Goal: Task Accomplishment & Management: Use online tool/utility

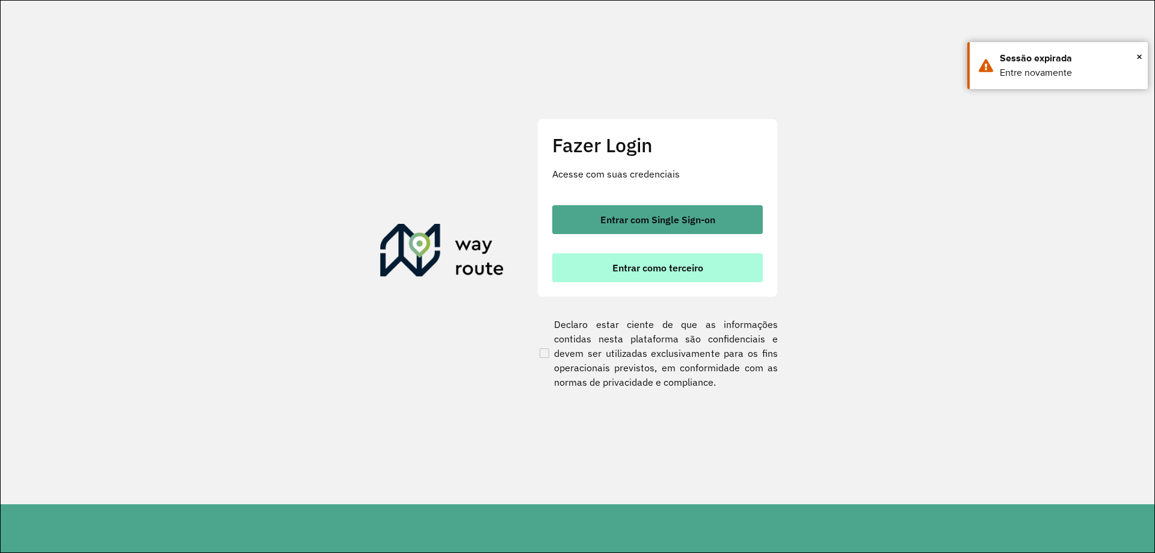
click at [669, 265] on span "Entrar como terceiro" at bounding box center [657, 268] width 91 height 10
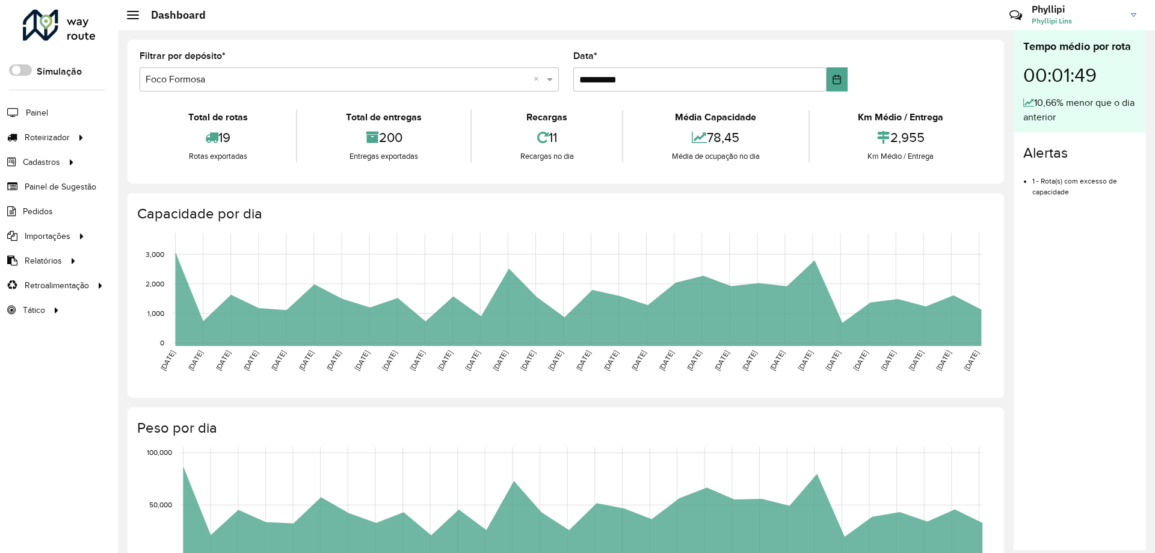
click at [371, 359] on icon "[DATE] [DATE] [DATE] [DATE] [DATE] [DATE] [DATE] [DATE] [DATE] [DATE] [DATE] [D…" at bounding box center [554, 317] width 873 height 180
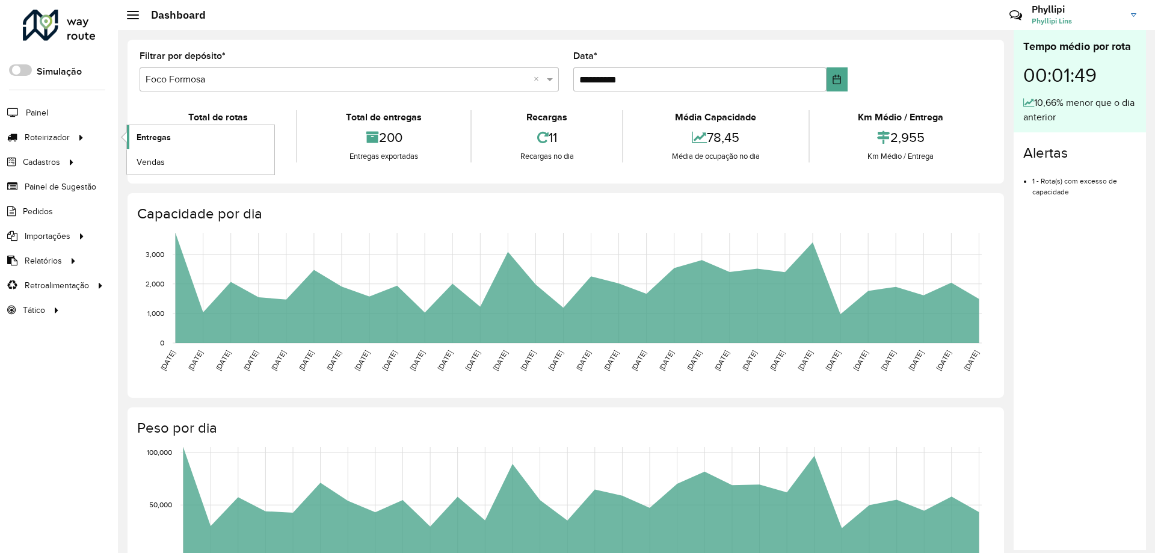
click at [169, 139] on span "Entregas" at bounding box center [154, 137] width 34 height 13
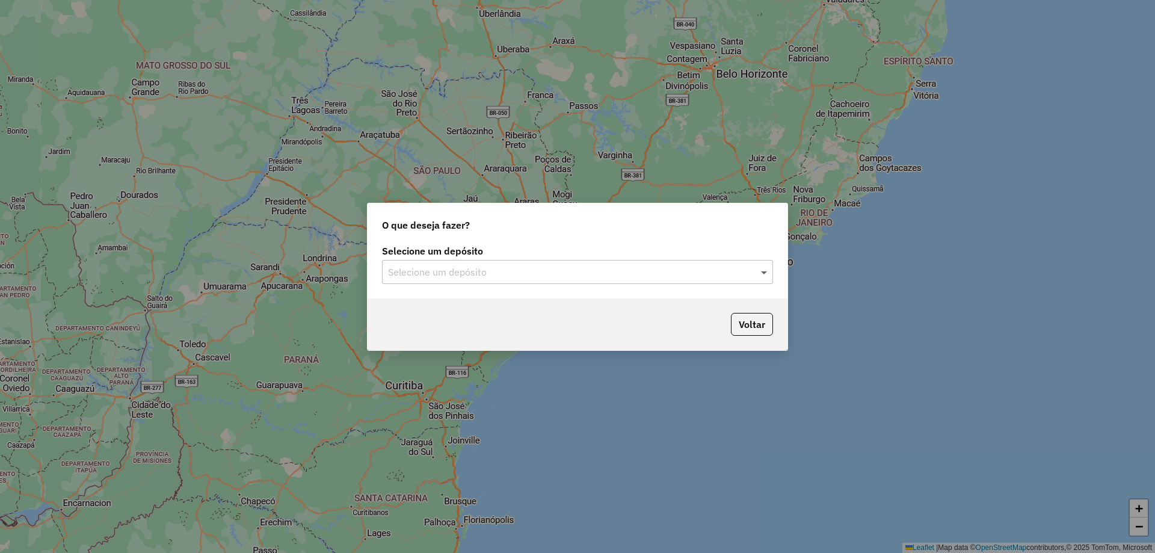
click at [763, 272] on span at bounding box center [765, 272] width 15 height 14
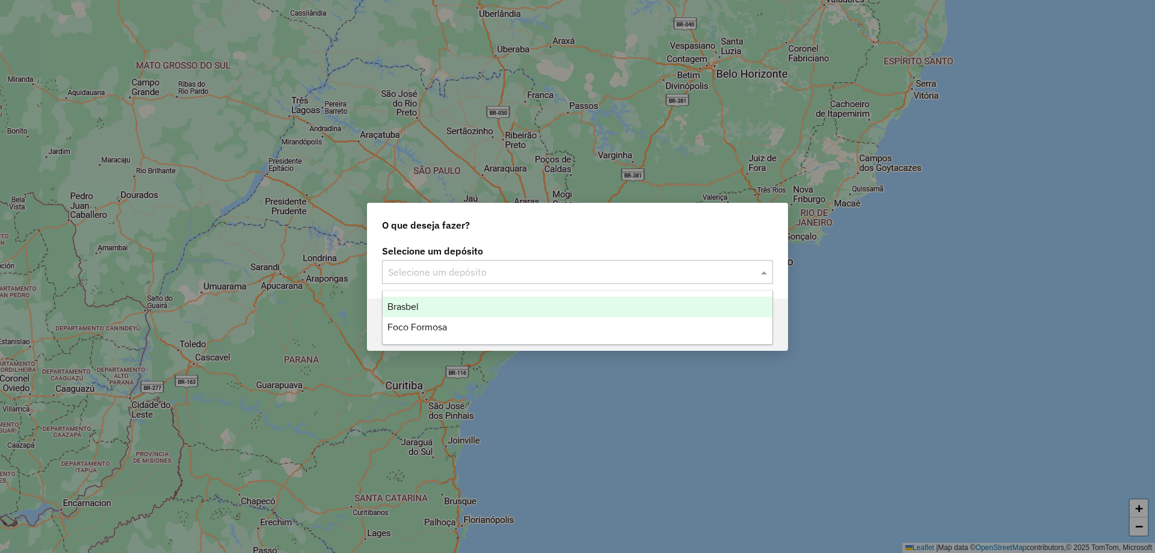
click at [428, 309] on div "Brasbel" at bounding box center [577, 306] width 390 height 20
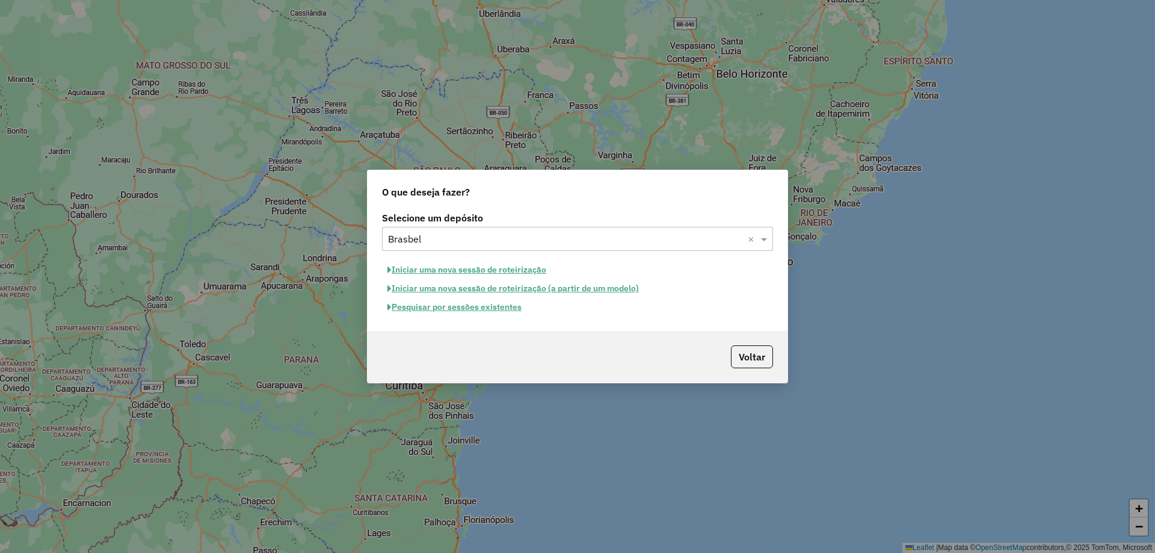
click at [459, 271] on button "Iniciar uma nova sessão de roteirização" at bounding box center [467, 269] width 170 height 19
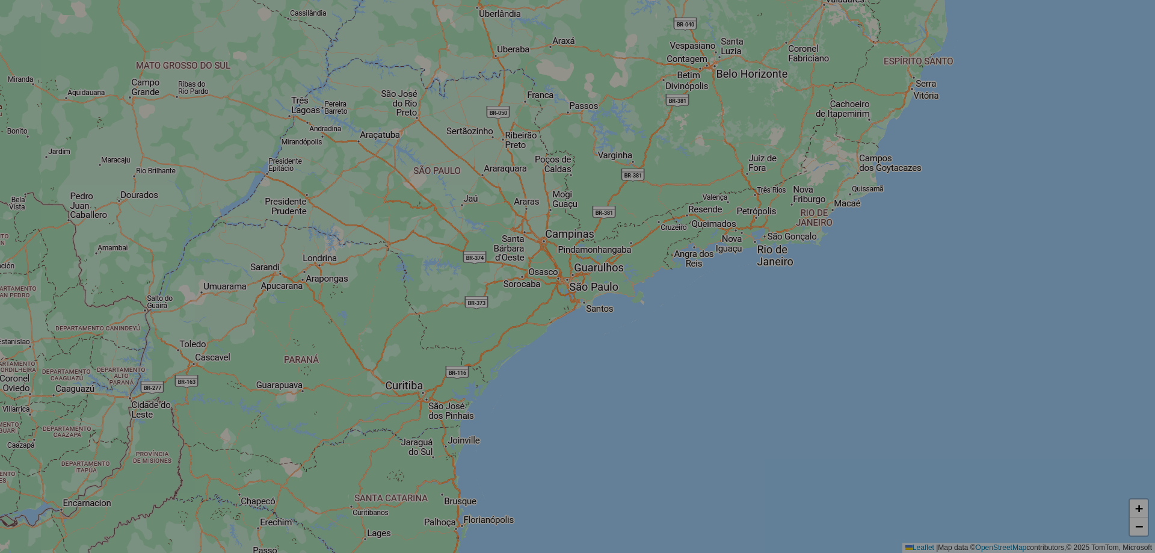
select select "*"
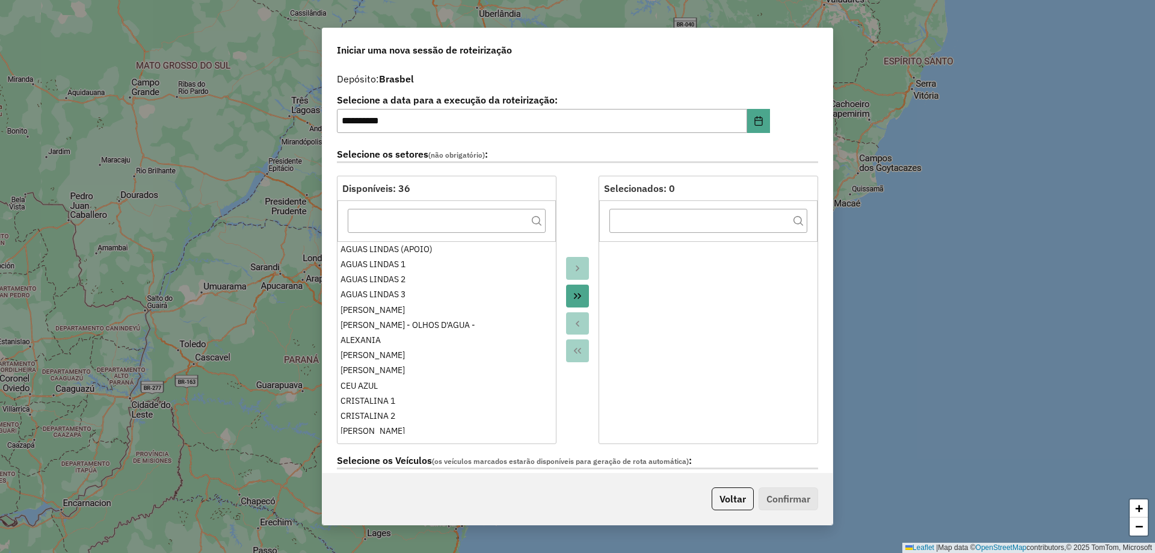
click at [578, 296] on icon "Move All to Target" at bounding box center [577, 296] width 7 height 6
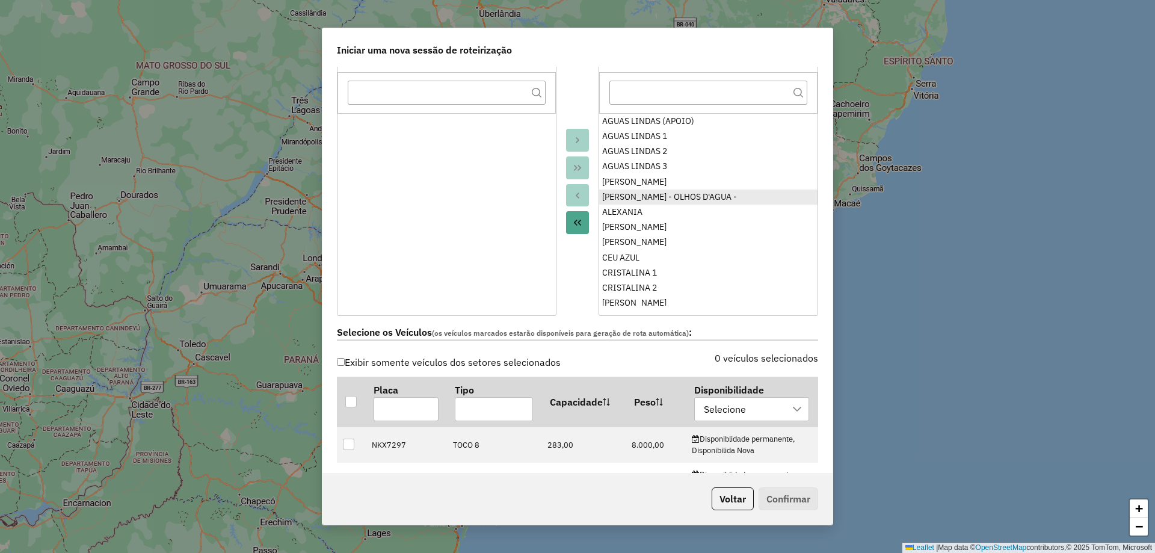
scroll to position [120, 0]
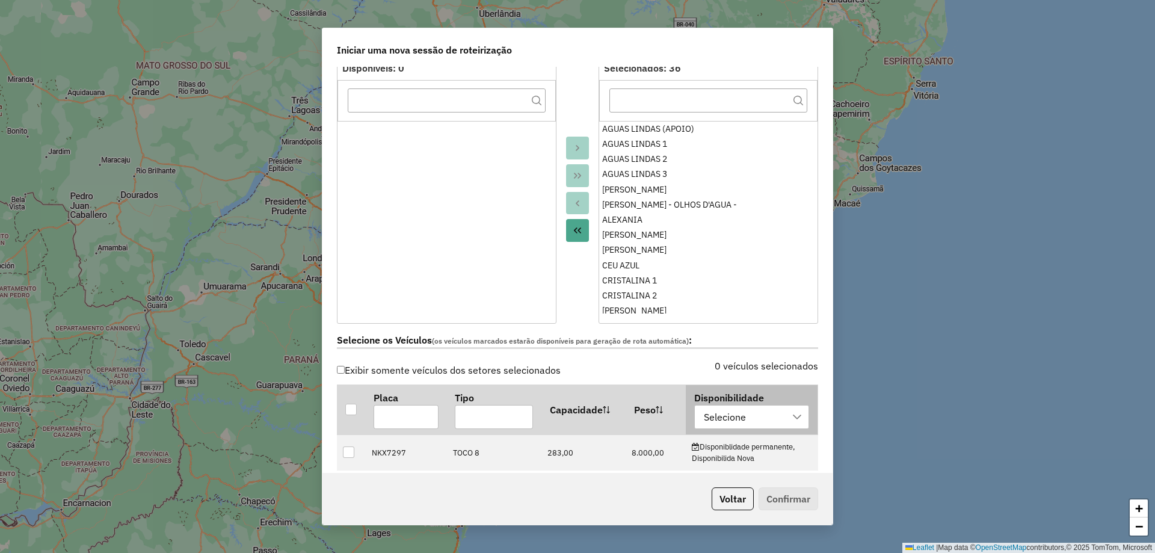
click at [792, 418] on icon at bounding box center [797, 417] width 10 height 10
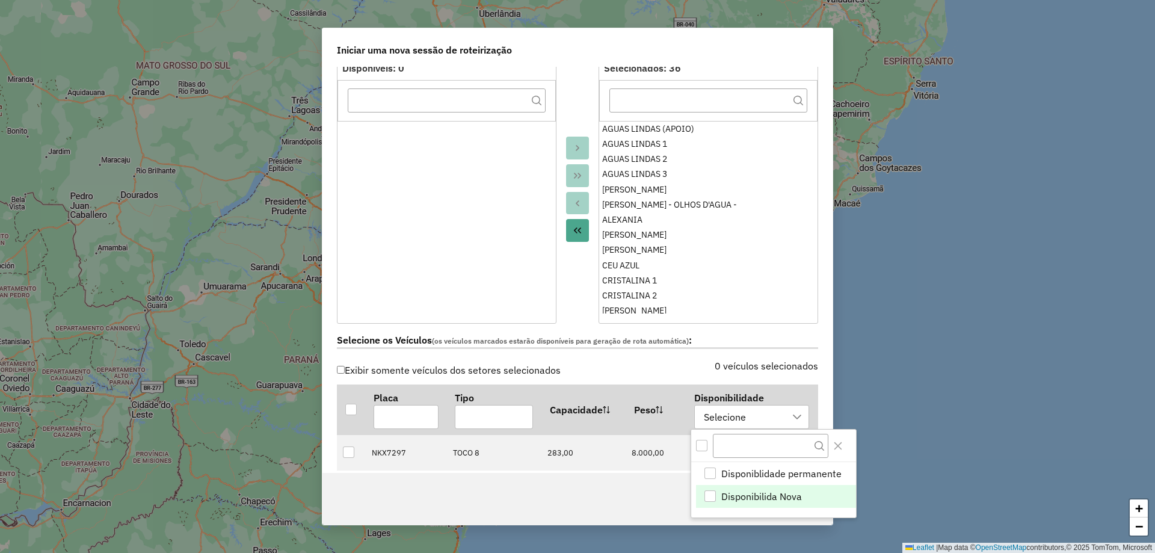
click at [739, 494] on span "Disponibilida Nova" at bounding box center [761, 496] width 81 height 14
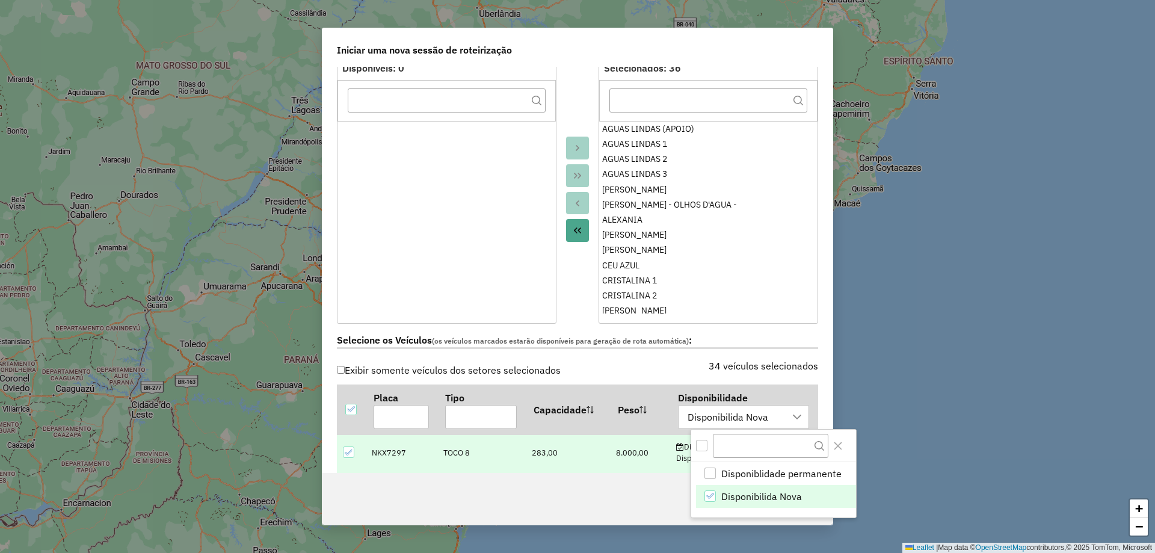
click at [823, 387] on div "**********" at bounding box center [577, 270] width 510 height 406
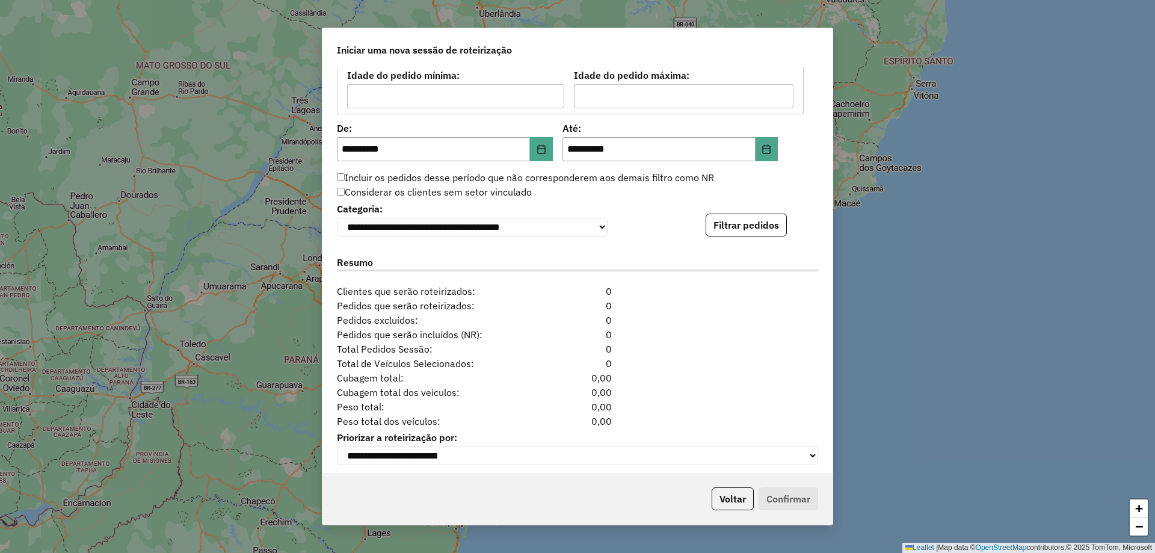
scroll to position [1119, 0]
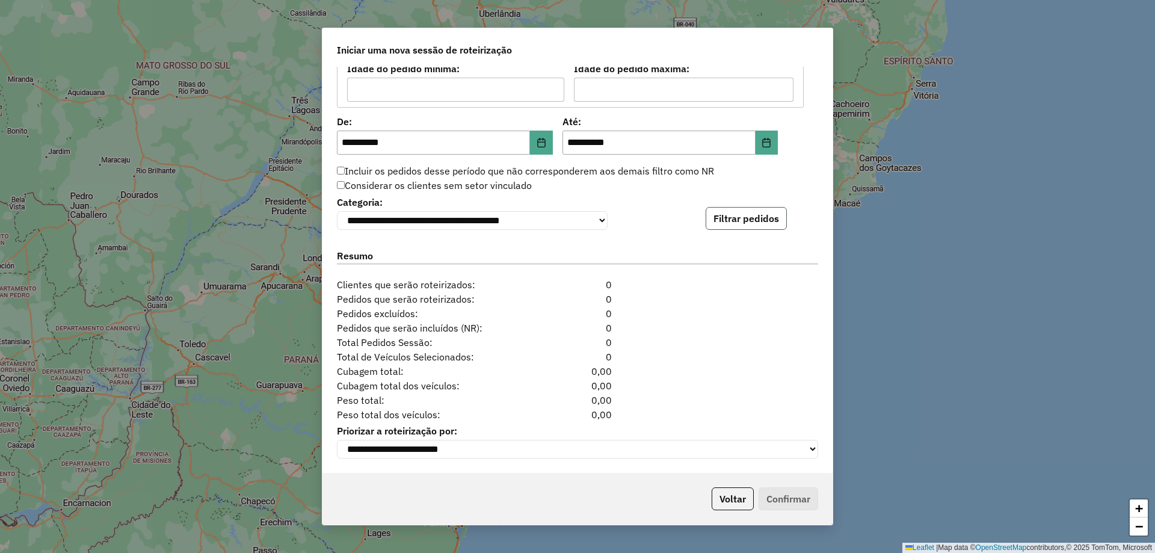
click at [740, 207] on button "Filtrar pedidos" at bounding box center [745, 218] width 81 height 23
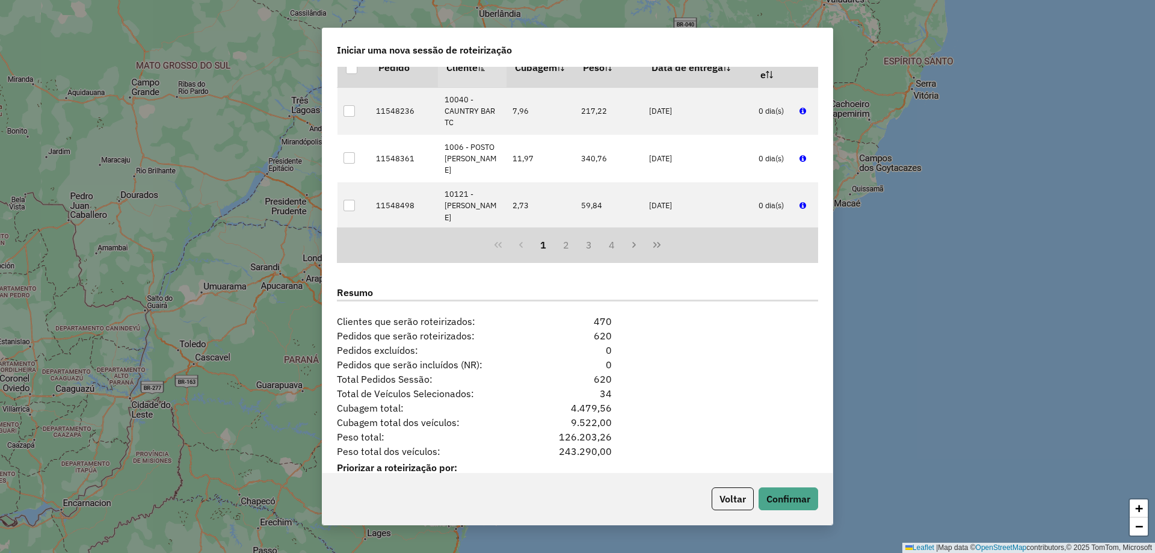
scroll to position [1367, 0]
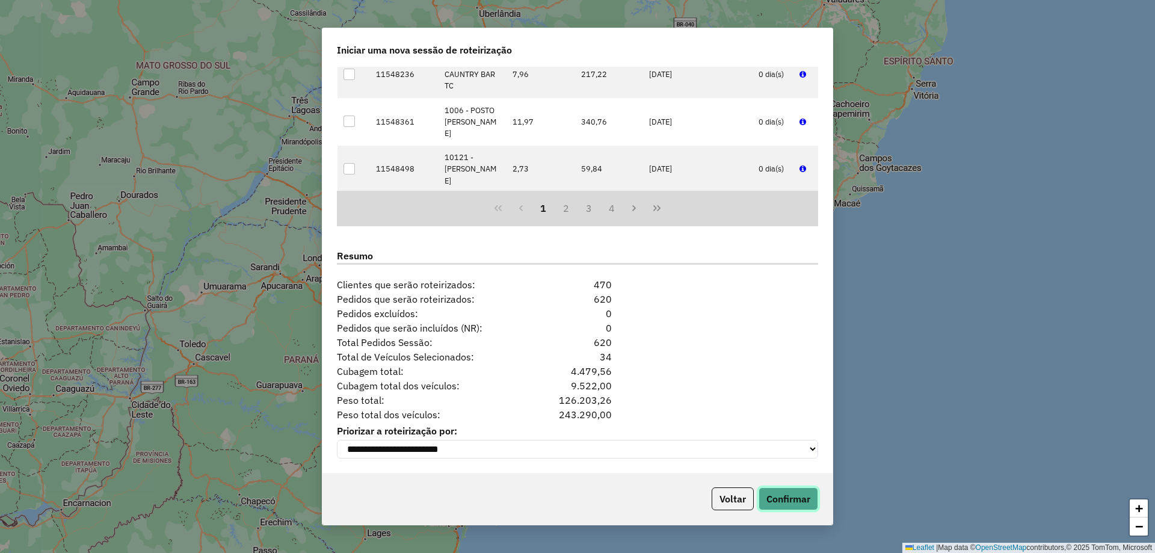
click at [794, 499] on button "Confirmar" at bounding box center [788, 498] width 60 height 23
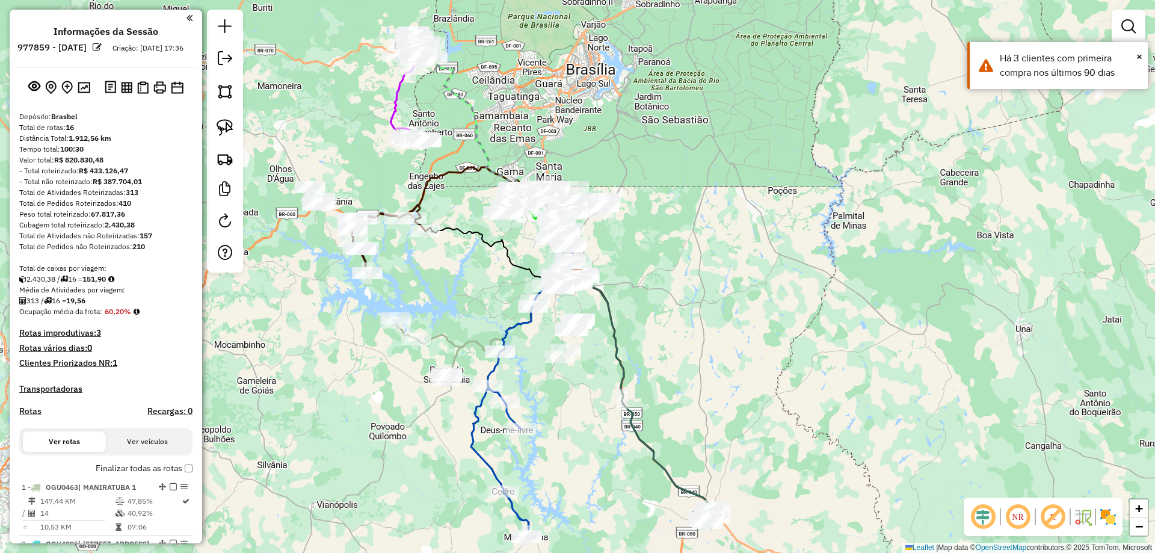
click at [993, 515] on em at bounding box center [982, 516] width 29 height 29
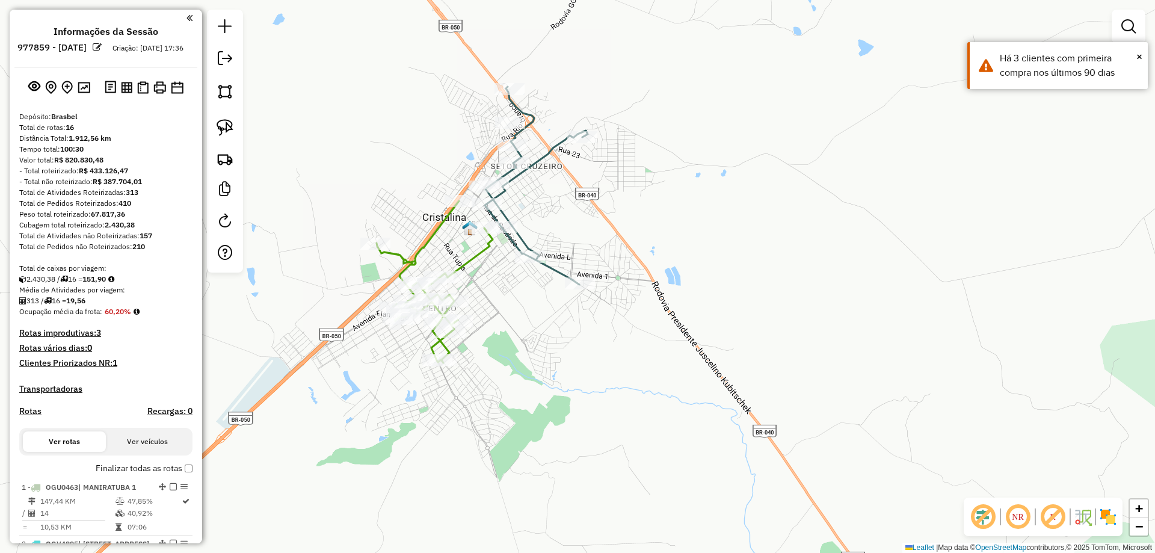
click at [563, 272] on icon at bounding box center [536, 186] width 103 height 198
select select "**********"
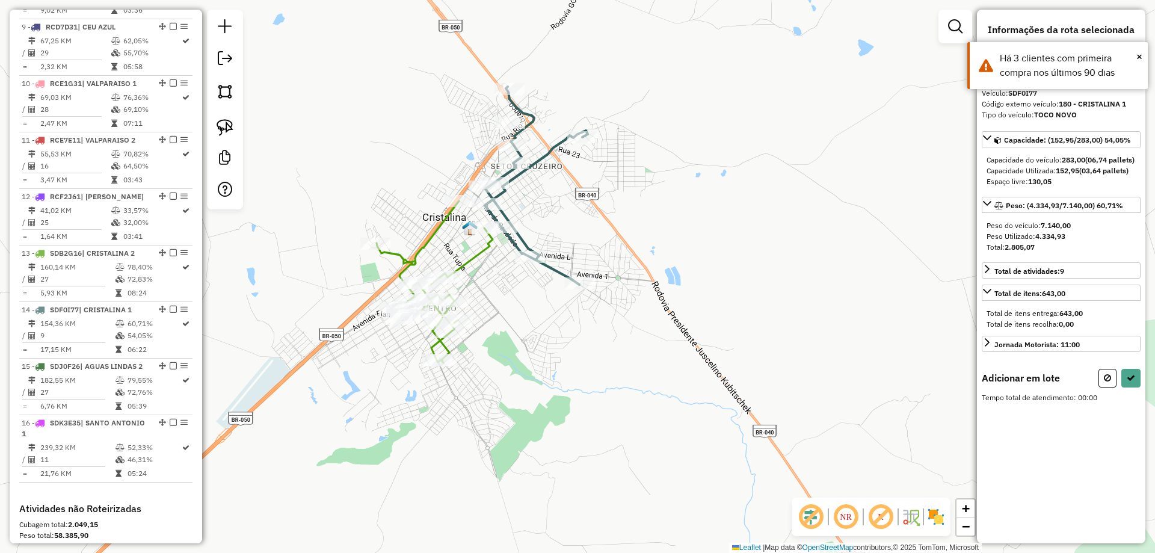
scroll to position [1143, 0]
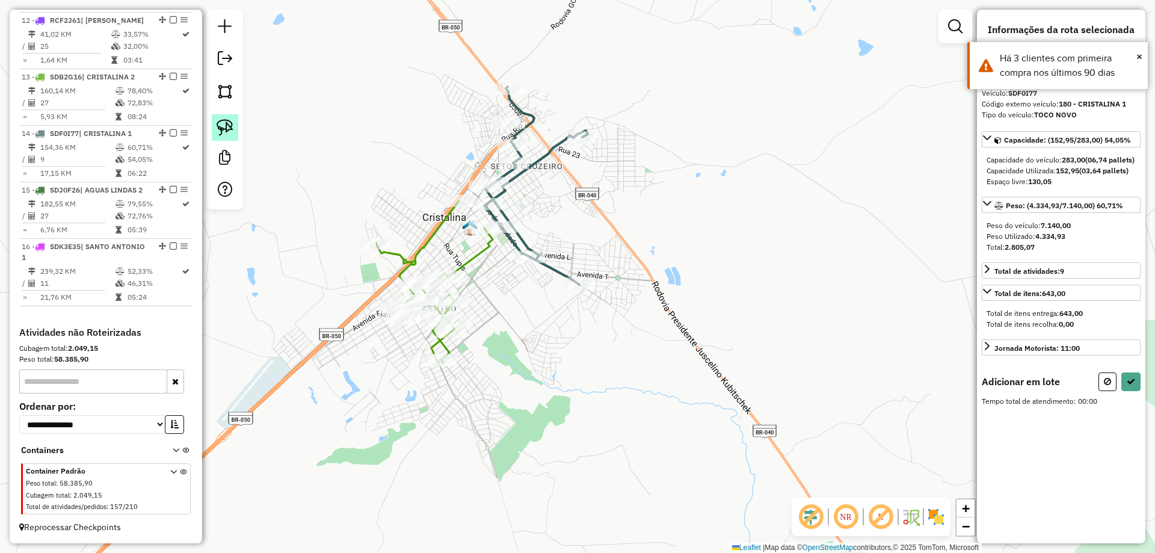
click at [227, 121] on img at bounding box center [224, 127] width 17 height 17
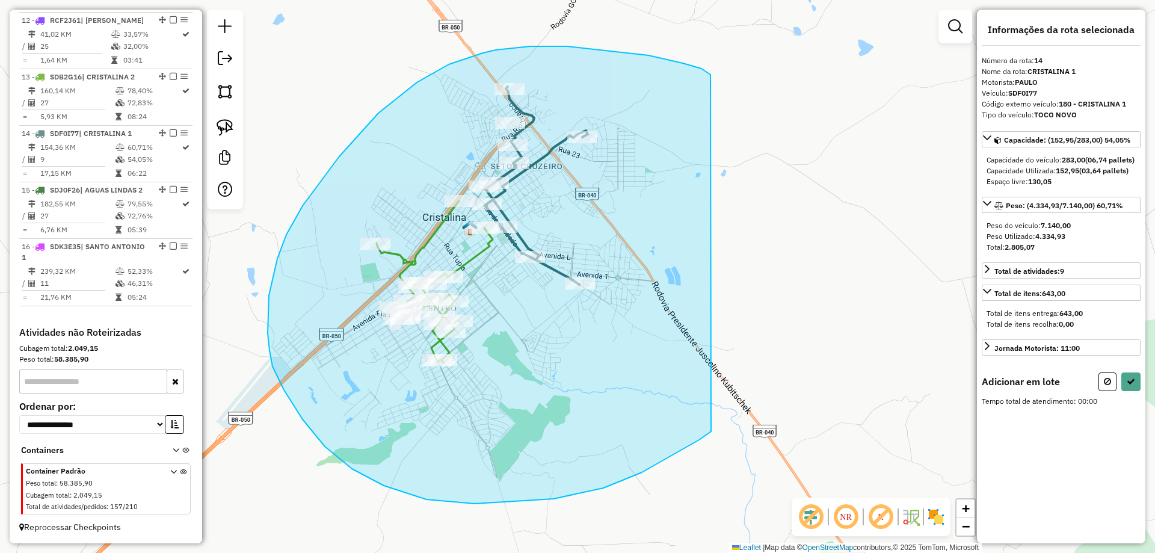
drag, startPoint x: 648, startPoint y: 55, endPoint x: 717, endPoint y: 424, distance: 374.9
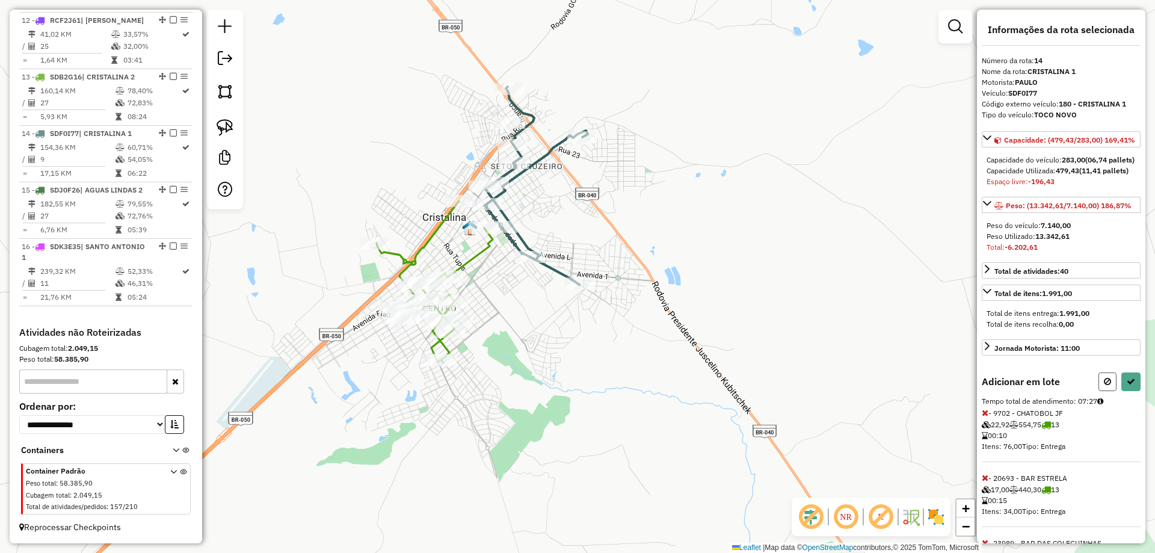
click at [1099, 391] on button at bounding box center [1107, 381] width 18 height 19
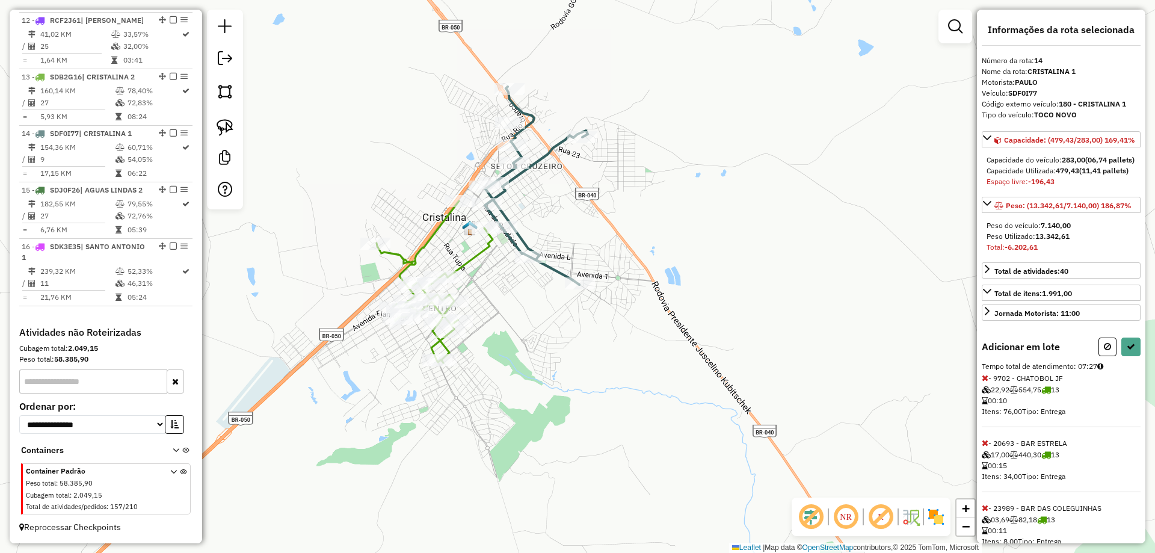
select select "**********"
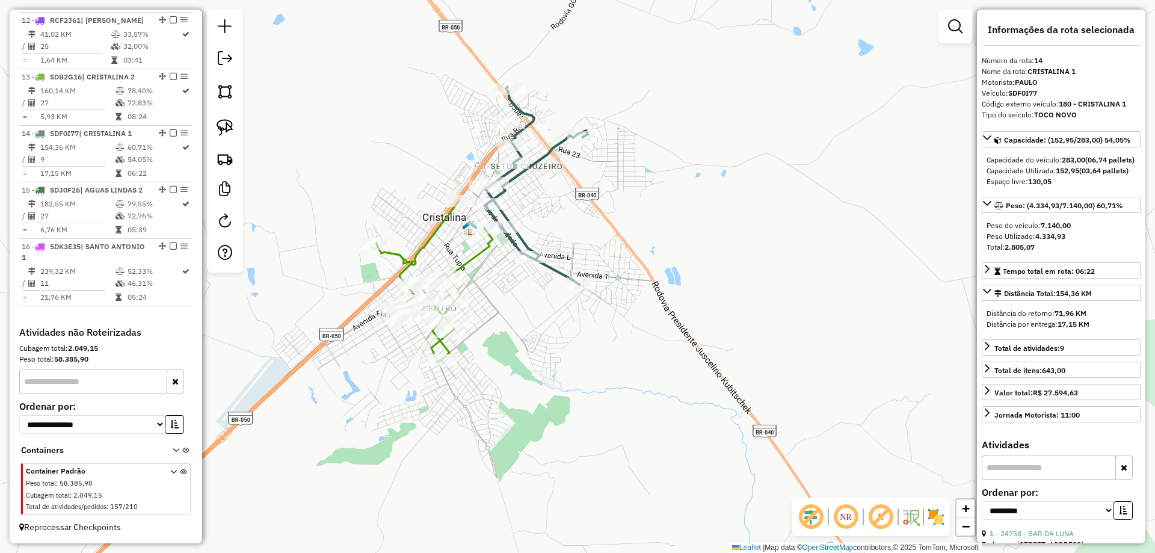
click at [553, 274] on icon at bounding box center [536, 186] width 103 height 198
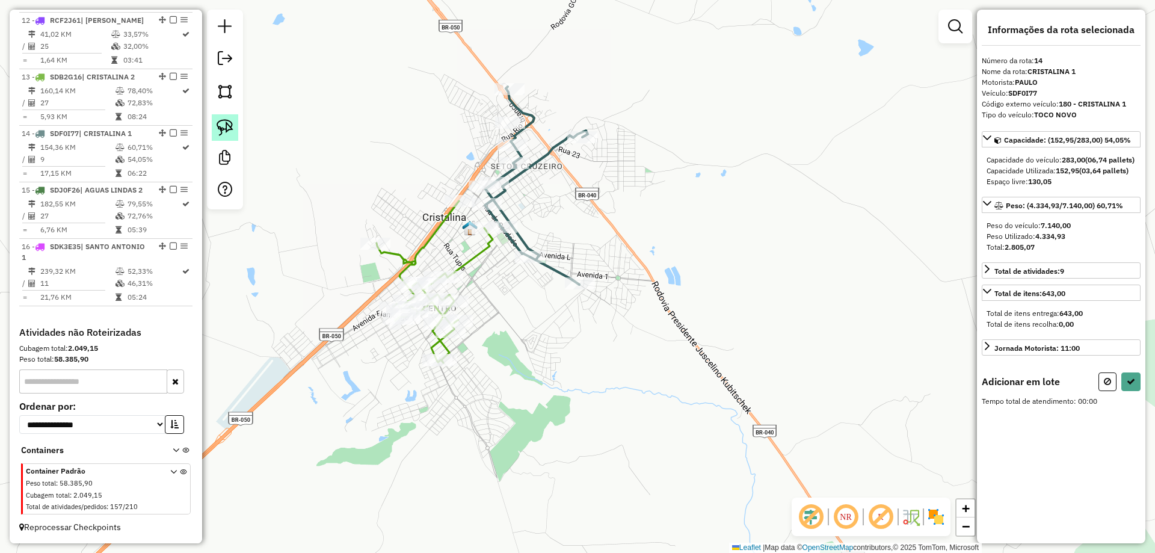
click at [227, 124] on img at bounding box center [224, 127] width 17 height 17
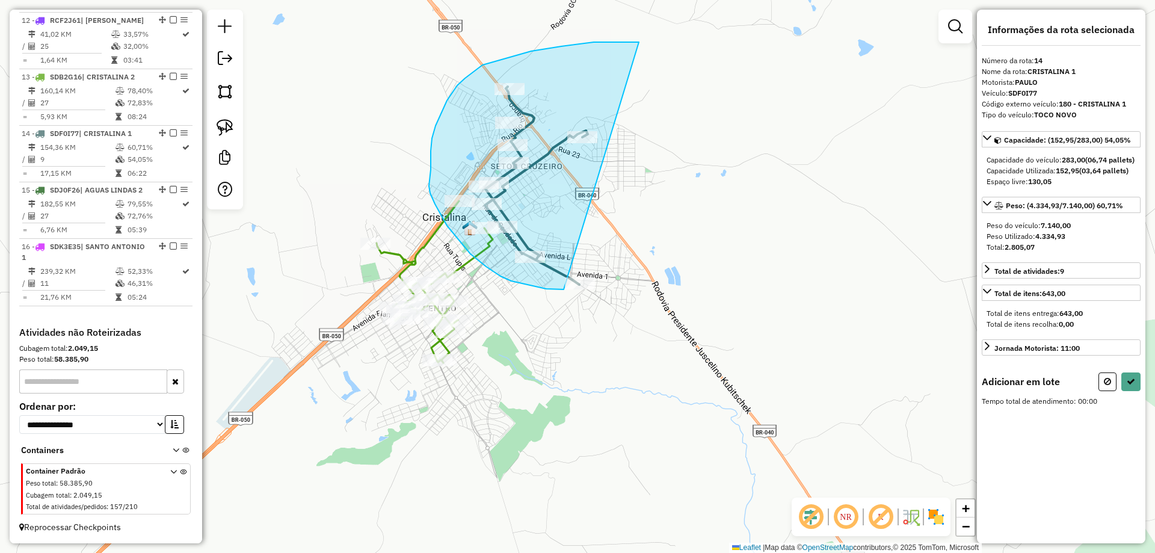
drag, startPoint x: 639, startPoint y: 42, endPoint x: 596, endPoint y: 287, distance: 249.0
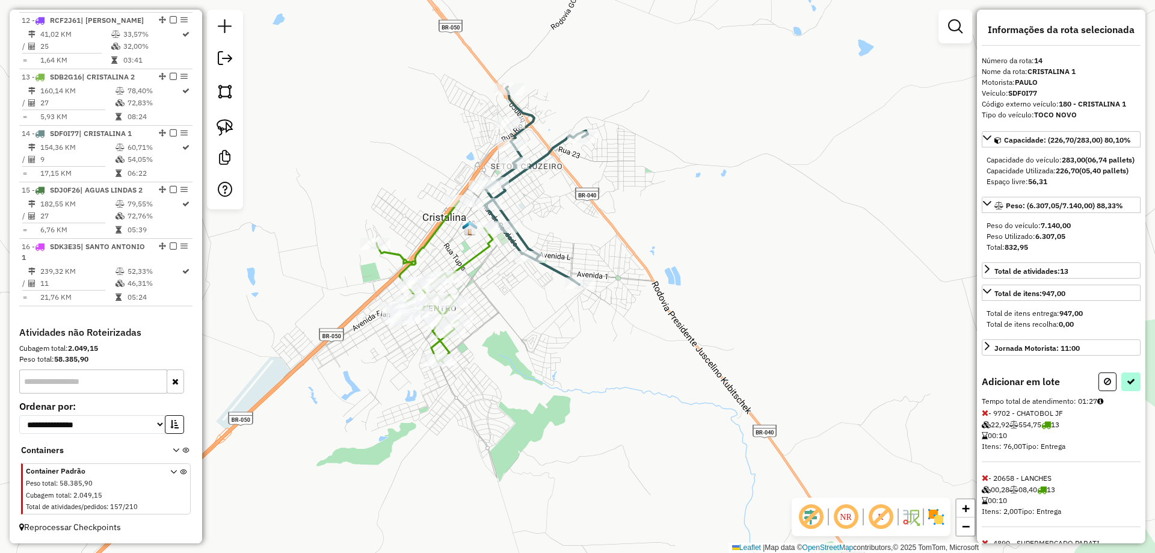
click at [1137, 405] on div "Informações da rota selecionada Número da rota: 14 Nome da rota: CRISTALINA 1 M…" at bounding box center [1061, 276] width 168 height 533
click at [1122, 391] on button at bounding box center [1130, 381] width 19 height 19
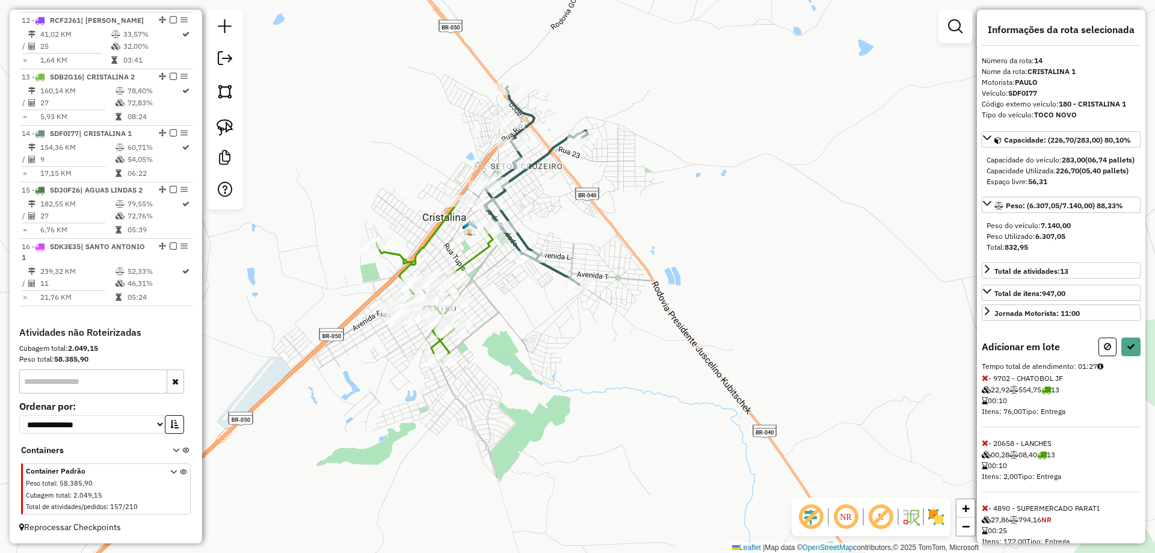
select select "**********"
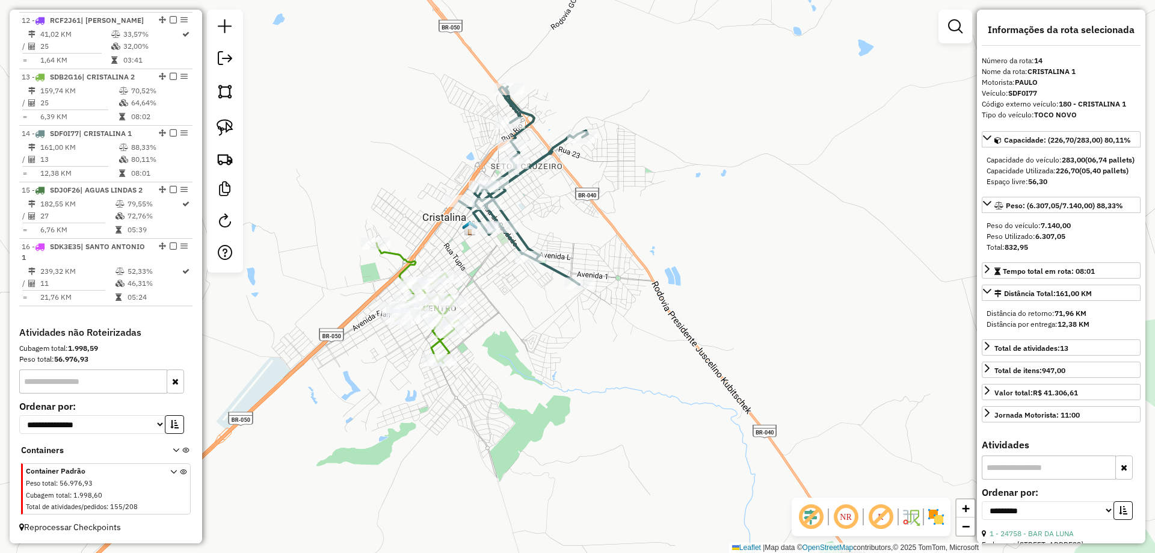
click at [438, 345] on icon at bounding box center [416, 303] width 81 height 120
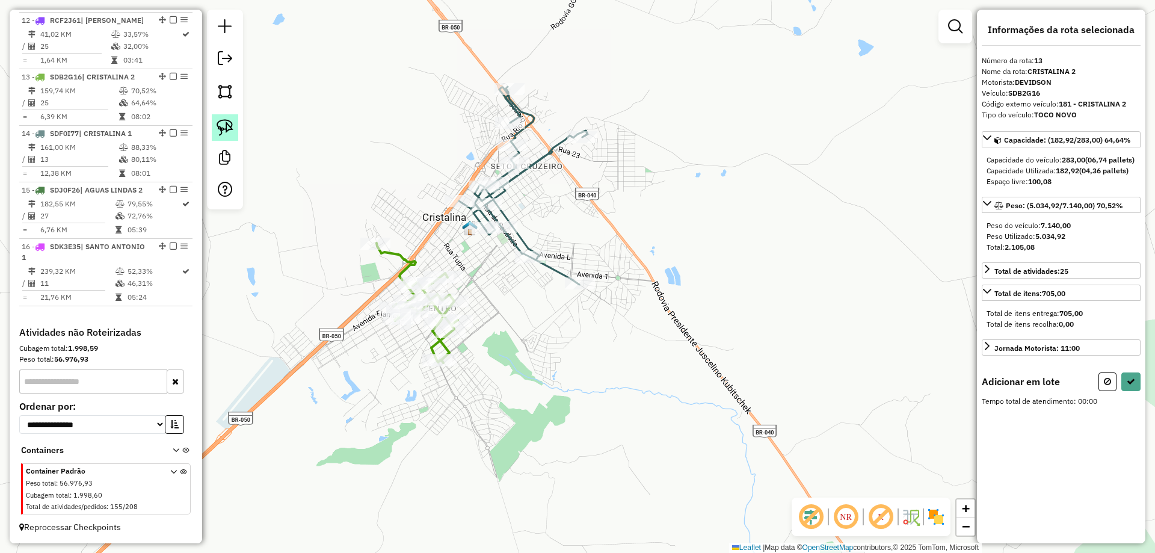
click at [226, 122] on img at bounding box center [224, 127] width 17 height 17
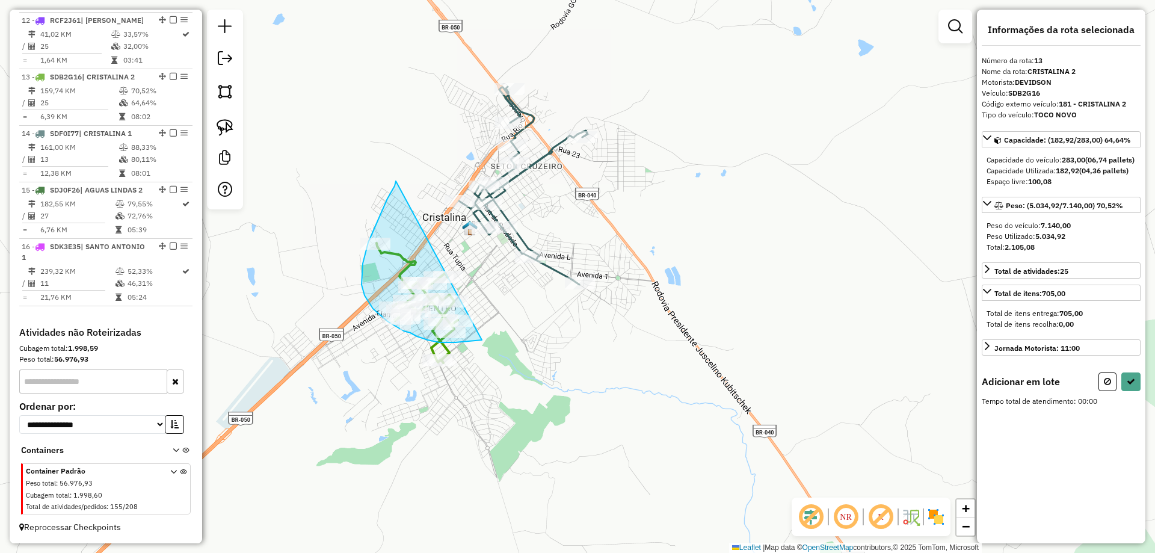
drag, startPoint x: 396, startPoint y: 181, endPoint x: 482, endPoint y: 340, distance: 180.5
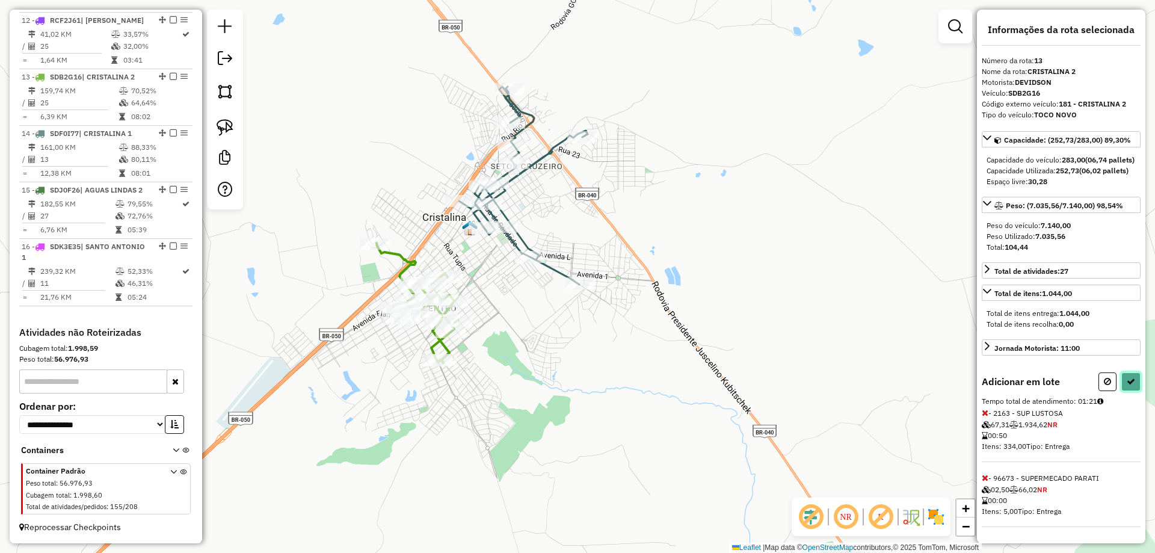
drag, startPoint x: 1134, startPoint y: 401, endPoint x: 1120, endPoint y: 404, distance: 14.2
click at [1134, 391] on button at bounding box center [1130, 381] width 19 height 19
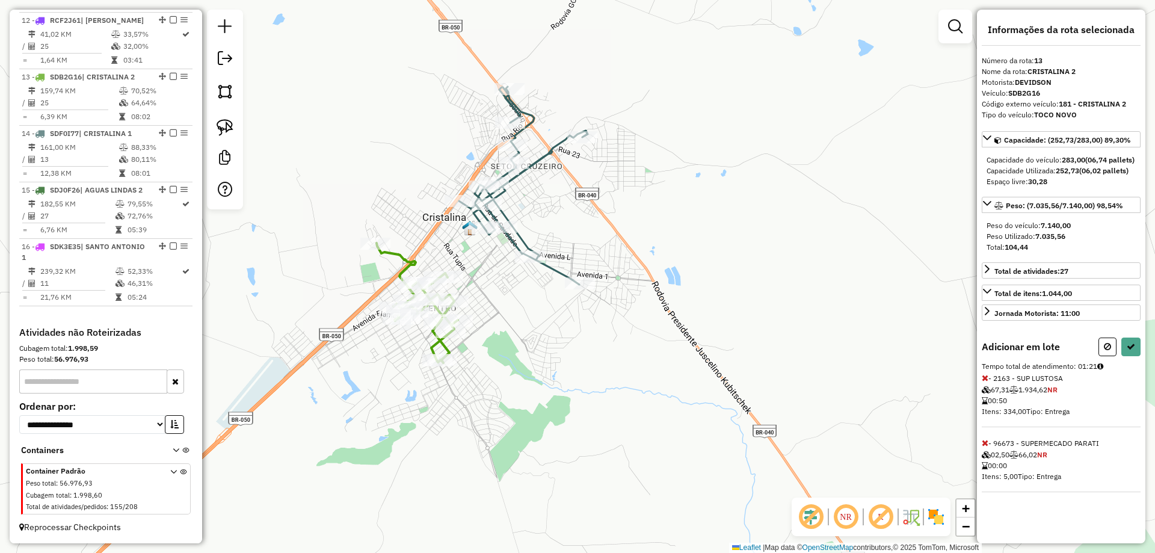
select select "**********"
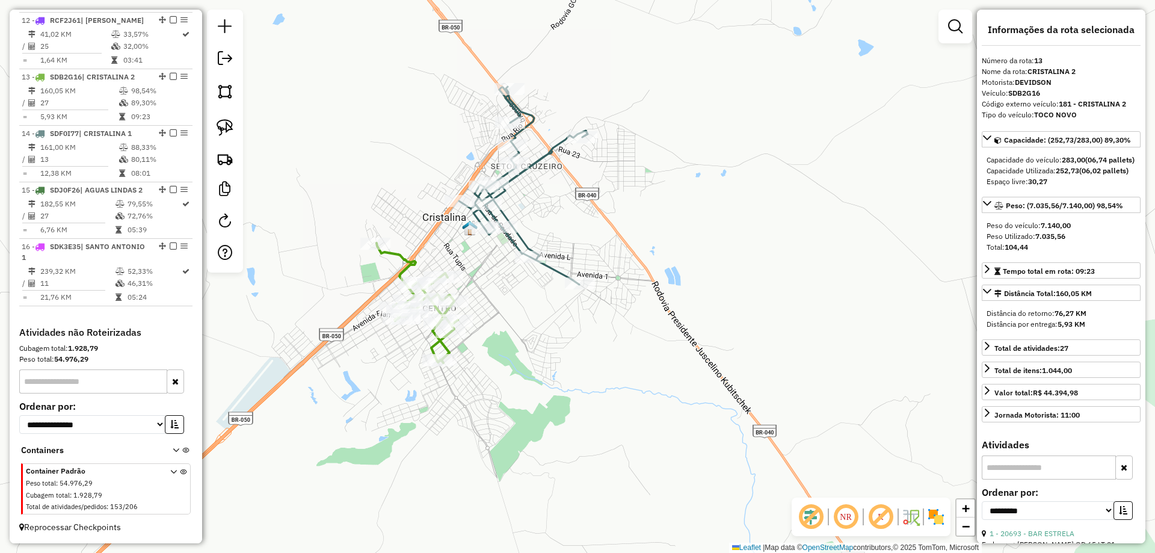
click at [551, 263] on icon at bounding box center [523, 186] width 129 height 198
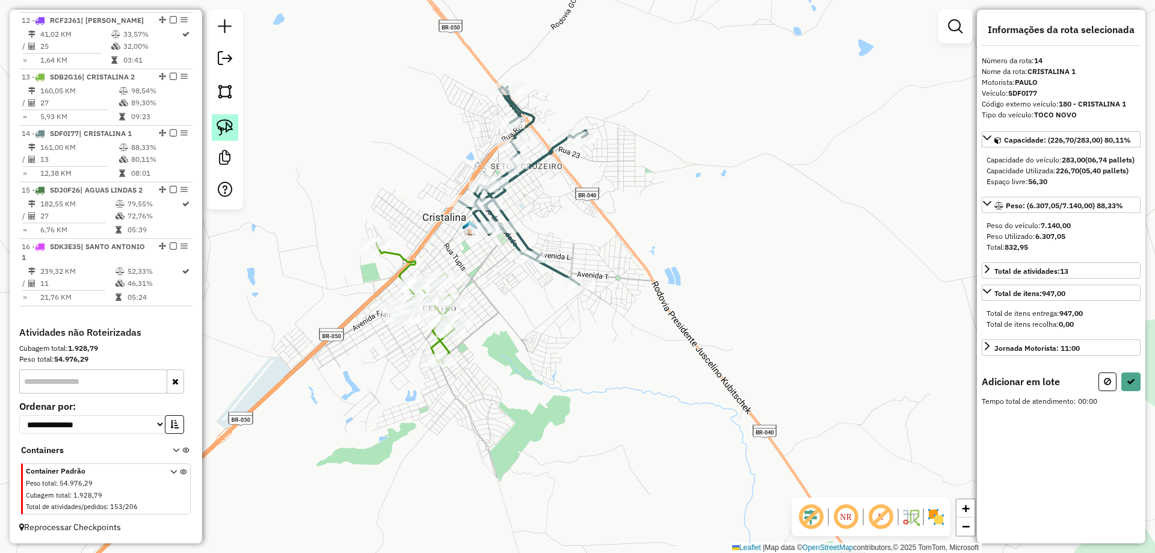
click at [230, 120] on img at bounding box center [224, 127] width 17 height 17
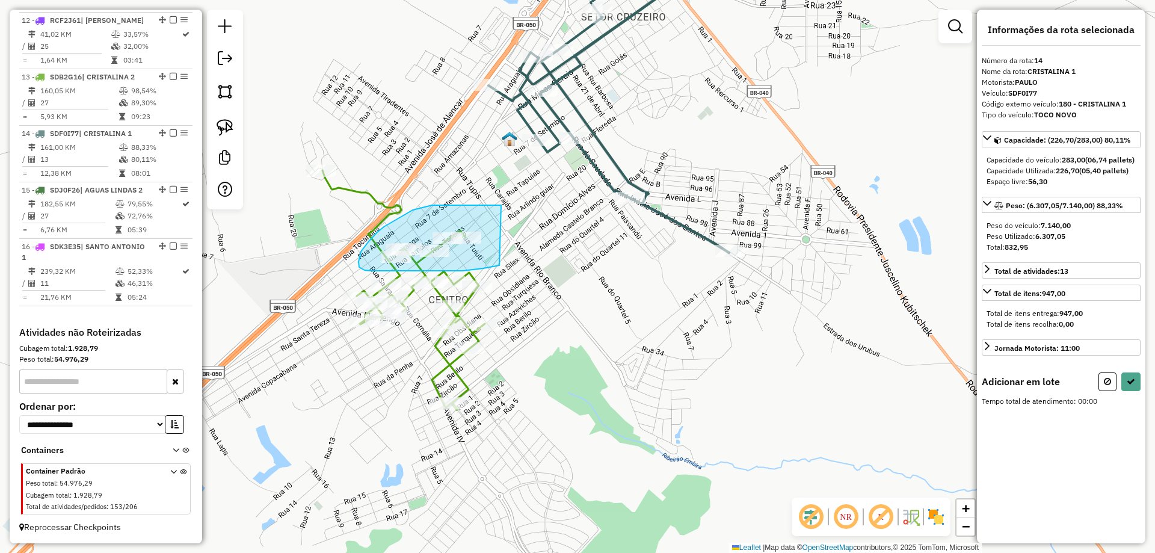
drag, startPoint x: 499, startPoint y: 205, endPoint x: 507, endPoint y: 263, distance: 58.9
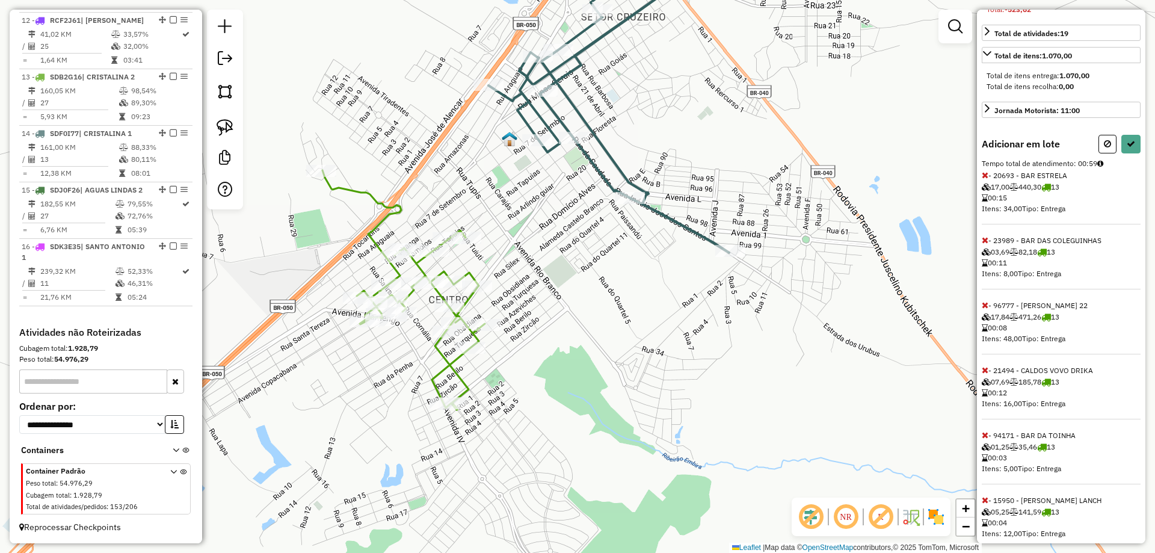
scroll to position [280, 0]
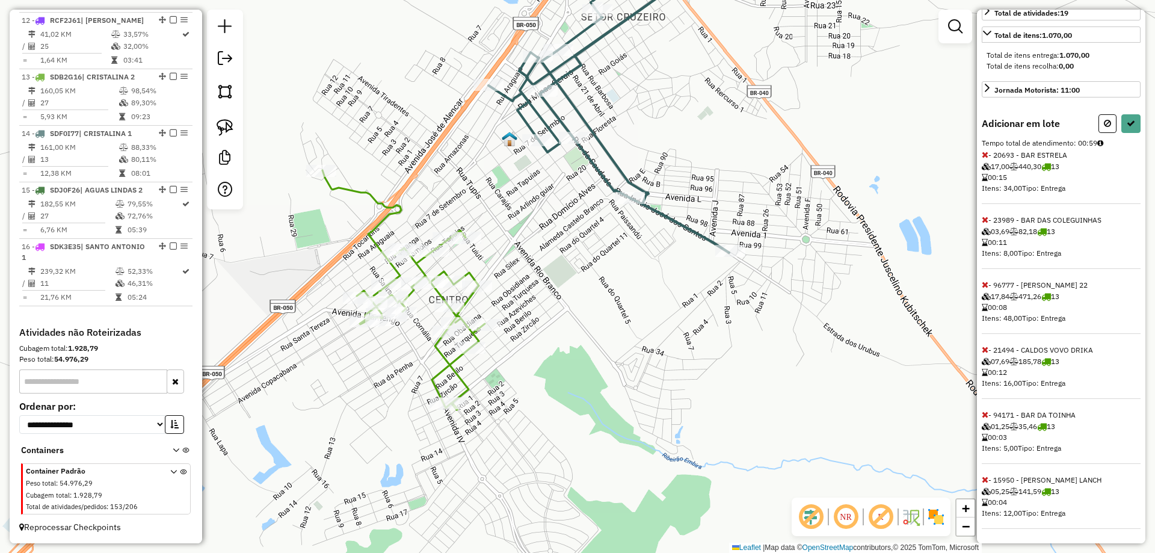
click at [984, 152] on icon at bounding box center [984, 154] width 7 height 8
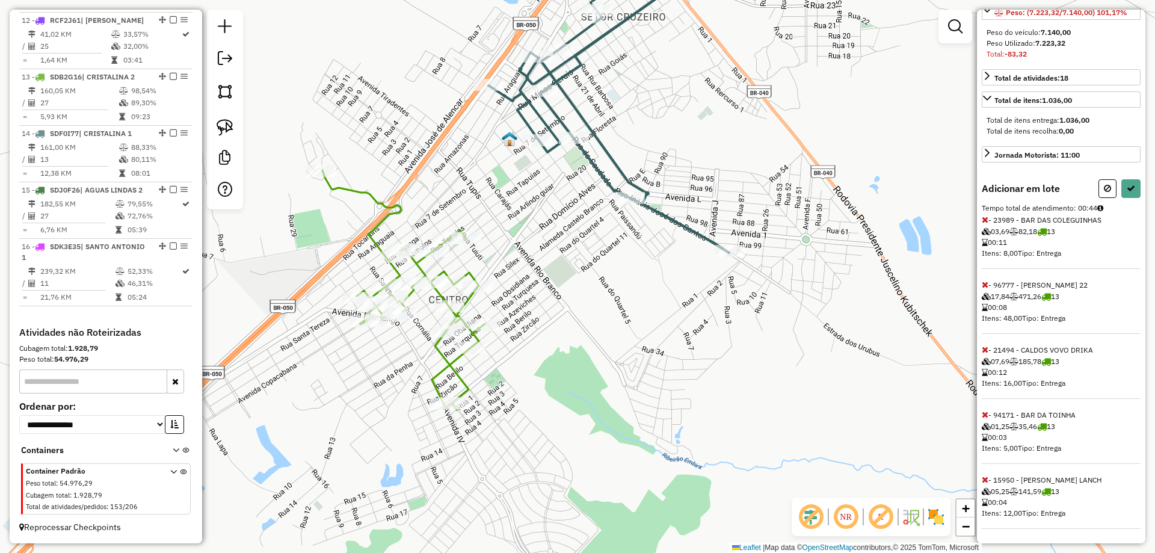
click at [983, 285] on icon at bounding box center [984, 284] width 7 height 8
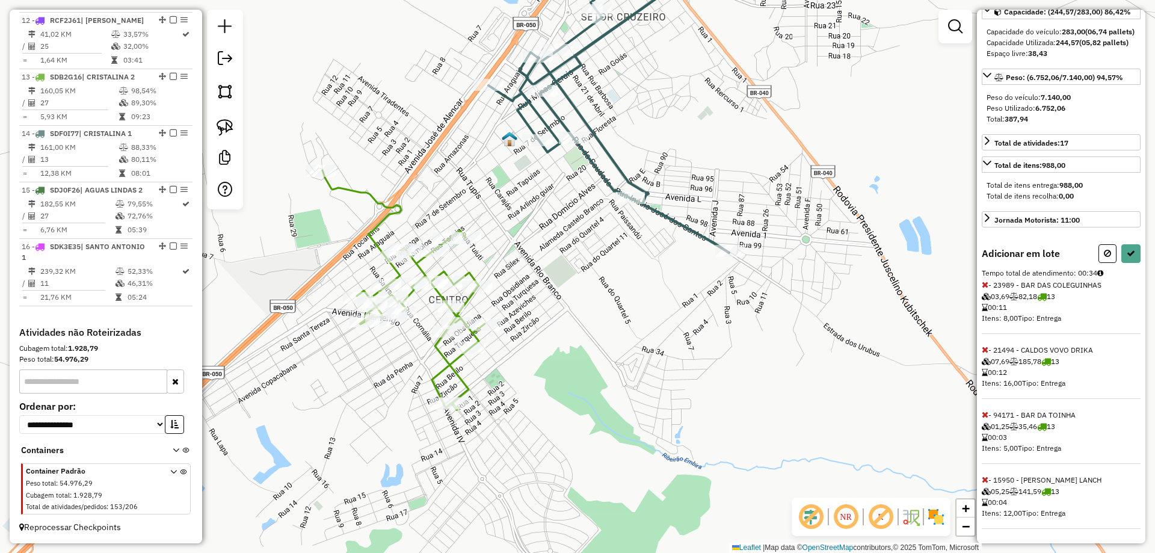
scroll to position [150, 0]
click at [1126, 254] on icon at bounding box center [1130, 253] width 8 height 8
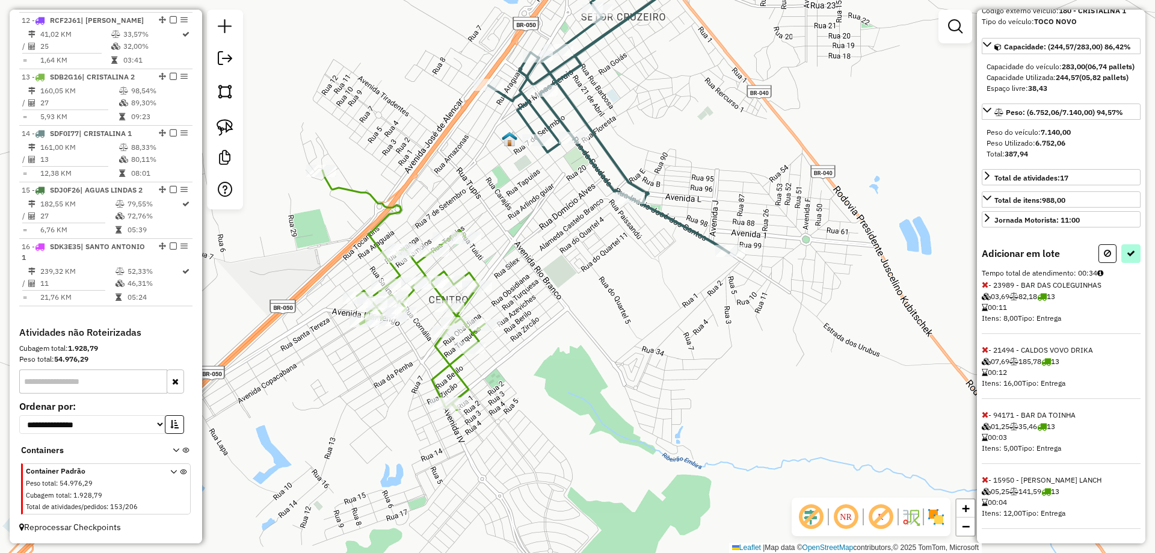
select select "**********"
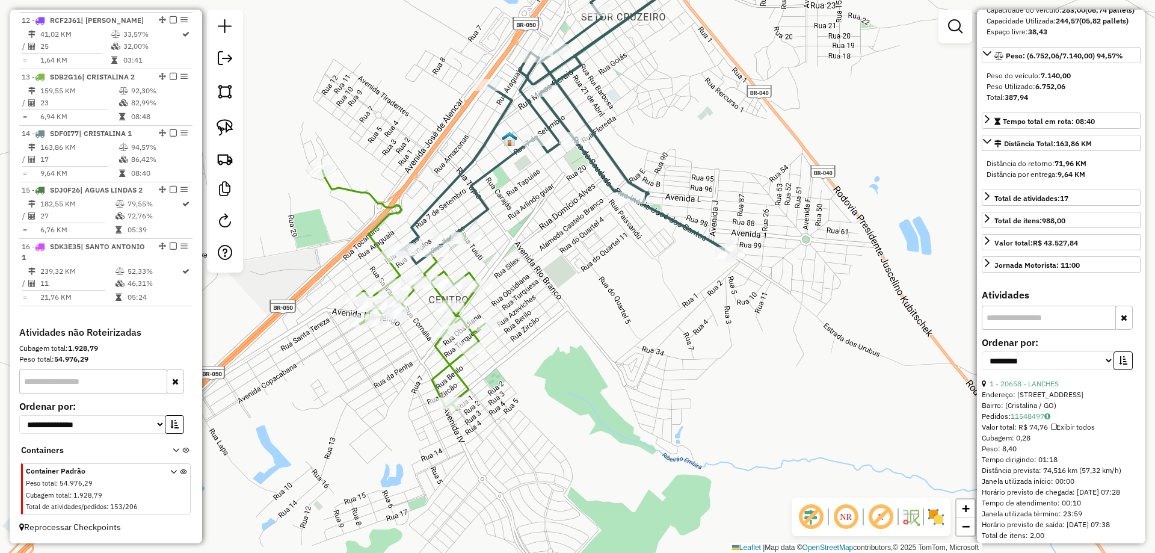
click at [652, 207] on icon at bounding box center [569, 104] width 351 height 319
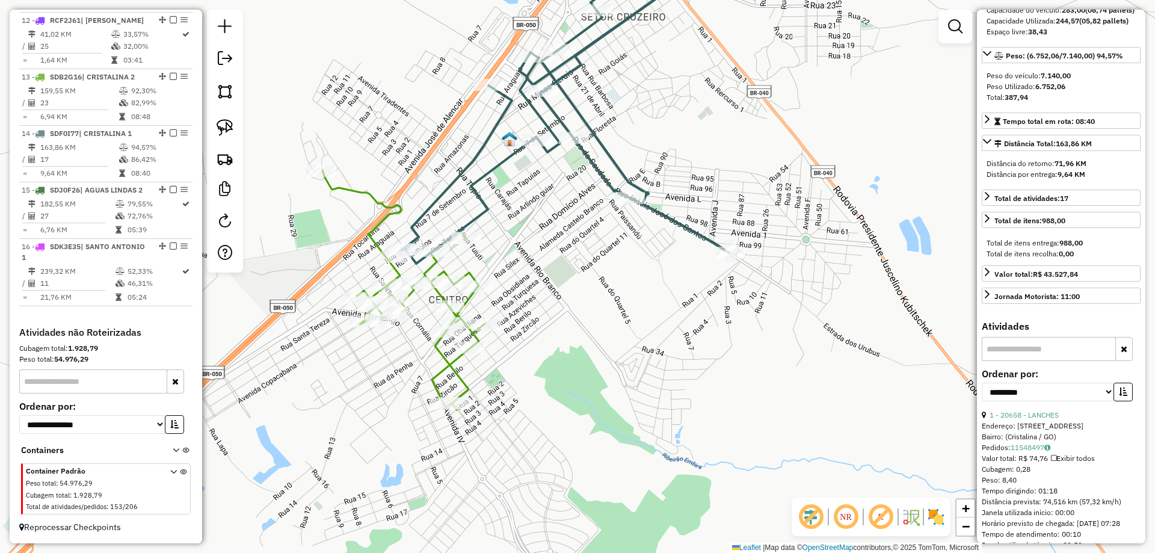
scroll to position [0, 0]
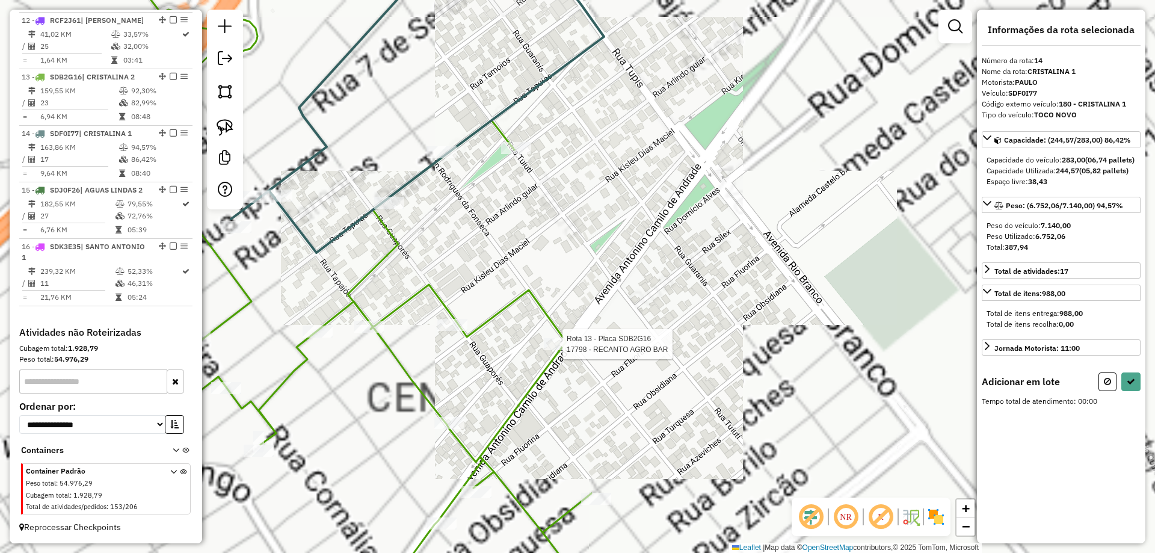
click at [553, 350] on div at bounding box center [559, 344] width 30 height 12
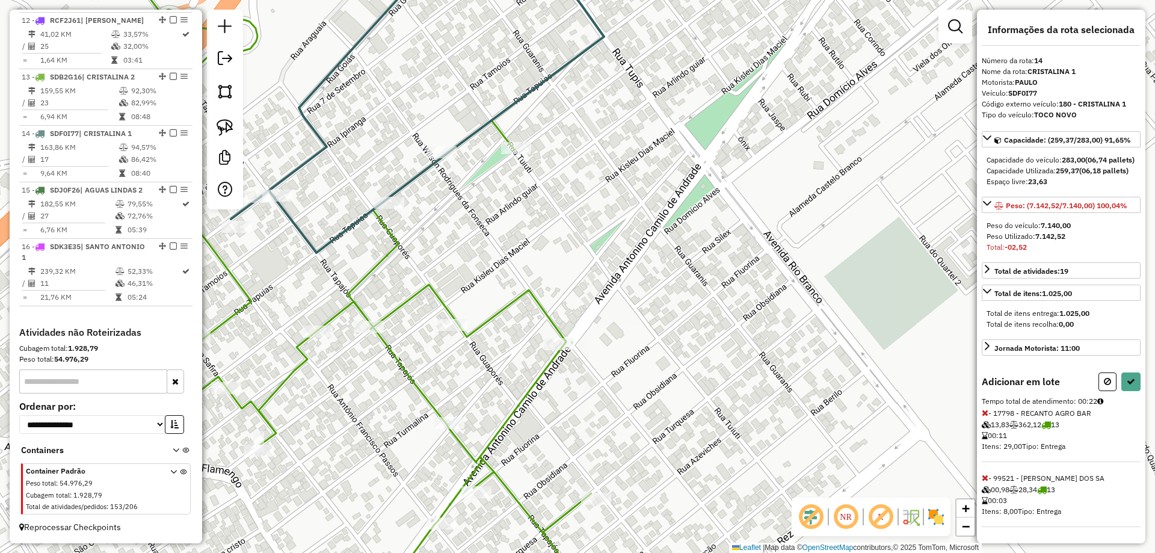
drag, startPoint x: 979, startPoint y: 435, endPoint x: 985, endPoint y: 432, distance: 6.7
click at [979, 434] on div "Informações da rota selecionada Número da rota: 14 Nome da rota: CRISTALINA 1 M…" at bounding box center [1061, 276] width 168 height 533
click at [987, 417] on icon at bounding box center [984, 412] width 7 height 8
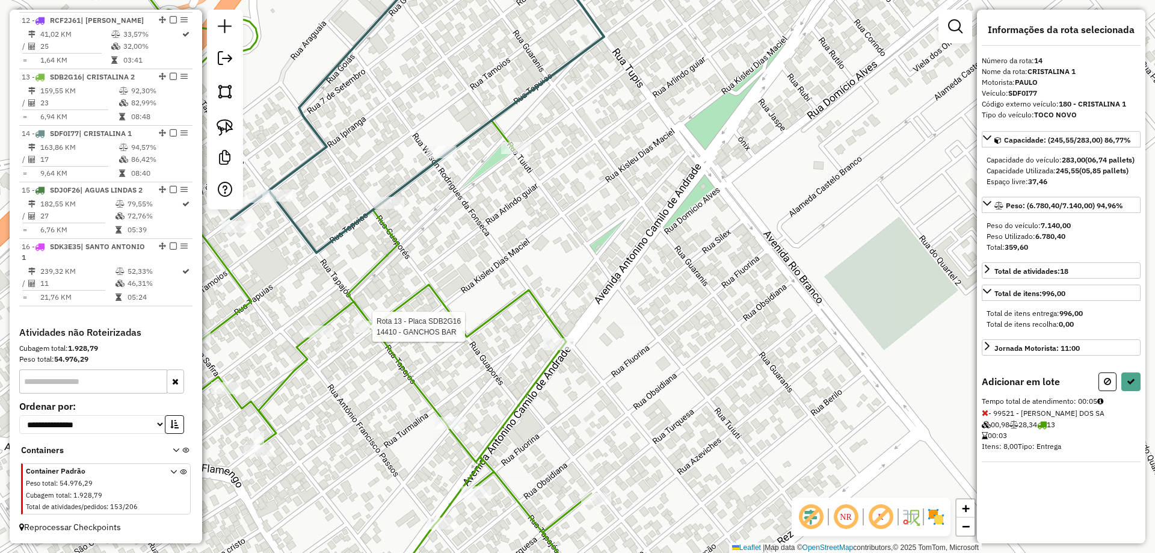
click at [361, 333] on div at bounding box center [369, 327] width 30 height 12
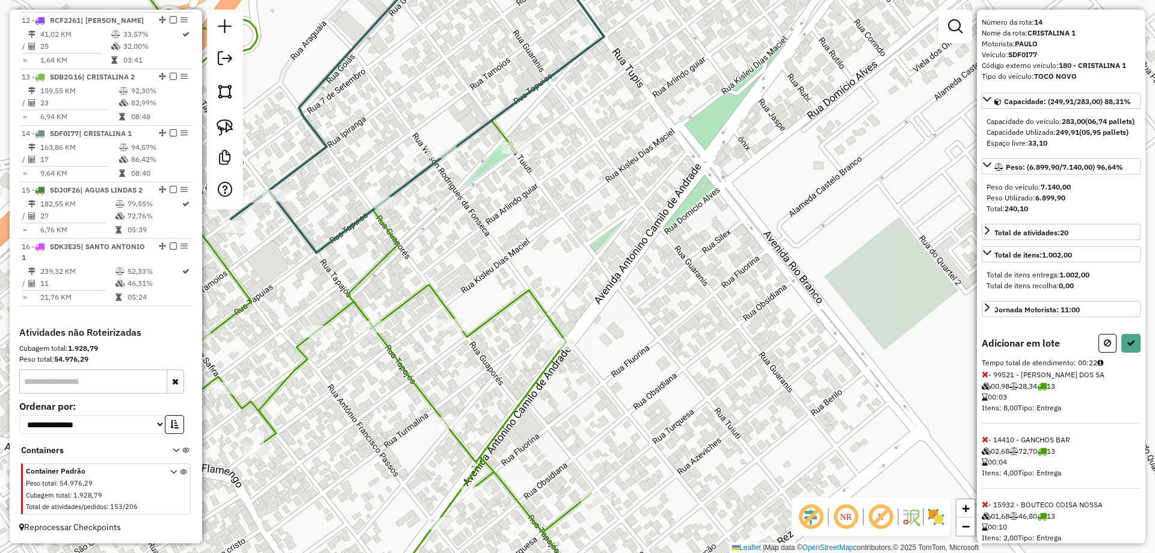
scroll to position [85, 0]
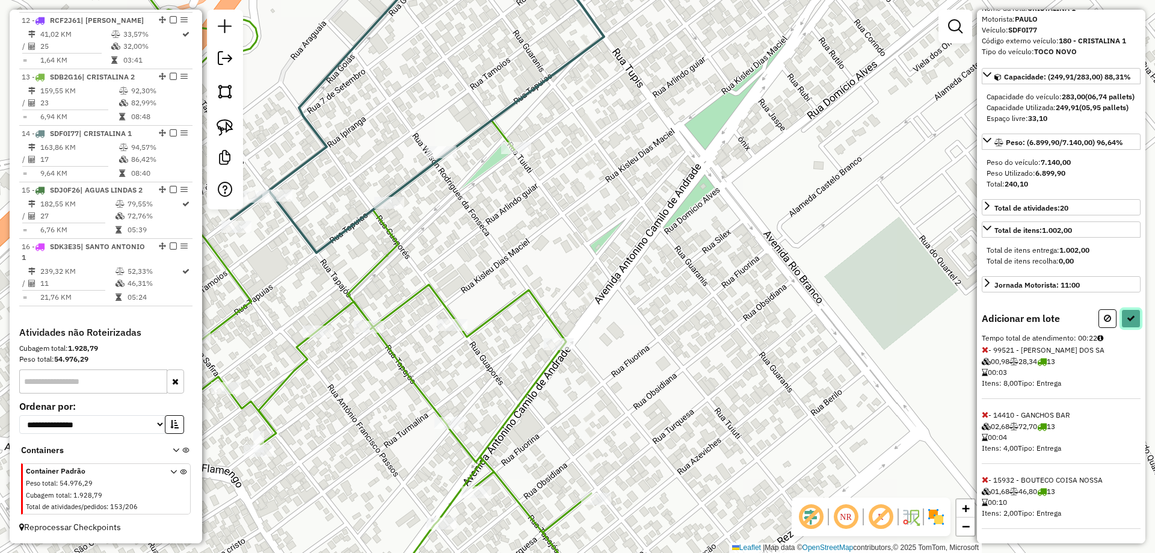
click at [1125, 313] on button at bounding box center [1130, 318] width 19 height 19
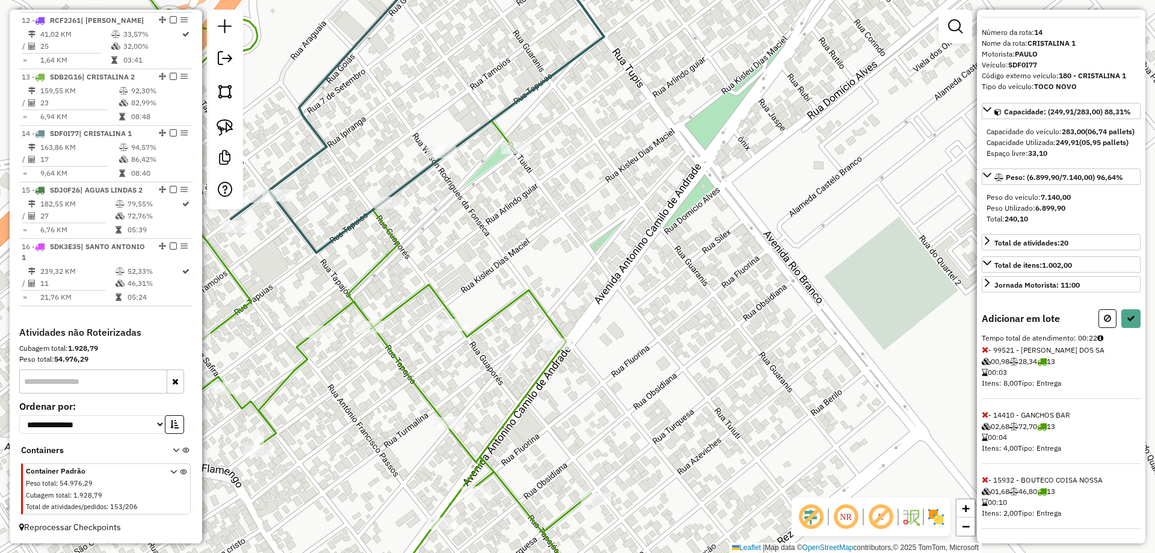
select select "**********"
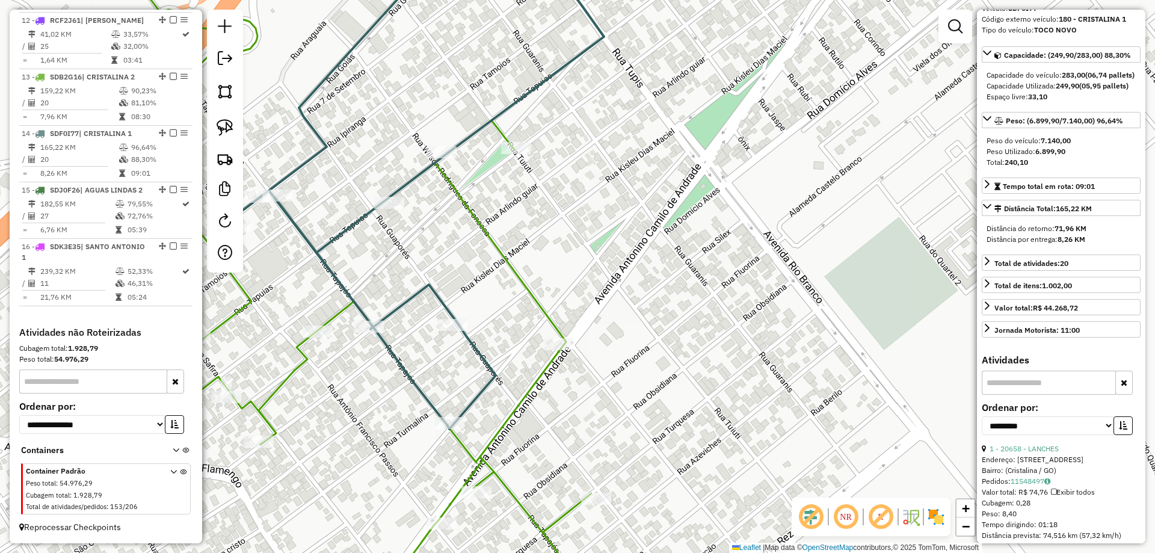
click at [481, 388] on icon at bounding box center [750, 187] width 1039 height 484
click at [513, 403] on icon at bounding box center [283, 276] width 618 height 663
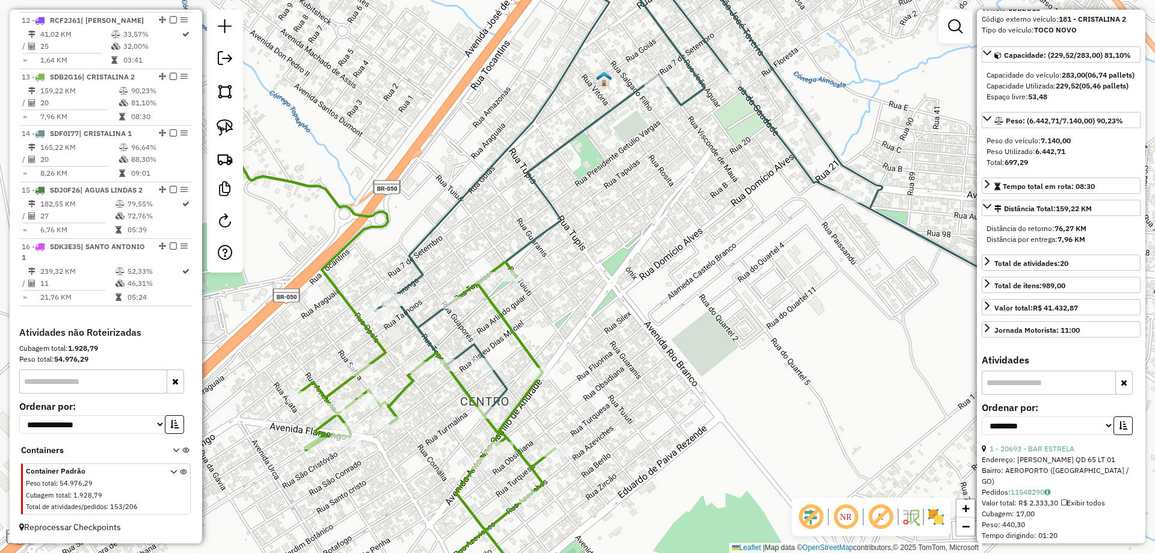
click at [538, 239] on icon at bounding box center [709, 180] width 668 height 471
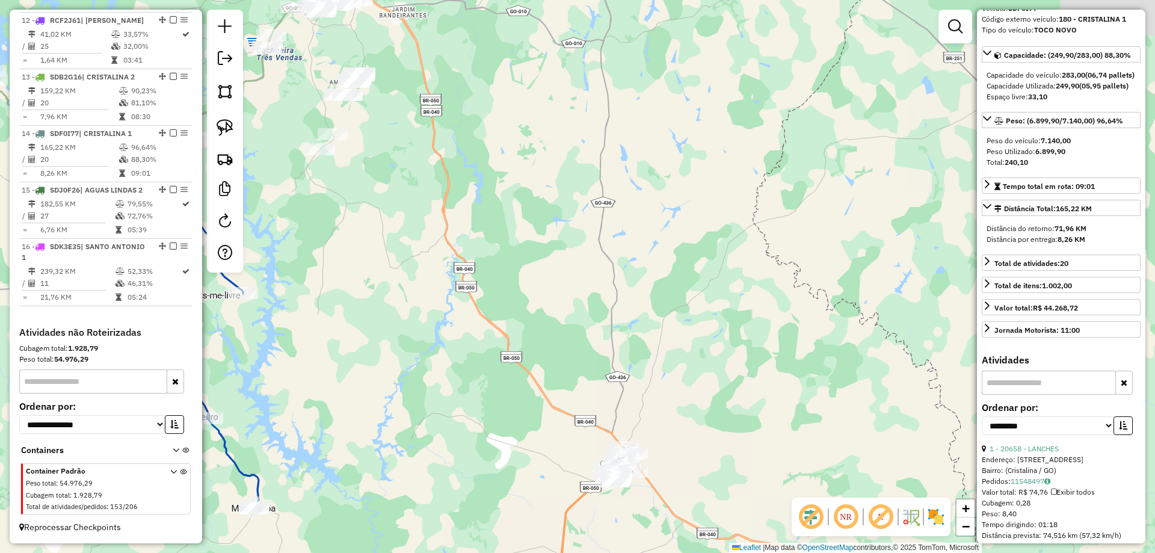
drag, startPoint x: 545, startPoint y: 177, endPoint x: 550, endPoint y: 227, distance: 49.5
click at [550, 227] on div "Janela de atendimento Grade de atendimento Capacidade Transportadoras Veículos …" at bounding box center [577, 276] width 1155 height 553
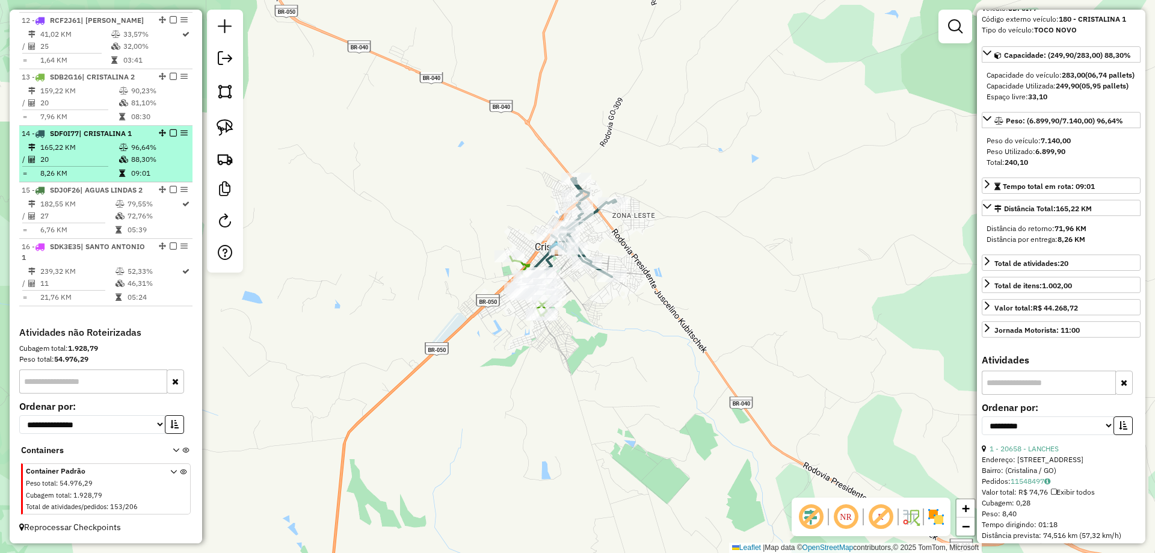
click at [170, 132] on em at bounding box center [173, 132] width 7 height 7
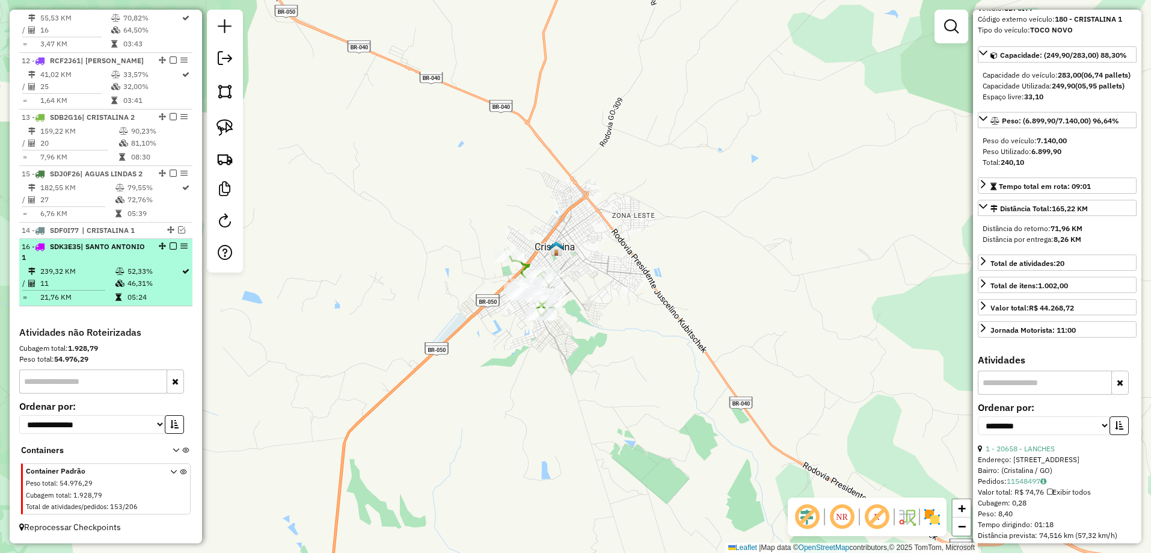
drag, startPoint x: 167, startPoint y: 173, endPoint x: 167, endPoint y: 249, distance: 75.8
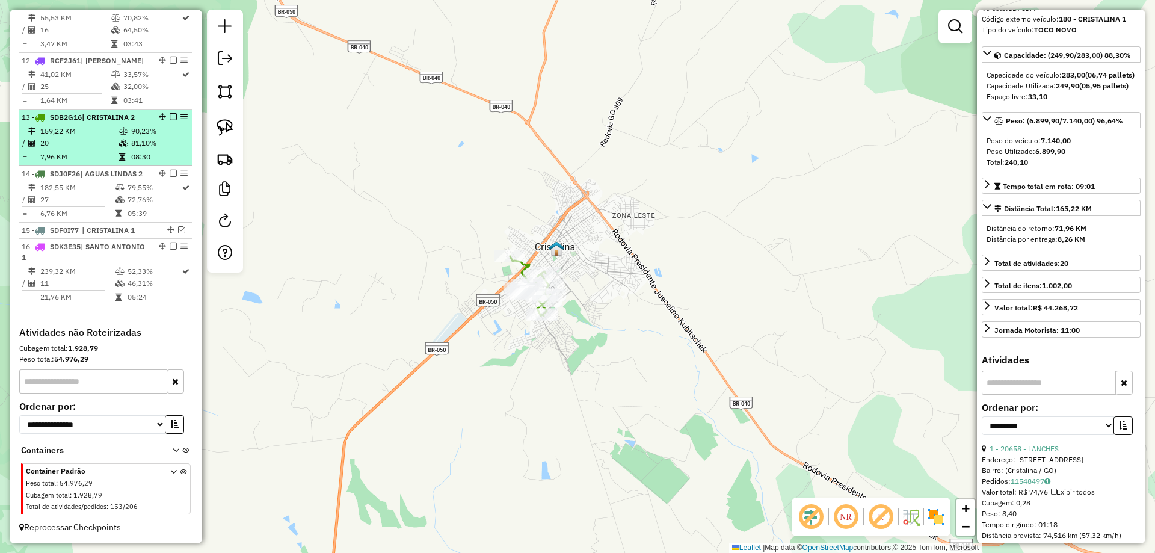
click at [170, 117] on em at bounding box center [173, 116] width 7 height 7
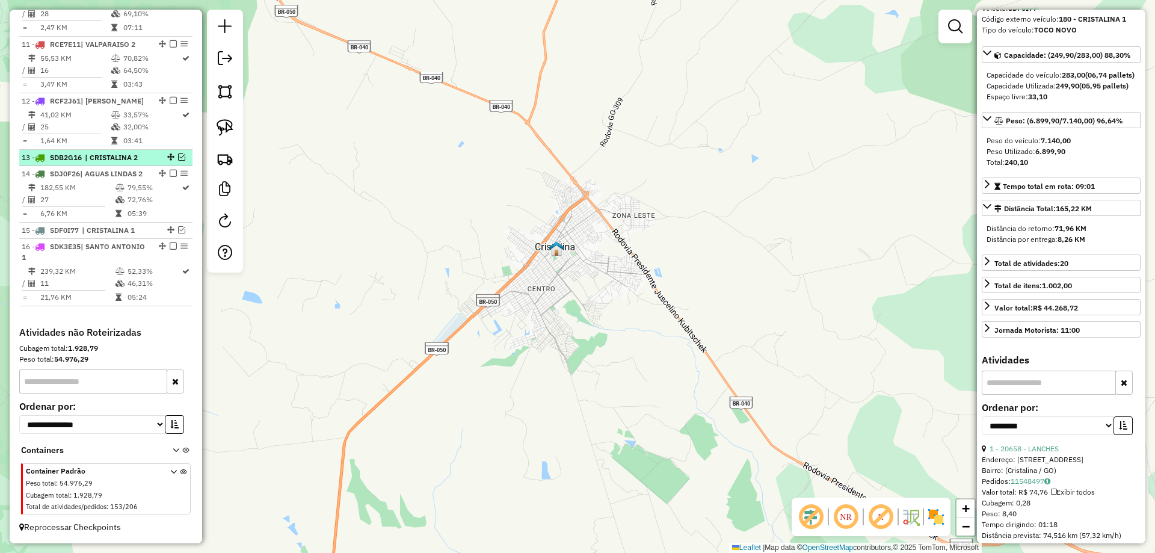
click at [162, 158] on div at bounding box center [170, 156] width 36 height 7
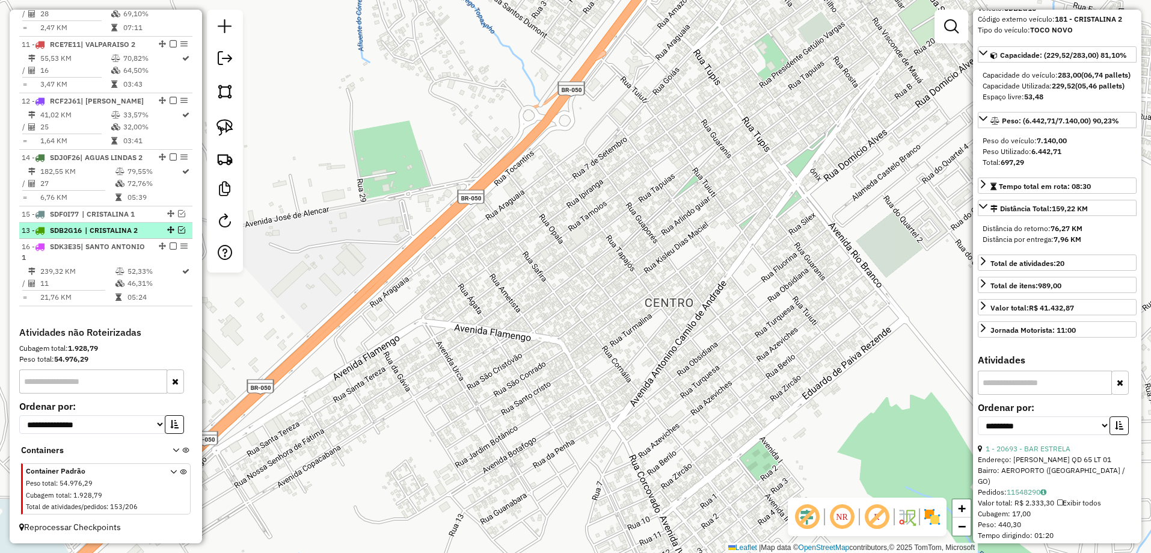
drag, startPoint x: 167, startPoint y: 158, endPoint x: 152, endPoint y: 238, distance: 81.4
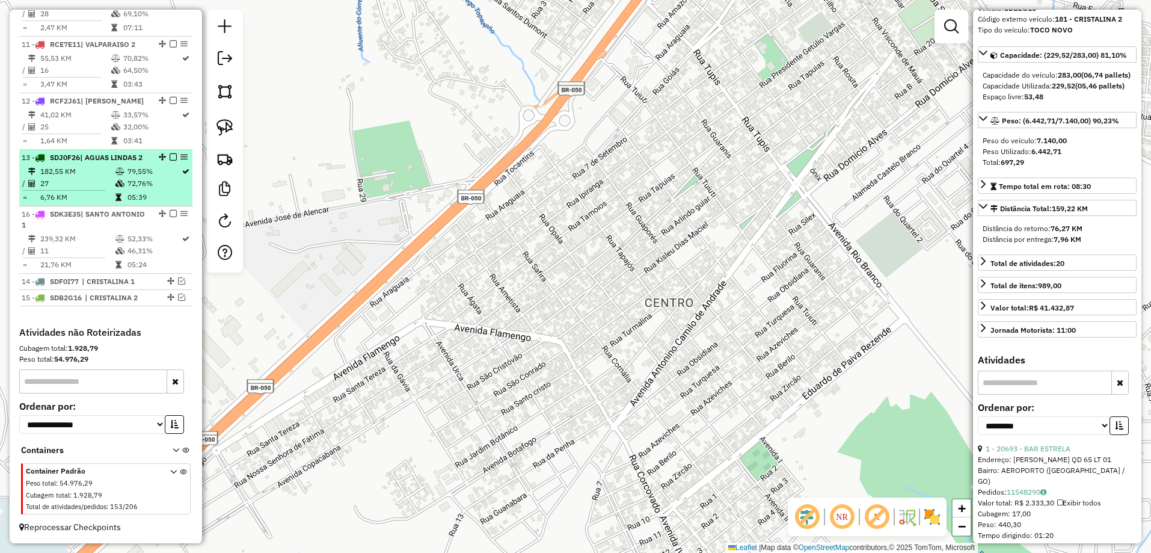
drag, startPoint x: 157, startPoint y: 250, endPoint x: 161, endPoint y: 203, distance: 46.5
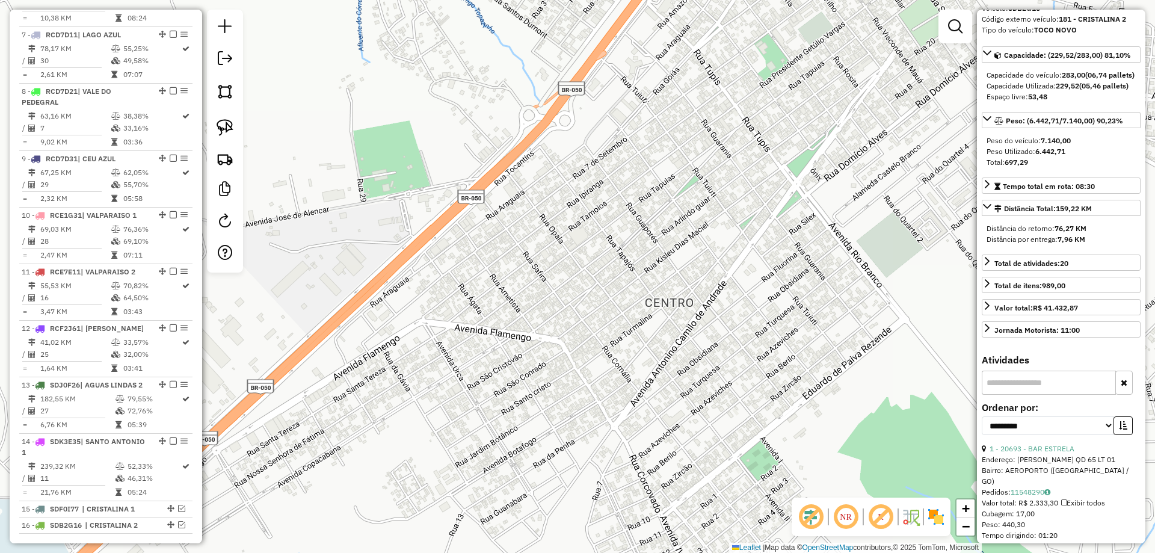
scroll to position [761, 0]
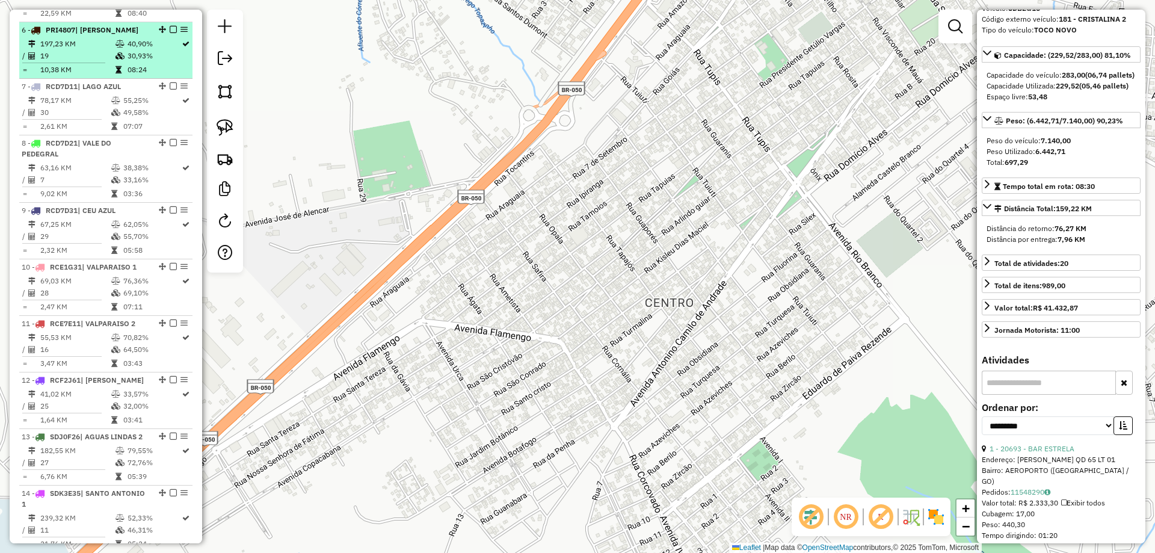
click at [133, 50] on td "40,90%" at bounding box center [154, 44] width 54 height 12
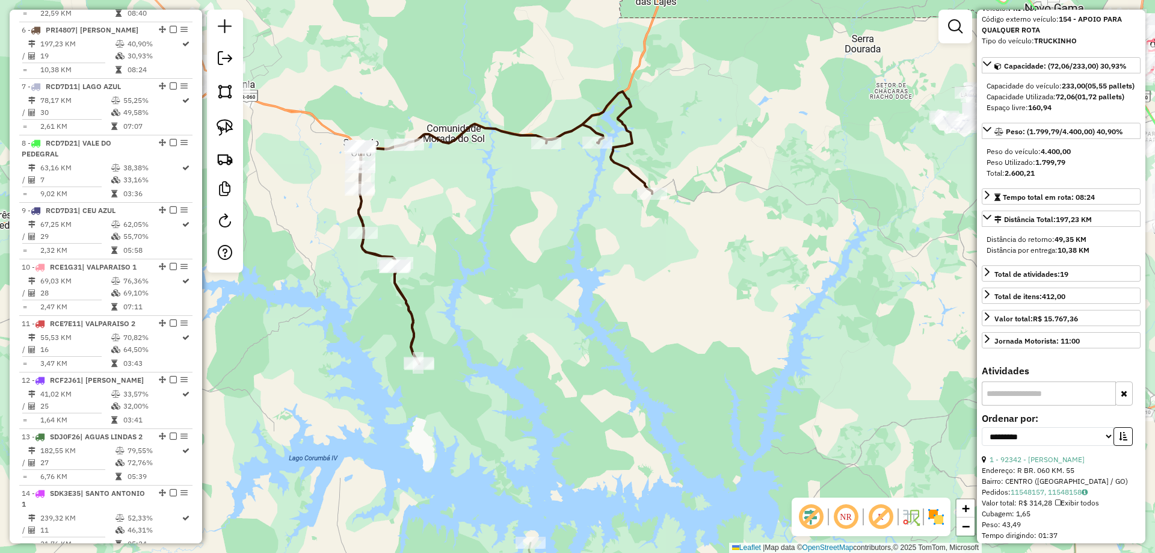
click at [369, 253] on icon at bounding box center [504, 227] width 293 height 272
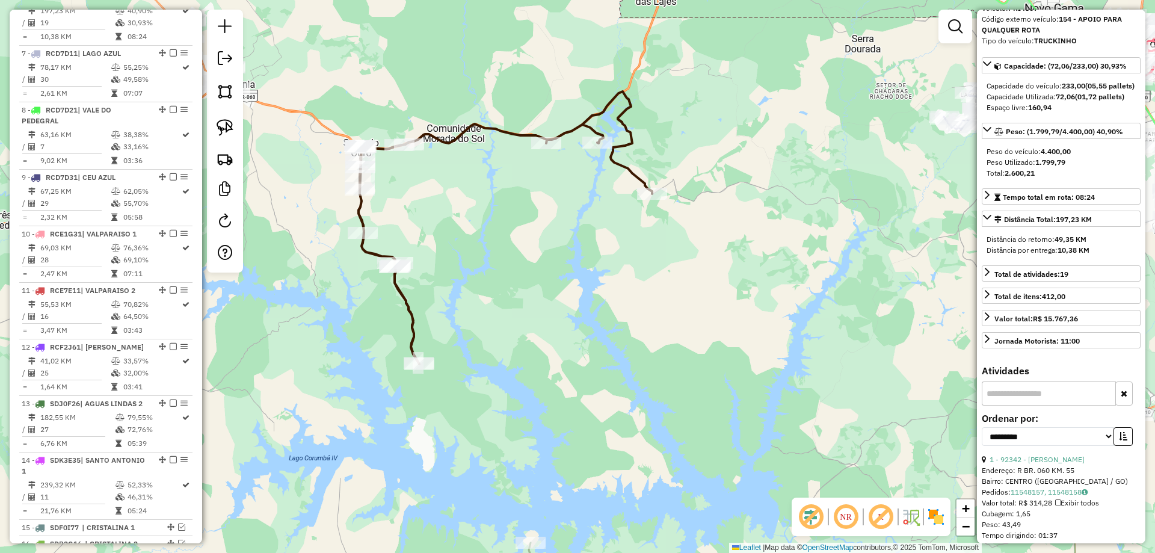
scroll to position [796, 0]
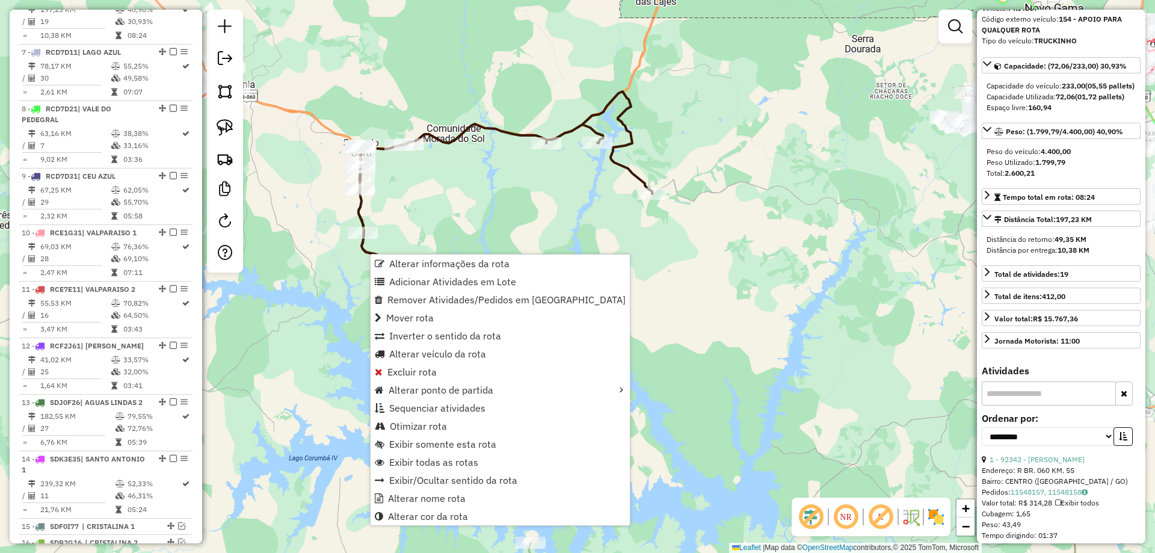
click at [405, 195] on div "Janela de atendimento Grade de atendimento Capacidade Transportadoras Veículos …" at bounding box center [577, 276] width 1155 height 553
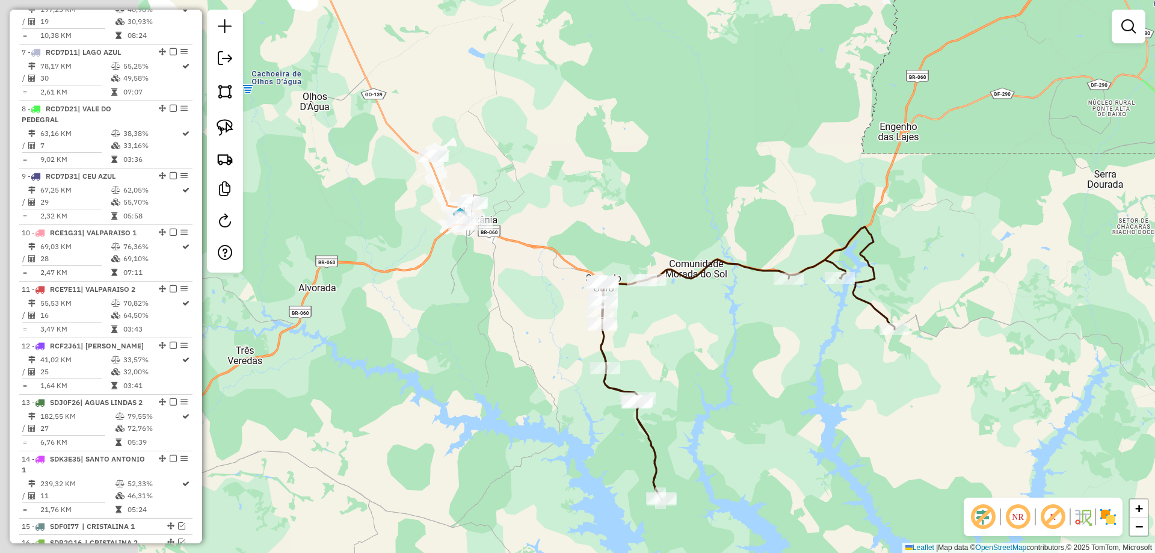
drag, startPoint x: 409, startPoint y: 204, endPoint x: 662, endPoint y: 342, distance: 288.2
click at [663, 342] on div "Janela de atendimento Grade de atendimento Capacidade Transportadoras Veículos …" at bounding box center [577, 276] width 1155 height 553
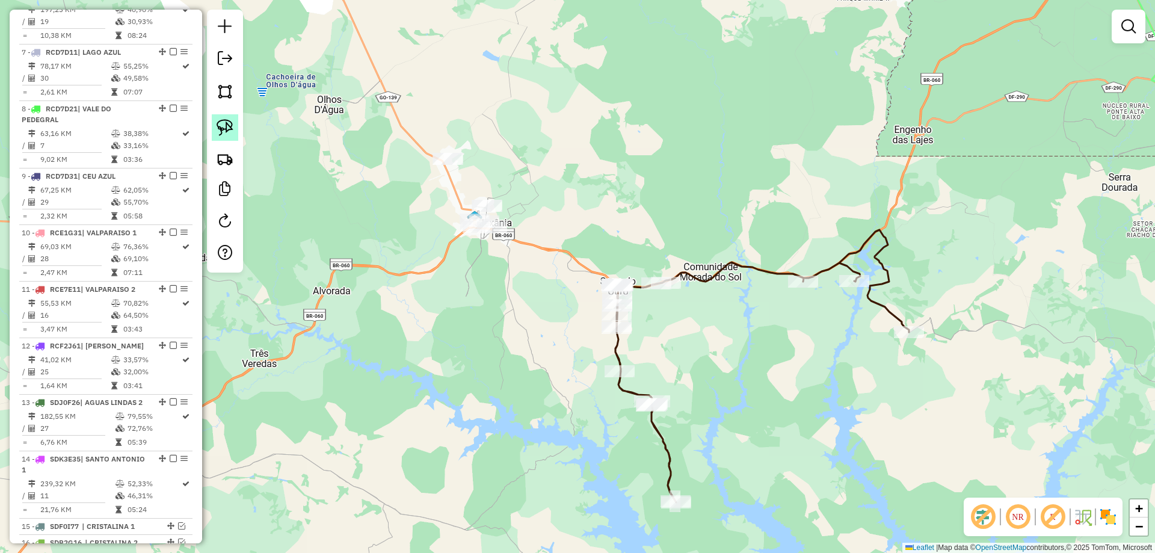
click at [219, 132] on img at bounding box center [224, 127] width 17 height 17
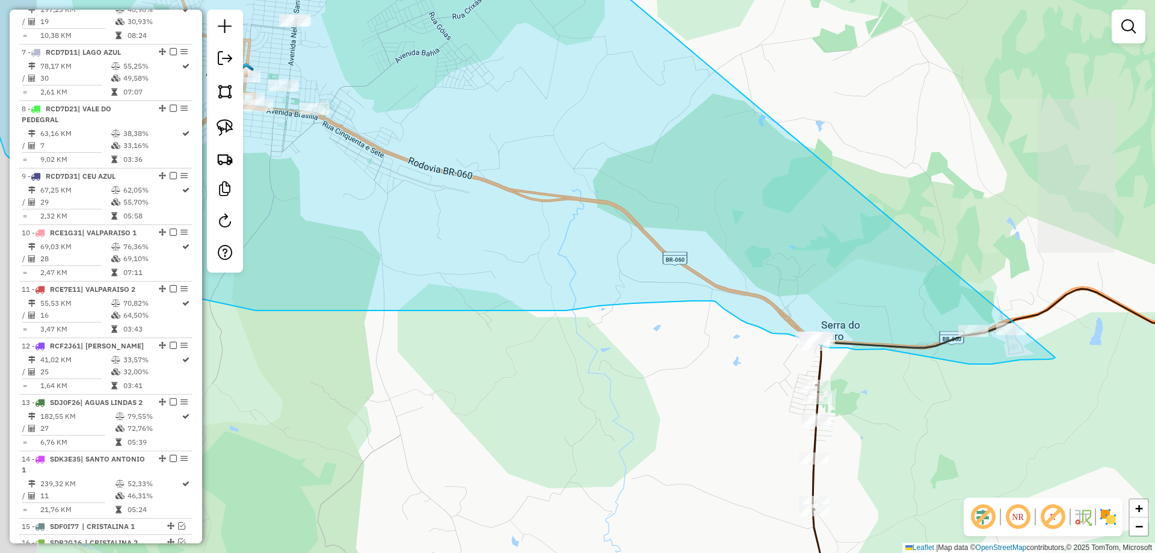
drag, startPoint x: 460, startPoint y: 123, endPoint x: 1058, endPoint y: 294, distance: 621.7
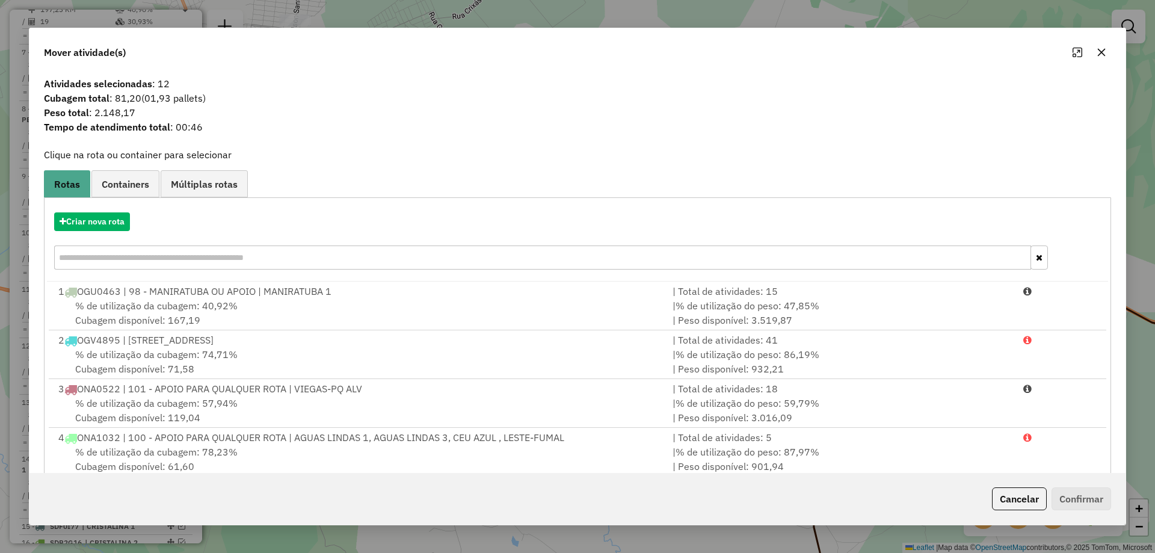
click at [1022, 493] on button "Cancelar" at bounding box center [1019, 498] width 55 height 23
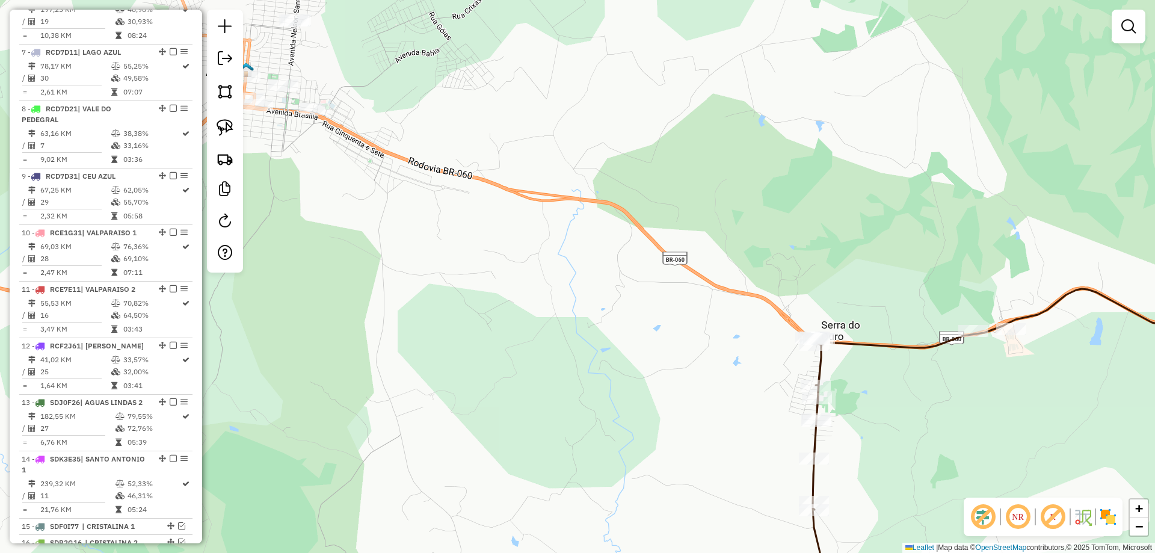
click at [823, 366] on icon at bounding box center [1039, 429] width 461 height 358
select select "**********"
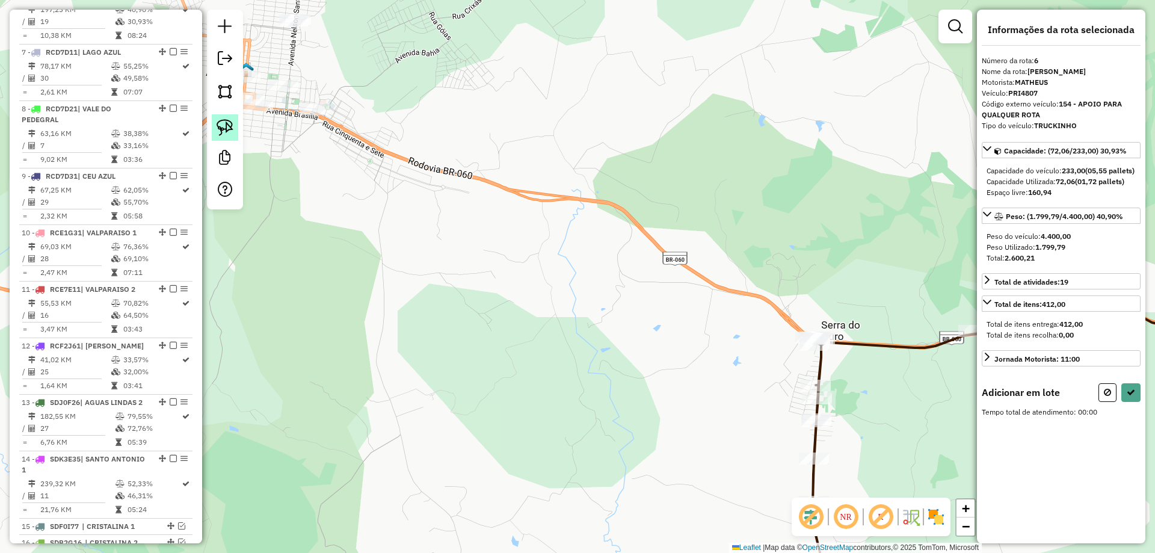
click at [218, 124] on img at bounding box center [224, 127] width 17 height 17
drag, startPoint x: 823, startPoint y: 295, endPoint x: 852, endPoint y: 357, distance: 68.9
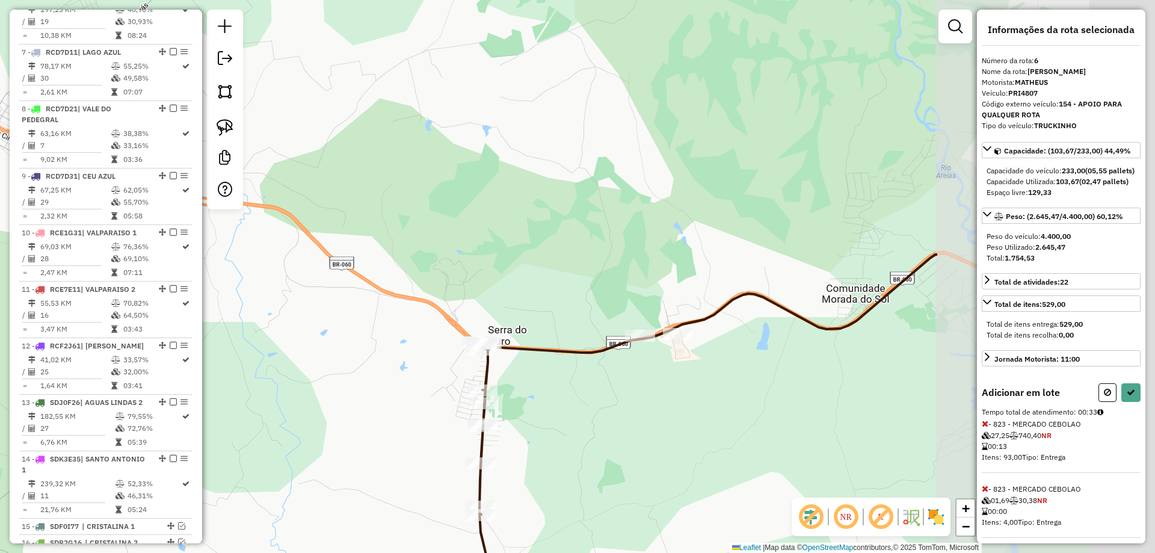
drag, startPoint x: 922, startPoint y: 385, endPoint x: 633, endPoint y: 387, distance: 289.3
click at [633, 387] on div "Janela de atendimento Grade de atendimento Capacidade Transportadoras Veículos …" at bounding box center [577, 276] width 1155 height 553
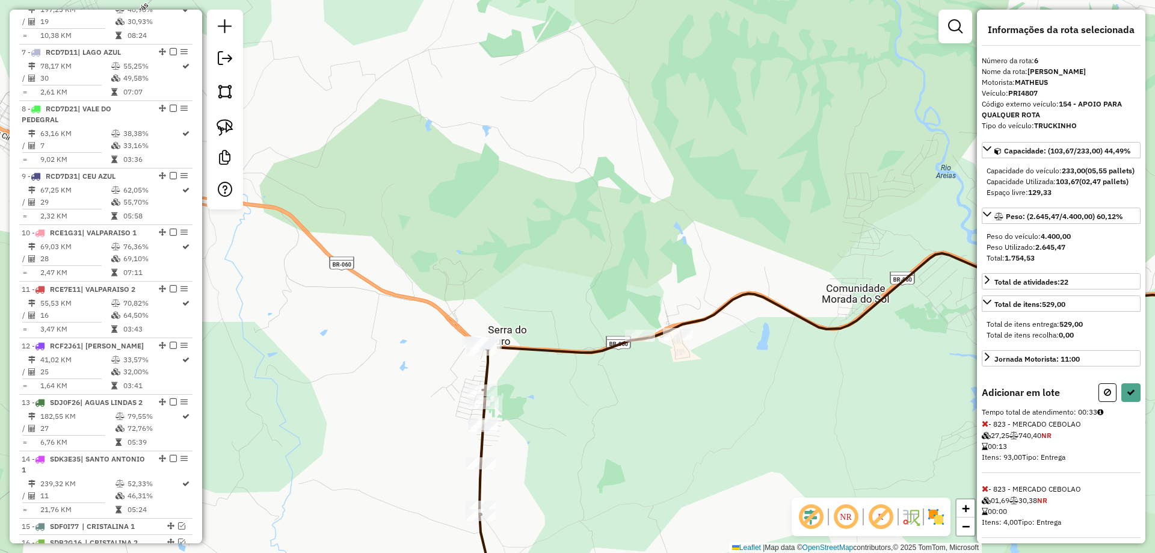
click at [640, 342] on div at bounding box center [640, 336] width 30 height 12
drag, startPoint x: 1131, startPoint y: 416, endPoint x: 1117, endPoint y: 422, distance: 15.3
click at [1131, 402] on button at bounding box center [1130, 392] width 19 height 19
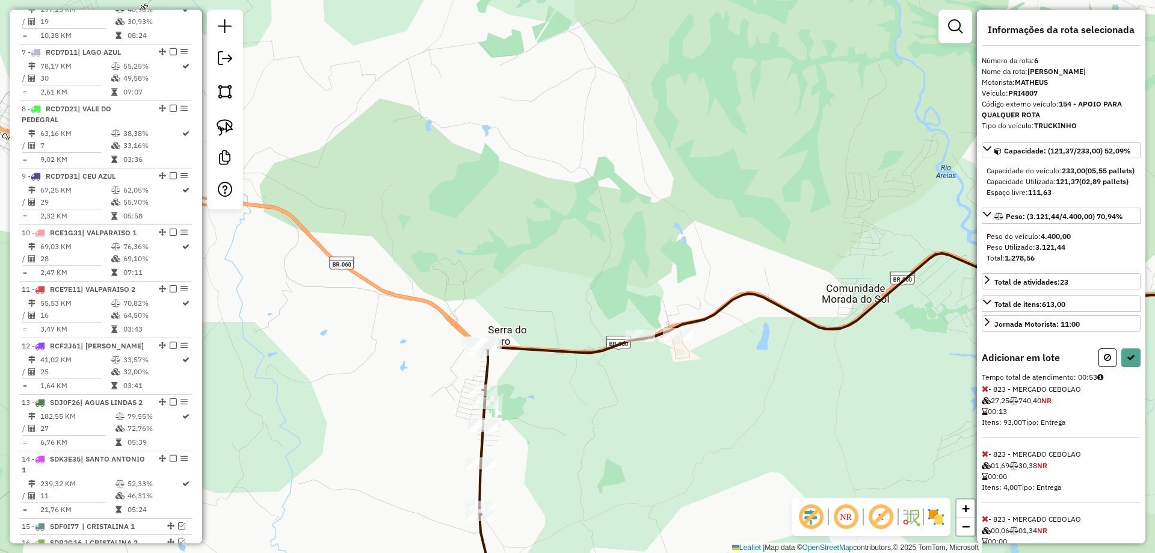
select select "**********"
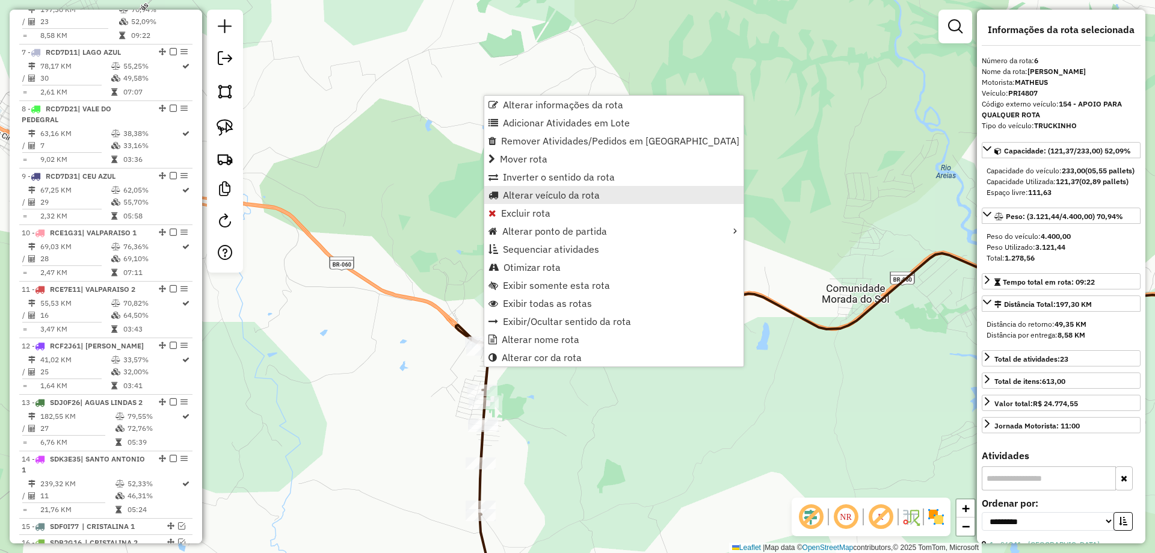
click at [523, 191] on span "Alterar veículo da rota" at bounding box center [551, 195] width 97 height 10
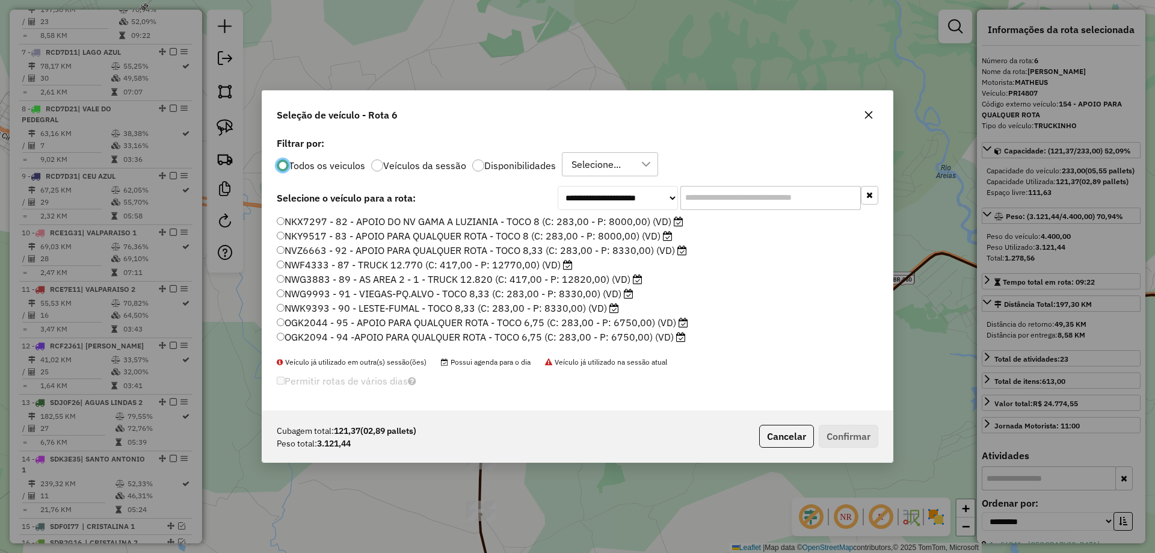
scroll to position [7, 4]
click at [725, 201] on input "text" at bounding box center [770, 198] width 180 height 24
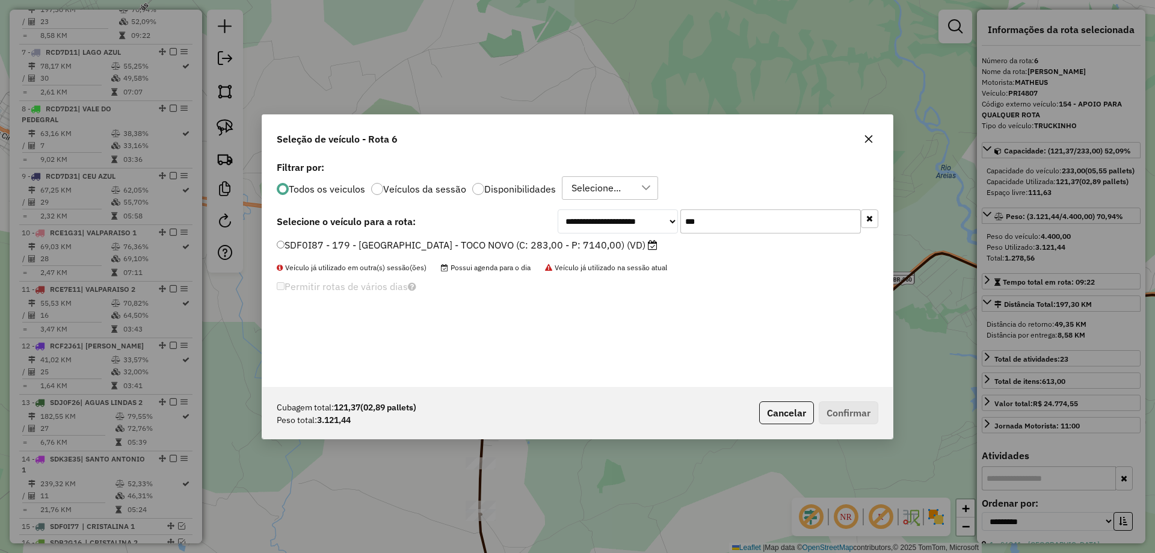
type input "***"
click at [311, 249] on label "SDF0I87 - 179 - ALEXANIA - TOCO NOVO (C: 283,00 - P: 7140,00) (VD)" at bounding box center [467, 245] width 381 height 14
drag, startPoint x: 871, startPoint y: 416, endPoint x: 839, endPoint y: 417, distance: 31.9
click at [870, 416] on button "Confirmar" at bounding box center [848, 412] width 60 height 23
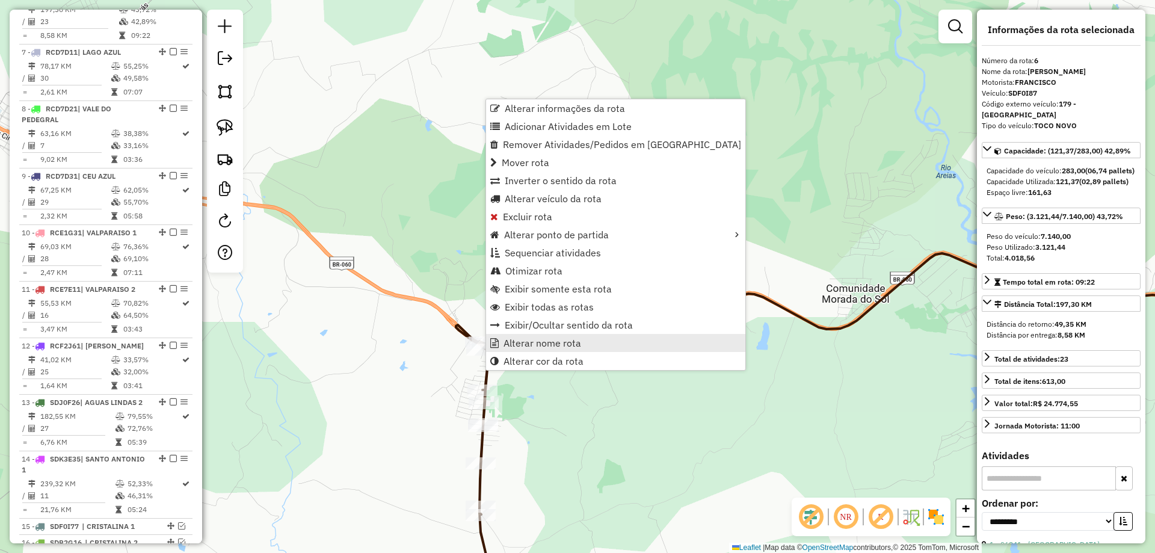
click at [526, 346] on span "Alterar nome rota" at bounding box center [542, 343] width 78 height 10
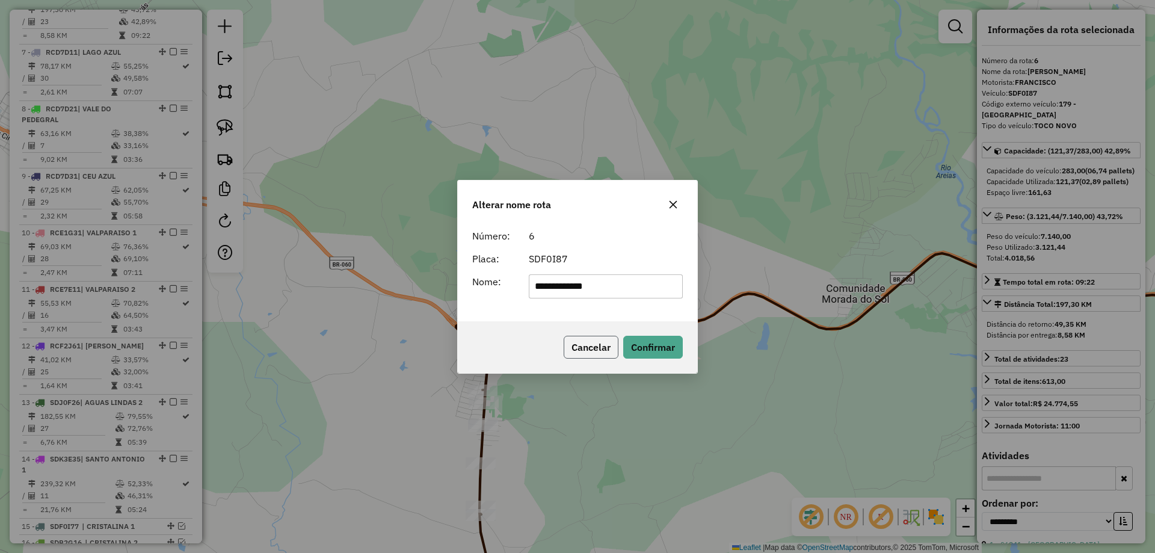
click at [591, 339] on button "Cancelar" at bounding box center [590, 347] width 55 height 23
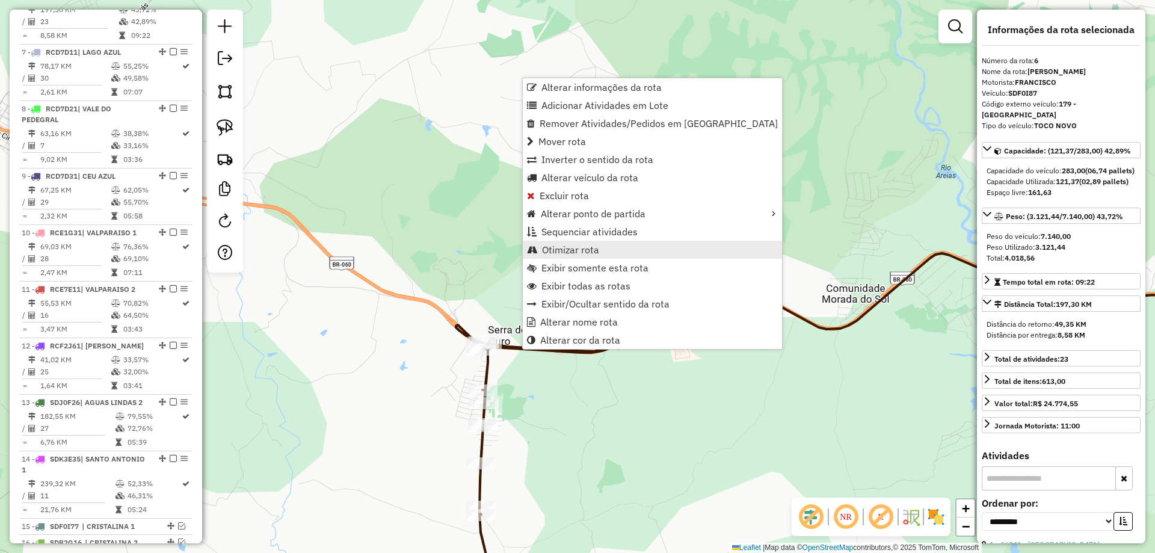
click at [559, 250] on span "Otimizar rota" at bounding box center [570, 250] width 57 height 10
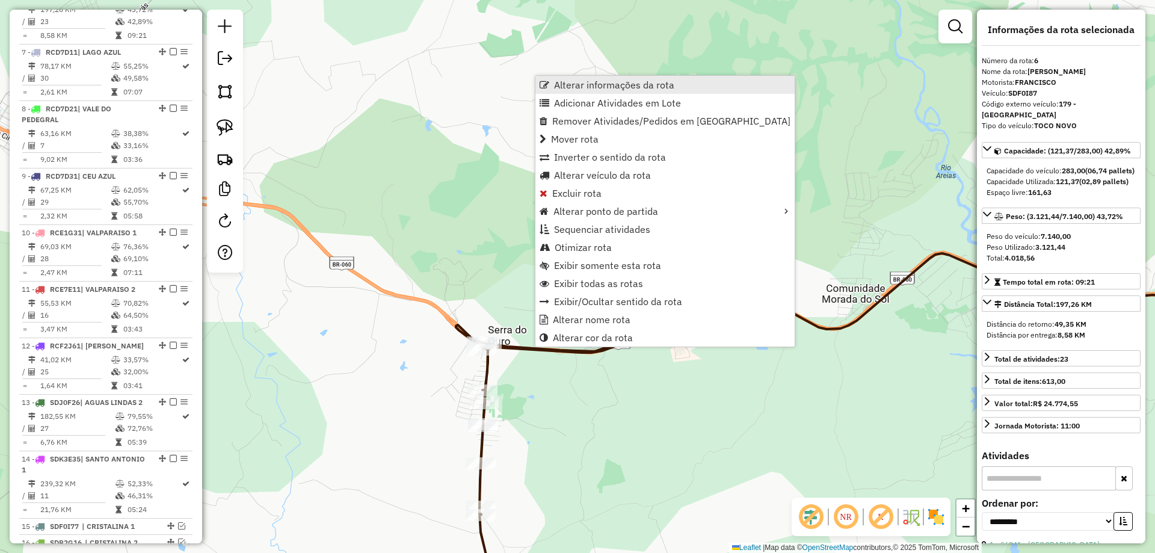
click at [597, 82] on span "Alterar informações da rota" at bounding box center [614, 85] width 120 height 10
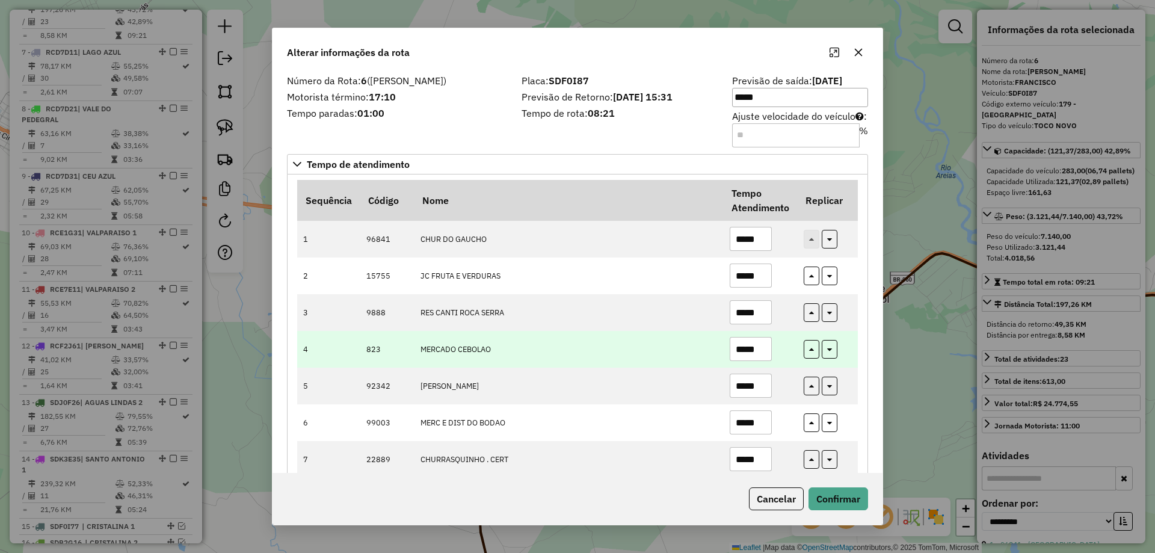
click at [756, 343] on input "*****" at bounding box center [750, 349] width 42 height 24
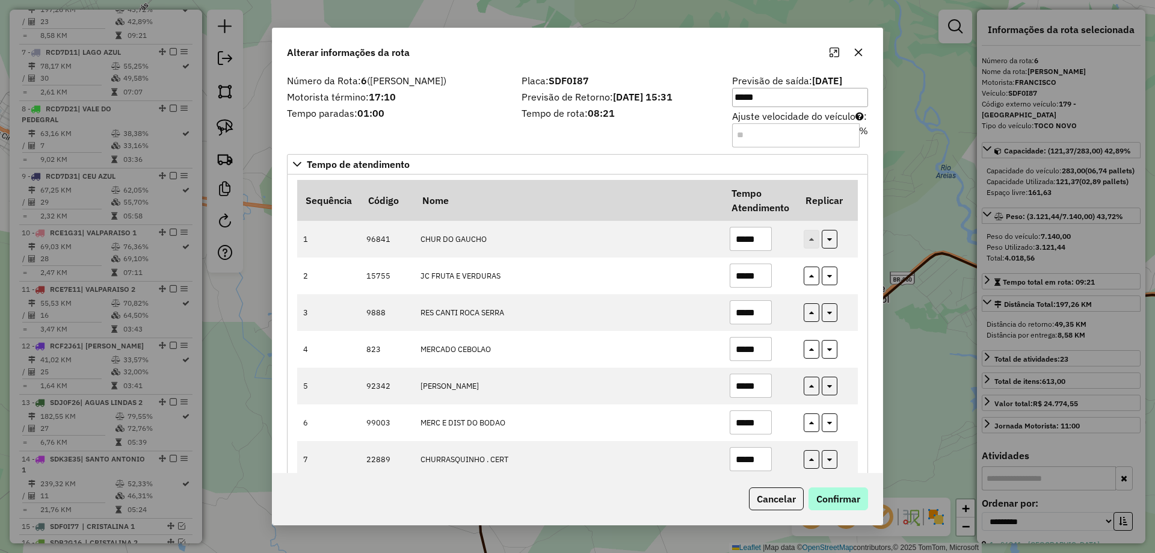
type input "*****"
click at [850, 497] on button "Confirmar" at bounding box center [838, 498] width 60 height 23
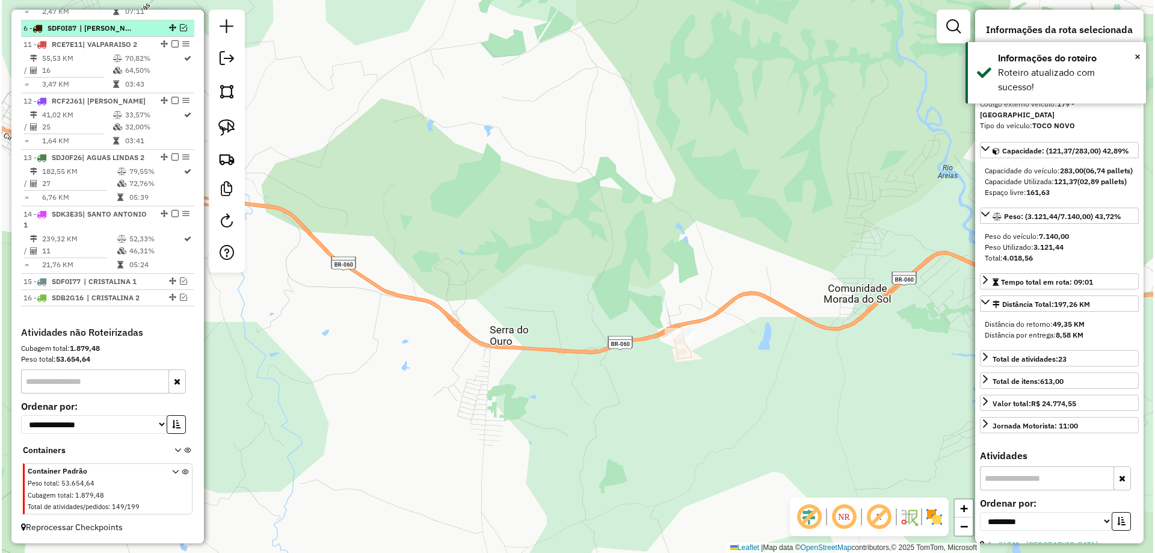
scroll to position [1005, 0]
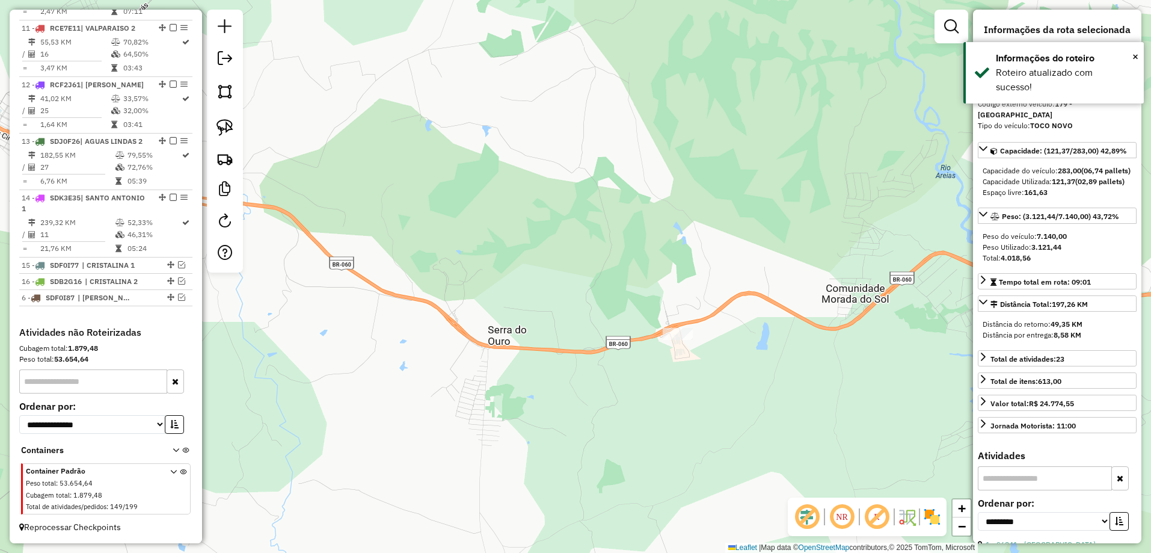
drag, startPoint x: 165, startPoint y: 18, endPoint x: 135, endPoint y: 339, distance: 322.6
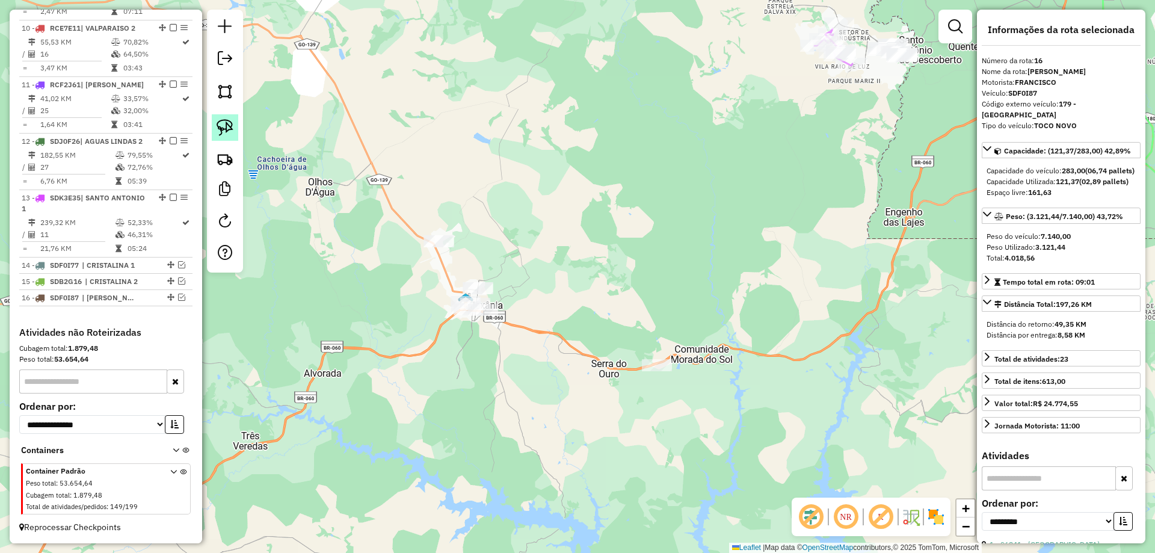
click at [219, 122] on img at bounding box center [224, 127] width 17 height 17
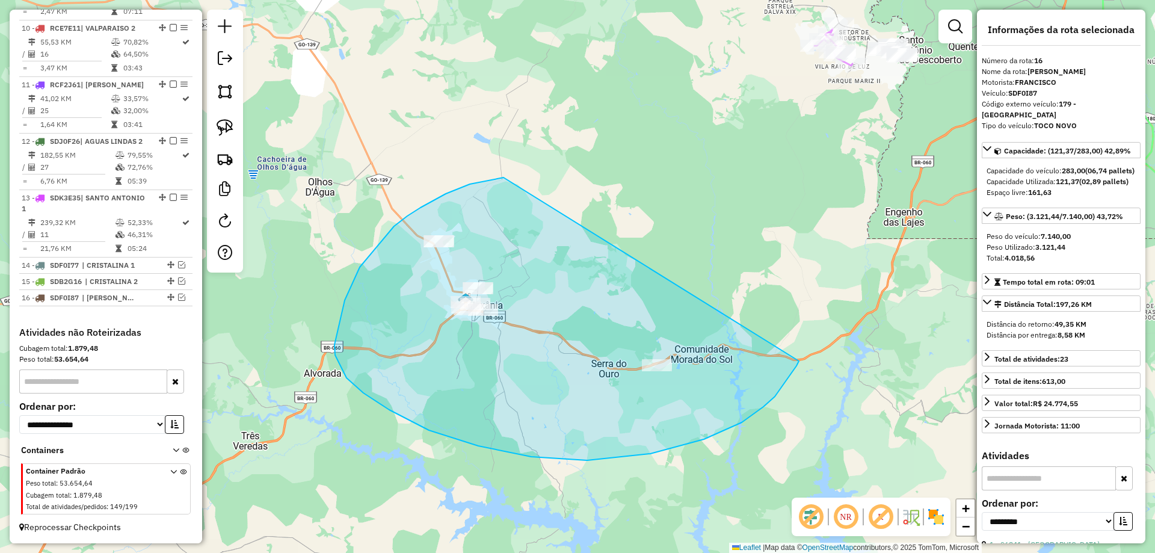
drag, startPoint x: 394, startPoint y: 226, endPoint x: 797, endPoint y: 361, distance: 425.4
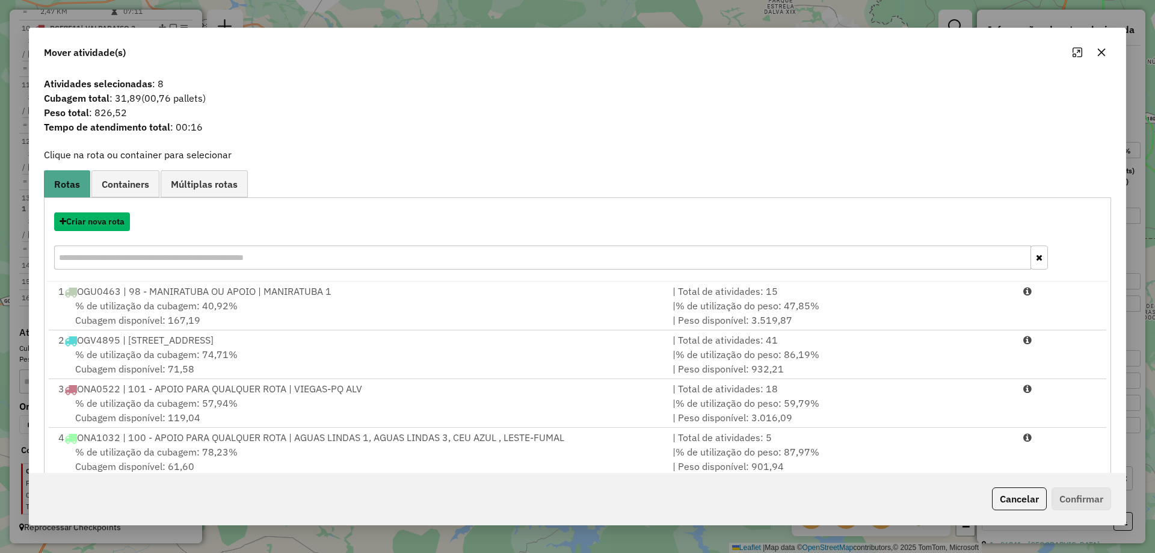
click at [111, 216] on button "Criar nova rota" at bounding box center [92, 221] width 76 height 19
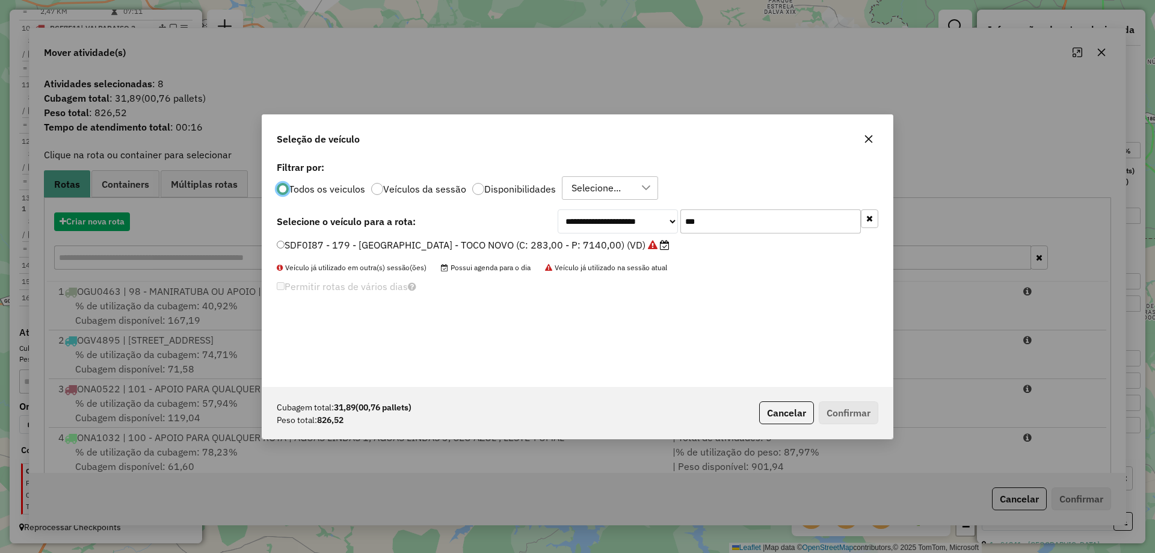
scroll to position [7, 4]
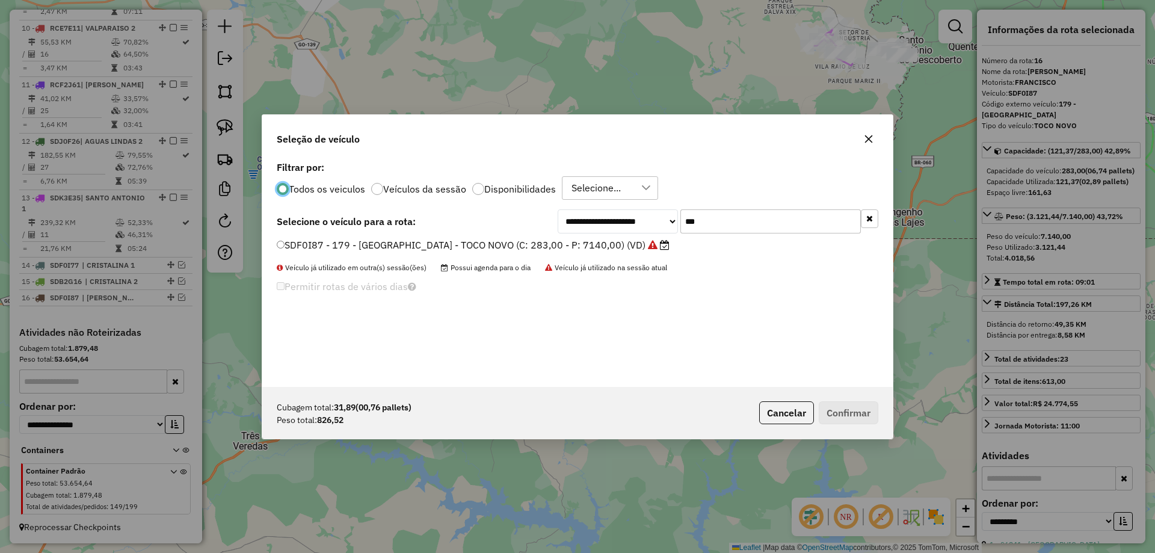
drag, startPoint x: 759, startPoint y: 211, endPoint x: 502, endPoint y: 213, distance: 257.4
click at [502, 213] on div "**********" at bounding box center [577, 221] width 601 height 24
type input "***"
drag, startPoint x: 438, startPoint y: 243, endPoint x: 435, endPoint y: 248, distance: 6.2
click at [437, 245] on div "**********" at bounding box center [577, 272] width 630 height 229
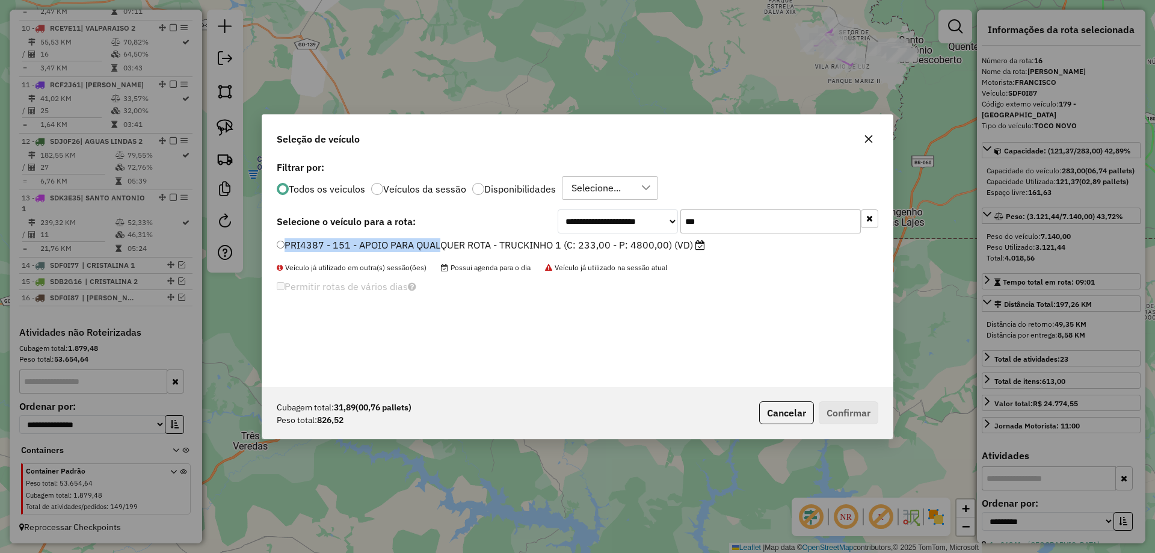
click at [435, 248] on label "PRI4387 - 151 - APOIO PARA QUALQUER ROTA - TRUCKINHO 1 (C: 233,00 - P: 4800,00)…" at bounding box center [491, 245] width 428 height 14
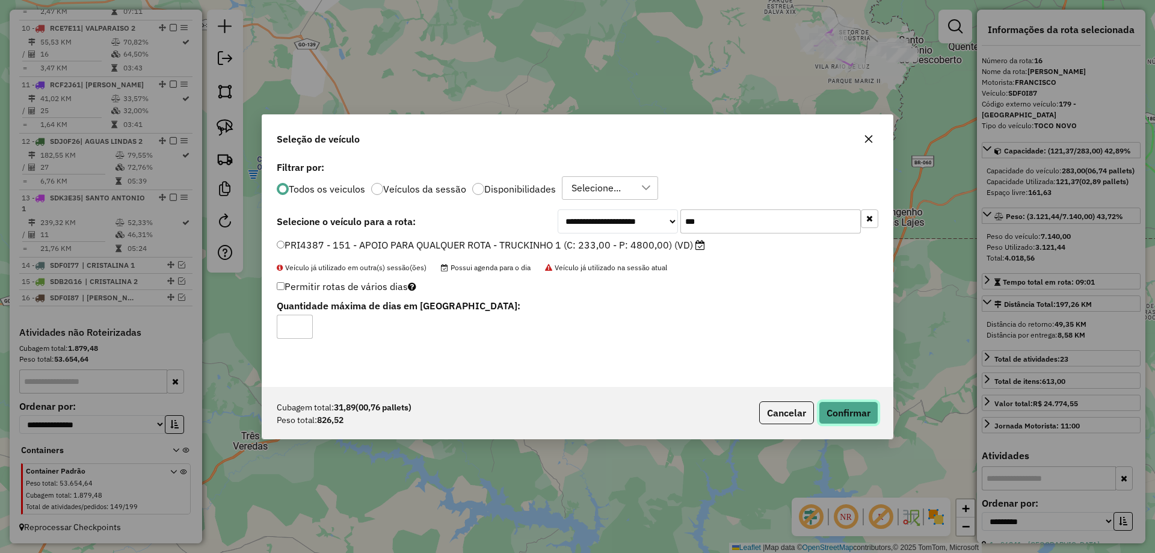
click at [859, 408] on button "Confirmar" at bounding box center [848, 412] width 60 height 23
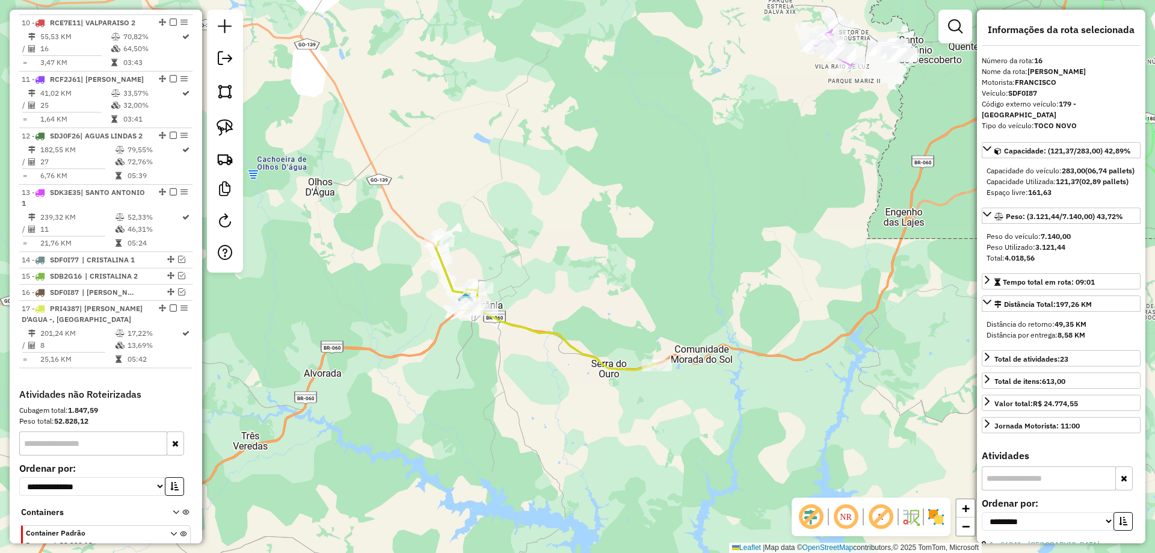
scroll to position [1089, 0]
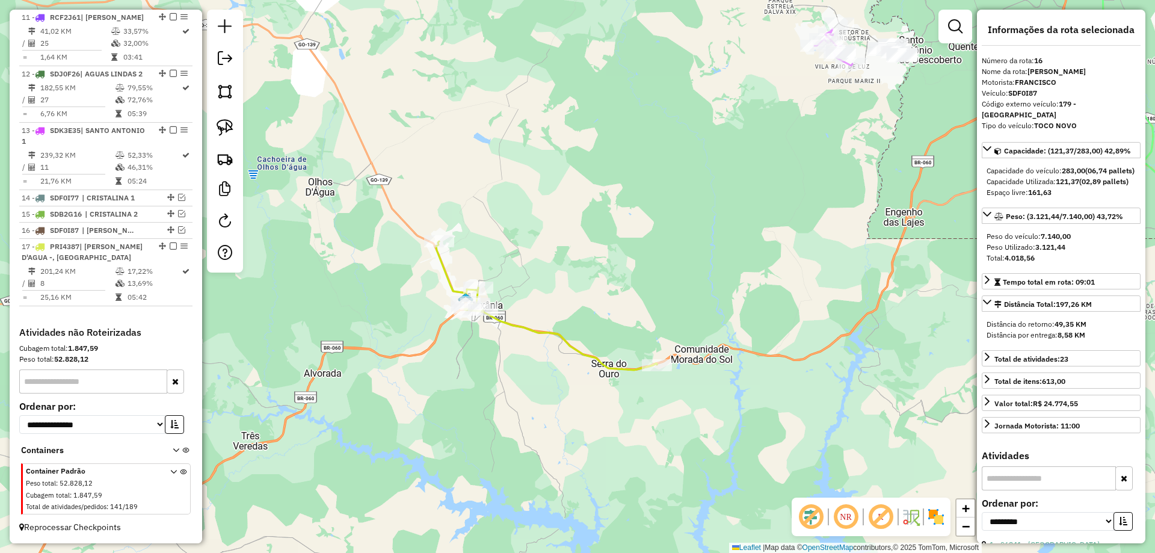
click at [534, 321] on div "Janela de atendimento Grade de atendimento Capacidade Transportadoras Veículos …" at bounding box center [577, 276] width 1155 height 553
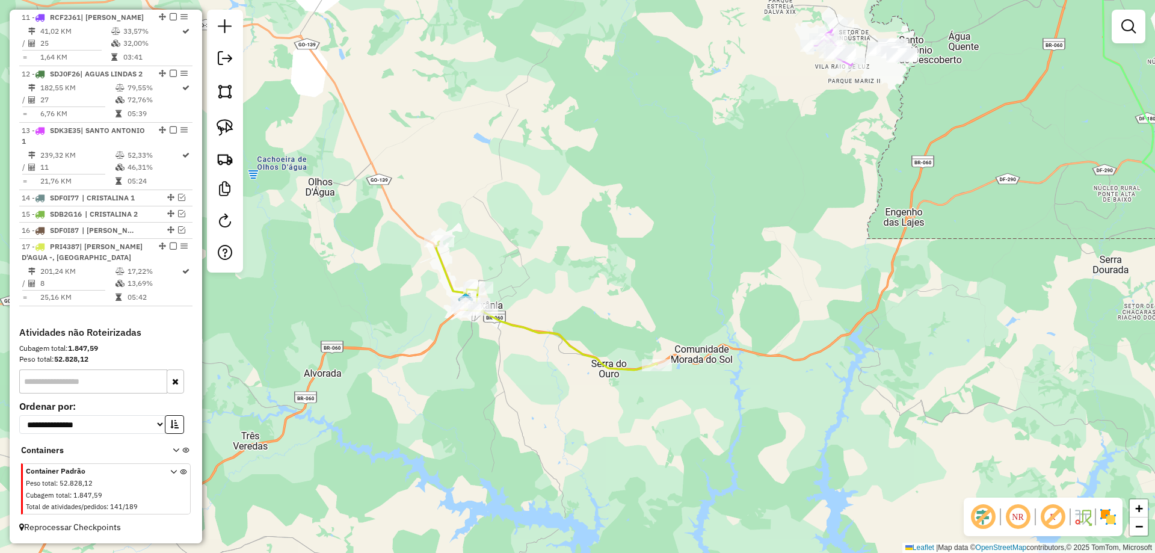
click at [536, 331] on icon at bounding box center [546, 305] width 221 height 129
select select "**********"
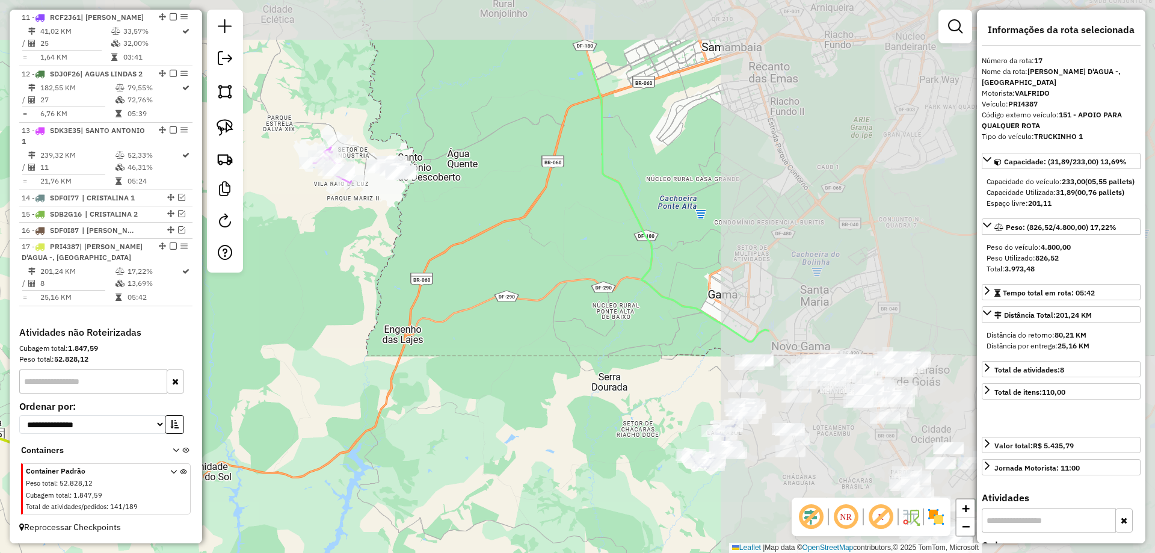
drag, startPoint x: 918, startPoint y: 238, endPoint x: 562, endPoint y: 352, distance: 374.5
click at [416, 355] on div "Janela de atendimento Grade de atendimento Capacidade Transportadoras Veículos …" at bounding box center [577, 276] width 1155 height 553
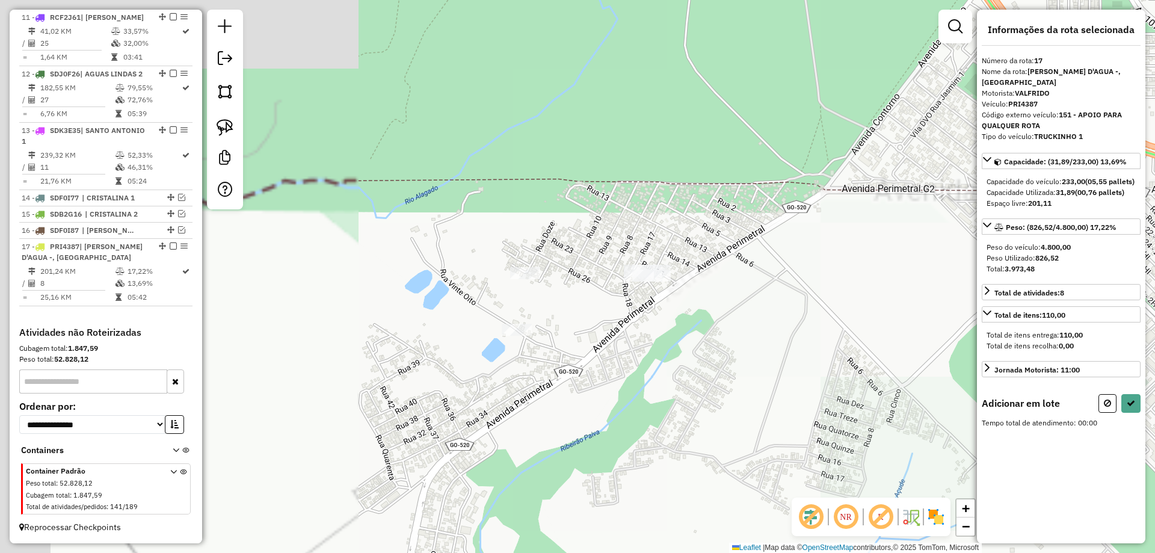
drag, startPoint x: 518, startPoint y: 374, endPoint x: 889, endPoint y: 400, distance: 371.3
click at [889, 400] on div "Janela de atendimento Grade de atendimento Capacidade Transportadoras Veículos …" at bounding box center [577, 276] width 1155 height 553
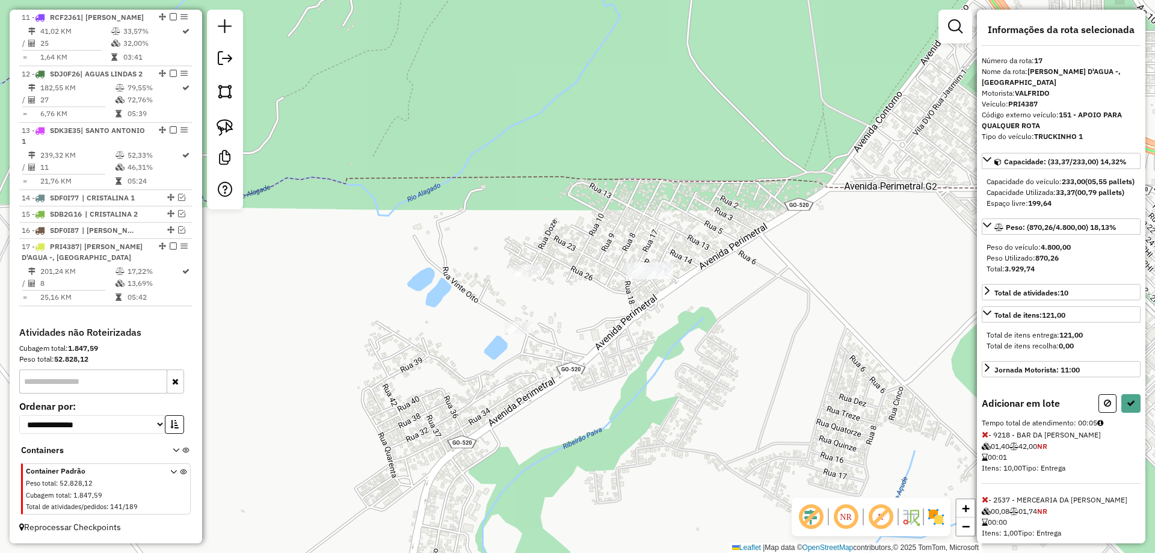
click at [987, 438] on icon at bounding box center [984, 434] width 7 height 8
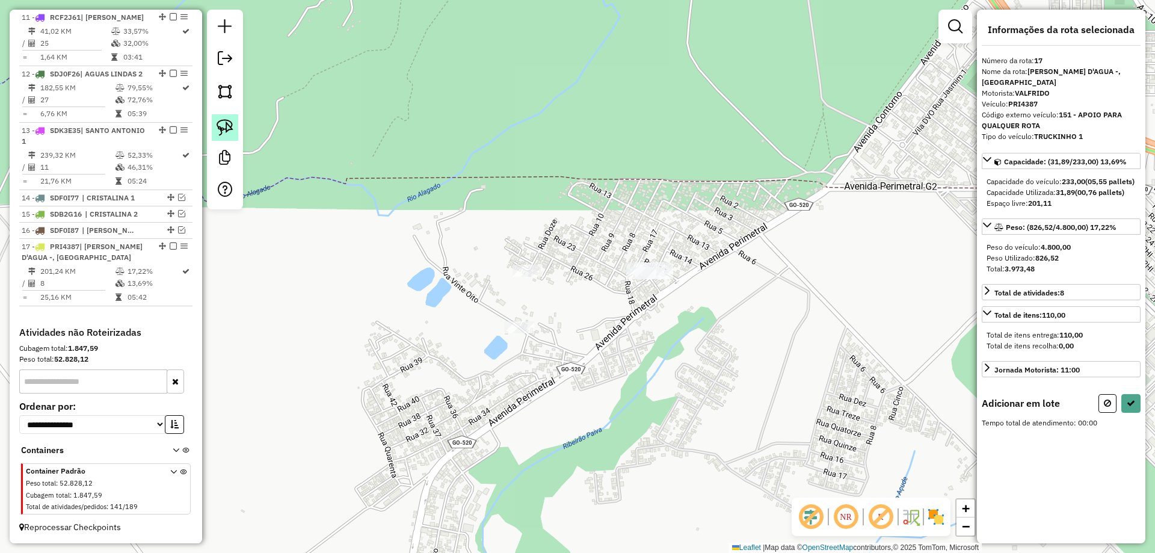
click at [230, 115] on link at bounding box center [225, 127] width 26 height 26
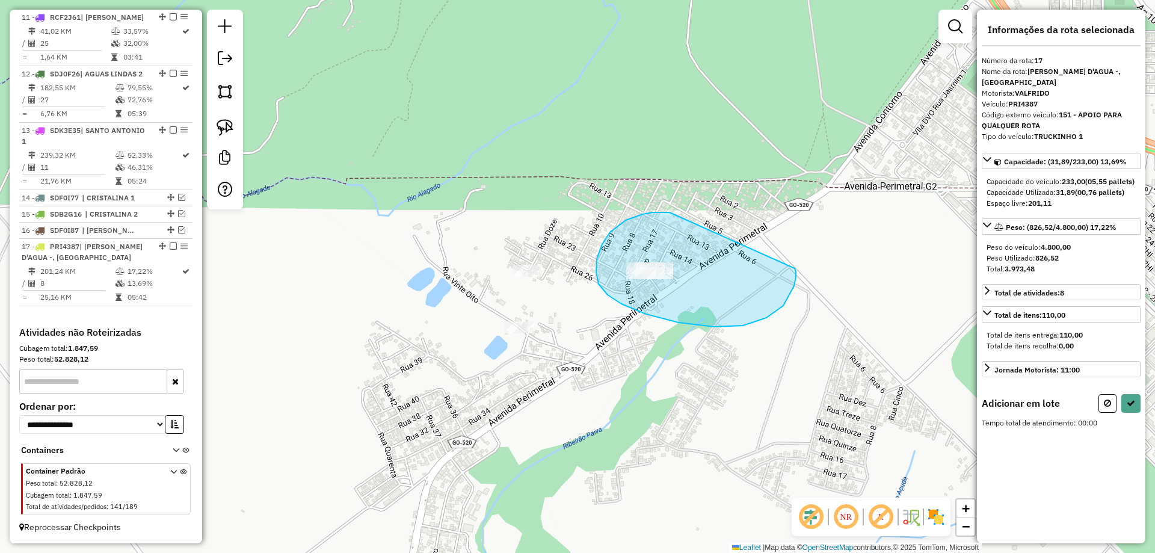
drag, startPoint x: 666, startPoint y: 212, endPoint x: 788, endPoint y: 267, distance: 133.8
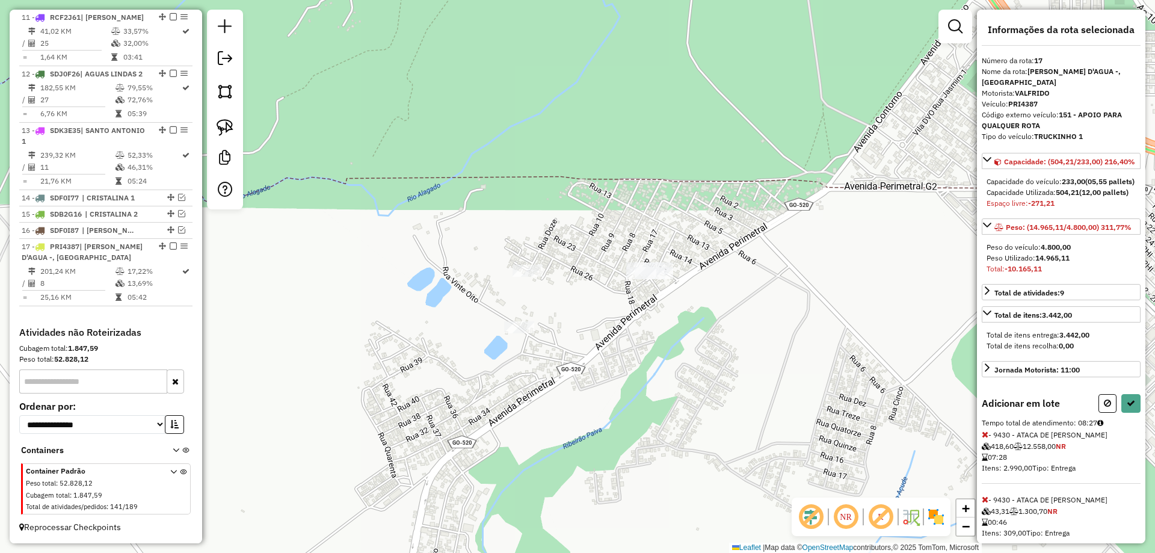
click at [984, 438] on icon at bounding box center [984, 434] width 7 height 8
click at [208, 133] on div at bounding box center [225, 110] width 36 height 200
drag, startPoint x: 233, startPoint y: 129, endPoint x: 329, endPoint y: 145, distance: 97.6
click at [234, 129] on link at bounding box center [225, 127] width 26 height 26
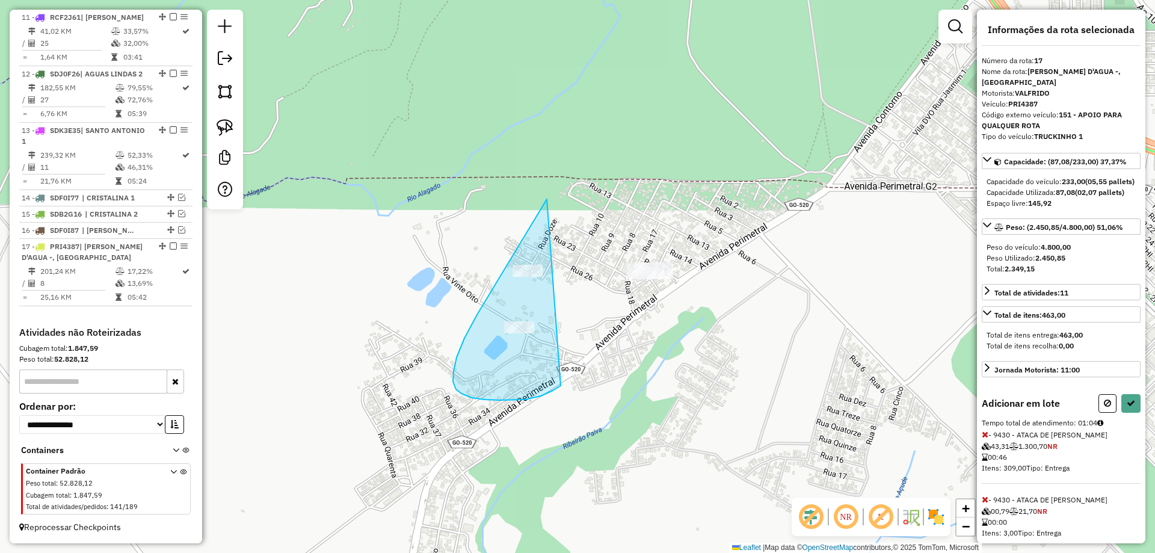
drag, startPoint x: 502, startPoint y: 273, endPoint x: 569, endPoint y: 379, distance: 125.4
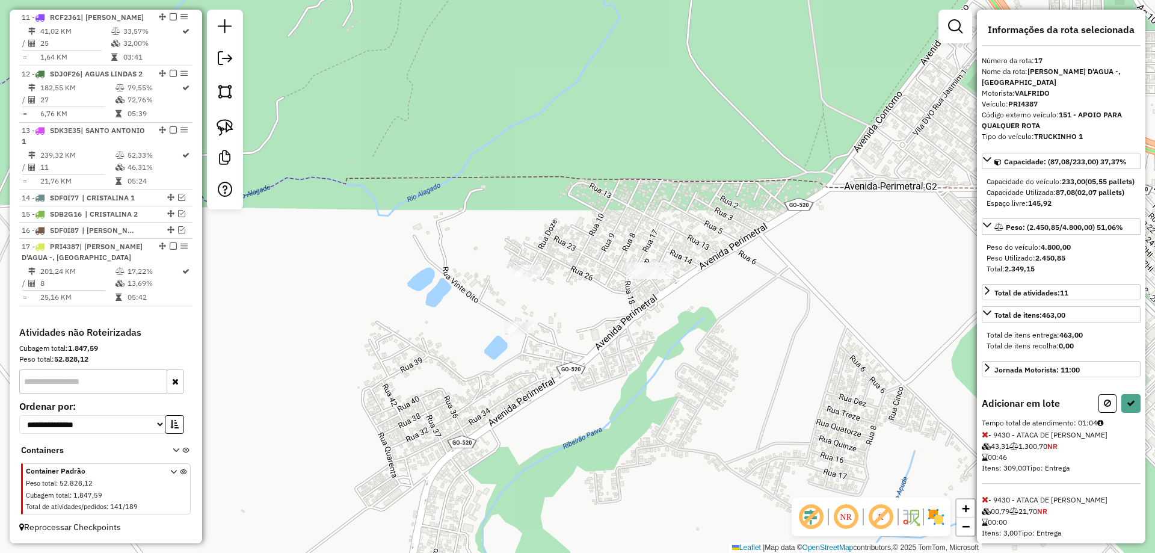
scroll to position [355, 0]
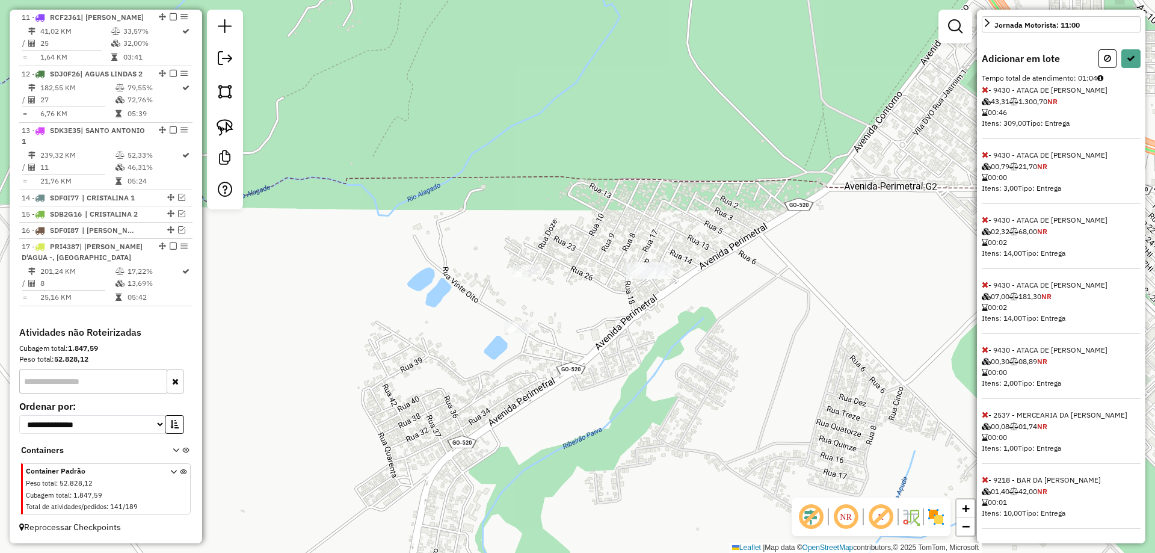
click at [983, 480] on icon at bounding box center [984, 479] width 7 height 8
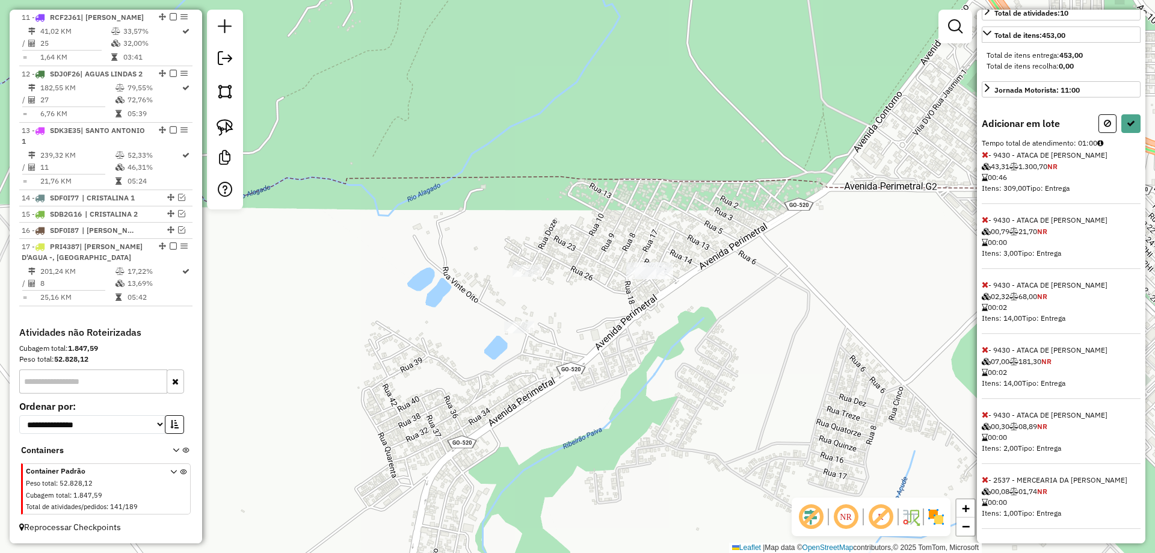
scroll to position [290, 0]
click at [983, 480] on icon at bounding box center [984, 479] width 7 height 8
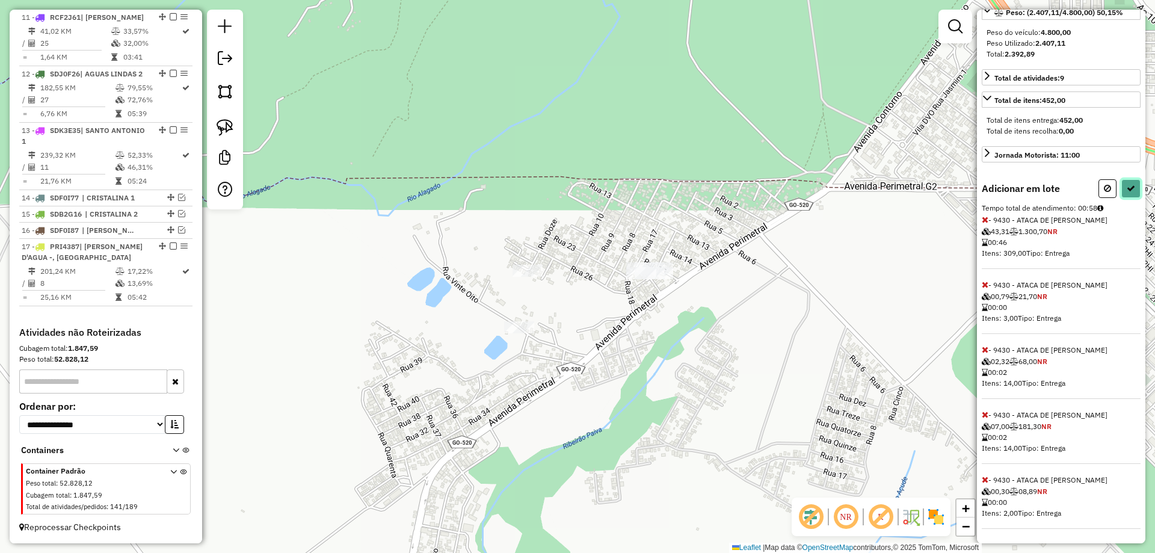
click at [1134, 189] on button at bounding box center [1130, 188] width 19 height 19
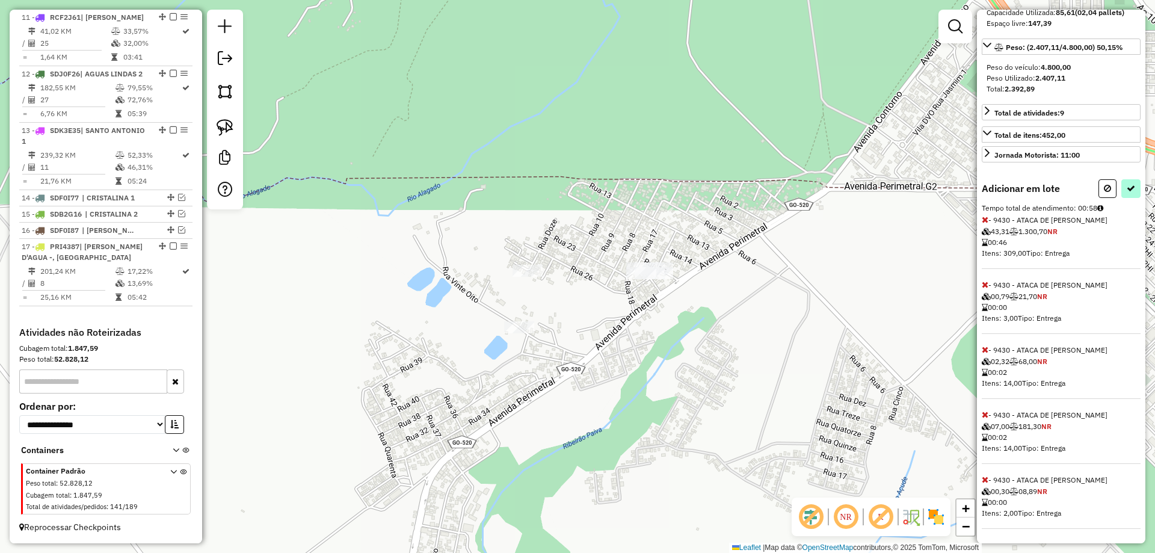
select select "**********"
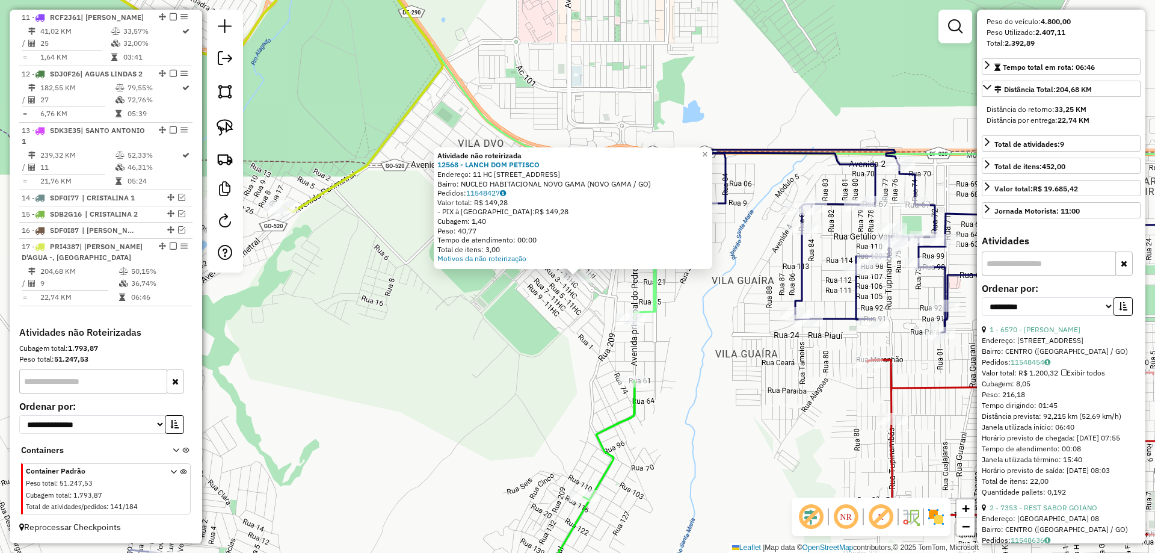
click at [484, 375] on div "Atividade não roteirizada 12568 - LANCH DOM PETISCO Endereço: 11 HC AVENIDA PER…" at bounding box center [577, 276] width 1155 height 553
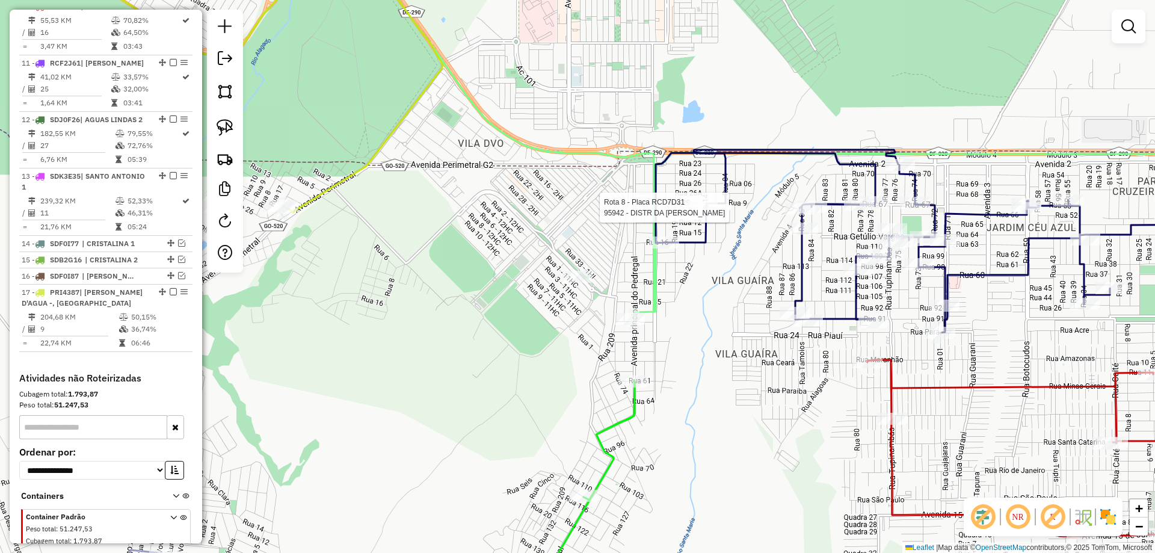
select select "**********"
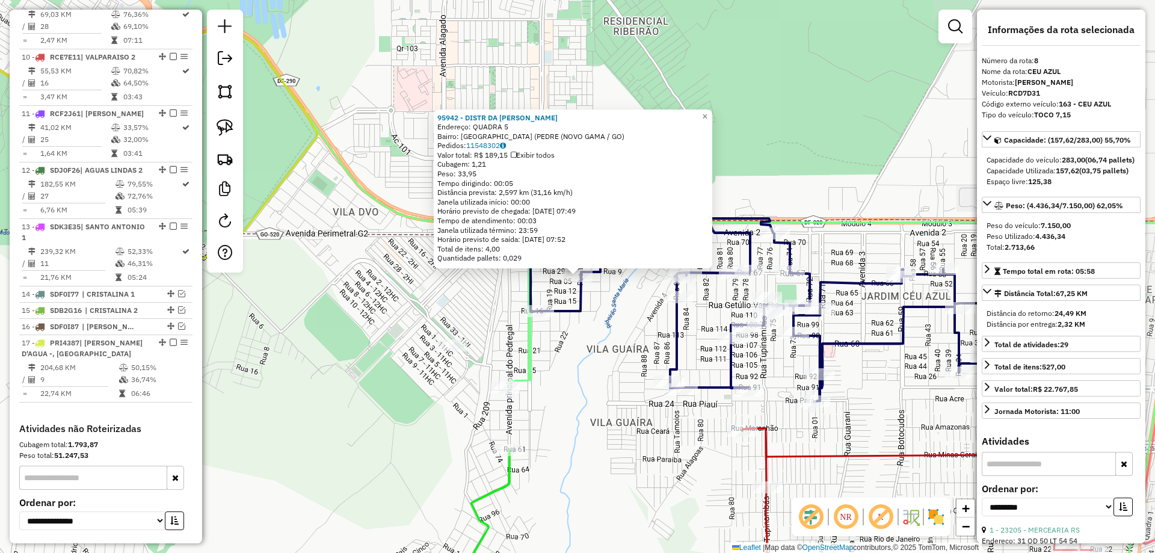
scroll to position [919, 0]
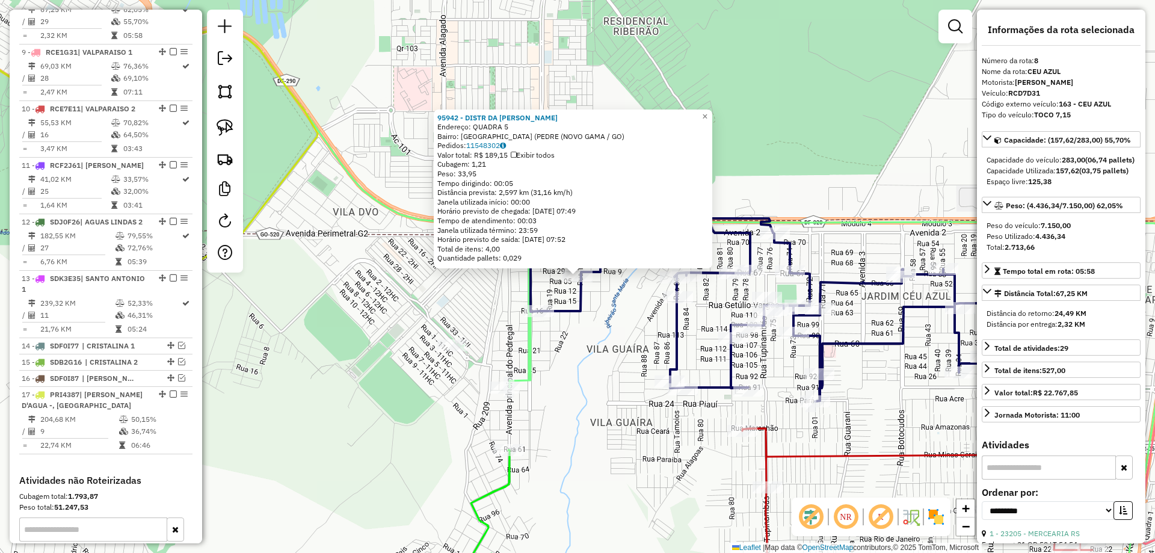
click at [535, 302] on icon at bounding box center [823, 309] width 586 height 183
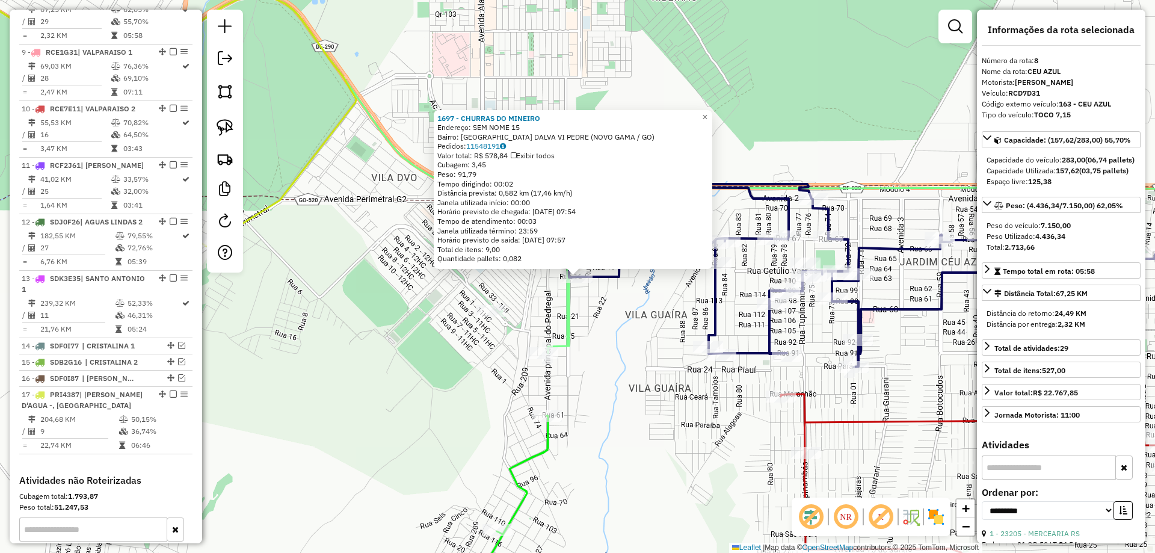
click at [324, 324] on div "1697 - CHURRAS DO MINEIRO Endereço: SEM NOME 15 Bairro: PARQUE ESTRELA DALVA VI…" at bounding box center [577, 276] width 1155 height 553
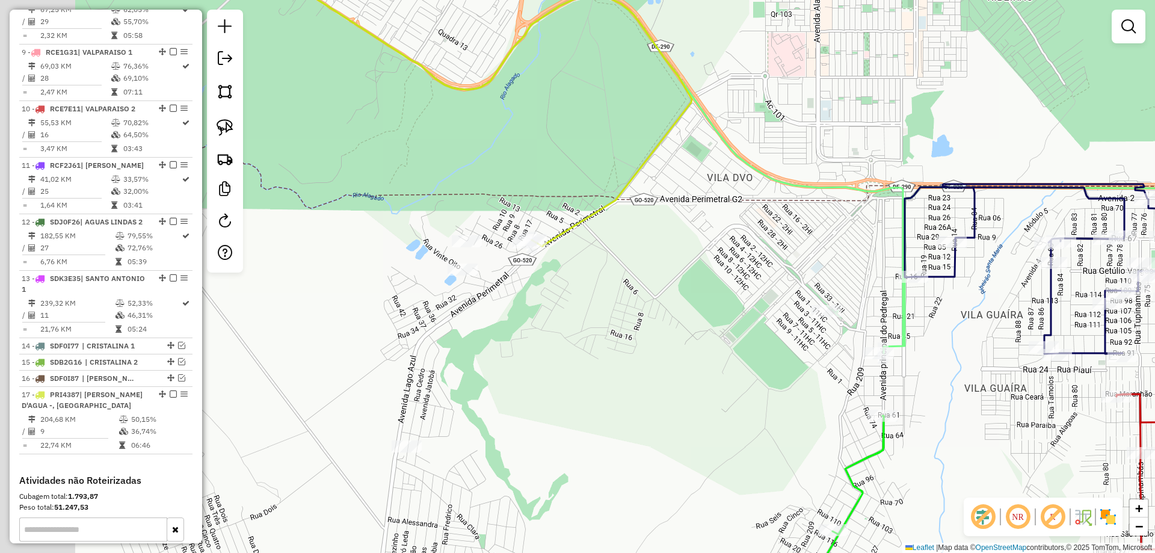
drag, startPoint x: 666, startPoint y: 324, endPoint x: 741, endPoint y: 324, distance: 75.8
click at [741, 324] on div "Janela de atendimento Grade de atendimento Capacidade Transportadoras Veículos …" at bounding box center [577, 276] width 1155 height 553
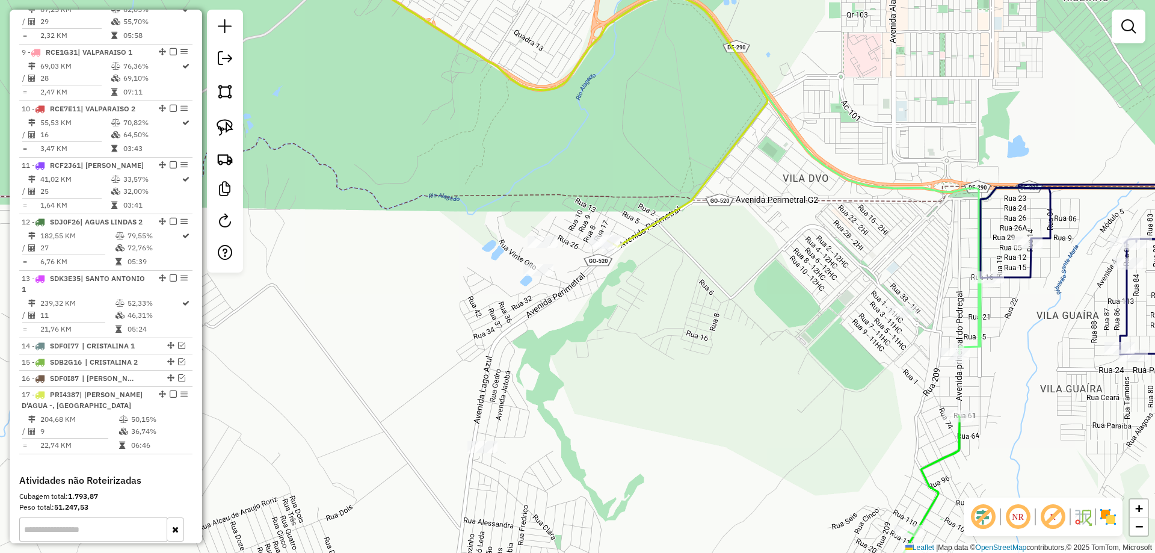
select select "**********"
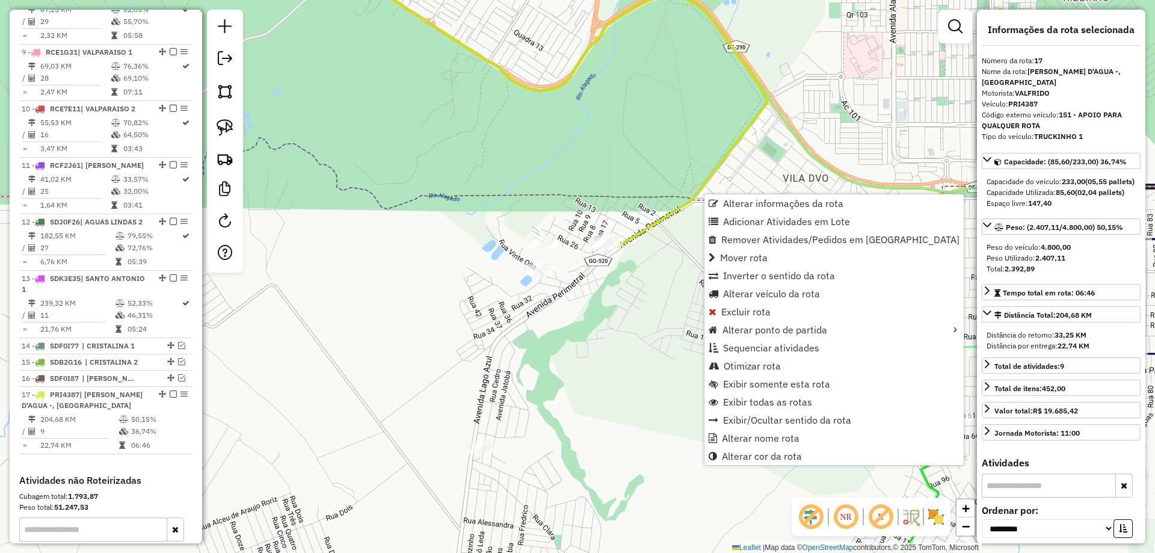
scroll to position [1089, 0]
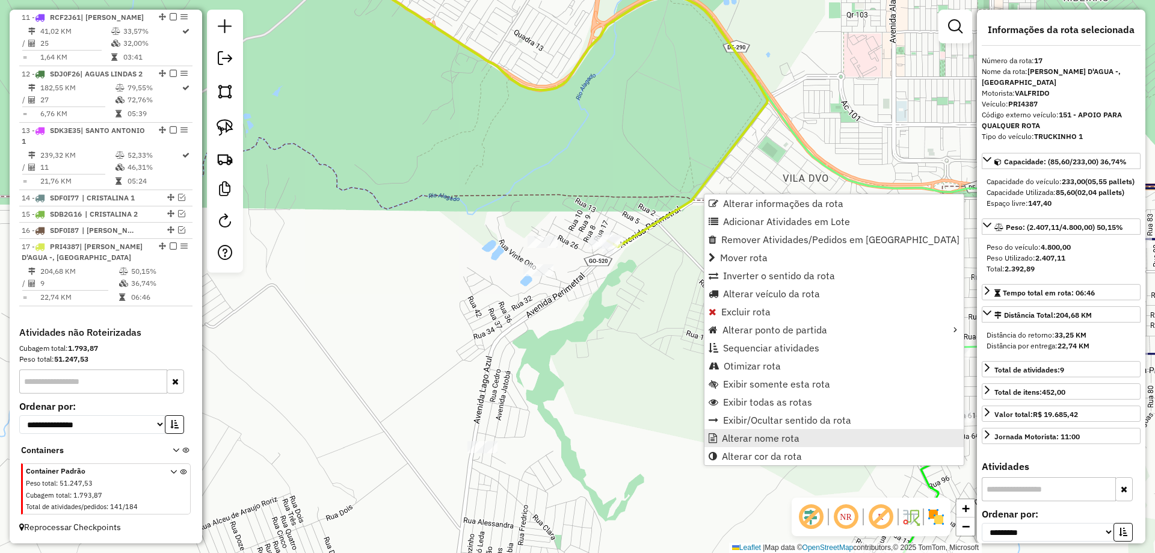
click at [749, 442] on span "Alterar nome rota" at bounding box center [761, 438] width 78 height 10
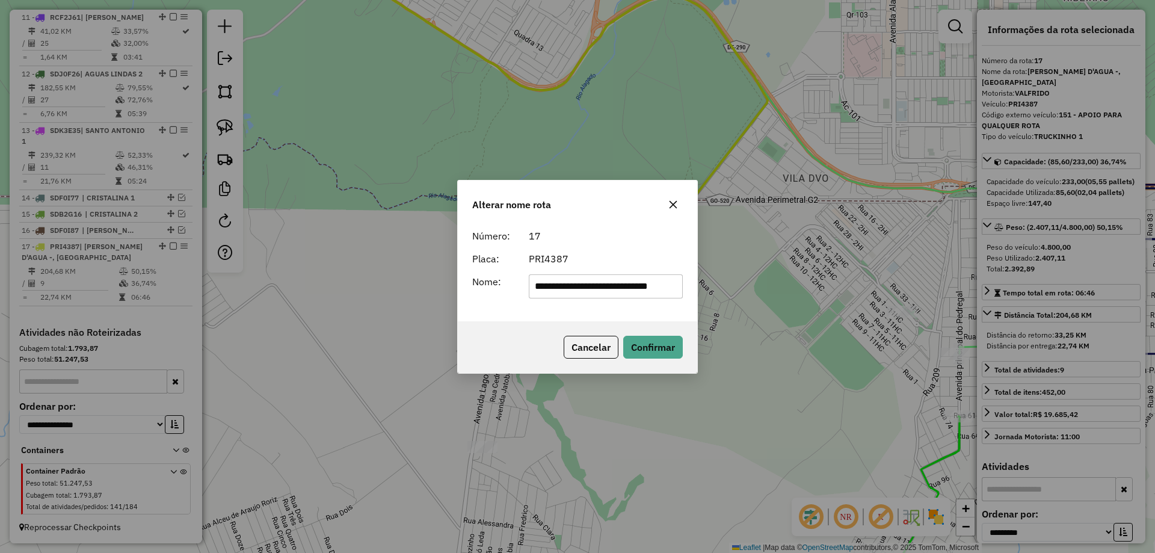
scroll to position [0, 0]
drag, startPoint x: 634, startPoint y: 285, endPoint x: 0, endPoint y: 286, distance: 633.8
click at [0, 286] on div "**********" at bounding box center [577, 276] width 1155 height 553
click at [625, 277] on input "********" at bounding box center [606, 286] width 155 height 24
type input "**********"
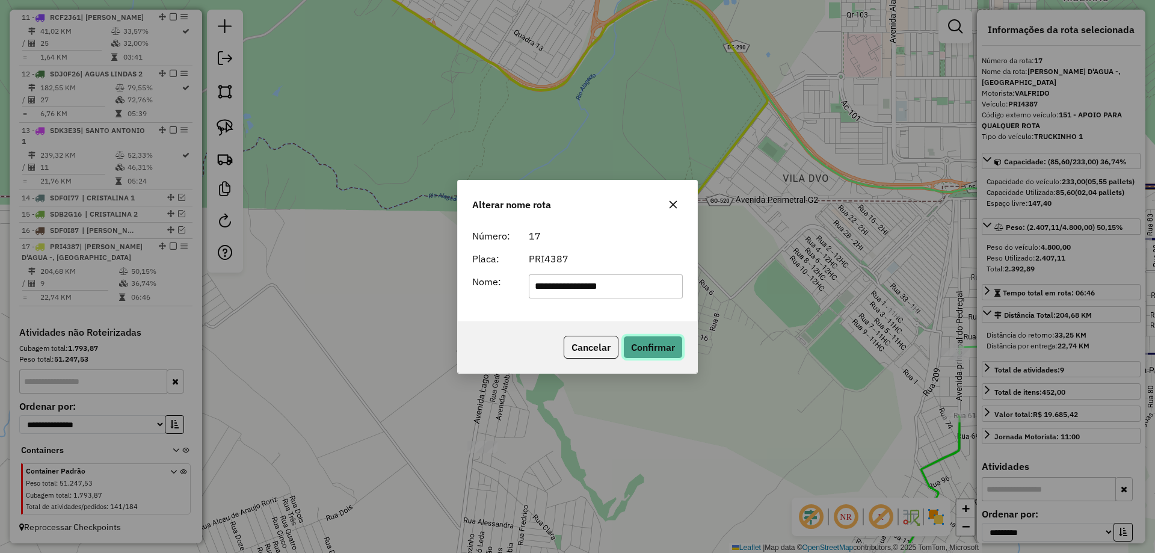
drag, startPoint x: 651, startPoint y: 350, endPoint x: 641, endPoint y: 348, distance: 9.8
click at [649, 349] on button "Confirmar" at bounding box center [653, 347] width 60 height 23
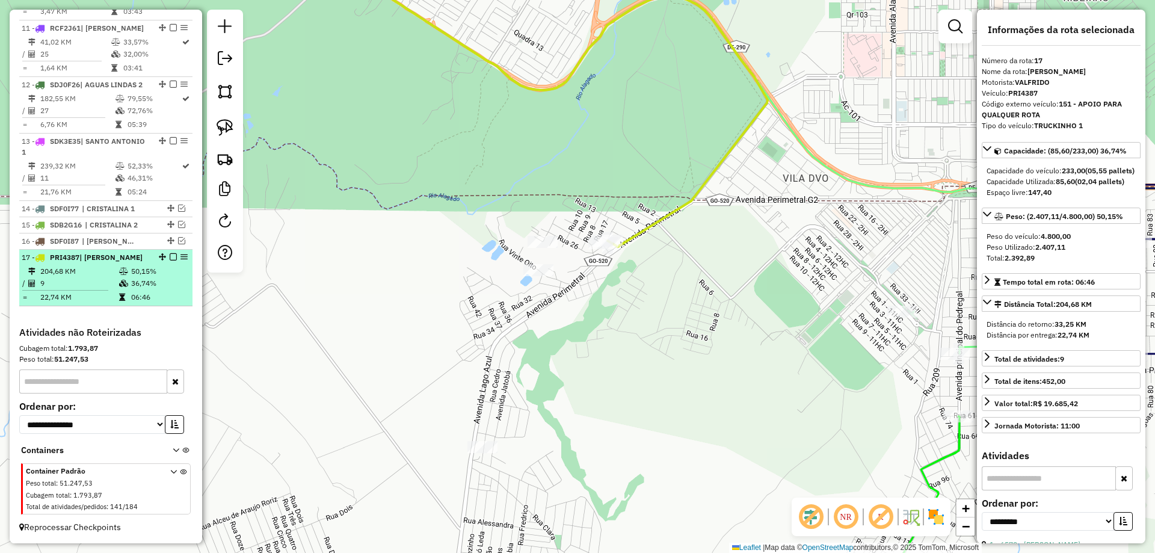
click at [170, 253] on em at bounding box center [173, 256] width 7 height 7
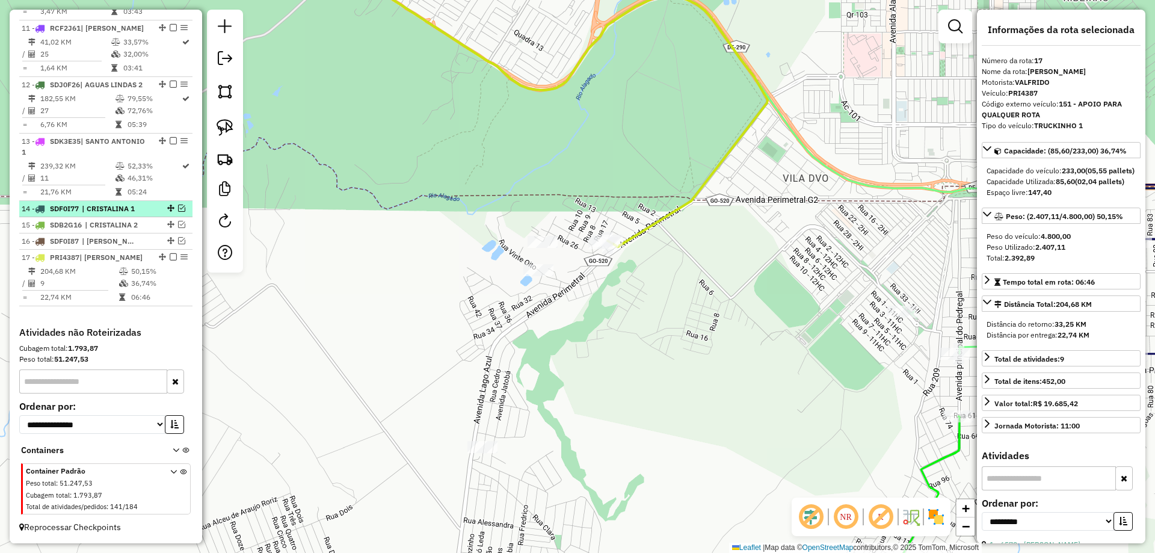
scroll to position [1038, 0]
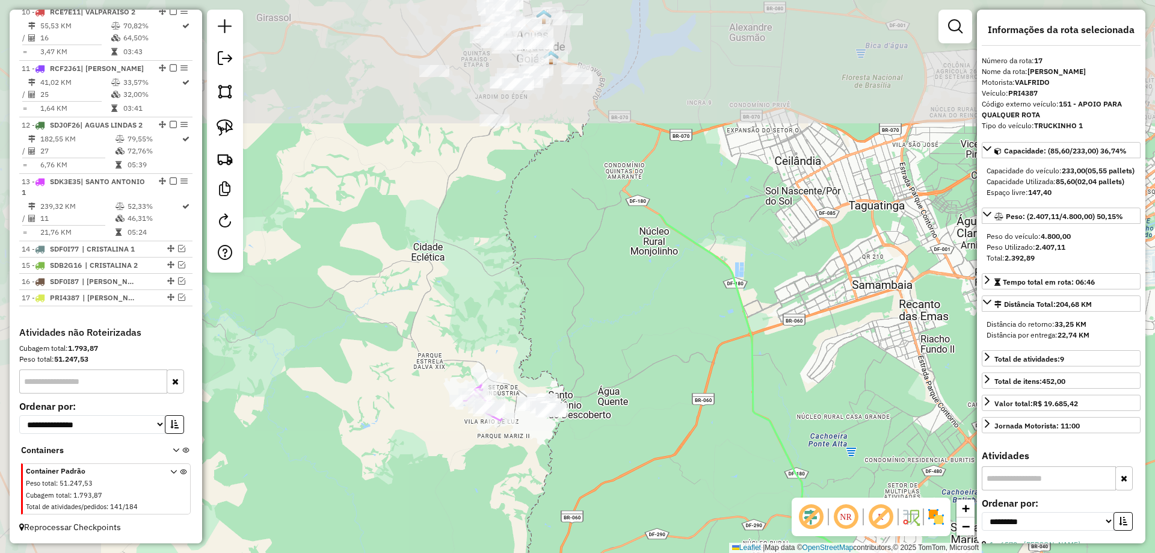
drag, startPoint x: 577, startPoint y: 259, endPoint x: 447, endPoint y: 390, distance: 185.0
click at [760, 416] on icon at bounding box center [902, 545] width 488 height 663
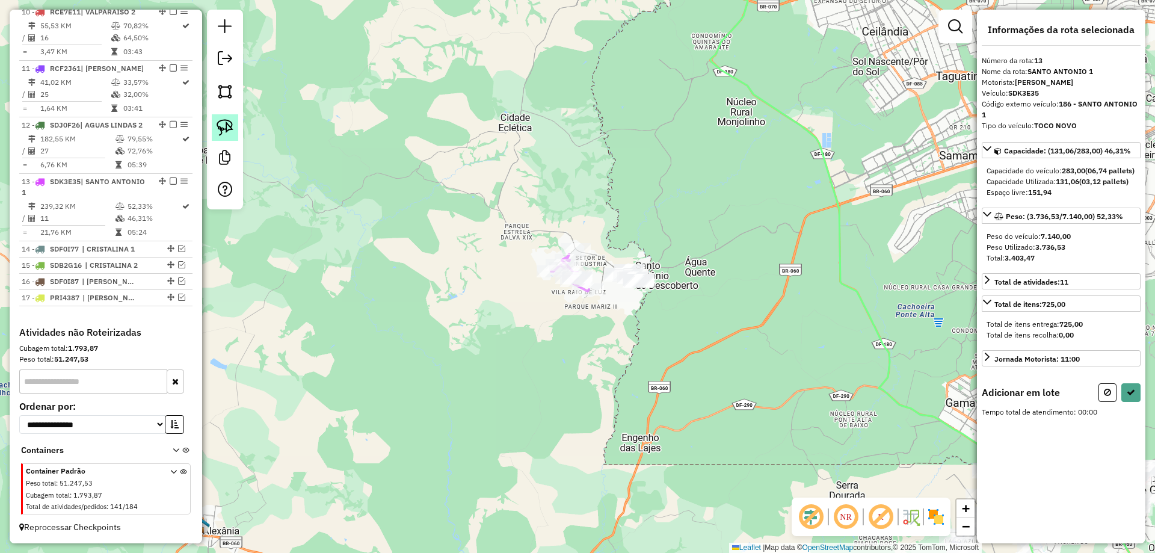
click at [225, 124] on img at bounding box center [224, 127] width 17 height 17
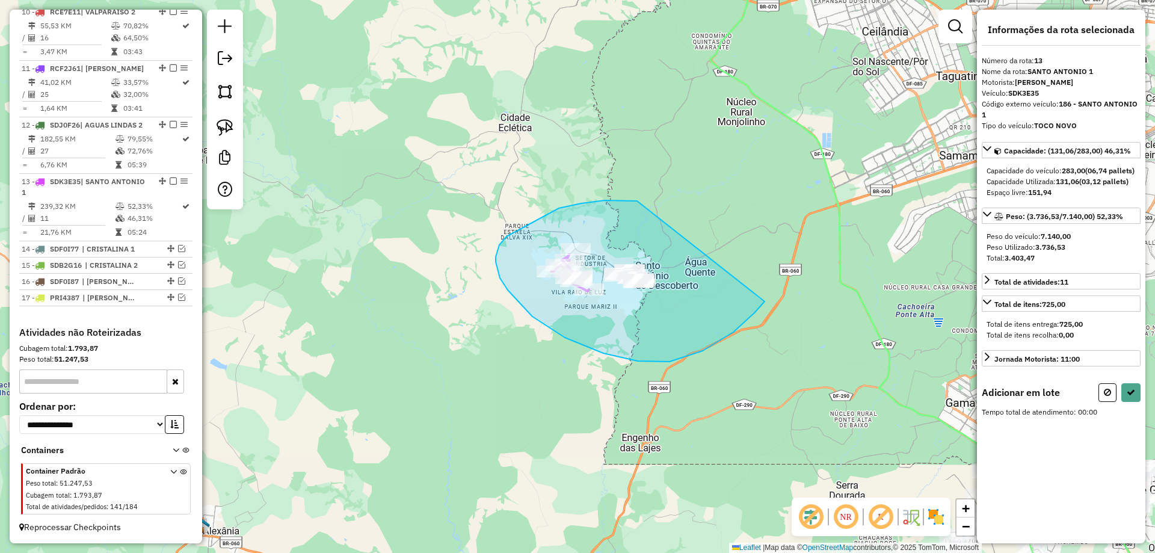
drag, startPoint x: 604, startPoint y: 200, endPoint x: 775, endPoint y: 281, distance: 188.6
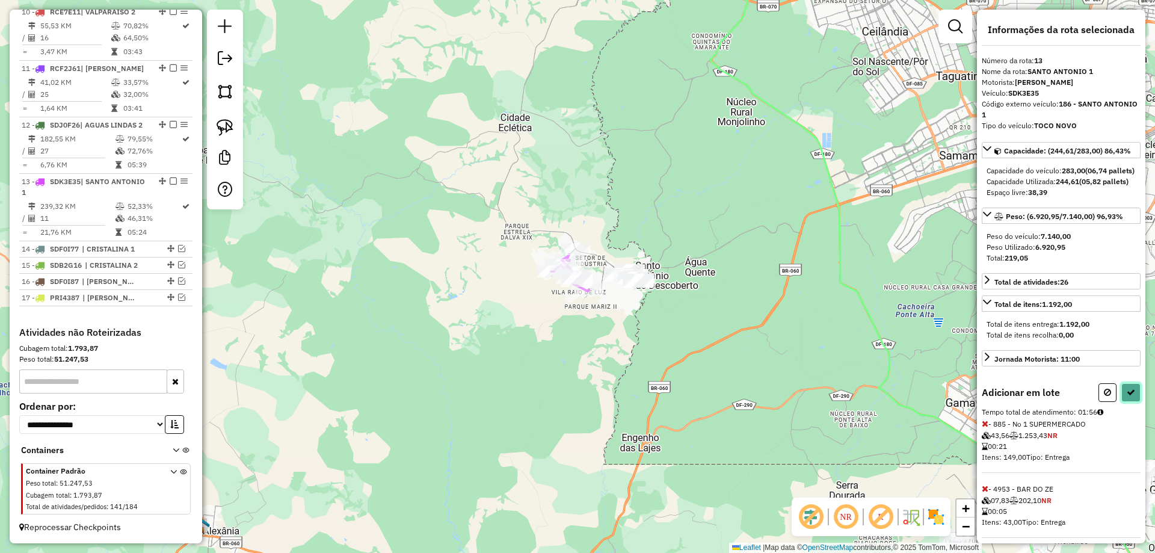
click at [1131, 396] on icon at bounding box center [1130, 392] width 8 height 8
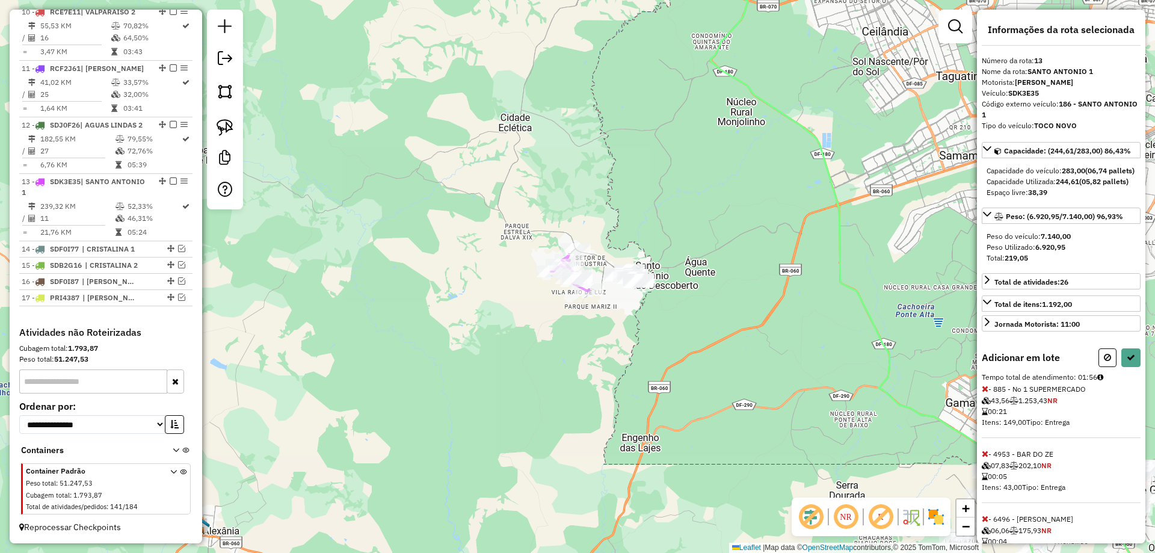
select select "**********"
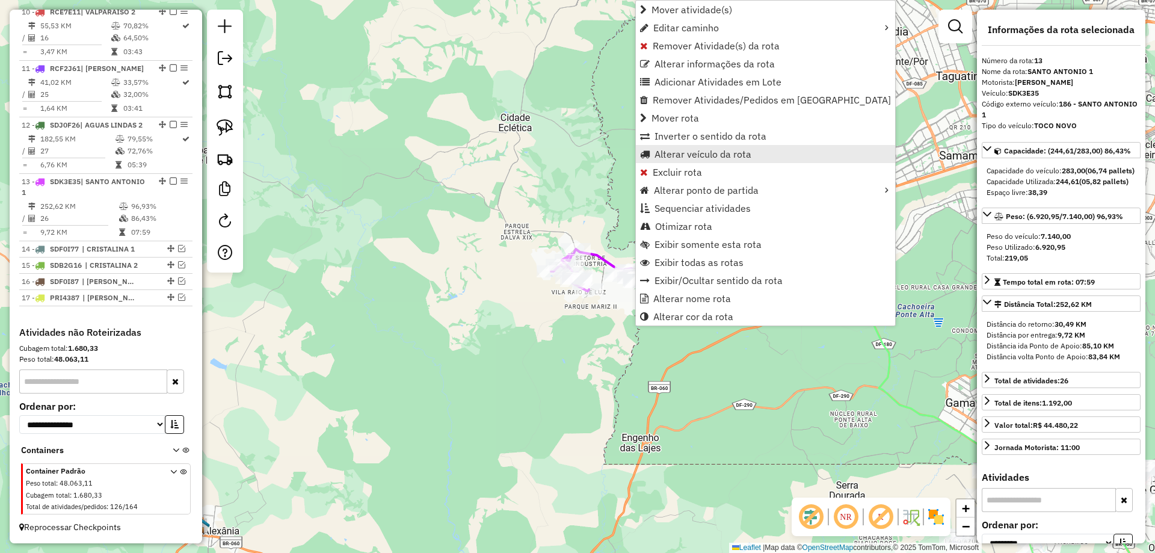
click at [732, 155] on span "Alterar veículo da rota" at bounding box center [702, 154] width 97 height 10
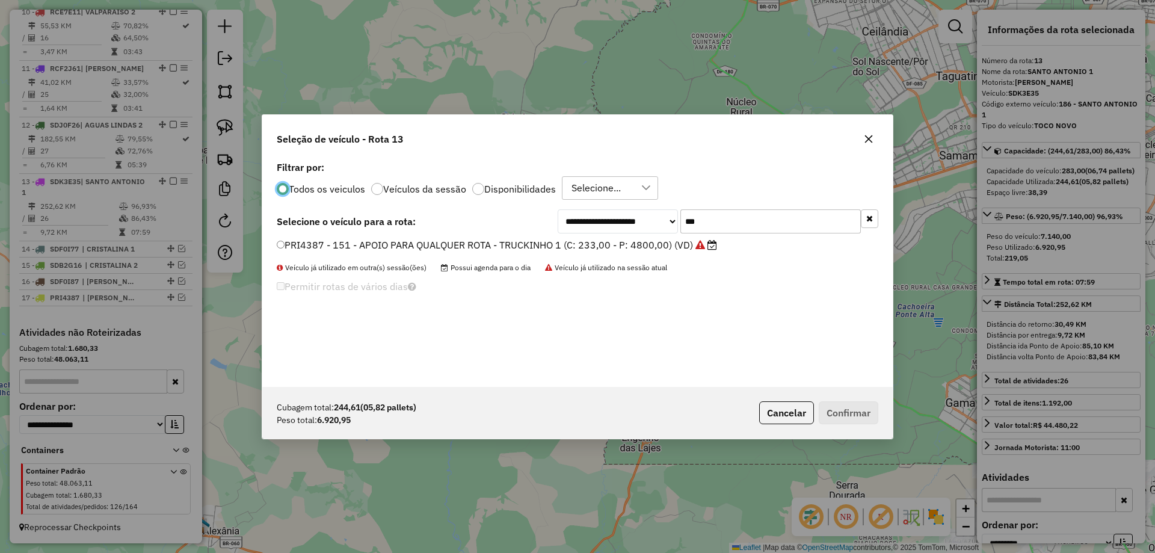
scroll to position [7, 4]
drag, startPoint x: 733, startPoint y: 226, endPoint x: 417, endPoint y: 215, distance: 315.9
click at [417, 215] on div "**********" at bounding box center [577, 221] width 601 height 24
type input "***"
click at [342, 242] on label "RCD7D21 - 162 - VALE DO PEDREGAL - TOCO 7,15 (C: 283,00 - P: 7150,00) (VD)" at bounding box center [472, 245] width 391 height 14
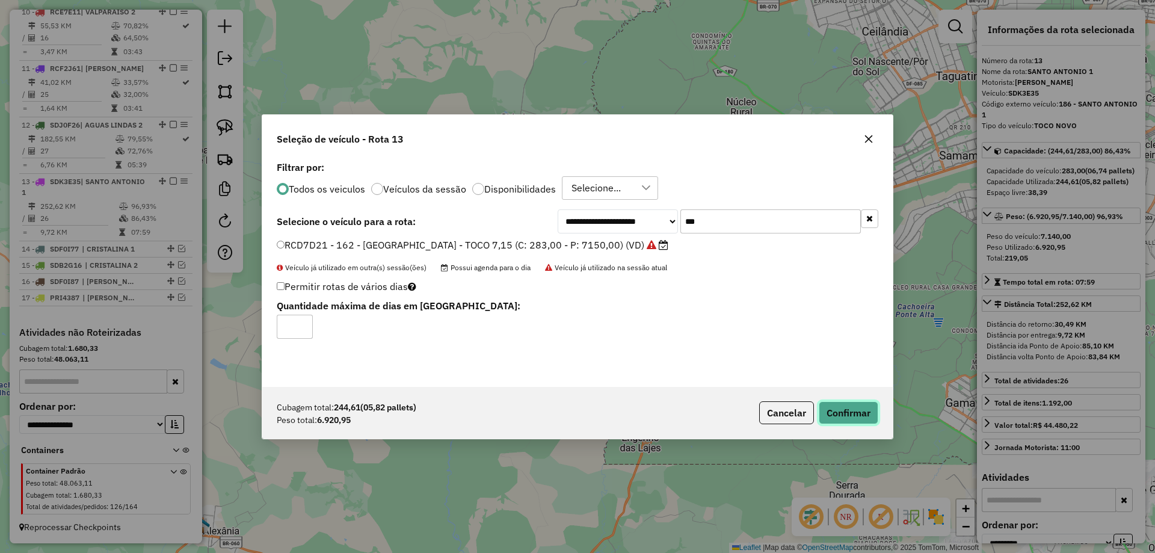
click at [854, 414] on button "Confirmar" at bounding box center [848, 412] width 60 height 23
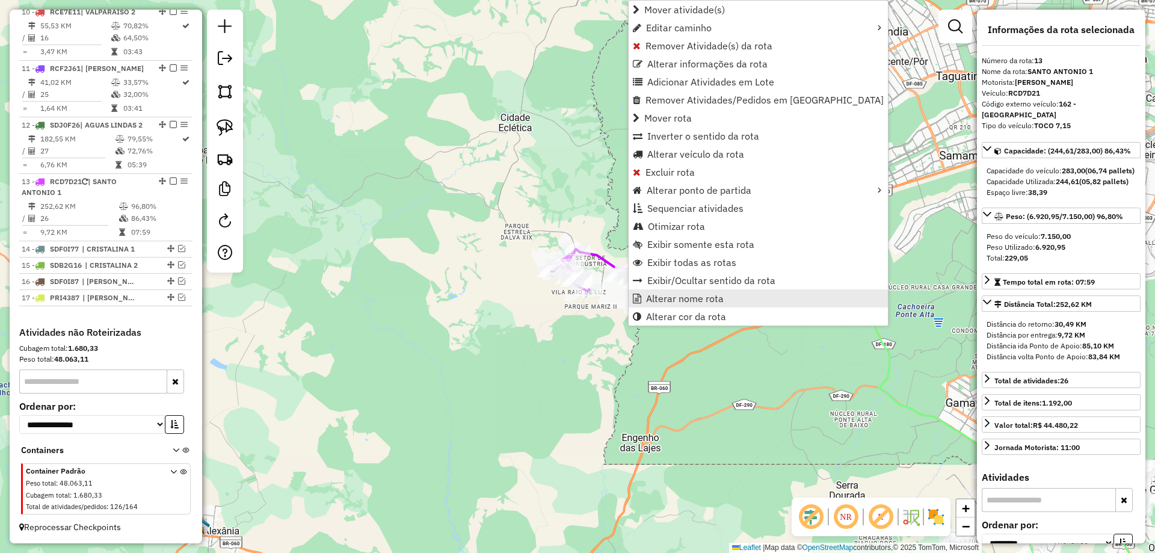
click at [678, 301] on span "Alterar nome rota" at bounding box center [685, 298] width 78 height 10
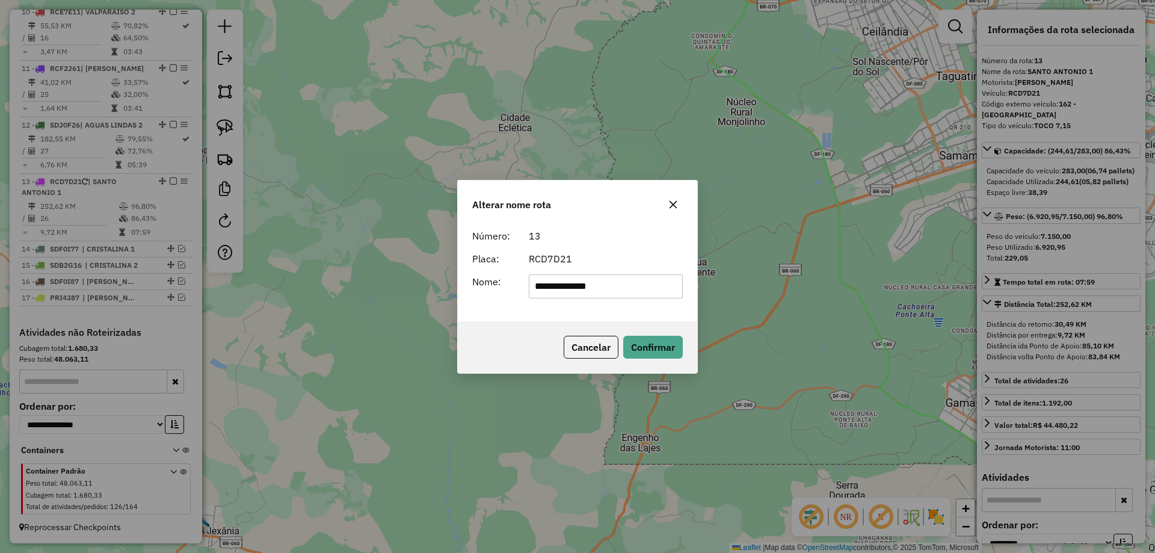
type input "**********"
drag, startPoint x: 510, startPoint y: 330, endPoint x: 581, endPoint y: 334, distance: 71.1
click at [513, 330] on div "Cancelar Confirmar" at bounding box center [577, 347] width 239 height 52
click at [639, 346] on button "Confirmar" at bounding box center [653, 347] width 60 height 23
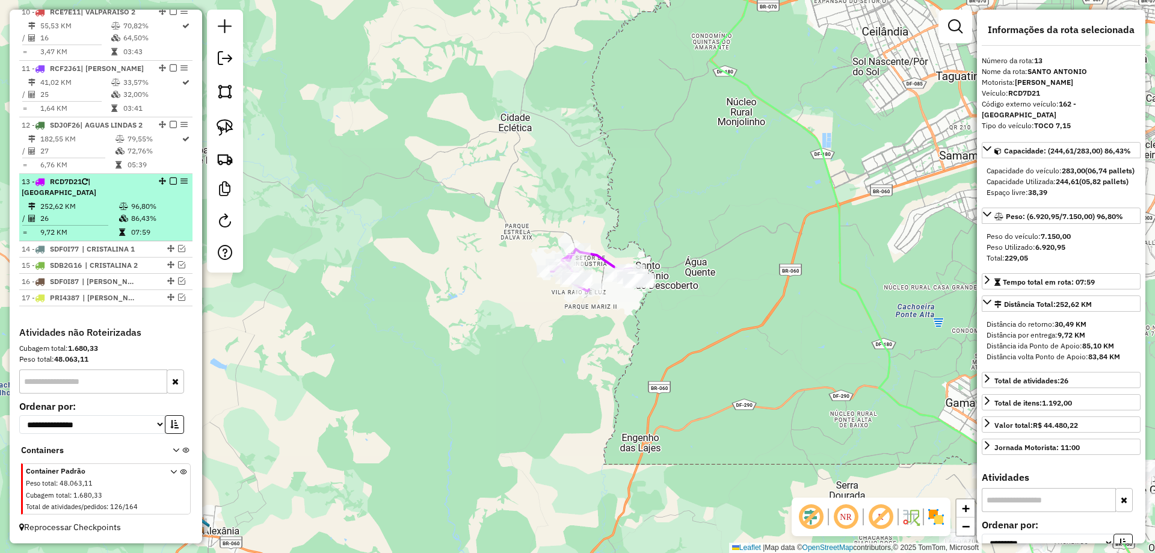
click at [170, 182] on em at bounding box center [173, 180] width 7 height 7
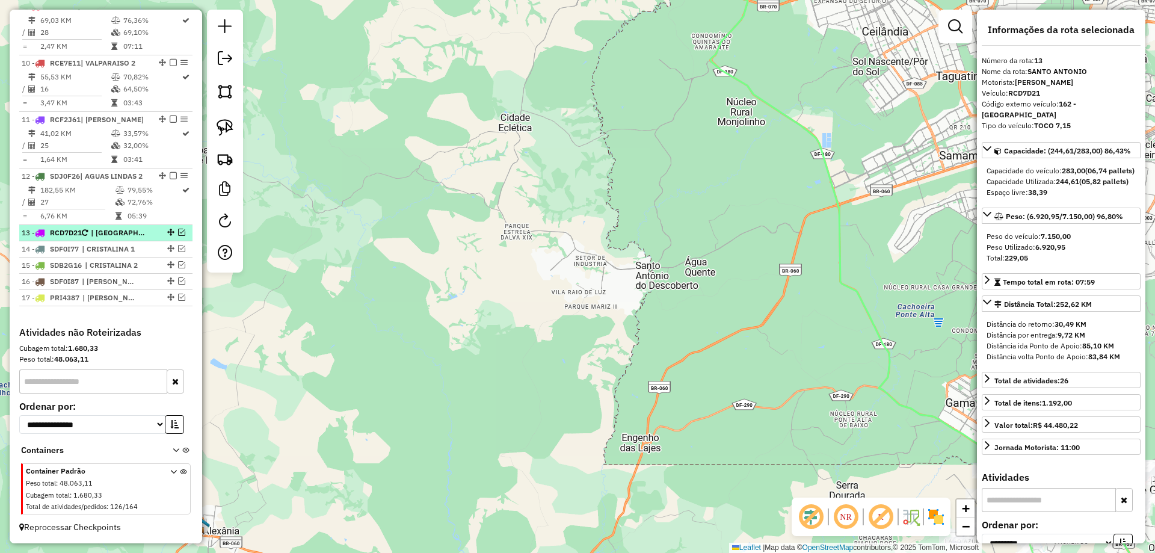
scroll to position [987, 0]
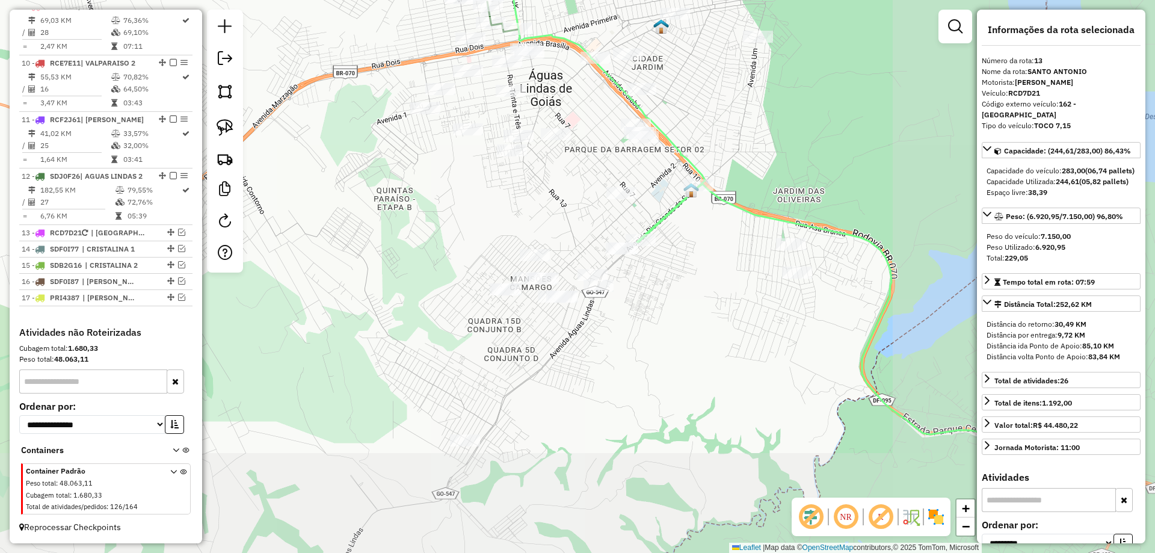
drag, startPoint x: 611, startPoint y: 314, endPoint x: 397, endPoint y: 201, distance: 241.8
click at [397, 201] on div "Janela de atendimento Grade de atendimento Capacidade Transportadoras Veículos …" at bounding box center [577, 276] width 1155 height 553
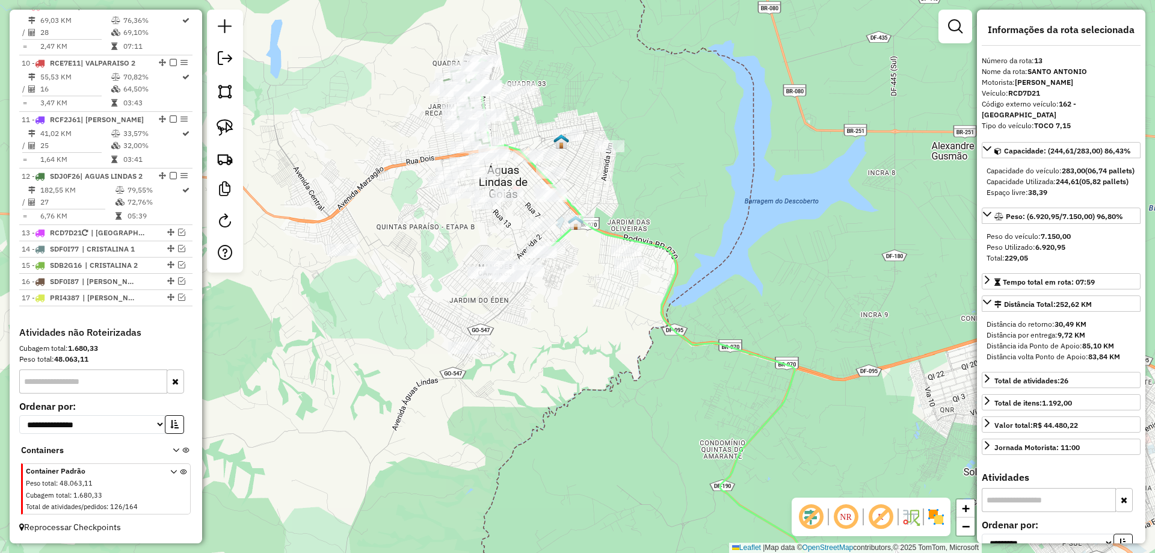
drag, startPoint x: 601, startPoint y: 271, endPoint x: 624, endPoint y: 280, distance: 24.4
click at [627, 280] on div "Janela de atendimento Grade de atendimento Capacidade Transportadoras Veículos …" at bounding box center [577, 276] width 1155 height 553
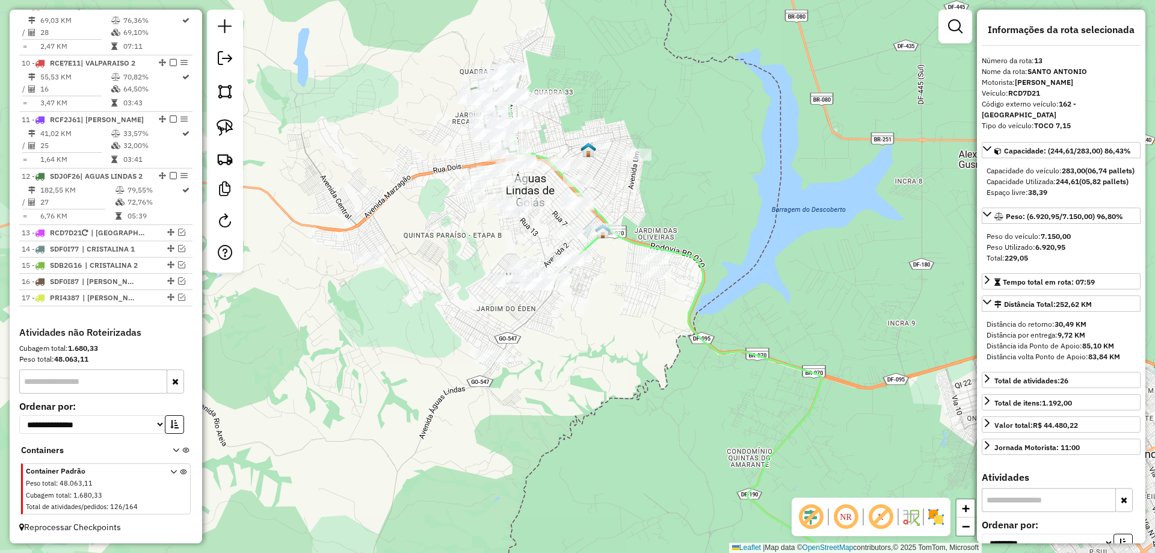
drag, startPoint x: 217, startPoint y: 122, endPoint x: 245, endPoint y: 129, distance: 29.2
click at [218, 122] on img at bounding box center [224, 127] width 17 height 17
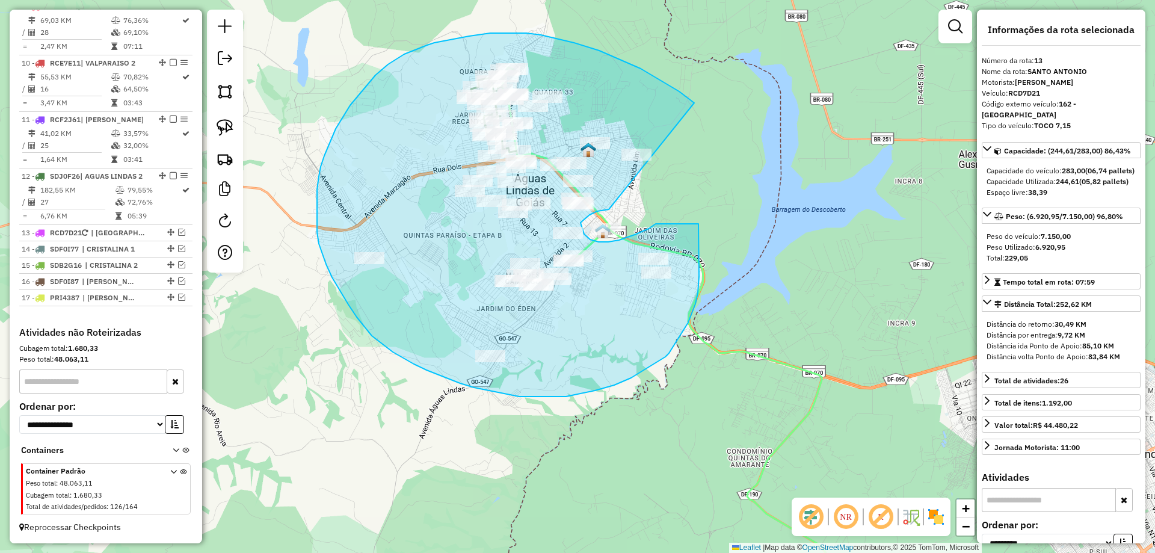
drag, startPoint x: 640, startPoint y: 69, endPoint x: 612, endPoint y: 208, distance: 142.5
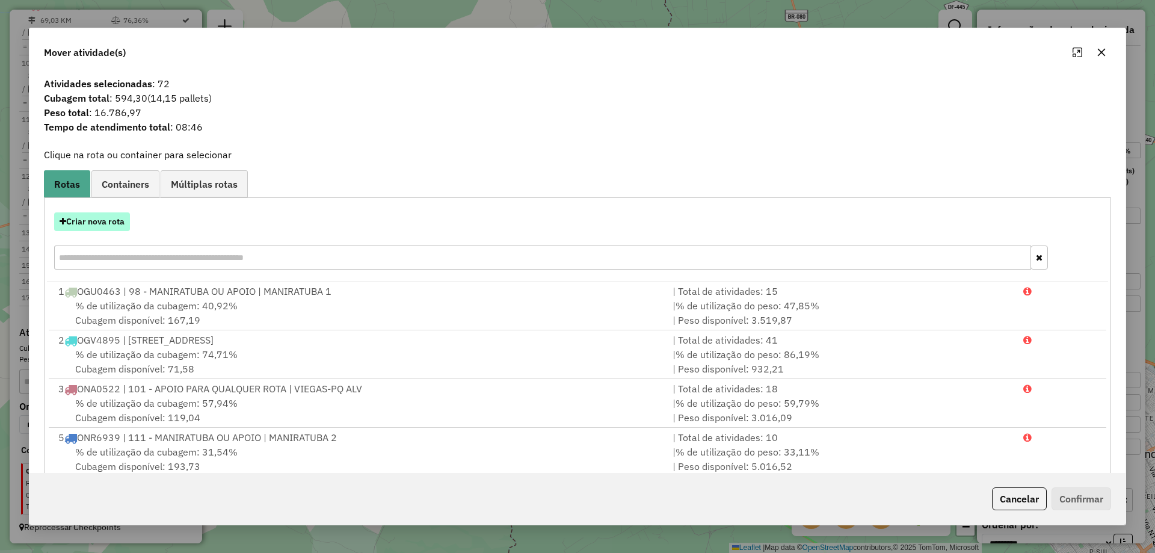
click at [123, 218] on button "Criar nova rota" at bounding box center [92, 221] width 76 height 19
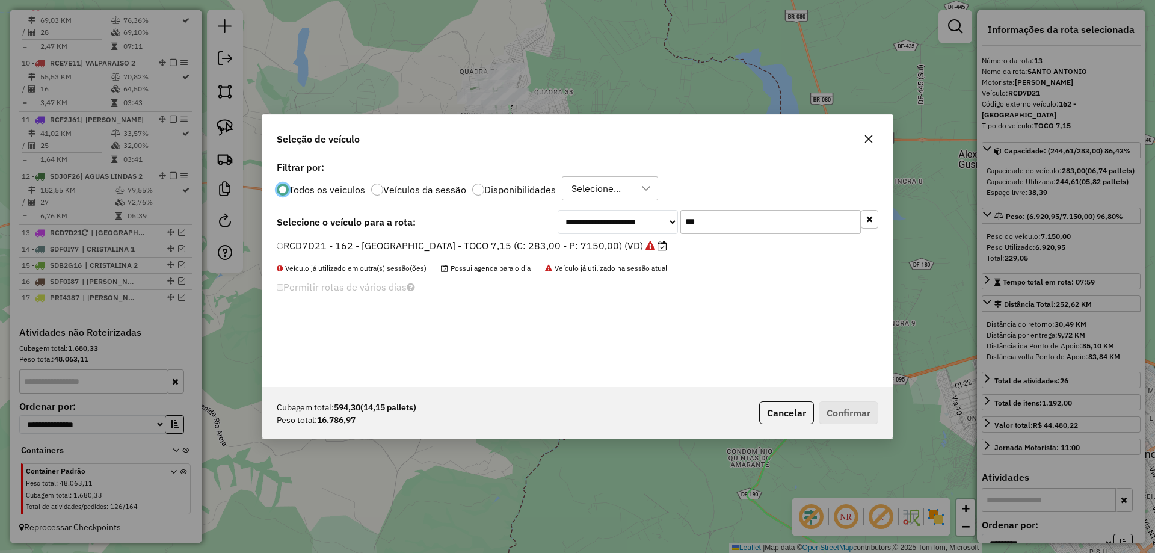
scroll to position [7, 4]
drag, startPoint x: 657, startPoint y: 213, endPoint x: 366, endPoint y: 175, distance: 294.2
click at [375, 179] on div "**********" at bounding box center [577, 272] width 630 height 229
type input "***"
click at [363, 250] on label "SCV4D46 - 183 - SANTO ANTONIO 2 - TOCO NOVO (C: 283,00 - P: 7140,00) (VD)" at bounding box center [473, 245] width 392 height 14
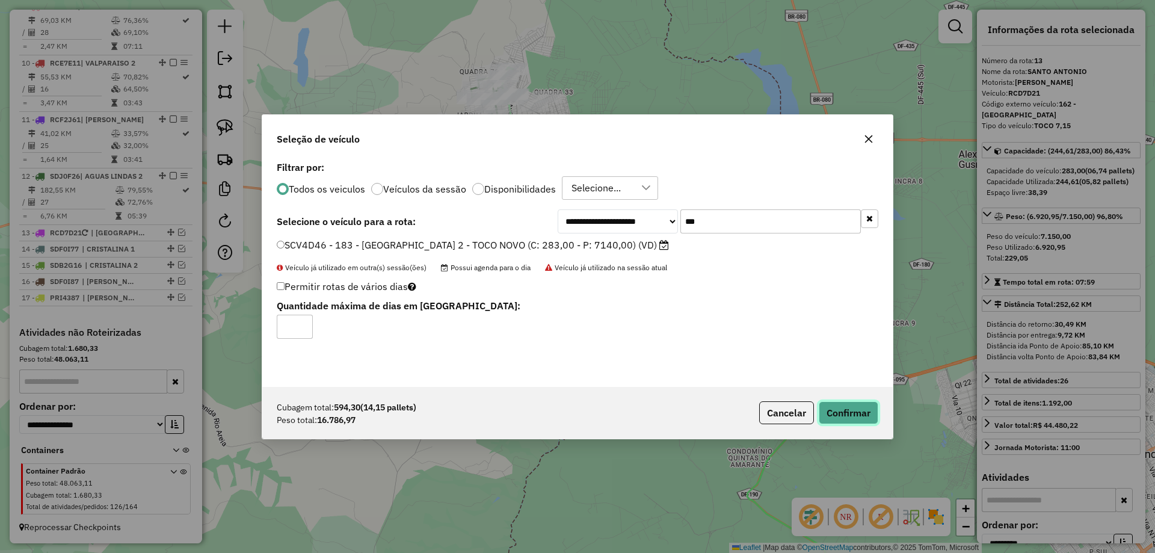
click at [853, 416] on button "Confirmar" at bounding box center [848, 412] width 60 height 23
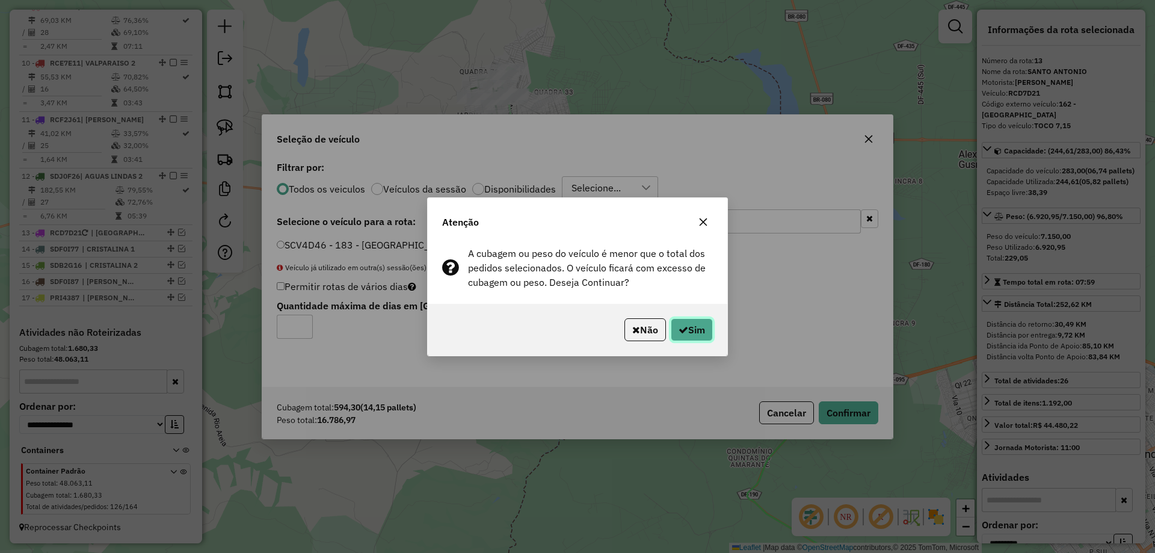
click at [695, 333] on button "Sim" at bounding box center [691, 329] width 42 height 23
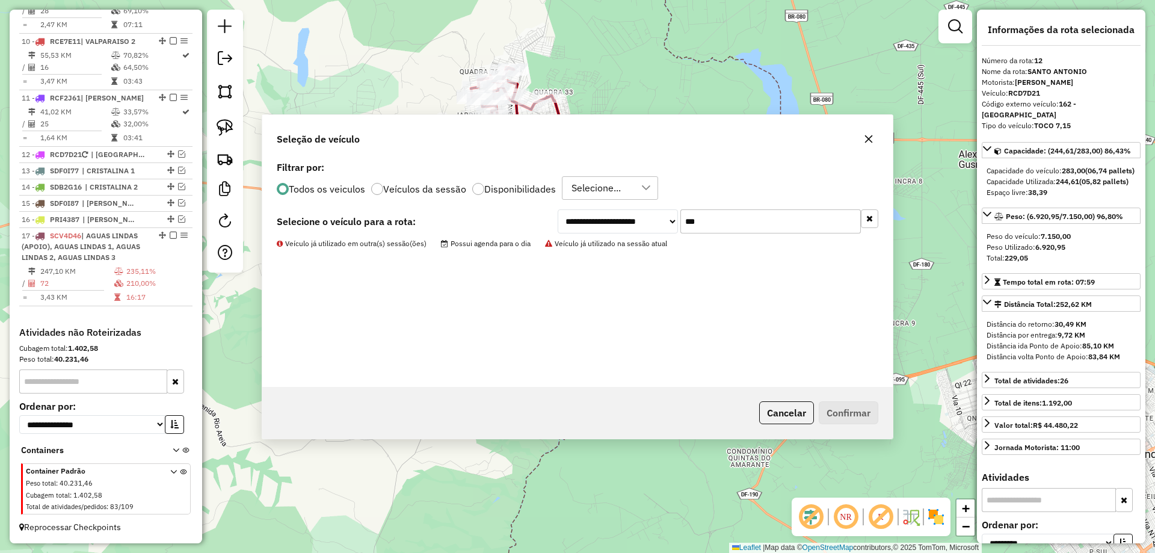
scroll to position [1008, 0]
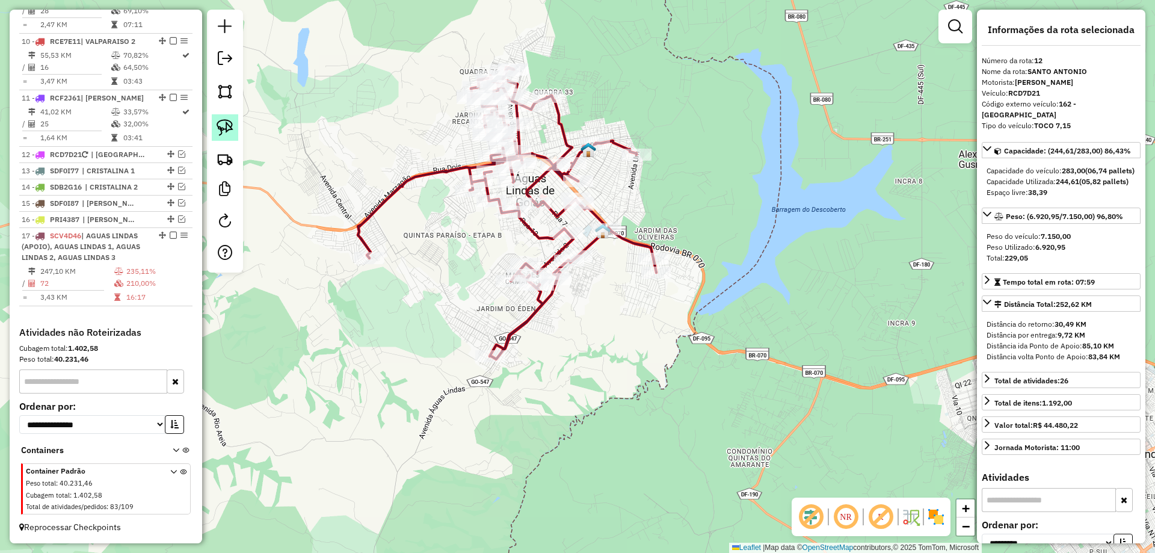
click at [223, 124] on img at bounding box center [224, 127] width 17 height 17
drag, startPoint x: 601, startPoint y: 200, endPoint x: 648, endPoint y: 230, distance: 55.4
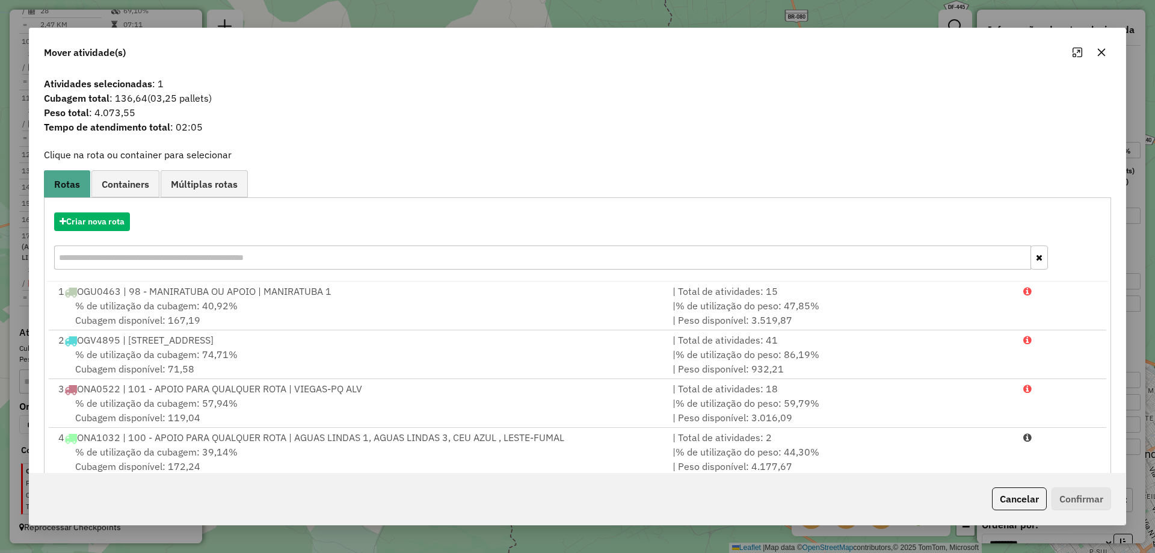
click at [1035, 503] on button "Cancelar" at bounding box center [1019, 498] width 55 height 23
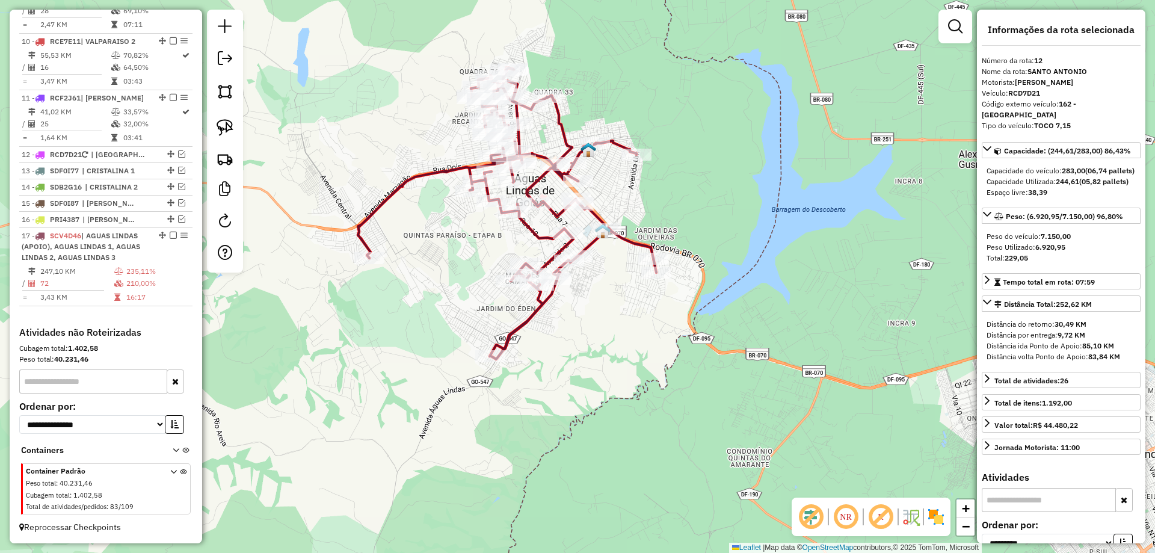
drag, startPoint x: 1035, startPoint y: 503, endPoint x: 706, endPoint y: 302, distance: 385.1
click at [1031, 483] on h4 "Atividades" at bounding box center [1060, 476] width 159 height 11
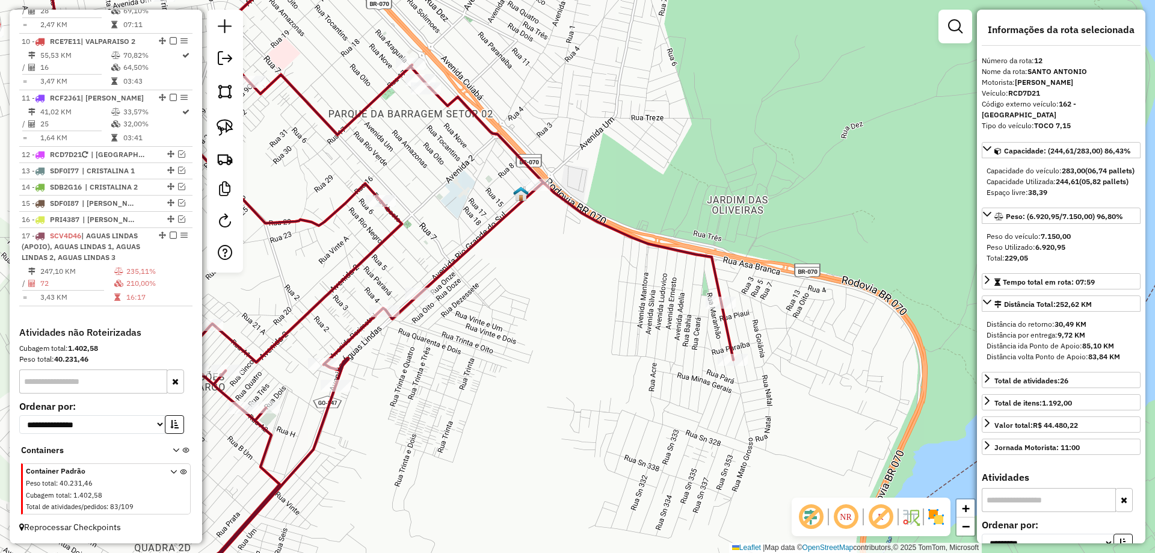
click at [569, 198] on icon at bounding box center [309, 276] width 848 height 663
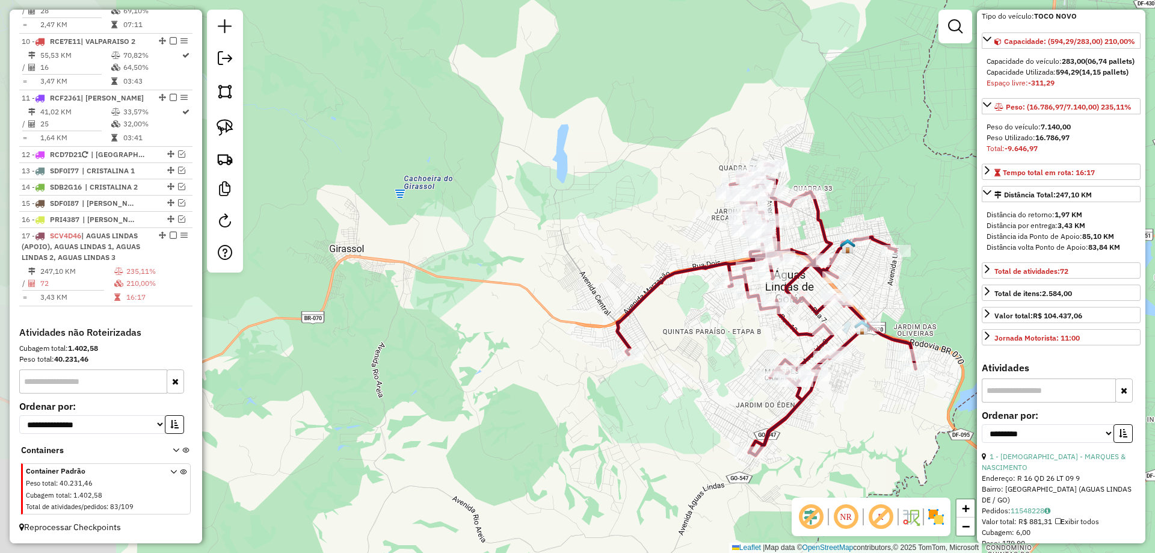
scroll to position [180, 0]
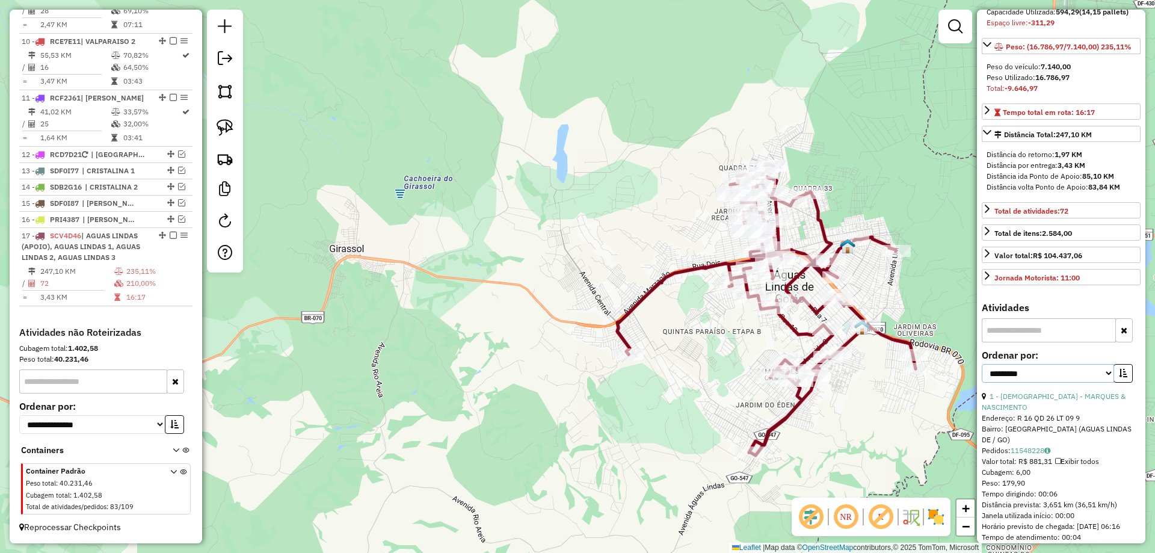
click at [1062, 382] on select "**********" at bounding box center [1047, 373] width 132 height 19
select select "*********"
click at [981, 382] on select "**********" at bounding box center [1047, 373] width 132 height 19
click at [1118, 377] on icon "button" at bounding box center [1122, 373] width 8 height 8
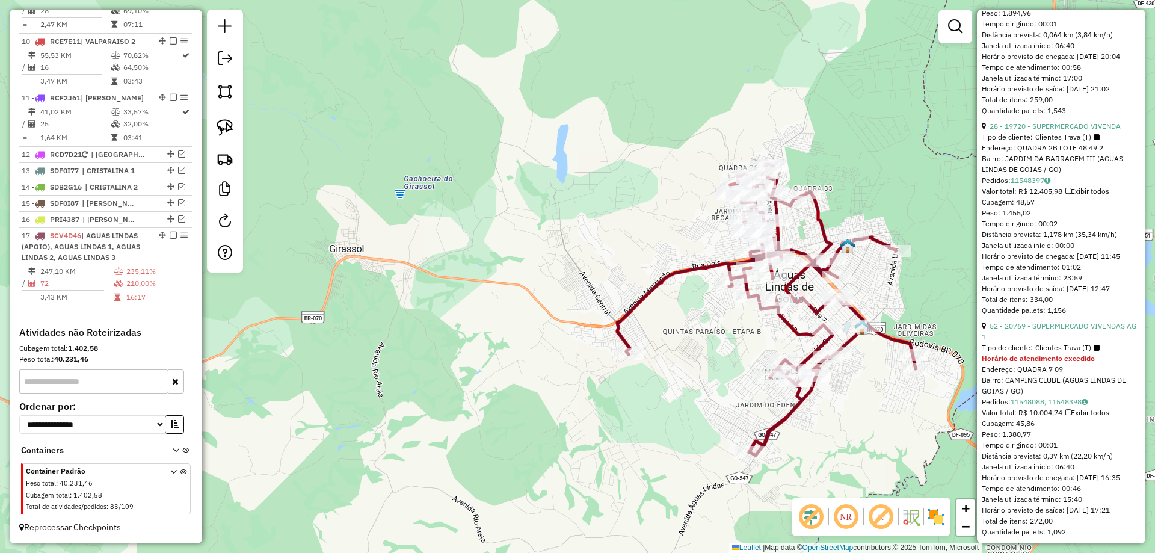
scroll to position [661, 0]
click at [1069, 405] on link "11548088, 11548398" at bounding box center [1048, 400] width 77 height 9
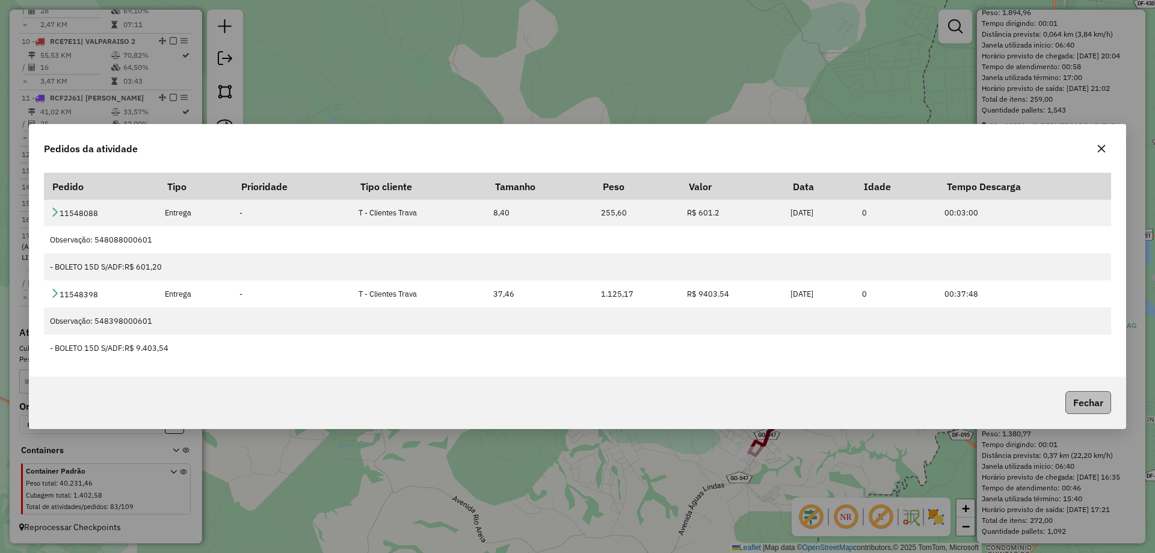
click at [1083, 402] on button "Fechar" at bounding box center [1088, 402] width 46 height 23
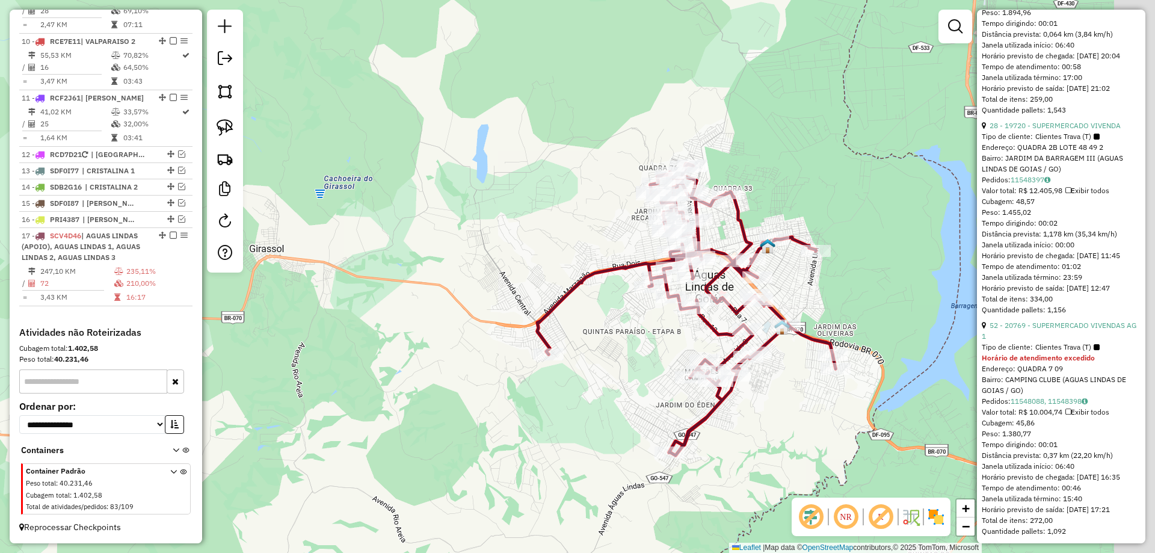
drag, startPoint x: 795, startPoint y: 388, endPoint x: 719, endPoint y: 385, distance: 75.8
click at [720, 387] on div "Janela de atendimento Grade de atendimento Capacidade Transportadoras Veículos …" at bounding box center [577, 276] width 1155 height 553
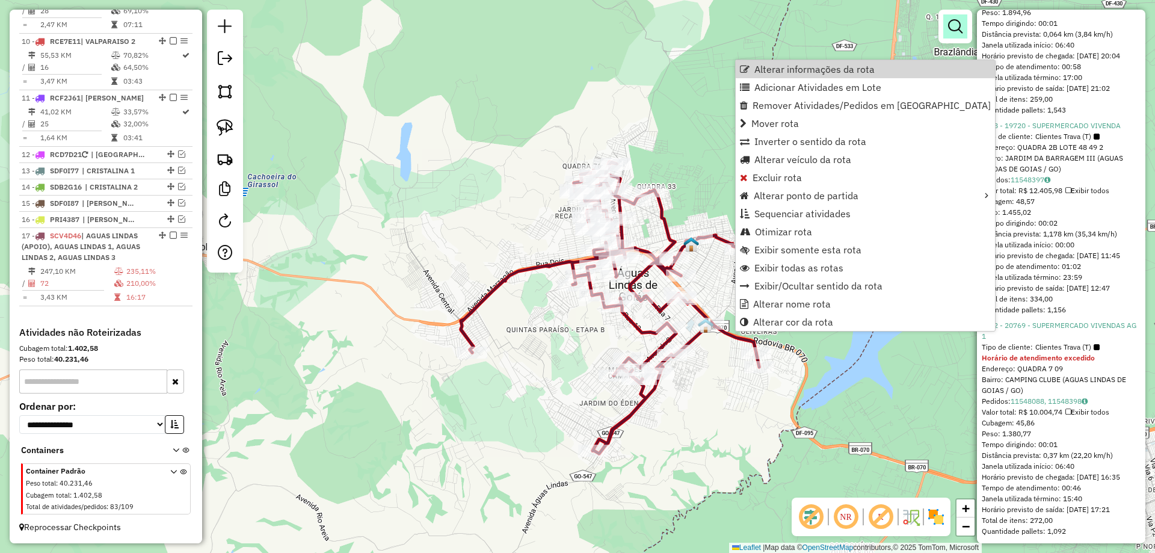
click at [948, 14] on link at bounding box center [955, 26] width 24 height 24
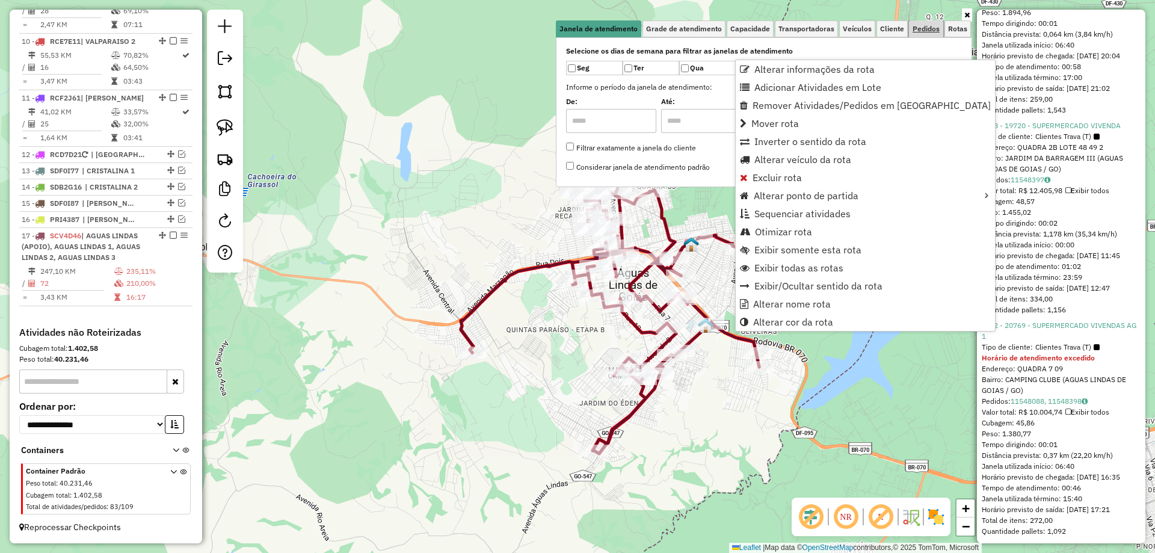
click at [936, 27] on span "Pedidos" at bounding box center [925, 28] width 27 height 7
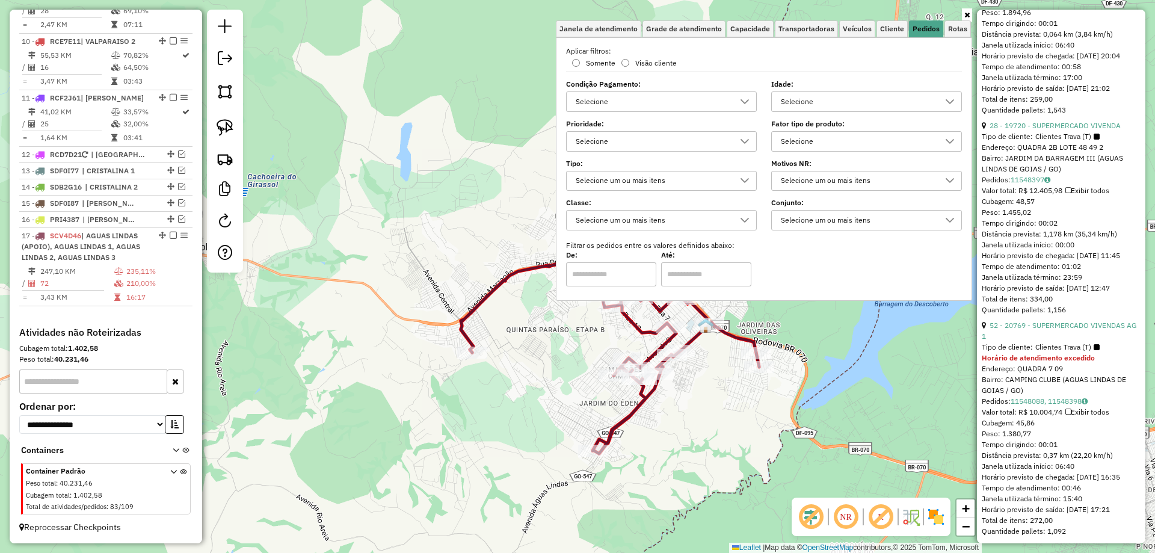
click at [855, 135] on div "Selecione" at bounding box center [857, 141] width 162 height 19
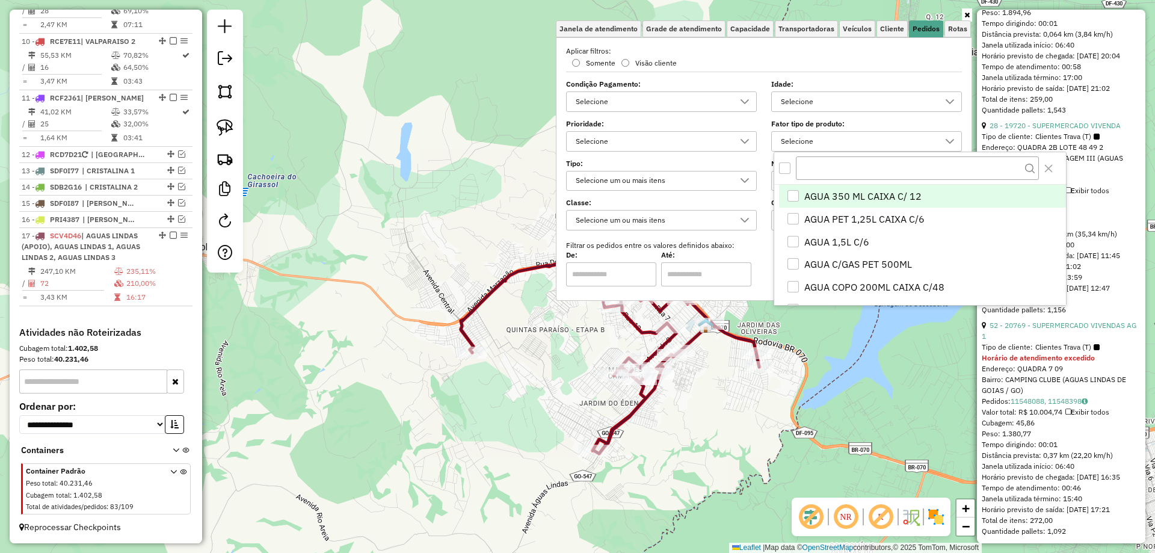
scroll to position [7, 41]
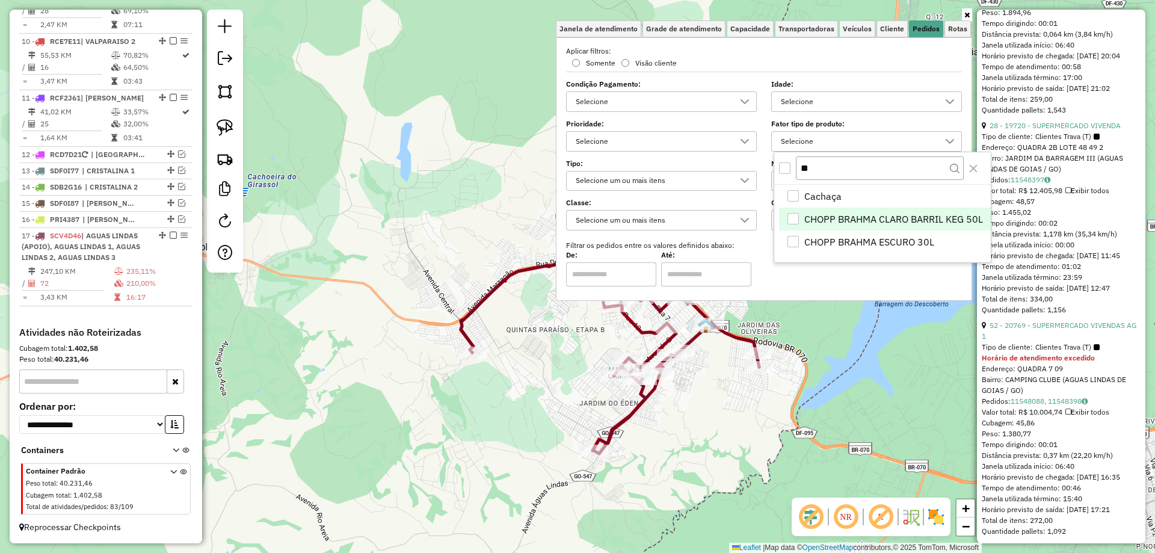
type input "**"
click at [796, 215] on div "CHOPP BRAHMA CLARO BARRIL KEG 50L" at bounding box center [792, 218] width 11 height 11
click at [794, 239] on div "CHOPP BRAHMA ESCURO 30L" at bounding box center [792, 241] width 11 height 11
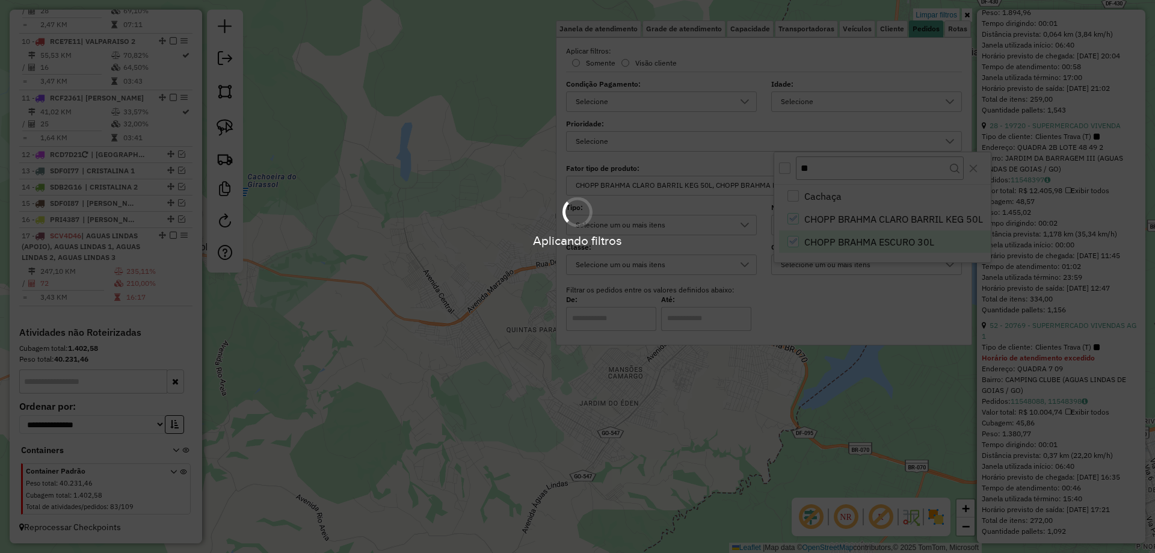
click at [851, 422] on div "Aplicando filtros" at bounding box center [577, 276] width 1155 height 553
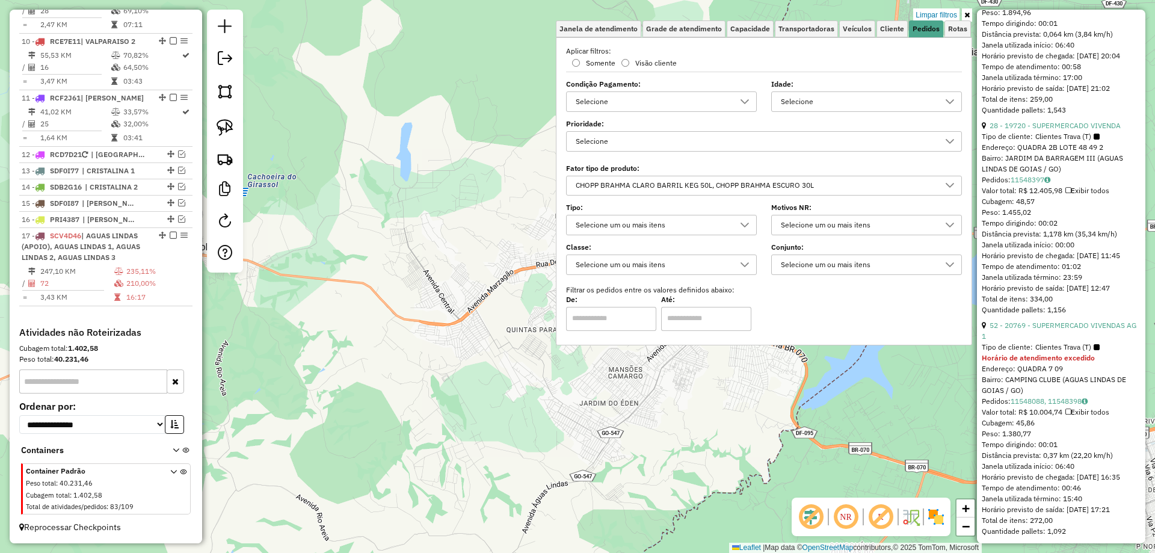
click at [808, 414] on div "Limpar filtros Janela de atendimento Grade de atendimento Capacidade Transporta…" at bounding box center [577, 276] width 1155 height 553
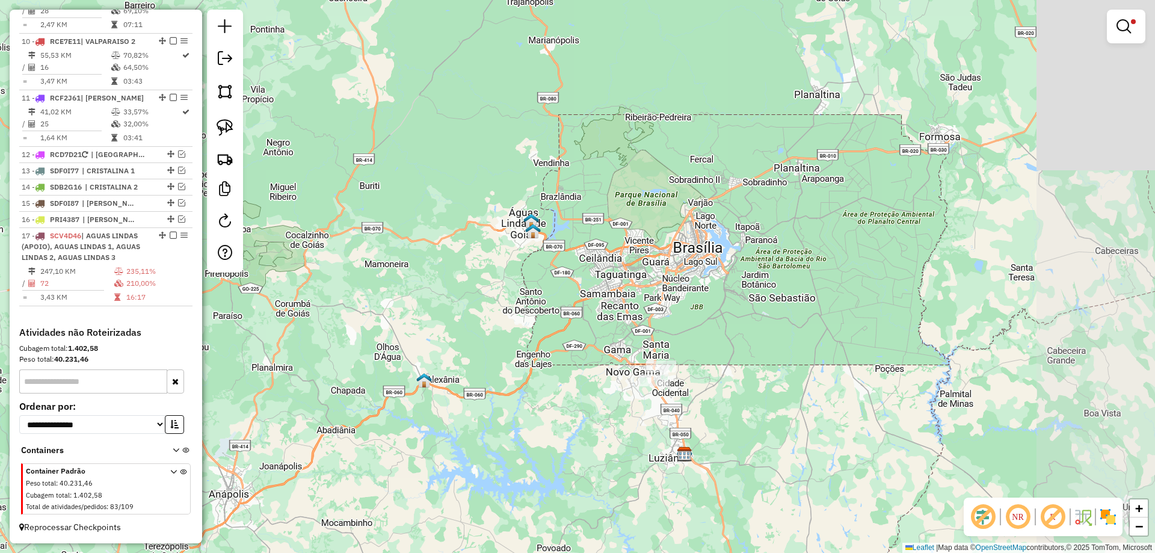
drag, startPoint x: 695, startPoint y: 197, endPoint x: 1046, endPoint y: 168, distance: 352.4
click at [749, 369] on div "Limpar filtros Janela de atendimento Grade de atendimento Capacidade Transporta…" at bounding box center [577, 276] width 1155 height 553
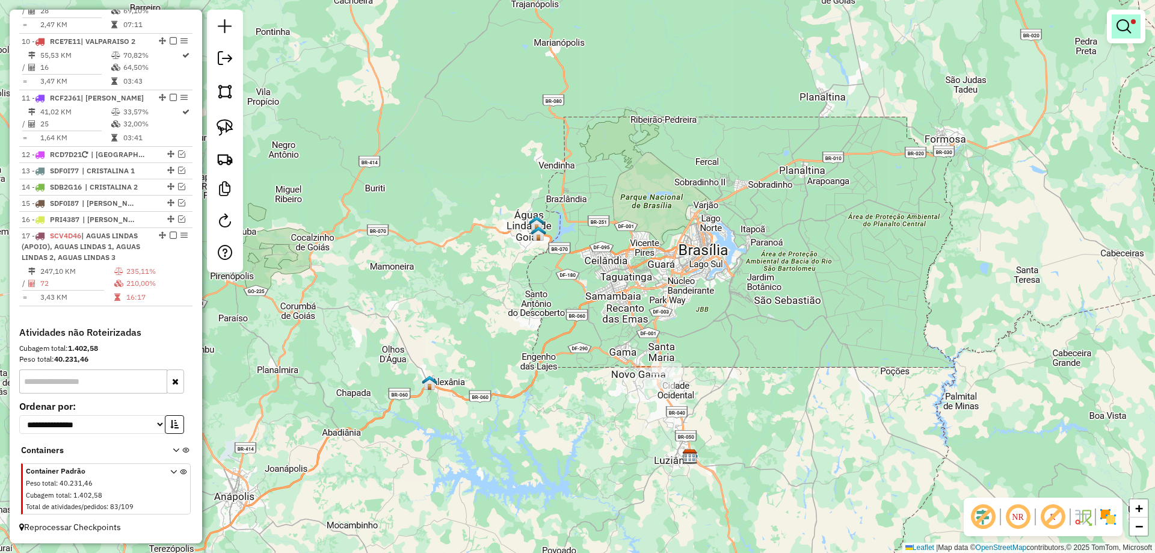
click at [1129, 29] on em at bounding box center [1123, 26] width 14 height 14
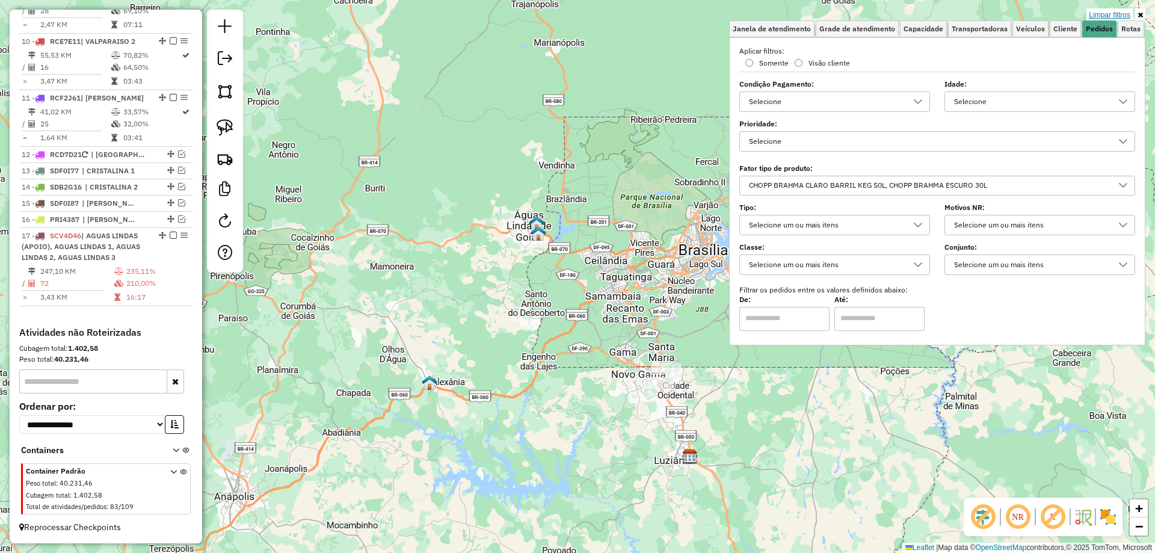
click at [1093, 9] on link "Limpar filtros" at bounding box center [1109, 14] width 46 height 13
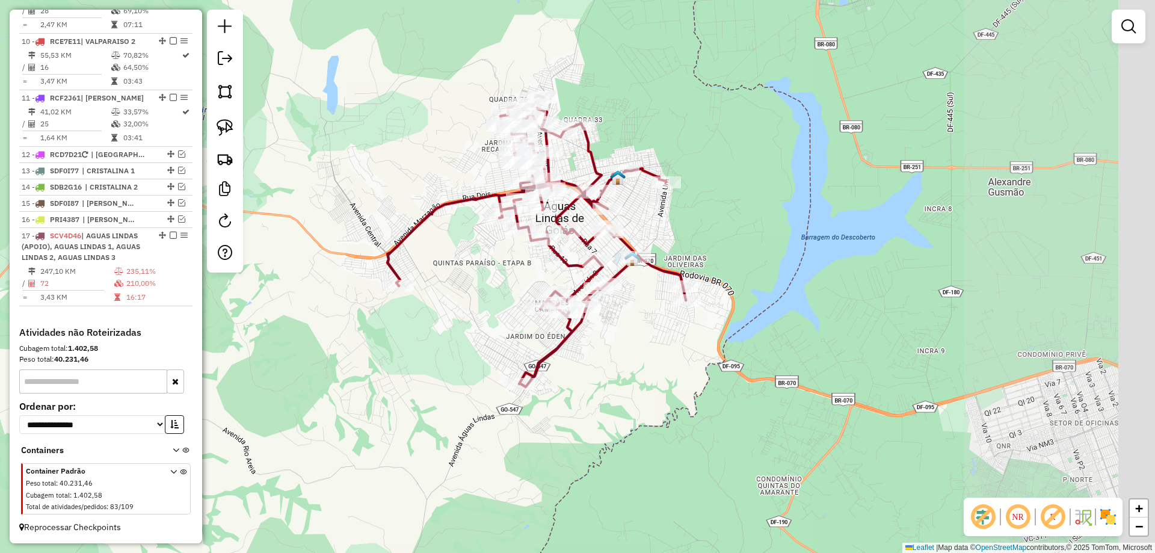
drag, startPoint x: 759, startPoint y: 254, endPoint x: 538, endPoint y: 290, distance: 224.2
click at [538, 290] on div "Janela de atendimento Grade de atendimento Capacidade Transportadoras Veículos …" at bounding box center [577, 276] width 1155 height 553
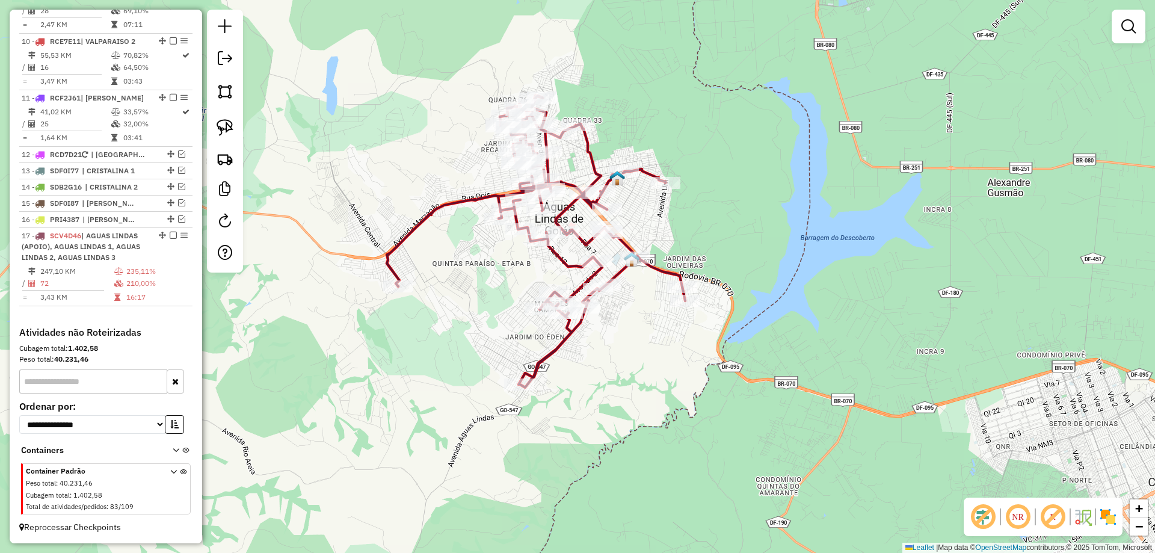
click at [1115, 25] on div at bounding box center [1128, 27] width 34 height 34
click at [1129, 29] on em at bounding box center [1128, 26] width 14 height 14
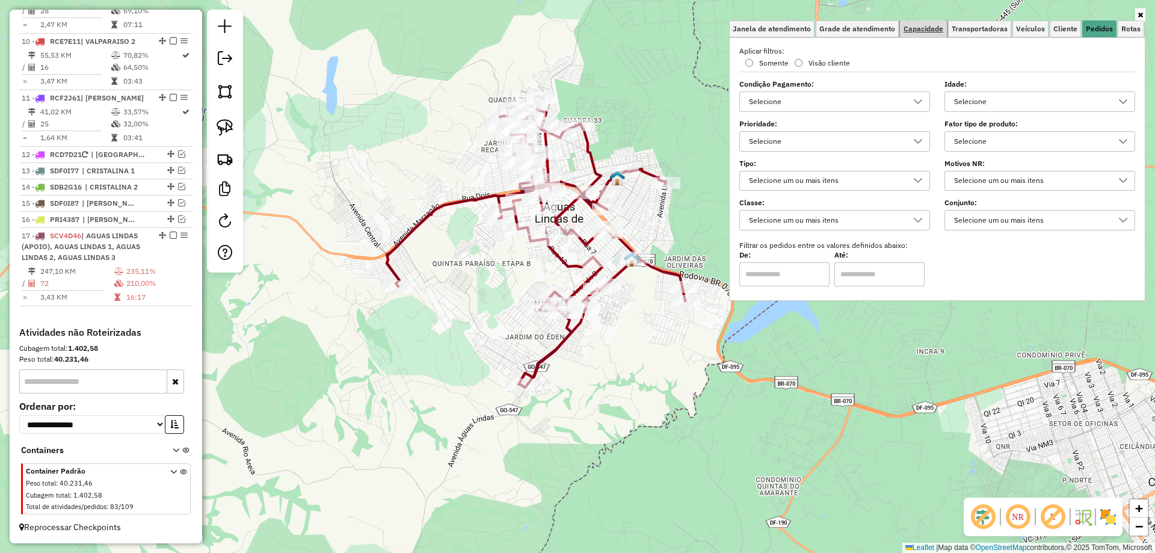
click at [939, 30] on span "Capacidade" at bounding box center [923, 28] width 40 height 7
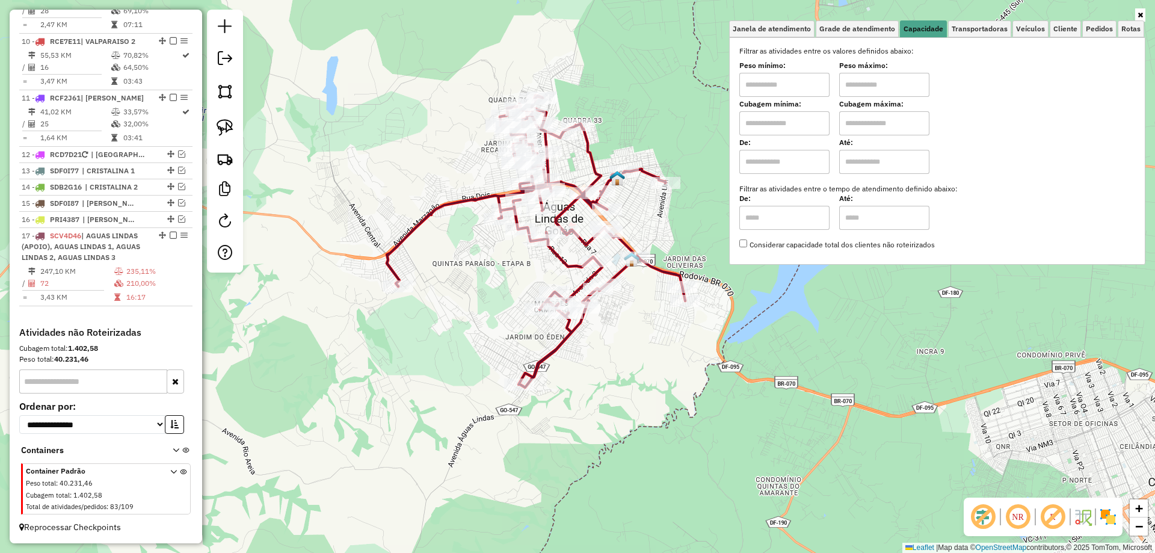
click at [808, 91] on input "text" at bounding box center [784, 85] width 90 height 24
type input "****"
click at [862, 83] on input "text" at bounding box center [884, 85] width 90 height 24
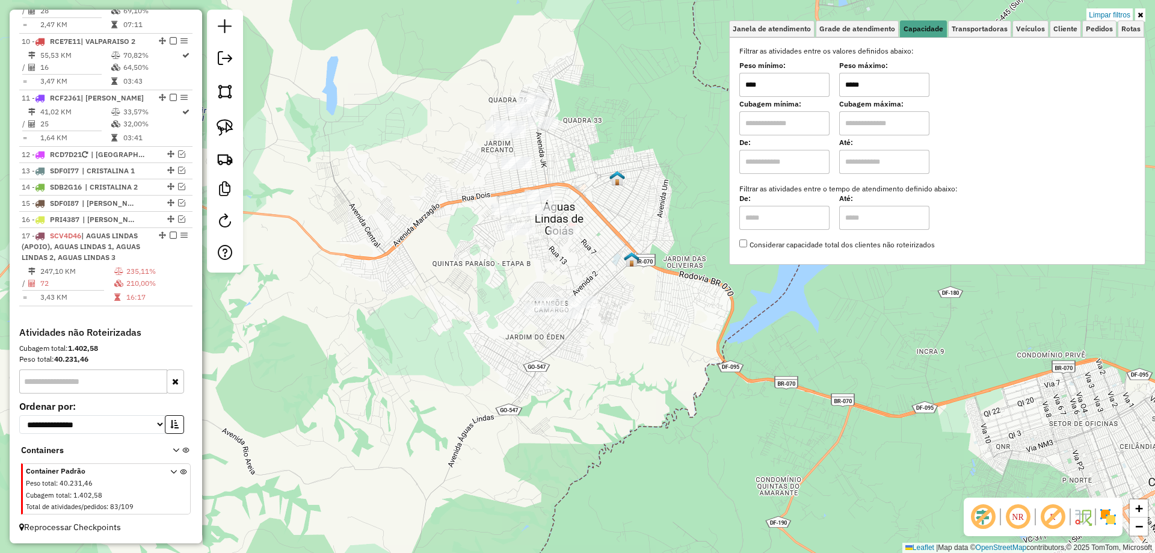
click at [855, 82] on input "*****" at bounding box center [884, 85] width 90 height 24
type input "*****"
click at [222, 130] on img at bounding box center [224, 127] width 17 height 17
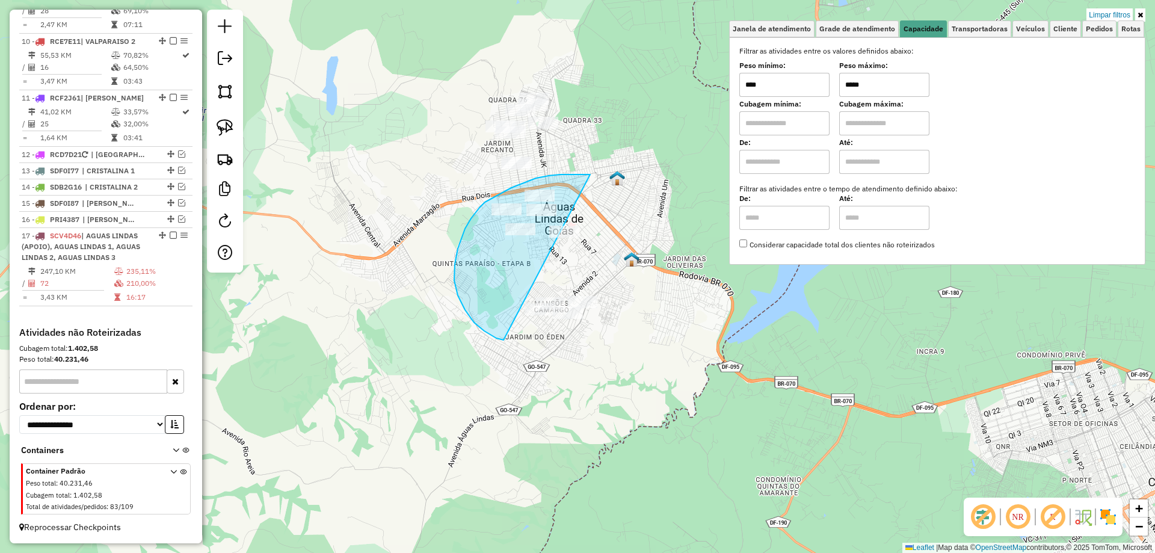
drag, startPoint x: 589, startPoint y: 174, endPoint x: 646, endPoint y: 331, distance: 166.7
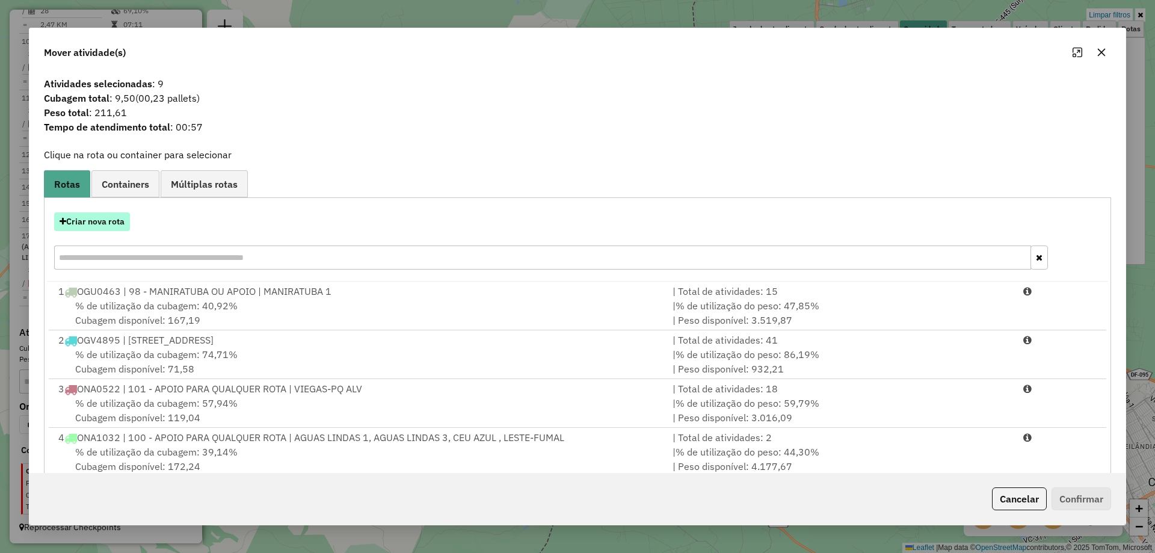
click at [106, 218] on button "Criar nova rota" at bounding box center [92, 221] width 76 height 19
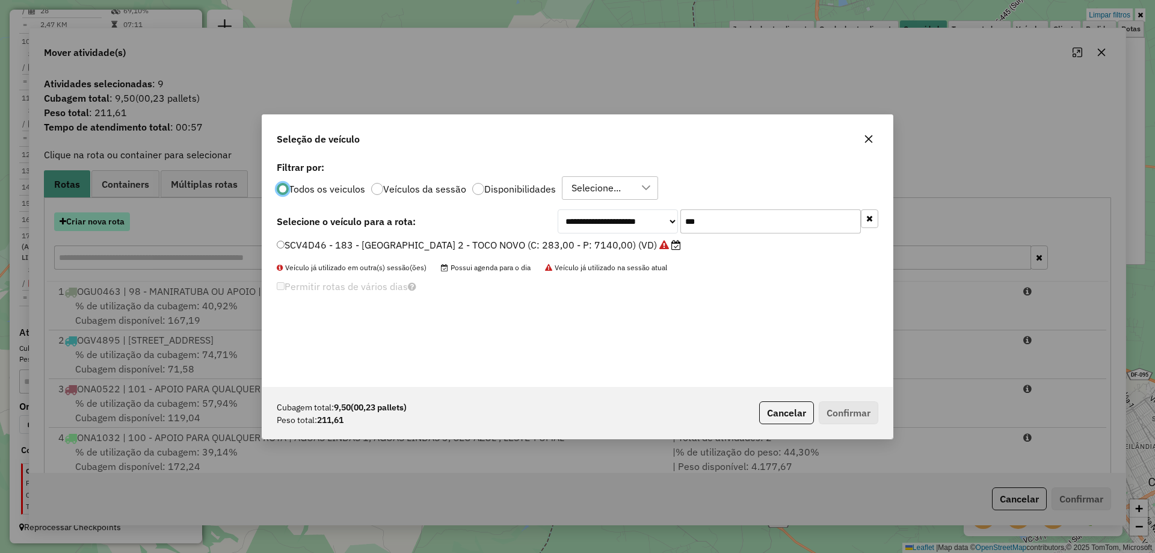
scroll to position [7, 4]
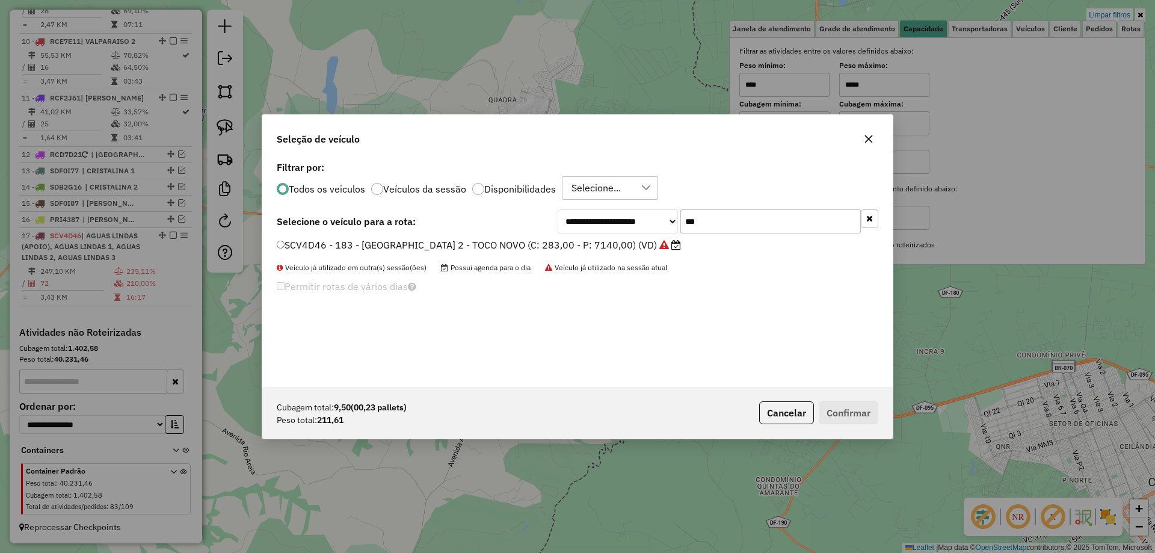
drag, startPoint x: 374, startPoint y: 224, endPoint x: 90, endPoint y: 228, distance: 284.5
click at [149, 220] on div "**********" at bounding box center [577, 276] width 1155 height 553
type input "***"
click at [299, 239] on label "SBW7I78 - 311 - MOTO AG1 - MOTO TRICILO (C: 12,00 - P: 280,00) (VD)" at bounding box center [445, 245] width 337 height 14
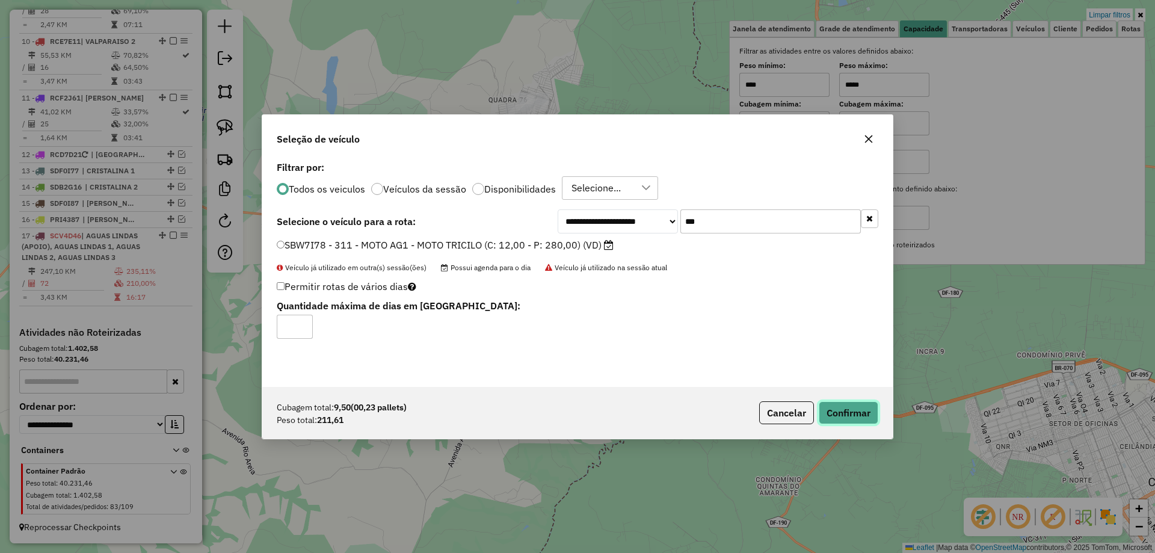
click at [838, 407] on button "Confirmar" at bounding box center [848, 412] width 60 height 23
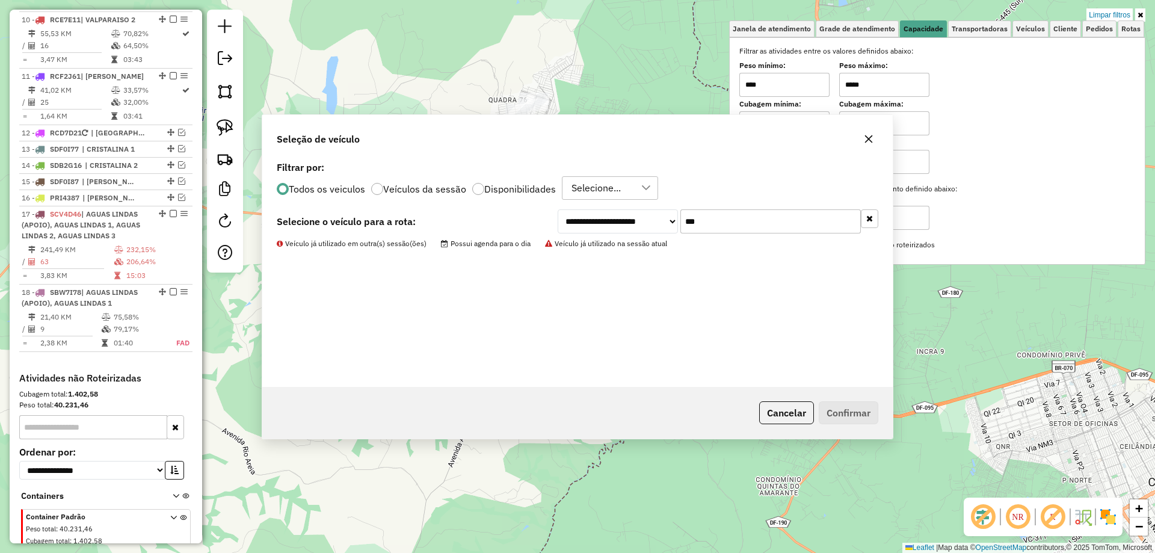
scroll to position [1076, 0]
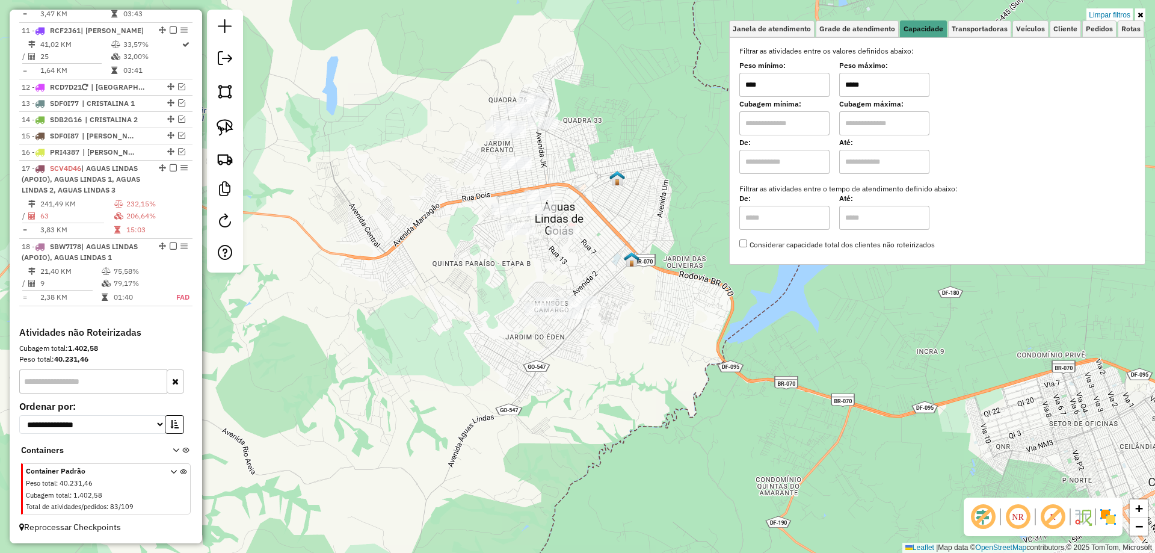
click at [856, 81] on input "*****" at bounding box center [884, 85] width 90 height 24
type input "*****"
click at [225, 128] on img at bounding box center [224, 127] width 17 height 17
select select "*********"
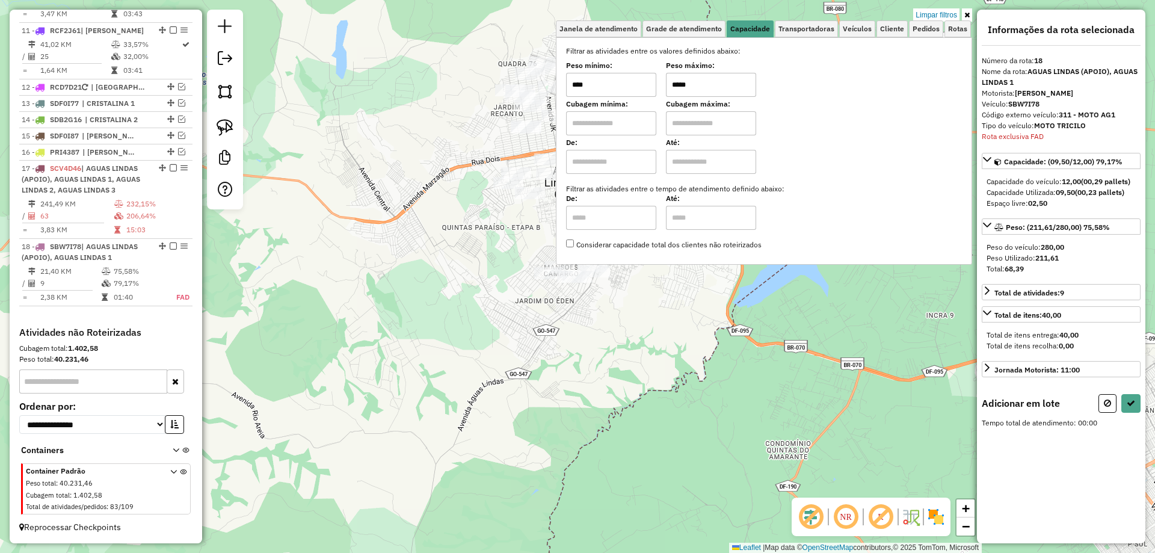
click at [602, 272] on div "Limpar filtros Janela de atendimento Grade de atendimento Capacidade Transporta…" at bounding box center [764, 143] width 416 height 266
click at [599, 273] on div "Limpar filtros Janela de atendimento Grade de atendimento Capacidade Transporta…" at bounding box center [764, 143] width 416 height 266
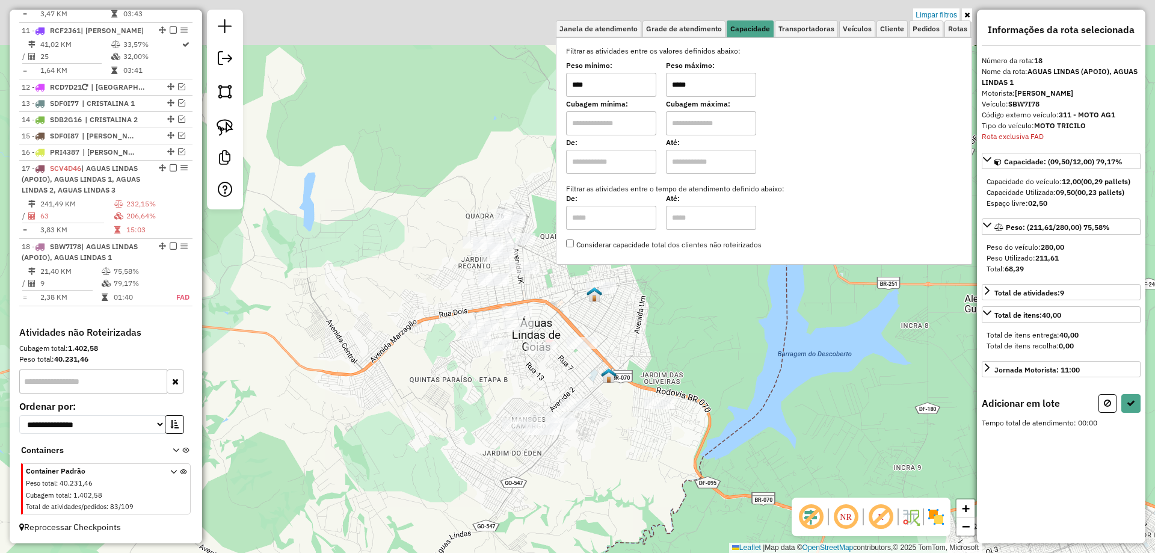
drag, startPoint x: 656, startPoint y: 443, endPoint x: 651, endPoint y: 461, distance: 18.8
click at [651, 461] on div "Limpar filtros Janela de atendimento Grade de atendimento Capacidade Transporta…" at bounding box center [577, 276] width 1155 height 553
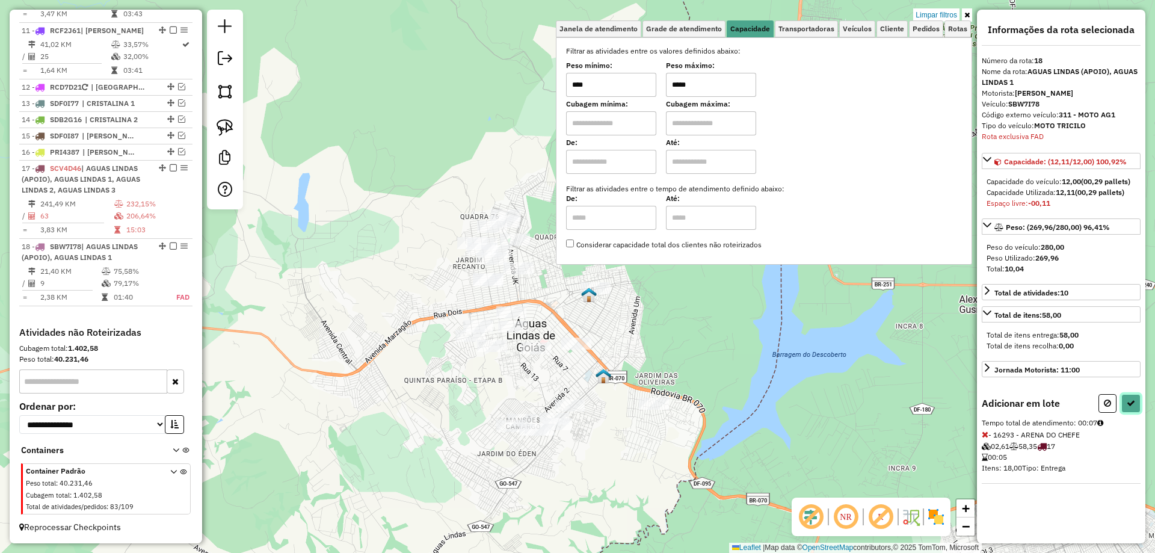
click at [1132, 405] on icon at bounding box center [1130, 403] width 8 height 8
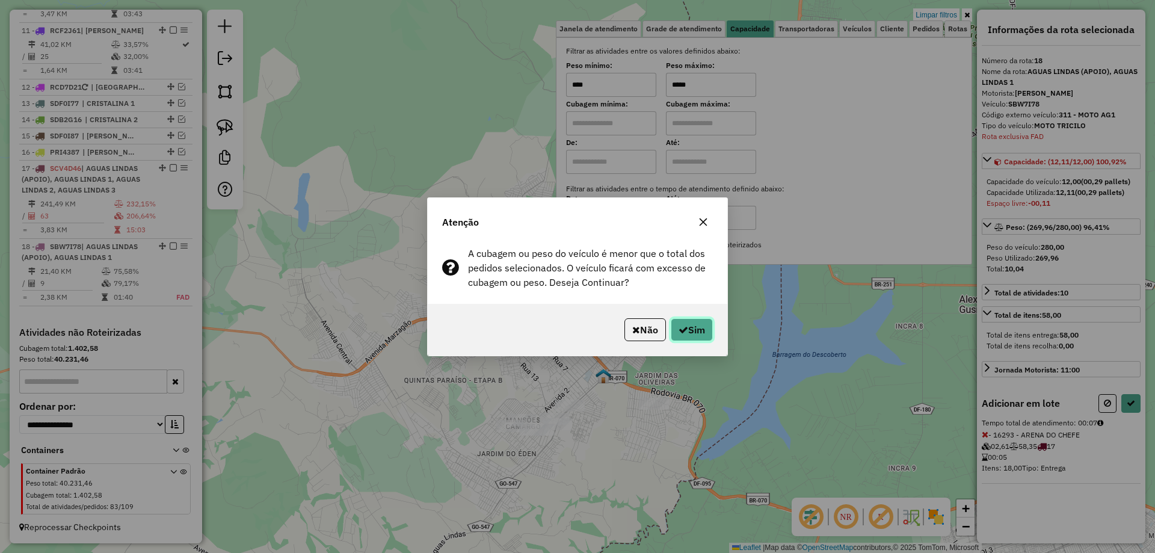
click at [707, 327] on button "Sim" at bounding box center [691, 329] width 42 height 23
select select "*********"
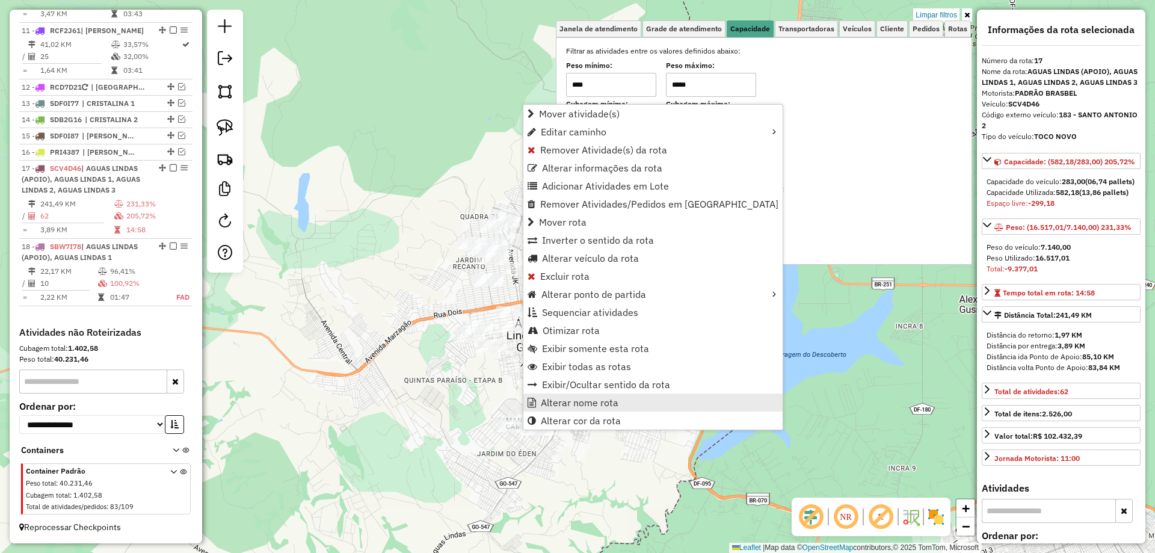
click at [570, 405] on span "Alterar nome rota" at bounding box center [580, 402] width 78 height 10
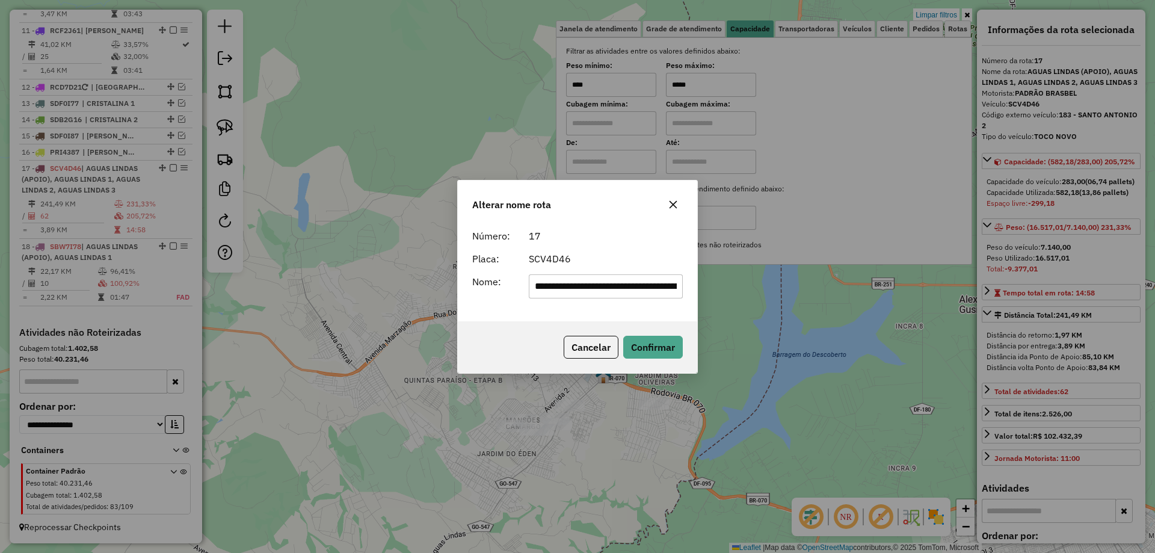
scroll to position [0, 201]
click at [659, 289] on input "**********" at bounding box center [606, 286] width 155 height 24
click at [657, 289] on input "**********" at bounding box center [606, 286] width 155 height 24
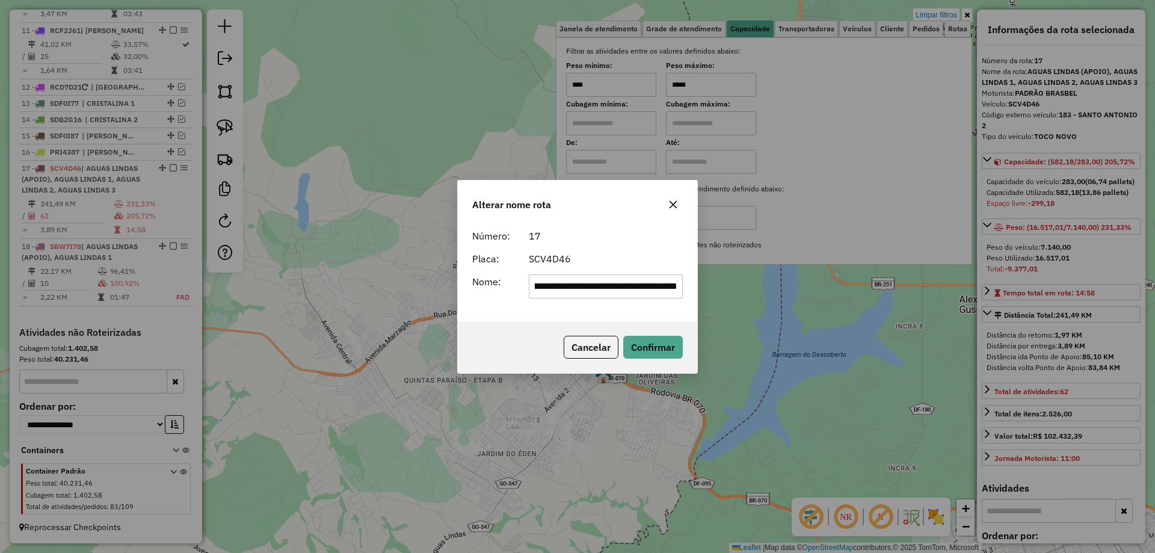
click at [657, 289] on input "**********" at bounding box center [606, 286] width 155 height 24
drag, startPoint x: 574, startPoint y: 283, endPoint x: 202, endPoint y: 274, distance: 372.3
click at [203, 274] on div "Alterar nome rota Número: 17 Placa: SCV4D46 Nome: ********* Cancelar Confirmar" at bounding box center [577, 276] width 1155 height 553
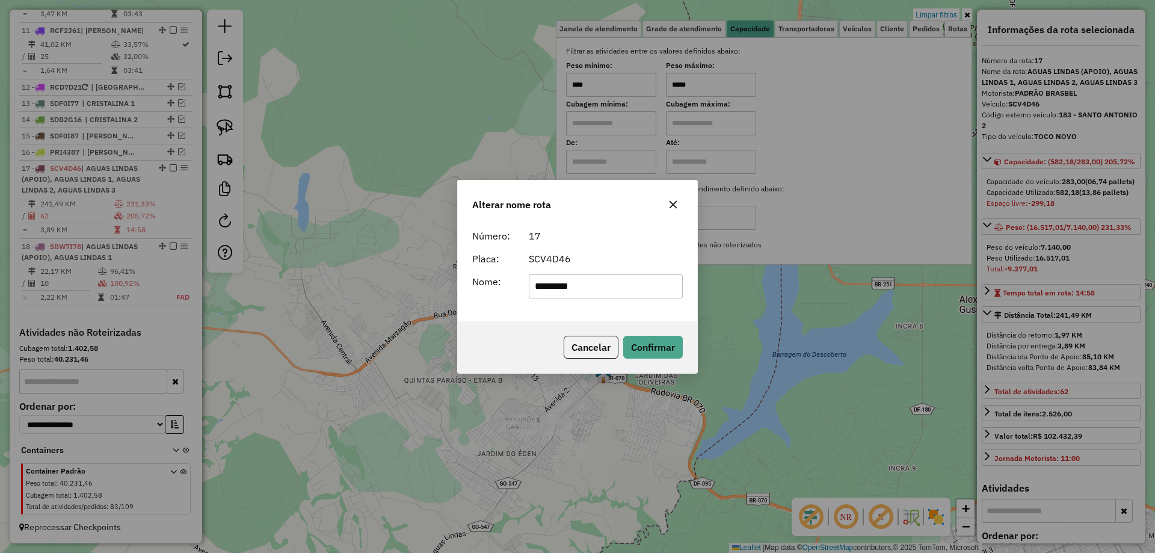
type input "*********"
click at [512, 331] on div "Cancelar Confirmar" at bounding box center [577, 347] width 239 height 52
click at [651, 349] on button "Confirmar" at bounding box center [653, 347] width 60 height 23
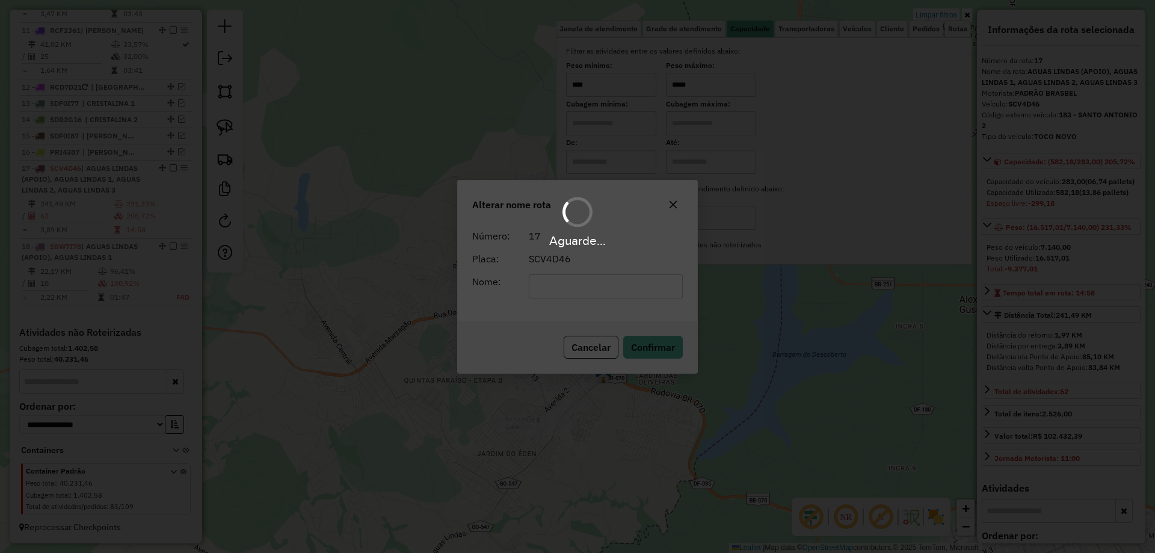
scroll to position [1054, 0]
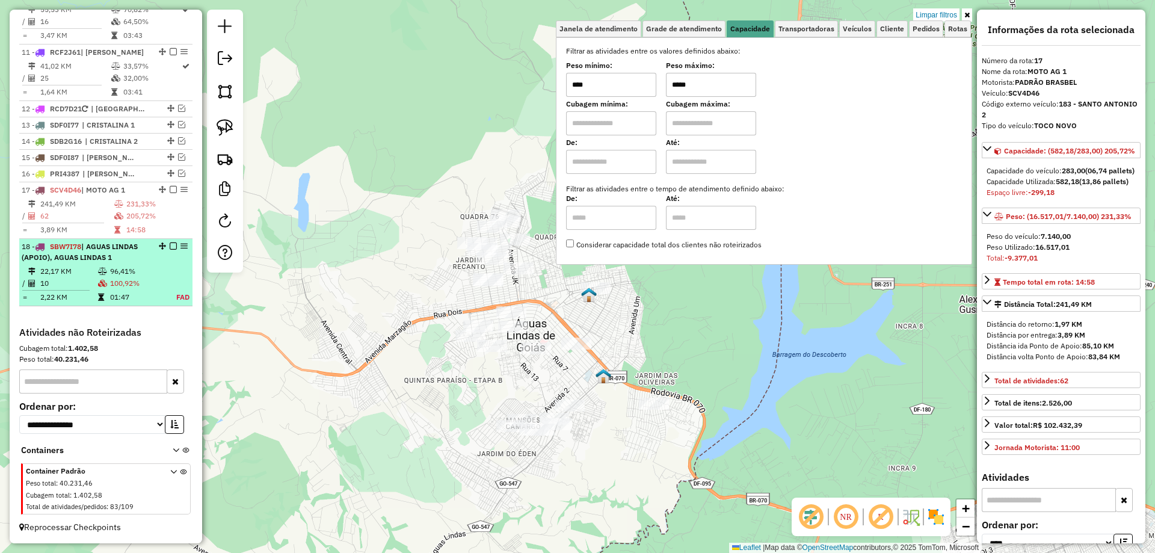
click at [170, 246] on em at bounding box center [173, 245] width 7 height 7
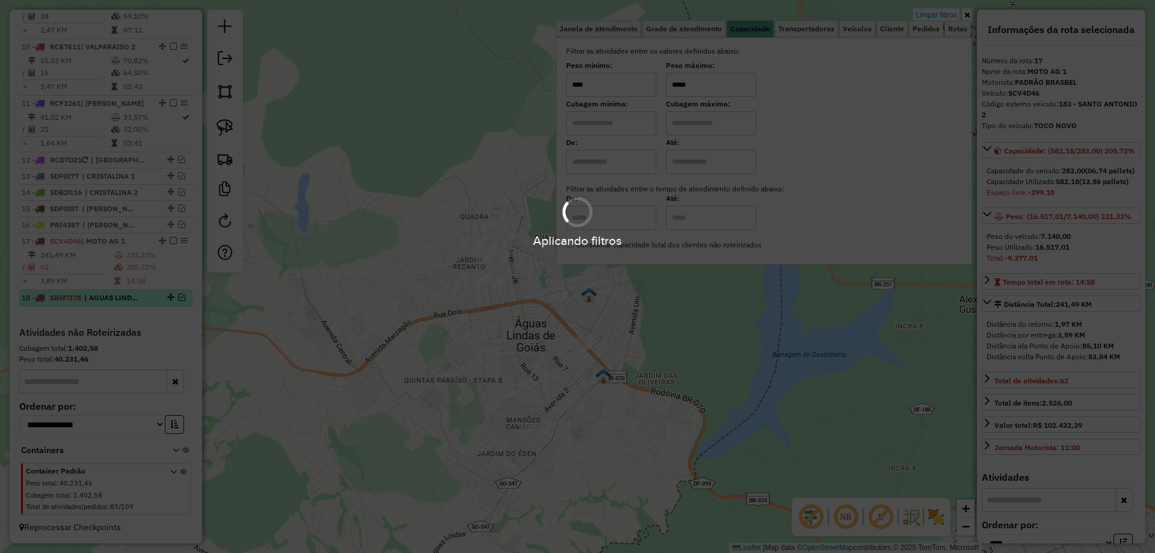
scroll to position [1003, 0]
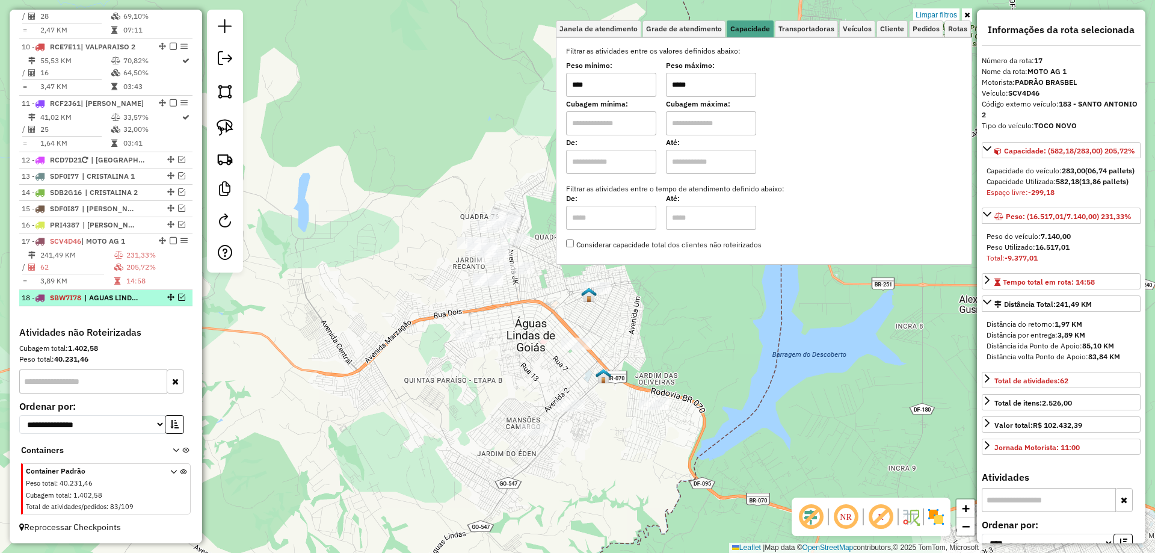
click at [178, 297] on em at bounding box center [181, 296] width 7 height 7
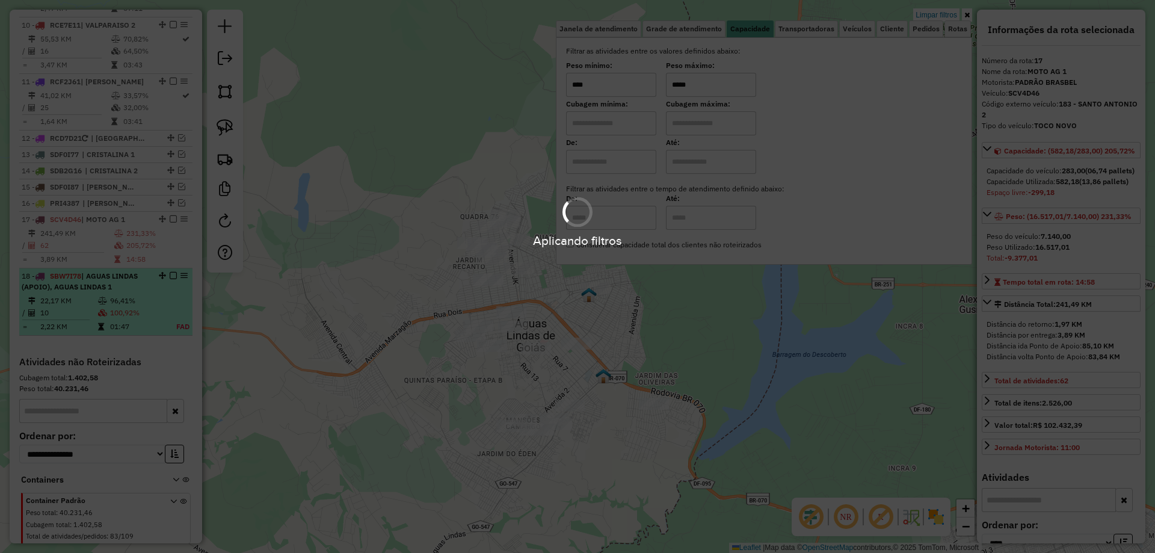
scroll to position [1054, 0]
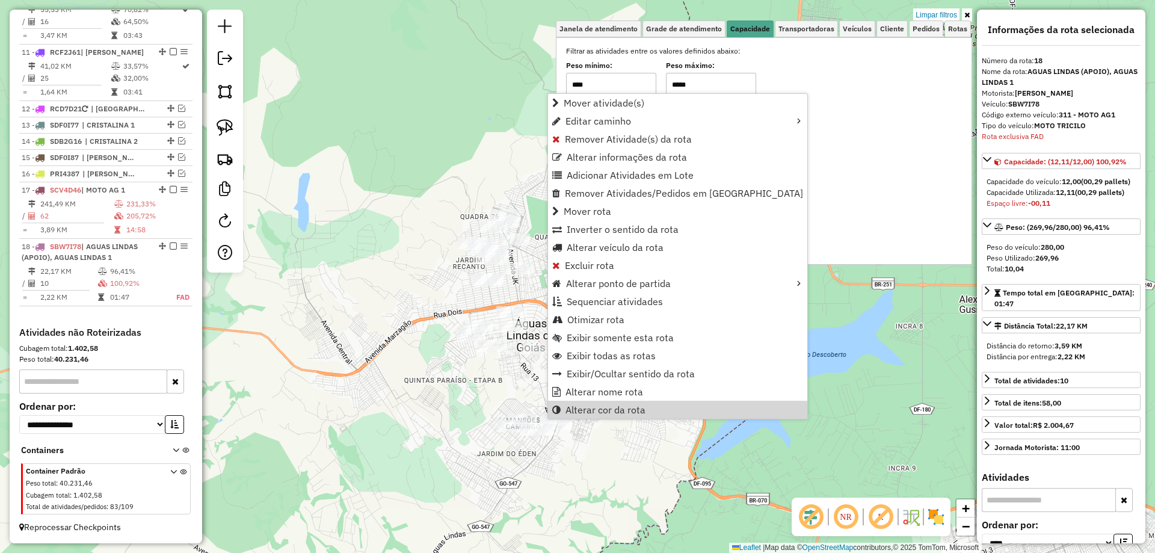
click at [402, 435] on div "Rota 18 - Placa SBW7I78 16293 - ARENA DO CHEFE Rota 18 - Placa SBW7I78 81787 - …" at bounding box center [577, 276] width 1155 height 553
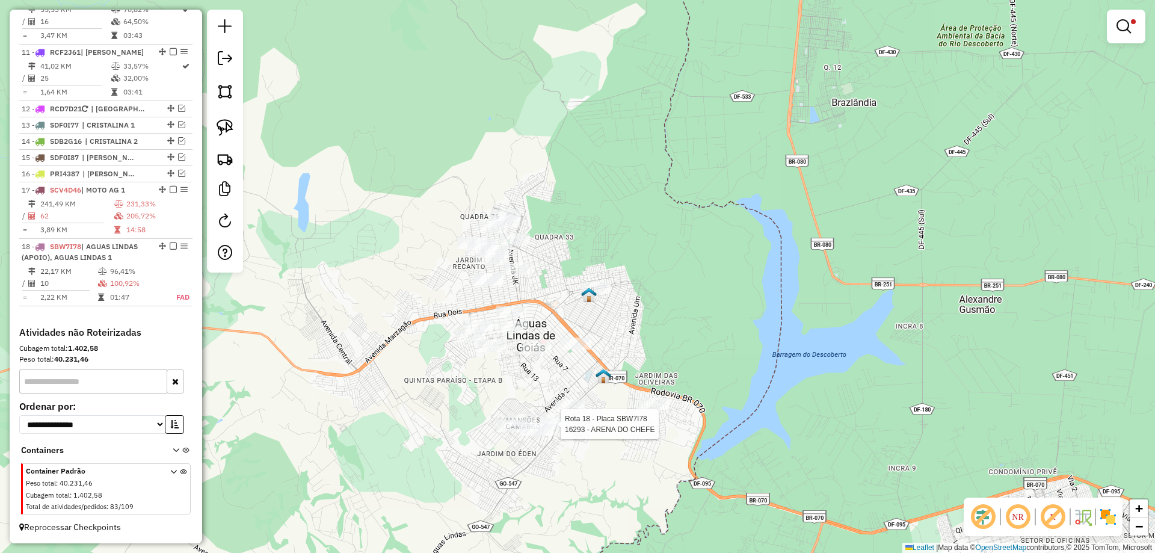
select select "*********"
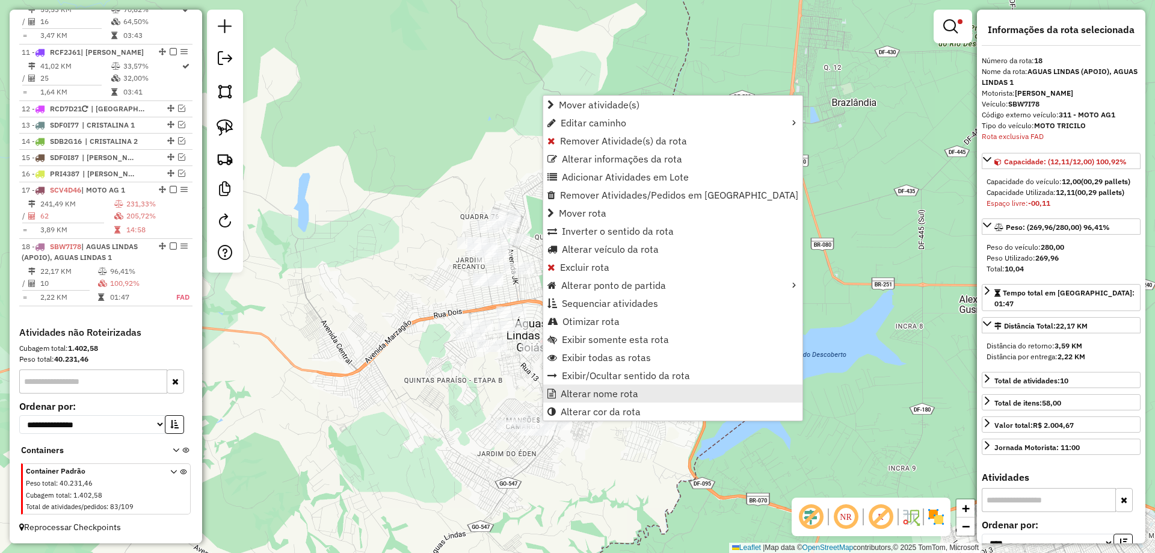
click at [600, 394] on span "Alterar nome rota" at bounding box center [599, 393] width 78 height 10
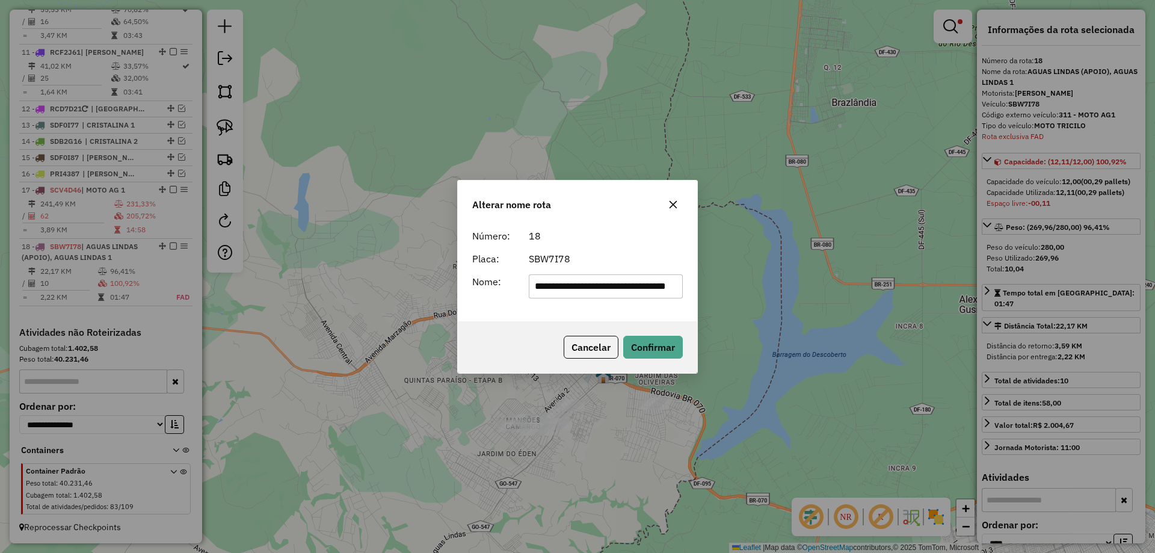
scroll to position [0, 42]
click at [620, 281] on input "**********" at bounding box center [606, 286] width 155 height 24
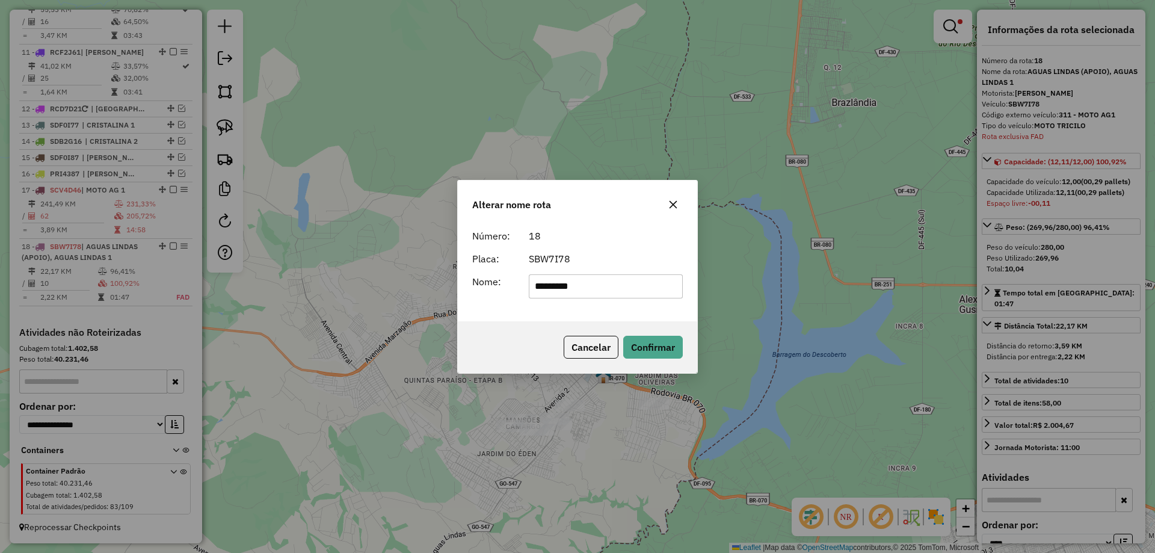
type input "*********"
click at [531, 321] on div "Alterar nome rota Número: 18 Placa: SBW7I78 Nome: ********* Cancelar Confirmar" at bounding box center [577, 277] width 241 height 194
click at [652, 355] on button "Confirmar" at bounding box center [653, 347] width 60 height 23
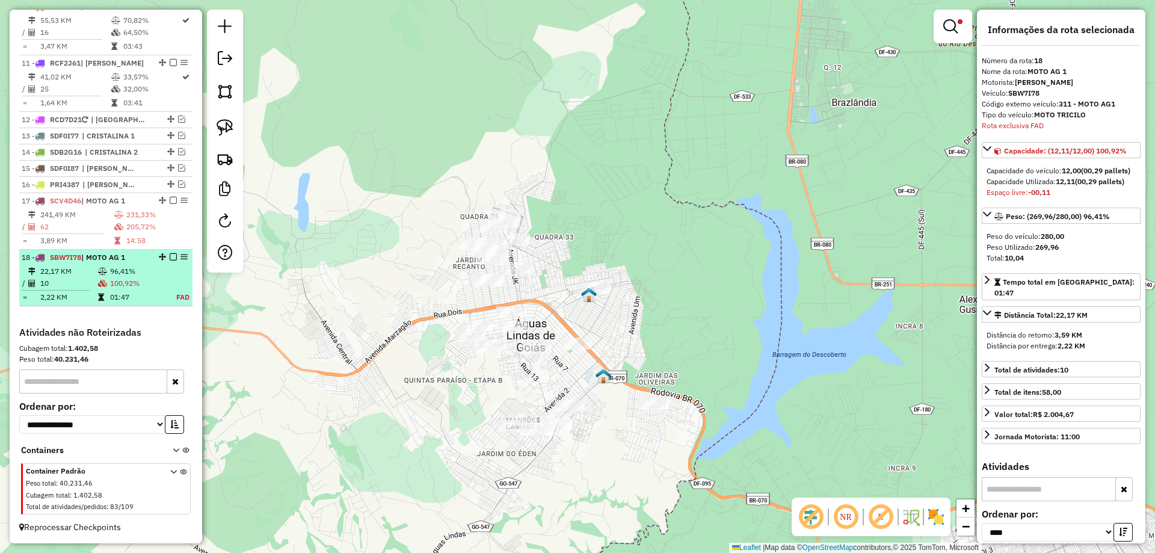
click at [171, 258] on em at bounding box center [173, 256] width 7 height 7
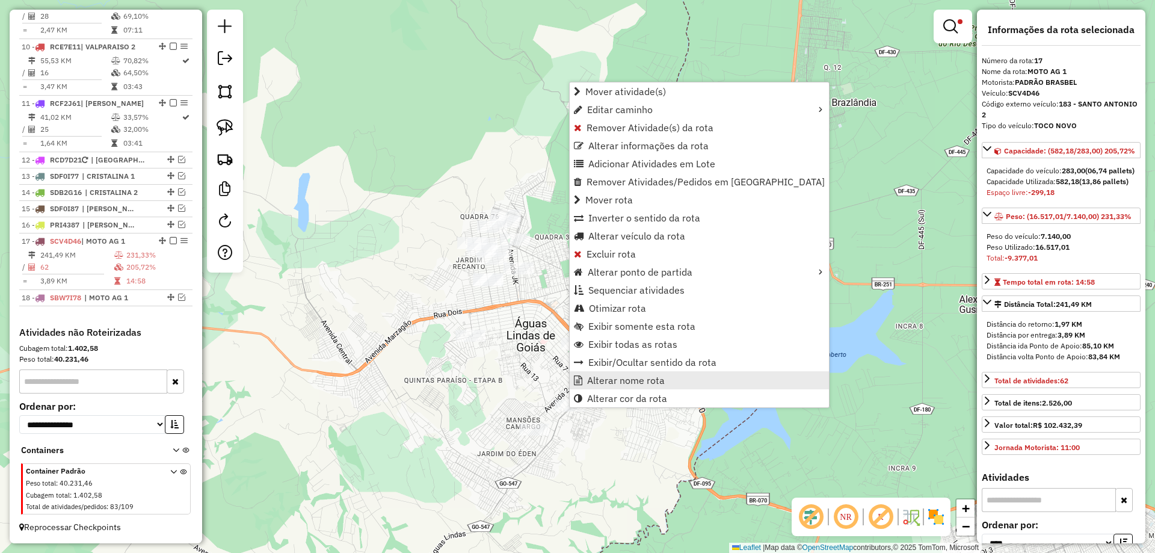
click at [603, 385] on span "Alterar nome rota" at bounding box center [626, 380] width 78 height 10
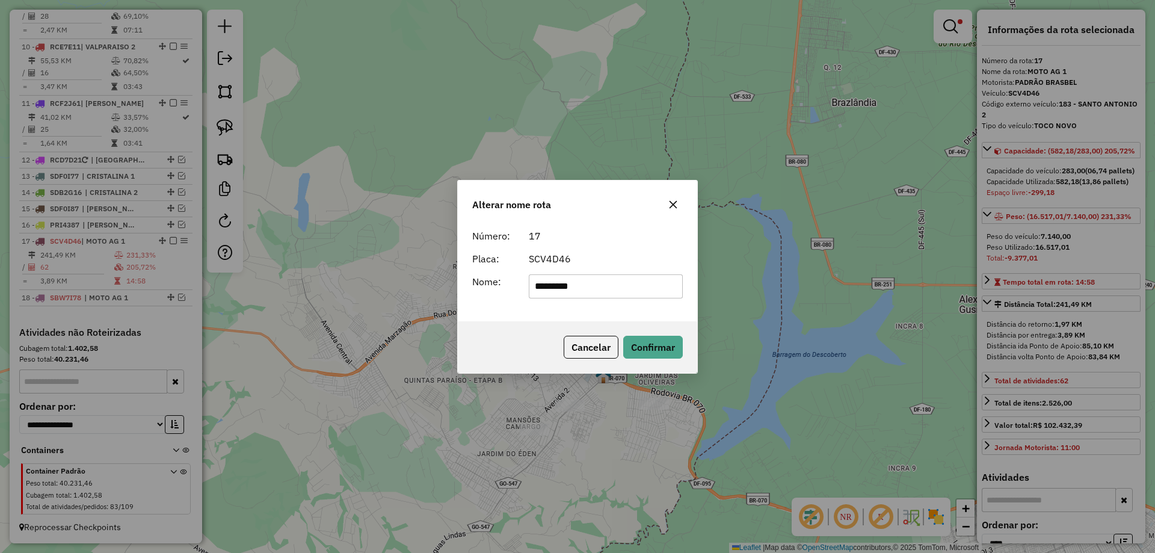
drag, startPoint x: 618, startPoint y: 280, endPoint x: 158, endPoint y: 279, distance: 460.0
click at [158, 279] on div "Alterar nome rota Número: 17 Placa: SCV4D46 Nome: ********* Cancelar Confirmar" at bounding box center [577, 276] width 1155 height 553
type input "**********"
click at [639, 345] on button "Confirmar" at bounding box center [653, 347] width 60 height 23
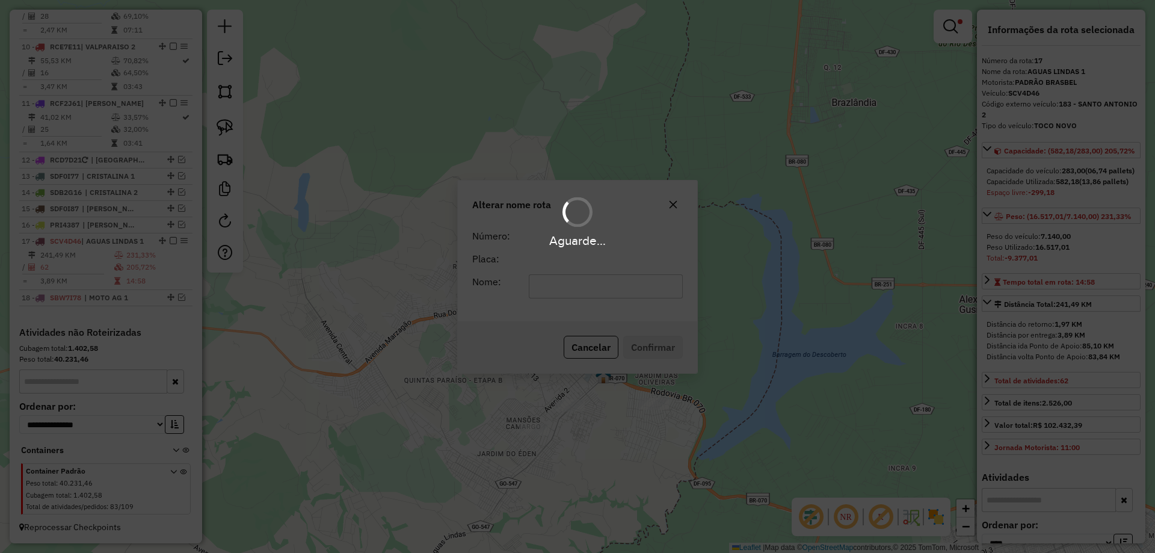
scroll to position [1014, 0]
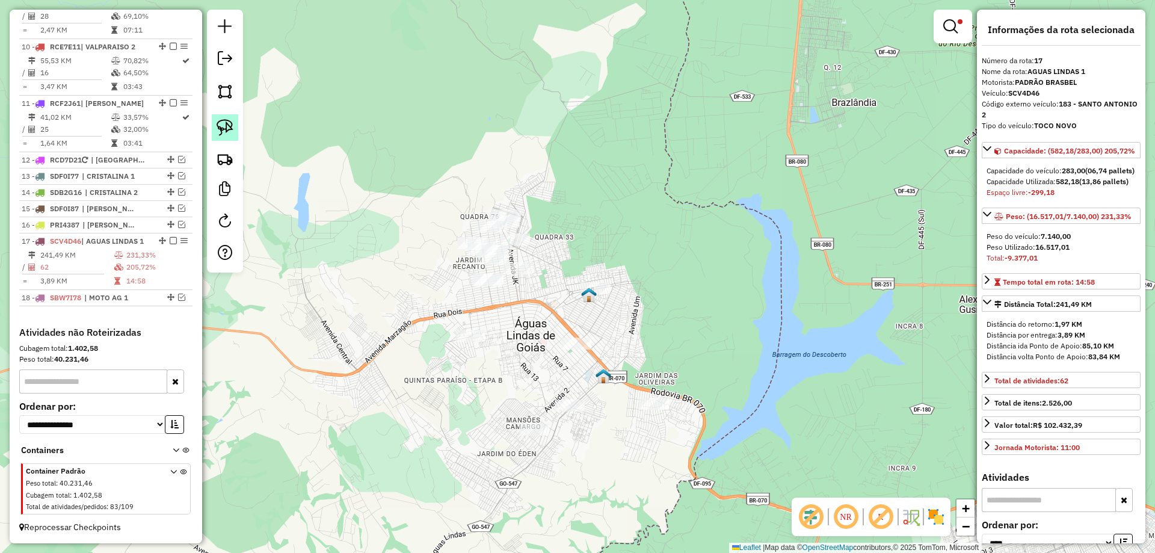
click at [227, 132] on img at bounding box center [224, 127] width 17 height 17
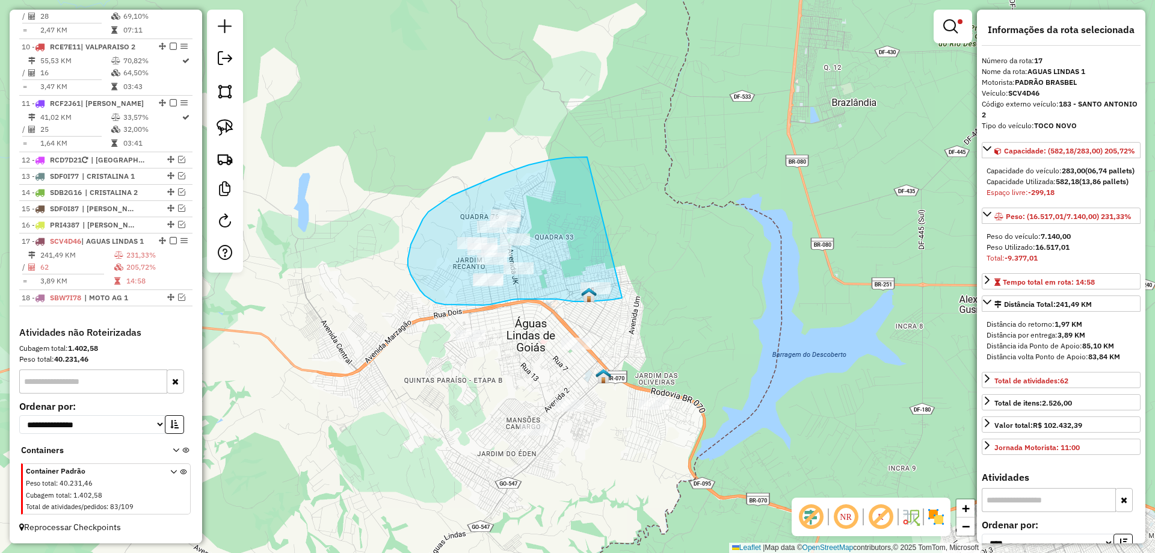
drag, startPoint x: 565, startPoint y: 158, endPoint x: 622, endPoint y: 298, distance: 151.1
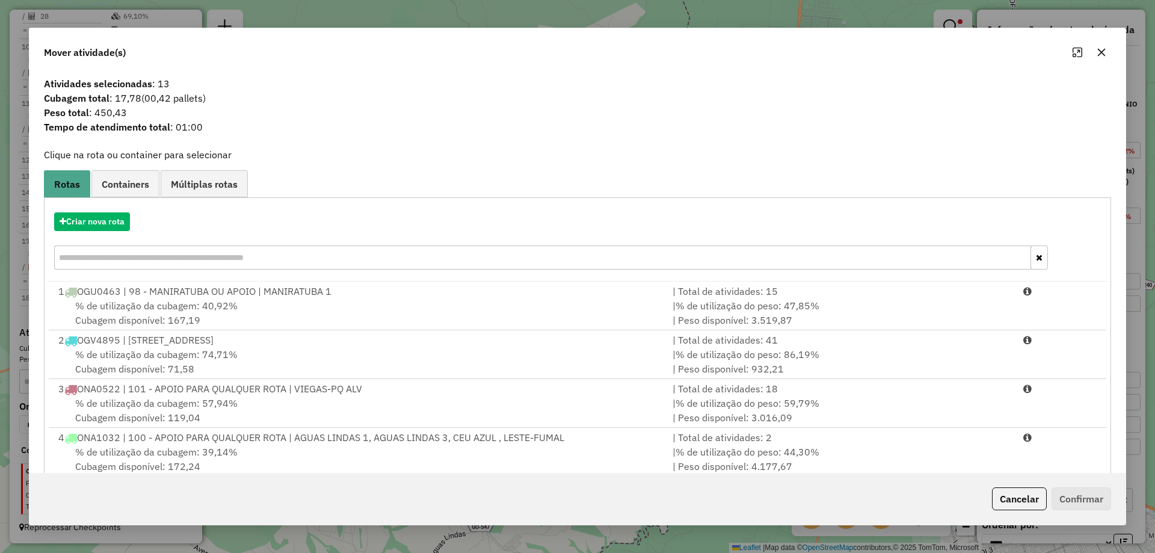
click at [996, 500] on button "Cancelar" at bounding box center [1019, 498] width 55 height 23
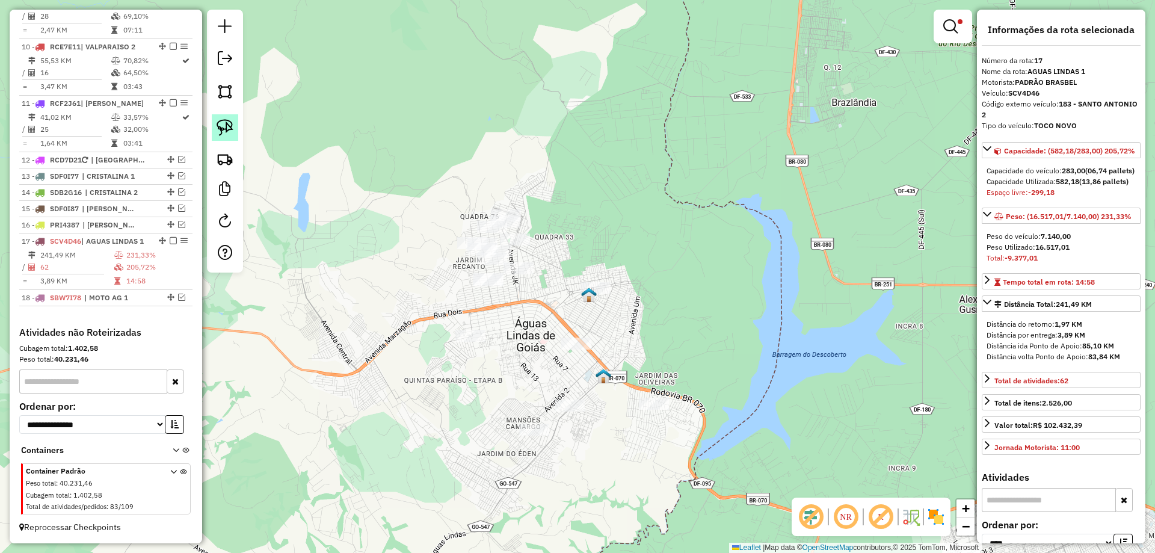
click at [226, 134] on img at bounding box center [224, 127] width 17 height 17
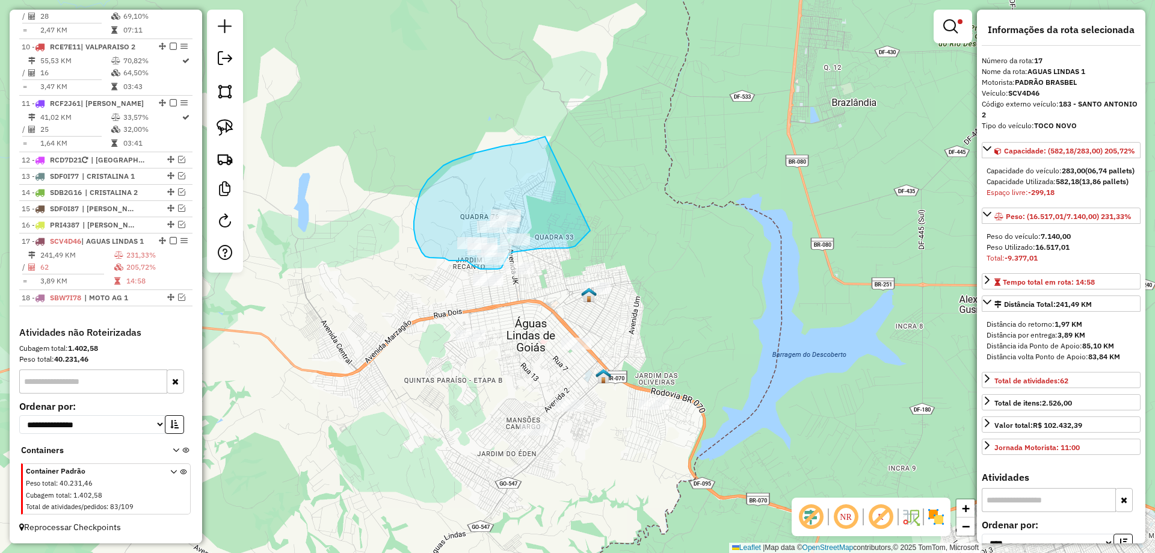
drag, startPoint x: 502, startPoint y: 146, endPoint x: 589, endPoint y: 233, distance: 123.3
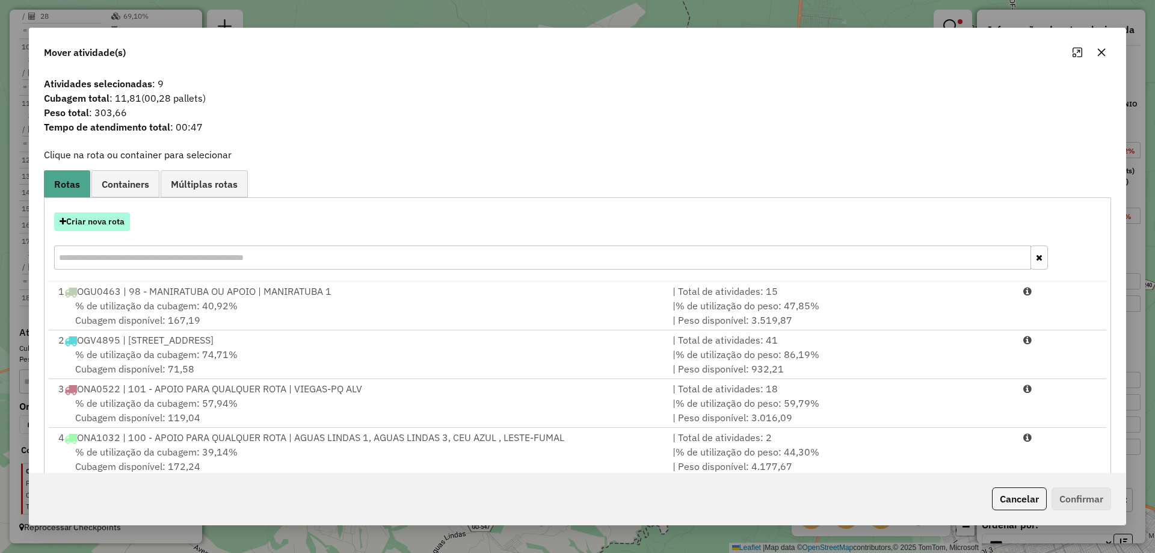
click at [92, 217] on button "Criar nova rota" at bounding box center [92, 221] width 76 height 19
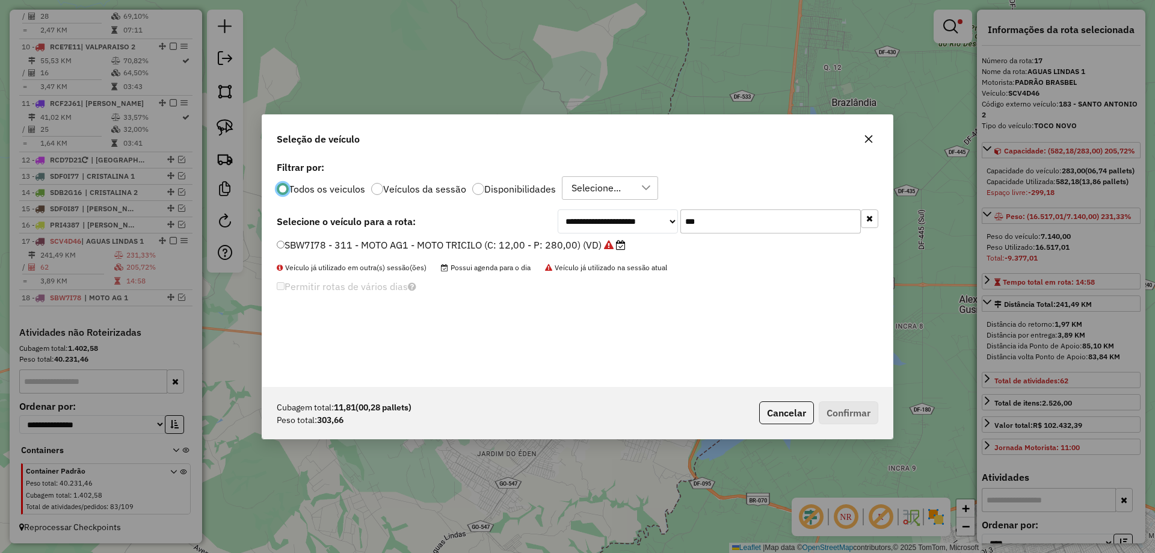
scroll to position [7, 4]
click at [741, 219] on input "***" at bounding box center [770, 221] width 180 height 24
type input "***"
click at [378, 242] on label "SBX1B88 - 312 - MOTO AG 2 - MOTO TRICILO (C: 12,00 - P: 280,00) (VD)" at bounding box center [446, 245] width 339 height 14
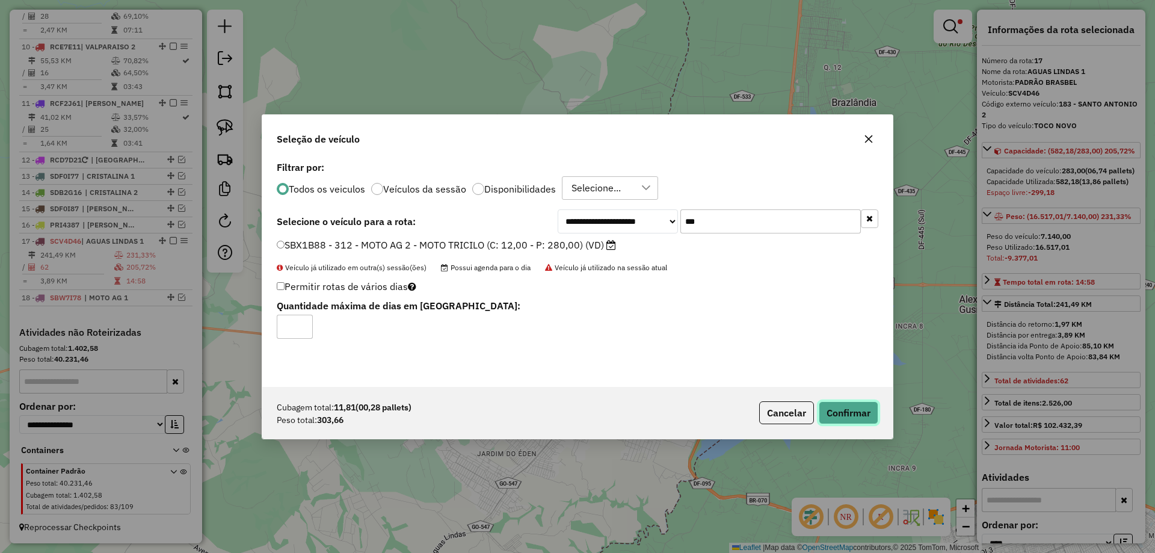
click at [862, 416] on button "Confirmar" at bounding box center [848, 412] width 60 height 23
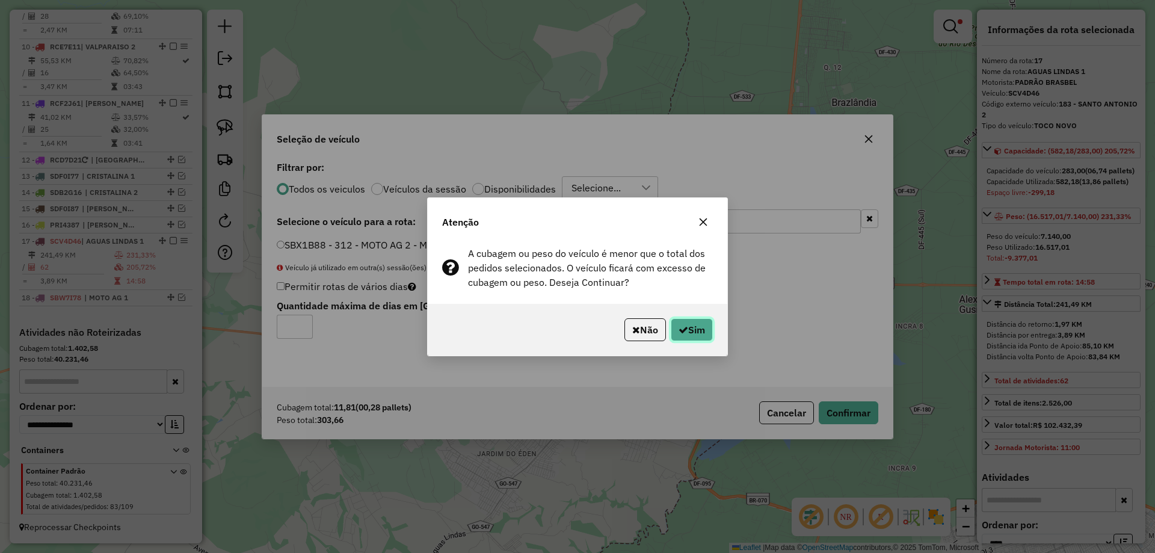
click at [693, 321] on button "Sim" at bounding box center [691, 329] width 42 height 23
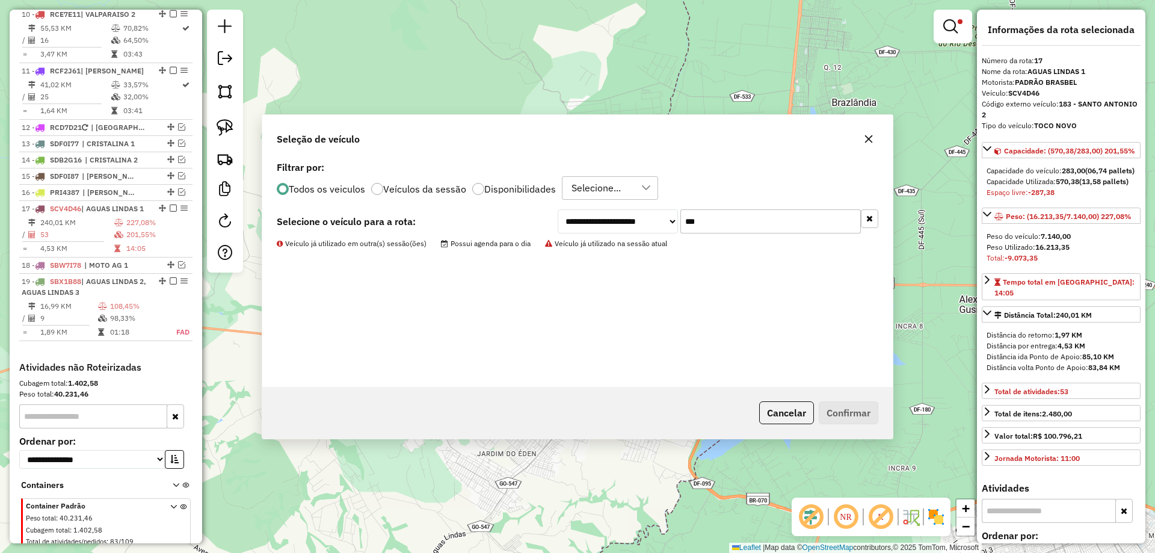
scroll to position [1081, 0]
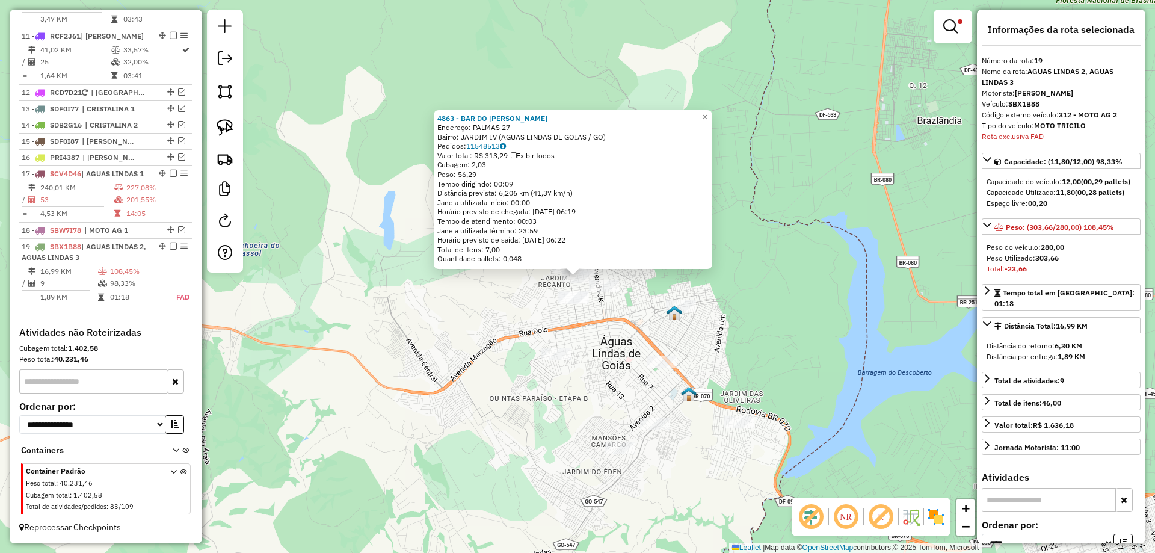
click at [680, 305] on img at bounding box center [674, 313] width 16 height 16
click at [641, 280] on div "Rota 19 - Placa SBX1B88 4863 - BAR DO FERNANDO III Rota 17 - Placa SCV4D46 8294…" at bounding box center [577, 276] width 1155 height 553
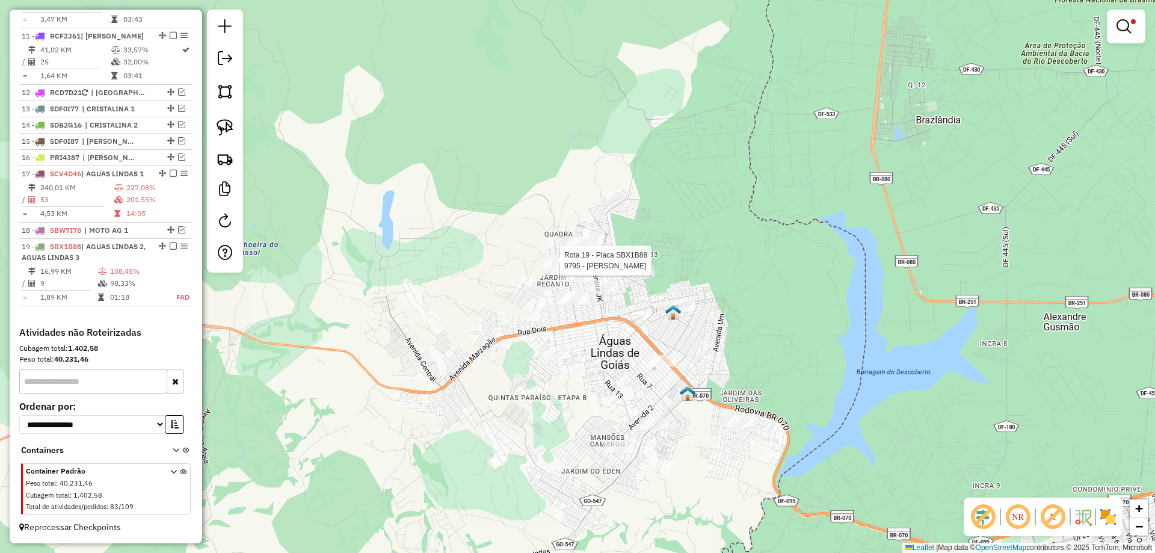
select select "*********"
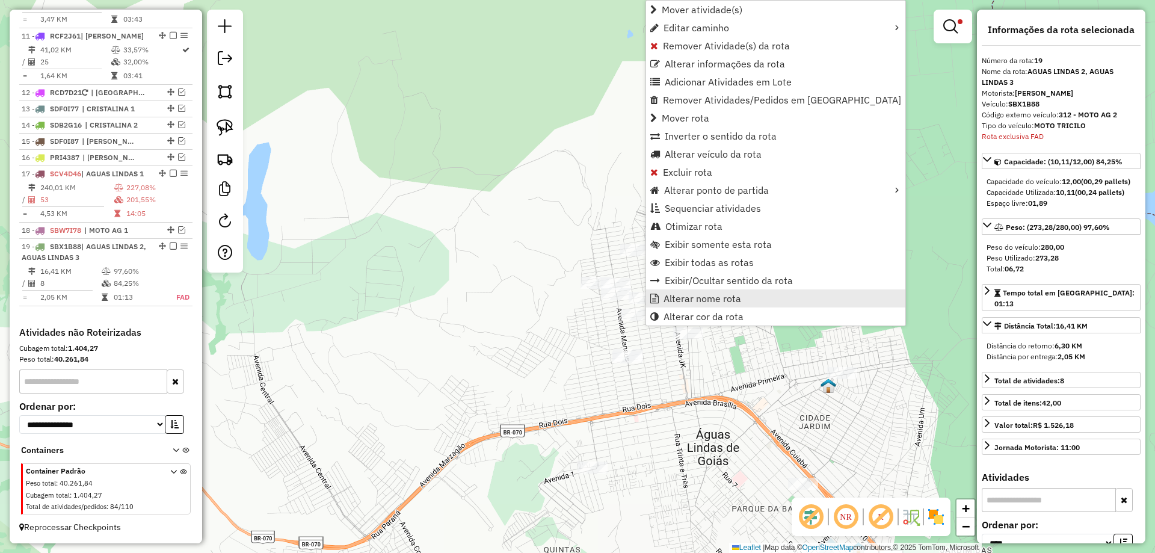
click at [683, 295] on span "Alterar nome rota" at bounding box center [702, 298] width 78 height 10
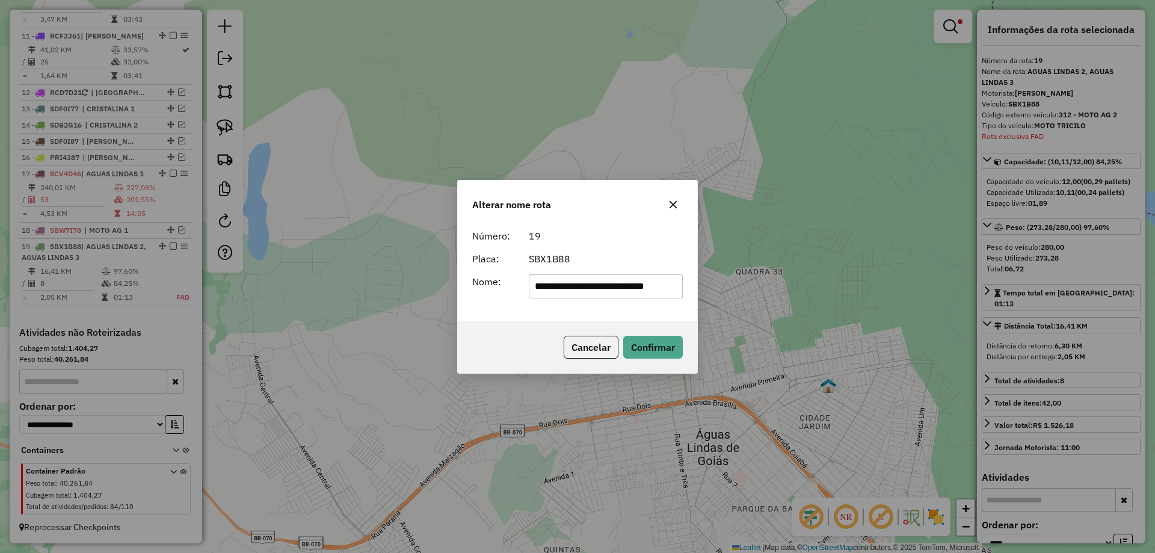
scroll to position [0, 12]
click at [658, 281] on input "**********" at bounding box center [606, 286] width 155 height 24
click at [657, 281] on input "**********" at bounding box center [606, 286] width 155 height 24
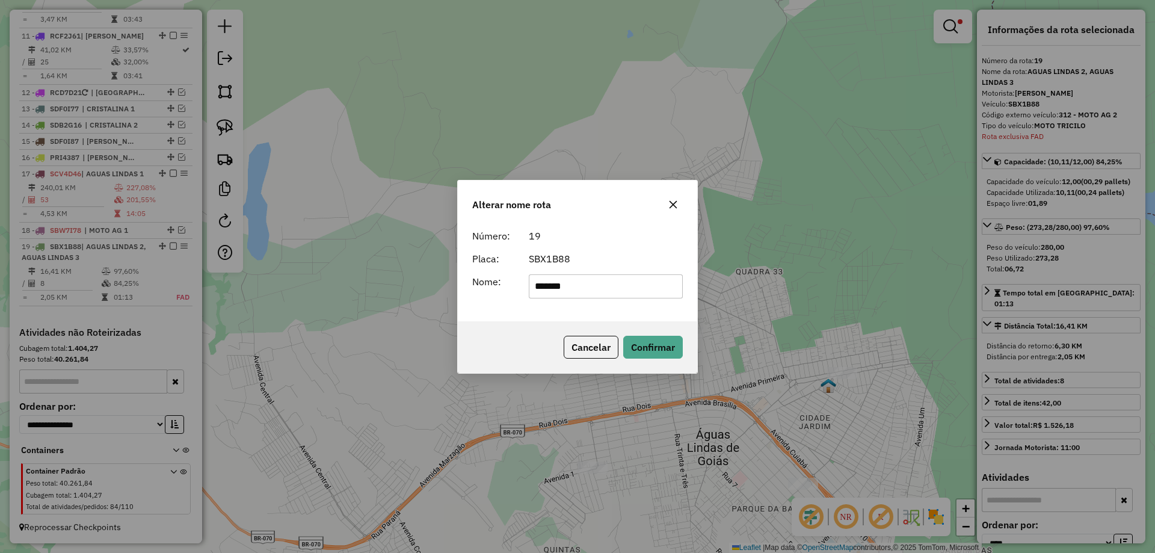
scroll to position [0, 0]
type input "*********"
click at [559, 322] on div "Cancelar Confirmar" at bounding box center [577, 347] width 239 height 52
drag, startPoint x: 636, startPoint y: 337, endPoint x: 307, endPoint y: 310, distance: 329.4
click at [635, 337] on button "Confirmar" at bounding box center [653, 347] width 60 height 23
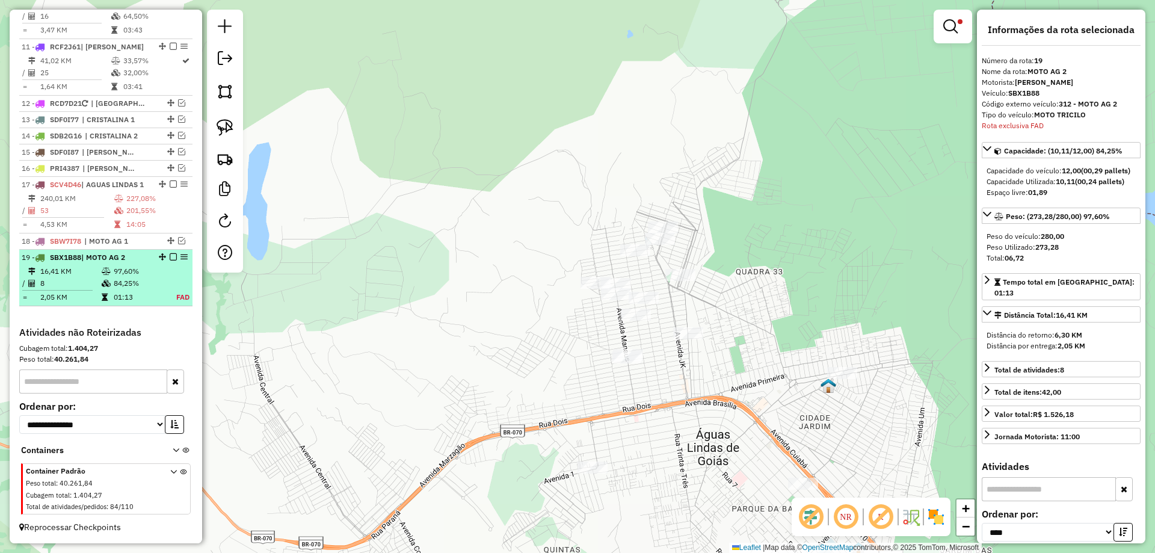
click at [170, 258] on em at bounding box center [173, 256] width 7 height 7
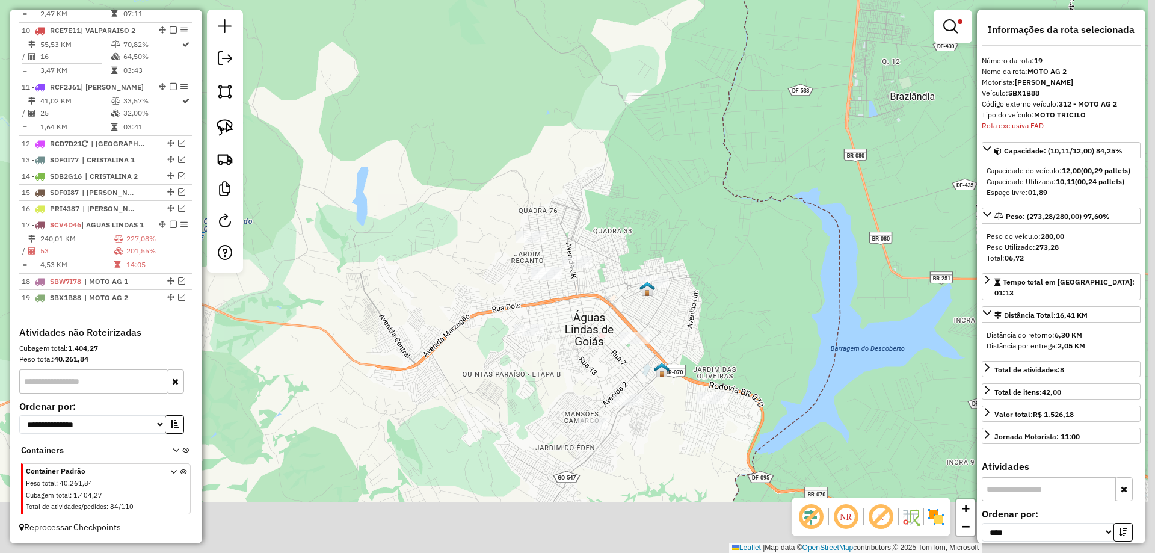
drag, startPoint x: 732, startPoint y: 324, endPoint x: 729, endPoint y: 318, distance: 6.2
click at [729, 318] on div "Limpar filtros Janela de atendimento Grade de atendimento Capacidade Transporta…" at bounding box center [577, 276] width 1155 height 553
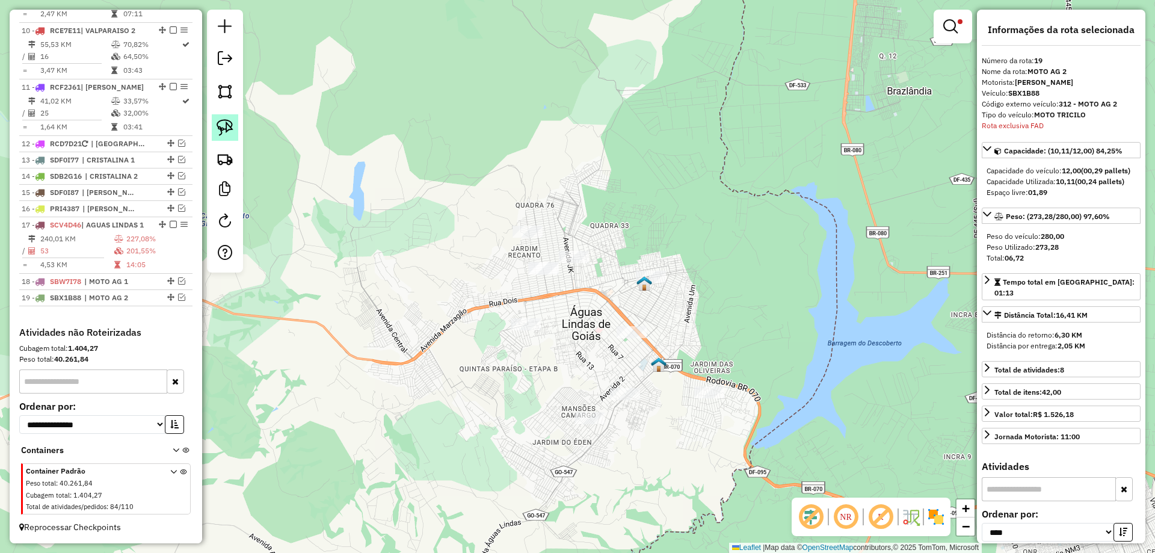
click at [221, 121] on img at bounding box center [224, 127] width 17 height 17
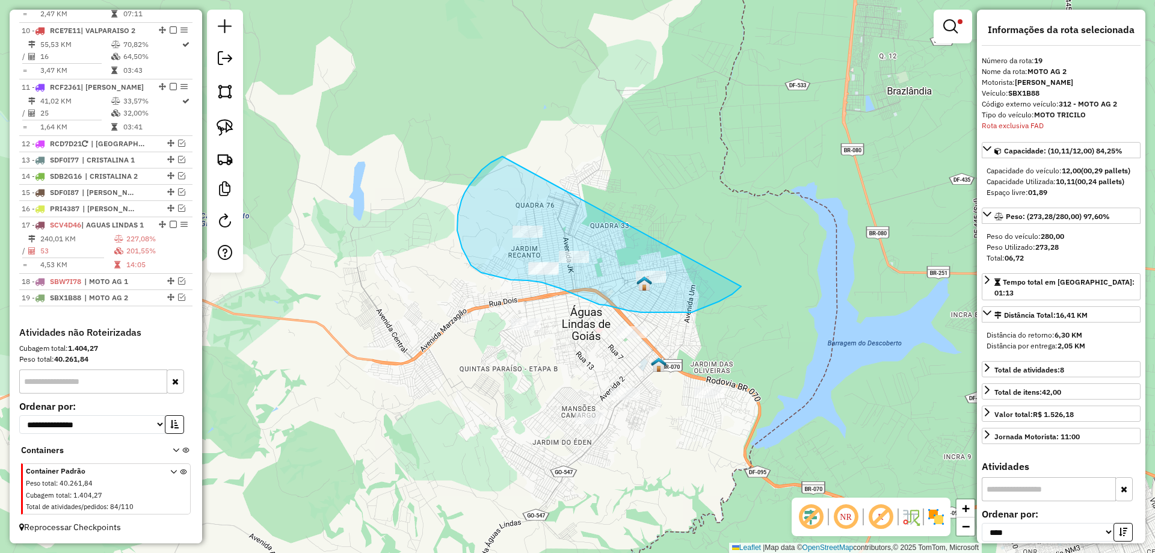
drag, startPoint x: 502, startPoint y: 156, endPoint x: 741, endPoint y: 286, distance: 271.8
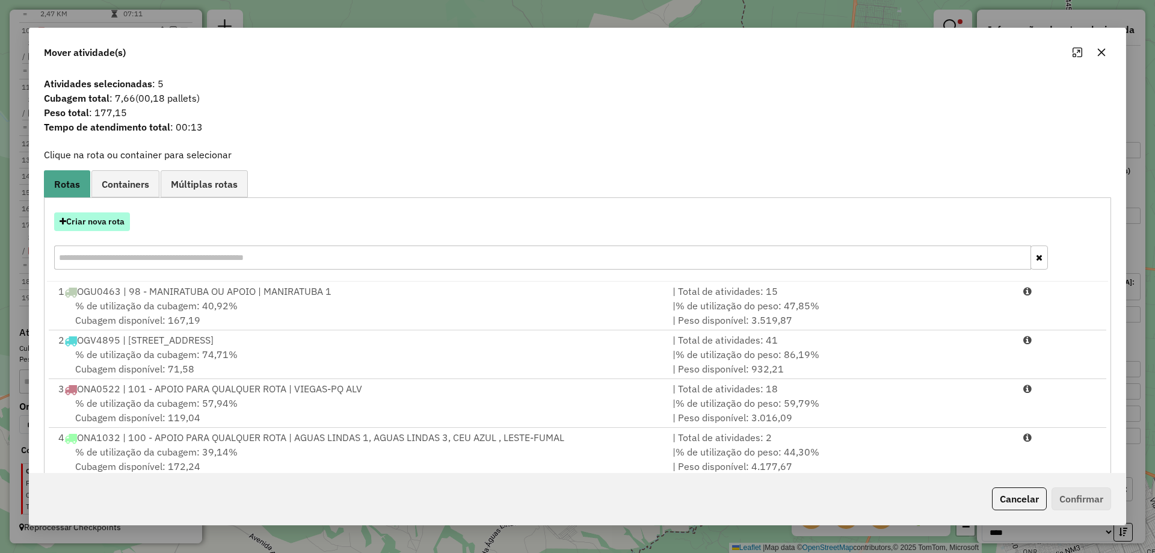
click at [119, 218] on button "Criar nova rota" at bounding box center [92, 221] width 76 height 19
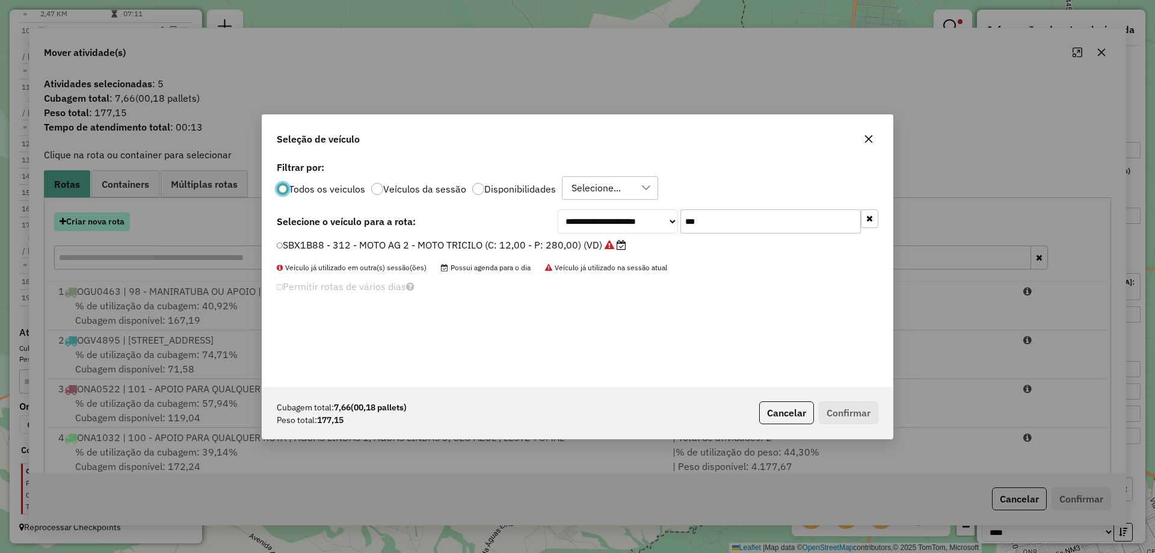
scroll to position [7, 4]
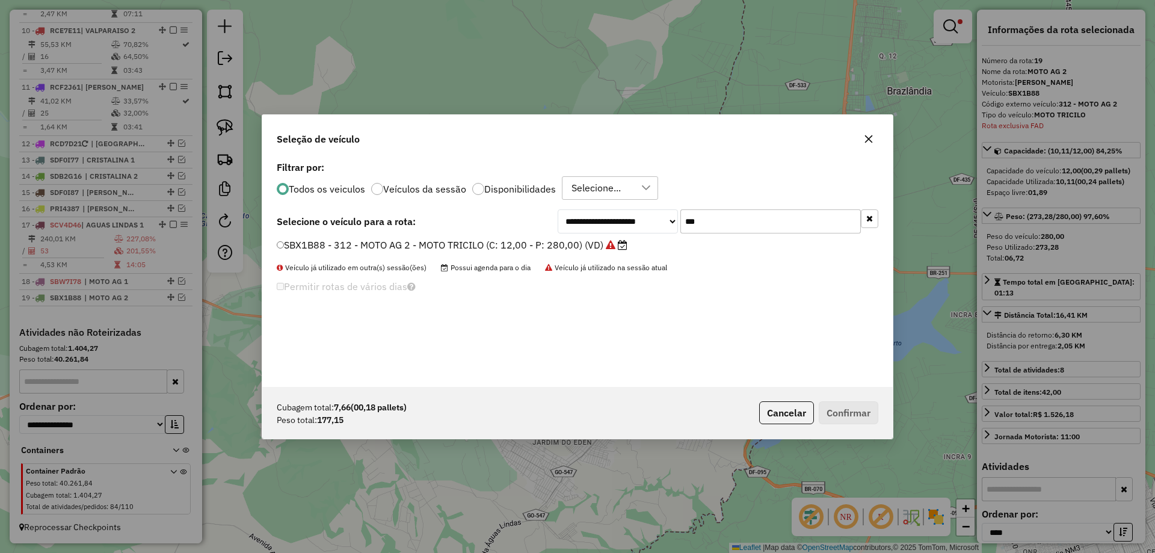
drag, startPoint x: 713, startPoint y: 222, endPoint x: 637, endPoint y: 208, distance: 76.4
click at [637, 208] on div "**********" at bounding box center [577, 272] width 630 height 229
type input "***"
click at [364, 250] on label "SBW7A08 - 313- MOTO AG 3 - MOTO TRICILO (C: 12,00 - P: 280,00) (VD)" at bounding box center [440, 245] width 327 height 14
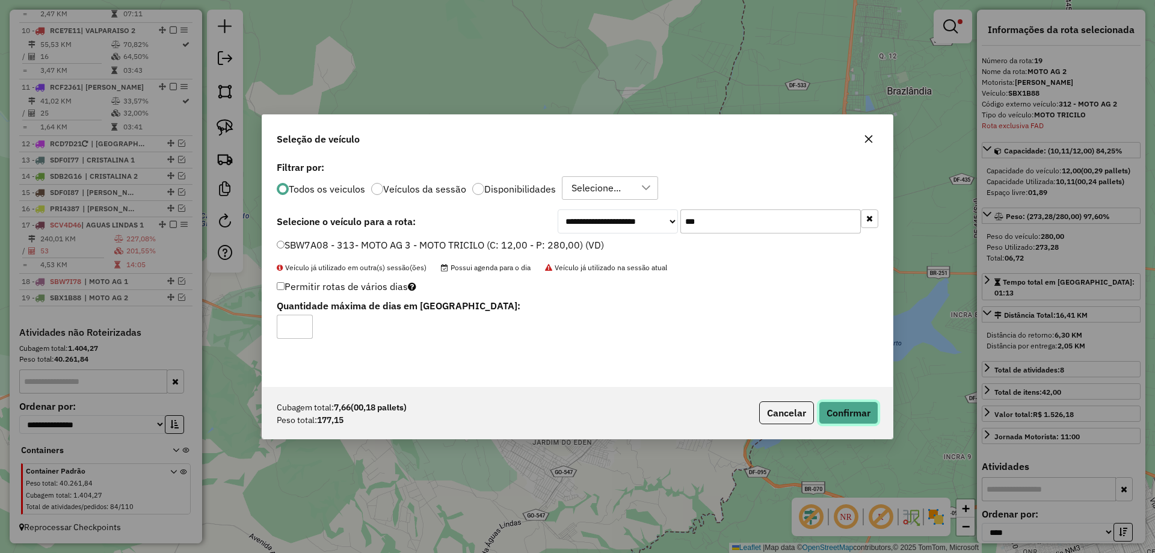
click at [858, 416] on button "Confirmar" at bounding box center [848, 412] width 60 height 23
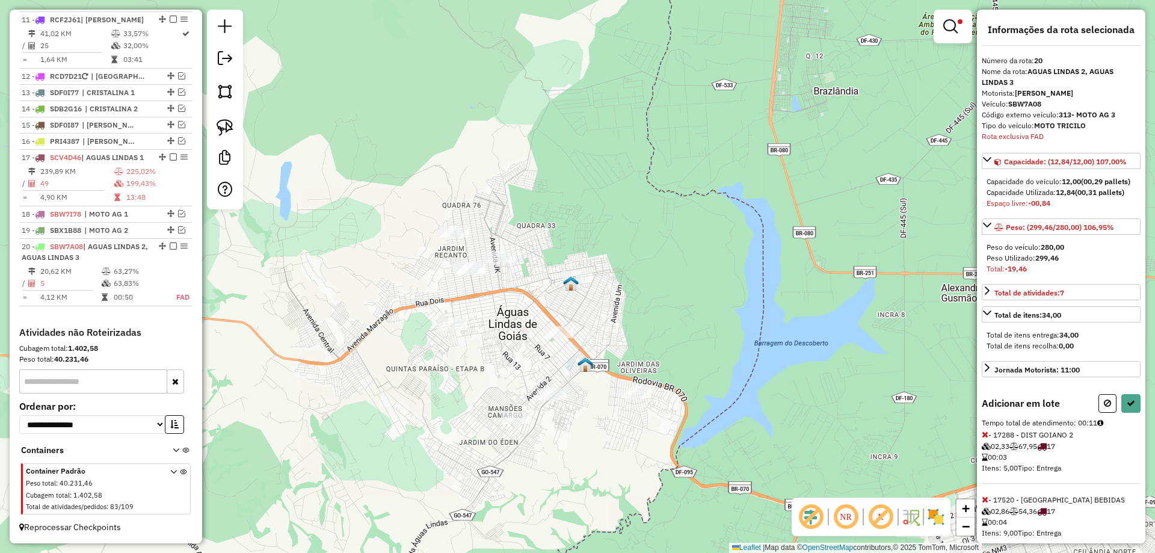
scroll to position [31, 0]
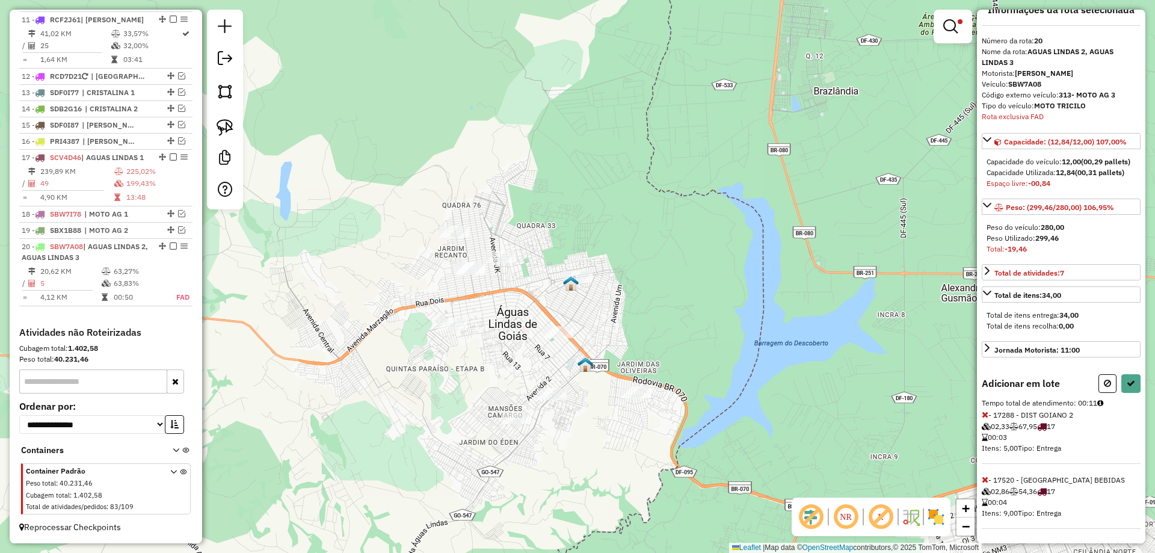
click at [985, 478] on icon at bounding box center [984, 479] width 7 height 8
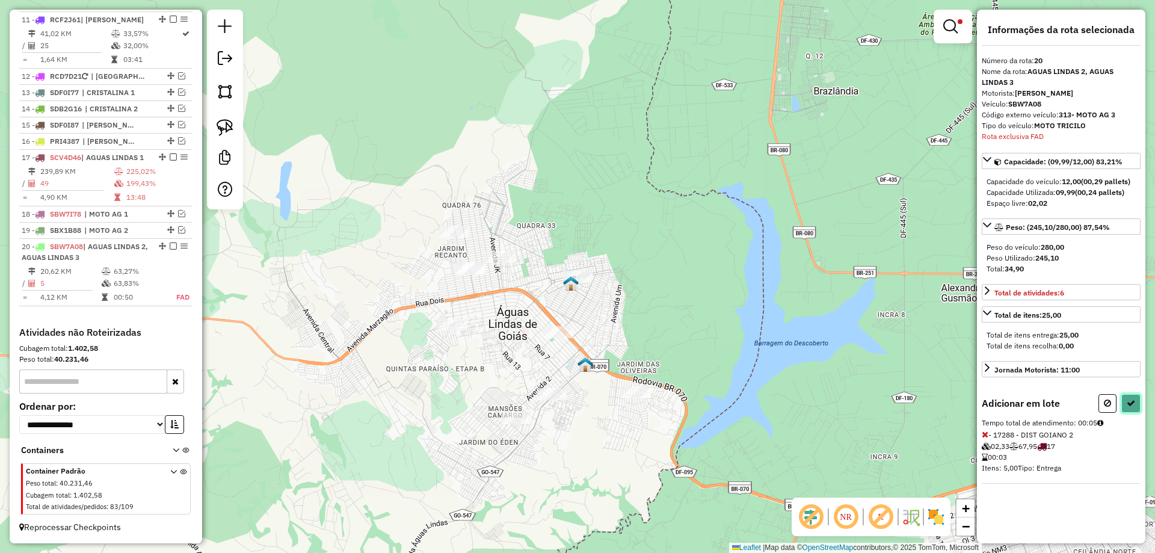
click at [1127, 406] on icon at bounding box center [1130, 403] width 8 height 8
select select "*********"
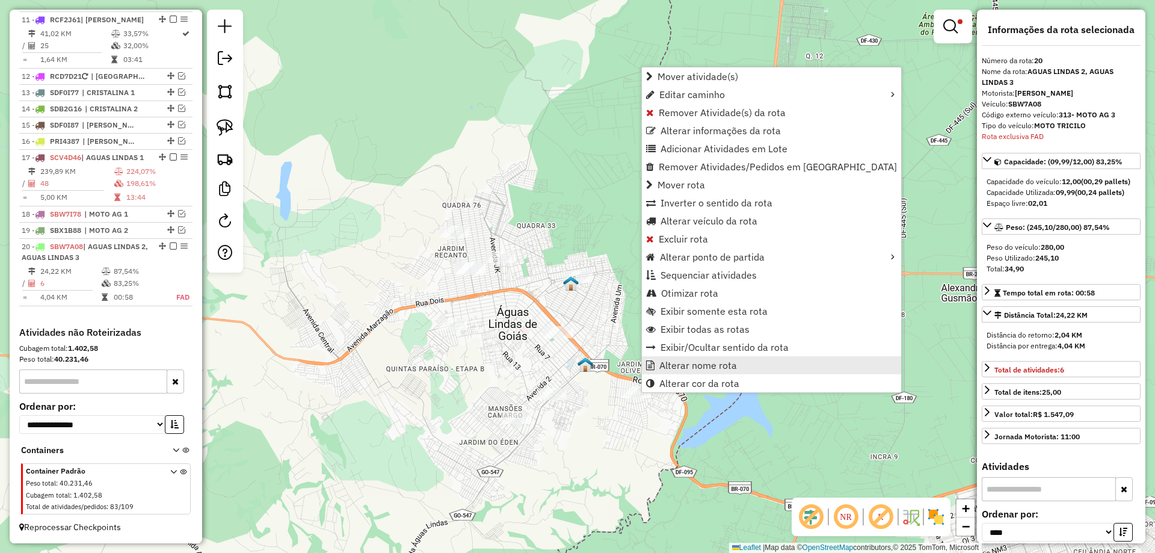
click at [672, 366] on span "Alterar nome rota" at bounding box center [698, 365] width 78 height 10
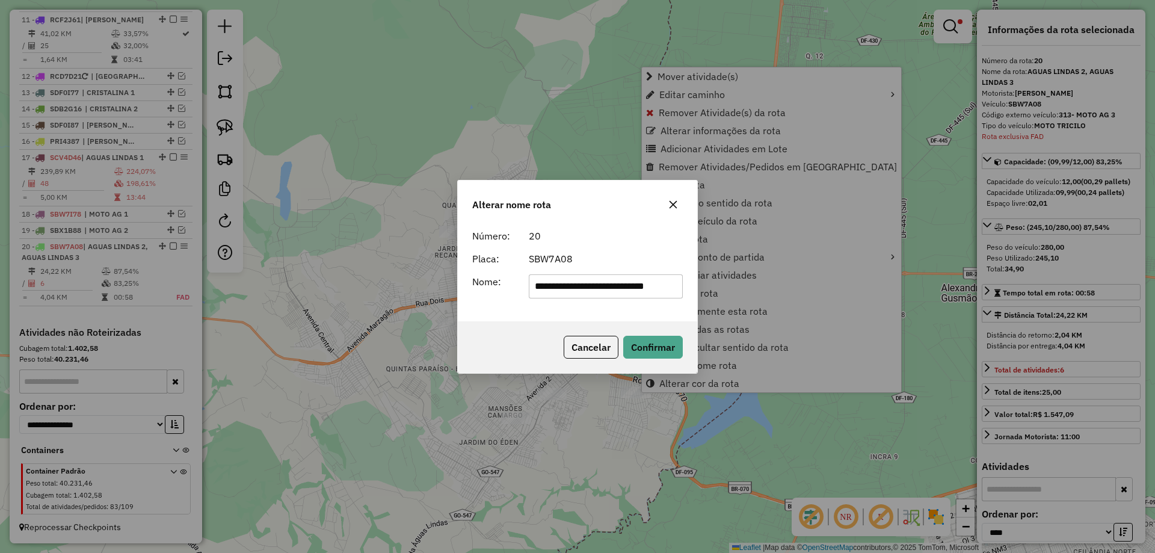
scroll to position [0, 12]
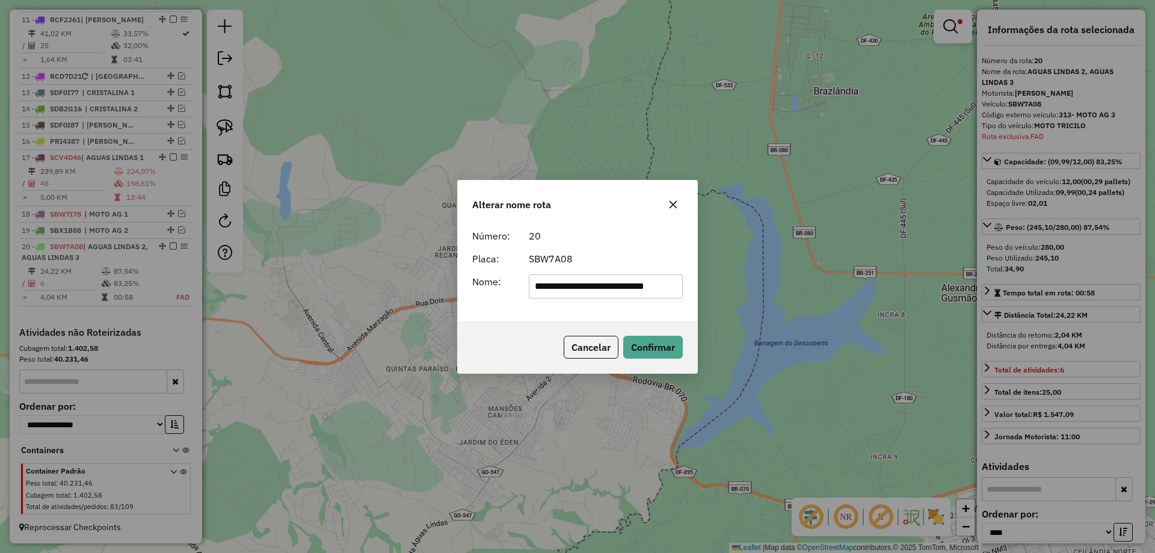
click at [628, 274] on input "**********" at bounding box center [606, 286] width 155 height 24
type input "*********"
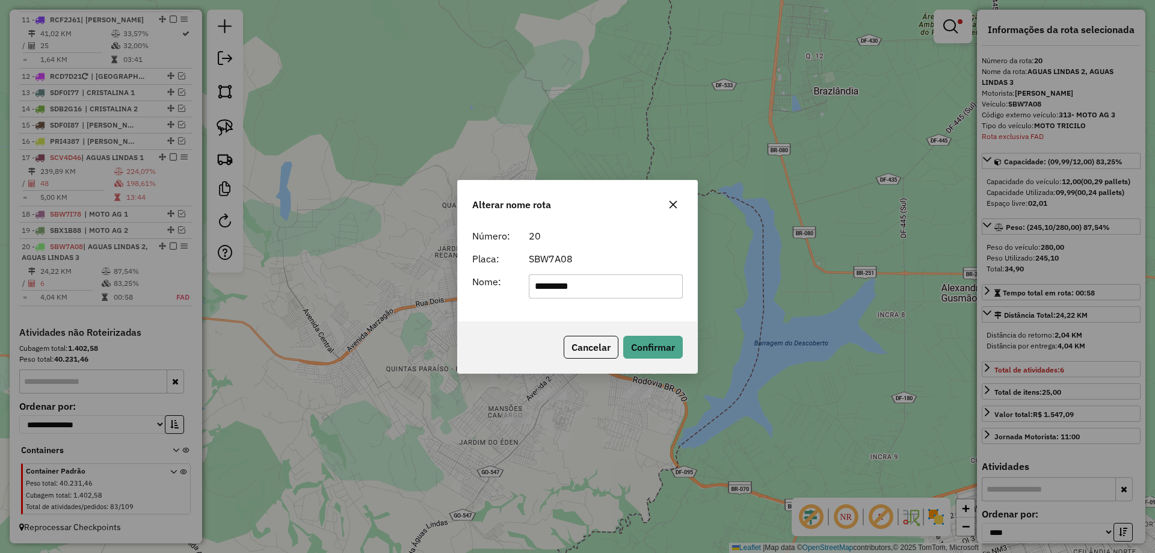
click at [556, 324] on div "Cancelar Confirmar" at bounding box center [577, 347] width 239 height 52
drag, startPoint x: 647, startPoint y: 342, endPoint x: 549, endPoint y: 343, distance: 98.0
click at [631, 342] on button "Confirmar" at bounding box center [653, 347] width 60 height 23
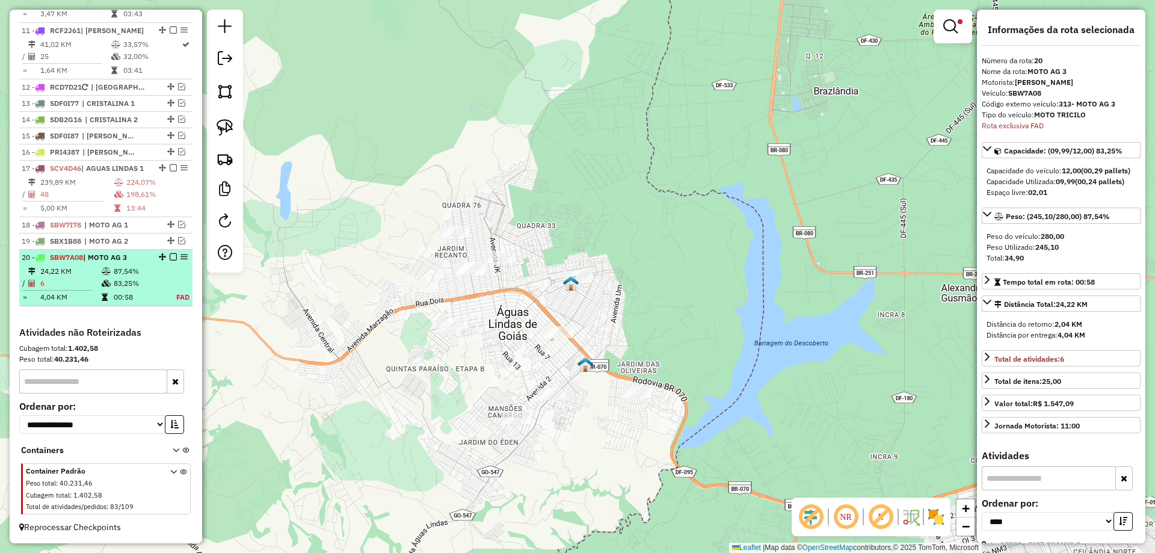
click at [170, 256] on em at bounding box center [173, 256] width 7 height 7
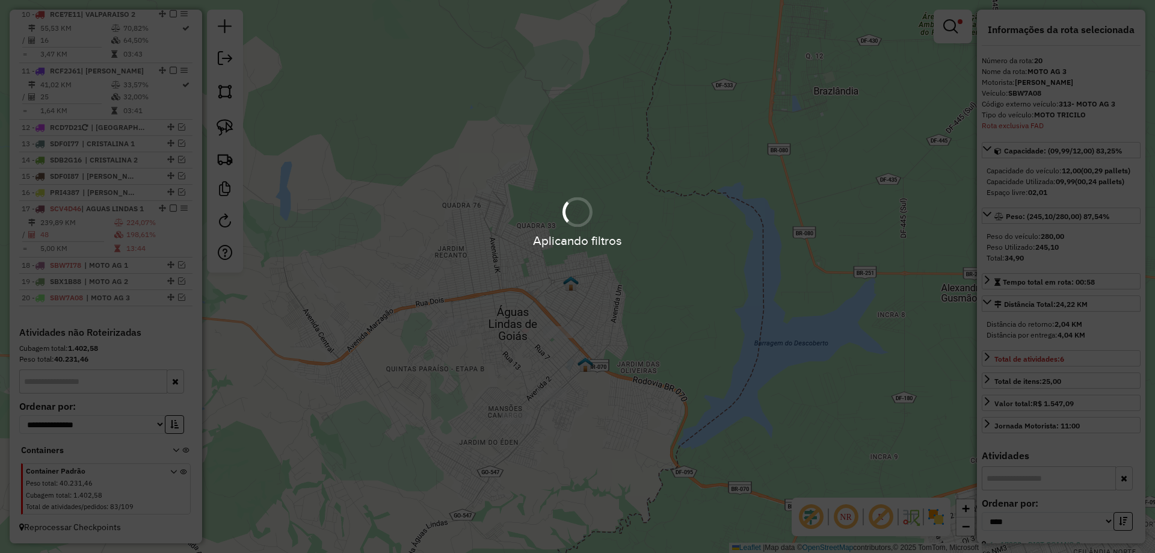
scroll to position [1046, 0]
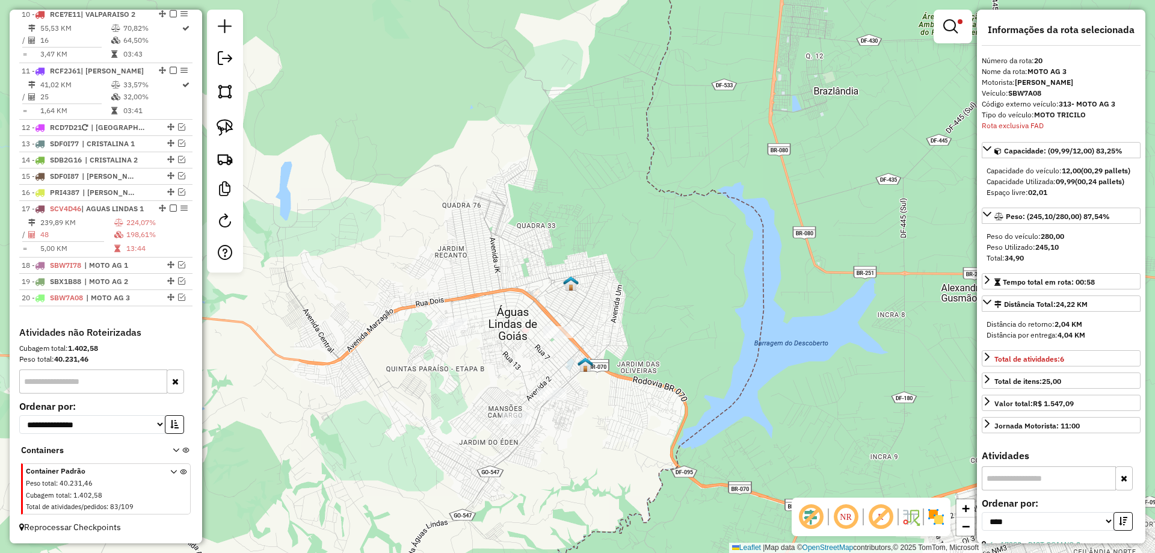
drag, startPoint x: 218, startPoint y: 122, endPoint x: 293, endPoint y: 135, distance: 76.8
click at [219, 122] on img at bounding box center [224, 127] width 17 height 17
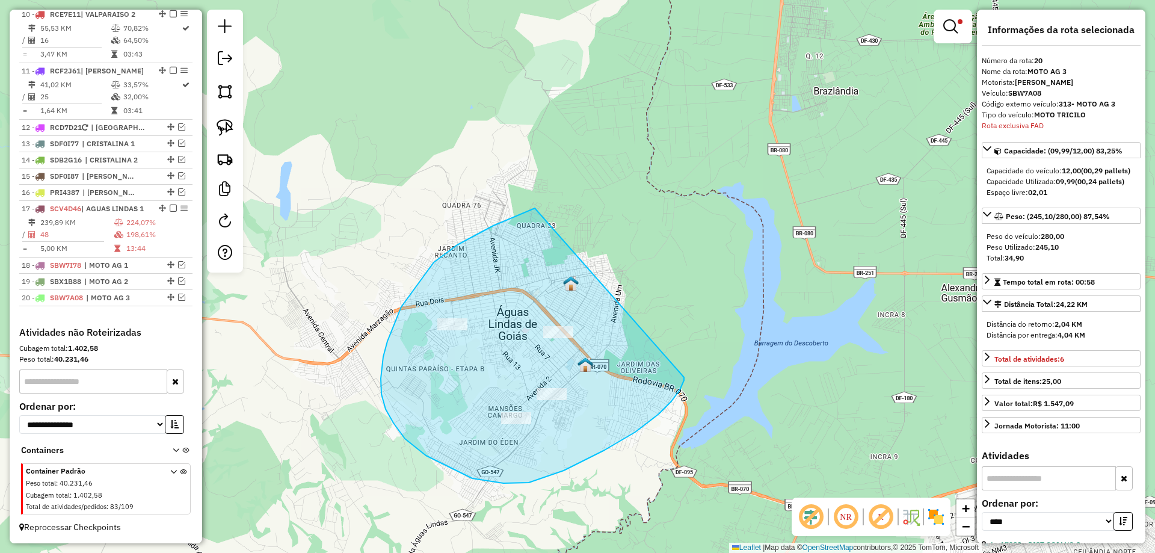
drag, startPoint x: 493, startPoint y: 226, endPoint x: 684, endPoint y: 377, distance: 243.5
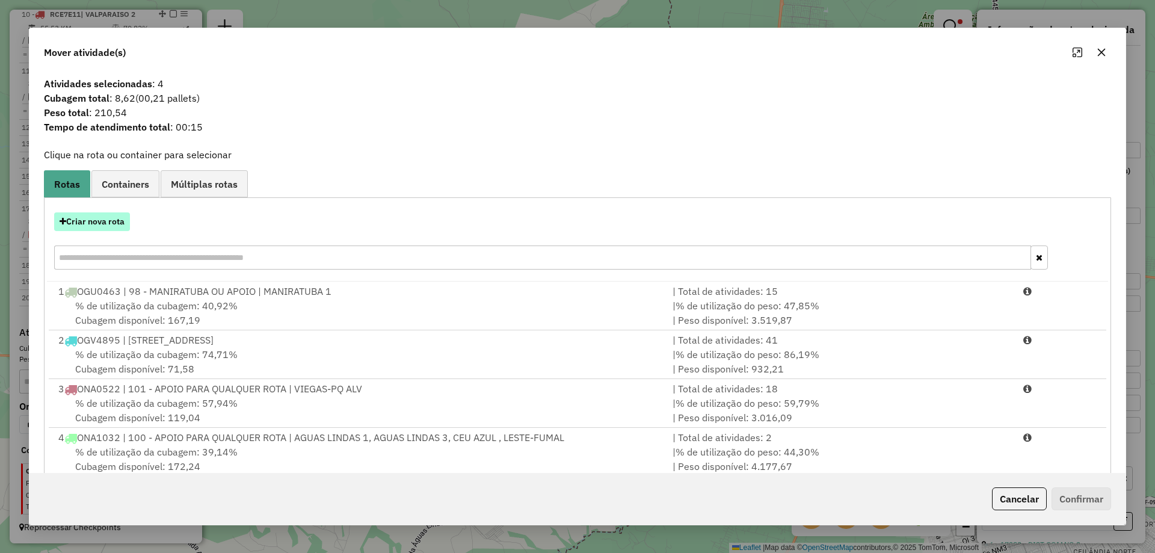
click at [110, 222] on button "Criar nova rota" at bounding box center [92, 221] width 76 height 19
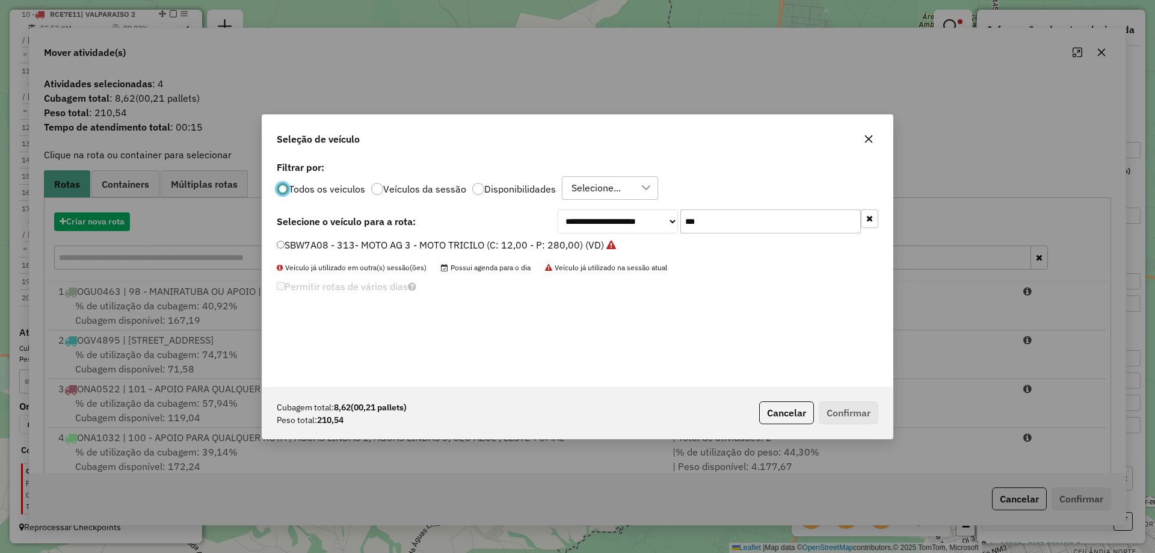
scroll to position [7, 4]
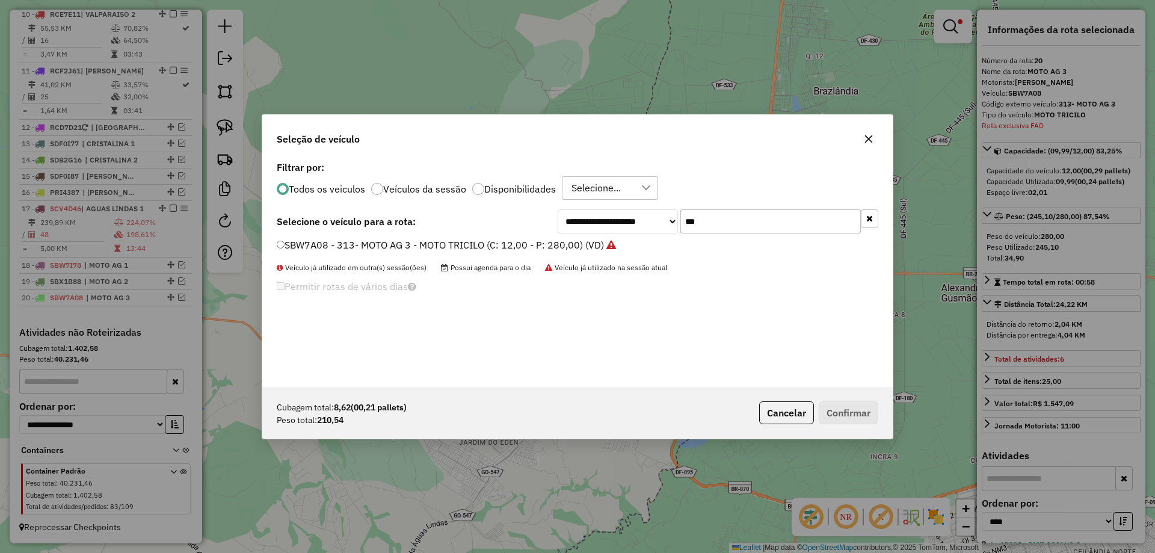
drag, startPoint x: 733, startPoint y: 214, endPoint x: 397, endPoint y: 221, distance: 336.2
click at [400, 221] on div "**********" at bounding box center [577, 221] width 601 height 24
paste input "****"
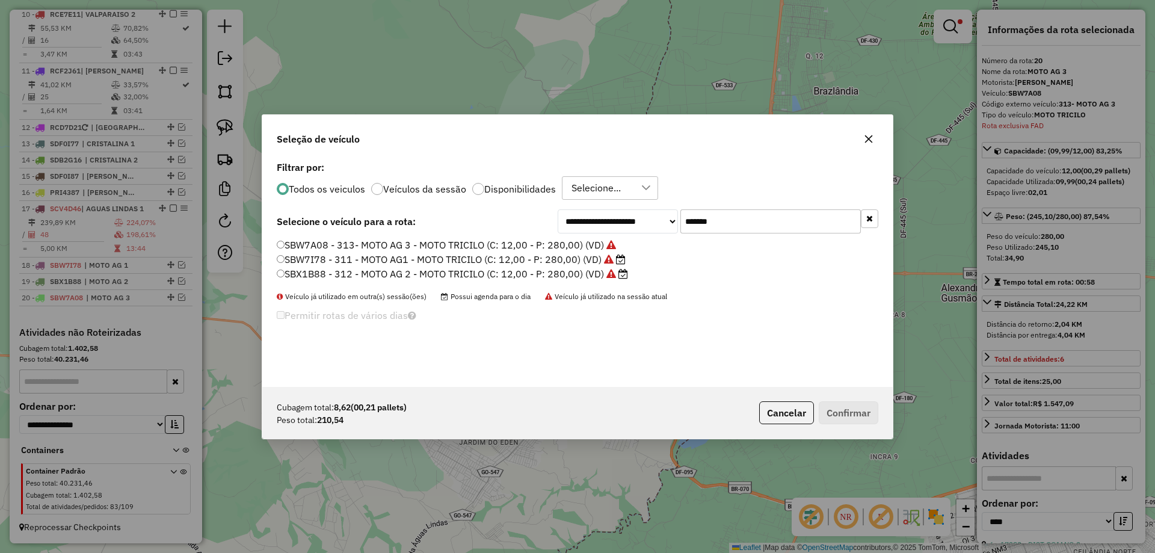
click at [711, 218] on input "*******" at bounding box center [770, 221] width 180 height 24
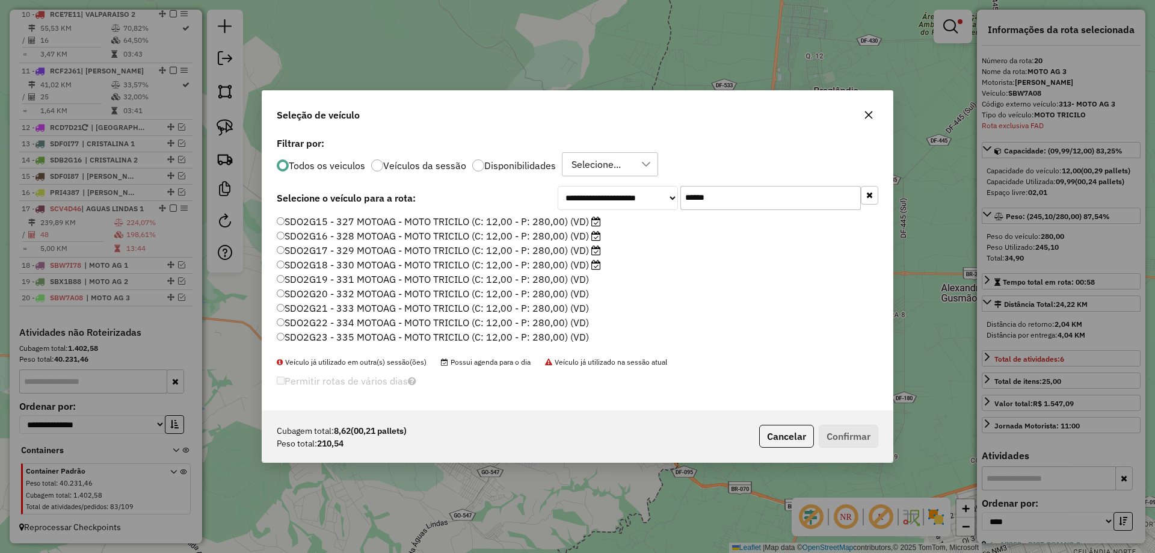
type input "******"
click at [326, 220] on label "SDO2G15 - 327 MOTOAG - MOTO TRICILO (C: 12,00 - P: 280,00) (VD)" at bounding box center [439, 221] width 324 height 14
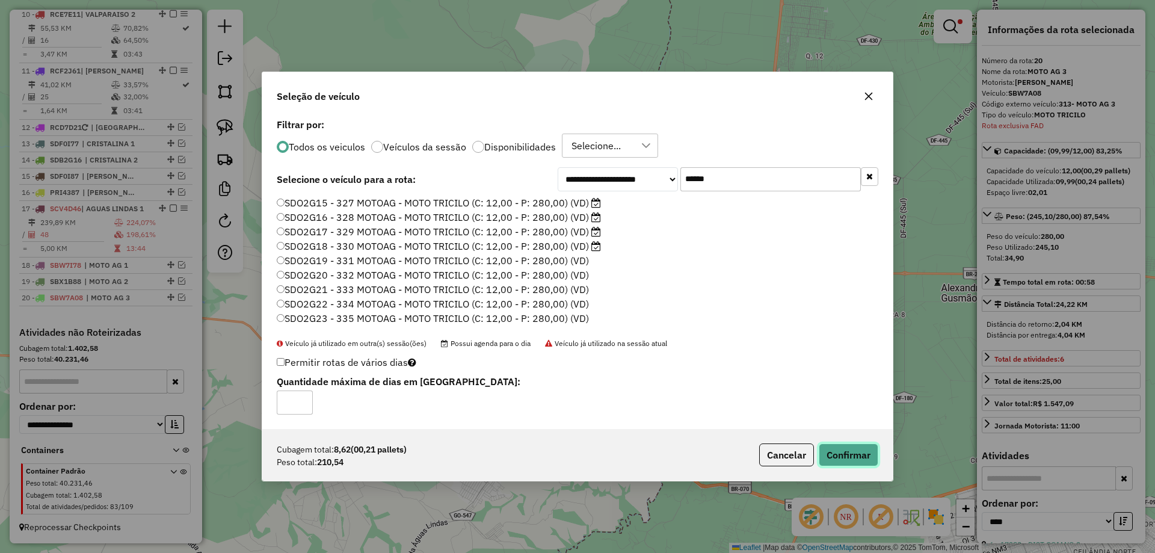
click at [841, 453] on button "Confirmar" at bounding box center [848, 454] width 60 height 23
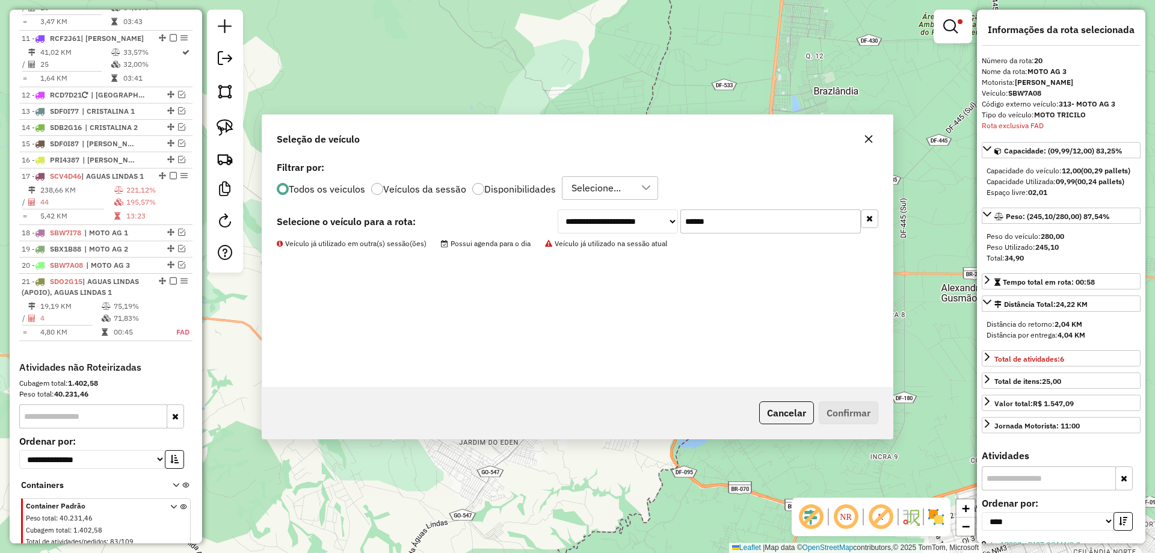
scroll to position [1114, 0]
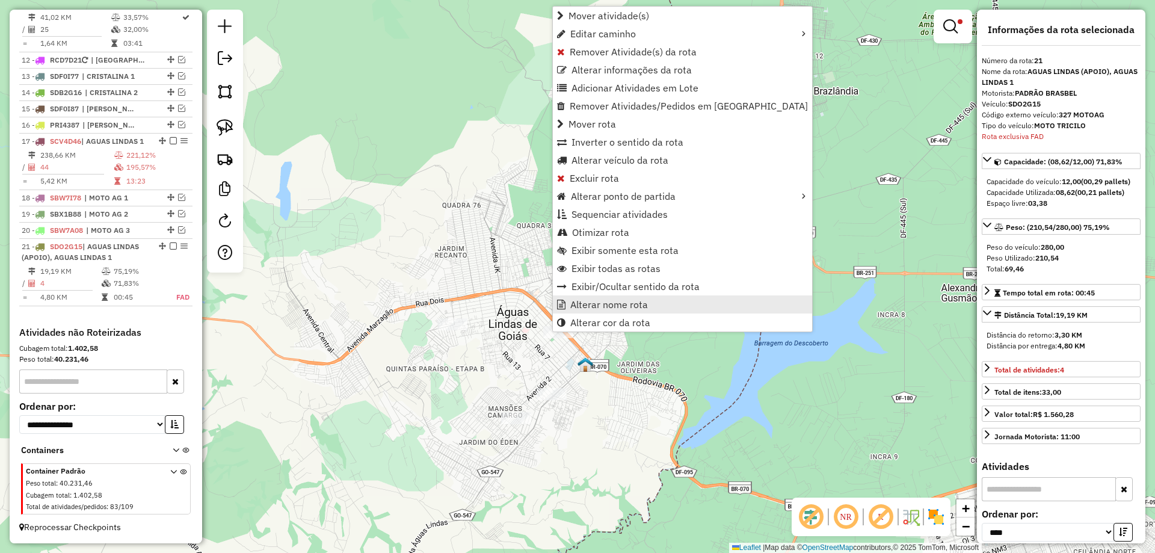
click at [598, 308] on span "Alterar nome rota" at bounding box center [609, 304] width 78 height 10
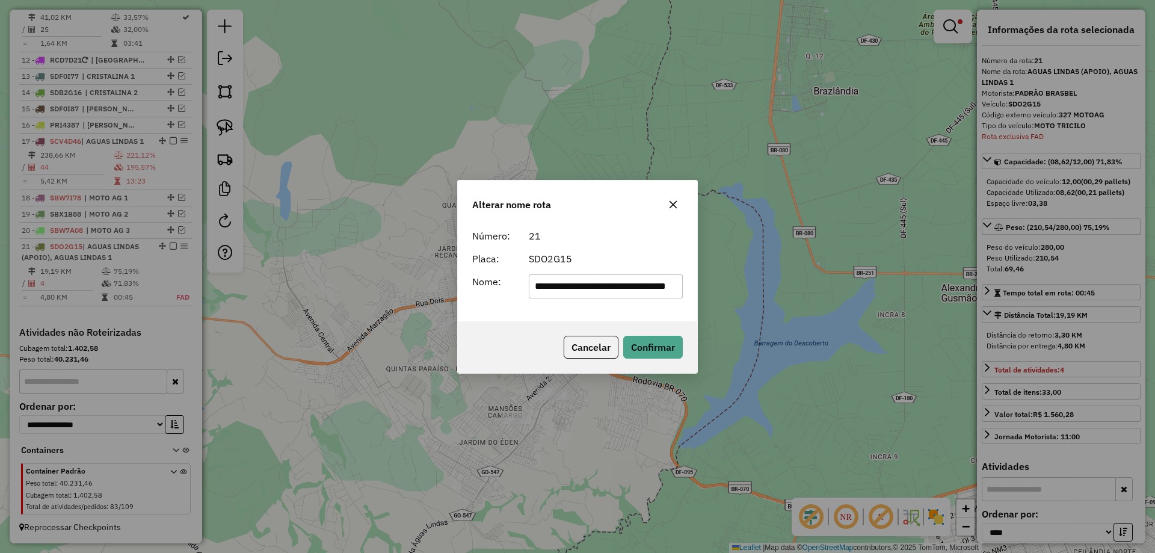
scroll to position [0, 42]
click at [616, 285] on input "**********" at bounding box center [606, 286] width 155 height 24
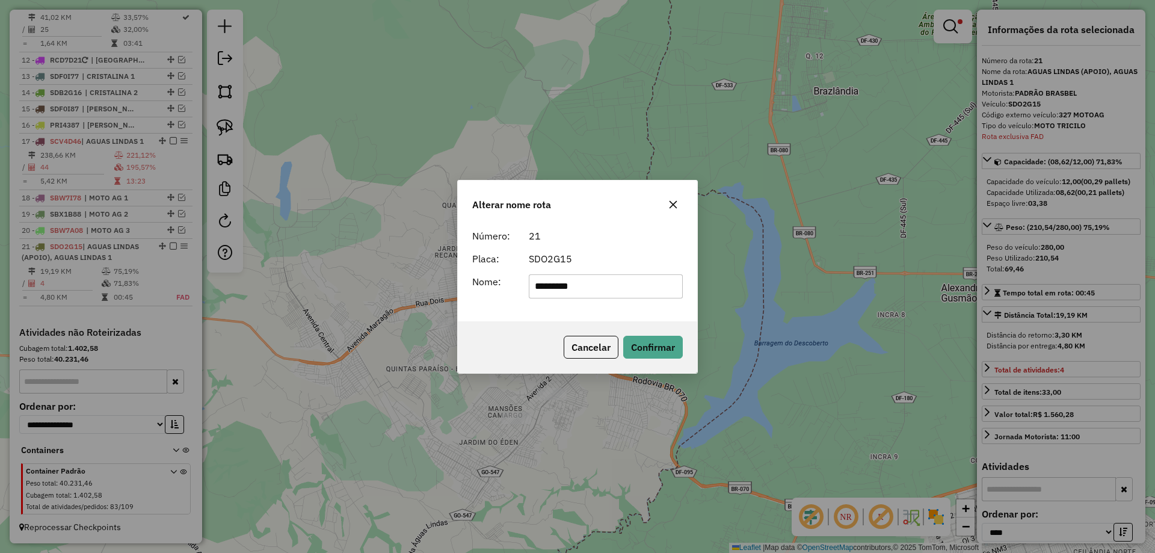
type input "**********"
click at [644, 343] on button "Confirmar" at bounding box center [653, 347] width 60 height 23
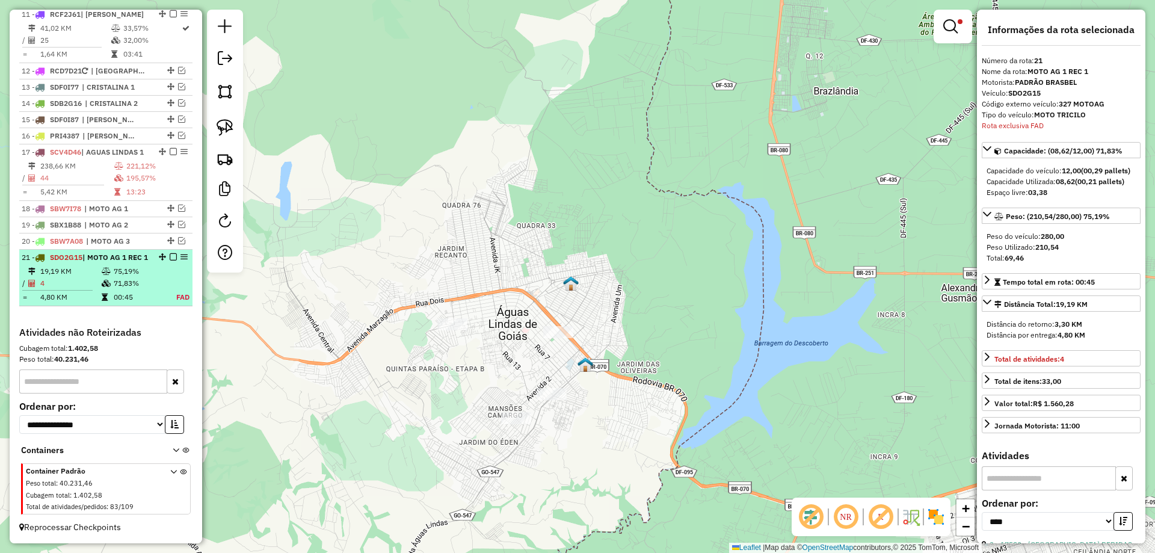
click at [170, 253] on em at bounding box center [173, 256] width 7 height 7
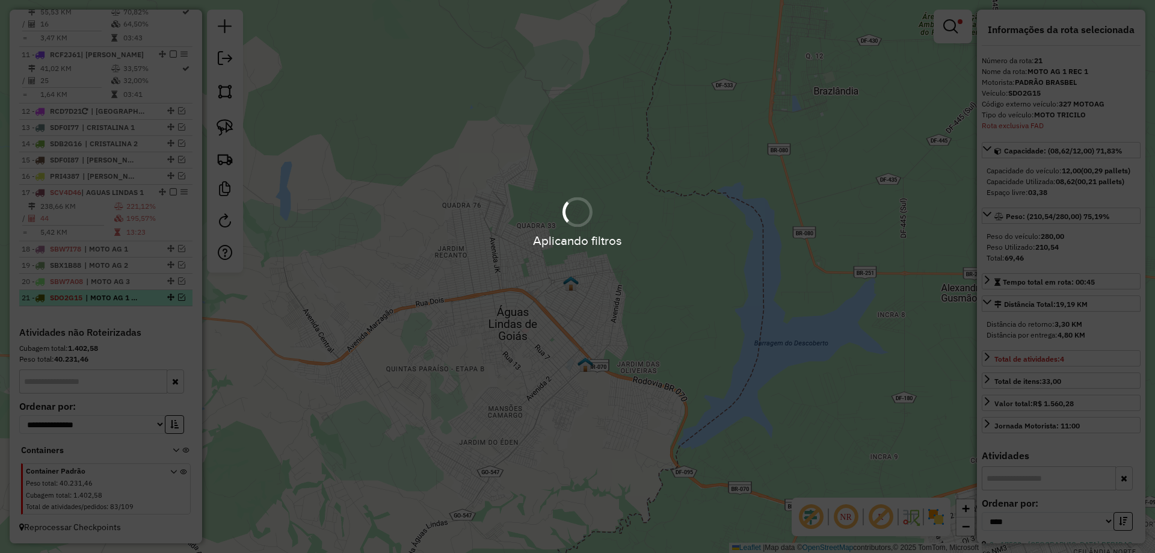
scroll to position [1063, 0]
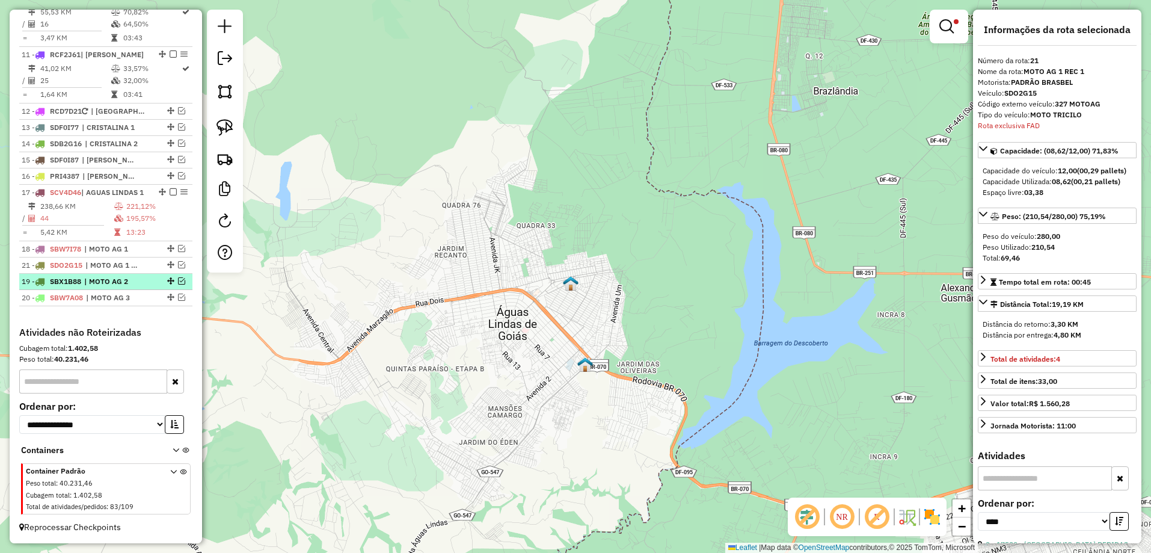
drag, startPoint x: 168, startPoint y: 298, endPoint x: 165, endPoint y: 265, distance: 33.2
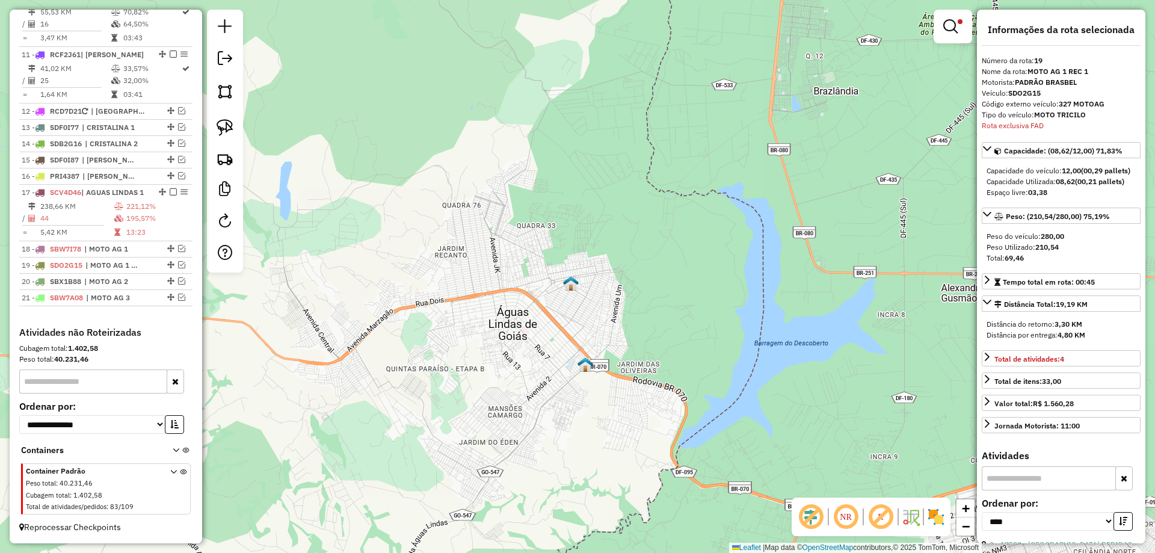
click at [954, 28] on em at bounding box center [950, 26] width 14 height 14
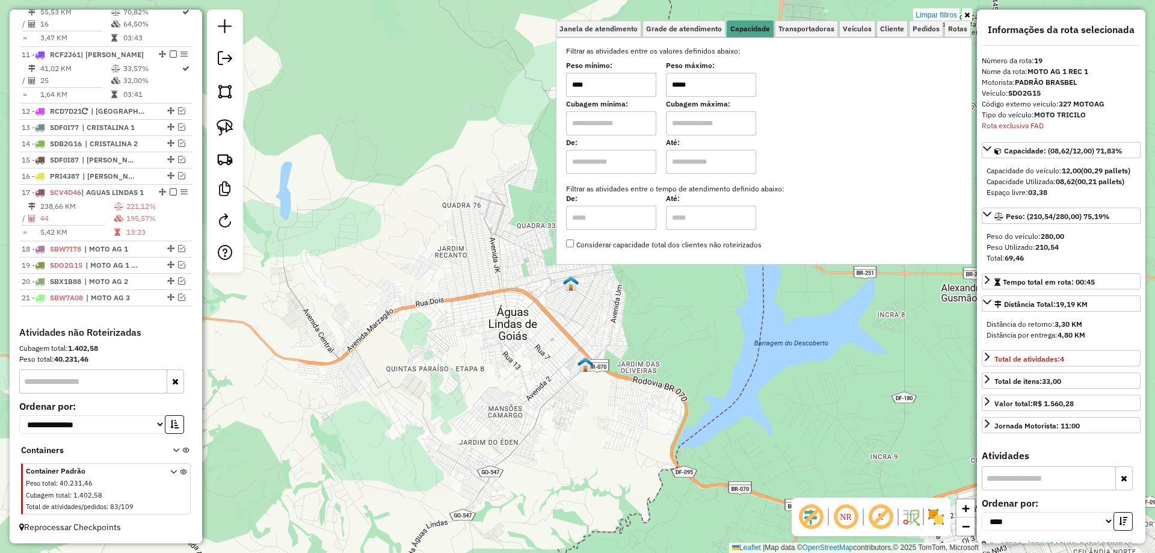
click at [681, 81] on input "*****" at bounding box center [711, 85] width 90 height 24
click at [690, 82] on input "******" at bounding box center [711, 85] width 90 height 24
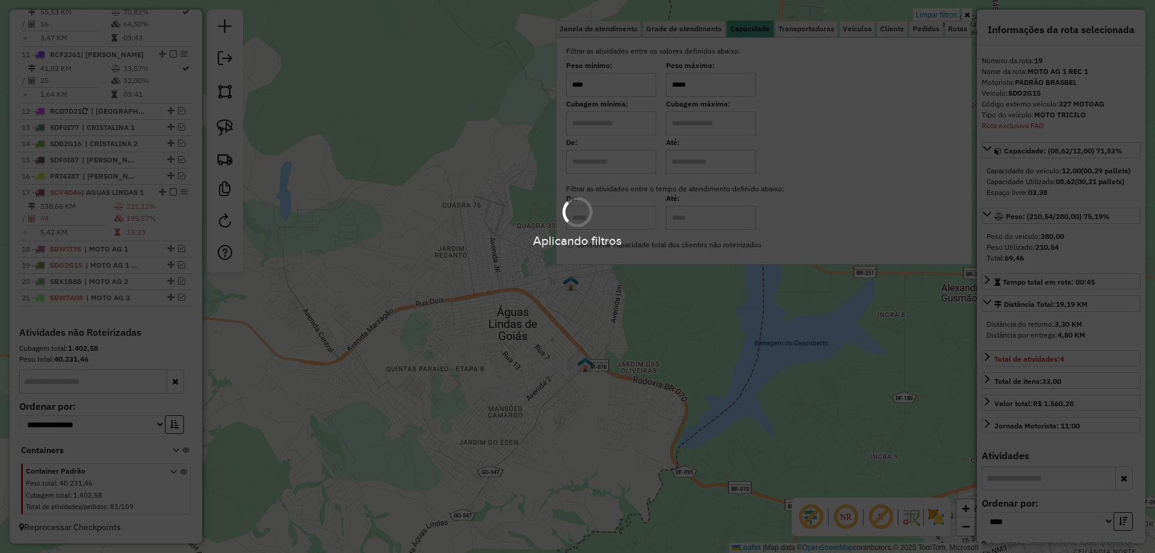
click at [697, 82] on div "Aplicando filtros" at bounding box center [577, 276] width 1155 height 553
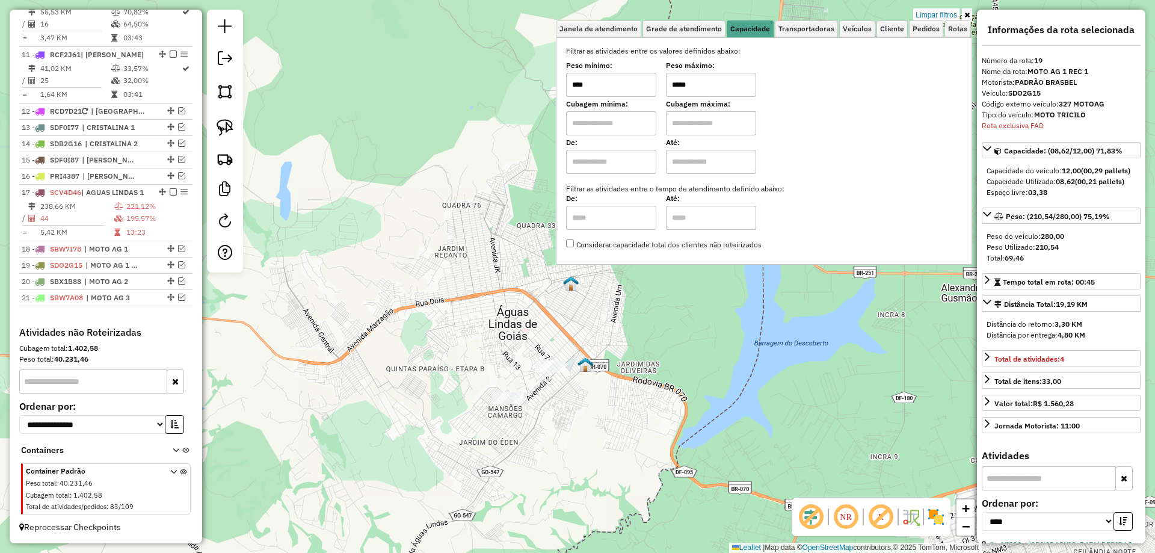
click at [706, 84] on input "*****" at bounding box center [711, 85] width 90 height 24
drag, startPoint x: 704, startPoint y: 83, endPoint x: 702, endPoint y: 92, distance: 9.2
click at [692, 84] on input "*****" at bounding box center [711, 85] width 90 height 24
drag, startPoint x: 682, startPoint y: 81, endPoint x: 669, endPoint y: 80, distance: 12.7
click at [669, 80] on div "Peso mínimo: **** Peso máximo: *****" at bounding box center [764, 80] width 396 height 34
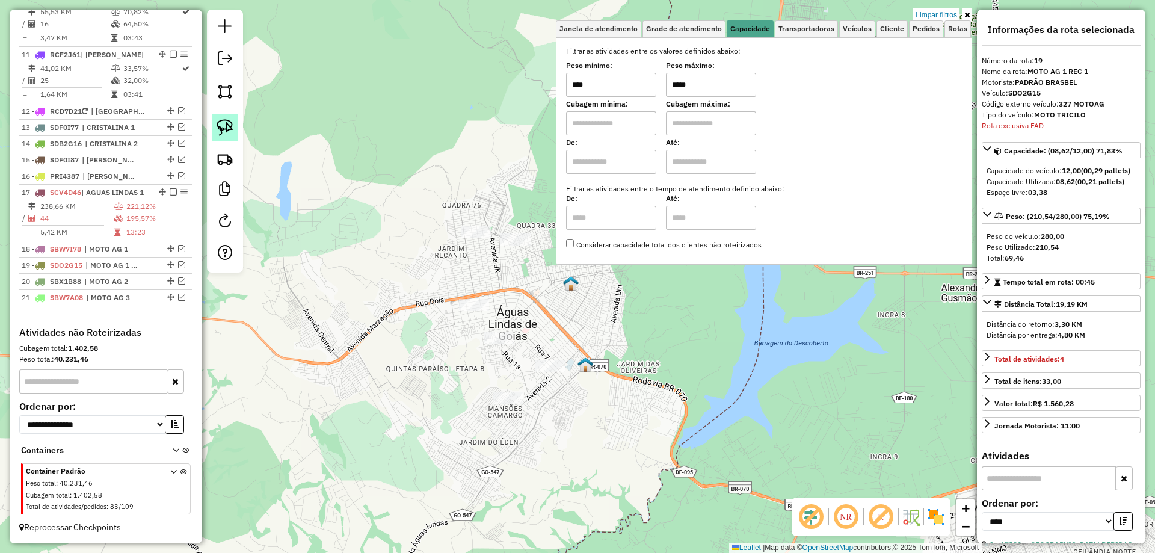
type input "*****"
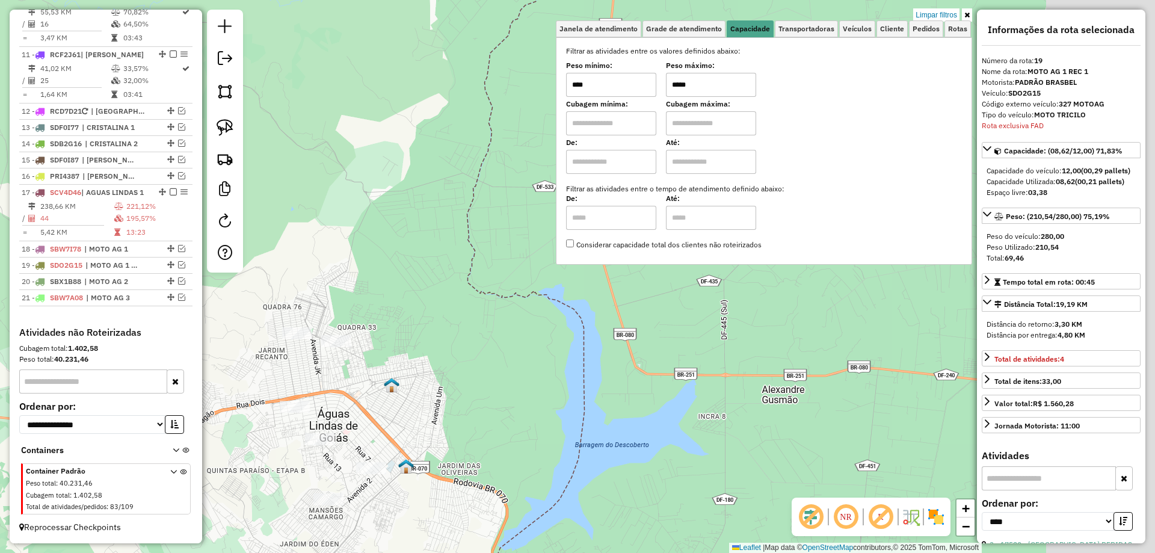
drag, startPoint x: 406, startPoint y: 259, endPoint x: 351, endPoint y: 384, distance: 136.0
click at [235, 355] on div "Limpar filtros Janela de atendimento Grade de atendimento Capacidade Transporta…" at bounding box center [577, 276] width 1155 height 553
drag, startPoint x: 229, startPoint y: 132, endPoint x: 347, endPoint y: 283, distance: 191.5
click at [230, 131] on img at bounding box center [224, 127] width 17 height 17
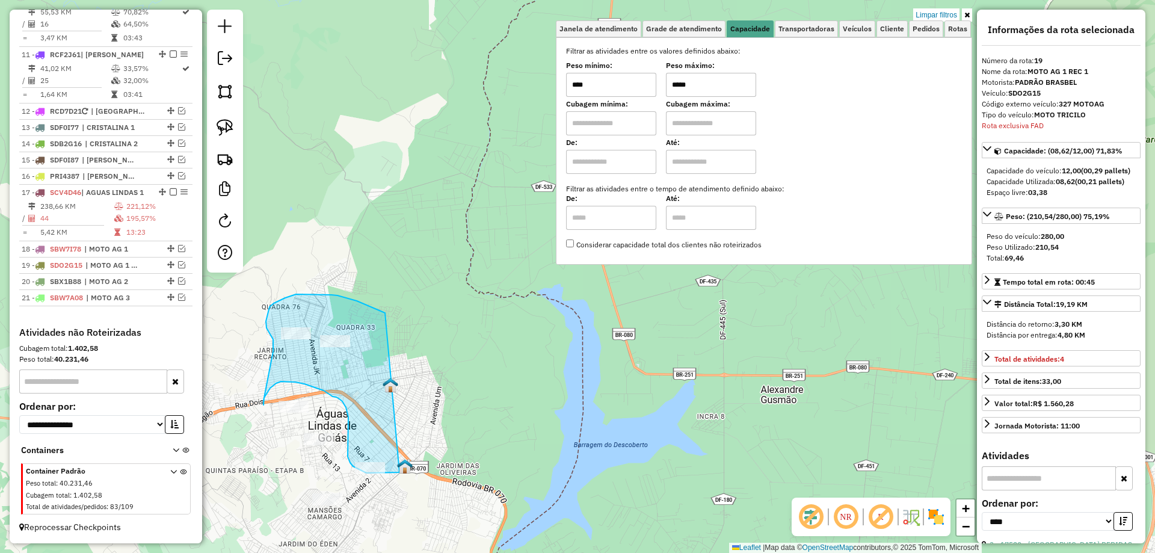
drag, startPoint x: 346, startPoint y: 298, endPoint x: 402, endPoint y: 471, distance: 182.0
click at [402, 471] on div "Limpar filtros Janela de atendimento Grade de atendimento Capacidade Transporta…" at bounding box center [577, 276] width 1155 height 553
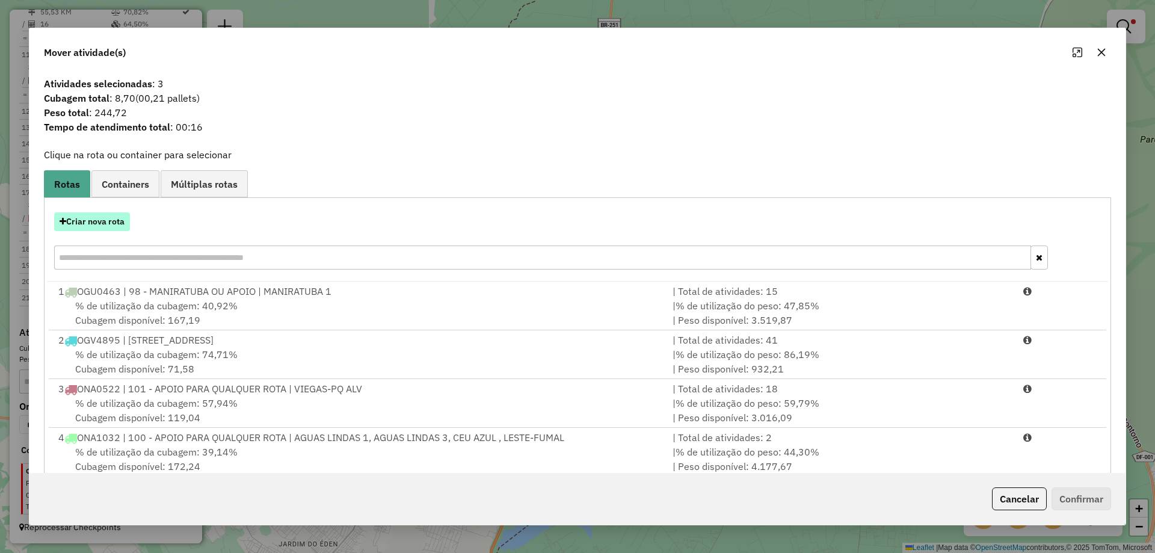
click at [99, 222] on button "Criar nova rota" at bounding box center [92, 221] width 76 height 19
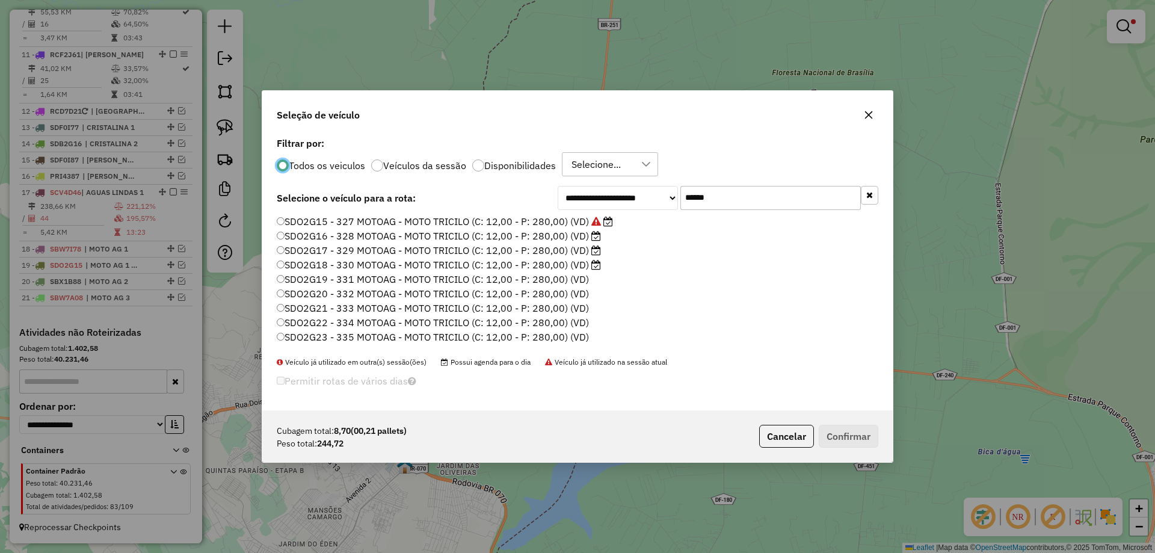
scroll to position [7, 4]
click at [560, 236] on label "SDO2G16 - 328 MOTOAG - MOTO TRICILO (C: 12,00 - P: 280,00) (VD)" at bounding box center [439, 236] width 324 height 14
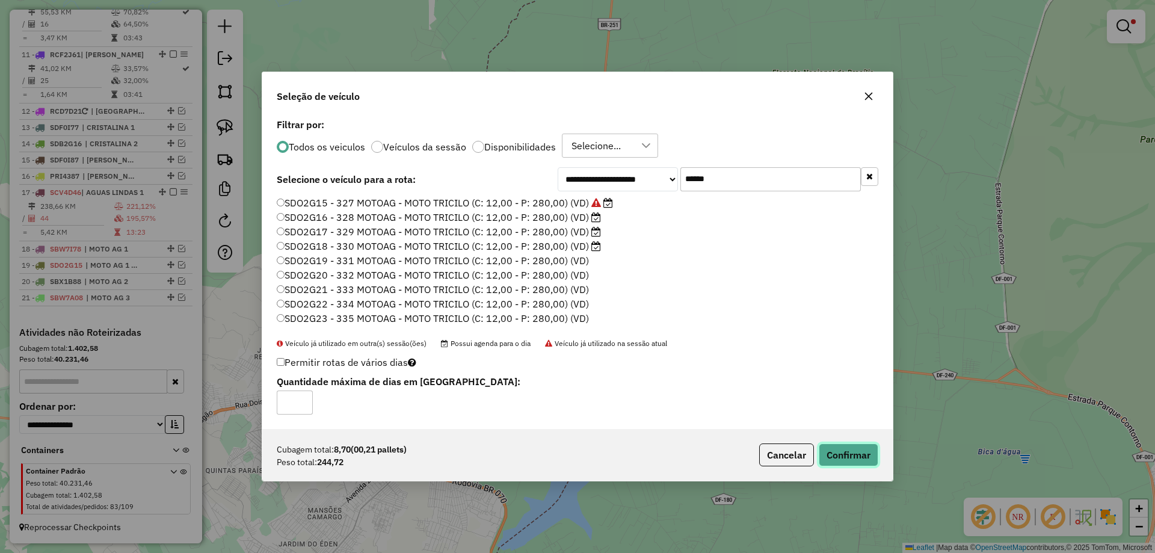
drag, startPoint x: 865, startPoint y: 451, endPoint x: 826, endPoint y: 444, distance: 39.7
click at [863, 451] on button "Confirmar" at bounding box center [848, 454] width 60 height 23
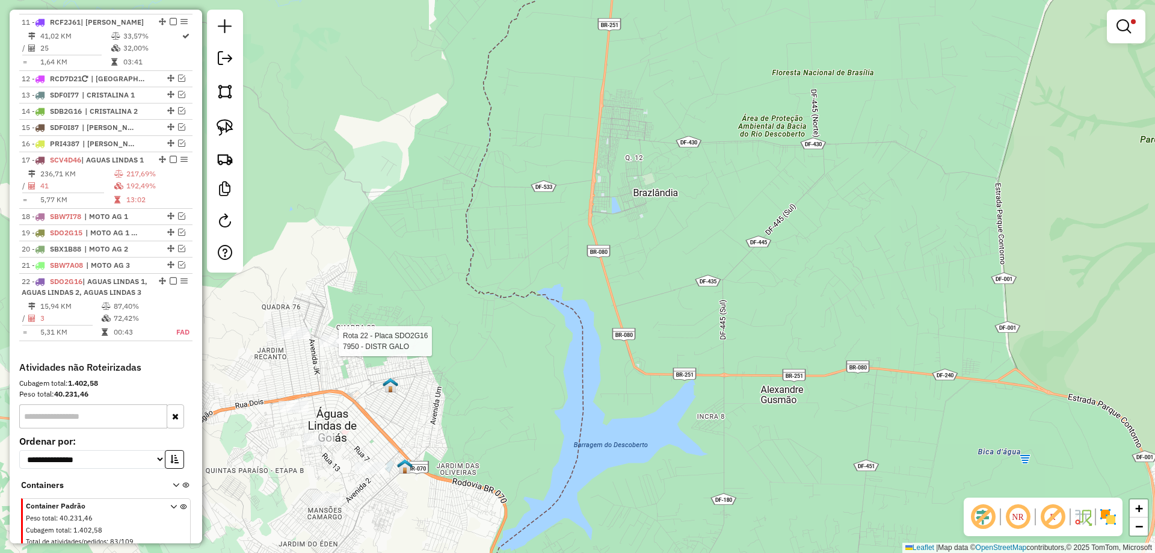
select select "*********"
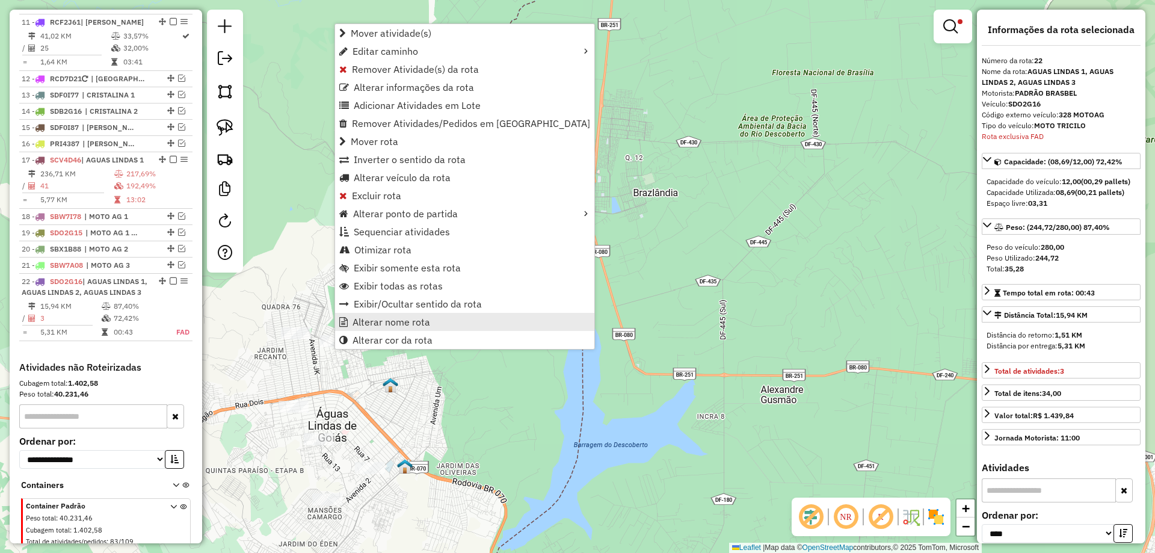
scroll to position [1141, 0]
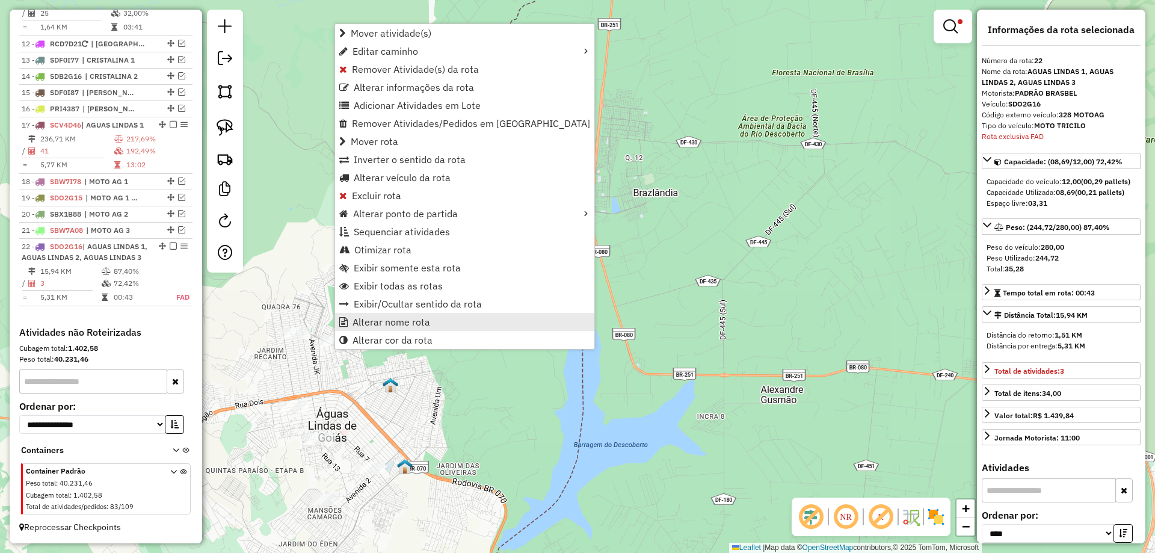
click at [413, 319] on span "Alterar nome rota" at bounding box center [391, 322] width 78 height 10
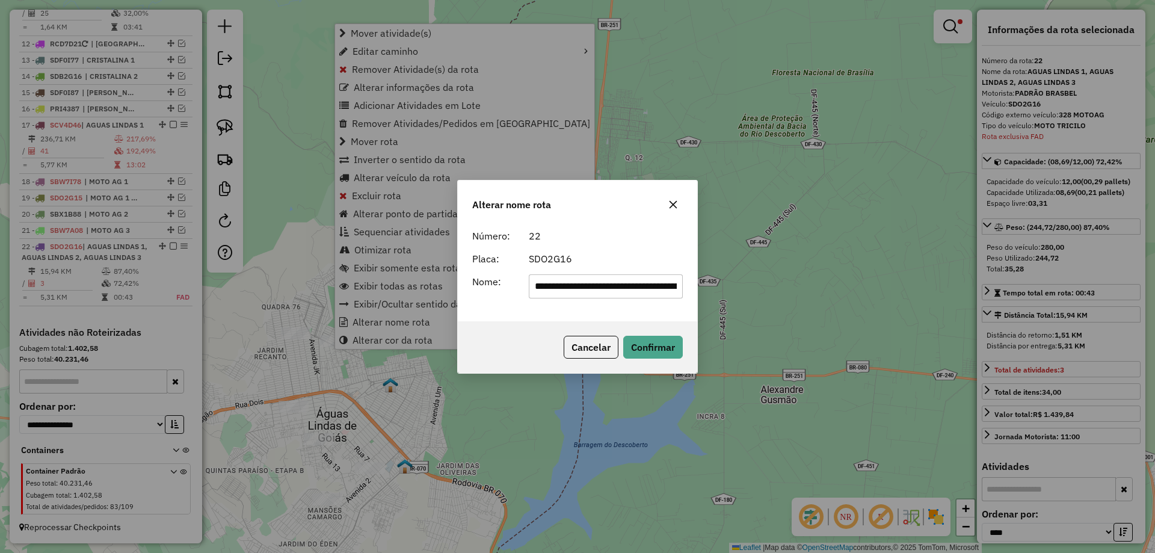
scroll to position [0, 91]
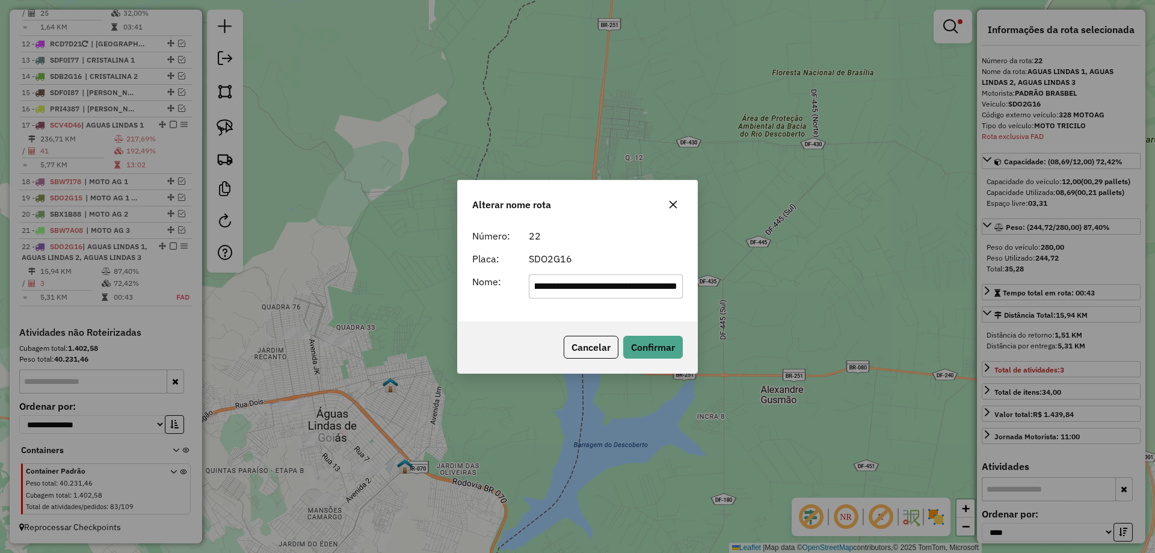
click at [627, 274] on input "**********" at bounding box center [606, 286] width 155 height 24
click at [625, 274] on input "**********" at bounding box center [606, 286] width 155 height 24
paste input "text"
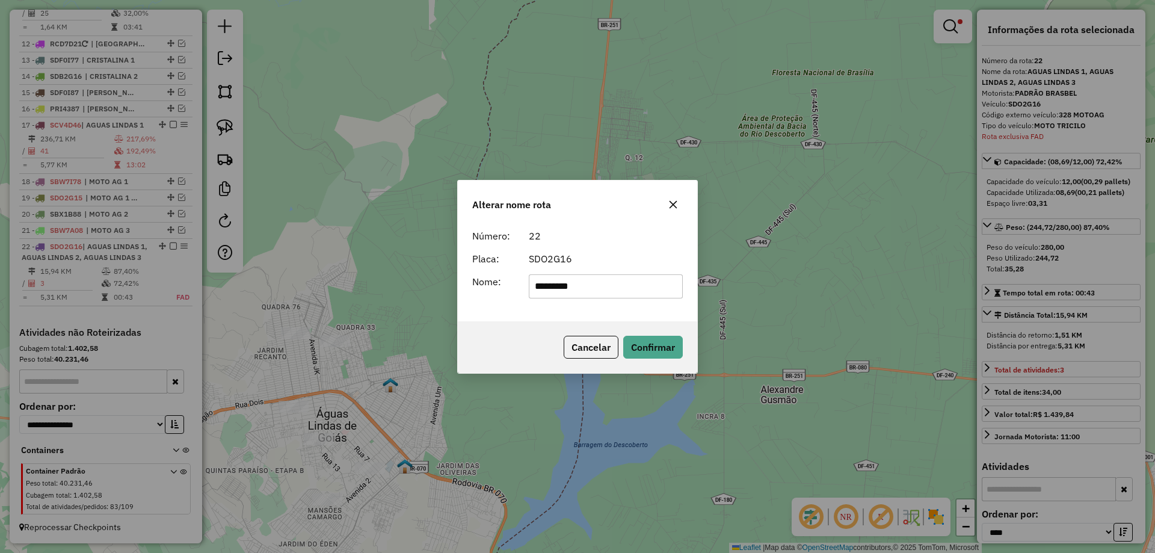
type input "**********"
drag, startPoint x: 651, startPoint y: 349, endPoint x: 396, endPoint y: 298, distance: 260.2
click at [645, 350] on button "Confirmar" at bounding box center [653, 347] width 60 height 23
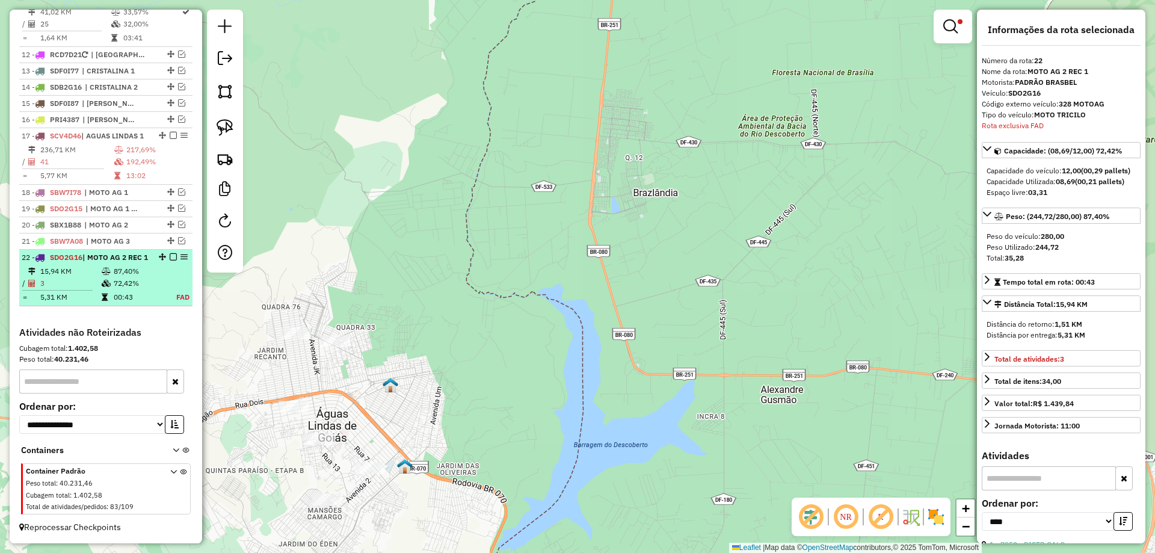
click at [171, 253] on em at bounding box center [173, 256] width 7 height 7
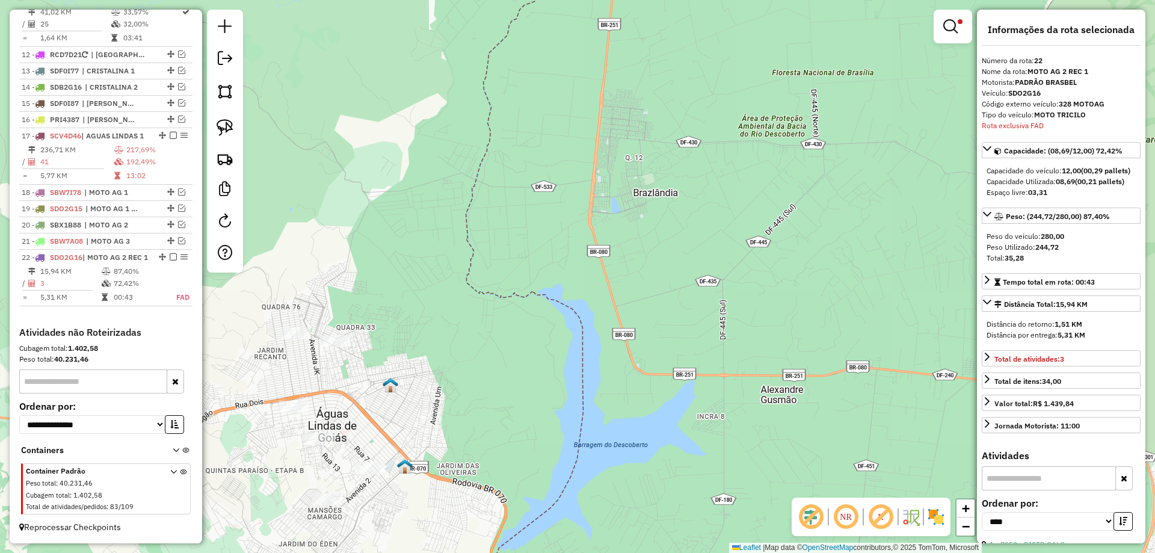
scroll to position [1079, 0]
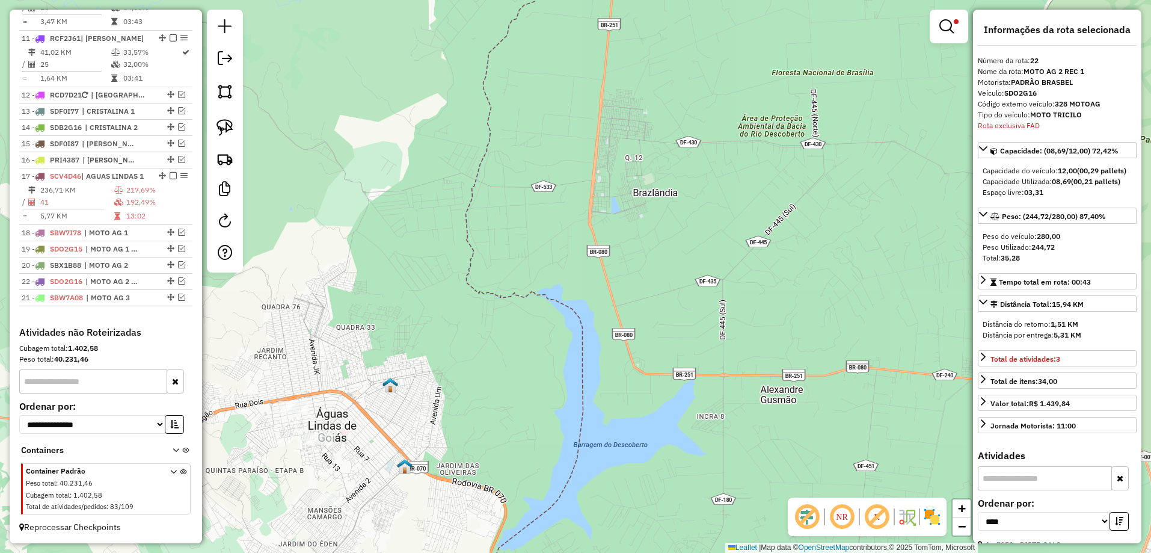
drag, startPoint x: 167, startPoint y: 297, endPoint x: 159, endPoint y: 277, distance: 21.7
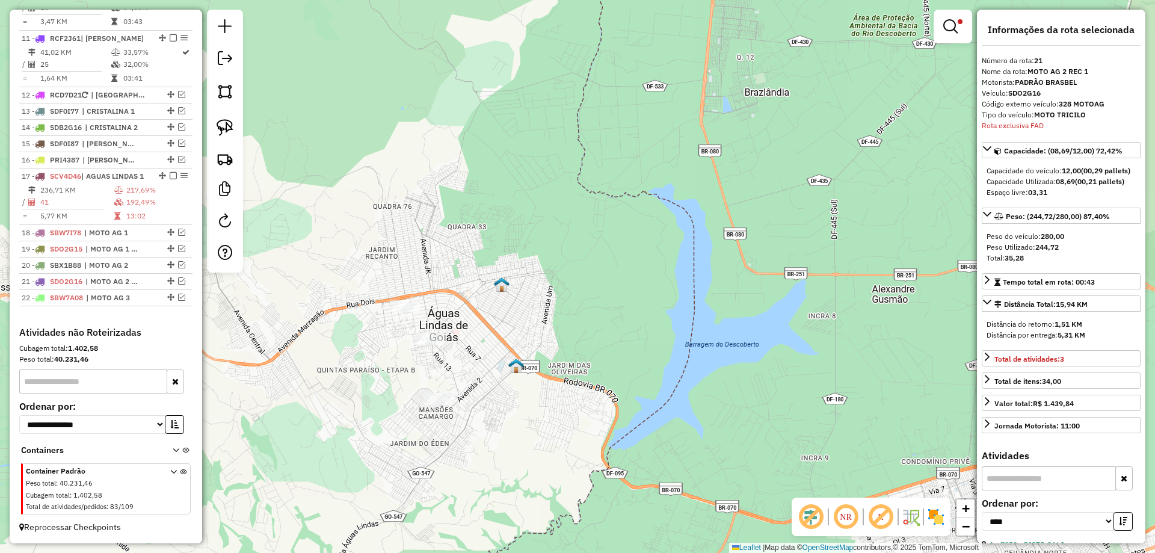
drag, startPoint x: 480, startPoint y: 417, endPoint x: 634, endPoint y: 266, distance: 216.0
click at [634, 266] on div "Limpar filtros Janela de atendimento Grade de atendimento Capacidade Transporta…" at bounding box center [577, 276] width 1155 height 553
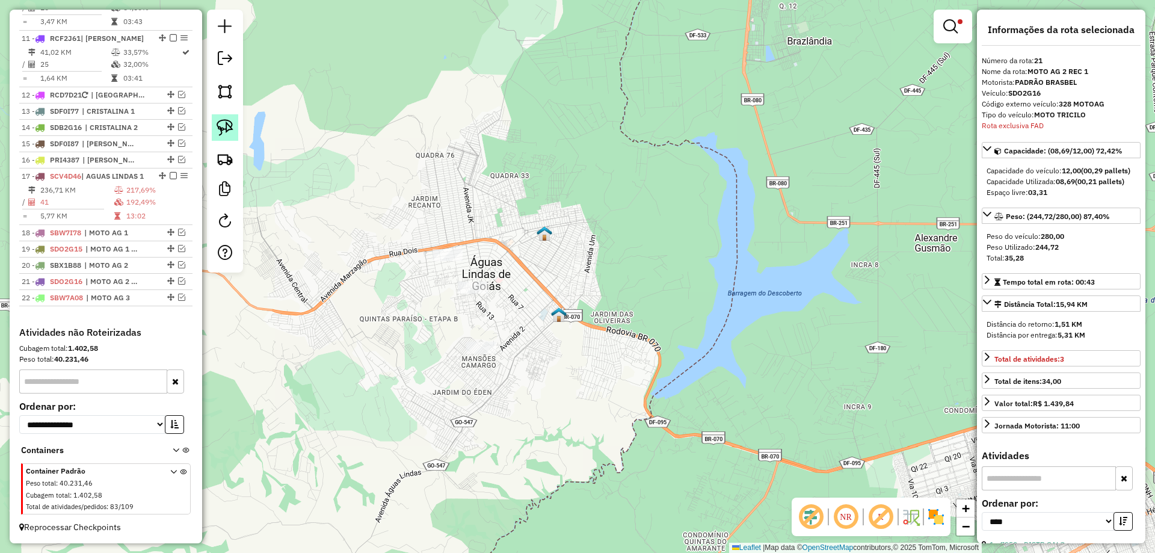
click at [229, 123] on img at bounding box center [224, 127] width 17 height 17
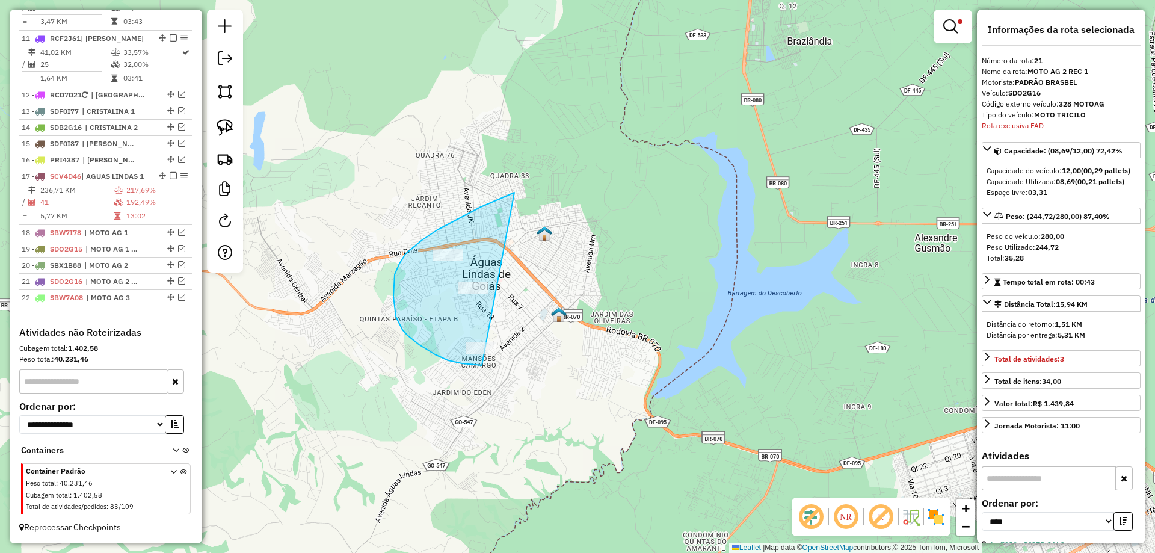
drag, startPoint x: 480, startPoint y: 207, endPoint x: 515, endPoint y: 362, distance: 158.9
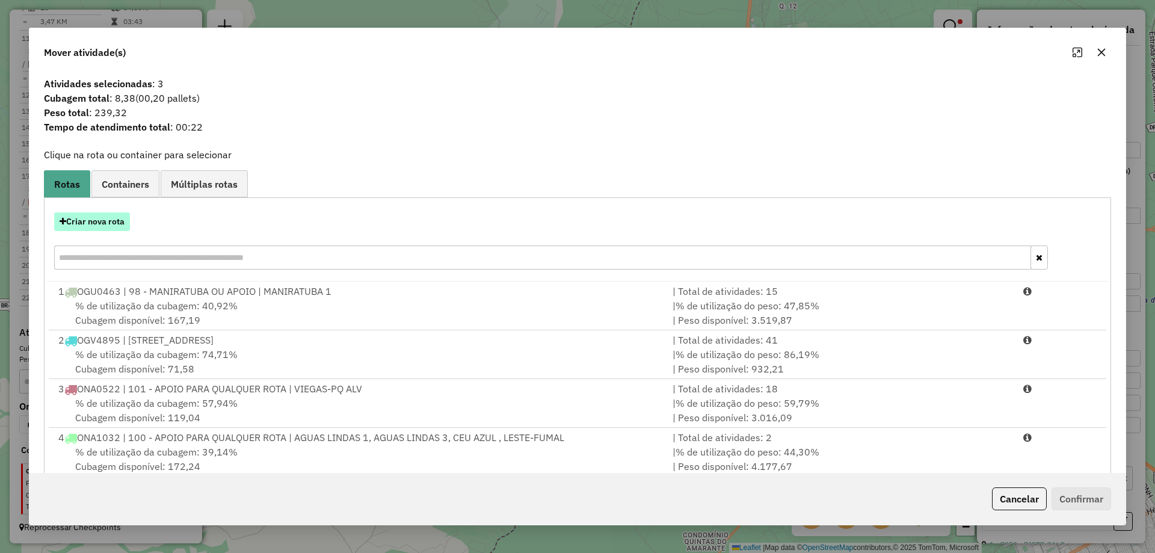
click at [99, 224] on button "Criar nova rota" at bounding box center [92, 221] width 76 height 19
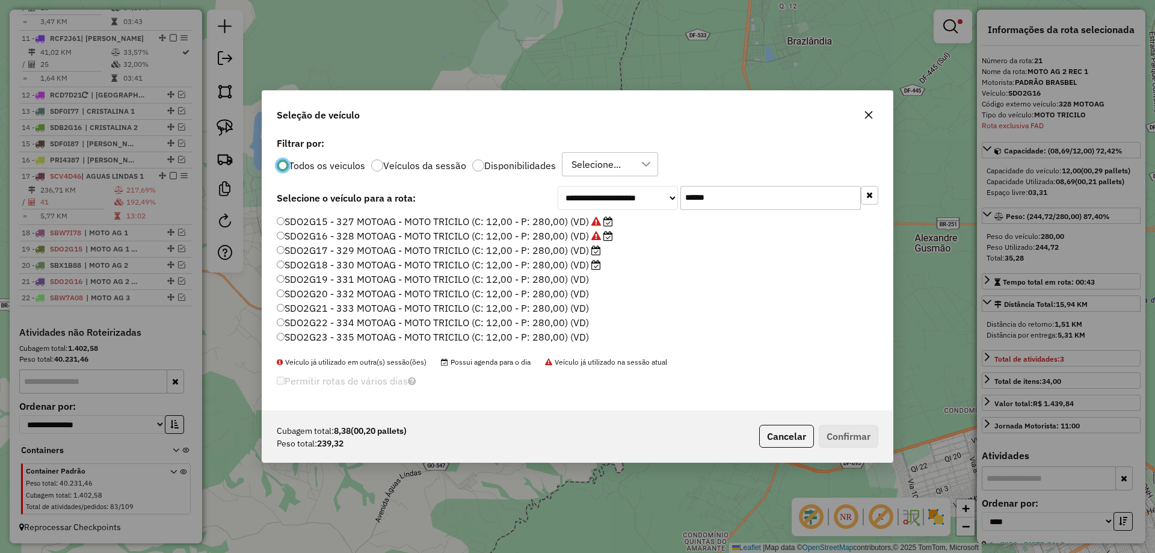
scroll to position [7, 4]
click at [574, 249] on label "SDO2G17 - 329 MOTOAG - MOTO TRICILO (C: 12,00 - P: 280,00) (VD)" at bounding box center [439, 250] width 324 height 14
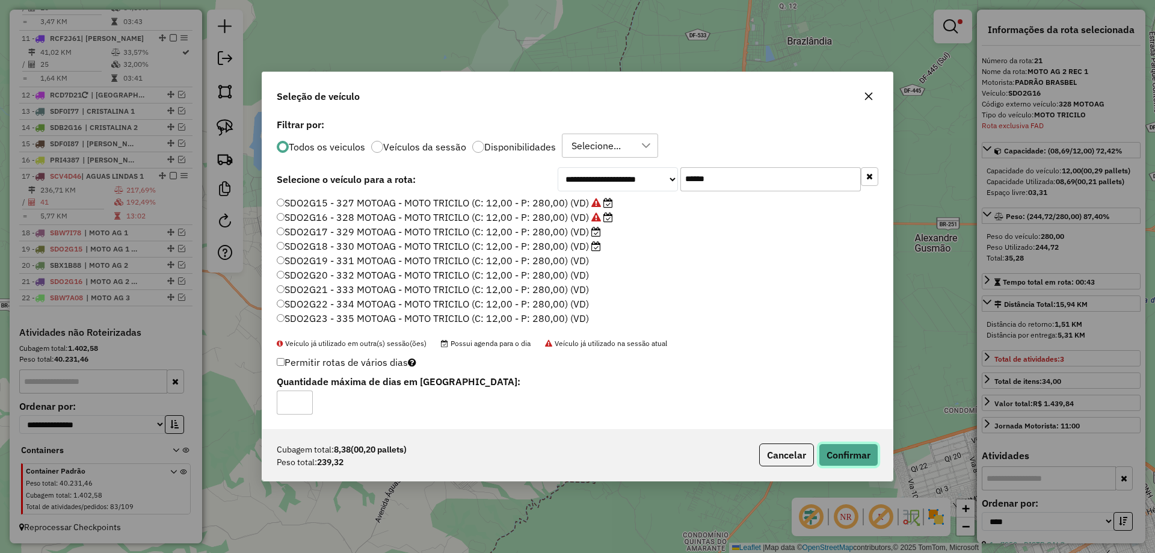
drag, startPoint x: 837, startPoint y: 451, endPoint x: 806, endPoint y: 450, distance: 31.3
click at [835, 452] on button "Confirmar" at bounding box center [848, 454] width 60 height 23
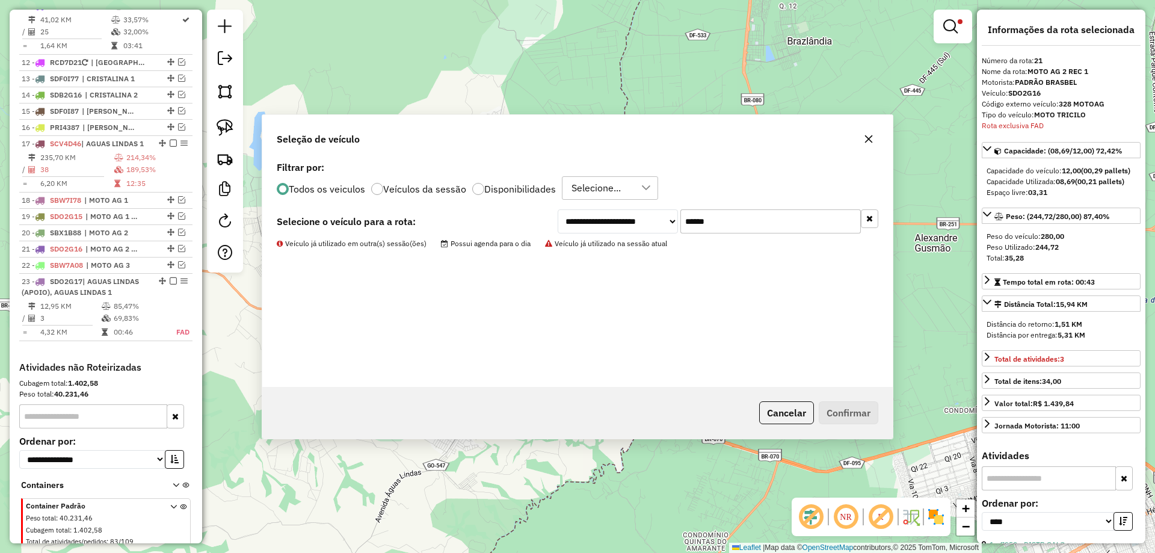
scroll to position [1146, 0]
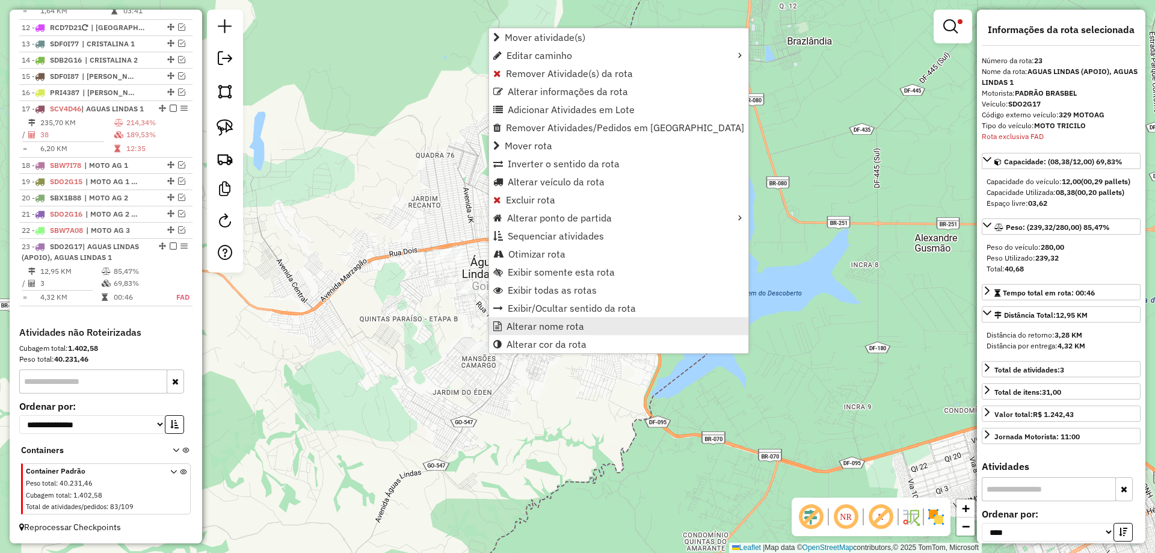
click at [541, 324] on span "Alterar nome rota" at bounding box center [545, 326] width 78 height 10
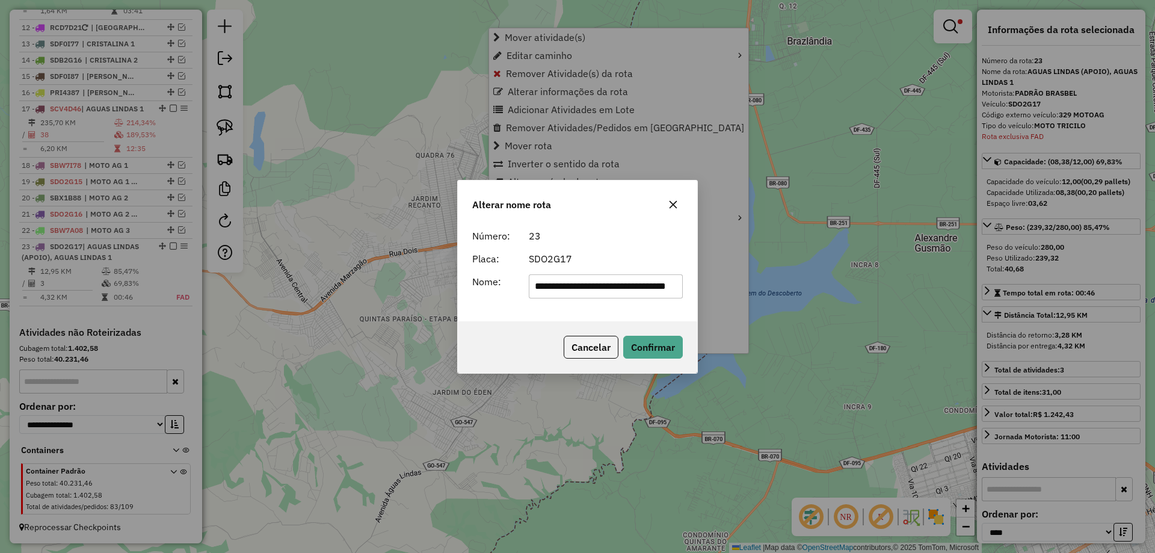
scroll to position [0, 42]
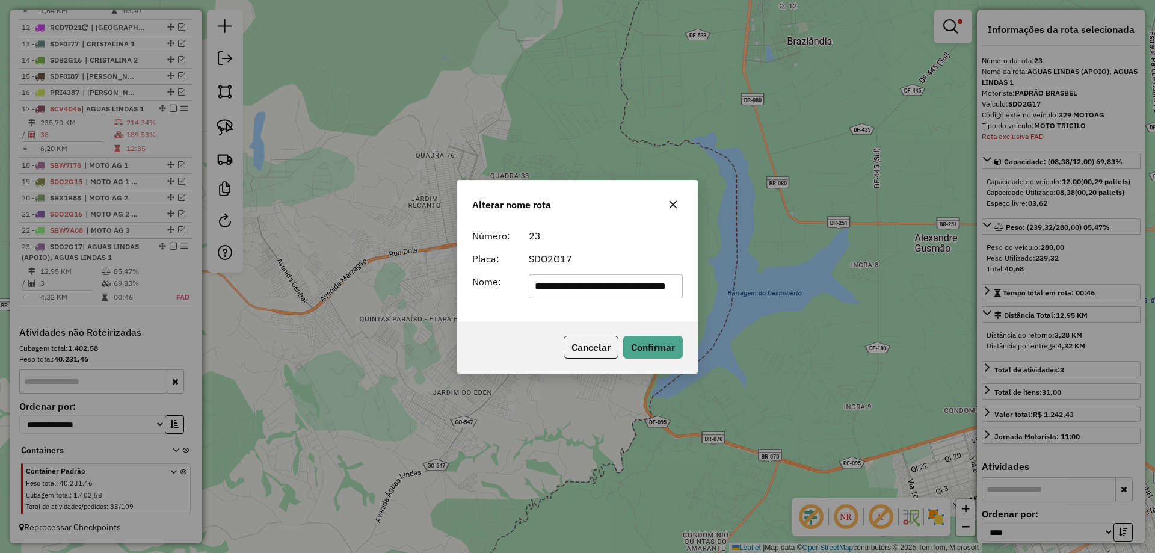
click at [626, 288] on input "**********" at bounding box center [606, 286] width 155 height 24
type input "*******"
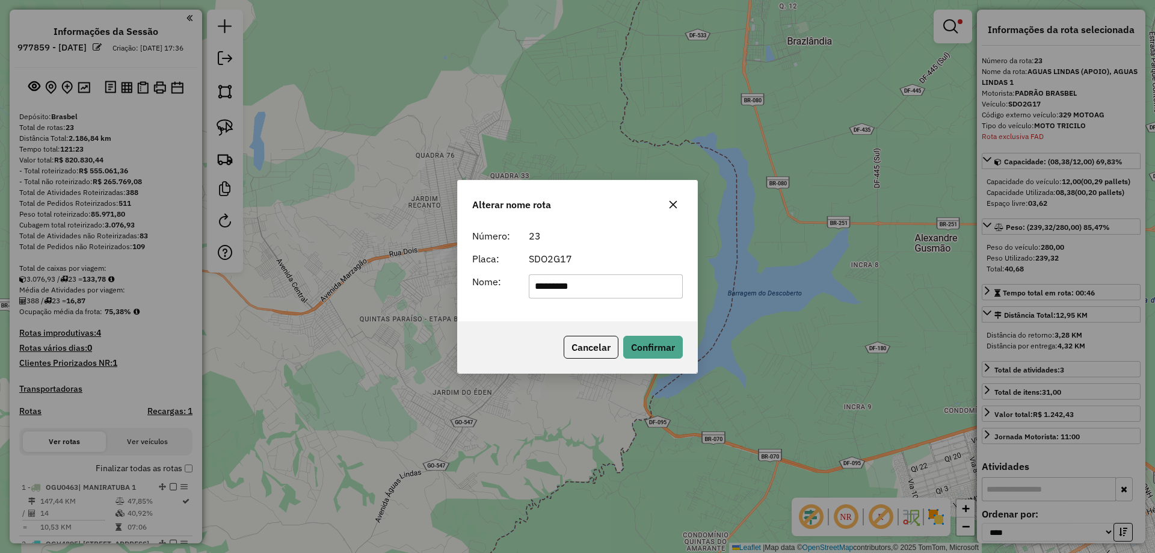
select select "*********"
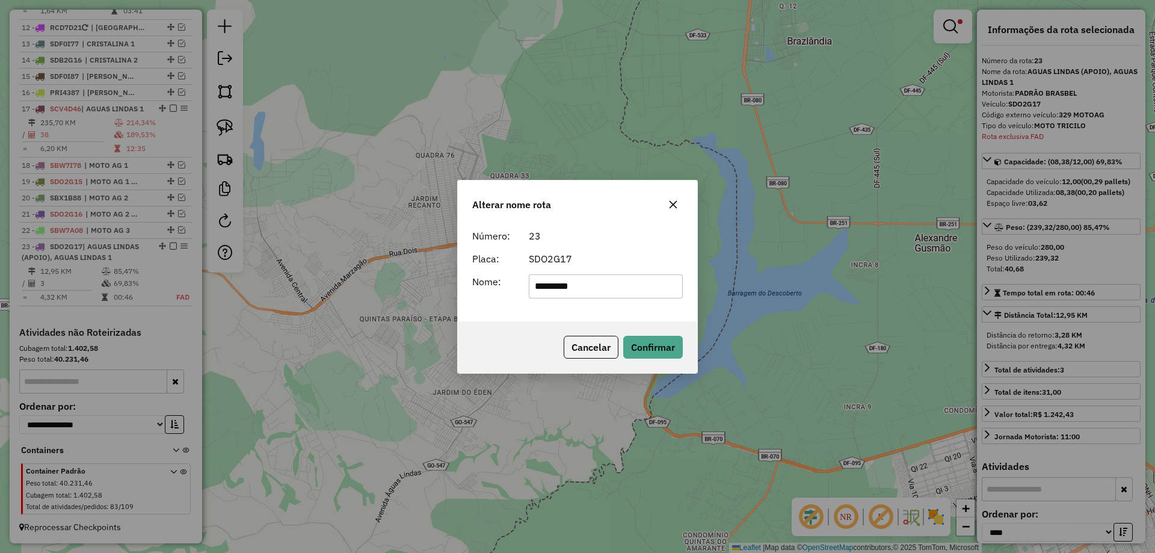
type input "**********"
click at [653, 349] on button "Confirmar" at bounding box center [653, 347] width 60 height 23
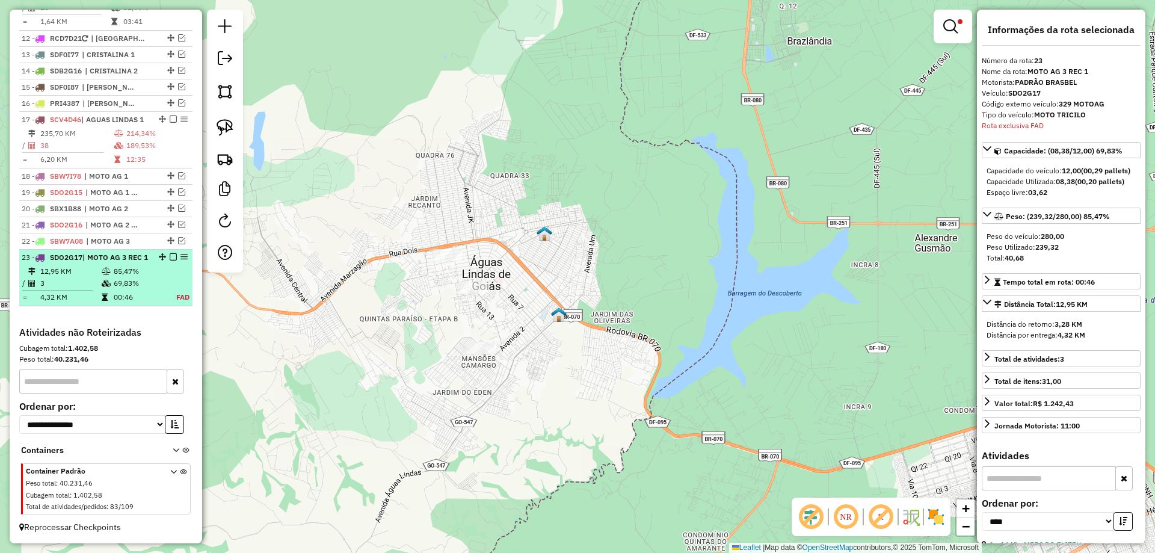
click at [170, 253] on em at bounding box center [173, 256] width 7 height 7
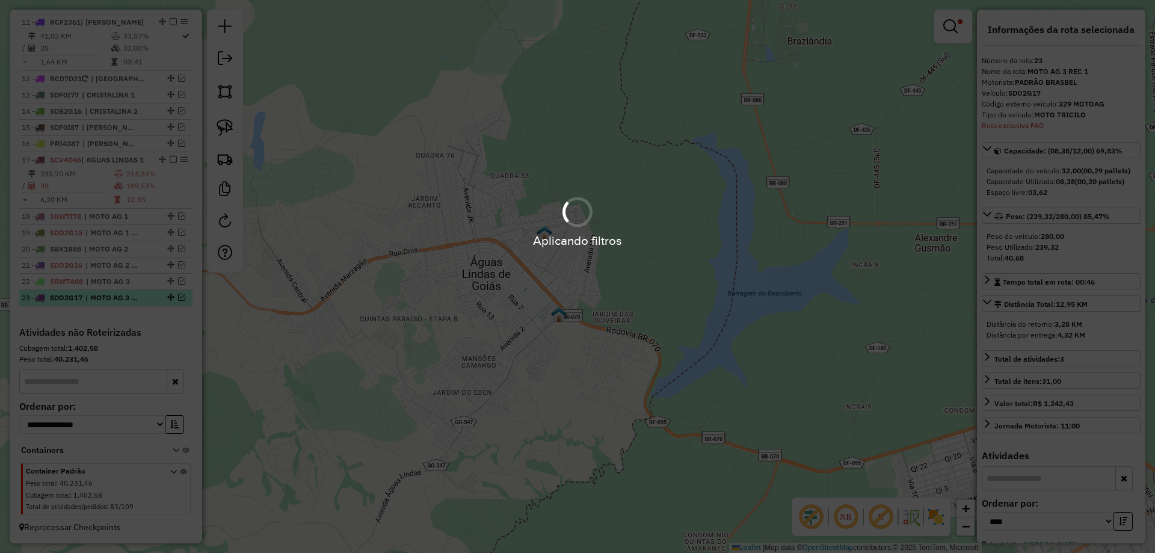
scroll to position [1095, 0]
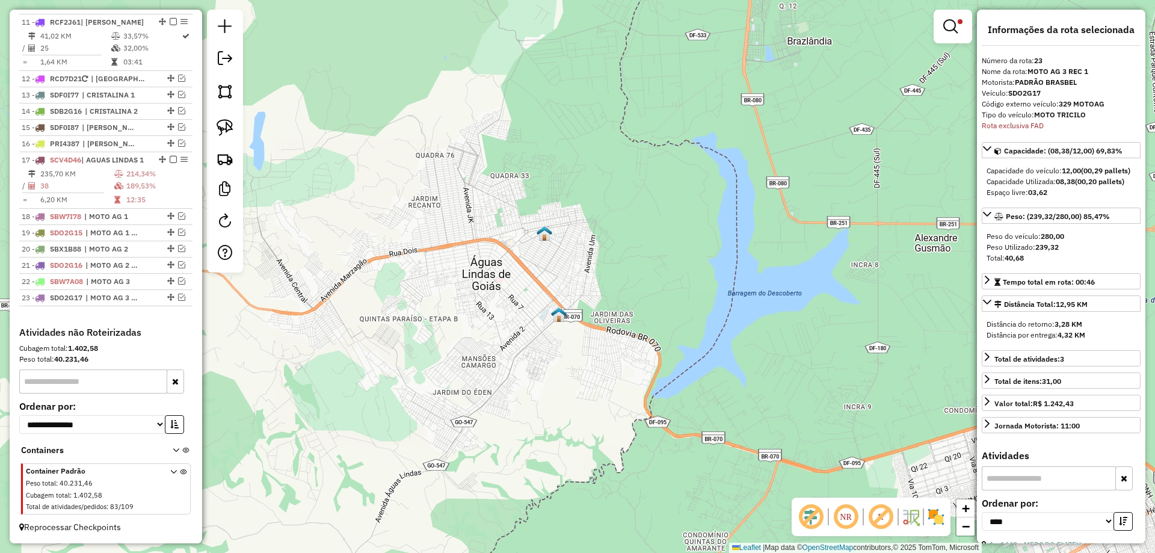
click at [946, 39] on div at bounding box center [952, 27] width 38 height 34
click at [948, 30] on em at bounding box center [950, 26] width 14 height 14
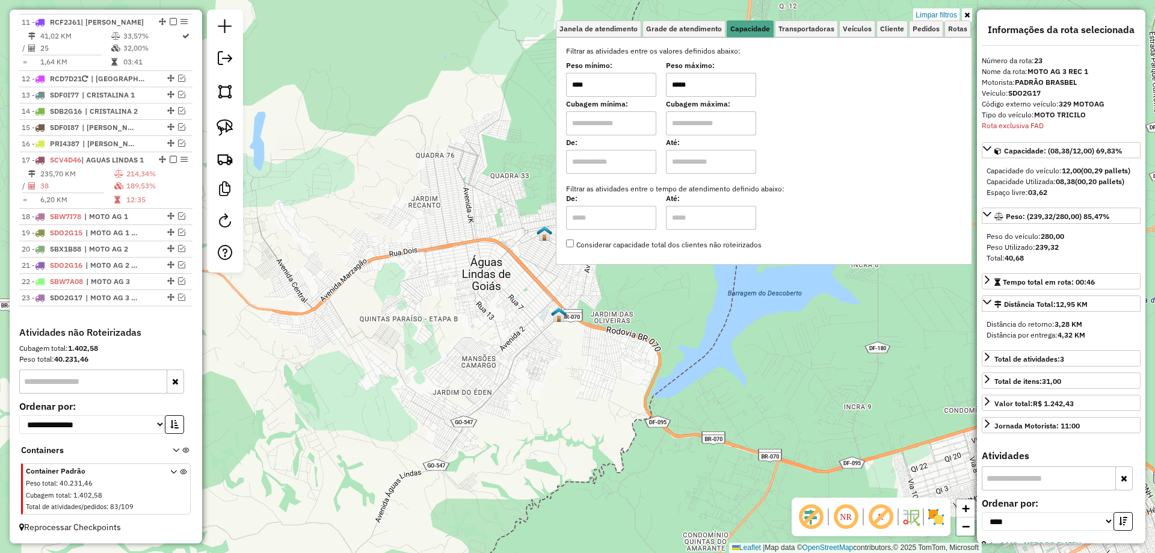
click at [674, 82] on input "*****" at bounding box center [711, 85] width 90 height 24
click at [685, 76] on input "******" at bounding box center [711, 85] width 90 height 24
type input "******"
click at [226, 122] on img at bounding box center [224, 127] width 17 height 17
drag, startPoint x: 428, startPoint y: 152, endPoint x: 474, endPoint y: 189, distance: 59.1
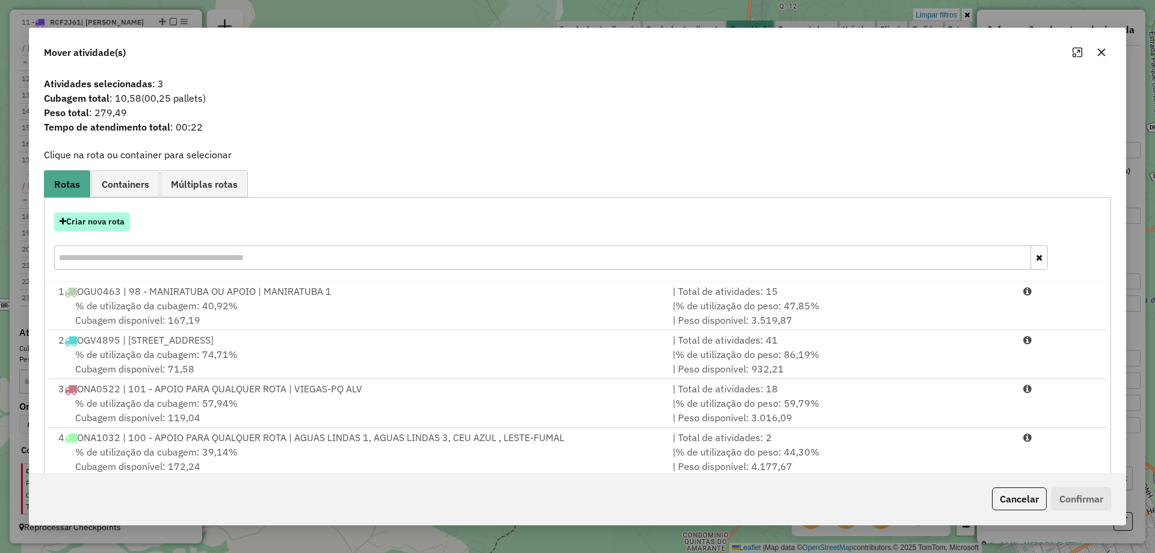
click at [96, 221] on button "Criar nova rota" at bounding box center [92, 221] width 76 height 19
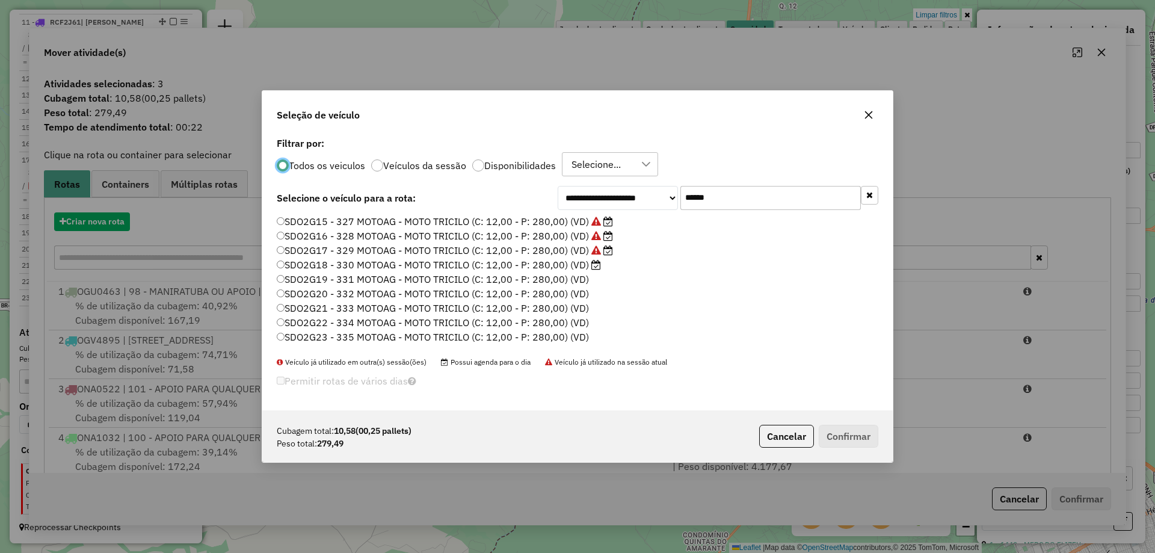
scroll to position [7, 4]
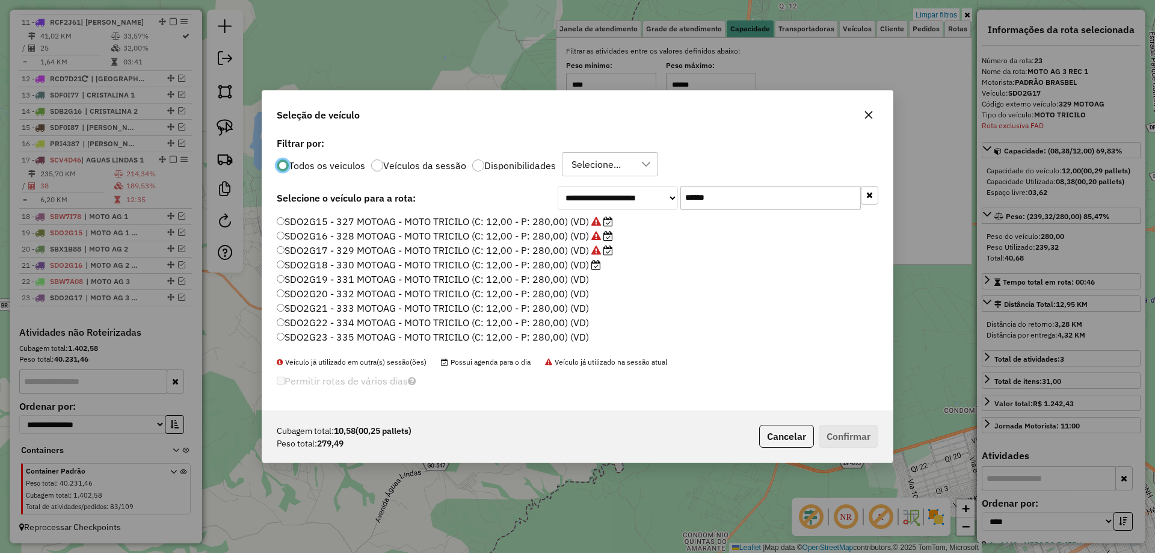
click at [578, 263] on label "SDO2G18 - 330 MOTOAG - MOTO TRICILO (C: 12,00 - P: 280,00) (VD)" at bounding box center [439, 264] width 324 height 14
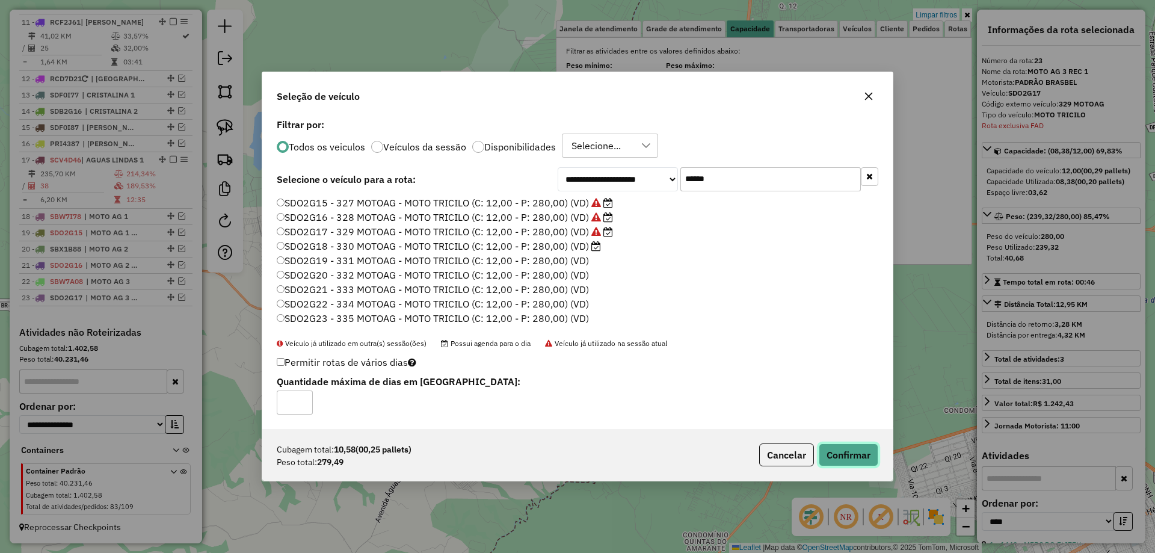
click at [831, 450] on button "Confirmar" at bounding box center [848, 454] width 60 height 23
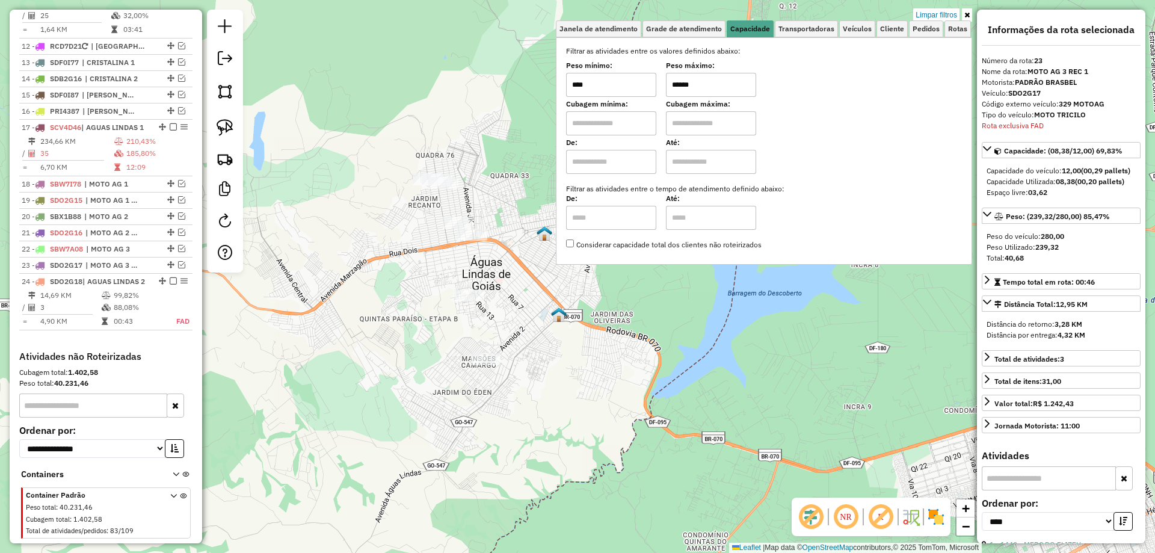
scroll to position [1162, 0]
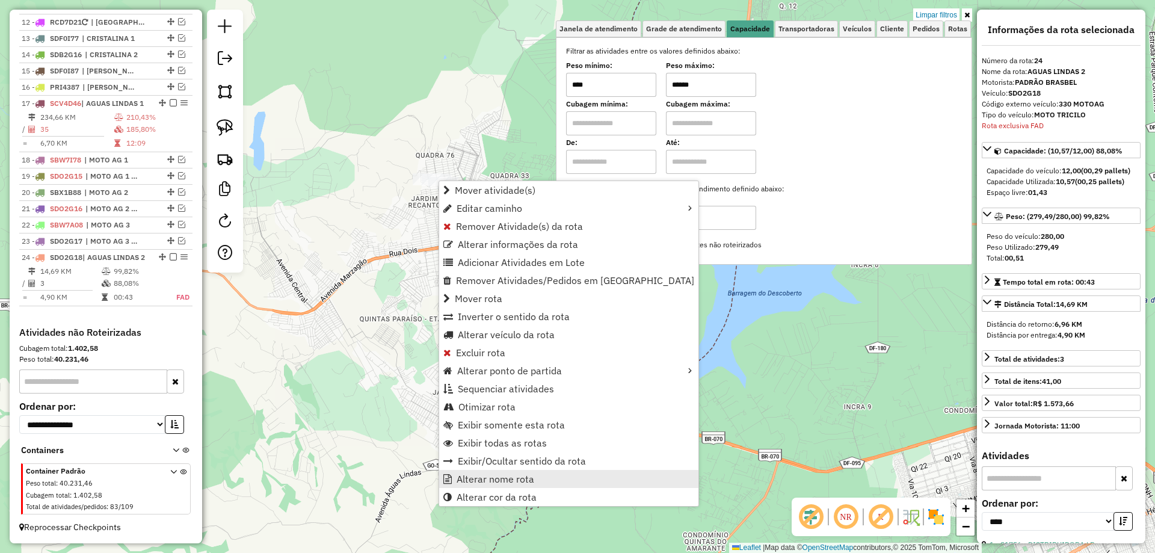
click at [494, 478] on span "Alterar nome rota" at bounding box center [495, 479] width 78 height 10
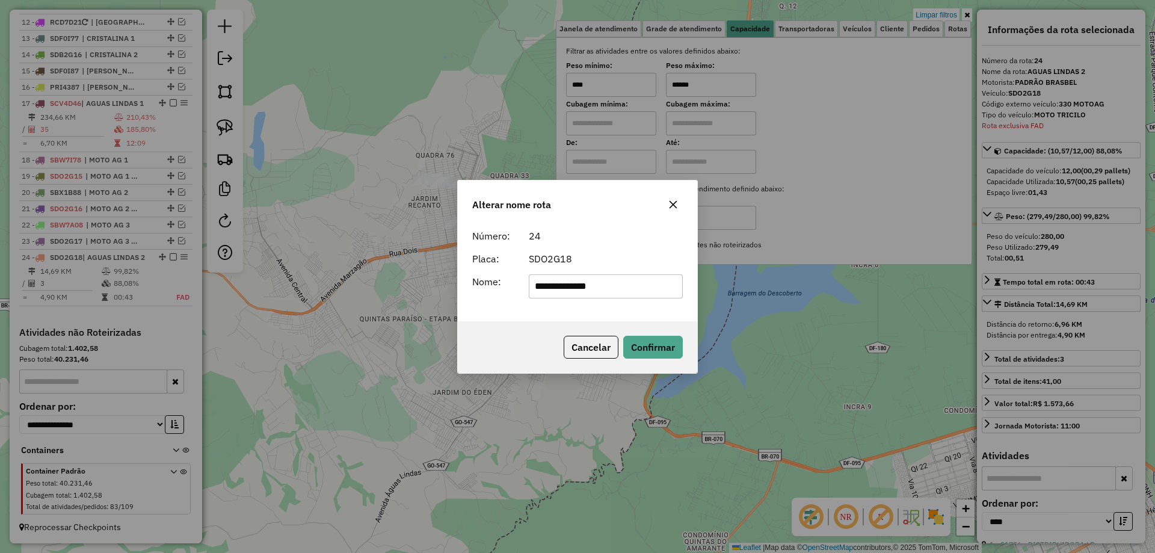
drag, startPoint x: 638, startPoint y: 285, endPoint x: 265, endPoint y: 262, distance: 373.6
click at [265, 262] on div "**********" at bounding box center [577, 276] width 1155 height 553
type input "**********"
click at [645, 345] on button "Confirmar" at bounding box center [653, 347] width 60 height 23
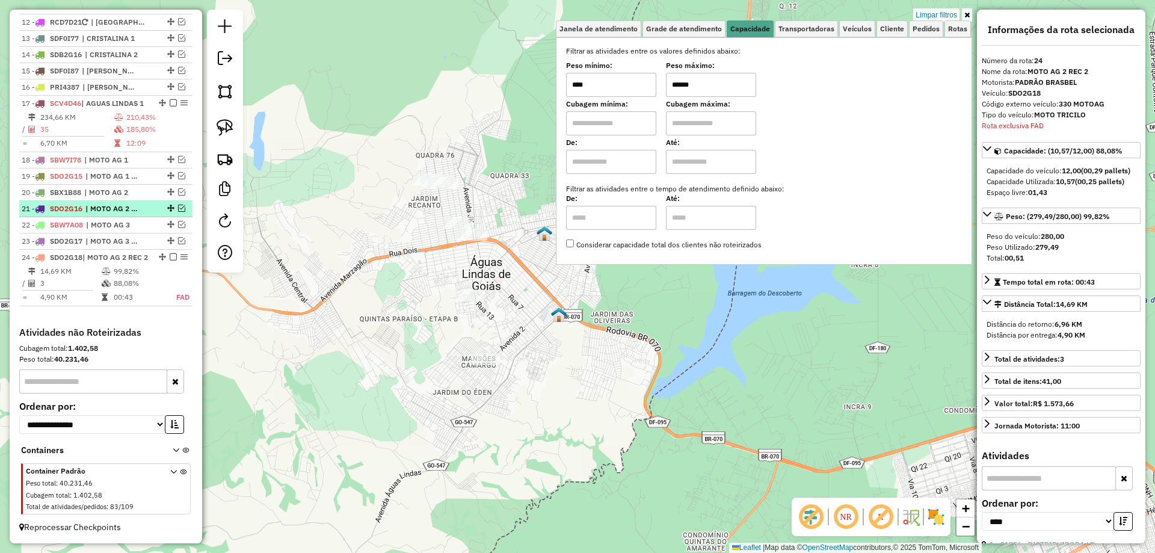
click at [170, 253] on em at bounding box center [173, 256] width 7 height 7
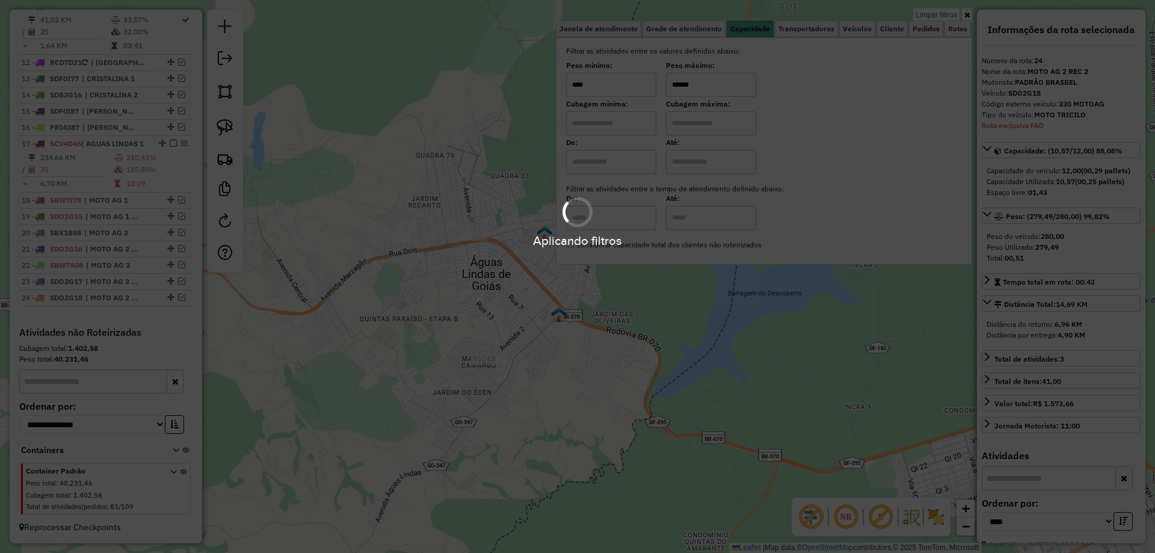
scroll to position [1111, 0]
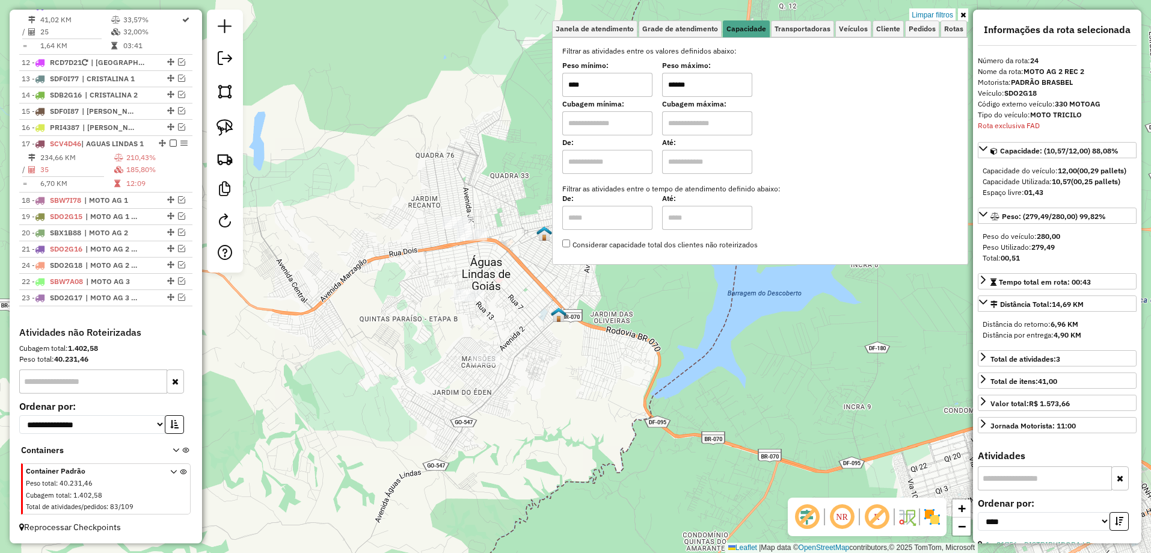
drag, startPoint x: 165, startPoint y: 298, endPoint x: 147, endPoint y: 261, distance: 41.1
click at [684, 77] on input "******" at bounding box center [711, 85] width 90 height 24
drag, startPoint x: 233, startPoint y: 118, endPoint x: 258, endPoint y: 163, distance: 51.7
click at [233, 118] on link at bounding box center [225, 127] width 26 height 26
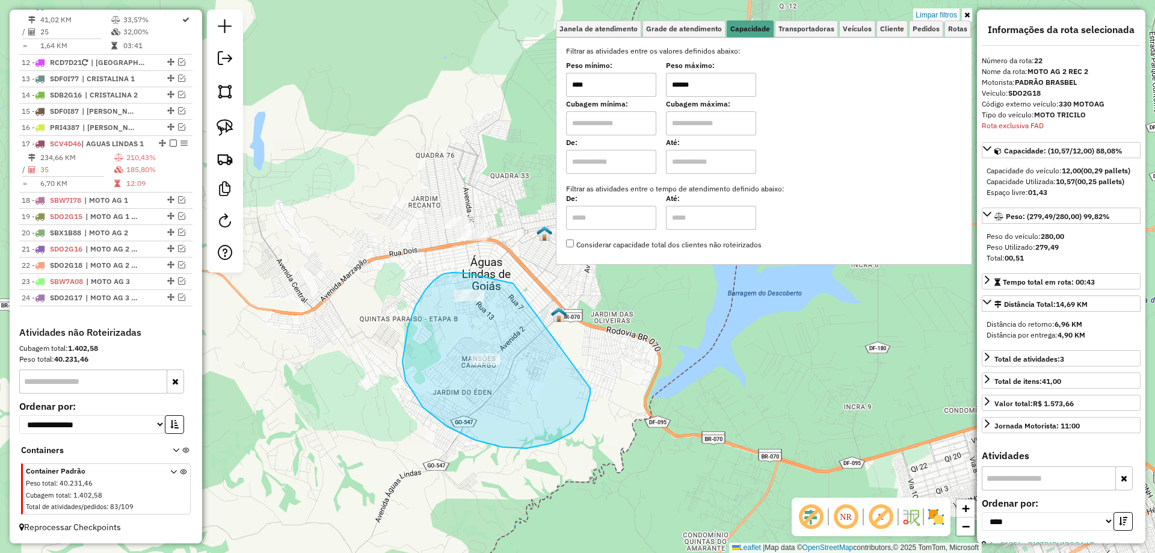
drag, startPoint x: 467, startPoint y: 273, endPoint x: 590, endPoint y: 388, distance: 168.1
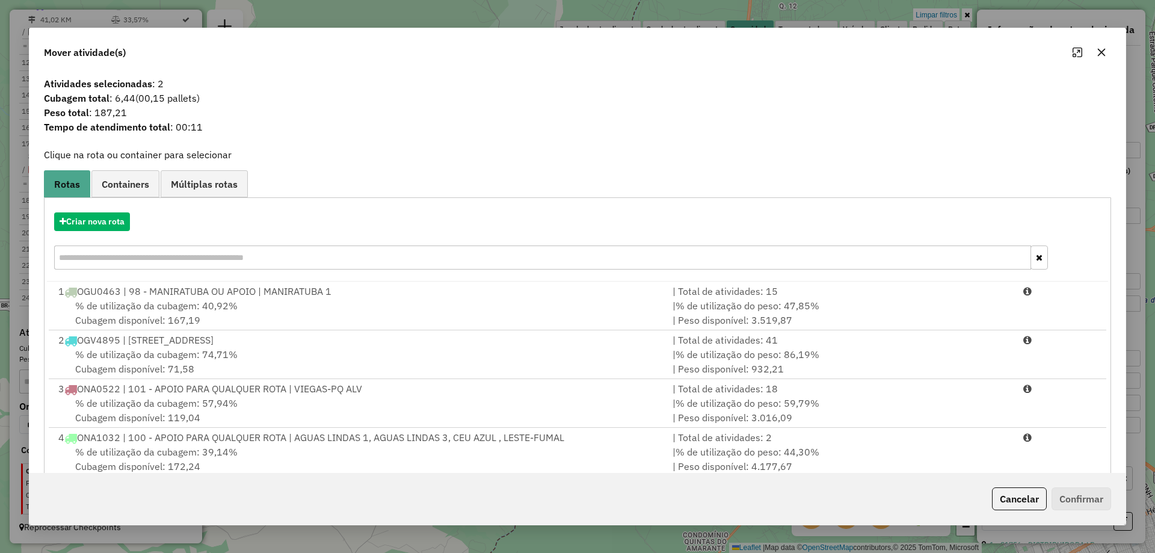
click at [1013, 490] on button "Cancelar" at bounding box center [1019, 498] width 55 height 23
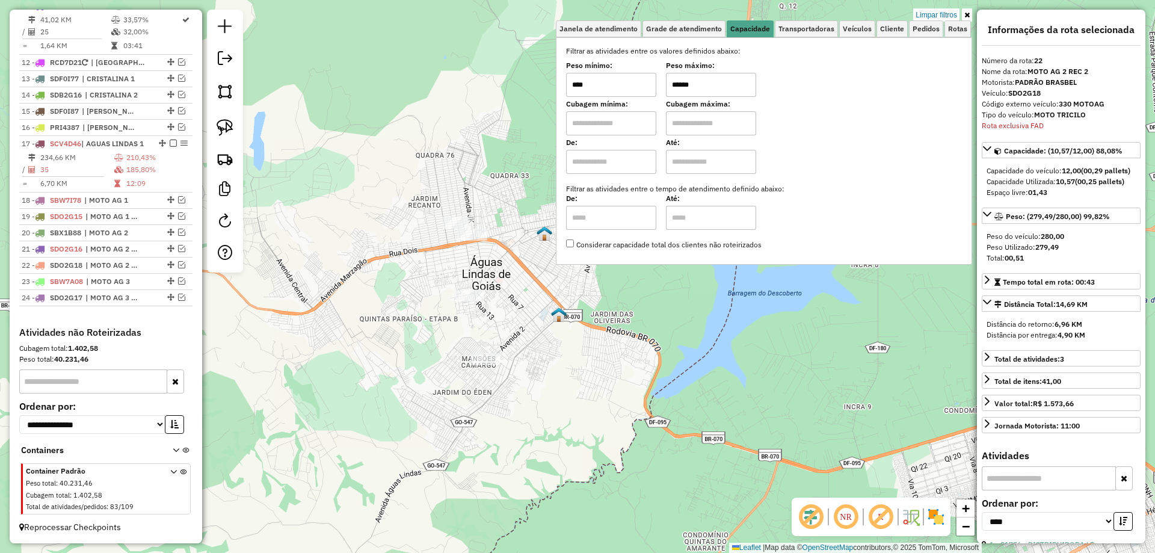
click at [684, 81] on input "******" at bounding box center [711, 85] width 90 height 24
type input "******"
click at [226, 127] on img at bounding box center [224, 127] width 17 height 17
drag, startPoint x: 574, startPoint y: 262, endPoint x: 480, endPoint y: 327, distance: 114.1
click at [480, 327] on div "Limpar filtros Janela de atendimento Grade de atendimento Capacidade Transporta…" at bounding box center [577, 276] width 1155 height 553
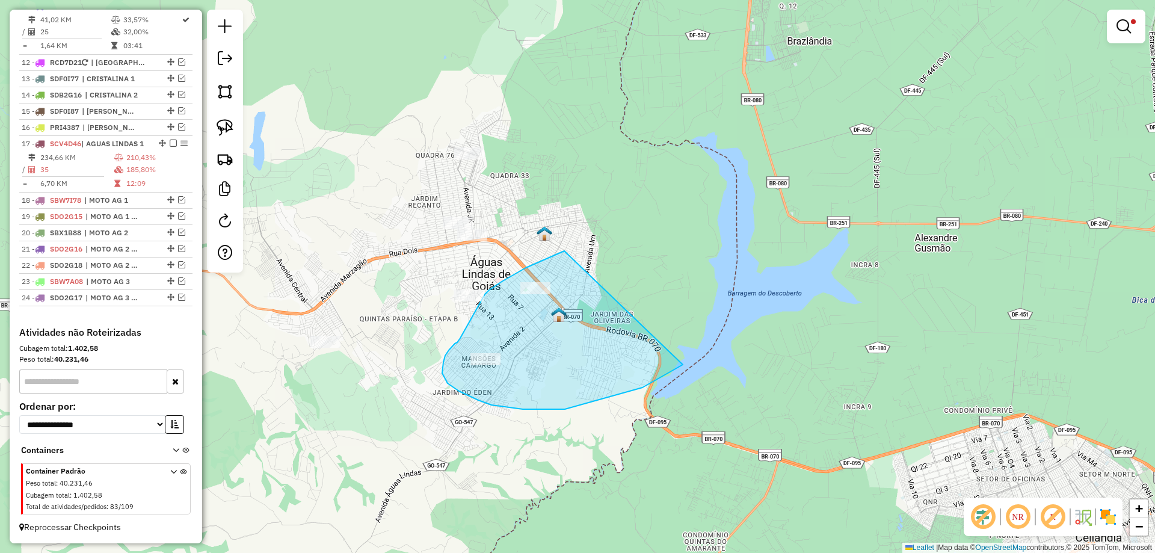
drag, startPoint x: 526, startPoint y: 268, endPoint x: 708, endPoint y: 334, distance: 193.8
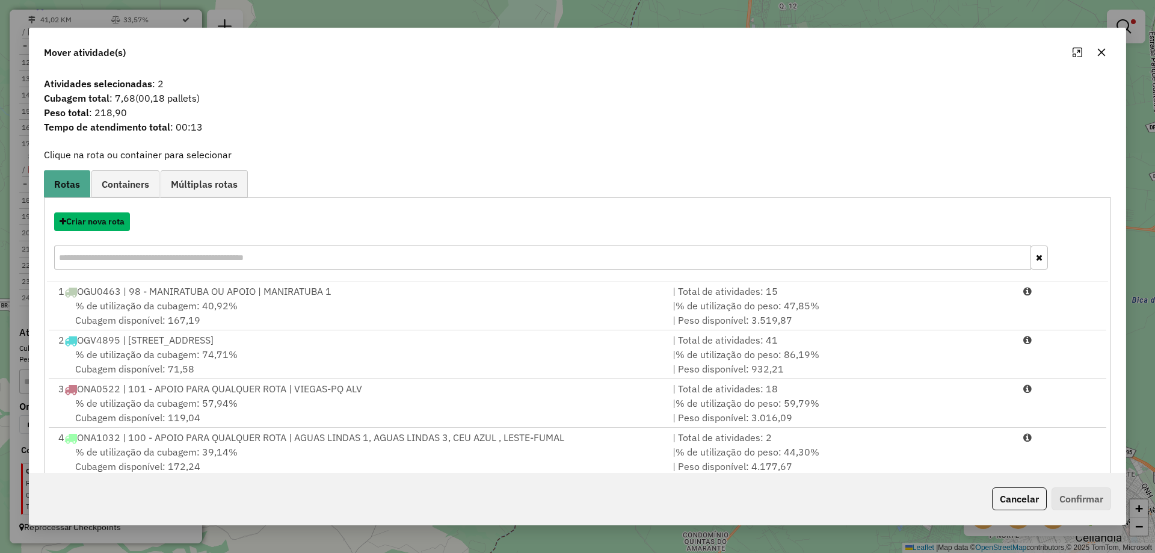
click at [100, 218] on button "Criar nova rota" at bounding box center [92, 221] width 76 height 19
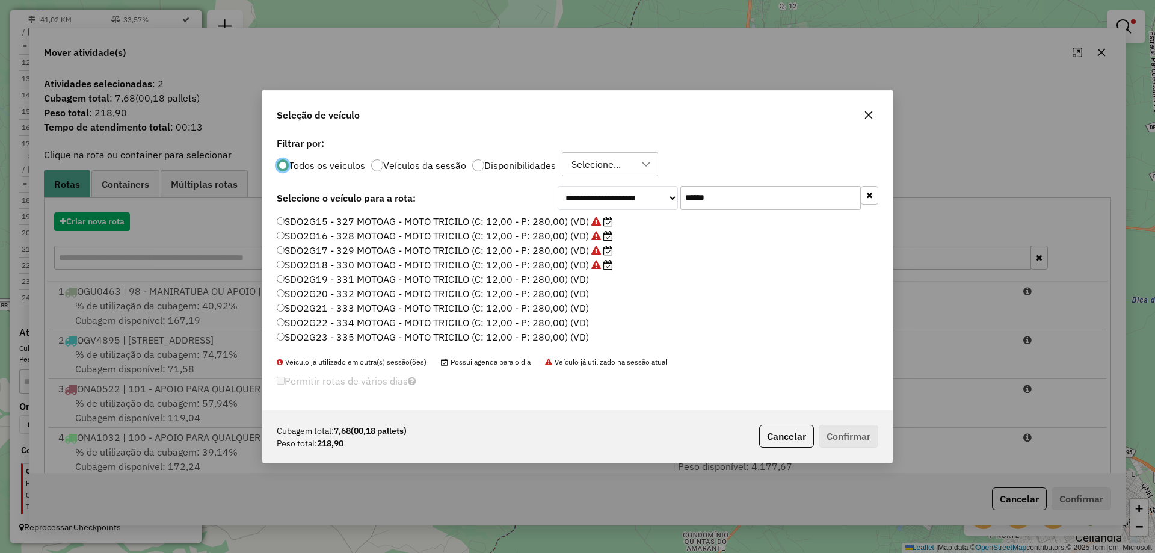
scroll to position [7, 4]
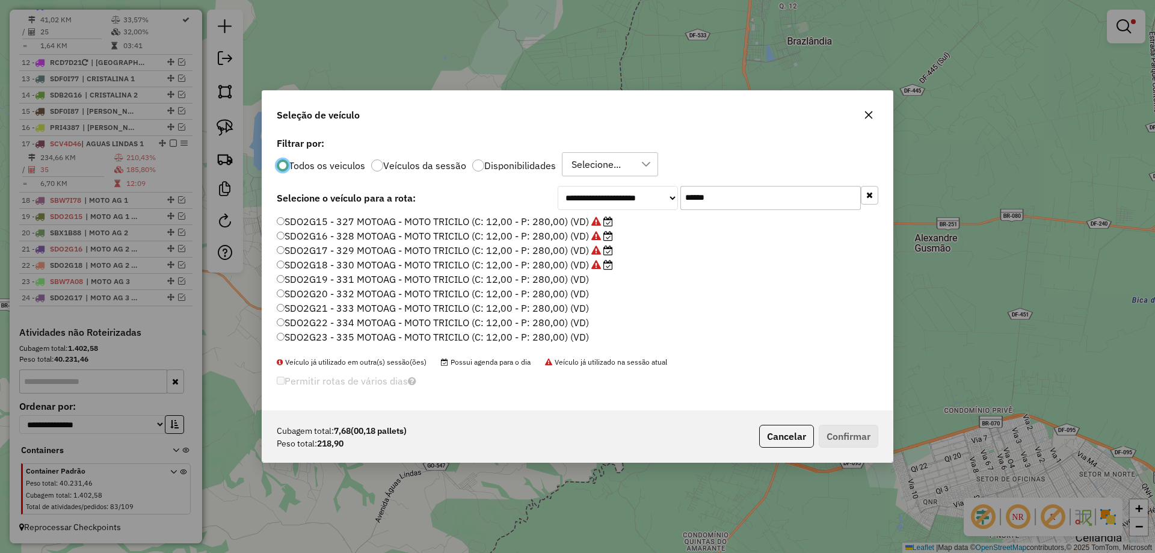
click at [568, 280] on label "SDO2G19 - 331 MOTOAG - MOTO TRICILO (C: 12,00 - P: 280,00) (VD)" at bounding box center [433, 279] width 312 height 14
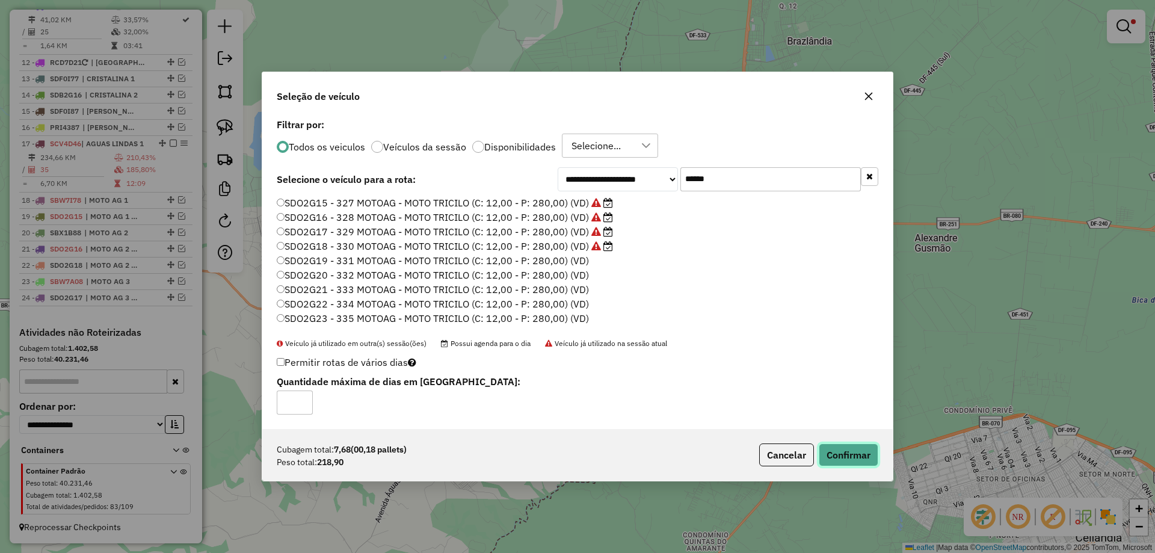
drag, startPoint x: 853, startPoint y: 443, endPoint x: 850, endPoint y: 449, distance: 6.5
click at [850, 447] on button "Confirmar" at bounding box center [848, 454] width 60 height 23
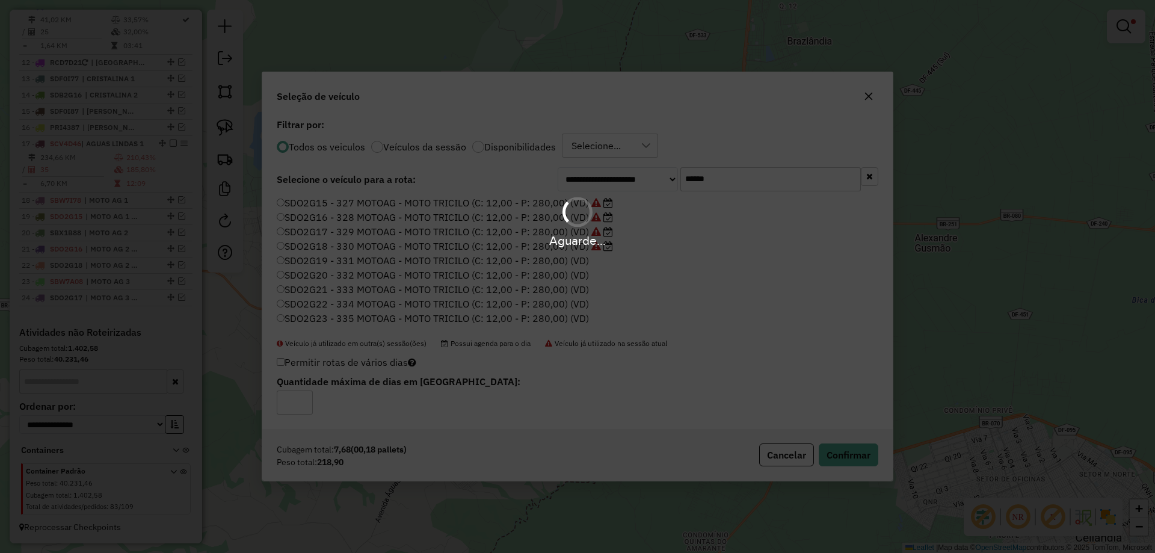
click at [849, 449] on div "Aguarde..." at bounding box center [577, 276] width 1155 height 553
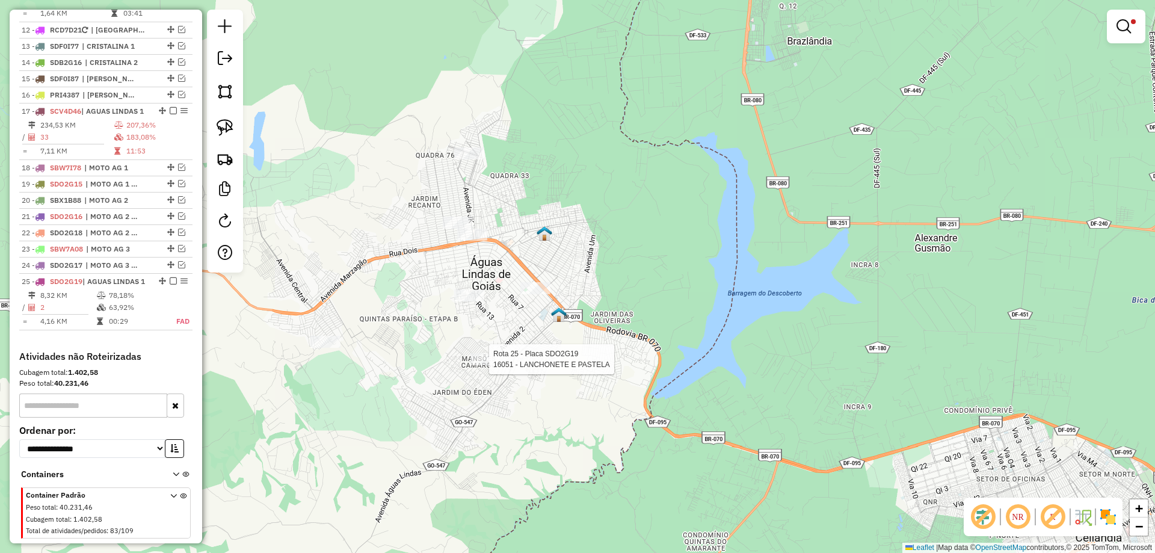
scroll to position [1179, 0]
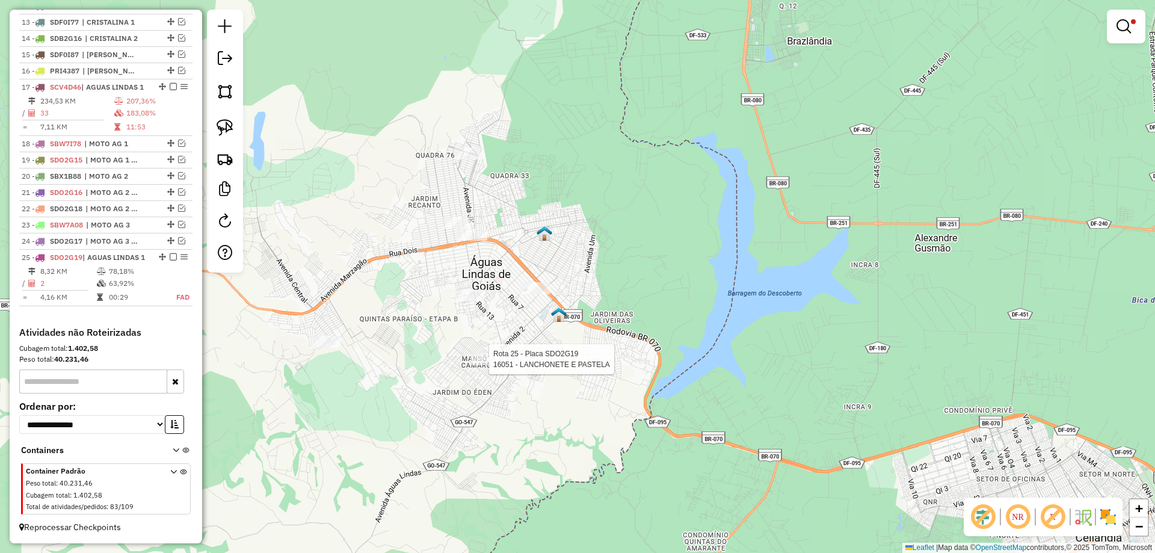
select select "*********"
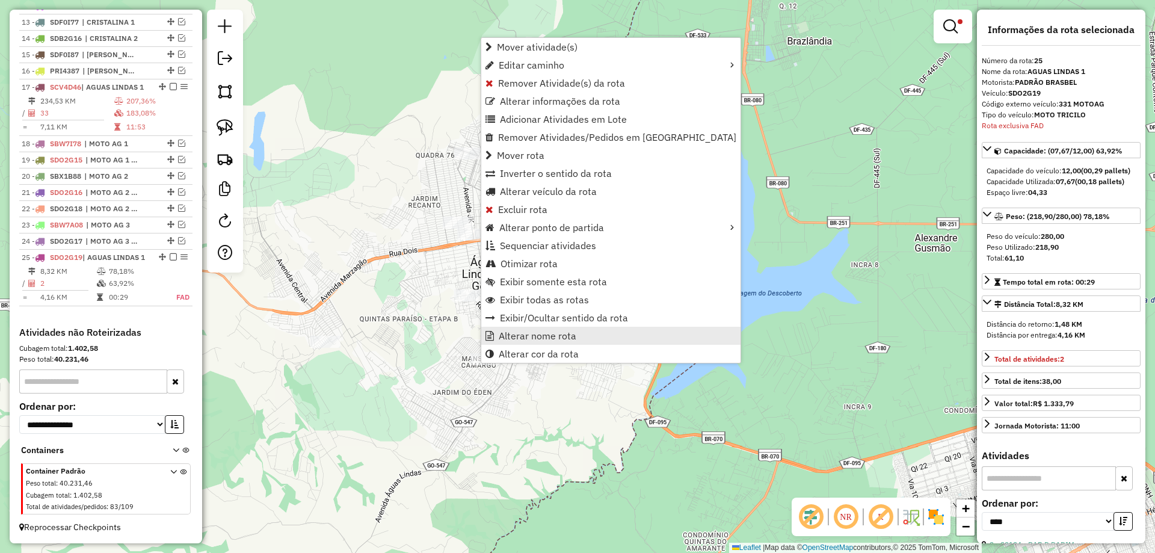
click at [517, 336] on span "Alterar nome rota" at bounding box center [538, 336] width 78 height 10
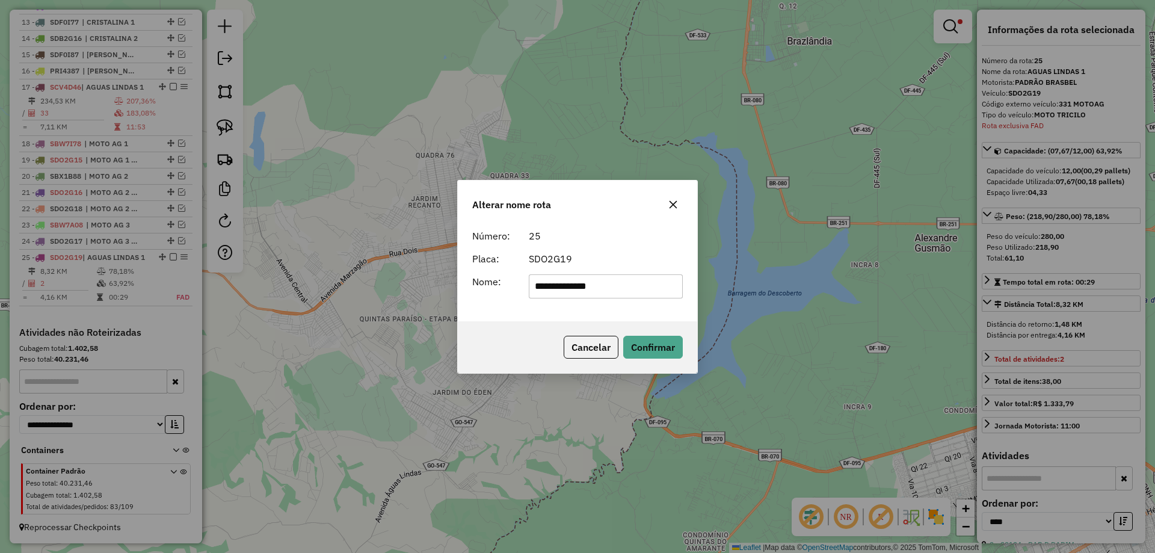
drag, startPoint x: 638, startPoint y: 289, endPoint x: 246, endPoint y: 283, distance: 392.1
click at [247, 283] on div "**********" at bounding box center [577, 276] width 1155 height 553
type input "**********"
click at [651, 353] on button "Confirmar" at bounding box center [653, 347] width 60 height 23
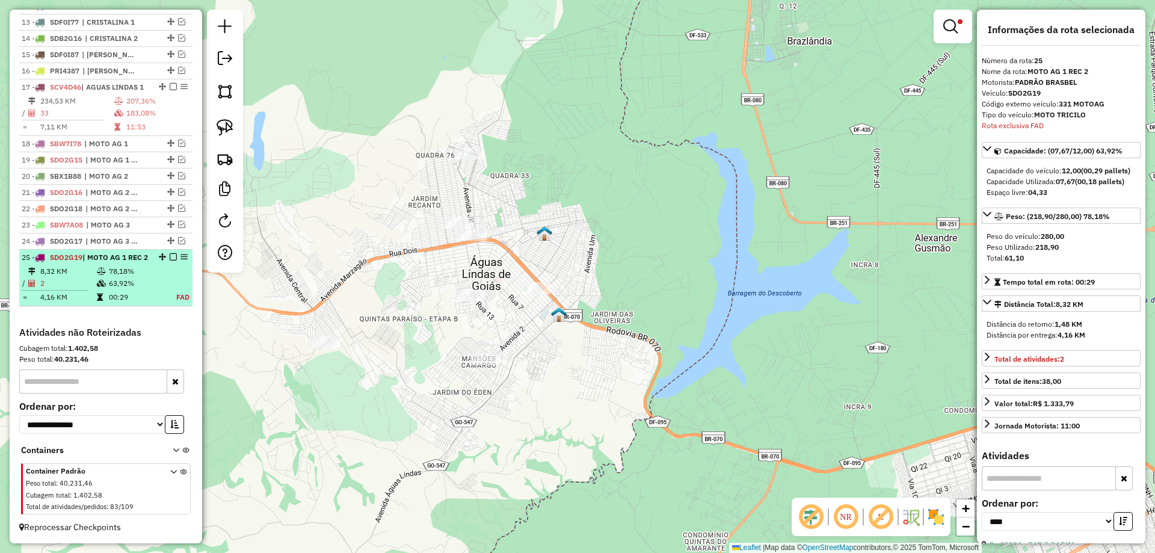
click at [170, 253] on em at bounding box center [173, 256] width 7 height 7
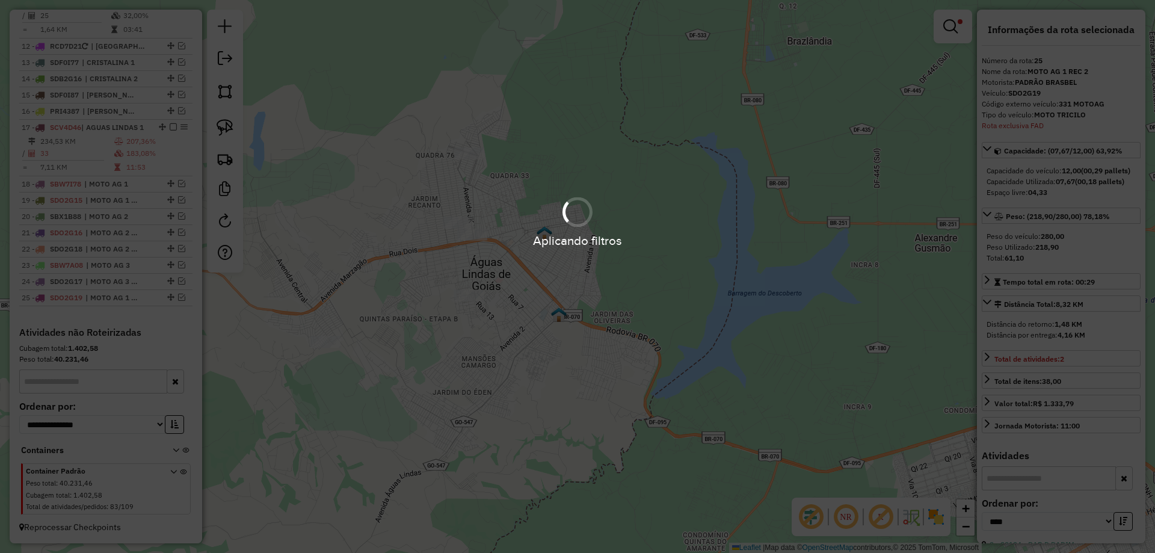
scroll to position [1128, 0]
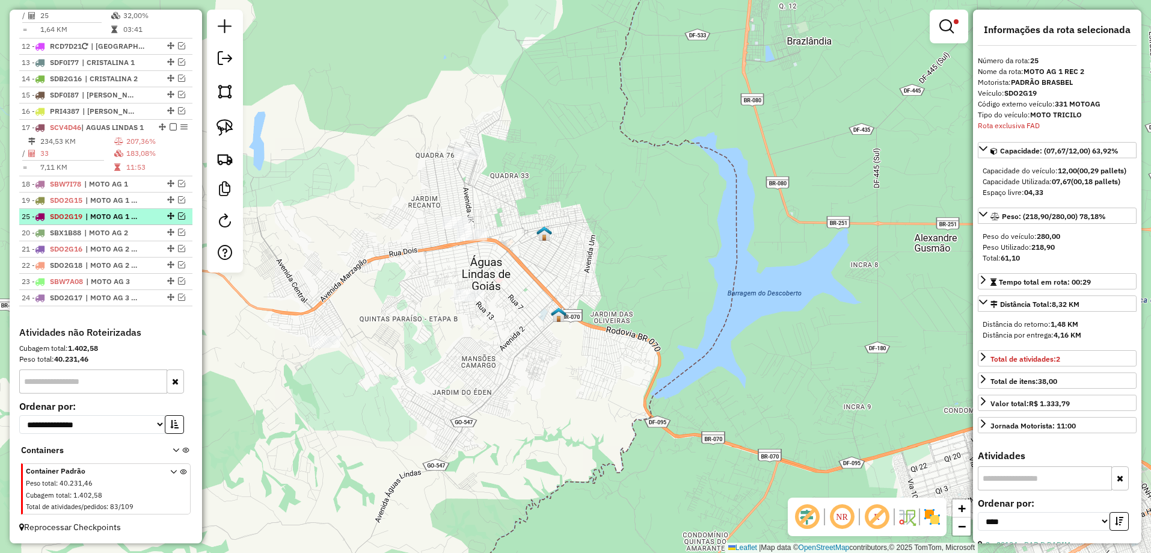
drag, startPoint x: 164, startPoint y: 297, endPoint x: 152, endPoint y: 212, distance: 85.6
click at [956, 19] on div at bounding box center [952, 27] width 38 height 34
click at [956, 19] on em at bounding box center [950, 26] width 14 height 14
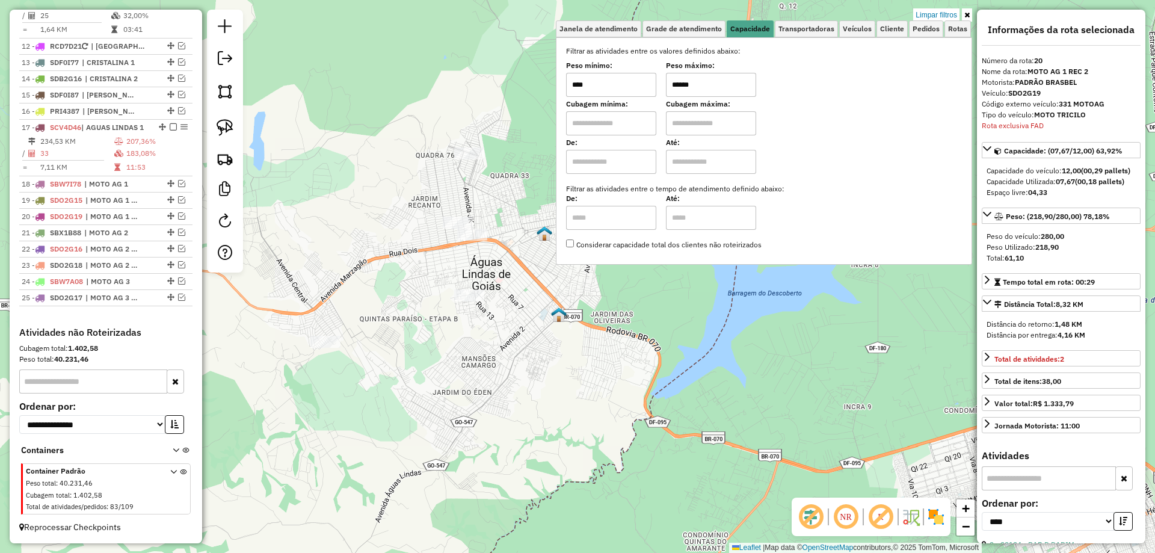
click at [682, 81] on input "******" at bounding box center [711, 85] width 90 height 24
click at [674, 321] on div "Limpar filtros Janela de atendimento Grade de atendimento Capacidade Transporta…" at bounding box center [577, 276] width 1155 height 553
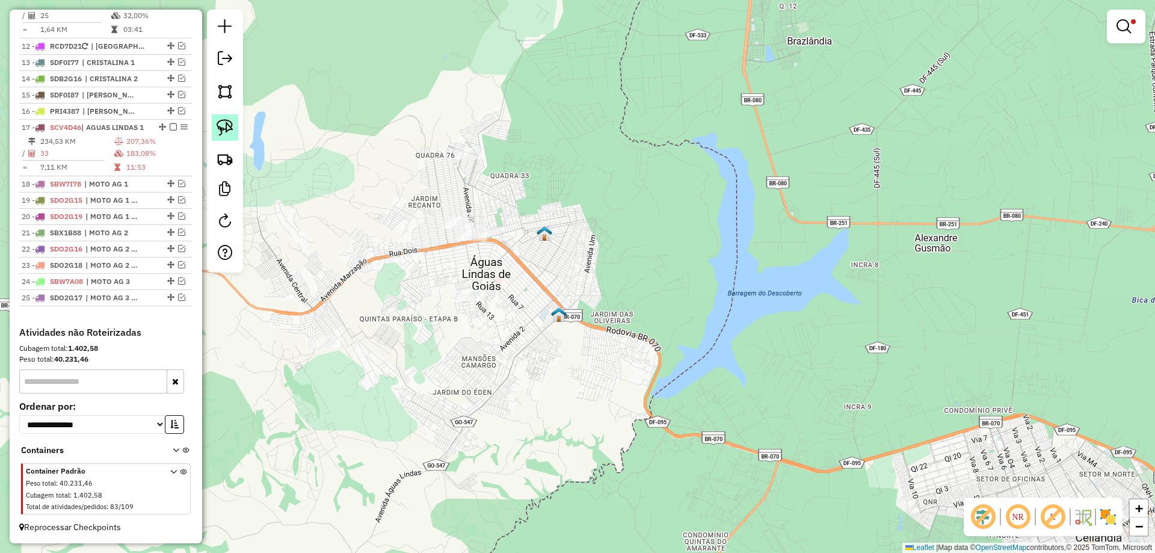
click at [221, 129] on img at bounding box center [224, 127] width 17 height 17
drag, startPoint x: 422, startPoint y: 209, endPoint x: 512, endPoint y: 240, distance: 95.3
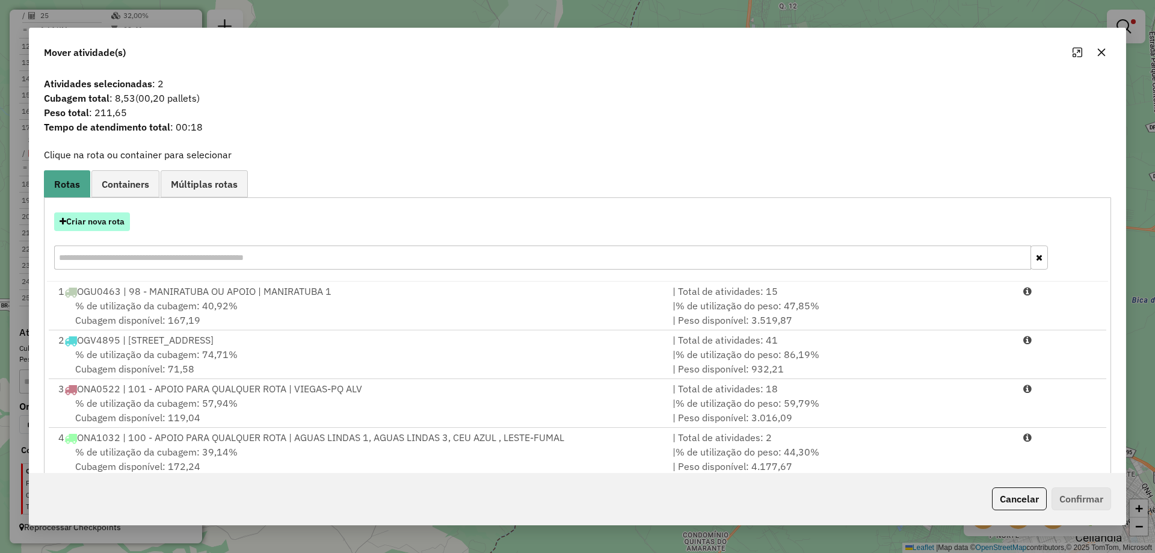
click at [103, 226] on button "Criar nova rota" at bounding box center [92, 221] width 76 height 19
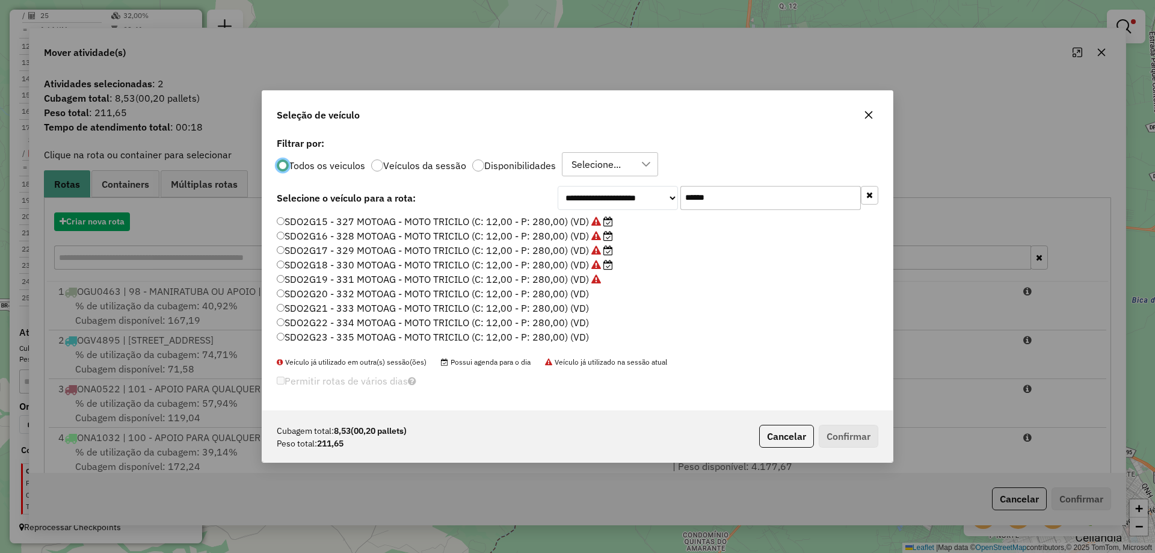
scroll to position [7, 4]
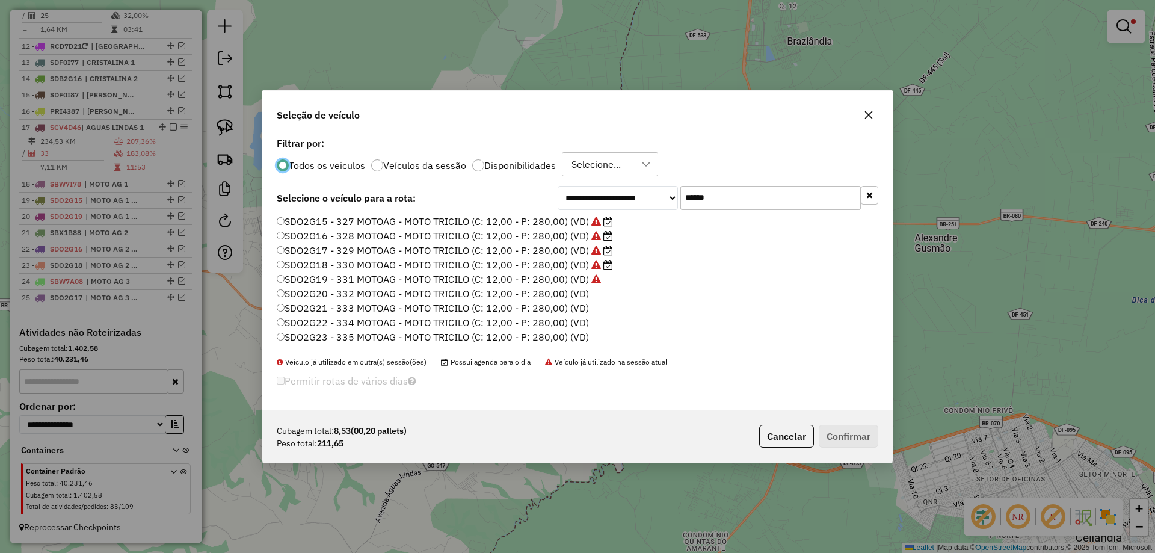
click at [572, 290] on label "SDO2G20 - 332 MOTOAG - MOTO TRICILO (C: 12,00 - P: 280,00) (VD)" at bounding box center [433, 293] width 312 height 14
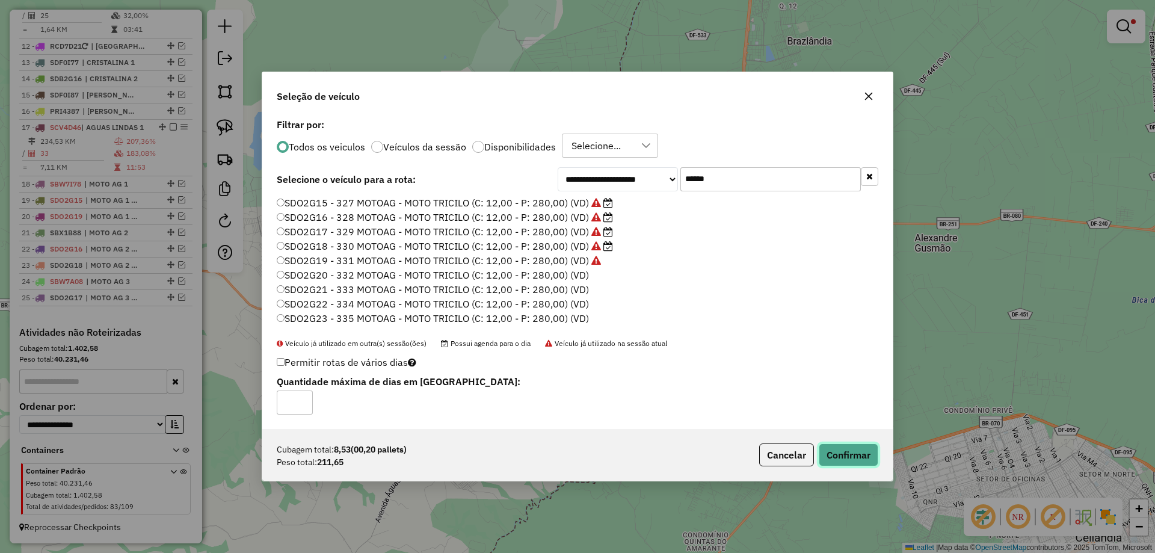
click at [835, 459] on button "Confirmar" at bounding box center [848, 454] width 60 height 23
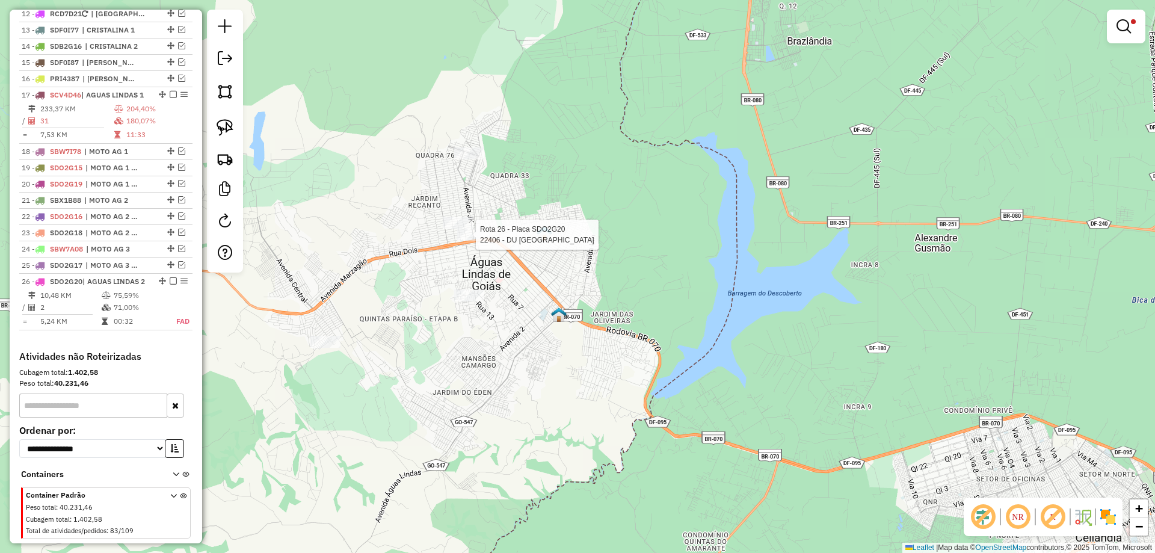
select select "*********"
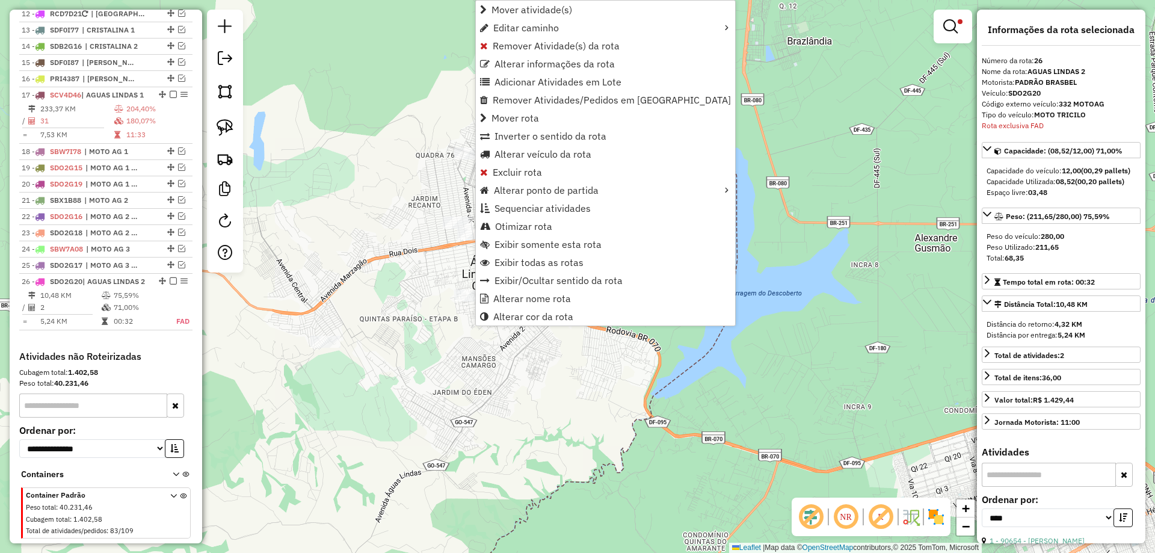
scroll to position [1195, 0]
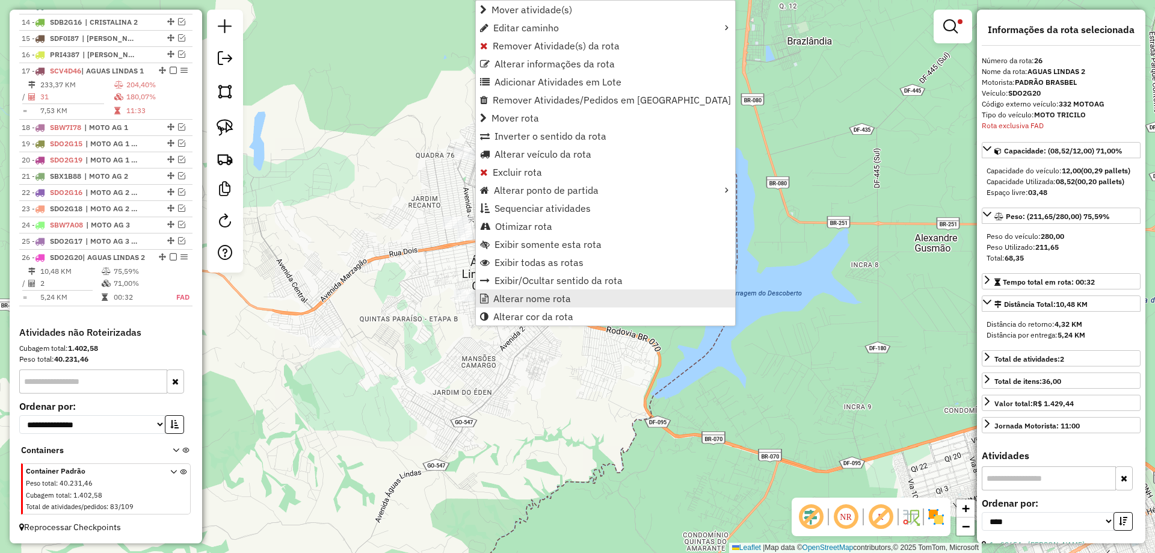
click at [573, 295] on link "Alterar nome rota" at bounding box center [605, 298] width 259 height 18
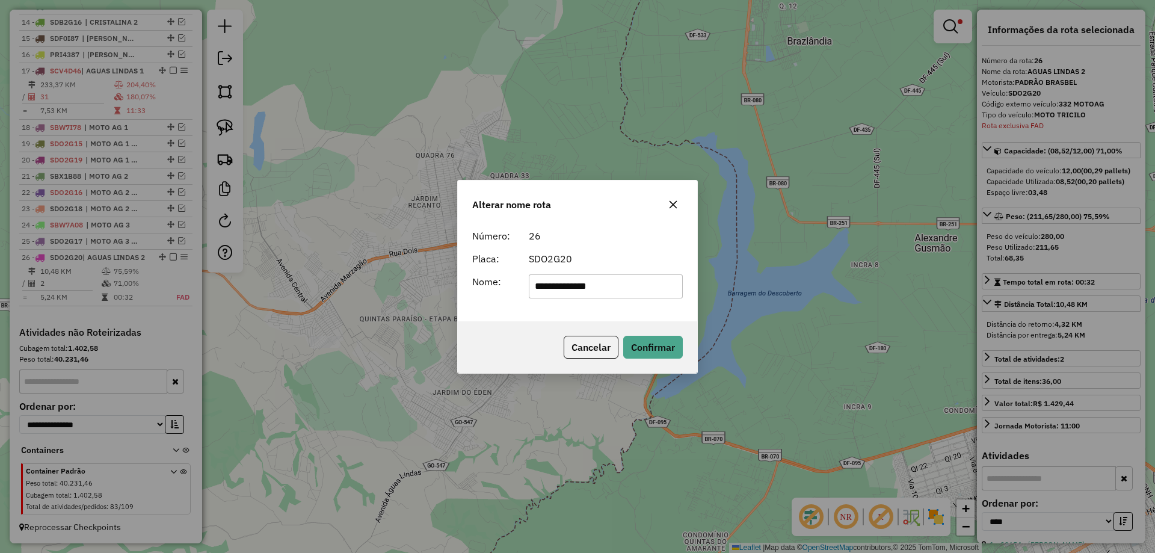
drag, startPoint x: 624, startPoint y: 288, endPoint x: 337, endPoint y: 274, distance: 287.8
click at [337, 274] on div "**********" at bounding box center [577, 276] width 1155 height 553
type input "**********"
click at [647, 334] on div "Cancelar Confirmar" at bounding box center [577, 347] width 239 height 52
drag, startPoint x: 645, startPoint y: 343, endPoint x: 631, endPoint y: 345, distance: 13.9
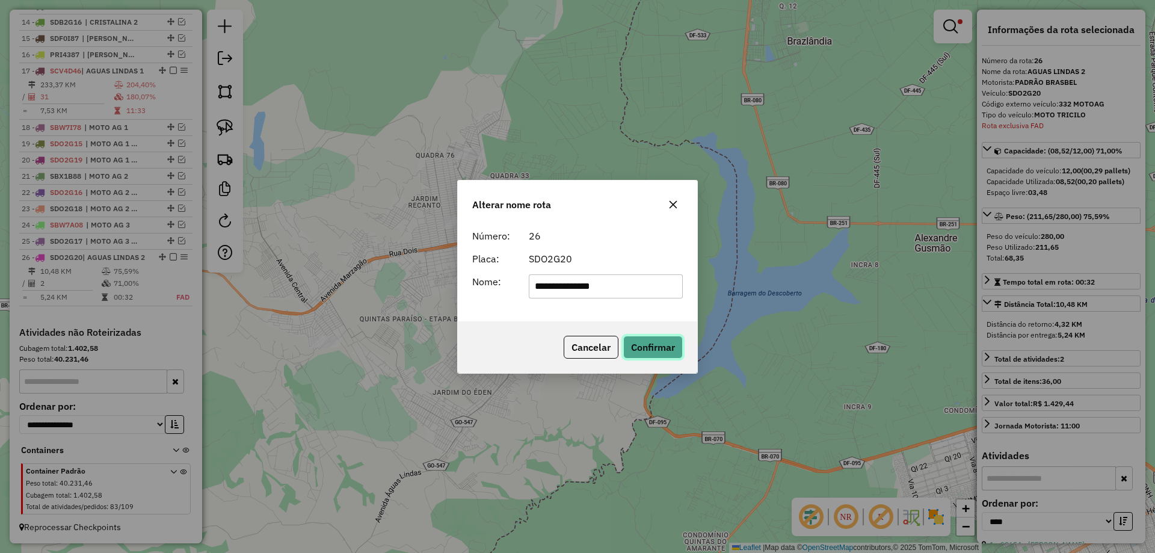
click at [643, 343] on button "Confirmar" at bounding box center [653, 347] width 60 height 23
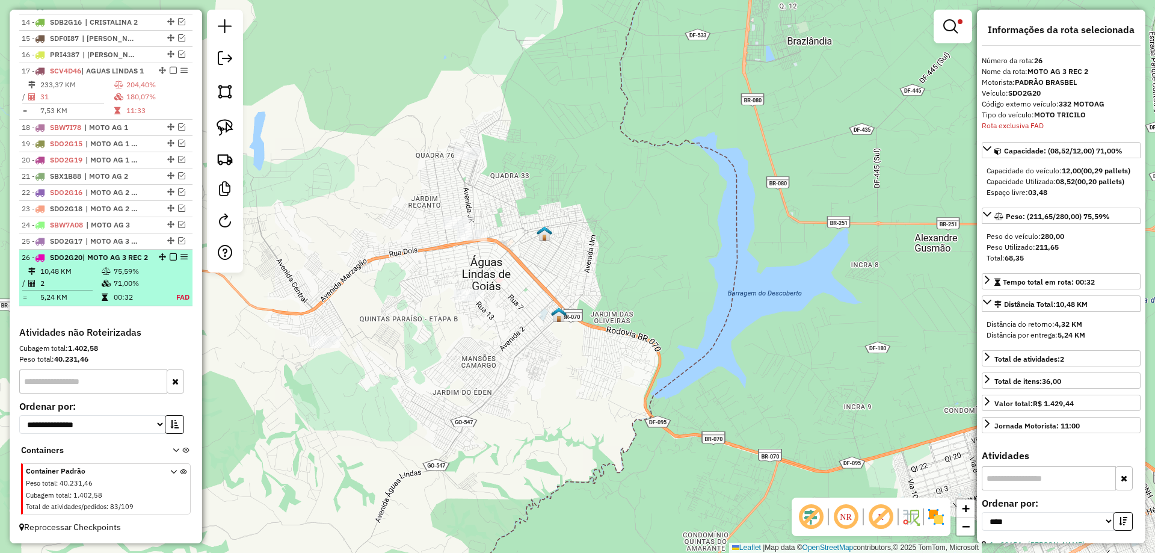
click at [170, 253] on em at bounding box center [173, 256] width 7 height 7
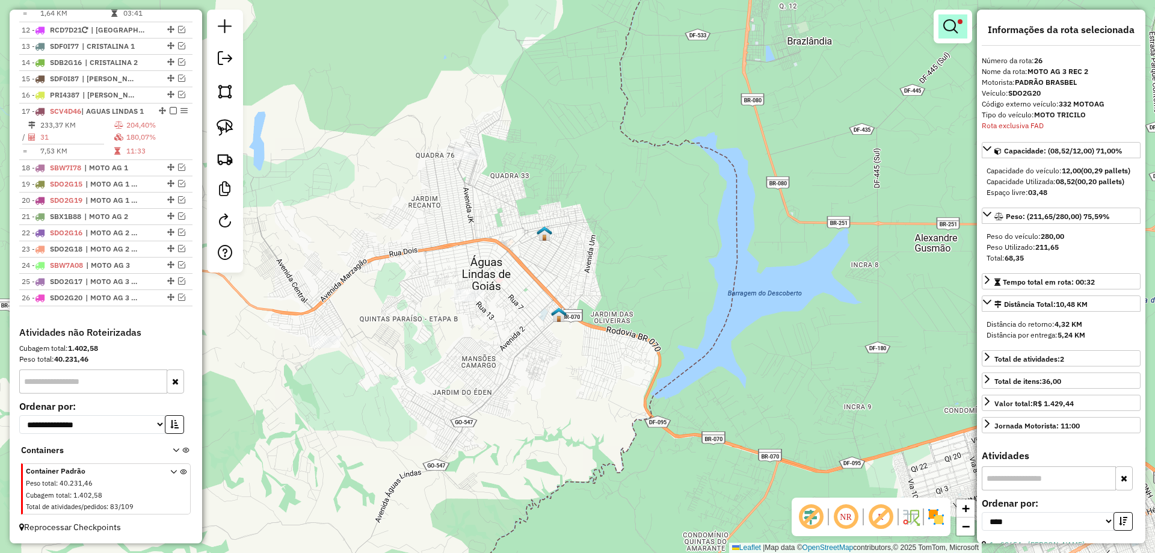
click at [938, 20] on link at bounding box center [952, 26] width 29 height 24
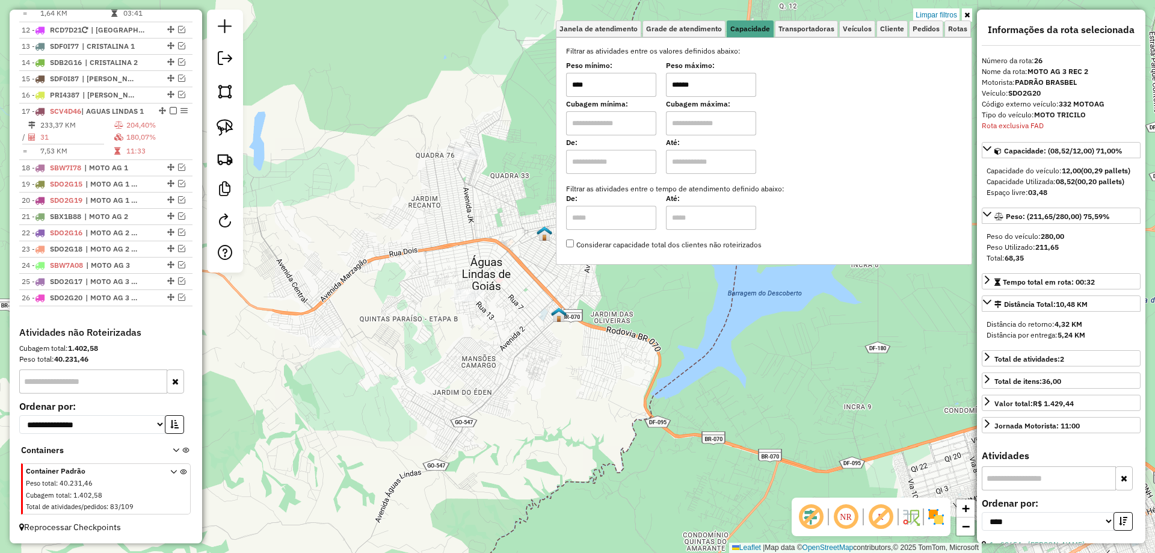
click at [683, 85] on input "******" at bounding box center [711, 85] width 90 height 24
type input "******"
click at [235, 124] on link at bounding box center [225, 127] width 26 height 26
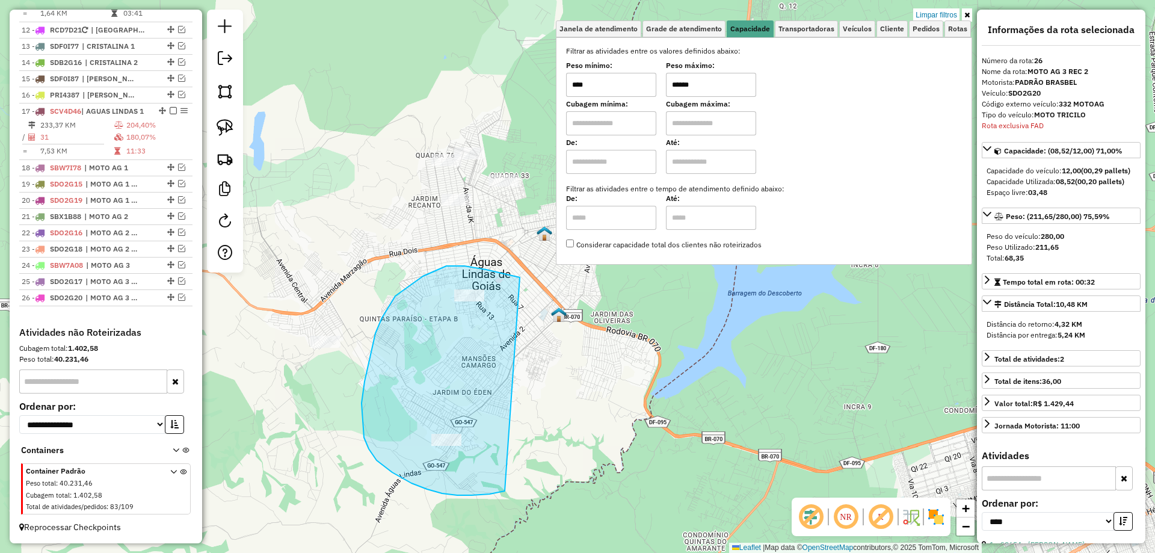
drag, startPoint x: 474, startPoint y: 268, endPoint x: 568, endPoint y: 450, distance: 205.5
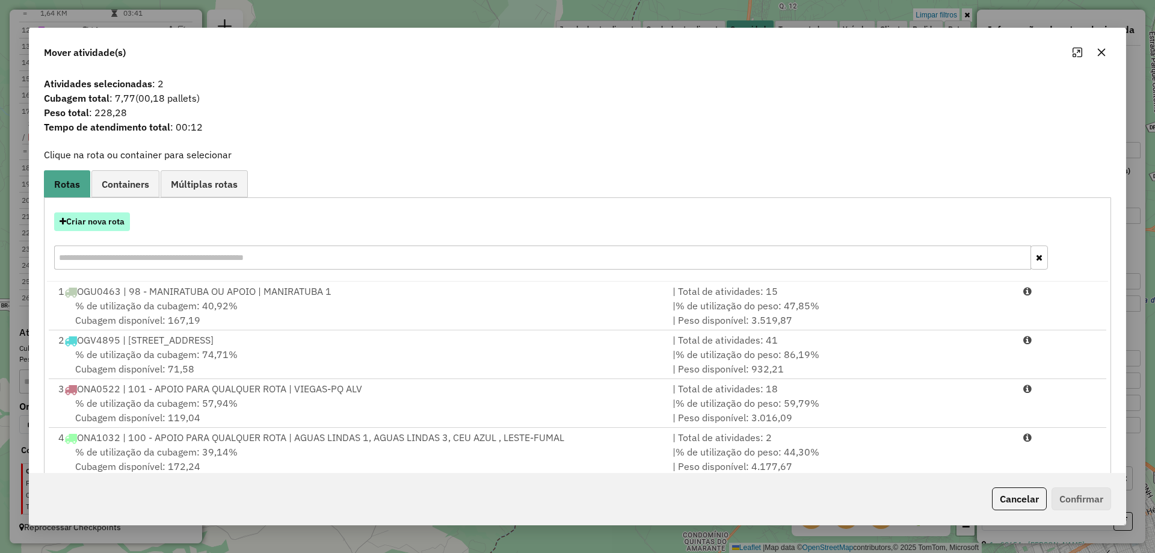
click at [117, 227] on button "Criar nova rota" at bounding box center [92, 221] width 76 height 19
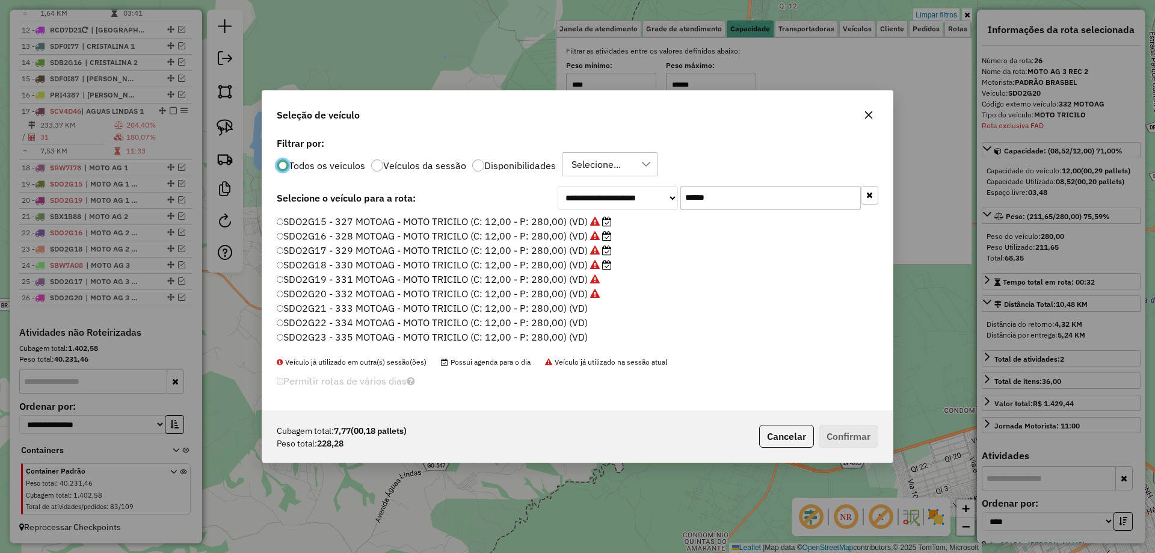
scroll to position [7, 4]
click at [560, 310] on label "SDO2G21 - 333 MOTOAG - MOTO TRICILO (C: 12,00 - P: 280,00) (VD)" at bounding box center [432, 308] width 311 height 14
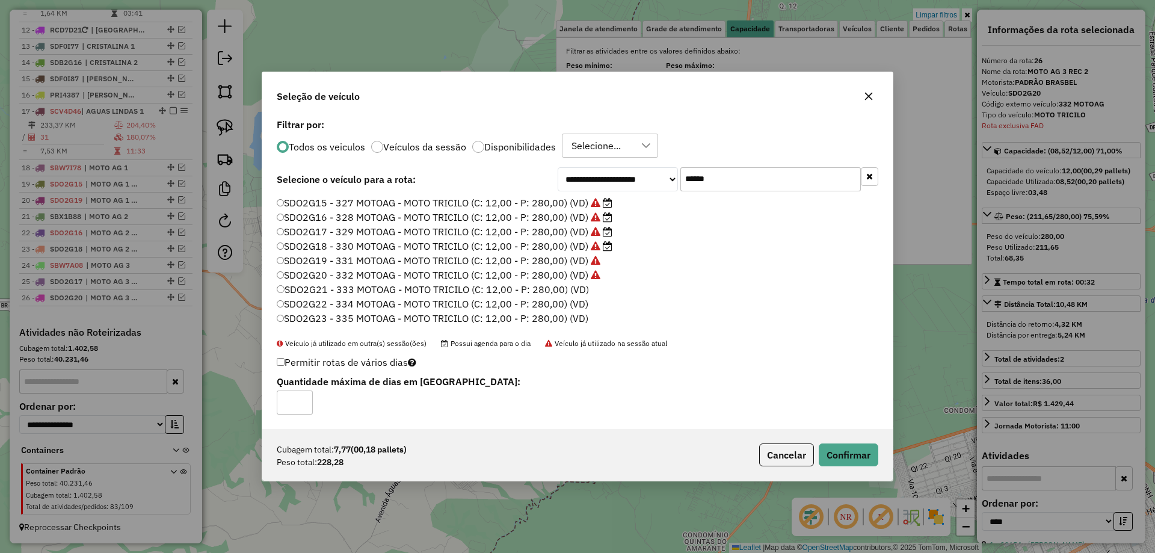
click at [836, 466] on div "Cubagem total: 7,77 (00,18 pallets) Peso total: 228,28 Cancelar Confirmar" at bounding box center [577, 455] width 630 height 52
click at [832, 456] on button "Confirmar" at bounding box center [848, 454] width 60 height 23
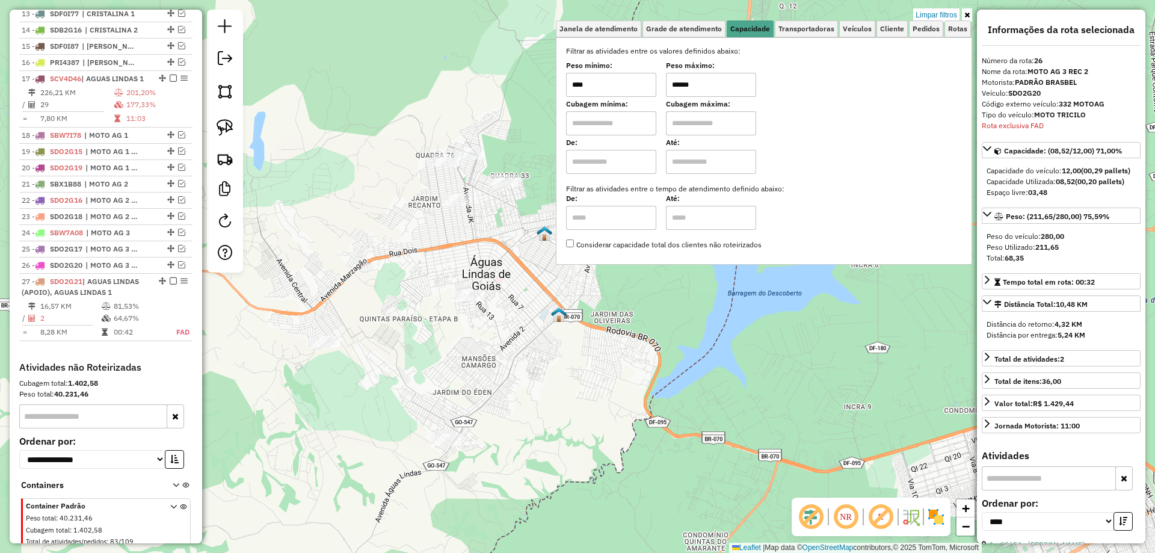
scroll to position [1211, 0]
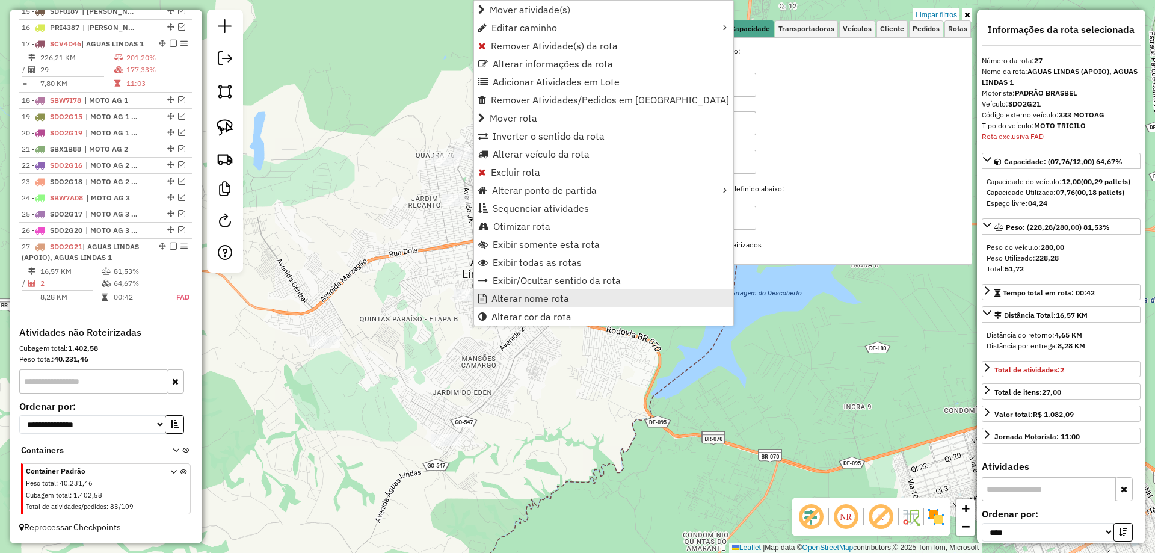
click at [529, 298] on span "Alterar nome rota" at bounding box center [530, 298] width 78 height 10
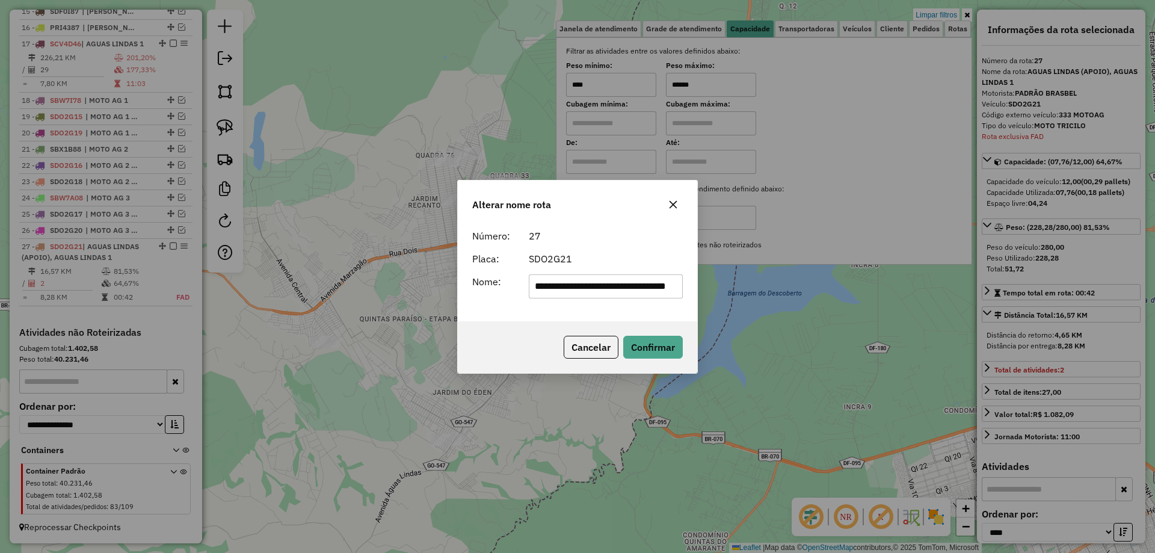
scroll to position [0, 42]
click at [642, 283] on input "**********" at bounding box center [606, 286] width 155 height 24
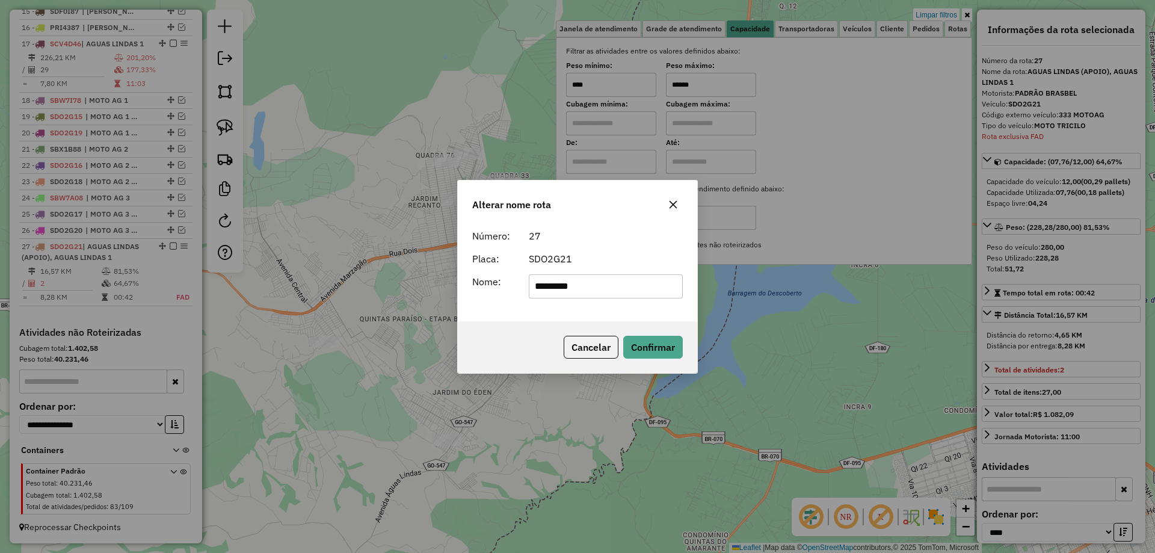
type input "**********"
click at [642, 342] on button "Confirmar" at bounding box center [653, 347] width 60 height 23
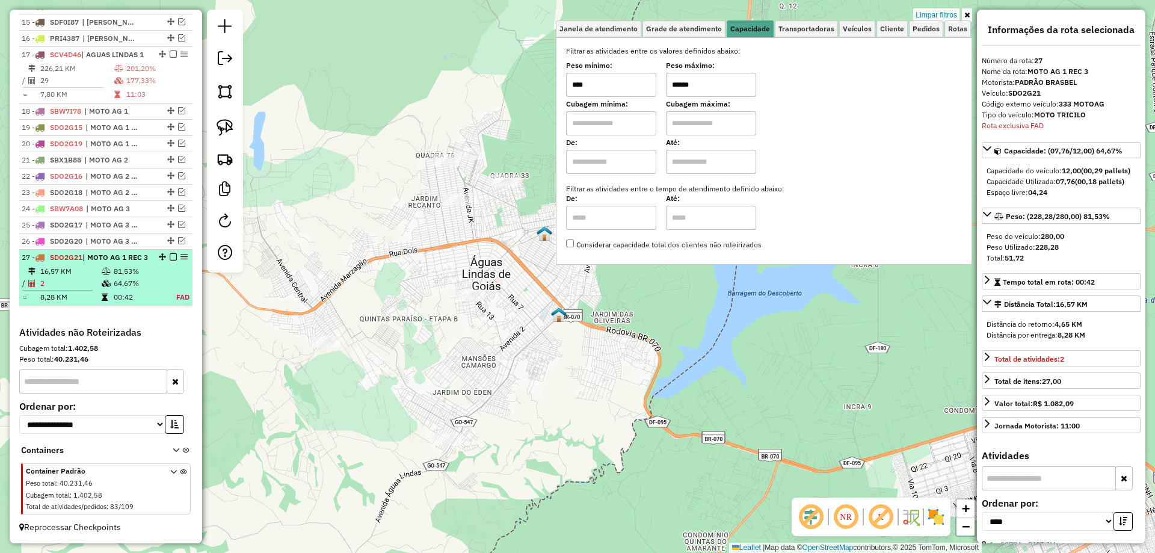
click at [172, 253] on em at bounding box center [173, 256] width 7 height 7
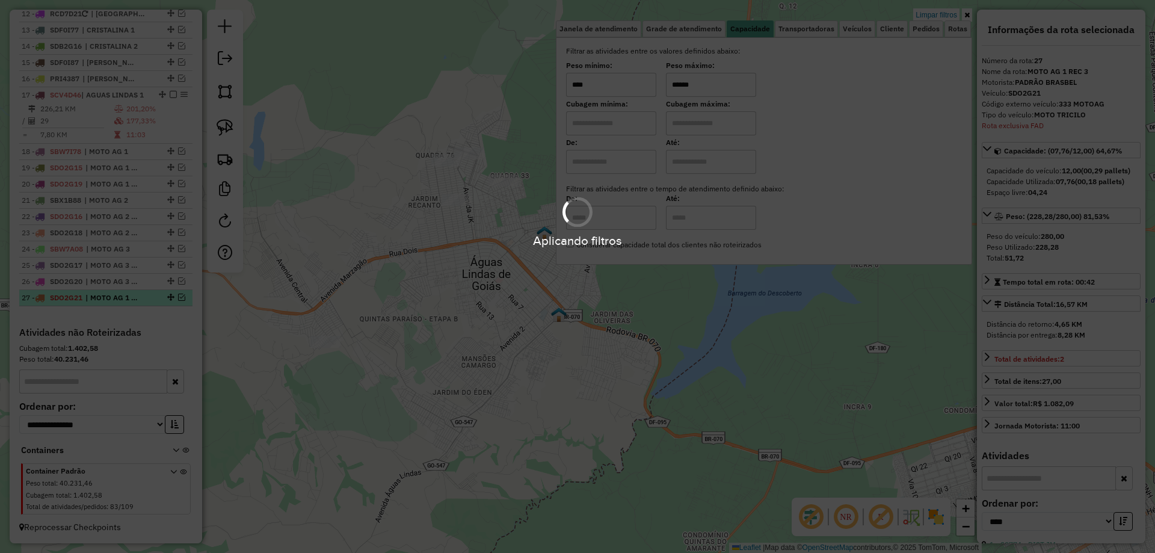
scroll to position [1160, 0]
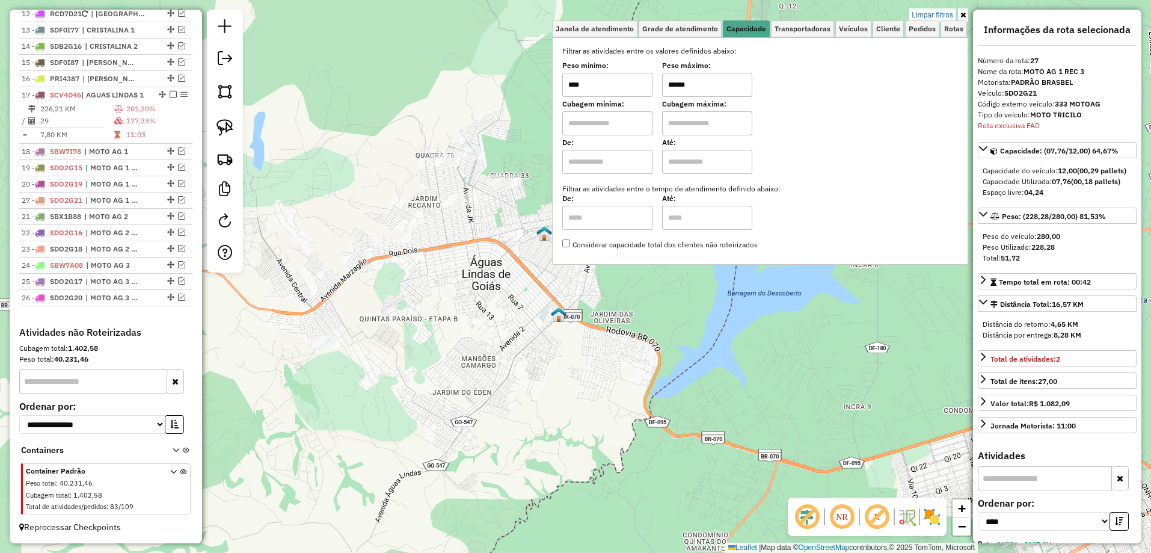
drag, startPoint x: 168, startPoint y: 298, endPoint x: 149, endPoint y: 195, distance: 105.1
click at [230, 112] on div at bounding box center [225, 141] width 36 height 263
click at [224, 126] on img at bounding box center [224, 127] width 17 height 17
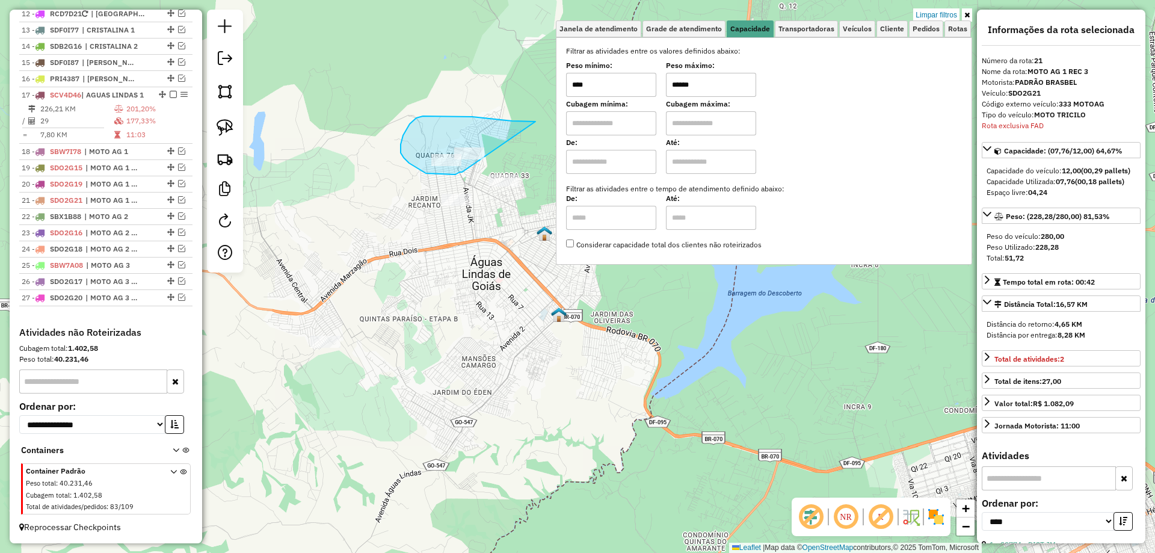
drag, startPoint x: 447, startPoint y: 116, endPoint x: 464, endPoint y: 171, distance: 57.7
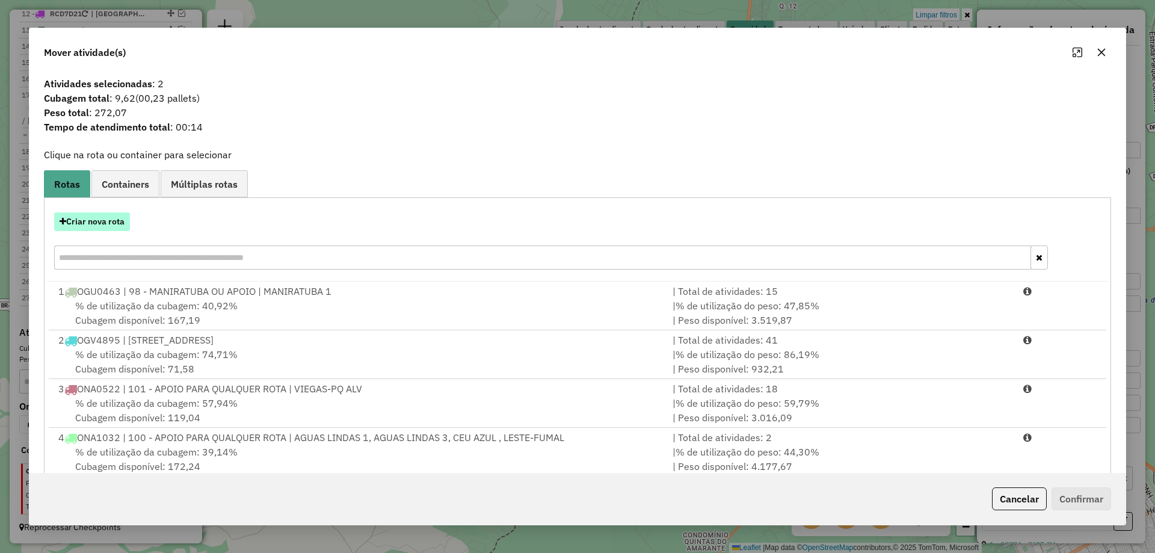
click at [100, 223] on button "Criar nova rota" at bounding box center [92, 221] width 76 height 19
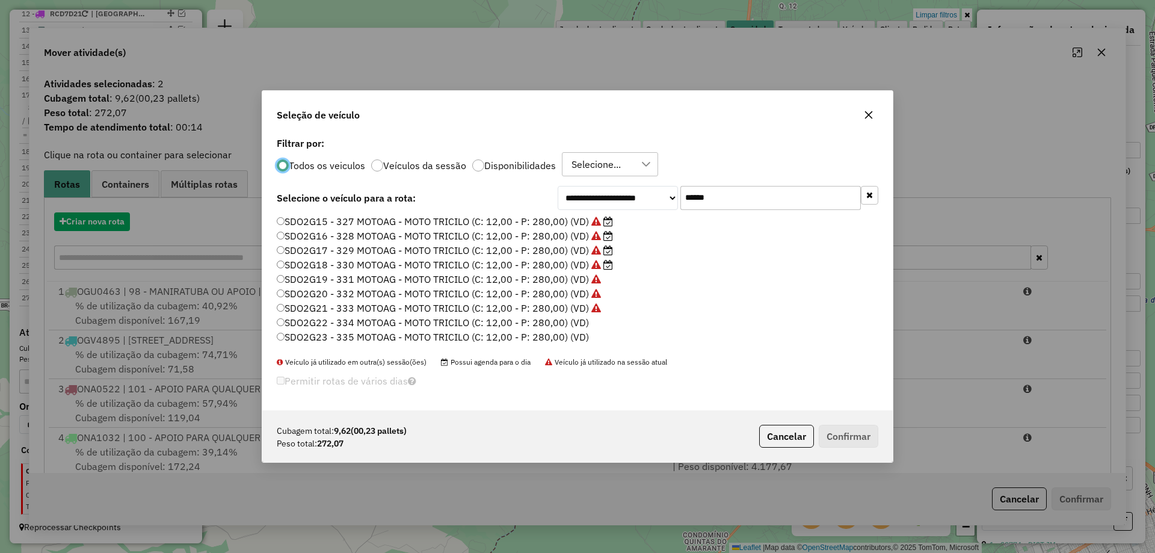
scroll to position [7, 4]
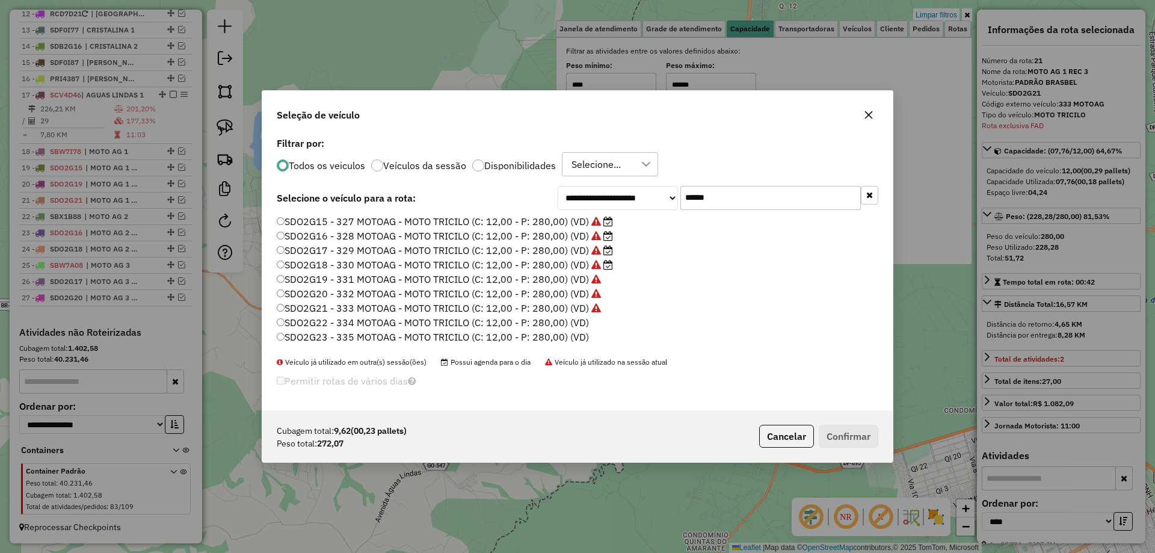
click at [573, 323] on label "SDO2G22 - 334 MOTOAG - MOTO TRICILO (C: 12,00 - P: 280,00) (VD)" at bounding box center [433, 322] width 312 height 14
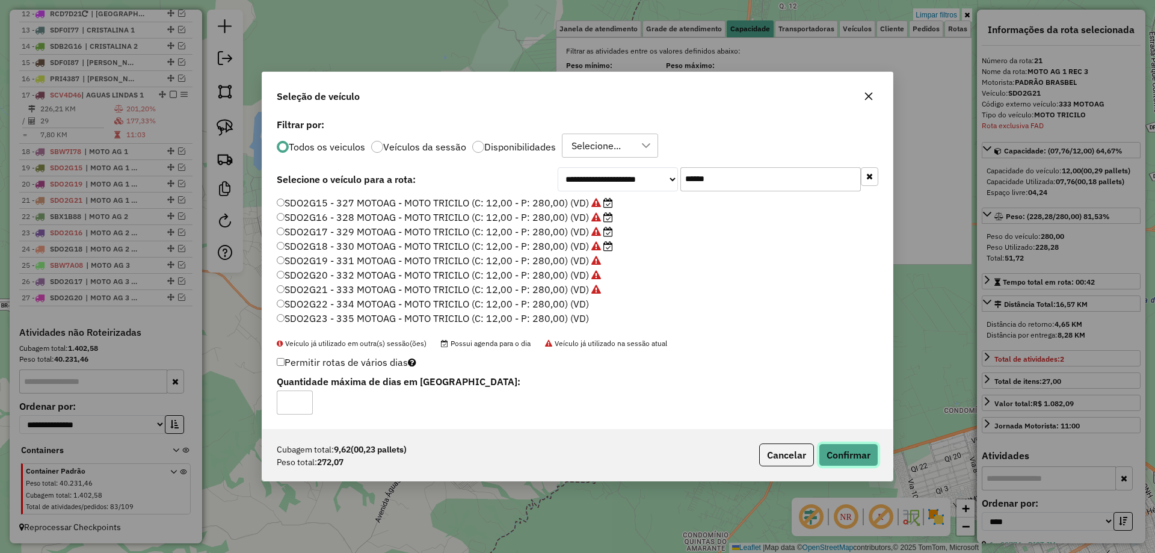
click at [841, 456] on button "Confirmar" at bounding box center [848, 454] width 60 height 23
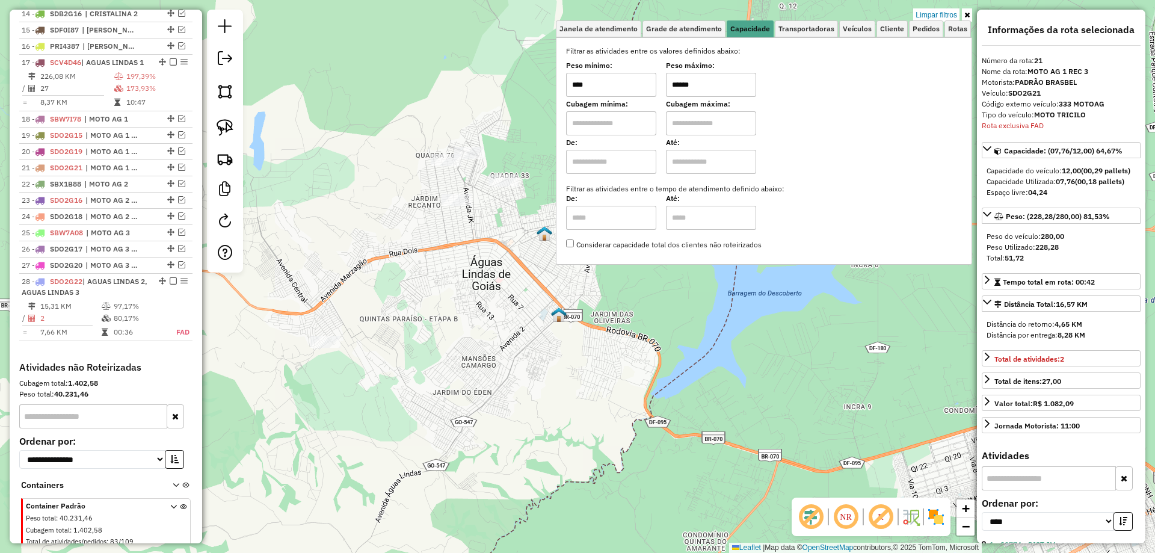
scroll to position [1227, 0]
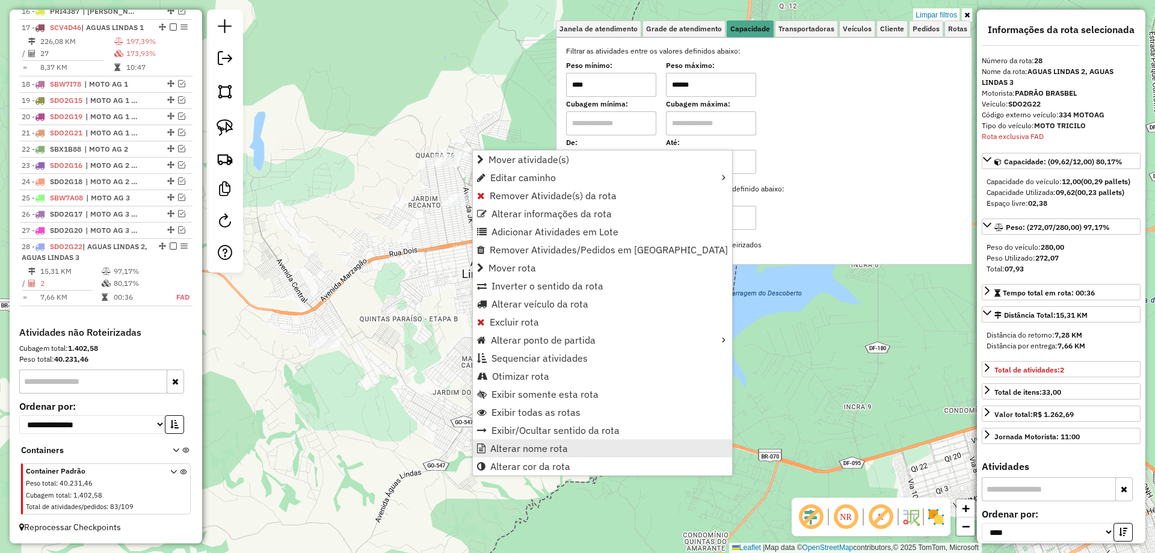
click at [523, 452] on span "Alterar nome rota" at bounding box center [529, 448] width 78 height 10
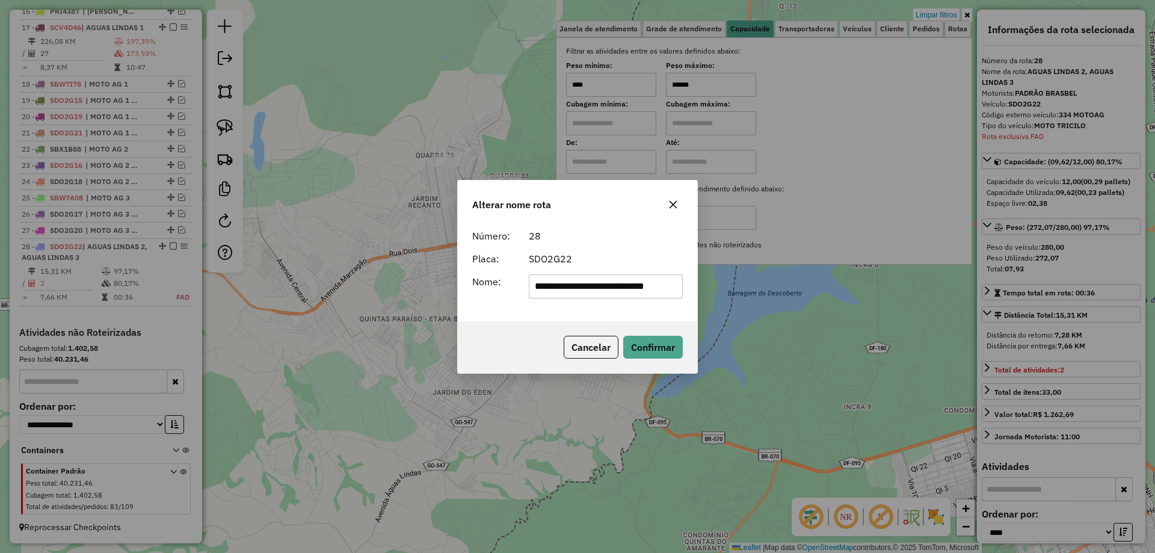
scroll to position [0, 12]
click at [621, 277] on input "**********" at bounding box center [606, 286] width 155 height 24
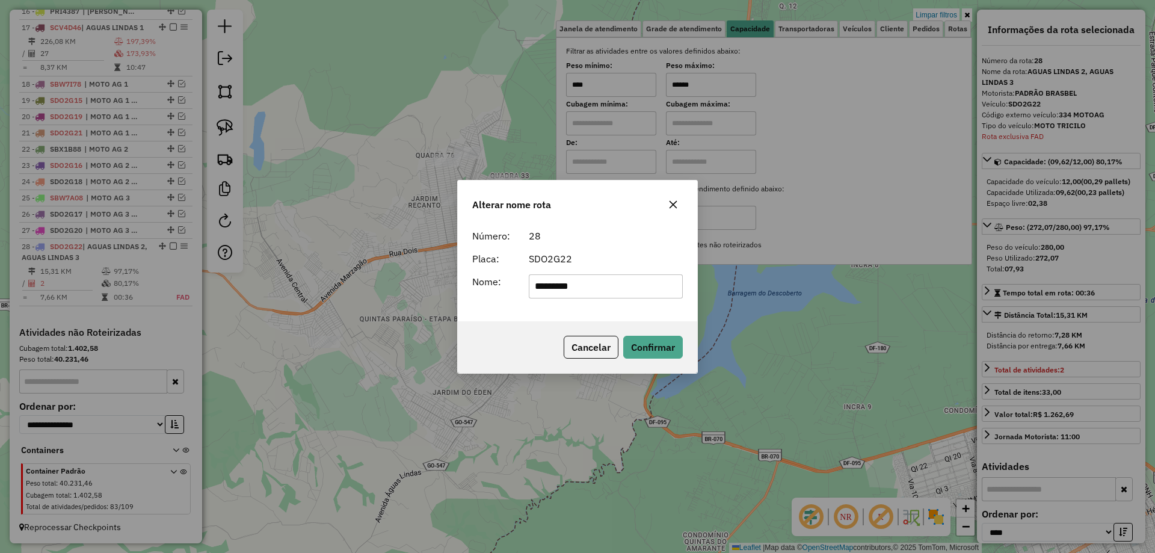
type input "**********"
drag, startPoint x: 637, startPoint y: 342, endPoint x: 416, endPoint y: 341, distance: 221.9
click at [637, 341] on button "Confirmar" at bounding box center [653, 347] width 60 height 23
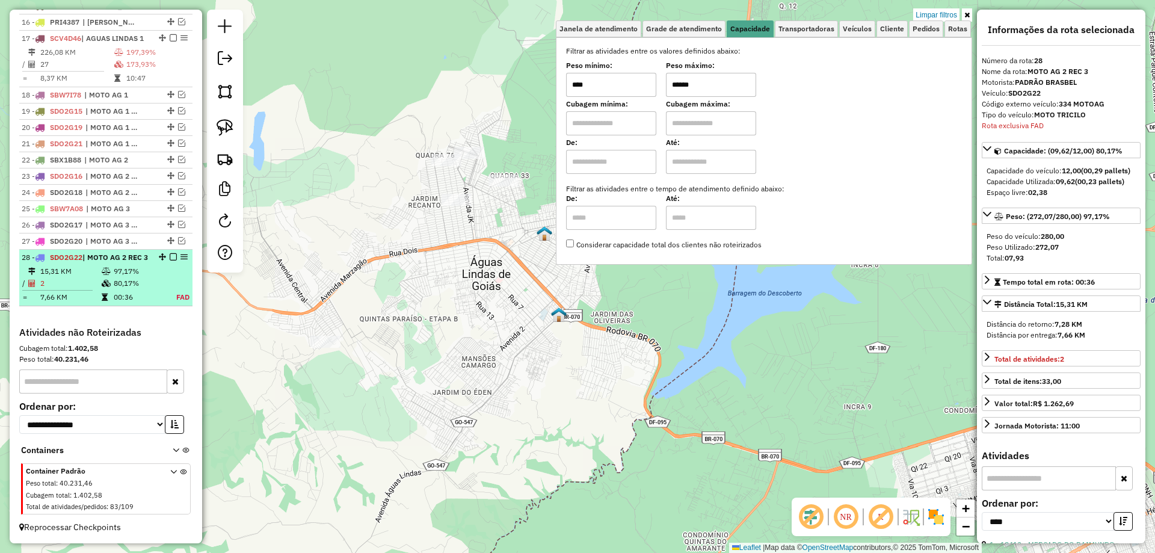
click at [172, 253] on em at bounding box center [173, 256] width 7 height 7
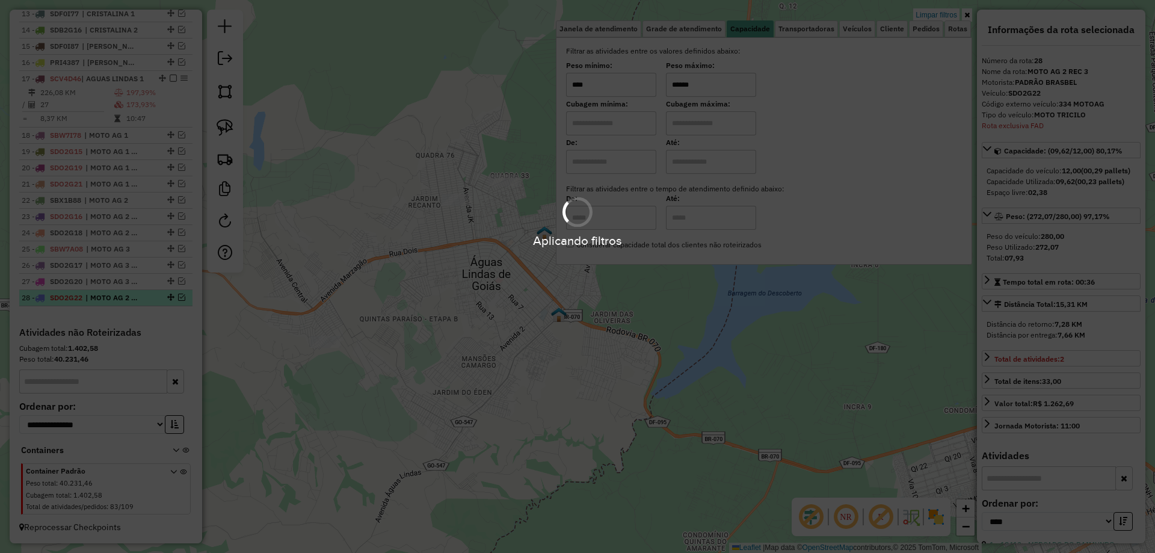
scroll to position [1176, 0]
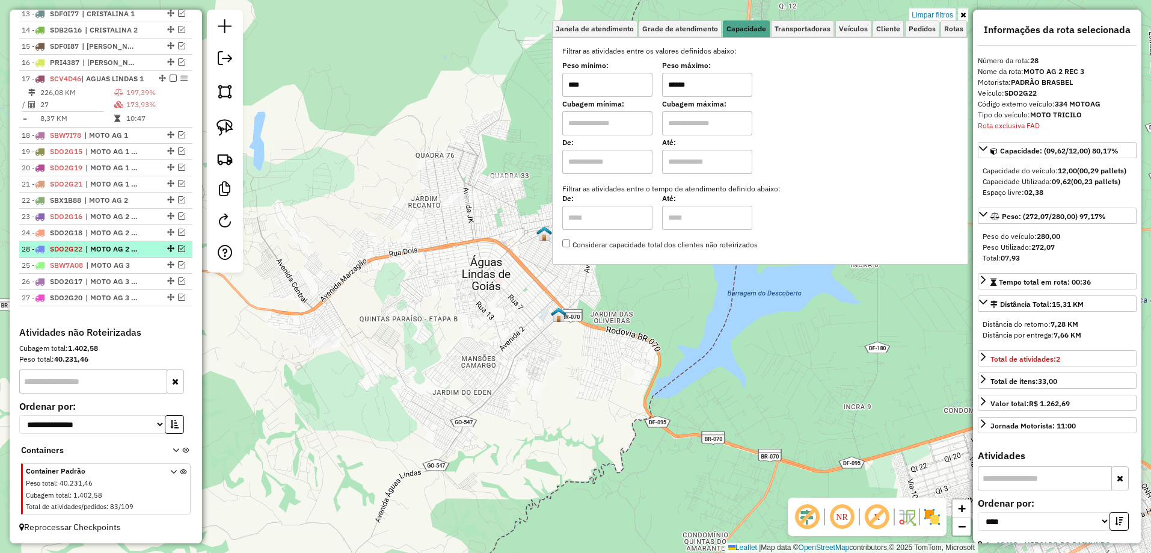
drag, startPoint x: 168, startPoint y: 297, endPoint x: 162, endPoint y: 247, distance: 50.2
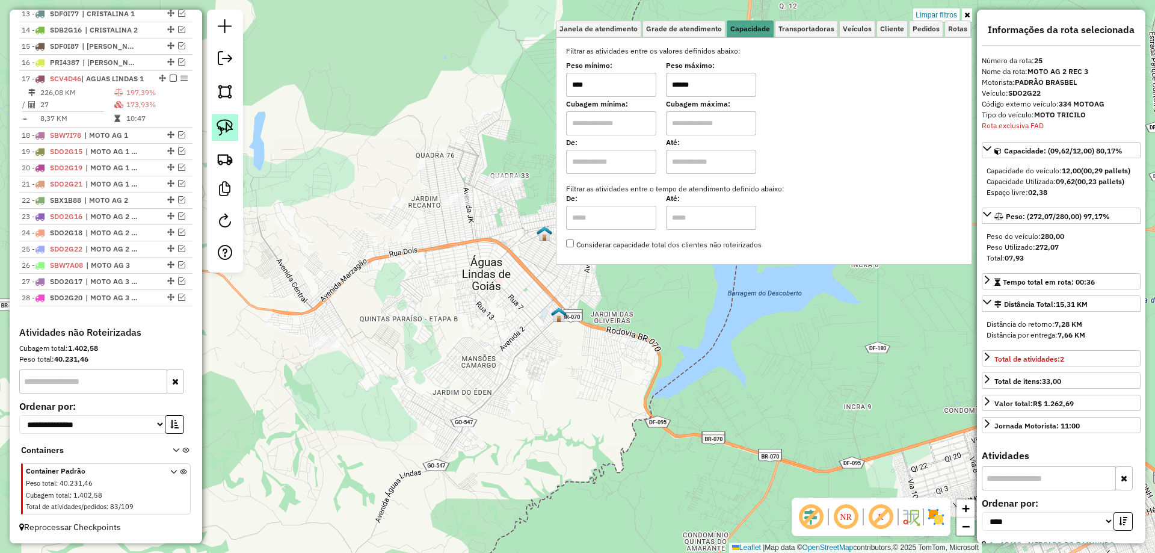
click at [217, 126] on img at bounding box center [224, 127] width 17 height 17
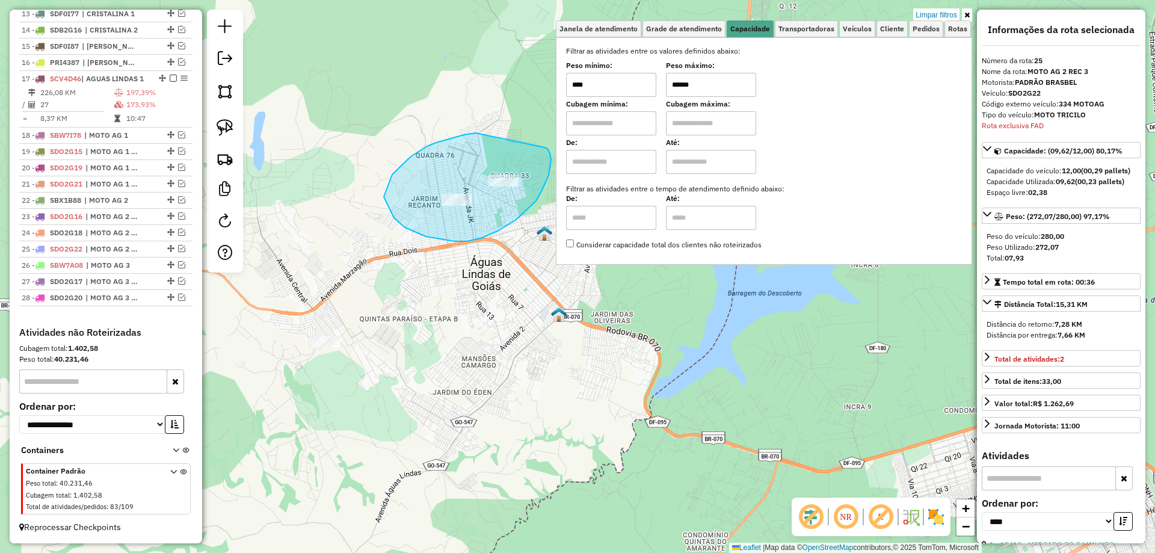
drag, startPoint x: 464, startPoint y: 135, endPoint x: 544, endPoint y: 147, distance: 81.6
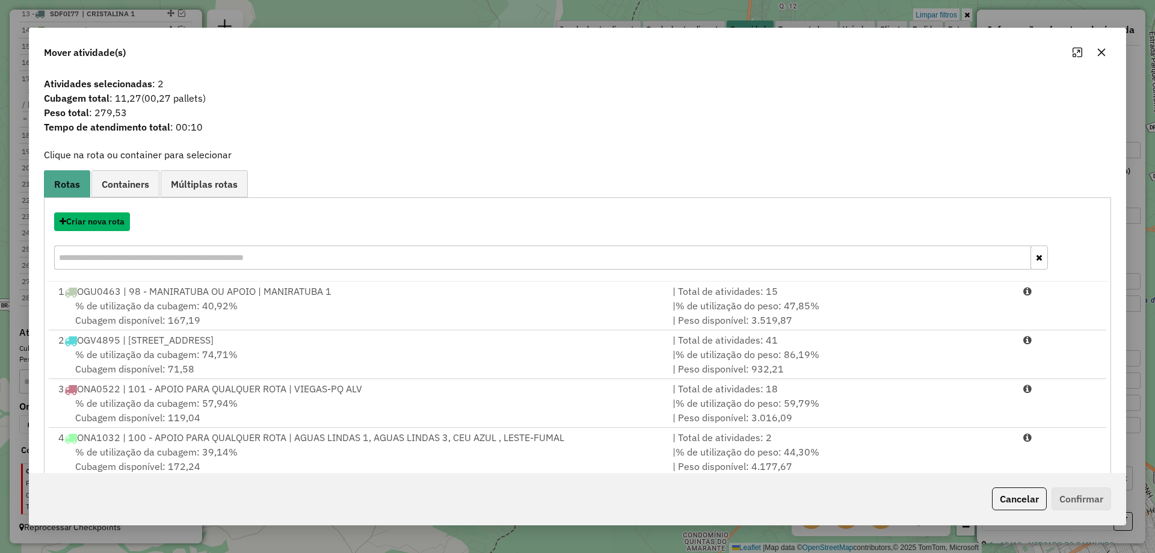
click at [102, 225] on button "Criar nova rota" at bounding box center [92, 221] width 76 height 19
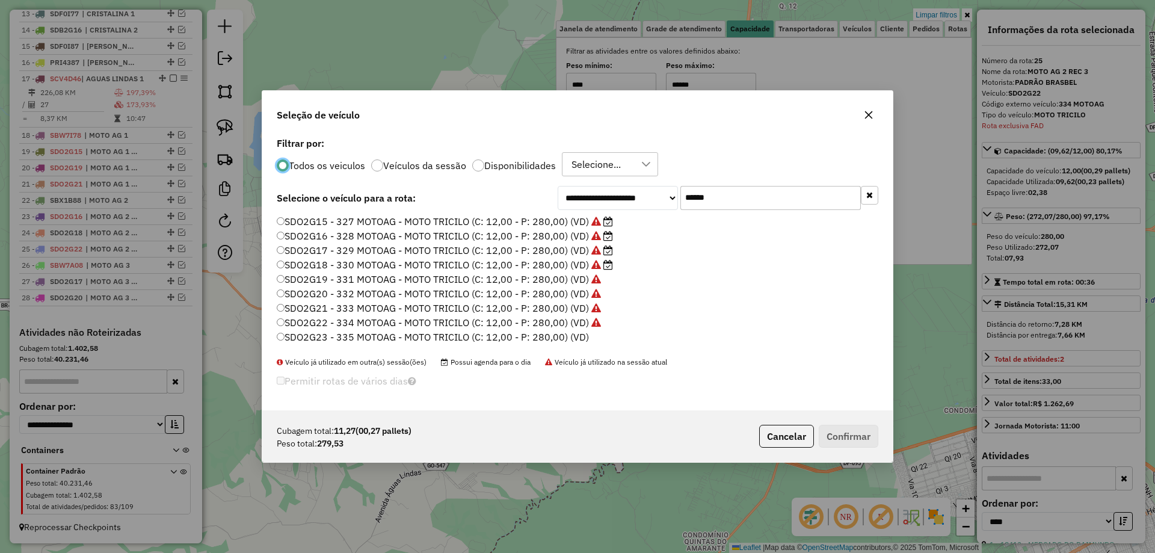
scroll to position [7, 4]
click at [572, 340] on label "SDO2G23 - 335 MOTOAG - MOTO TRICILO (C: 12,00 - P: 280,00) (VD)" at bounding box center [433, 337] width 312 height 14
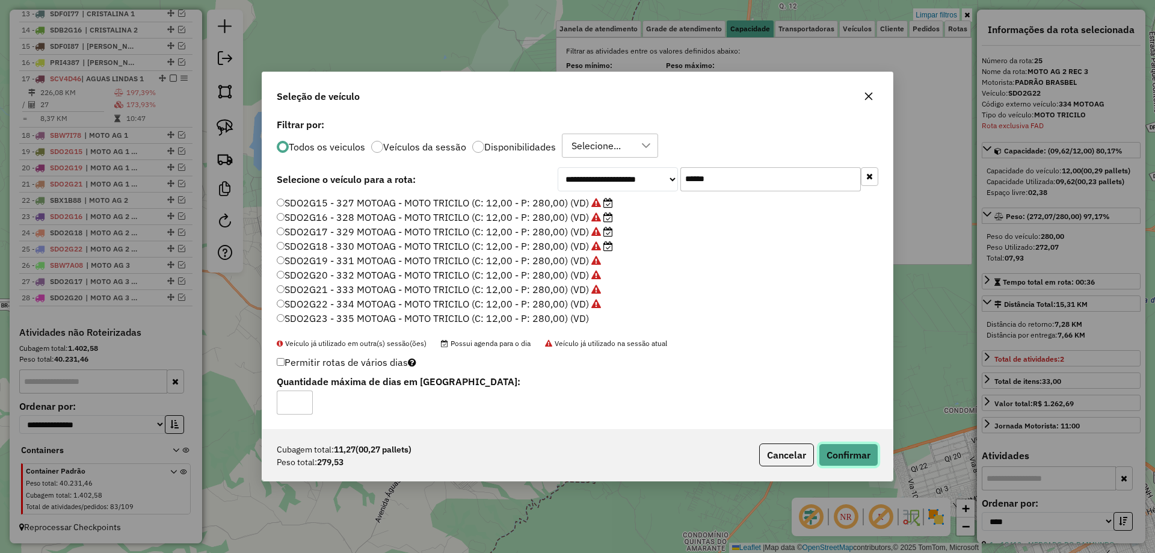
drag, startPoint x: 842, startPoint y: 459, endPoint x: 836, endPoint y: 460, distance: 6.0
click at [840, 459] on button "Confirmar" at bounding box center [848, 454] width 60 height 23
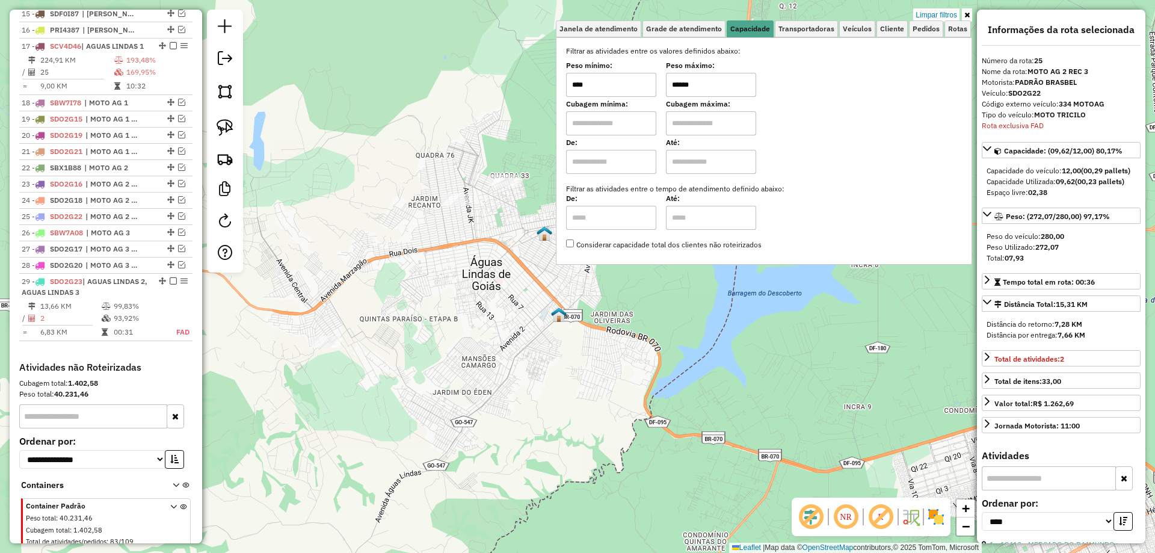
scroll to position [1244, 0]
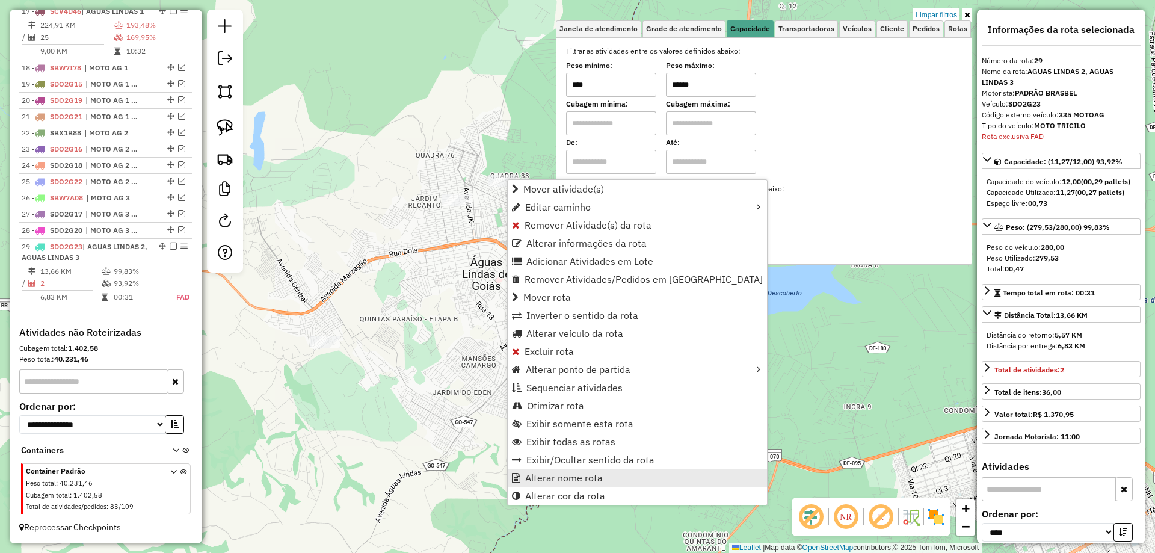
click at [541, 478] on span "Alterar nome rota" at bounding box center [564, 478] width 78 height 10
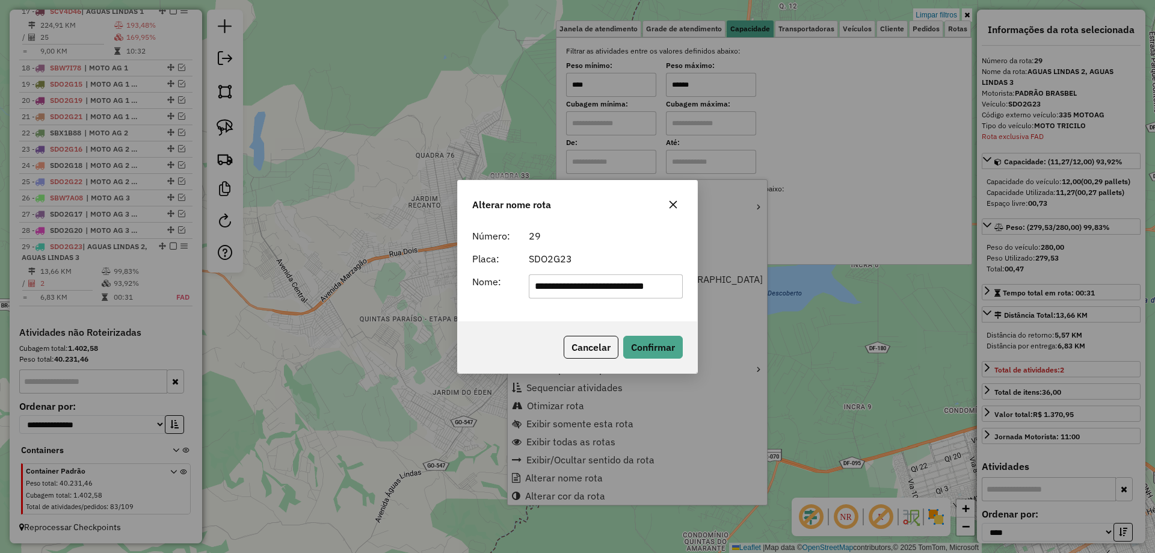
scroll to position [0, 12]
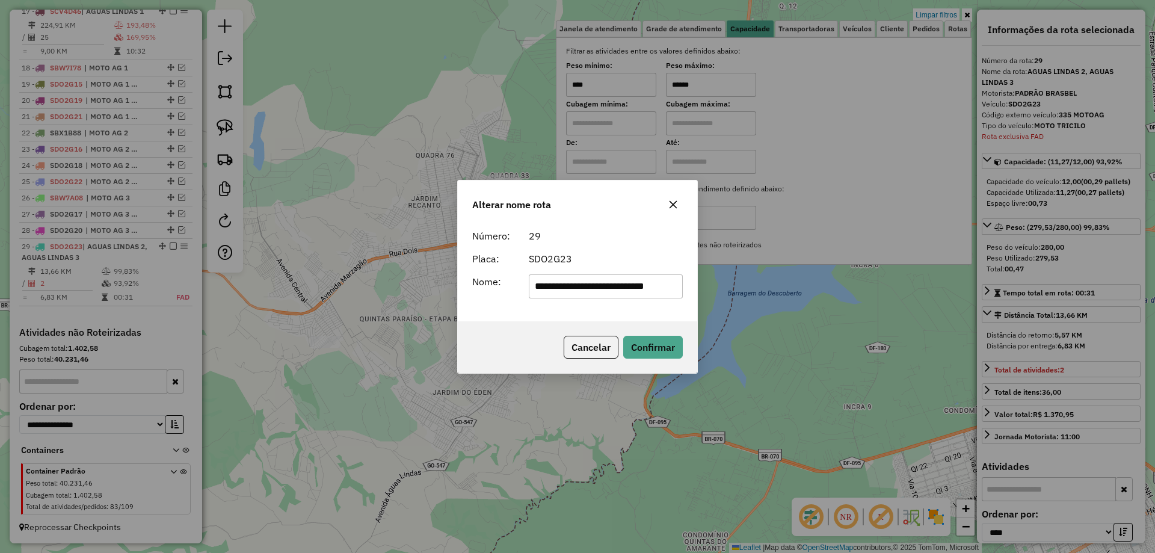
click at [605, 292] on input "**********" at bounding box center [606, 286] width 155 height 24
click at [605, 291] on input "**********" at bounding box center [606, 286] width 155 height 24
type input "**********"
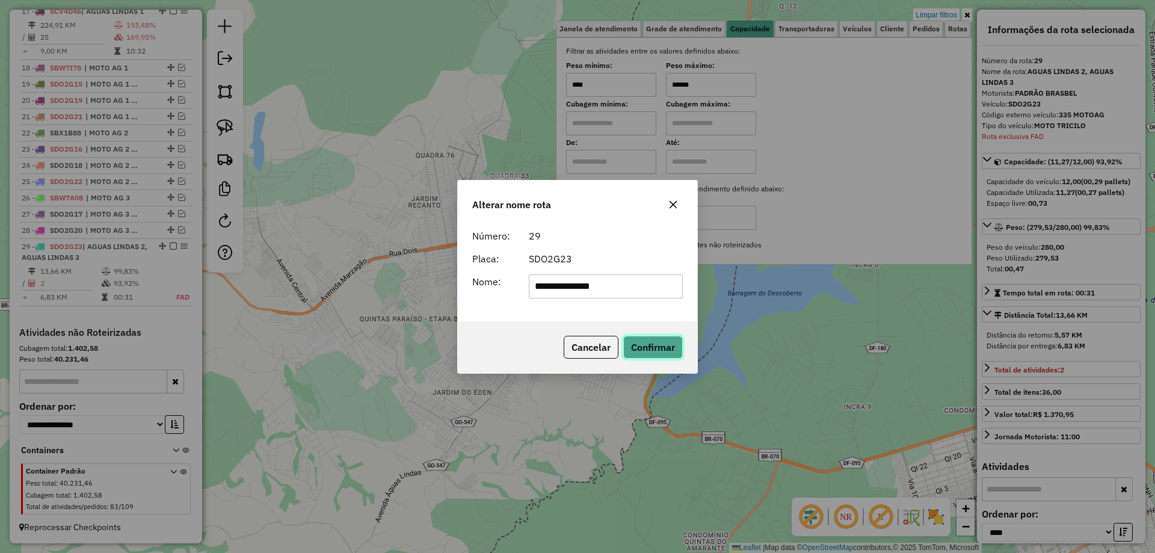
drag, startPoint x: 643, startPoint y: 346, endPoint x: 620, endPoint y: 342, distance: 23.8
click at [642, 346] on button "Confirmar" at bounding box center [653, 347] width 60 height 23
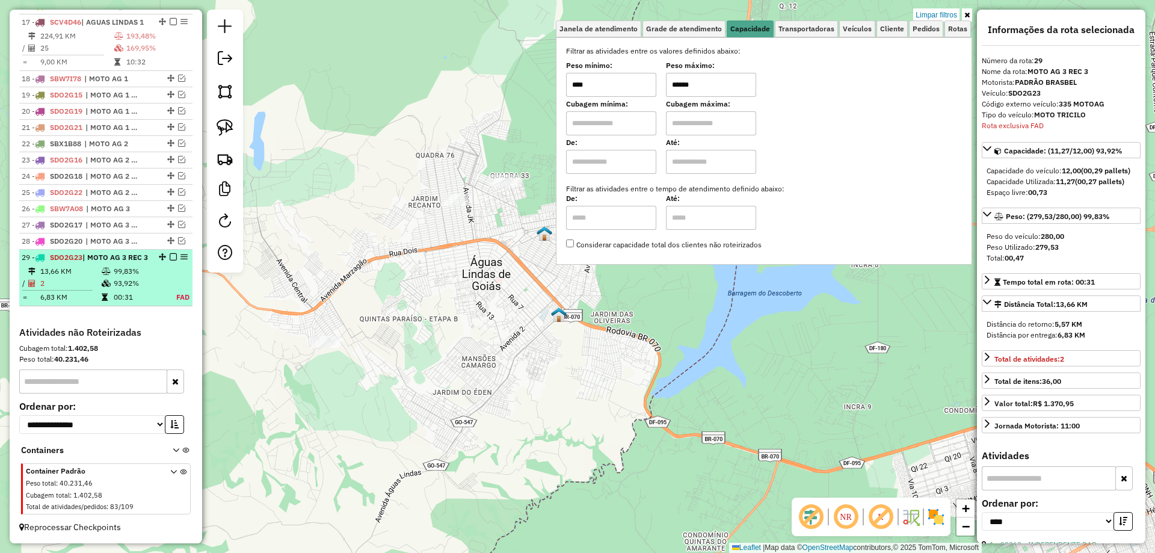
click at [170, 253] on em at bounding box center [173, 256] width 7 height 7
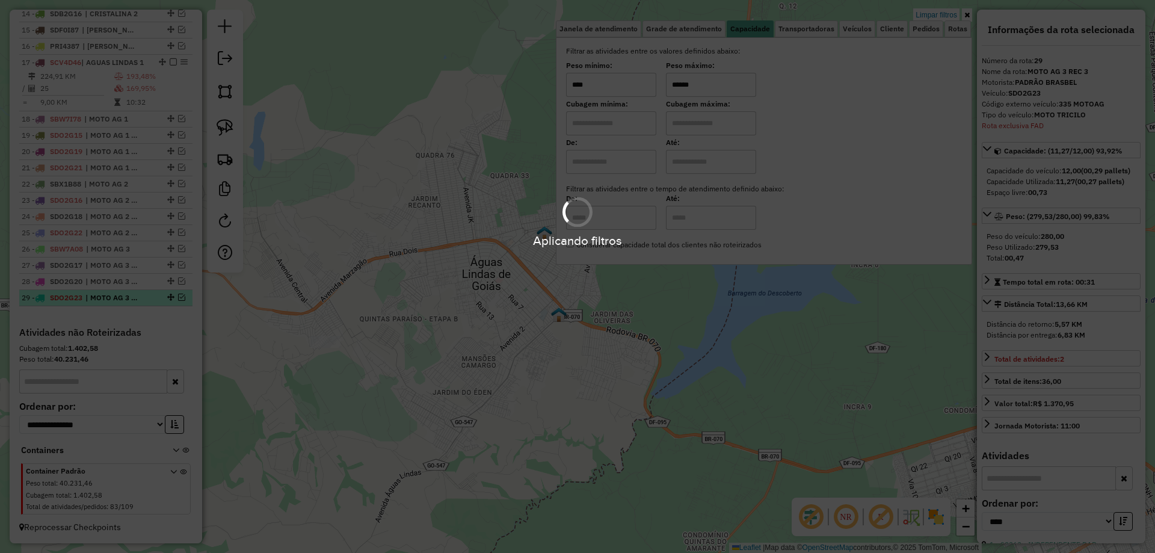
scroll to position [1192, 0]
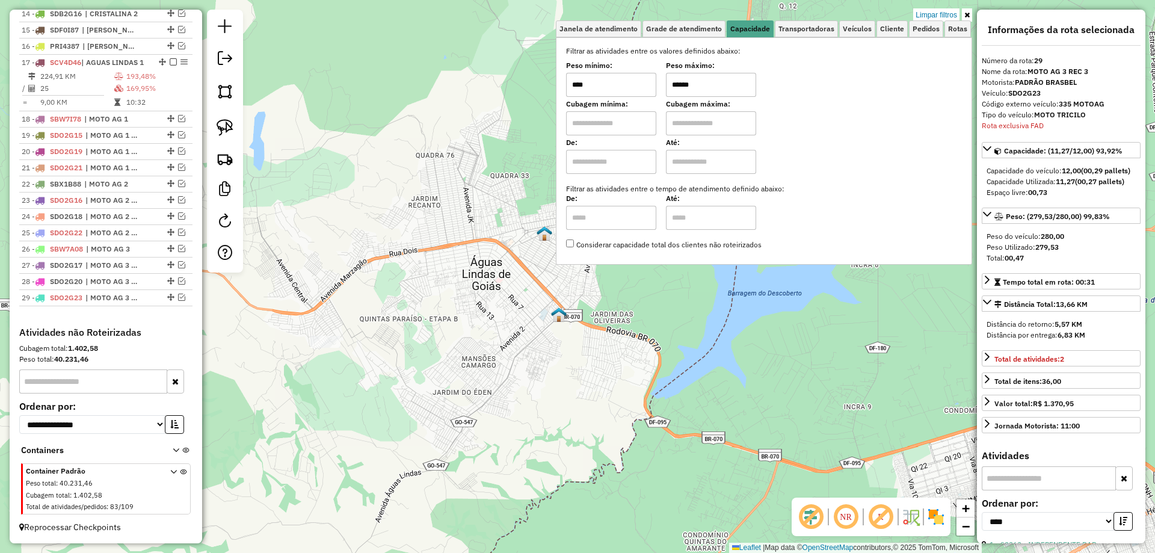
click at [919, 8] on div "Limpar filtros Janela de atendimento Grade de atendimento Capacidade Transporta…" at bounding box center [577, 276] width 1155 height 553
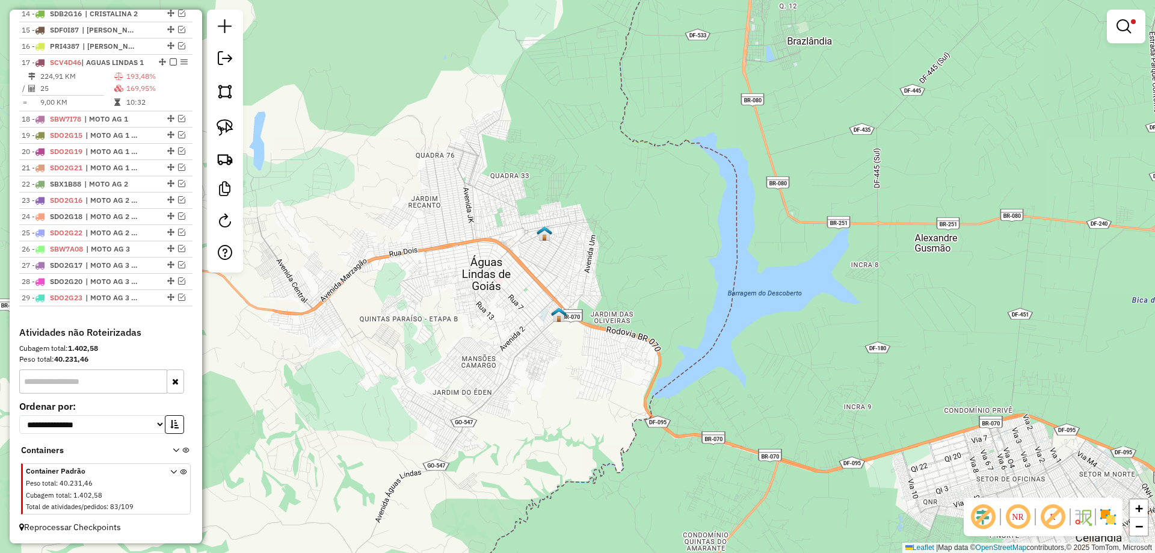
click at [926, 11] on div "Limpar filtros Janela de atendimento Grade de atendimento Capacidade Transporta…" at bounding box center [577, 276] width 1155 height 553
click at [1120, 21] on em at bounding box center [1123, 26] width 14 height 14
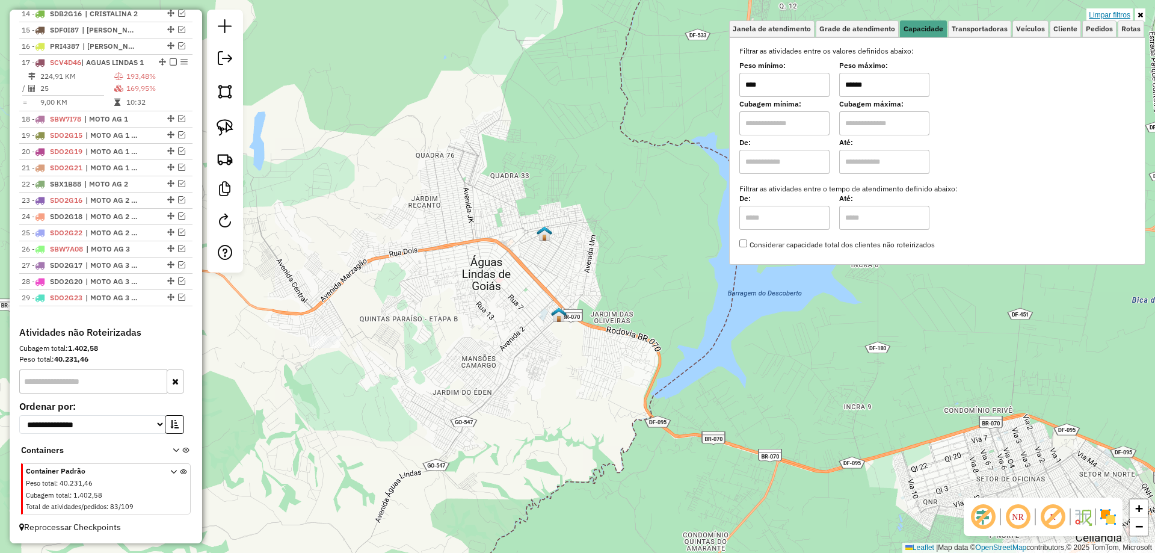
click at [1104, 13] on link "Limpar filtros" at bounding box center [1109, 14] width 46 height 13
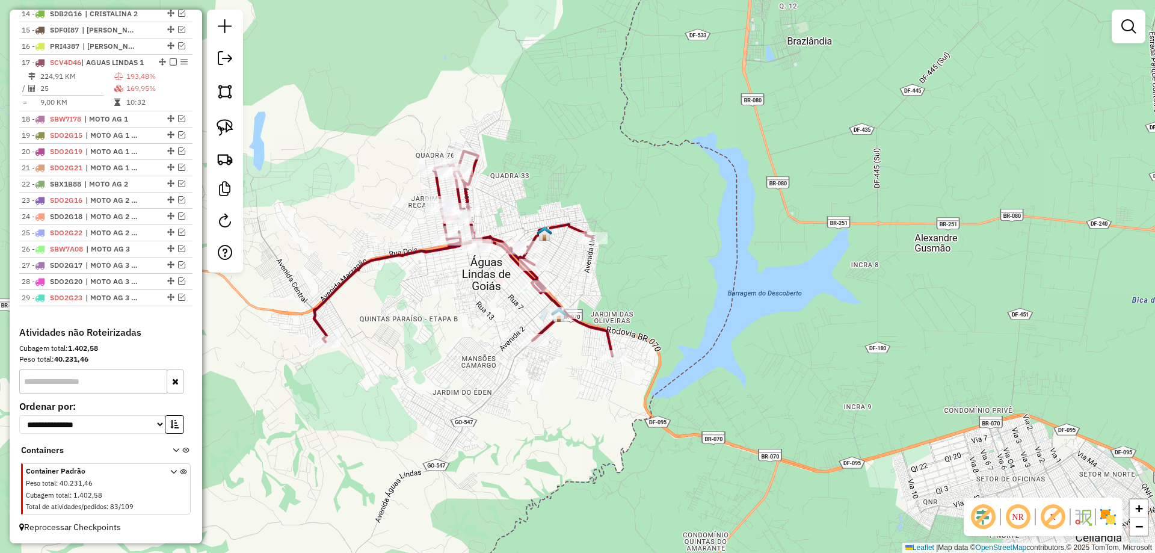
click at [553, 297] on icon at bounding box center [463, 253] width 298 height 205
select select "*********"
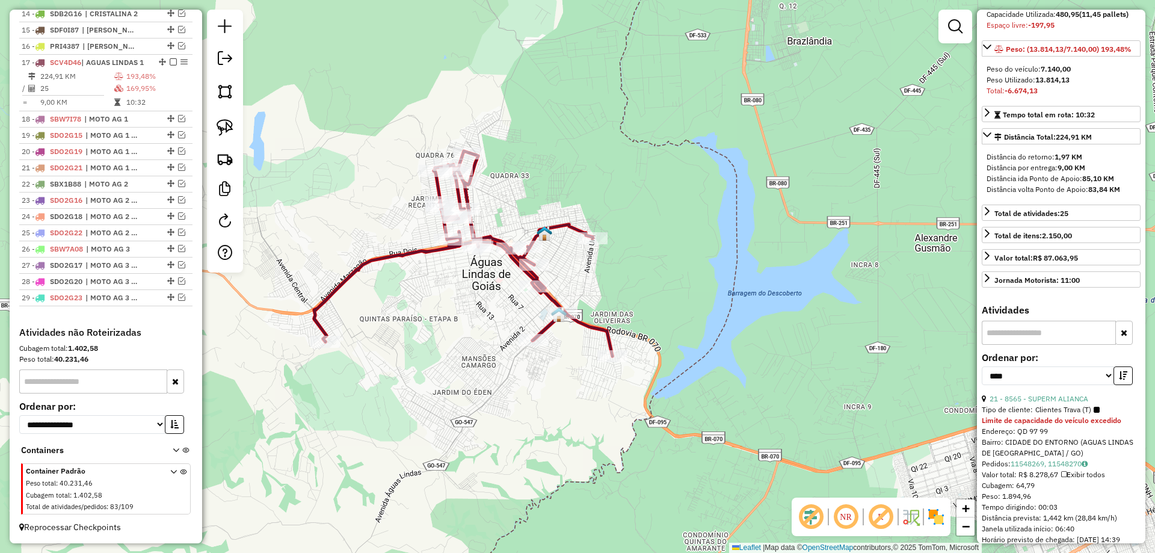
scroll to position [180, 0]
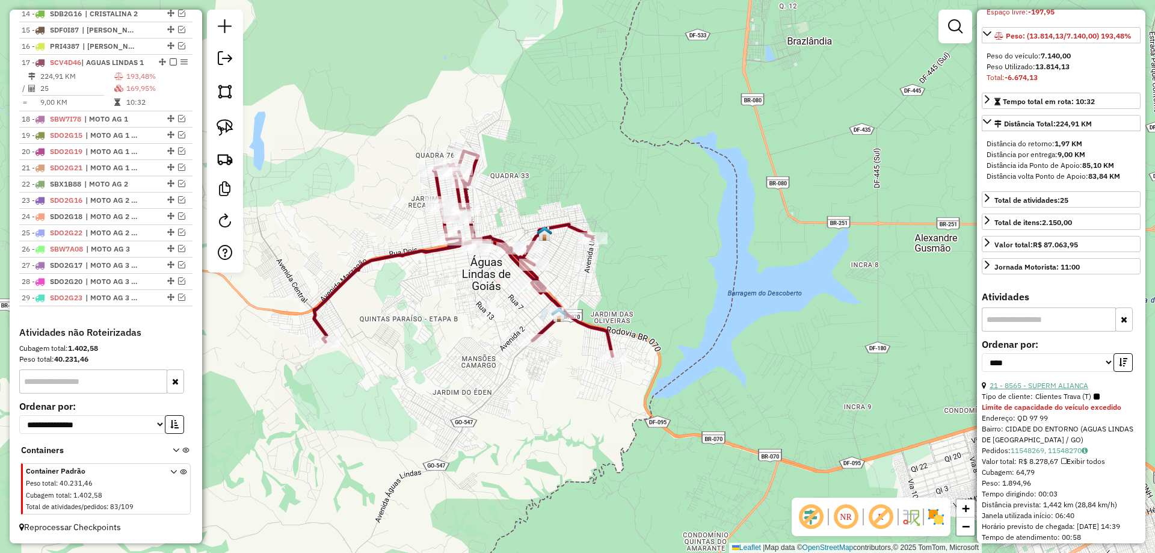
click at [1051, 390] on link "21 - 8565 - SUPERM ALIANCA" at bounding box center [1038, 385] width 99 height 9
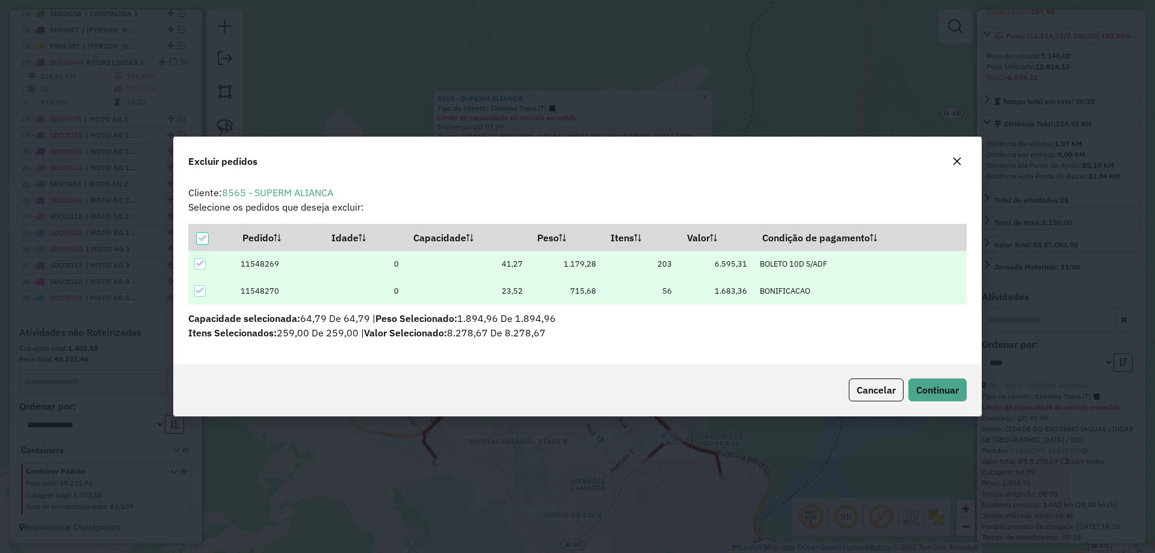
scroll to position [0, 0]
click at [946, 391] on span "Continuar" at bounding box center [937, 390] width 43 height 12
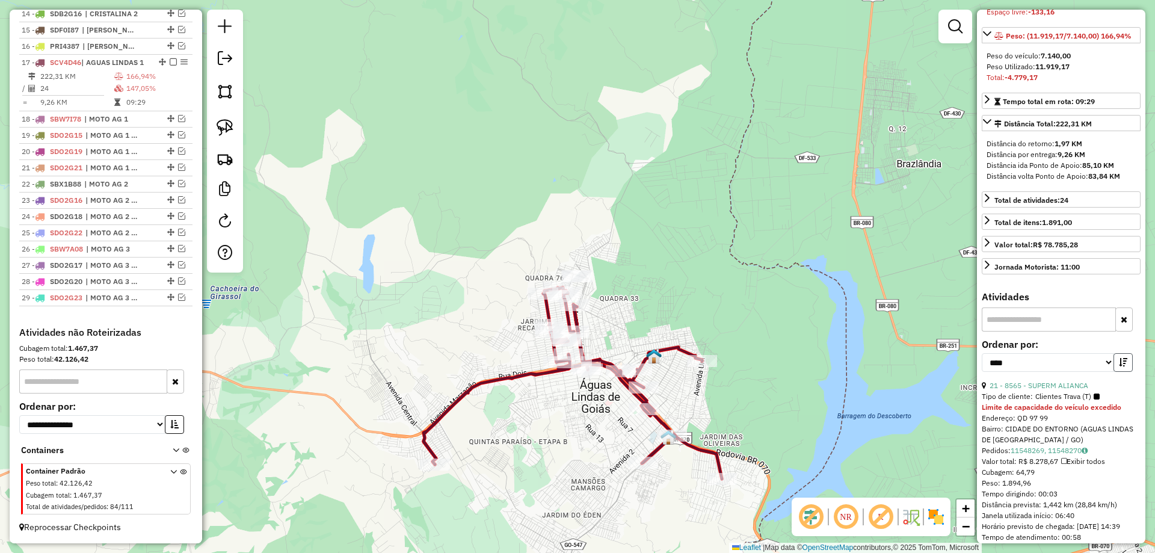
click at [1118, 366] on icon "button" at bounding box center [1122, 362] width 8 height 8
click at [1052, 390] on link "12 - 19720 - SUPERMERCADO VIVENDA" at bounding box center [1054, 385] width 131 height 9
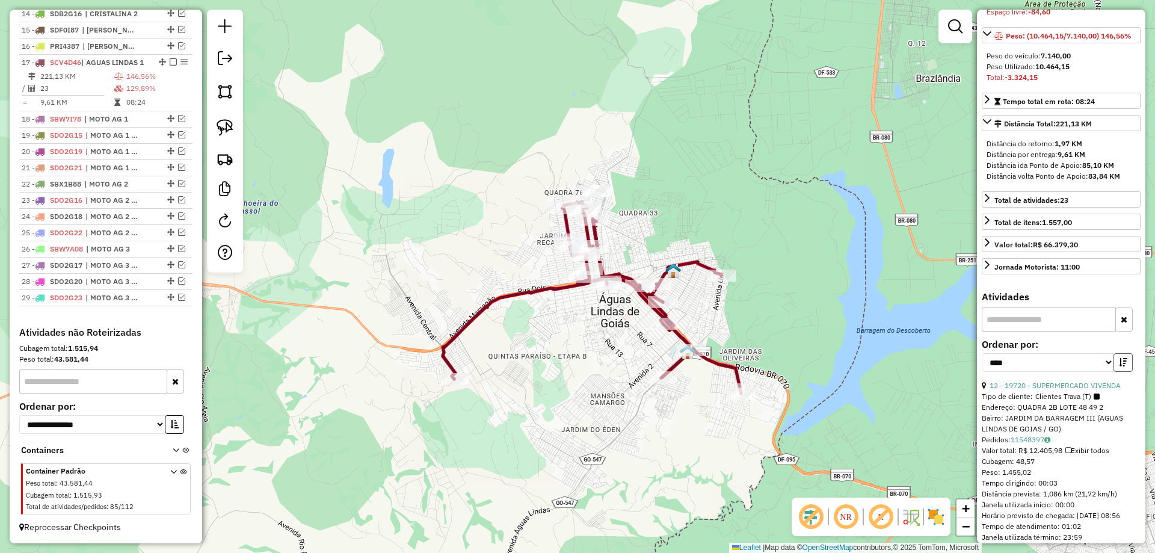
click at [1119, 366] on icon "button" at bounding box center [1122, 362] width 8 height 8
click at [1069, 400] on link "16 - 20769 - SUPERMERCADO VIVENDAS AG 1" at bounding box center [1058, 391] width 155 height 20
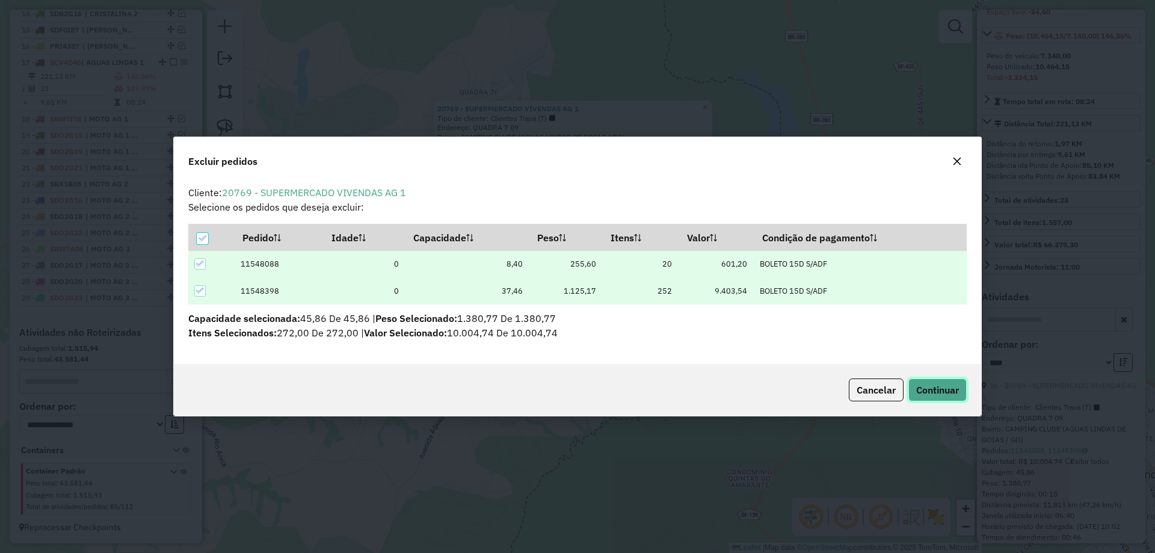
click at [941, 388] on span "Continuar" at bounding box center [937, 390] width 43 height 12
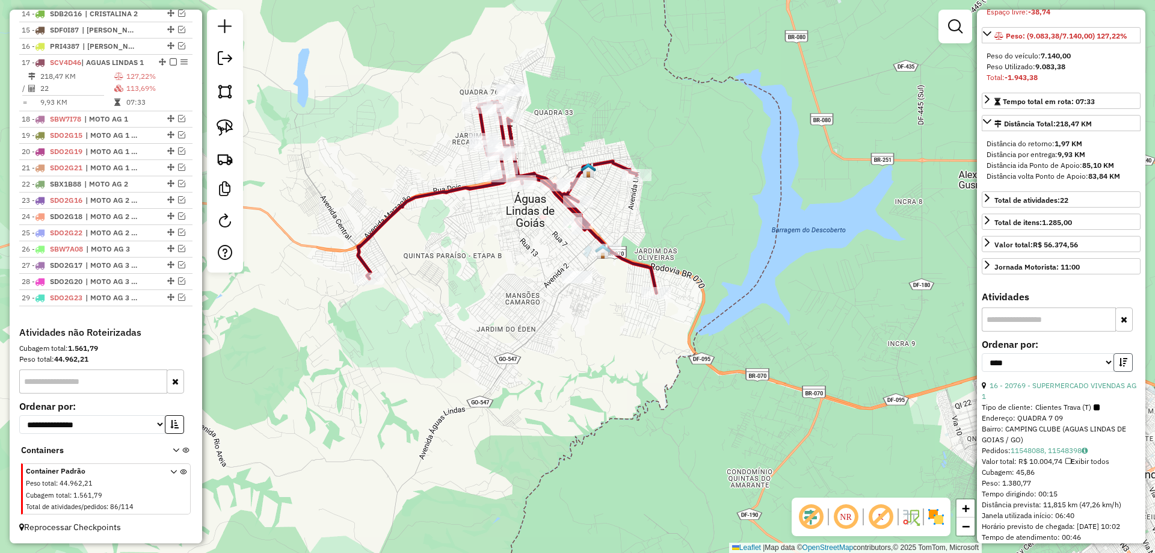
click at [1118, 366] on icon "button" at bounding box center [1122, 362] width 8 height 8
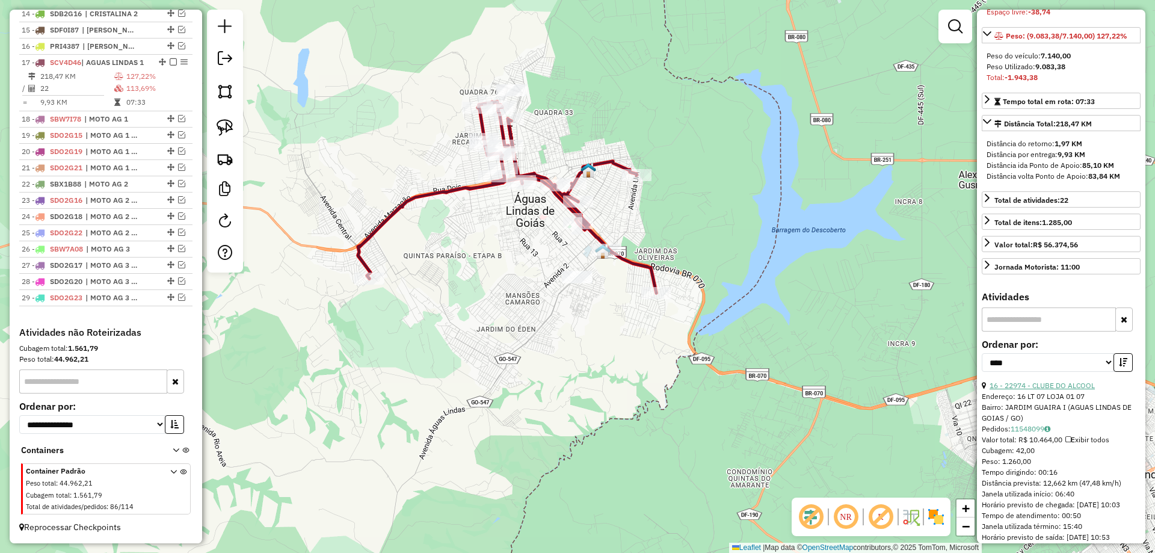
click at [1079, 390] on link "16 - 22974 - CLUBE DO ALCOOL" at bounding box center [1041, 385] width 105 height 9
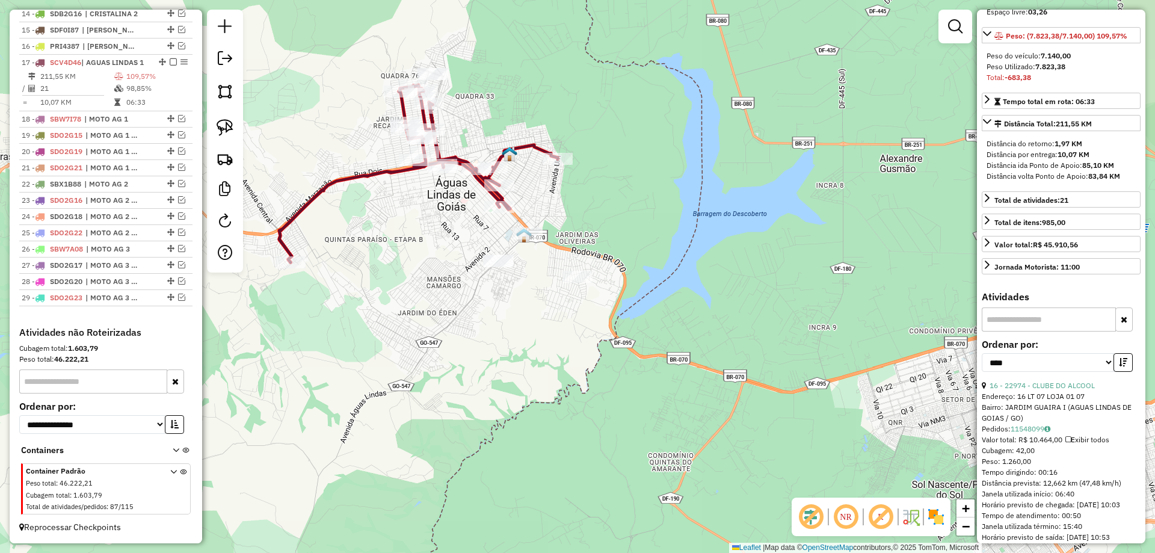
scroll to position [170, 0]
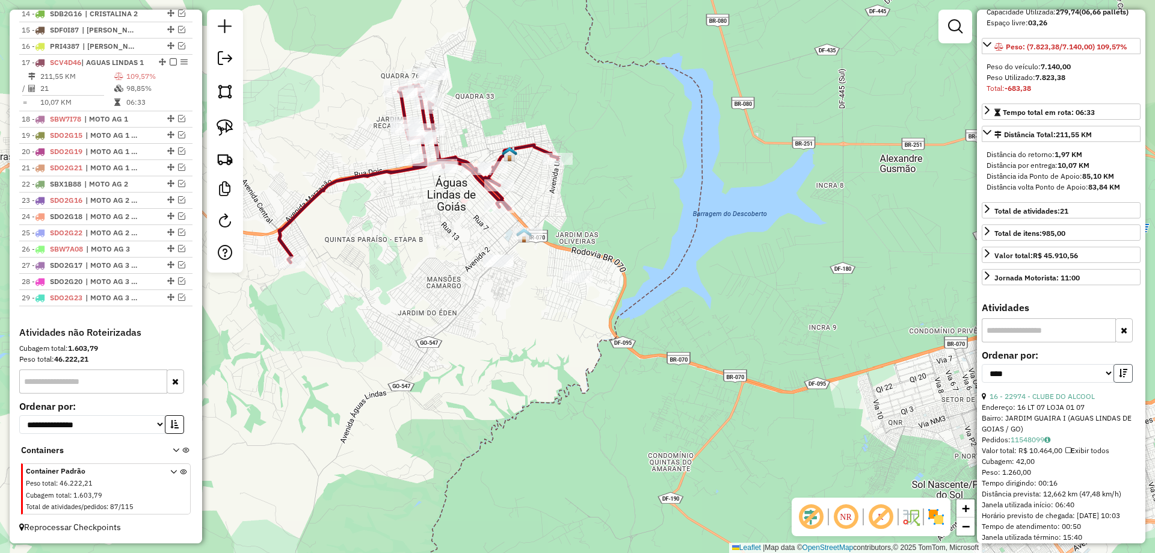
click at [1123, 377] on icon "button" at bounding box center [1122, 373] width 8 height 8
click at [1048, 400] on link "6 - 18400 - DIST SENA 2" at bounding box center [1029, 395] width 81 height 9
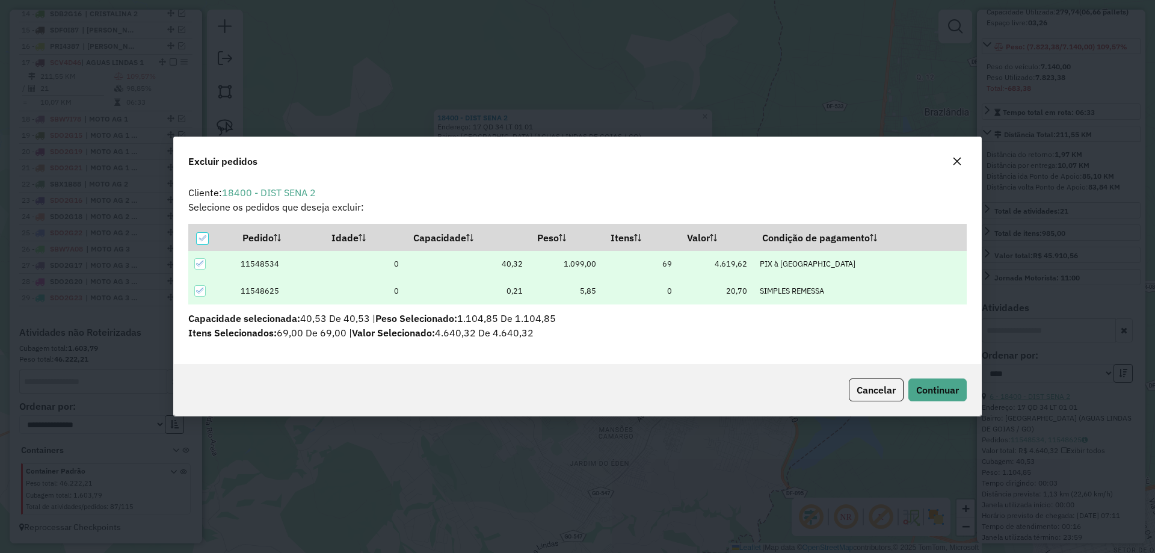
scroll to position [0, 0]
click at [927, 379] on button "Continuar" at bounding box center [937, 389] width 58 height 23
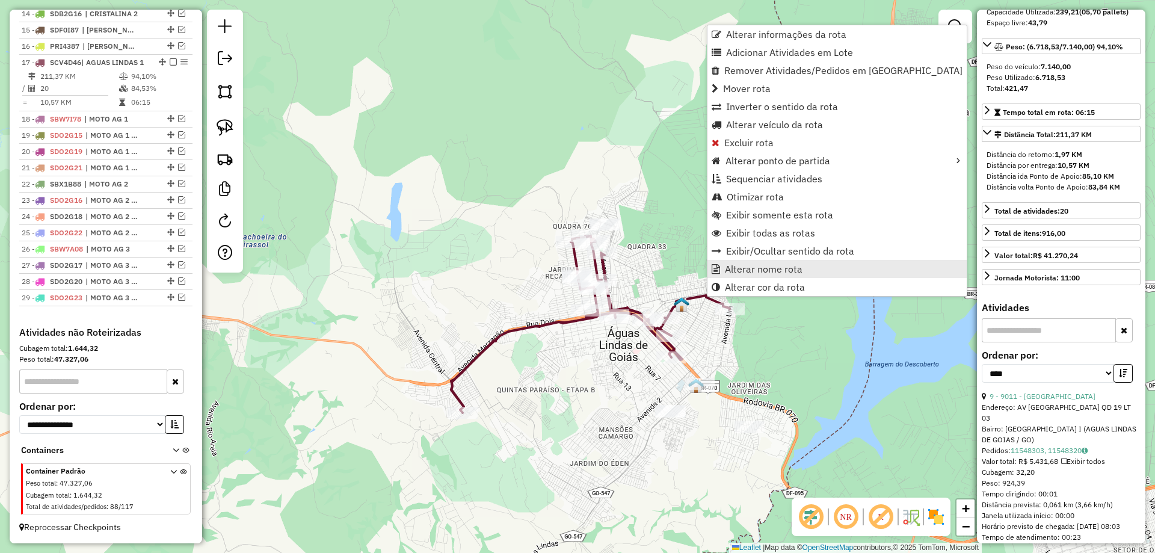
click at [761, 270] on span "Alterar nome rota" at bounding box center [764, 269] width 78 height 10
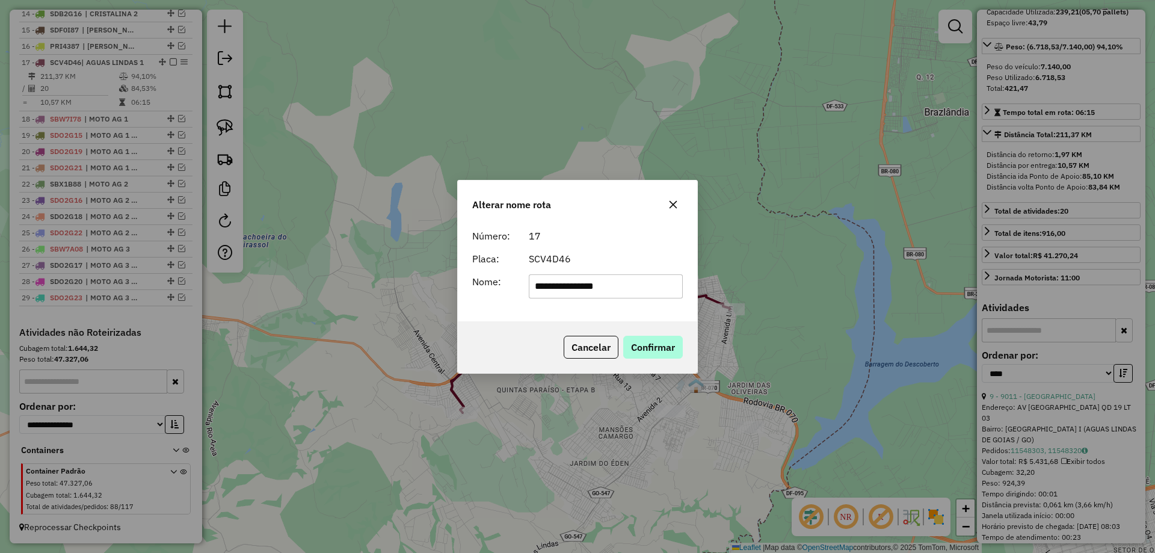
type input "**********"
click at [643, 357] on button "Confirmar" at bounding box center [653, 347] width 60 height 23
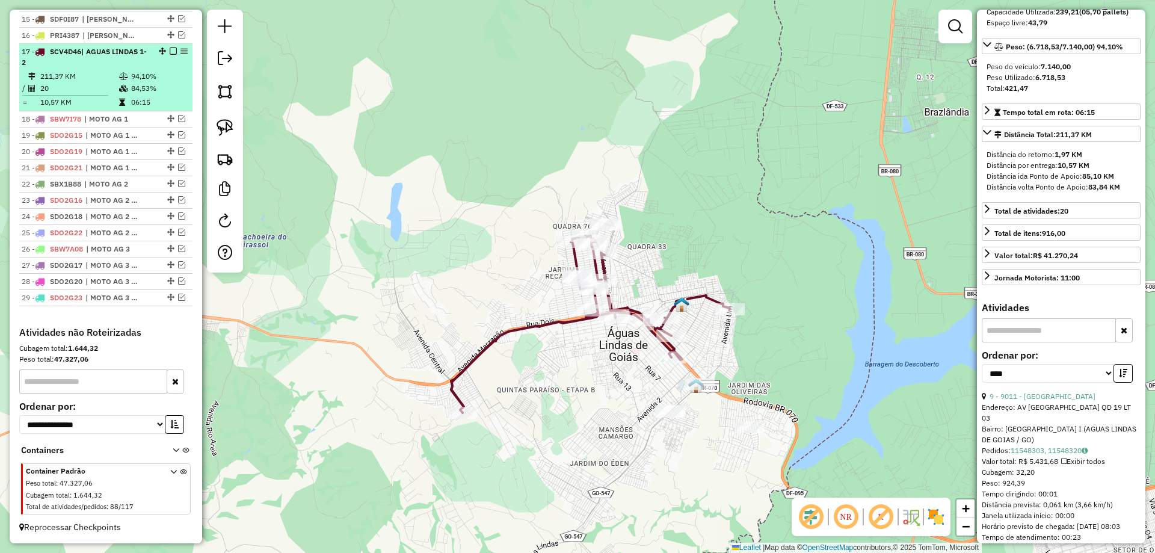
click at [170, 50] on em at bounding box center [173, 51] width 7 height 7
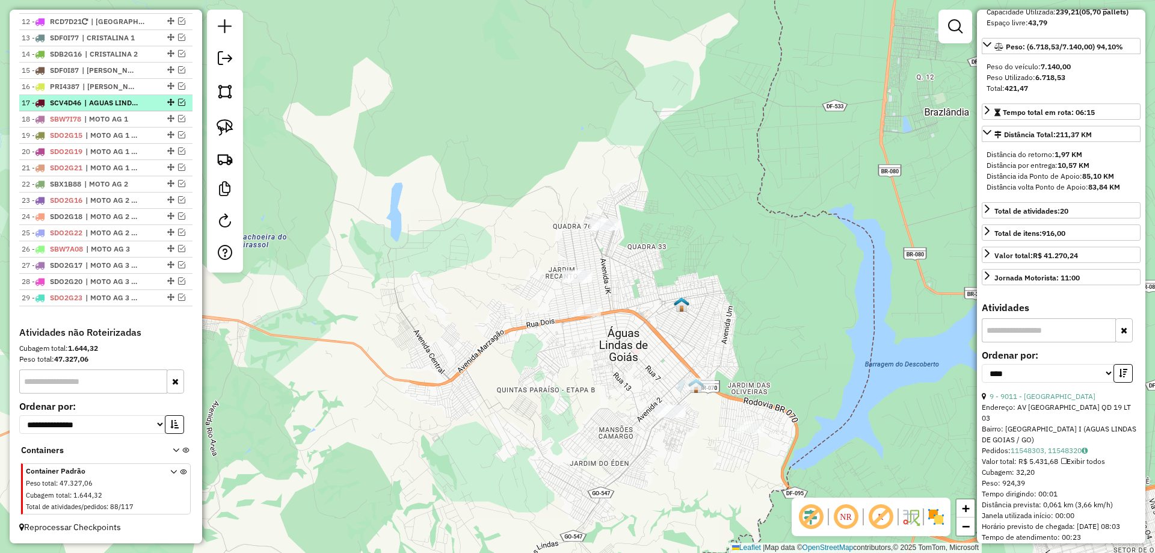
scroll to position [1141, 0]
click at [227, 126] on img at bounding box center [224, 127] width 17 height 17
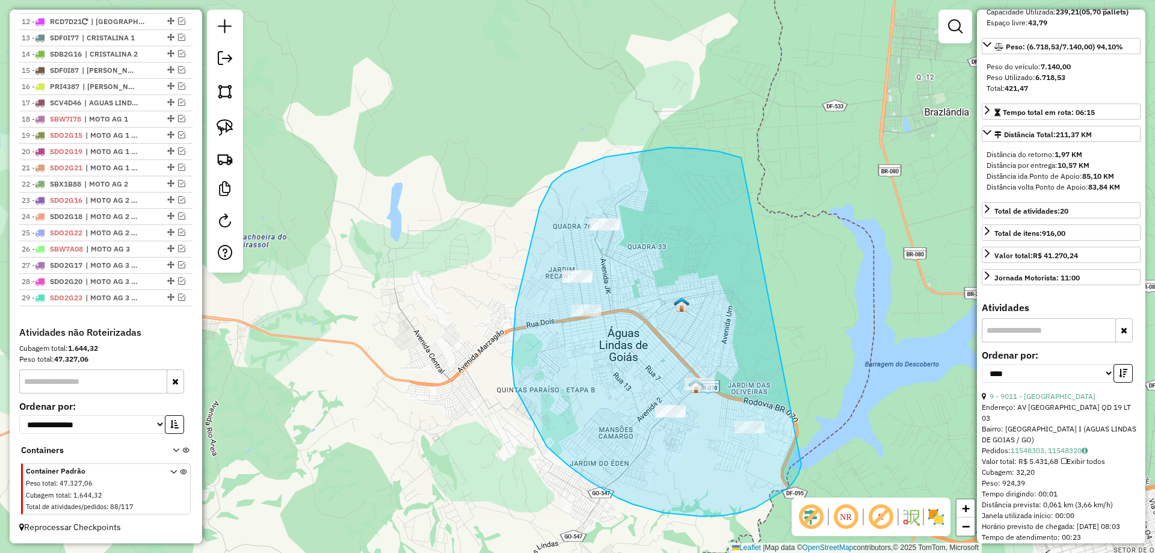
drag, startPoint x: 719, startPoint y: 152, endPoint x: 801, endPoint y: 464, distance: 322.6
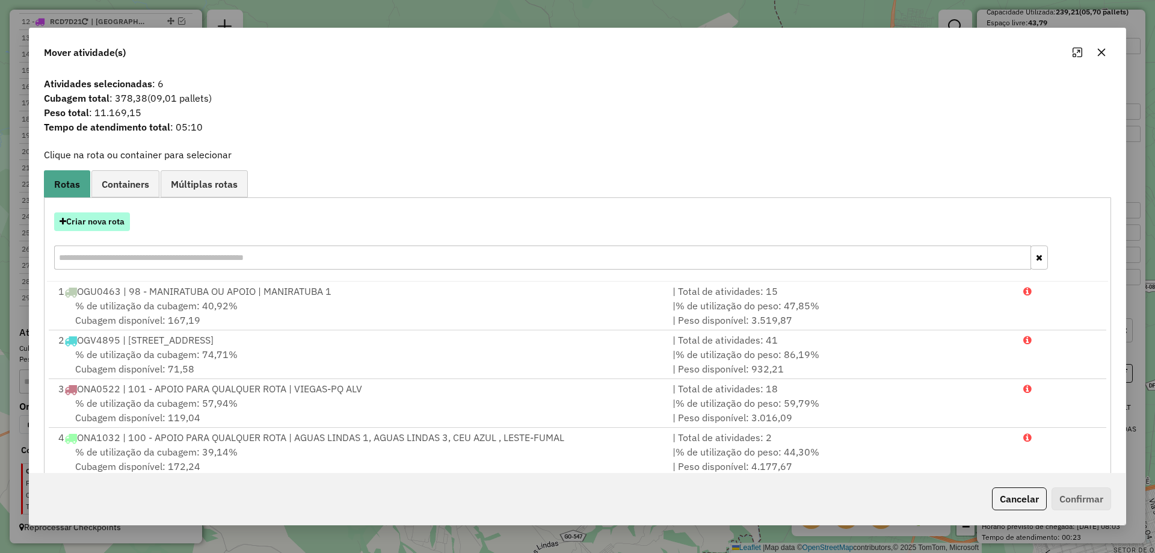
click at [104, 221] on button "Criar nova rota" at bounding box center [92, 221] width 76 height 19
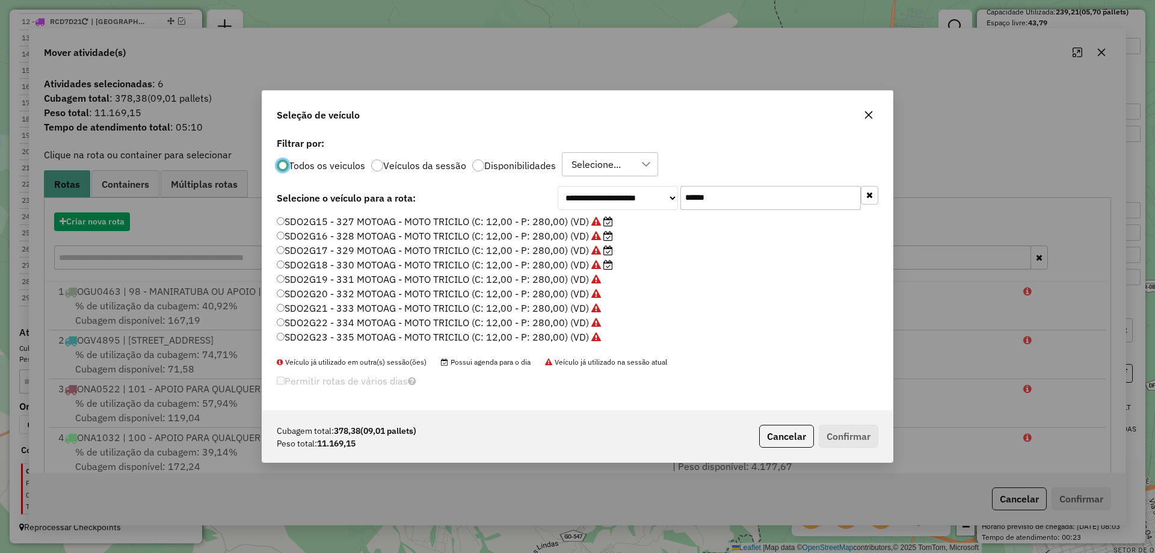
scroll to position [7, 4]
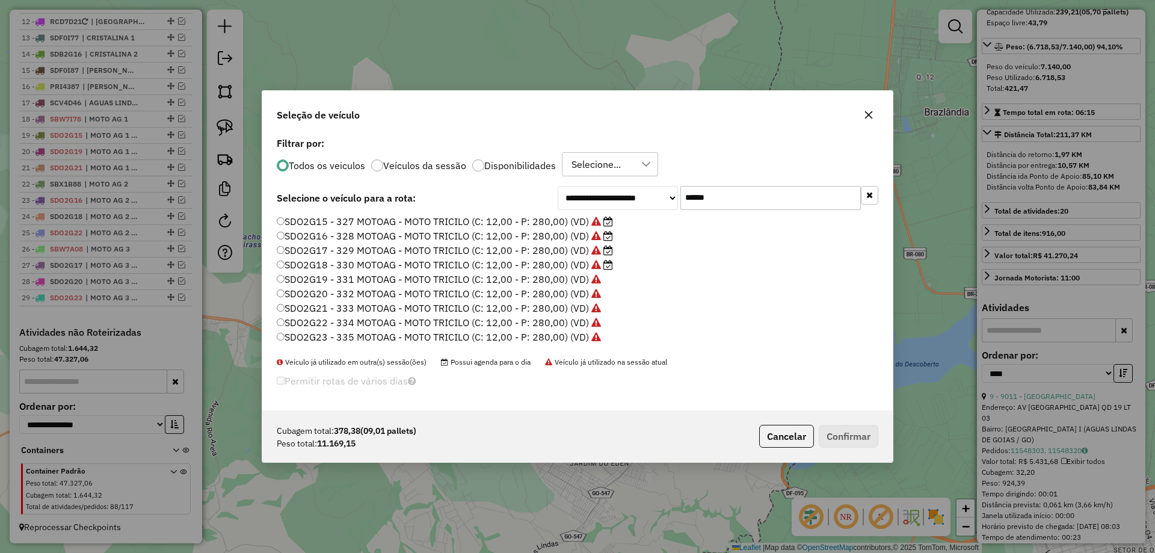
drag, startPoint x: 805, startPoint y: 188, endPoint x: 336, endPoint y: 181, distance: 469.1
click at [336, 181] on div "**********" at bounding box center [577, 272] width 630 height 276
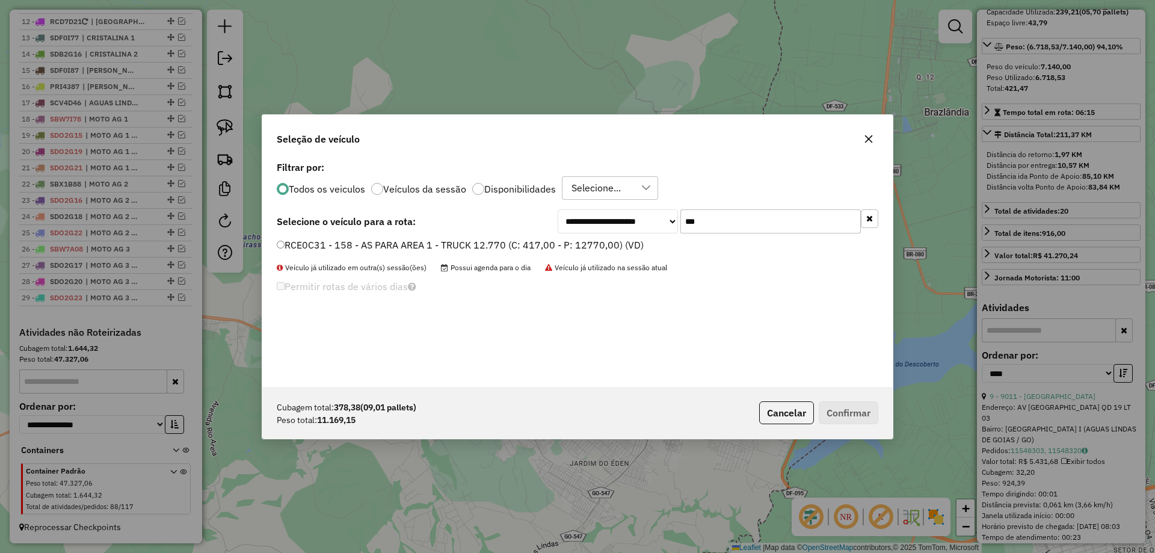
type input "***"
click at [413, 244] on label "RCE0C31 - 158 - AS PARA AREA 1 - TRUCK 12.770 (C: 417,00 - P: 12770,00) (VD)" at bounding box center [460, 245] width 367 height 14
click at [857, 417] on button "Confirmar" at bounding box center [848, 412] width 60 height 23
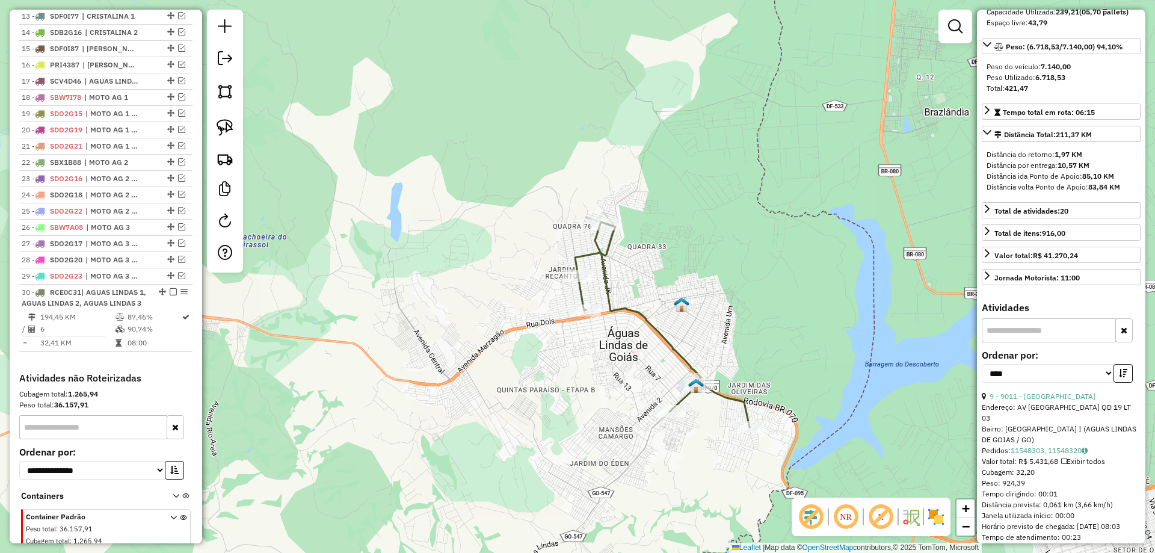
scroll to position [1220, 0]
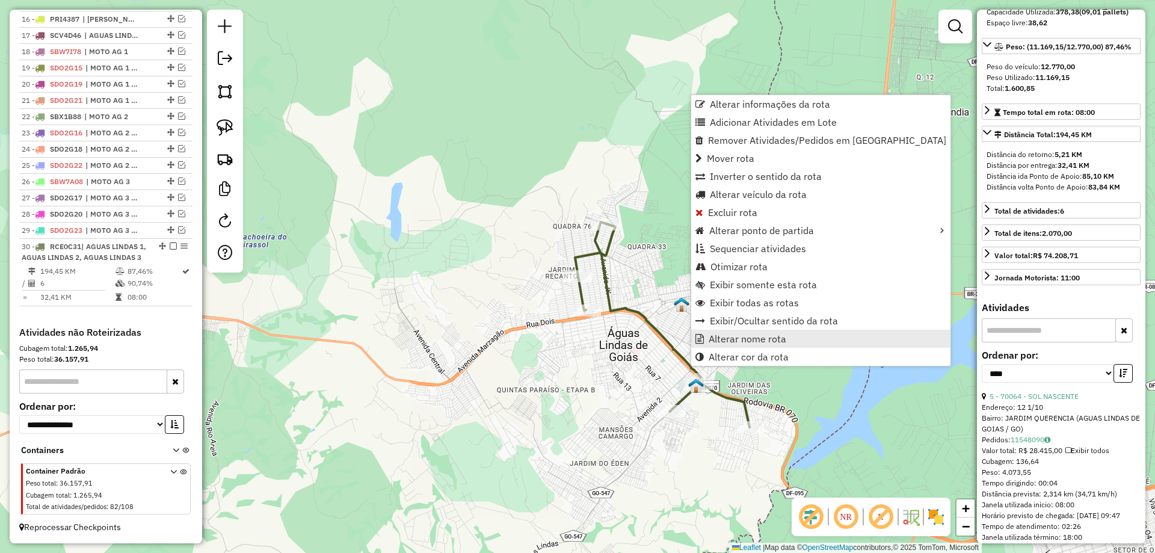
click at [737, 337] on span "Alterar nome rota" at bounding box center [747, 339] width 78 height 10
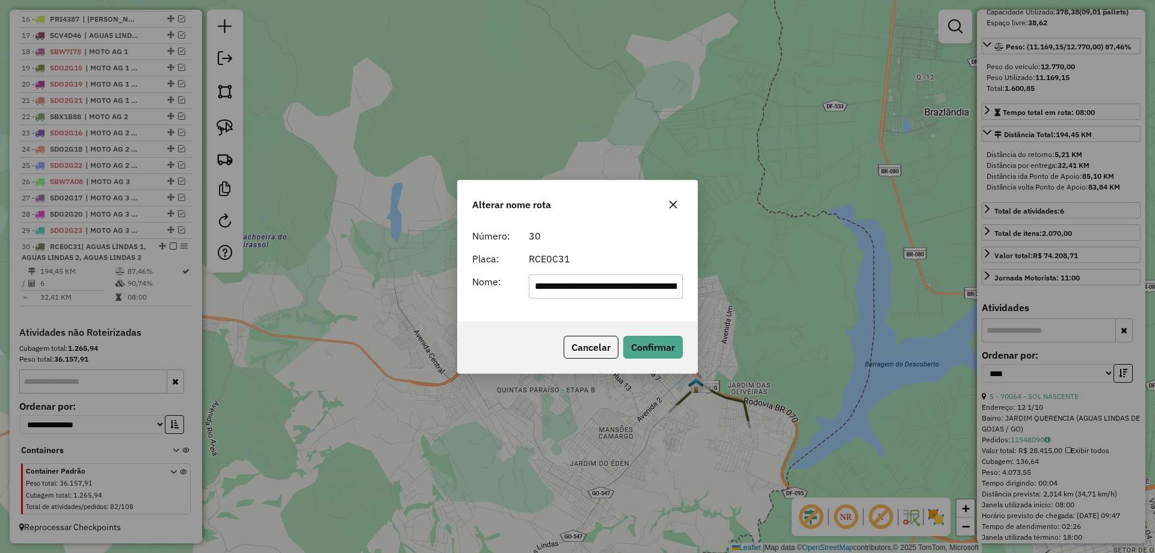
scroll to position [0, 91]
click at [614, 286] on input "**********" at bounding box center [606, 286] width 155 height 24
click at [615, 286] on input "**********" at bounding box center [606, 286] width 155 height 24
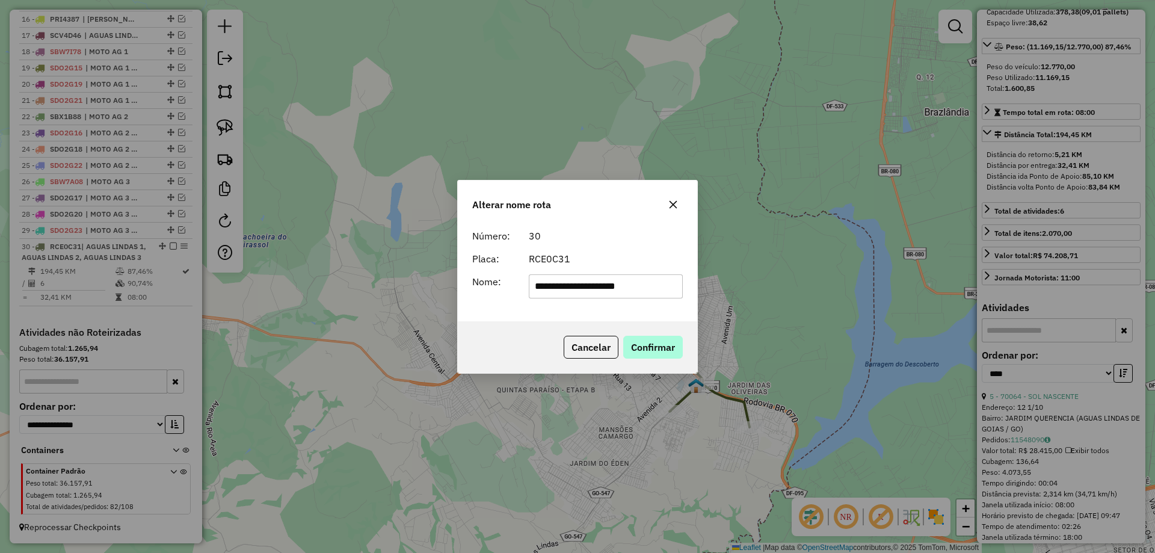
type input "**********"
click at [661, 352] on button "Confirmar" at bounding box center [653, 347] width 60 height 23
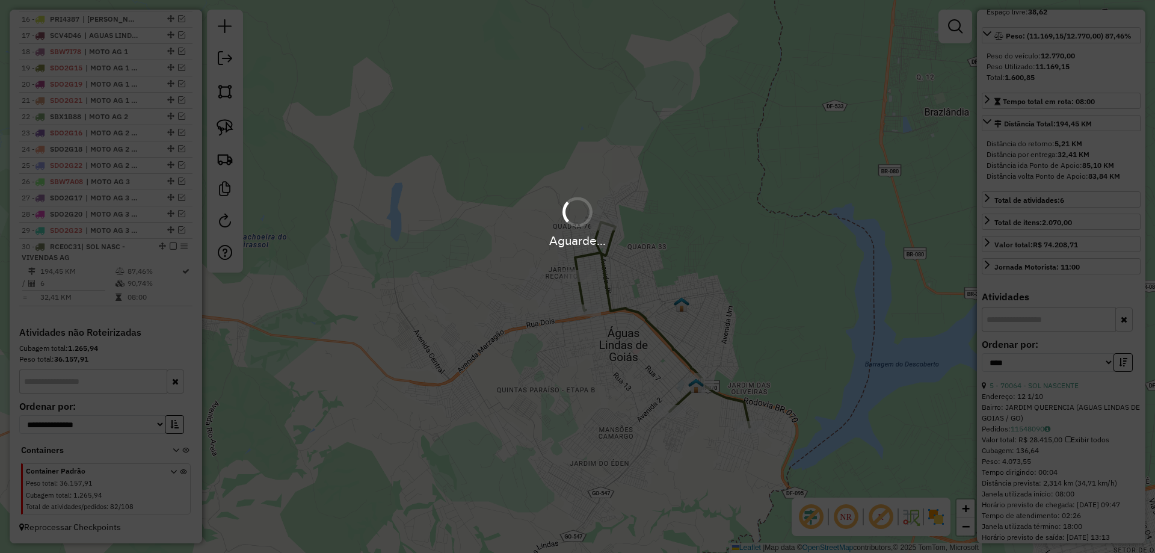
scroll to position [159, 0]
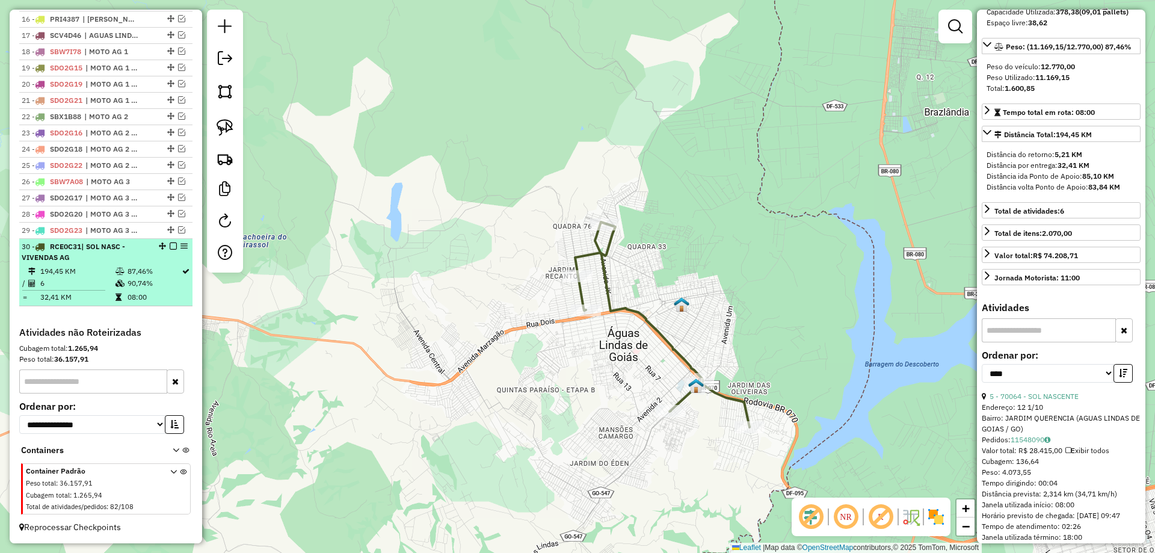
click at [173, 245] on div at bounding box center [170, 245] width 36 height 7
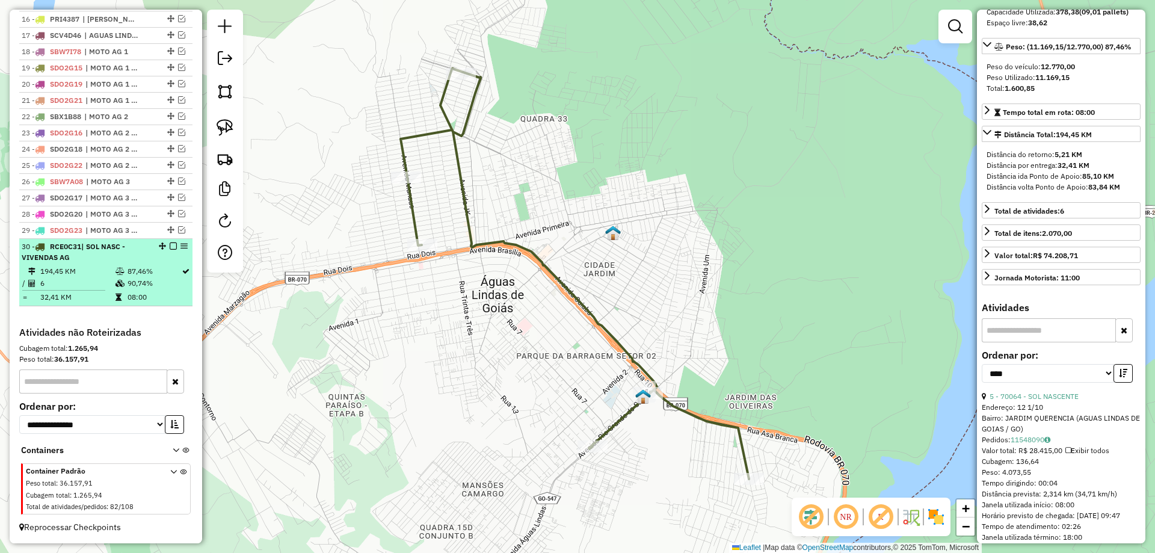
click at [170, 247] on em at bounding box center [173, 245] width 7 height 7
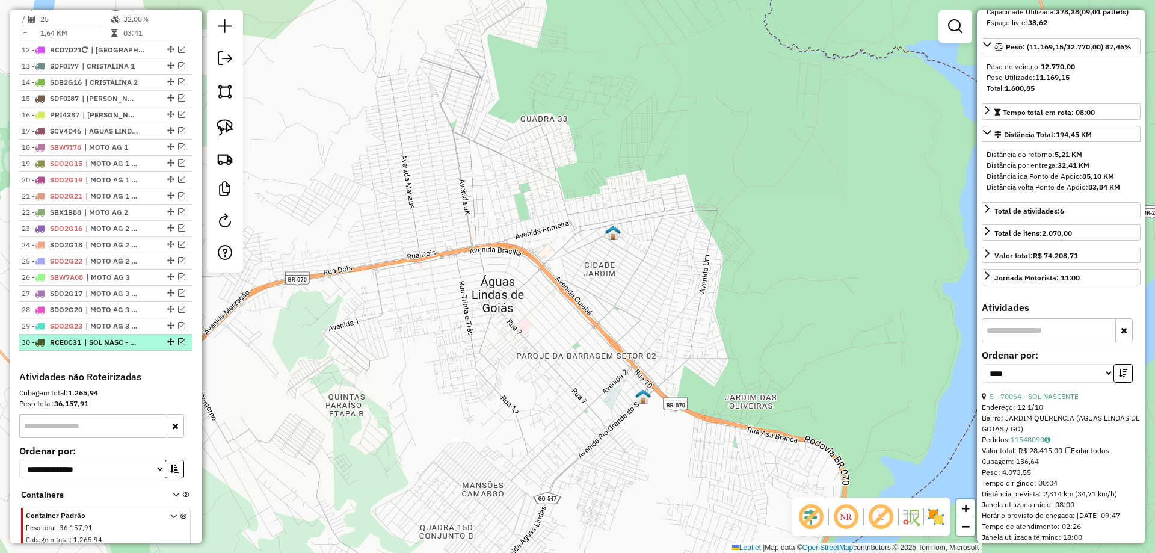
scroll to position [977, 0]
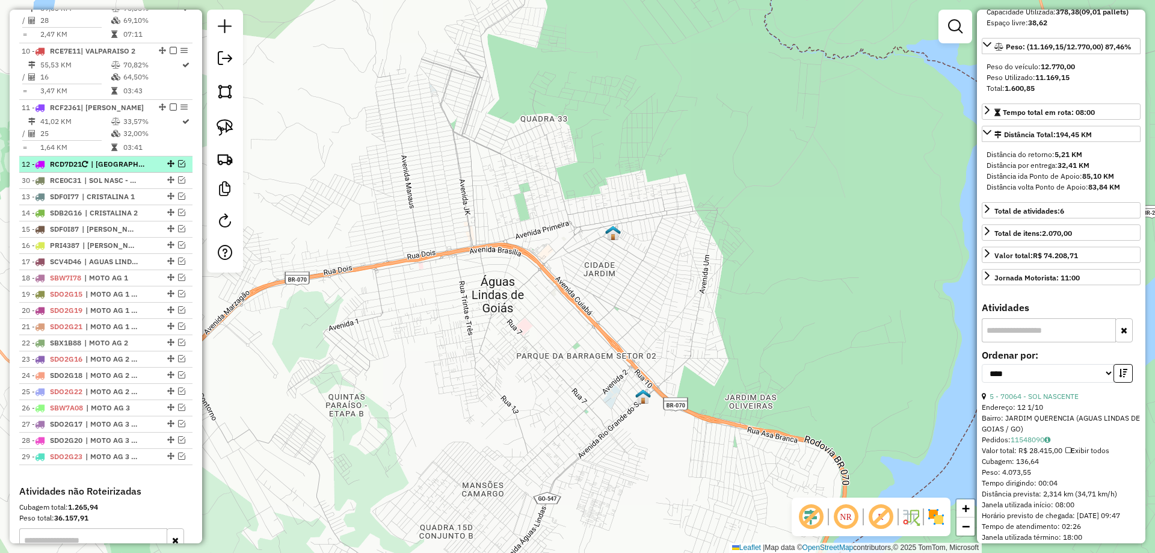
drag, startPoint x: 166, startPoint y: 295, endPoint x: 141, endPoint y: 189, distance: 108.1
click at [178, 167] on em at bounding box center [181, 163] width 7 height 7
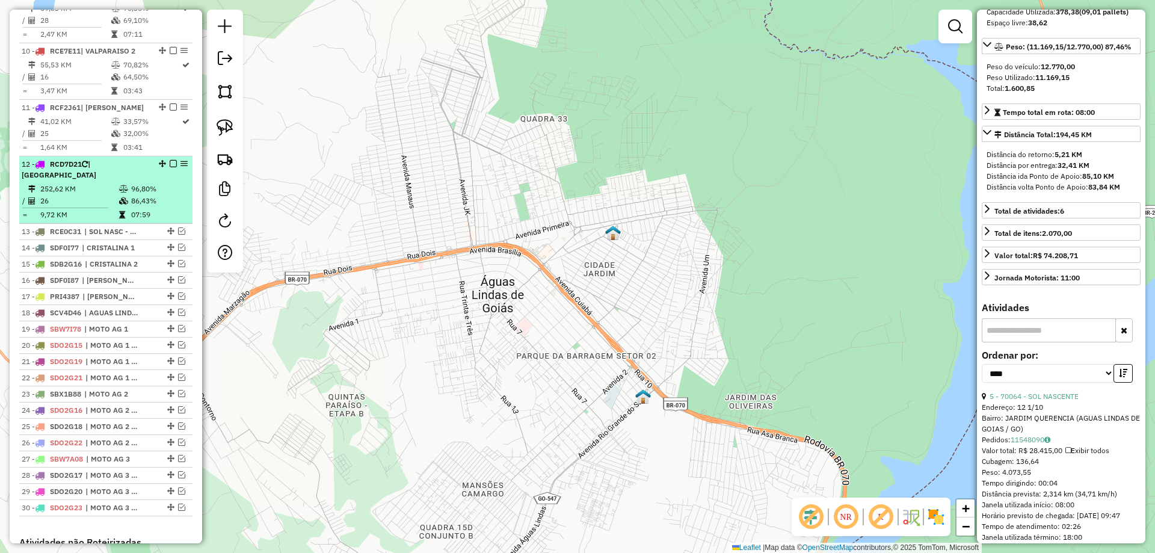
click at [143, 180] on div "12 - RCD7D21 | SANTO ANTONIO" at bounding box center [85, 170] width 127 height 22
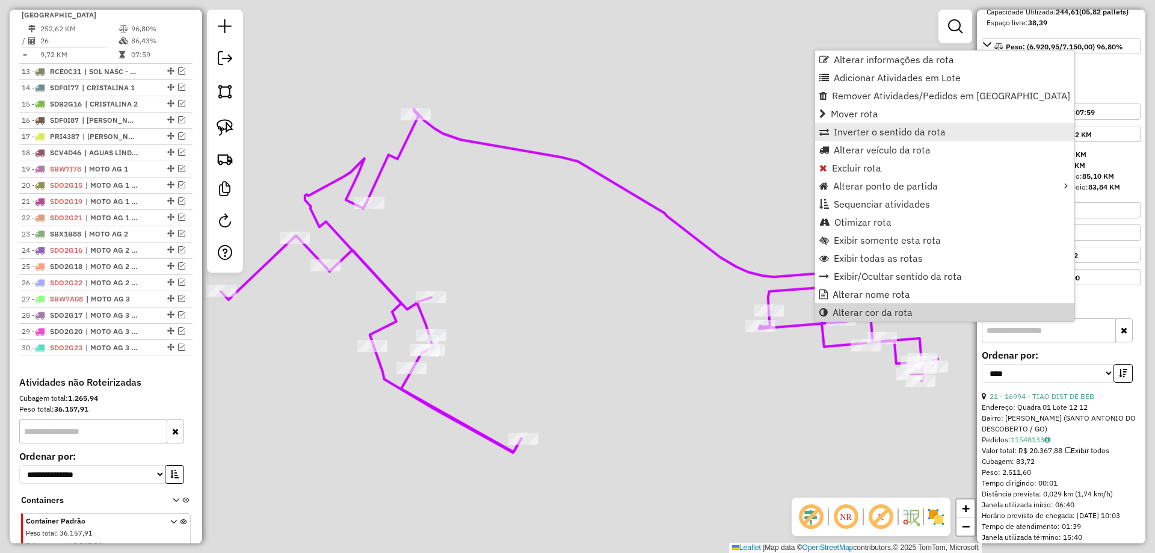
scroll to position [1146, 0]
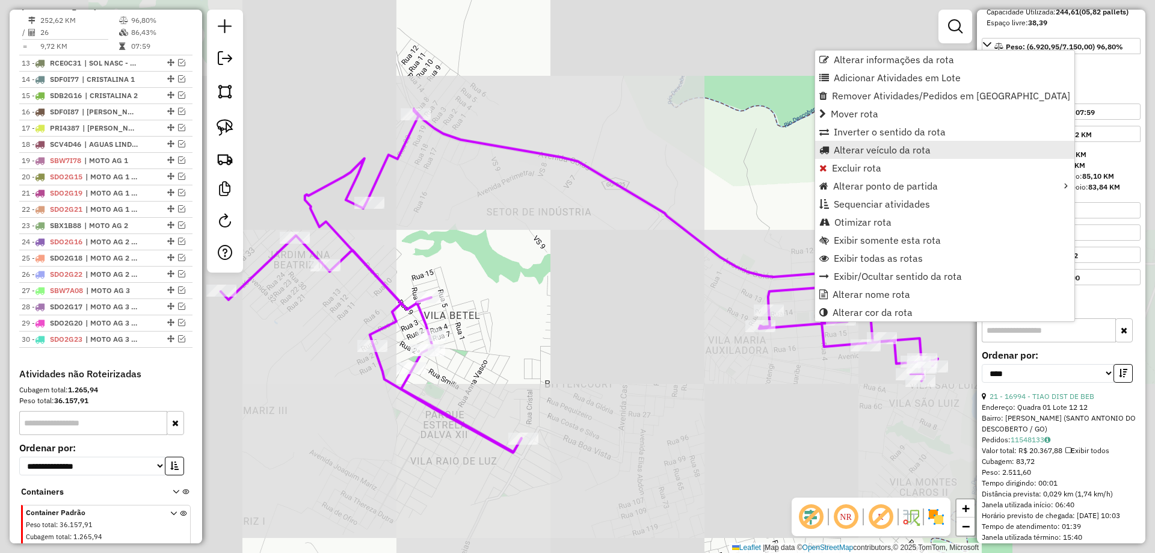
click at [835, 151] on span "Alterar veículo da rota" at bounding box center [881, 150] width 97 height 10
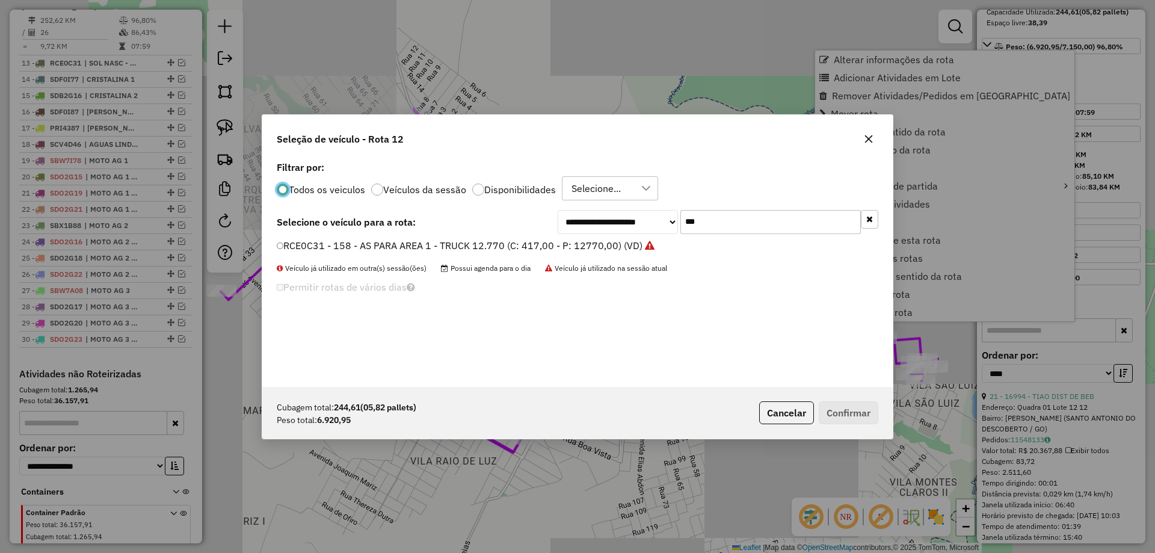
scroll to position [7, 4]
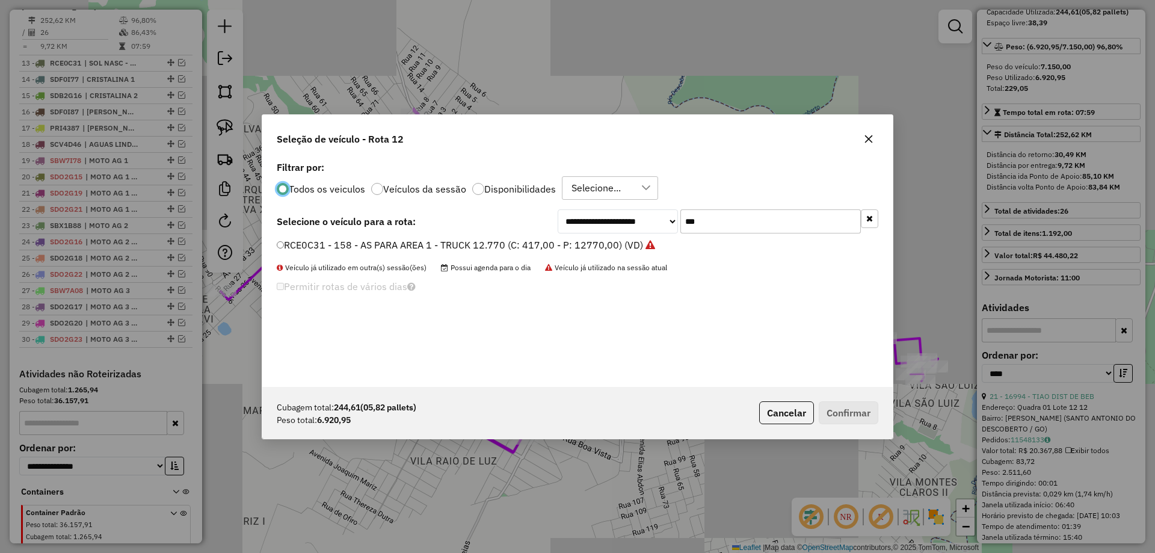
drag, startPoint x: 508, startPoint y: 221, endPoint x: 391, endPoint y: 202, distance: 118.2
click at [377, 214] on div "**********" at bounding box center [577, 221] width 601 height 24
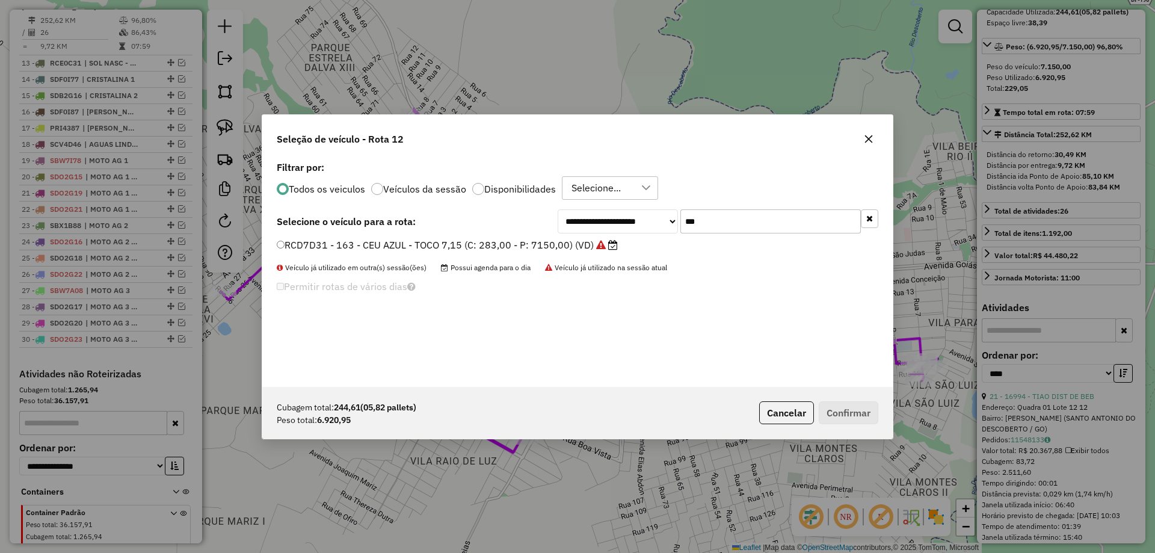
type input "***"
click at [392, 242] on label "RCD7D31 - 163 - CEU AZUL - TOCO 7,15 (C: 283,00 - P: 7150,00) (VD)" at bounding box center [447, 245] width 341 height 14
drag, startPoint x: 852, startPoint y: 421, endPoint x: 840, endPoint y: 419, distance: 11.6
click at [848, 421] on button "Confirmar" at bounding box center [848, 412] width 60 height 23
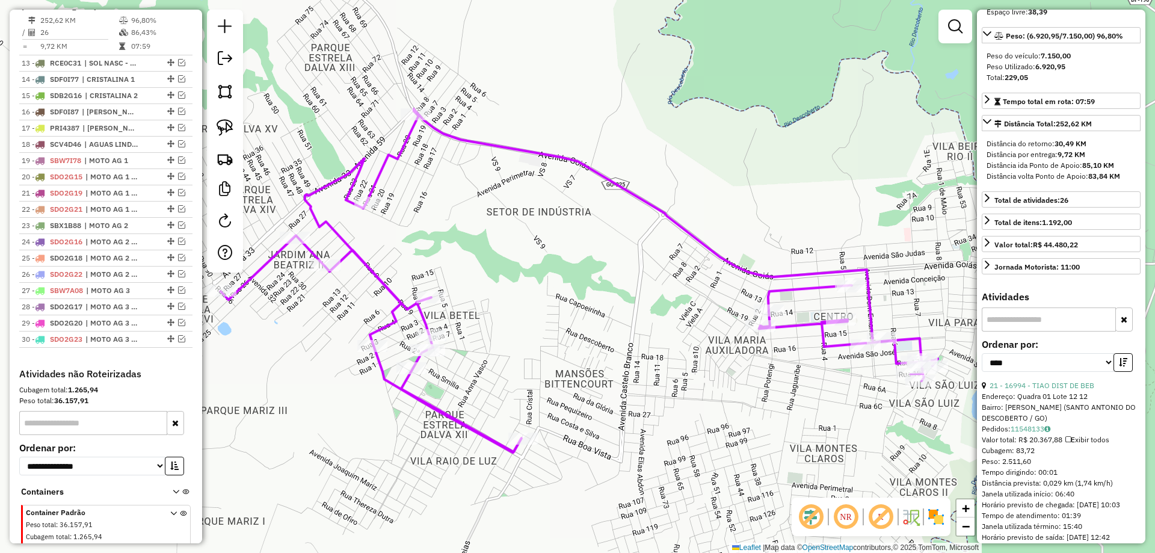
scroll to position [159, 0]
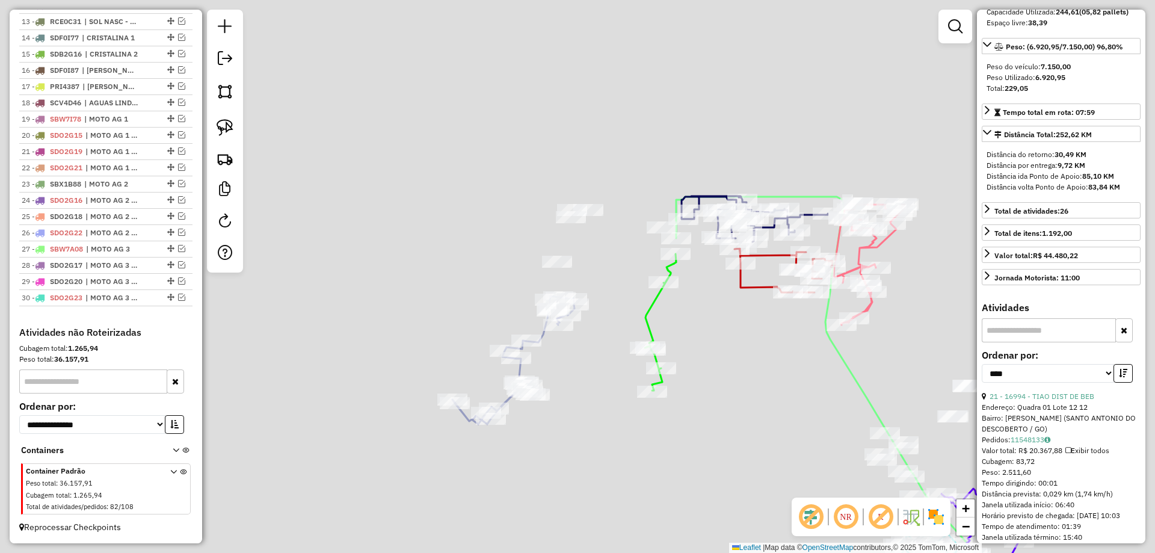
click at [545, 334] on icon at bounding box center [513, 360] width 122 height 128
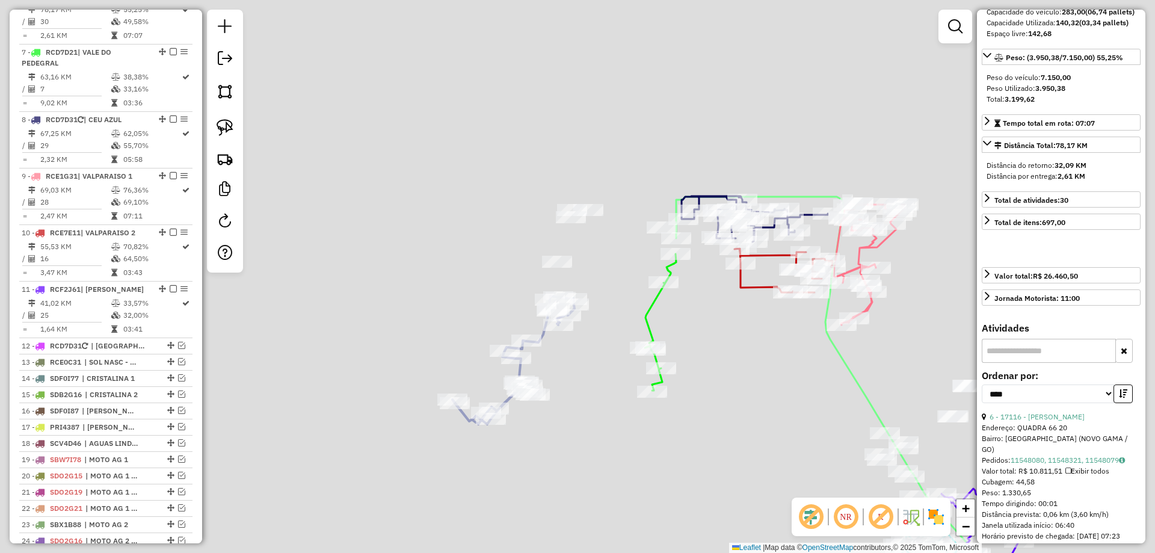
scroll to position [0, 0]
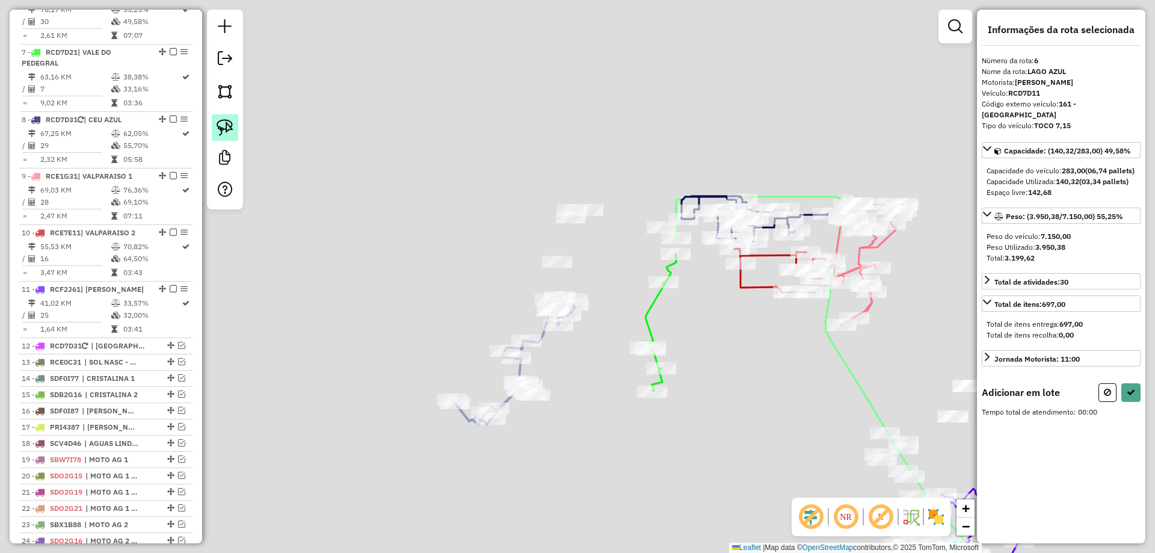
click at [227, 130] on img at bounding box center [224, 127] width 17 height 17
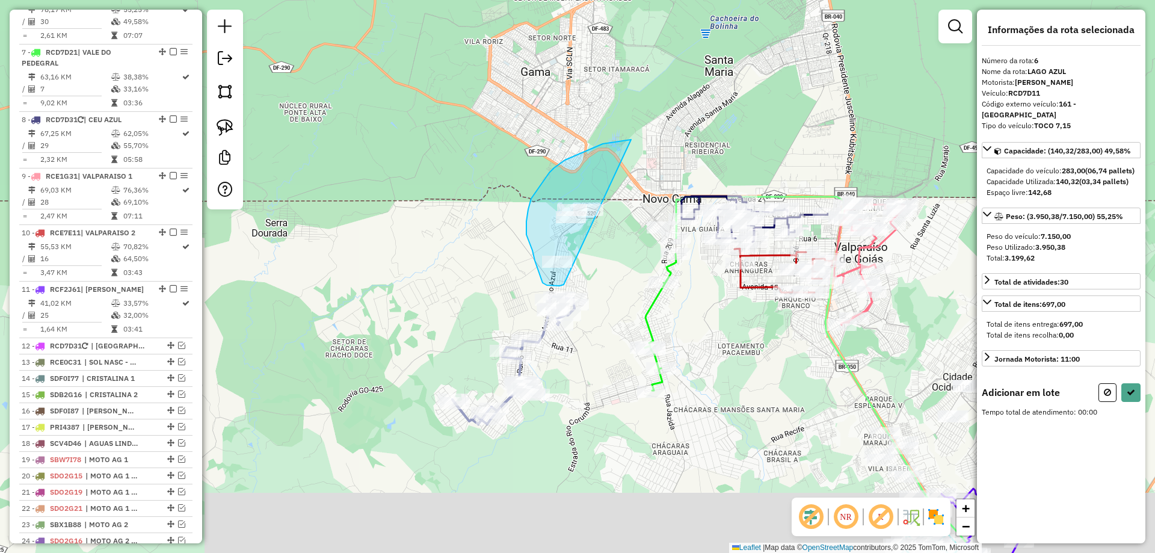
drag, startPoint x: 614, startPoint y: 142, endPoint x: 613, endPoint y: 268, distance: 126.3
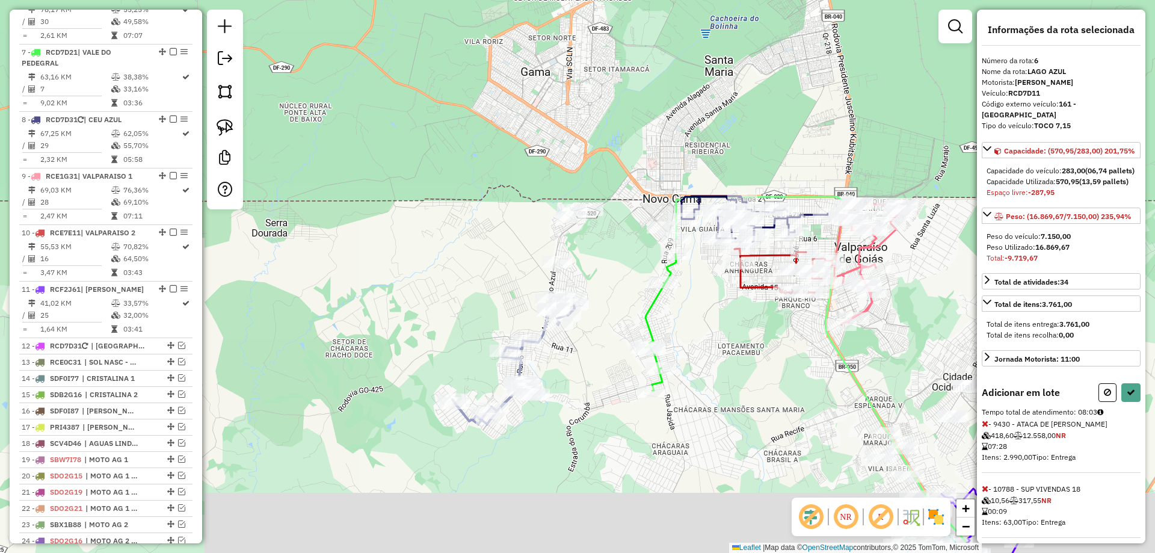
click at [986, 428] on icon at bounding box center [984, 423] width 7 height 8
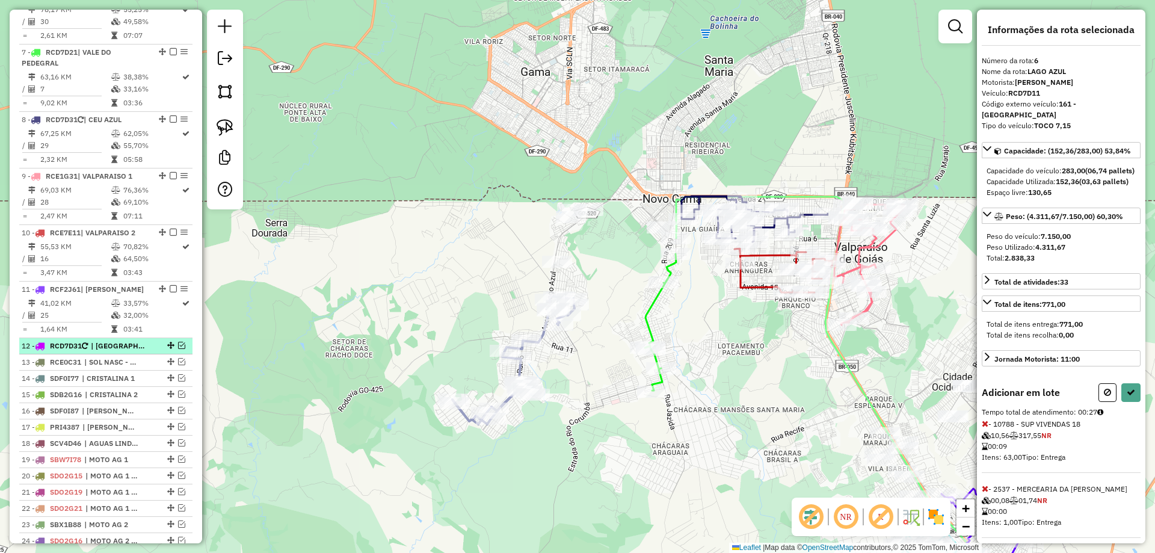
click at [121, 351] on span "| [GEOGRAPHIC_DATA]" at bounding box center [118, 345] width 55 height 11
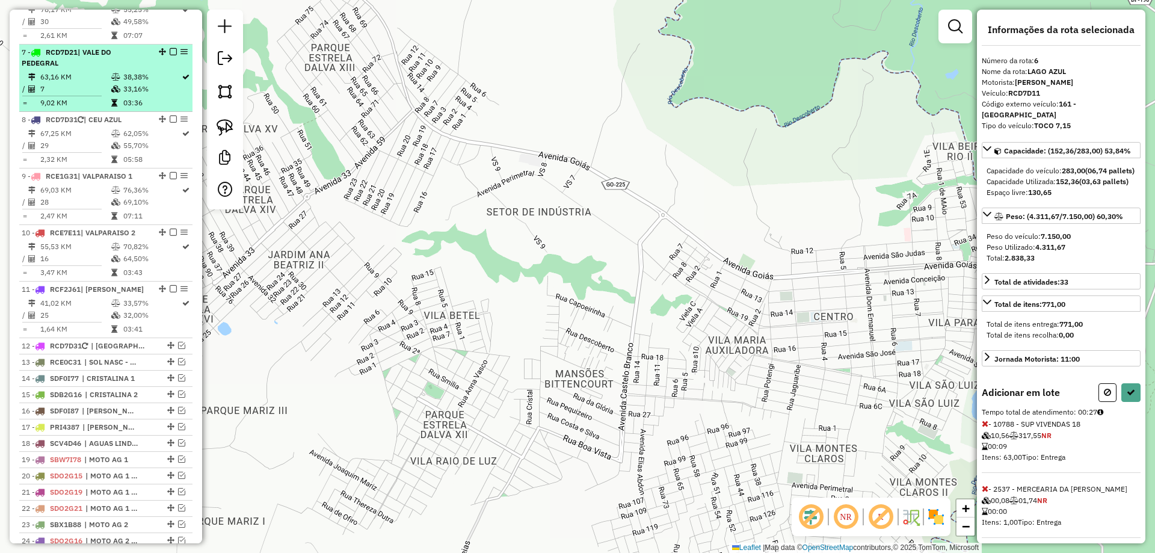
click at [107, 69] on div "7 - RCD7D21 | VALE DO PEDEGRAL" at bounding box center [85, 58] width 127 height 22
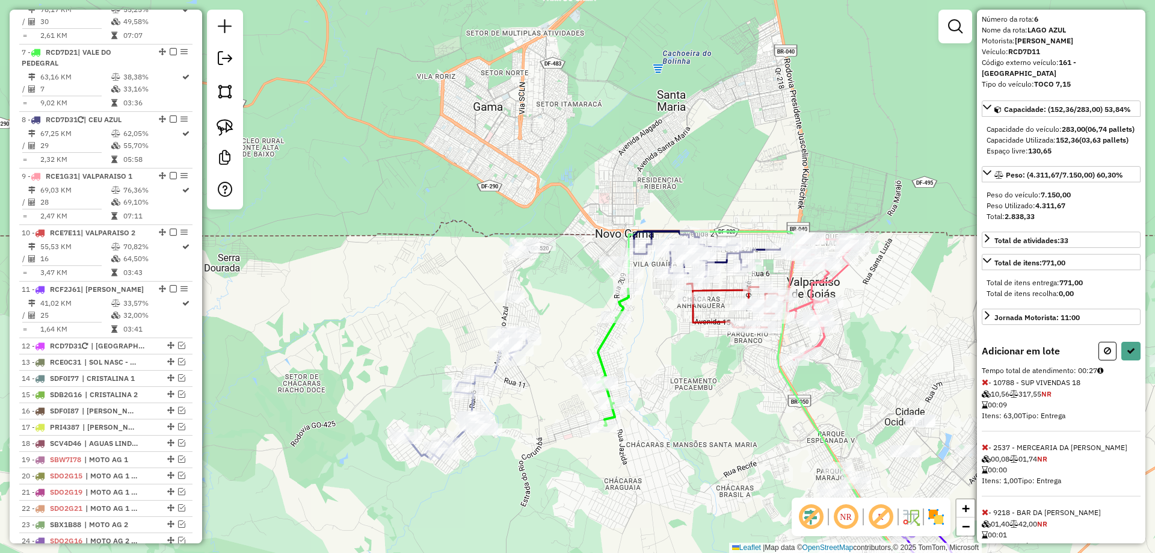
scroll to position [85, 0]
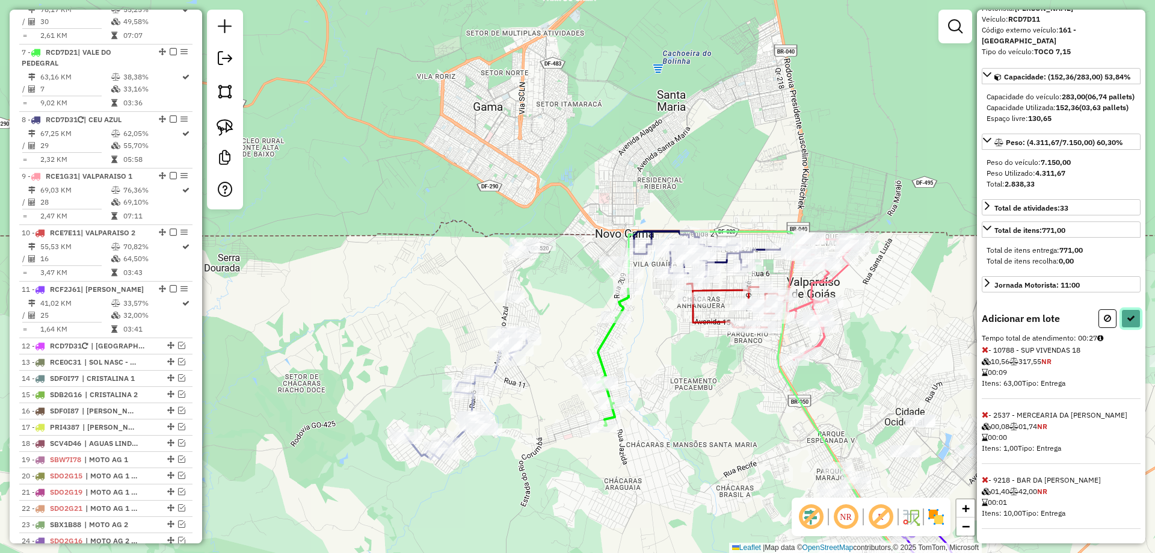
click at [1121, 312] on button at bounding box center [1130, 318] width 19 height 19
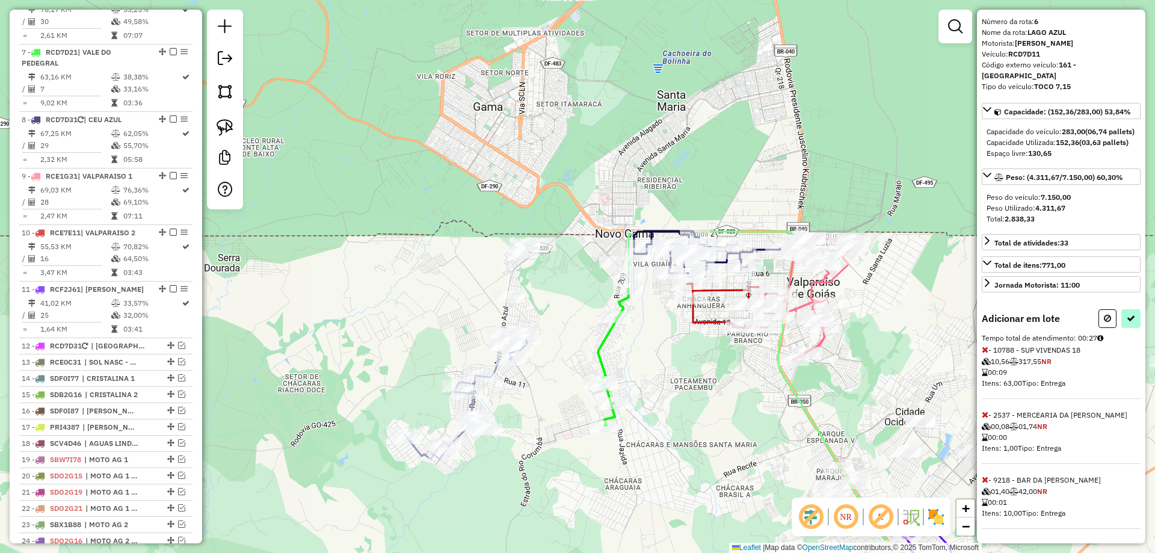
select select "*********"
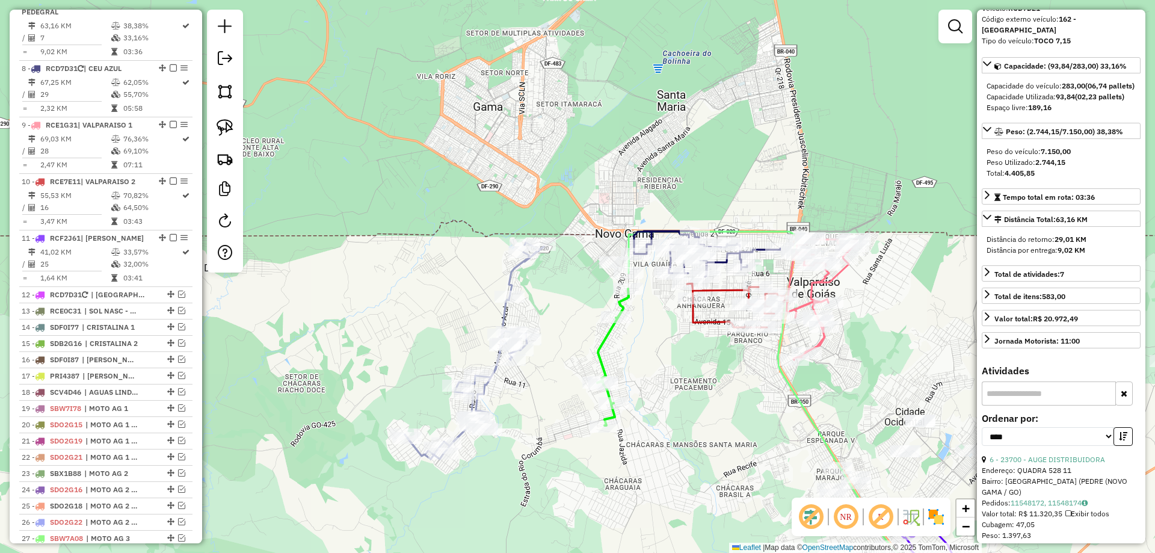
scroll to position [852, 0]
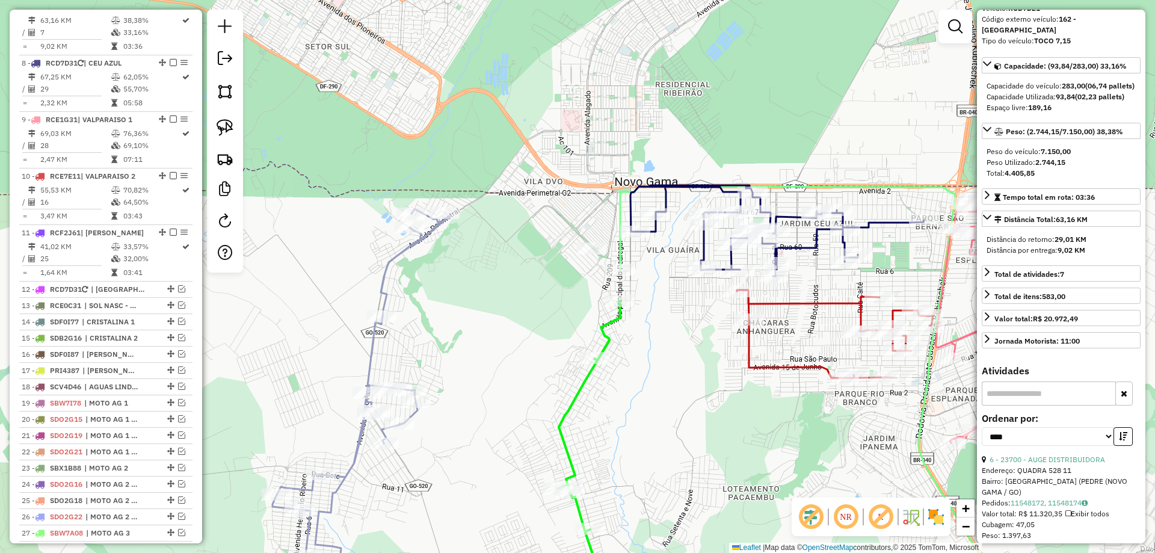
click at [604, 325] on icon at bounding box center [588, 438] width 63 height 274
click at [385, 269] on icon at bounding box center [311, 408] width 278 height 399
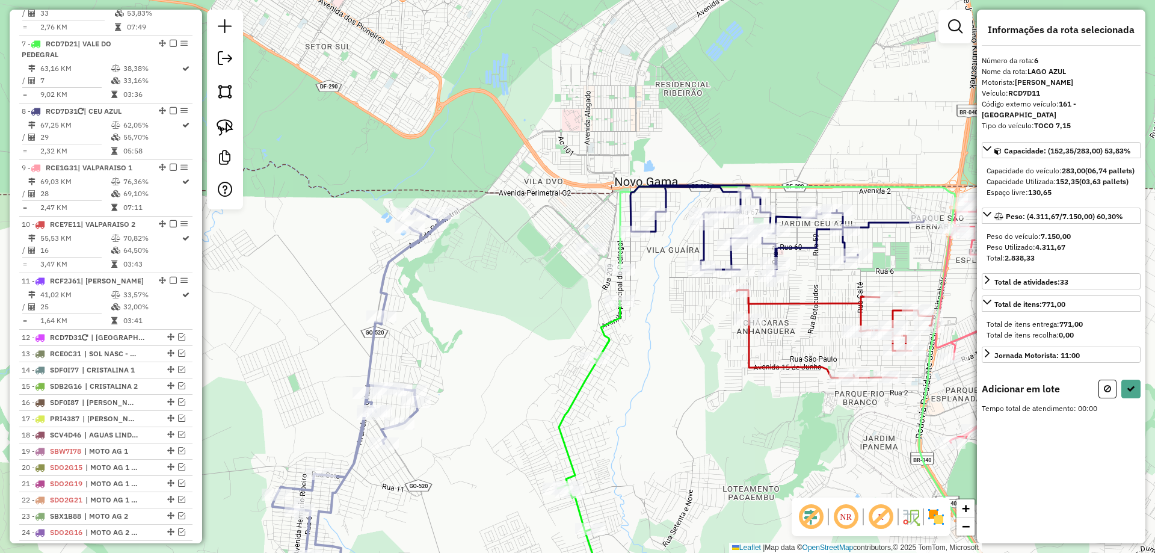
scroll to position [796, 0]
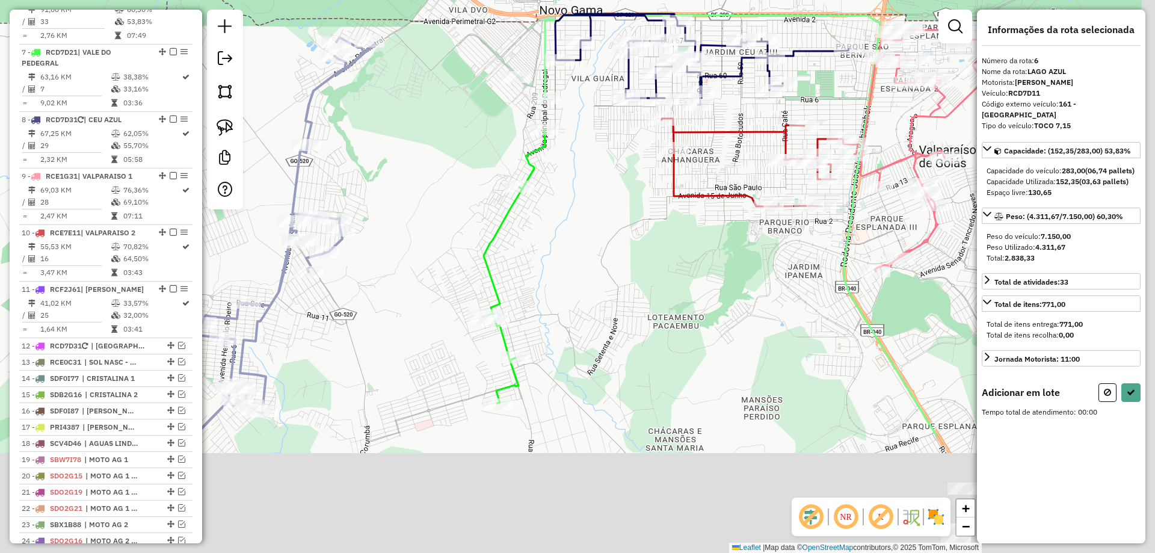
click at [570, 213] on div "Janela de atendimento Grade de atendimento Capacidade Transportadoras Veículos …" at bounding box center [577, 276] width 1155 height 553
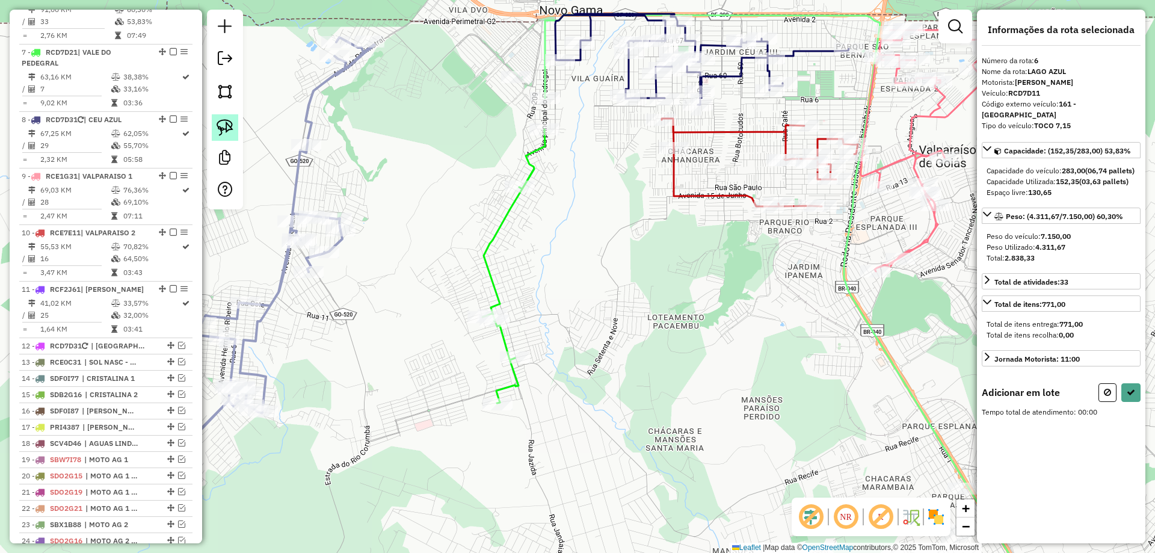
click at [227, 131] on img at bounding box center [224, 127] width 17 height 17
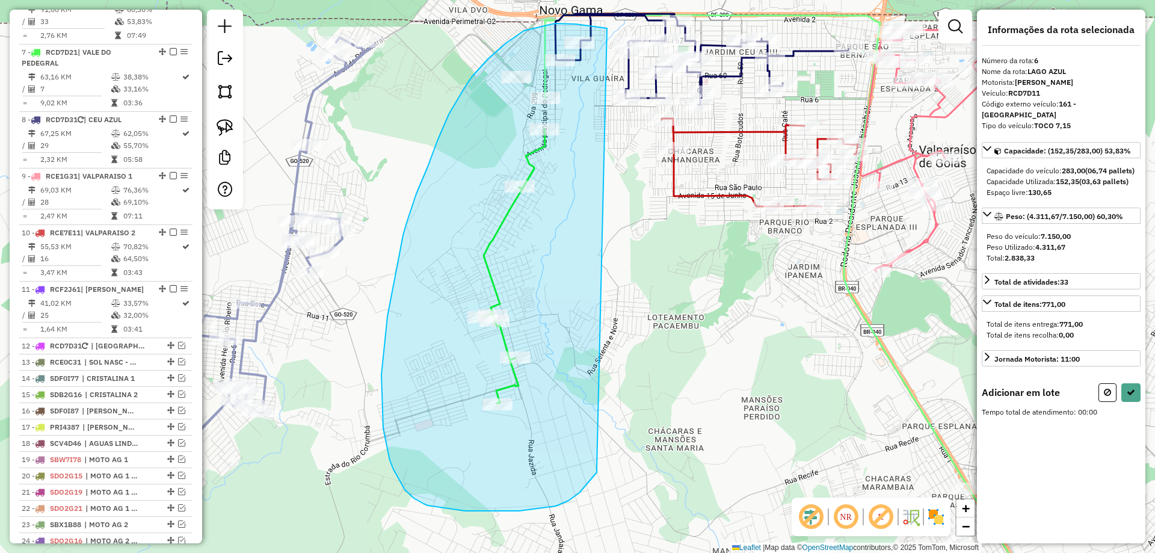
drag, startPoint x: 588, startPoint y: 26, endPoint x: 597, endPoint y: 468, distance: 442.1
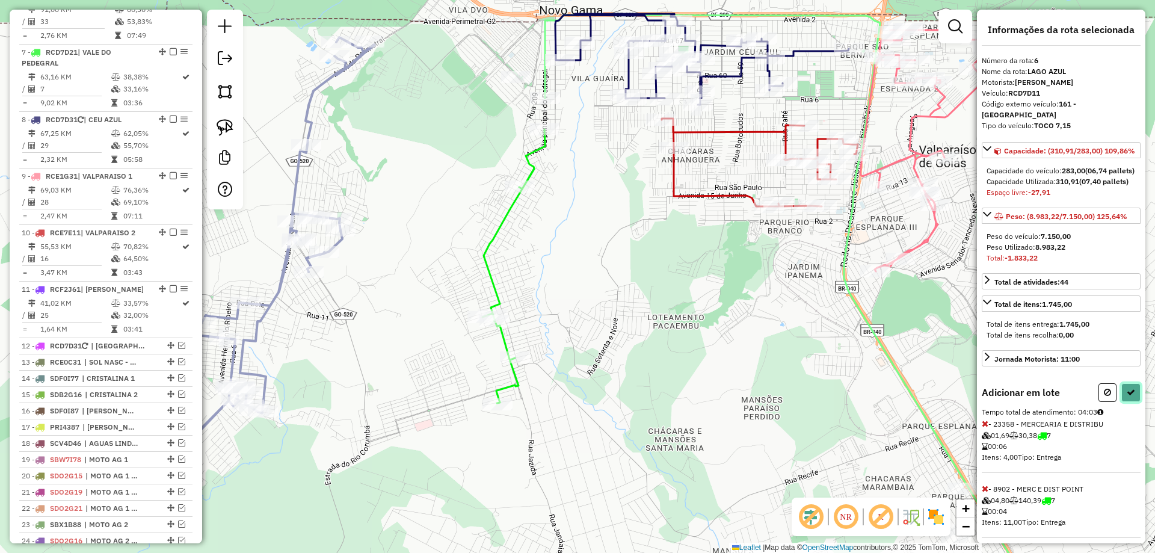
click at [1128, 396] on icon at bounding box center [1130, 392] width 8 height 8
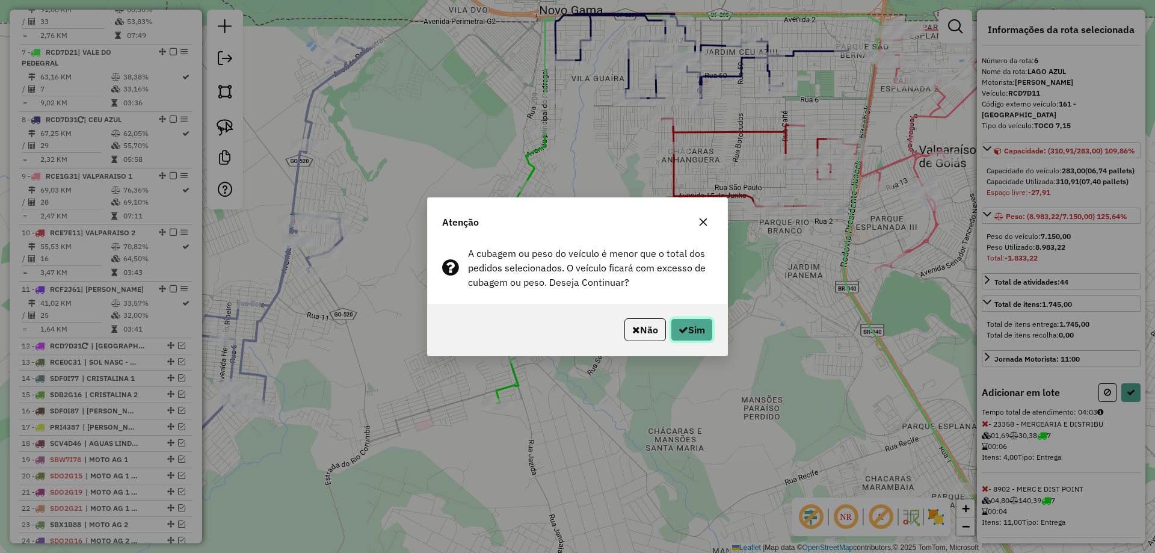
click at [681, 325] on icon "button" at bounding box center [683, 330] width 10 height 10
select select "*********"
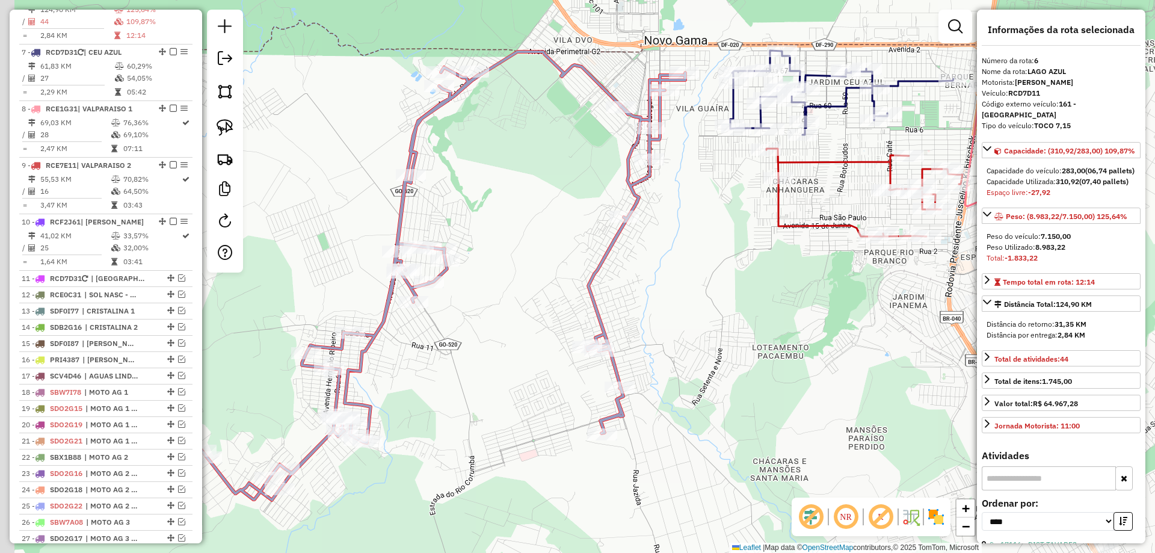
drag, startPoint x: 615, startPoint y: 250, endPoint x: 624, endPoint y: 231, distance: 20.7
click at [759, 306] on div "Janela de atendimento Grade de atendimento Capacidade Transportadoras Veículos …" at bounding box center [577, 276] width 1155 height 553
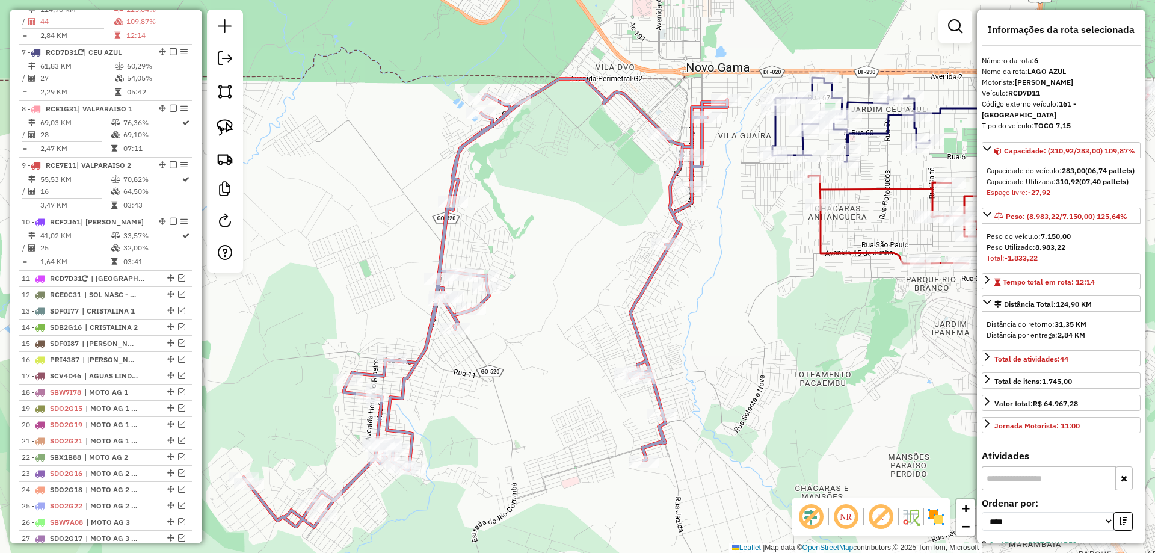
drag, startPoint x: 224, startPoint y: 123, endPoint x: 313, endPoint y: 115, distance: 89.3
click at [224, 124] on img at bounding box center [224, 127] width 17 height 17
drag, startPoint x: 497, startPoint y: 55, endPoint x: 549, endPoint y: 90, distance: 62.5
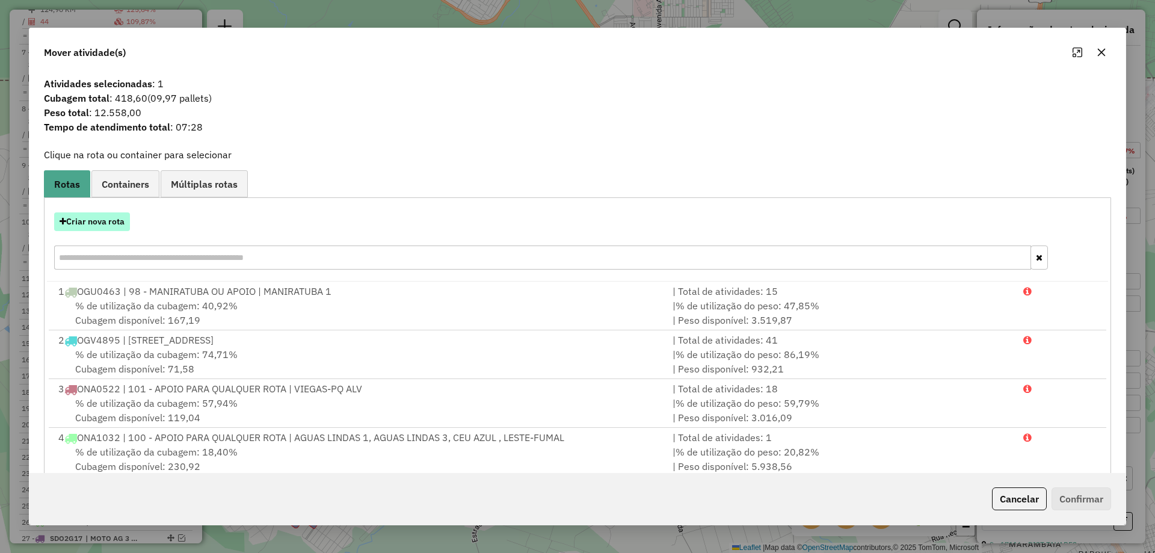
click at [106, 218] on button "Criar nova rota" at bounding box center [92, 221] width 76 height 19
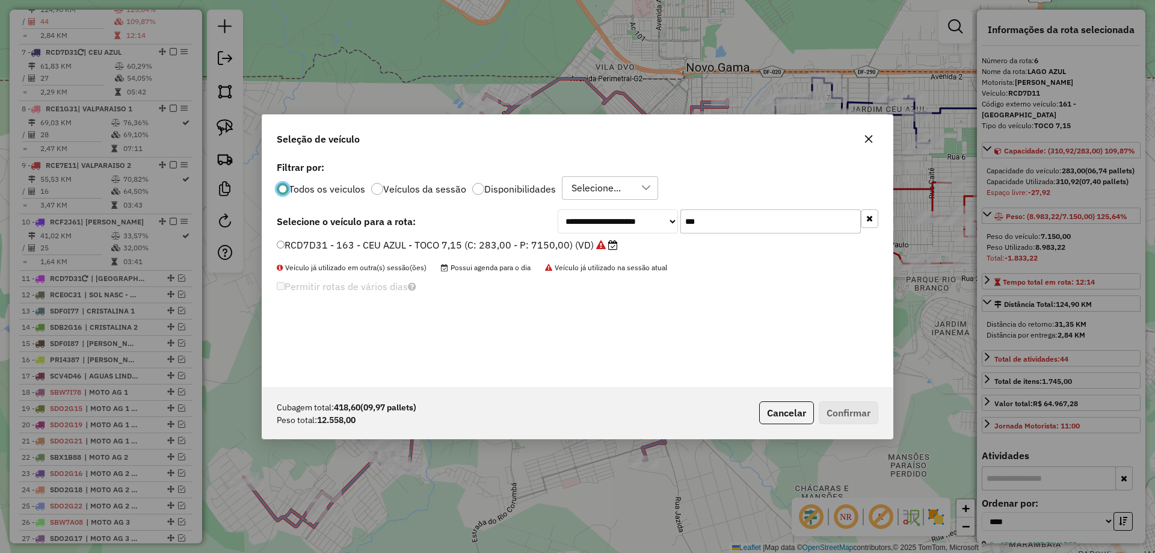
scroll to position [7, 4]
drag, startPoint x: 700, startPoint y: 216, endPoint x: 616, endPoint y: 215, distance: 84.2
click at [626, 218] on div "**********" at bounding box center [717, 221] width 321 height 24
type input "***"
click at [446, 245] on label "RCL6B71 - 157 - AS PARA AREA 1 - TRUCK 12.770 (C: 417,00 - P: 12770,00) (VD)" at bounding box center [460, 245] width 366 height 14
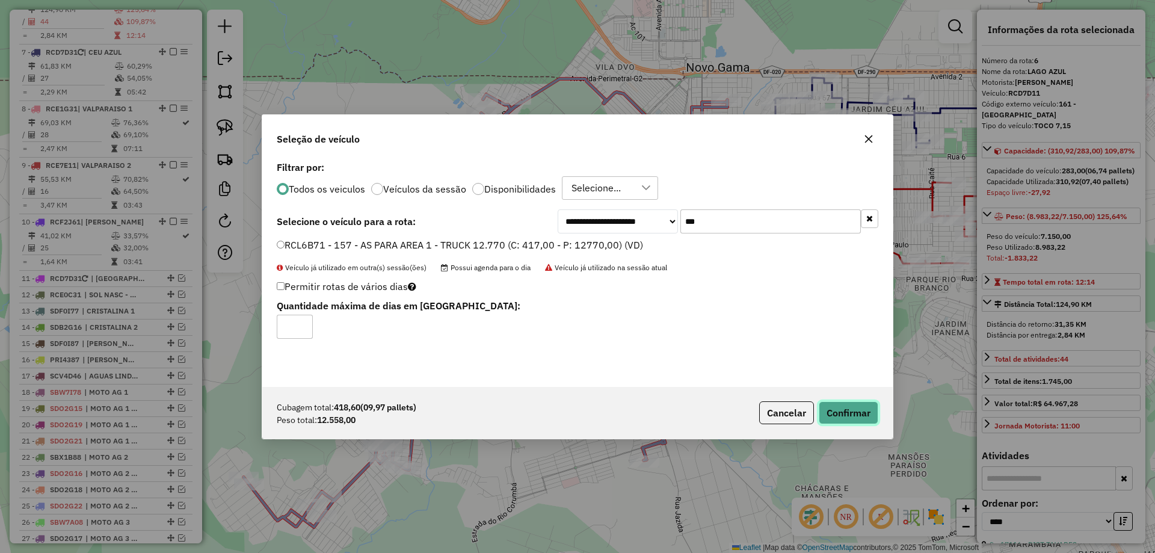
click at [850, 415] on button "Confirmar" at bounding box center [848, 412] width 60 height 23
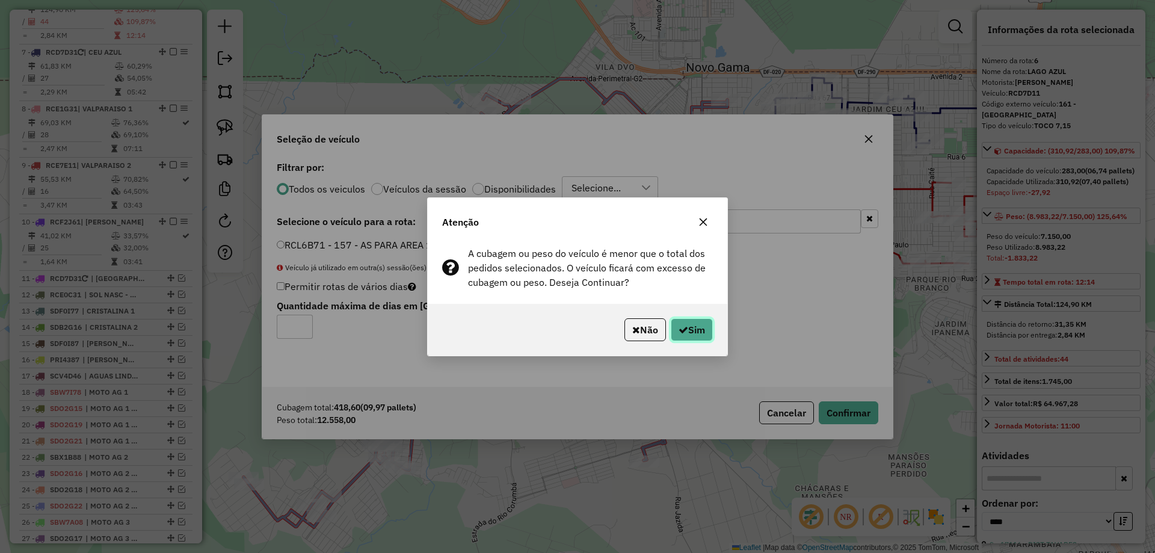
click at [680, 337] on button "Sim" at bounding box center [691, 329] width 42 height 23
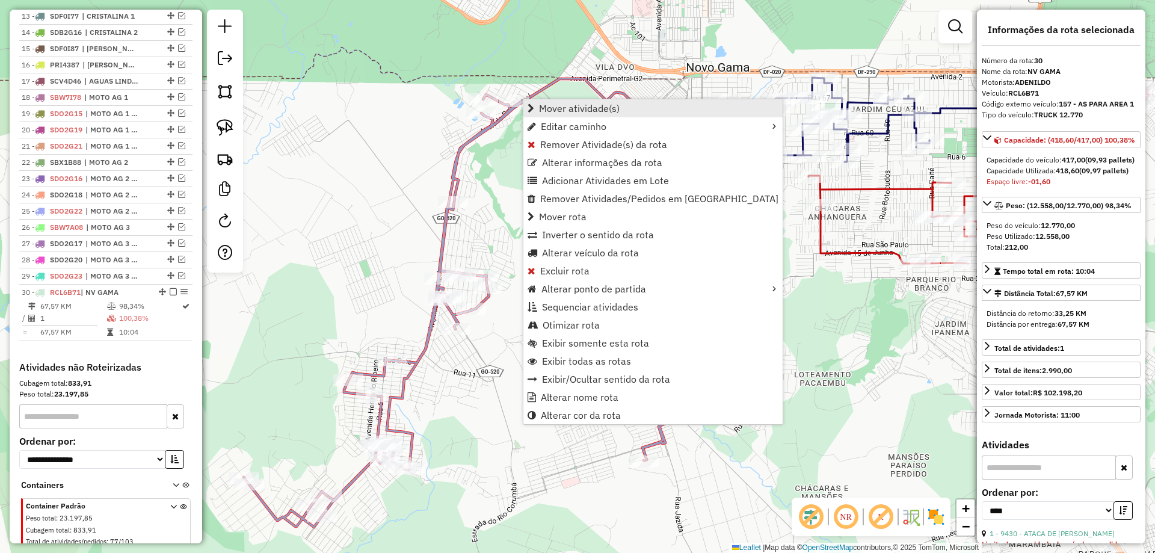
scroll to position [1147, 0]
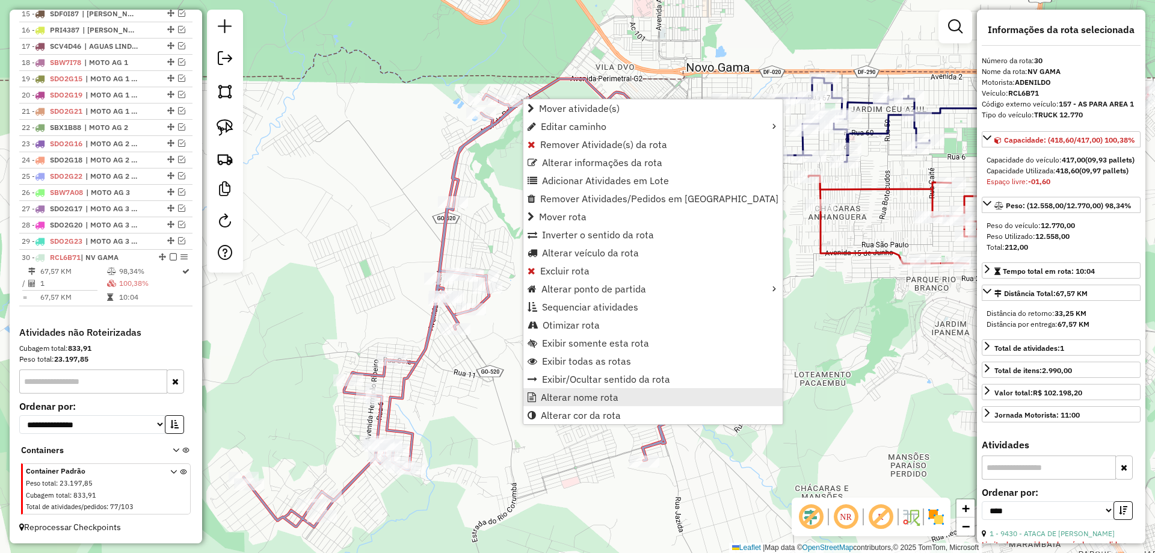
click at [558, 396] on span "Alterar nome rota" at bounding box center [580, 397] width 78 height 10
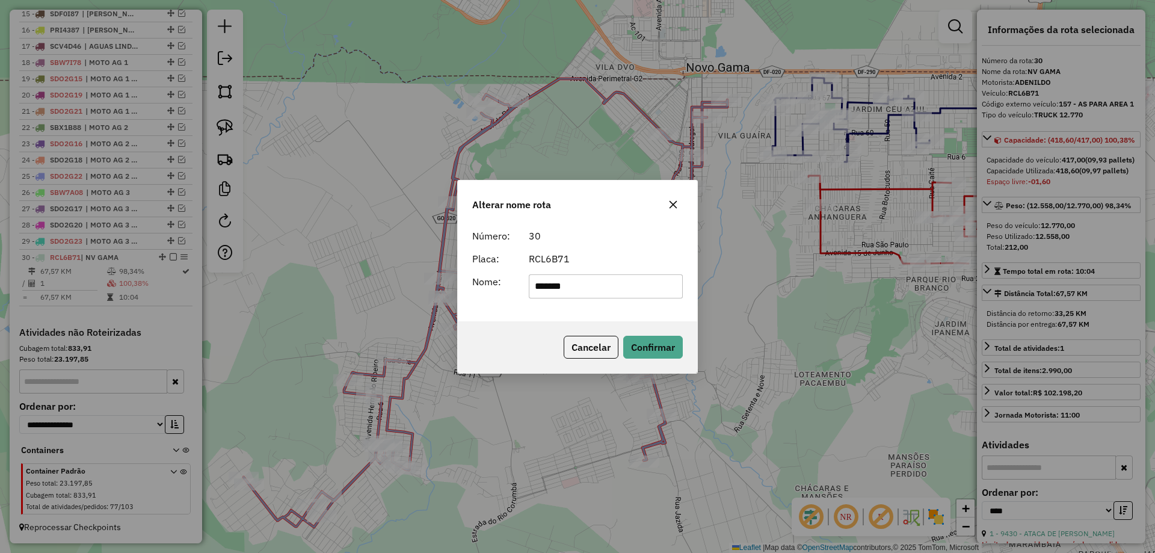
drag, startPoint x: 604, startPoint y: 289, endPoint x: 193, endPoint y: 260, distance: 412.3
click at [198, 266] on div "Alterar nome rota Número: 30 Placa: RCL6B71 Nome: ******* Cancelar Confirmar" at bounding box center [577, 276] width 1155 height 553
type input "******"
click at [528, 317] on div "Número: 30 Placa: RCL6B71 Nome: ******" at bounding box center [577, 272] width 239 height 97
click at [640, 345] on button "Confirmar" at bounding box center [653, 347] width 60 height 23
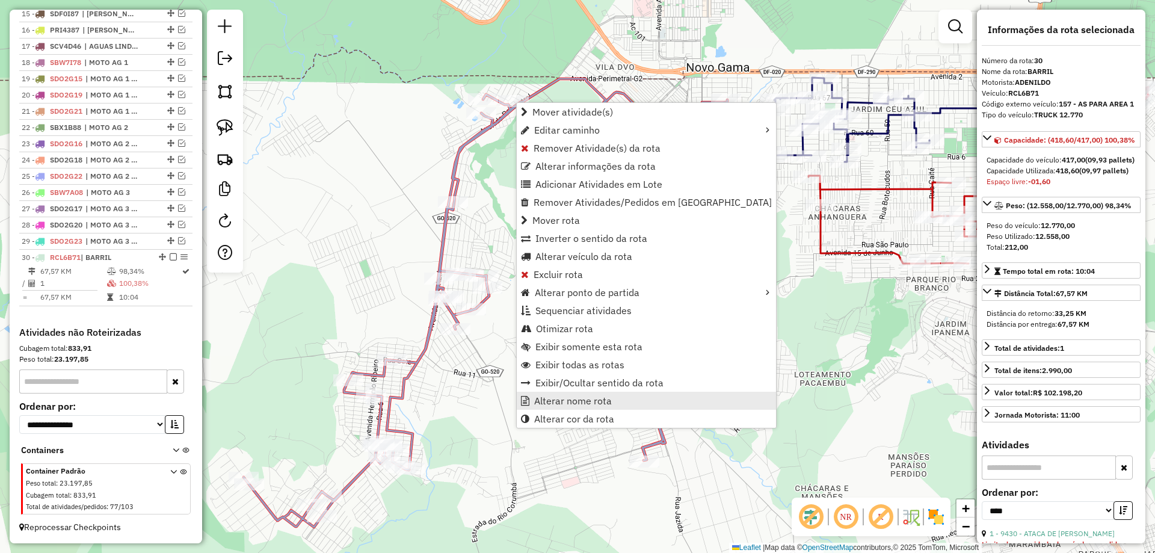
click at [575, 401] on span "Alterar nome rota" at bounding box center [573, 401] width 78 height 10
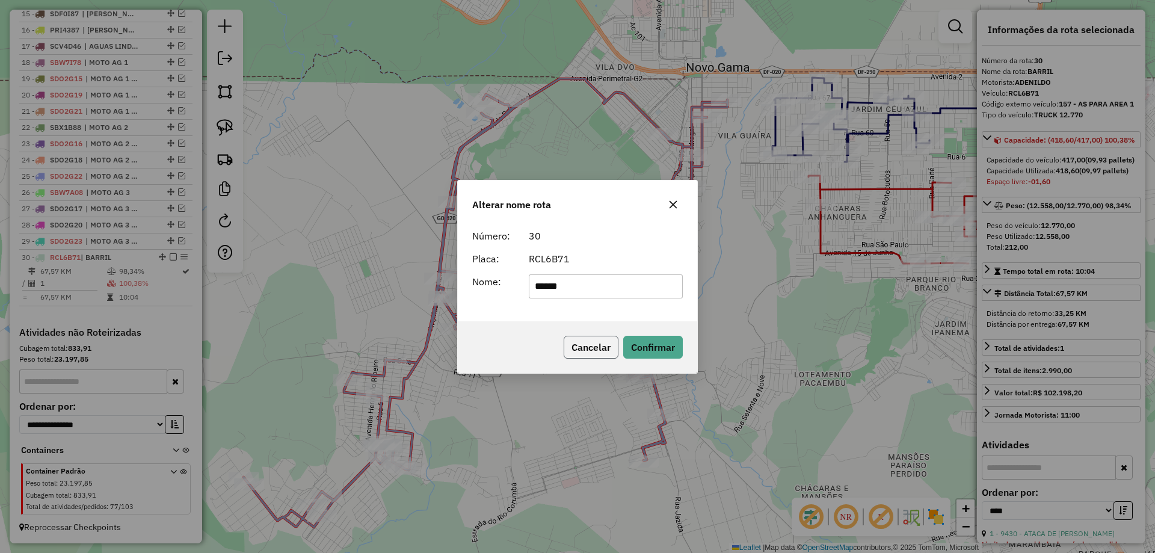
click at [582, 350] on button "Cancelar" at bounding box center [590, 347] width 55 height 23
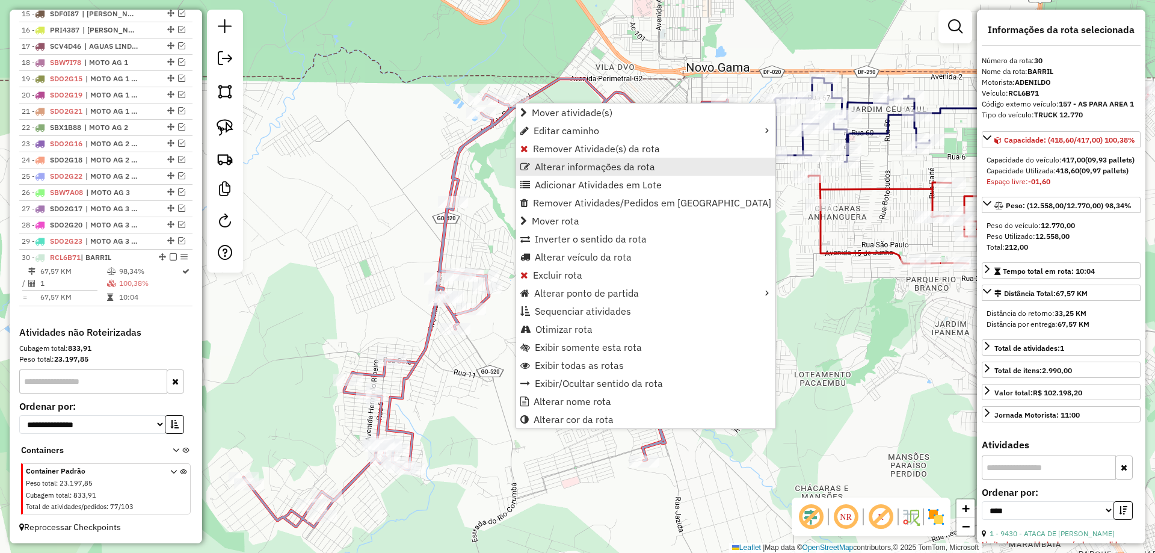
click at [638, 170] on span "Alterar informações da rota" at bounding box center [595, 167] width 120 height 10
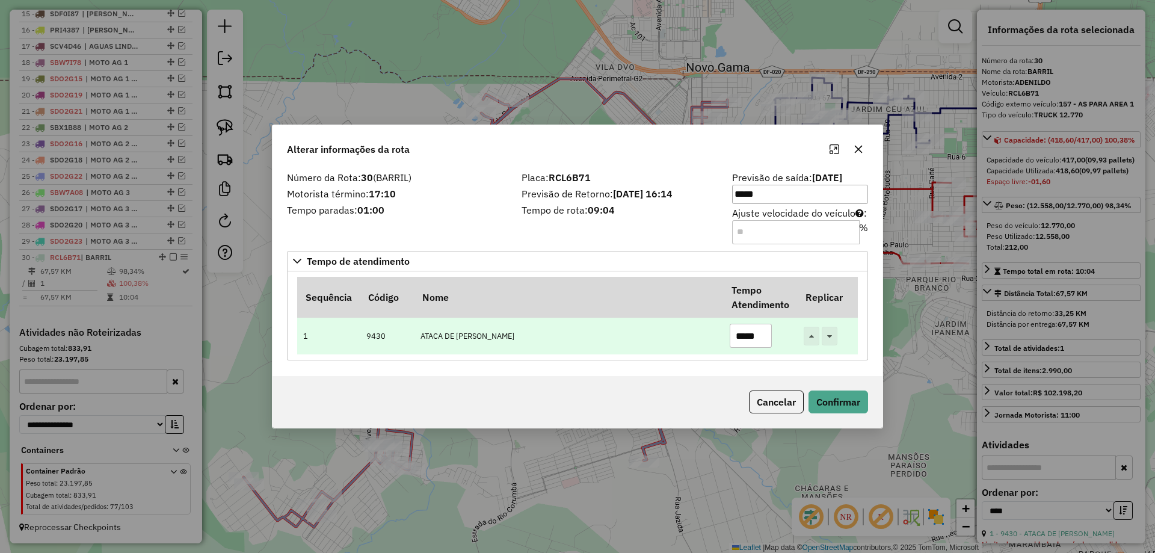
click at [746, 333] on input "*****" at bounding box center [750, 336] width 42 height 24
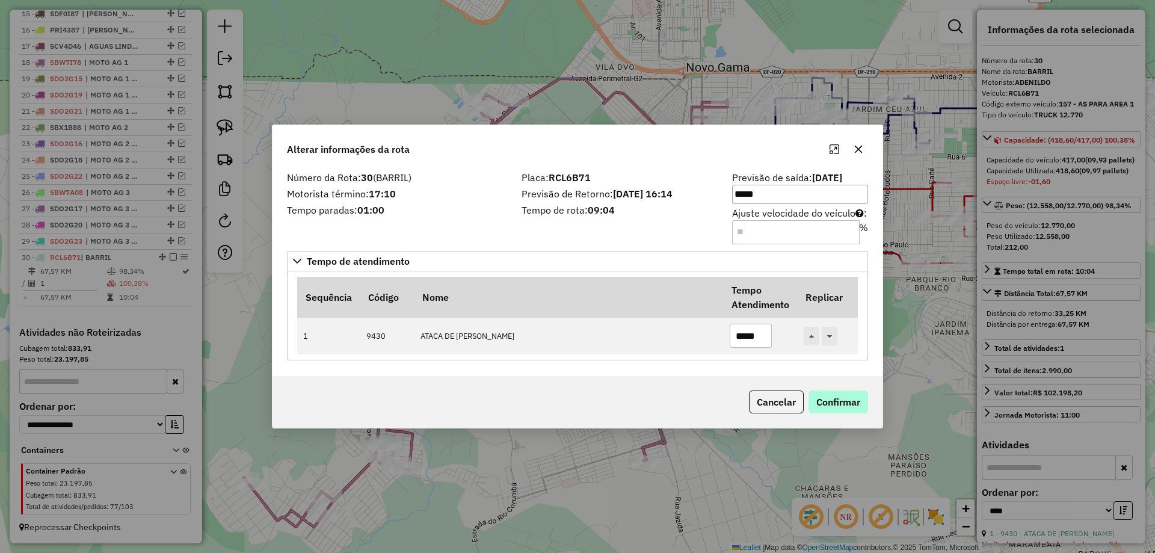
type input "*****"
click at [816, 397] on button "Confirmar" at bounding box center [838, 401] width 60 height 23
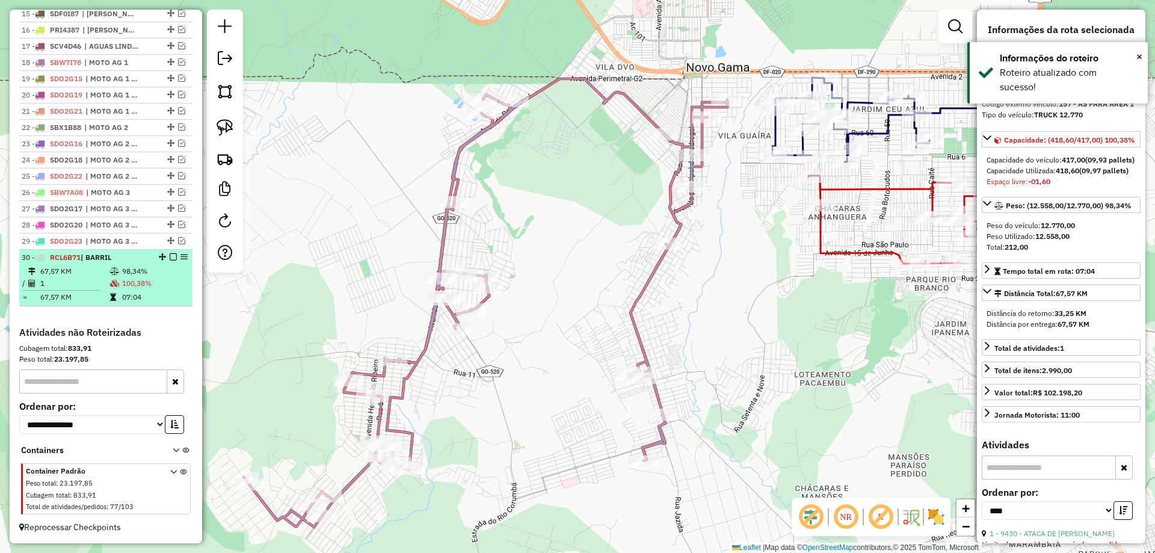
click at [170, 259] on em at bounding box center [173, 256] width 7 height 7
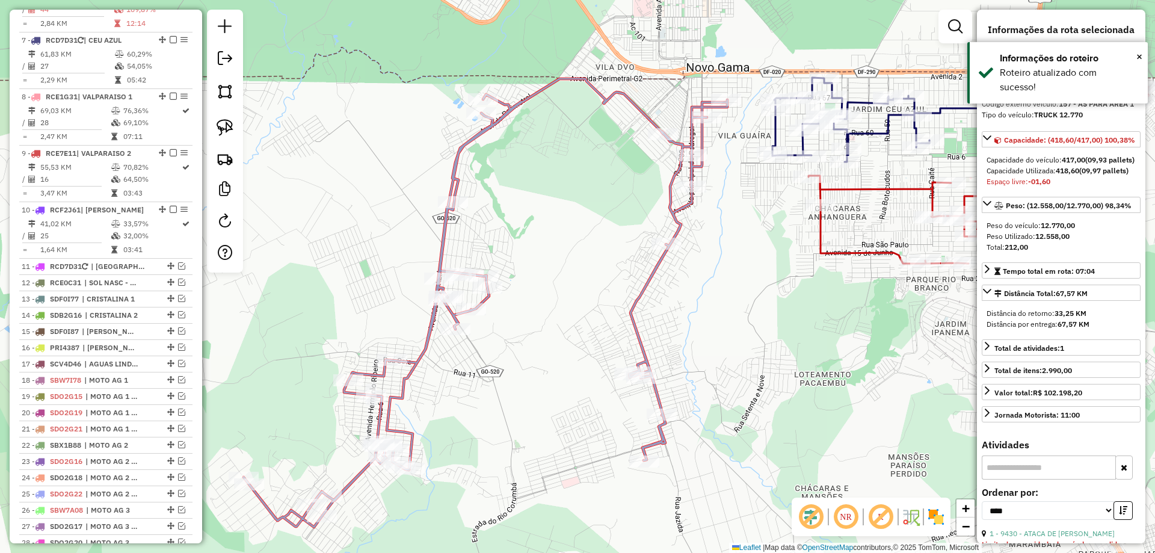
scroll to position [806, 0]
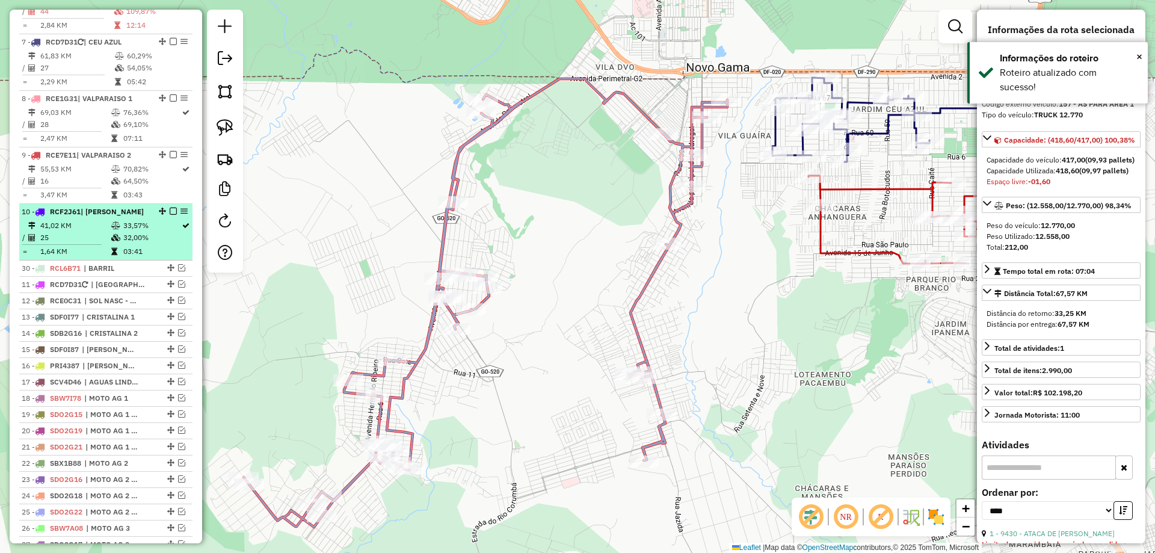
drag, startPoint x: 165, startPoint y: 295, endPoint x: 142, endPoint y: 280, distance: 28.2
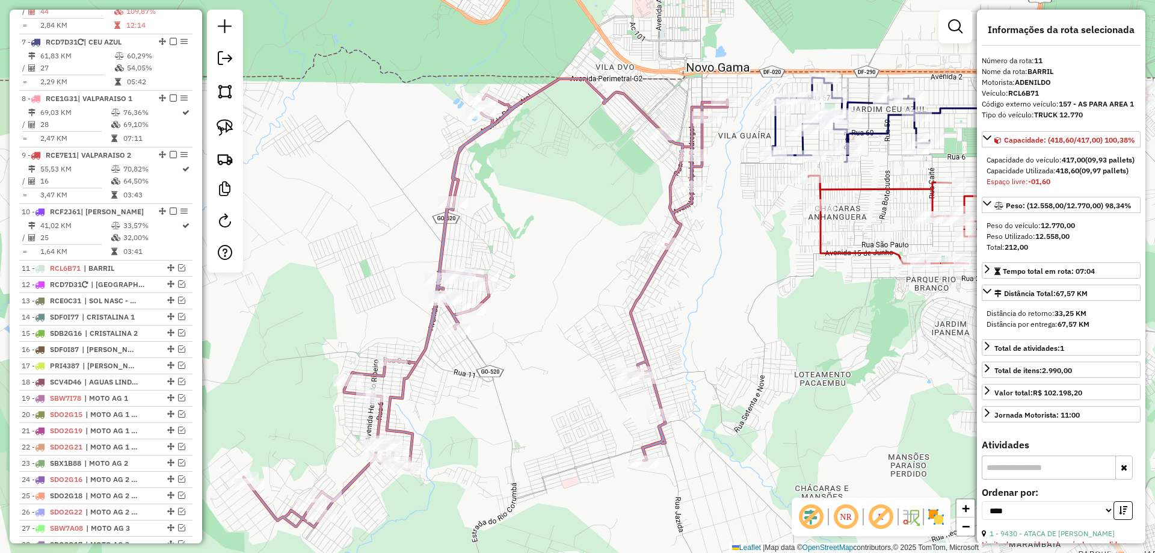
click at [646, 280] on icon at bounding box center [485, 303] width 483 height 448
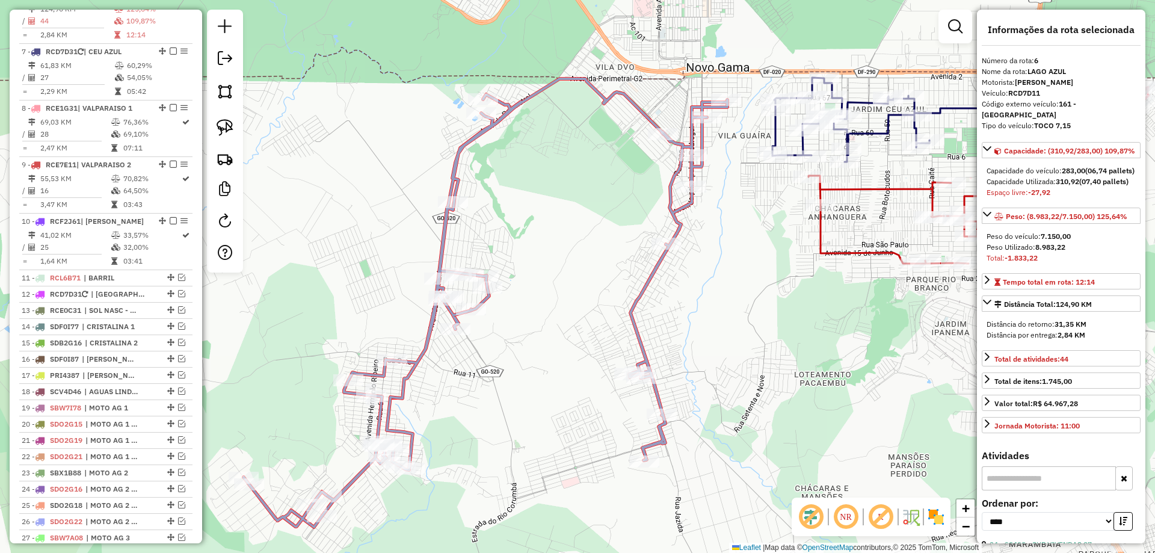
scroll to position [796, 0]
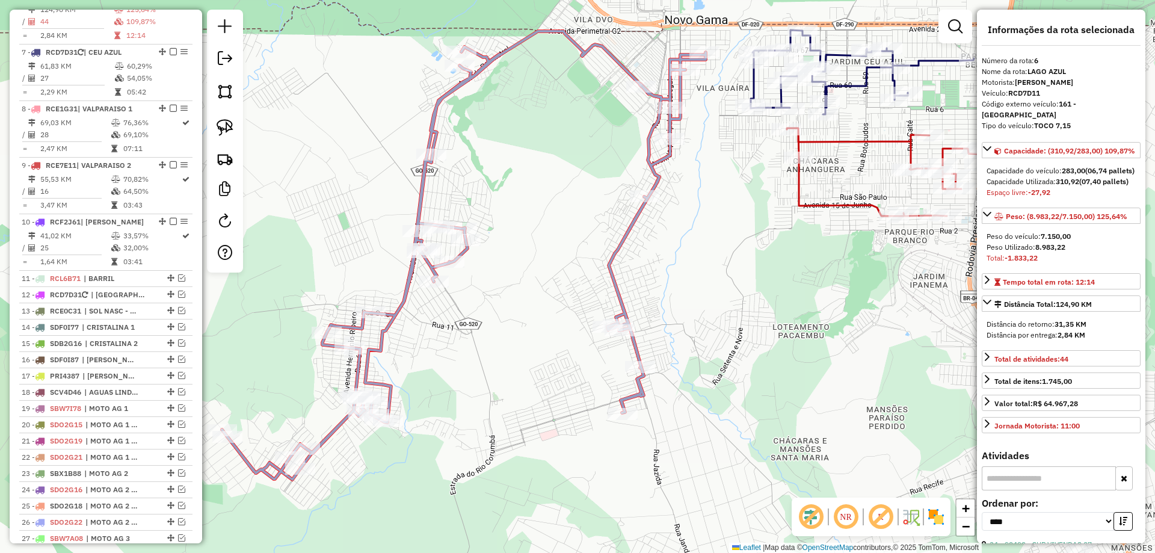
click at [688, 325] on div "Janela de atendimento Grade de atendimento Capacidade Transportadoras Veículos …" at bounding box center [577, 276] width 1155 height 553
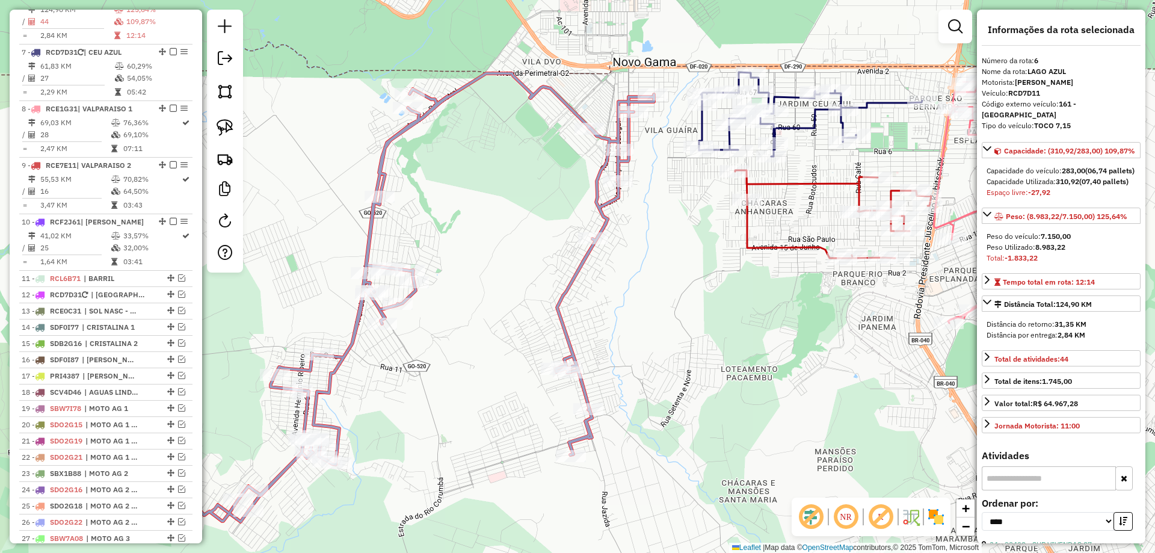
drag, startPoint x: 730, startPoint y: 164, endPoint x: 678, endPoint y: 206, distance: 66.7
click at [678, 206] on div "Janela de atendimento Grade de atendimento Capacidade Transportadoras Veículos …" at bounding box center [577, 276] width 1155 height 553
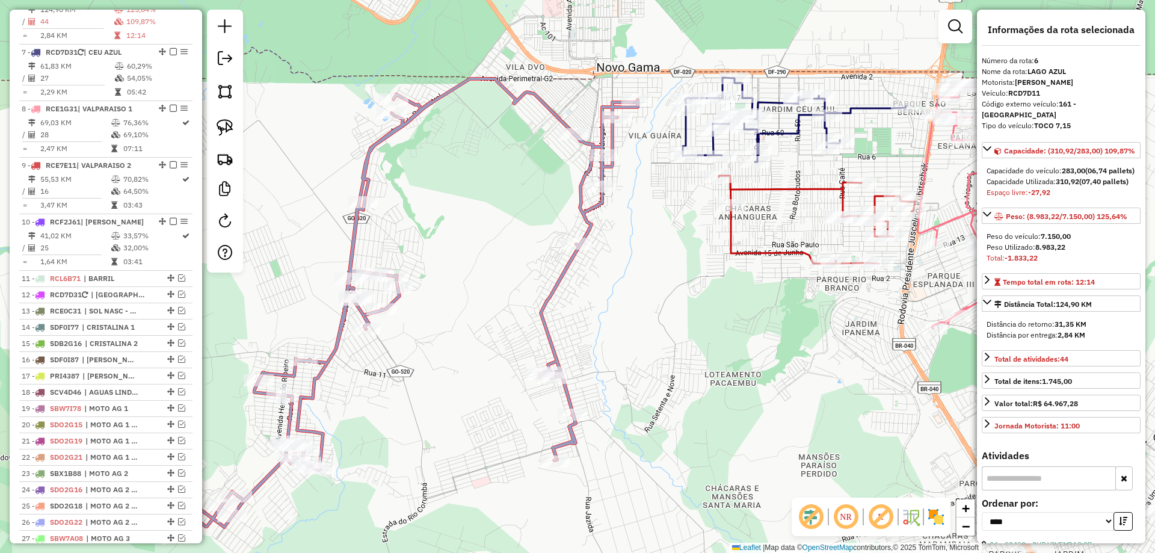
drag, startPoint x: 638, startPoint y: 58, endPoint x: 622, endPoint y: 63, distance: 17.1
click at [622, 63] on div "Janela de atendimento Grade de atendimento Capacidade Transportadoras Veículos …" at bounding box center [577, 276] width 1155 height 553
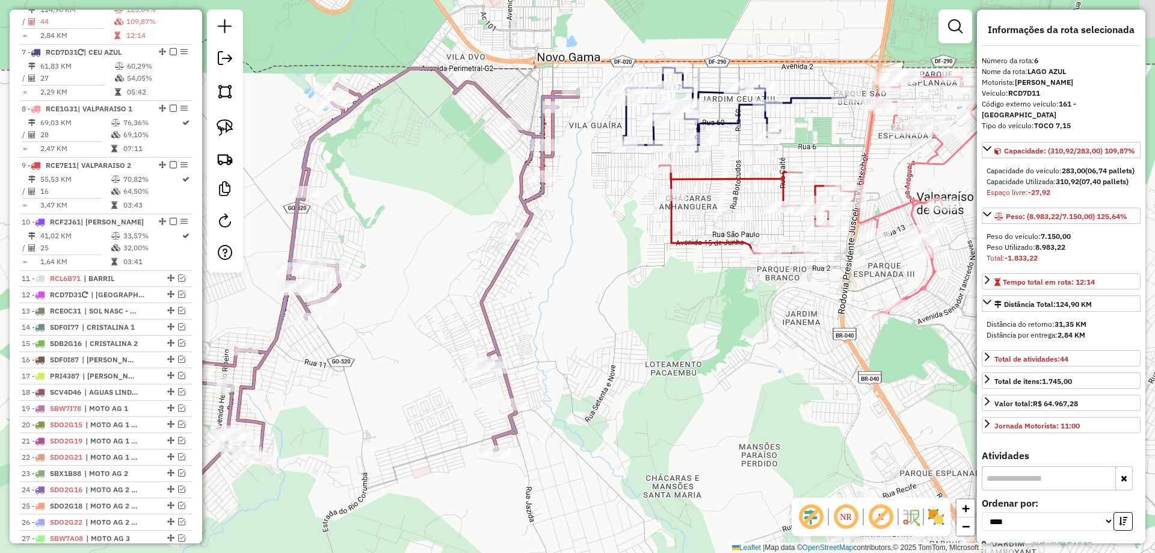
drag, startPoint x: 587, startPoint y: 202, endPoint x: 432, endPoint y: 191, distance: 154.9
click at [432, 191] on div "Janela de atendimento Grade de atendimento Capacidade Transportadoras Veículos …" at bounding box center [577, 276] width 1155 height 553
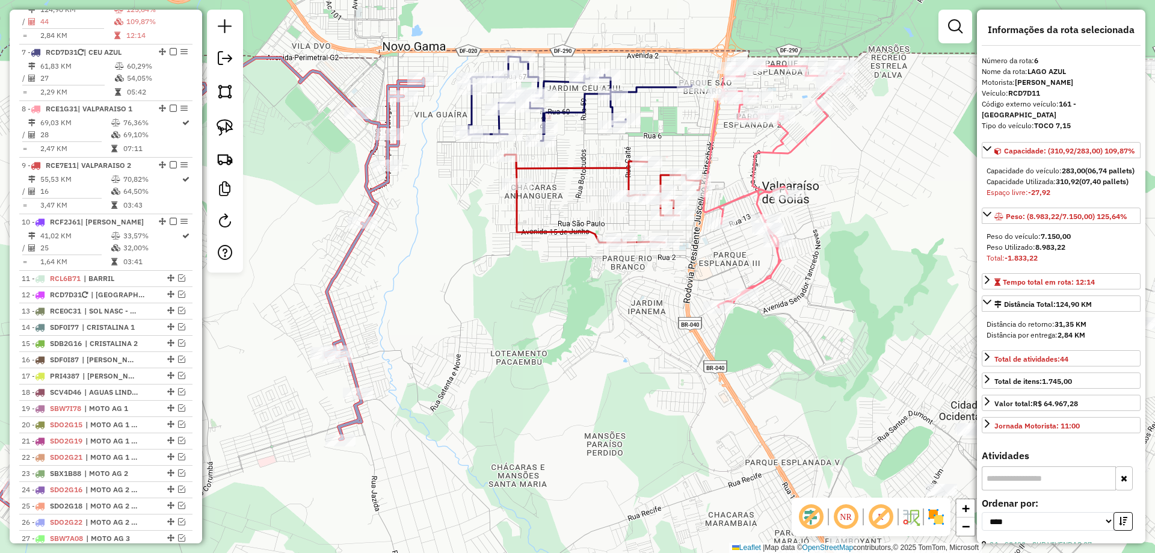
click at [629, 91] on icon at bounding box center [579, 99] width 223 height 84
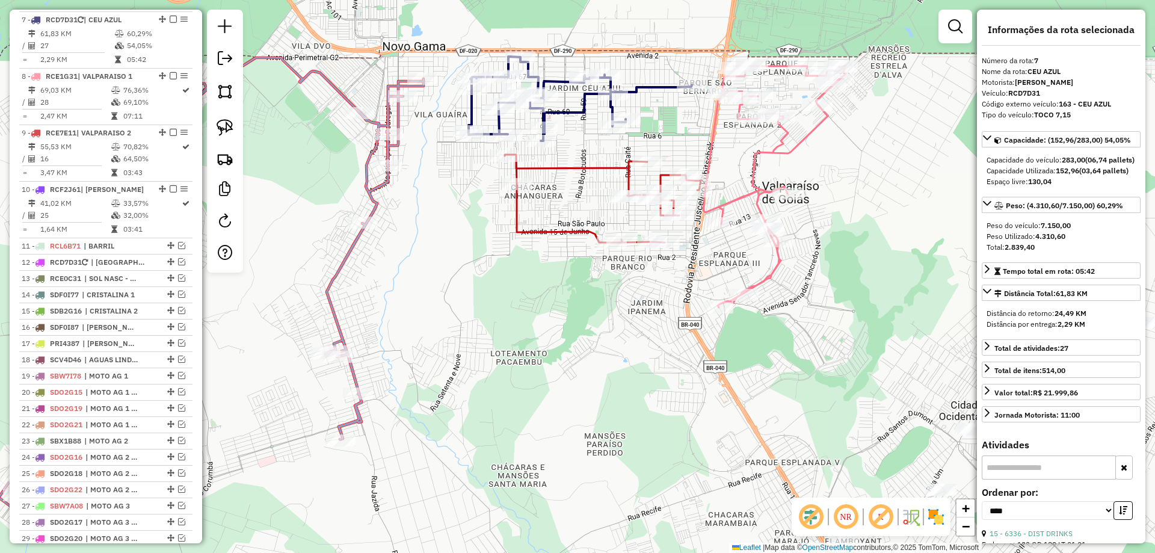
scroll to position [852, 0]
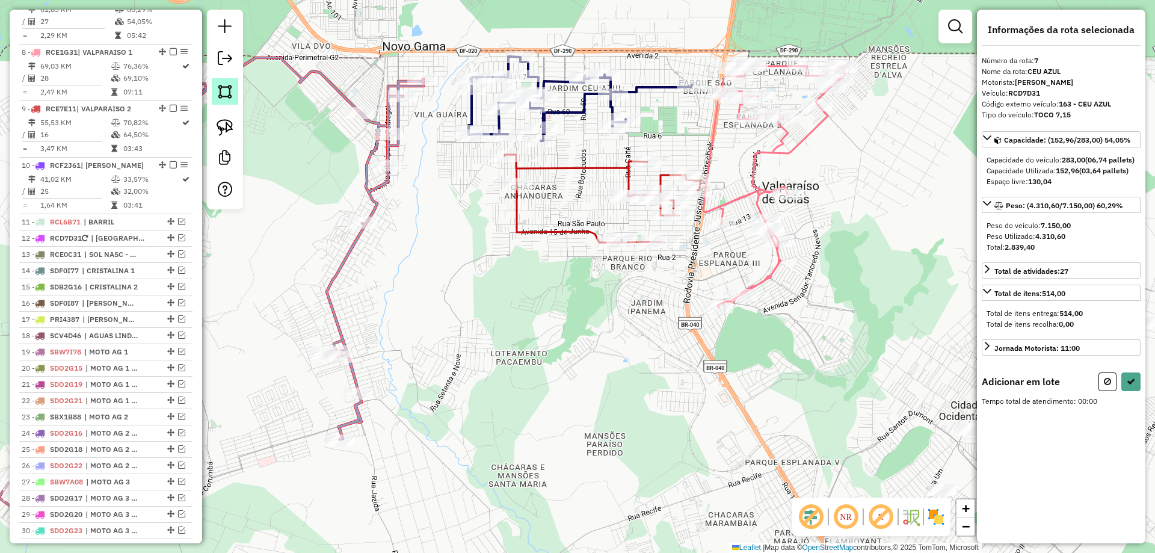
click at [216, 96] on link at bounding box center [225, 91] width 26 height 26
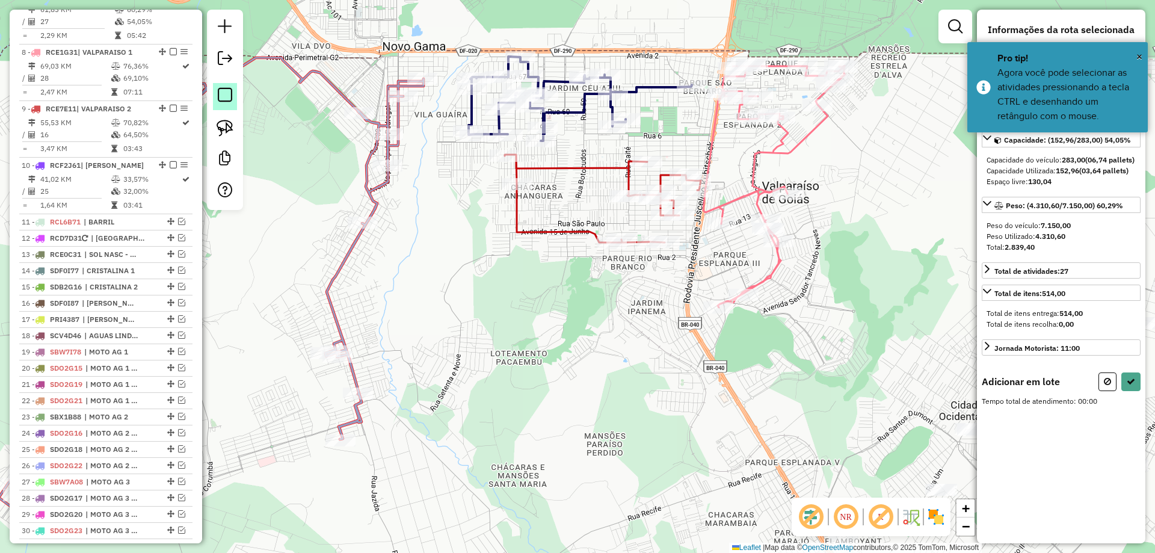
click at [222, 88] on em at bounding box center [225, 95] width 14 height 14
click at [232, 126] on img at bounding box center [224, 127] width 17 height 17
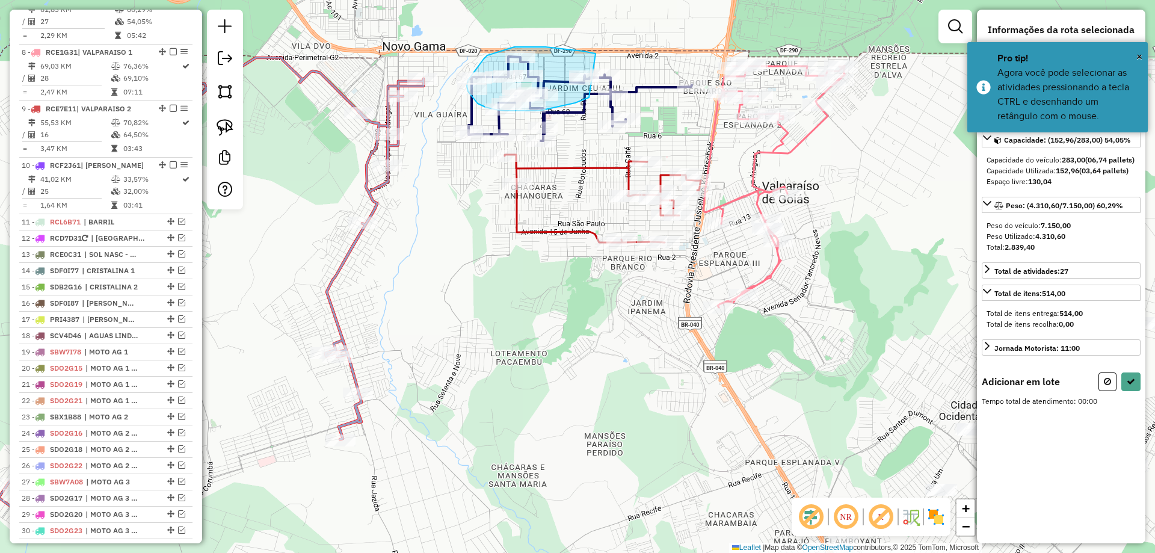
drag, startPoint x: 530, startPoint y: 47, endPoint x: 588, endPoint y: 97, distance: 76.7
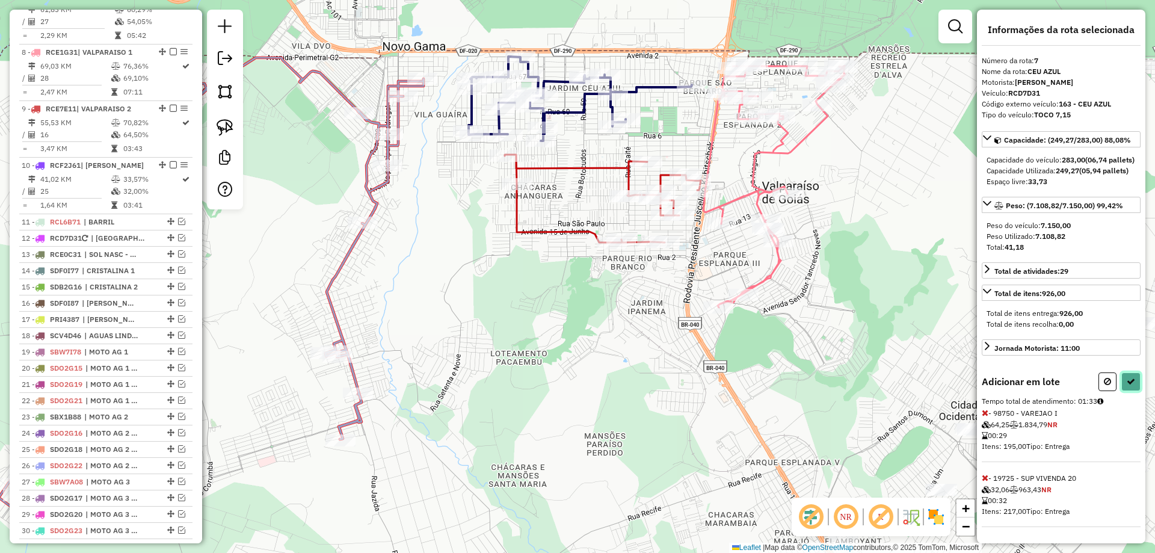
click at [1121, 391] on button at bounding box center [1130, 381] width 19 height 19
select select "*********"
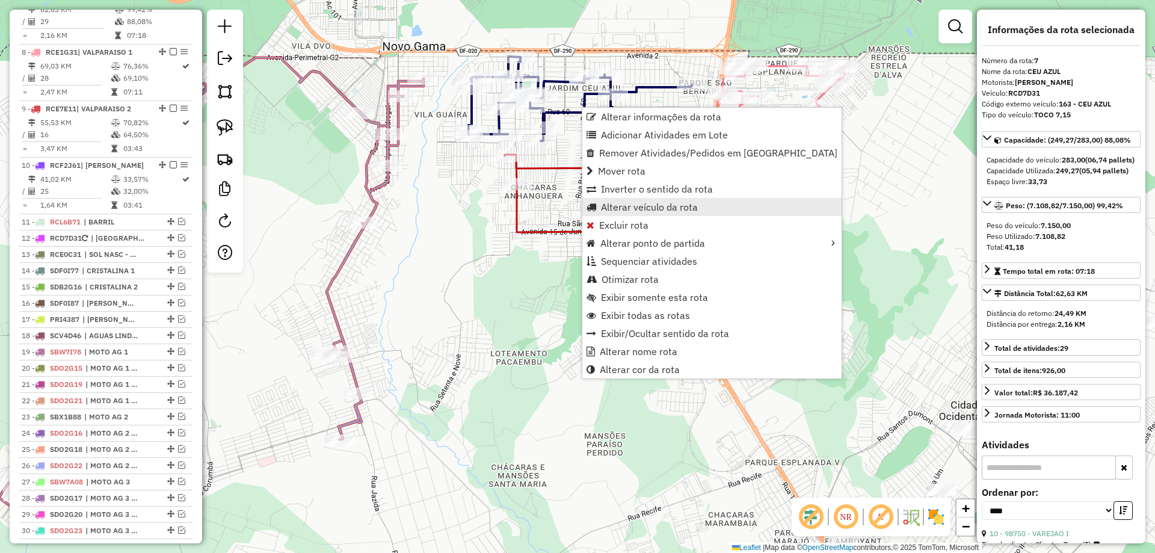
click at [622, 210] on span "Alterar veículo da rota" at bounding box center [649, 207] width 97 height 10
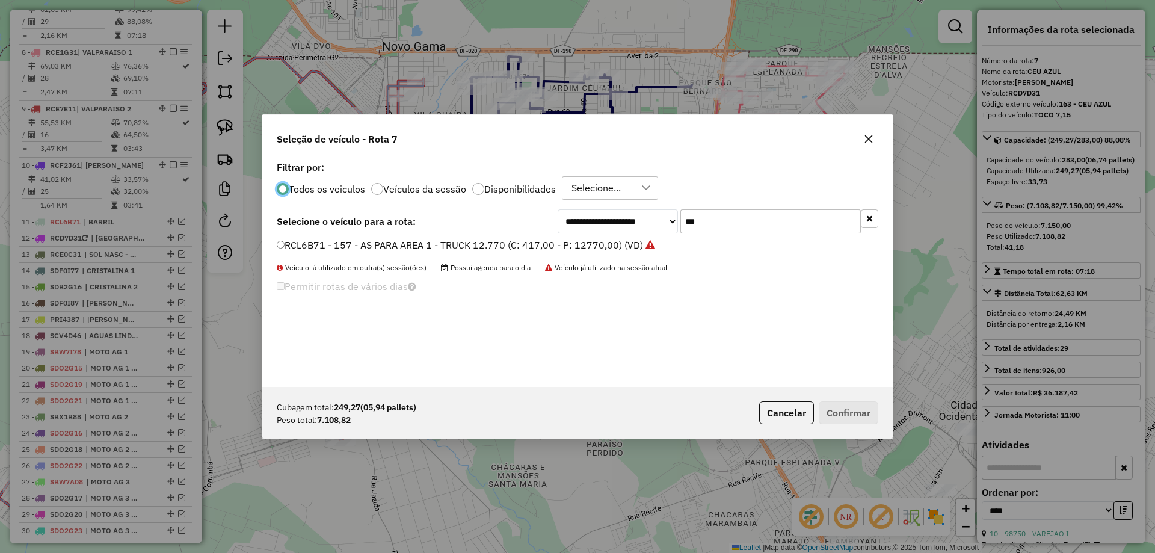
scroll to position [7, 4]
drag, startPoint x: 716, startPoint y: 227, endPoint x: 517, endPoint y: 233, distance: 199.2
click at [528, 233] on div "**********" at bounding box center [577, 221] width 601 height 24
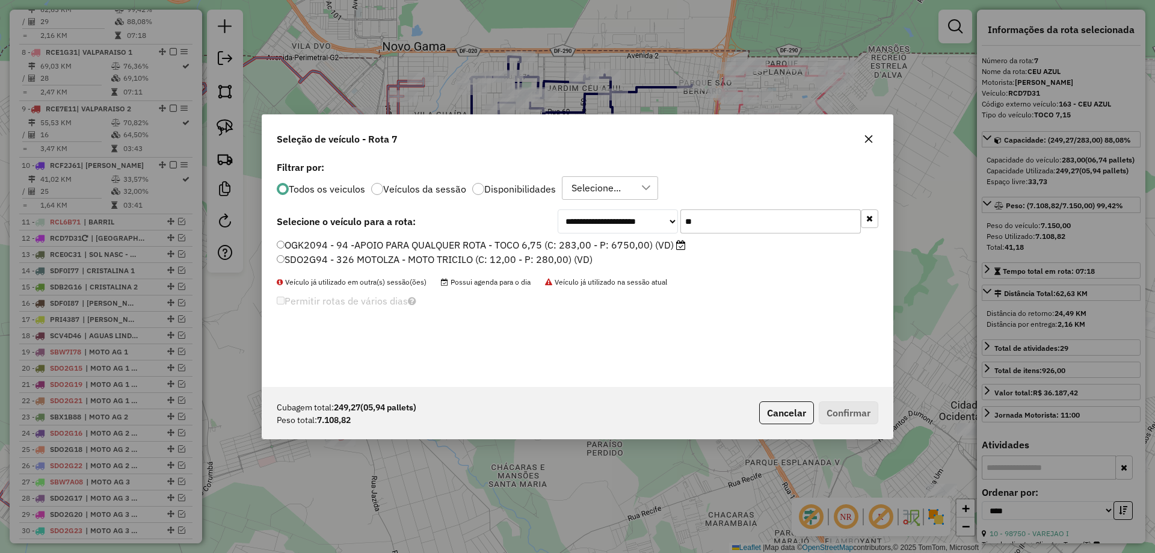
type input "**"
click at [361, 243] on label "OGK2094 - 94 -APOIO PARA QUALQUER ROTA - TOCO 6,75 (C: 283,00 - P: 6750,00) (VD)" at bounding box center [481, 245] width 409 height 14
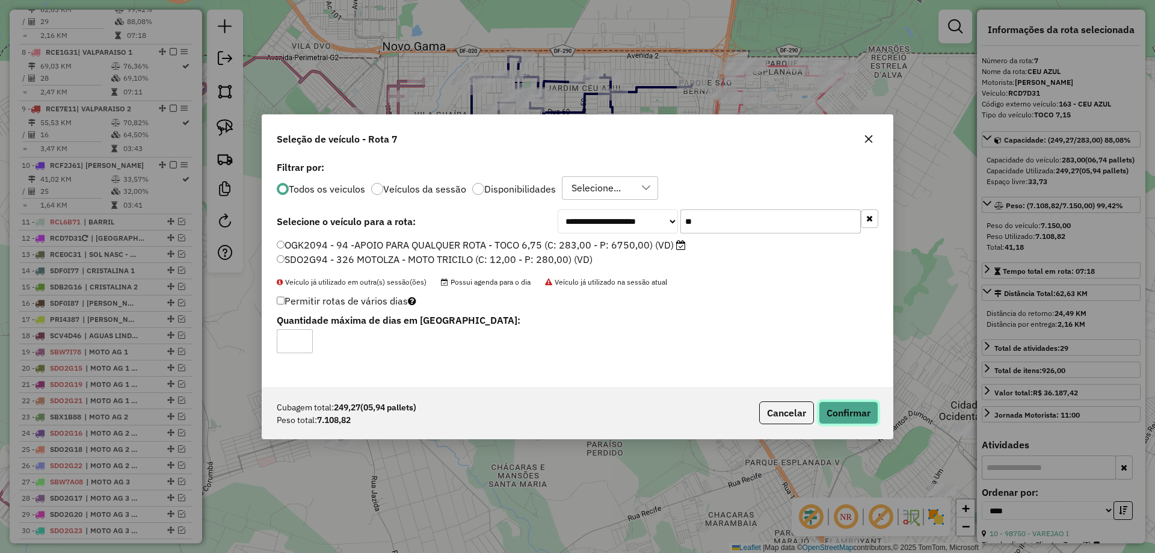
click at [836, 407] on button "Confirmar" at bounding box center [848, 412] width 60 height 23
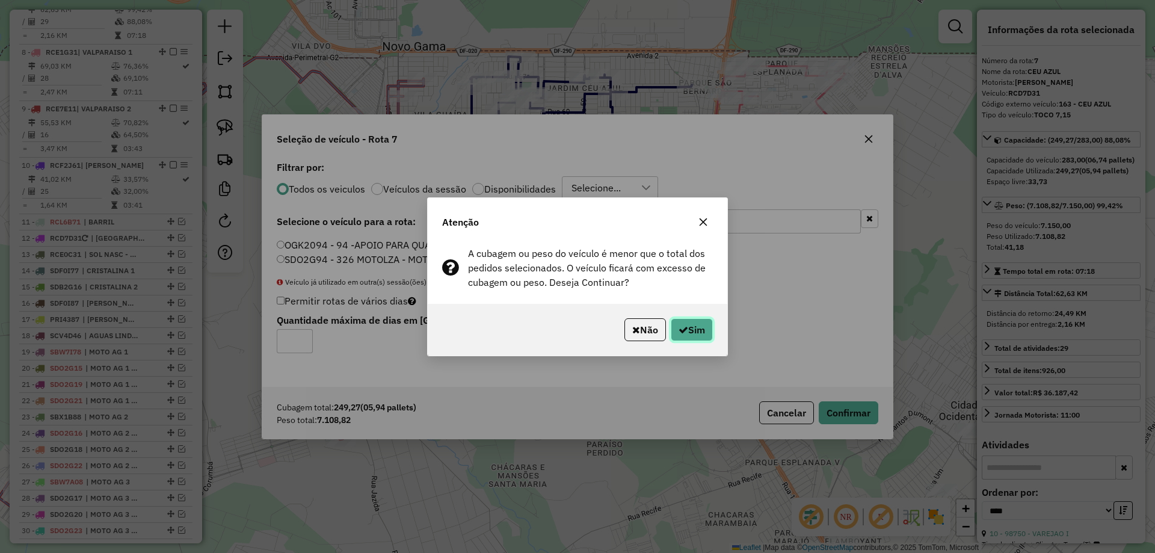
click at [692, 330] on button "Sim" at bounding box center [691, 329] width 42 height 23
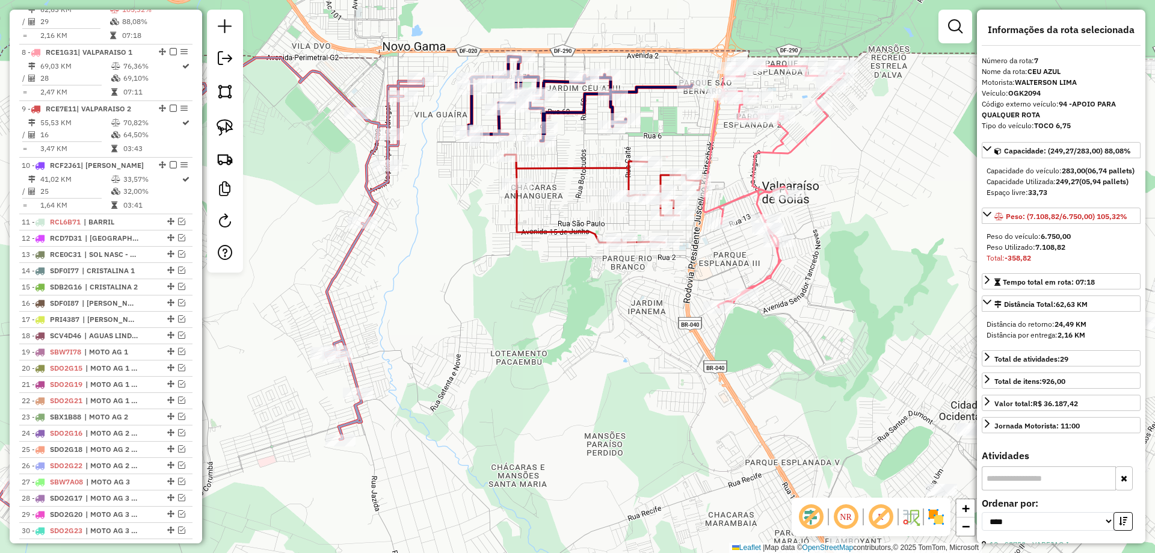
click at [594, 163] on icon at bounding box center [603, 199] width 196 height 88
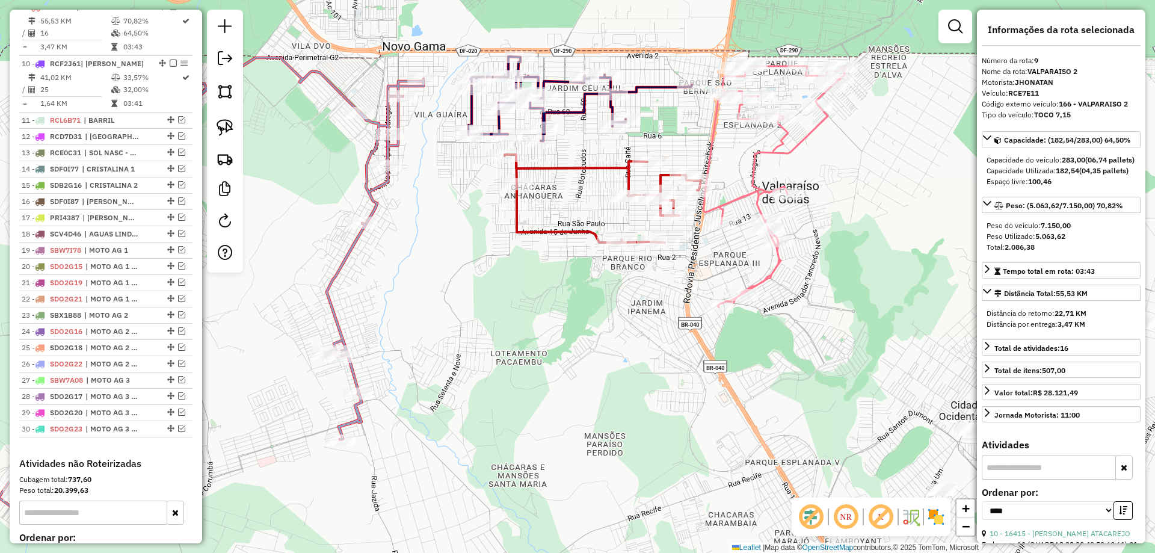
scroll to position [965, 0]
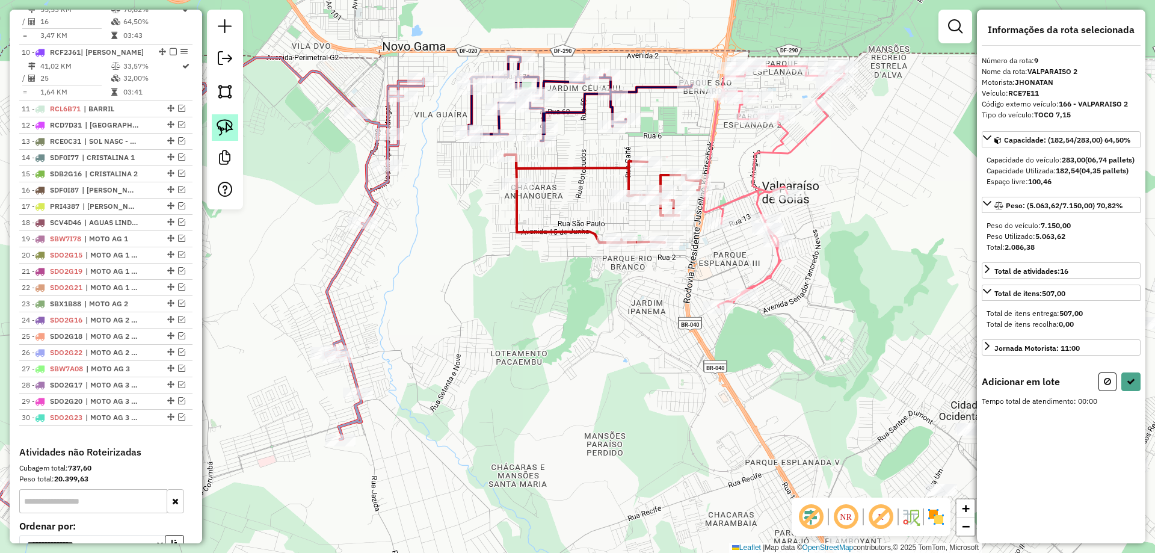
click at [224, 127] on img at bounding box center [224, 127] width 17 height 17
drag, startPoint x: 631, startPoint y: 180, endPoint x: 684, endPoint y: 225, distance: 69.1
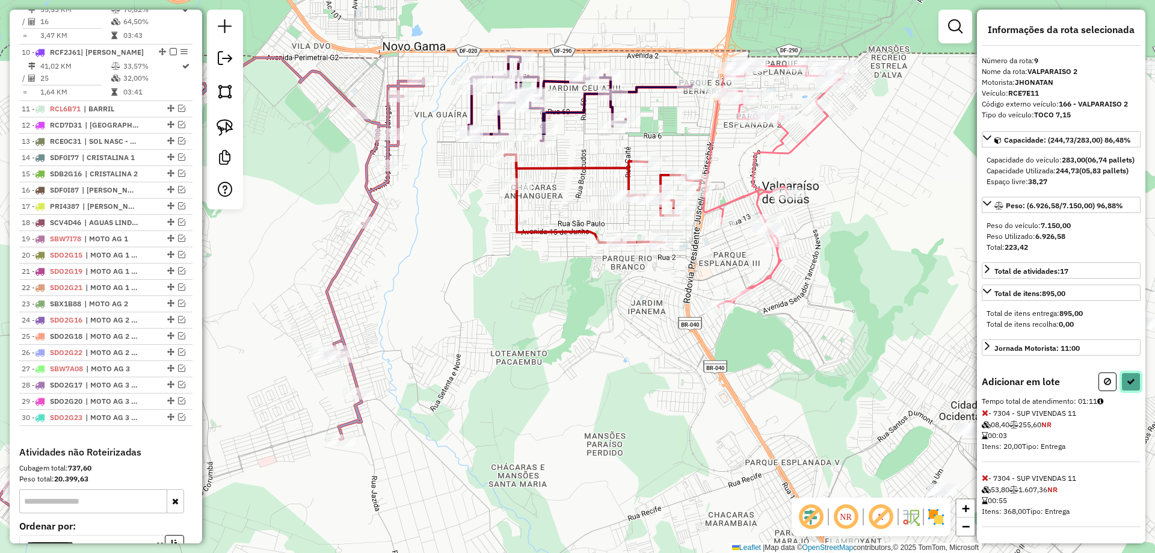
click at [1129, 385] on icon at bounding box center [1130, 381] width 8 height 8
select select "*********"
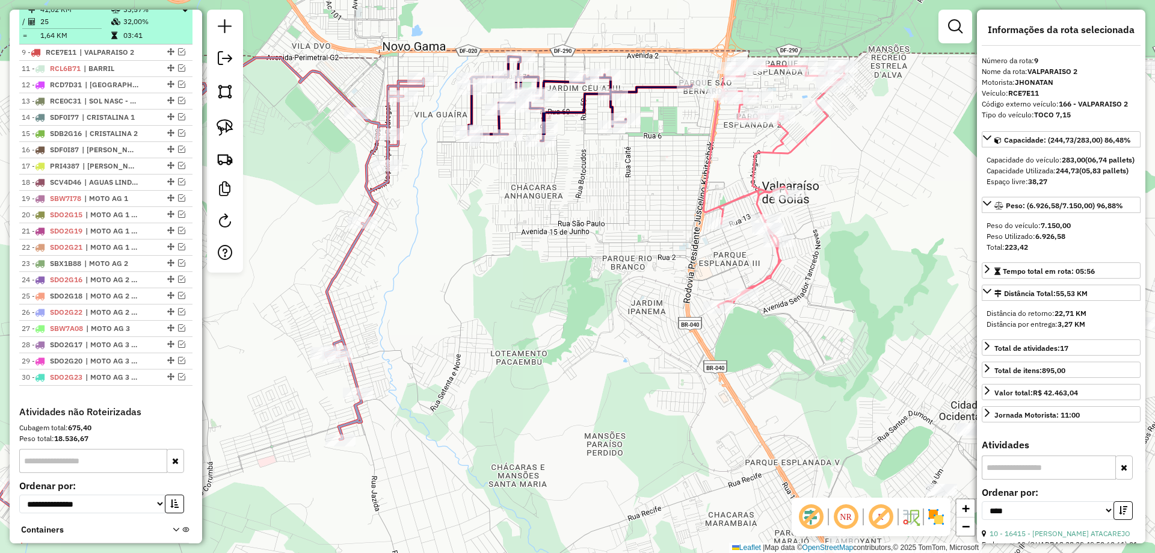
drag, startPoint x: 168, startPoint y: 16, endPoint x: 162, endPoint y: 61, distance: 45.0
click at [582, 109] on icon at bounding box center [579, 99] width 223 height 84
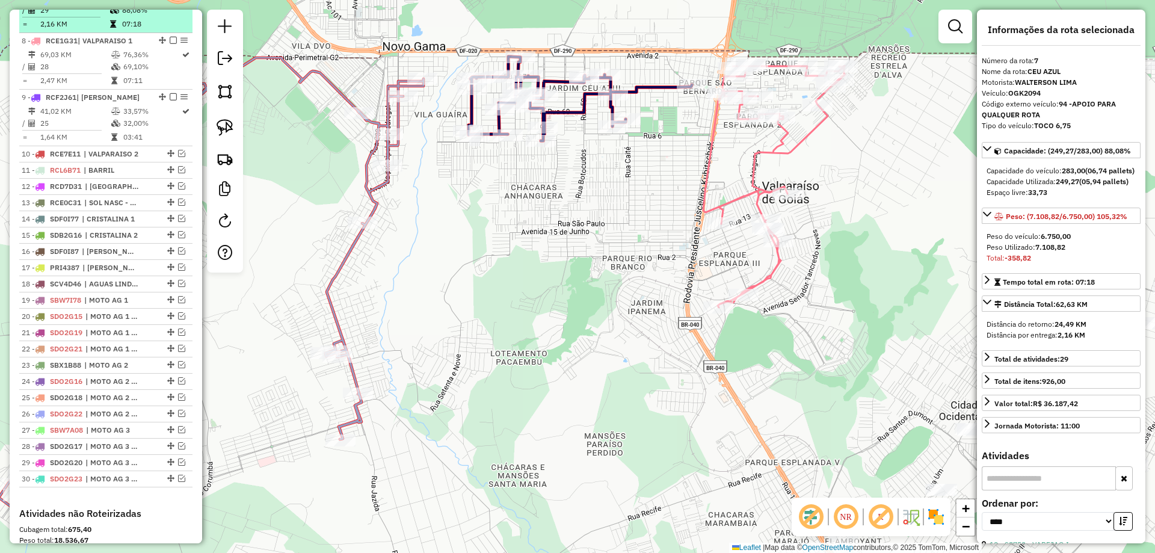
scroll to position [852, 0]
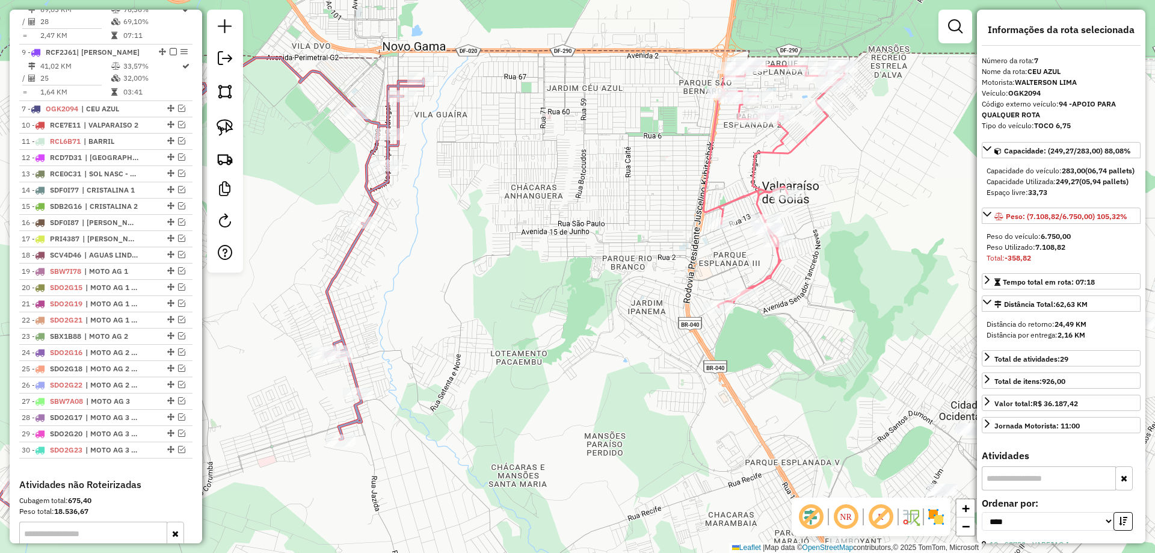
drag, startPoint x: 168, startPoint y: 17, endPoint x: 146, endPoint y: 128, distance: 112.9
click at [734, 198] on icon at bounding box center [774, 186] width 142 height 241
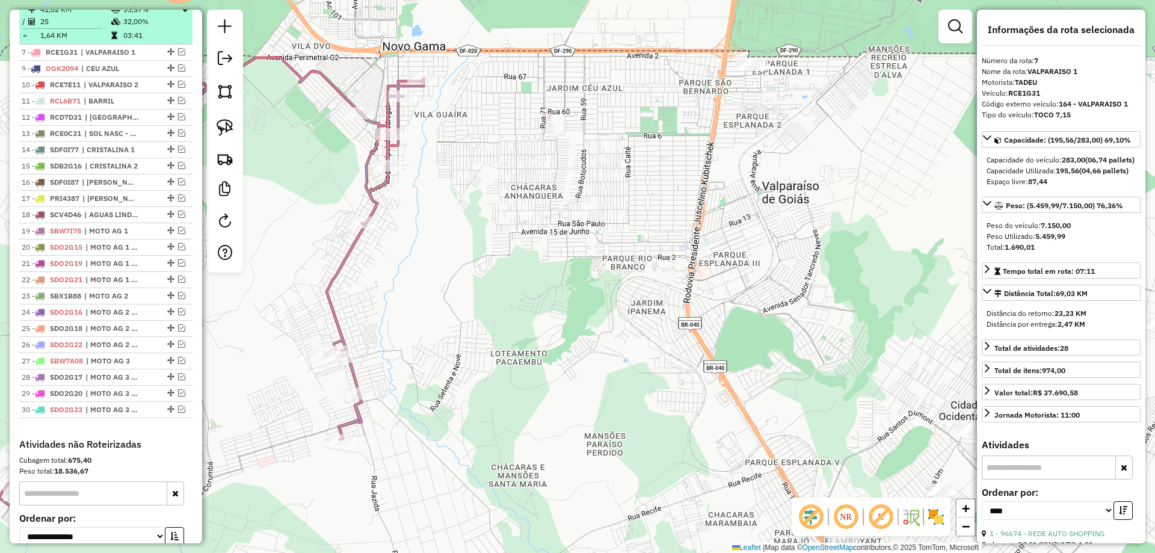
drag, startPoint x: 167, startPoint y: 14, endPoint x: 154, endPoint y: 66, distance: 52.7
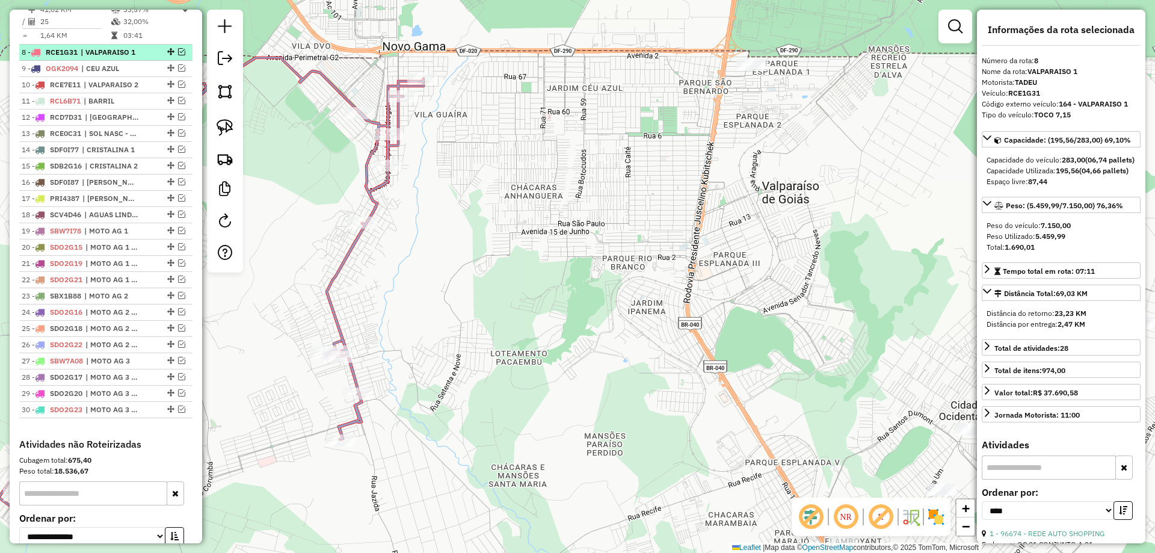
click at [178, 55] on em at bounding box center [181, 51] width 7 height 7
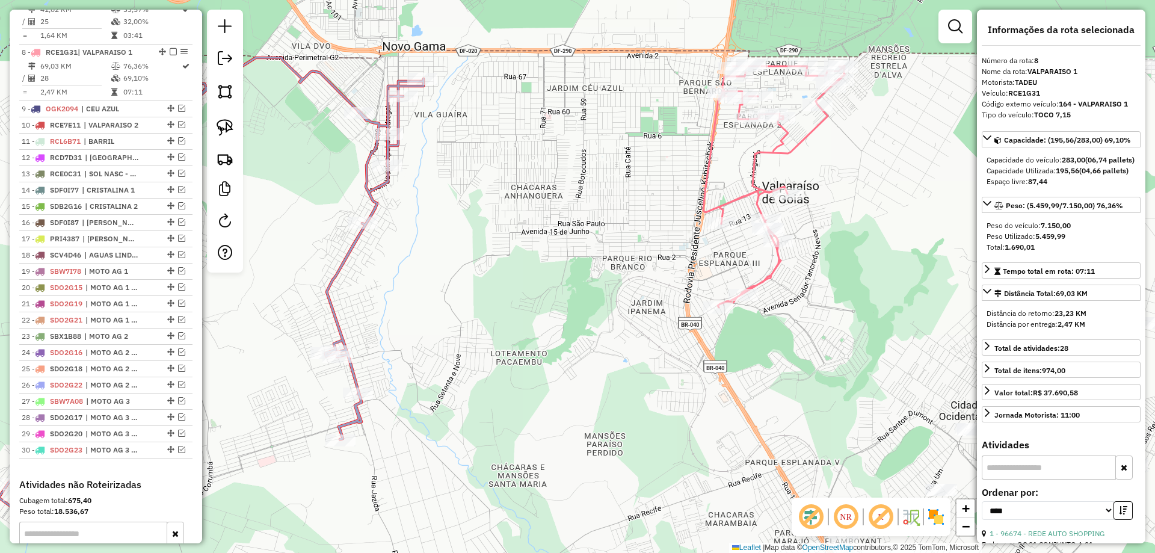
click at [759, 195] on icon at bounding box center [774, 186] width 142 height 241
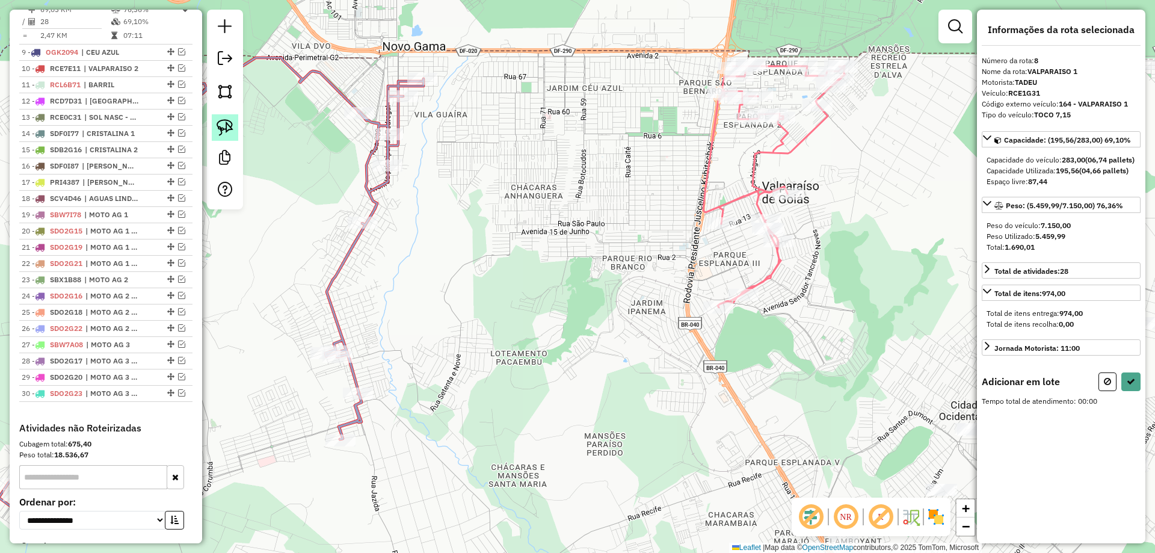
click at [224, 124] on img at bounding box center [224, 127] width 17 height 17
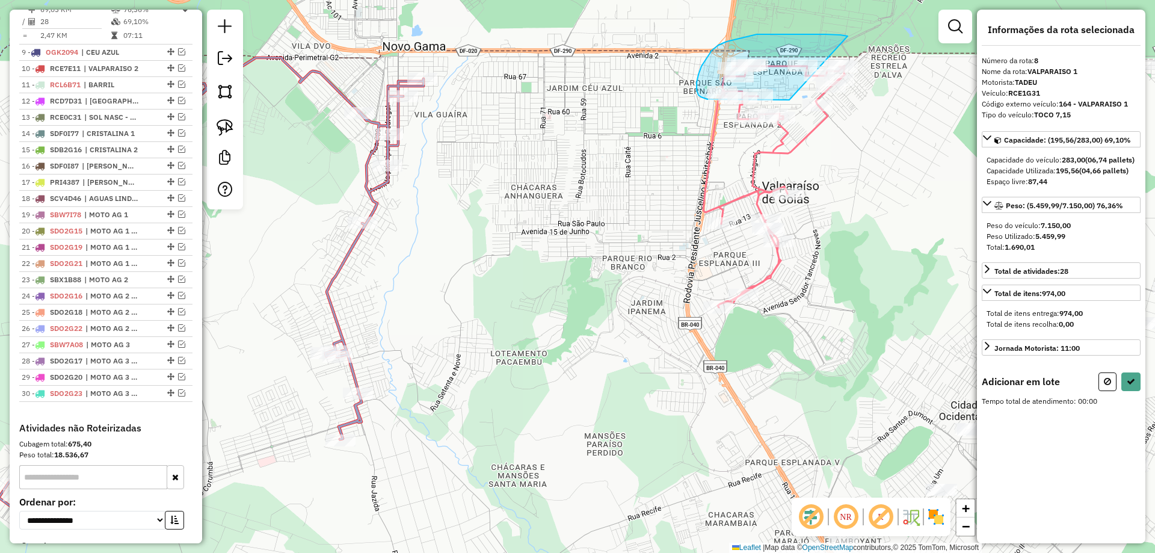
drag, startPoint x: 840, startPoint y: 35, endPoint x: 796, endPoint y: 97, distance: 75.9
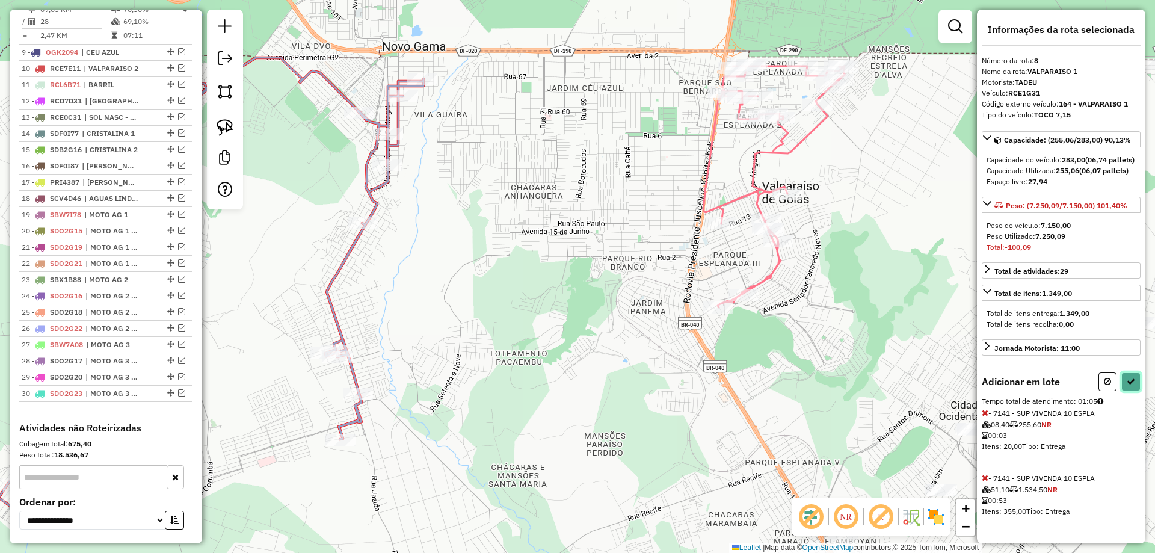
click at [1126, 385] on icon at bounding box center [1130, 381] width 8 height 8
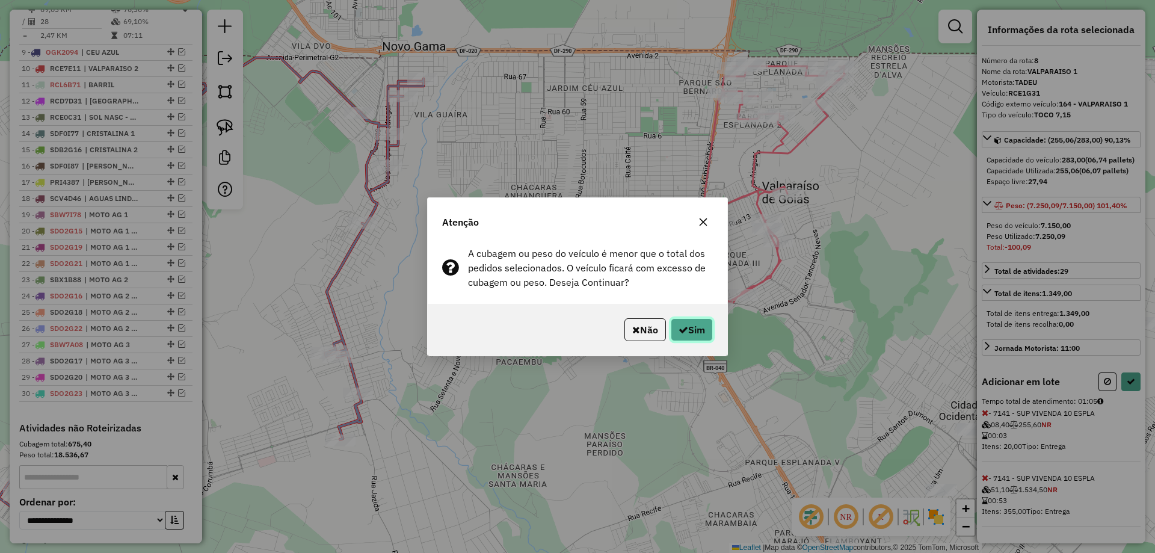
click at [680, 339] on button "Sim" at bounding box center [691, 329] width 42 height 23
select select "*********"
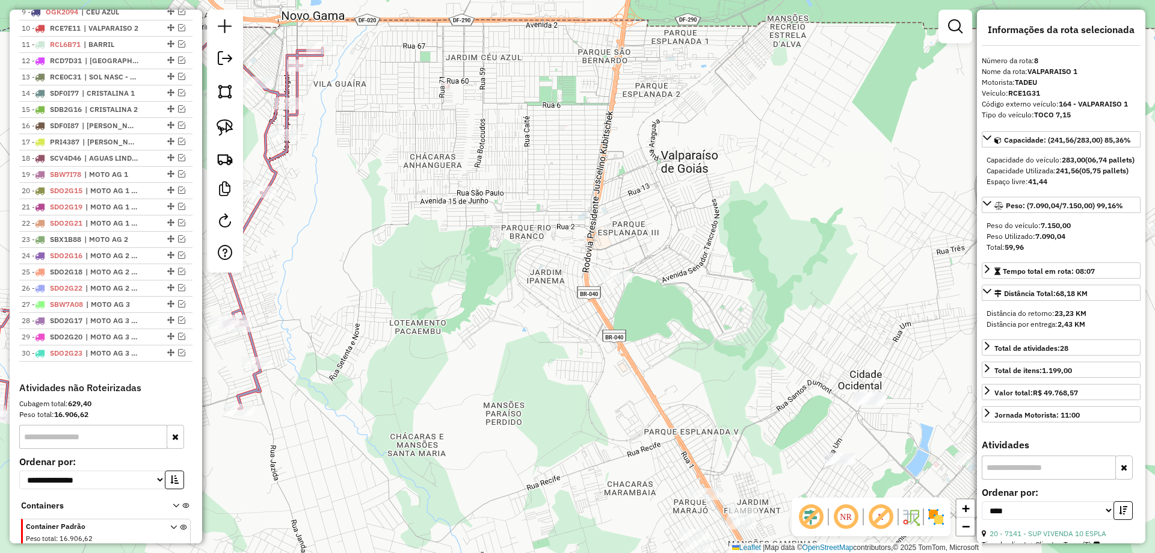
drag, startPoint x: 483, startPoint y: 284, endPoint x: 694, endPoint y: 301, distance: 211.8
click at [694, 301] on div "Janela de atendimento Grade de atendimento Capacidade Transportadoras Veículos …" at bounding box center [577, 276] width 1155 height 553
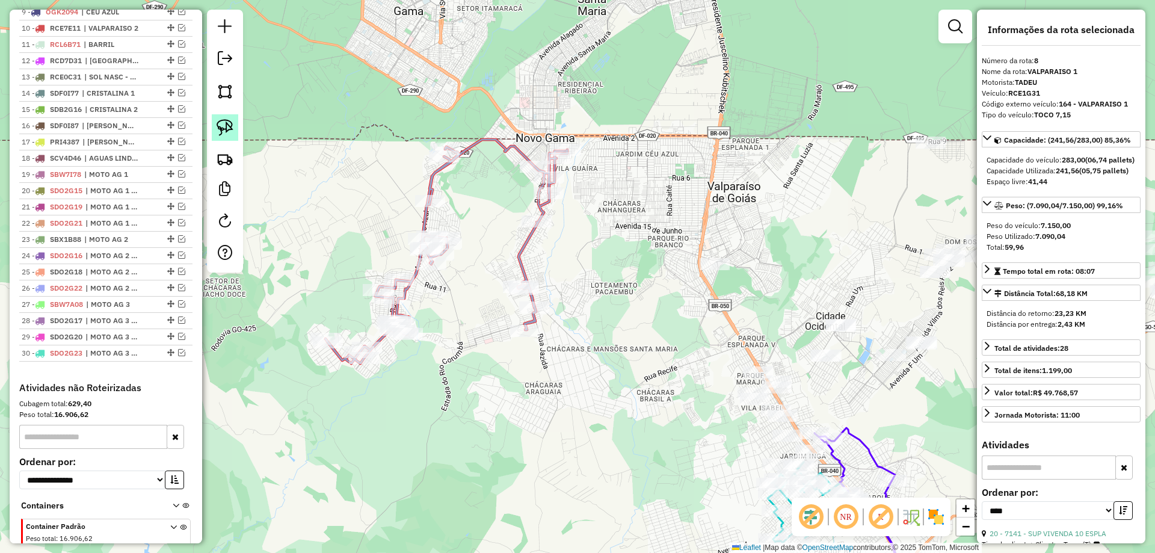
drag, startPoint x: 221, startPoint y: 121, endPoint x: 233, endPoint y: 121, distance: 12.0
click at [222, 121] on img at bounding box center [224, 127] width 17 height 17
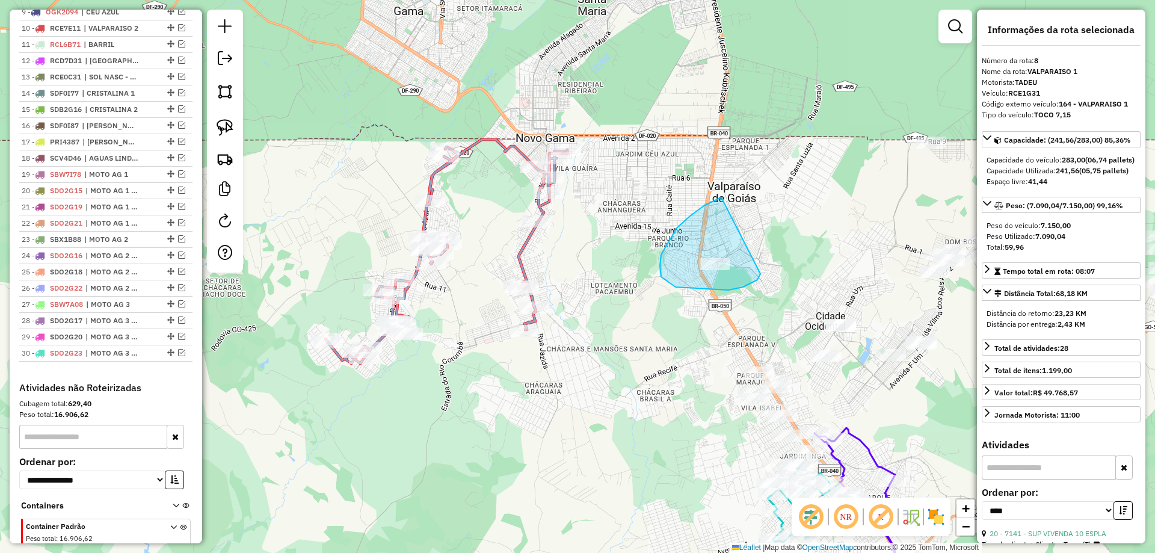
drag, startPoint x: 690, startPoint y: 216, endPoint x: 761, endPoint y: 271, distance: 90.1
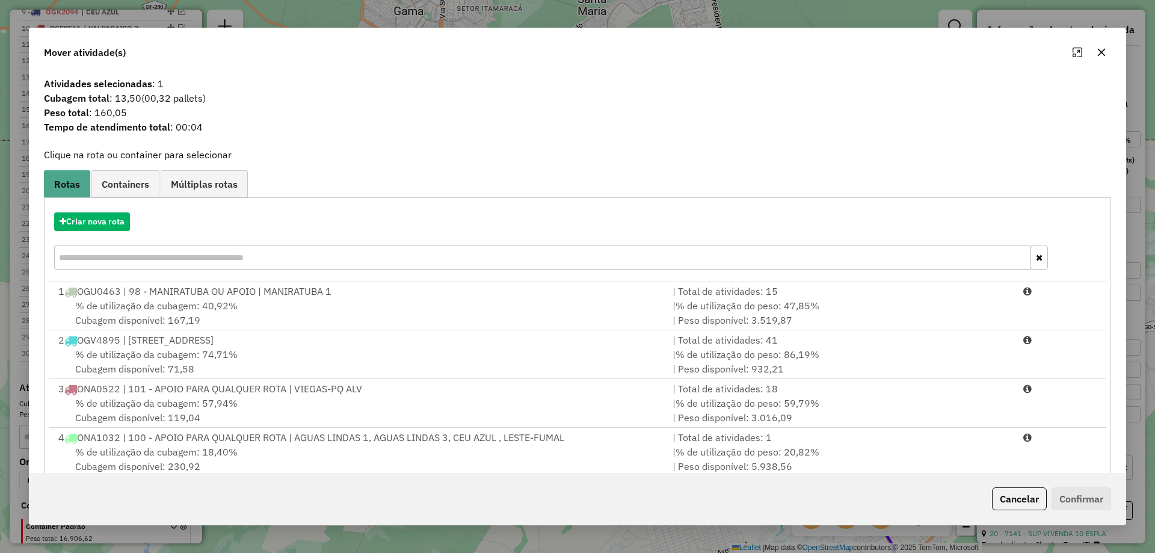
drag, startPoint x: 1007, startPoint y: 499, endPoint x: 992, endPoint y: 461, distance: 41.1
click at [1006, 497] on button "Cancelar" at bounding box center [1019, 498] width 55 height 23
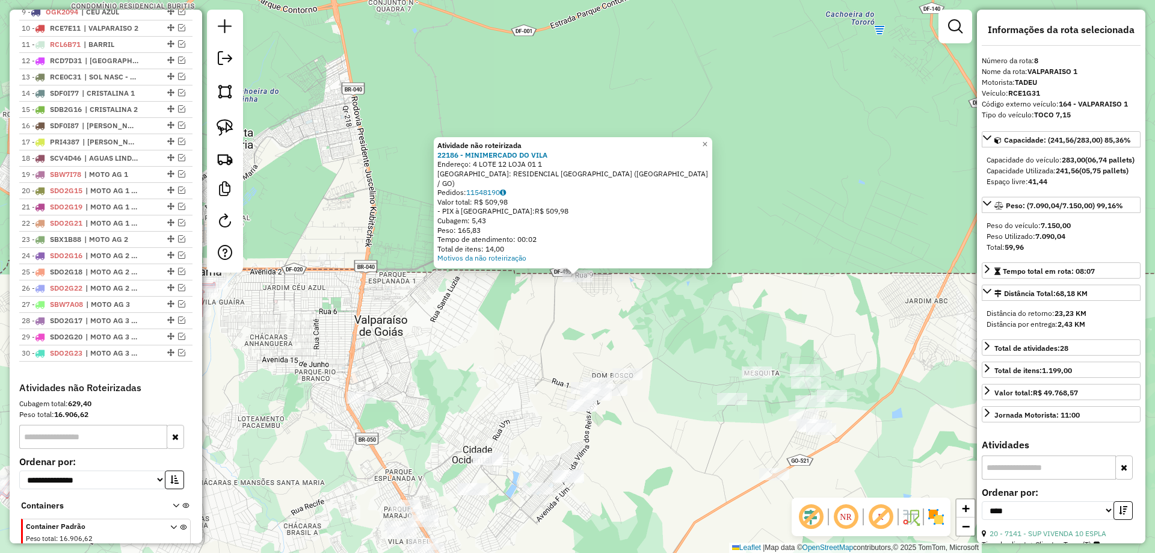
click at [628, 318] on div "Atividade não roteirizada 22186 - MINIMERCADO DO VILA Endereço: 4 LOTE 12 LOJA …" at bounding box center [577, 276] width 1155 height 553
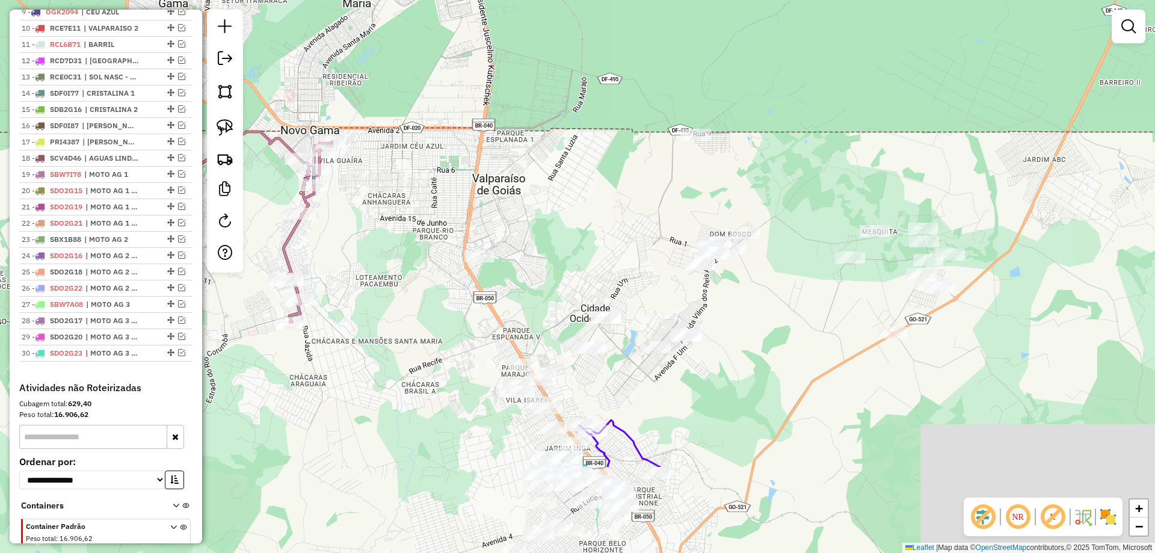
drag, startPoint x: 657, startPoint y: 282, endPoint x: 737, endPoint y: 182, distance: 128.8
click at [737, 182] on div "Janela de atendimento Grade de atendimento Capacidade Transportadoras Veículos …" at bounding box center [577, 276] width 1155 height 553
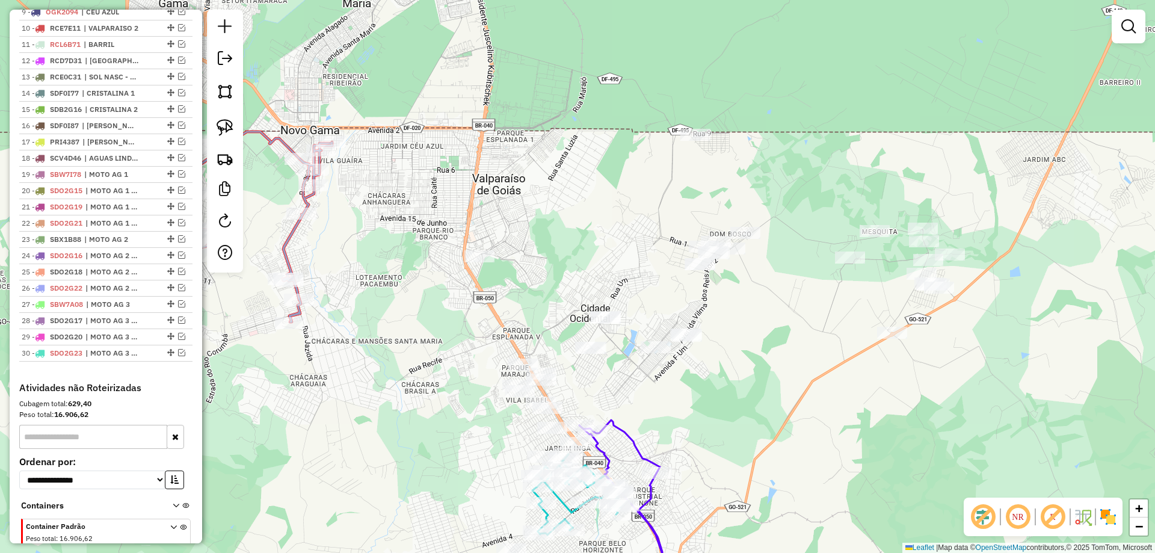
click at [208, 127] on div at bounding box center [225, 141] width 36 height 263
click at [217, 128] on img at bounding box center [224, 127] width 17 height 17
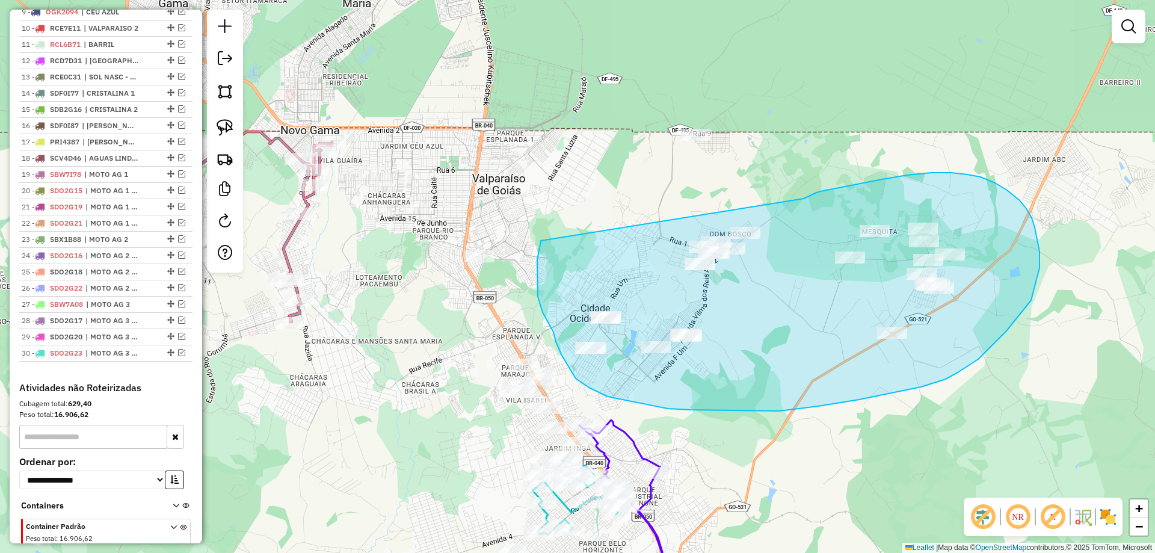
drag, startPoint x: 541, startPoint y: 241, endPoint x: 801, endPoint y: 198, distance: 263.8
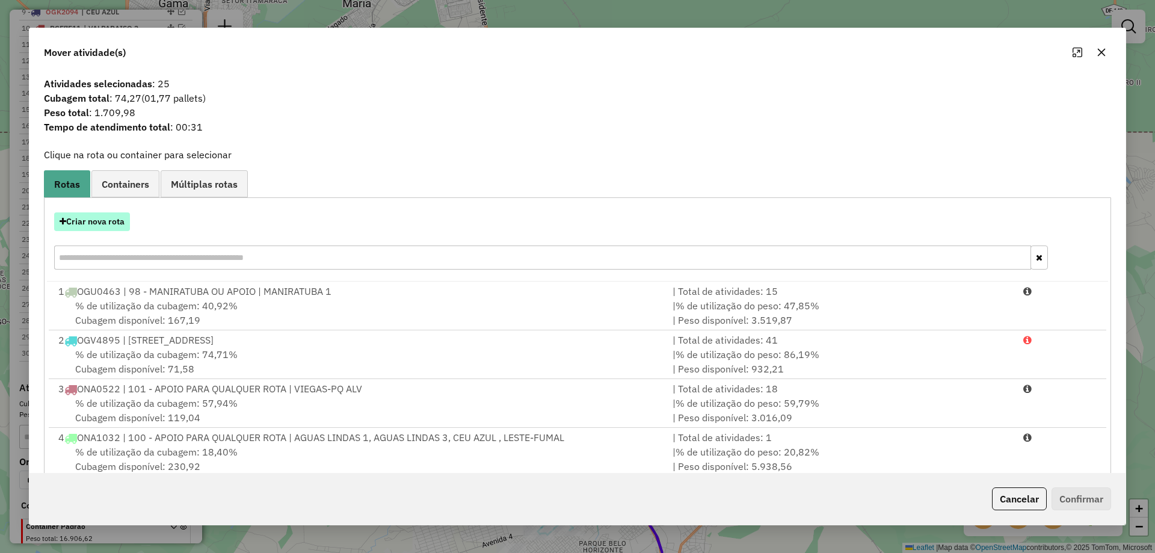
click at [94, 225] on button "Criar nova rota" at bounding box center [92, 221] width 76 height 19
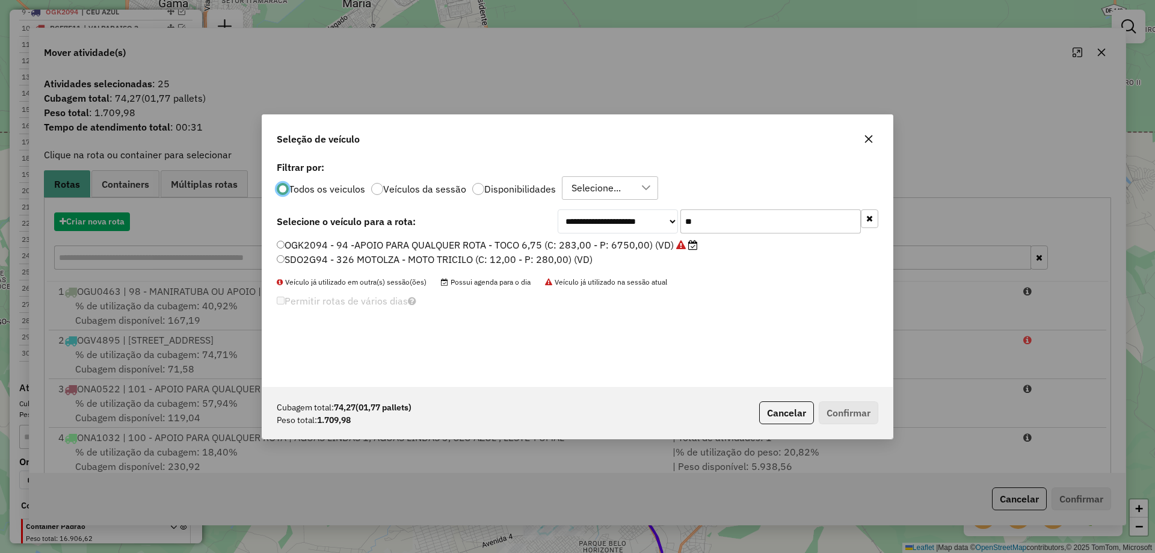
scroll to position [7, 4]
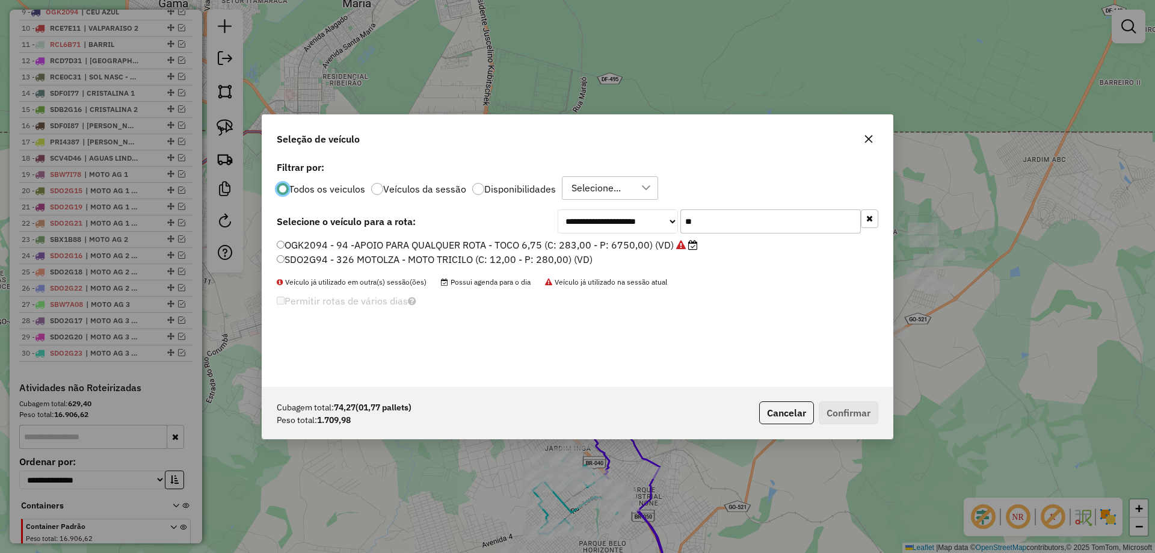
drag, startPoint x: 770, startPoint y: 216, endPoint x: 419, endPoint y: 225, distance: 351.3
click at [439, 230] on div "**********" at bounding box center [577, 221] width 601 height 24
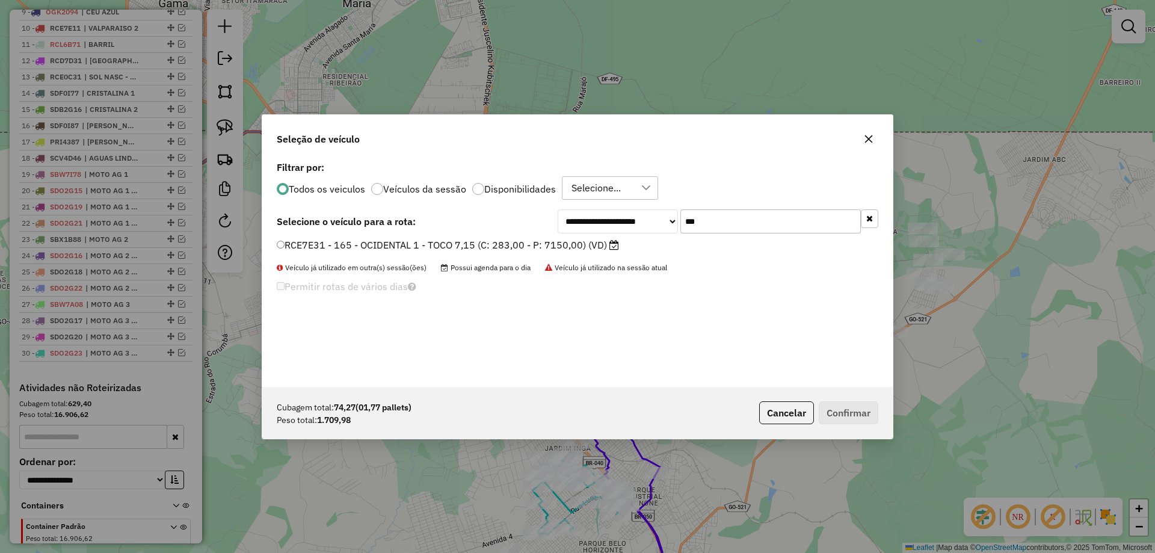
type input "***"
click at [406, 249] on label "RCE7E31 - 165 - OCIDENTAL 1 - TOCO 7,15 (C: 283,00 - P: 7150,00) (VD)" at bounding box center [448, 245] width 342 height 14
click at [858, 405] on button "Confirmar" at bounding box center [848, 412] width 60 height 23
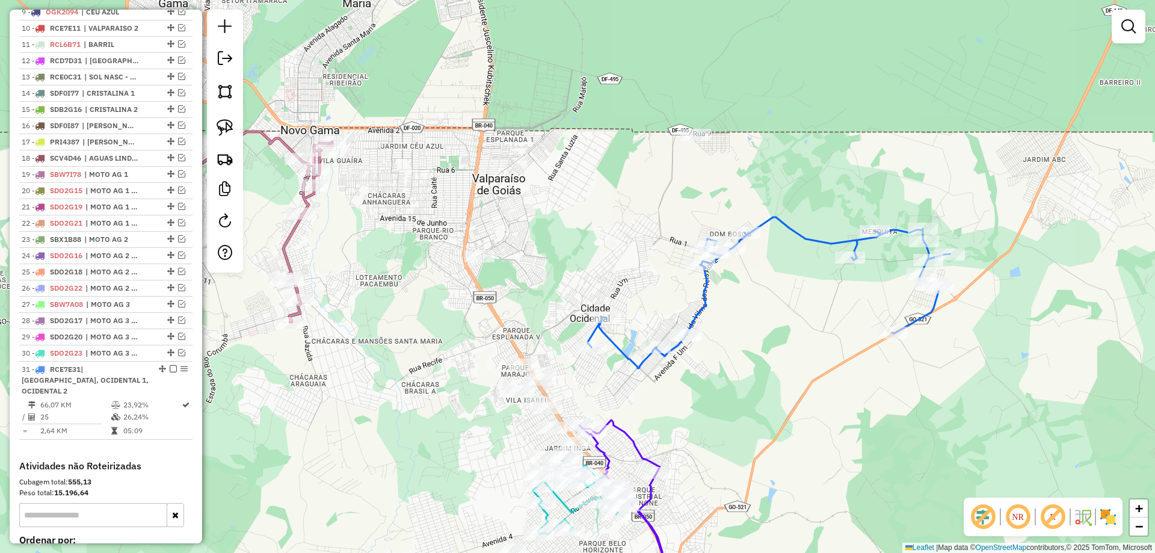
click at [633, 441] on icon at bounding box center [626, 514] width 95 height 188
select select "*********"
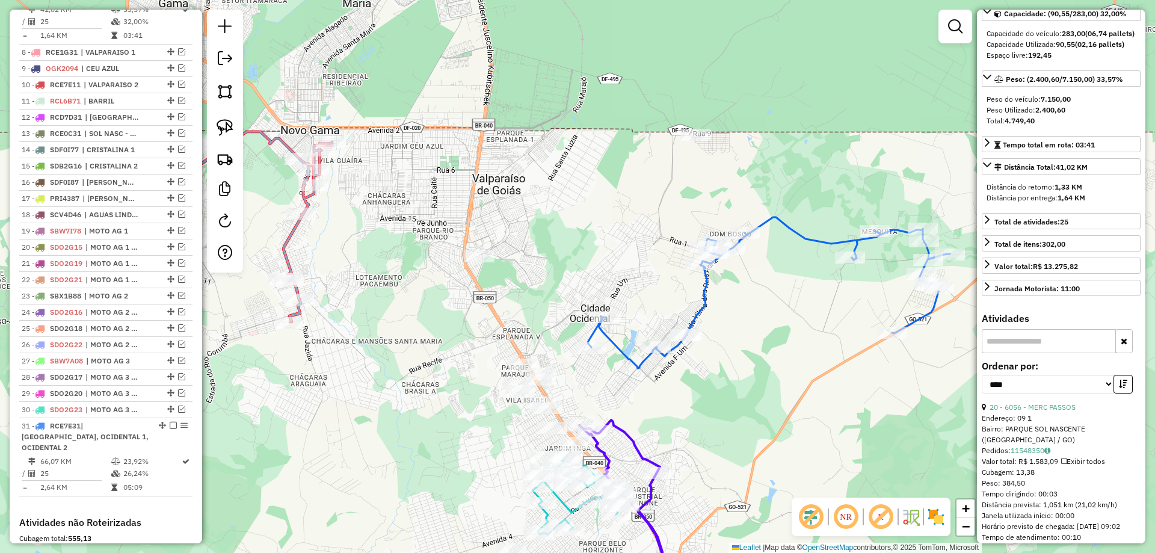
scroll to position [301, 0]
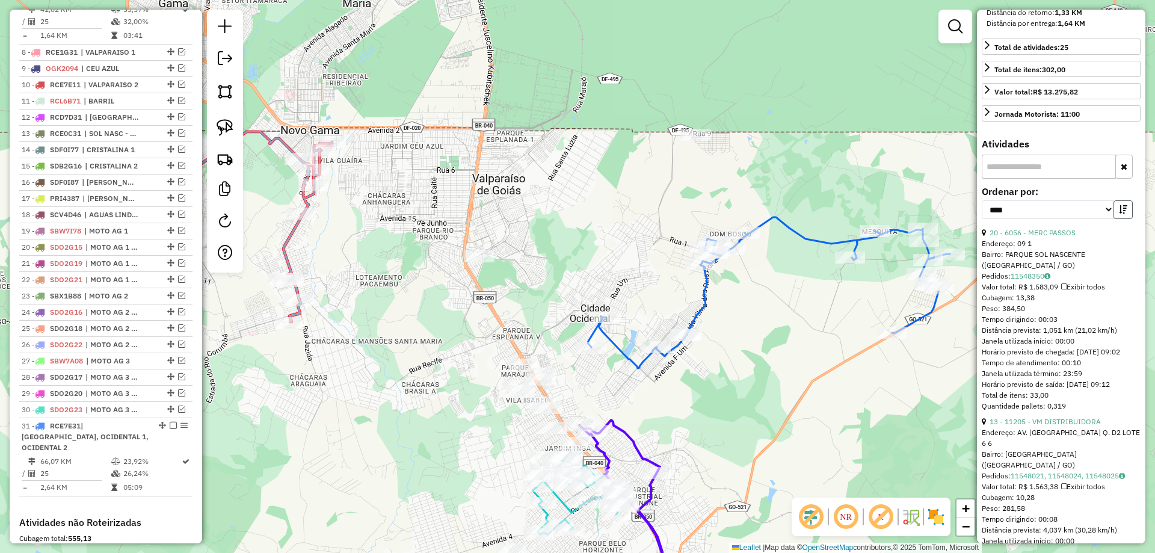
click at [1117, 215] on button "button" at bounding box center [1122, 209] width 19 height 19
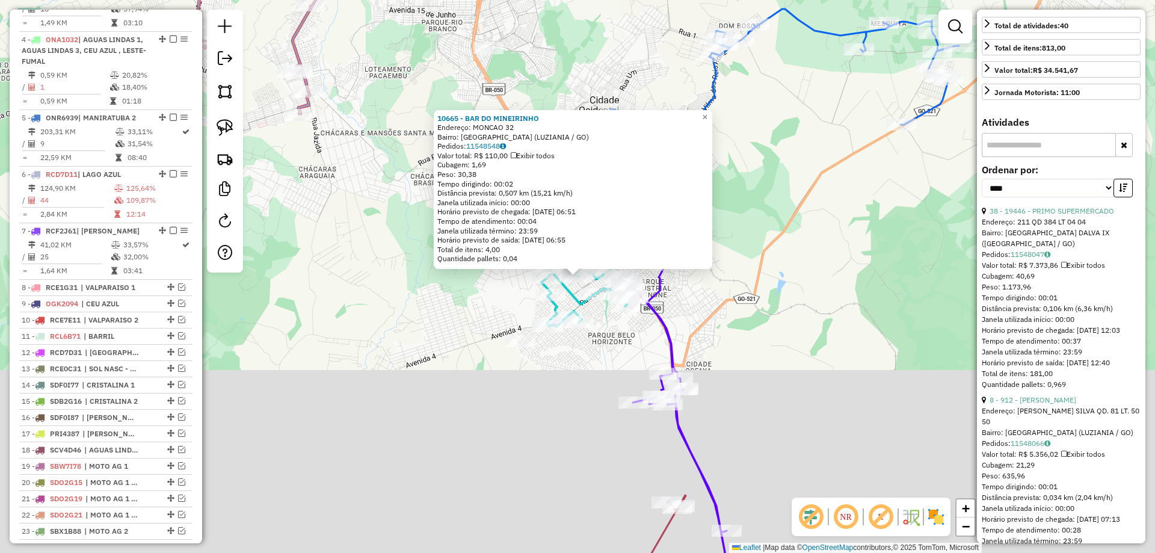
scroll to position [537, 0]
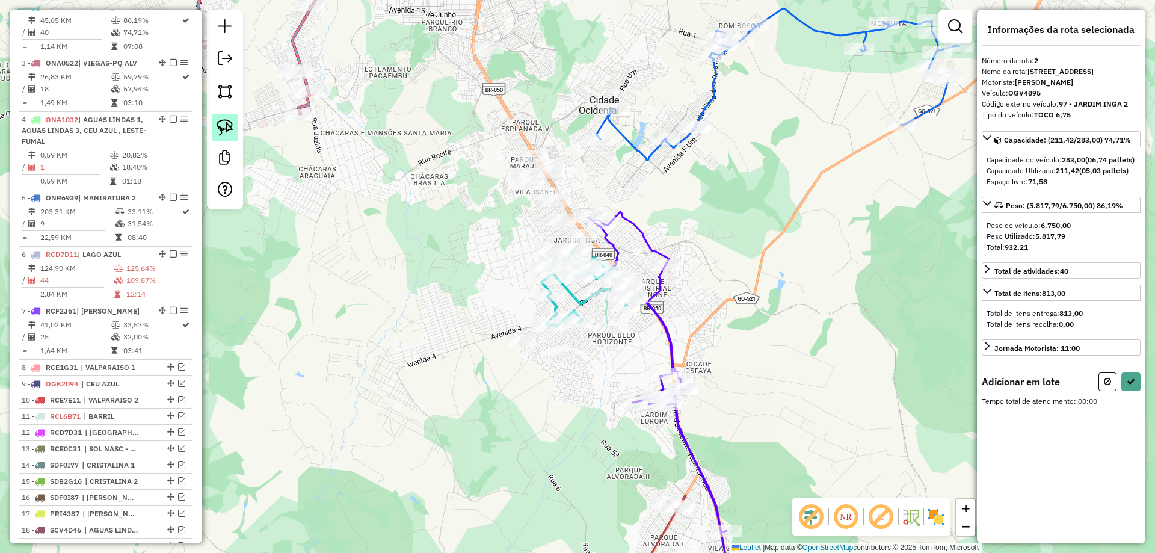
click at [230, 126] on img at bounding box center [224, 127] width 17 height 17
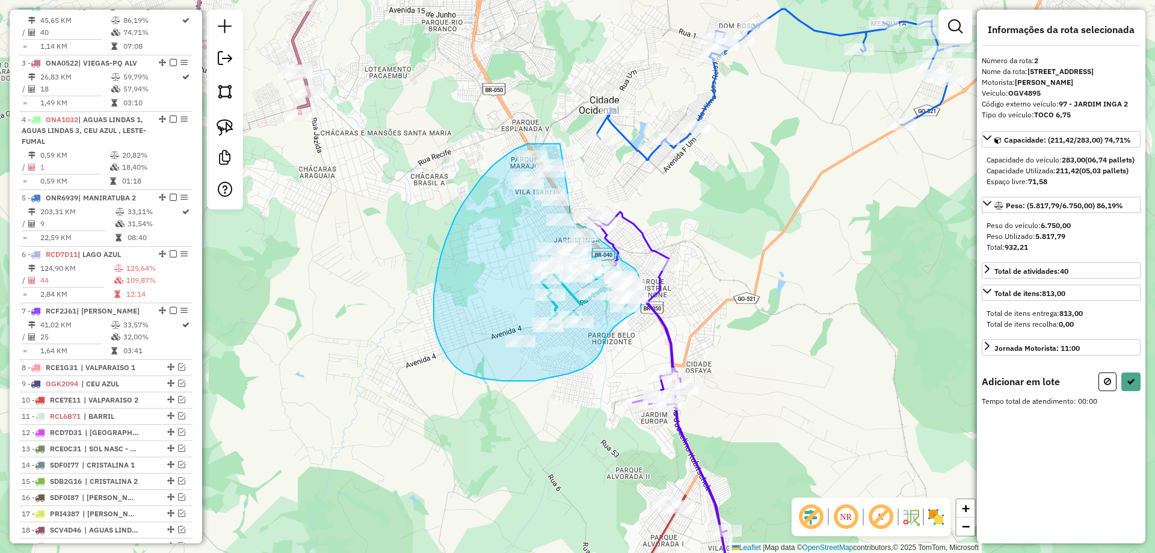
click at [569, 201] on div "Janela de atendimento Grade de atendimento Capacidade Transportadoras Veículos …" at bounding box center [577, 276] width 1155 height 553
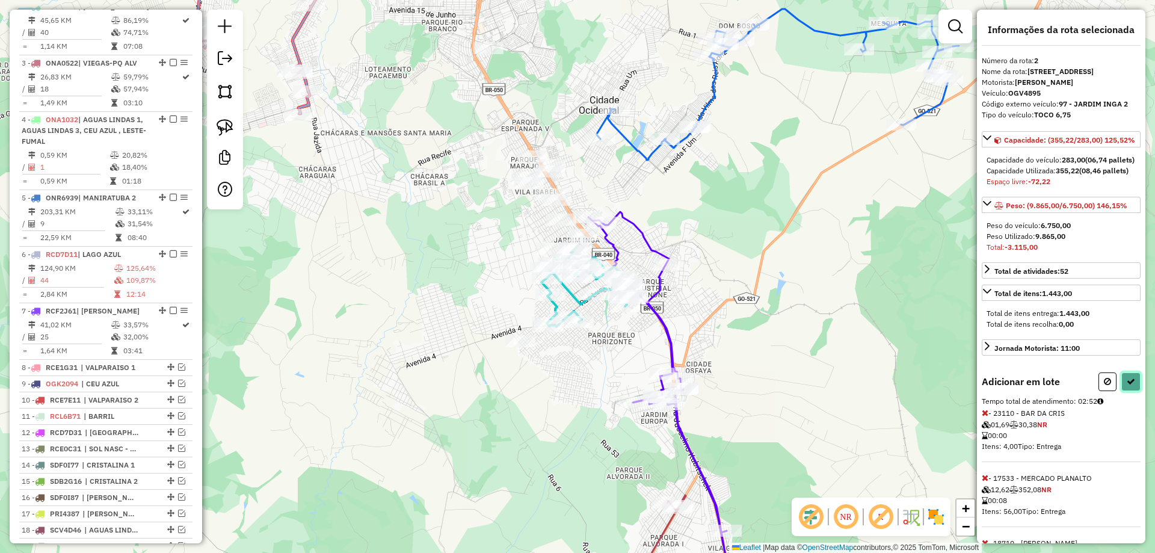
click at [1126, 391] on button at bounding box center [1130, 381] width 19 height 19
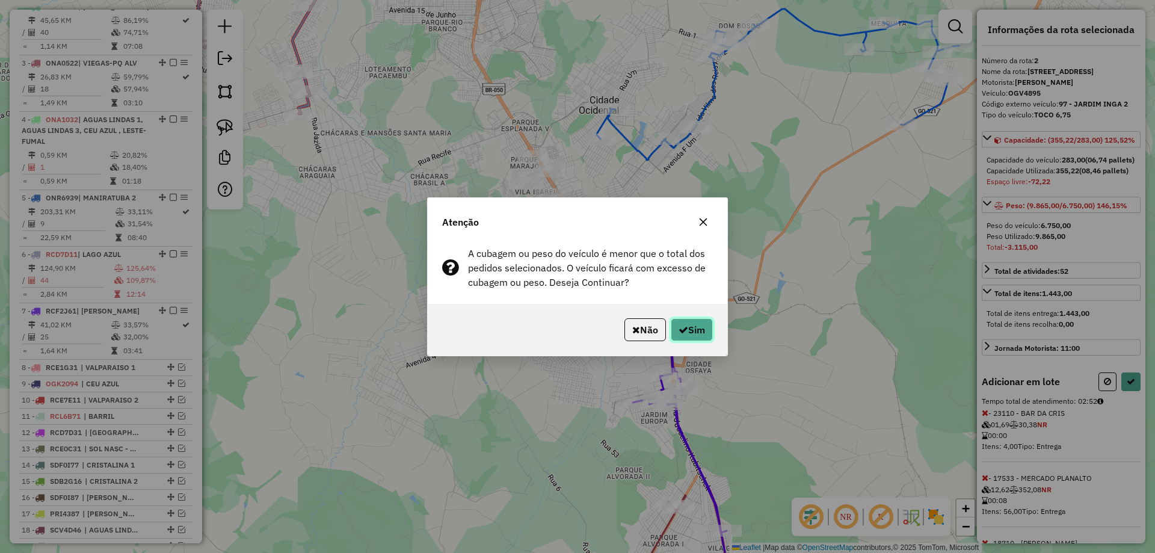
click at [687, 332] on button "Sim" at bounding box center [691, 329] width 42 height 23
select select "*********"
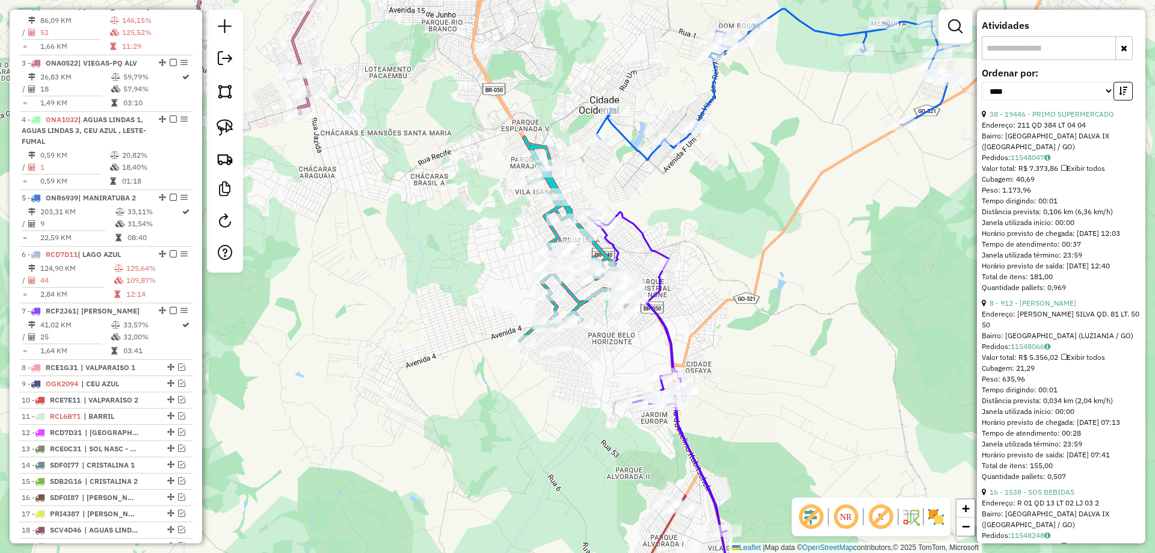
scroll to position [421, 0]
click at [1074, 305] on link "8 - 912 - ADRIANO BEBIDAS" at bounding box center [1032, 300] width 87 height 9
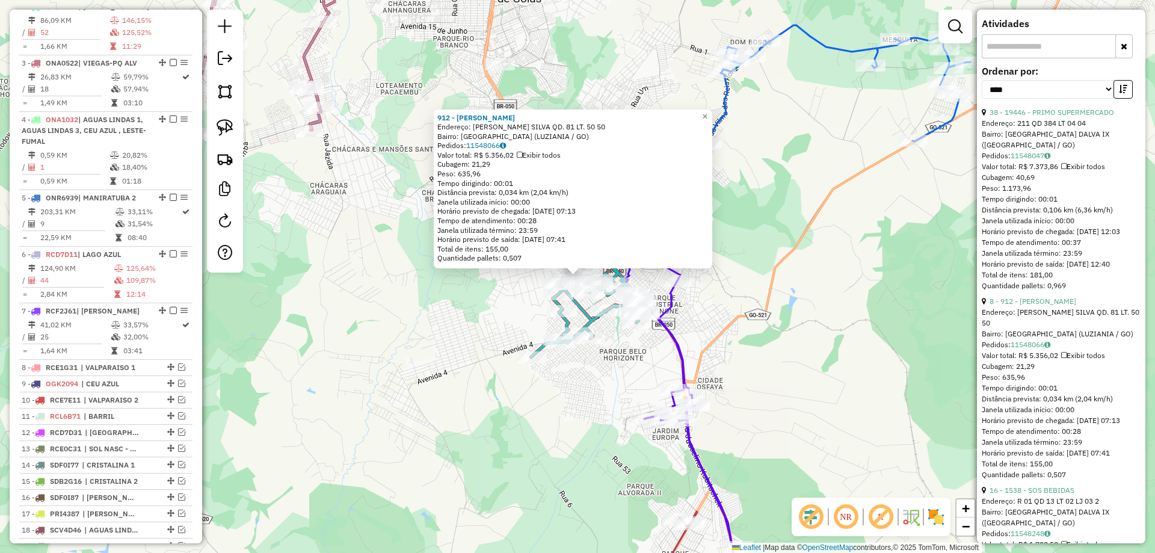
scroll to position [481, 0]
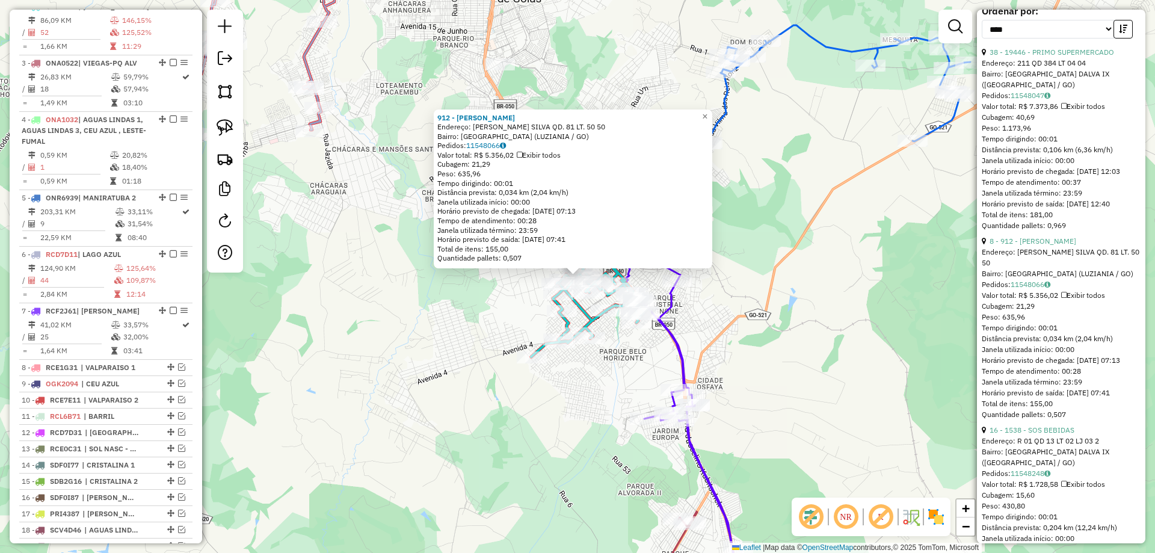
click at [867, 376] on div "912 - ADRIANO BEBIDAS Endereço: ISRAEL P. SILVA QD. 81 LT. 50 50 Bairro: JARDIM…" at bounding box center [577, 276] width 1155 height 553
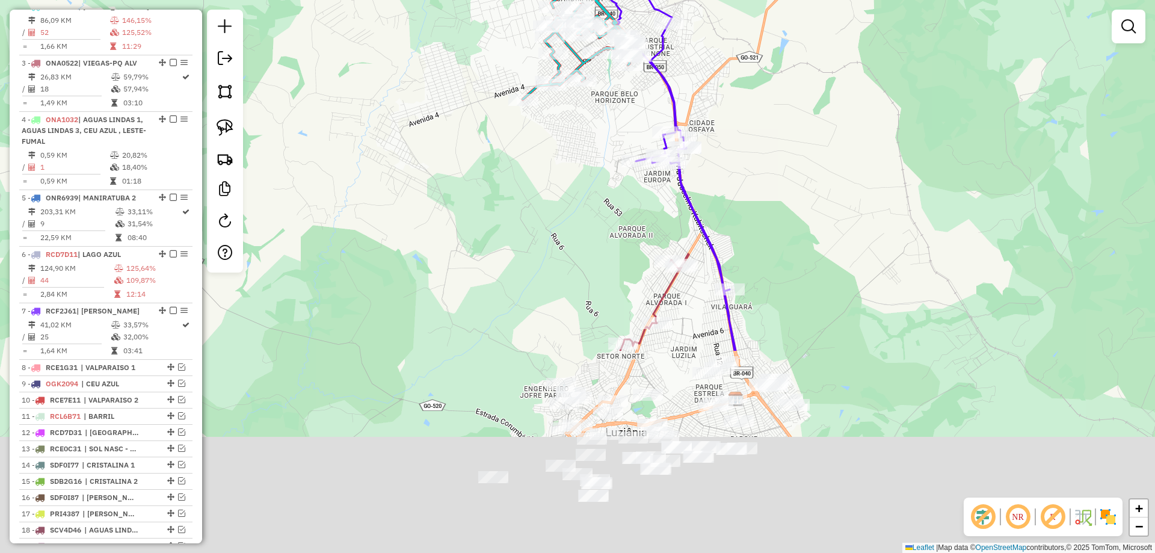
drag, startPoint x: 793, startPoint y: 409, endPoint x: 785, endPoint y: 152, distance: 257.5
click at [785, 152] on div "Janela de atendimento Grade de atendimento Capacidade Transportadoras Veículos …" at bounding box center [577, 276] width 1155 height 553
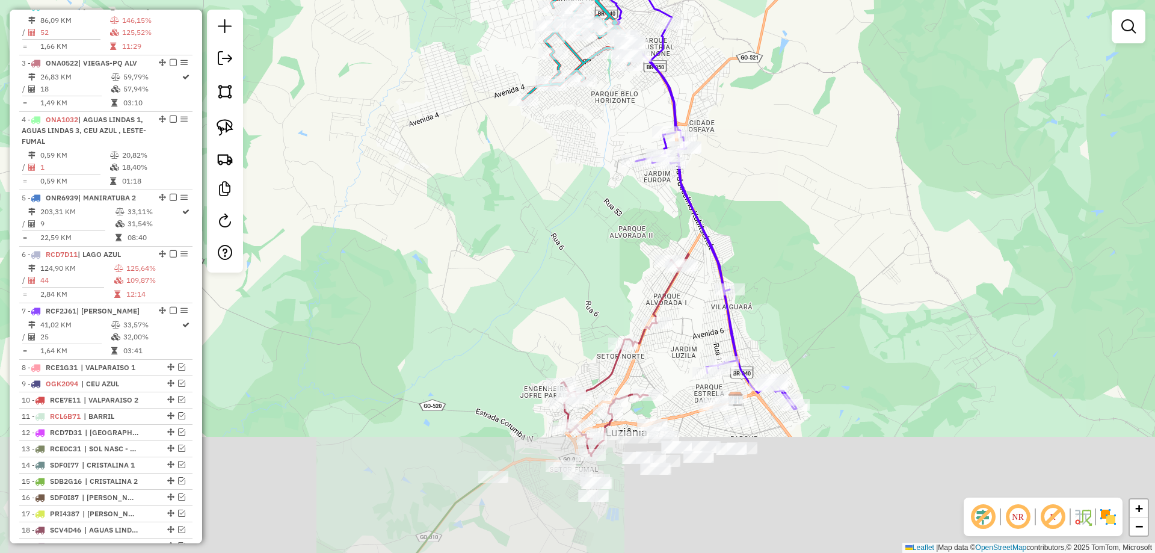
click at [718, 259] on icon at bounding box center [693, 190] width 205 height 438
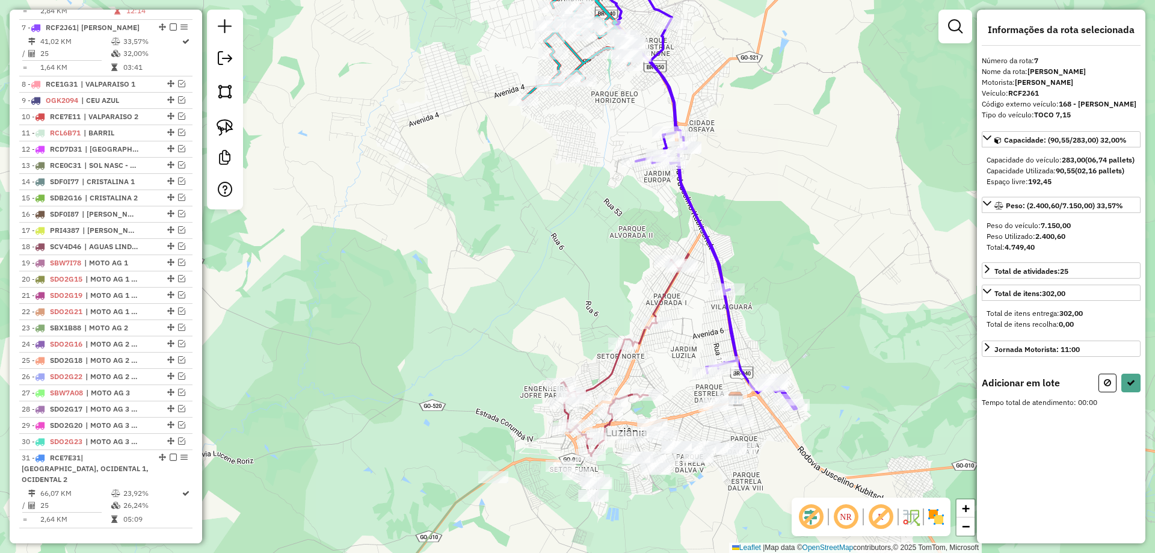
scroll to position [852, 0]
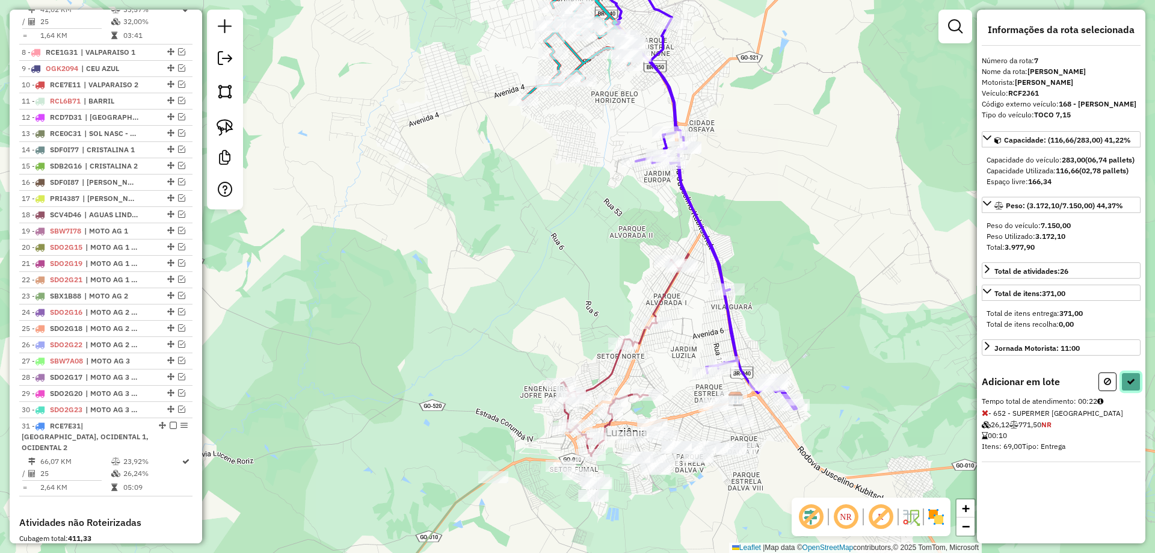
click at [1134, 391] on button at bounding box center [1130, 381] width 19 height 19
select select "*********"
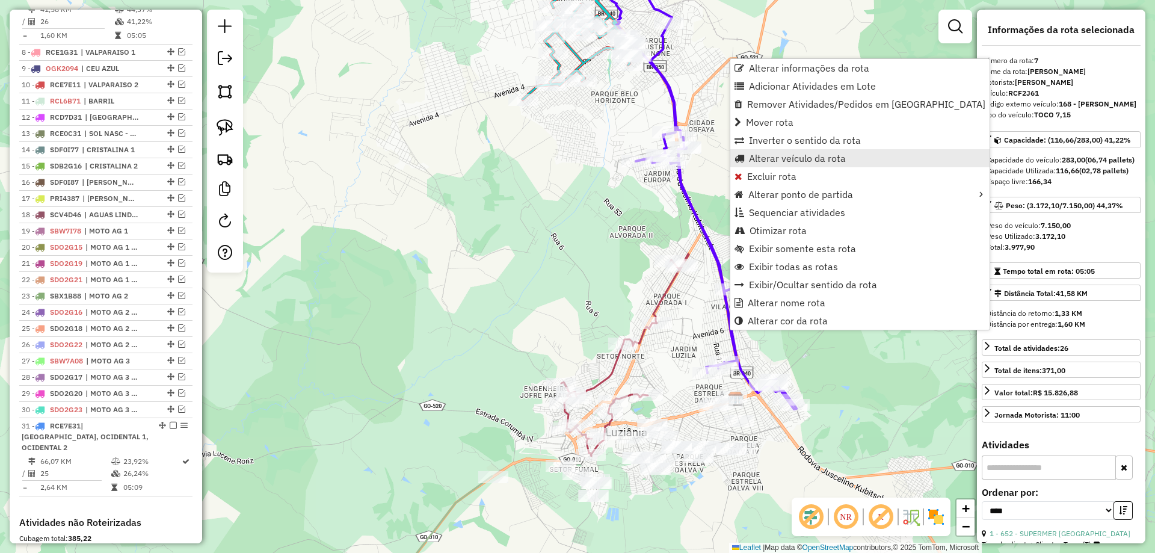
click at [770, 156] on span "Alterar veículo da rota" at bounding box center [797, 158] width 97 height 10
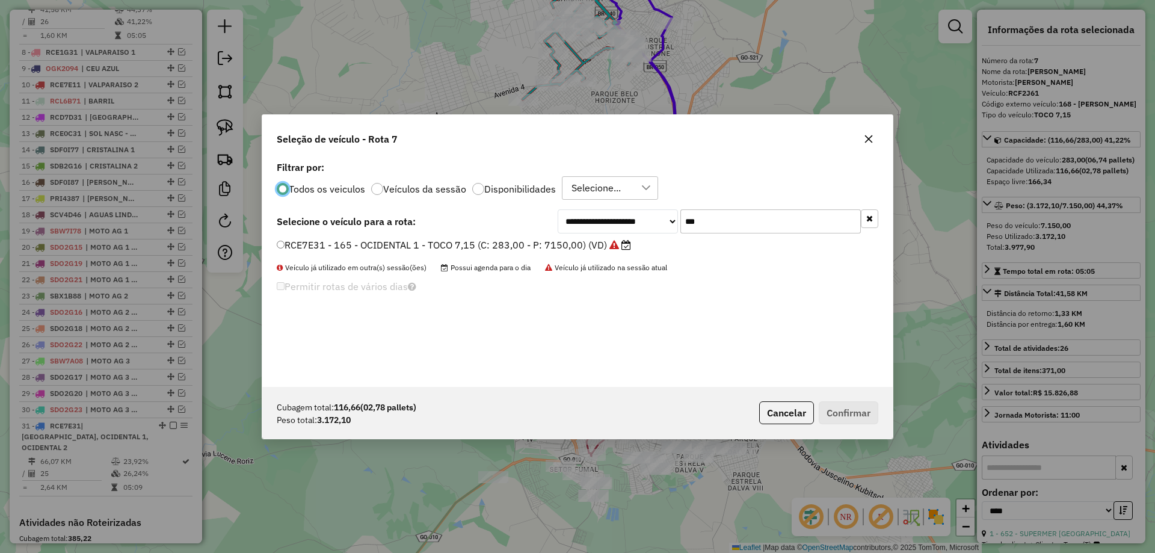
scroll to position [7, 4]
drag, startPoint x: 776, startPoint y: 215, endPoint x: 357, endPoint y: 154, distance: 423.5
click at [417, 170] on div "**********" at bounding box center [577, 272] width 630 height 229
type input "*"
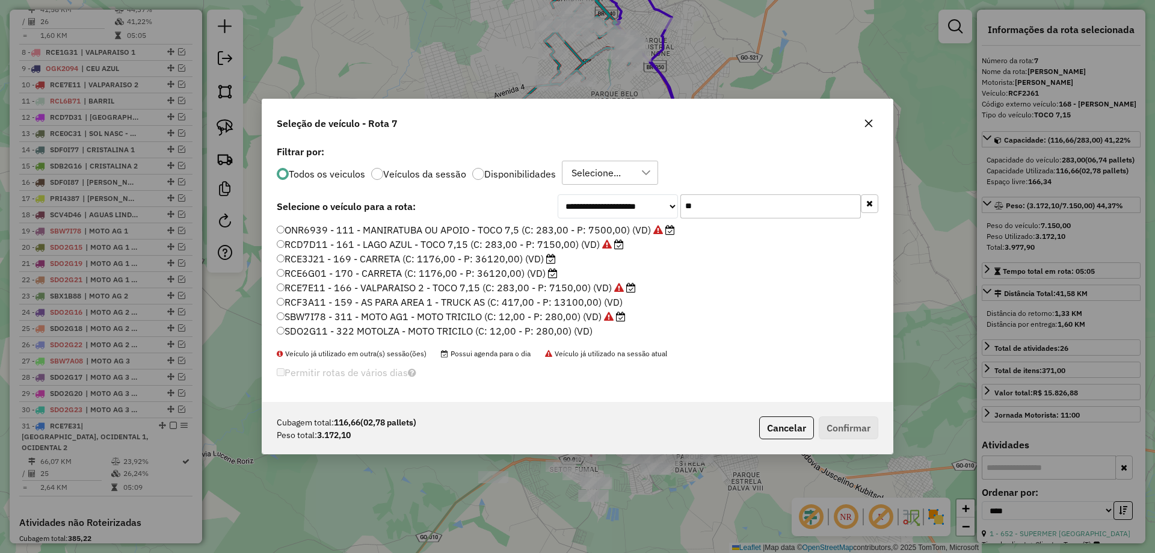
type input "**"
click at [362, 227] on label "ONR6939 - 111 - MANIRATUBA OU APOIO - TOCO 7,5 (C: 283,00 - P: 7500,00) (VD)" at bounding box center [476, 229] width 398 height 14
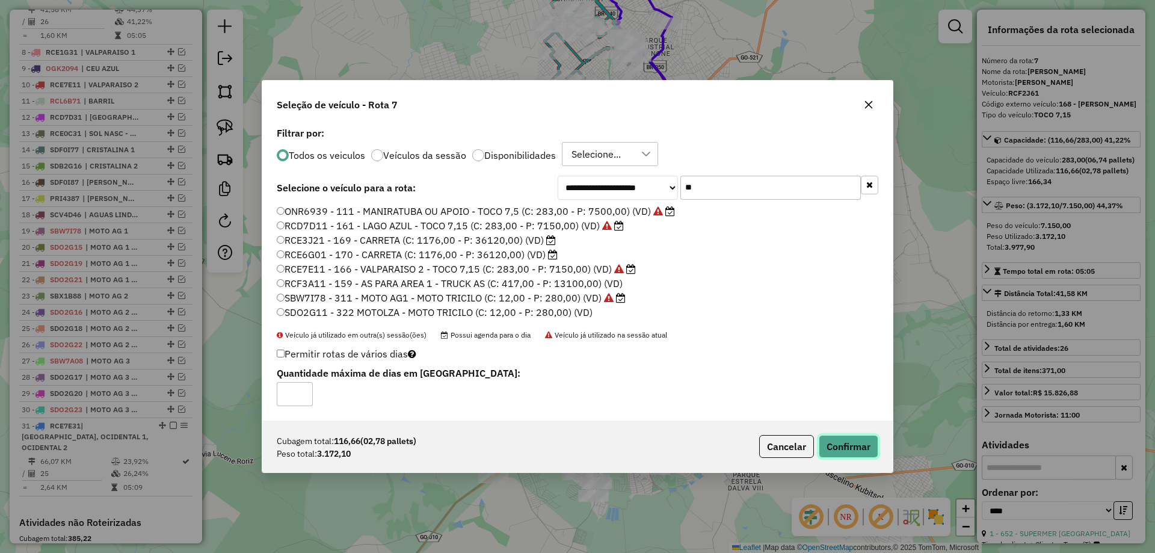
click at [827, 435] on button "Confirmar" at bounding box center [848, 446] width 60 height 23
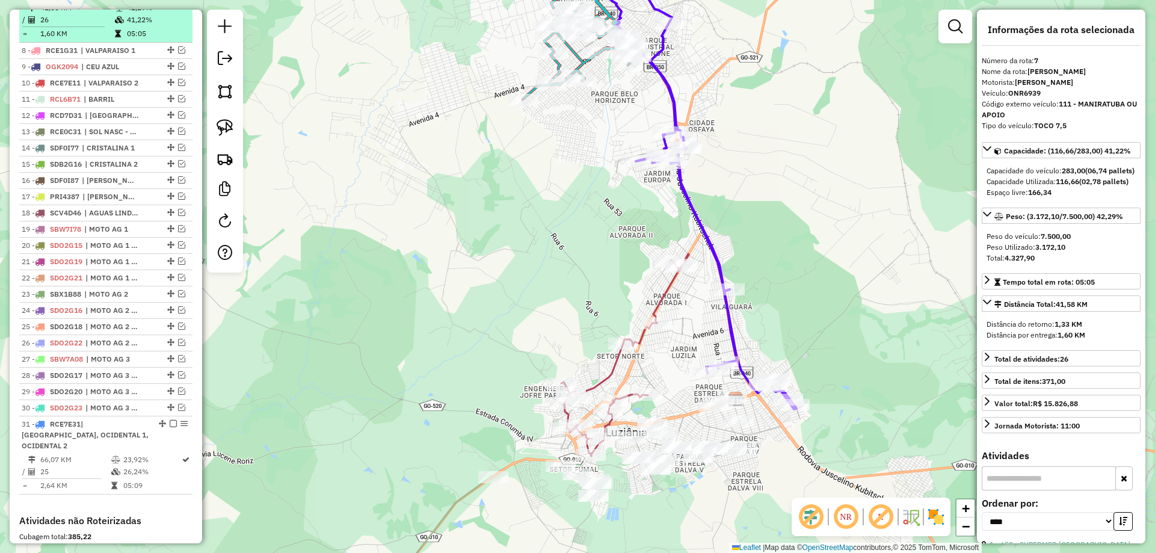
scroll to position [852, 0]
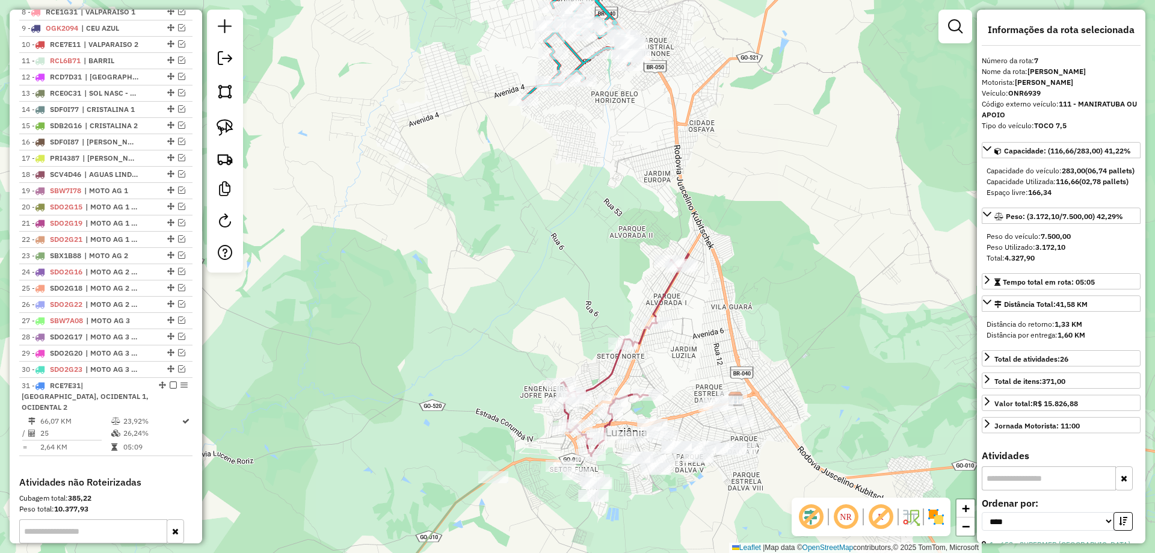
drag, startPoint x: 829, startPoint y: 383, endPoint x: 903, endPoint y: 40, distance: 350.8
click at [903, 41] on div "Janela de atendimento Grade de atendimento Capacidade Transportadoras Veículos …" at bounding box center [577, 276] width 1155 height 553
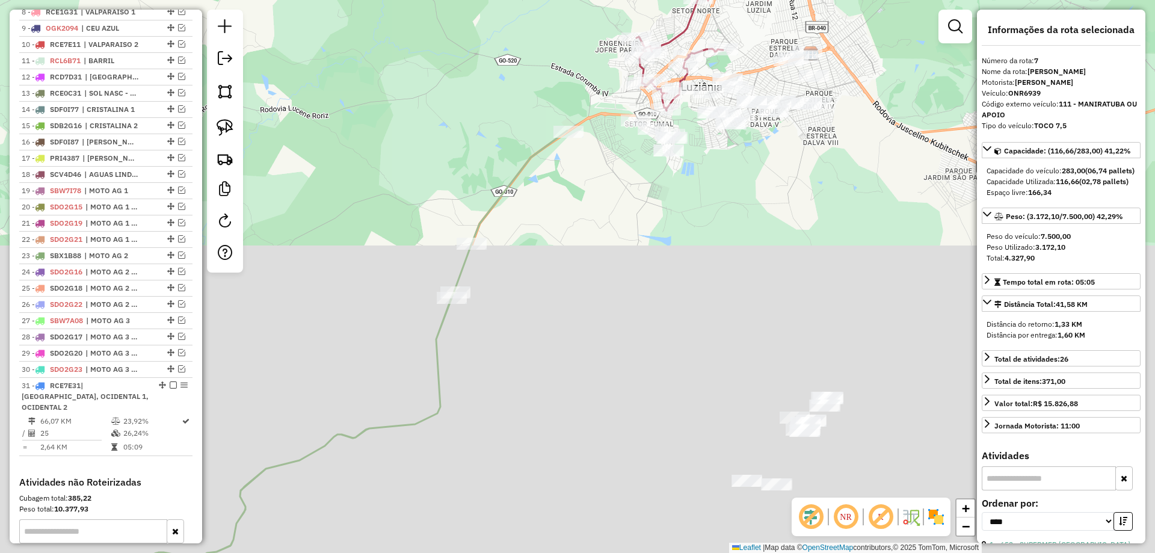
click at [499, 195] on icon at bounding box center [236, 368] width 661 height 477
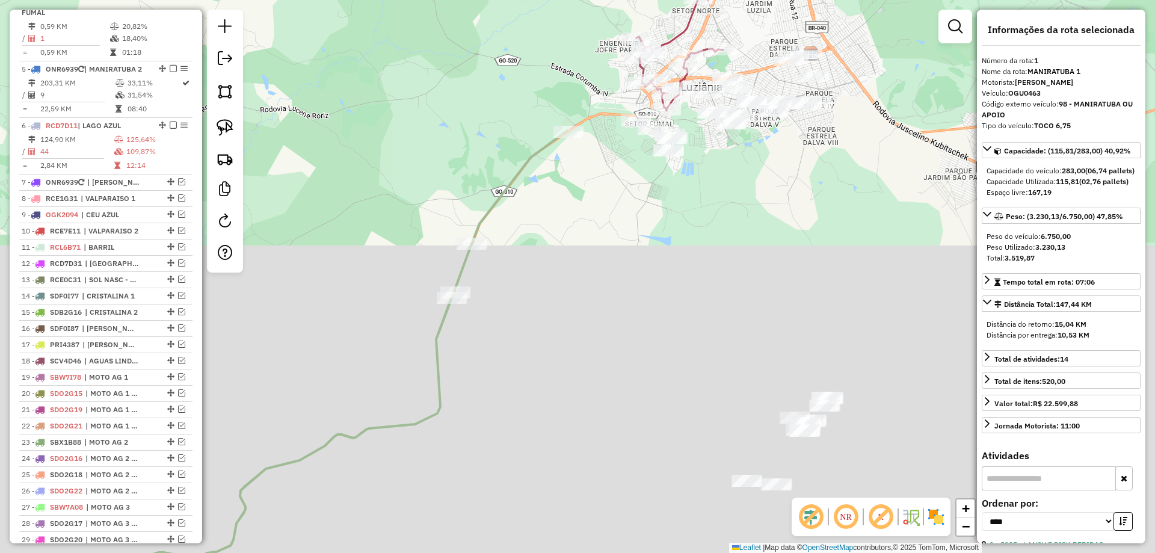
scroll to position [480, 0]
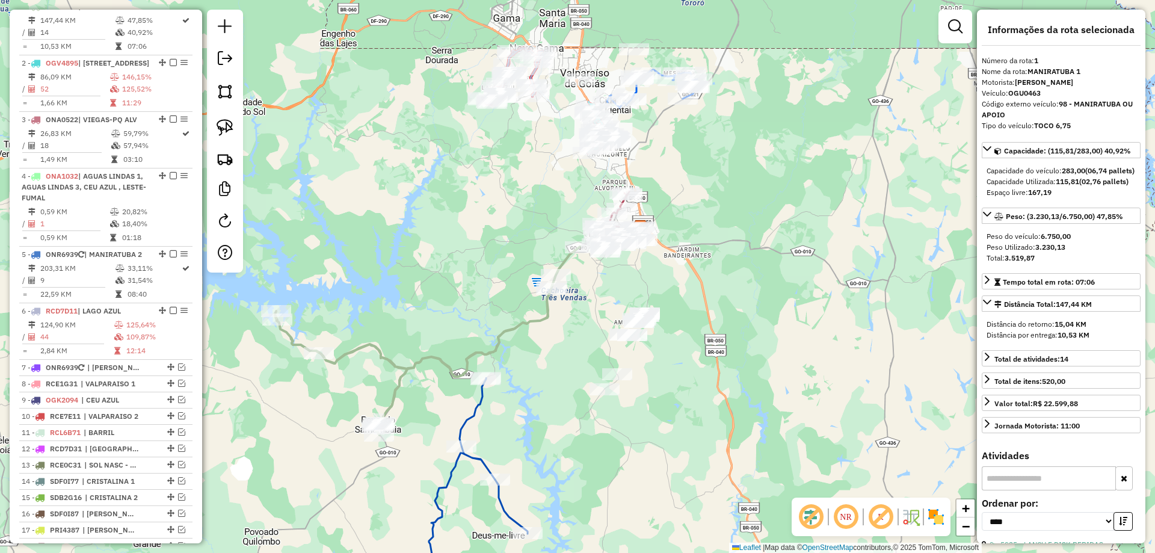
drag, startPoint x: 726, startPoint y: 321, endPoint x: 753, endPoint y: 293, distance: 39.1
click at [753, 293] on div "Janela de atendimento Grade de atendimento Capacidade Transportadoras Veículos …" at bounding box center [577, 276] width 1155 height 553
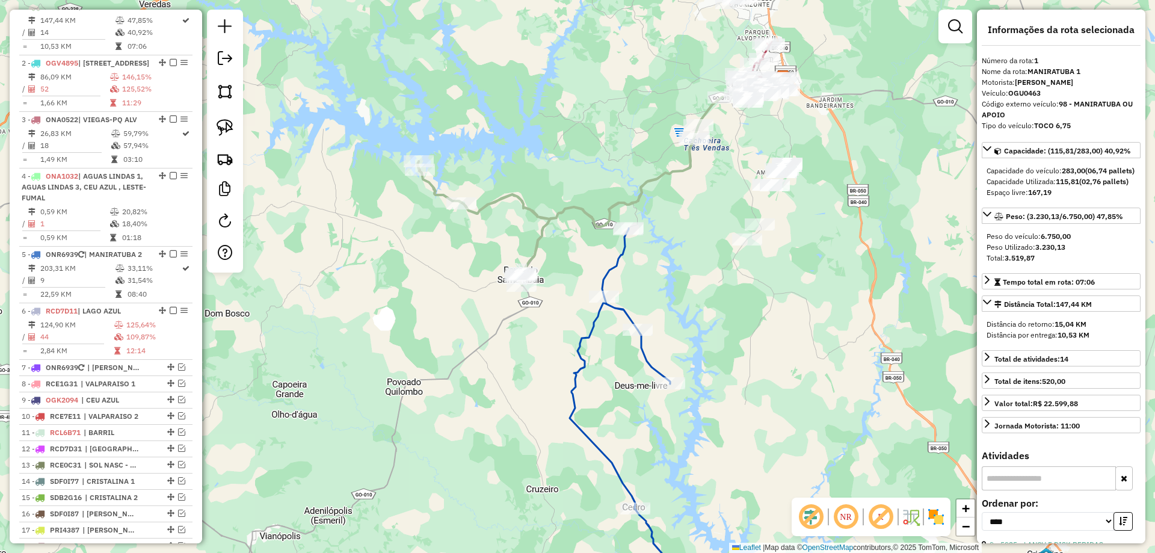
click at [622, 253] on icon at bounding box center [627, 413] width 116 height 370
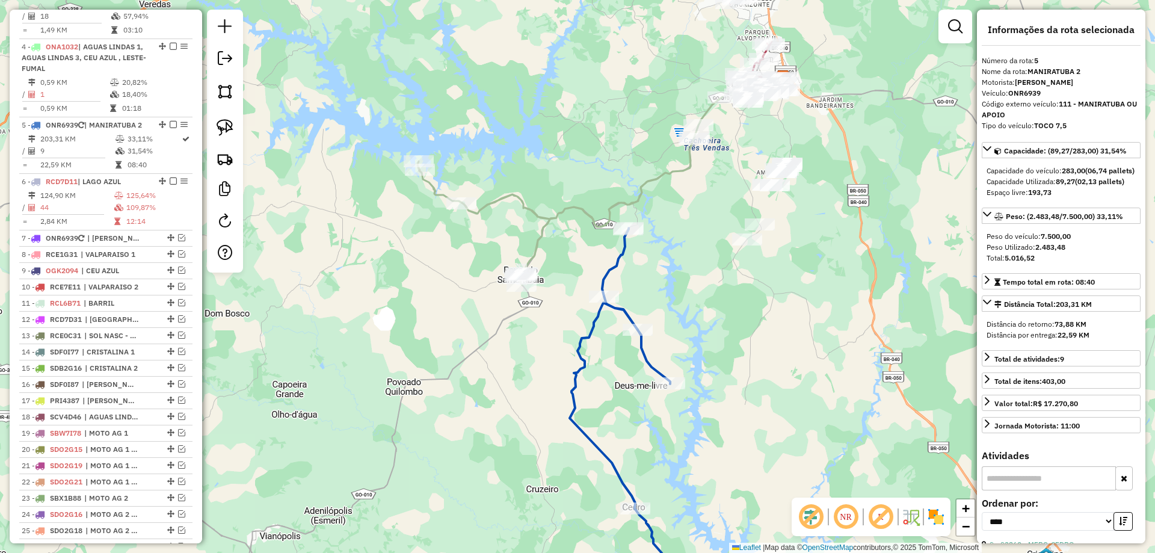
scroll to position [739, 0]
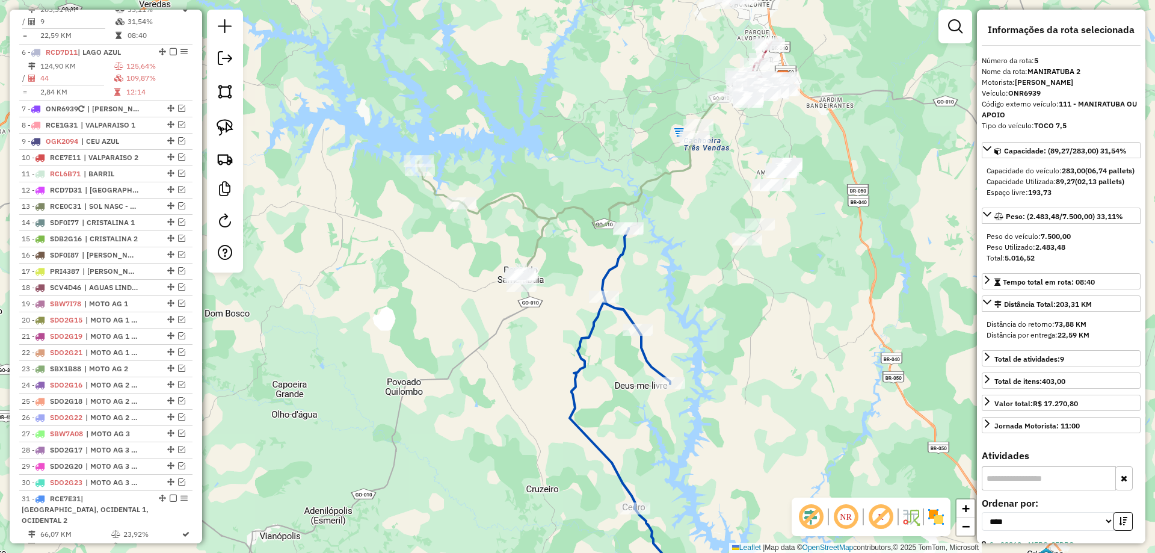
click at [643, 180] on icon at bounding box center [569, 191] width 305 height 188
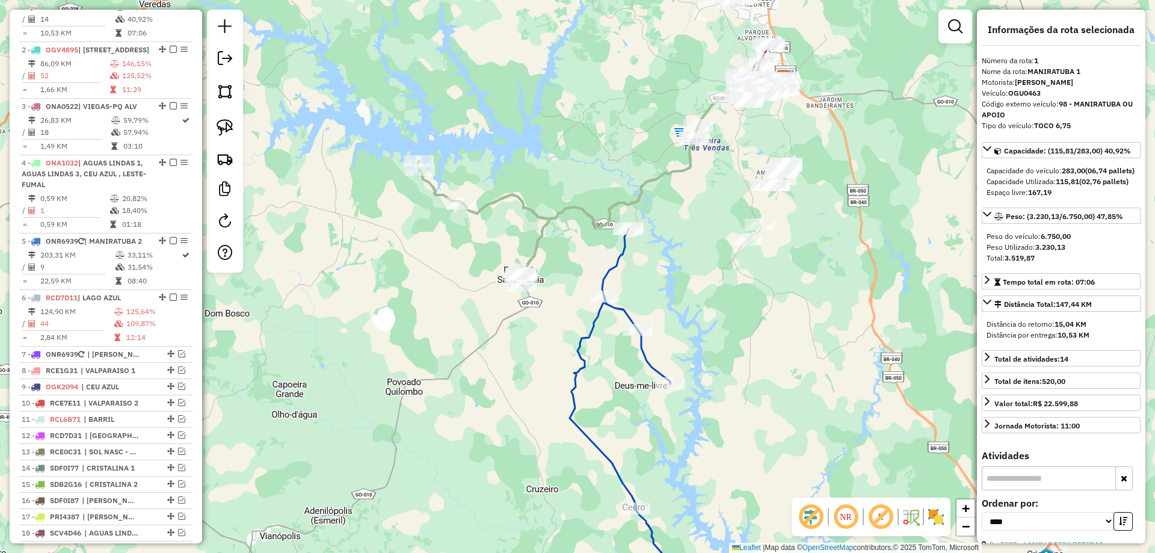
scroll to position [480, 0]
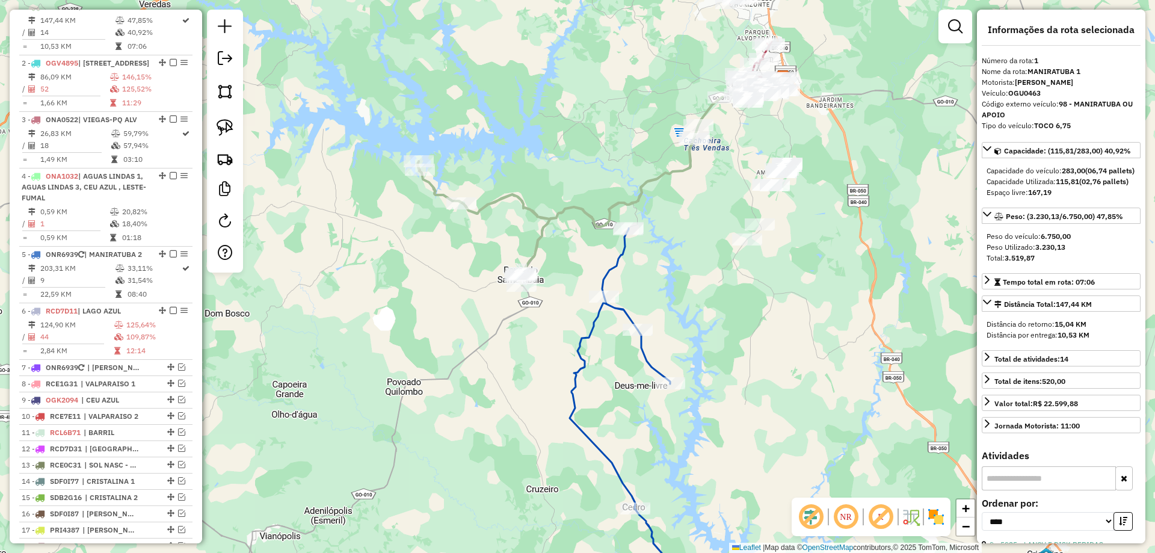
click at [616, 263] on icon at bounding box center [627, 413] width 116 height 370
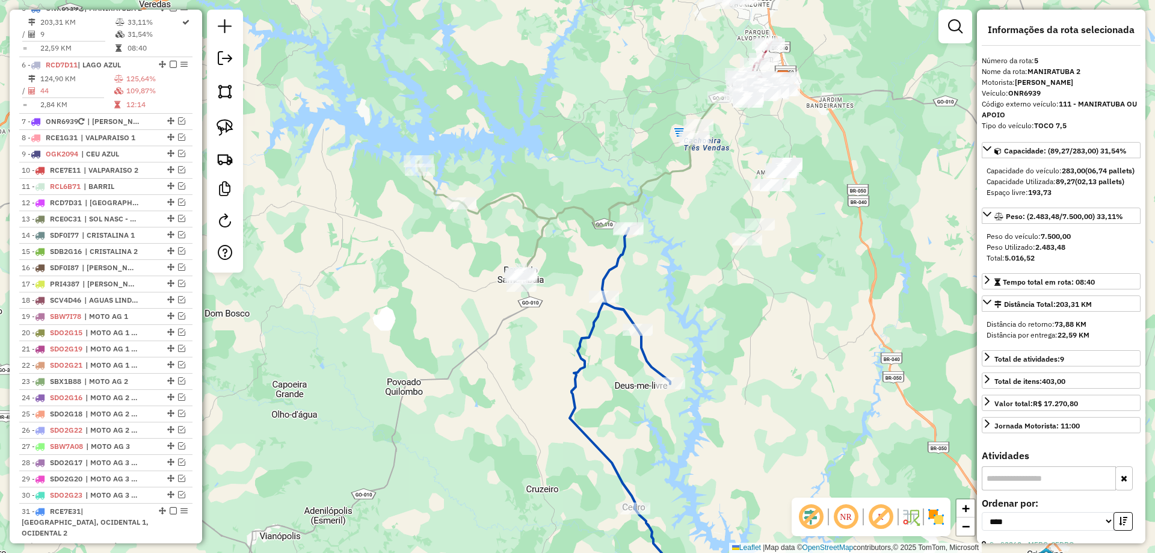
scroll to position [739, 0]
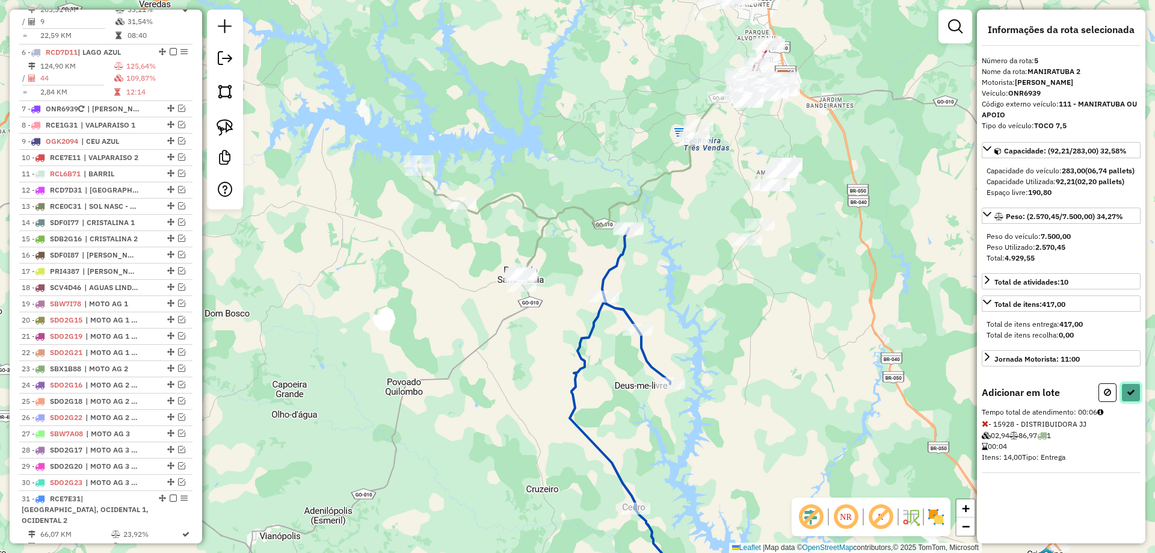
click at [1138, 402] on button at bounding box center [1130, 392] width 19 height 19
select select "*********"
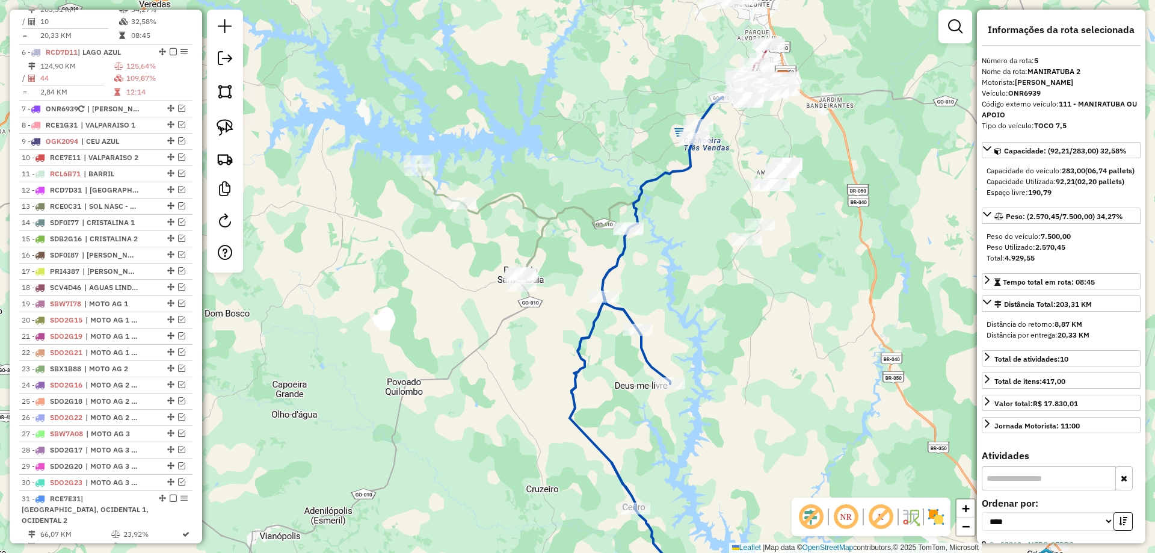
click at [680, 168] on icon at bounding box center [645, 348] width 153 height 502
click at [606, 216] on icon at bounding box center [557, 205] width 281 height 160
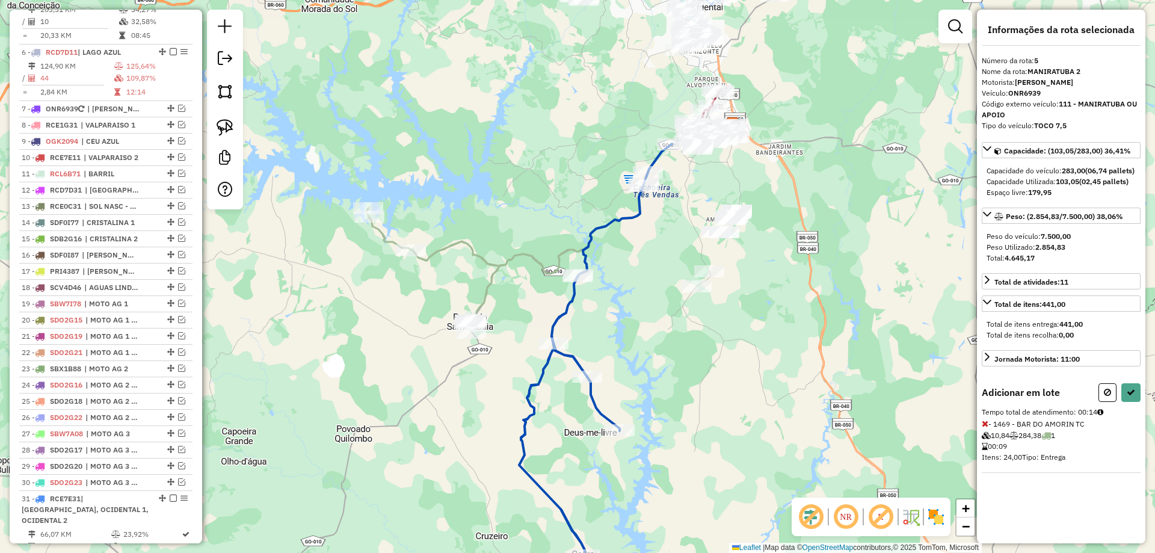
click at [984, 428] on icon at bounding box center [984, 423] width 7 height 8
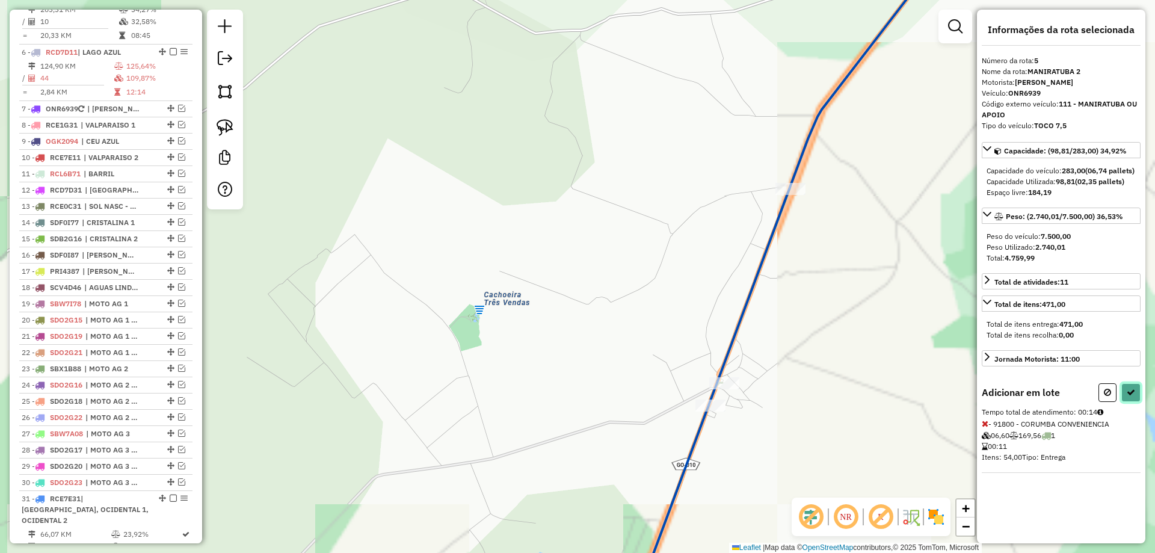
click at [1127, 402] on button at bounding box center [1130, 392] width 19 height 19
select select "*********"
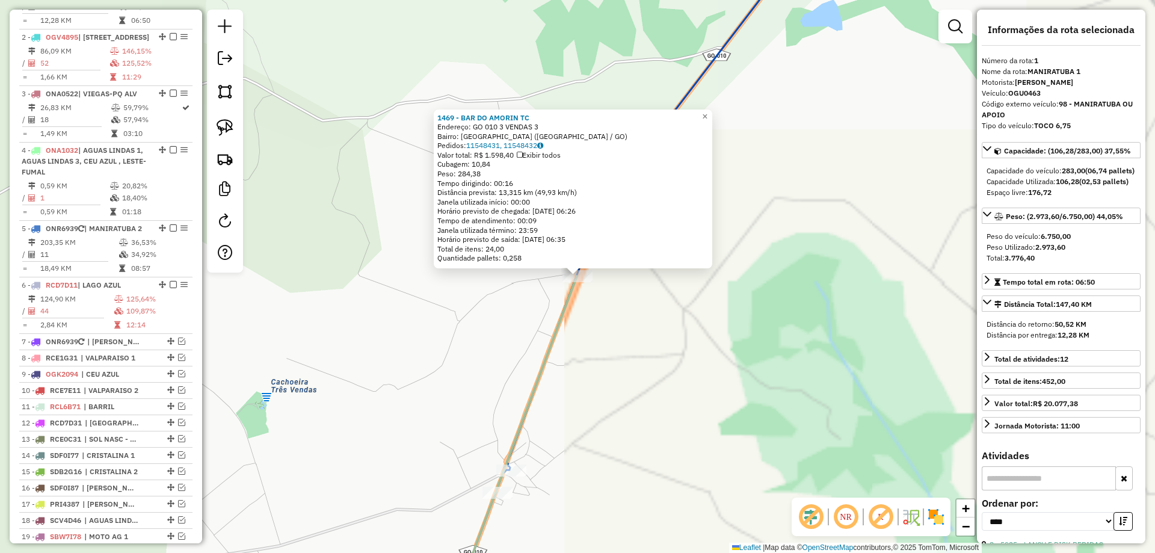
scroll to position [480, 0]
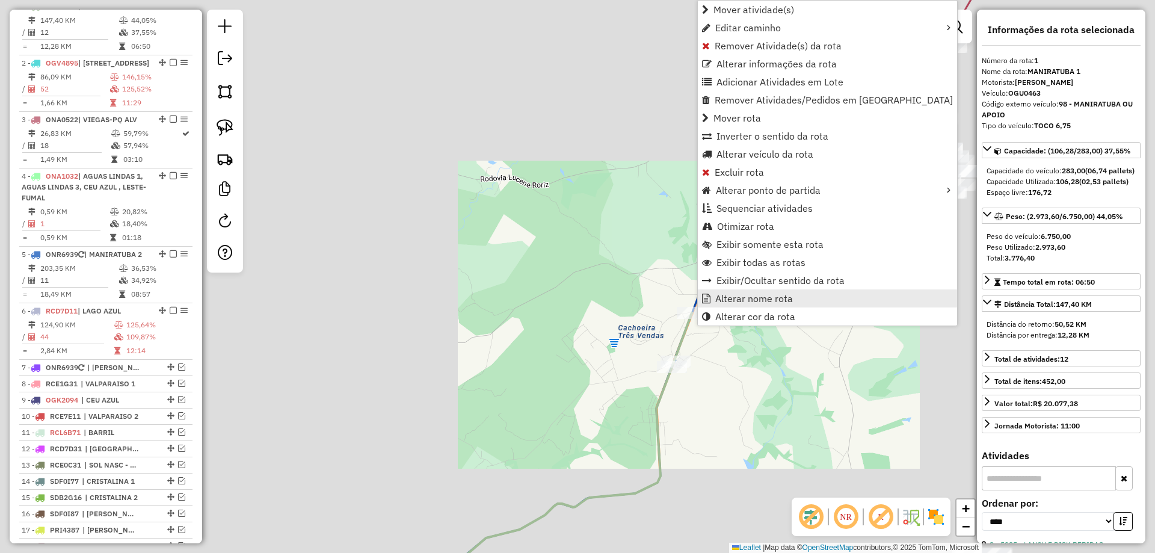
click at [738, 292] on link "Alterar nome rota" at bounding box center [827, 298] width 259 height 18
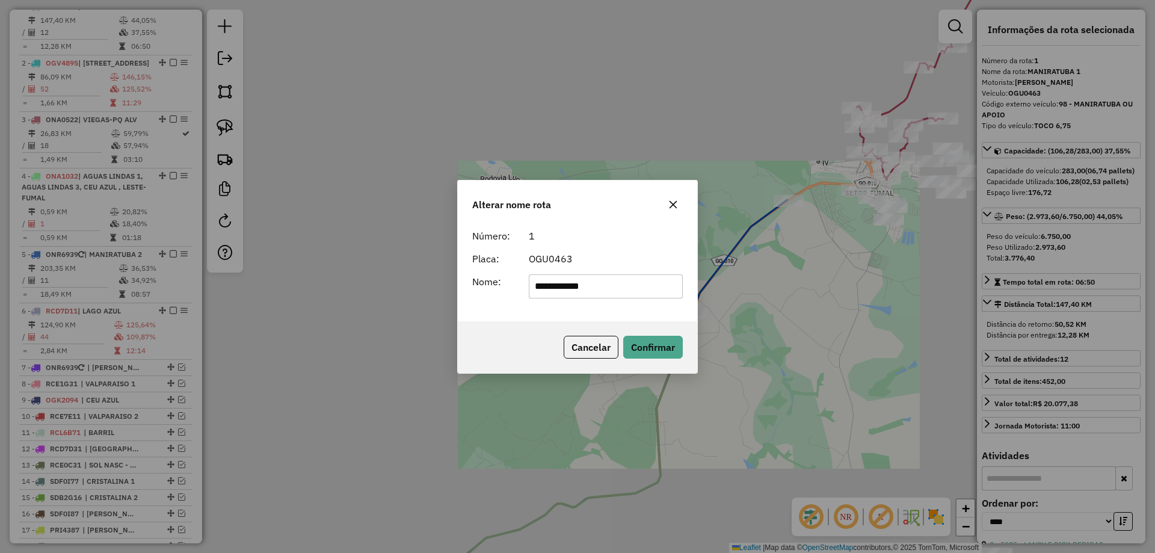
drag, startPoint x: 398, startPoint y: 278, endPoint x: 225, endPoint y: 244, distance: 176.7
click at [227, 244] on div "**********" at bounding box center [577, 276] width 1155 height 553
type input "**********"
drag, startPoint x: 663, startPoint y: 352, endPoint x: 269, endPoint y: 155, distance: 440.8
click at [650, 350] on button "Confirmar" at bounding box center [653, 347] width 60 height 23
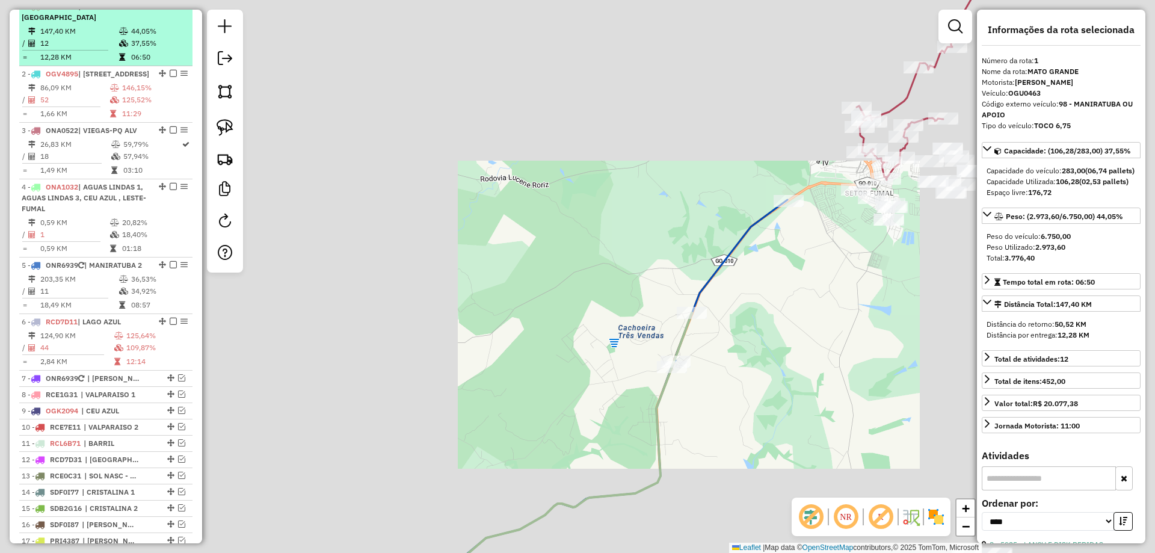
click at [170, 10] on em at bounding box center [173, 5] width 7 height 7
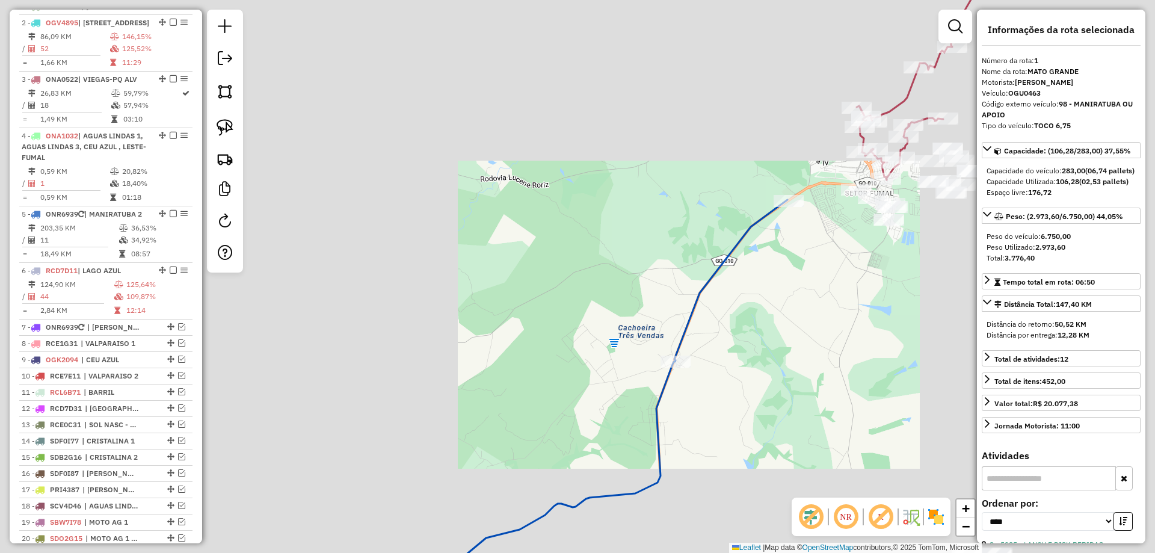
click at [695, 308] on icon at bounding box center [620, 404] width 334 height 408
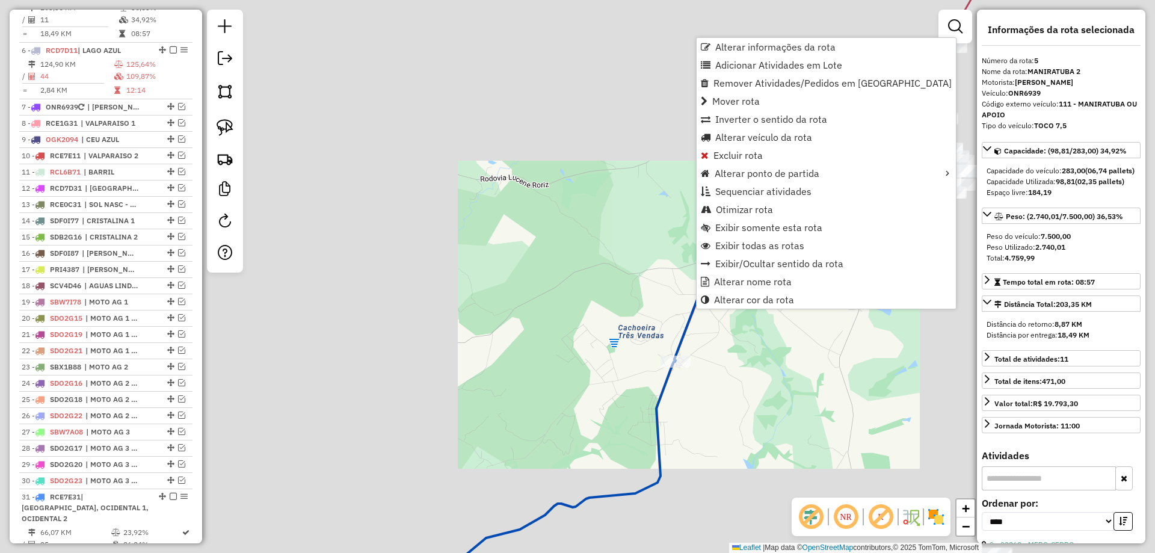
scroll to position [699, 0]
click at [724, 138] on span "Alterar veículo da rota" at bounding box center [763, 137] width 97 height 10
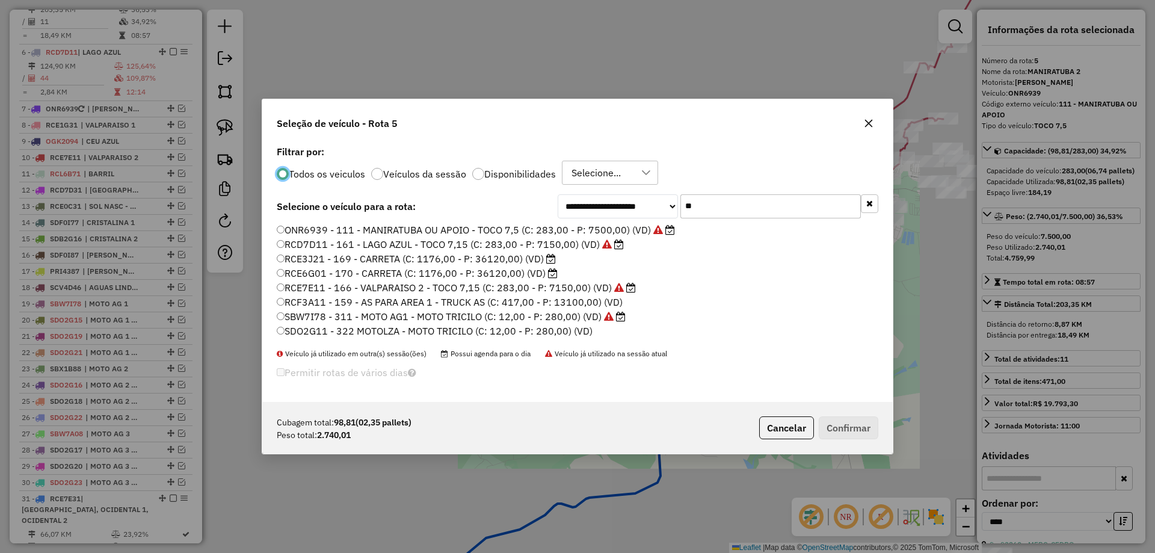
scroll to position [7, 4]
drag, startPoint x: 703, startPoint y: 213, endPoint x: 224, endPoint y: 152, distance: 482.7
click at [247, 155] on div "**********" at bounding box center [577, 276] width 1155 height 553
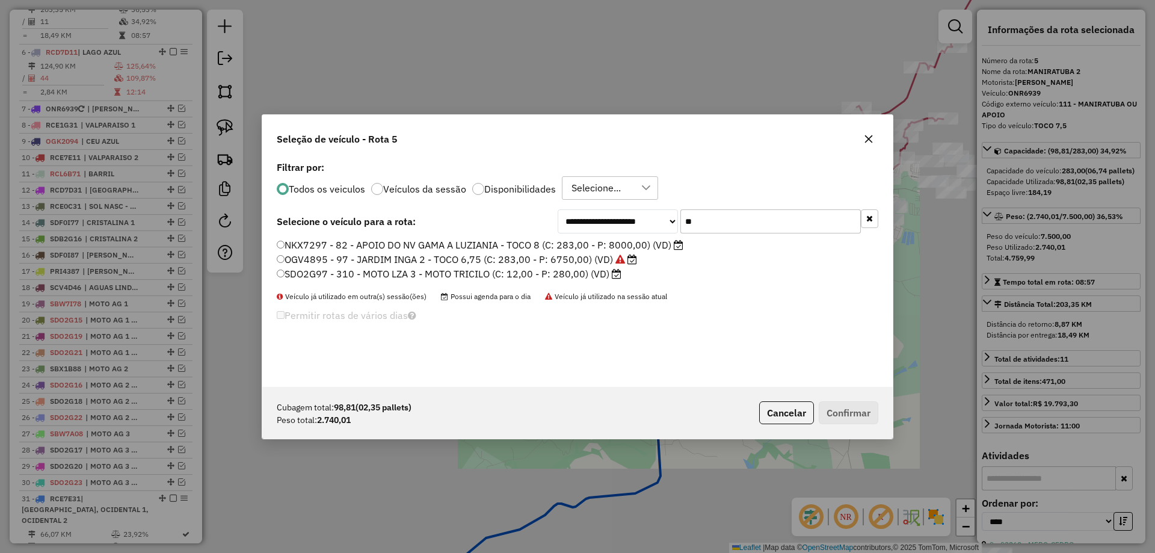
type input "**"
click at [349, 263] on label "OGV4895 - 97 - JARDIM INGA 2 - TOCO 6,75 (C: 283,00 - P: 6750,00) (VD)" at bounding box center [457, 259] width 360 height 14
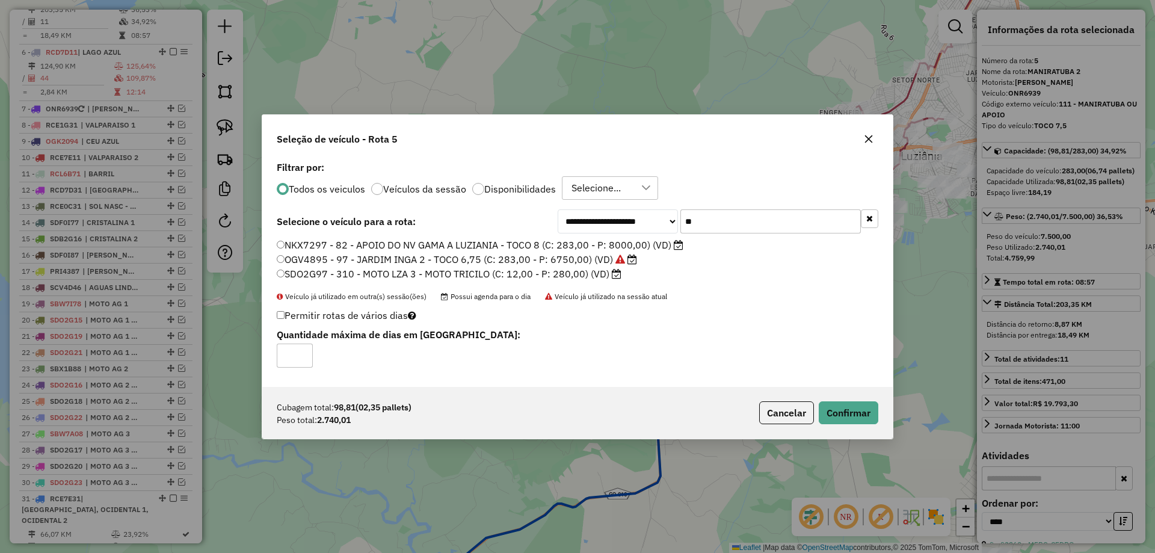
click at [844, 396] on div "Cubagem total: 98,81 (02,35 pallets) Peso total: 2.740,01 Cancelar Confirmar" at bounding box center [577, 413] width 630 height 52
click at [852, 418] on button "Confirmar" at bounding box center [848, 412] width 60 height 23
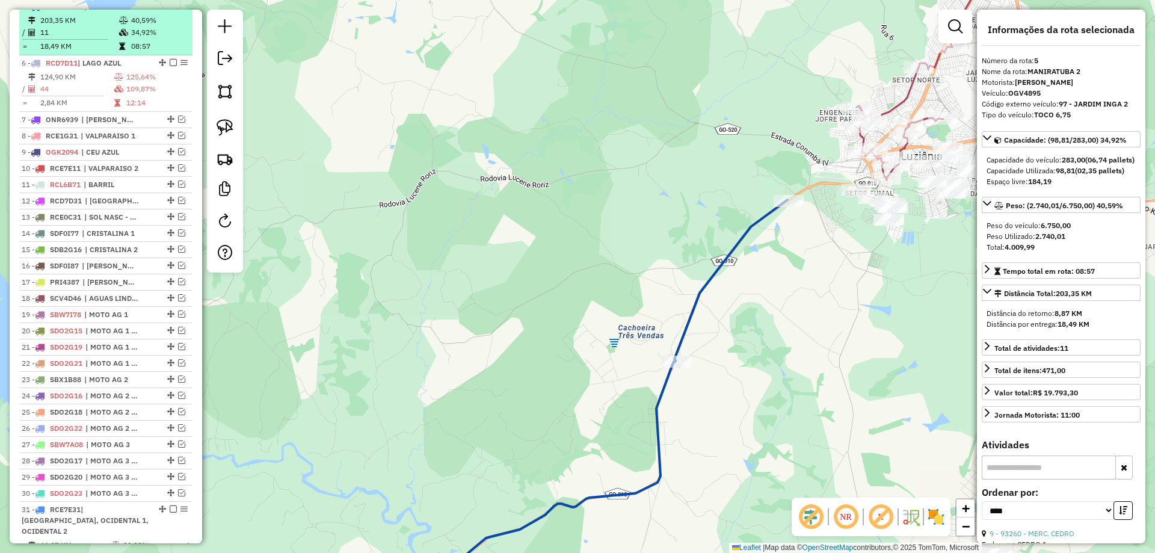
click at [170, 10] on em at bounding box center [173, 5] width 7 height 7
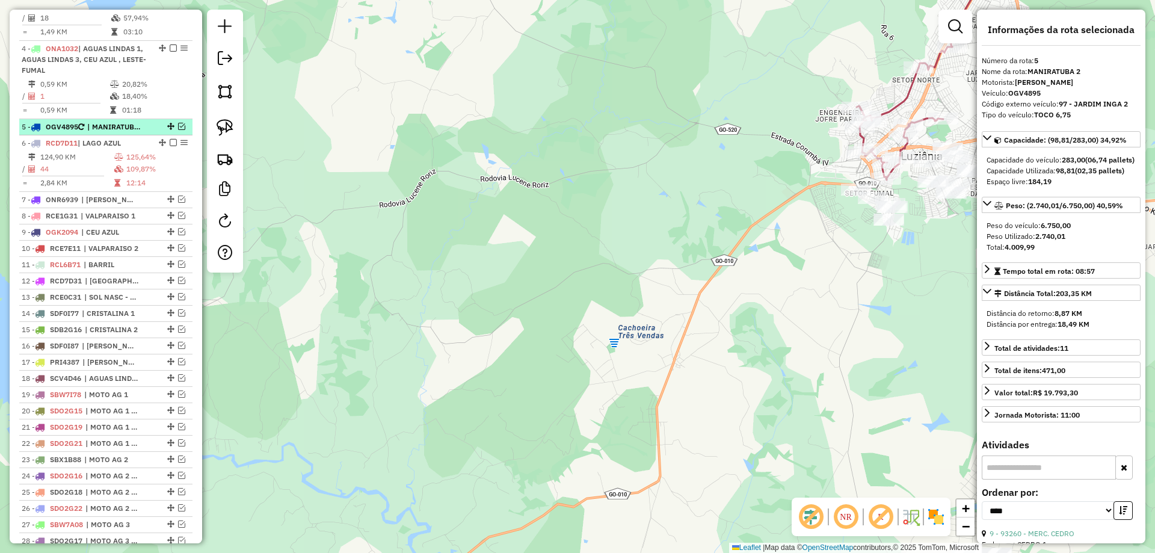
scroll to position [338, 0]
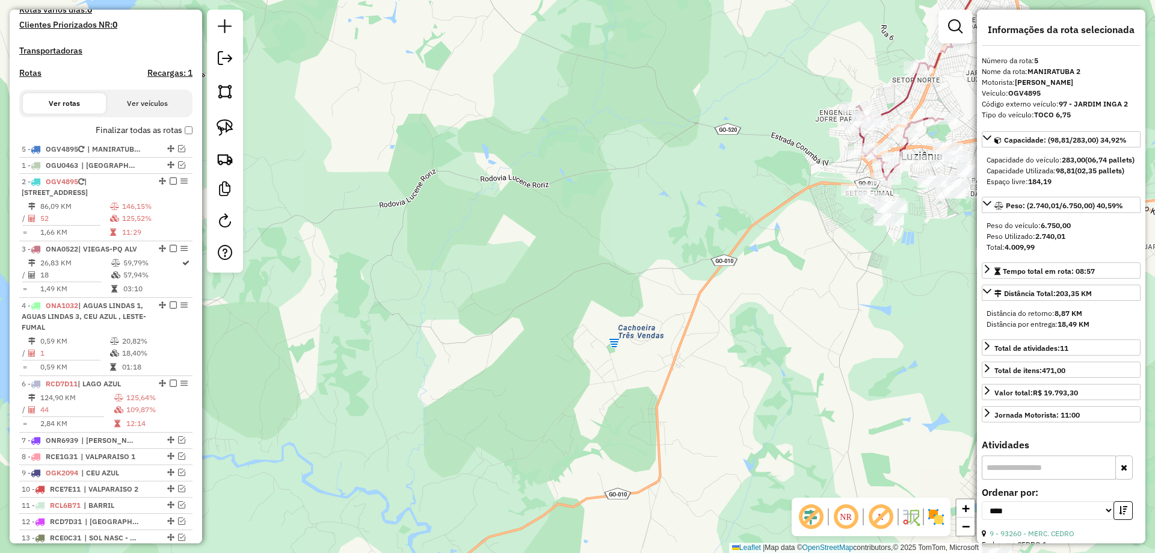
drag, startPoint x: 167, startPoint y: 138, endPoint x: 159, endPoint y: 159, distance: 22.5
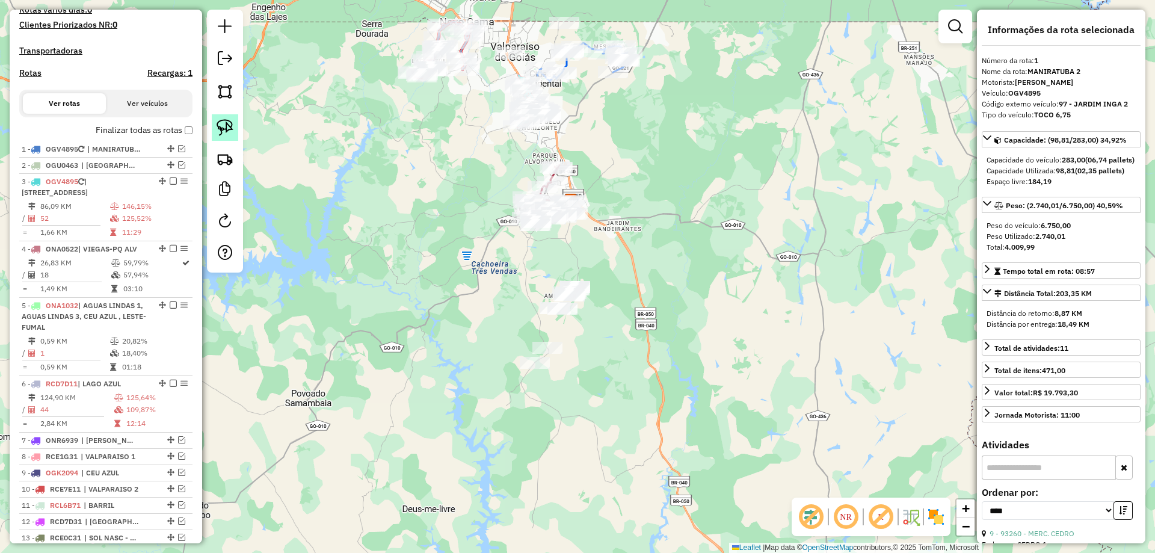
click at [227, 132] on img at bounding box center [224, 127] width 17 height 17
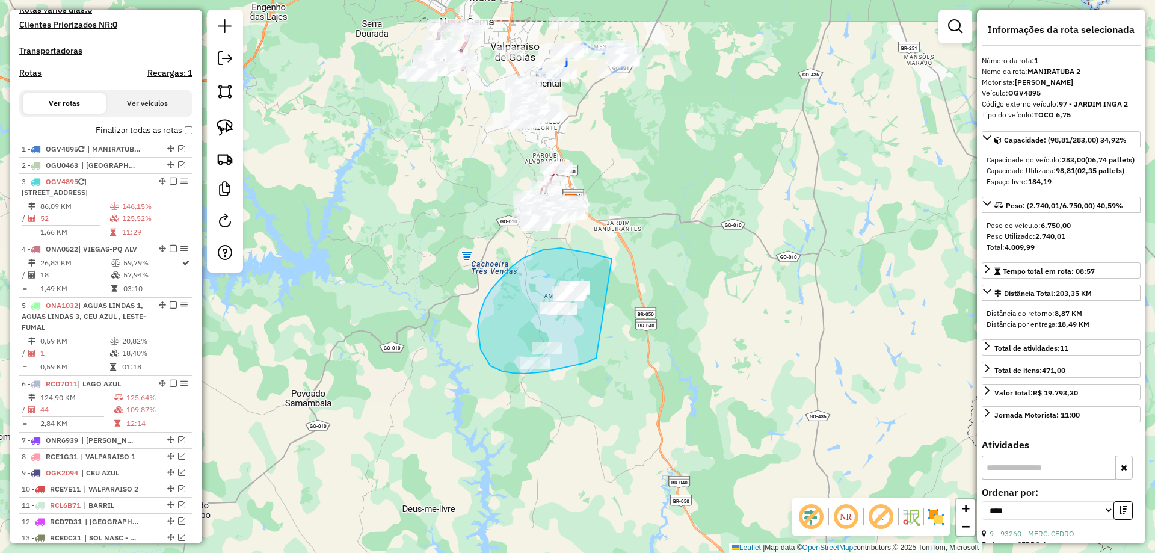
drag, startPoint x: 543, startPoint y: 250, endPoint x: 596, endPoint y: 358, distance: 120.5
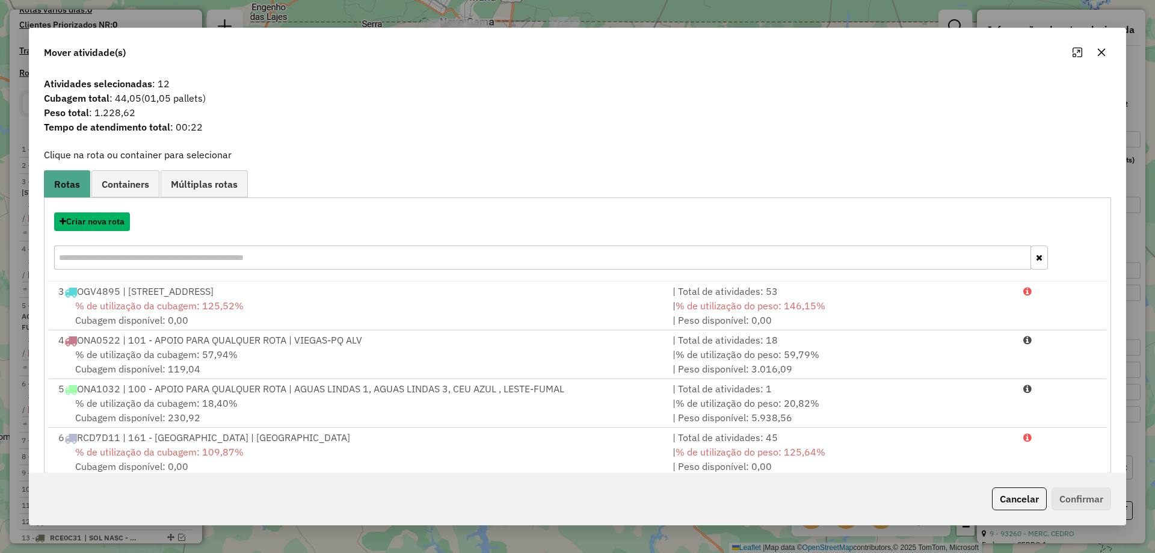
click at [100, 223] on button "Criar nova rota" at bounding box center [92, 221] width 76 height 19
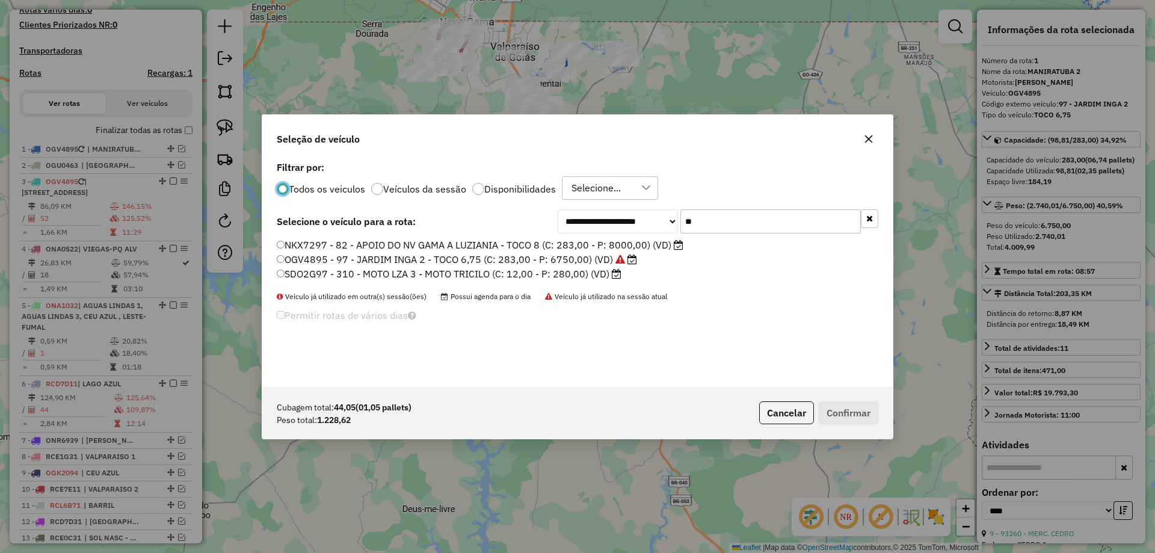
scroll to position [7, 4]
click at [363, 226] on div "**********" at bounding box center [577, 221] width 601 height 24
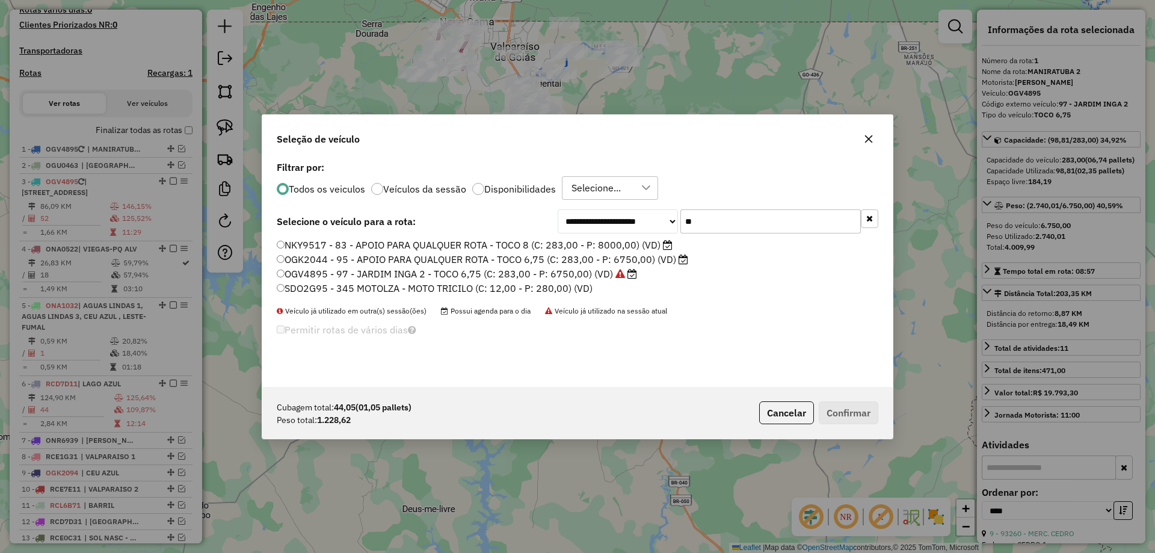
type input "**"
click at [328, 259] on label "OGK2044 - 95 - APOIO PARA QUALQUER ROTA - TOCO 6,75 (C: 283,00 - P: 6750,00) (V…" at bounding box center [482, 259] width 411 height 14
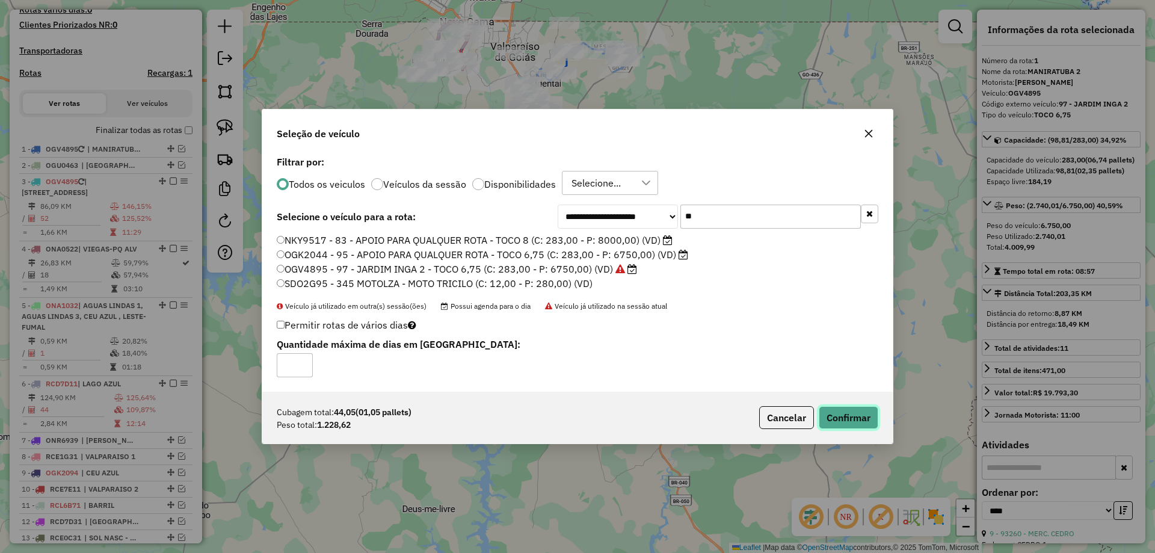
click at [827, 421] on button "Confirmar" at bounding box center [848, 417] width 60 height 23
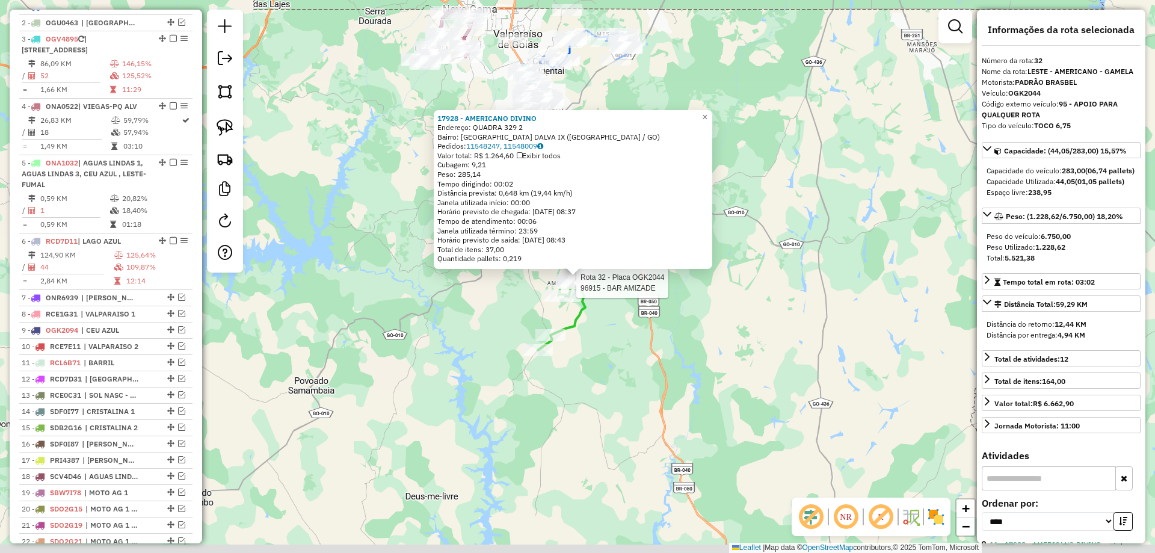
scroll to position [1010, 0]
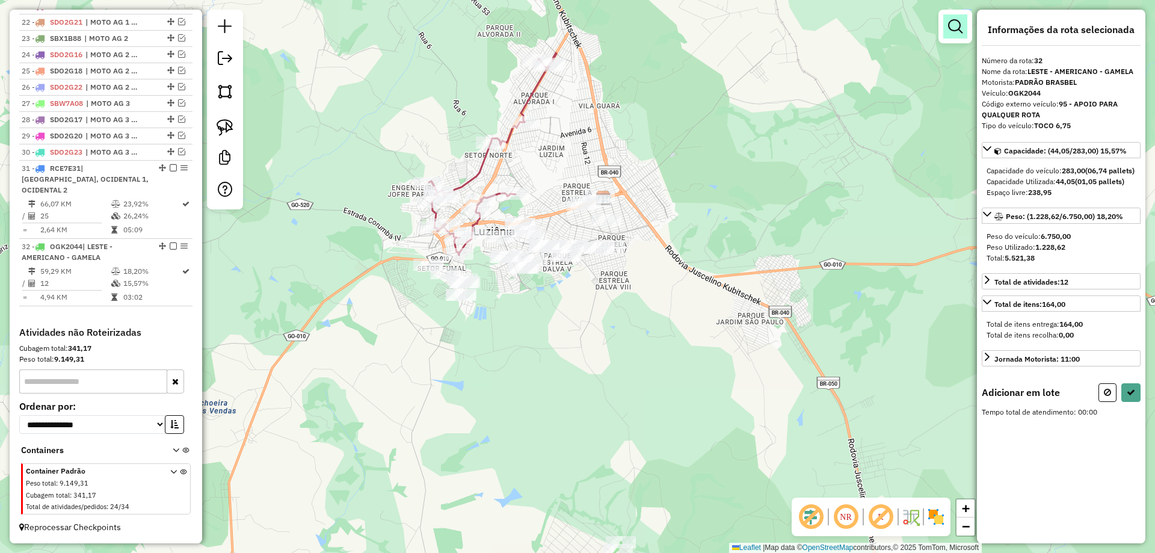
click at [954, 19] on em at bounding box center [955, 26] width 14 height 14
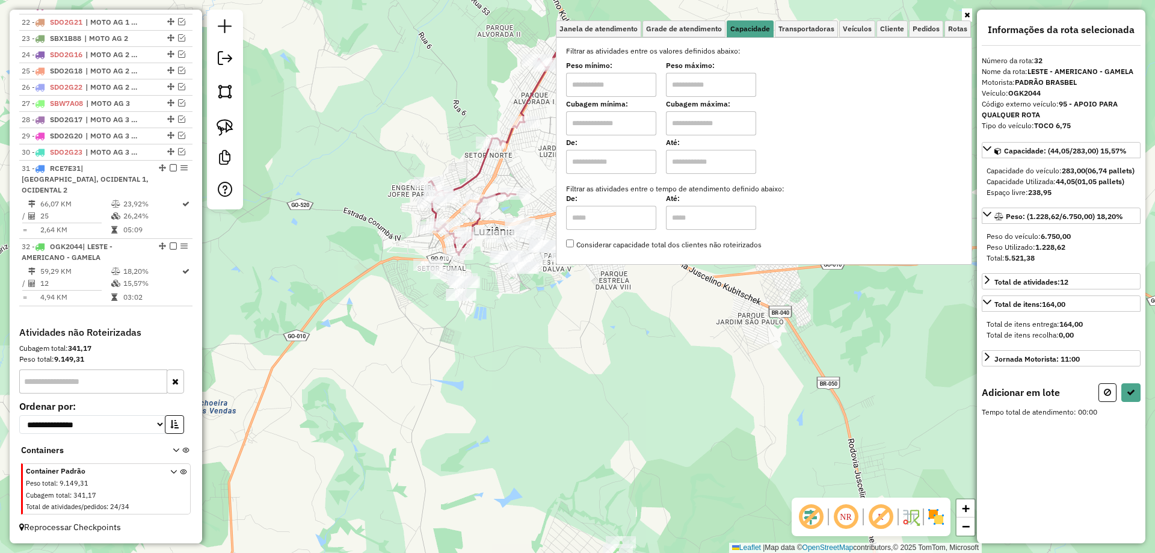
click at [624, 84] on input "text" at bounding box center [611, 85] width 90 height 24
type input "******"
click at [709, 90] on input "text" at bounding box center [711, 85] width 90 height 24
type input "**********"
click at [610, 451] on div "**********" at bounding box center [577, 276] width 1155 height 553
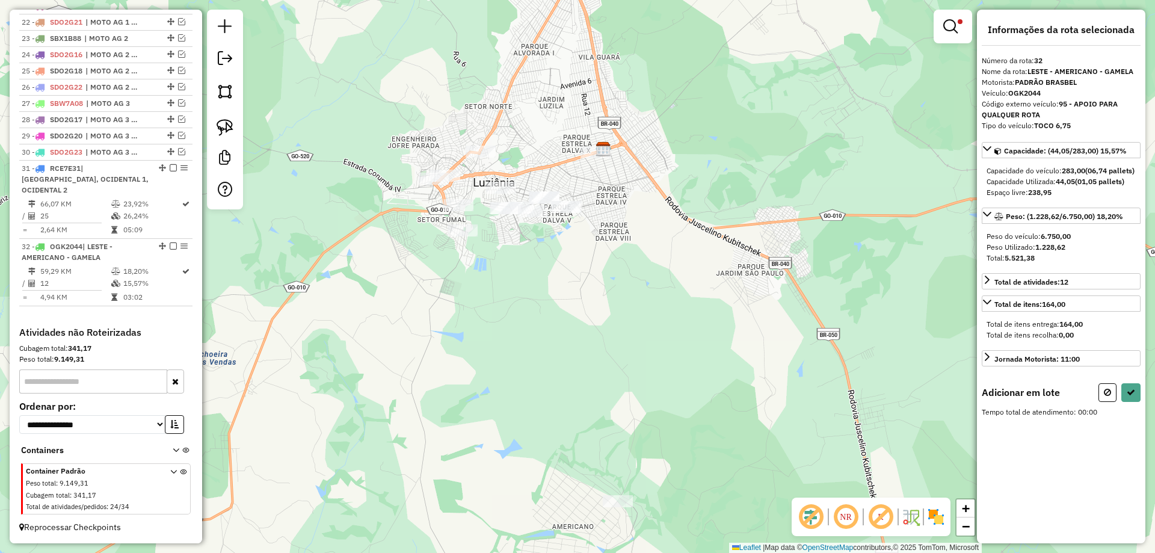
drag, startPoint x: 652, startPoint y: 489, endPoint x: 652, endPoint y: 379, distance: 109.4
click at [652, 379] on div "**********" at bounding box center [577, 276] width 1155 height 553
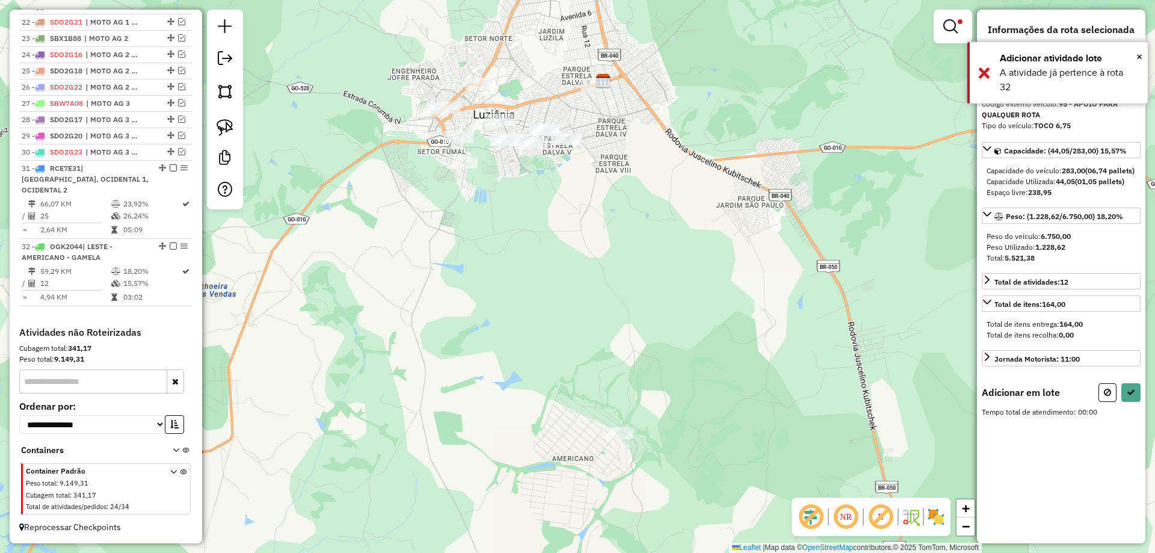
drag, startPoint x: 233, startPoint y: 135, endPoint x: 239, endPoint y: 132, distance: 6.2
click at [233, 133] on link at bounding box center [225, 127] width 26 height 26
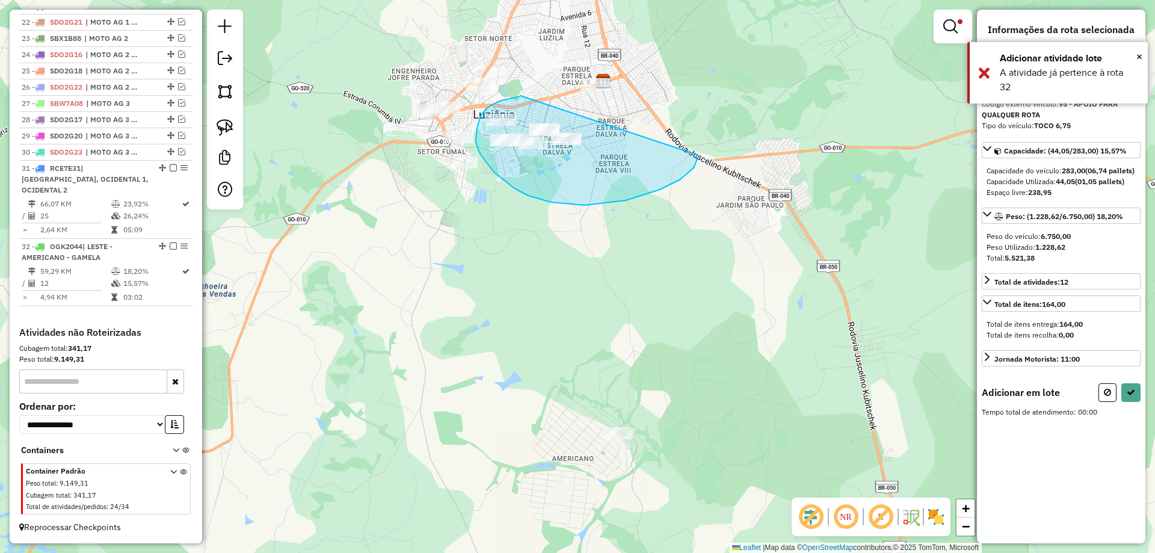
drag, startPoint x: 520, startPoint y: 96, endPoint x: 696, endPoint y: 155, distance: 185.2
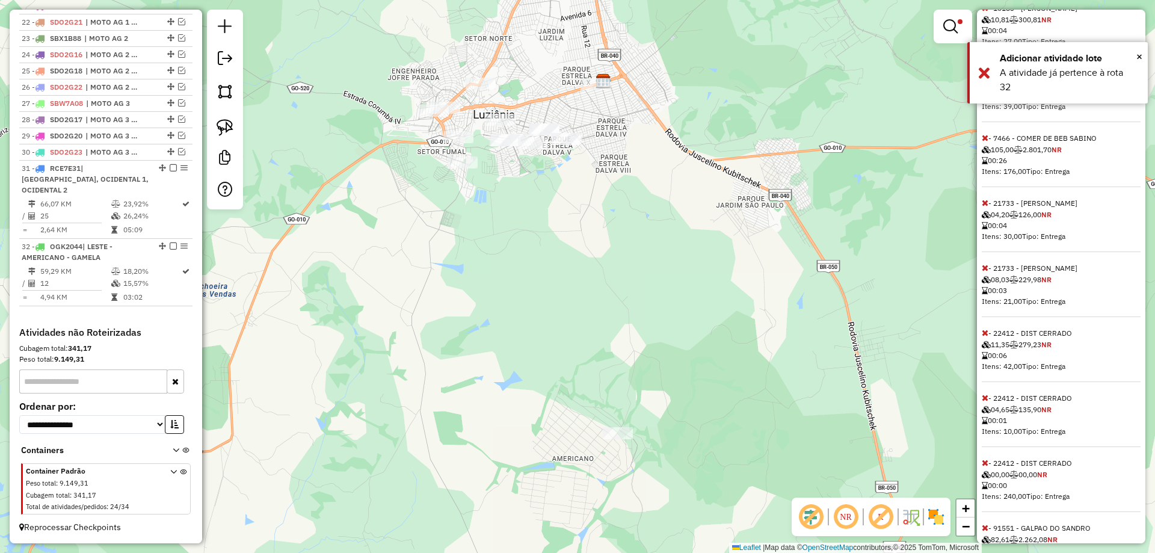
scroll to position [421, 0]
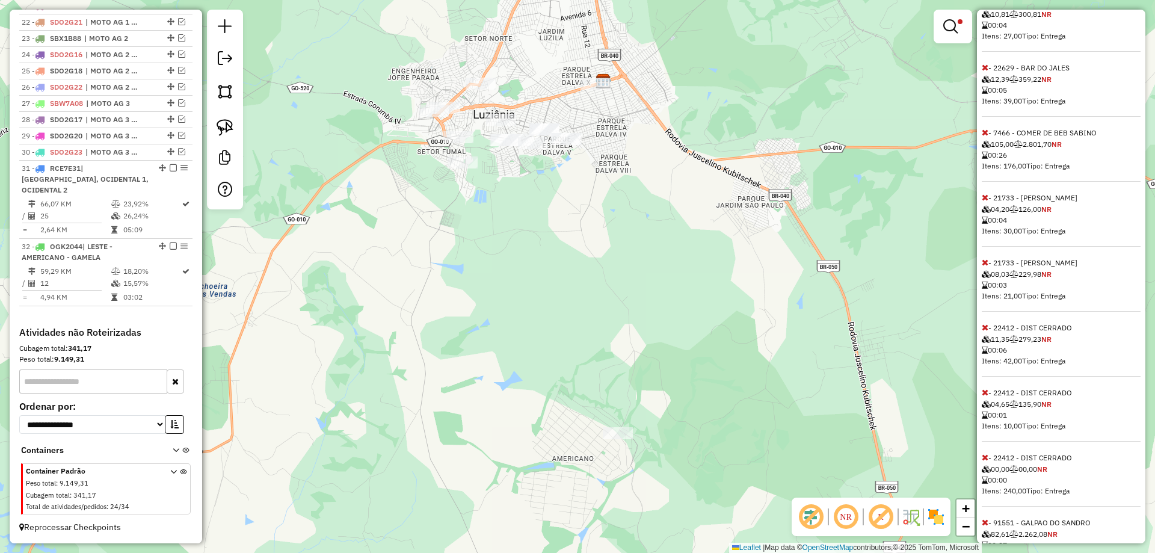
click at [981, 163] on div "Informações da rota selecionada Número da rota: 32 Nome da rota: LESTE - AMERIC…" at bounding box center [1061, 276] width 168 height 533
click at [983, 137] on icon at bounding box center [984, 132] width 7 height 8
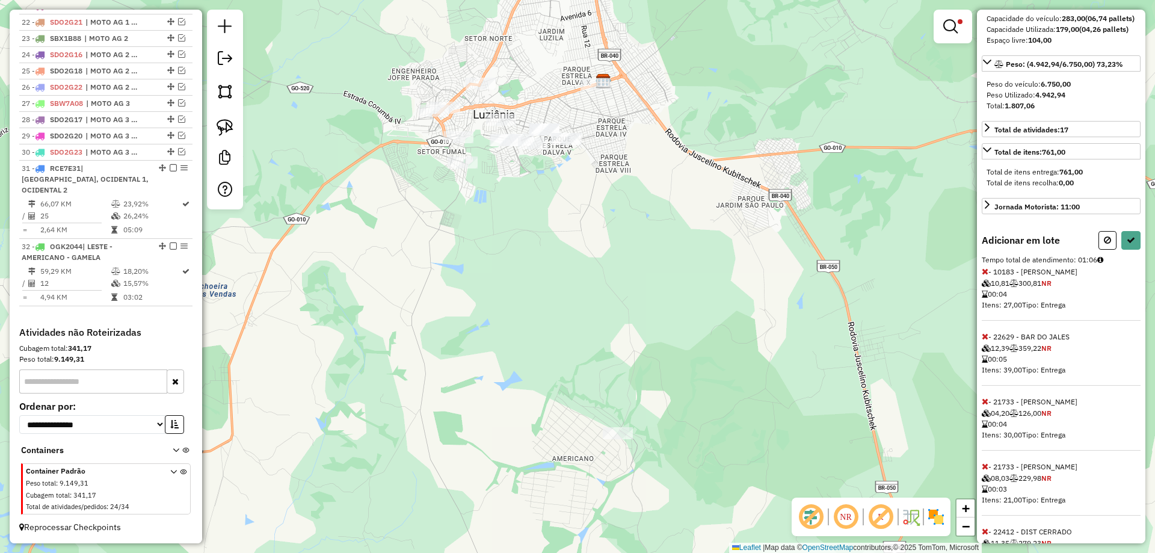
scroll to position [49, 0]
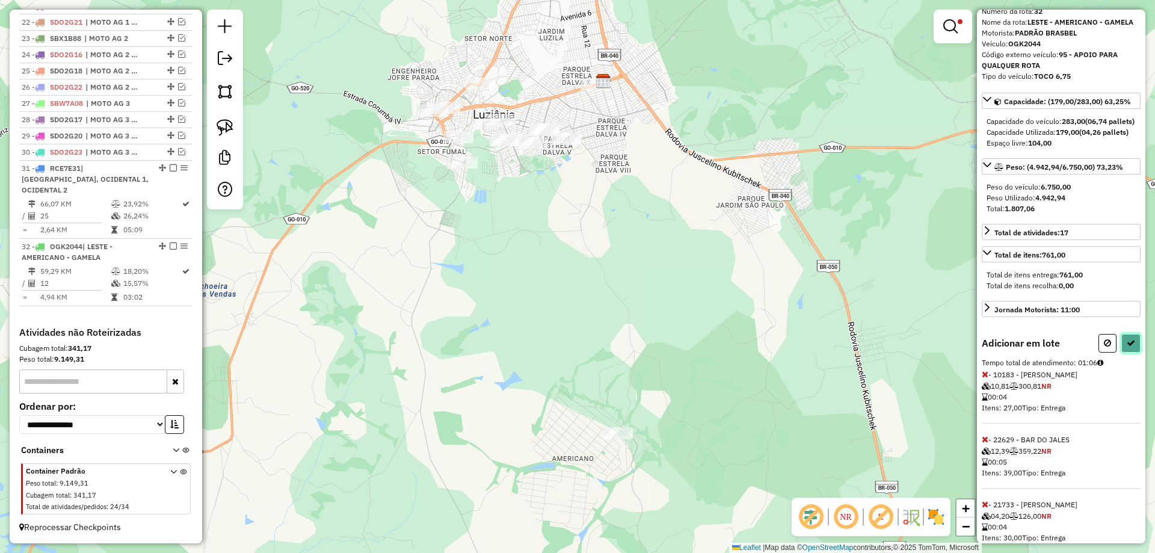
click at [1131, 352] on button at bounding box center [1130, 343] width 19 height 19
select select "*********"
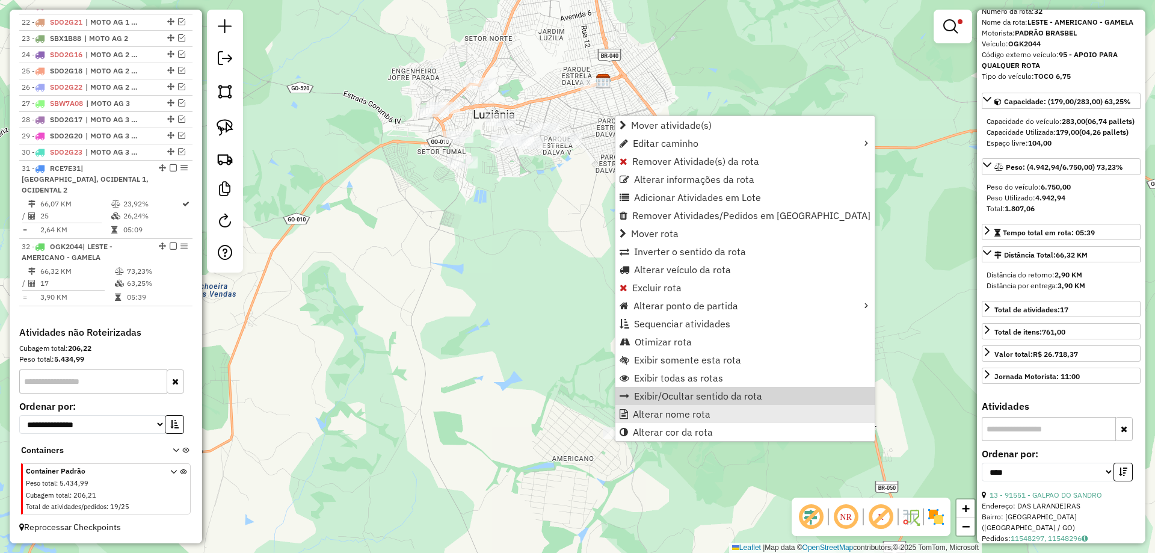
click at [654, 413] on ul "Mover atividade(s) Editar caminho Remover Atividade(s) da rota Alterar informaç…" at bounding box center [744, 278] width 259 height 325
click at [654, 416] on span "Alterar nome rota" at bounding box center [672, 414] width 78 height 10
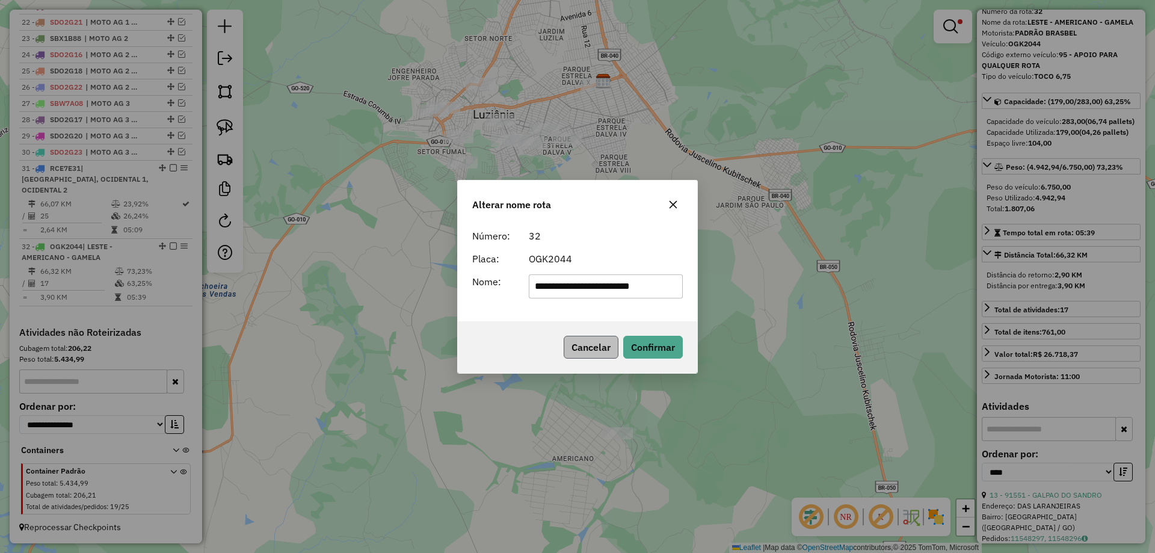
drag, startPoint x: 599, startPoint y: 333, endPoint x: 598, endPoint y: 342, distance: 8.4
click at [598, 339] on div "Cancelar Confirmar" at bounding box center [577, 347] width 239 height 52
drag, startPoint x: 598, startPoint y: 342, endPoint x: 497, endPoint y: 342, distance: 101.6
click at [588, 345] on button "Cancelar" at bounding box center [590, 347] width 55 height 23
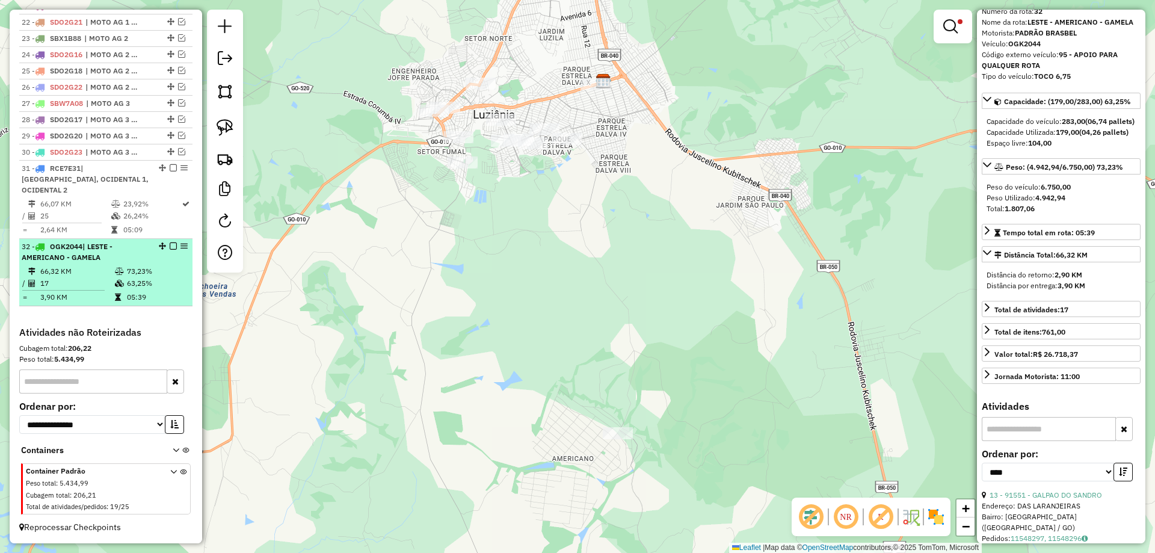
click at [170, 246] on em at bounding box center [173, 245] width 7 height 7
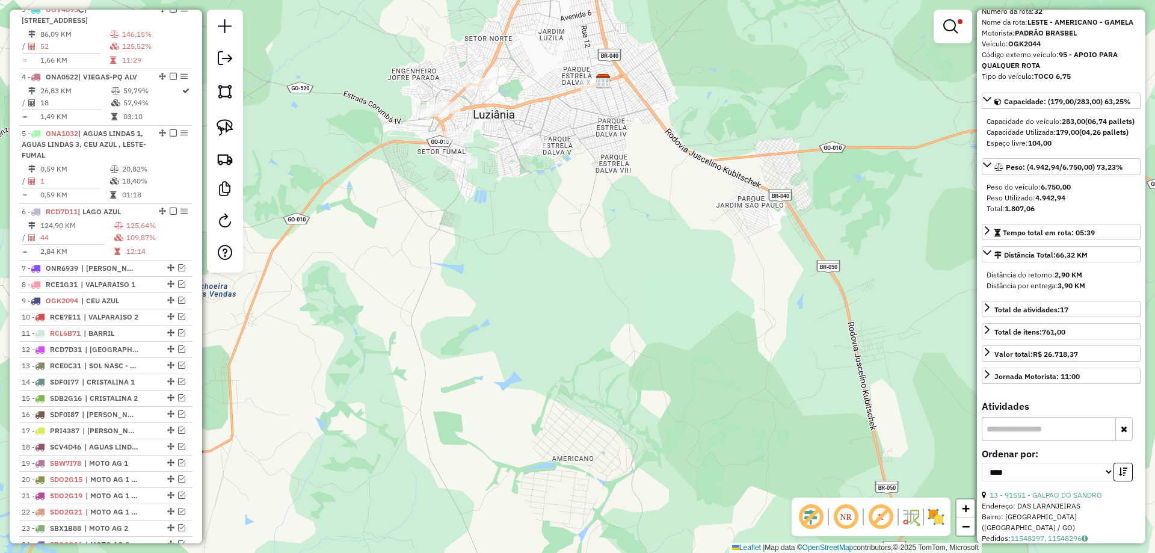
scroll to position [358, 0]
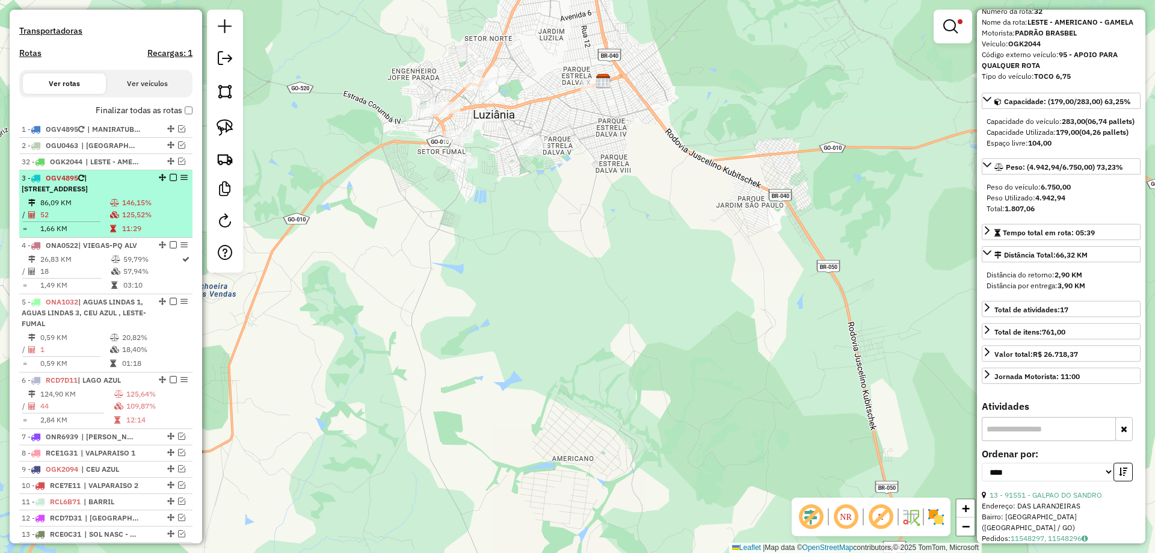
drag, startPoint x: 166, startPoint y: 295, endPoint x: 152, endPoint y: 182, distance: 114.6
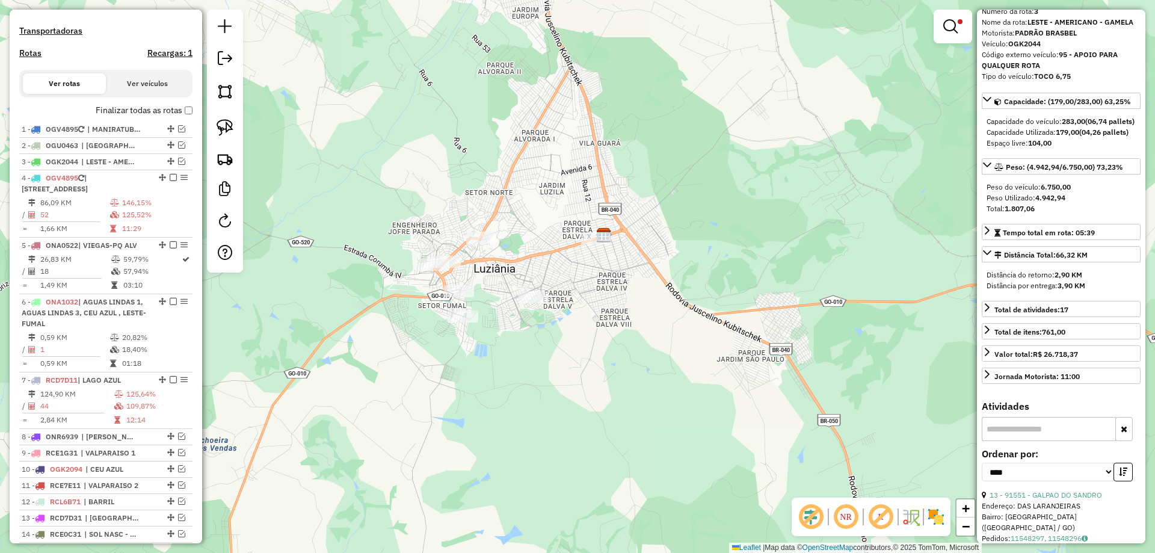
drag, startPoint x: 634, startPoint y: 185, endPoint x: 560, endPoint y: 358, distance: 188.1
click at [646, 388] on div "**********" at bounding box center [577, 276] width 1155 height 553
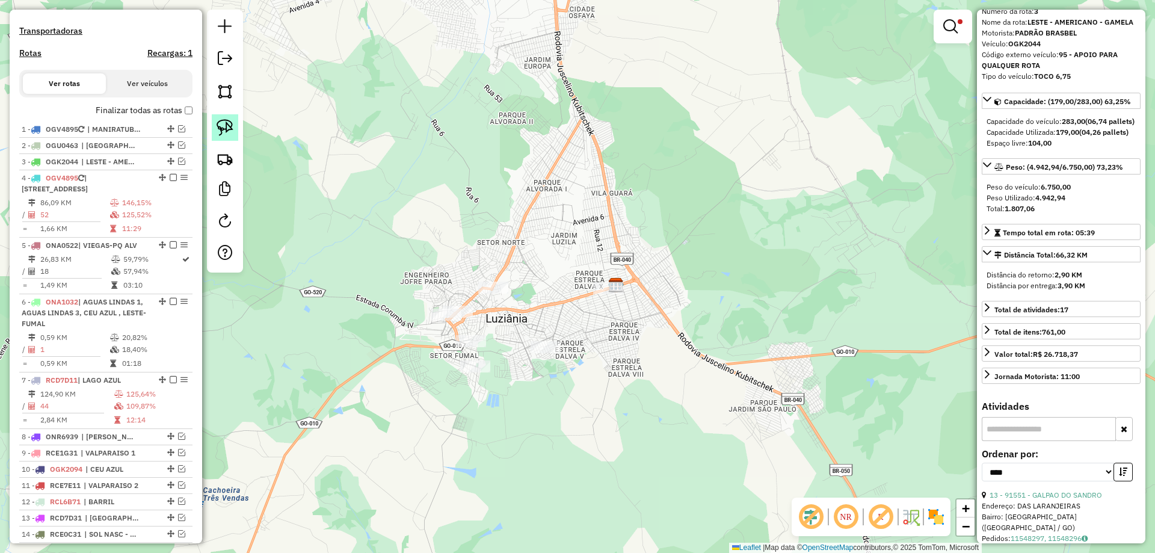
click at [232, 124] on img at bounding box center [224, 127] width 17 height 17
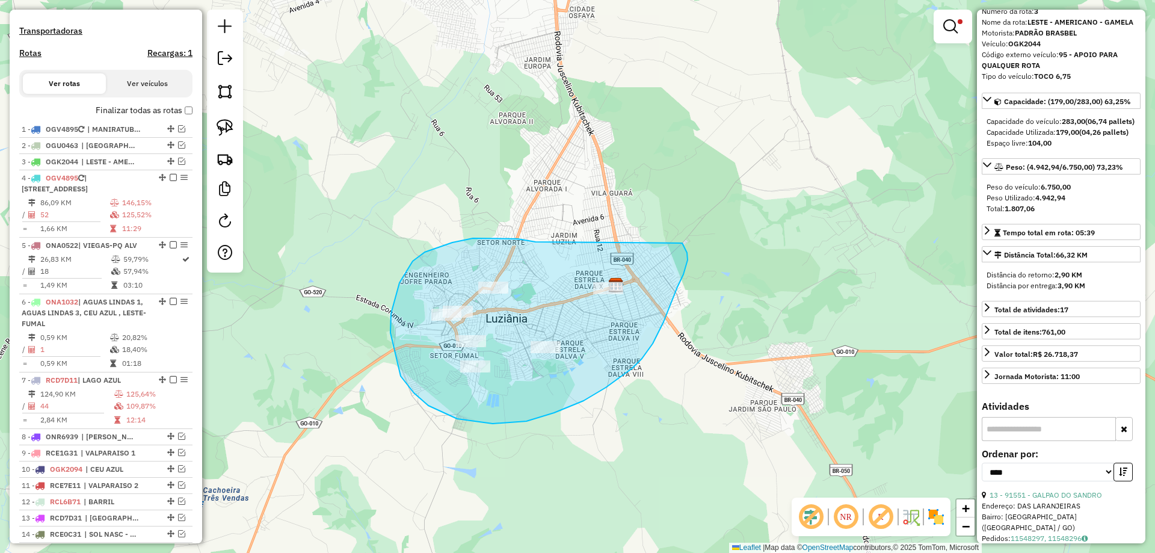
drag, startPoint x: 506, startPoint y: 238, endPoint x: 679, endPoint y: 241, distance: 172.6
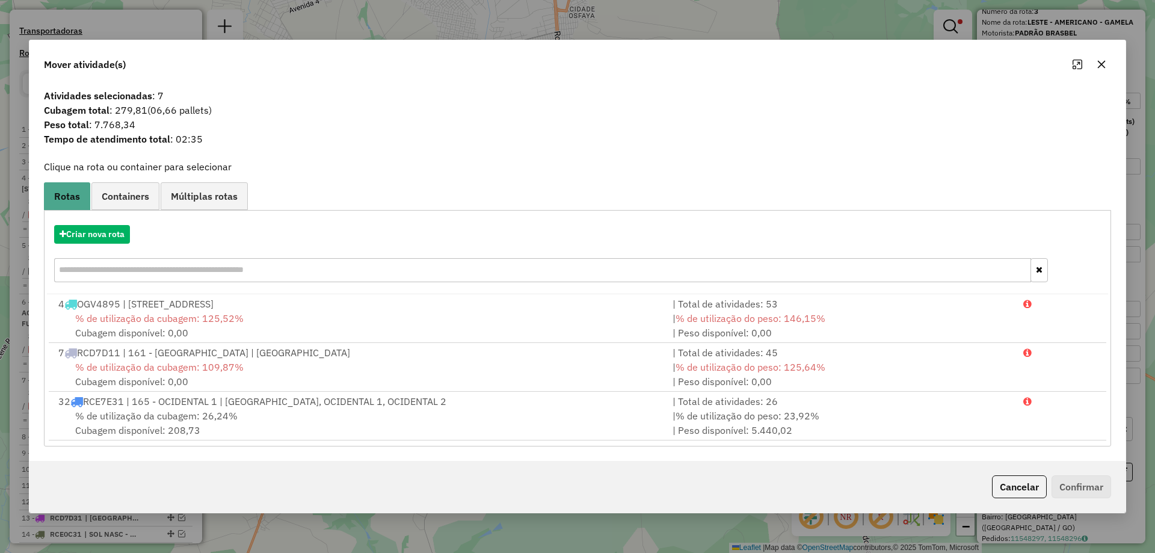
click at [86, 225] on div "Criar nova rota" at bounding box center [577, 234] width 1061 height 19
click at [105, 234] on button "Criar nova rota" at bounding box center [92, 234] width 76 height 19
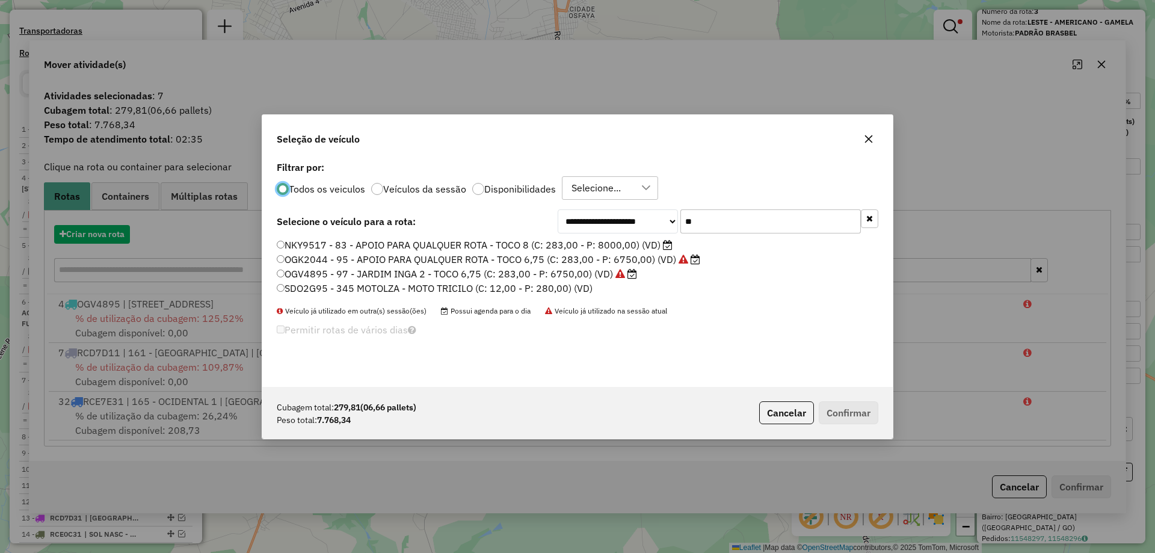
scroll to position [7, 4]
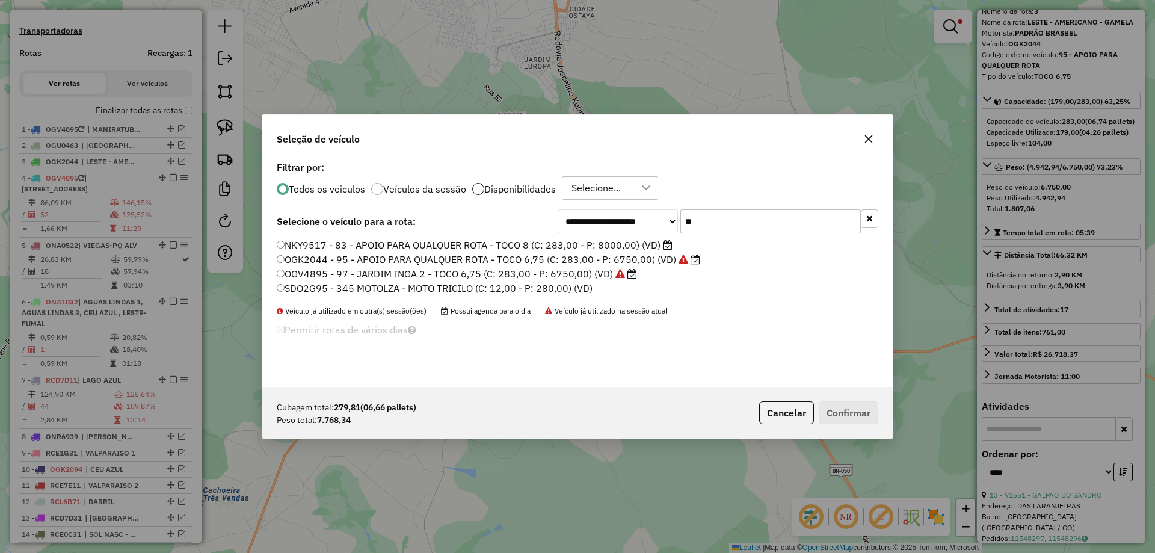
drag, startPoint x: 749, startPoint y: 225, endPoint x: 473, endPoint y: 194, distance: 277.2
click at [479, 194] on div "**********" at bounding box center [577, 272] width 630 height 229
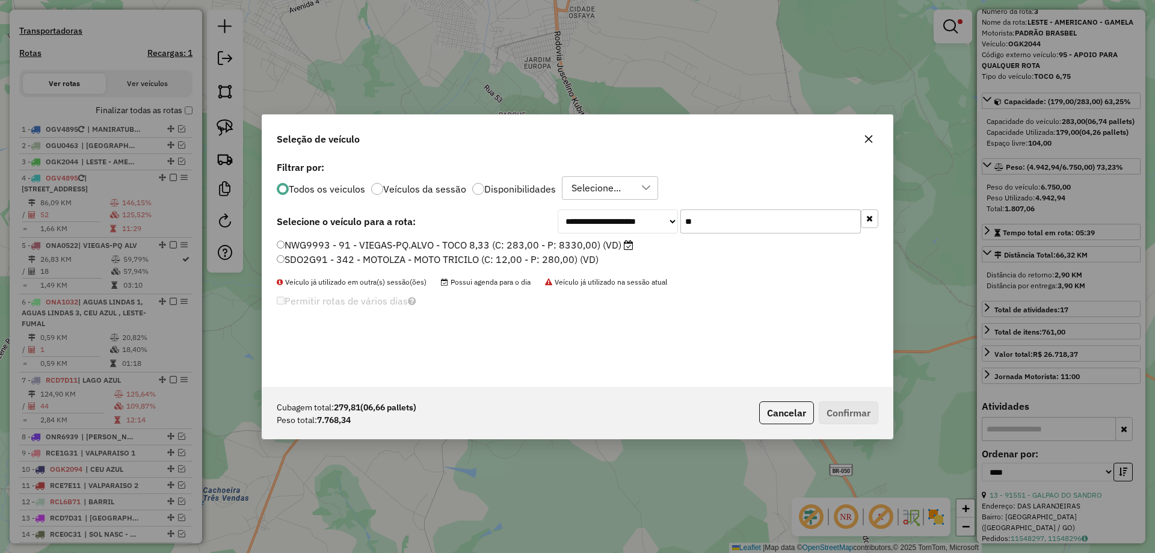
type input "**"
click at [400, 244] on label "NWG9993 - 91 - VIEGAS-PQ.ALVO - TOCO 8,33 (C: 283,00 - P: 8330,00) (VD)" at bounding box center [455, 245] width 357 height 14
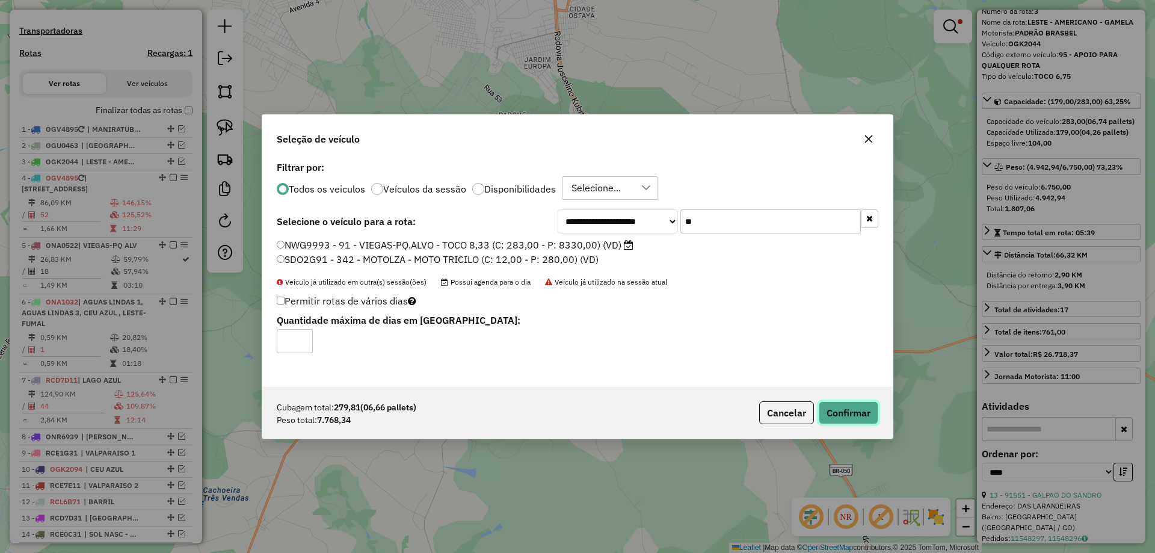
click at [830, 416] on button "Confirmar" at bounding box center [848, 412] width 60 height 23
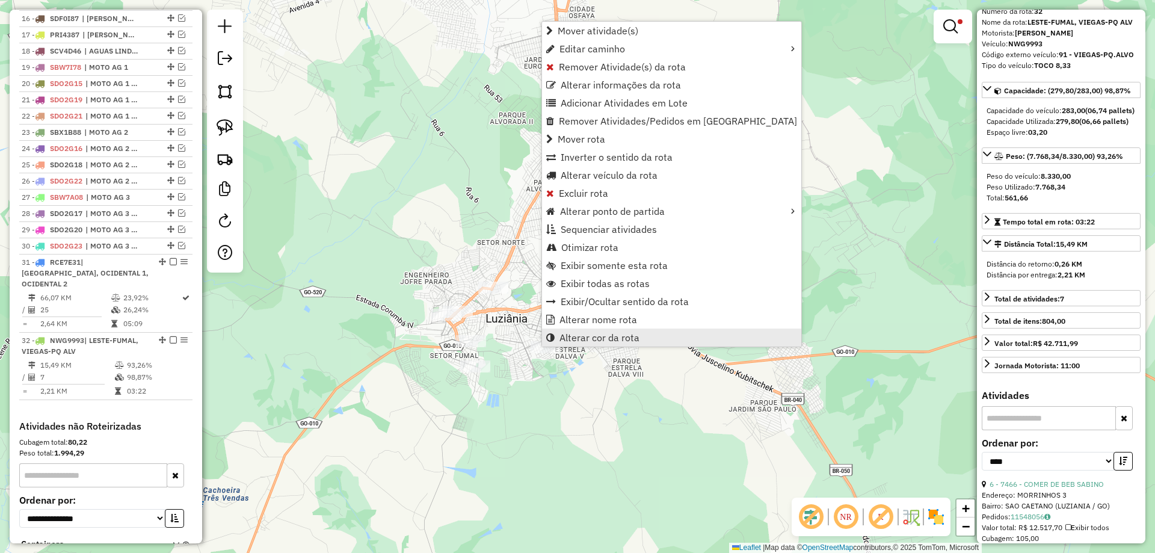
scroll to position [948, 0]
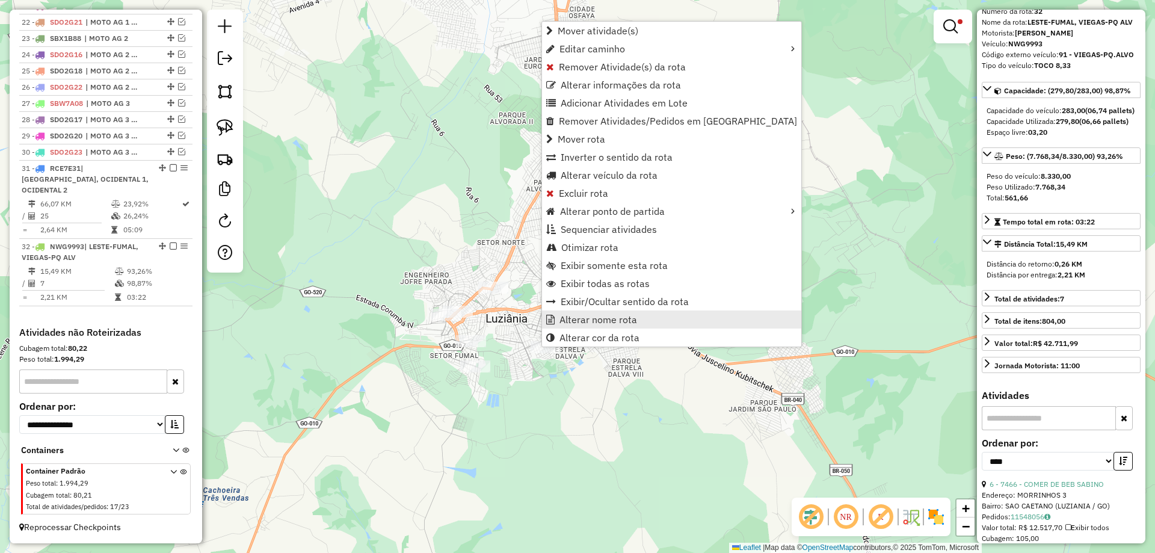
click at [590, 321] on span "Alterar nome rota" at bounding box center [598, 320] width 78 height 10
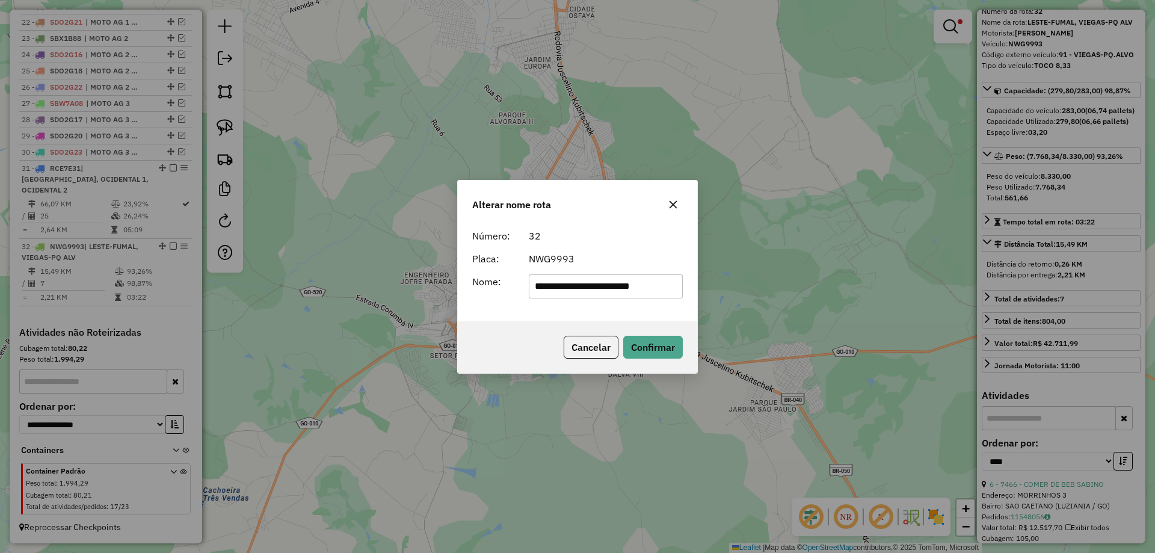
click at [609, 290] on input "**********" at bounding box center [606, 286] width 155 height 24
click at [579, 288] on input "**********" at bounding box center [606, 286] width 155 height 24
type input "**********"
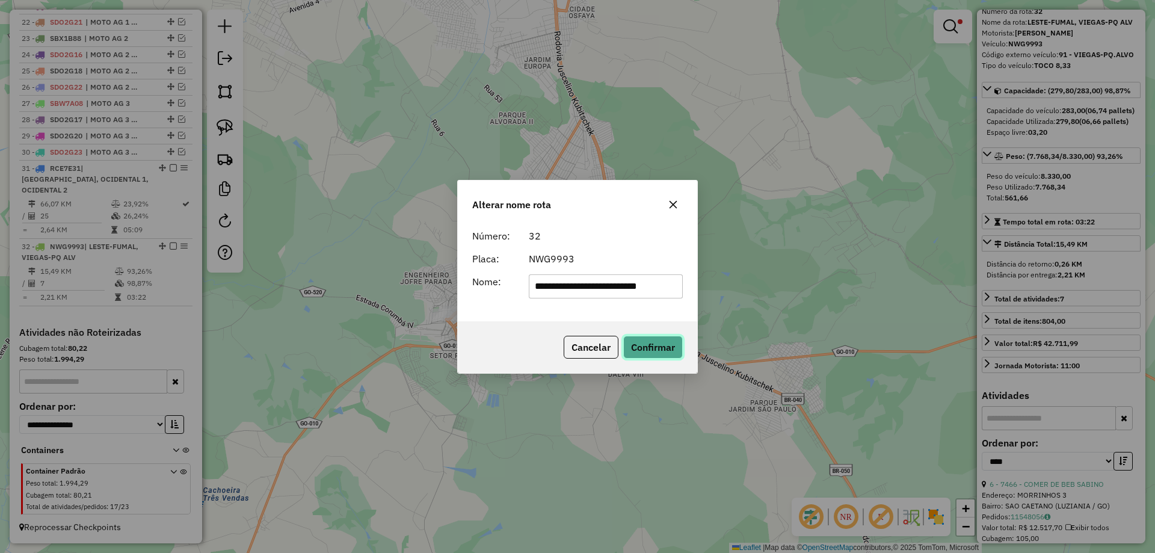
drag, startPoint x: 654, startPoint y: 346, endPoint x: 492, endPoint y: 351, distance: 161.8
click at [649, 348] on button "Confirmar" at bounding box center [653, 347] width 60 height 23
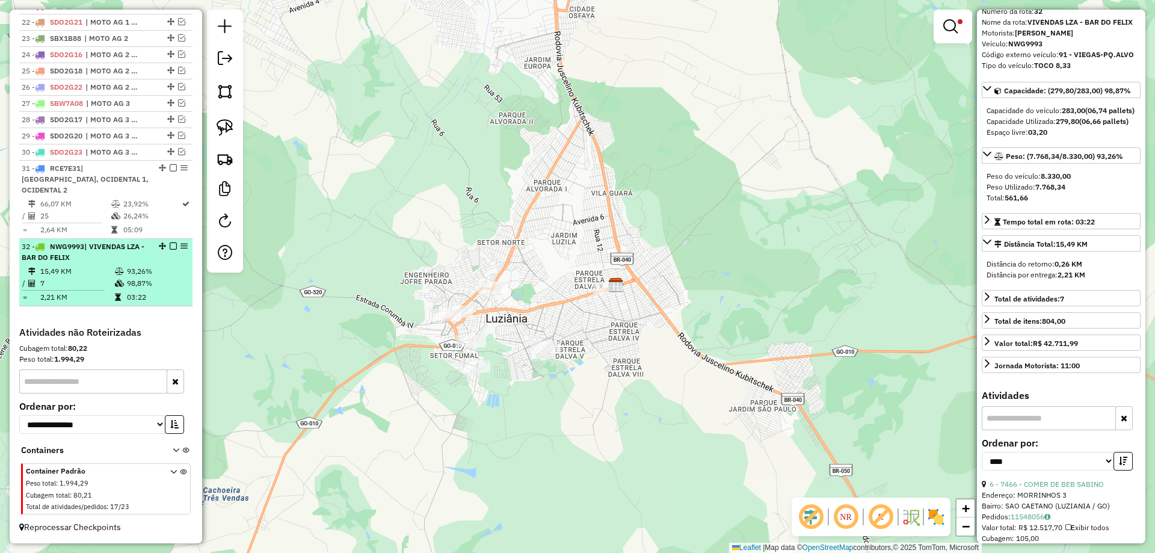
click at [170, 246] on em at bounding box center [173, 245] width 7 height 7
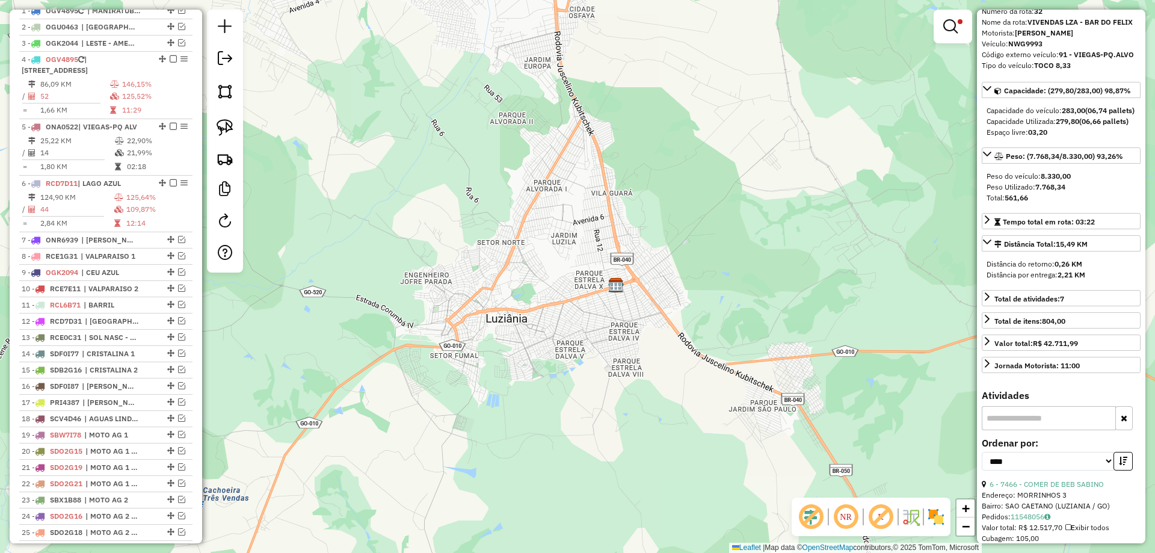
scroll to position [236, 0]
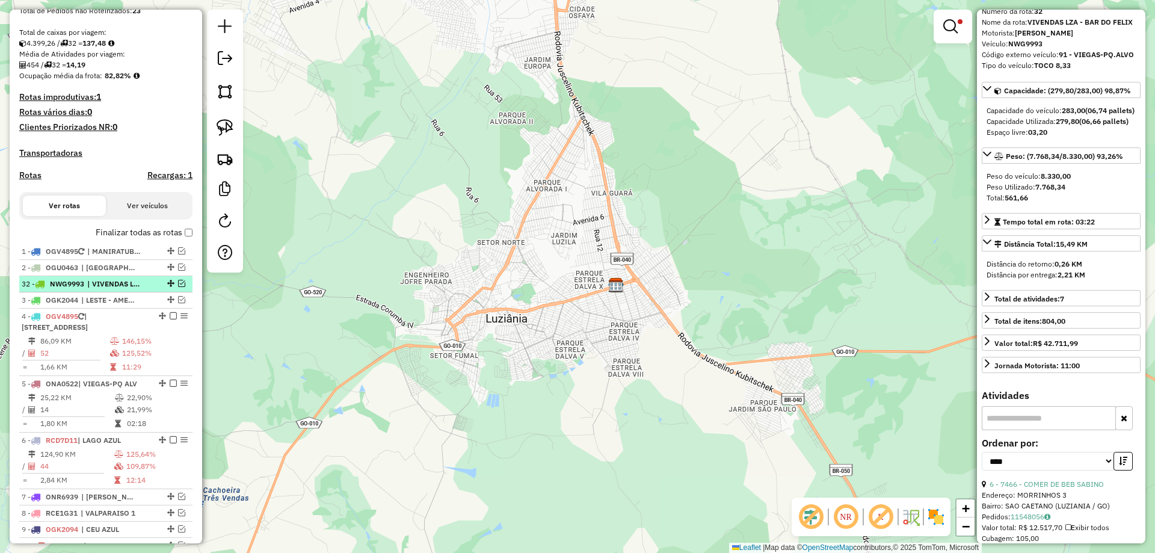
drag, startPoint x: 167, startPoint y: 296, endPoint x: 162, endPoint y: 289, distance: 8.2
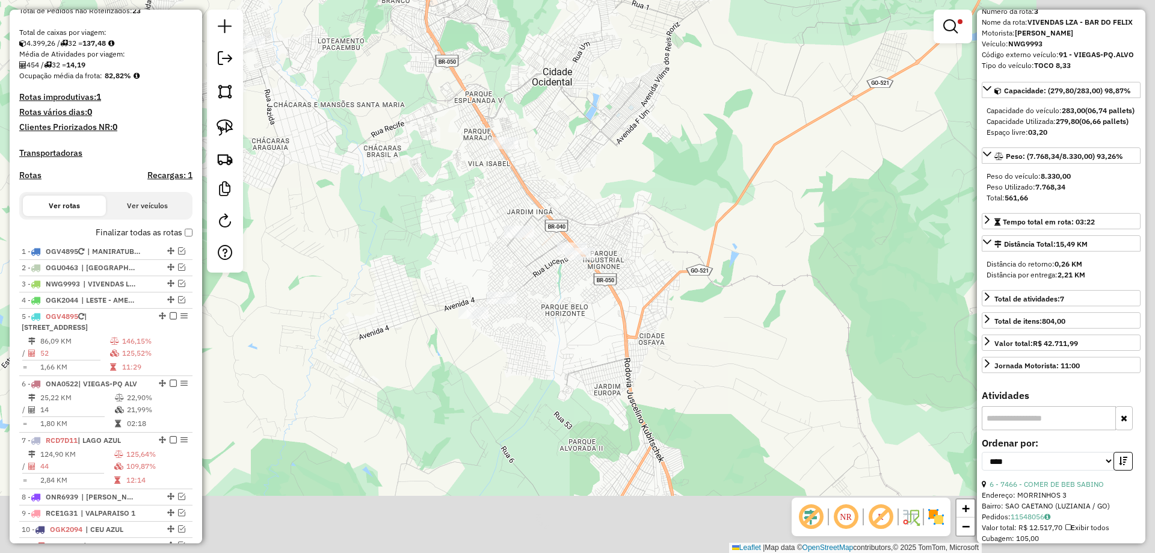
drag, startPoint x: 787, startPoint y: 307, endPoint x: 639, endPoint y: 228, distance: 168.4
click at [655, 222] on div "**********" at bounding box center [577, 276] width 1155 height 553
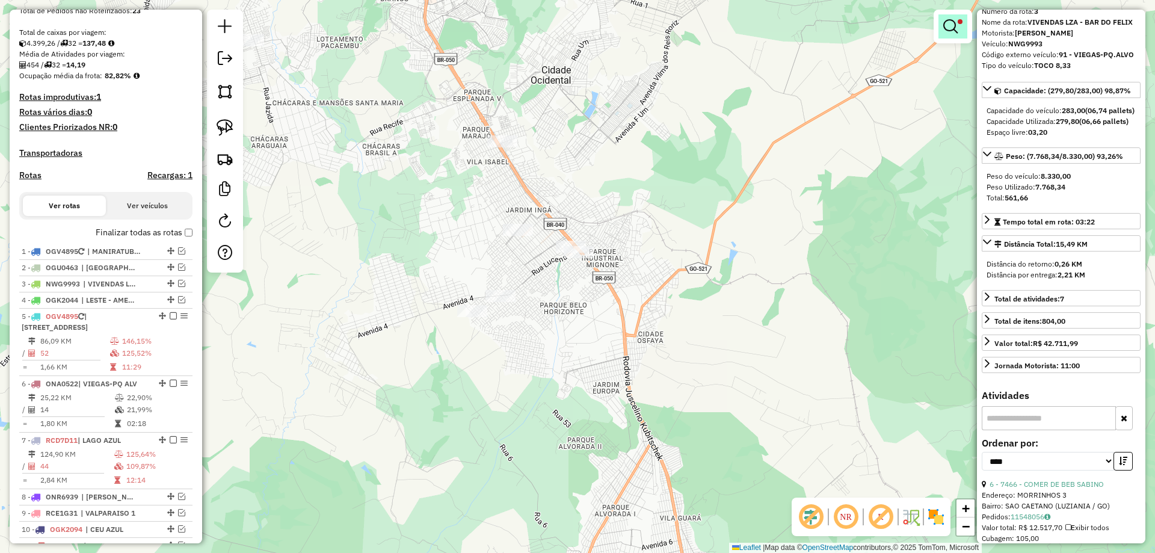
click at [954, 29] on em at bounding box center [950, 26] width 14 height 14
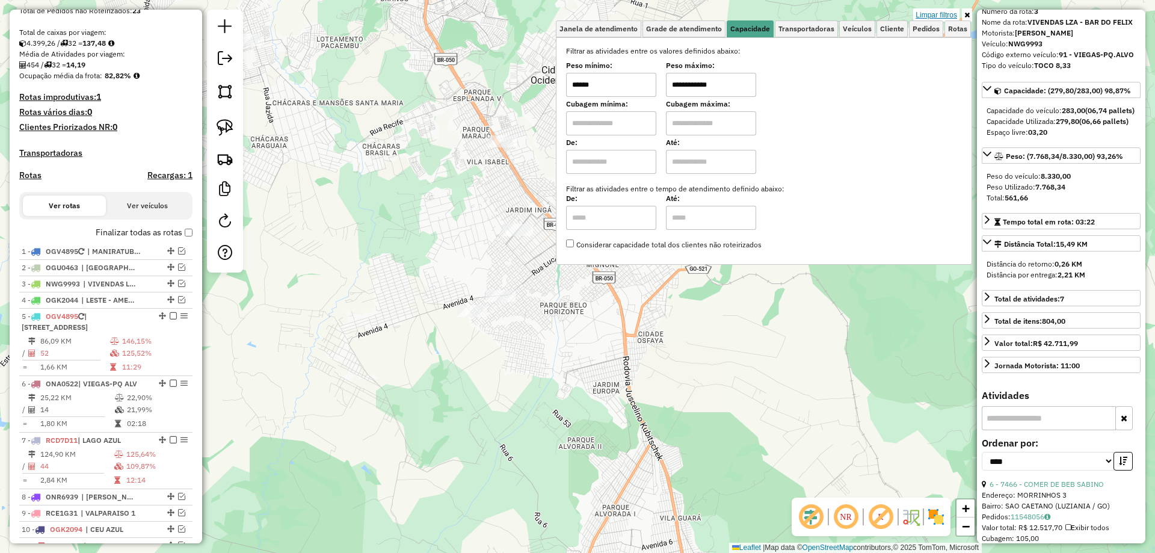
click at [949, 14] on link "Limpar filtros" at bounding box center [936, 14] width 46 height 13
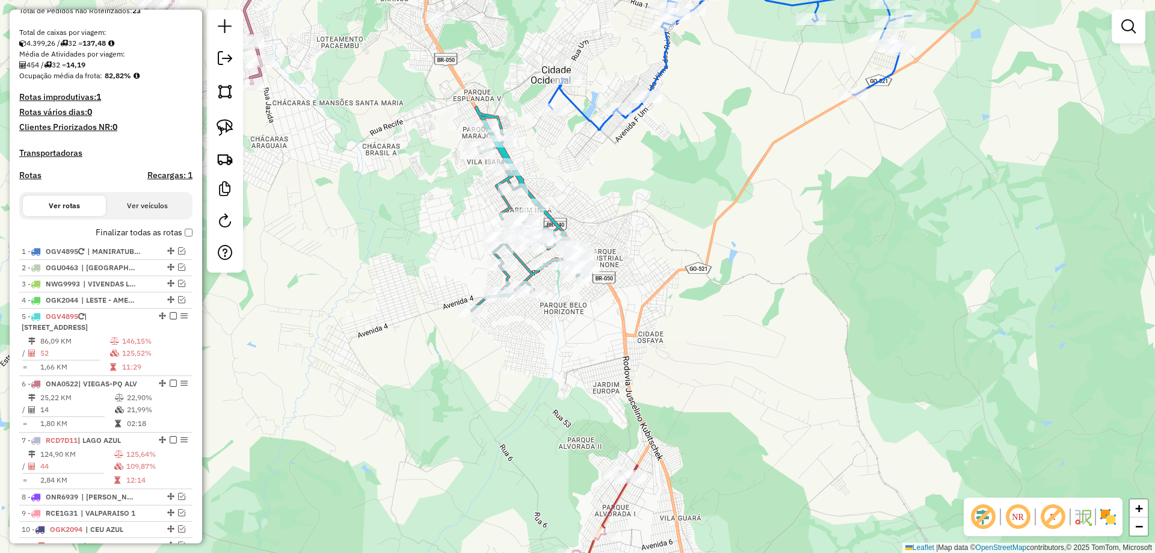
click at [604, 124] on icon at bounding box center [729, 54] width 362 height 151
select select "*********"
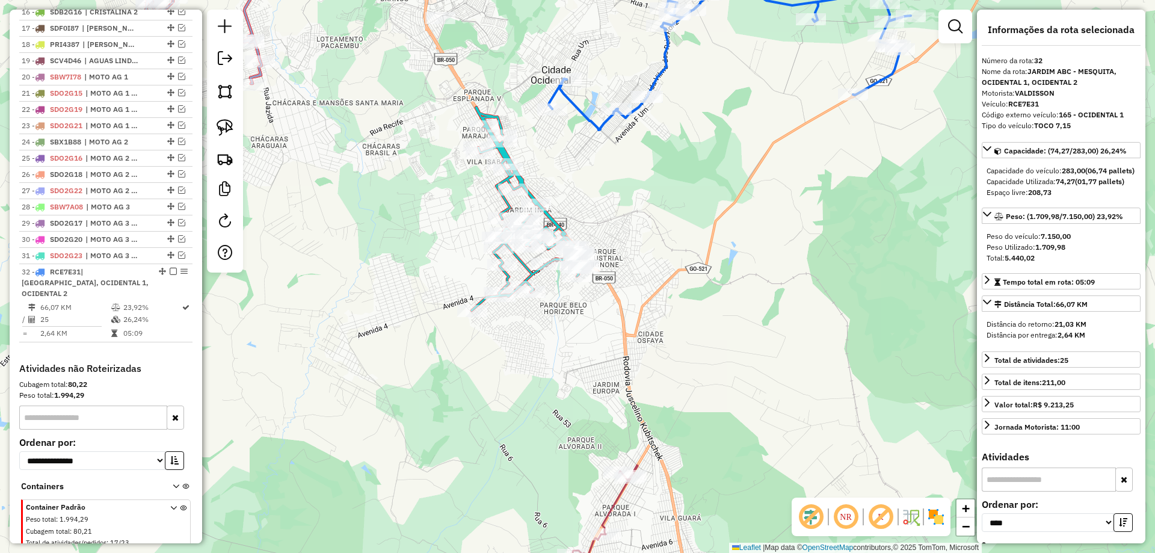
scroll to position [897, 0]
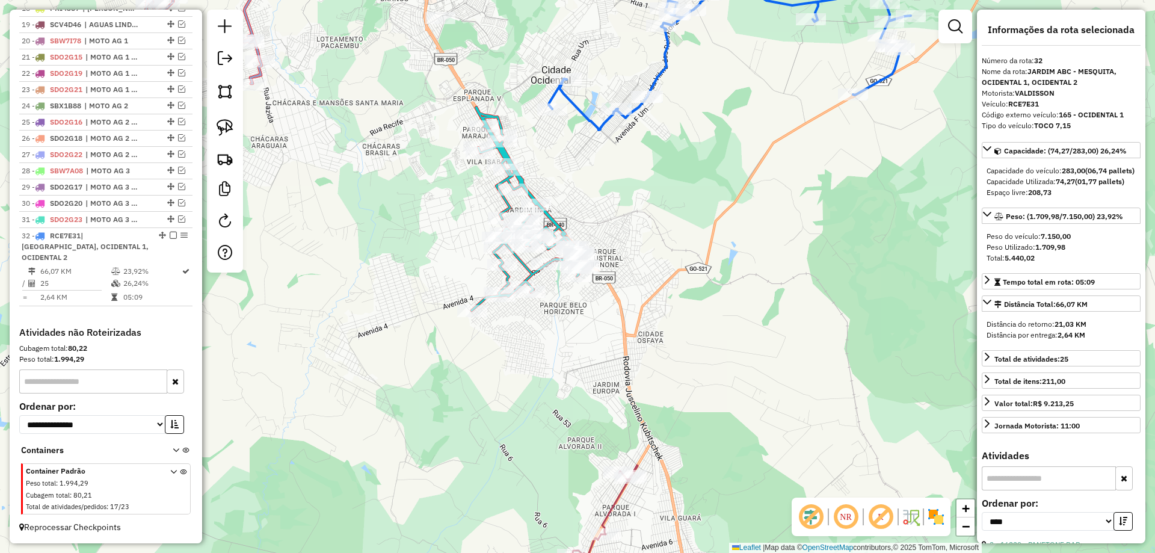
drag, startPoint x: 337, startPoint y: 218, endPoint x: 586, endPoint y: 268, distance: 254.5
click at [586, 268] on div "Janela de atendimento Grade de atendimento Capacidade Transportadoras Veículos …" at bounding box center [577, 276] width 1155 height 553
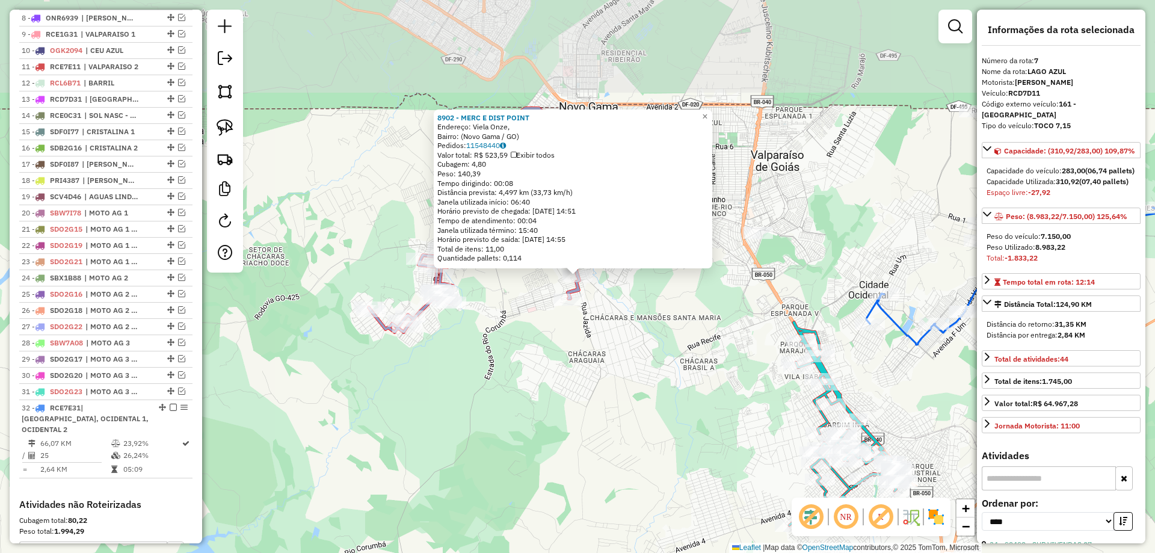
scroll to position [669, 0]
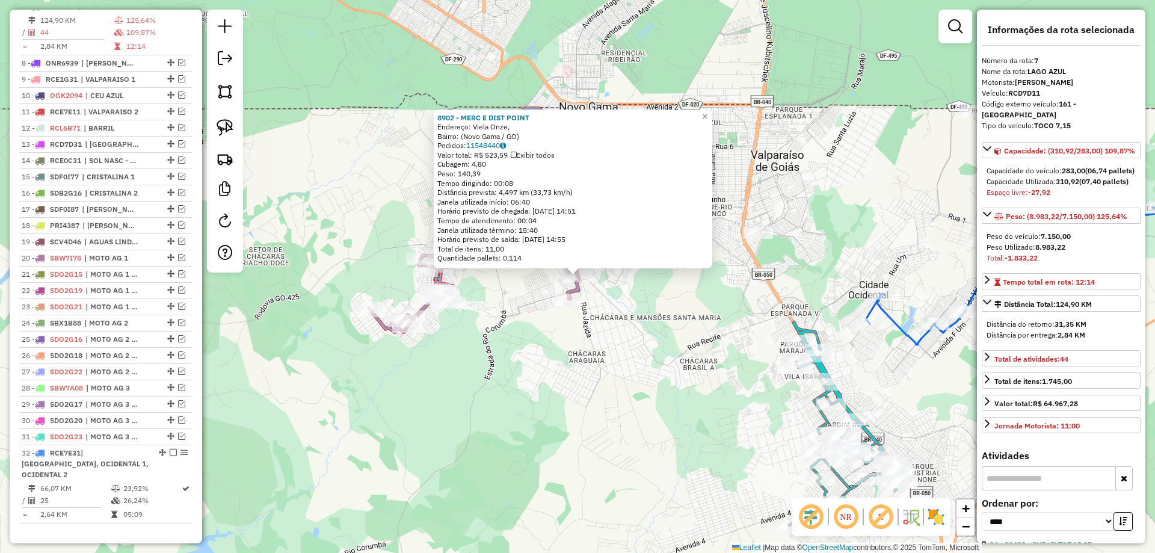
click at [618, 397] on div "8902 - MERC E DIST POINT Endereço: Viela Onze, Bairro: (Novo Gama / GO) Pedidos…" at bounding box center [577, 276] width 1155 height 553
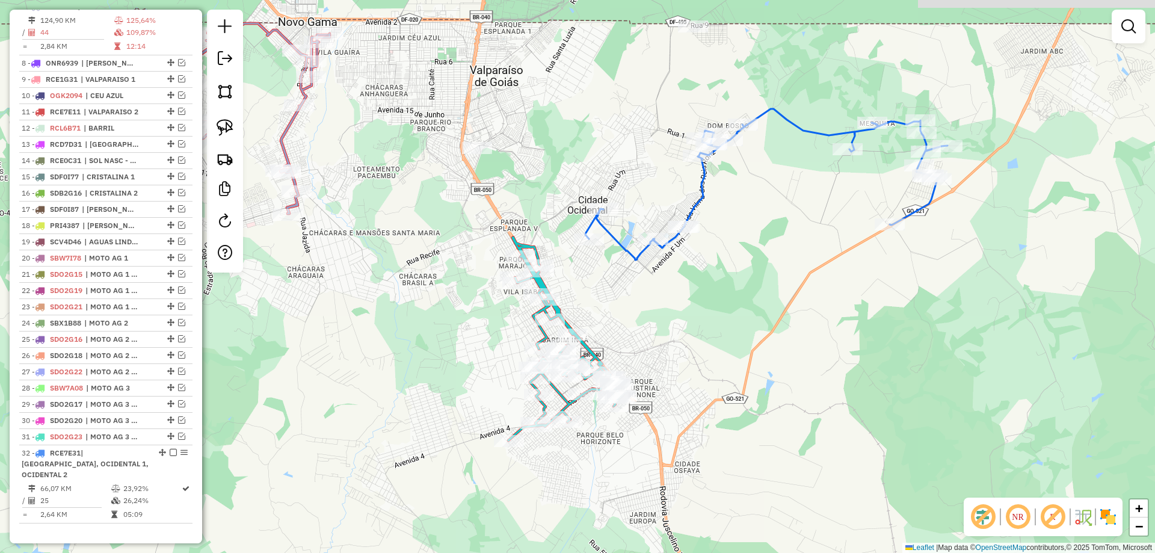
drag, startPoint x: 950, startPoint y: 392, endPoint x: 669, endPoint y: 307, distance: 293.3
click at [669, 307] on div "Janela de atendimento Grade de atendimento Capacidade Transportadoras Veículos …" at bounding box center [577, 276] width 1155 height 553
click at [690, 212] on icon at bounding box center [766, 184] width 362 height 151
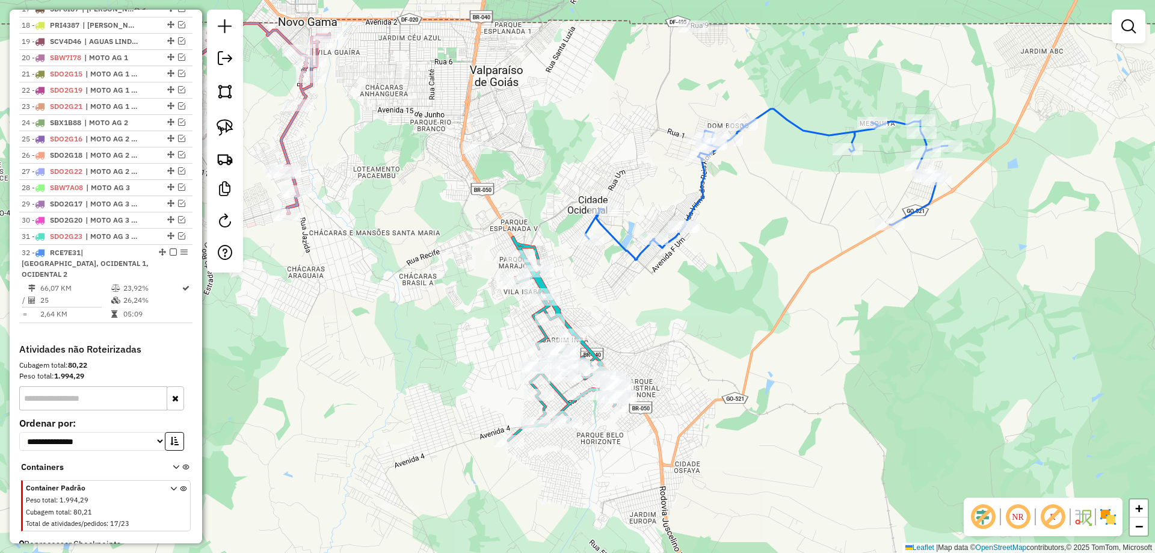
select select "*********"
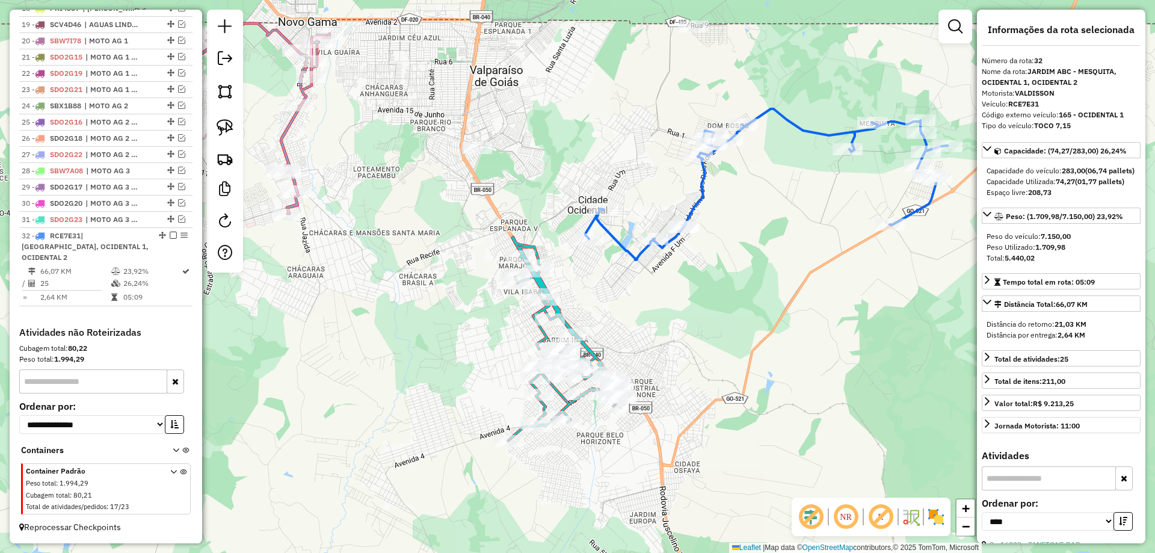
scroll to position [180, 0]
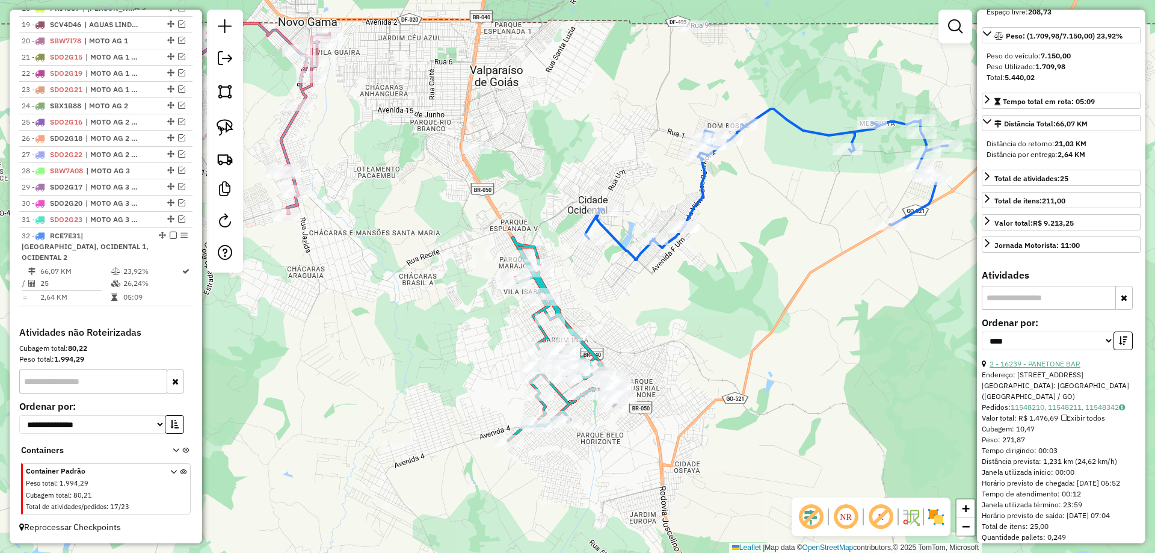
click at [1030, 368] on link "2 - 16239 - PANETONE BAR" at bounding box center [1034, 363] width 91 height 9
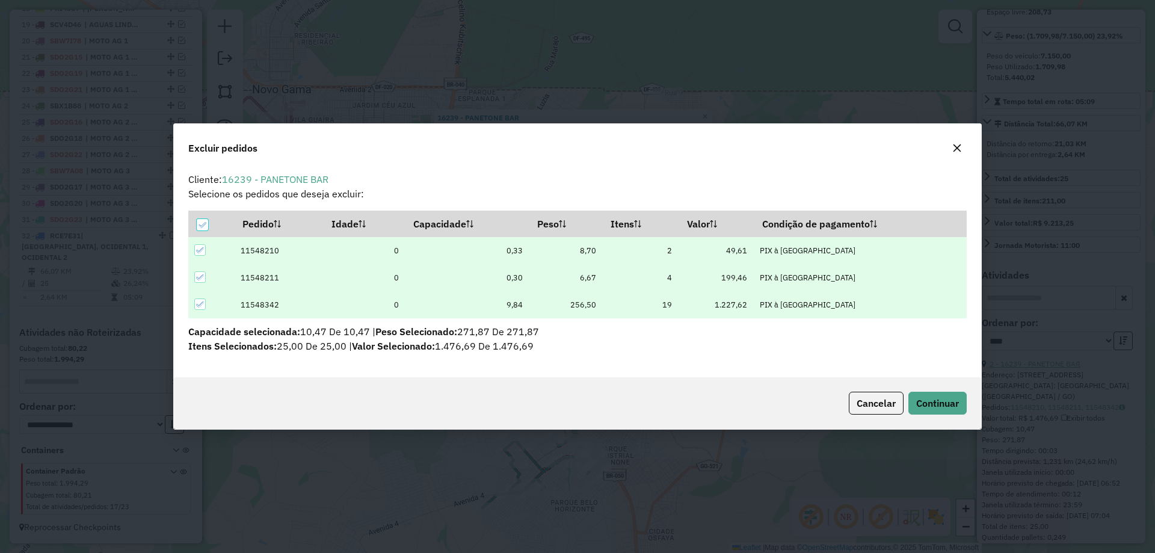
scroll to position [0, 0]
click at [938, 405] on span "Continuar" at bounding box center [937, 403] width 43 height 12
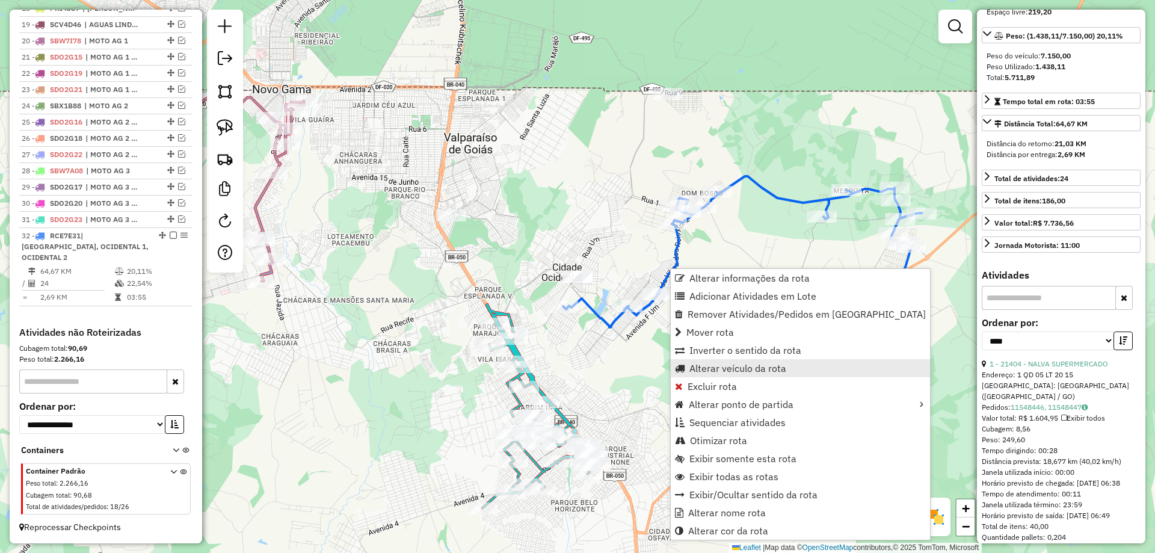
click at [708, 369] on span "Alterar veículo da rota" at bounding box center [737, 368] width 97 height 10
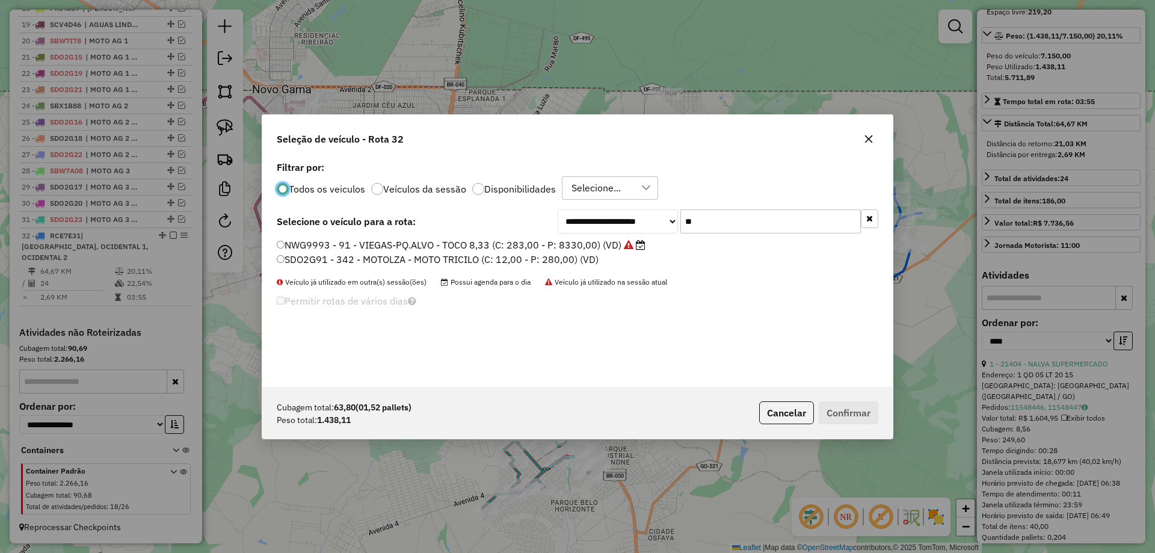
scroll to position [7, 4]
drag, startPoint x: 703, startPoint y: 219, endPoint x: 566, endPoint y: 221, distance: 136.5
click at [568, 221] on div "**********" at bounding box center [717, 221] width 321 height 24
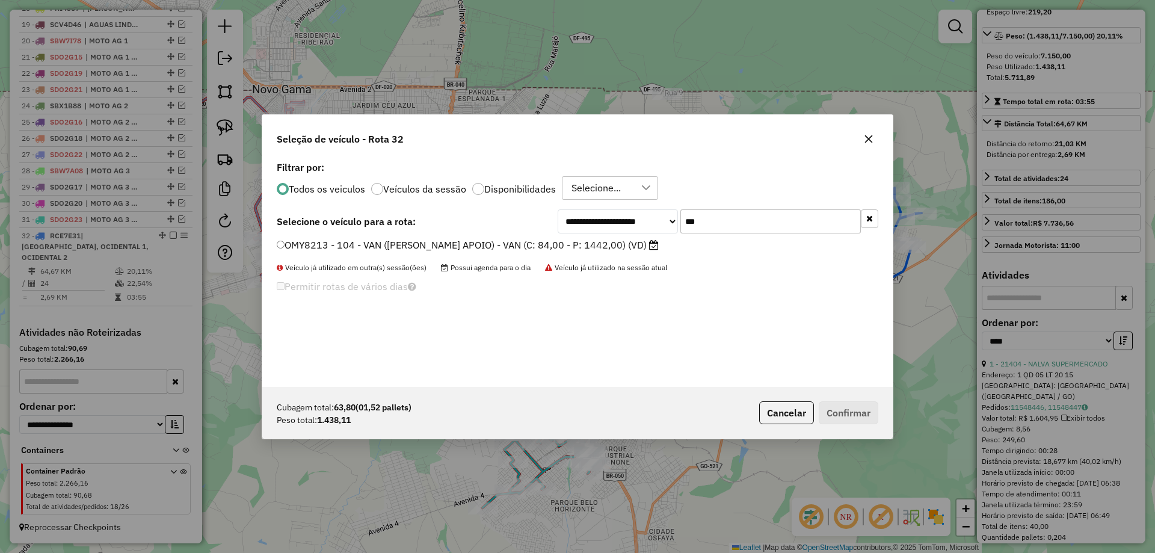
type input "***"
click at [429, 246] on label "OMY8213 - 104 - VAN (LUZIANIA APOIO) - VAN (C: 84,00 - P: 1442,00) (VD)" at bounding box center [468, 245] width 382 height 14
click at [844, 417] on button "Confirmar" at bounding box center [848, 412] width 60 height 23
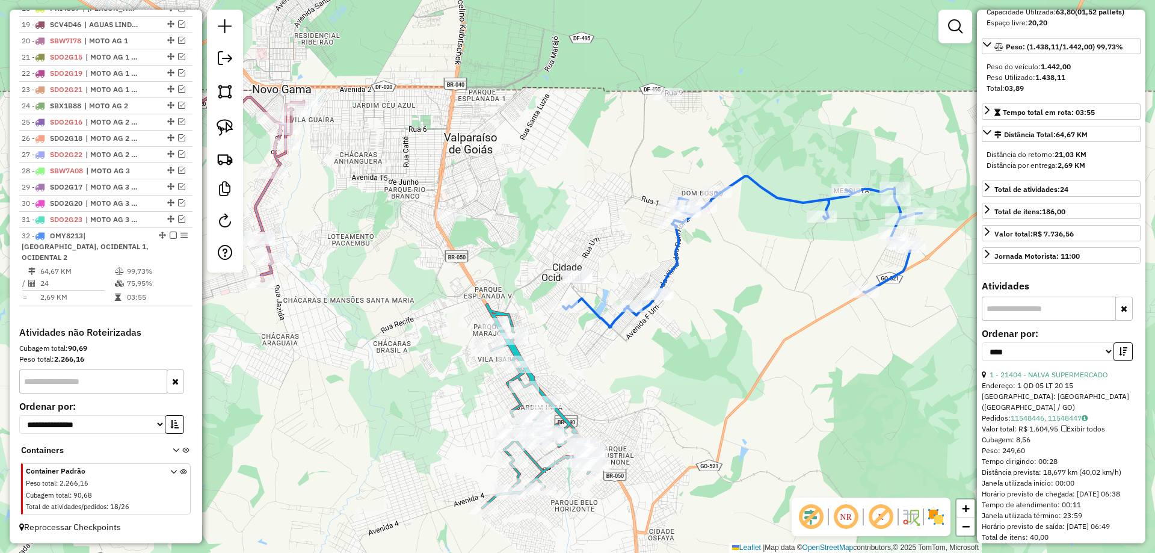
scroll to position [191, 0]
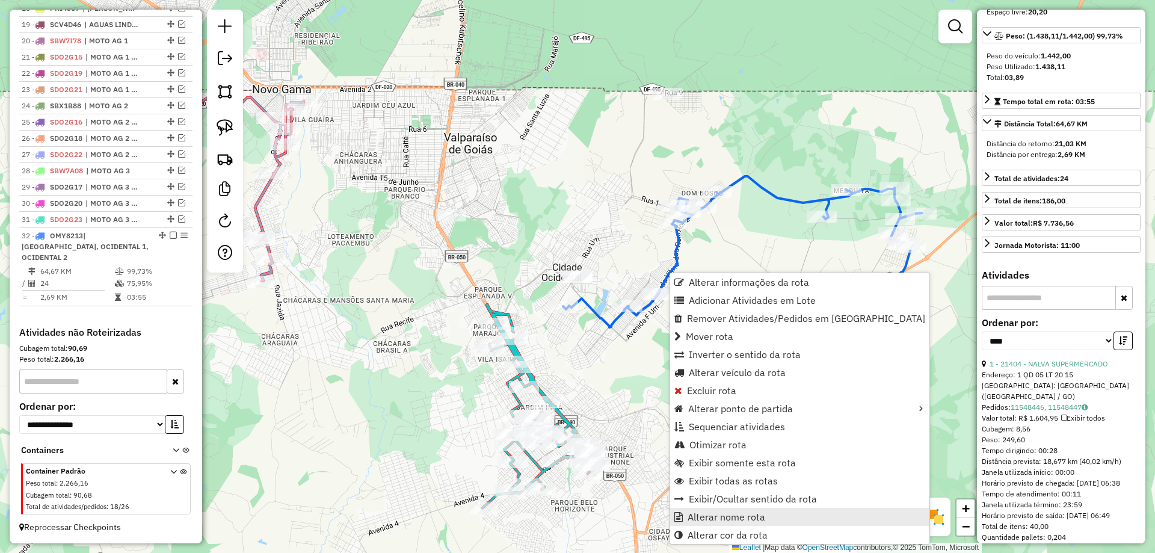
click at [711, 512] on span "Alterar nome rota" at bounding box center [726, 517] width 78 height 10
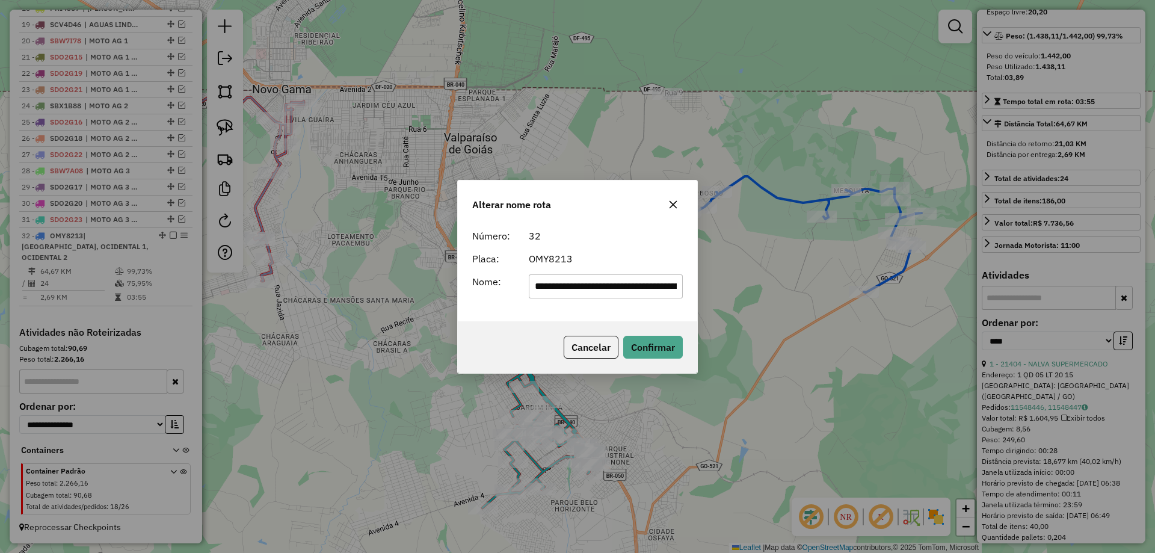
scroll to position [0, 98]
drag, startPoint x: 609, startPoint y: 283, endPoint x: 1154, endPoint y: 380, distance: 554.0
click at [1154, 380] on div "**********" at bounding box center [577, 276] width 1155 height 553
drag, startPoint x: 623, startPoint y: 283, endPoint x: 77, endPoint y: 266, distance: 546.3
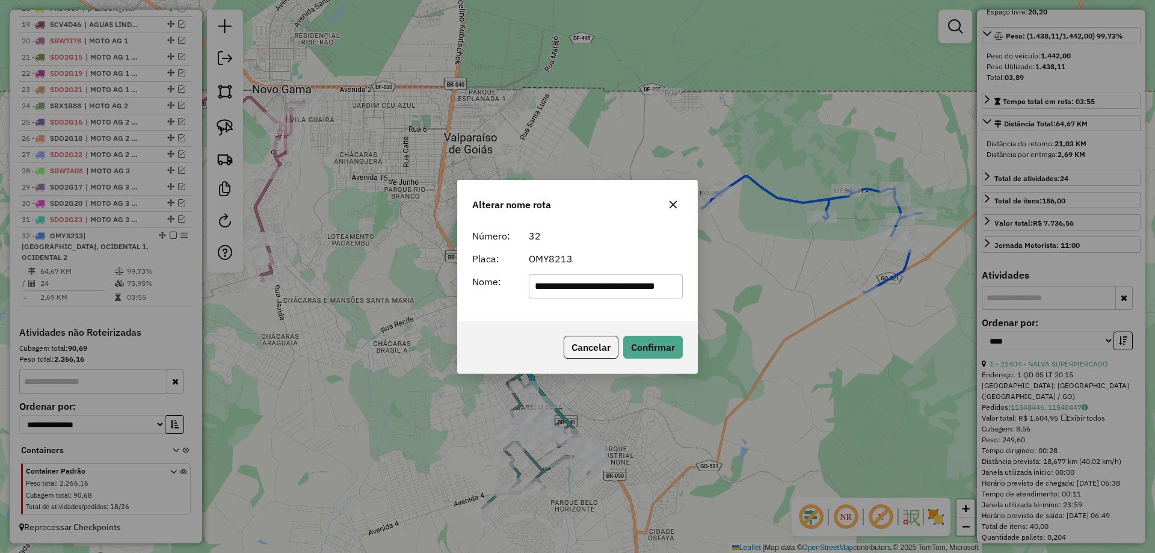
click at [77, 266] on div "**********" at bounding box center [577, 276] width 1155 height 553
click at [636, 284] on input "*********" at bounding box center [606, 286] width 155 height 24
type input "**********"
click at [642, 351] on button "Confirmar" at bounding box center [653, 347] width 60 height 23
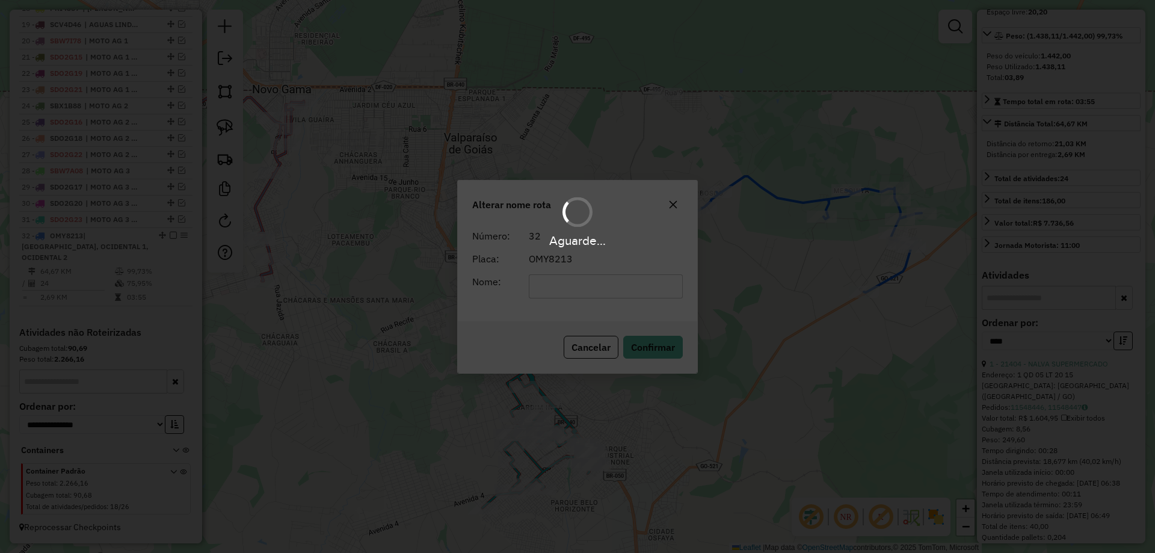
scroll to position [180, 0]
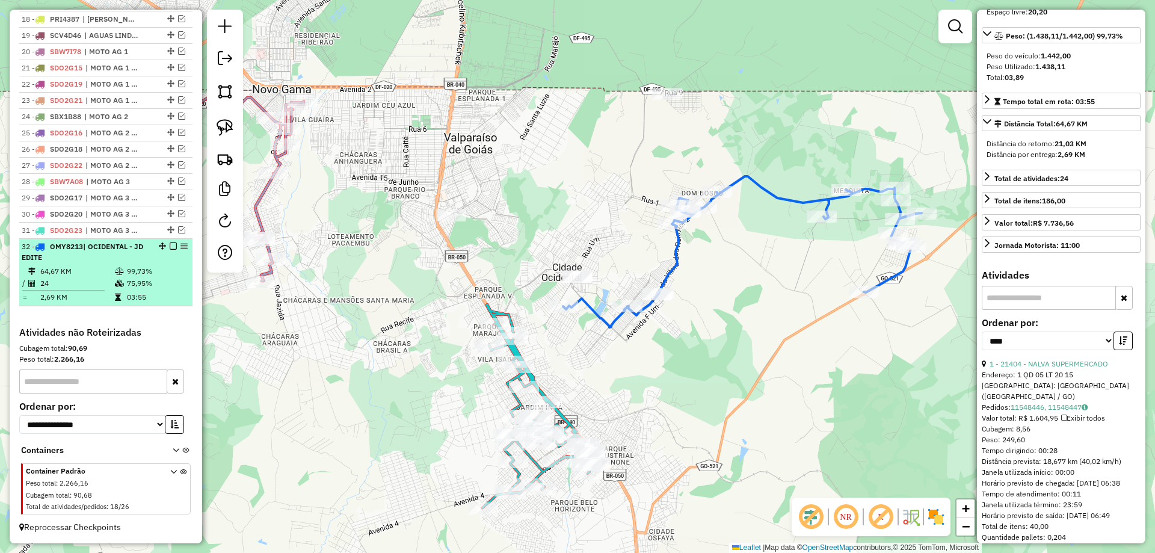
click at [171, 244] on em at bounding box center [173, 245] width 7 height 7
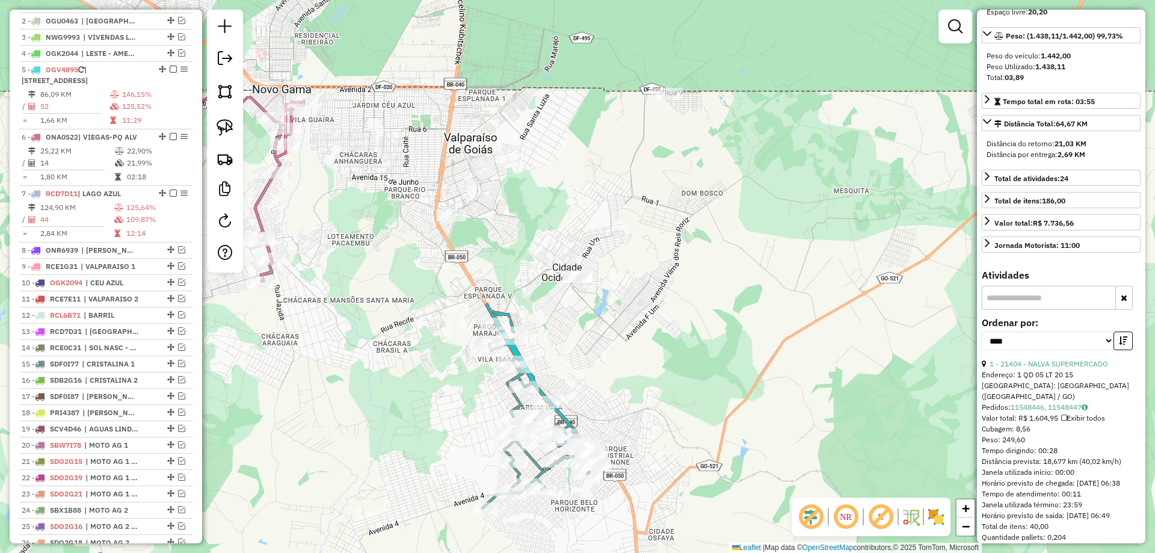
scroll to position [474, 0]
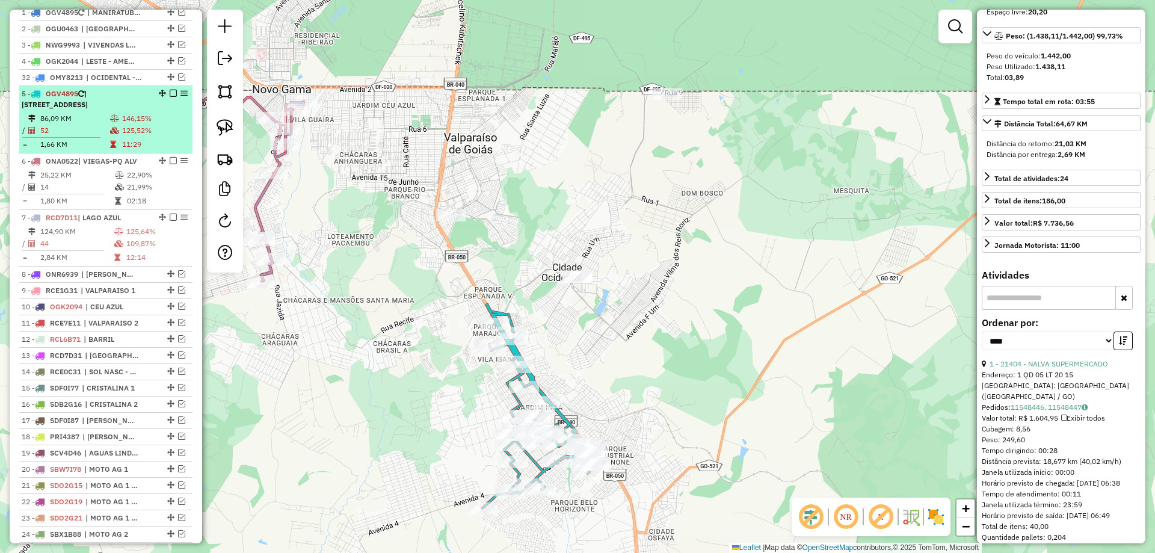
drag, startPoint x: 166, startPoint y: 298, endPoint x: 141, endPoint y: 99, distance: 201.2
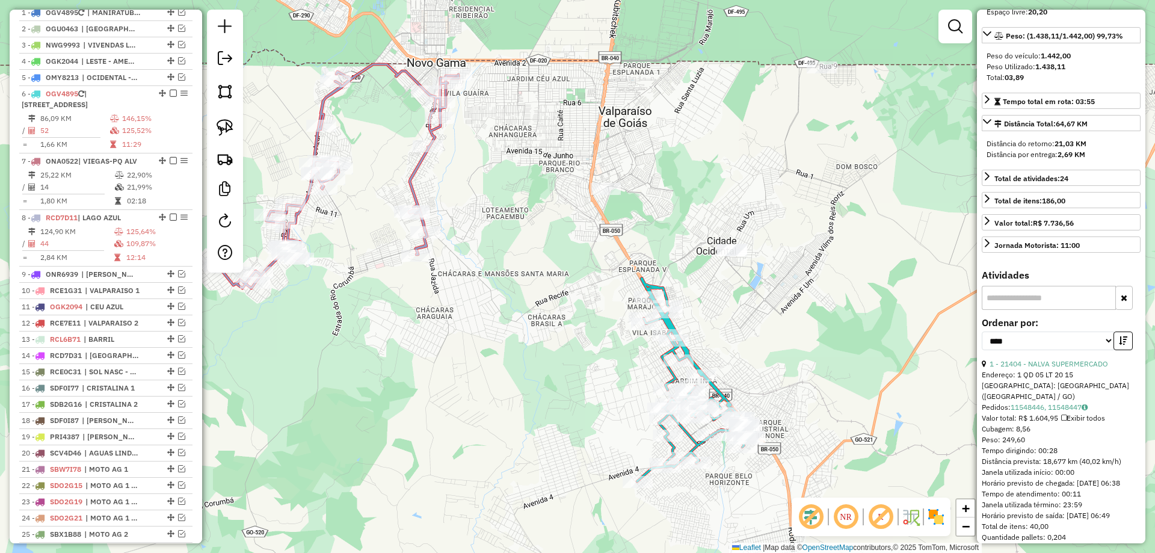
drag, startPoint x: 368, startPoint y: 240, endPoint x: 517, endPoint y: 214, distance: 150.8
click at [516, 214] on div "Janela de atendimento Grade de atendimento Capacidade Transportadoras Veículos …" at bounding box center [577, 276] width 1155 height 553
click at [225, 119] on img at bounding box center [224, 127] width 17 height 17
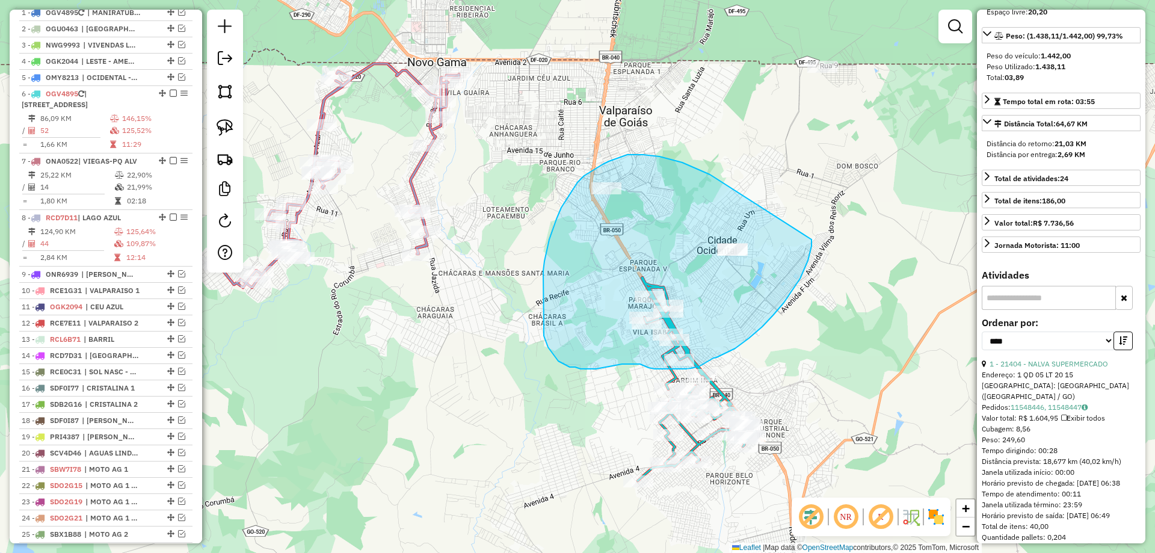
drag, startPoint x: 627, startPoint y: 155, endPoint x: 811, endPoint y: 238, distance: 202.1
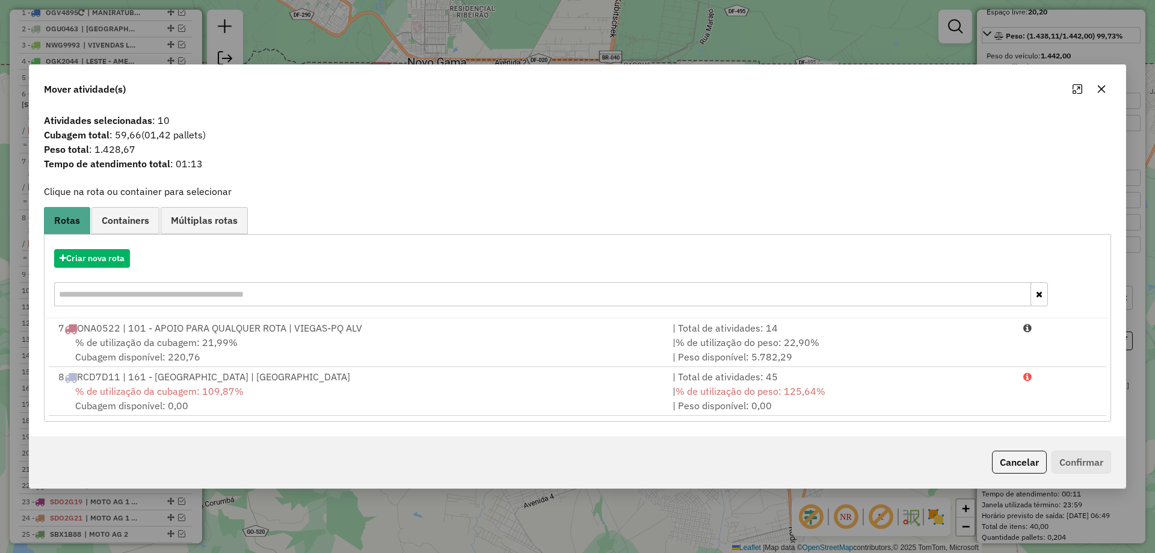
click at [96, 271] on div "Criar nova rota" at bounding box center [577, 279] width 1061 height 78
click at [114, 247] on div "Criar nova rota" at bounding box center [577, 279] width 1061 height 78
click at [112, 266] on button "Criar nova rota" at bounding box center [92, 258] width 76 height 19
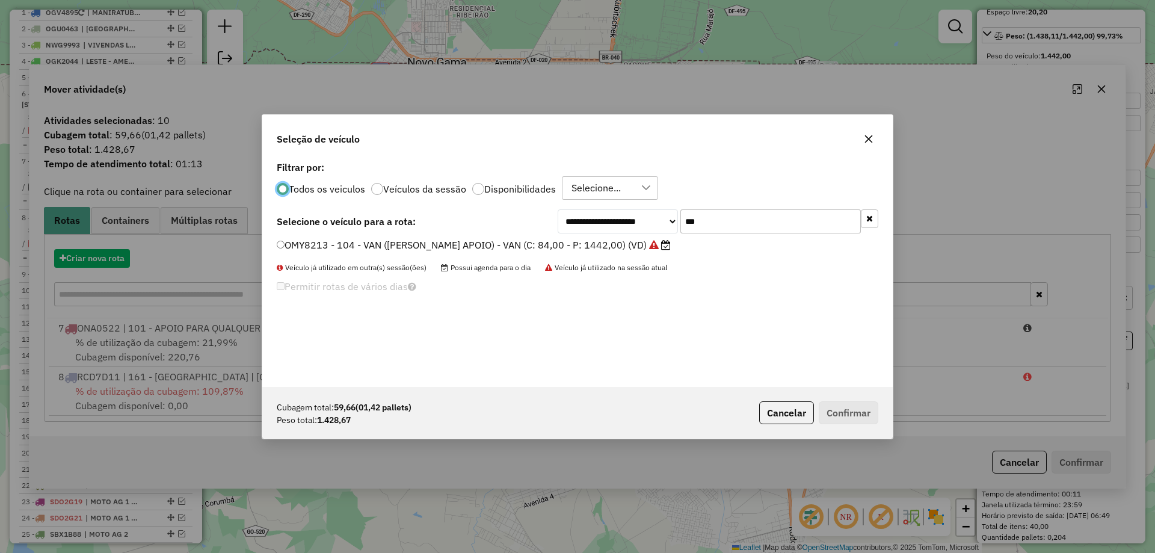
scroll to position [7, 4]
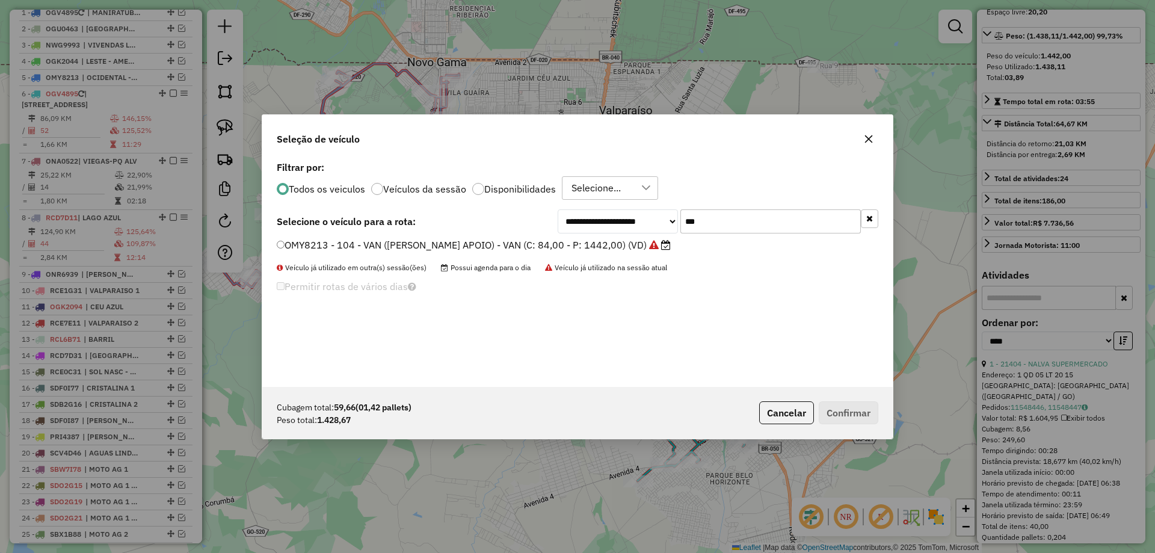
drag, startPoint x: 740, startPoint y: 230, endPoint x: 308, endPoint y: 180, distance: 435.2
click at [313, 180] on div "**********" at bounding box center [577, 272] width 630 height 229
type input "***"
click at [320, 245] on label "RCE7E31 - 165 - OCIDENTAL 1 - TOCO 7,15 (C: 283,00 - P: 7150,00) (VD)" at bounding box center [448, 245] width 342 height 14
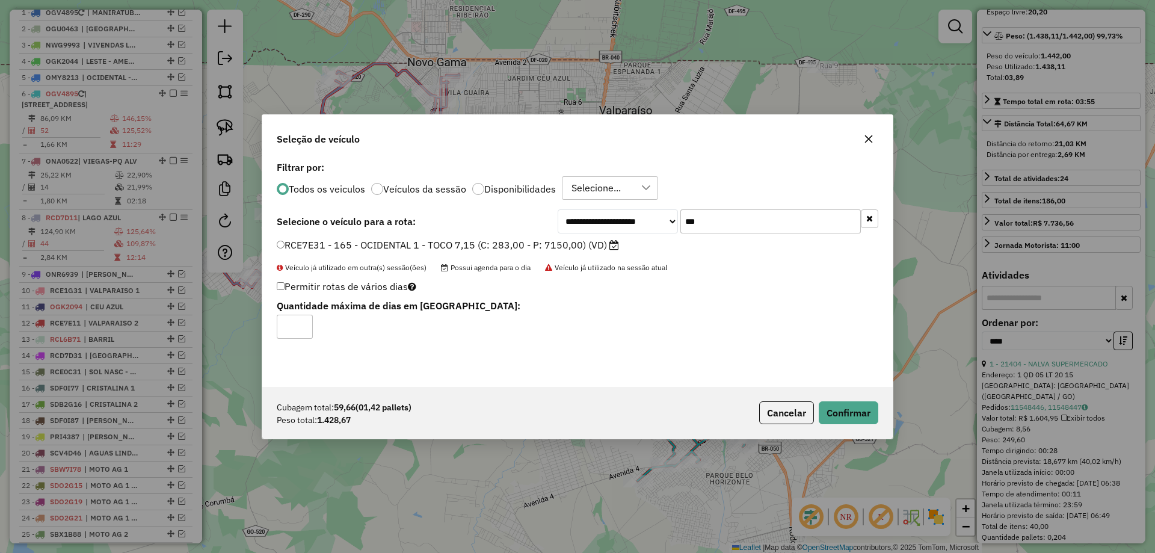
drag, startPoint x: 584, startPoint y: 216, endPoint x: 489, endPoint y: 205, distance: 95.7
click at [490, 205] on div "**********" at bounding box center [577, 272] width 630 height 229
click at [842, 410] on button "Confirmar" at bounding box center [848, 412] width 60 height 23
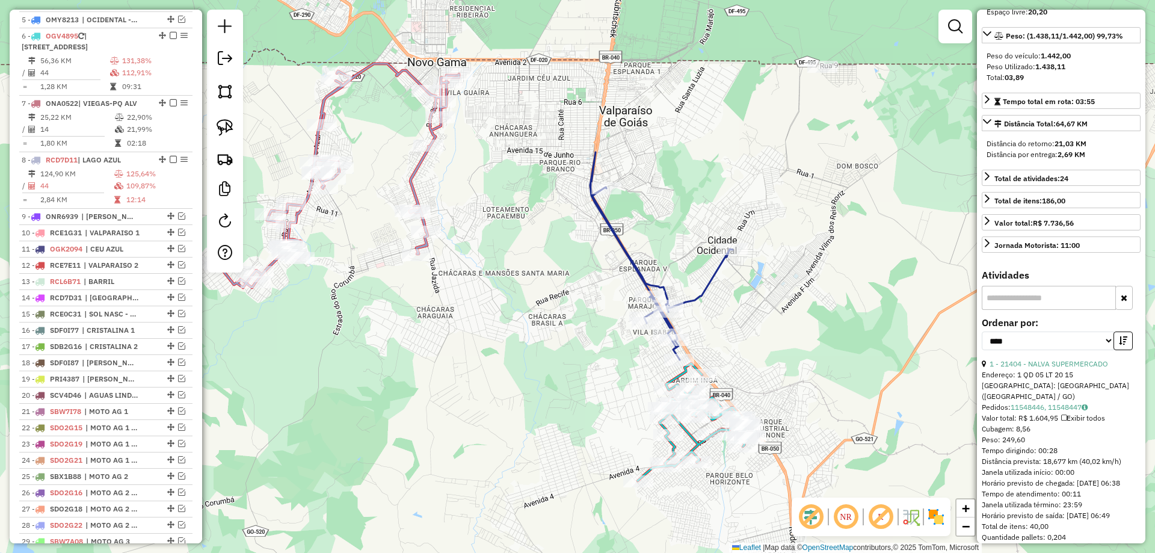
scroll to position [545, 0]
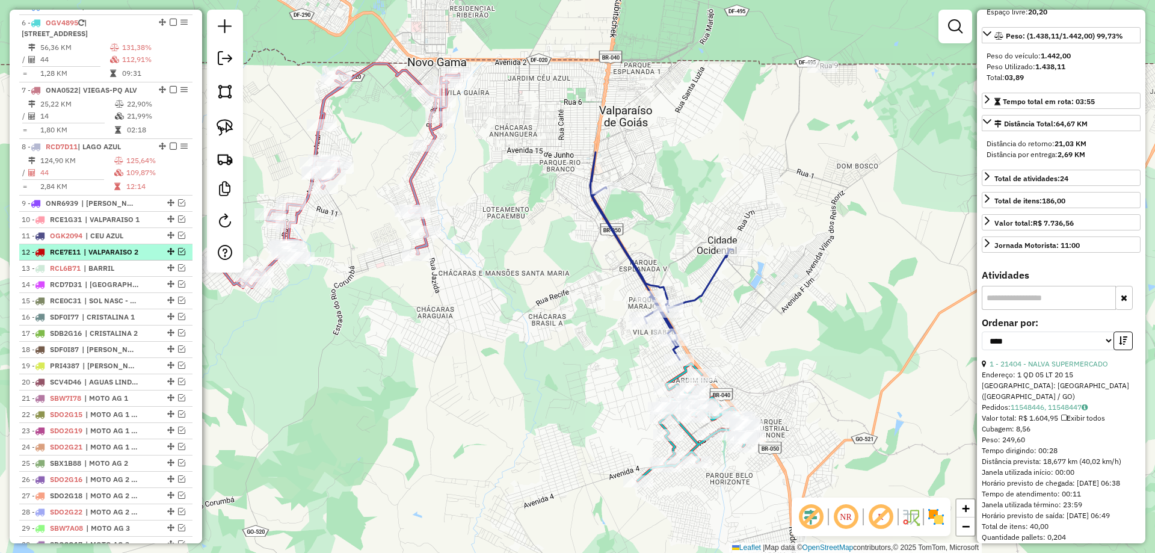
click at [147, 257] on div "12 - RCE7E11 | VALPARAISO 2" at bounding box center [106, 252] width 168 height 11
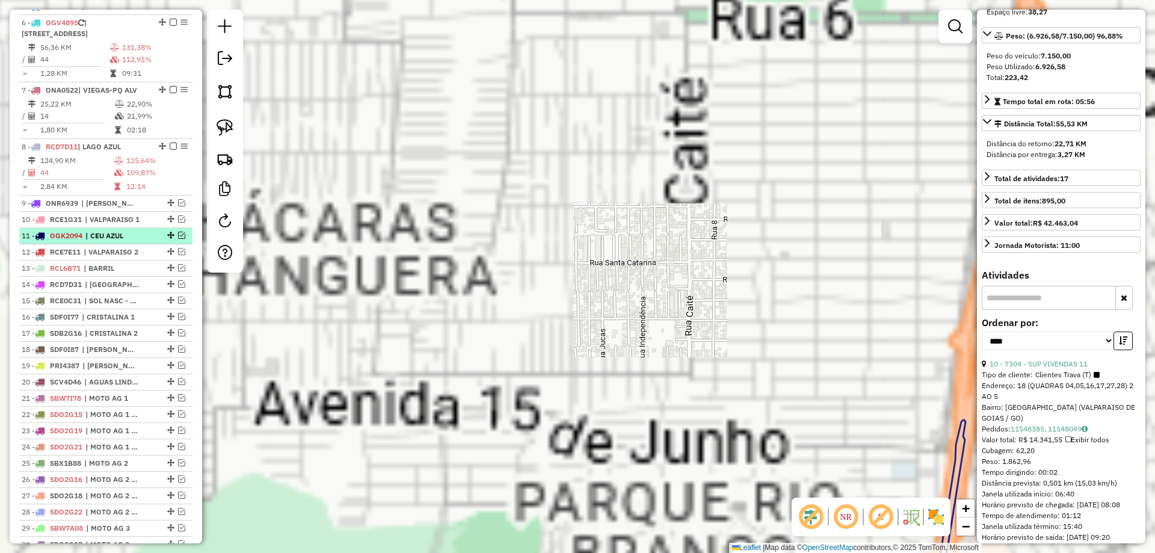
click at [143, 241] on div "11 - OGK2094 | CEU AZUL" at bounding box center [85, 235] width 127 height 11
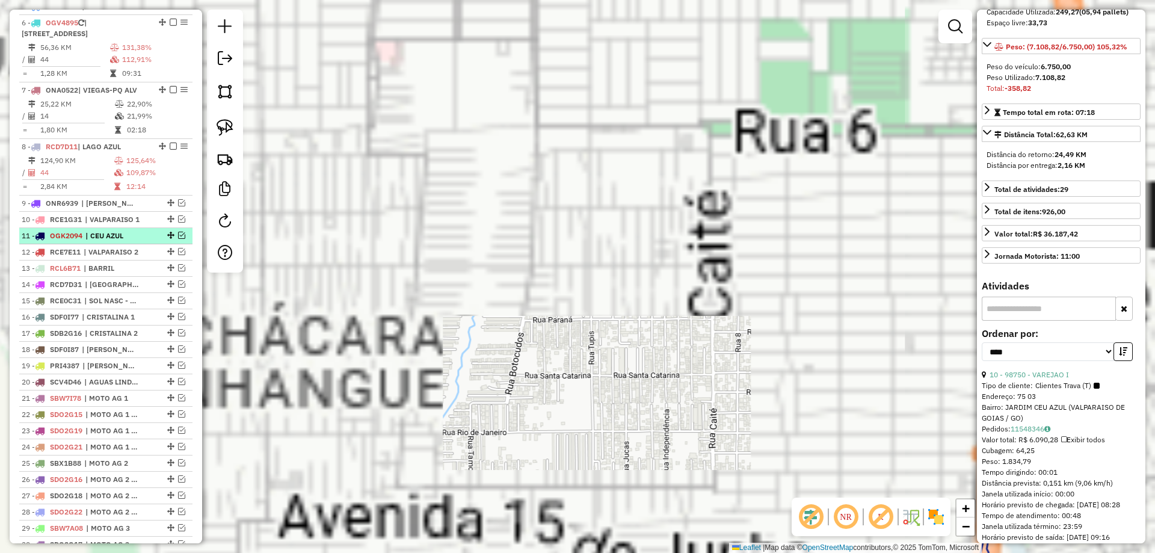
scroll to position [180, 0]
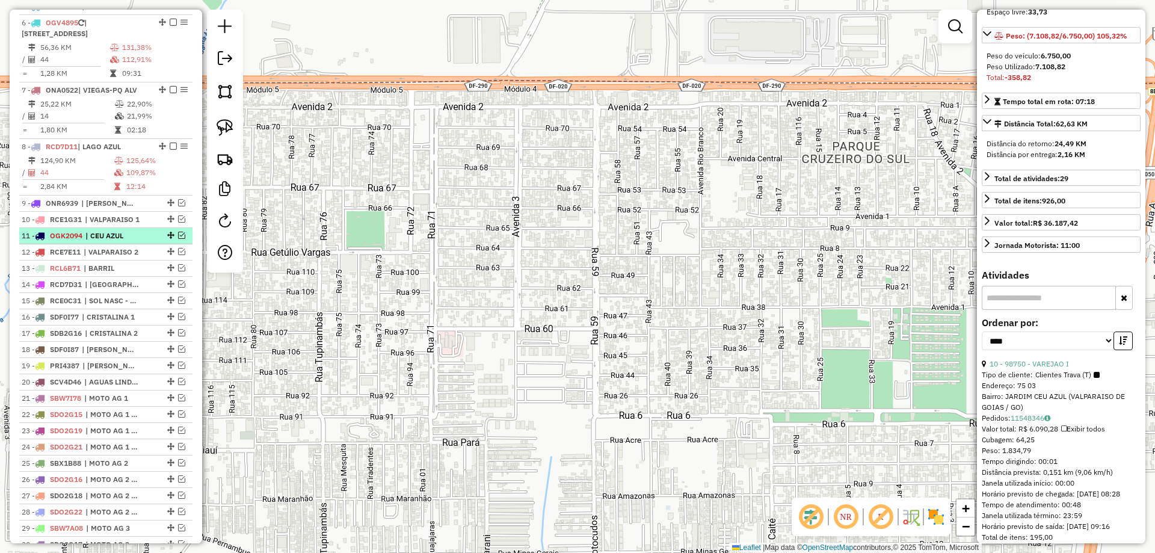
click at [178, 239] on em at bounding box center [181, 235] width 7 height 7
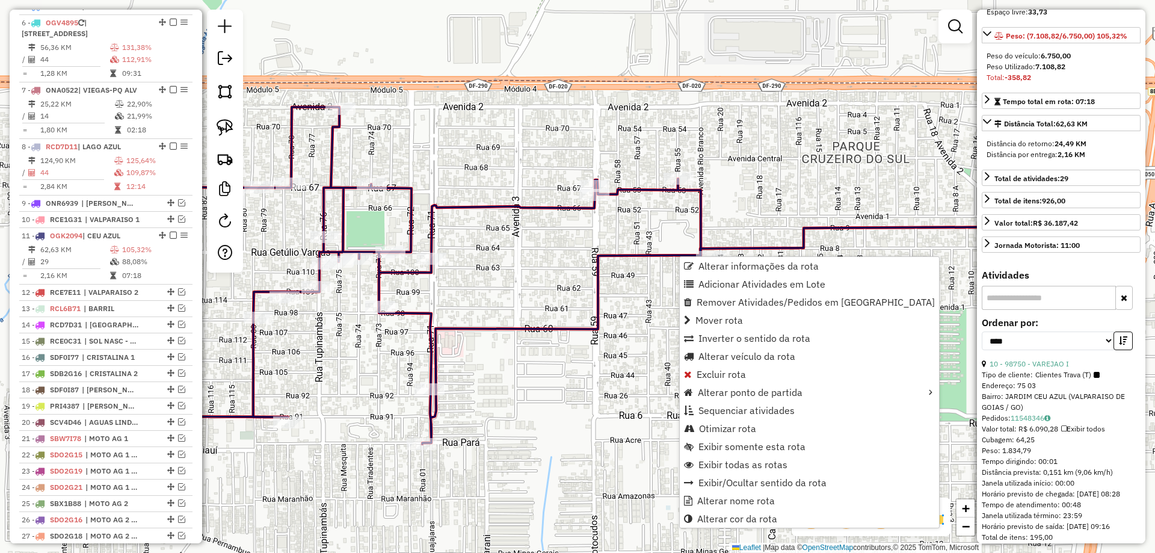
scroll to position [775, 0]
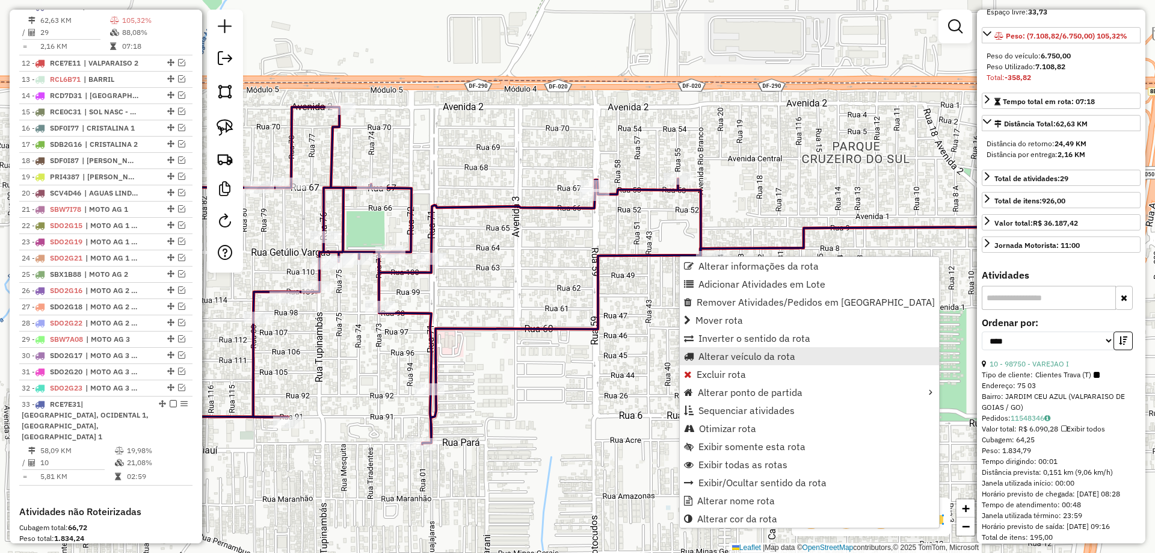
click at [723, 352] on span "Alterar veículo da rota" at bounding box center [746, 356] width 97 height 10
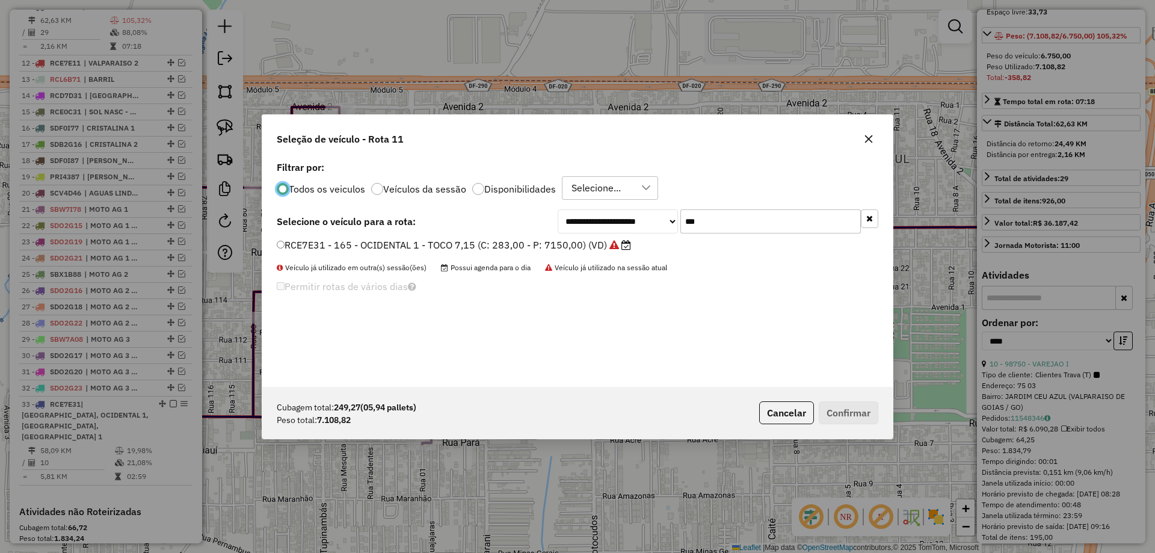
scroll to position [7, 4]
drag, startPoint x: 730, startPoint y: 218, endPoint x: 363, endPoint y: 187, distance: 368.1
click at [366, 193] on div "**********" at bounding box center [577, 272] width 630 height 229
type input "**"
click at [397, 244] on label "NWK9393 - 90 - LESTE-FUMAL - TOCO 8,33 (C: 283,00 - P: 8330,00) (VD)" at bounding box center [448, 245] width 342 height 14
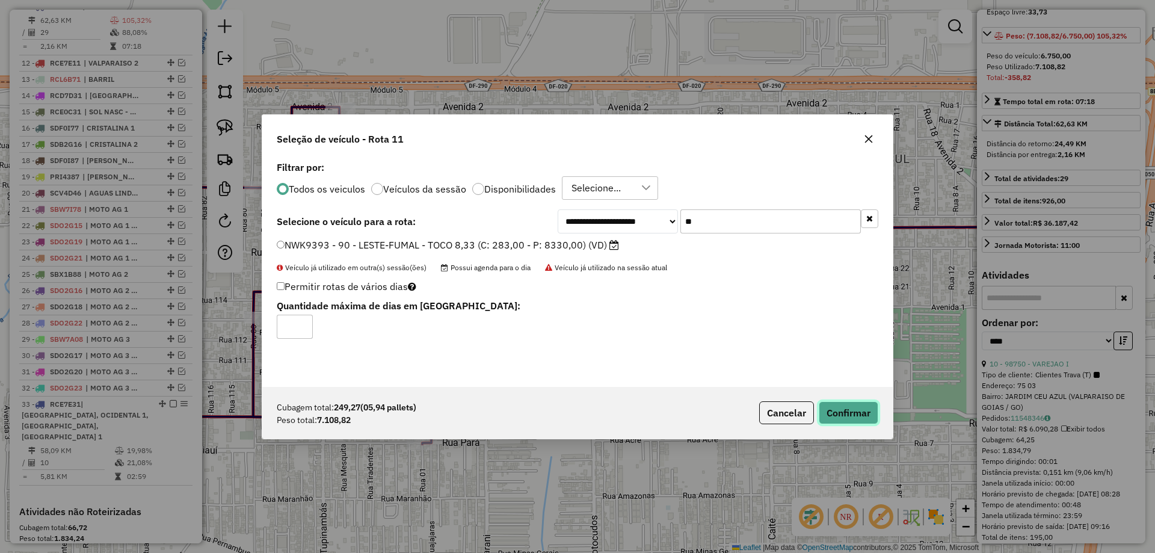
click at [836, 412] on button "Confirmar" at bounding box center [848, 412] width 60 height 23
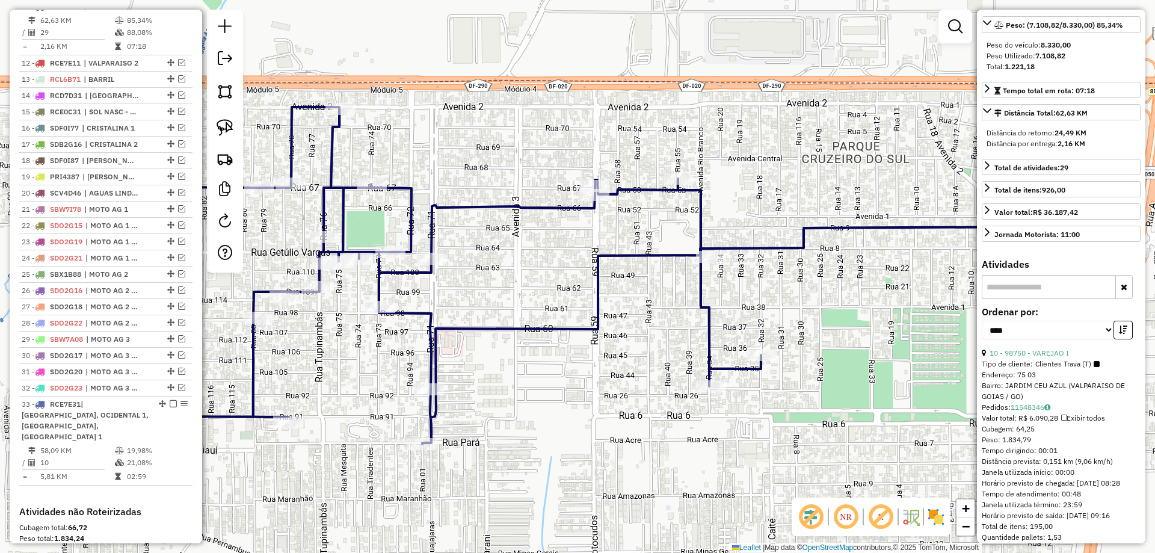
scroll to position [170, 0]
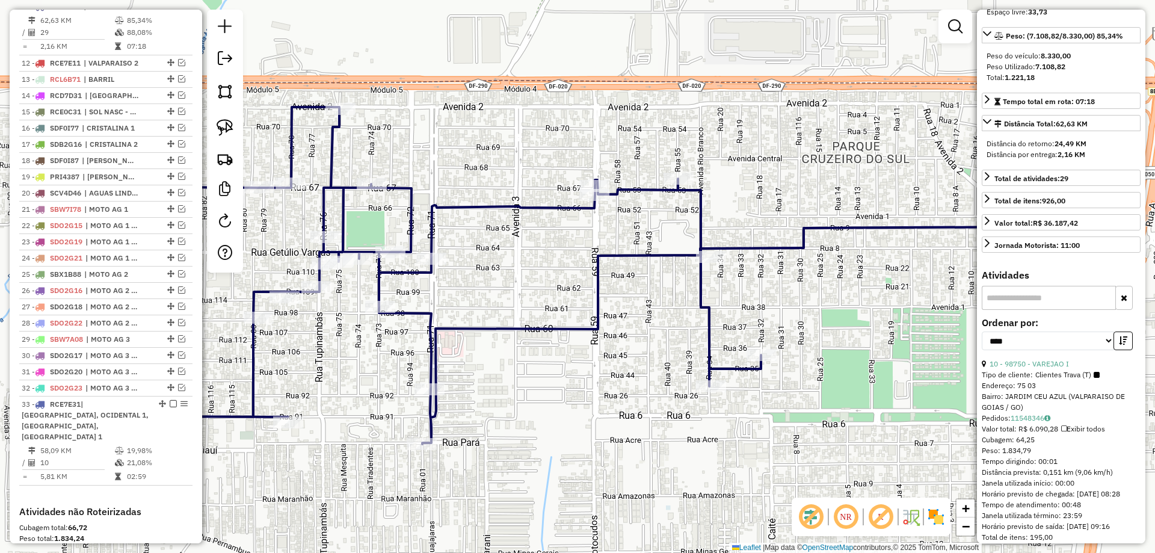
click at [170, 10] on em at bounding box center [173, 5] width 7 height 7
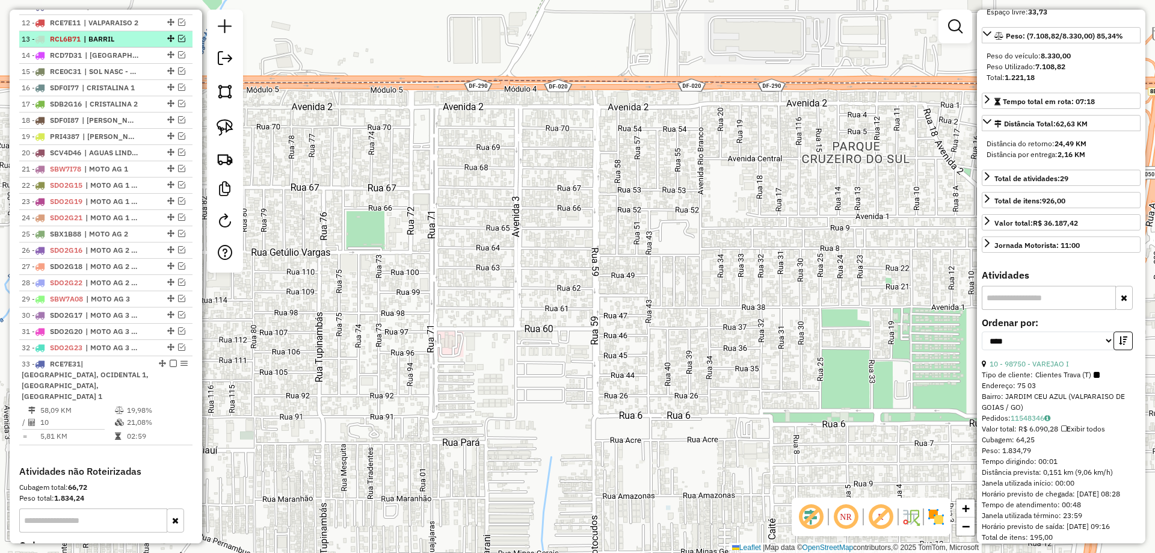
click at [179, 42] on em at bounding box center [181, 38] width 7 height 7
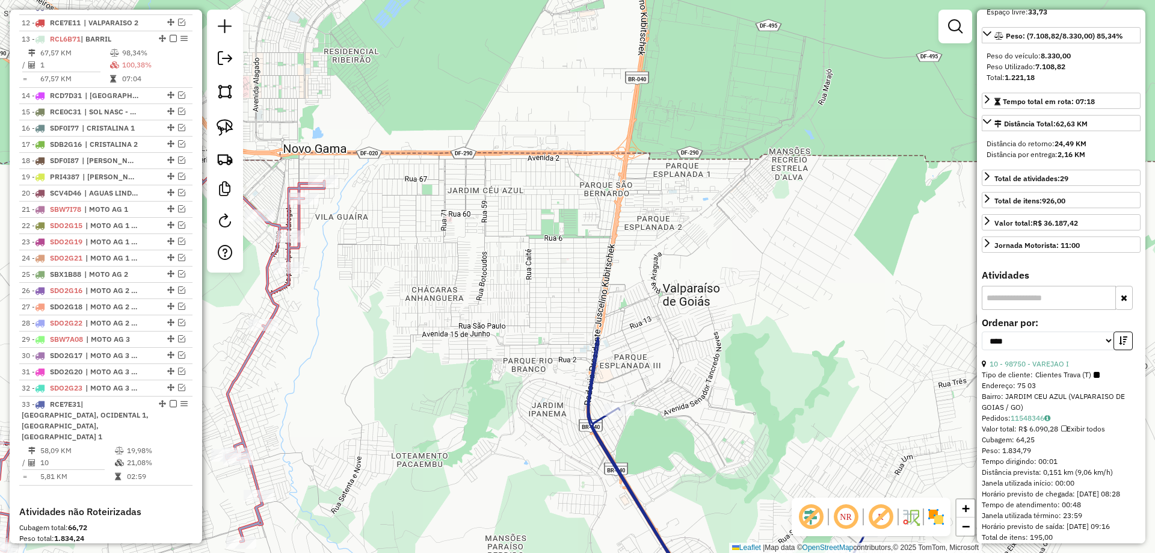
click at [296, 222] on icon at bounding box center [105, 384] width 440 height 448
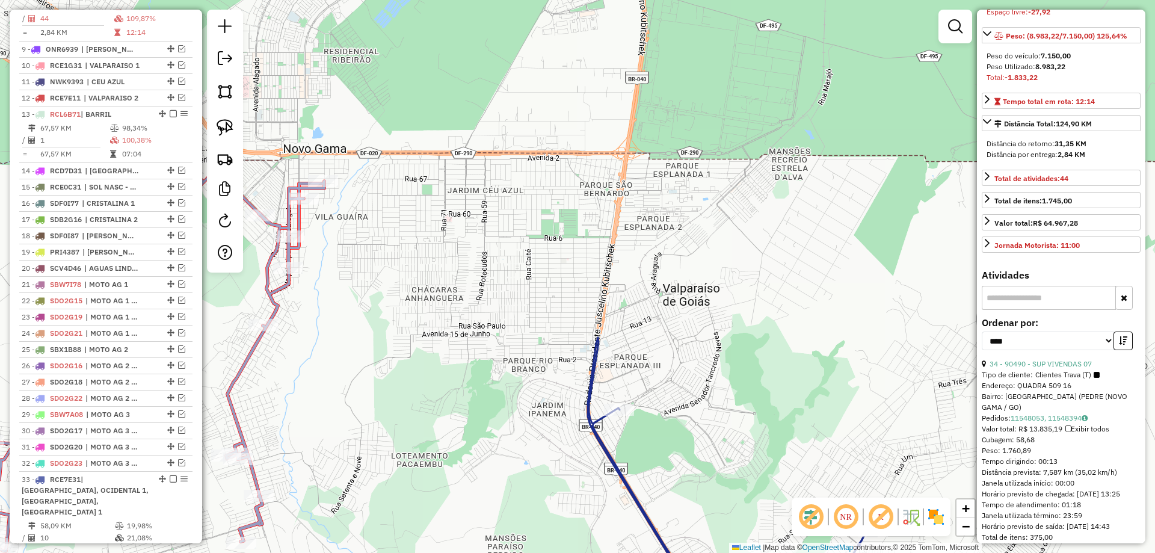
scroll to position [686, 0]
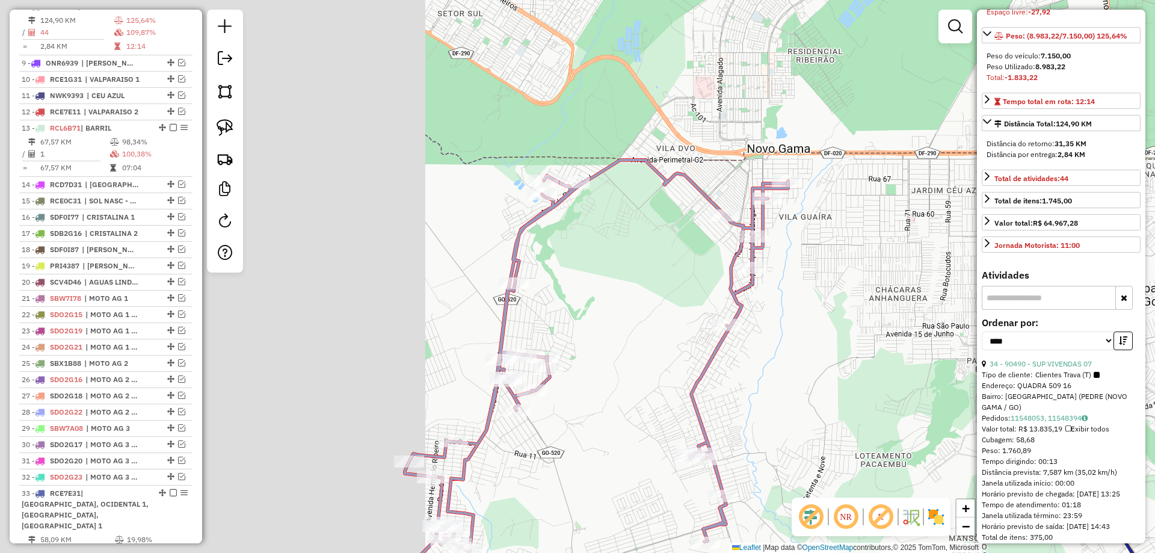
drag, startPoint x: 668, startPoint y: 267, endPoint x: 784, endPoint y: 244, distance: 118.3
click at [897, 267] on div "Janela de atendimento Grade de atendimento Capacidade Transportadoras Veículos …" at bounding box center [577, 276] width 1155 height 553
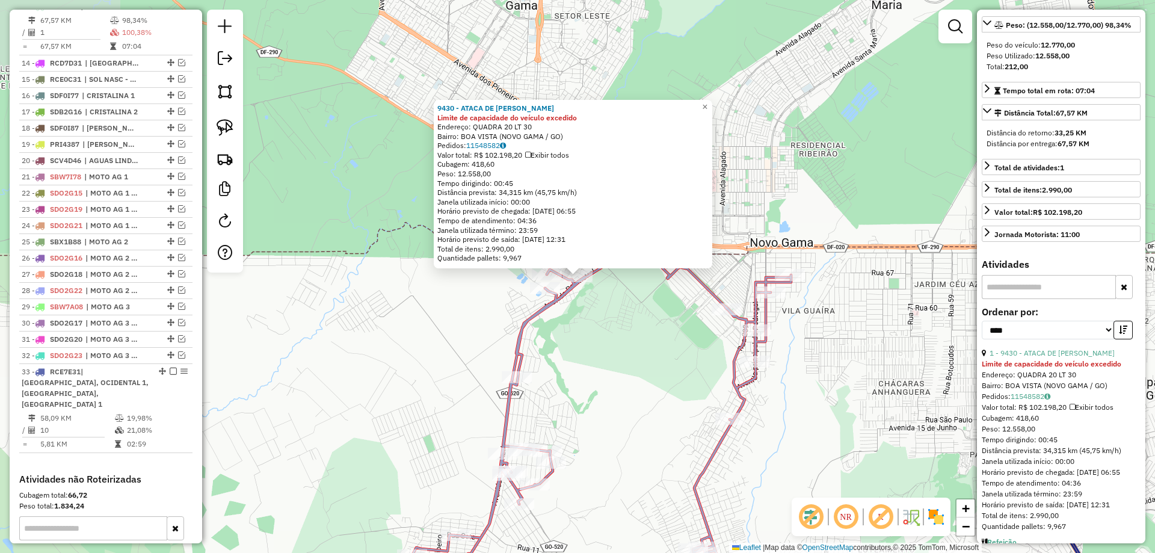
scroll to position [0, 0]
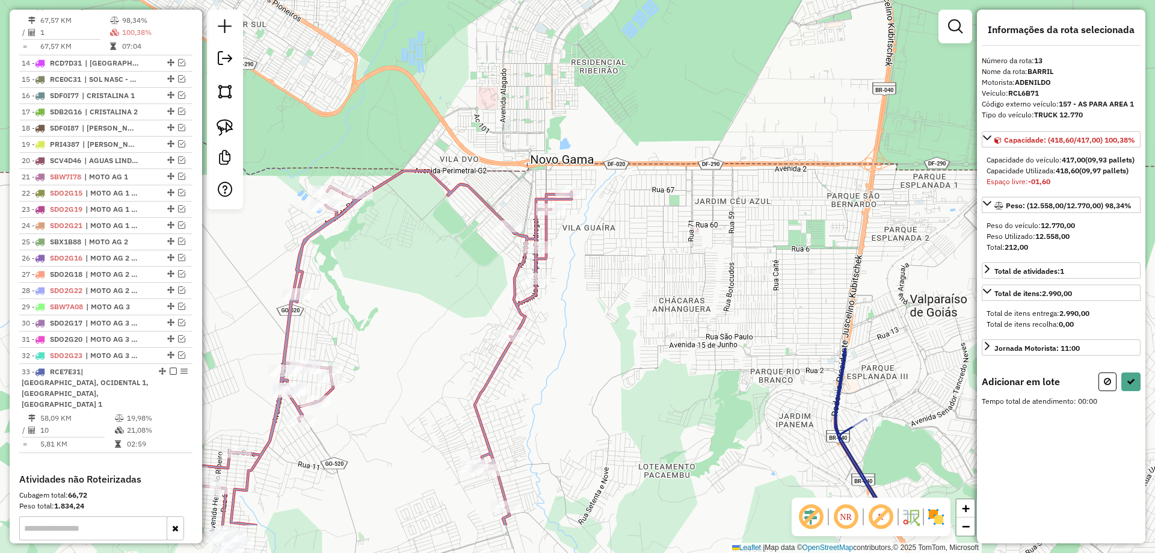
drag, startPoint x: 609, startPoint y: 298, endPoint x: 454, endPoint y: 234, distance: 168.0
click at [447, 232] on div "Janela de atendimento Grade de atendimento Capacidade Transportadoras Veículos …" at bounding box center [577, 276] width 1155 height 553
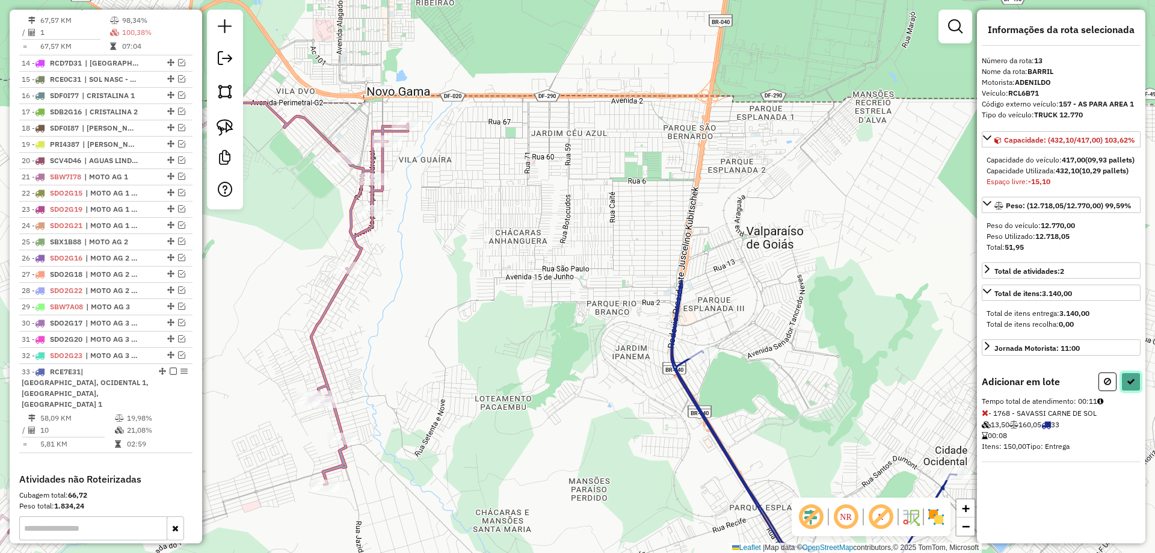
click at [1128, 391] on button at bounding box center [1130, 381] width 19 height 19
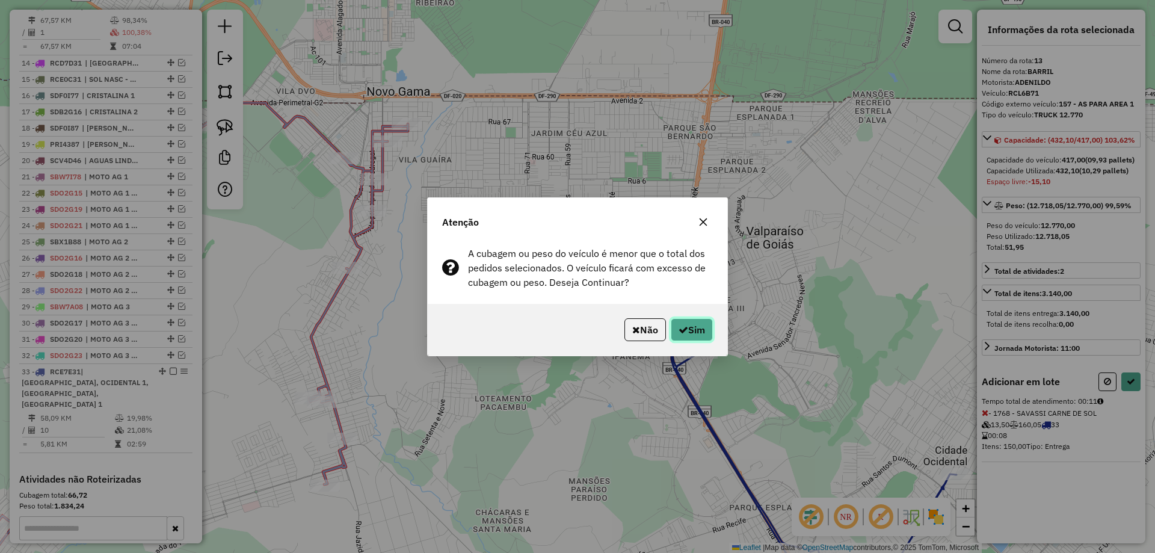
click at [695, 325] on button "Sim" at bounding box center [691, 329] width 42 height 23
select select "*********"
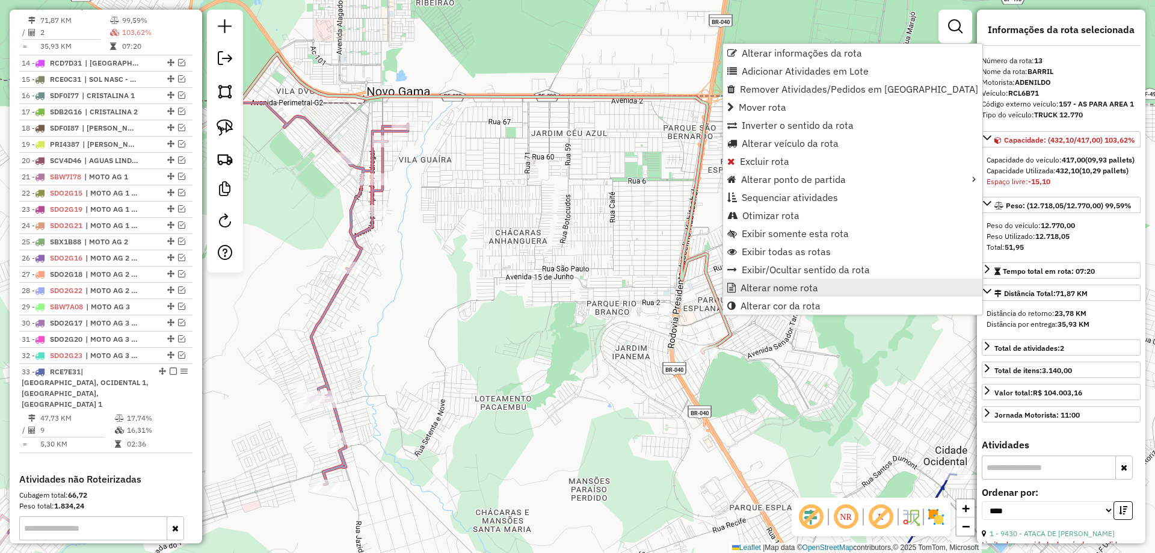
click at [776, 290] on span "Alterar nome rota" at bounding box center [779, 288] width 78 height 10
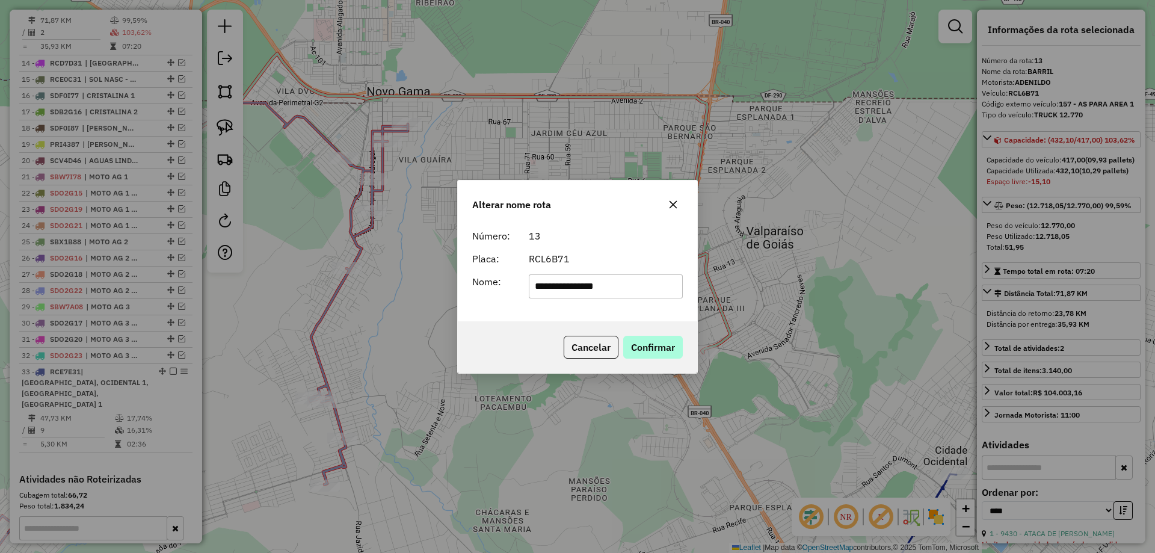
type input "**********"
click at [646, 352] on button "Confirmar" at bounding box center [653, 347] width 60 height 23
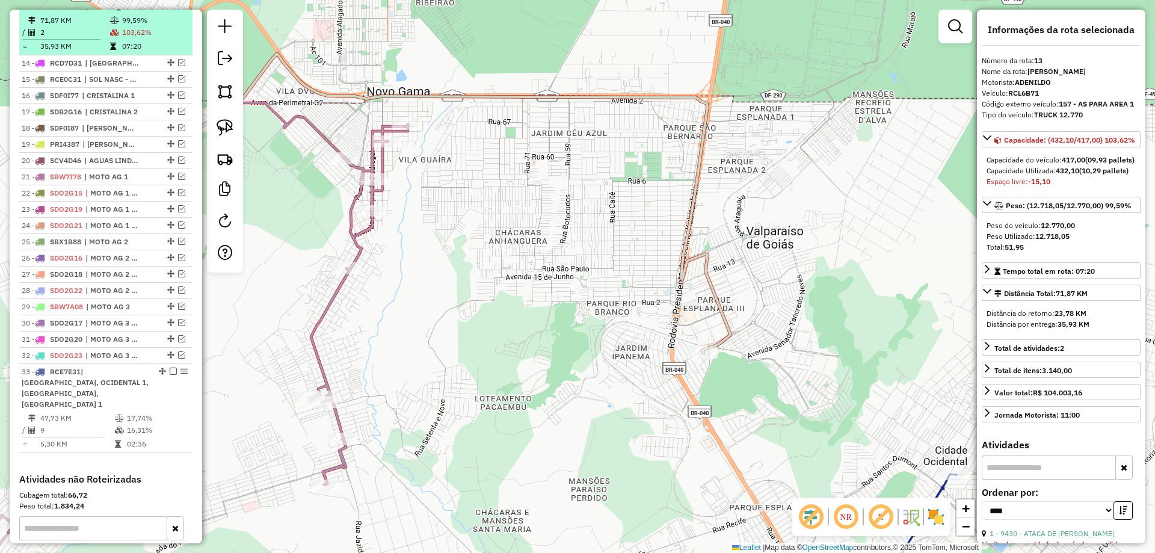
click at [171, 10] on em at bounding box center [173, 5] width 7 height 7
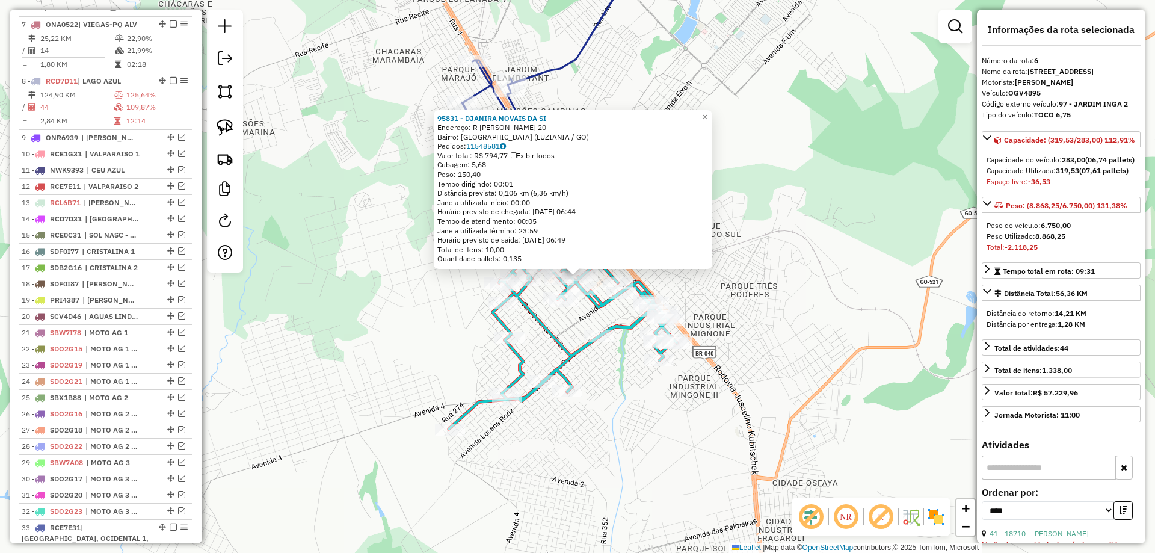
scroll to position [562, 0]
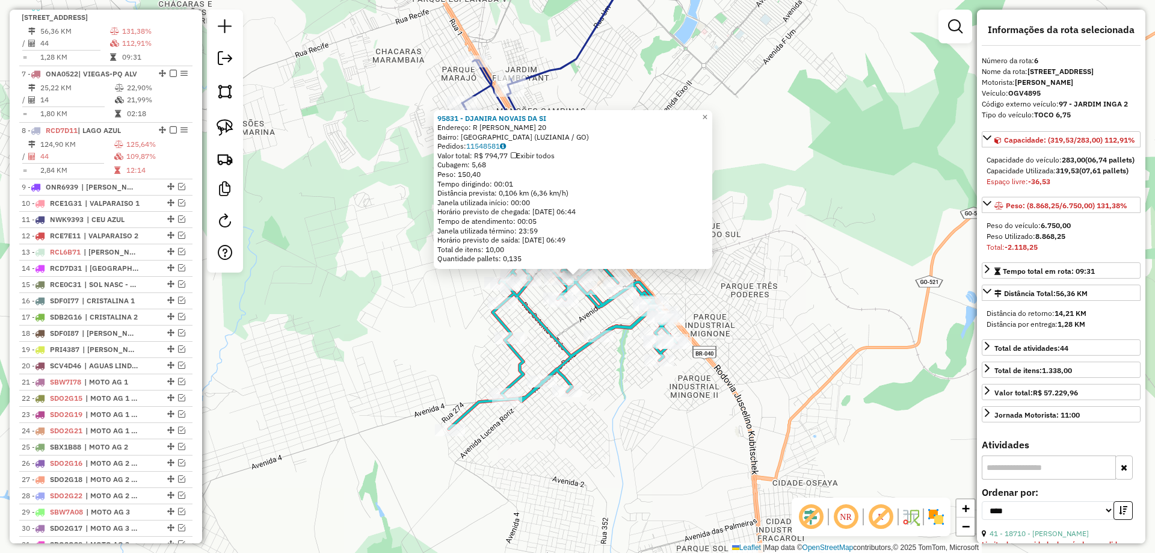
click at [801, 358] on div "95831 - DJANIRA NOVAIS DA SI Endereço: R ALEXANDRE POLONIO 20 Bairro: JARDIM DO…" at bounding box center [577, 276] width 1155 height 553
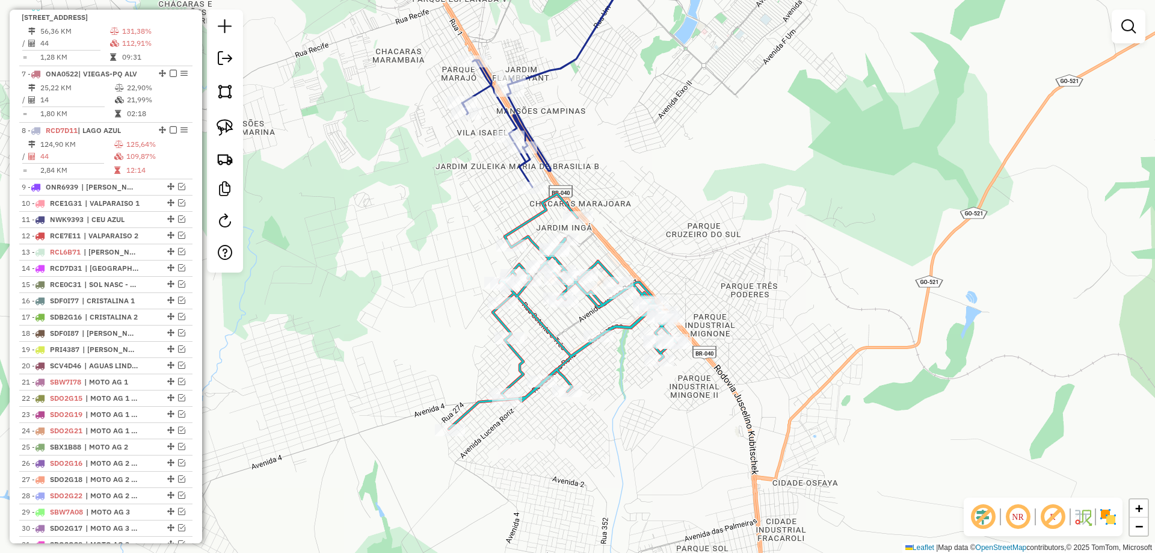
click at [550, 72] on icon at bounding box center [550, 76] width 177 height 221
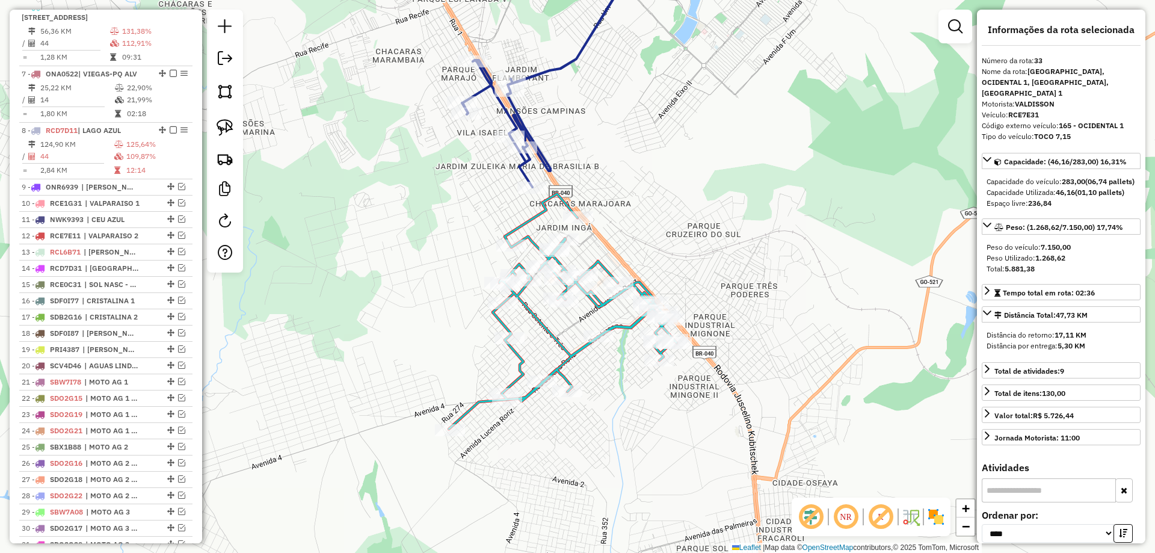
scroll to position [913, 0]
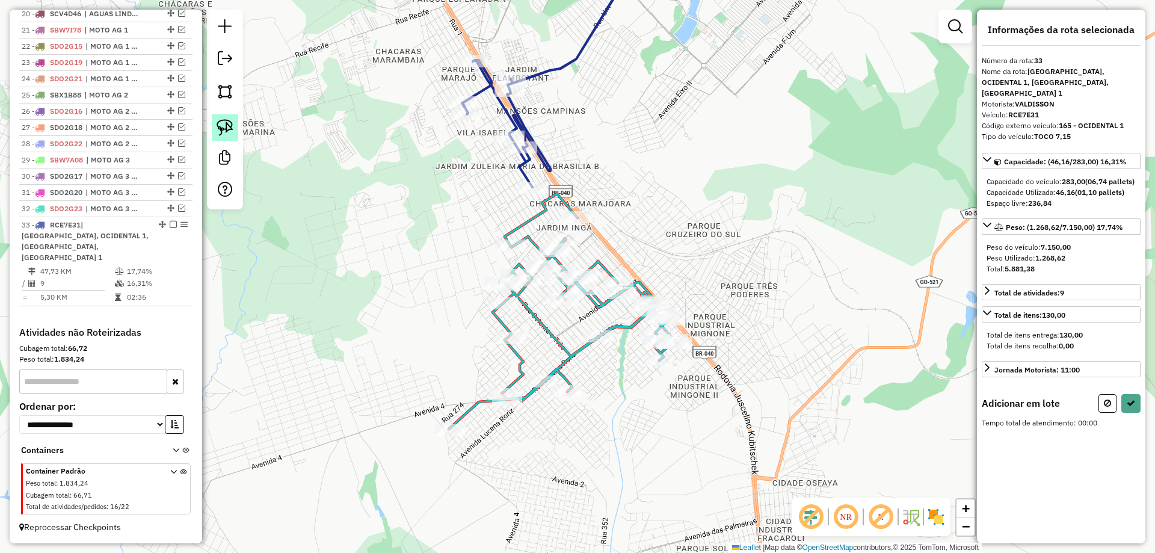
click at [231, 116] on link at bounding box center [225, 127] width 26 height 26
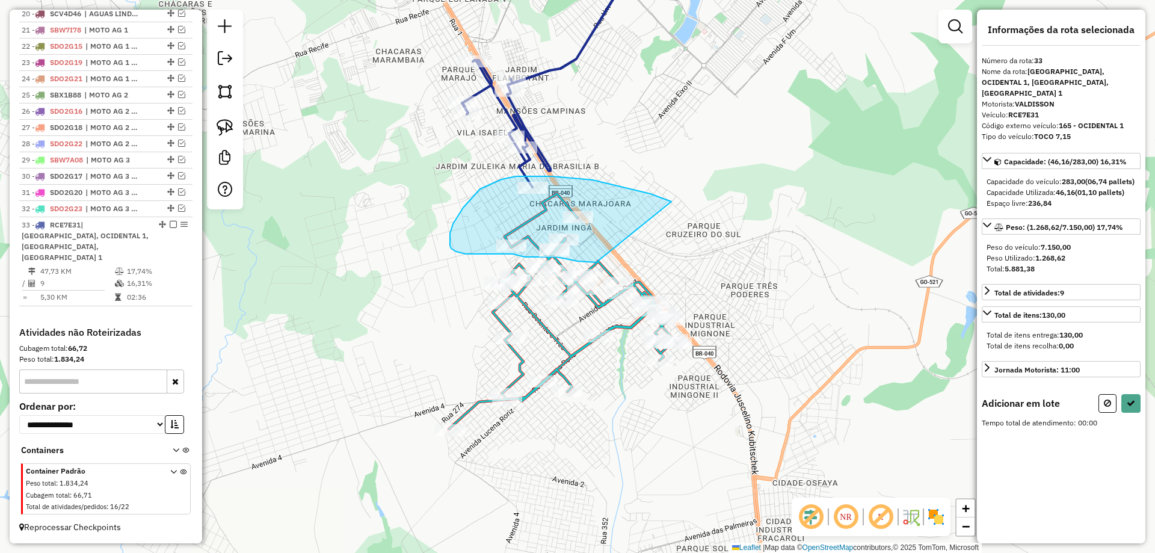
drag, startPoint x: 551, startPoint y: 176, endPoint x: 596, endPoint y: 262, distance: 96.8
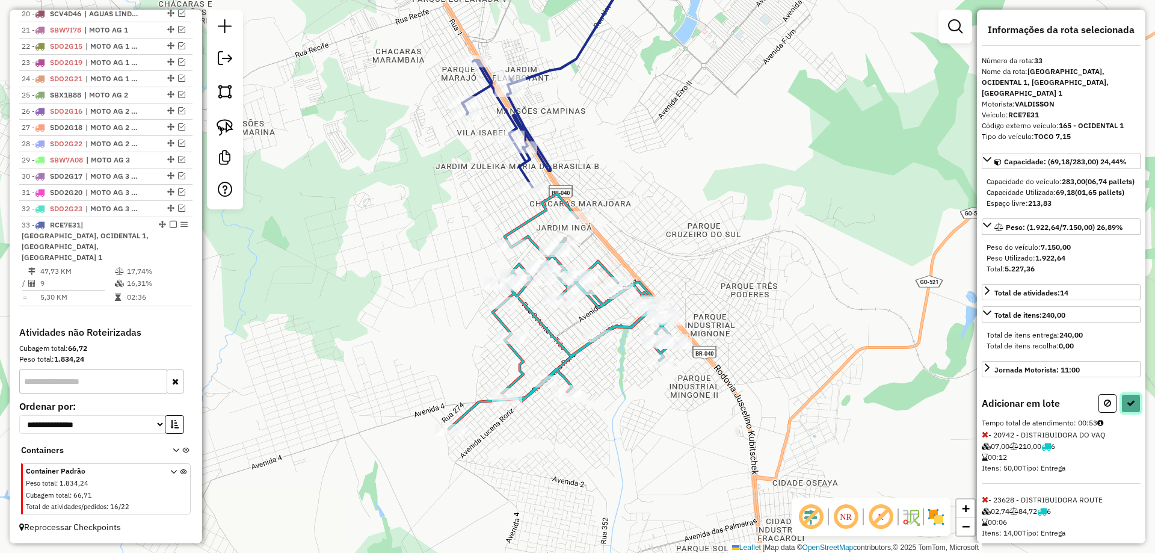
click at [1133, 405] on button at bounding box center [1130, 403] width 19 height 19
select select "*********"
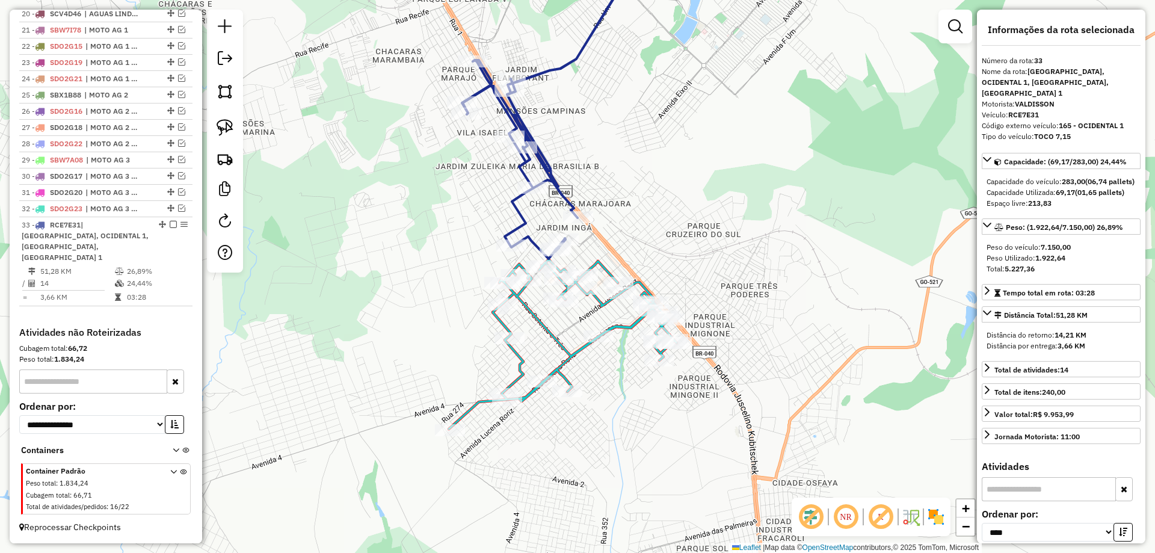
click at [566, 353] on icon at bounding box center [563, 344] width 228 height 170
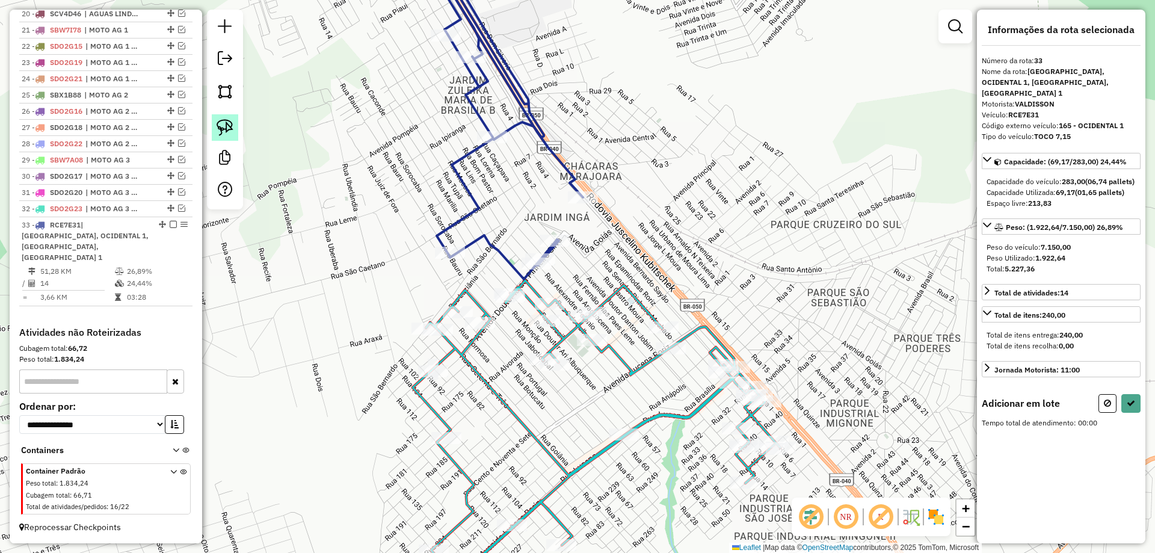
click at [228, 137] on link at bounding box center [225, 127] width 26 height 26
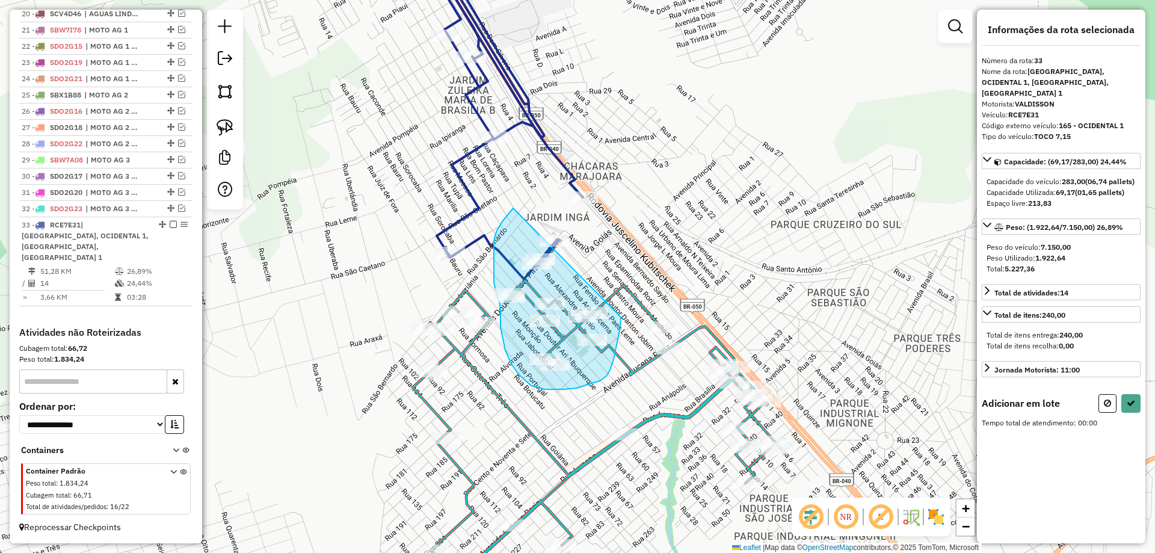
drag, startPoint x: 511, startPoint y: 211, endPoint x: 620, endPoint y: 317, distance: 152.2
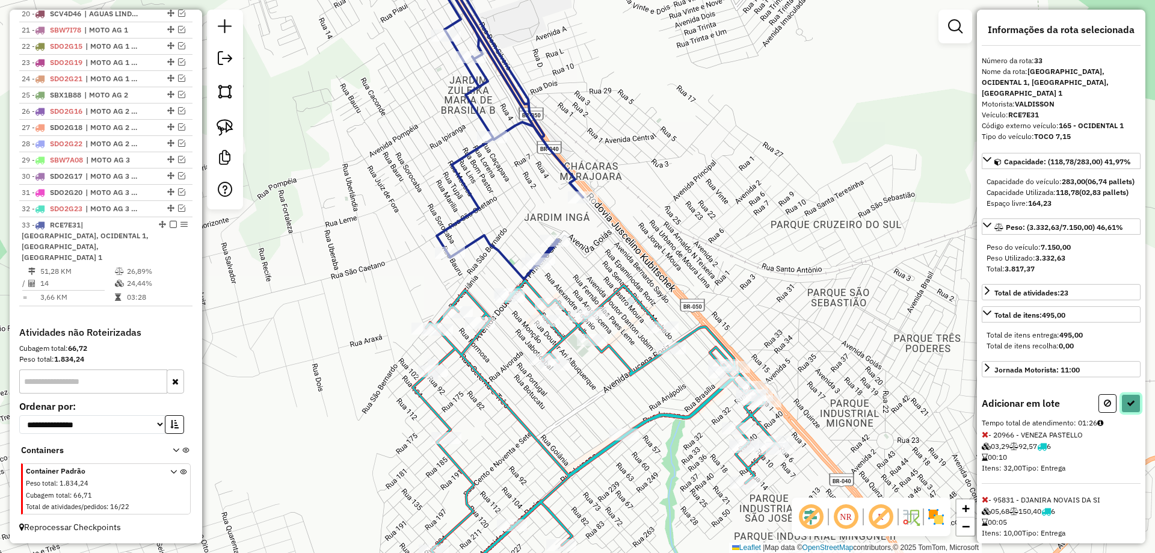
click at [1128, 409] on button at bounding box center [1130, 403] width 19 height 19
select select "*********"
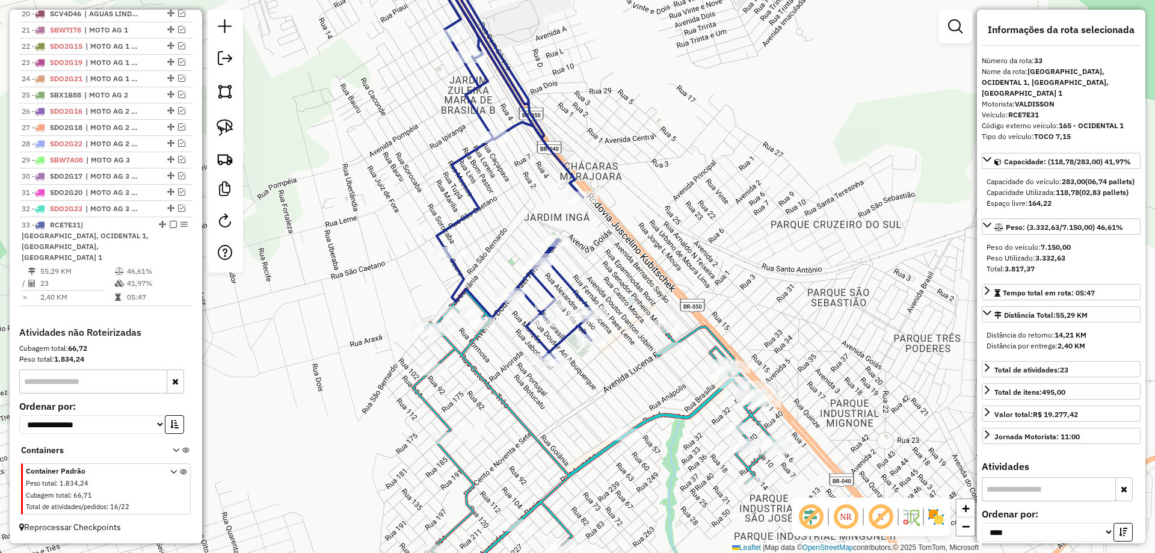
drag, startPoint x: 650, startPoint y: 415, endPoint x: 657, endPoint y: 420, distance: 8.2
click at [657, 420] on icon at bounding box center [559, 449] width 441 height 318
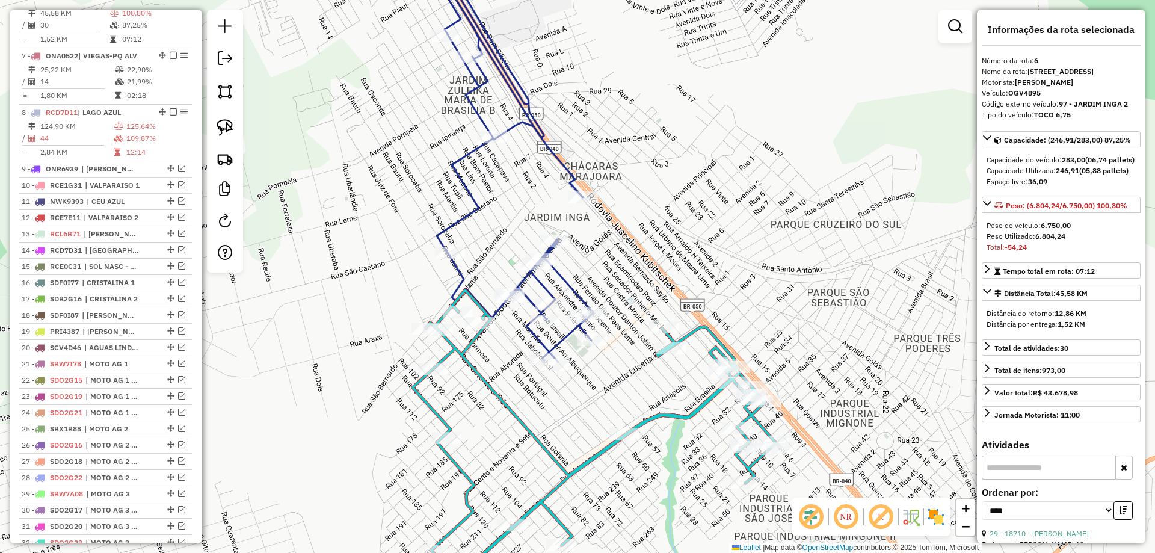
scroll to position [562, 0]
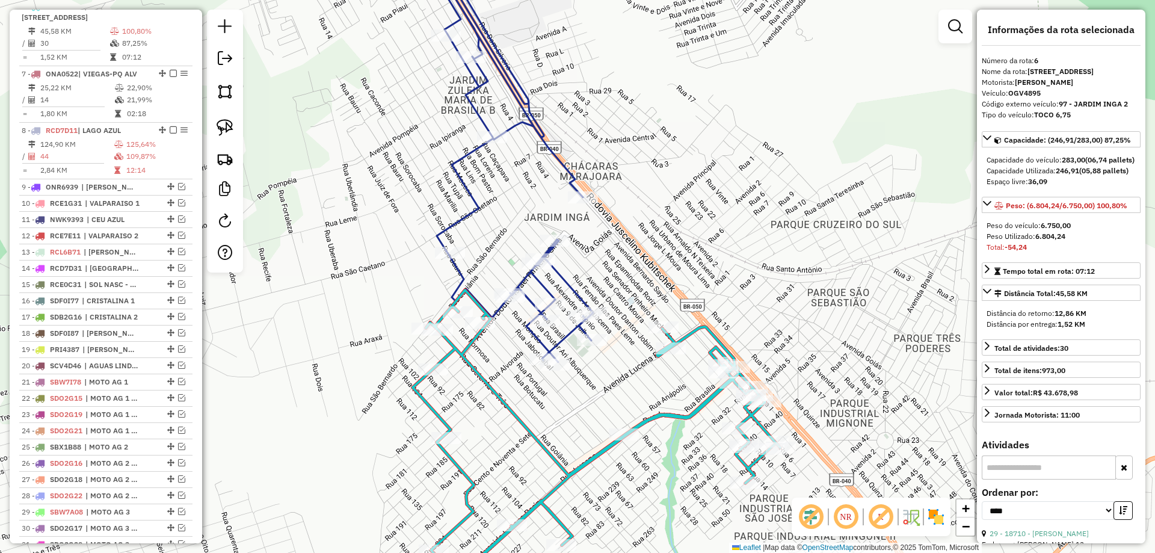
click at [578, 292] on icon at bounding box center [472, 153] width 241 height 417
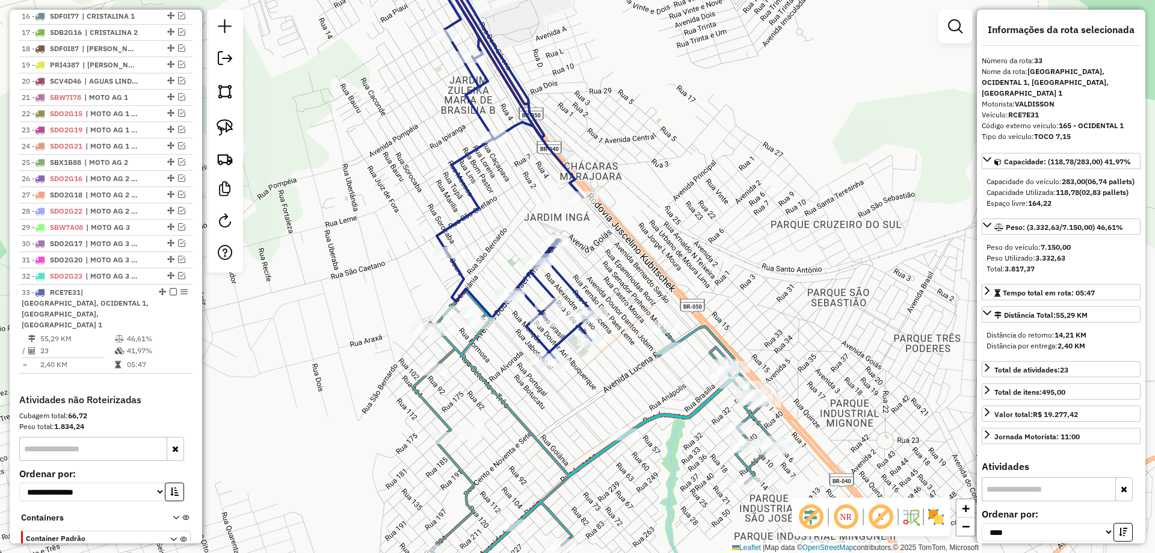
scroll to position [913, 0]
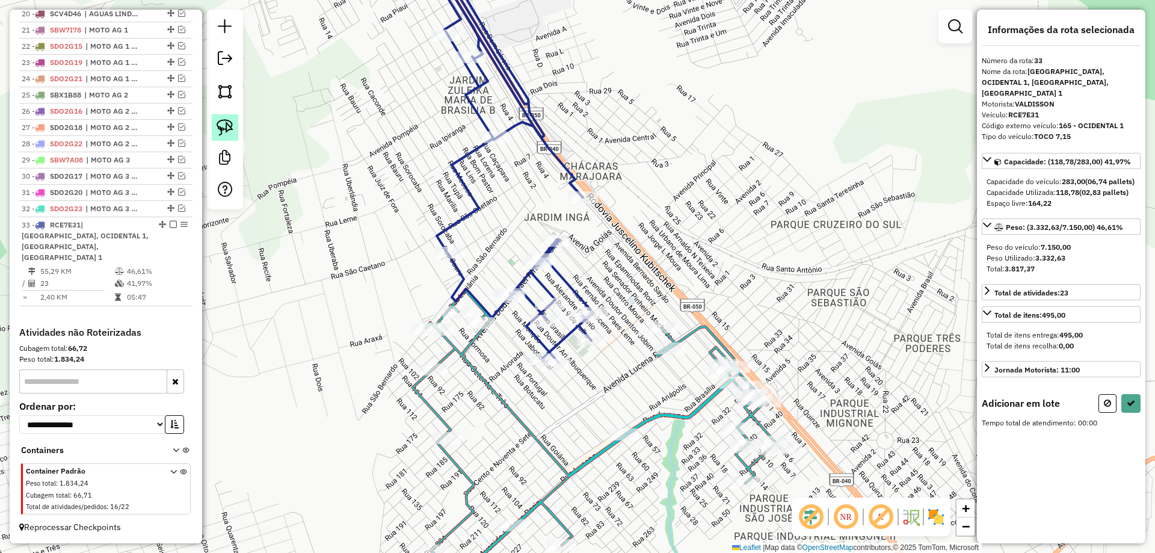
click at [221, 133] on img at bounding box center [224, 127] width 17 height 17
drag, startPoint x: 616, startPoint y: 292, endPoint x: 677, endPoint y: 315, distance: 64.7
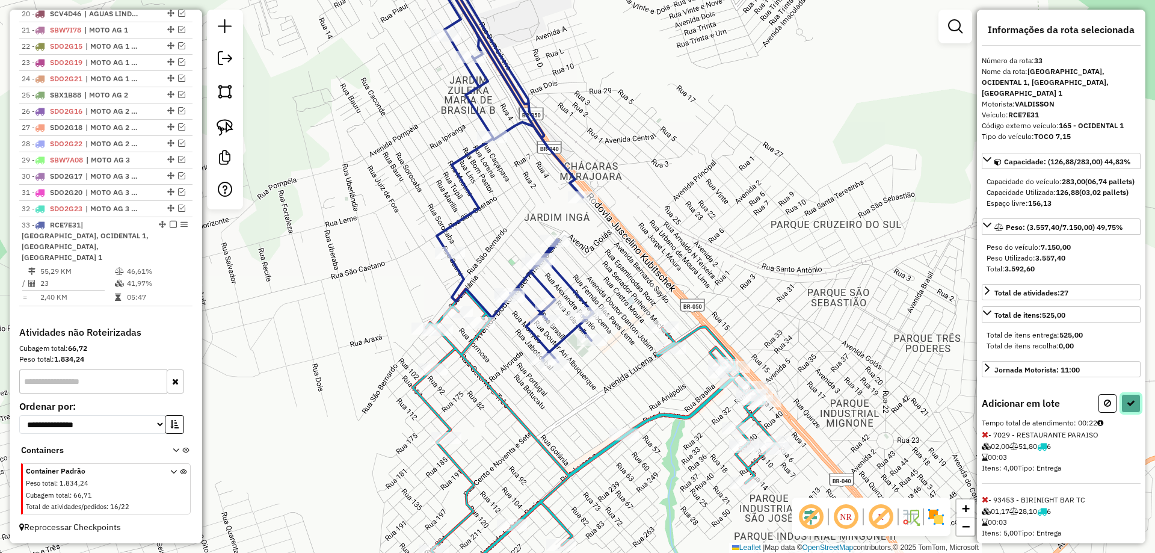
click at [1131, 413] on button at bounding box center [1130, 403] width 19 height 19
select select "*********"
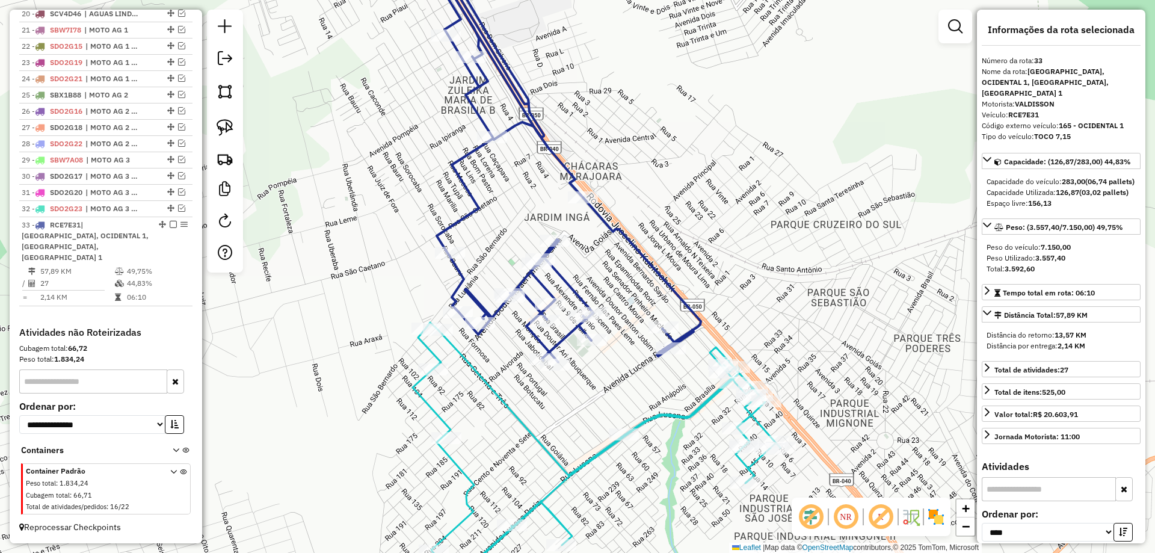
click at [674, 416] on icon at bounding box center [559, 465] width 441 height 286
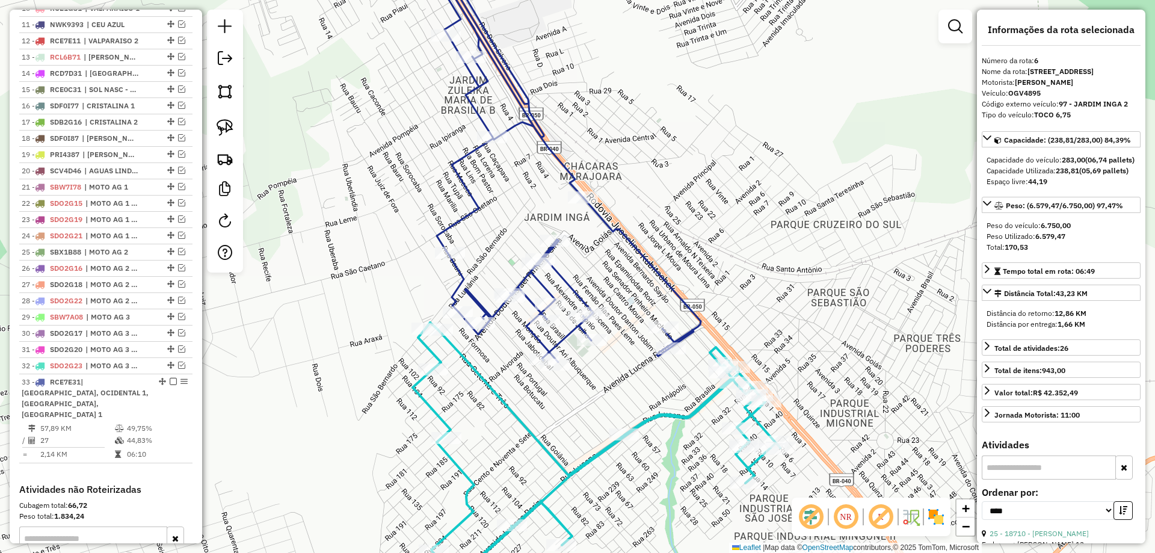
scroll to position [562, 0]
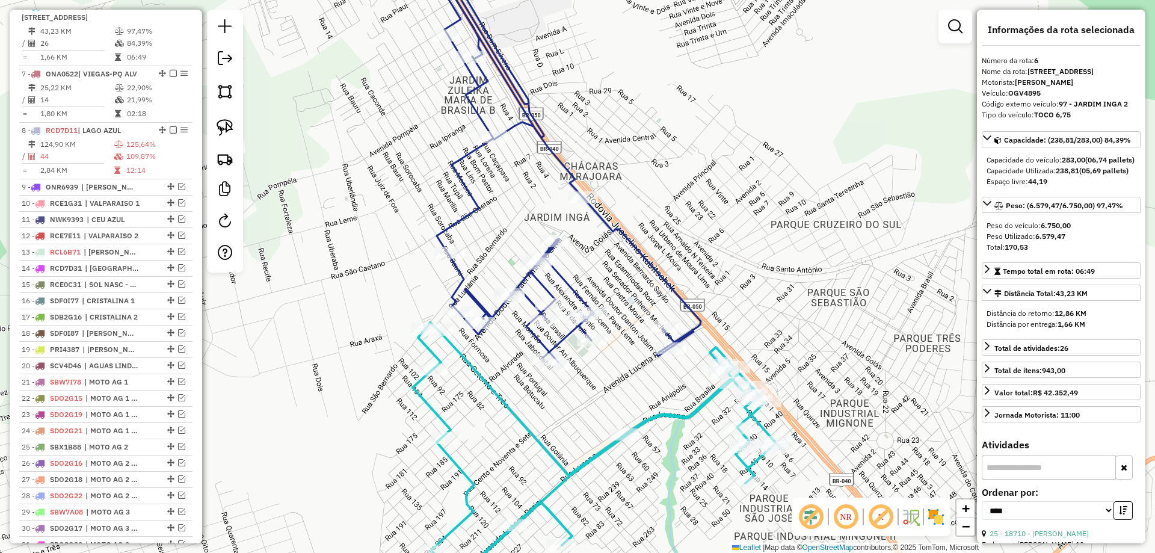
click at [577, 294] on icon at bounding box center [526, 153] width 349 height 417
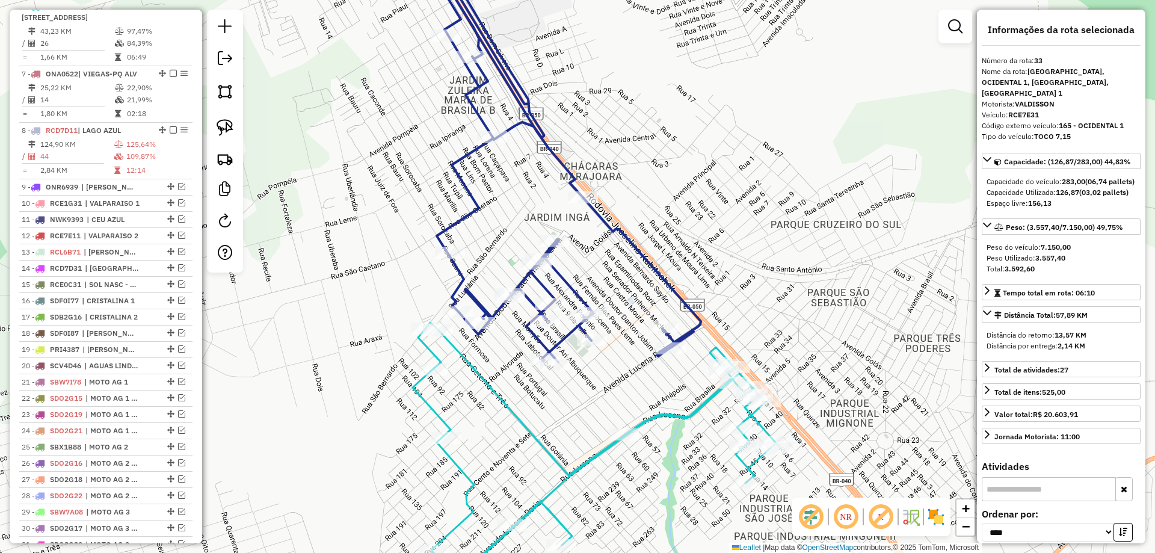
scroll to position [913, 0]
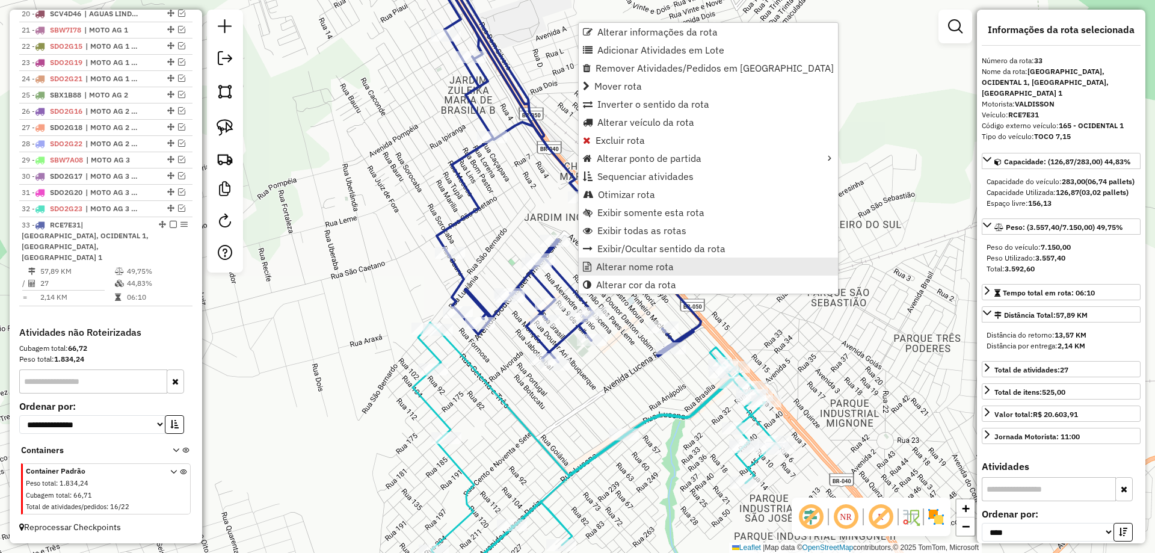
click at [627, 262] on span "Alterar nome rota" at bounding box center [635, 267] width 78 height 10
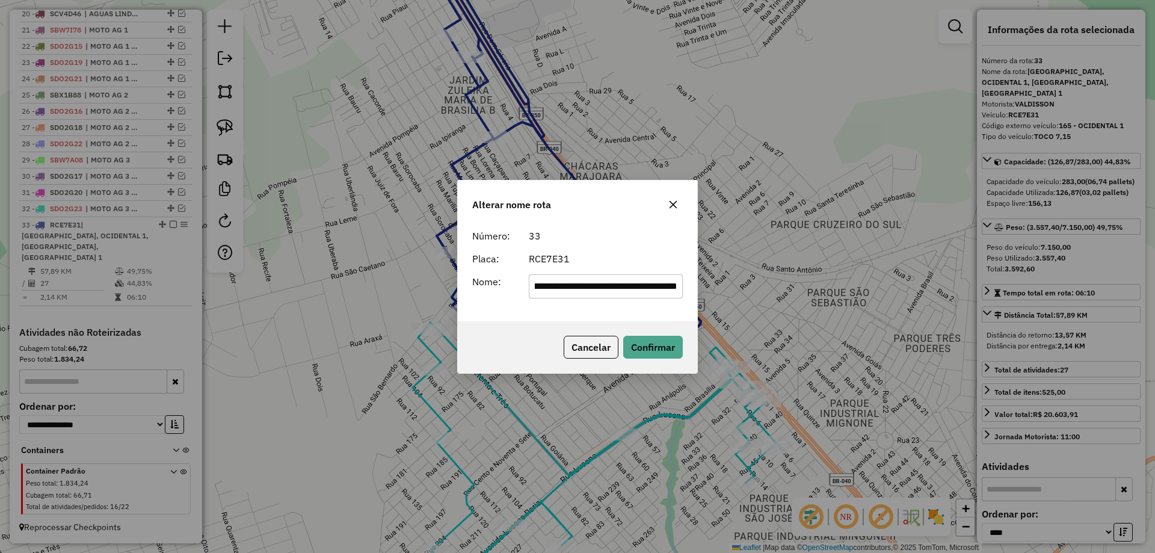
scroll to position [0, 0]
drag, startPoint x: 613, startPoint y: 286, endPoint x: 0, endPoint y: 226, distance: 616.3
click at [0, 226] on div "**********" at bounding box center [577, 276] width 1155 height 553
click at [610, 287] on input "**********" at bounding box center [606, 286] width 155 height 24
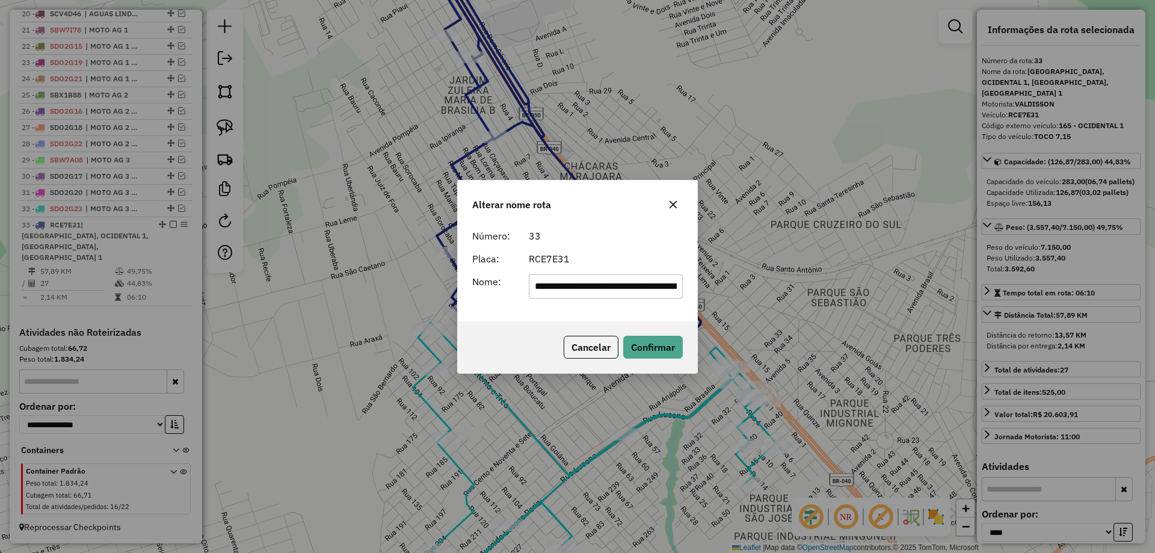
drag, startPoint x: 609, startPoint y: 287, endPoint x: 105, endPoint y: 191, distance: 513.1
click at [105, 191] on div "**********" at bounding box center [577, 276] width 1155 height 553
drag, startPoint x: 586, startPoint y: 289, endPoint x: 1154, endPoint y: 488, distance: 601.6
click at [1154, 488] on div "**********" at bounding box center [577, 276] width 1155 height 553
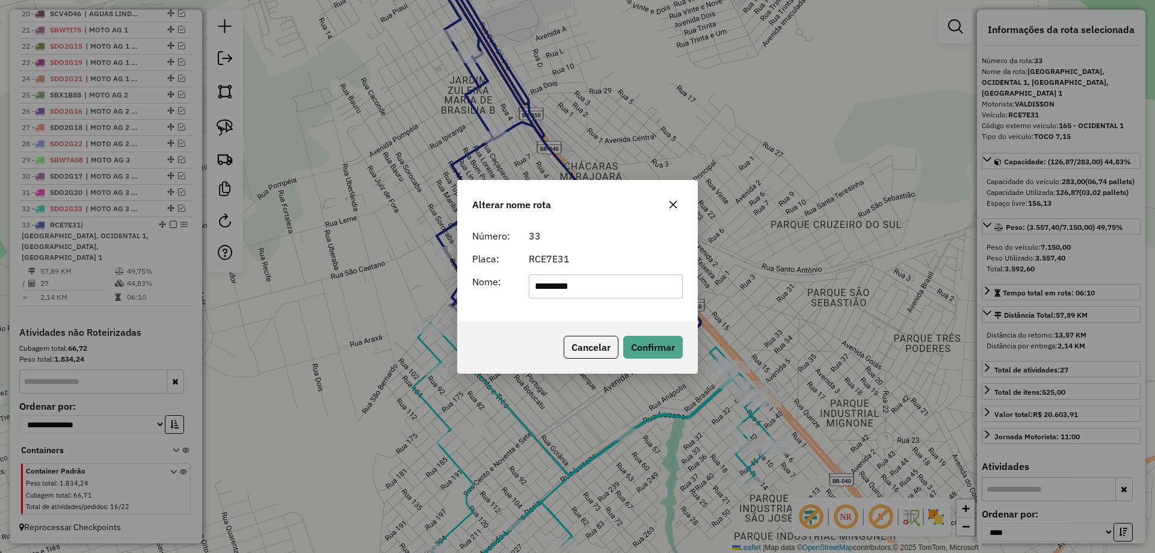
scroll to position [0, 0]
type input "**********"
click at [662, 352] on button "Confirmar" at bounding box center [653, 347] width 60 height 23
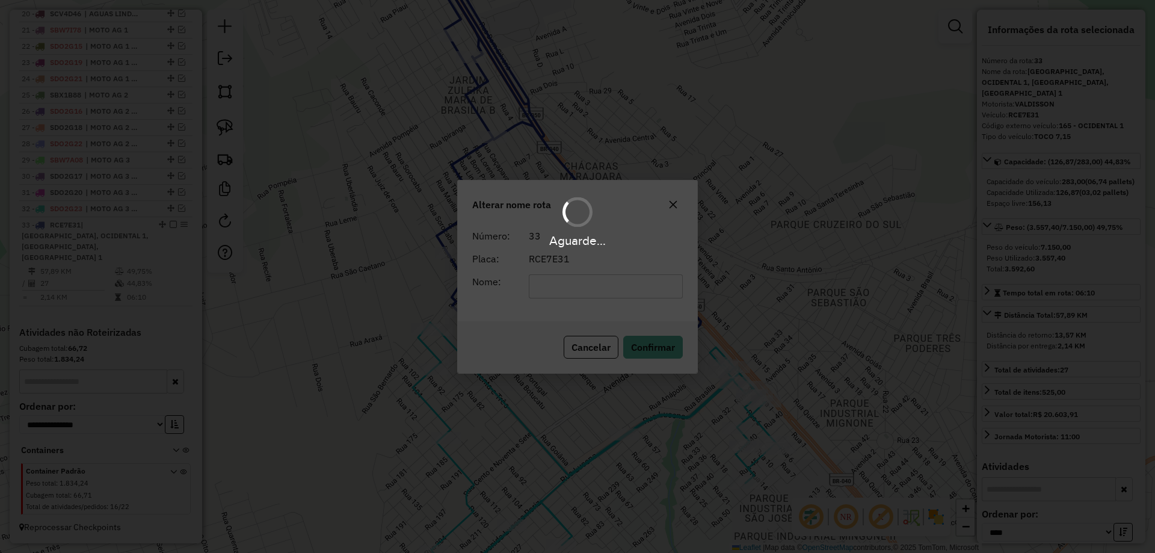
scroll to position [903, 0]
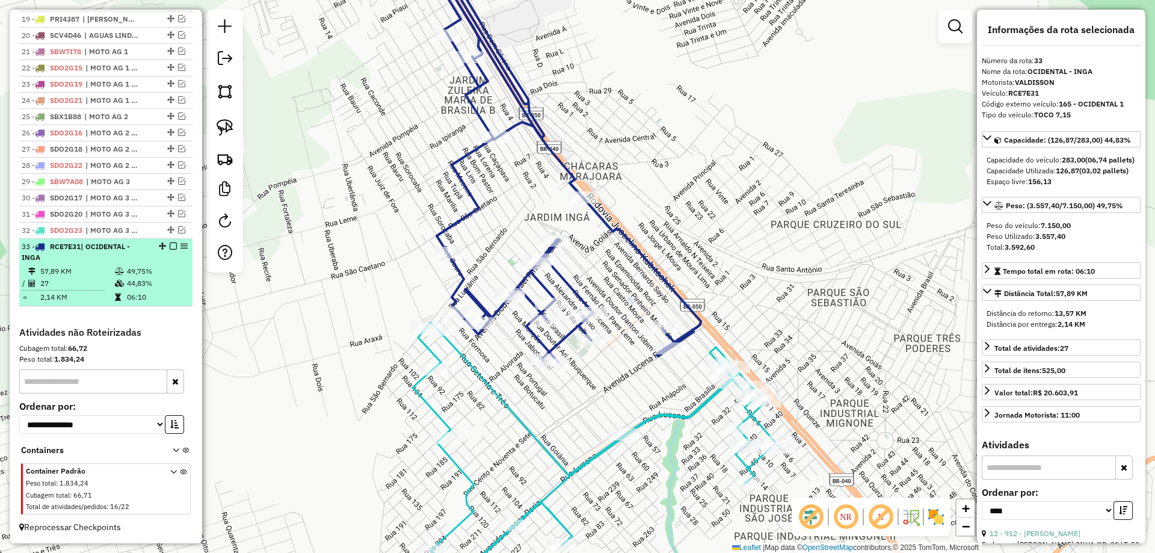
click at [170, 247] on em at bounding box center [173, 245] width 7 height 7
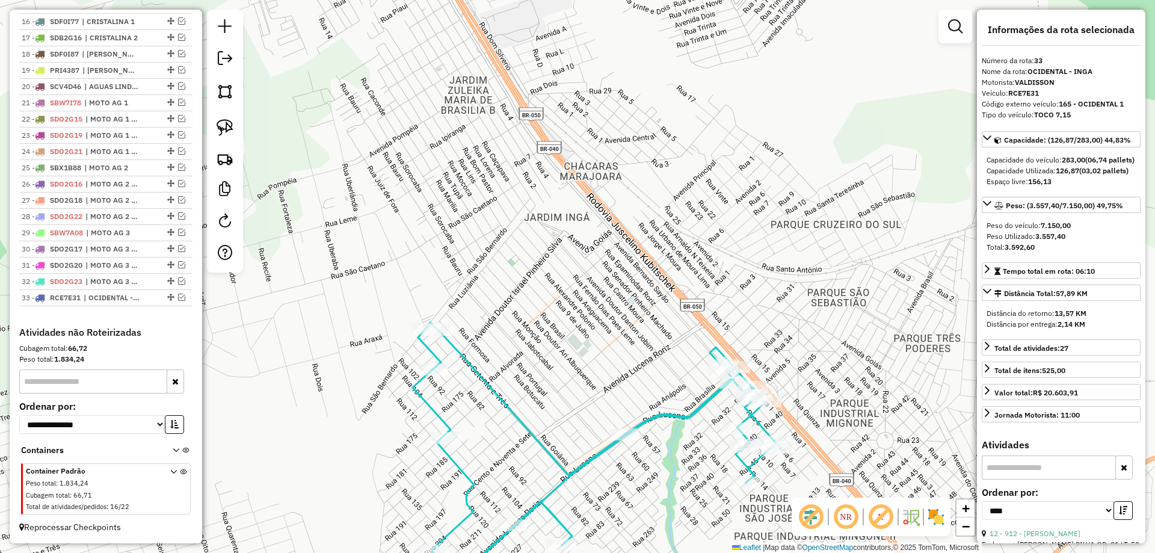
scroll to position [852, 0]
click at [171, 296] on div at bounding box center [170, 296] width 36 height 7
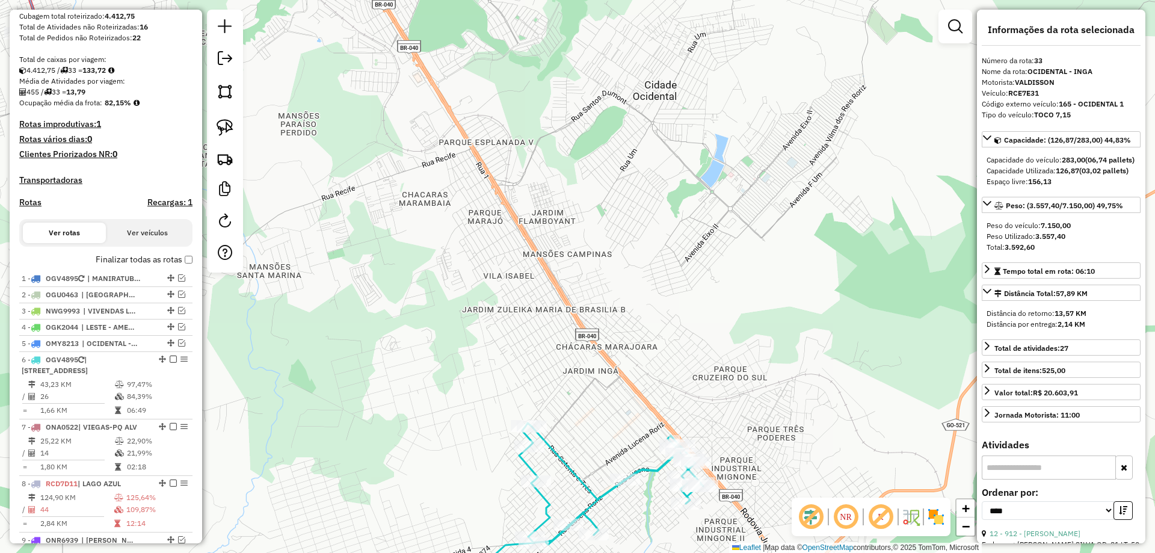
scroll to position [250, 0]
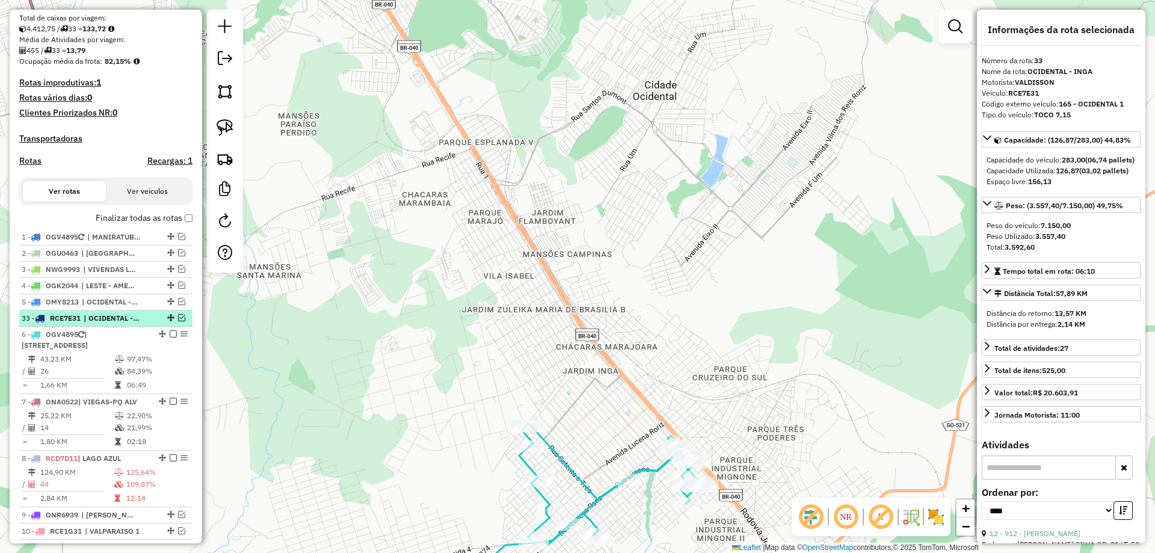
drag, startPoint x: 167, startPoint y: 297, endPoint x: 155, endPoint y: 335, distance: 39.7
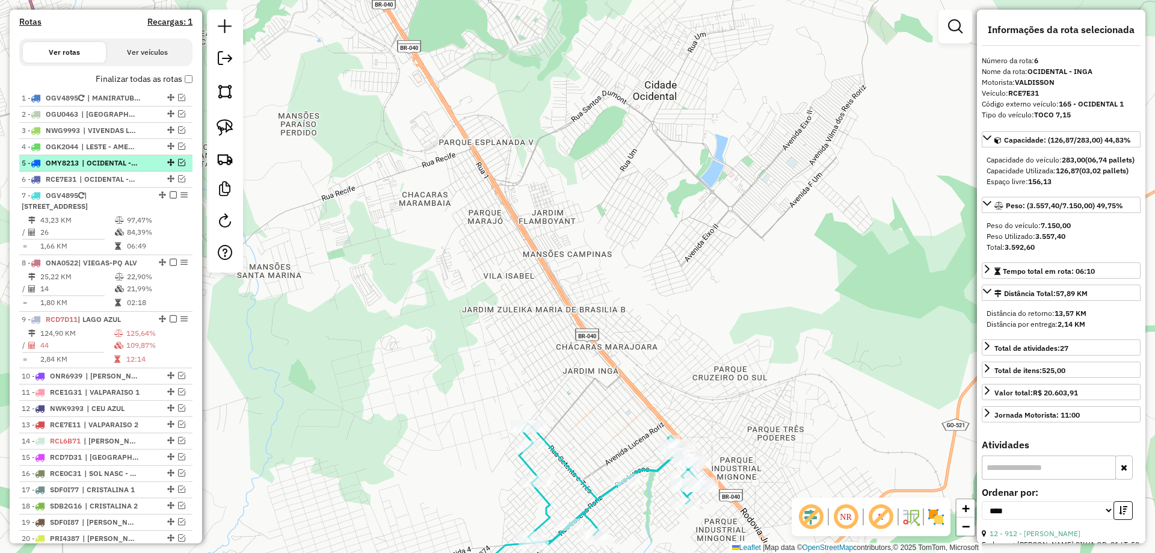
scroll to position [431, 0]
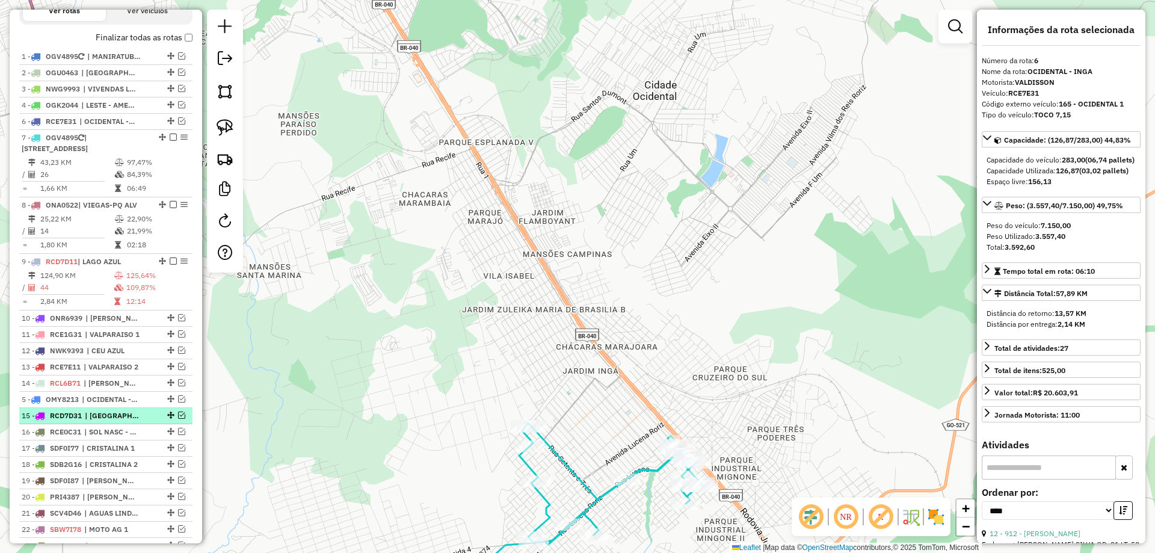
drag, startPoint x: 167, startPoint y: 310, endPoint x: 147, endPoint y: 420, distance: 111.3
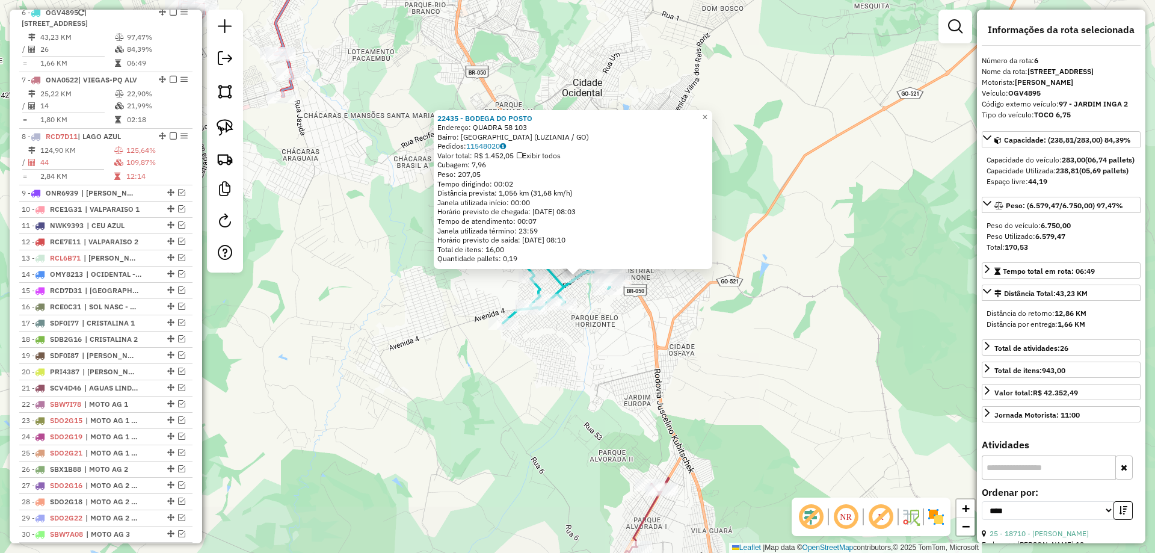
scroll to position [562, 0]
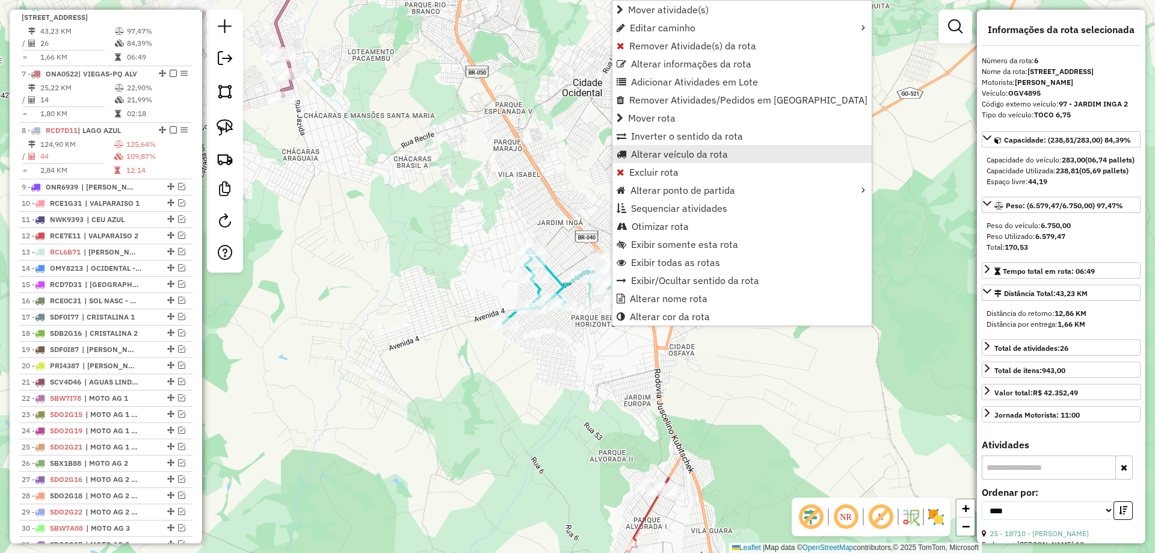
click at [675, 147] on link "Alterar veículo da rota" at bounding box center [741, 154] width 259 height 18
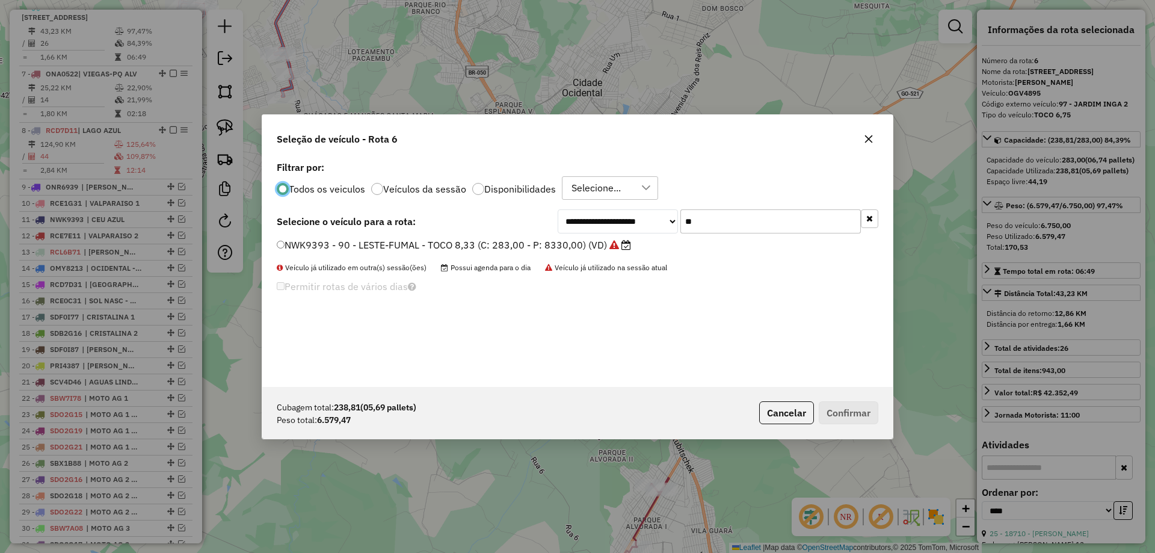
scroll to position [7, 4]
drag, startPoint x: 330, startPoint y: 215, endPoint x: 298, endPoint y: 212, distance: 32.7
click at [304, 213] on div "**********" at bounding box center [577, 221] width 601 height 24
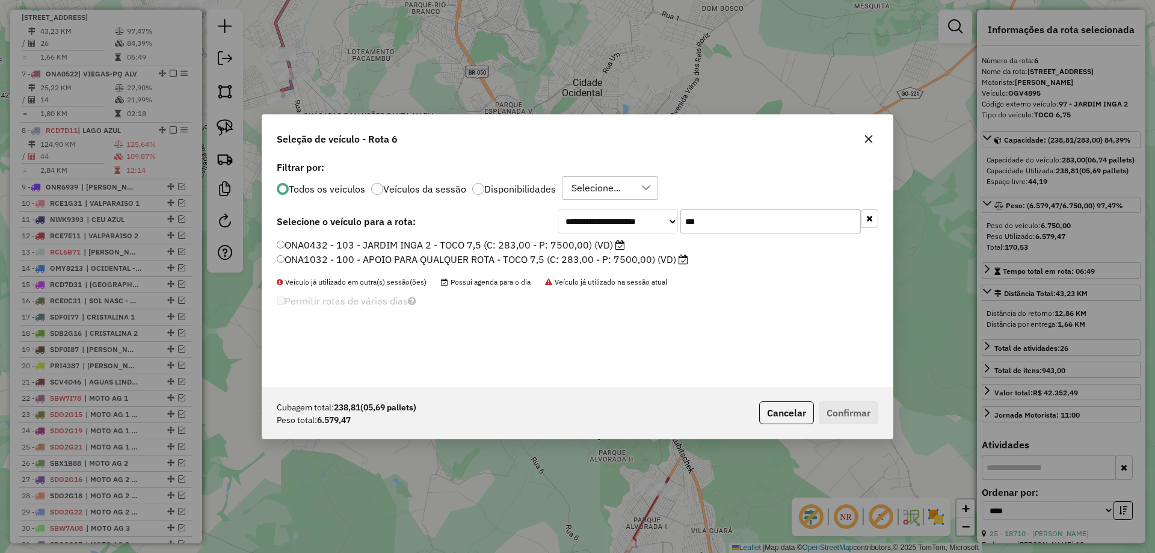
type input "***"
click at [349, 245] on label "ONA0432 - 103 - JARDIM INGA 2 - TOCO 7,5 (C: 283,00 - P: 7500,00) (VD)" at bounding box center [451, 245] width 348 height 14
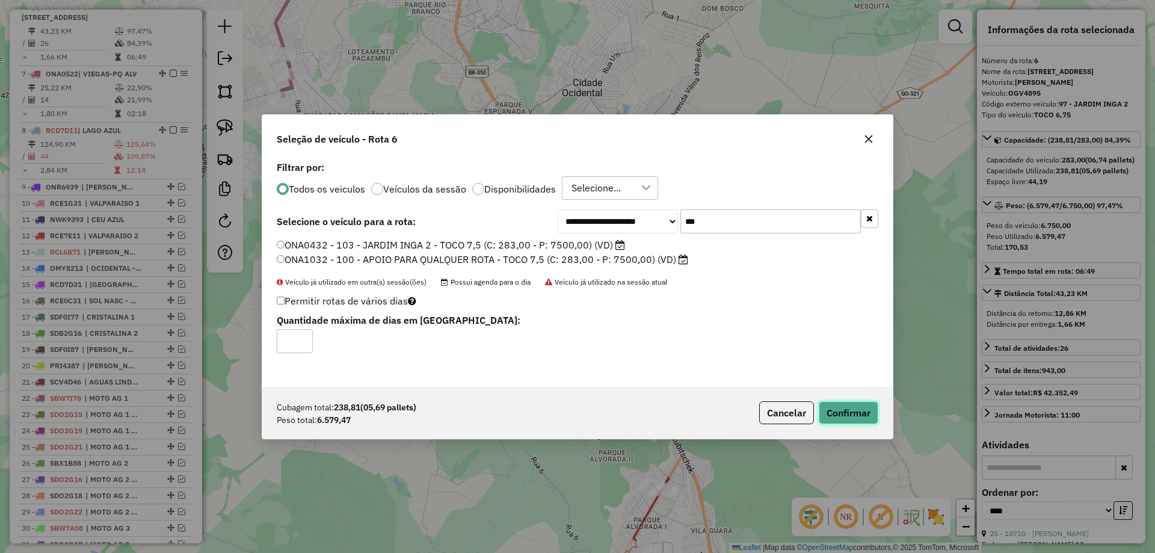
drag, startPoint x: 833, startPoint y: 411, endPoint x: 715, endPoint y: 394, distance: 119.1
click at [831, 411] on button "Confirmar" at bounding box center [848, 412] width 60 height 23
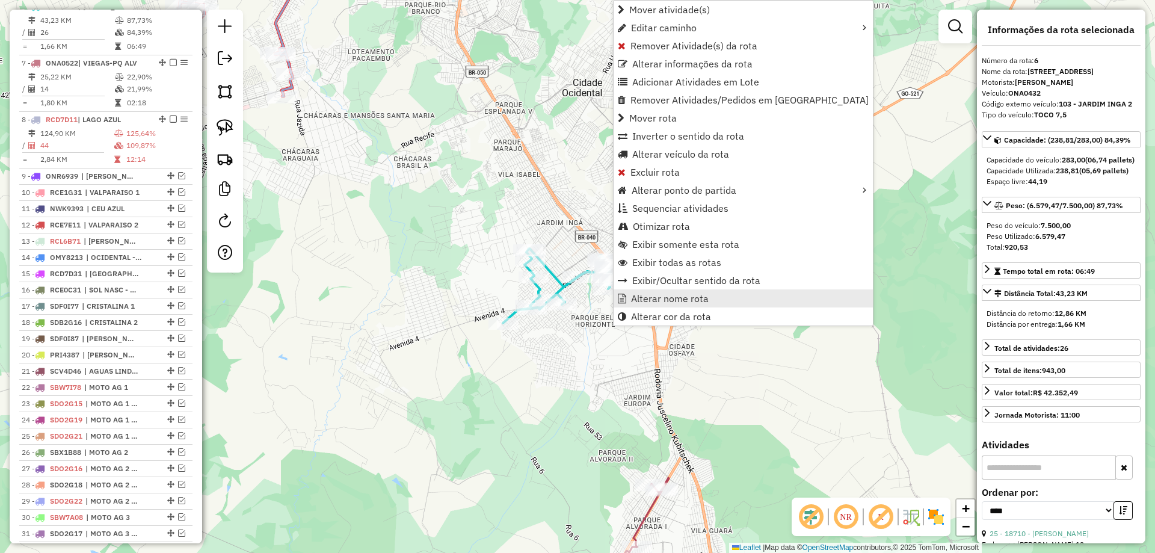
click at [654, 290] on link "Alterar nome rota" at bounding box center [742, 298] width 259 height 18
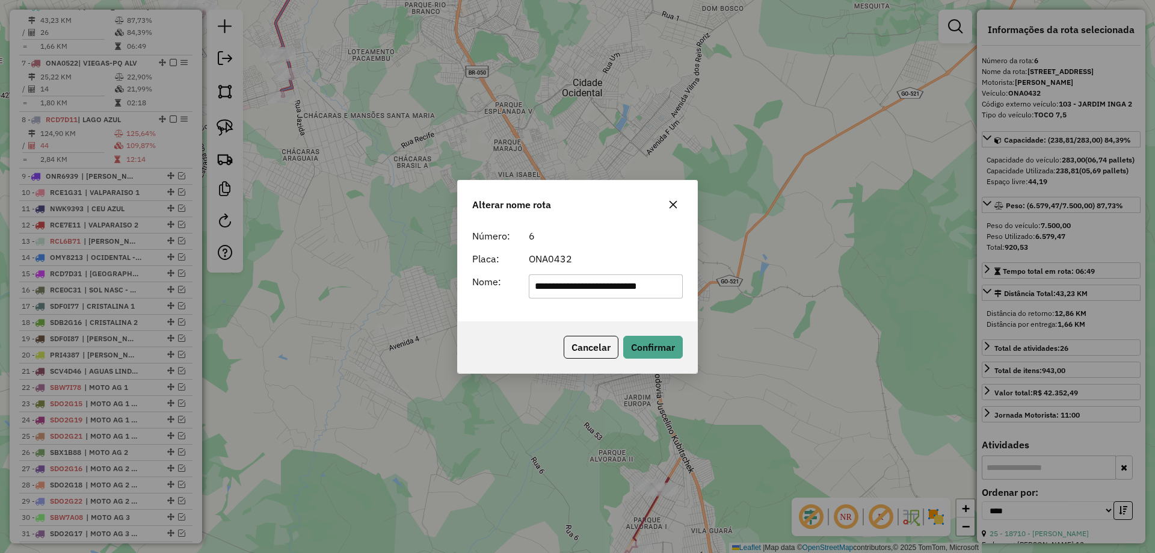
scroll to position [0, 1]
drag, startPoint x: 595, startPoint y: 283, endPoint x: 1154, endPoint y: 339, distance: 561.5
click at [1154, 339] on div "**********" at bounding box center [577, 276] width 1155 height 553
type input "**********"
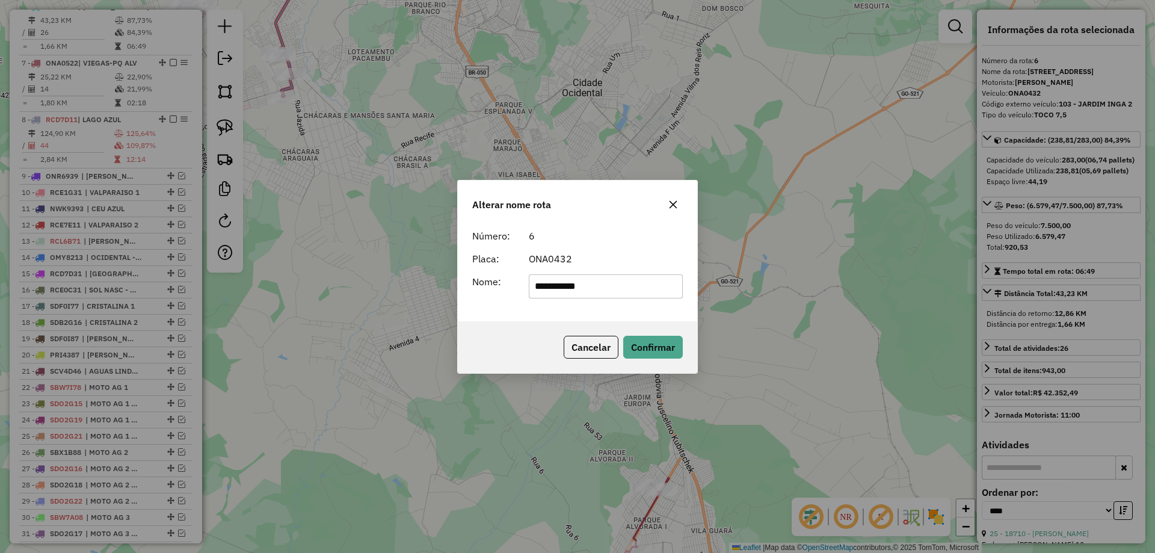
drag, startPoint x: 472, startPoint y: 310, endPoint x: 509, endPoint y: 316, distance: 37.2
click at [485, 311] on div "**********" at bounding box center [577, 272] width 239 height 97
click at [669, 347] on button "Confirmar" at bounding box center [653, 347] width 60 height 23
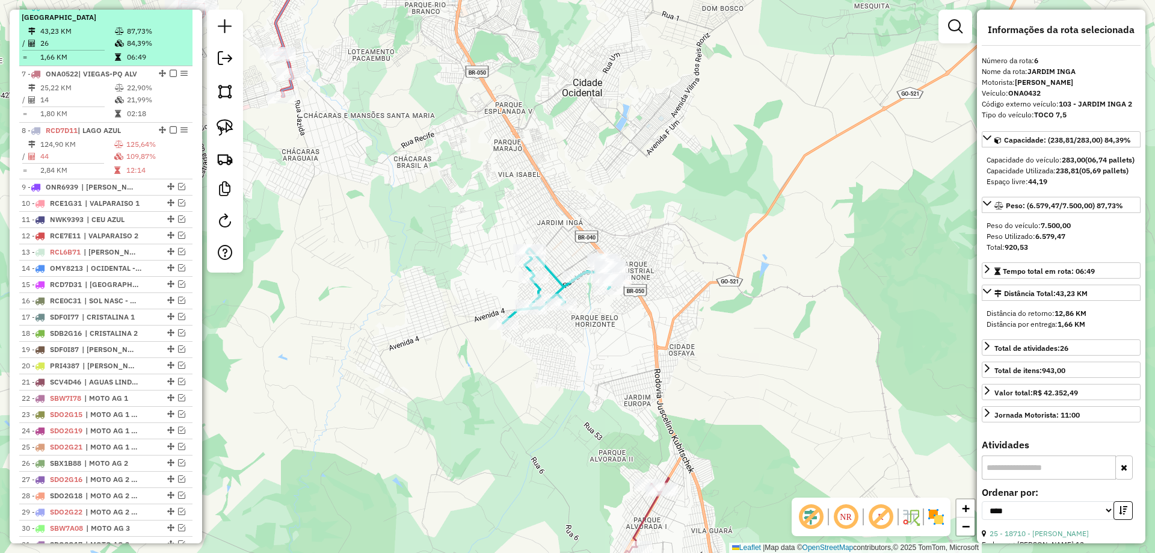
click at [171, 13] on div "6 - ONA0432 | JARDIM INGA" at bounding box center [106, 12] width 168 height 22
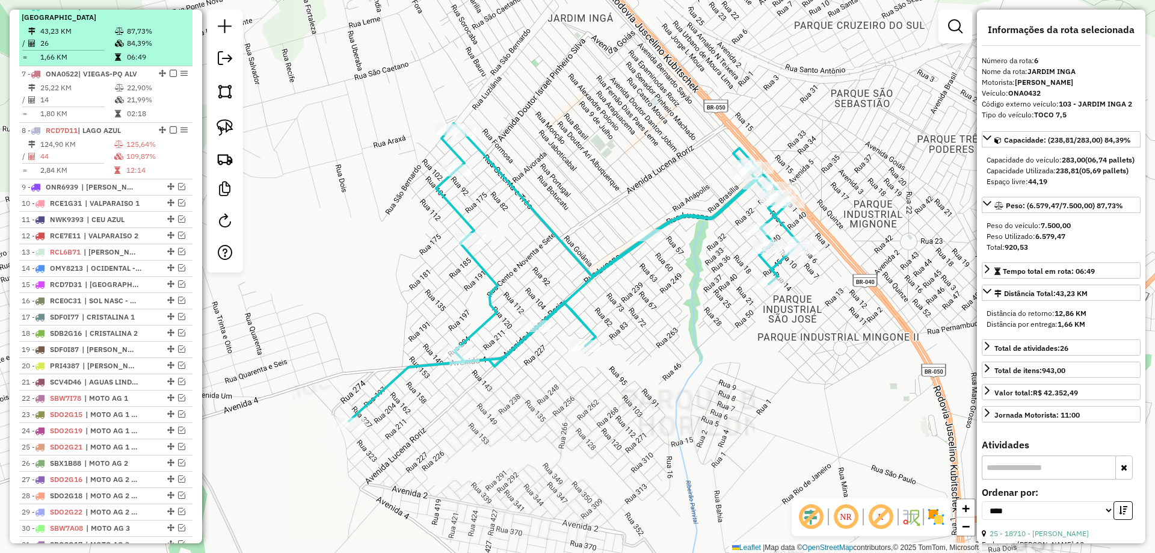
click at [171, 10] on em at bounding box center [173, 5] width 7 height 7
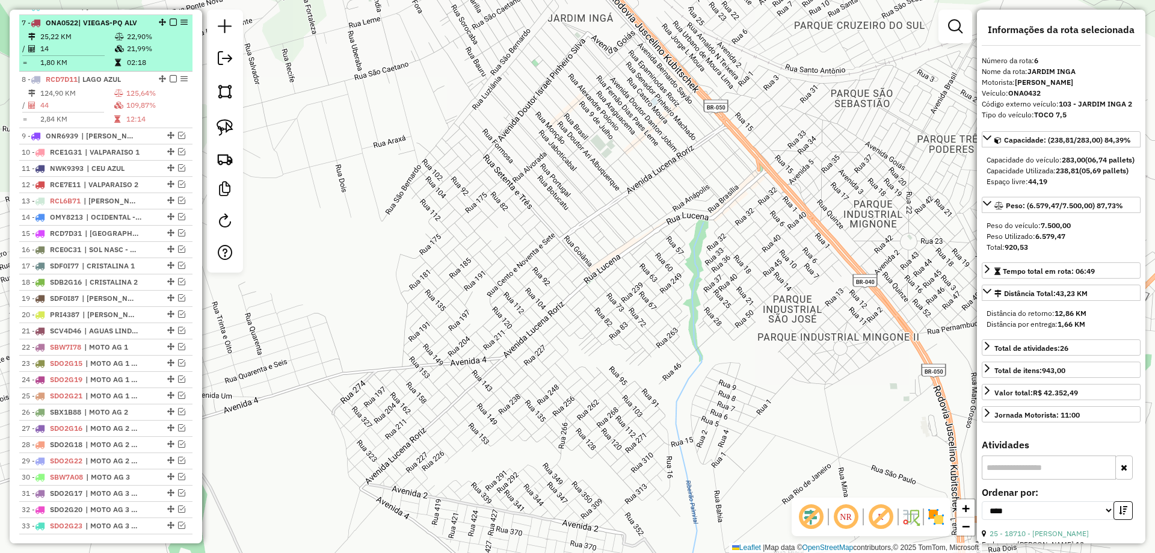
scroll to position [502, 0]
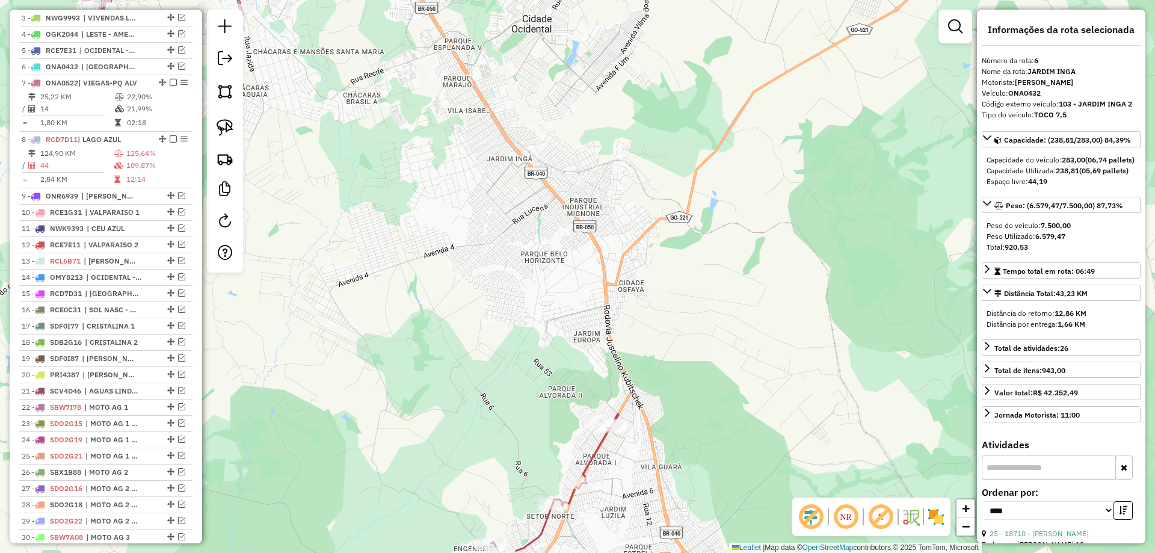
drag, startPoint x: 412, startPoint y: 148, endPoint x: 428, endPoint y: 142, distance: 16.8
click at [426, 147] on div "Janela de atendimento Grade de atendimento Capacidade Transportadoras Veículos …" at bounding box center [577, 276] width 1155 height 553
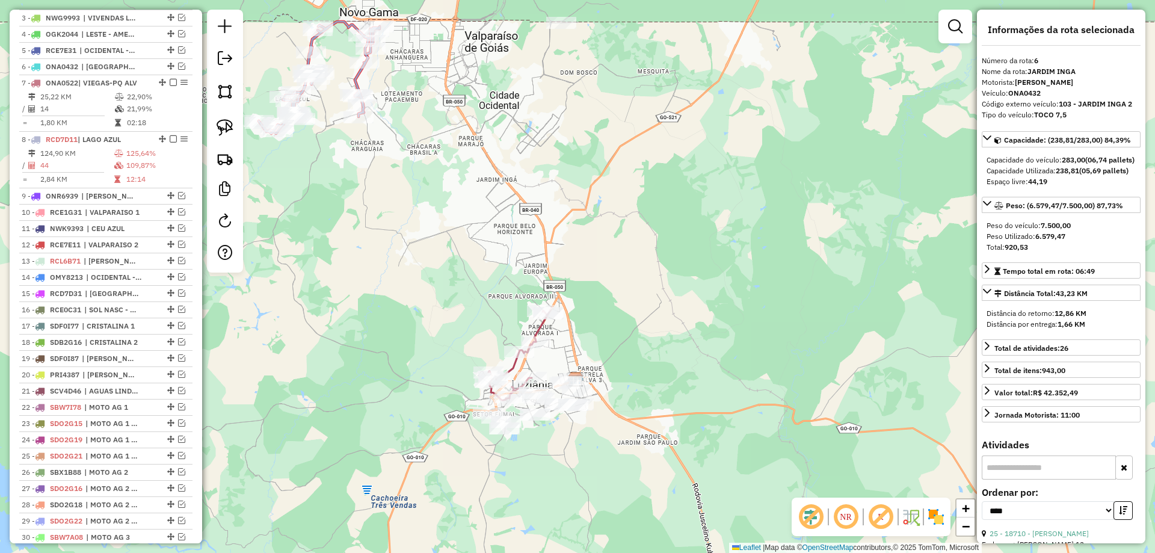
click at [539, 325] on icon at bounding box center [519, 353] width 63 height 93
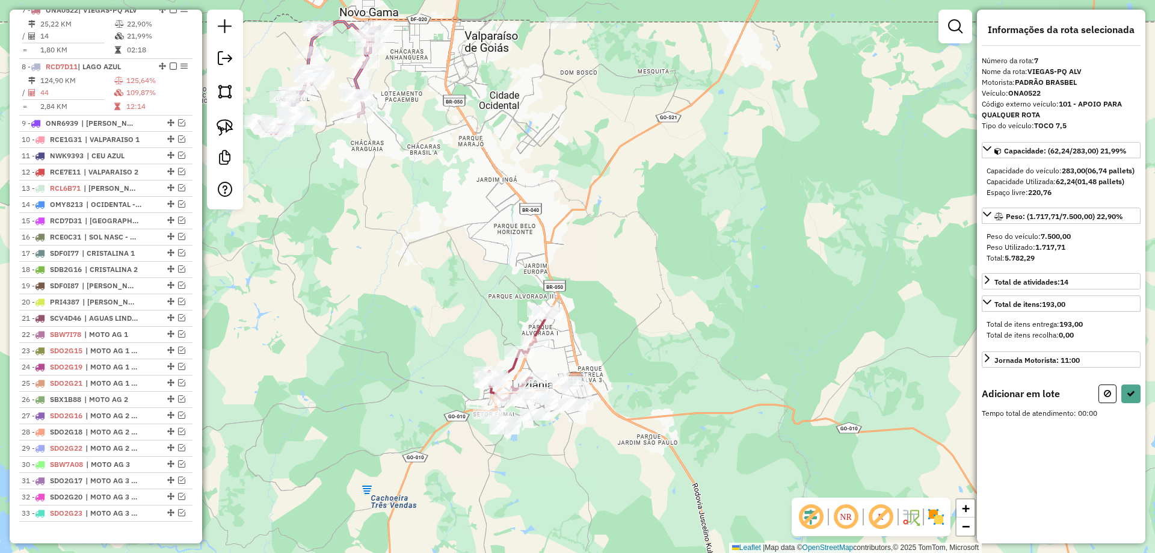
scroll to position [578, 0]
click at [224, 123] on img at bounding box center [224, 127] width 17 height 17
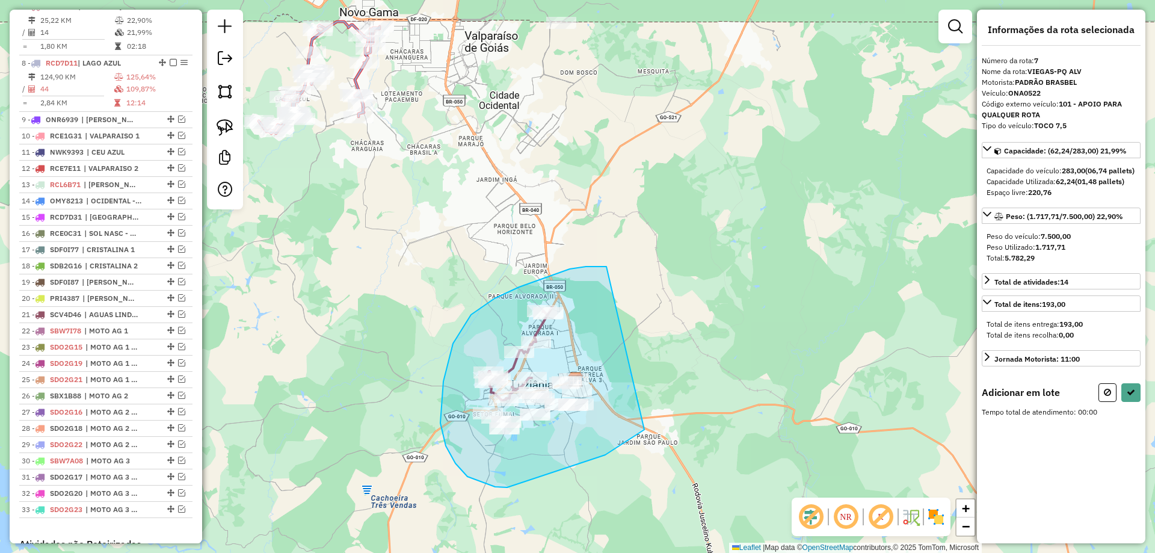
drag, startPoint x: 569, startPoint y: 269, endPoint x: 684, endPoint y: 375, distance: 156.2
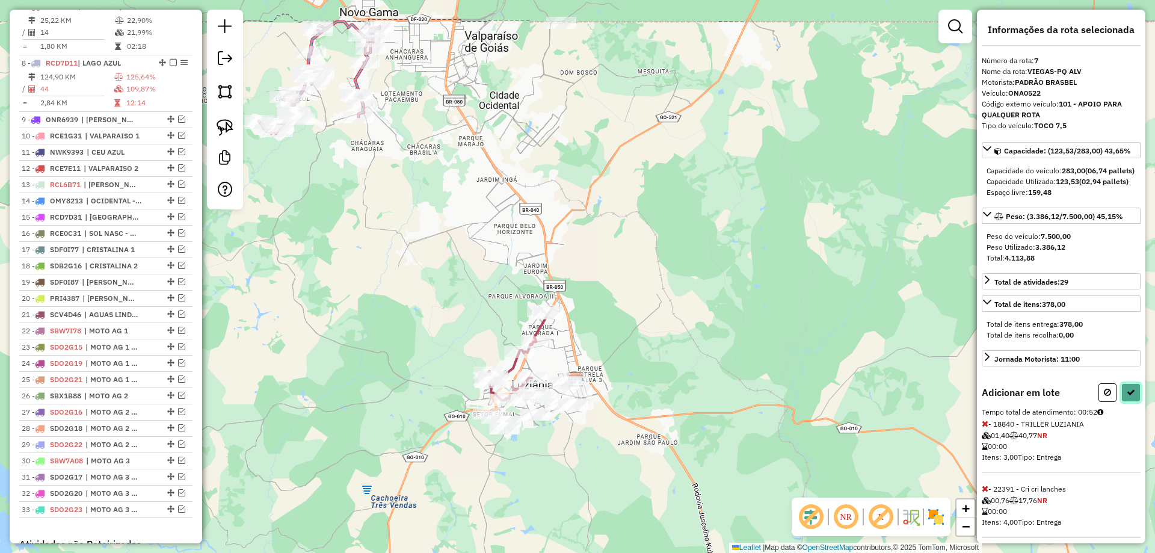
click at [1126, 402] on button at bounding box center [1130, 392] width 19 height 19
select select "*********"
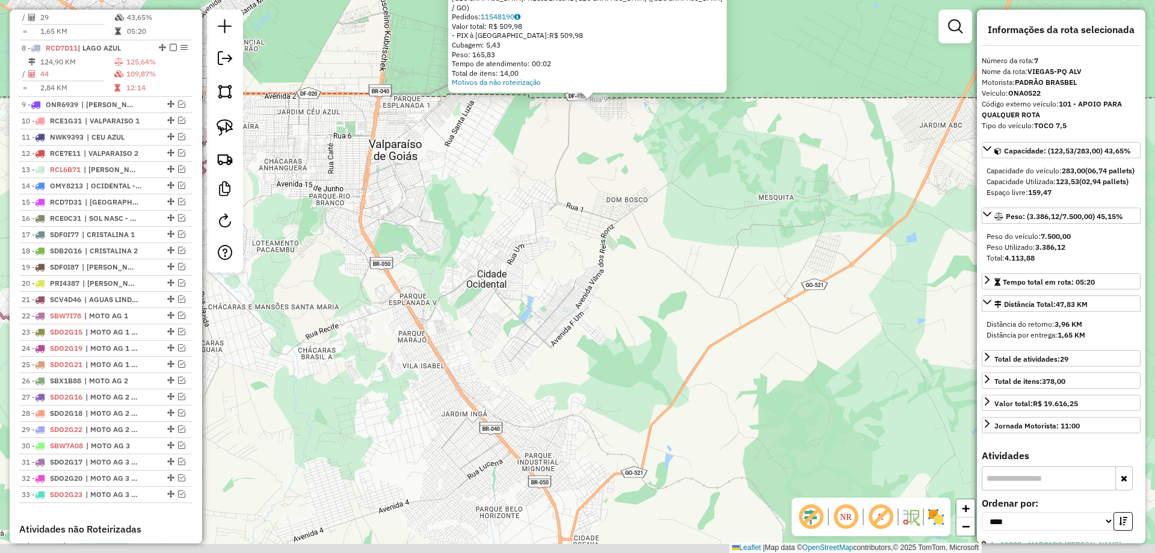
drag, startPoint x: 725, startPoint y: 337, endPoint x: 725, endPoint y: 308, distance: 28.3
click at [725, 308] on div "Atividade não roteirizada 22186 - MINIMERCADO DO VILA Endereço: 4 LOTE 12 LOJA …" at bounding box center [577, 276] width 1155 height 553
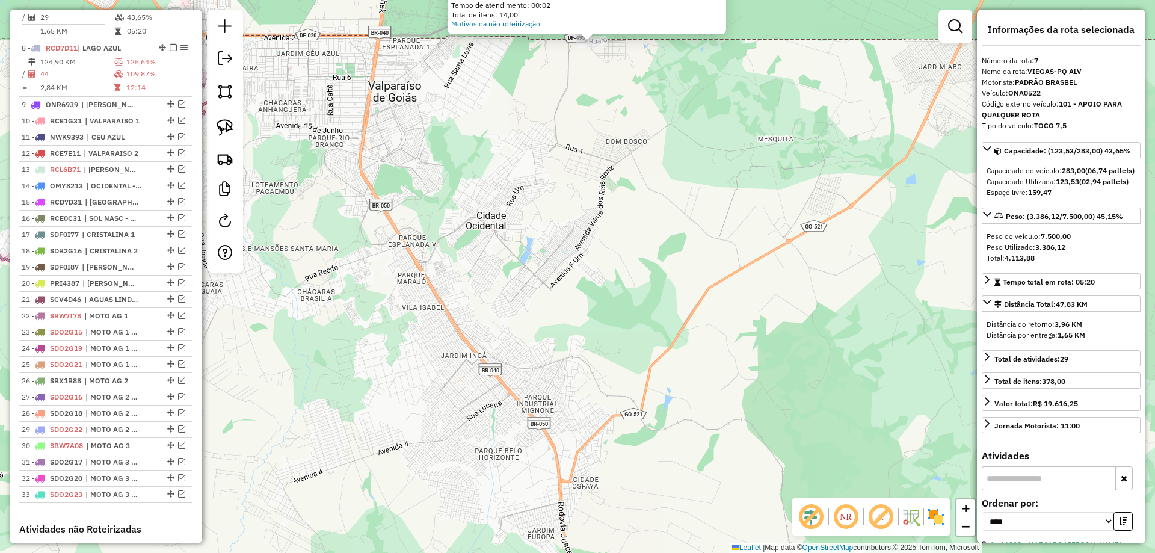
drag, startPoint x: 664, startPoint y: 381, endPoint x: 664, endPoint y: 373, distance: 8.4
click at [664, 373] on div "Atividade não roteirizada 22186 - MINIMERCADO DO VILA Endereço: 4 LOTE 12 LOJA …" at bounding box center [577, 276] width 1155 height 553
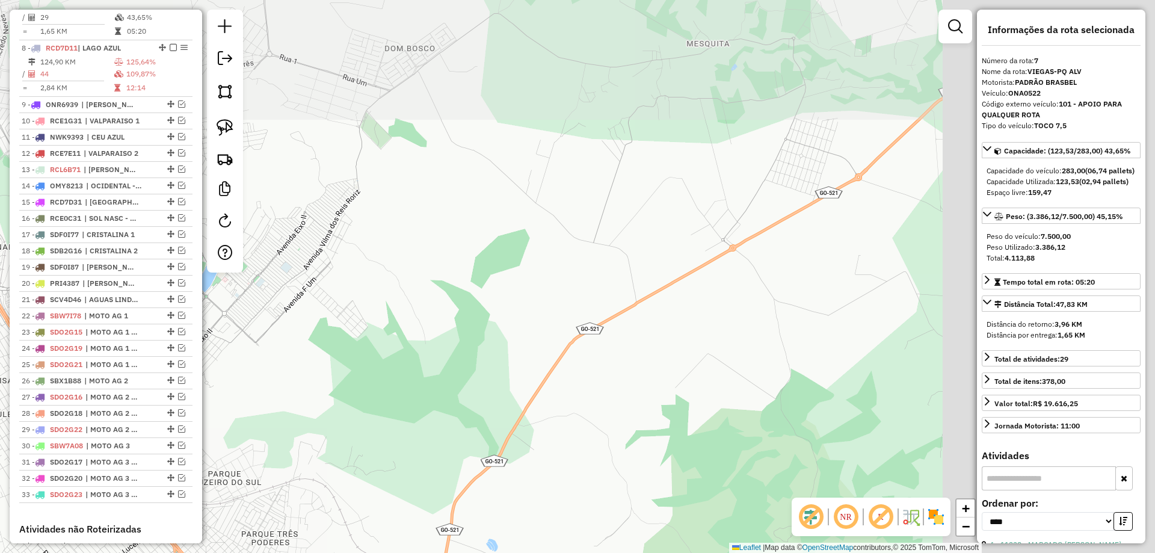
drag, startPoint x: 708, startPoint y: 326, endPoint x: 462, endPoint y: 484, distance: 292.9
click at [467, 493] on div "Atividade não roteirizada 22186 - MINIMERCADO DO VILA Endereço: 4 LOTE 12 LOJA …" at bounding box center [577, 276] width 1155 height 553
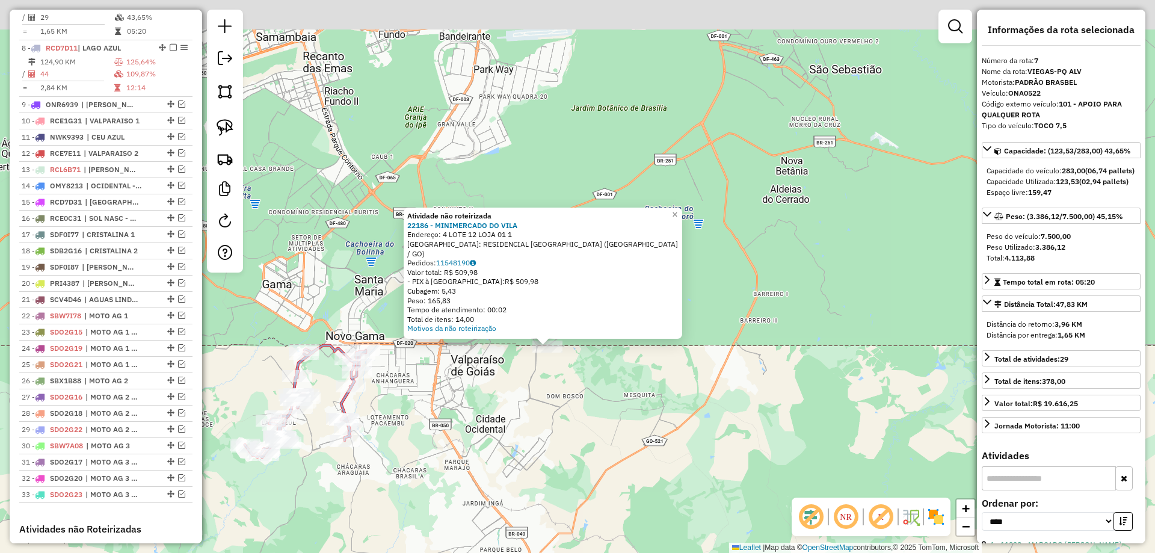
drag, startPoint x: 741, startPoint y: 203, endPoint x: 784, endPoint y: 324, distance: 128.6
click at [784, 324] on div "Atividade não roteirizada 22186 - MINIMERCADO DO VILA Endereço: 4 LOTE 12 LOJA …" at bounding box center [577, 276] width 1155 height 553
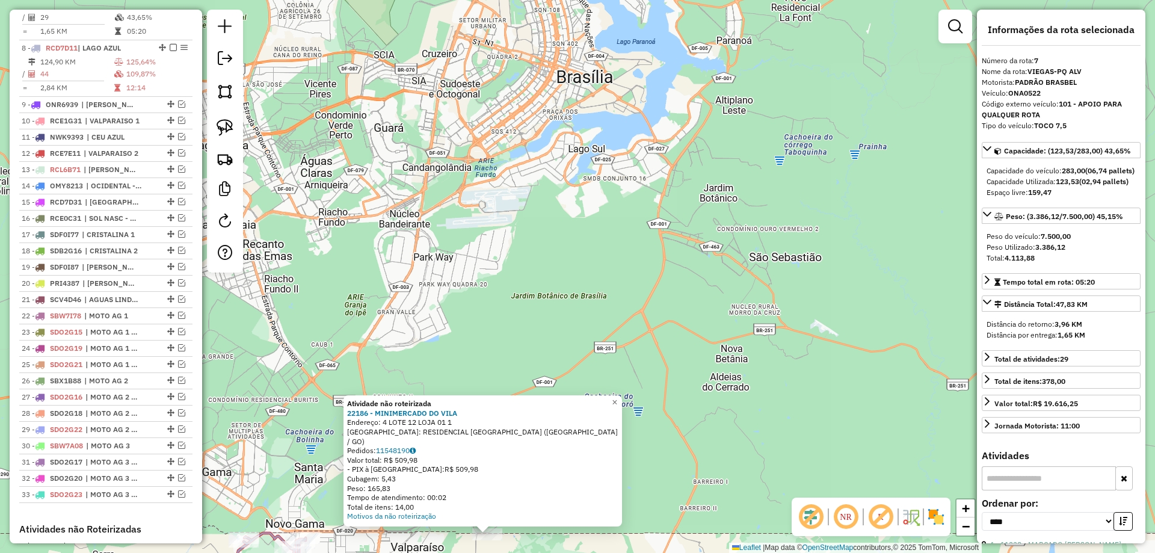
drag, startPoint x: 749, startPoint y: 40, endPoint x: 686, endPoint y: 207, distance: 178.1
click at [686, 207] on div "Atividade não roteirizada 22186 - MINIMERCADO DO VILA Endereço: 4 LOTE 12 LOJA …" at bounding box center [577, 276] width 1155 height 553
click at [723, 489] on div "Atividade não roteirizada 22186 - MINIMERCADO DO VILA Endereço: 4 LOTE 12 LOJA …" at bounding box center [577, 276] width 1155 height 553
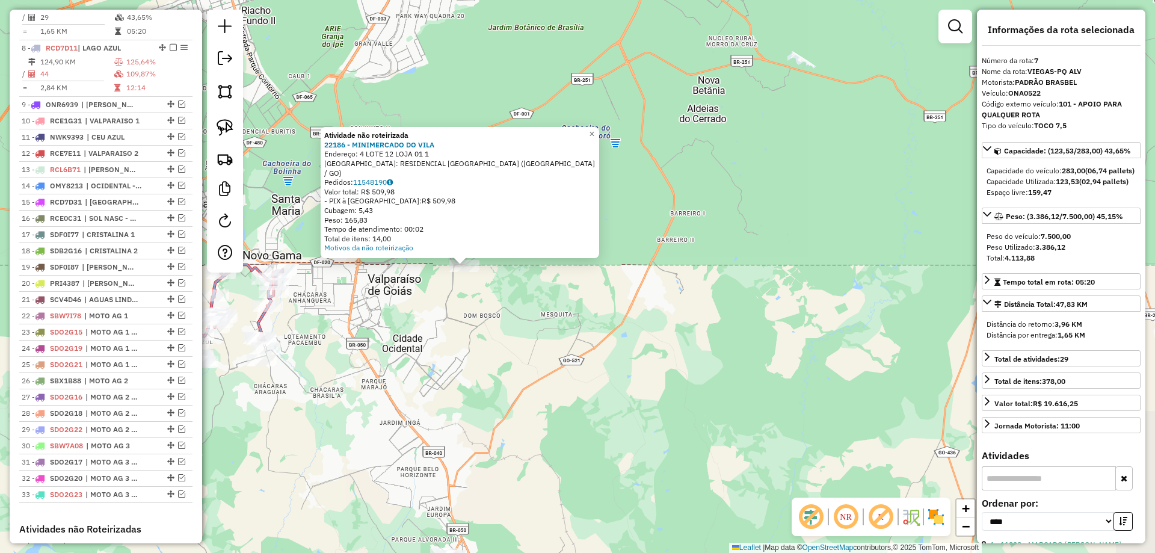
drag, startPoint x: 732, startPoint y: 357, endPoint x: 706, endPoint y: 189, distance: 169.8
click at [706, 189] on div "Atividade não roteirizada 22186 - MINIMERCADO DO VILA Endereço: 4 LOTE 12 LOJA …" at bounding box center [577, 276] width 1155 height 553
click at [624, 373] on div "Atividade não roteirizada 22186 - MINIMERCADO DO VILA Endereço: 4 LOTE 12 LOJA …" at bounding box center [577, 276] width 1155 height 553
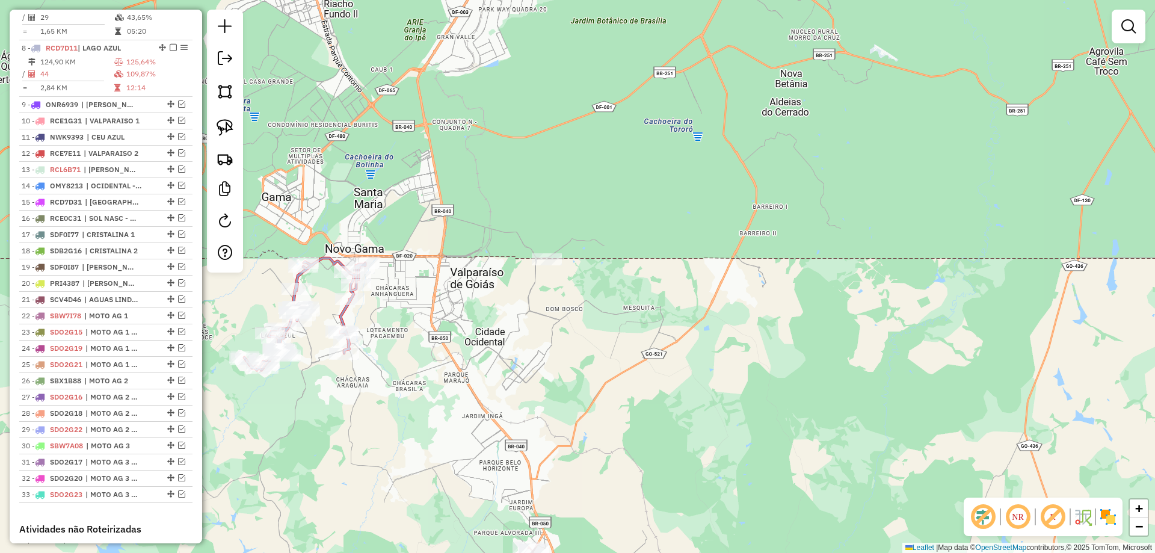
drag, startPoint x: 482, startPoint y: 293, endPoint x: 573, endPoint y: 292, distance: 91.4
click at [573, 292] on div "Janela de atendimento Grade de atendimento Capacidade Transportadoras Veículos …" at bounding box center [577, 276] width 1155 height 553
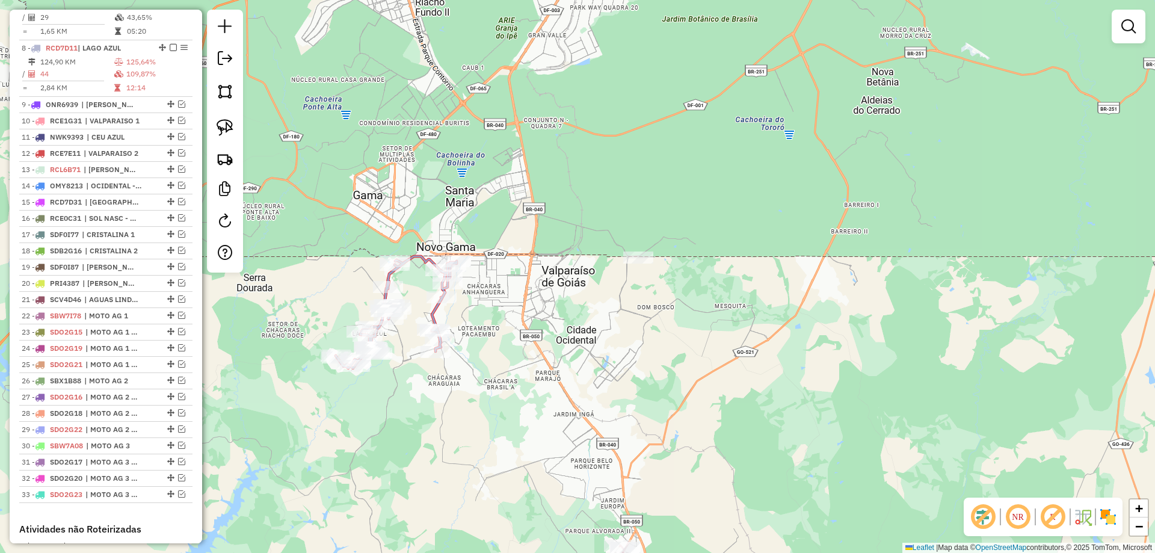
click at [429, 315] on icon at bounding box center [396, 312] width 121 height 112
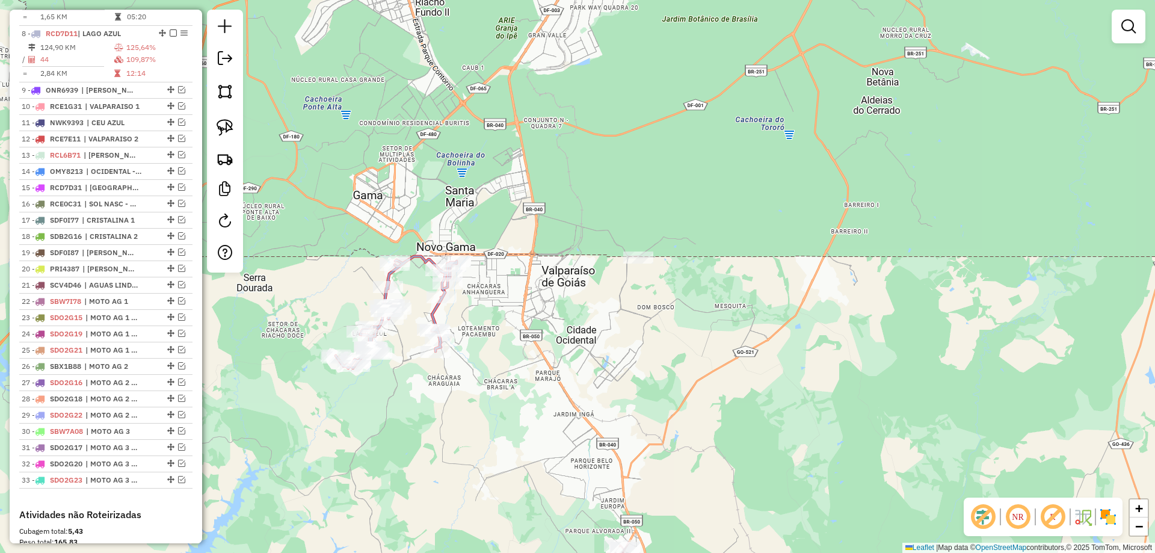
select select "*********"
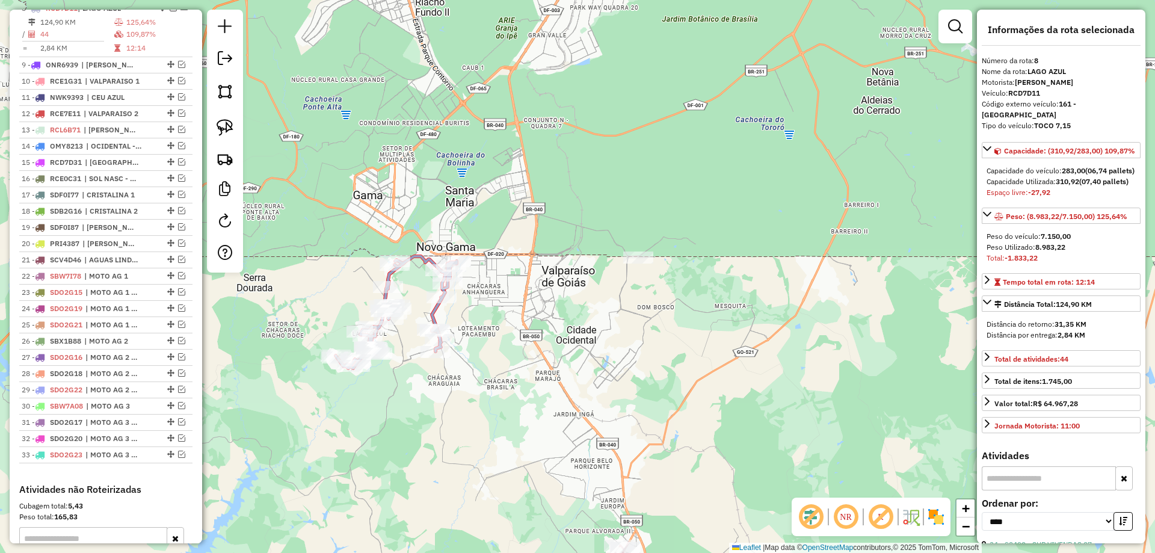
scroll to position [619, 0]
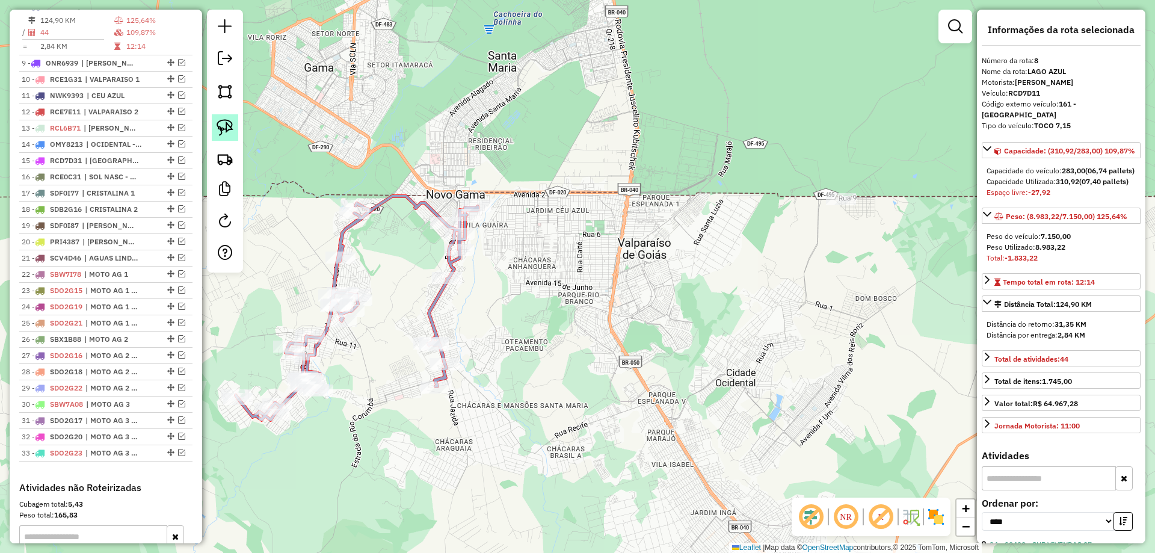
click at [219, 132] on img at bounding box center [224, 127] width 17 height 17
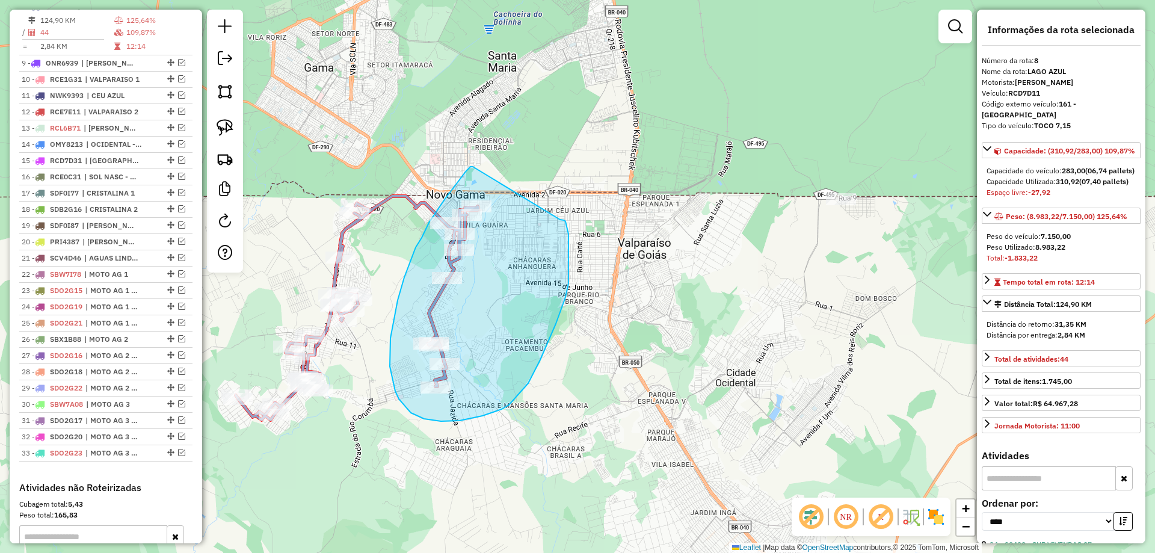
drag, startPoint x: 473, startPoint y: 167, endPoint x: 559, endPoint y: 219, distance: 101.0
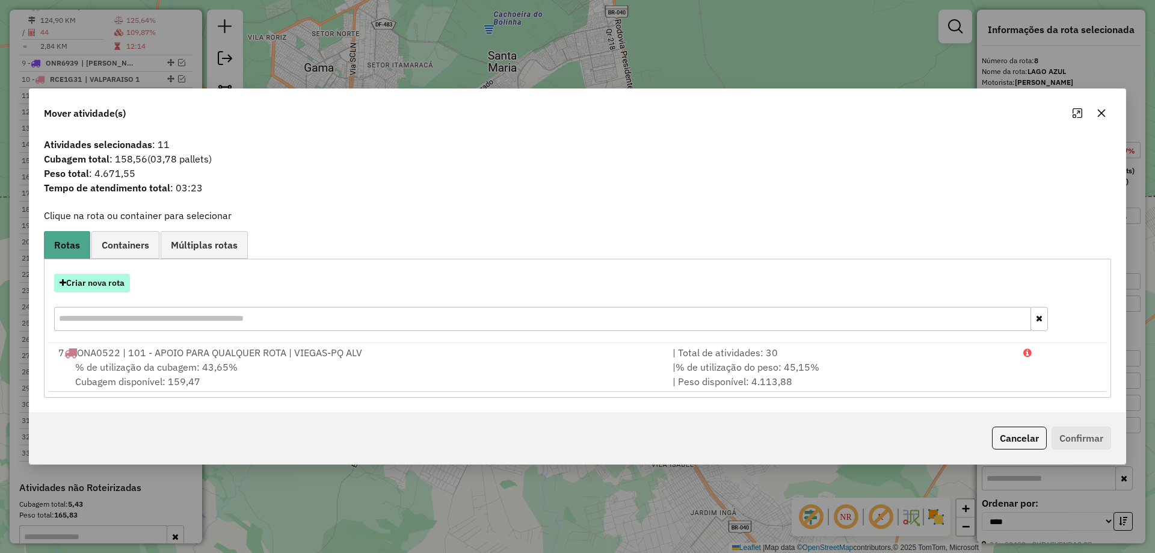
click at [118, 289] on button "Criar nova rota" at bounding box center [92, 283] width 76 height 19
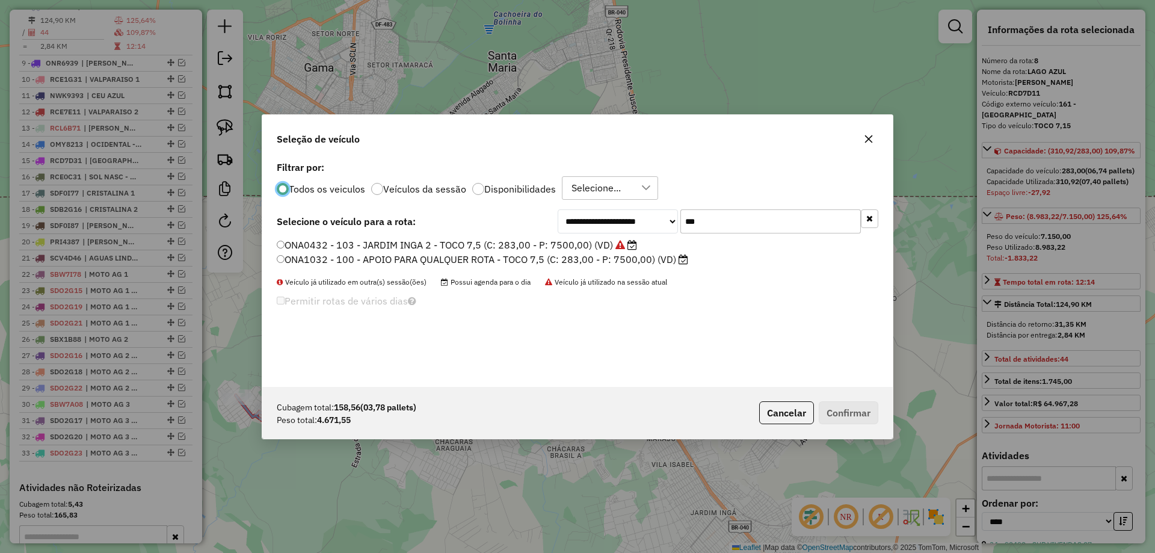
scroll to position [7, 4]
drag, startPoint x: 778, startPoint y: 218, endPoint x: 529, endPoint y: 218, distance: 249.0
click at [539, 218] on div "**********" at bounding box center [577, 221] width 601 height 24
click at [877, 217] on button "button" at bounding box center [869, 218] width 17 height 19
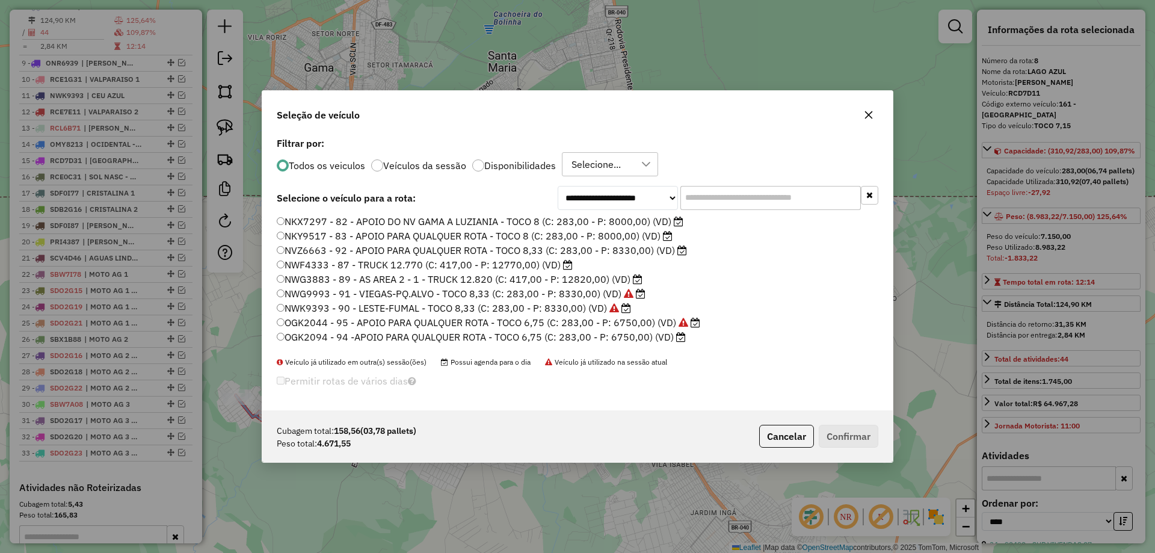
click at [339, 333] on label "OGK2094 - 94 -APOIO PARA QUALQUER ROTA - TOCO 6,75 (C: 283,00 - P: 6750,00) (VD)" at bounding box center [481, 337] width 409 height 14
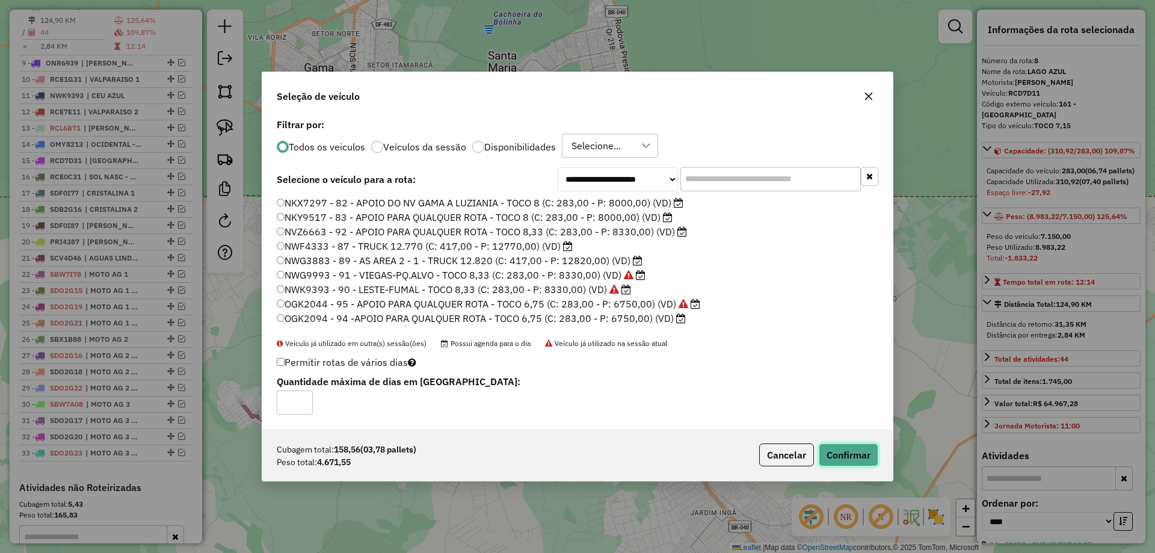
click at [848, 455] on button "Confirmar" at bounding box center [848, 454] width 60 height 23
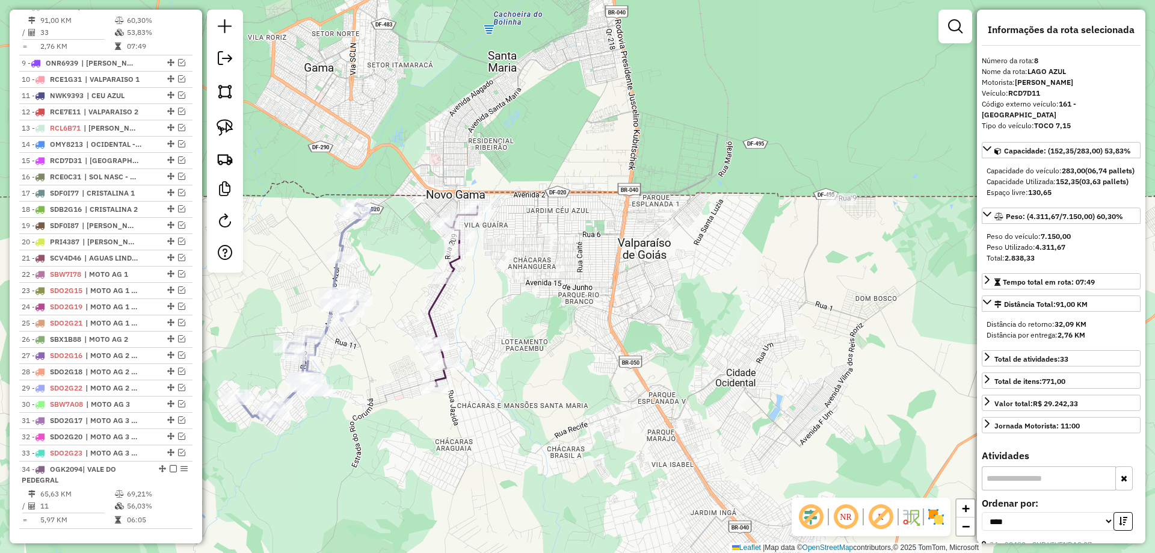
click at [339, 285] on icon at bounding box center [305, 311] width 139 height 216
click at [434, 310] on icon at bounding box center [452, 296] width 49 height 180
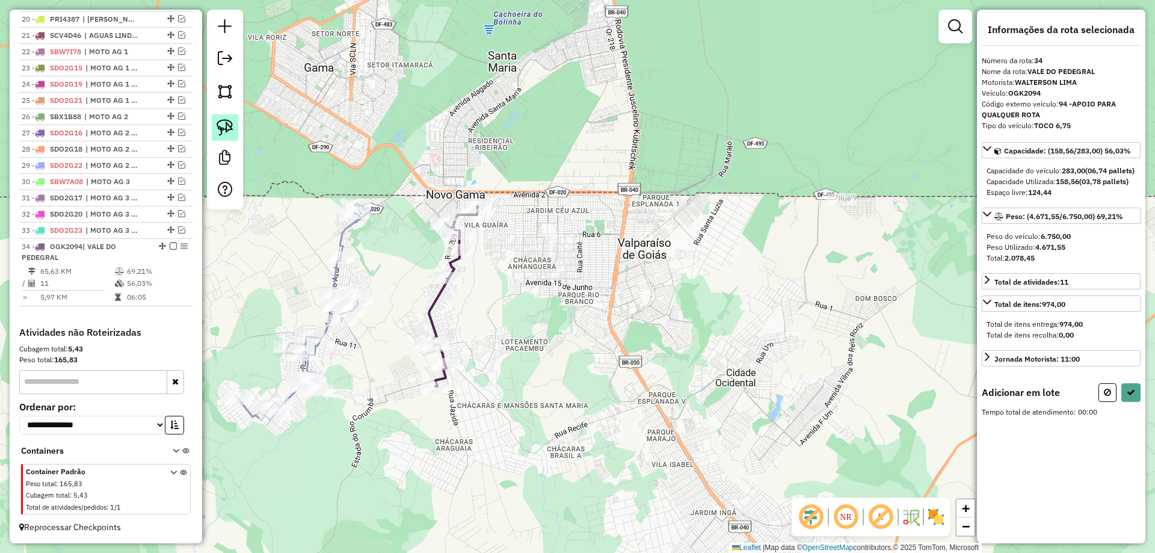
click at [232, 124] on img at bounding box center [224, 127] width 17 height 17
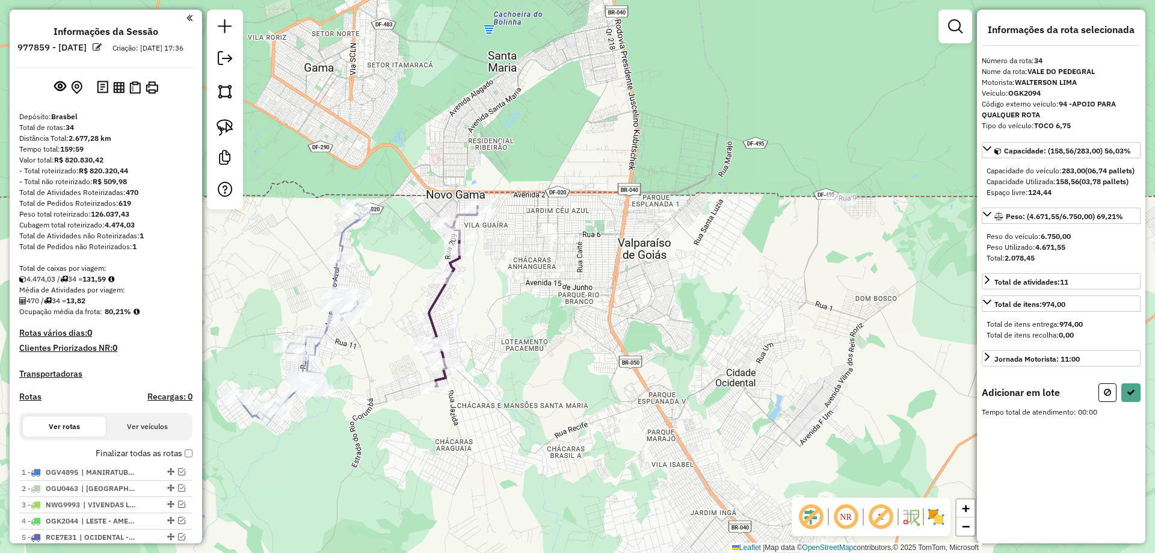
scroll to position [853, 0]
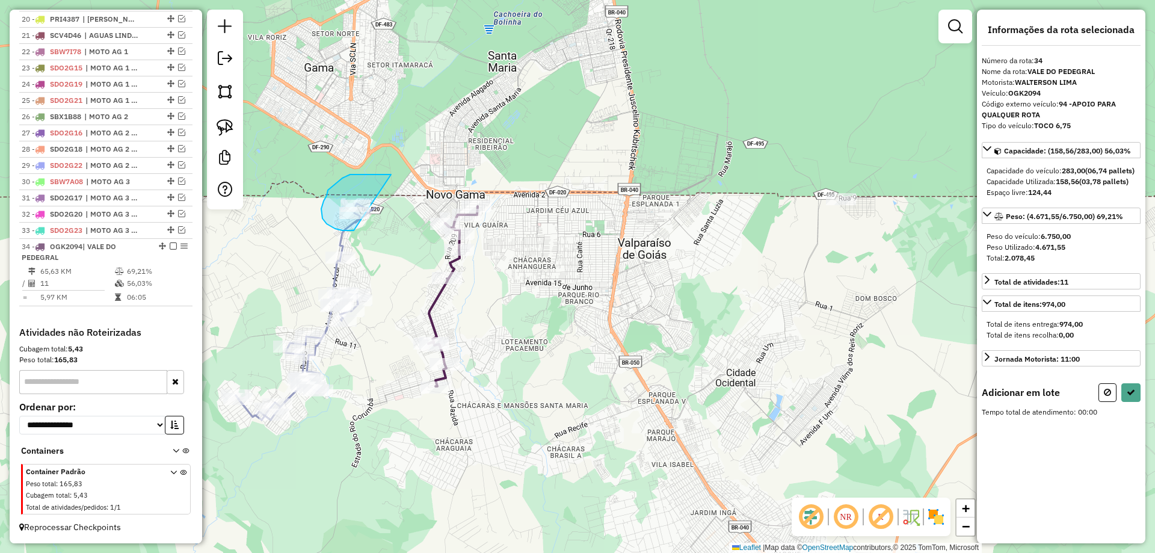
drag, startPoint x: 0, startPoint y: 0, endPoint x: 354, endPoint y: 230, distance: 422.0
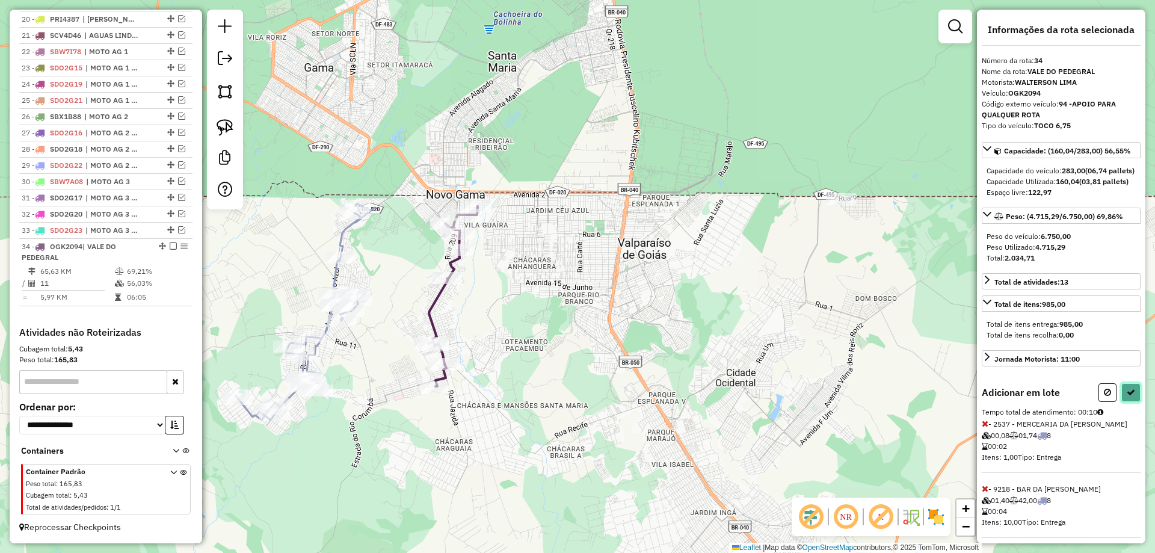
click at [1126, 396] on icon at bounding box center [1130, 392] width 8 height 8
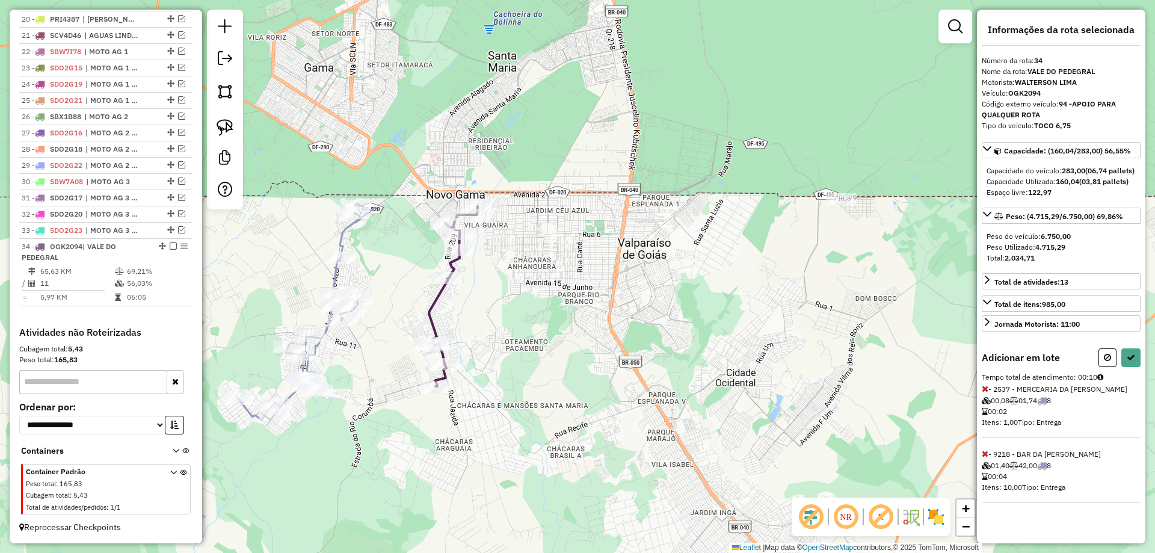
select select "*********"
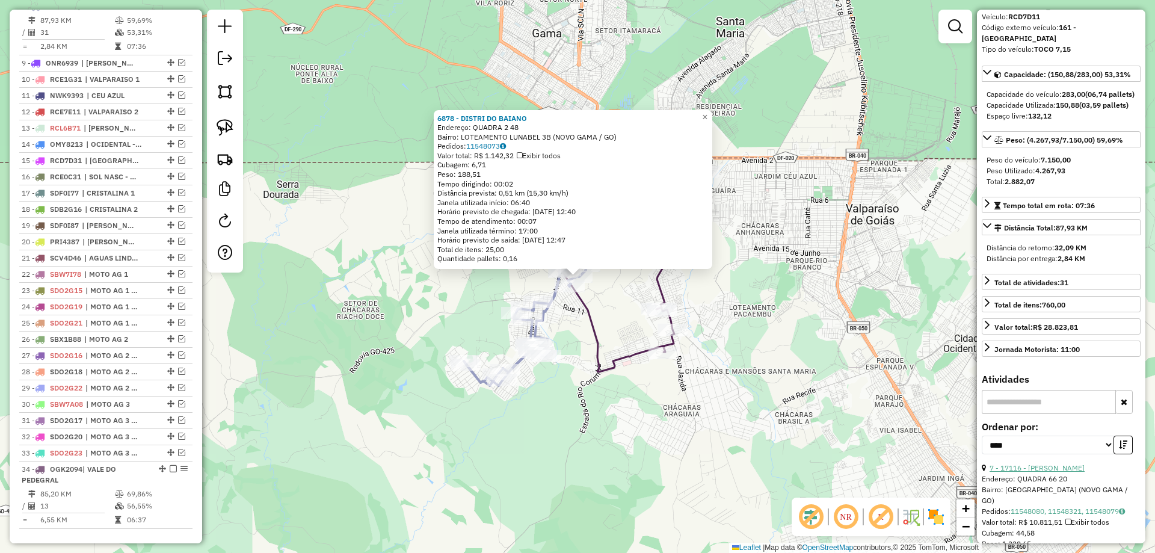
scroll to position [60, 0]
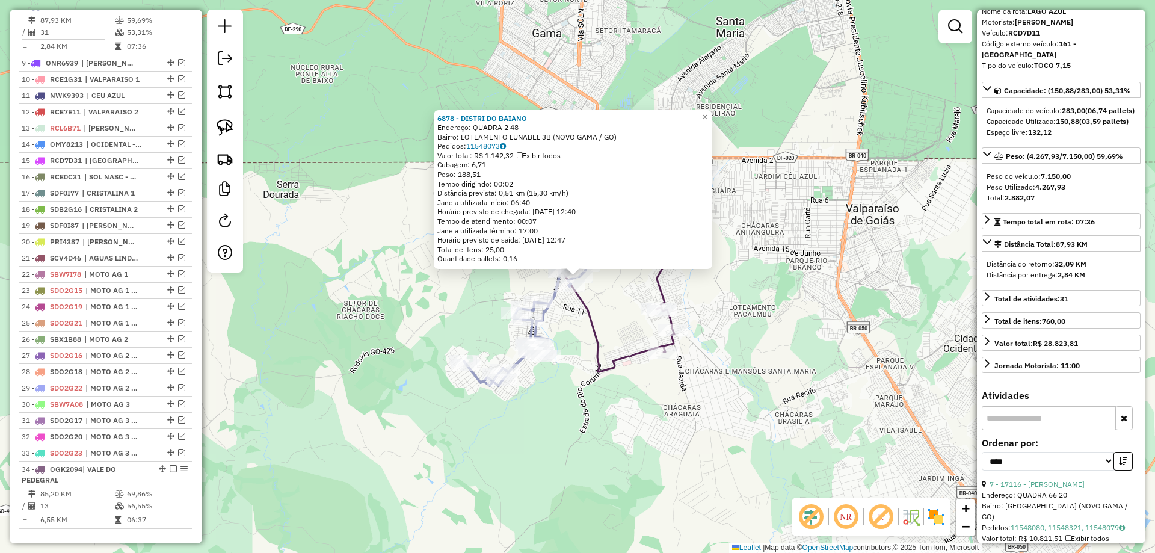
click at [656, 285] on icon at bounding box center [633, 270] width 146 height 203
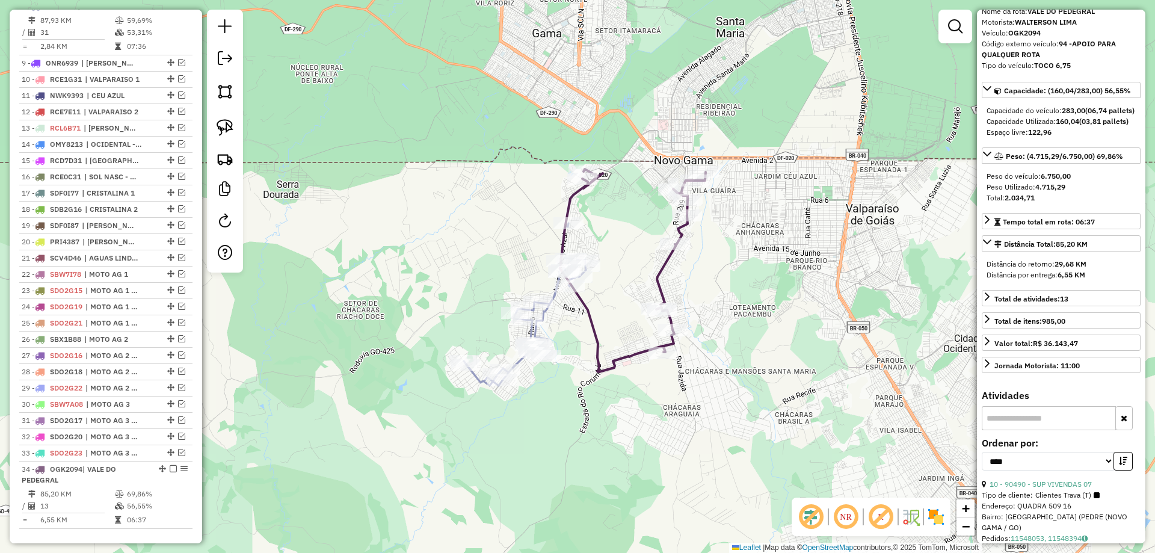
scroll to position [853, 0]
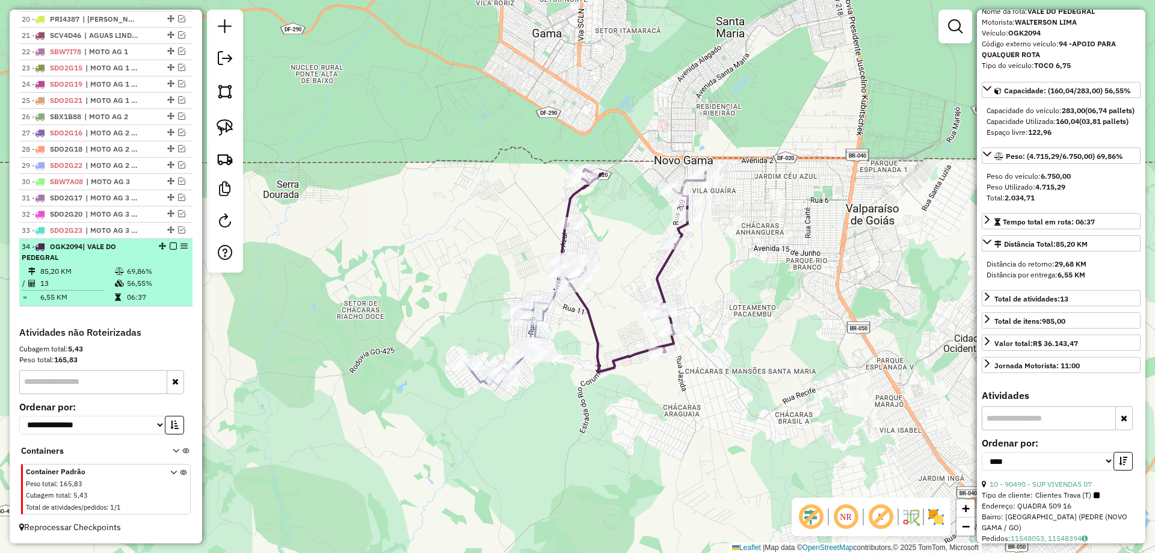
click at [170, 246] on em at bounding box center [173, 245] width 7 height 7
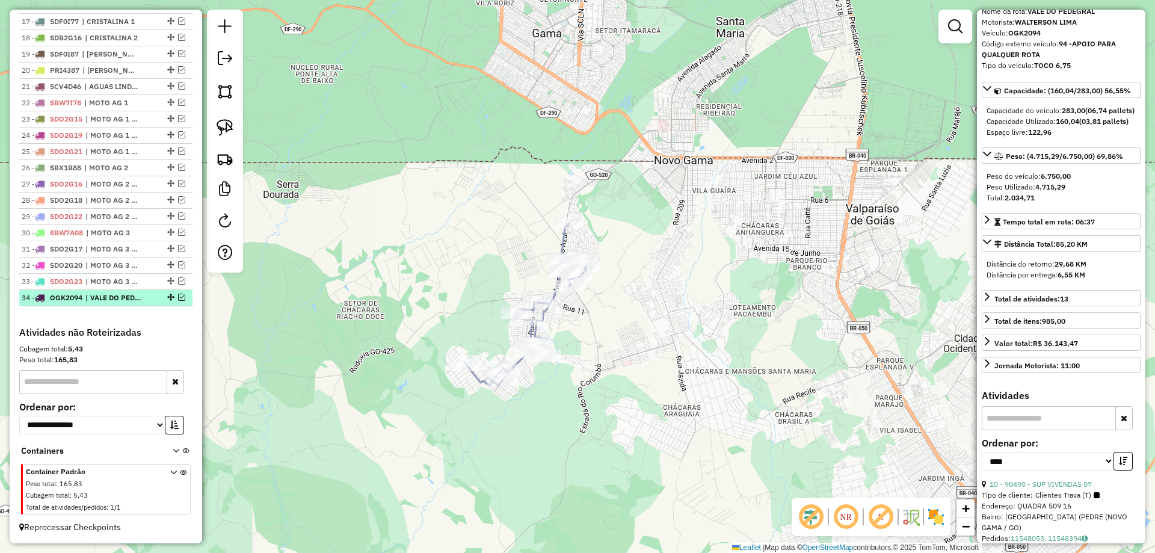
scroll to position [501, 0]
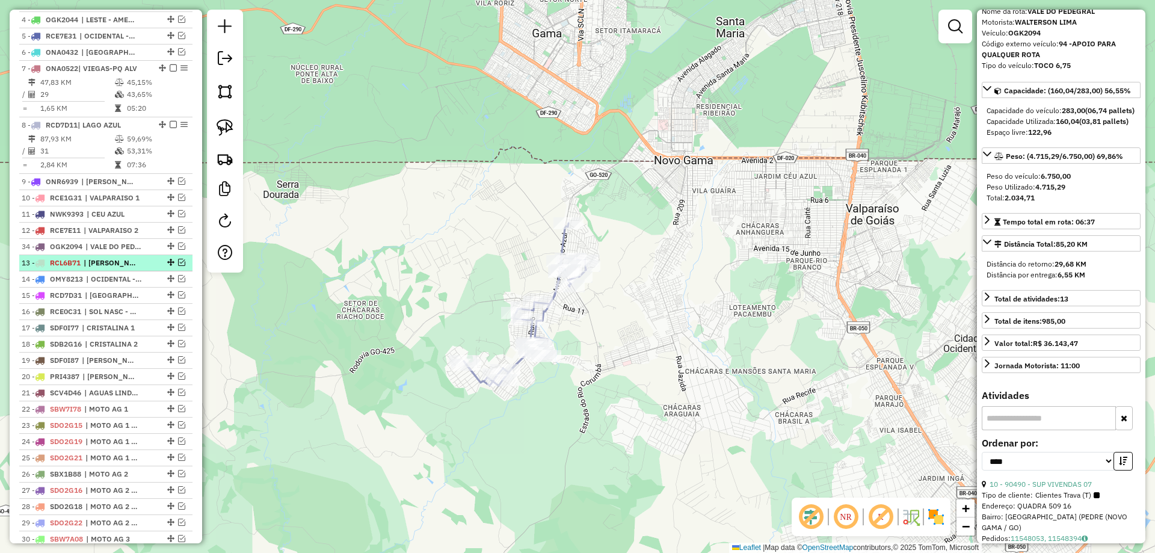
drag, startPoint x: 168, startPoint y: 296, endPoint x: 130, endPoint y: 257, distance: 54.4
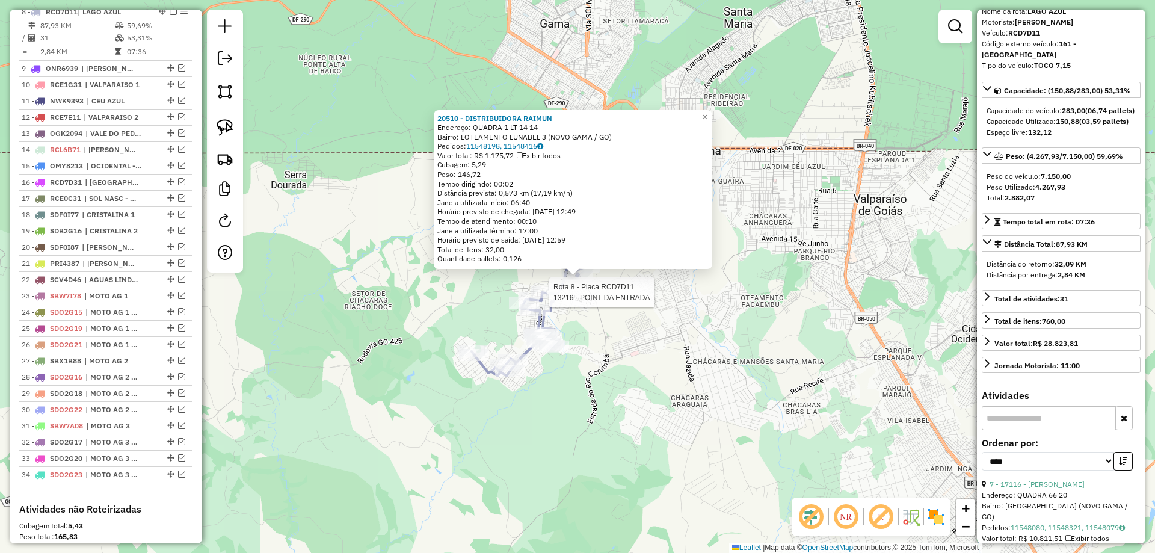
scroll to position [619, 0]
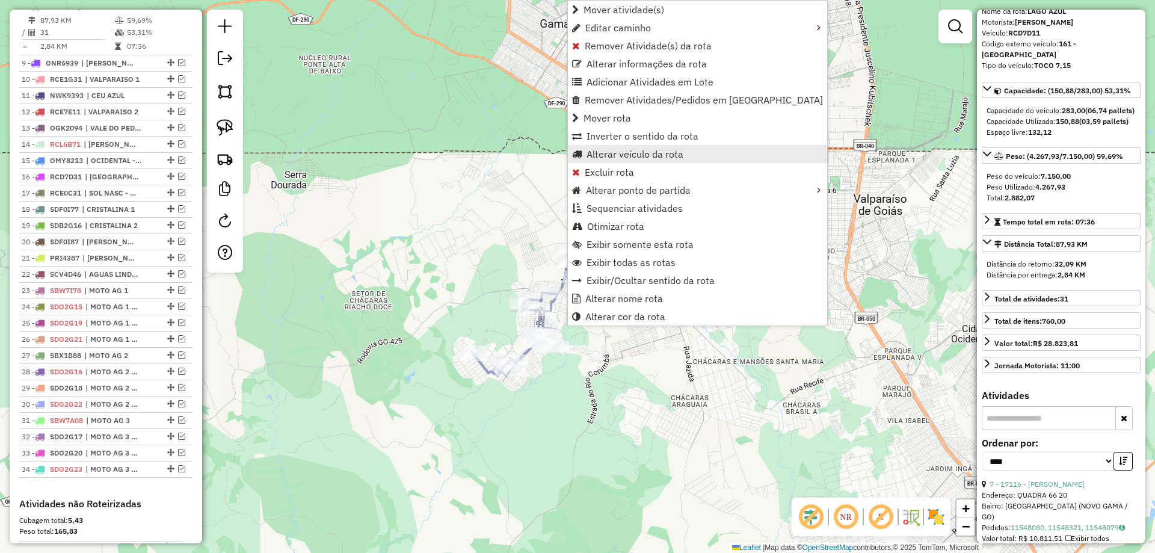
click at [642, 156] on span "Alterar veículo da rota" at bounding box center [634, 154] width 97 height 10
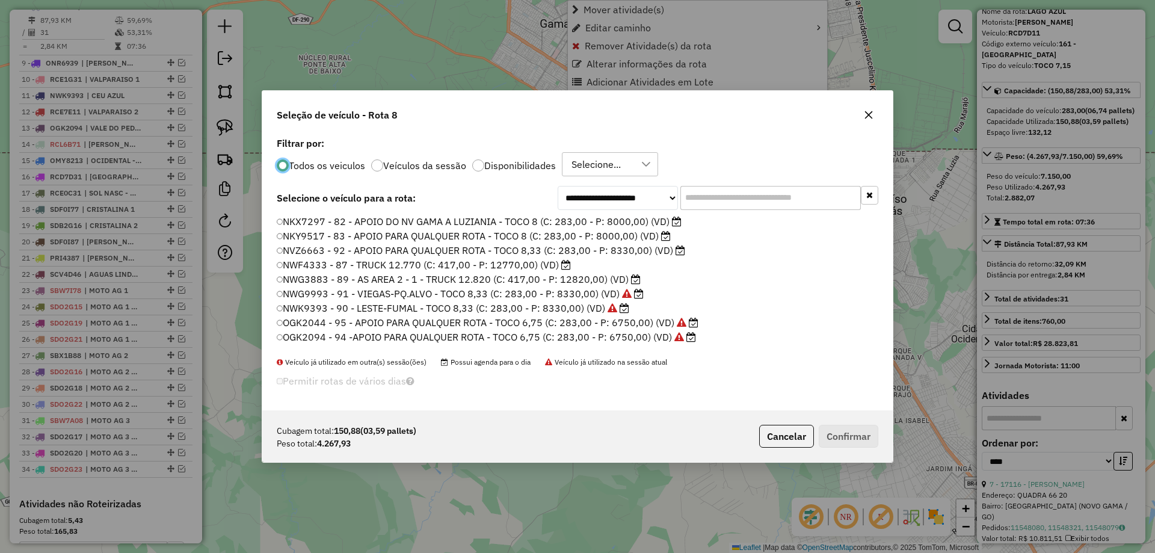
scroll to position [7, 4]
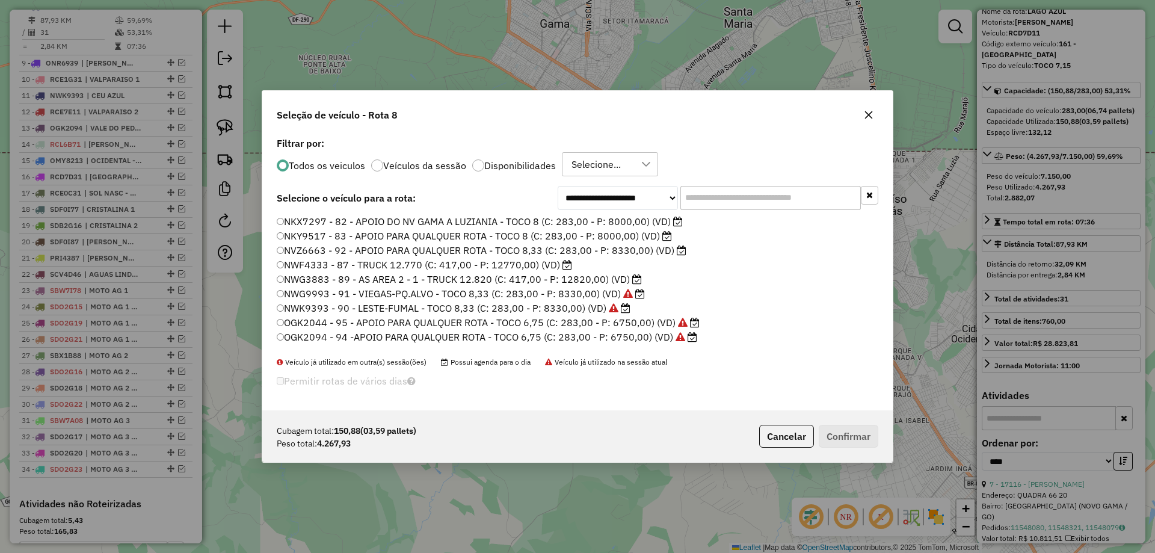
click at [867, 191] on icon "button" at bounding box center [869, 195] width 7 height 8
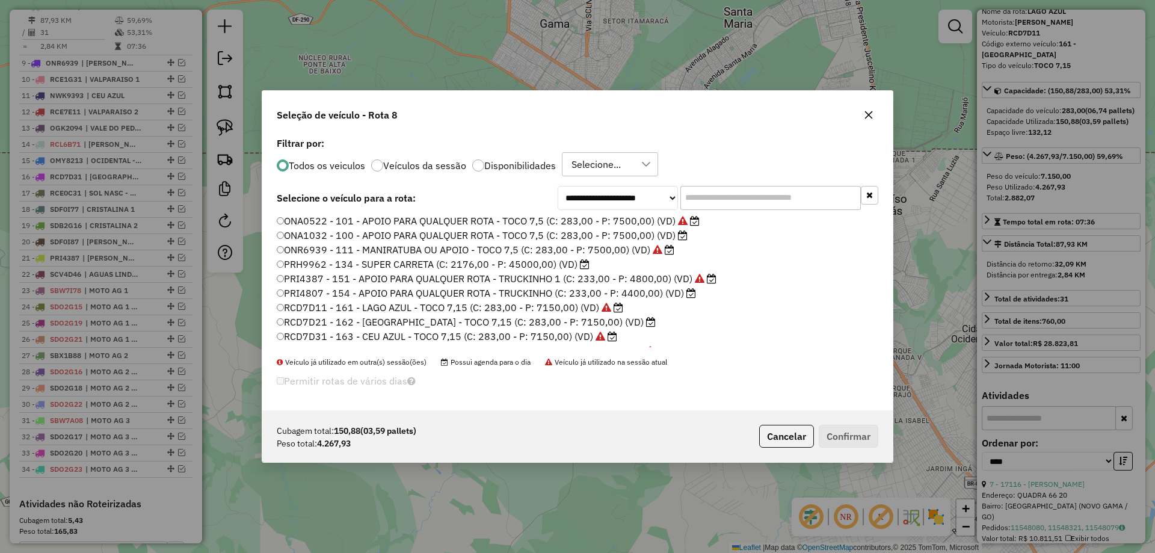
scroll to position [241, 0]
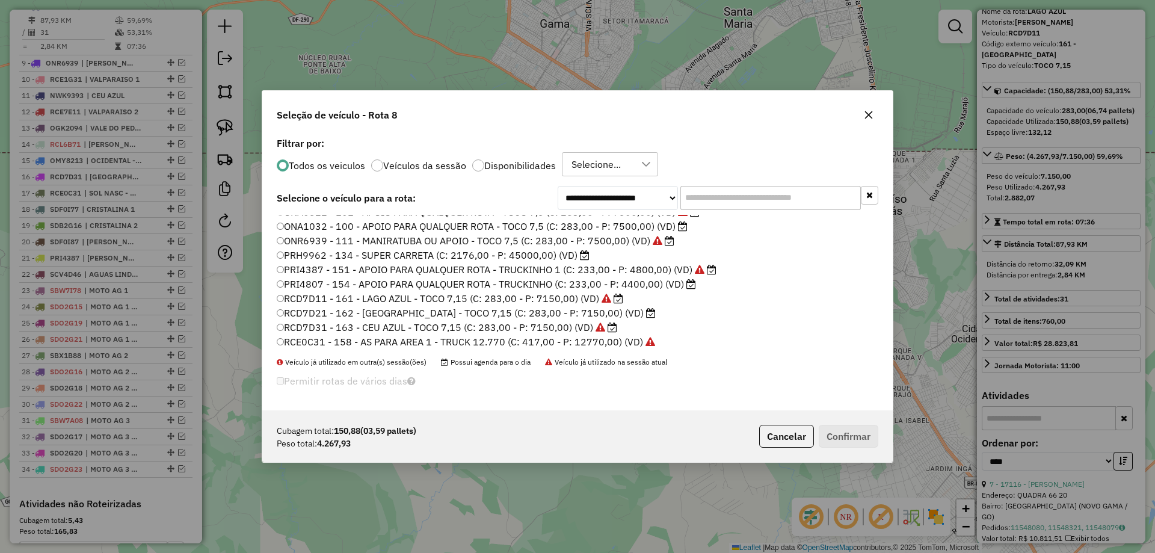
click at [716, 188] on input "text" at bounding box center [770, 198] width 180 height 24
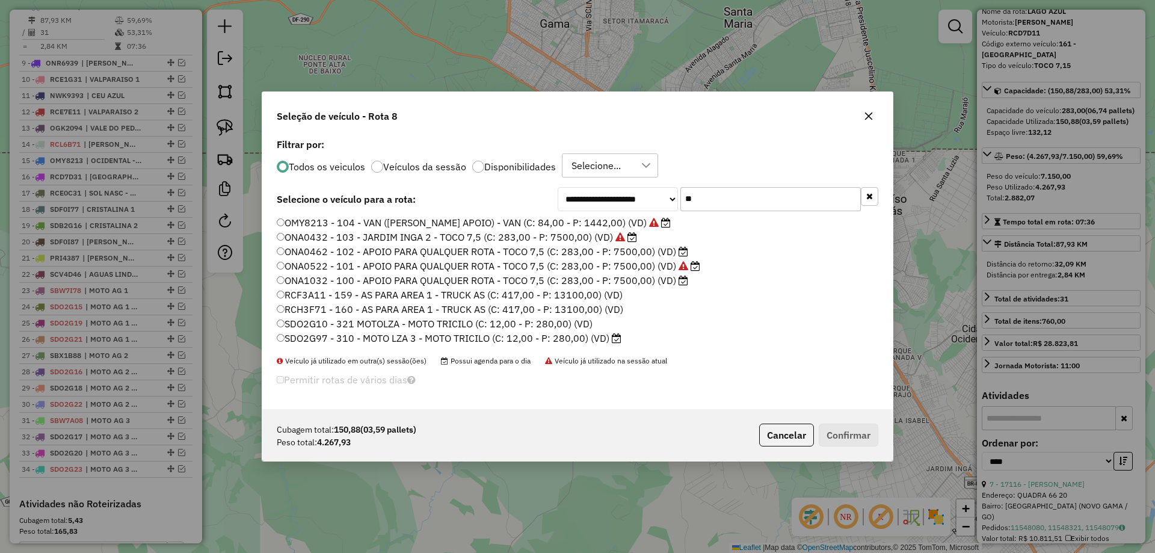
scroll to position [0, 0]
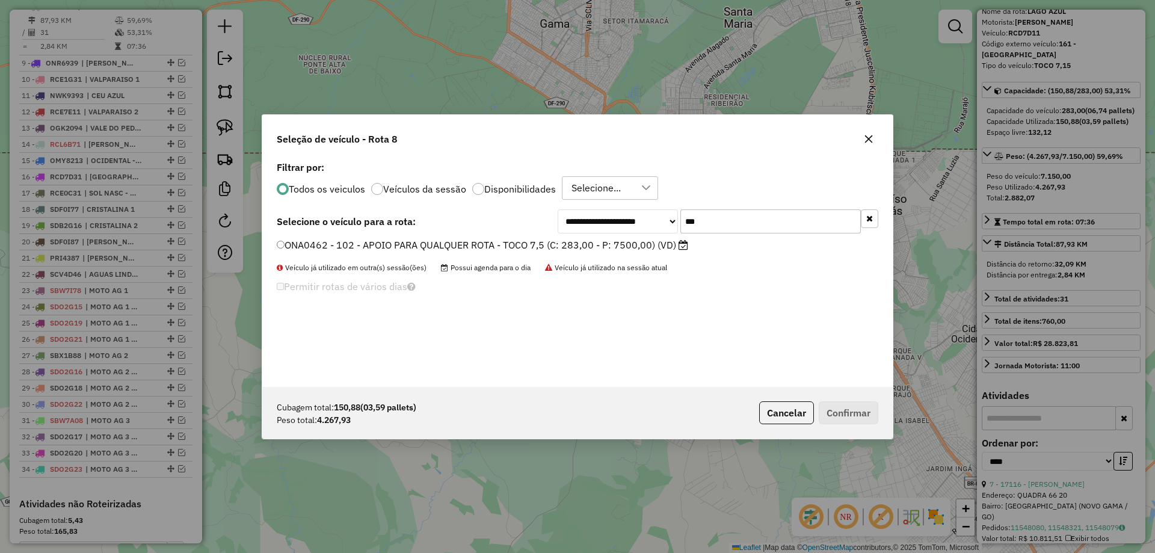
type input "***"
click at [283, 239] on label "ONA0462 - 102 - APOIO PARA QUALQUER ROTA - TOCO 7,5 (C: 283,00 - P: 7500,00) (V…" at bounding box center [482, 245] width 411 height 14
click at [850, 419] on button "Confirmar" at bounding box center [848, 412] width 60 height 23
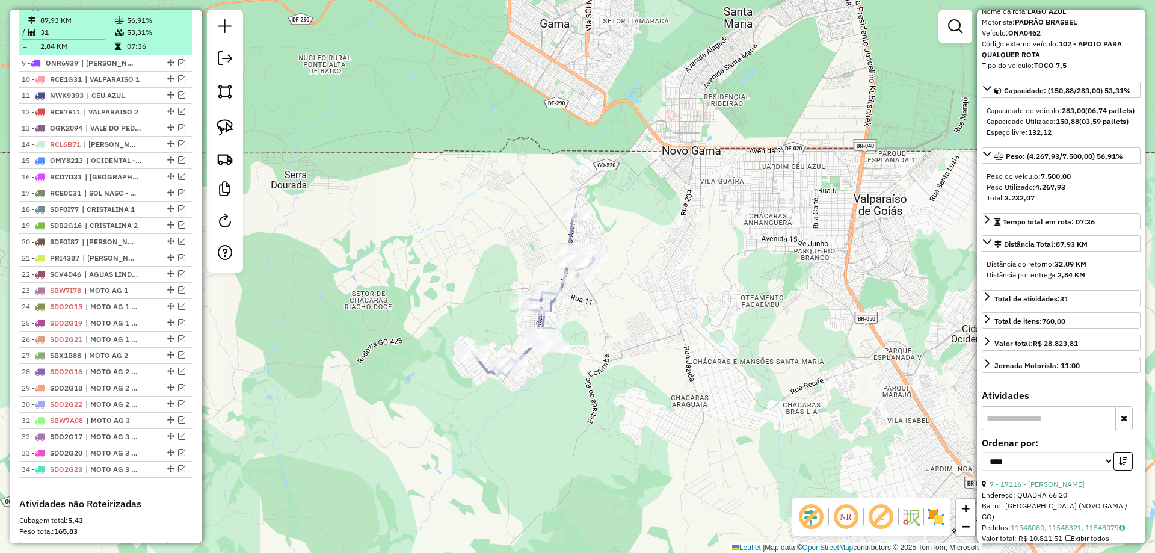
click at [170, 10] on em at bounding box center [173, 5] width 7 height 7
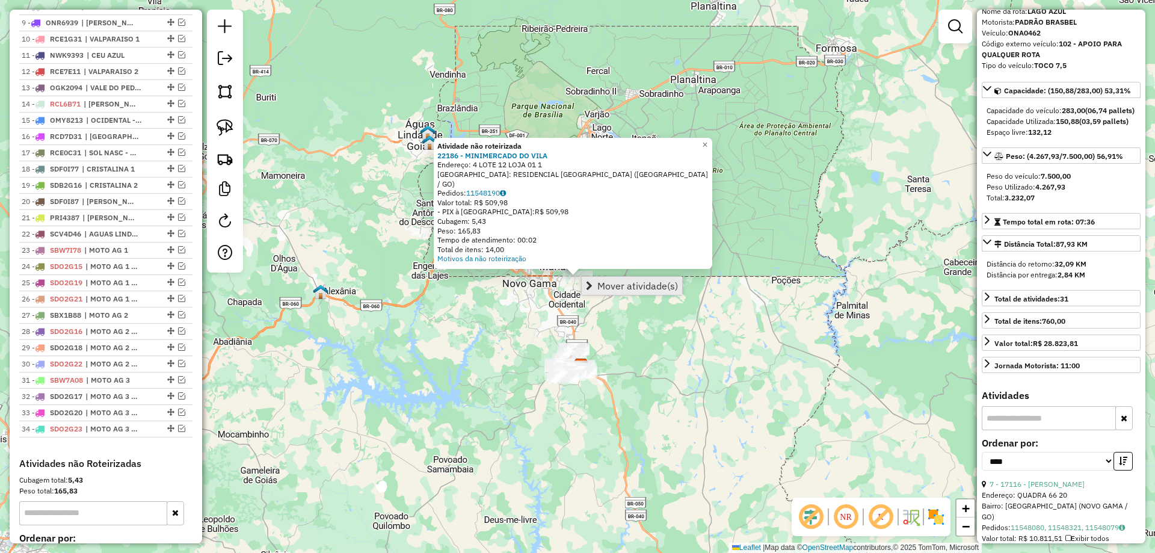
click at [621, 285] on span "Mover atividade(s)" at bounding box center [637, 286] width 81 height 10
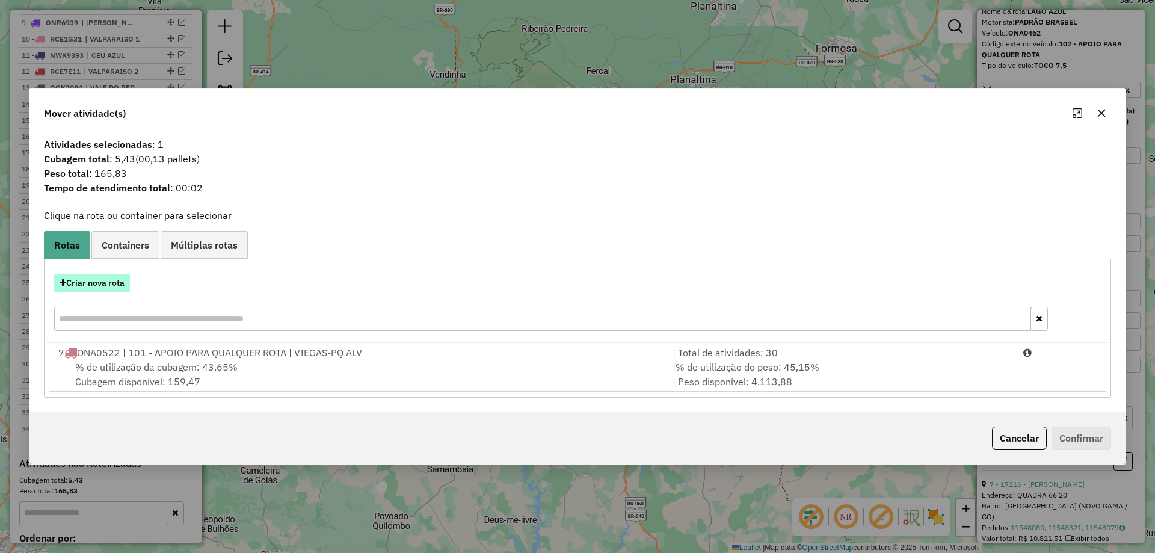
click at [92, 284] on button "Criar nova rota" at bounding box center [92, 283] width 76 height 19
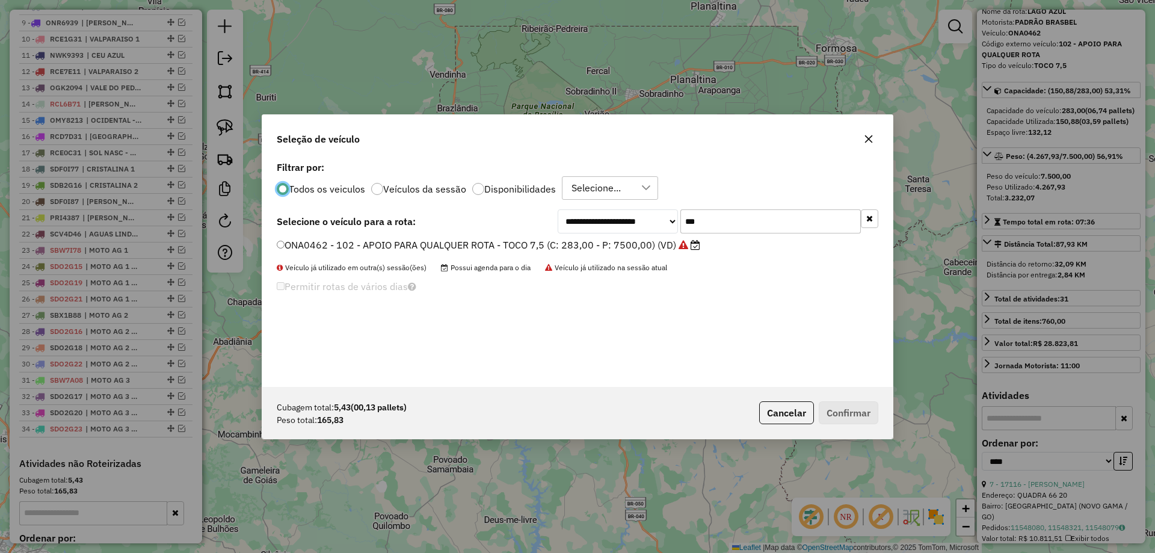
scroll to position [7, 4]
drag, startPoint x: 727, startPoint y: 214, endPoint x: 480, endPoint y: 197, distance: 247.7
click at [506, 204] on div "**********" at bounding box center [577, 272] width 630 height 229
click at [485, 248] on label "ONA0462 - 102 - APOIO PARA QUALQUER ROTA - TOCO 7,5 (C: 283,00 - P: 7500,00) (V…" at bounding box center [488, 245] width 423 height 14
drag, startPoint x: 719, startPoint y: 229, endPoint x: 545, endPoint y: 192, distance: 177.6
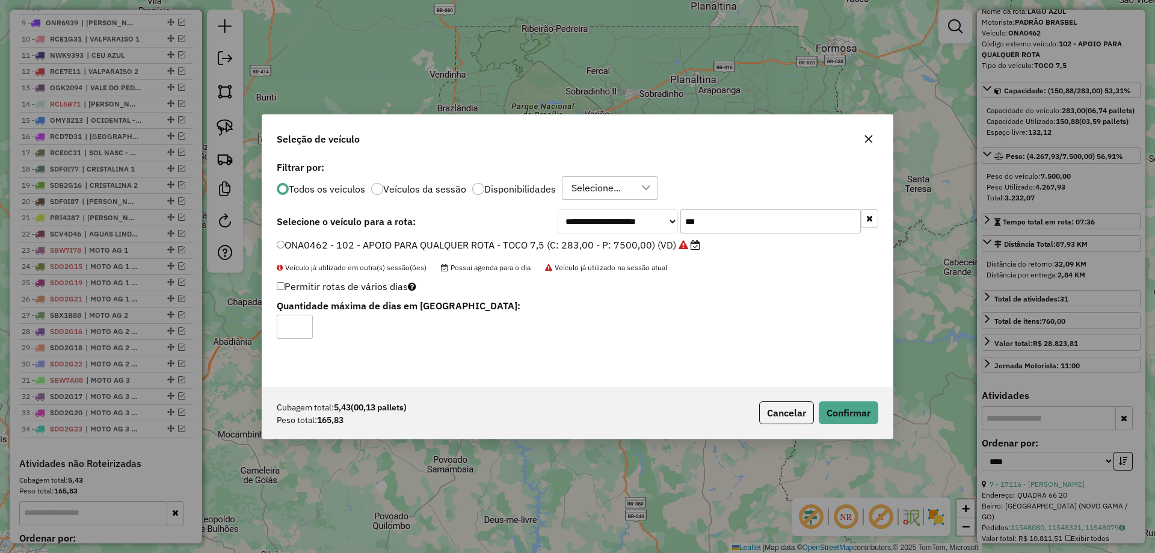
click at [546, 192] on div "**********" at bounding box center [577, 272] width 630 height 229
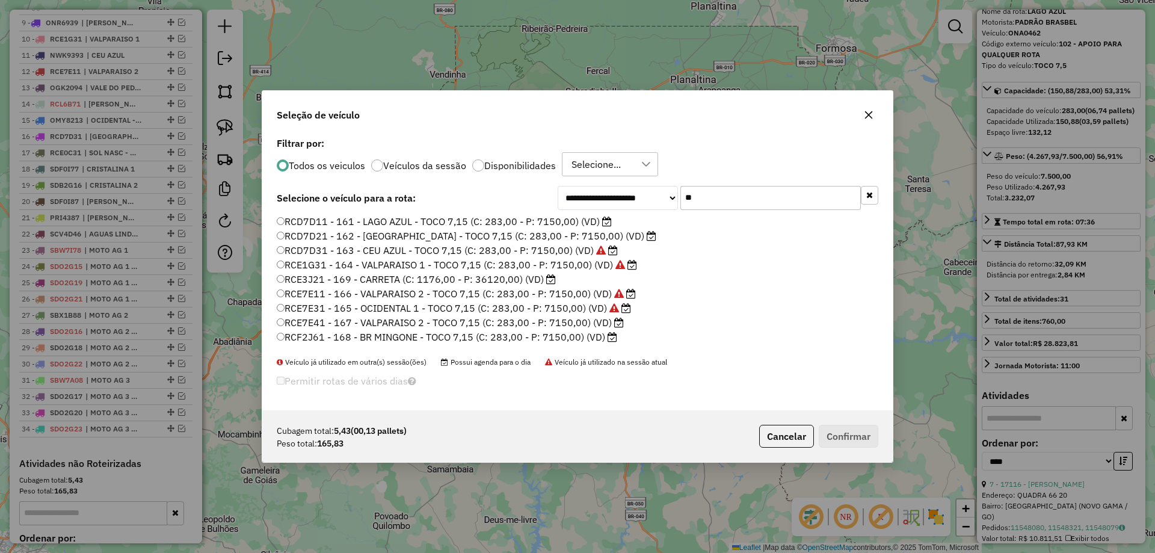
type input "*"
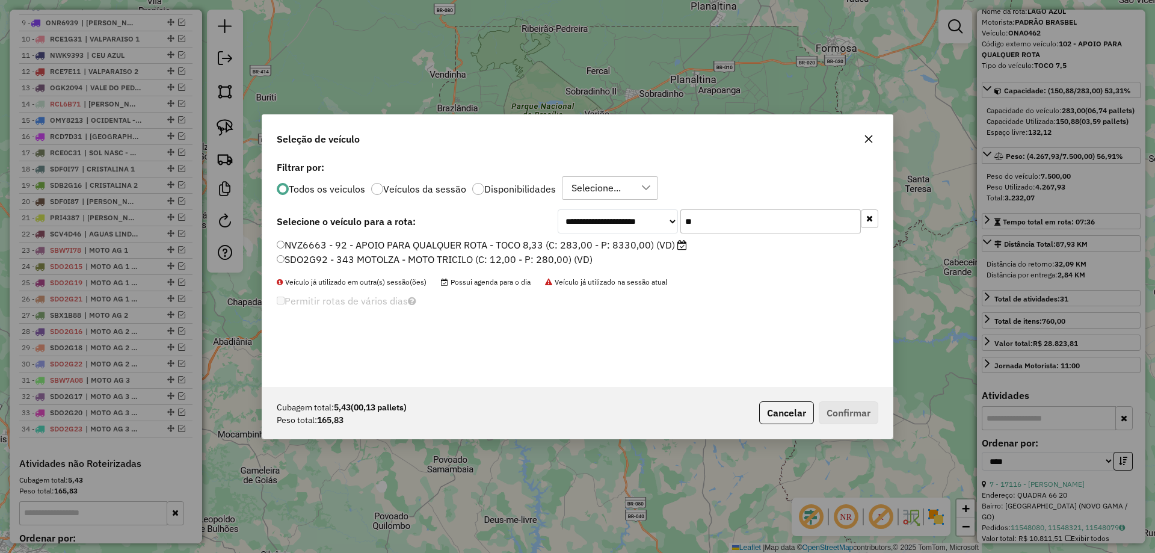
type input "*"
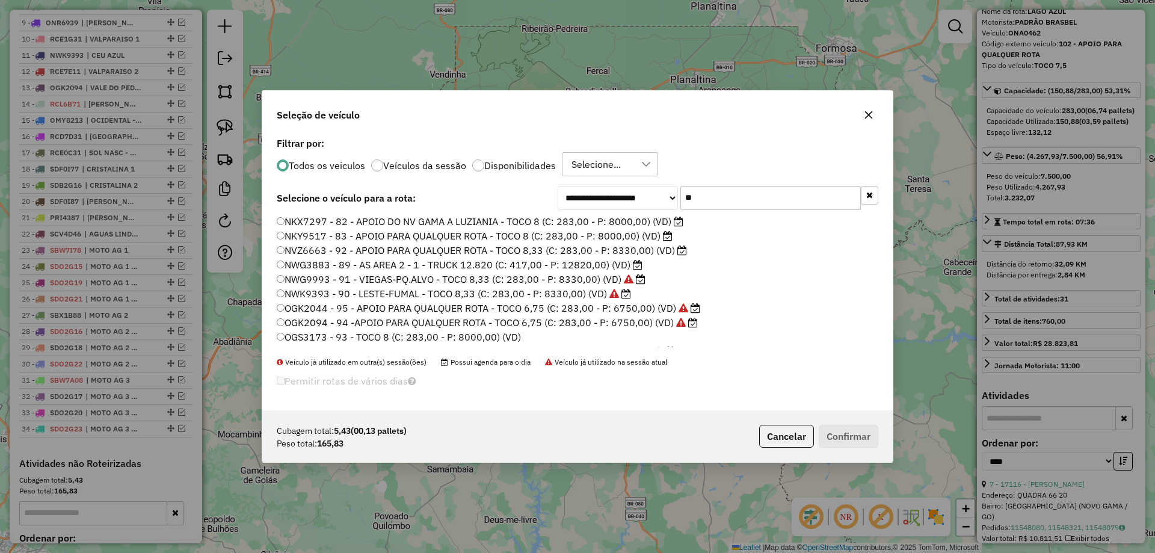
type input "*"
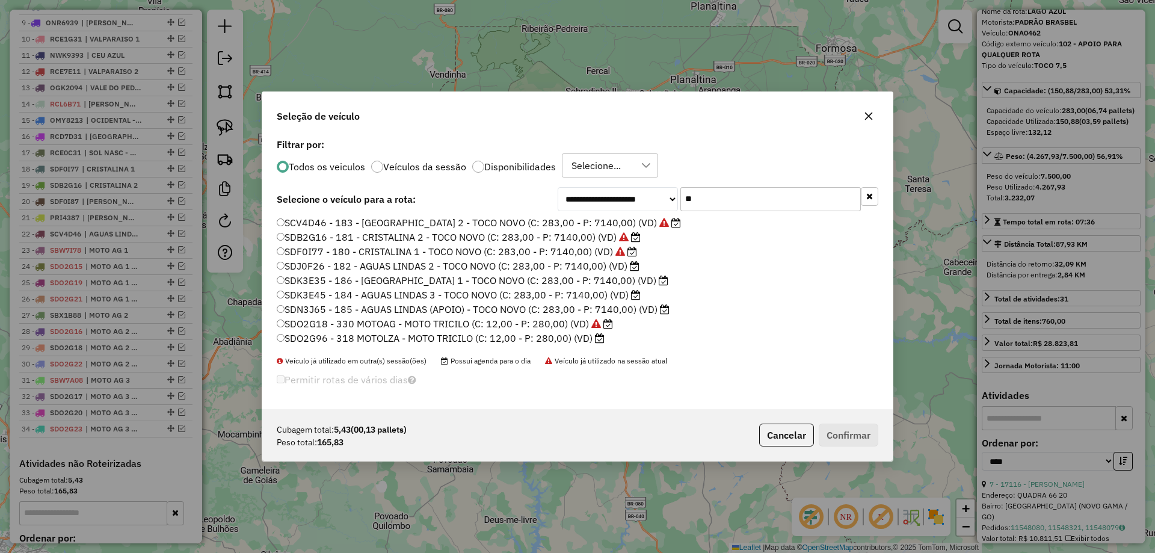
type input "*"
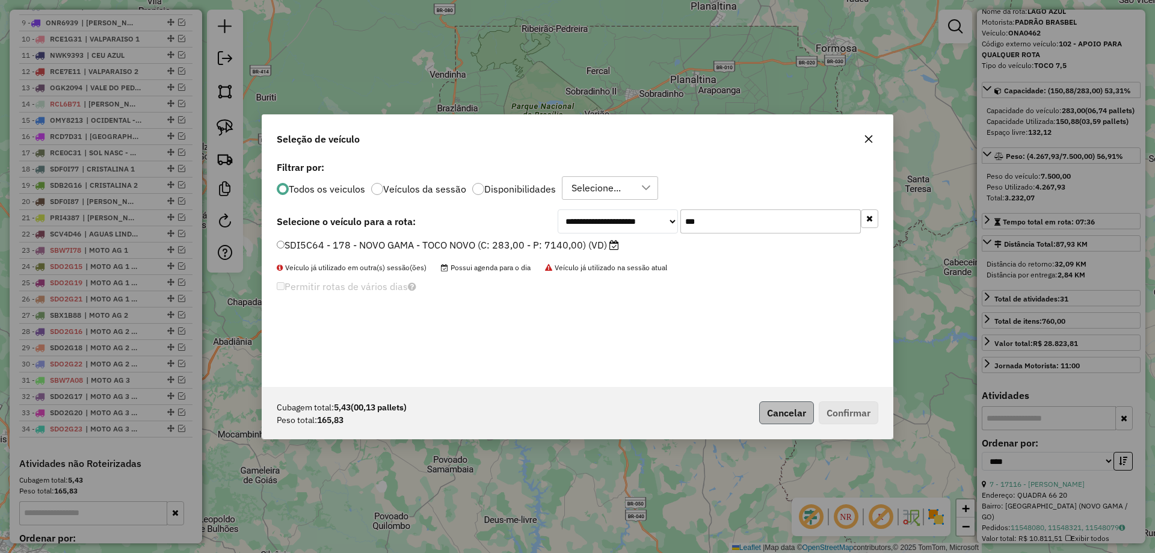
type input "***"
click at [777, 403] on button "Cancelar" at bounding box center [786, 412] width 55 height 23
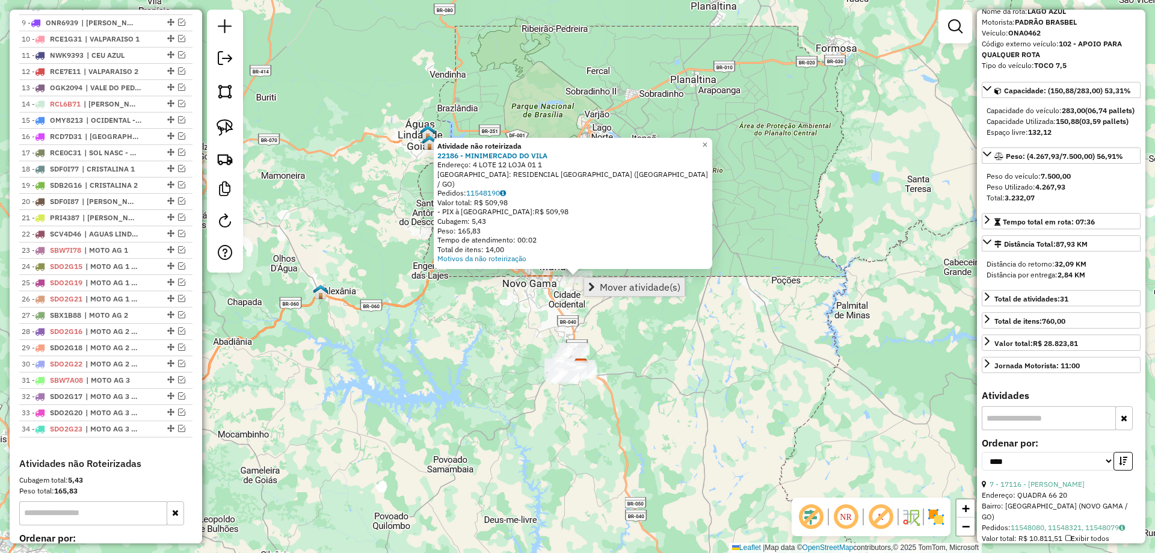
click at [621, 293] on link "Mover atividade(s)" at bounding box center [634, 287] width 100 height 18
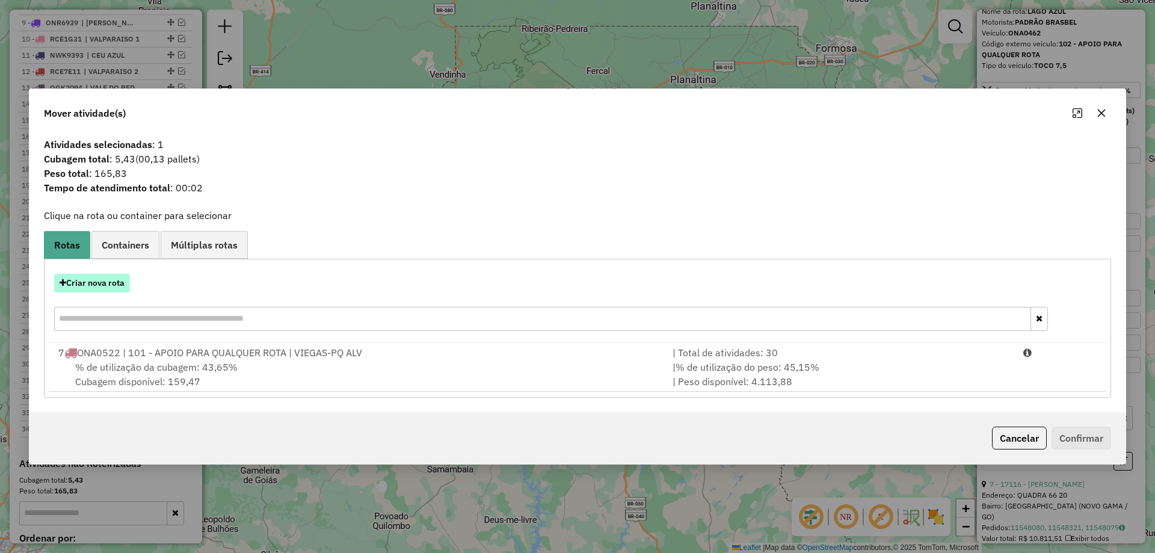
click at [118, 281] on button "Criar nova rota" at bounding box center [92, 283] width 76 height 19
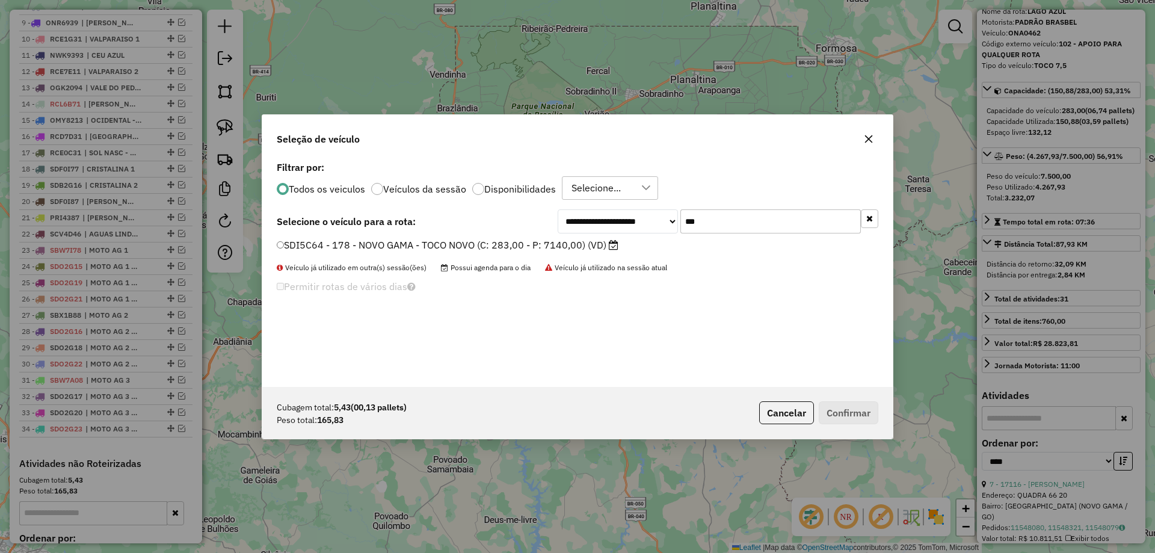
drag, startPoint x: 434, startPoint y: 218, endPoint x: 296, endPoint y: 213, distance: 137.8
click at [296, 213] on div "**********" at bounding box center [577, 221] width 601 height 24
drag, startPoint x: 738, startPoint y: 218, endPoint x: 577, endPoint y: 206, distance: 162.2
click at [577, 206] on div "**********" at bounding box center [577, 272] width 630 height 229
type input "*"
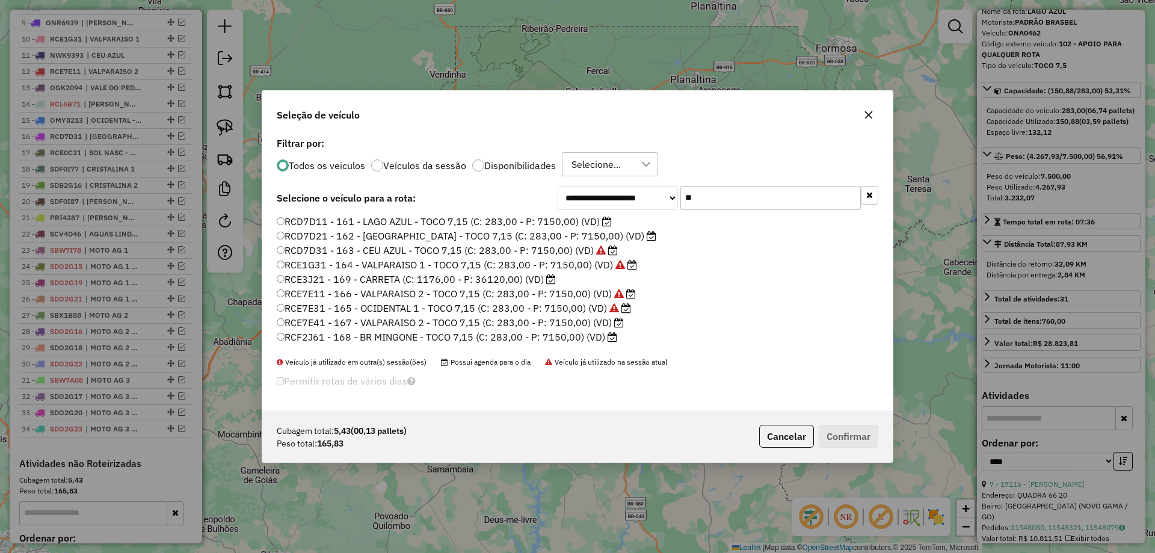
type input "*"
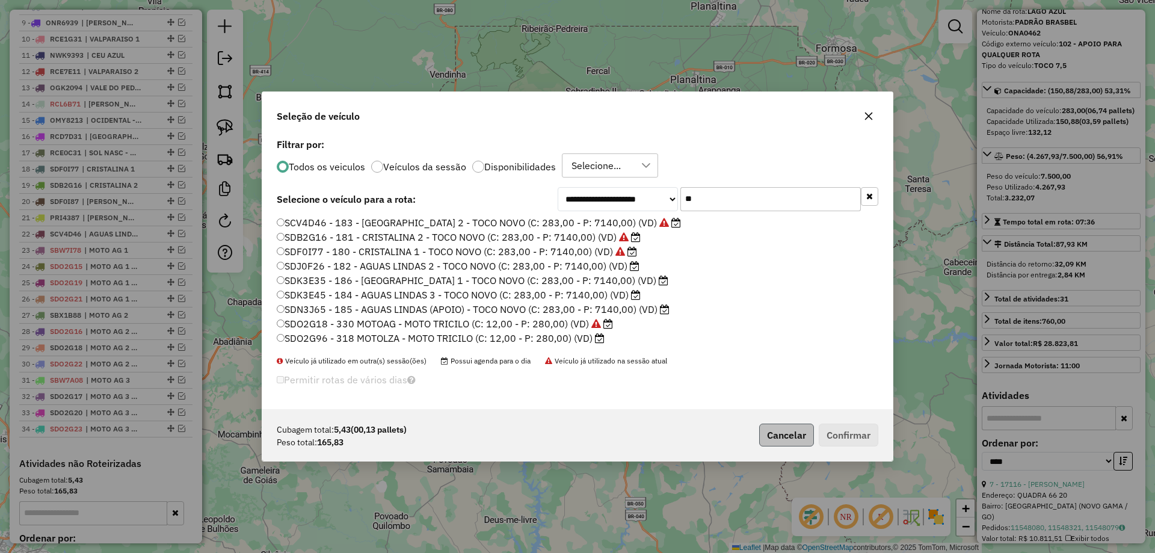
type input "**"
click at [807, 437] on button "Cancelar" at bounding box center [786, 434] width 55 height 23
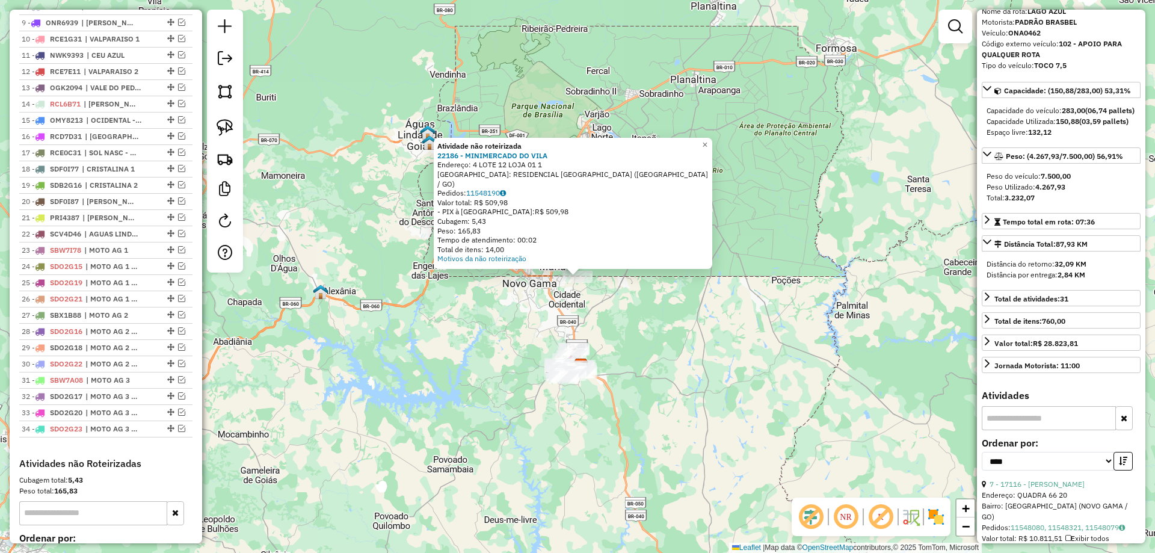
click at [703, 361] on div "Atividade não roteirizada 22186 - MINIMERCADO DO VILA Endereço: 4 LOTE 12 LOJA …" at bounding box center [577, 276] width 1155 height 553
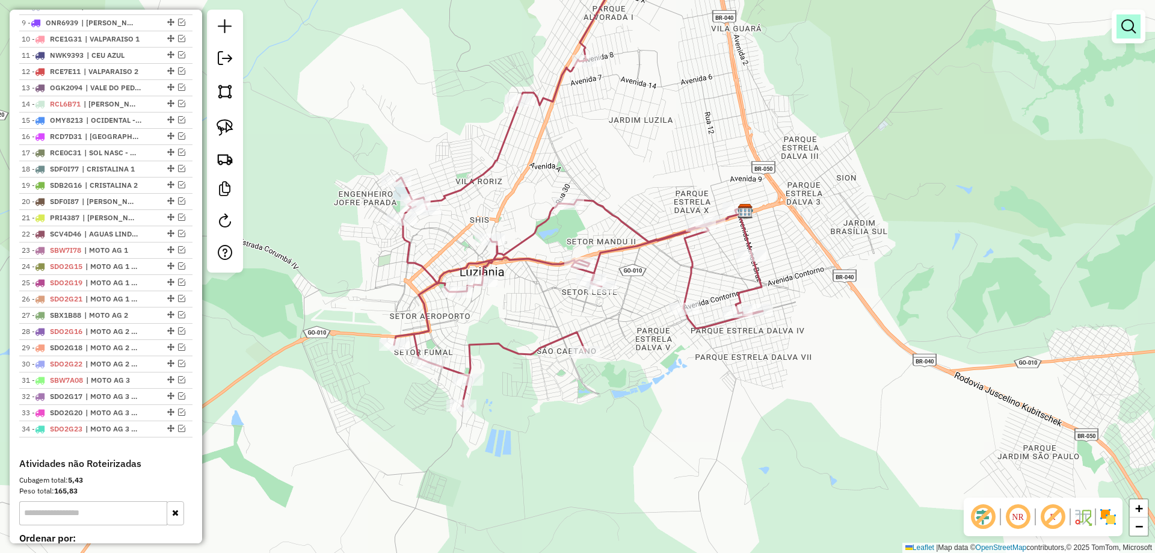
click at [1118, 19] on link at bounding box center [1128, 26] width 24 height 24
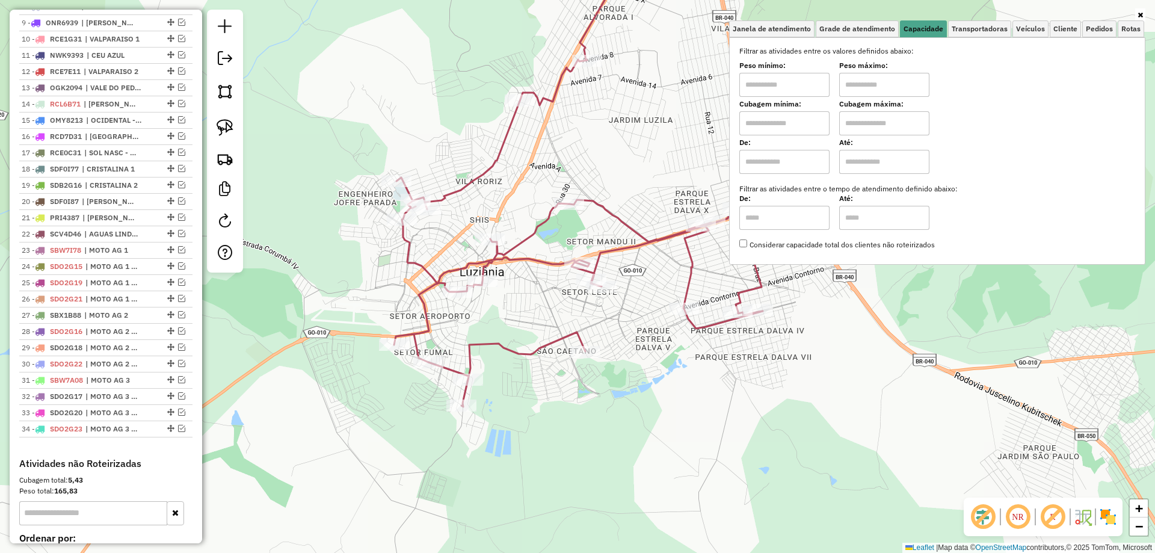
click at [783, 93] on input "text" at bounding box center [784, 85] width 90 height 24
type input "****"
click at [895, 88] on input "text" at bounding box center [884, 85] width 90 height 24
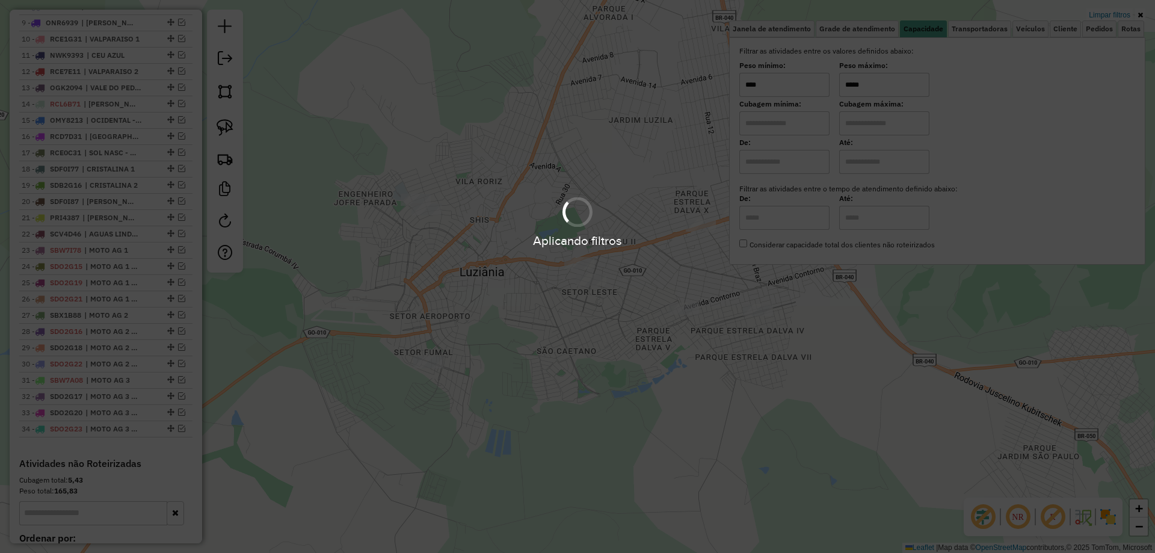
click at [818, 399] on hb-app "Aplicando filtros Pop-up bloqueado! Seu navegador bloqueou automáticamente a ab…" at bounding box center [577, 276] width 1155 height 553
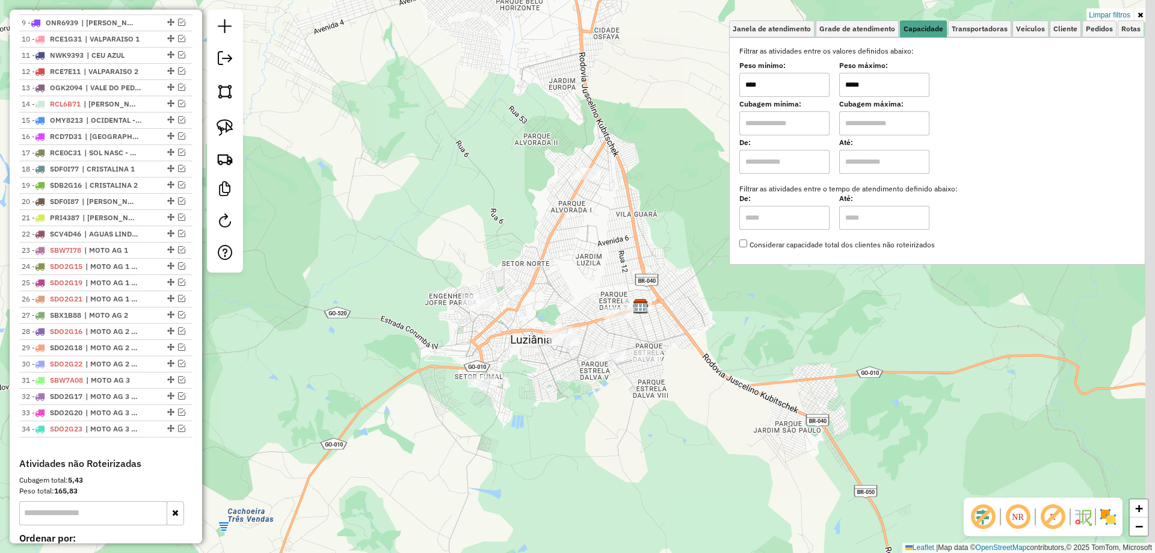
drag, startPoint x: 857, startPoint y: 382, endPoint x: 732, endPoint y: 365, distance: 125.6
click at [724, 388] on div "Limpar filtros Janela de atendimento Grade de atendimento Capacidade Transporta…" at bounding box center [577, 276] width 1155 height 553
click at [853, 84] on input "*****" at bounding box center [884, 85] width 90 height 24
type input "*****"
click at [221, 127] on img at bounding box center [224, 127] width 17 height 17
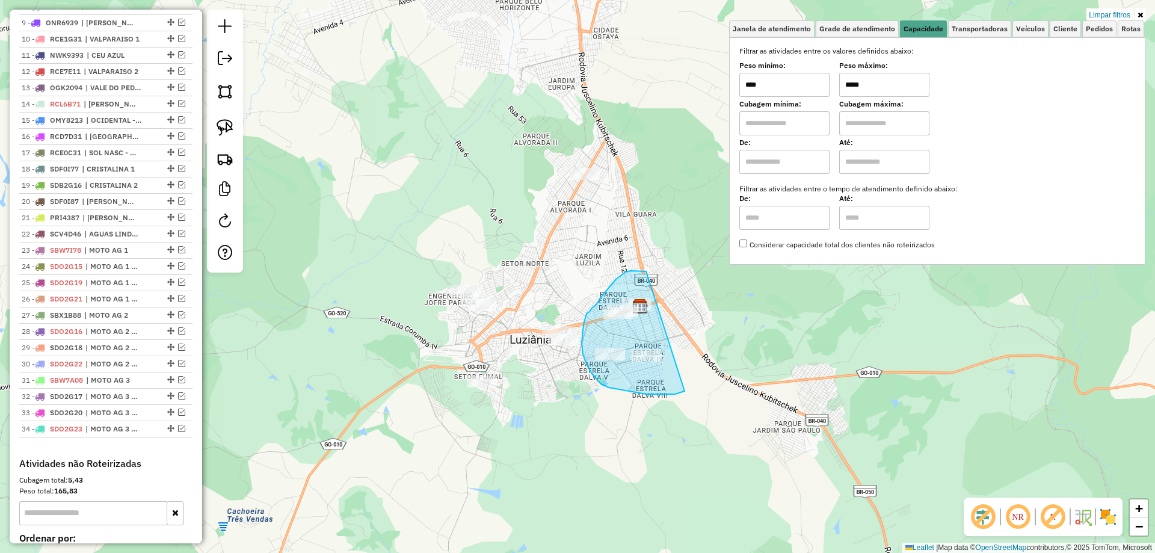
drag, startPoint x: 631, startPoint y: 271, endPoint x: 714, endPoint y: 372, distance: 131.2
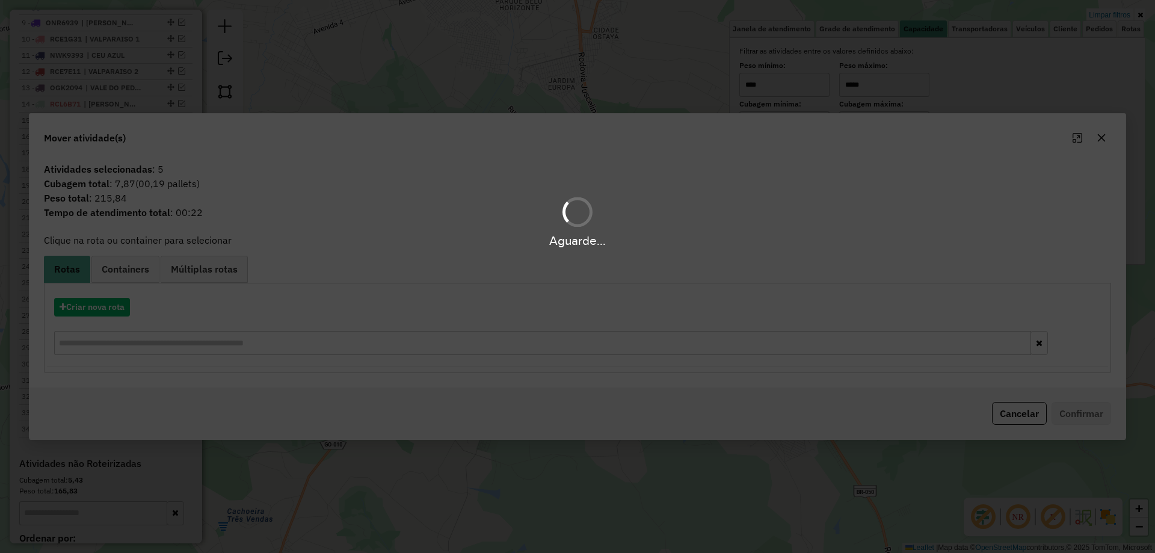
click at [94, 315] on div "Aguarde..." at bounding box center [577, 276] width 1155 height 553
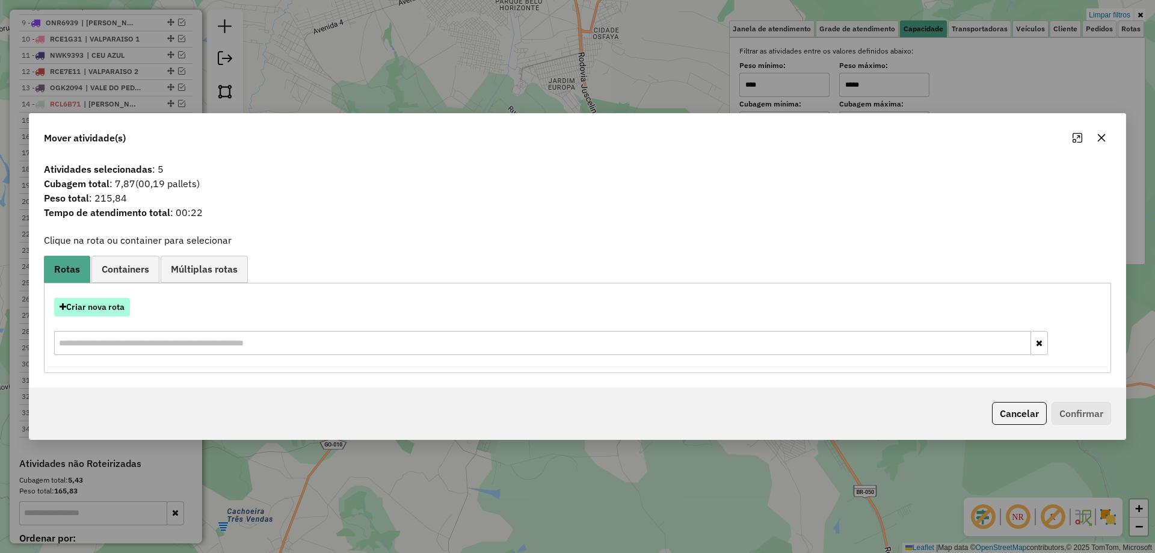
click at [105, 303] on button "Criar nova rota" at bounding box center [92, 307] width 76 height 19
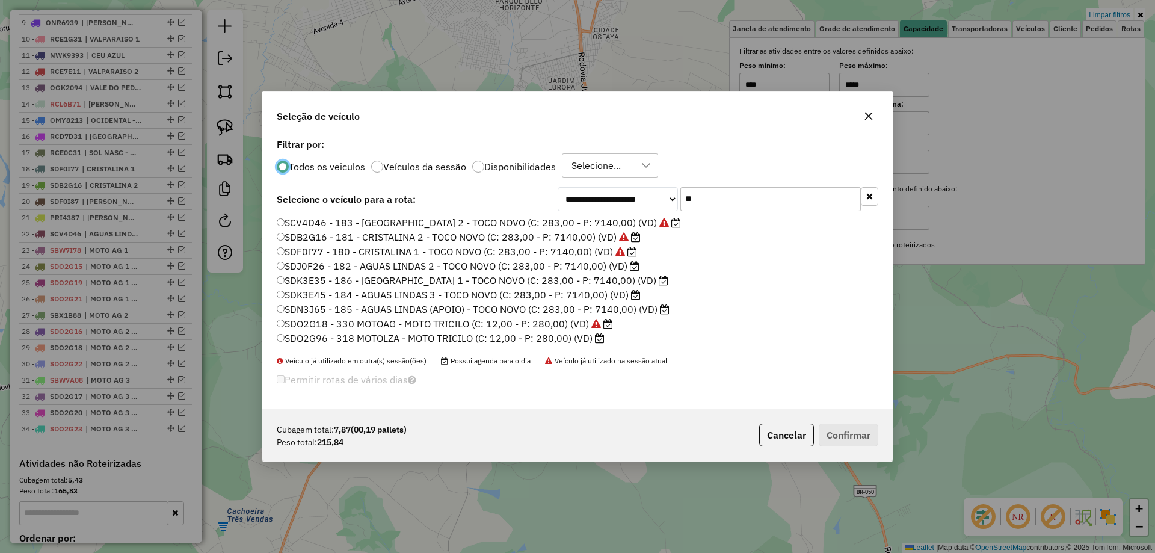
drag, startPoint x: 719, startPoint y: 195, endPoint x: 549, endPoint y: 206, distance: 170.5
click at [552, 206] on div "**********" at bounding box center [577, 199] width 601 height 24
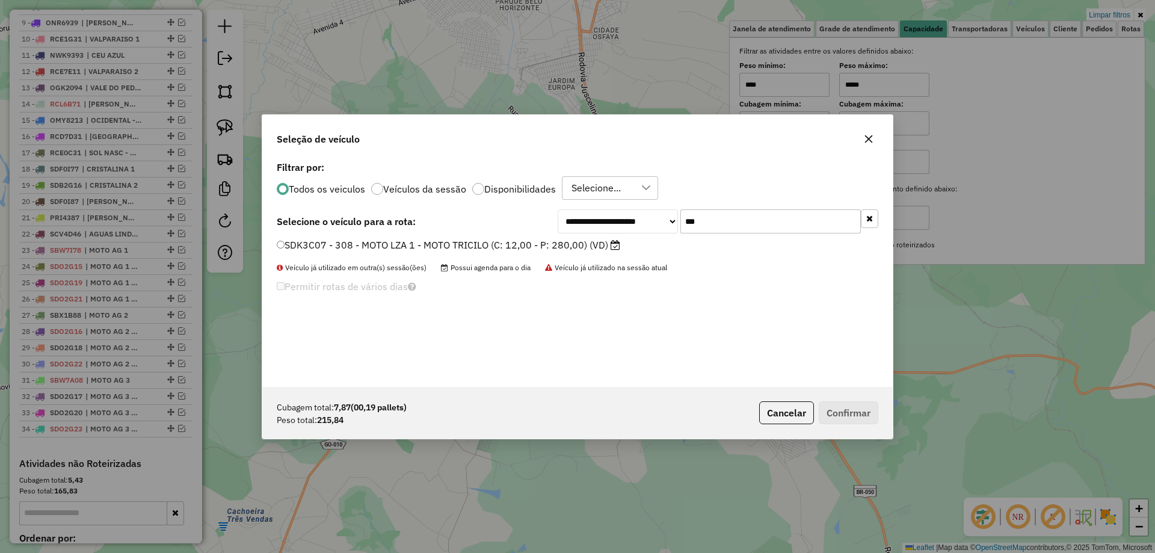
type input "***"
click at [455, 249] on label "SDK3C07 - 308 - MOTO LZA 1 - MOTO TRICILO (C: 12,00 - P: 280,00) (VD)" at bounding box center [448, 245] width 343 height 14
click at [837, 420] on button "Confirmar" at bounding box center [848, 412] width 60 height 23
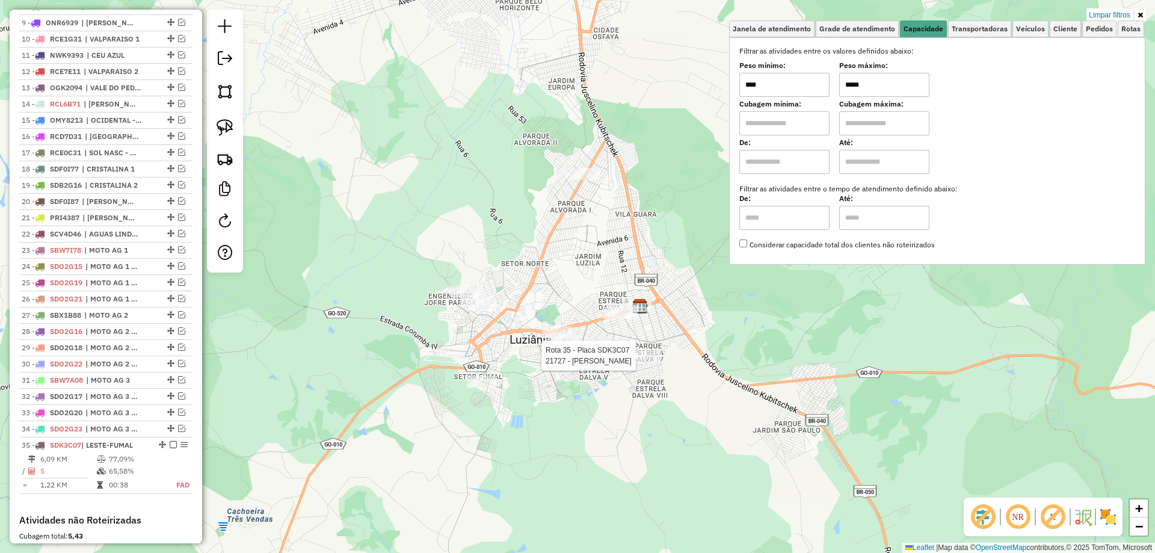
scroll to position [833, 0]
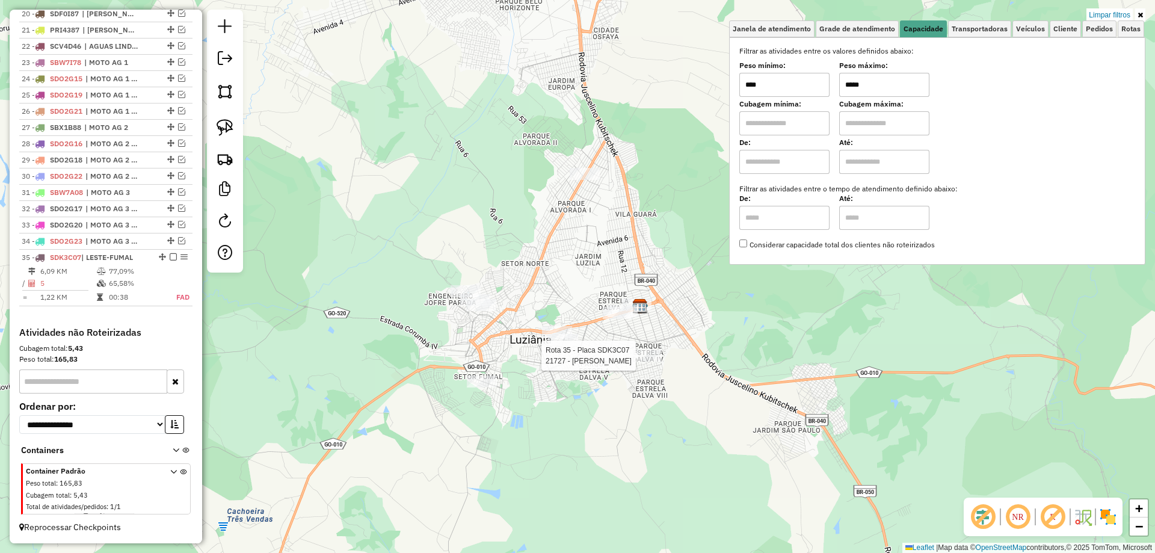
select select "*********"
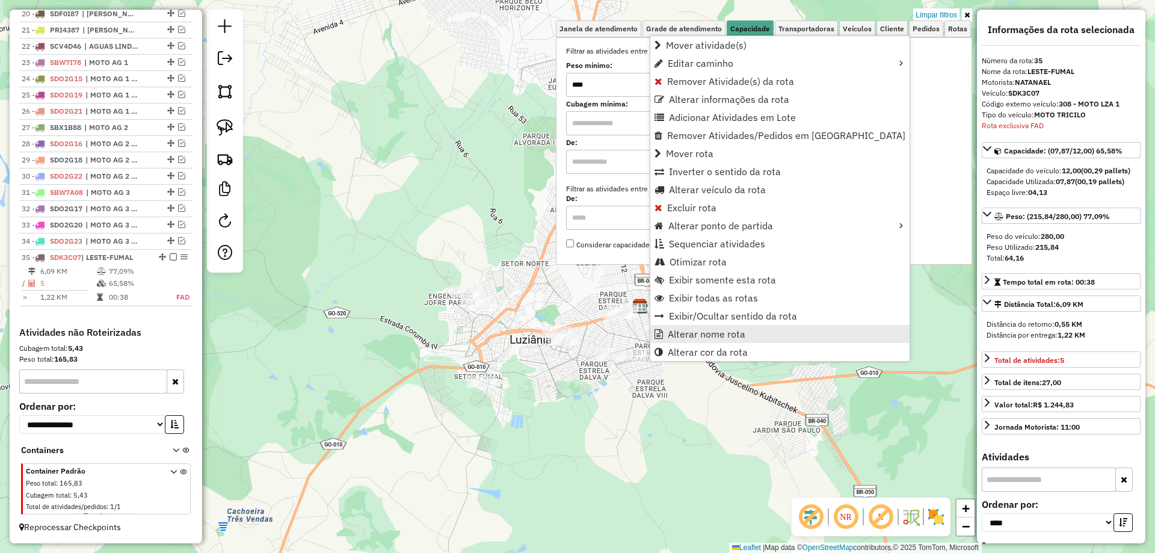
click at [688, 336] on span "Alterar nome rota" at bounding box center [706, 334] width 78 height 10
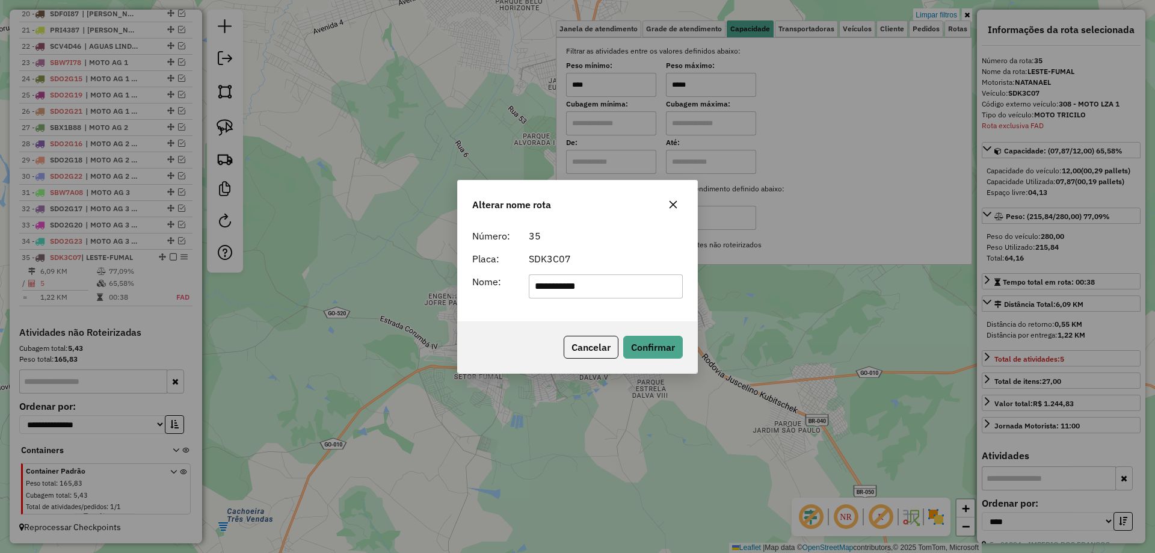
drag, startPoint x: 636, startPoint y: 294, endPoint x: 143, endPoint y: 288, distance: 493.1
click at [145, 289] on div "**********" at bounding box center [577, 276] width 1155 height 553
type input "*********"
click at [517, 313] on div "Número: 35 Placa: SDK3C07 Nome: *********" at bounding box center [577, 272] width 239 height 97
click at [654, 349] on button "Confirmar" at bounding box center [653, 347] width 60 height 23
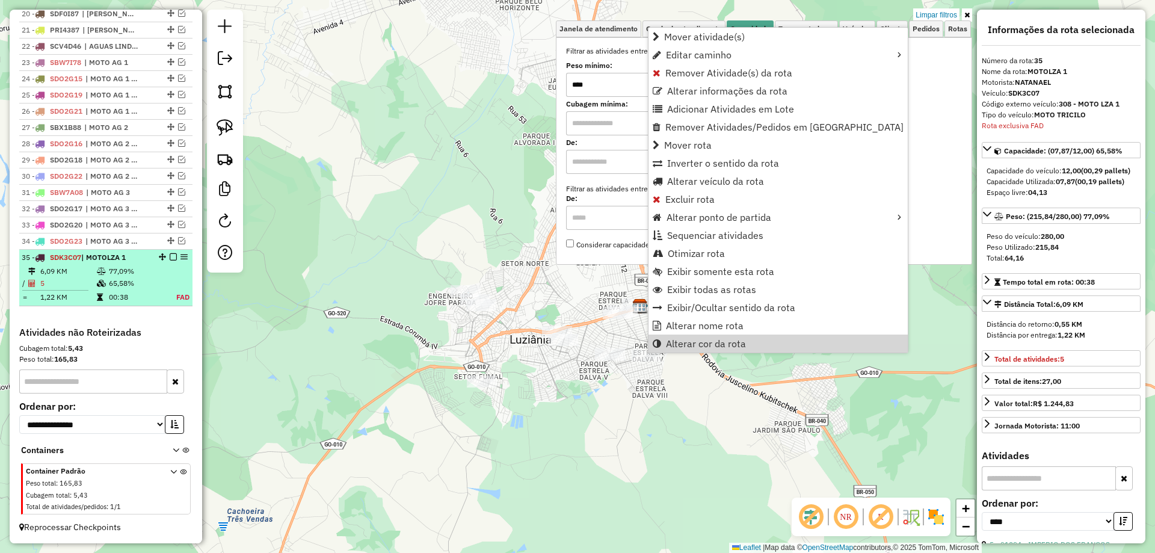
click at [174, 254] on div at bounding box center [170, 256] width 36 height 7
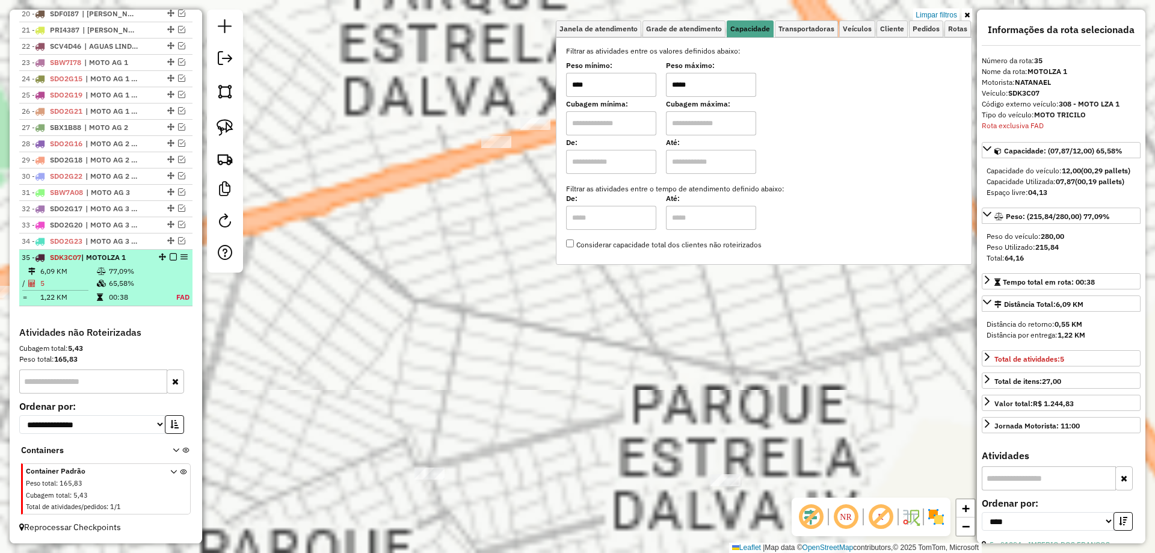
click at [170, 257] on em at bounding box center [173, 256] width 7 height 7
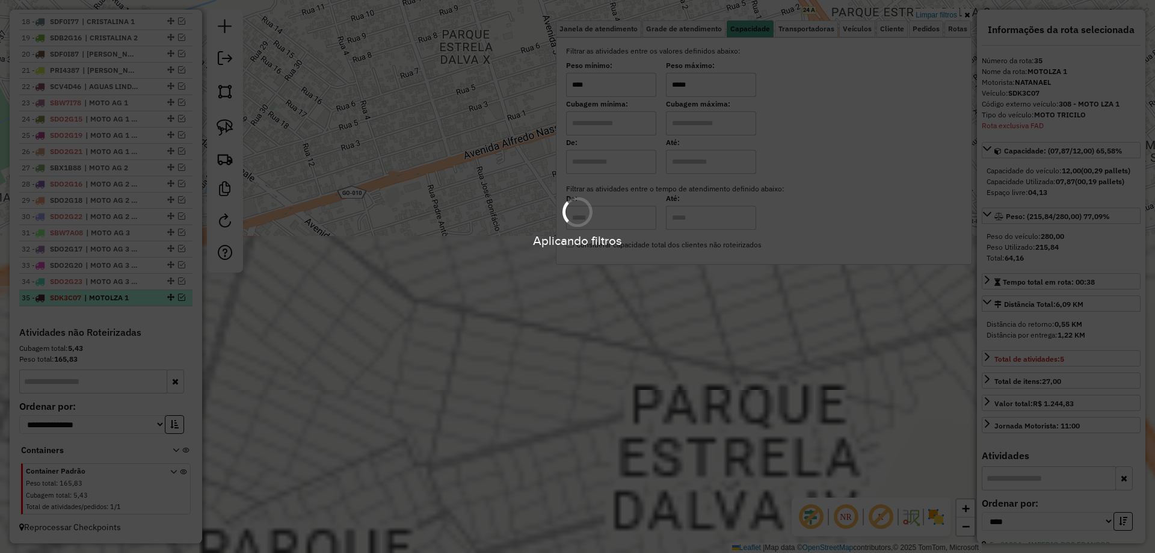
scroll to position [793, 0]
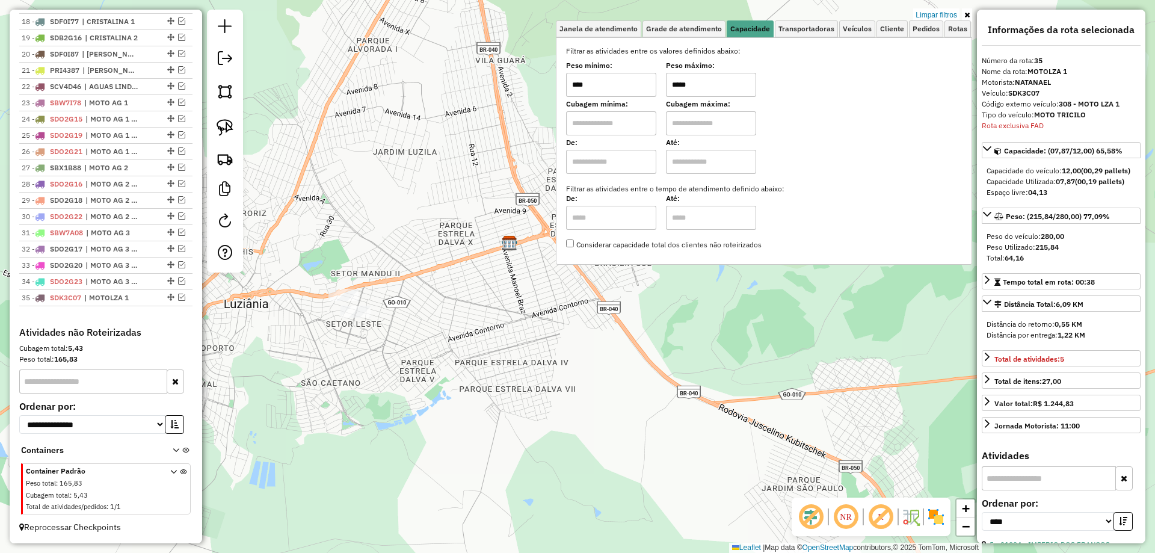
click at [515, 378] on div "Limpar filtros Janela de atendimento Grade de atendimento Capacidade Transporta…" at bounding box center [577, 276] width 1155 height 553
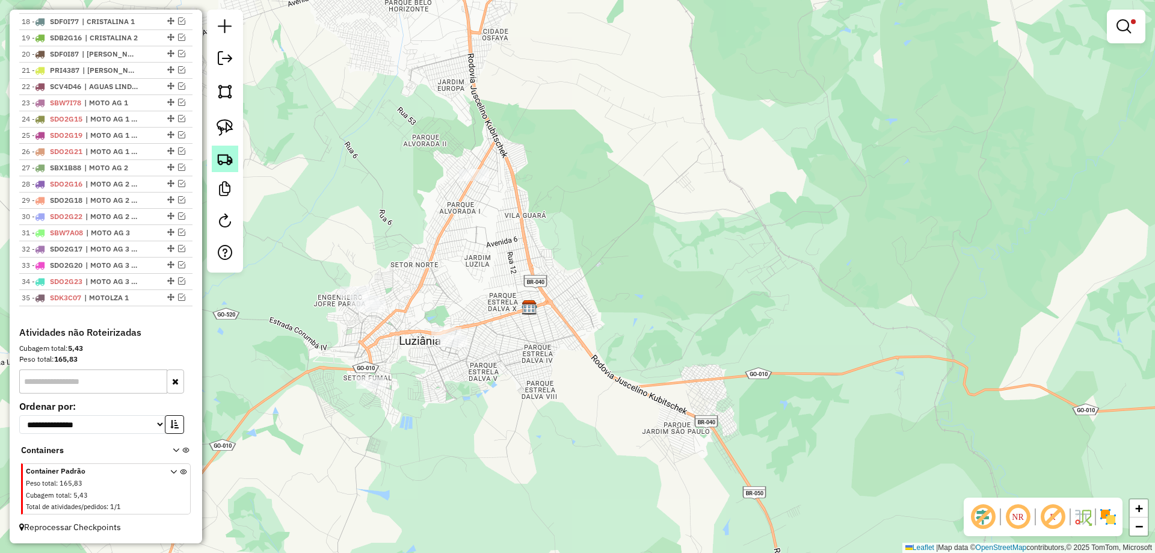
click at [229, 155] on img at bounding box center [224, 158] width 17 height 17
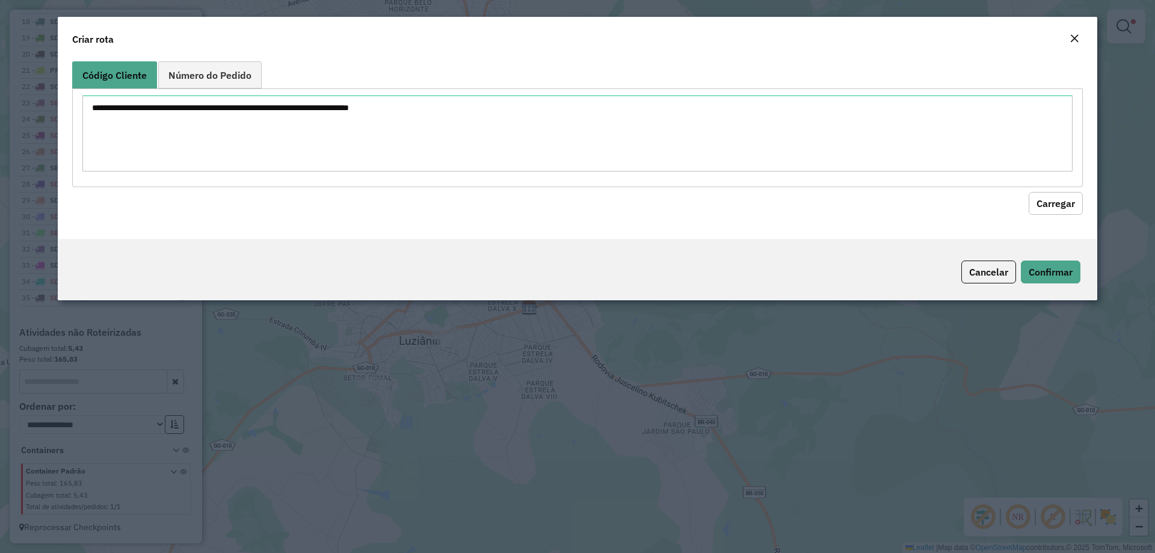
drag, startPoint x: 996, startPoint y: 270, endPoint x: 521, endPoint y: 257, distance: 475.2
click at [982, 270] on button "Cancelar" at bounding box center [988, 271] width 55 height 23
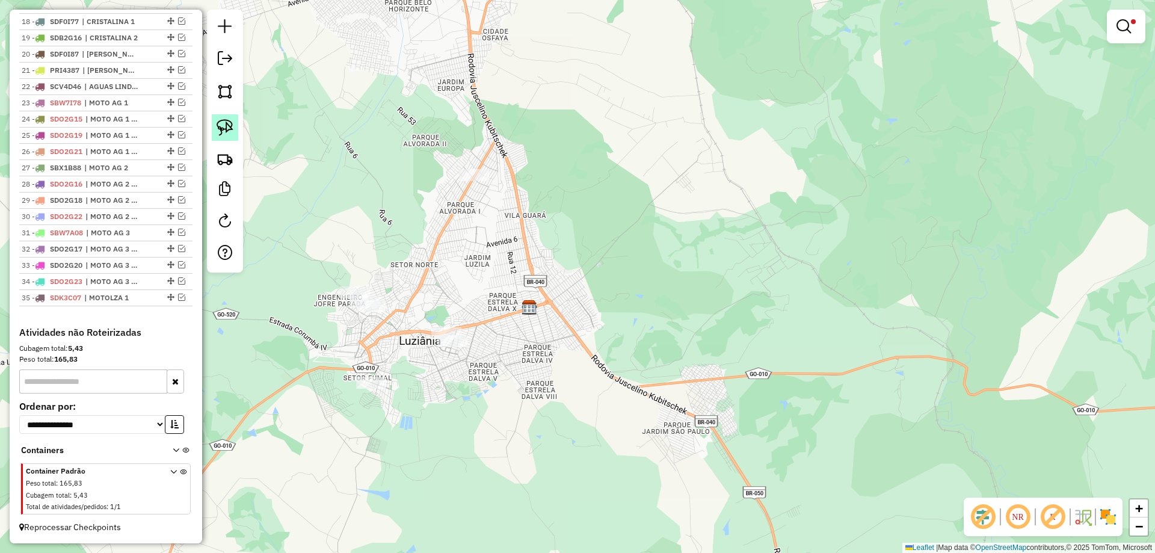
click at [233, 122] on img at bounding box center [224, 127] width 17 height 17
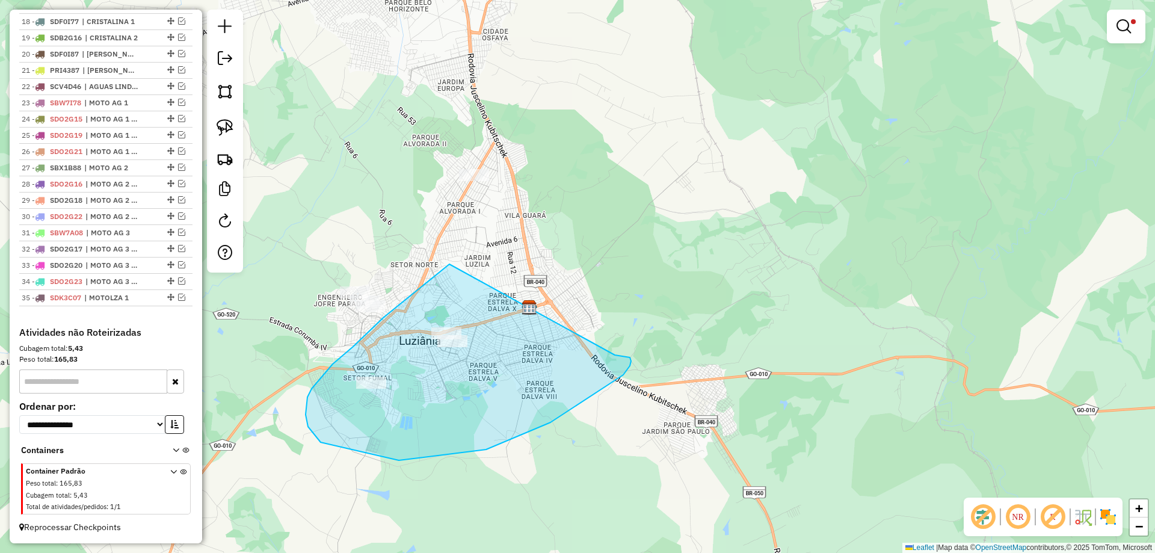
drag, startPoint x: 405, startPoint y: 299, endPoint x: 615, endPoint y: 355, distance: 216.6
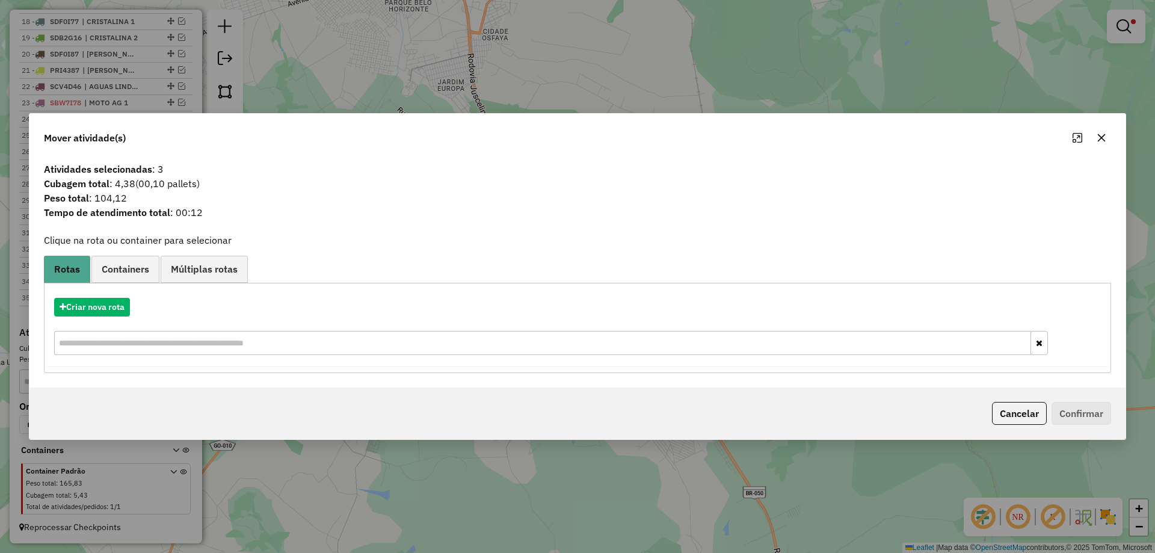
drag, startPoint x: 1022, startPoint y: 411, endPoint x: 684, endPoint y: 337, distance: 345.2
click at [1004, 407] on button "Cancelar" at bounding box center [1019, 413] width 55 height 23
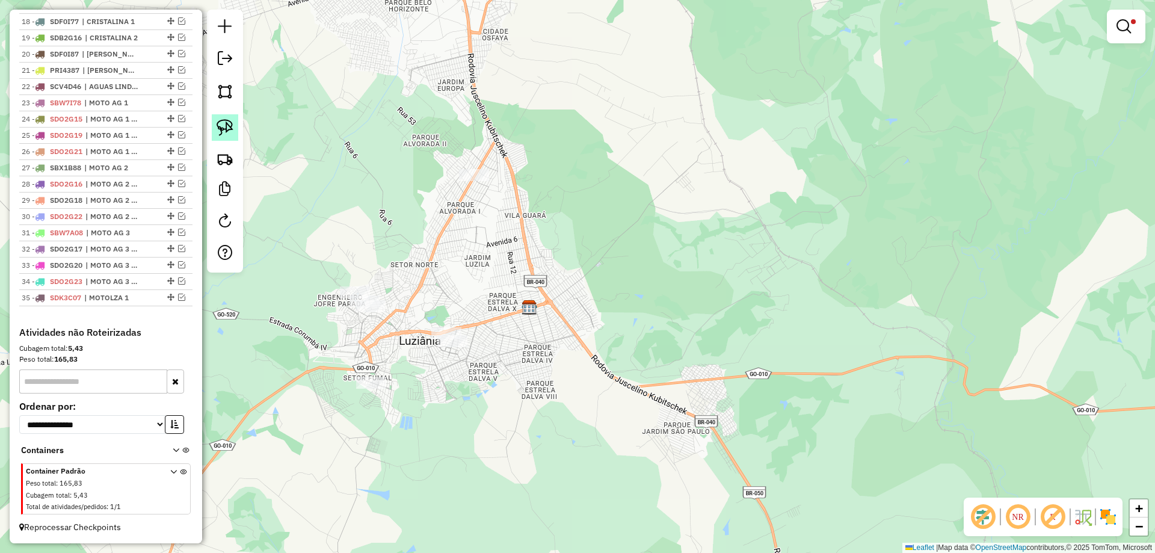
click at [225, 126] on img at bounding box center [224, 127] width 17 height 17
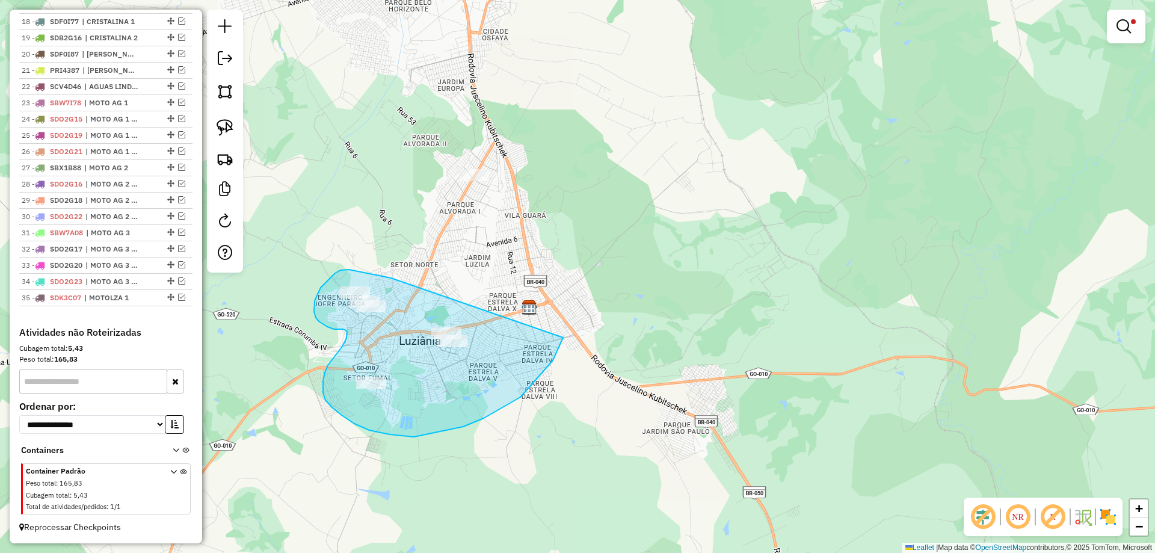
drag, startPoint x: 364, startPoint y: 272, endPoint x: 556, endPoint y: 287, distance: 192.4
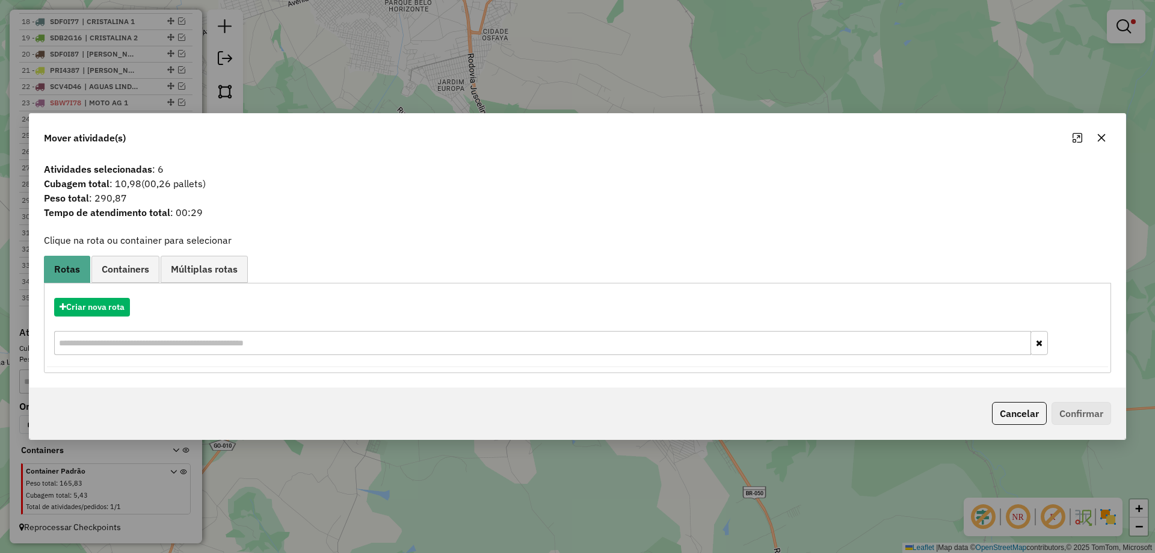
drag, startPoint x: 1017, startPoint y: 414, endPoint x: 1003, endPoint y: 411, distance: 14.9
click at [1017, 414] on button "Cancelar" at bounding box center [1019, 413] width 55 height 23
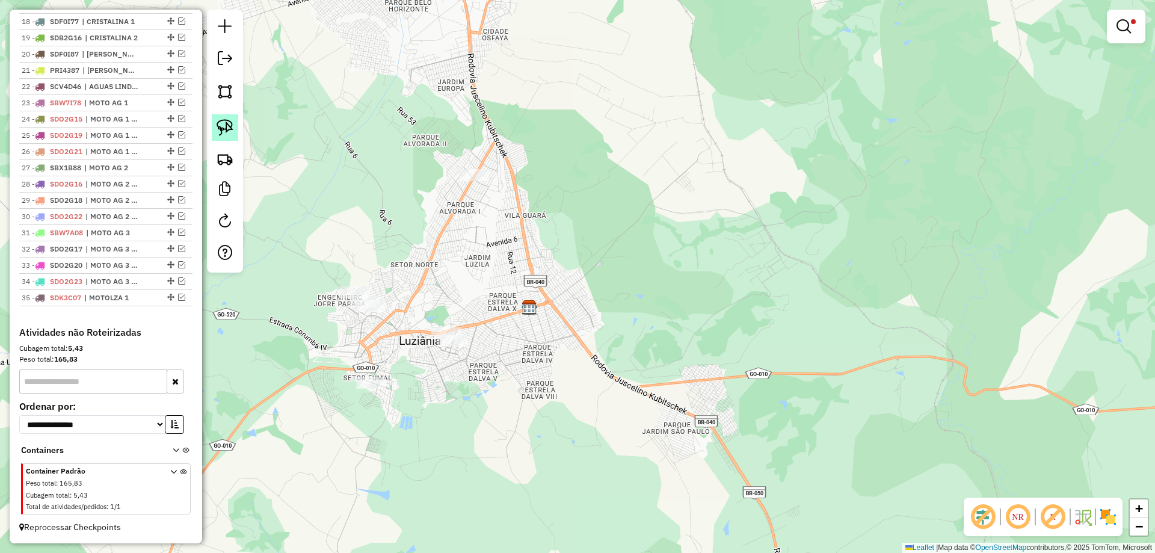
click at [229, 128] on img at bounding box center [224, 127] width 17 height 17
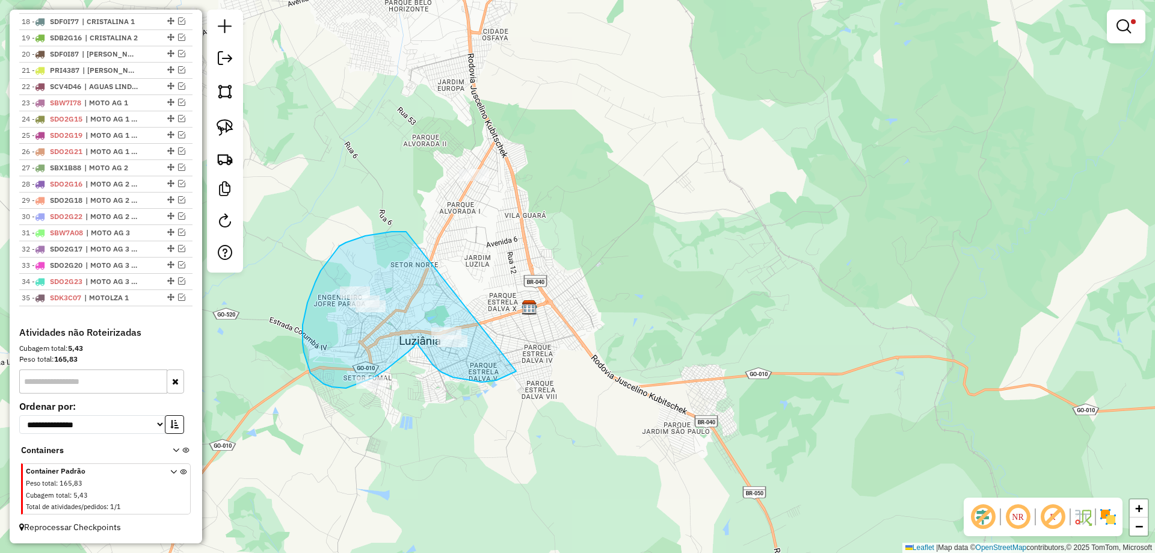
drag, startPoint x: 346, startPoint y: 242, endPoint x: 536, endPoint y: 301, distance: 199.0
click at [536, 301] on div "Limpar filtros Janela de atendimento Grade de atendimento Capacidade Transporta…" at bounding box center [577, 276] width 1155 height 553
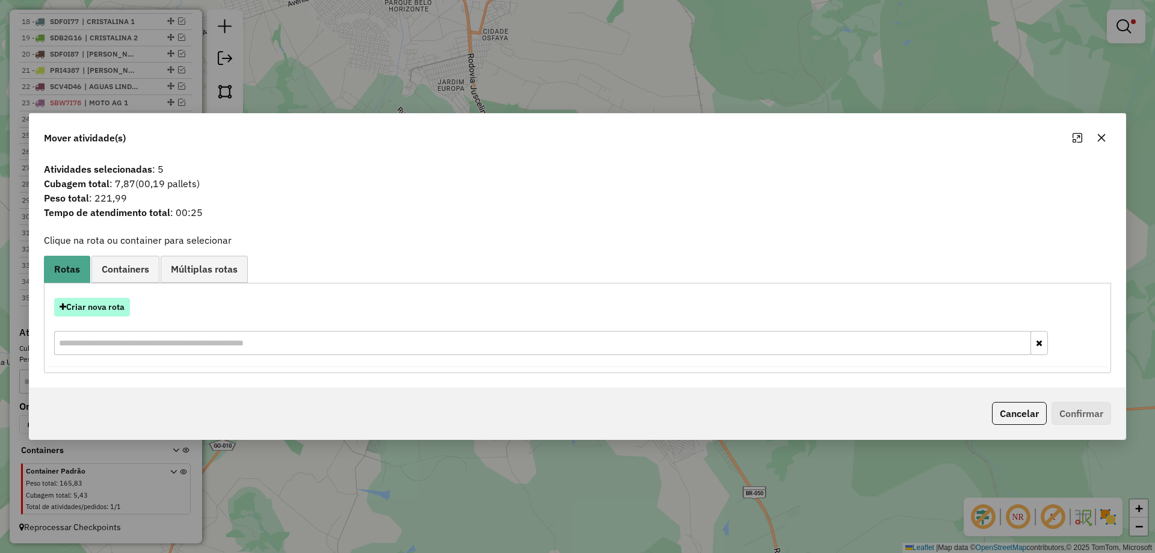
click at [105, 304] on button "Criar nova rota" at bounding box center [92, 307] width 76 height 19
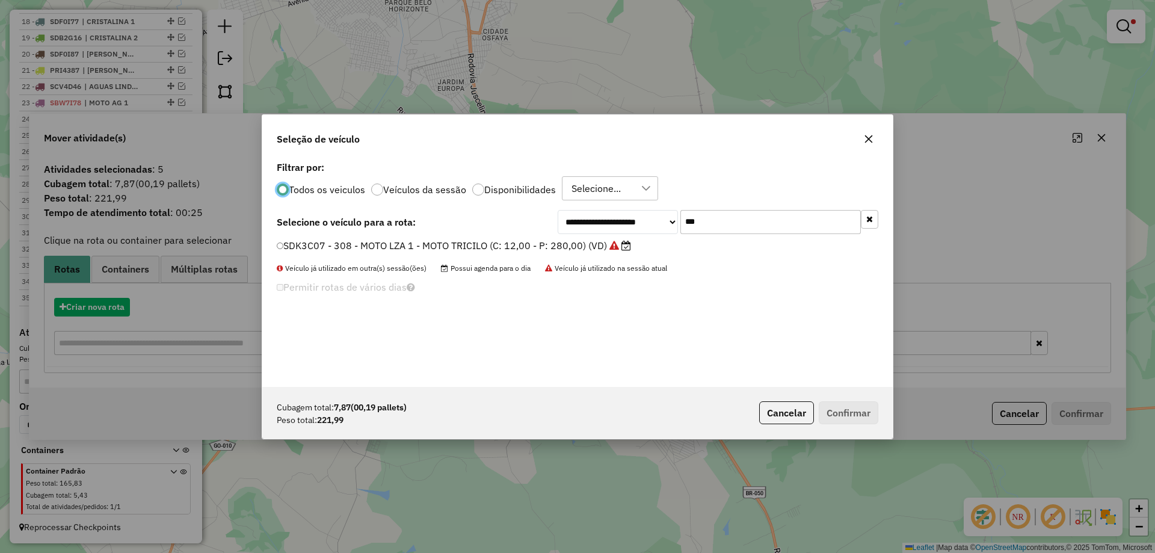
scroll to position [7, 4]
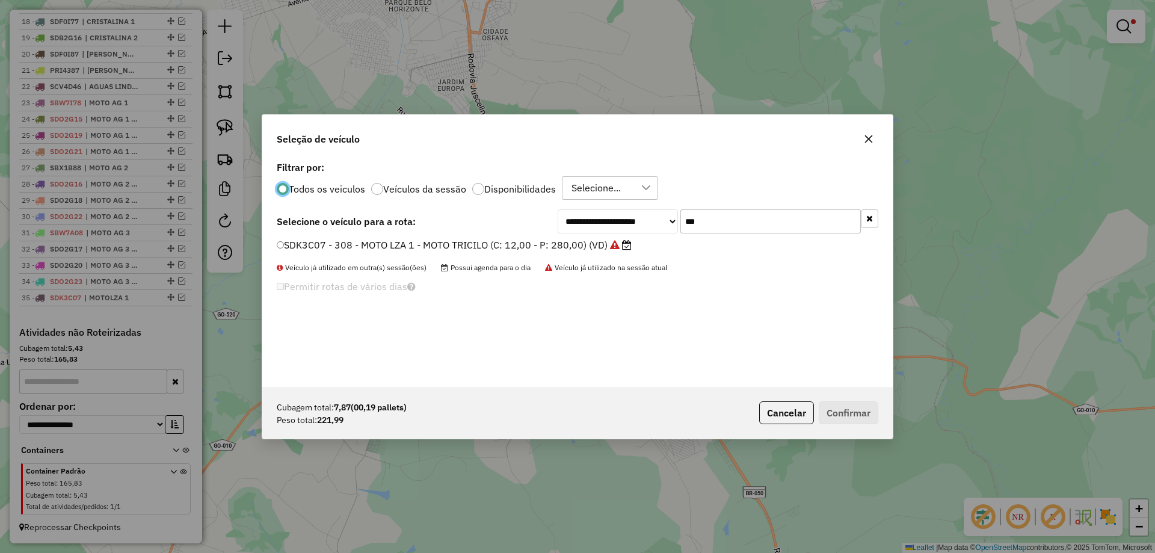
click at [726, 228] on input "***" at bounding box center [770, 221] width 180 height 24
type input "***"
click at [389, 236] on div "**********" at bounding box center [577, 272] width 630 height 229
click at [389, 241] on label "SDK3C37 - 309 - MOTO LZA 2 - MOTO TRICILO (C: 12,00 - P: 280,00)" at bounding box center [438, 245] width 322 height 14
click at [862, 417] on button "Confirmar" at bounding box center [848, 412] width 60 height 23
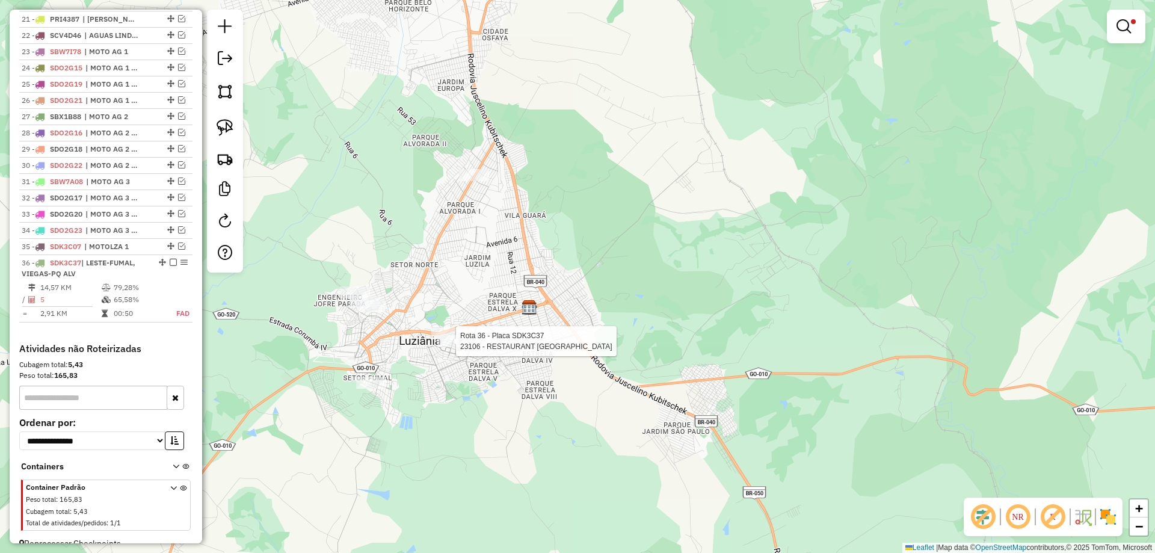
select select "*********"
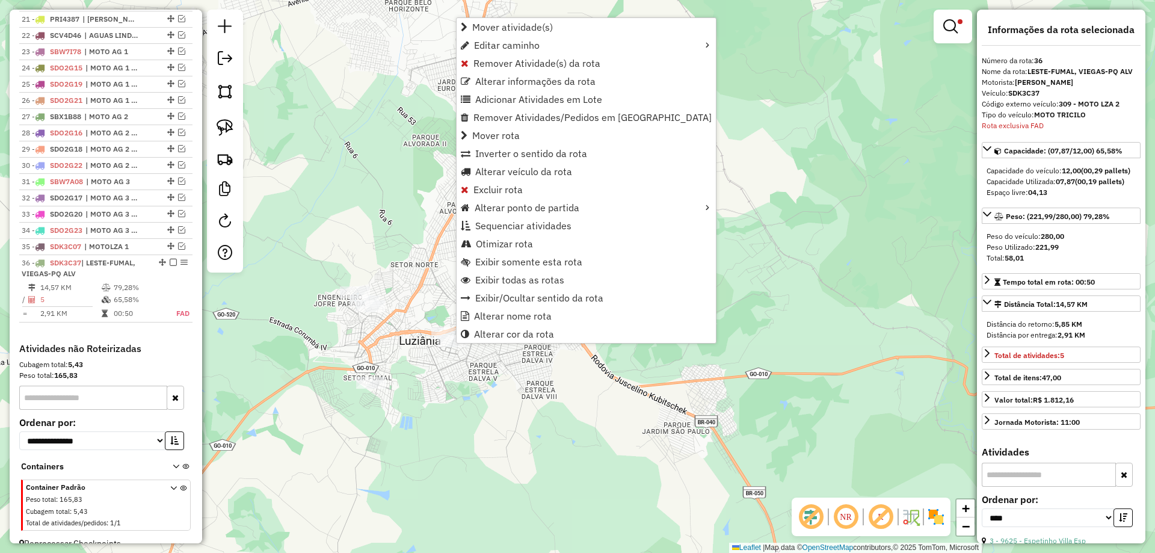
scroll to position [860, 0]
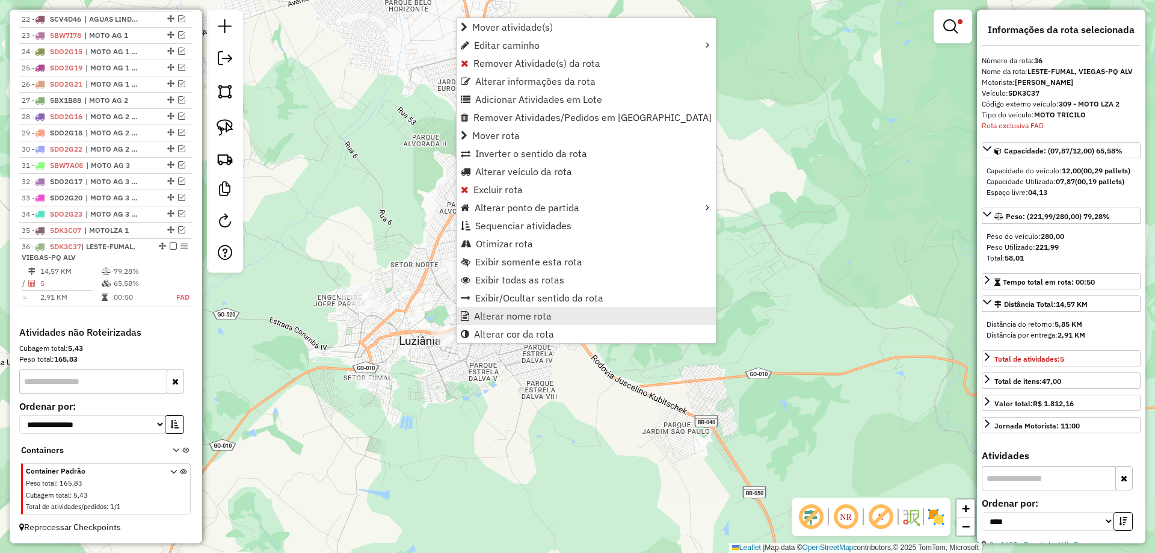
click at [492, 318] on span "Alterar nome rota" at bounding box center [513, 316] width 78 height 10
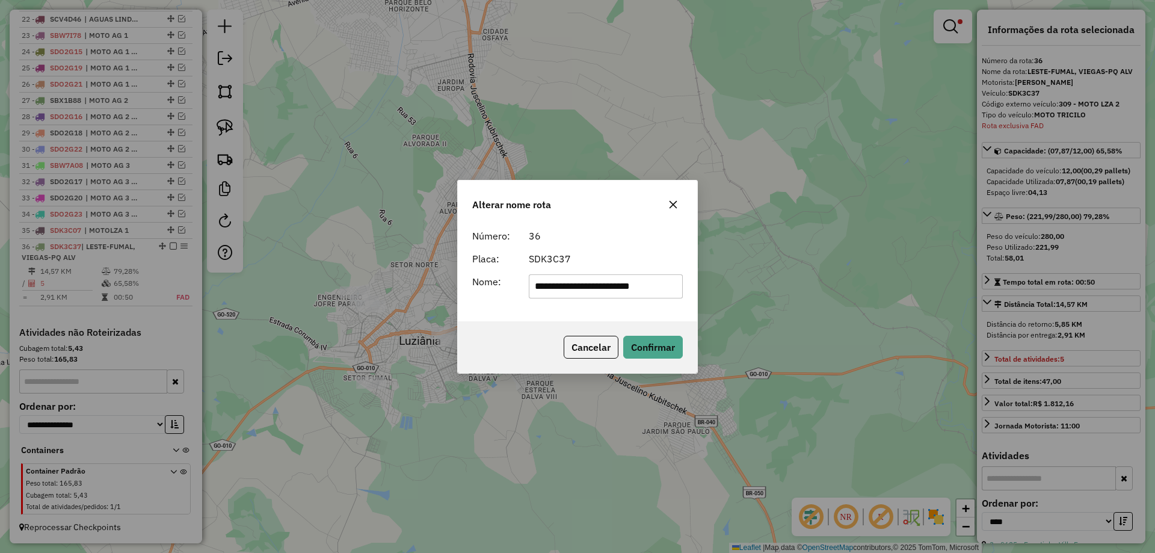
click at [662, 277] on input "**********" at bounding box center [606, 286] width 155 height 24
click at [661, 277] on input "**********" at bounding box center [606, 286] width 155 height 24
drag, startPoint x: 581, startPoint y: 287, endPoint x: 559, endPoint y: 286, distance: 22.3
click at [559, 286] on input "*******" at bounding box center [606, 286] width 155 height 24
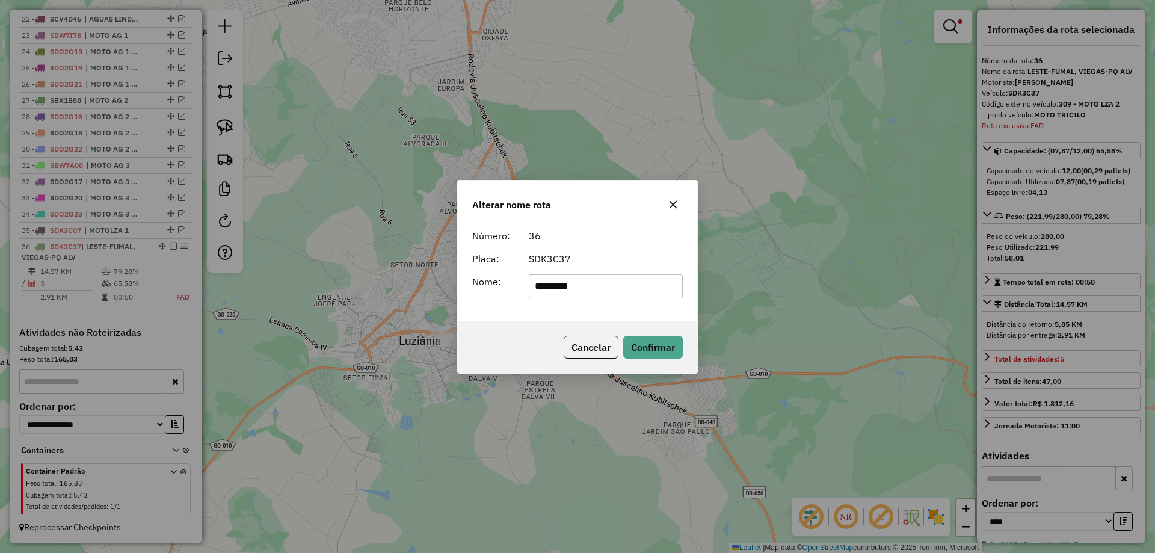
drag, startPoint x: 563, startPoint y: 289, endPoint x: 60, endPoint y: 299, distance: 503.4
click at [60, 299] on div "Alterar nome rota Número: 36 Placa: SDK3C37 Nome: ********* Cancelar Confirmar" at bounding box center [577, 276] width 1155 height 553
type input "*********"
drag, startPoint x: 516, startPoint y: 324, endPoint x: 571, endPoint y: 333, distance: 55.5
click at [533, 325] on div "Cancelar Confirmar" at bounding box center [577, 347] width 239 height 52
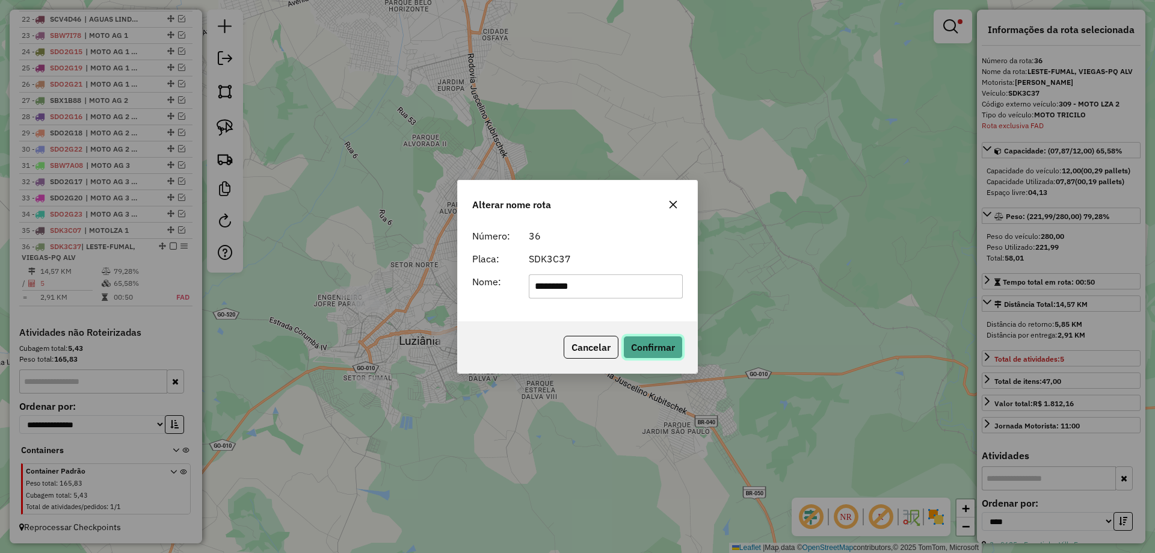
drag, startPoint x: 659, startPoint y: 351, endPoint x: 304, endPoint y: 351, distance: 355.4
click at [646, 351] on button "Confirmar" at bounding box center [653, 347] width 60 height 23
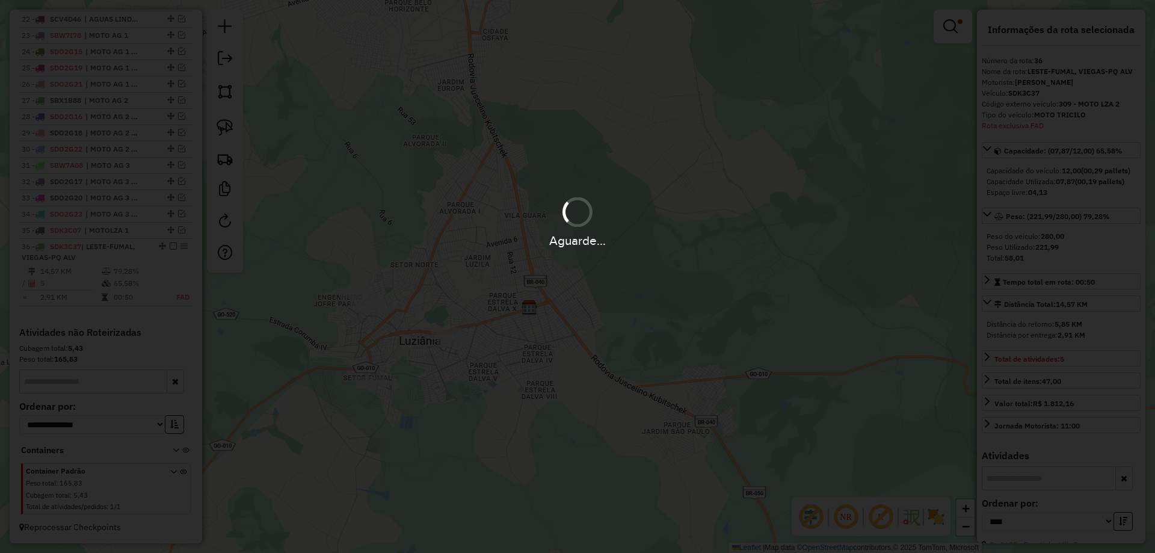
scroll to position [849, 0]
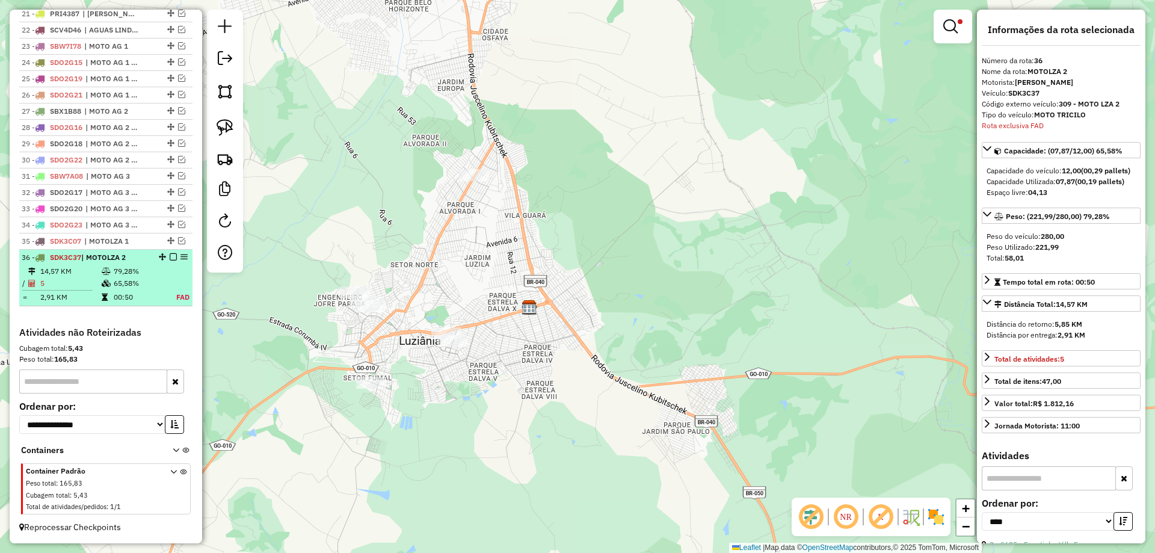
click at [170, 259] on em at bounding box center [173, 256] width 7 height 7
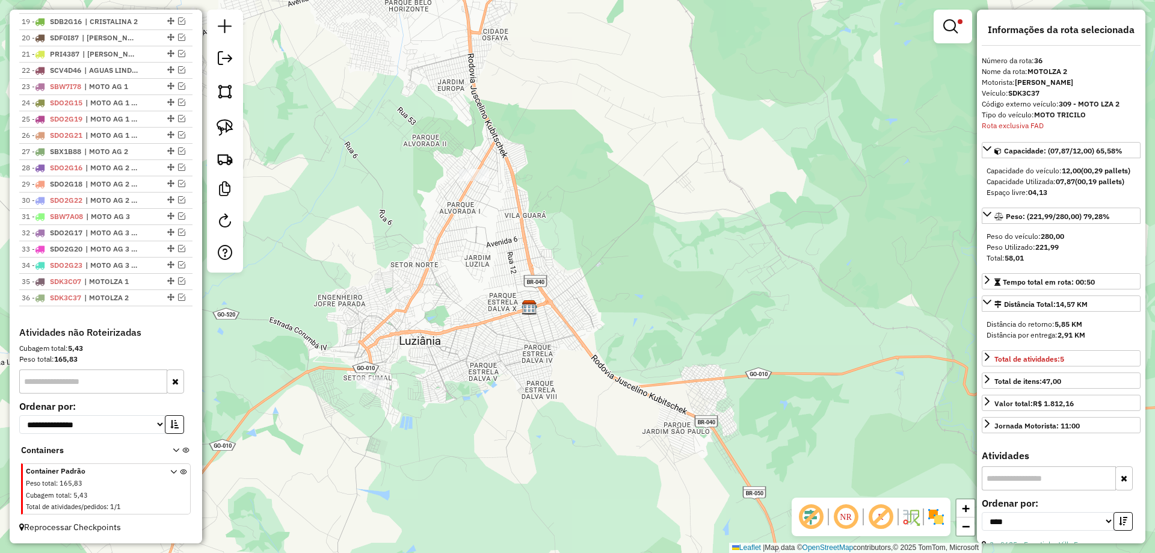
click at [958, 29] on link at bounding box center [952, 26] width 29 height 24
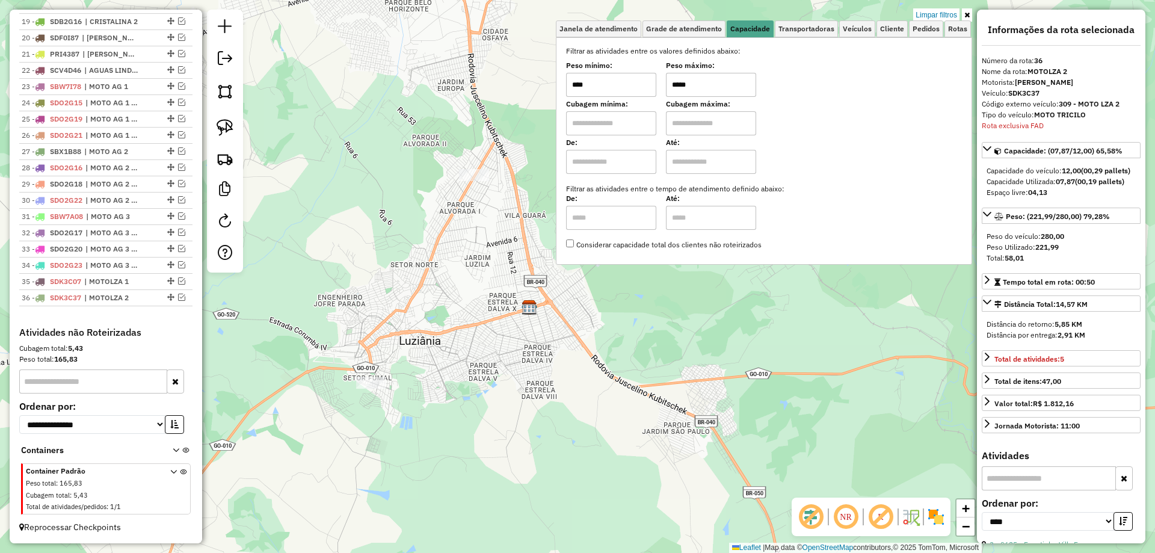
click at [682, 81] on input "*****" at bounding box center [711, 85] width 90 height 24
type input "******"
click at [222, 117] on link at bounding box center [225, 127] width 26 height 26
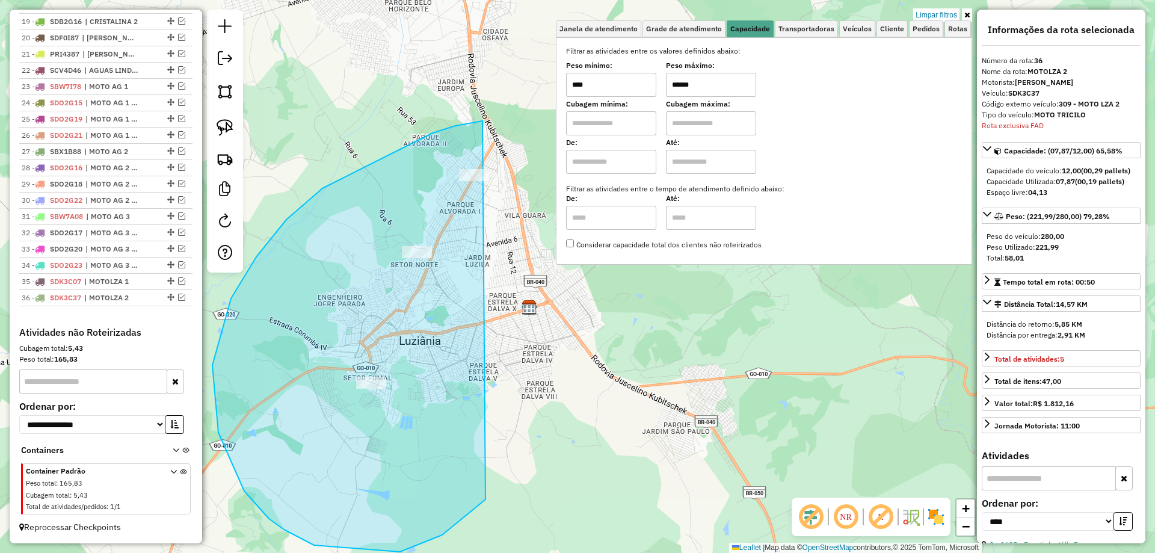
drag, startPoint x: 474, startPoint y: 122, endPoint x: 553, endPoint y: 364, distance: 254.8
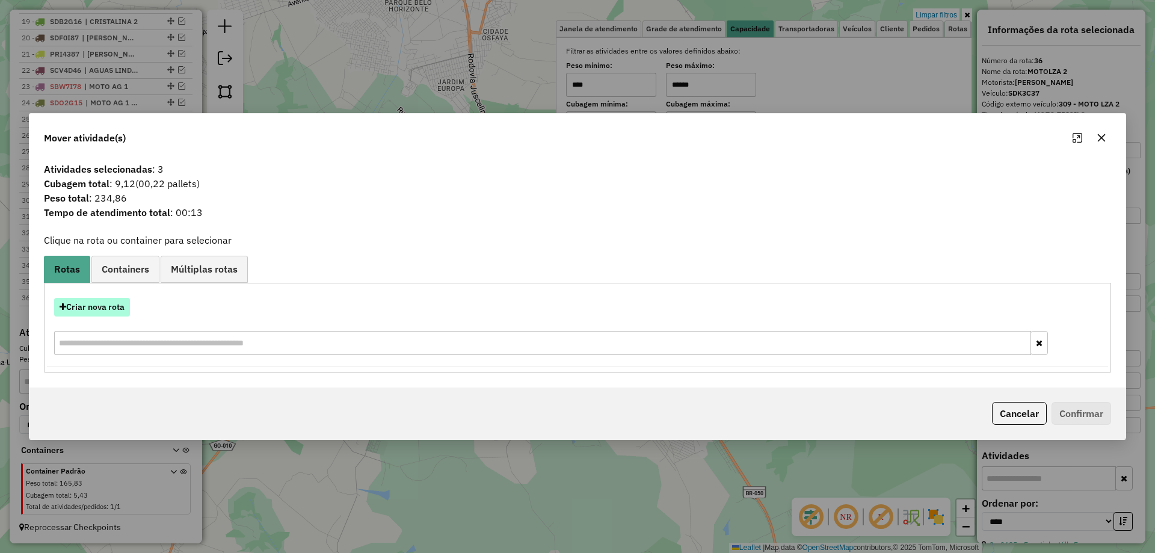
click at [100, 302] on button "Criar nova rota" at bounding box center [92, 307] width 76 height 19
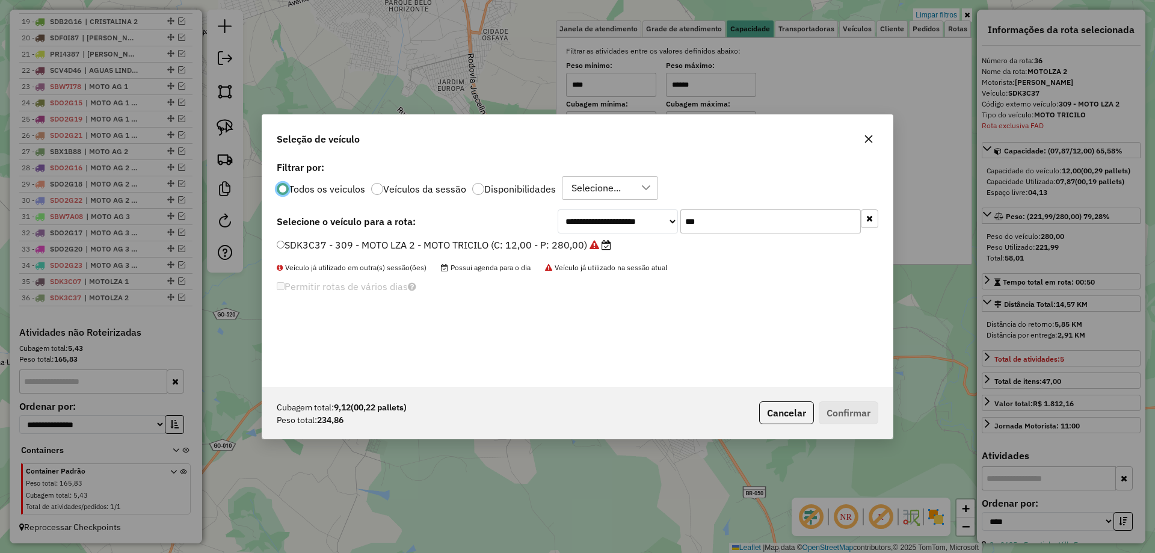
scroll to position [7, 4]
drag, startPoint x: 747, startPoint y: 214, endPoint x: 690, endPoint y: 219, distance: 58.0
click at [690, 219] on input "***" at bounding box center [770, 221] width 180 height 24
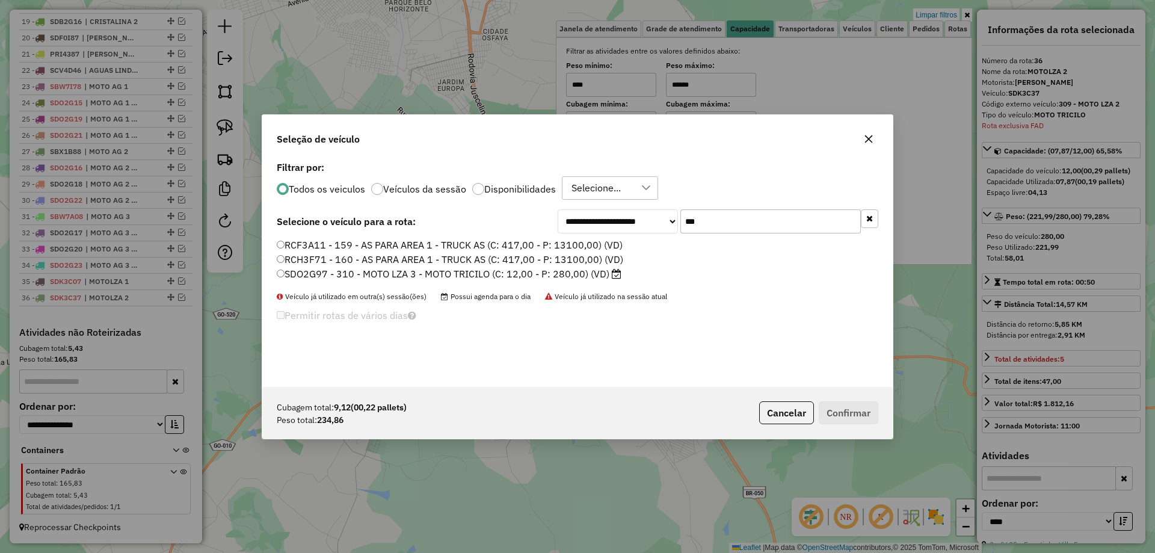
type input "***"
click at [376, 280] on label "SDO2G97 - 310 - MOTO LZA 3 - MOTO TRICILO (C: 12,00 - P: 280,00) (VD)" at bounding box center [449, 273] width 345 height 14
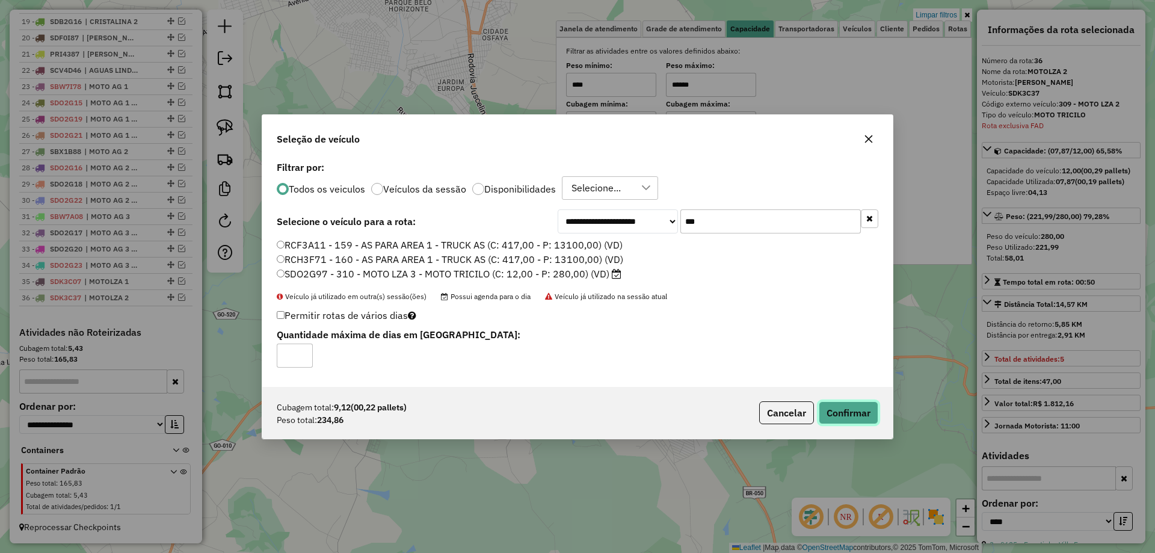
click at [837, 412] on button "Confirmar" at bounding box center [848, 412] width 60 height 23
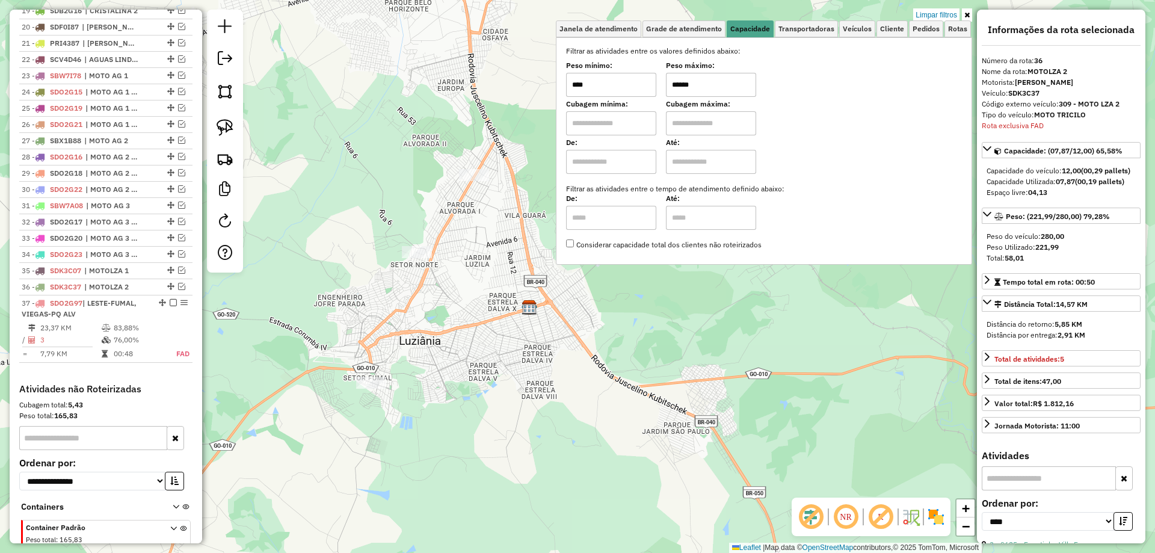
scroll to position [876, 0]
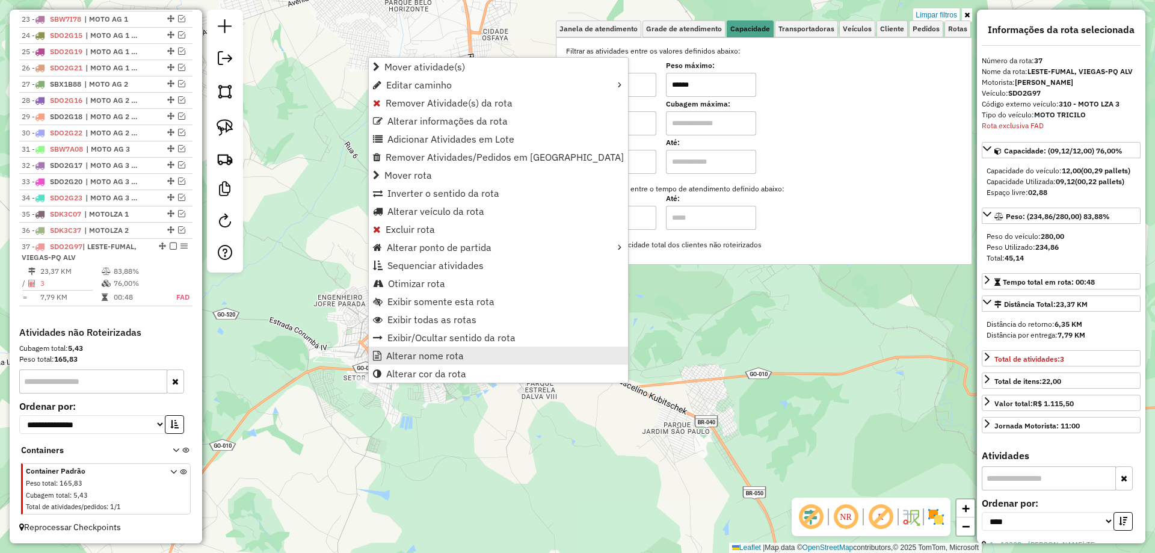
click at [417, 354] on span "Alterar nome rota" at bounding box center [425, 356] width 78 height 10
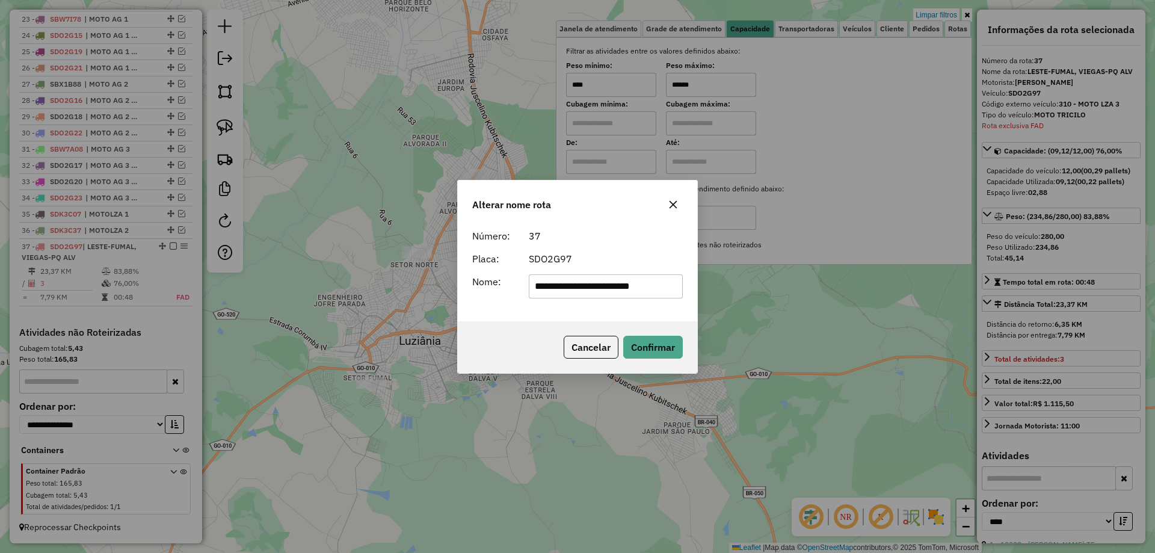
click at [663, 283] on input "**********" at bounding box center [606, 286] width 155 height 24
click at [662, 283] on input "**********" at bounding box center [606, 286] width 155 height 24
type input "*********"
drag, startPoint x: 544, startPoint y: 319, endPoint x: 576, endPoint y: 326, distance: 32.7
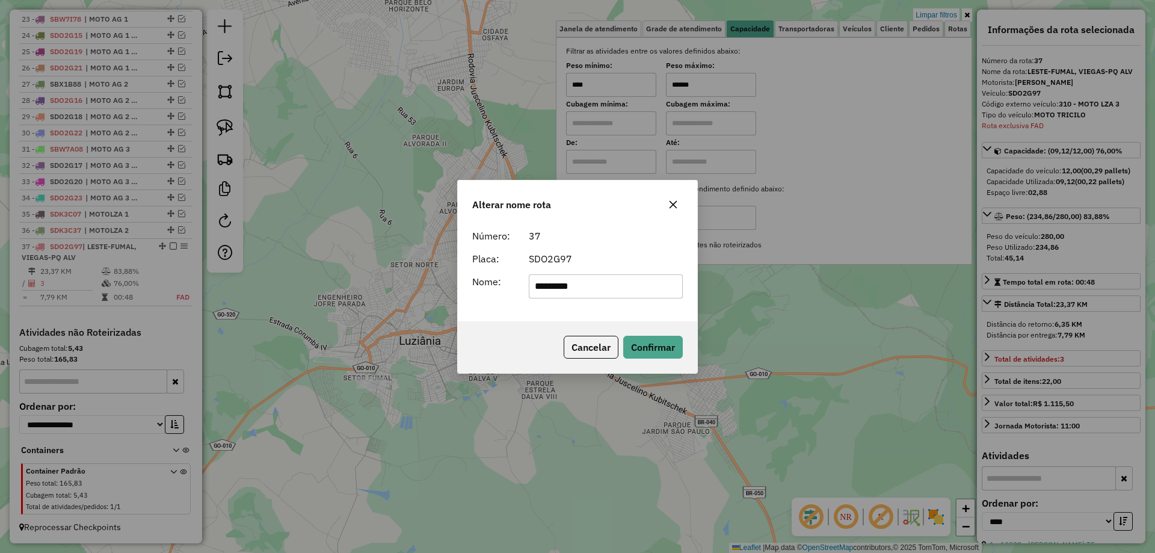
click at [544, 319] on div "Número: 37 Placa: SDO2G97 Nome: *********" at bounding box center [577, 272] width 239 height 97
click at [643, 342] on button "Confirmar" at bounding box center [653, 347] width 60 height 23
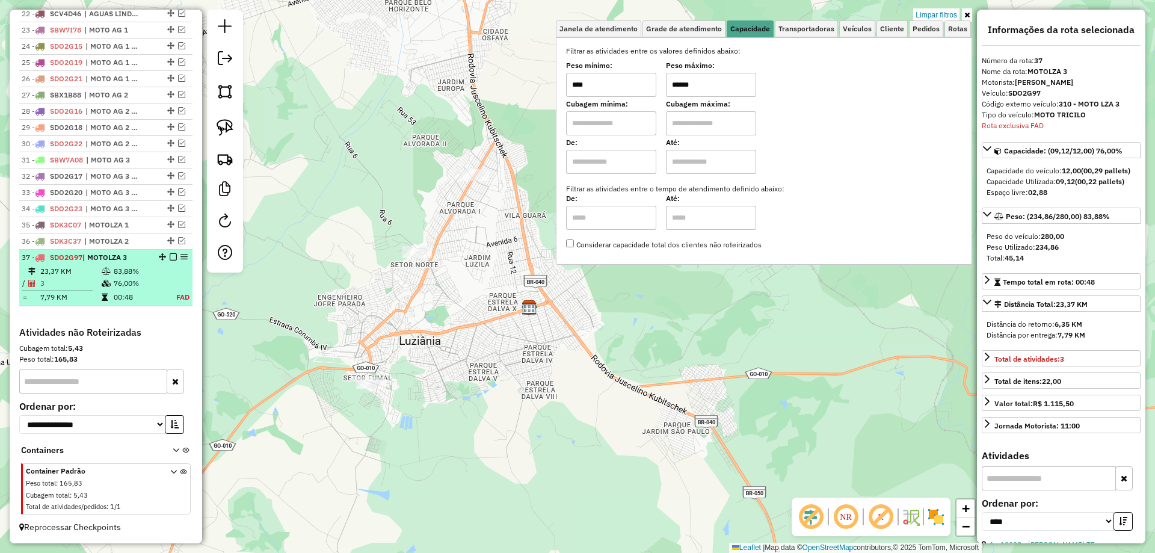
click at [170, 256] on em at bounding box center [173, 256] width 7 height 7
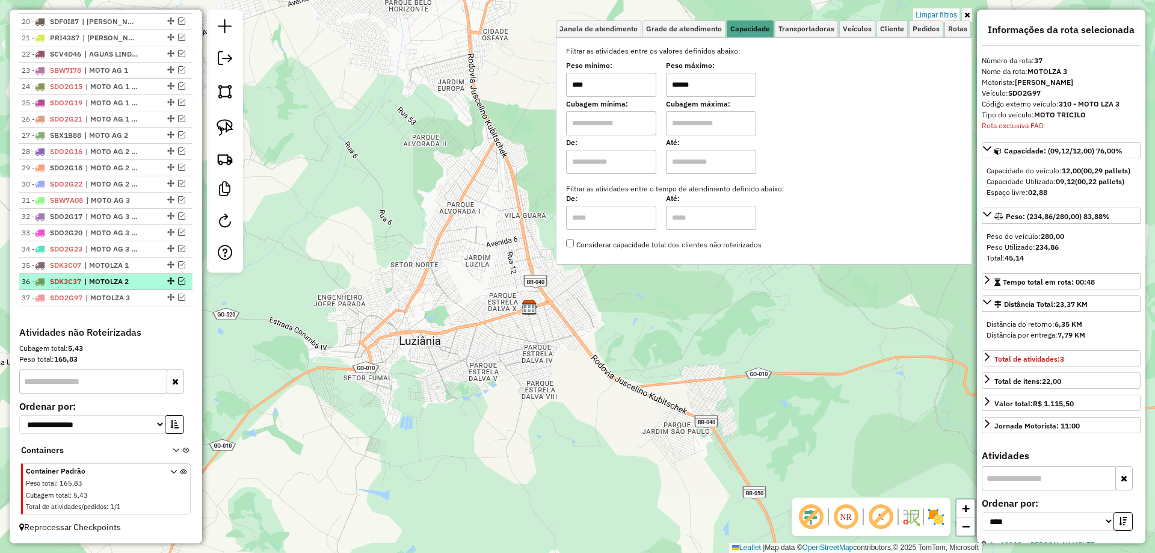
scroll to position [769, 0]
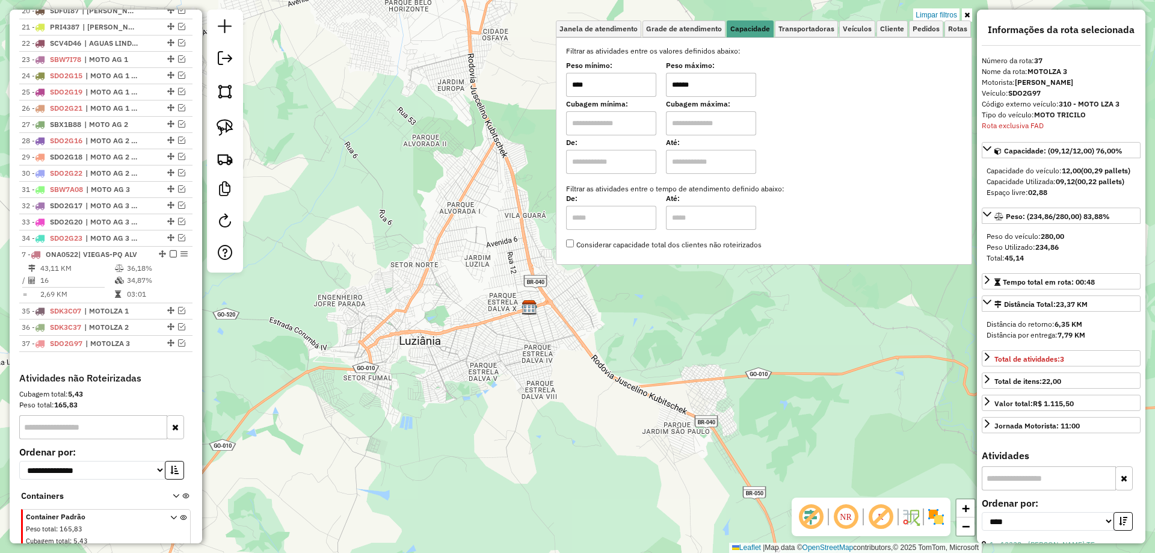
drag, startPoint x: 156, startPoint y: 371, endPoint x: 137, endPoint y: 265, distance: 108.2
click at [684, 83] on input "******" at bounding box center [711, 85] width 90 height 24
type input "******"
click at [233, 126] on img at bounding box center [224, 127] width 17 height 17
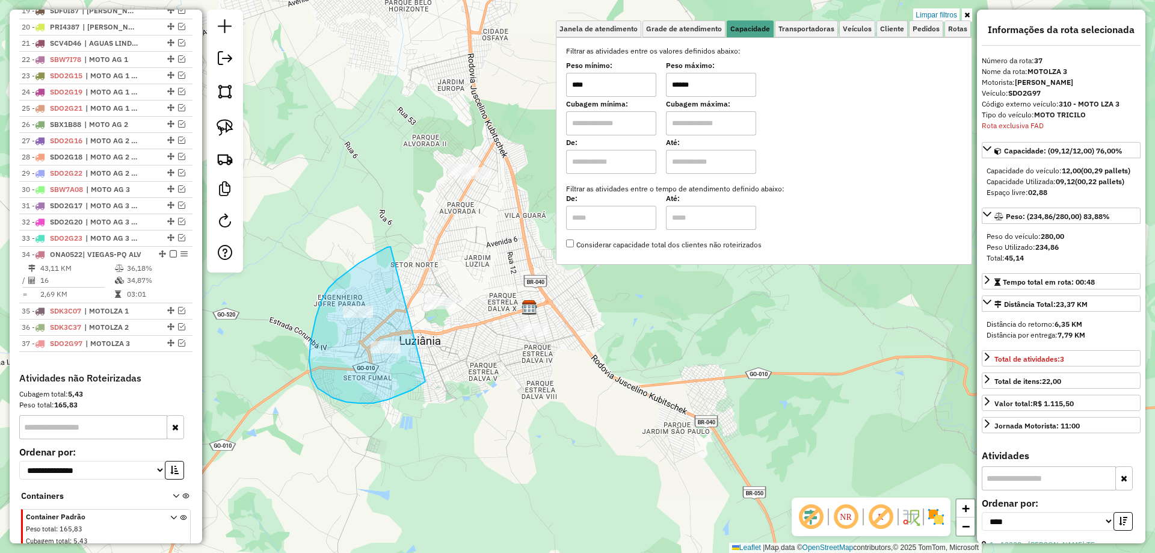
drag, startPoint x: 390, startPoint y: 247, endPoint x: 426, endPoint y: 380, distance: 138.1
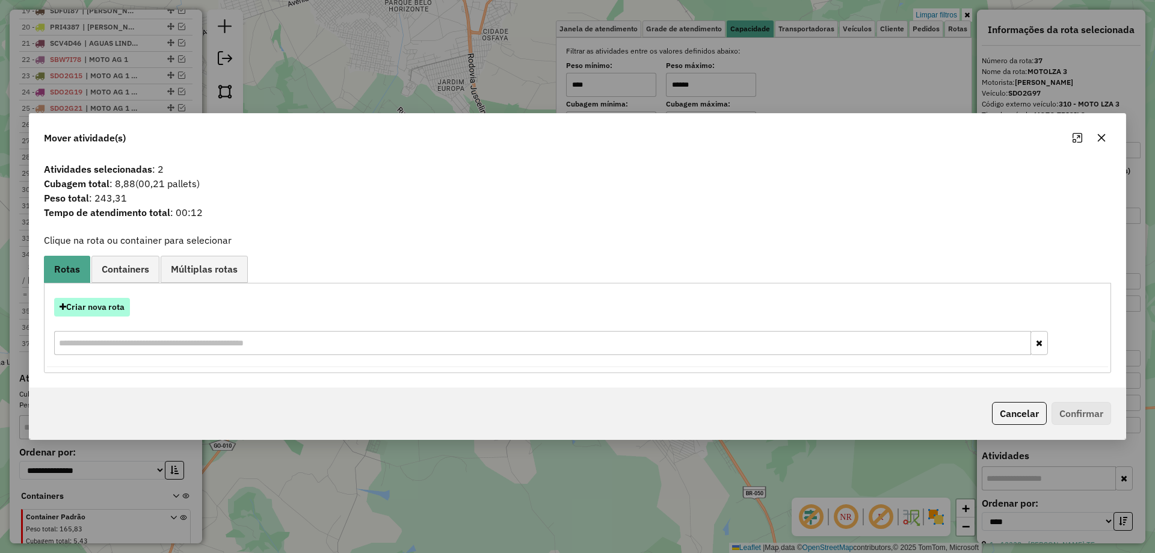
click at [117, 316] on button "Criar nova rota" at bounding box center [92, 307] width 76 height 19
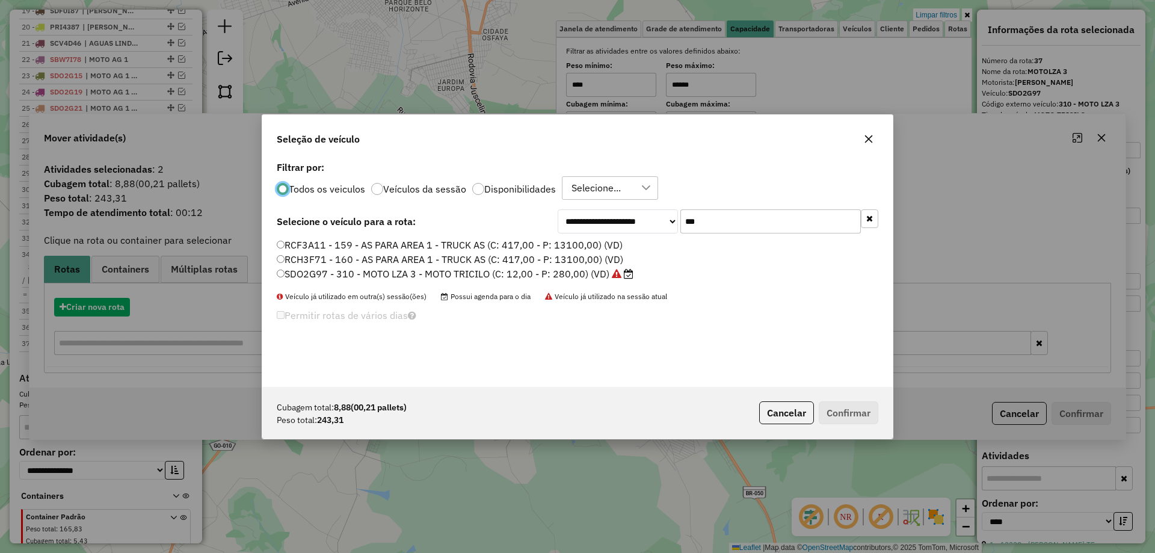
scroll to position [7, 4]
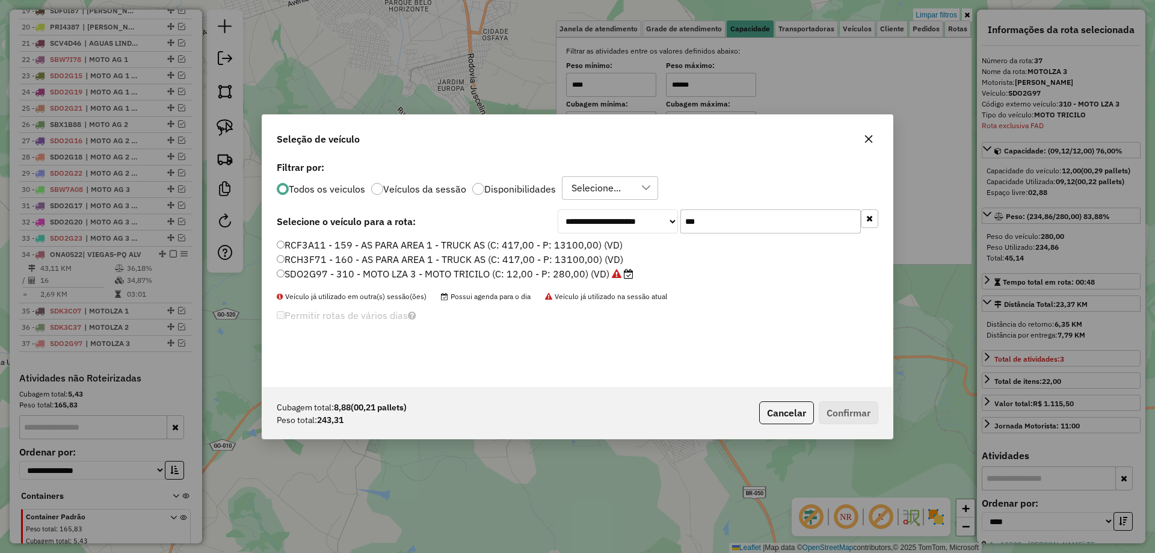
drag, startPoint x: 713, startPoint y: 218, endPoint x: 540, endPoint y: 218, distance: 172.6
click at [550, 219] on div "**********" at bounding box center [577, 221] width 601 height 24
paste input "****"
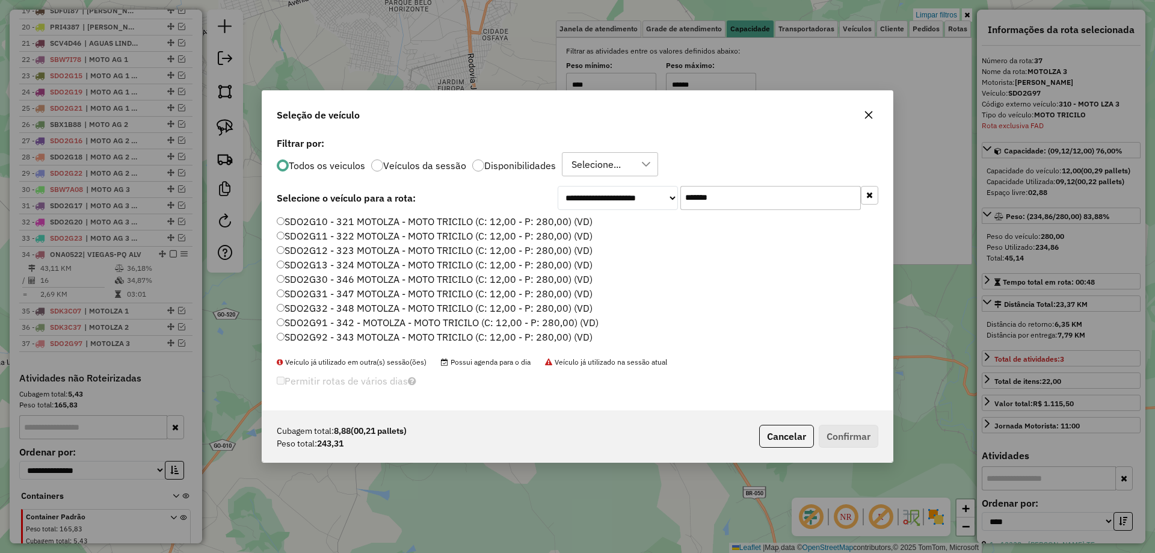
type input "*******"
click at [363, 226] on label "SDO2G10 - 321 MOTOLZA - MOTO TRICILO (C: 12,00 - P: 280,00) (VD)" at bounding box center [435, 221] width 316 height 14
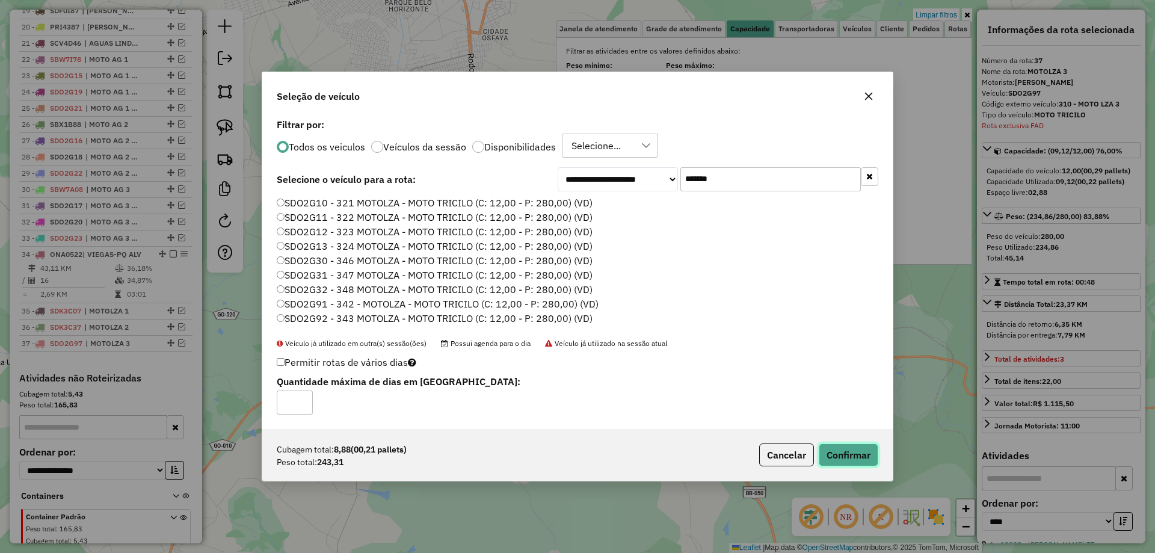
click at [850, 447] on button "Confirmar" at bounding box center [848, 454] width 60 height 23
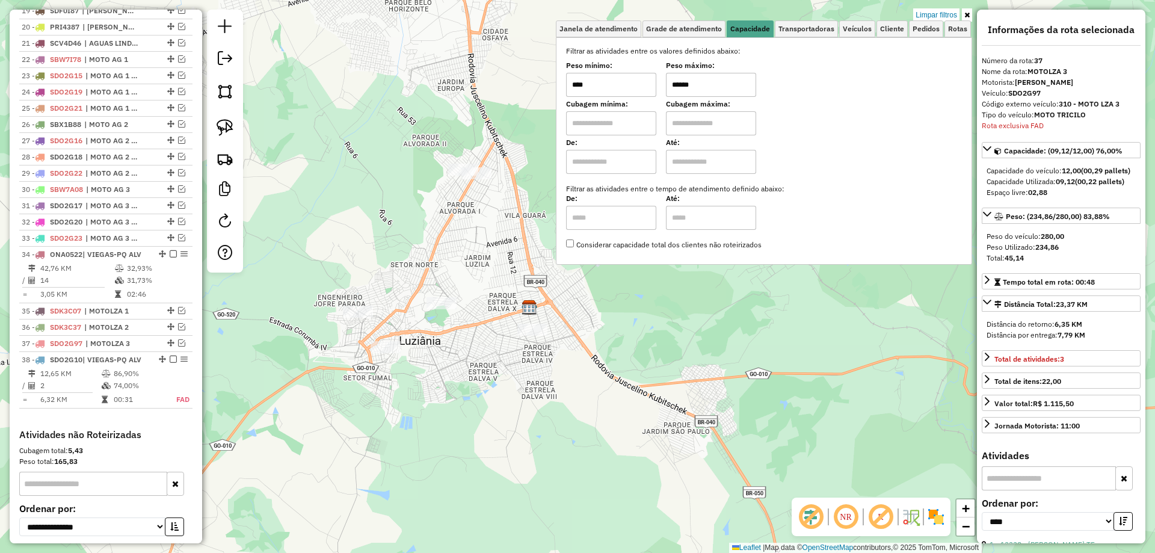
scroll to position [882, 0]
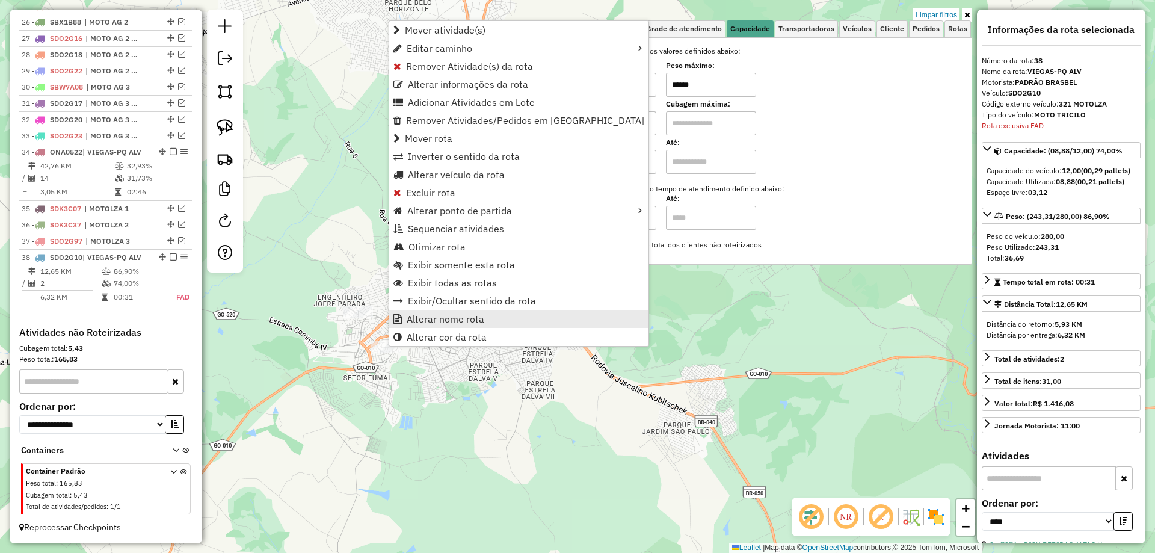
click at [428, 320] on span "Alterar nome rota" at bounding box center [446, 319] width 78 height 10
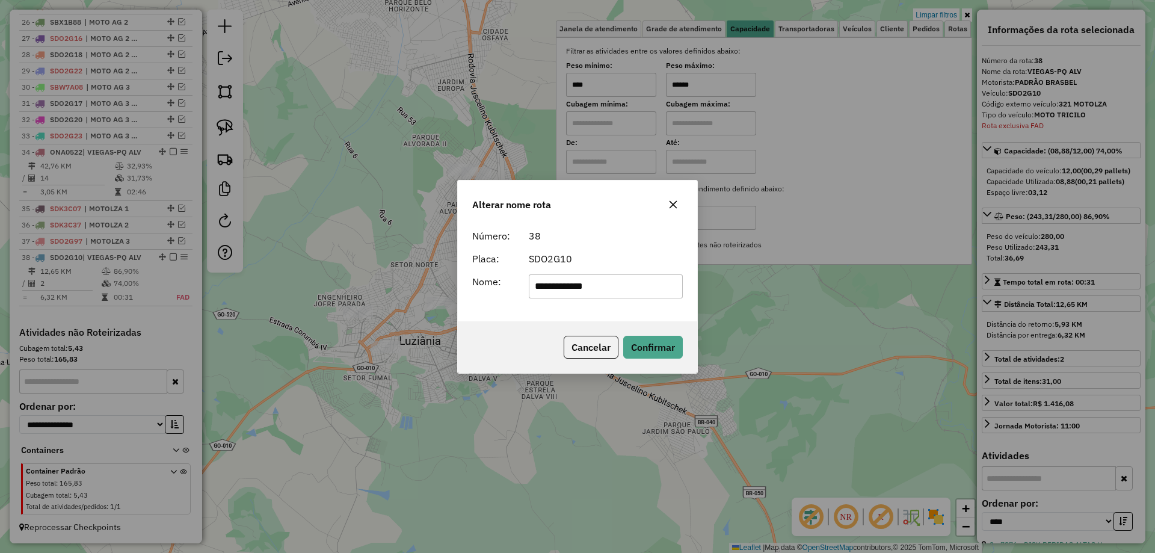
drag, startPoint x: 660, startPoint y: 287, endPoint x: 178, endPoint y: 274, distance: 482.4
click at [178, 274] on div "**********" at bounding box center [577, 276] width 1155 height 553
type input "**********"
drag, startPoint x: 653, startPoint y: 349, endPoint x: 444, endPoint y: 349, distance: 209.3
click at [652, 349] on button "Confirmar" at bounding box center [653, 347] width 60 height 23
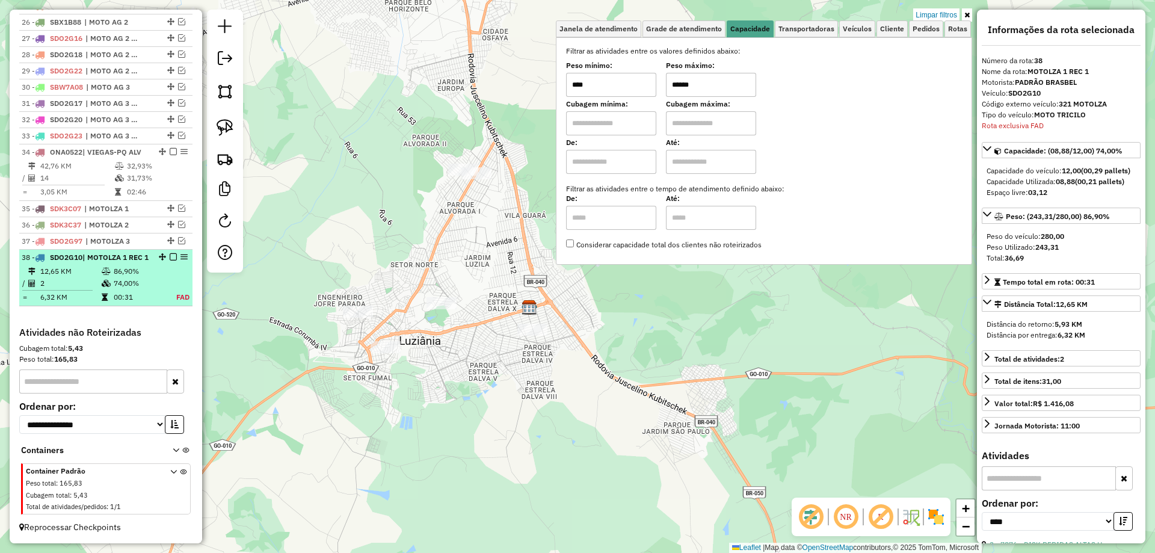
click at [170, 256] on em at bounding box center [173, 256] width 7 height 7
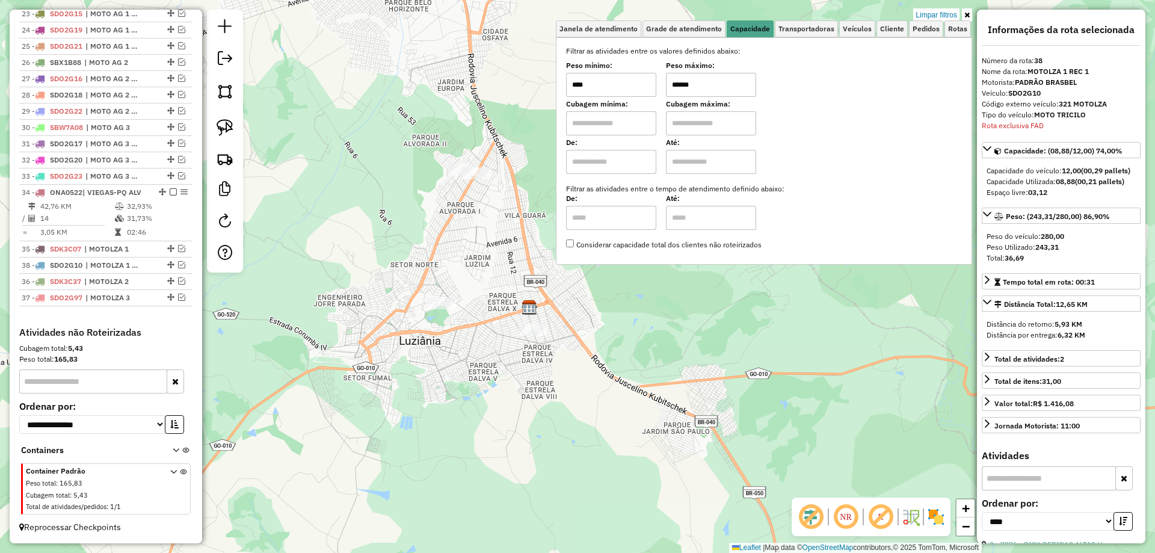
drag, startPoint x: 168, startPoint y: 296, endPoint x: 158, endPoint y: 265, distance: 32.7
click at [226, 133] on img at bounding box center [224, 127] width 17 height 17
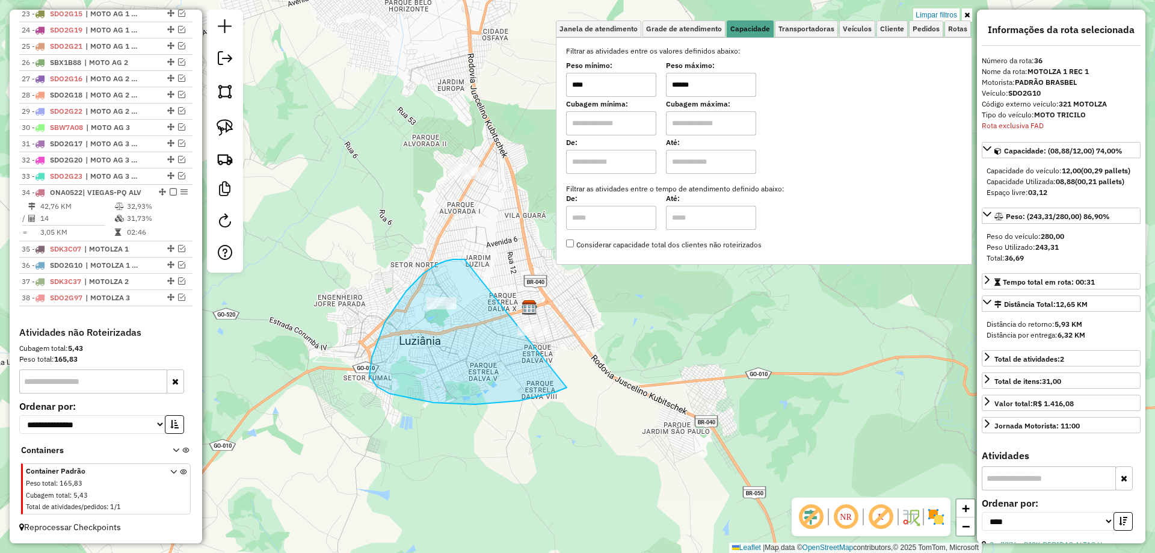
drag, startPoint x: 463, startPoint y: 259, endPoint x: 581, endPoint y: 348, distance: 147.8
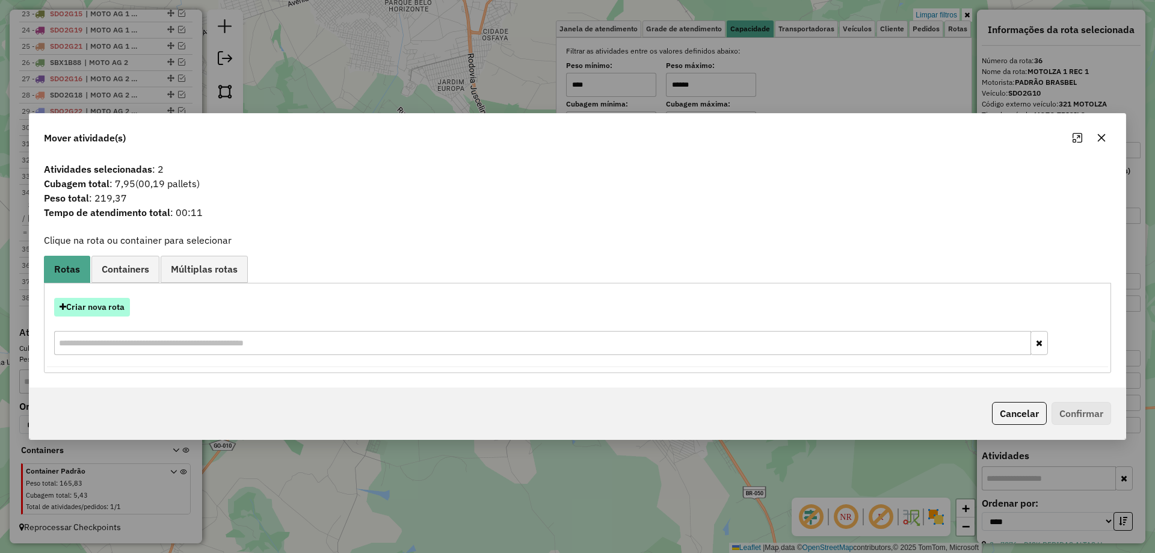
click at [86, 311] on button "Criar nova rota" at bounding box center [92, 307] width 76 height 19
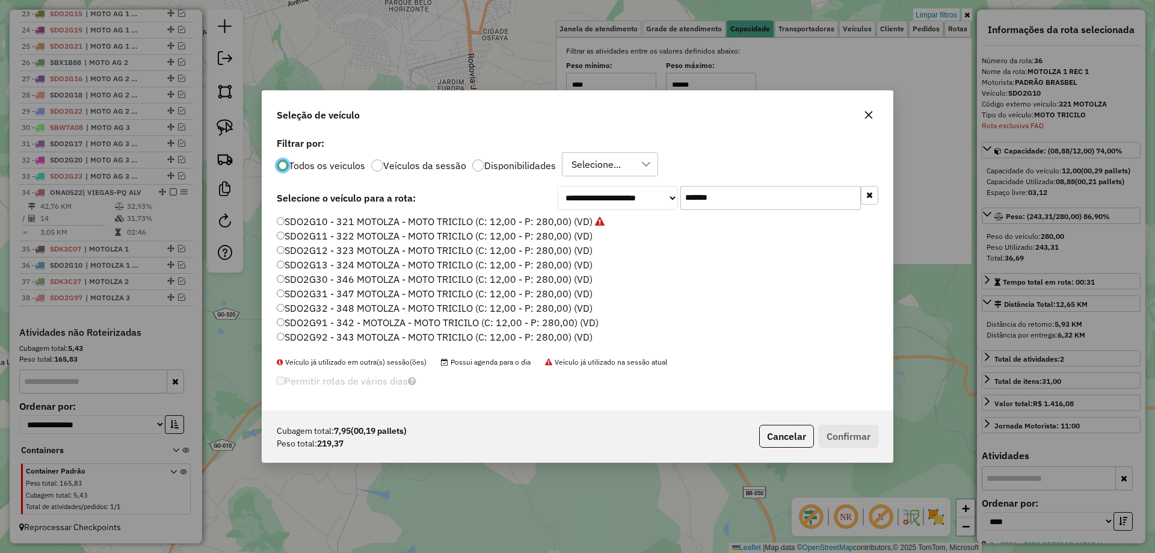
scroll to position [7, 4]
click at [581, 236] on label "SDO2G11 - 322 MOTOLZA - MOTO TRICILO (C: 12,00 - P: 280,00) (VD)" at bounding box center [435, 236] width 316 height 14
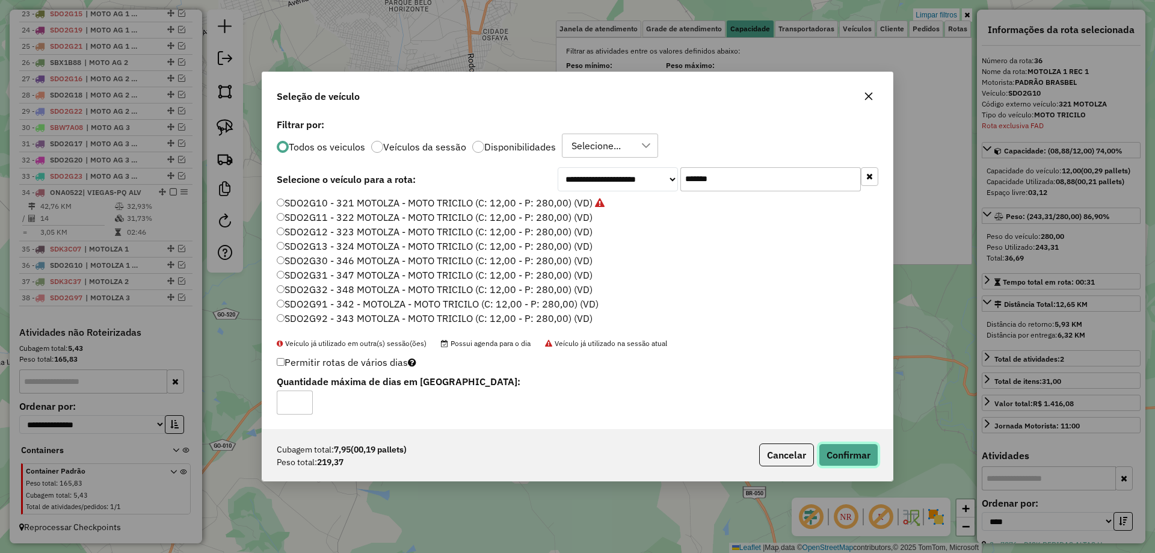
drag, startPoint x: 848, startPoint y: 455, endPoint x: 831, endPoint y: 455, distance: 17.4
click at [845, 455] on button "Confirmar" at bounding box center [848, 454] width 60 height 23
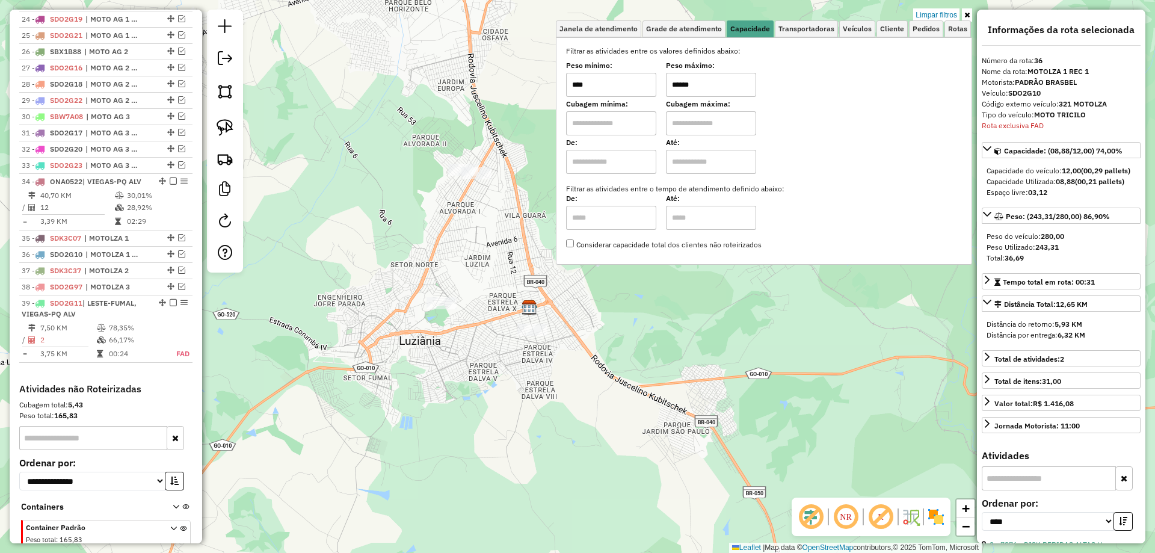
scroll to position [909, 0]
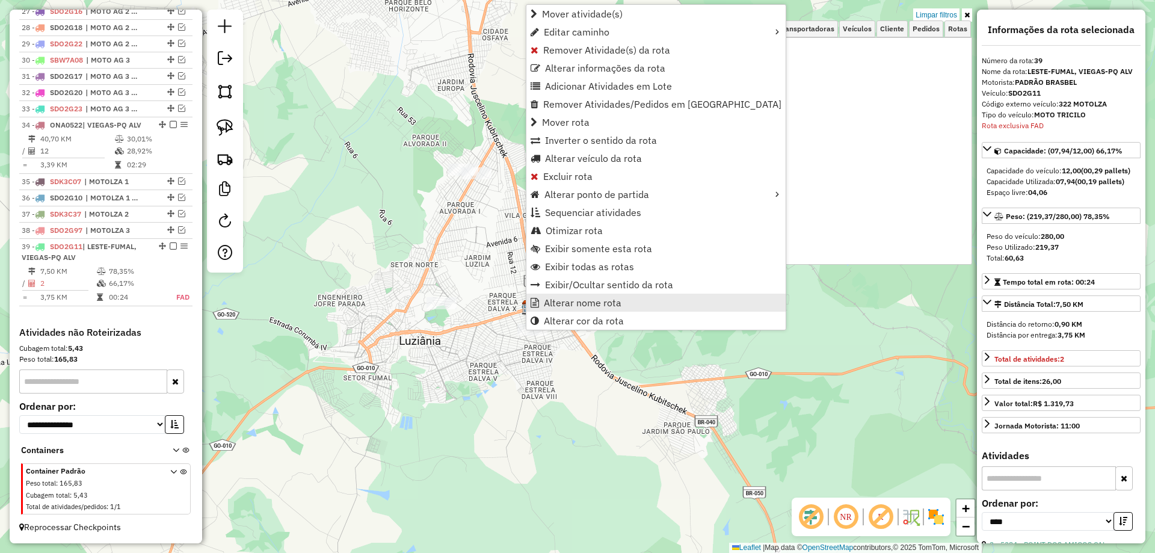
click at [565, 301] on span "Alterar nome rota" at bounding box center [583, 303] width 78 height 10
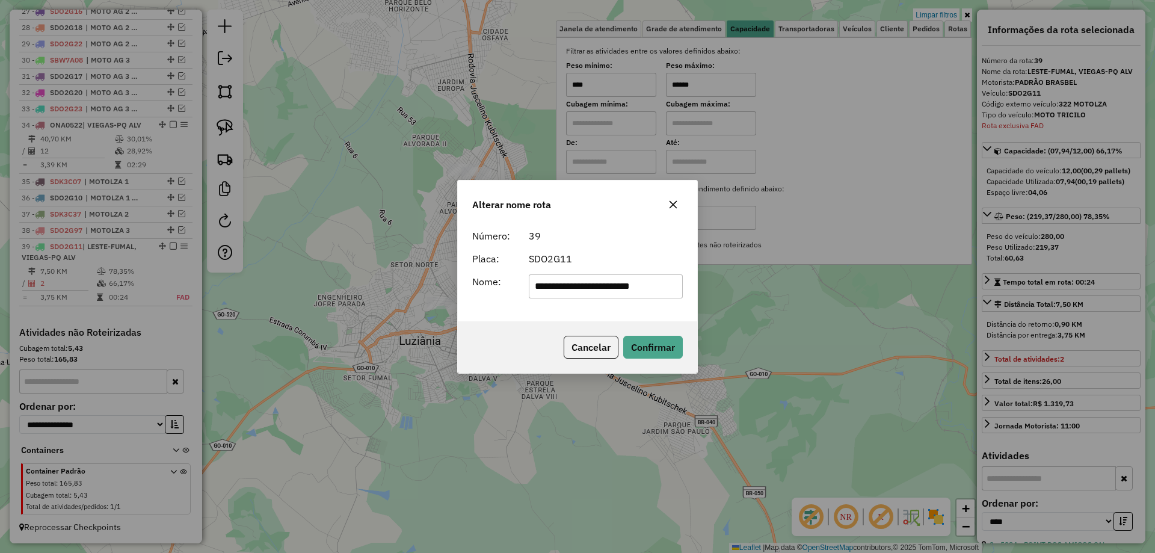
click at [634, 281] on input "**********" at bounding box center [606, 286] width 155 height 24
type input "**********"
click at [633, 343] on button "Confirmar" at bounding box center [653, 347] width 60 height 23
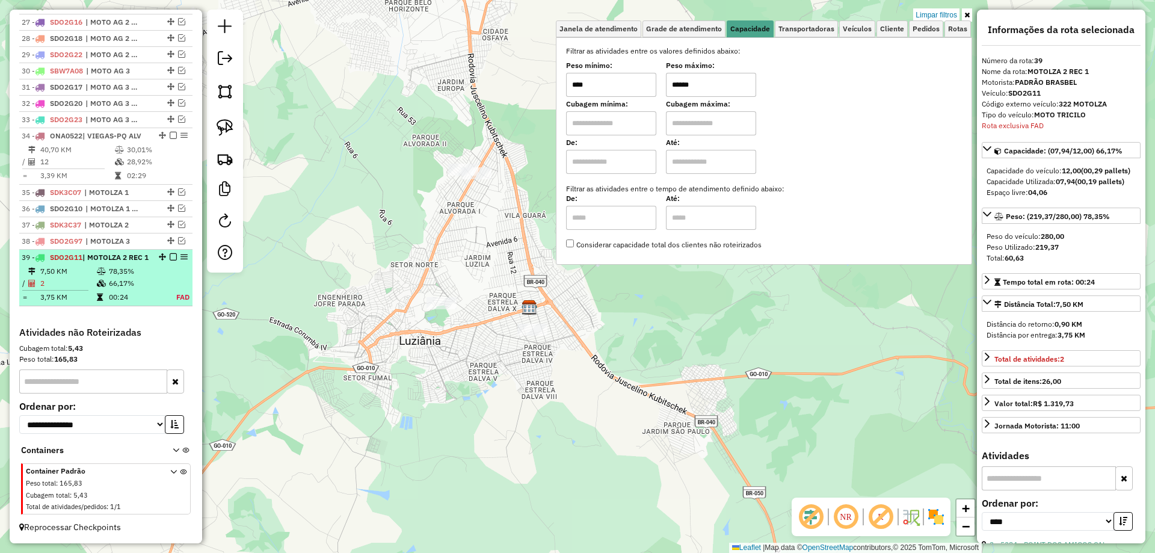
click at [170, 253] on em at bounding box center [173, 256] width 7 height 7
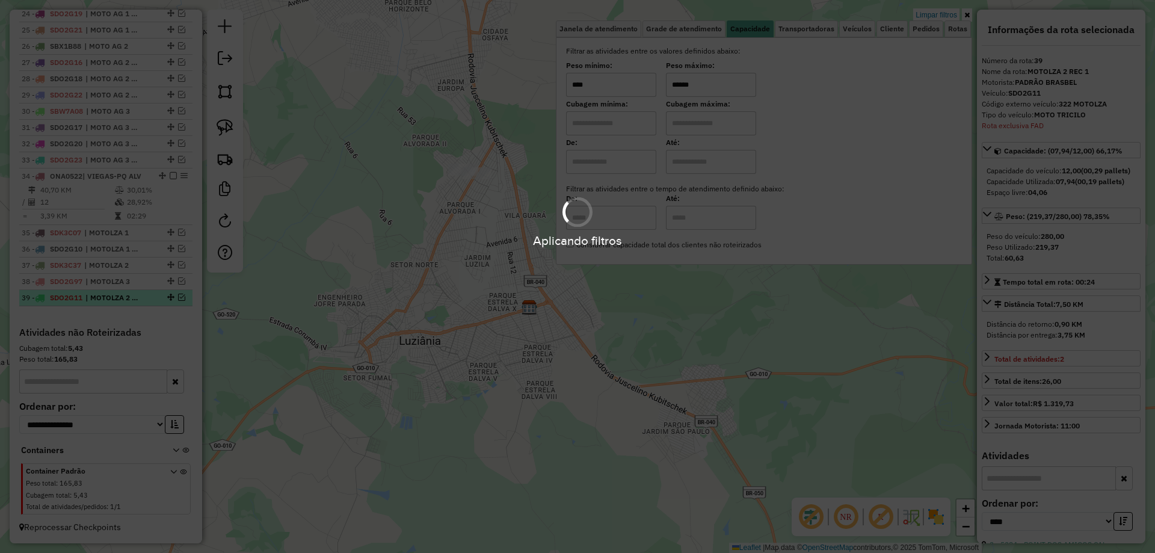
scroll to position [858, 0]
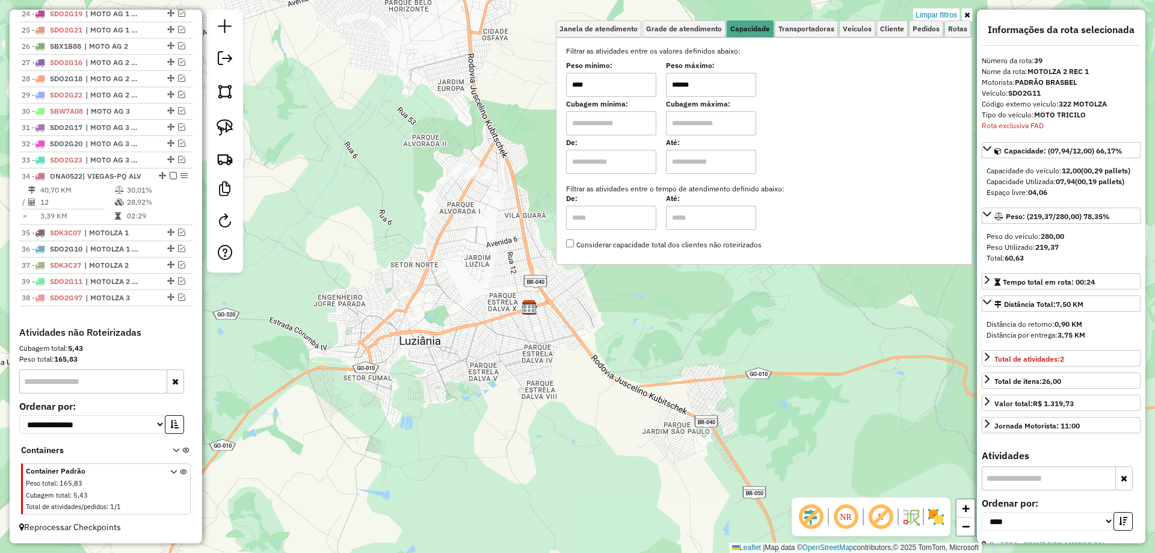
drag, startPoint x: 167, startPoint y: 295, endPoint x: 159, endPoint y: 277, distance: 20.2
click at [230, 131] on img at bounding box center [224, 127] width 17 height 17
drag, startPoint x: 462, startPoint y: 105, endPoint x: 502, endPoint y: 183, distance: 87.9
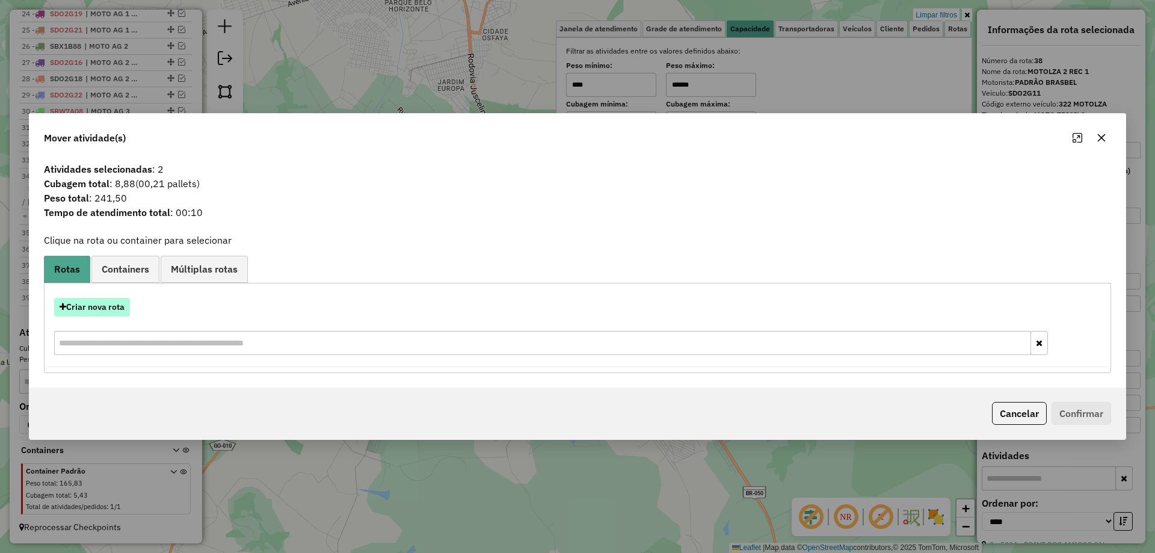
click at [112, 315] on button "Criar nova rota" at bounding box center [92, 307] width 76 height 19
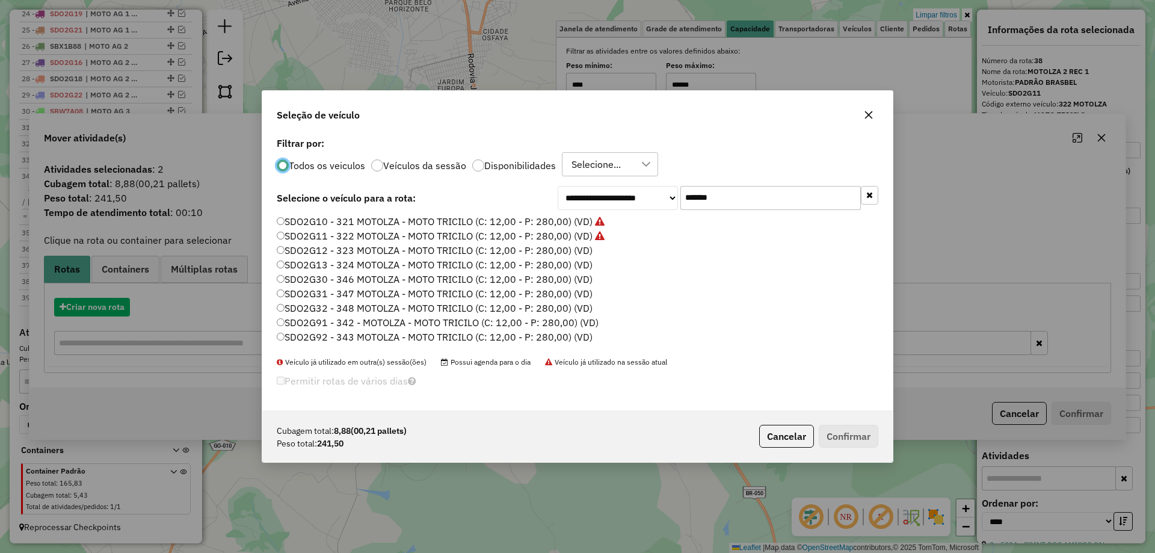
scroll to position [7, 4]
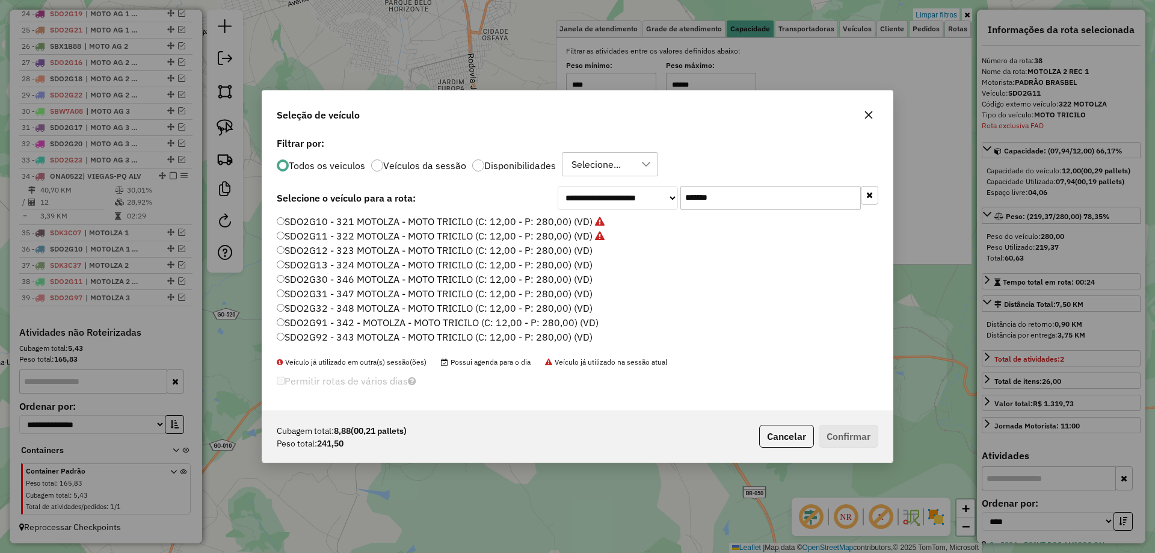
click at [579, 247] on label "SDO2G12 - 323 MOTOLZA - MOTO TRICILO (C: 12,00 - P: 280,00) (VD)" at bounding box center [435, 250] width 316 height 14
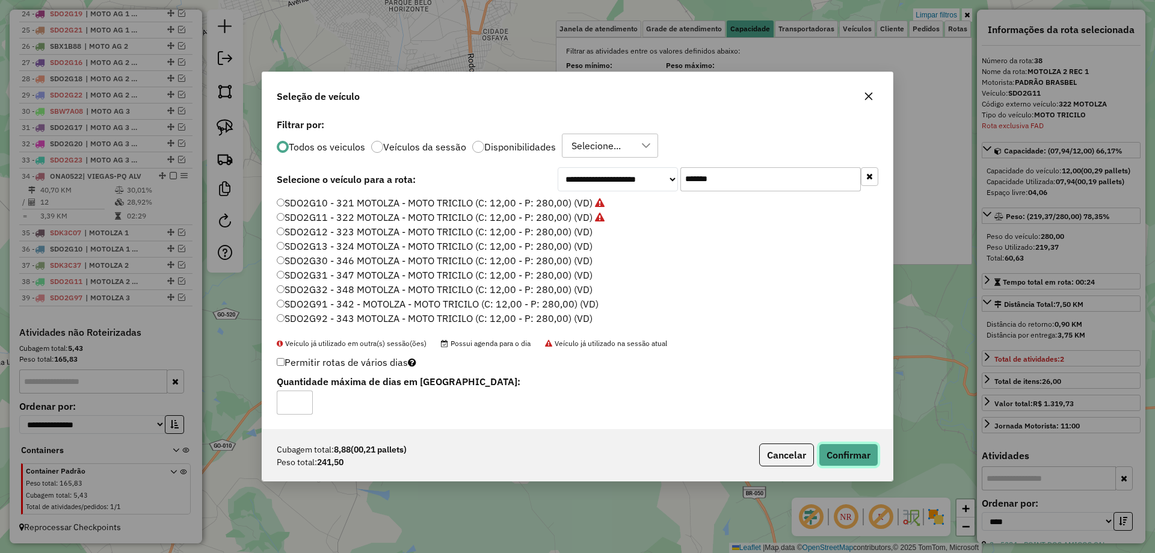
click at [853, 450] on button "Confirmar" at bounding box center [848, 454] width 60 height 23
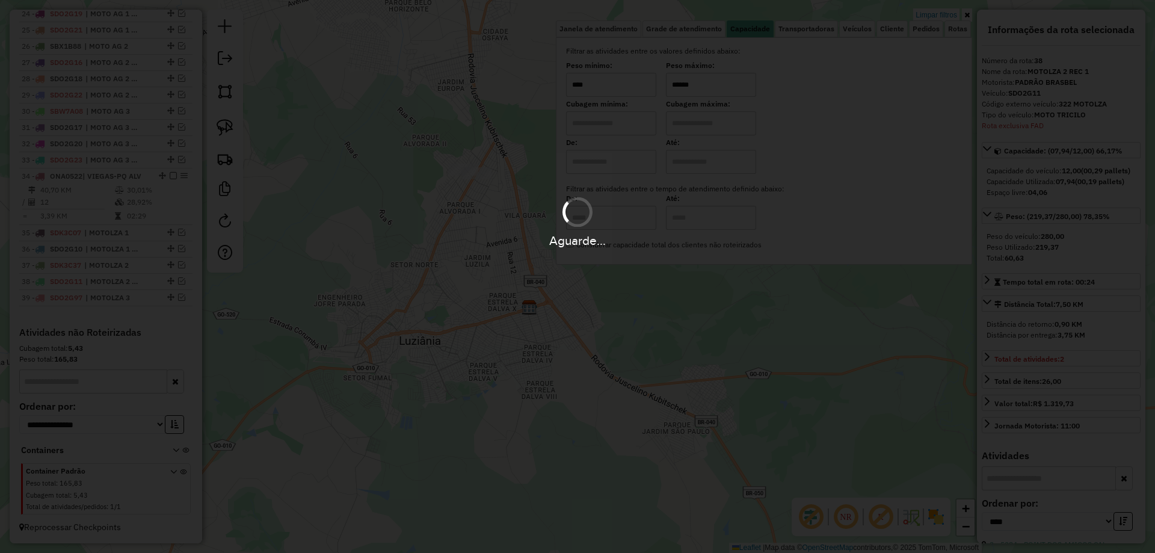
scroll to position [914, 0]
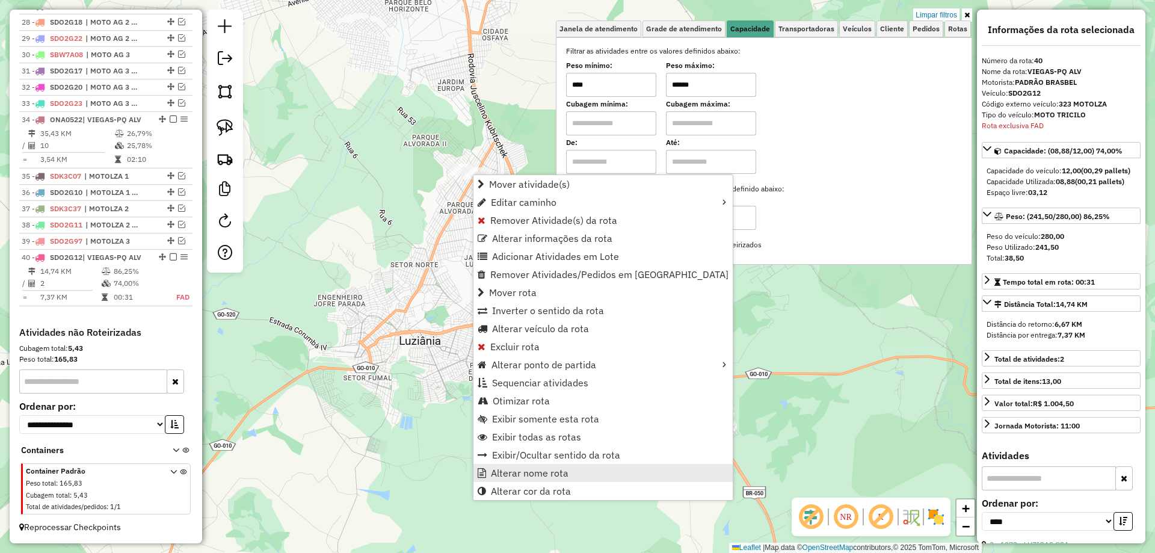
click at [562, 472] on span "Alterar nome rota" at bounding box center [530, 473] width 78 height 10
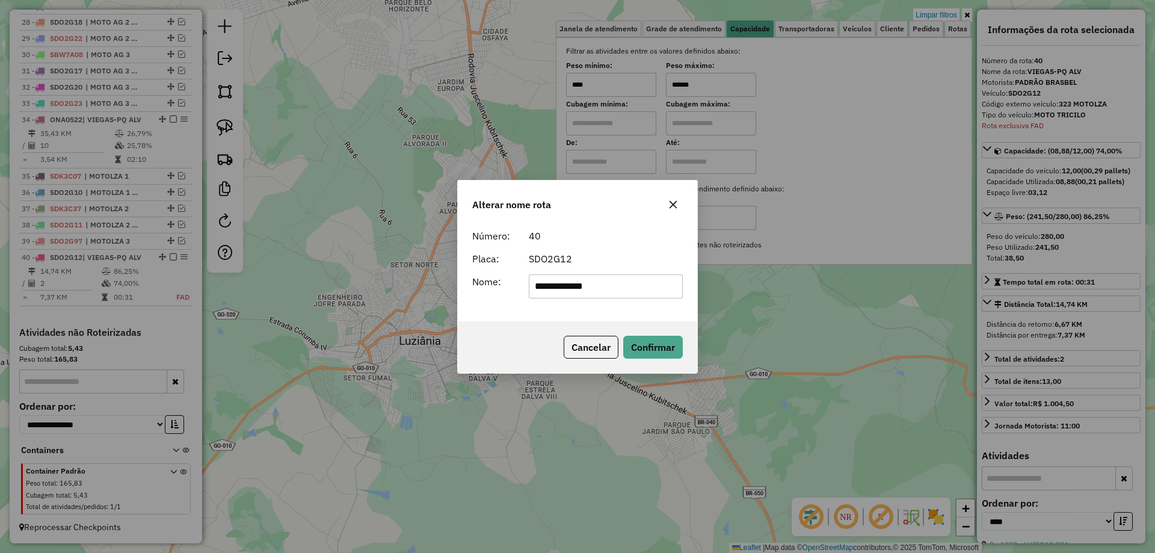
drag, startPoint x: 628, startPoint y: 286, endPoint x: 183, endPoint y: 284, distance: 445.0
click at [184, 284] on div "**********" at bounding box center [577, 276] width 1155 height 553
type input "**********"
click at [652, 342] on button "Confirmar" at bounding box center [653, 347] width 60 height 23
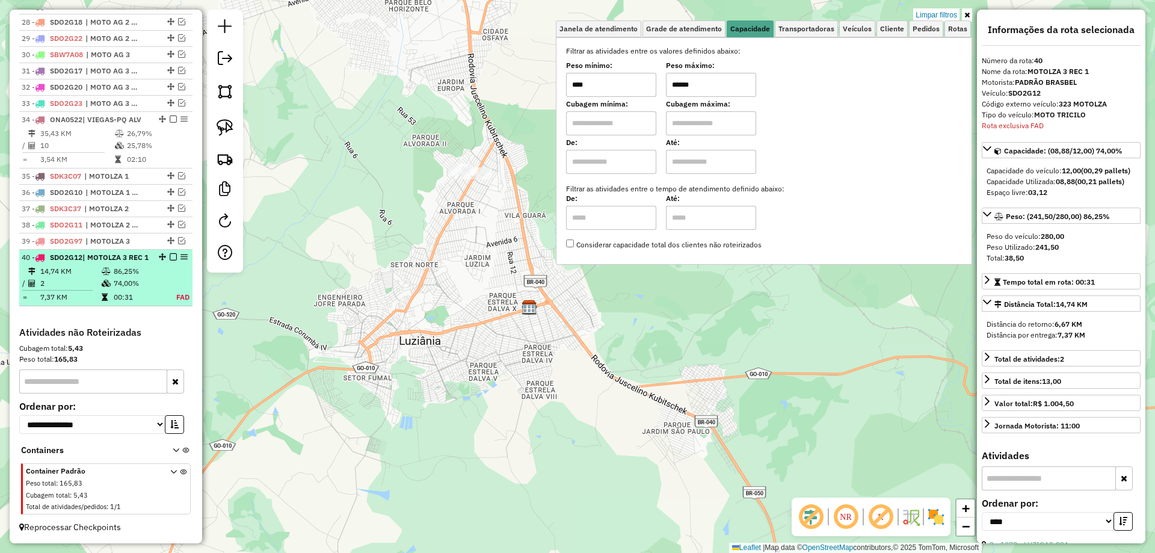
click at [171, 255] on em at bounding box center [173, 256] width 7 height 7
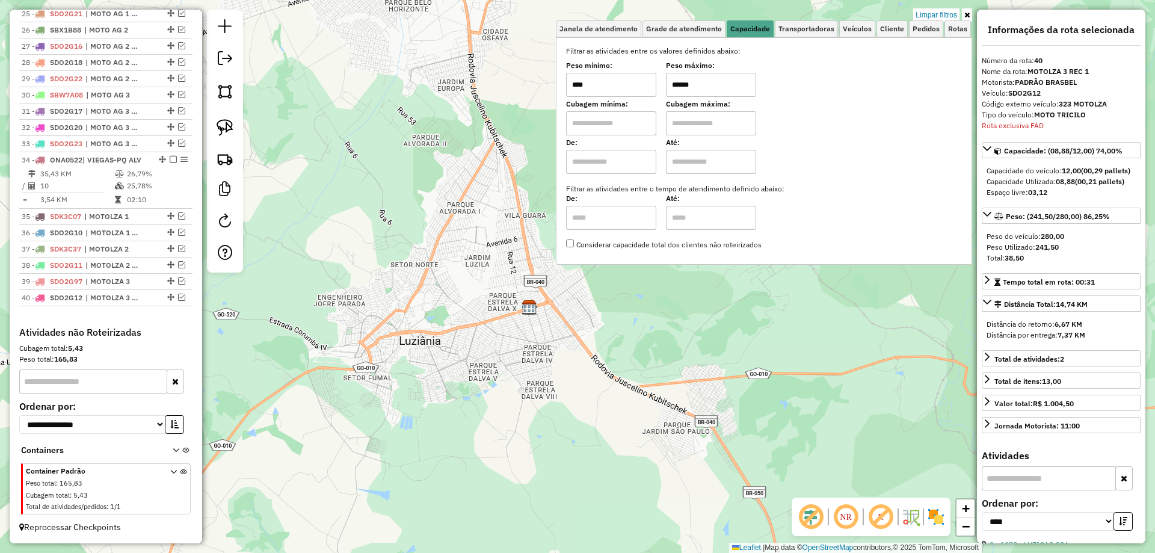
click at [680, 77] on input "******" at bounding box center [711, 85] width 90 height 24
click at [683, 79] on input "******" at bounding box center [711, 85] width 90 height 24
type input "******"
click at [238, 133] on div at bounding box center [225, 141] width 36 height 263
click at [232, 130] on img at bounding box center [224, 127] width 17 height 17
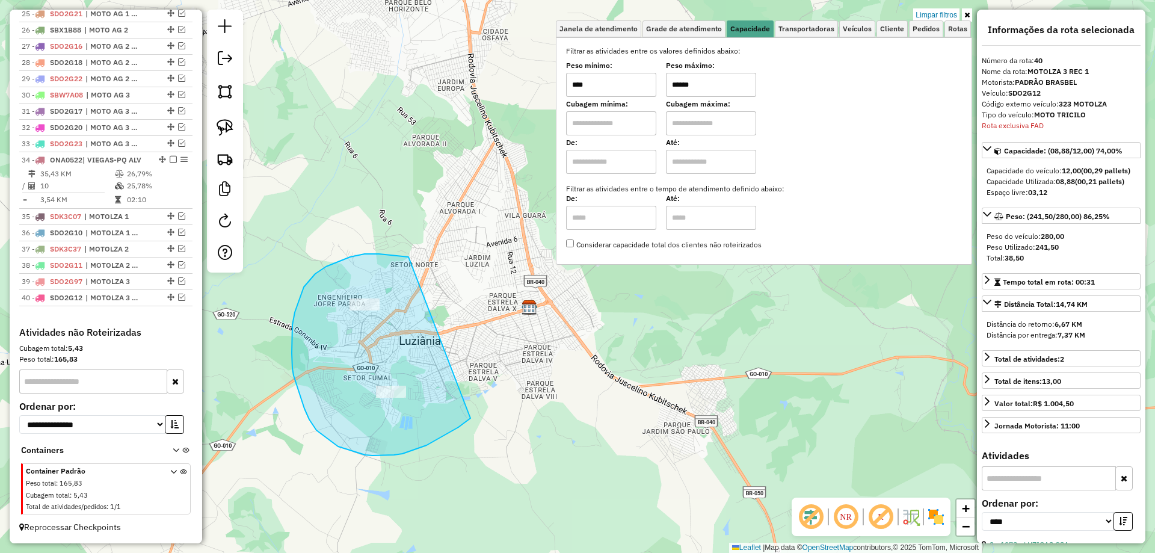
drag, startPoint x: 402, startPoint y: 256, endPoint x: 471, endPoint y: 417, distance: 175.4
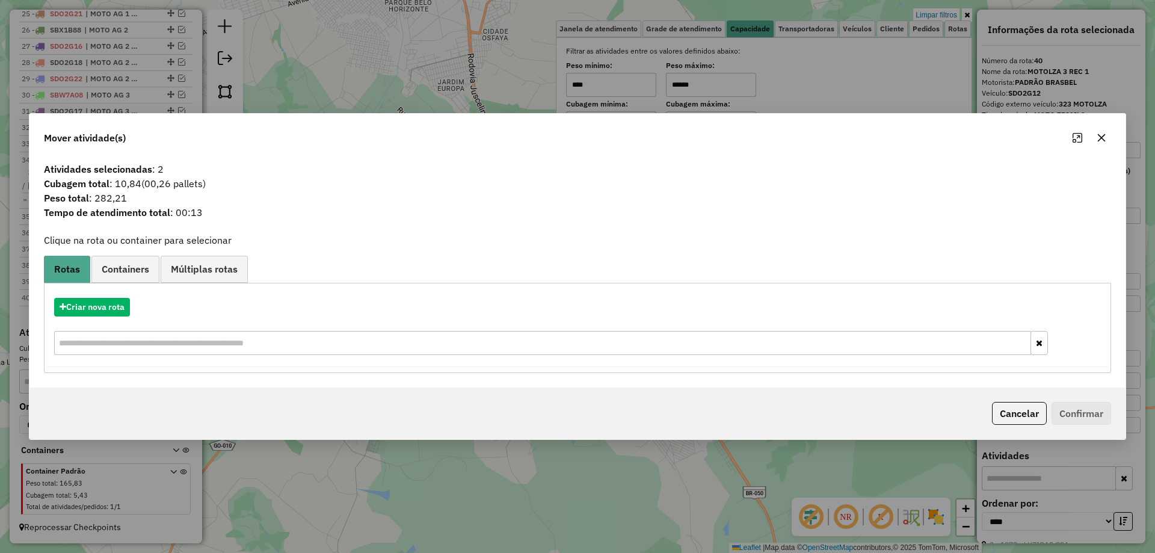
click at [1014, 419] on button "Cancelar" at bounding box center [1019, 413] width 55 height 23
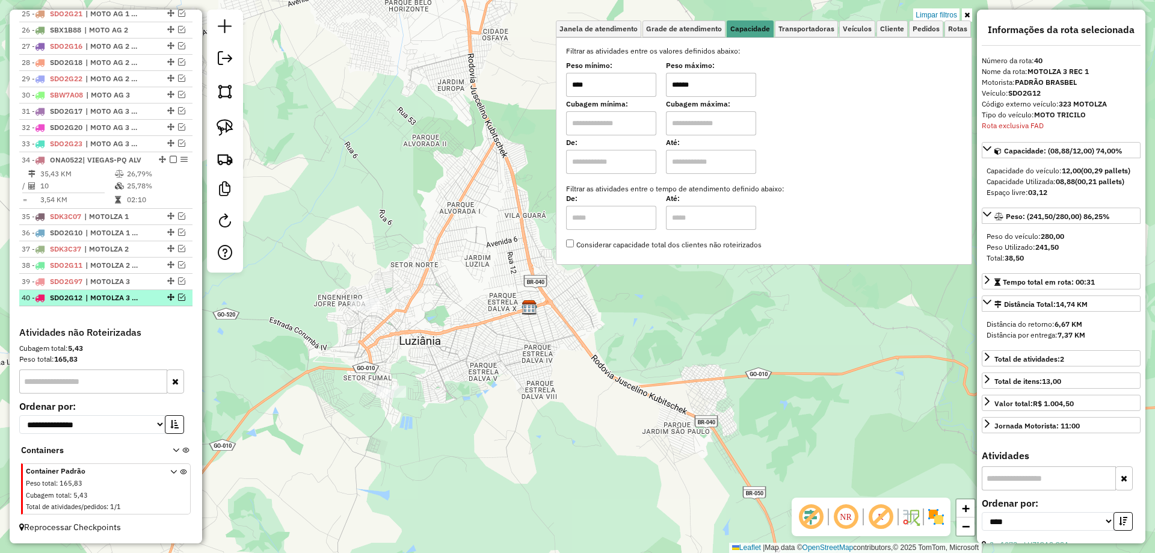
click at [179, 296] on em at bounding box center [181, 296] width 7 height 7
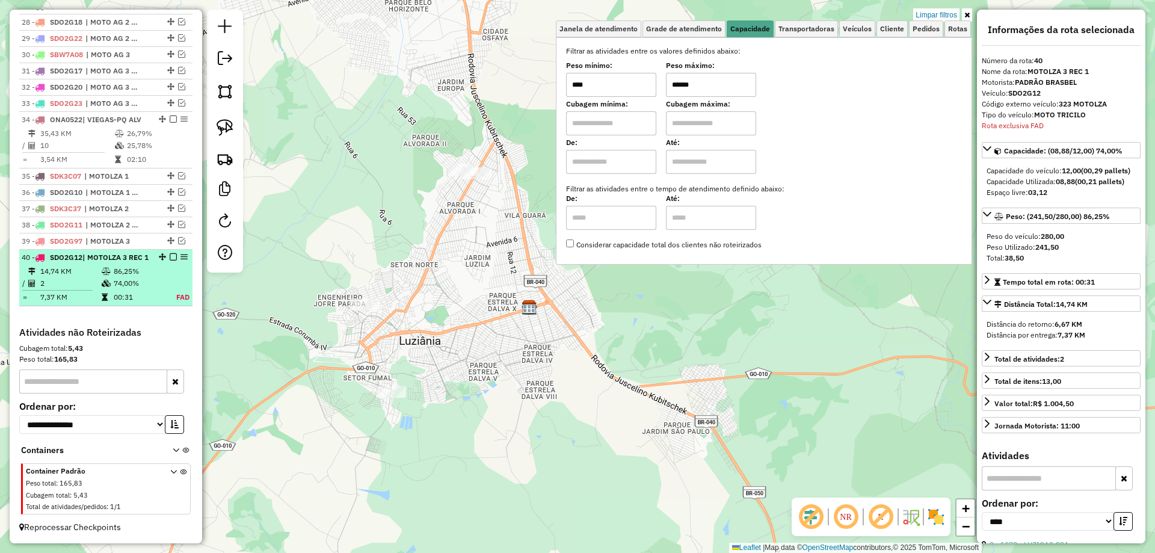
click at [170, 259] on em at bounding box center [173, 256] width 7 height 7
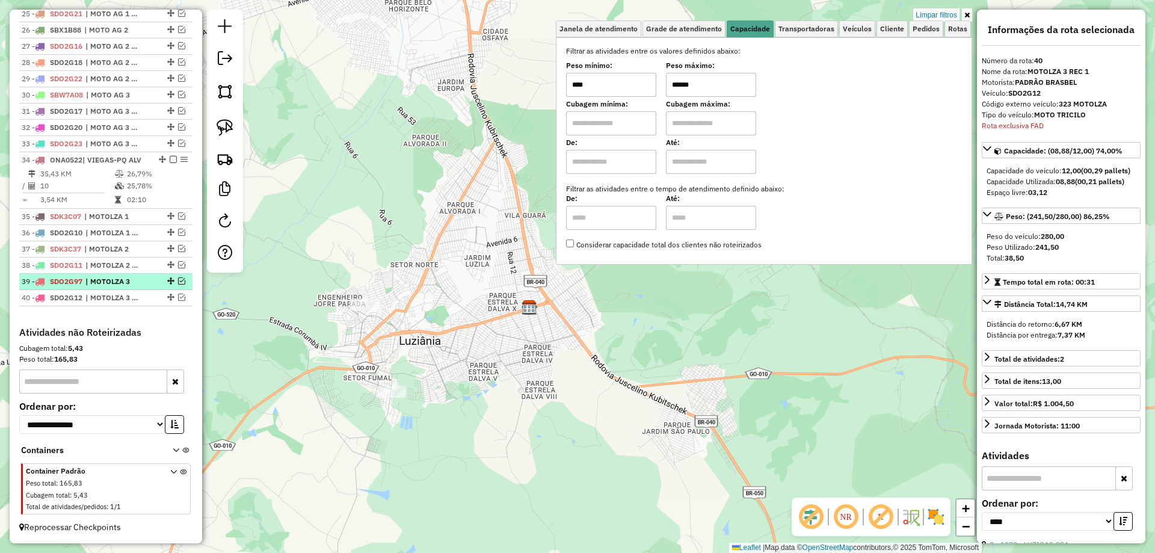
click at [178, 280] on em at bounding box center [181, 280] width 7 height 7
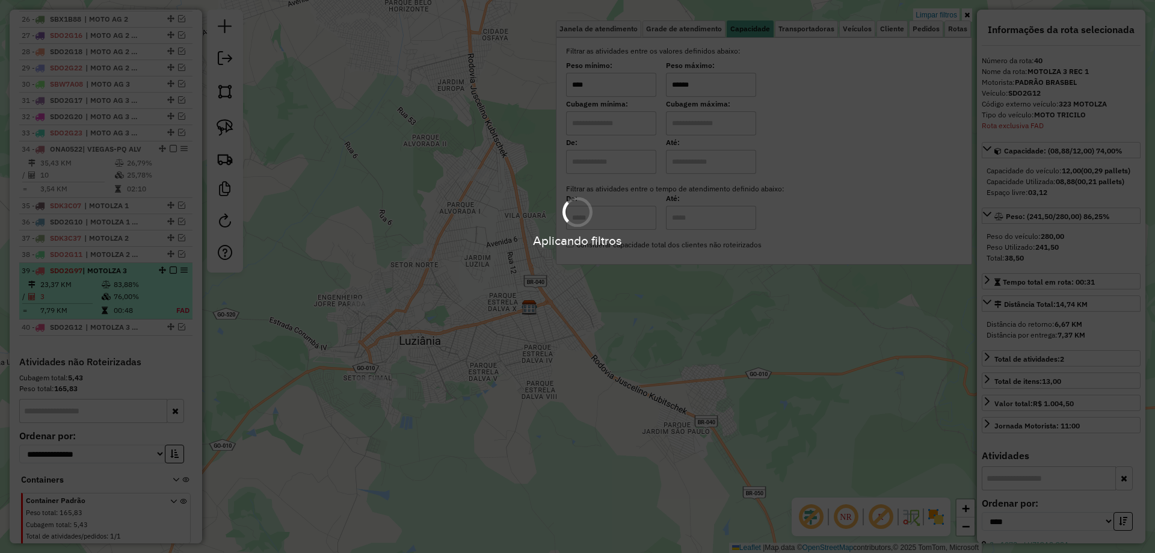
scroll to position [914, 0]
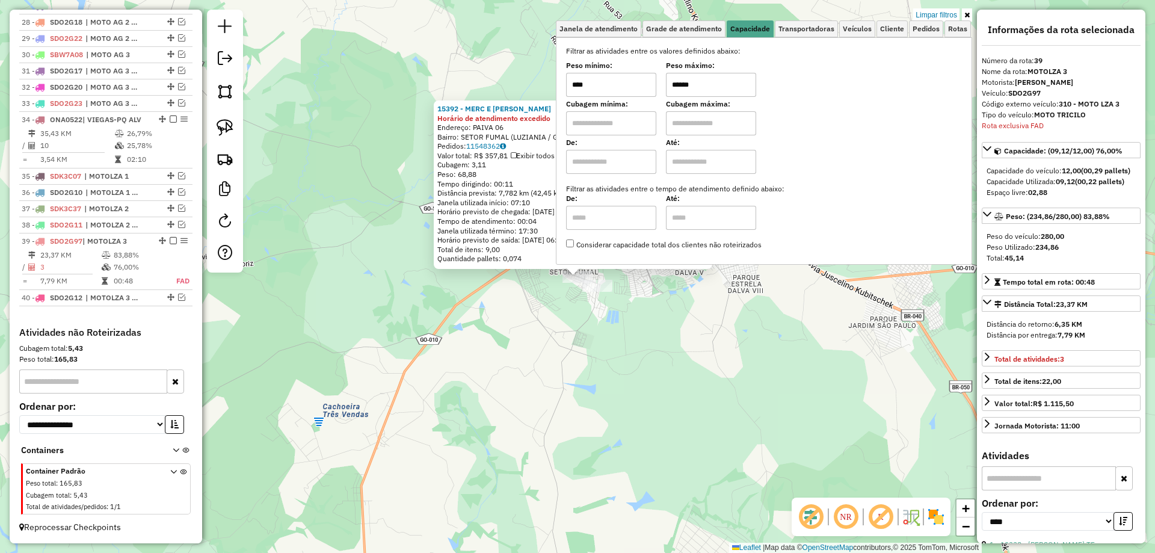
click at [422, 388] on div "15392 - MERC E DIST SOARES Horário de atendimento excedido Endereço: PAIVA 06 B…" at bounding box center [577, 276] width 1155 height 553
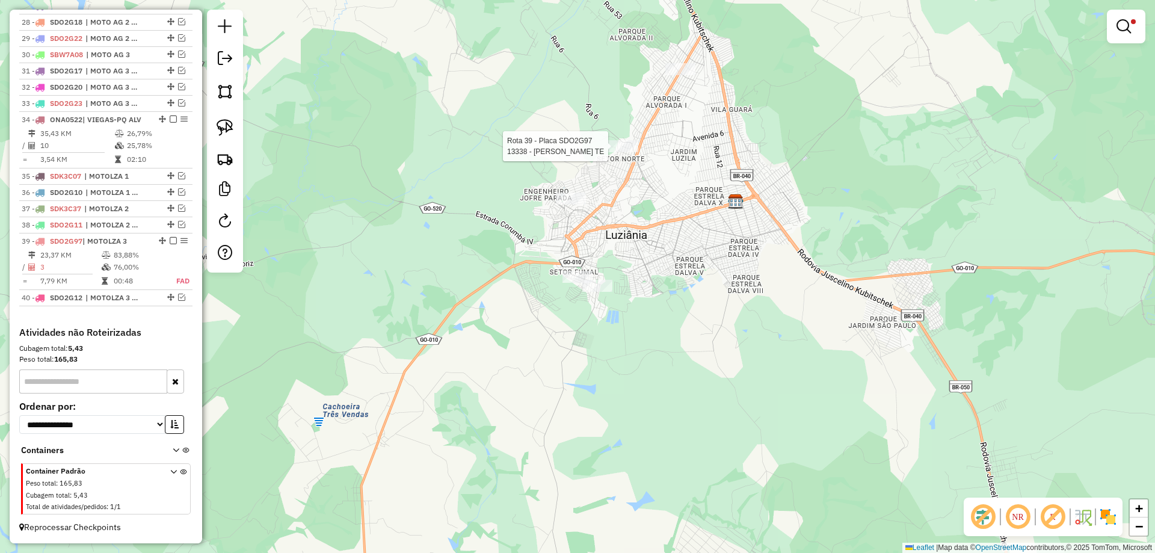
select select "*********"
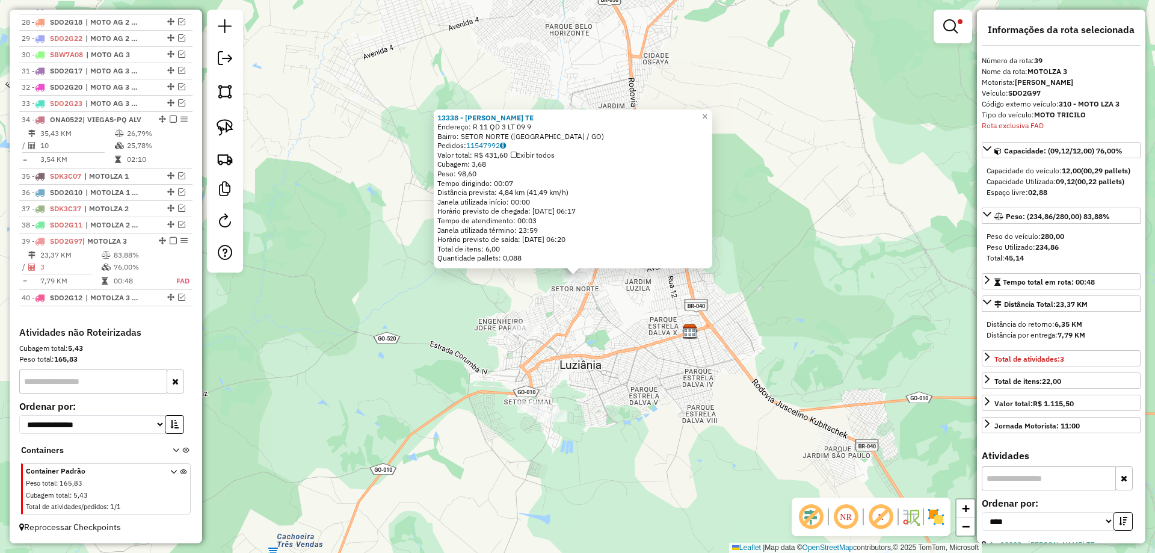
click at [619, 303] on div "13338 - IVANILDA DA CUNHA TE Endereço: R 11 QD 3 LT 09 9 Bairro: SETOR NORTE (L…" at bounding box center [577, 276] width 1155 height 553
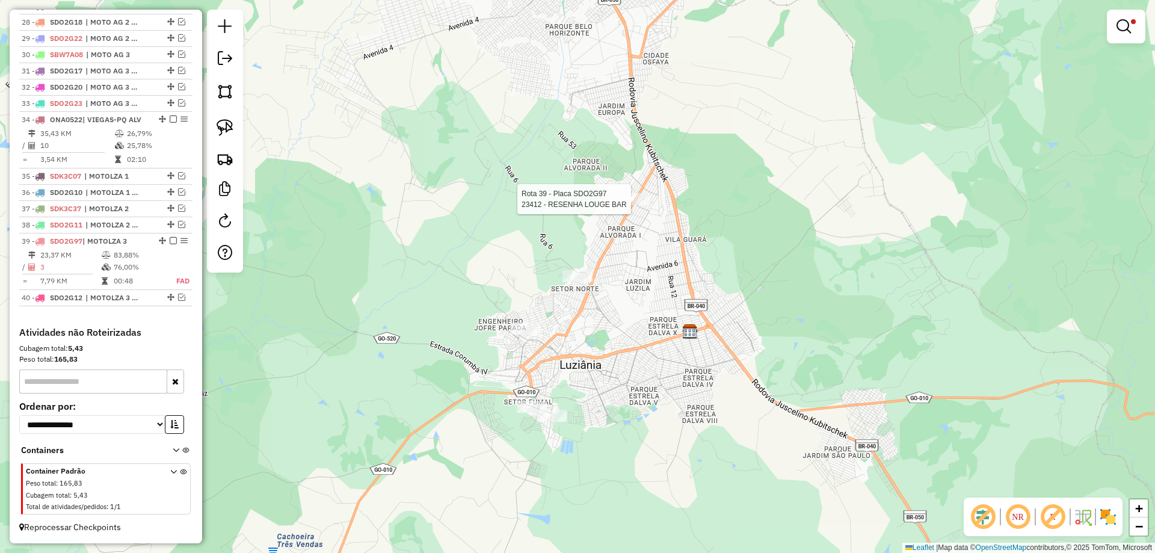
select select "*********"
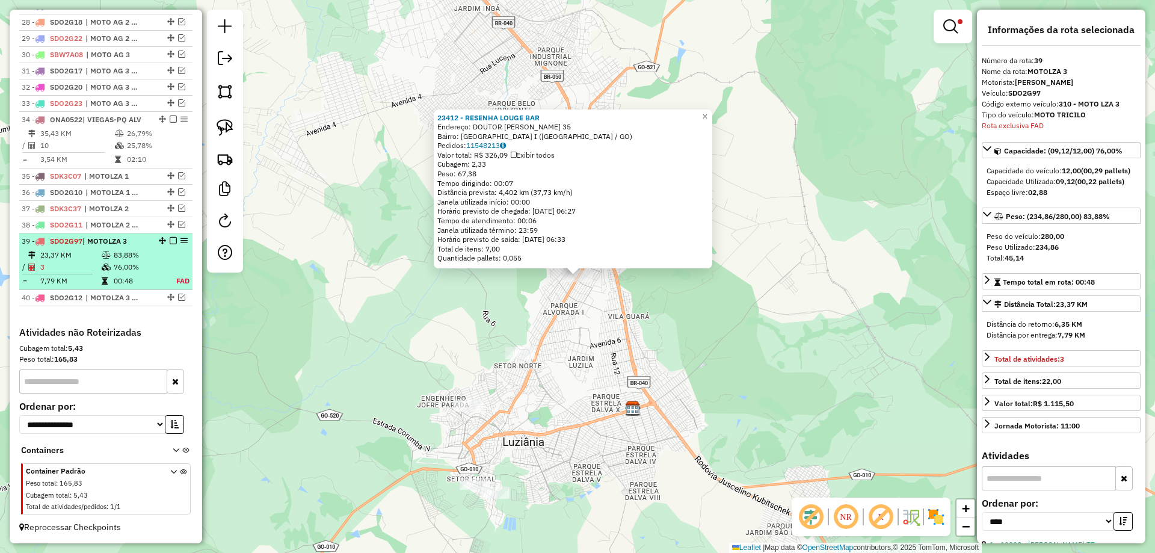
click at [170, 242] on em at bounding box center [173, 240] width 7 height 7
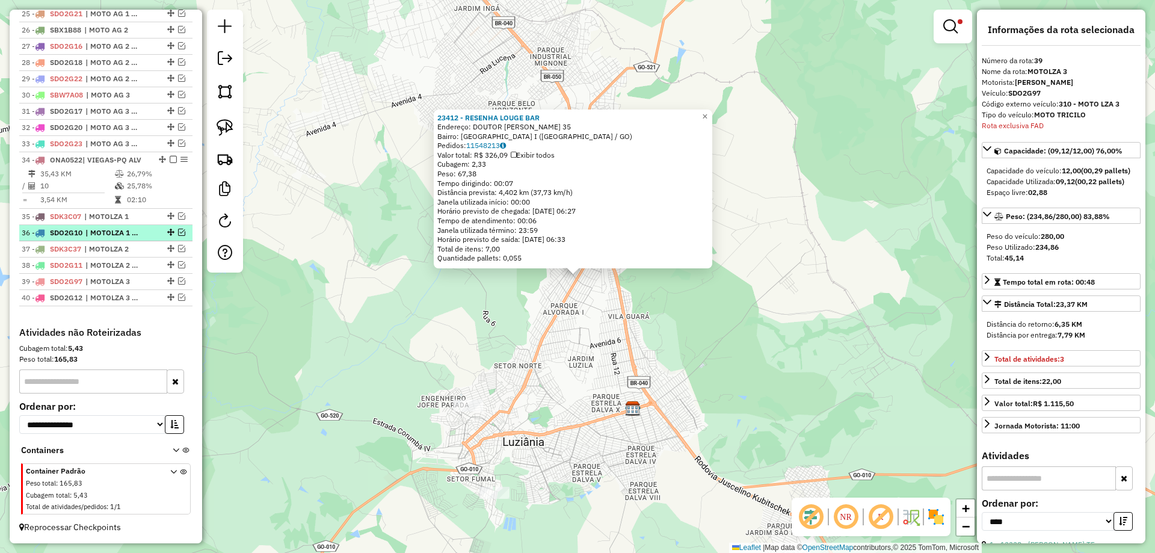
click at [180, 234] on em at bounding box center [181, 232] width 7 height 7
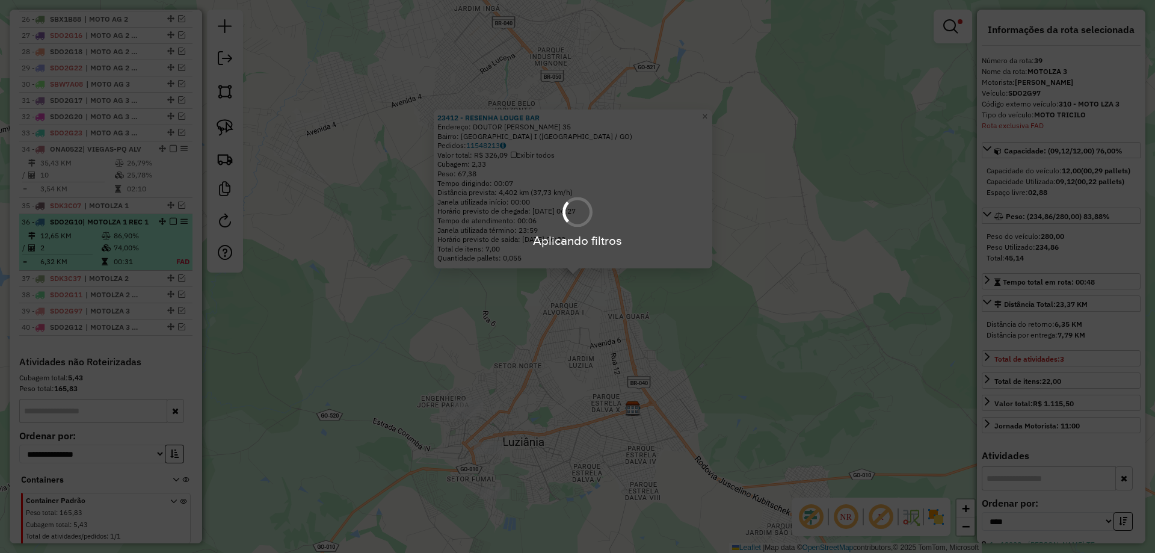
scroll to position [914, 0]
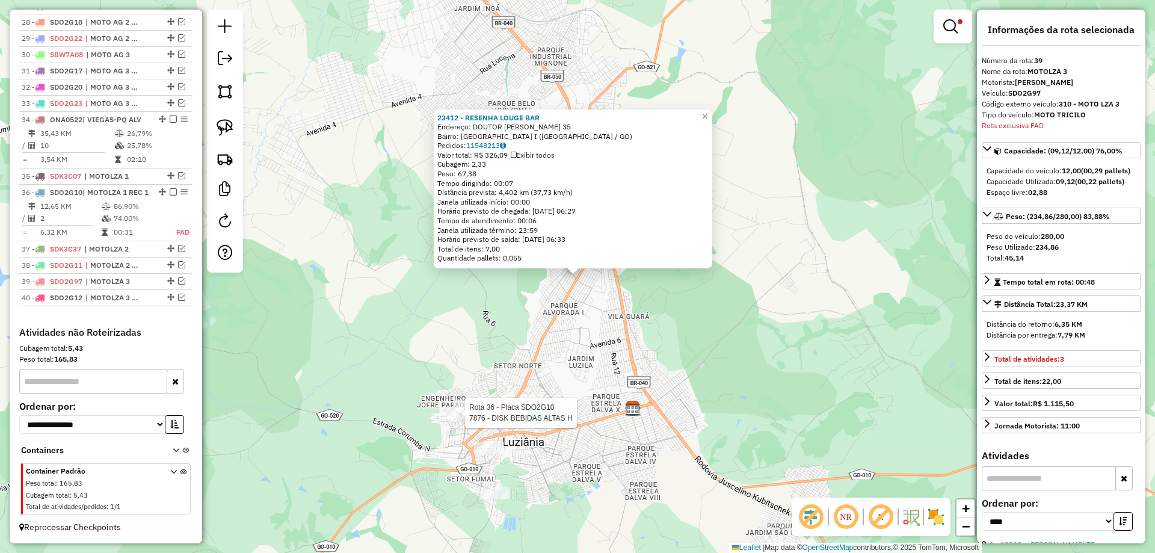
click at [470, 420] on div "Rota 36 - Placa SDO2G10 7876 - DISK BEBIDAS ALTAS H 23412 - RESENHA LOUGE BAR E…" at bounding box center [577, 276] width 1155 height 553
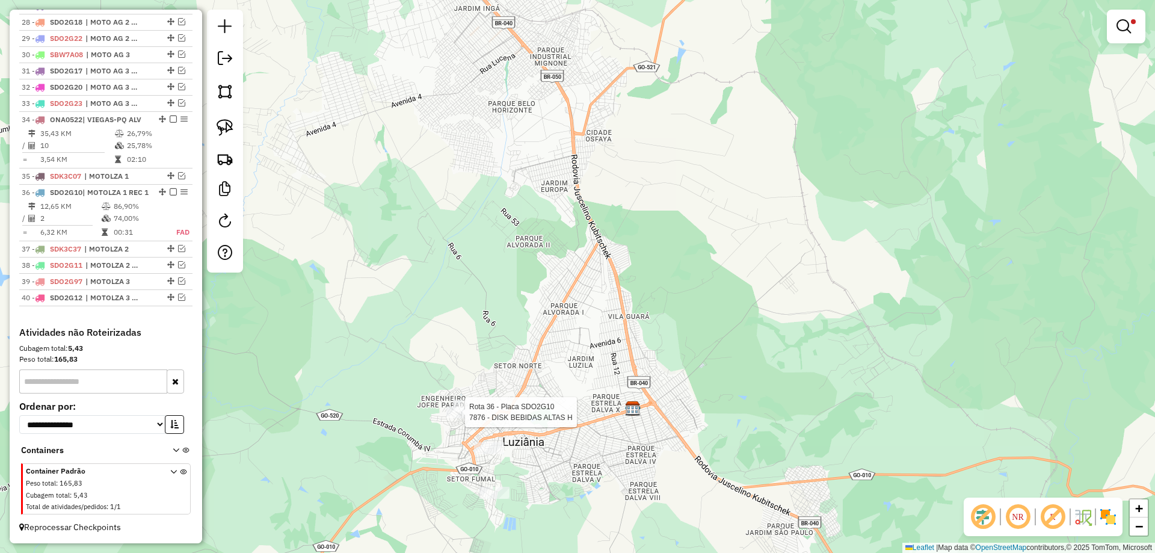
scroll to position [925, 0]
select select "*********"
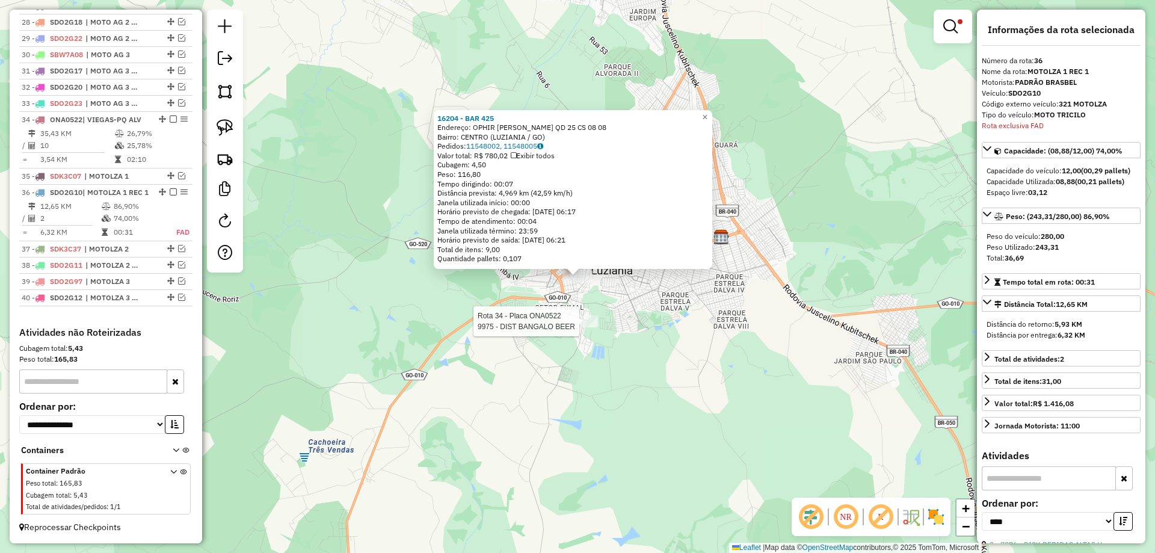
click at [585, 327] on div at bounding box center [583, 321] width 30 height 12
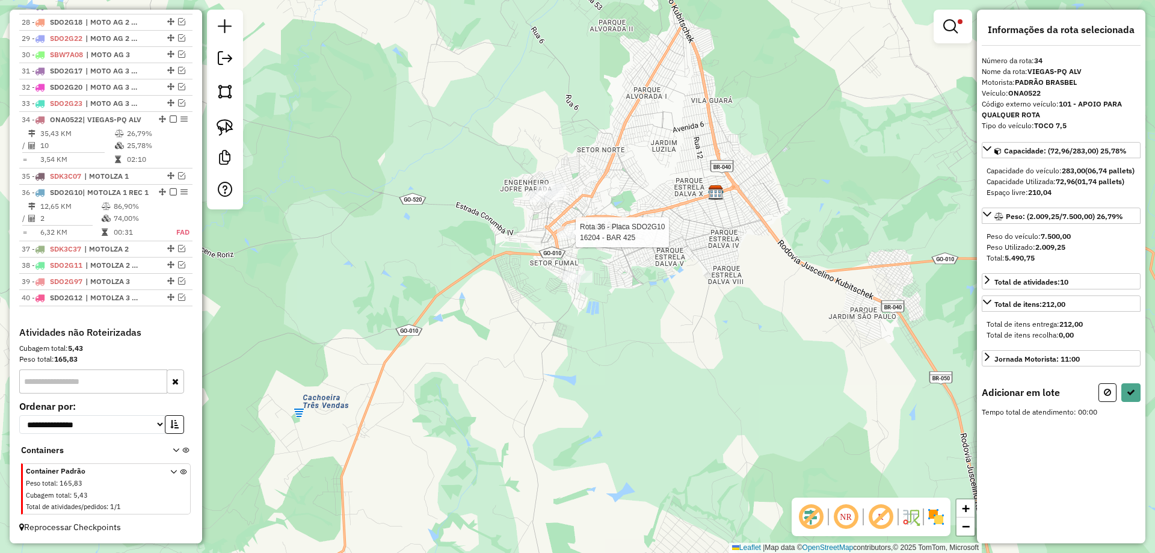
click at [576, 238] on div at bounding box center [572, 232] width 30 height 12
click at [1134, 402] on button at bounding box center [1130, 392] width 19 height 19
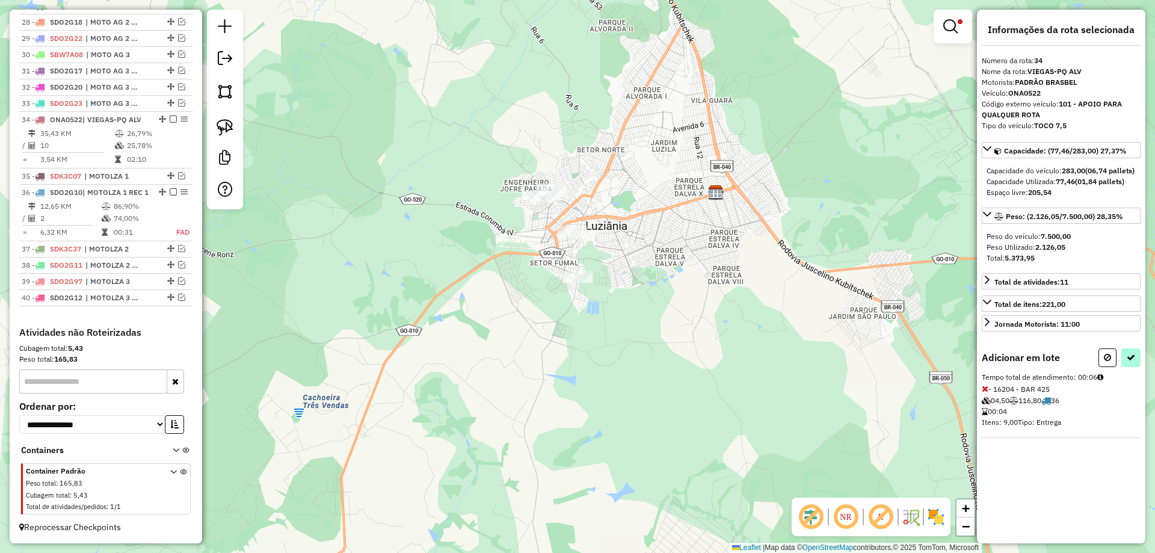
select select "*********"
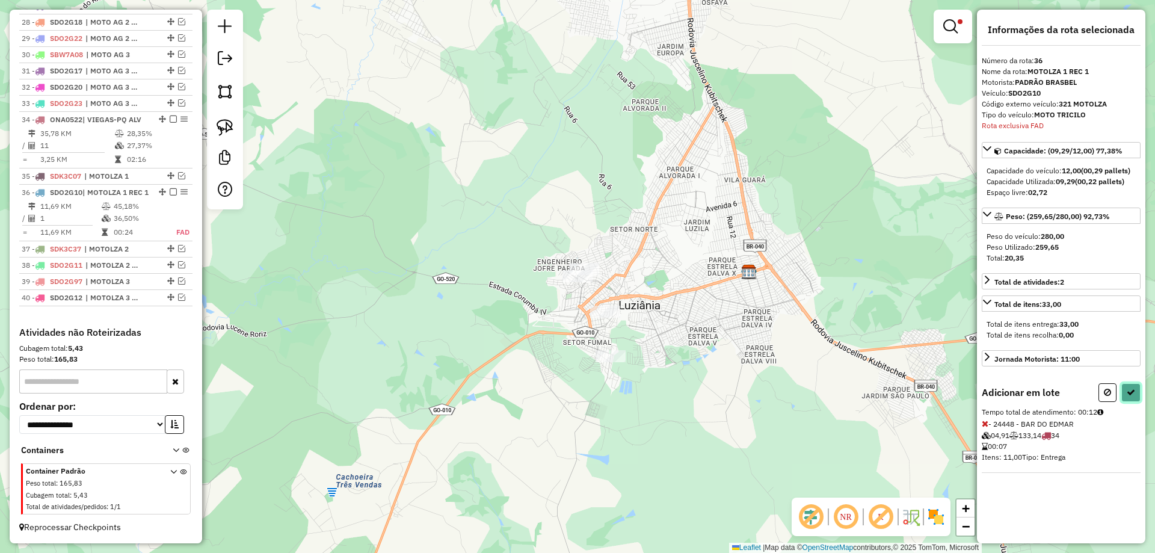
click at [1132, 402] on button at bounding box center [1130, 392] width 19 height 19
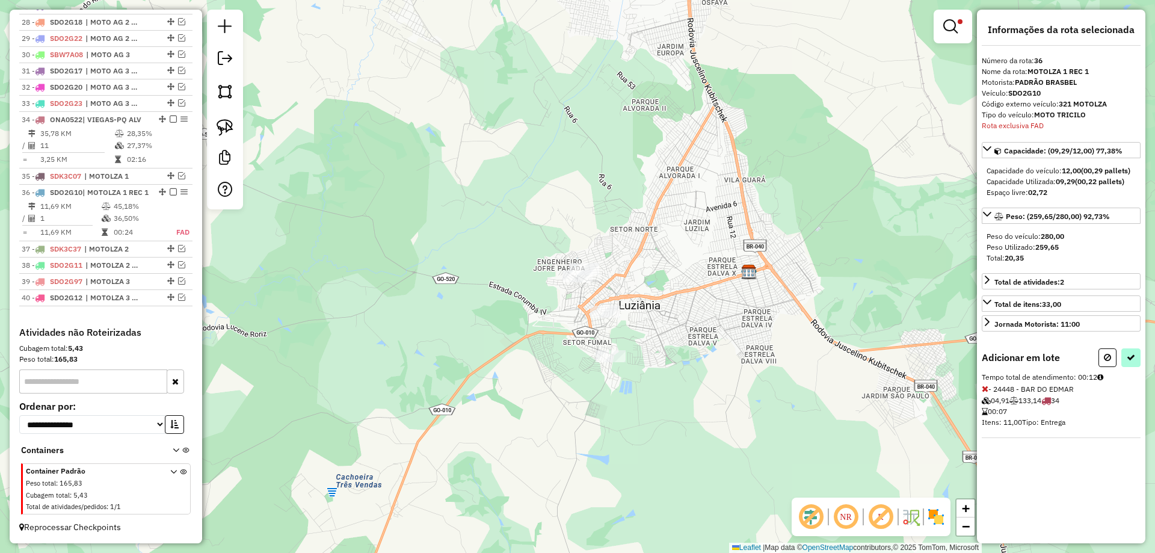
select select "*********"
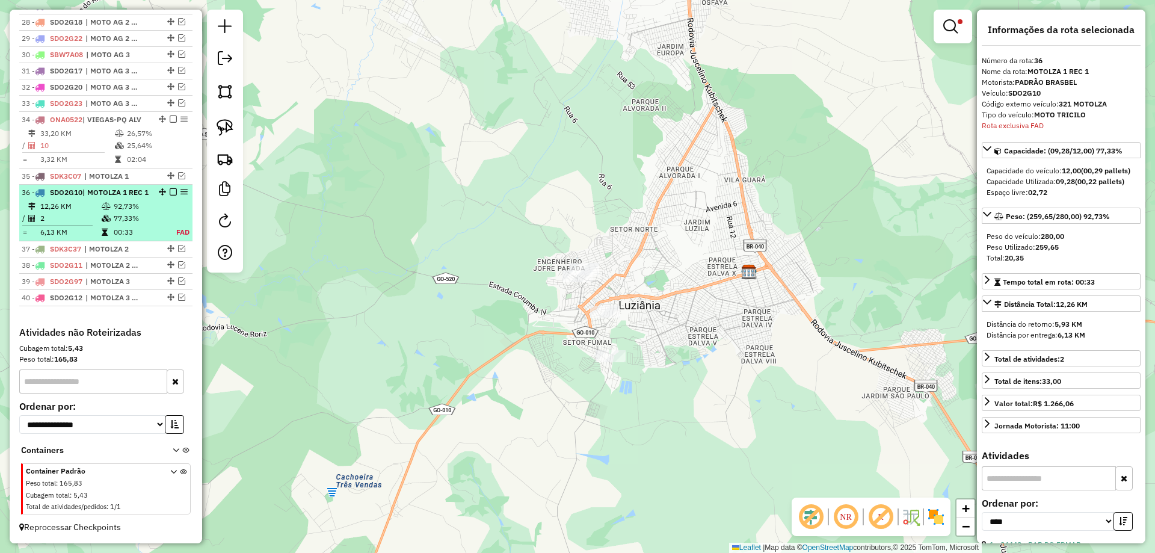
click at [170, 188] on em at bounding box center [173, 191] width 7 height 7
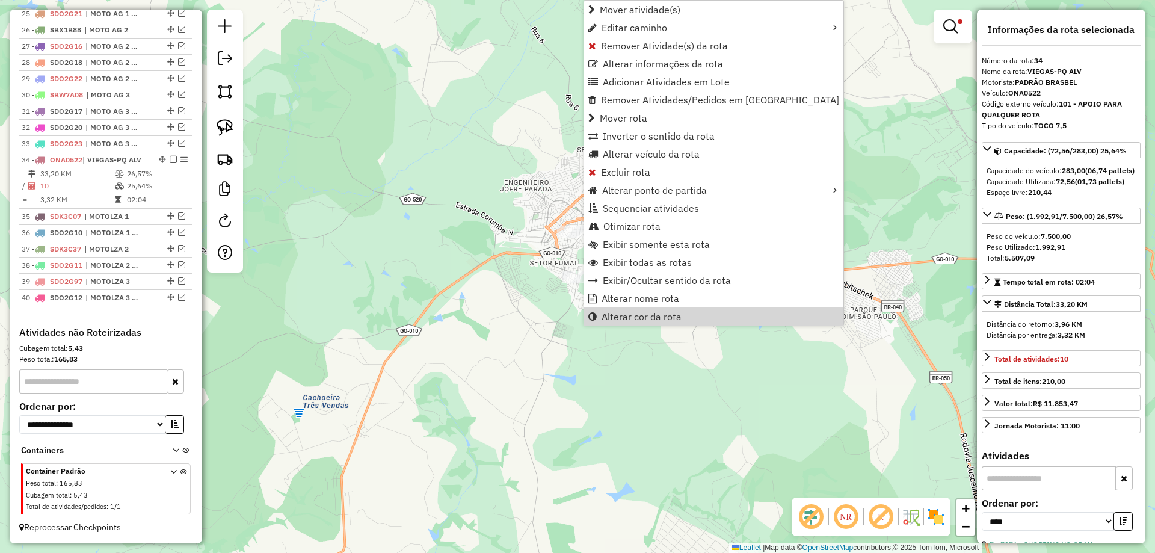
drag, startPoint x: 548, startPoint y: 330, endPoint x: 536, endPoint y: 325, distance: 13.5
click at [548, 330] on div "Limpar filtros Janela de atendimento Grade de atendimento Capacidade Transporta…" at bounding box center [577, 276] width 1155 height 553
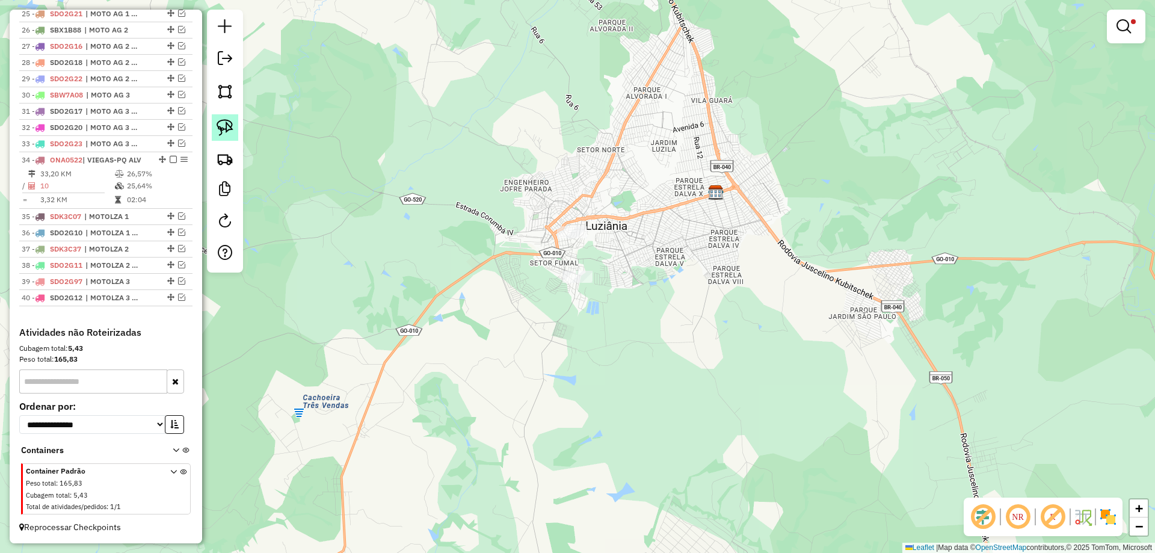
click at [229, 130] on img at bounding box center [224, 127] width 17 height 17
drag, startPoint x: 580, startPoint y: 204, endPoint x: 642, endPoint y: 285, distance: 102.1
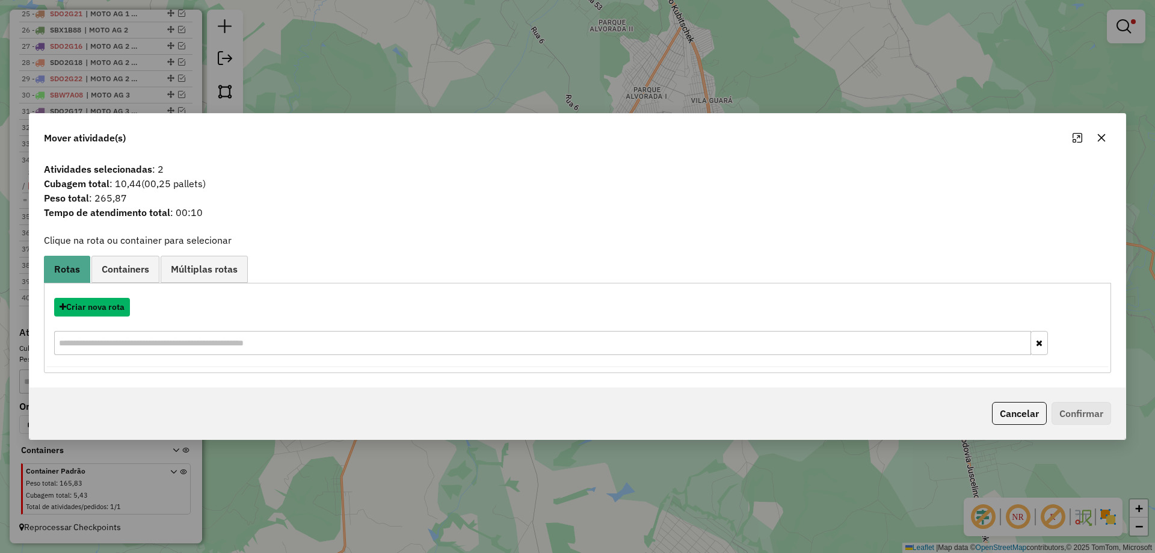
click at [120, 306] on button "Criar nova rota" at bounding box center [92, 307] width 76 height 19
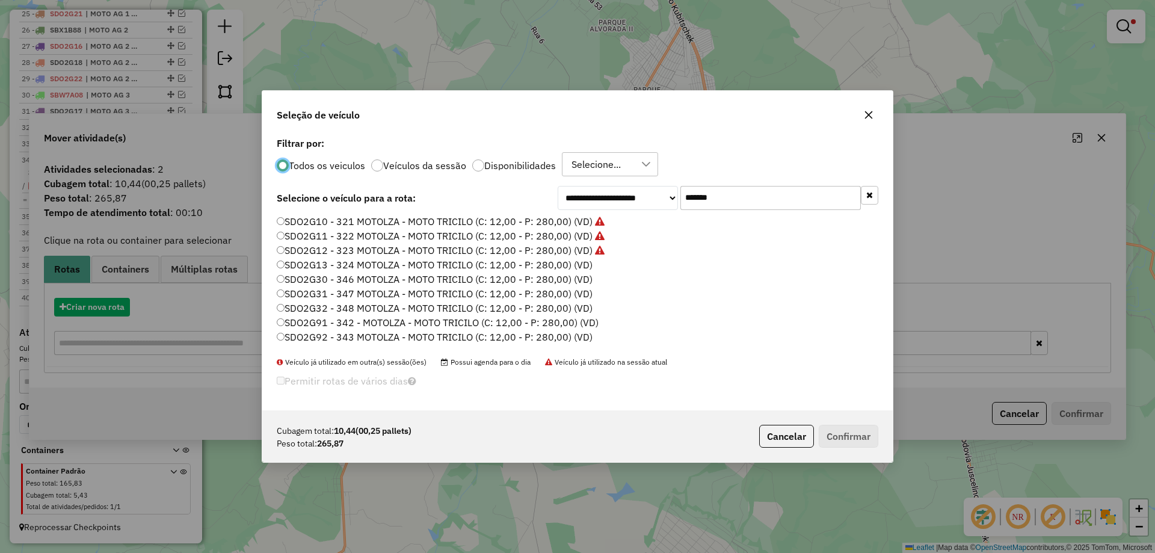
scroll to position [7, 4]
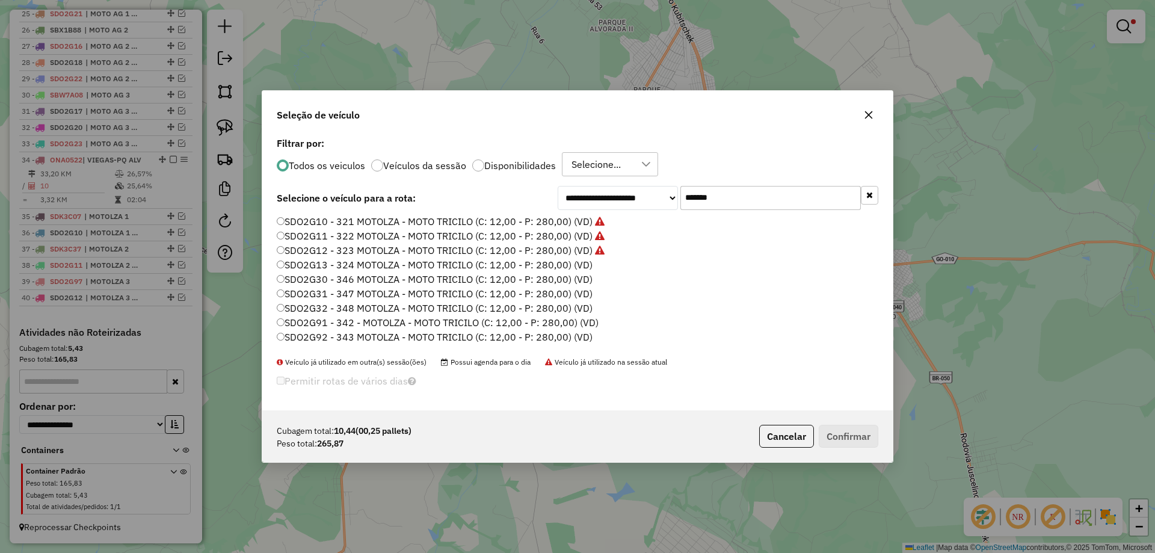
click at [570, 260] on label "SDO2G13 - 324 MOTOLZA - MOTO TRICILO (C: 12,00 - P: 280,00) (VD)" at bounding box center [435, 264] width 316 height 14
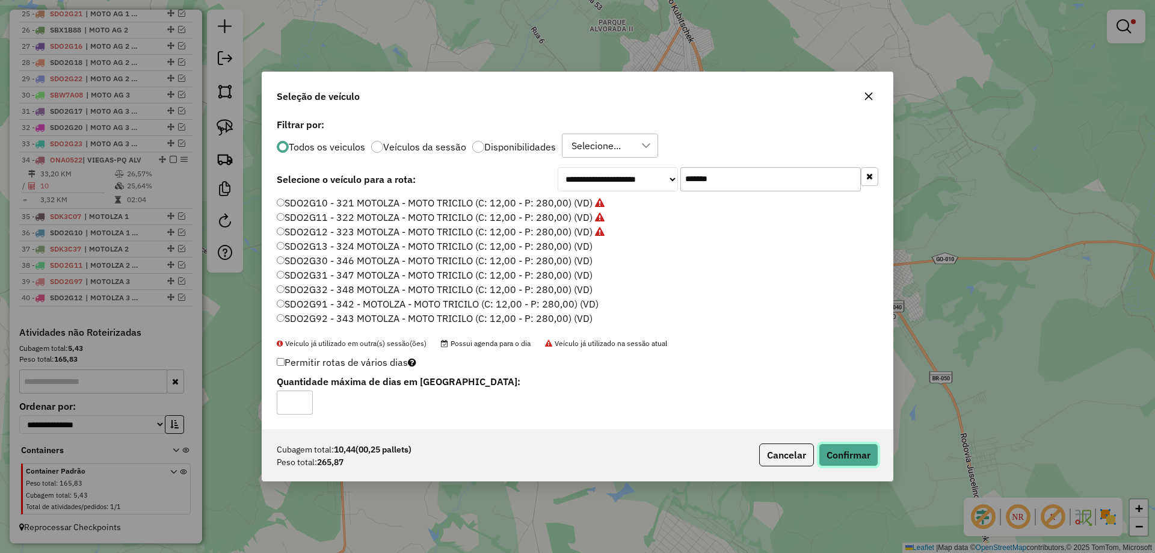
click at [856, 446] on button "Confirmar" at bounding box center [848, 454] width 60 height 23
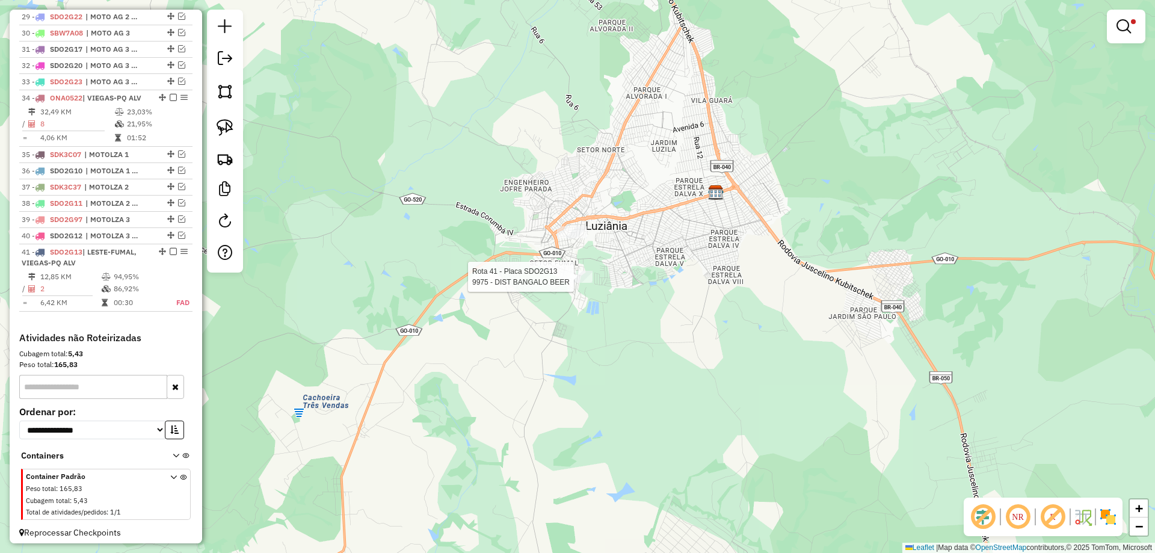
select select "*********"
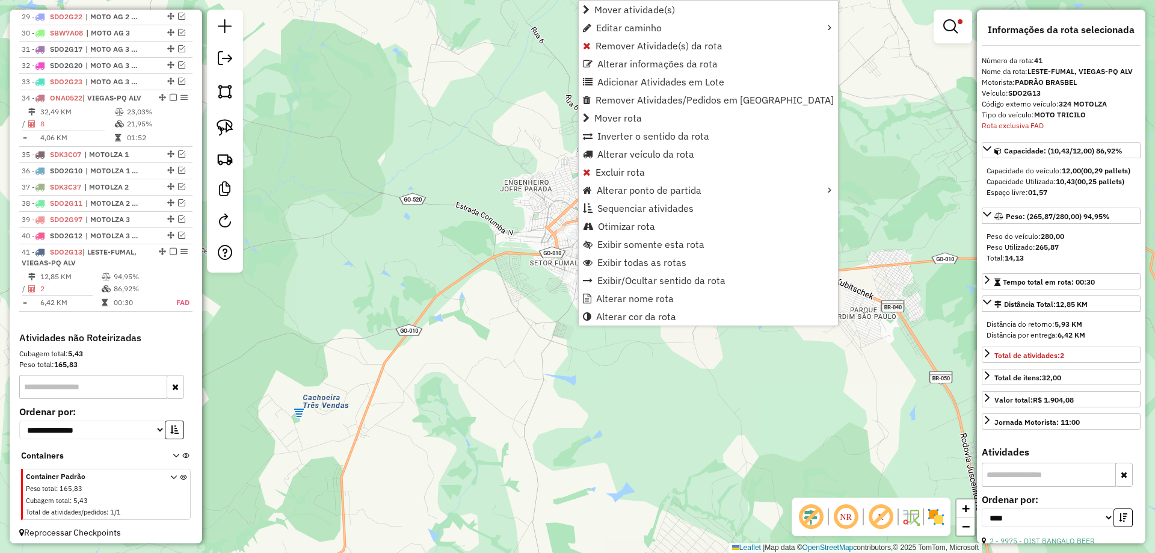
scroll to position [941, 0]
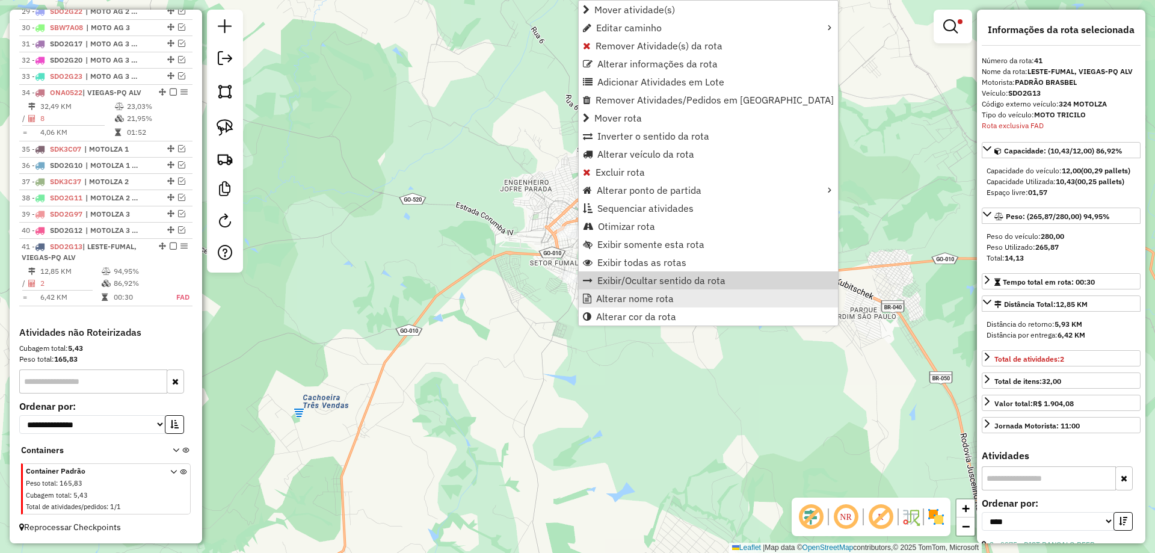
click at [631, 297] on span "Alterar nome rota" at bounding box center [635, 298] width 78 height 10
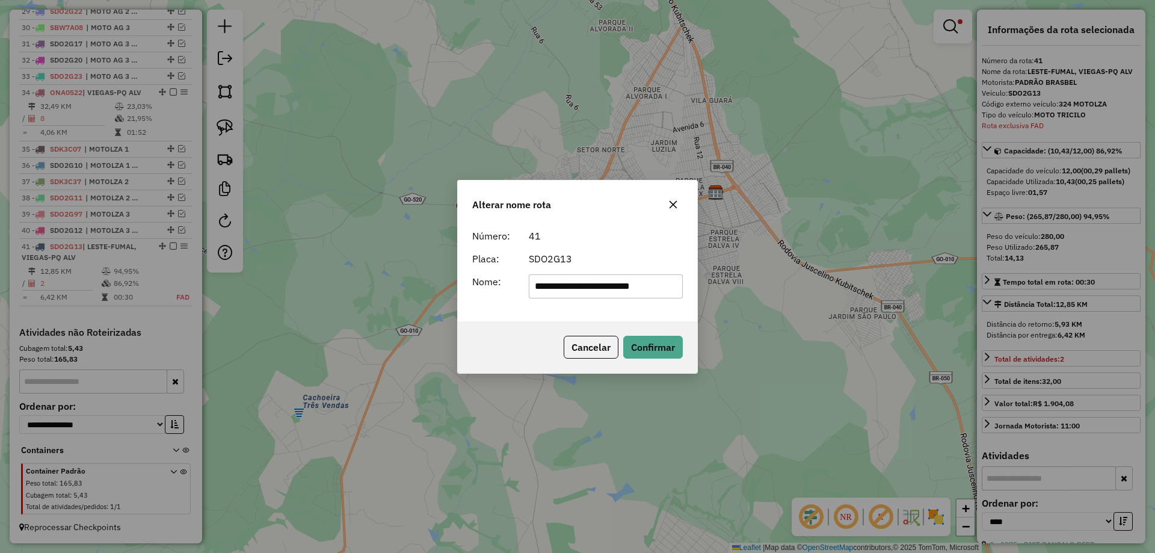
click at [646, 289] on input "**********" at bounding box center [606, 286] width 155 height 24
click at [645, 289] on input "**********" at bounding box center [606, 286] width 155 height 24
click at [645, 290] on input "**********" at bounding box center [606, 286] width 155 height 24
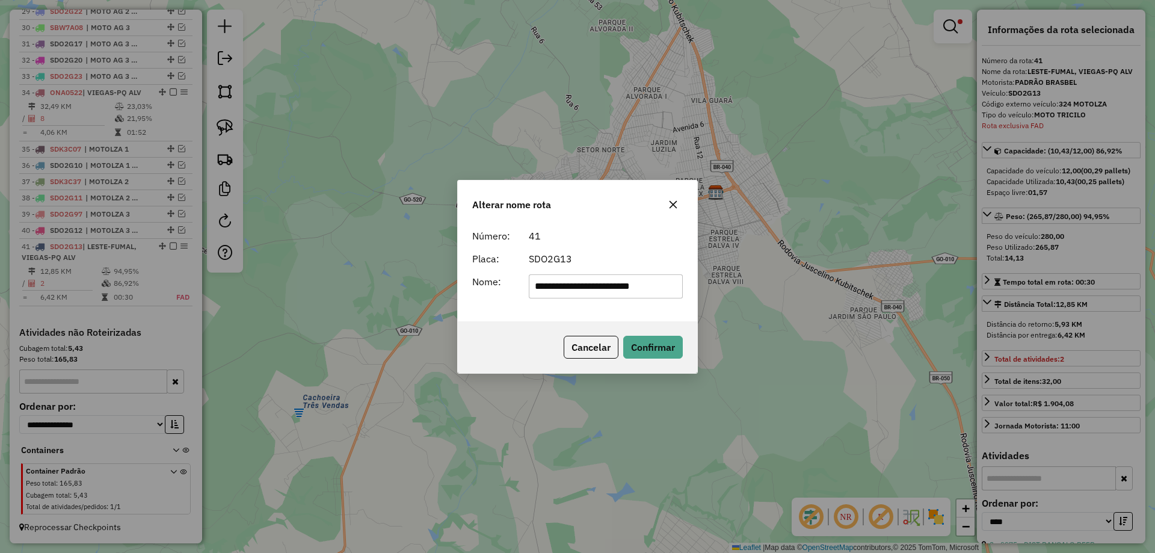
click at [645, 290] on input "**********" at bounding box center [606, 286] width 155 height 24
paste input "**********"
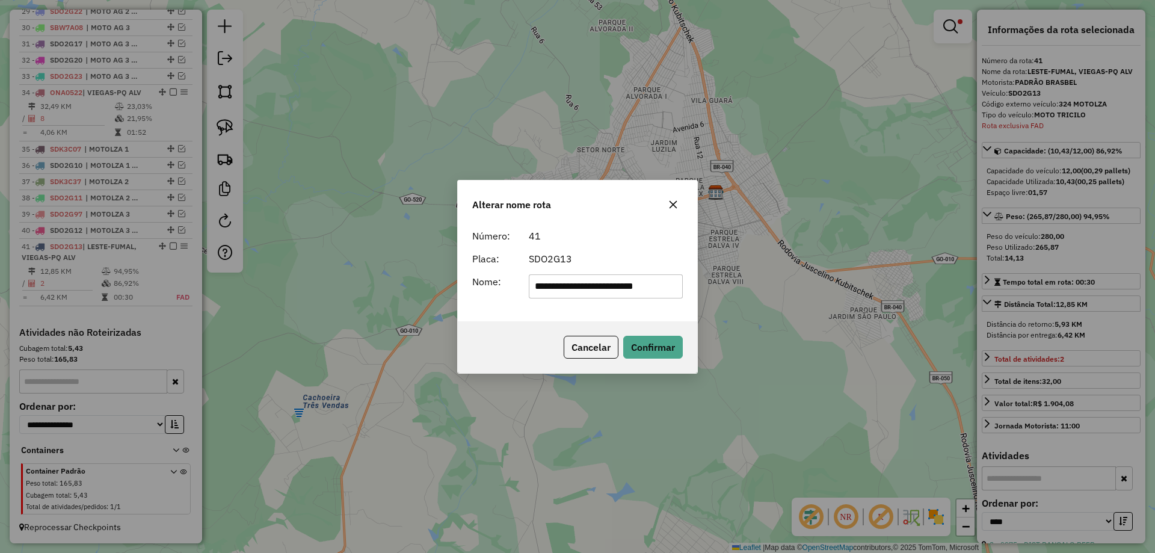
click at [645, 290] on input "**********" at bounding box center [606, 286] width 155 height 24
drag, startPoint x: 578, startPoint y: 283, endPoint x: 219, endPoint y: 265, distance: 358.9
click at [219, 265] on div "Alterar nome rota Número: 41 Placa: SDO2G13 Nome: ********* Cancelar Confirmar" at bounding box center [577, 276] width 1155 height 553
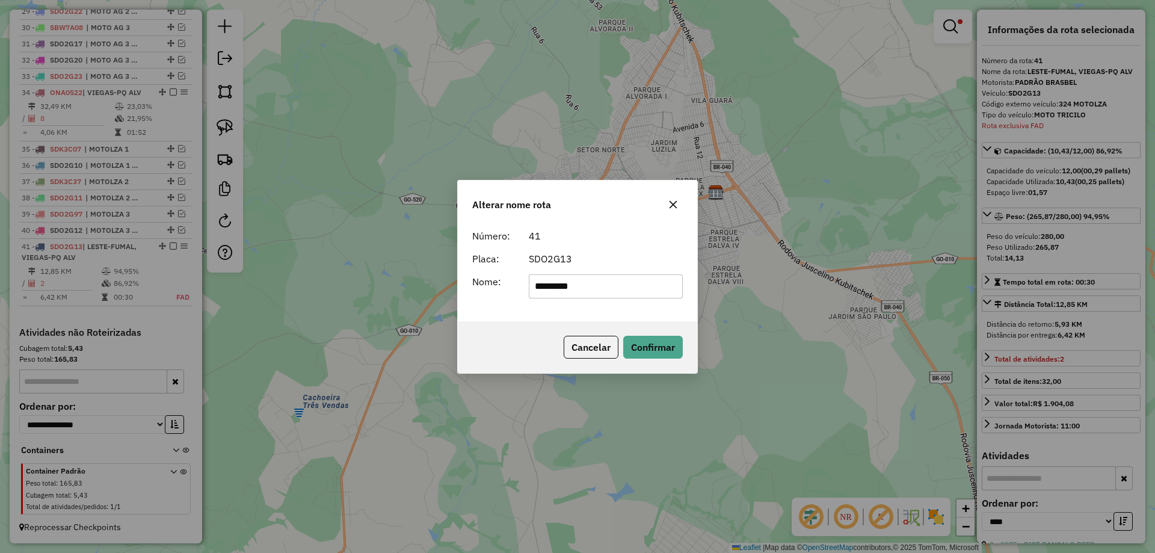
type input "**********"
click at [648, 337] on button "Confirmar" at bounding box center [653, 347] width 60 height 23
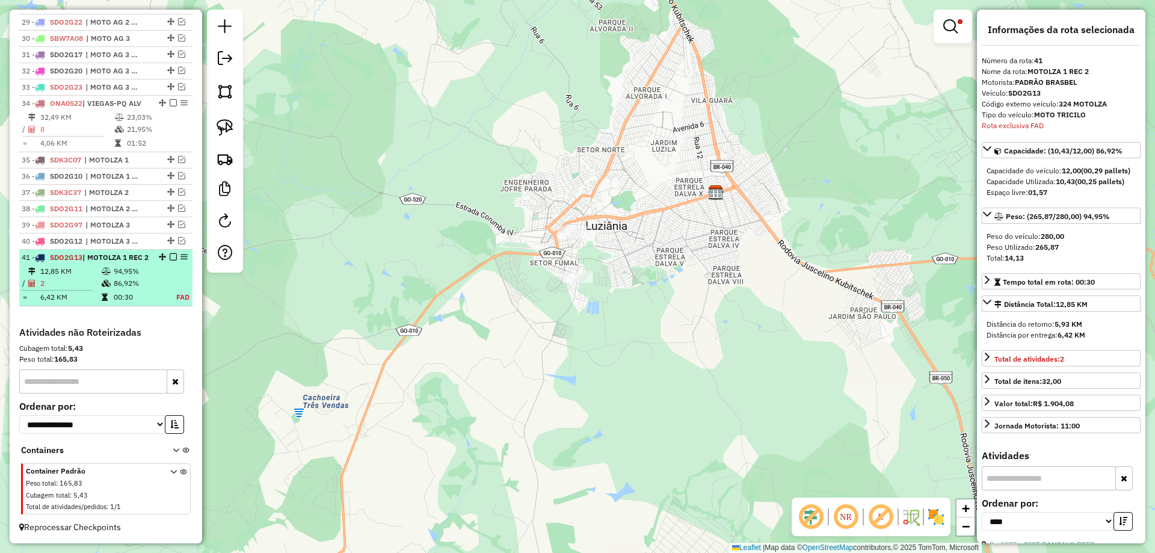
click at [170, 253] on em at bounding box center [173, 256] width 7 height 7
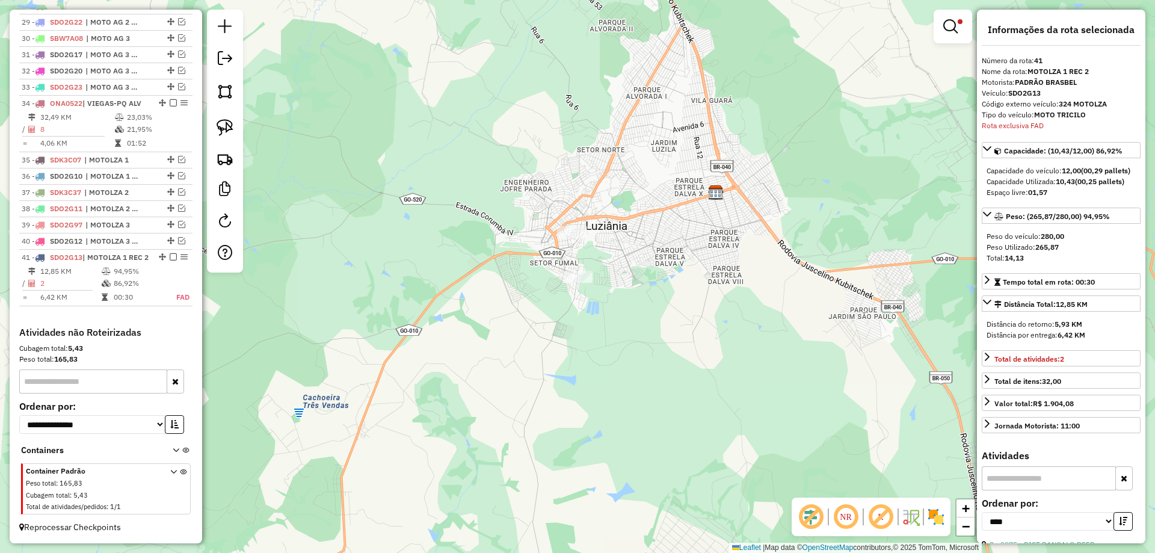
scroll to position [890, 0]
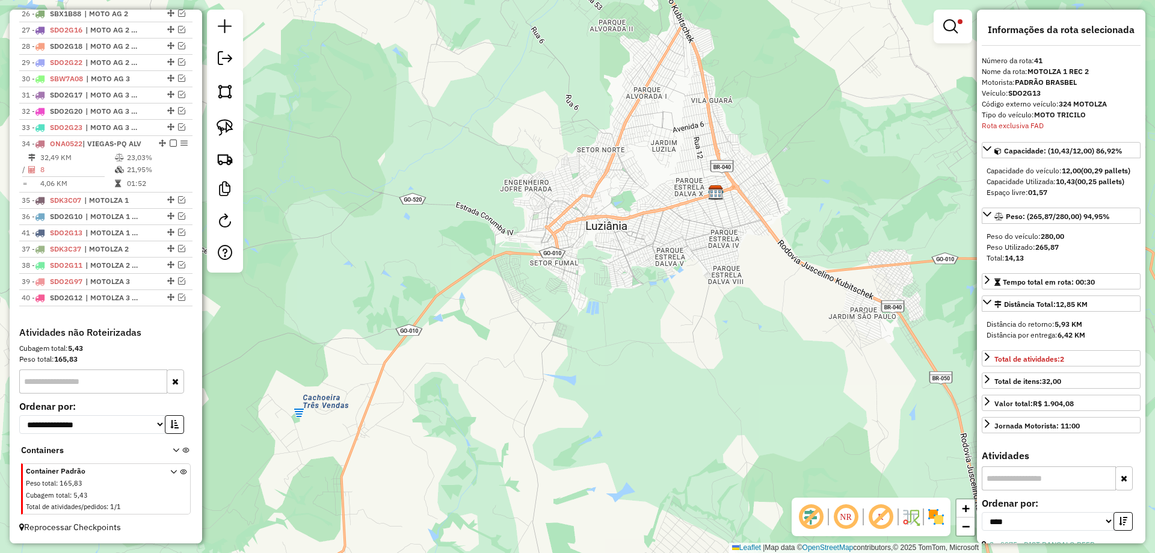
drag, startPoint x: 166, startPoint y: 296, endPoint x: 153, endPoint y: 232, distance: 65.6
click at [962, 26] on link at bounding box center [952, 26] width 29 height 24
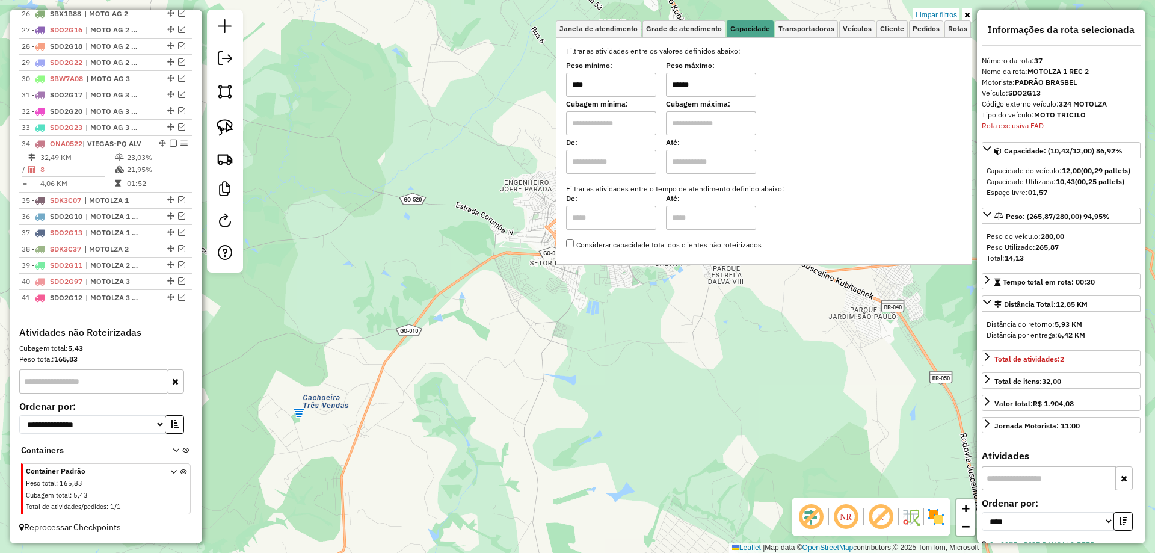
click at [685, 78] on input "******" at bounding box center [711, 85] width 90 height 24
click at [938, 12] on link "Limpar filtros" at bounding box center [936, 14] width 46 height 13
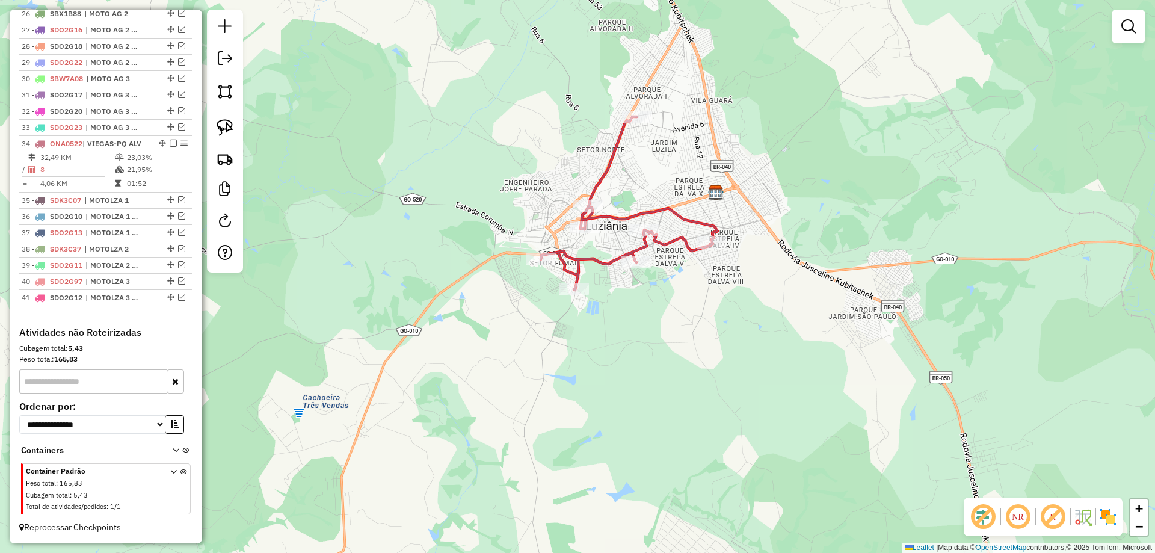
click at [676, 241] on icon at bounding box center [629, 203] width 177 height 173
select select "*********"
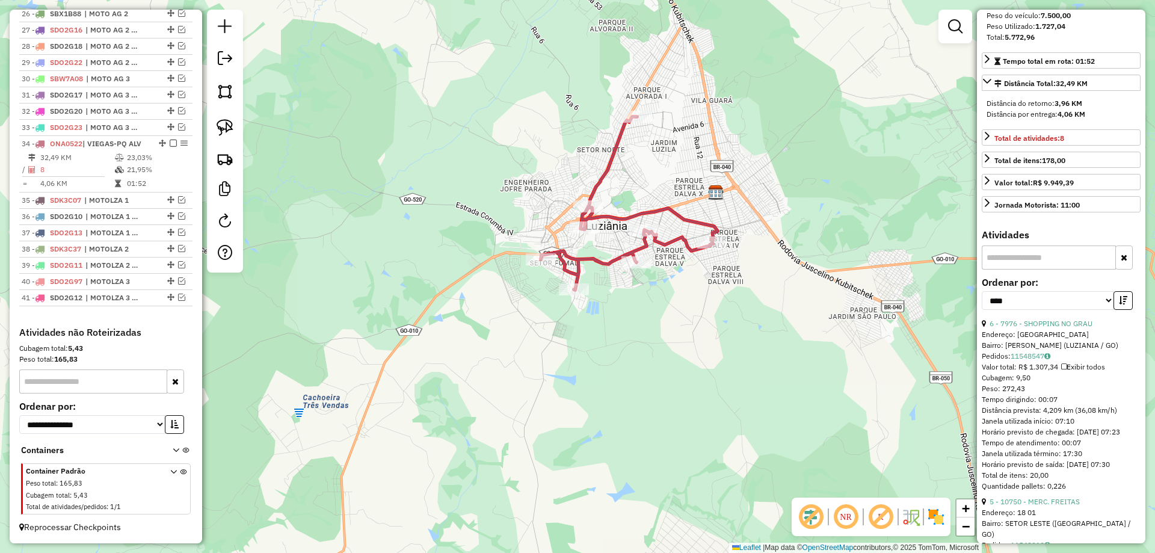
scroll to position [361, 0]
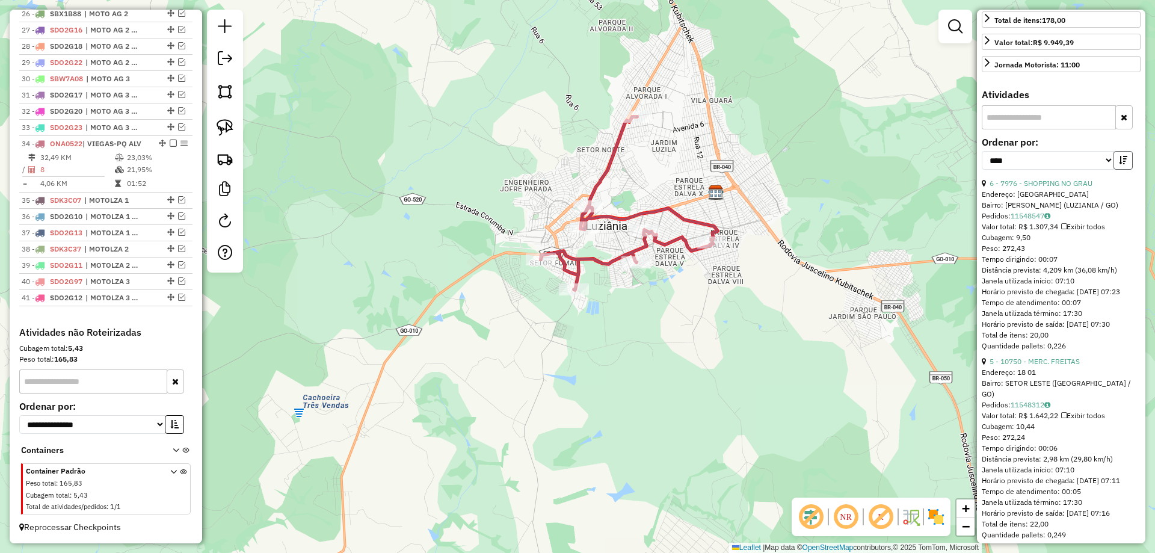
click at [1120, 165] on button "button" at bounding box center [1122, 160] width 19 height 19
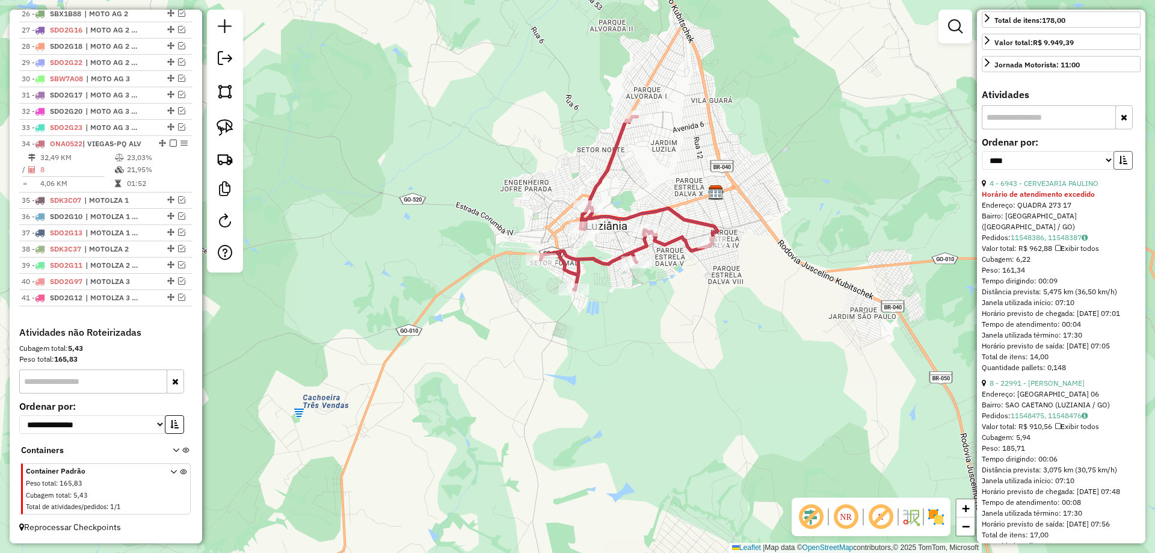
click at [1120, 165] on button "button" at bounding box center [1122, 160] width 19 height 19
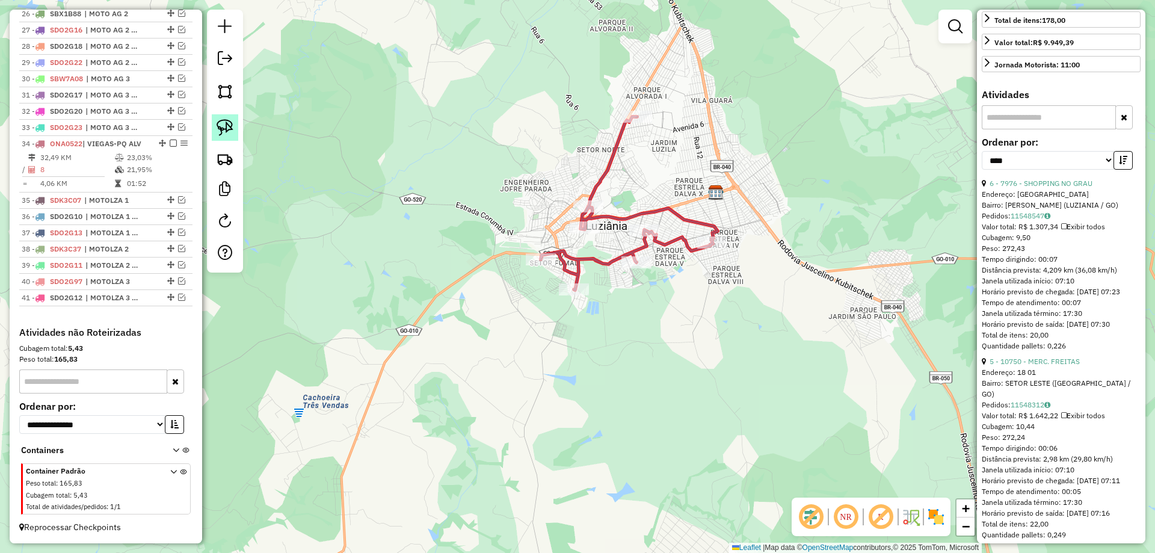
click at [216, 119] on link at bounding box center [225, 127] width 26 height 26
drag, startPoint x: 753, startPoint y: 218, endPoint x: 765, endPoint y: 269, distance: 52.5
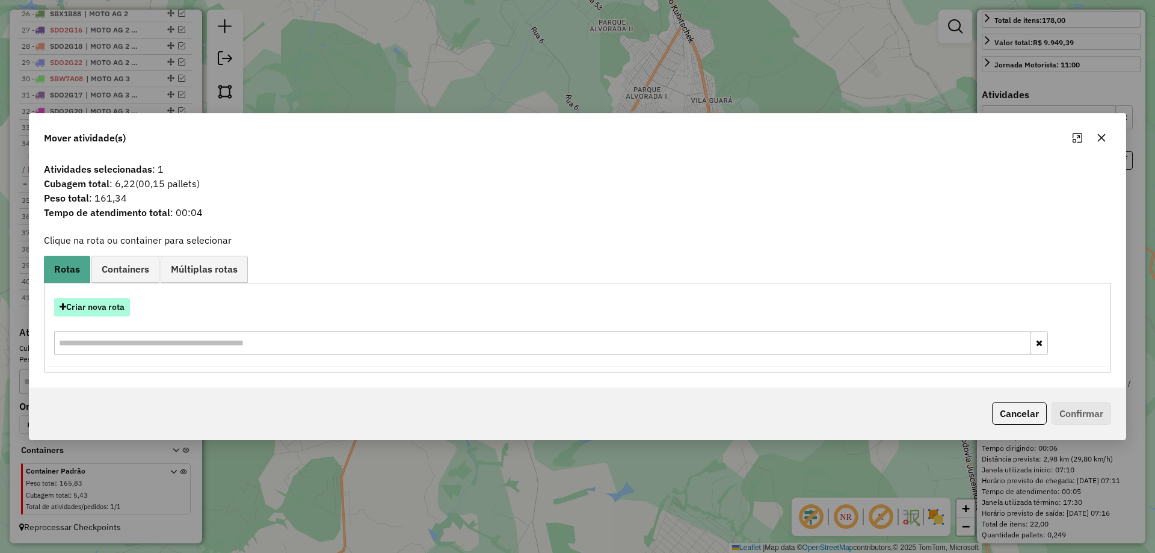
click at [106, 307] on button "Criar nova rota" at bounding box center [92, 307] width 76 height 19
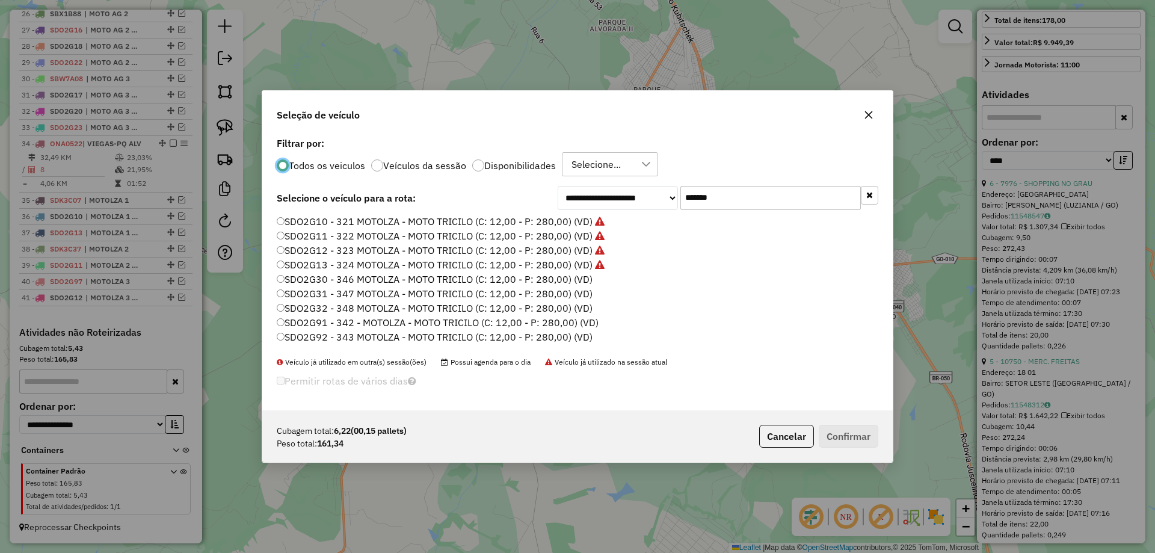
scroll to position [7, 4]
click at [580, 276] on label "SDO2G30 - 346 MOTOLZA - MOTO TRICILO (C: 12,00 - P: 280,00) (VD)" at bounding box center [434, 279] width 315 height 14
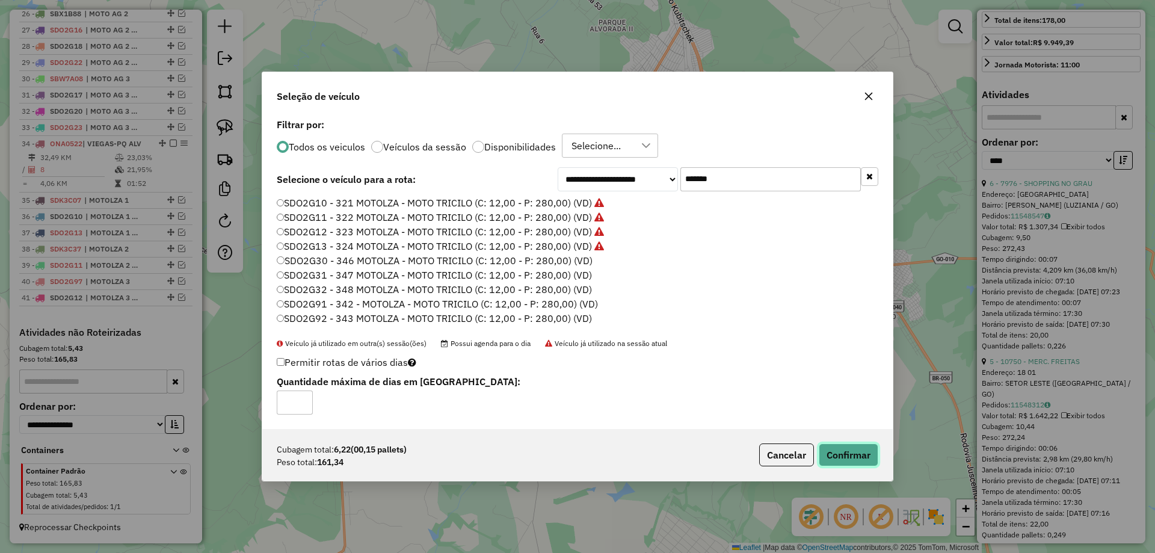
click at [831, 464] on button "Confirmar" at bounding box center [848, 454] width 60 height 23
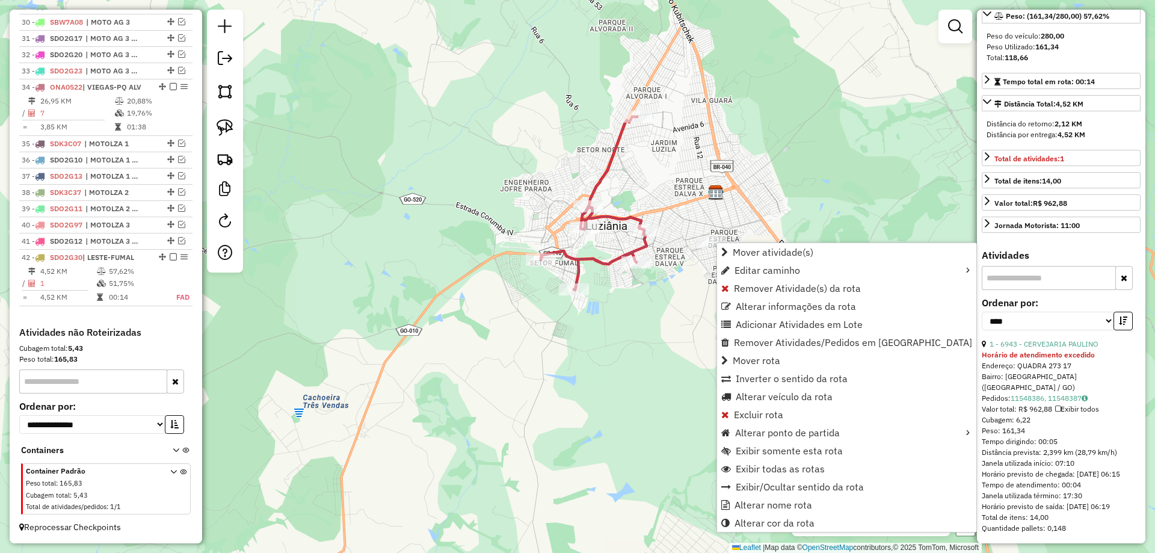
scroll to position [222, 0]
click at [756, 508] on span "Alterar nome rota" at bounding box center [773, 505] width 78 height 10
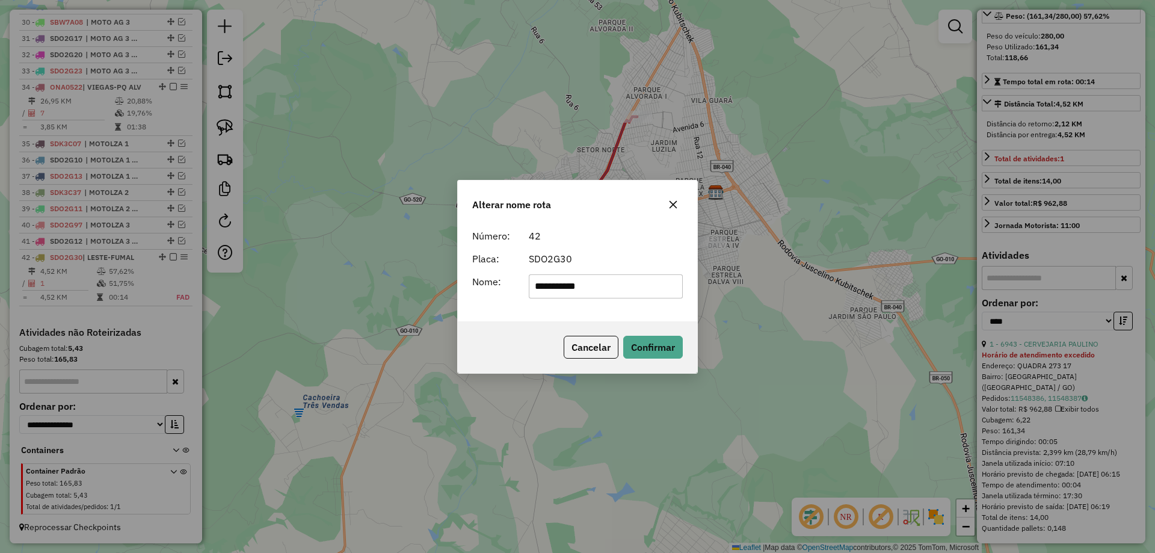
drag, startPoint x: 661, startPoint y: 289, endPoint x: 85, endPoint y: 275, distance: 576.2
click at [85, 275] on div "**********" at bounding box center [577, 276] width 1155 height 553
type input "**********"
drag, startPoint x: 661, startPoint y: 341, endPoint x: 433, endPoint y: 323, distance: 229.2
click at [645, 338] on button "Confirmar" at bounding box center [653, 347] width 60 height 23
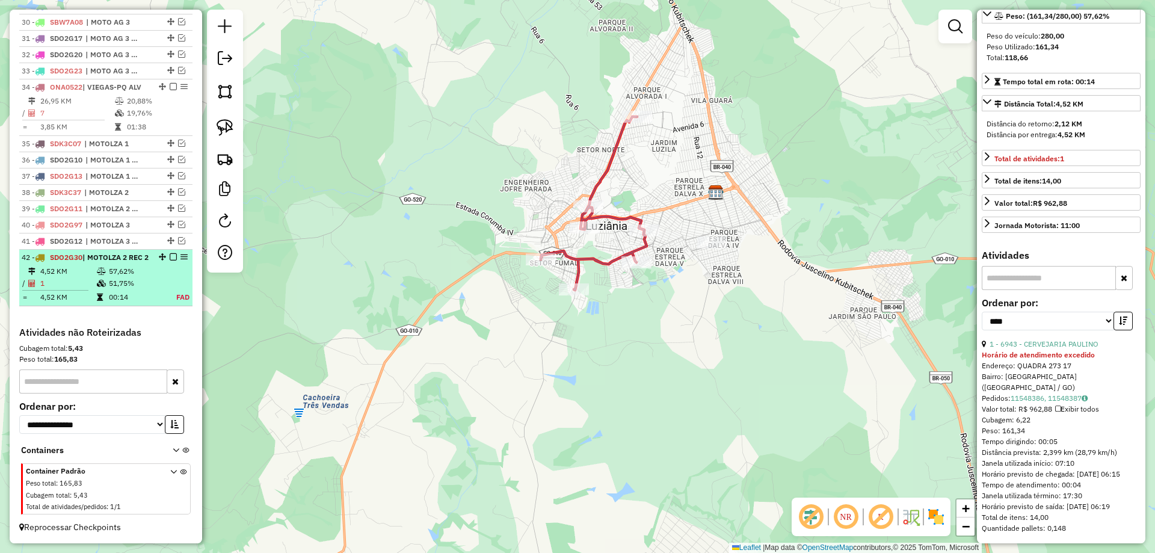
click at [174, 257] on div at bounding box center [170, 256] width 36 height 7
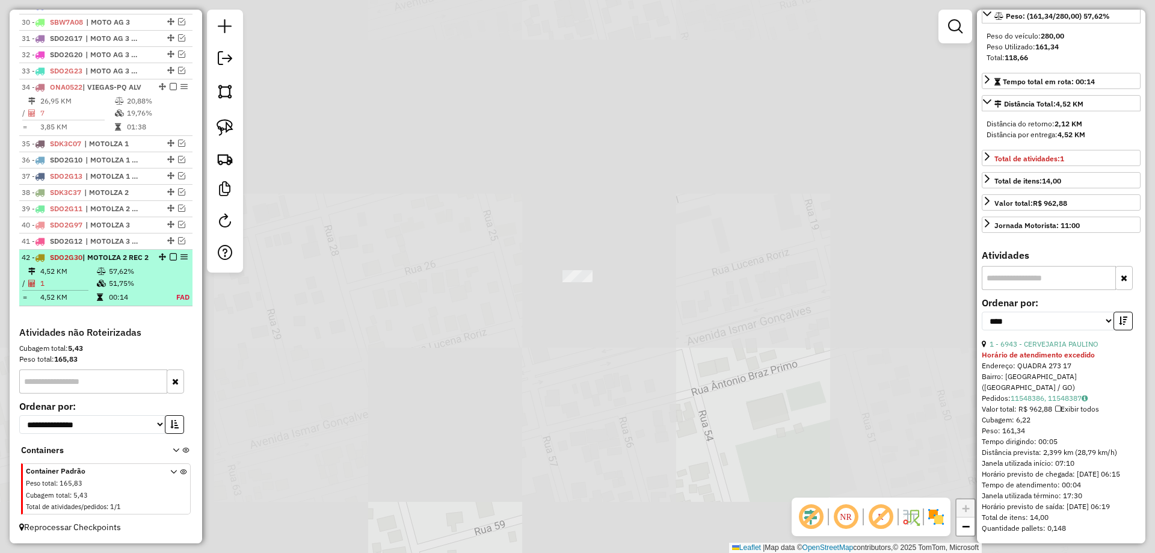
click at [171, 257] on div "42 - SDO2G30 | MOTOLZA 2 REC 2" at bounding box center [106, 257] width 168 height 11
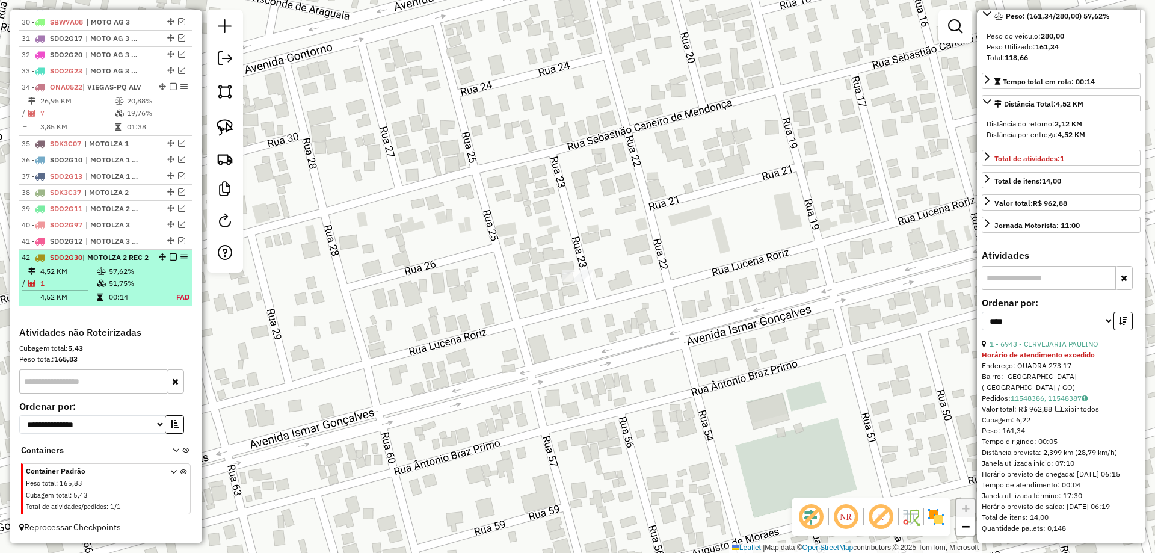
click at [171, 253] on em at bounding box center [173, 256] width 7 height 7
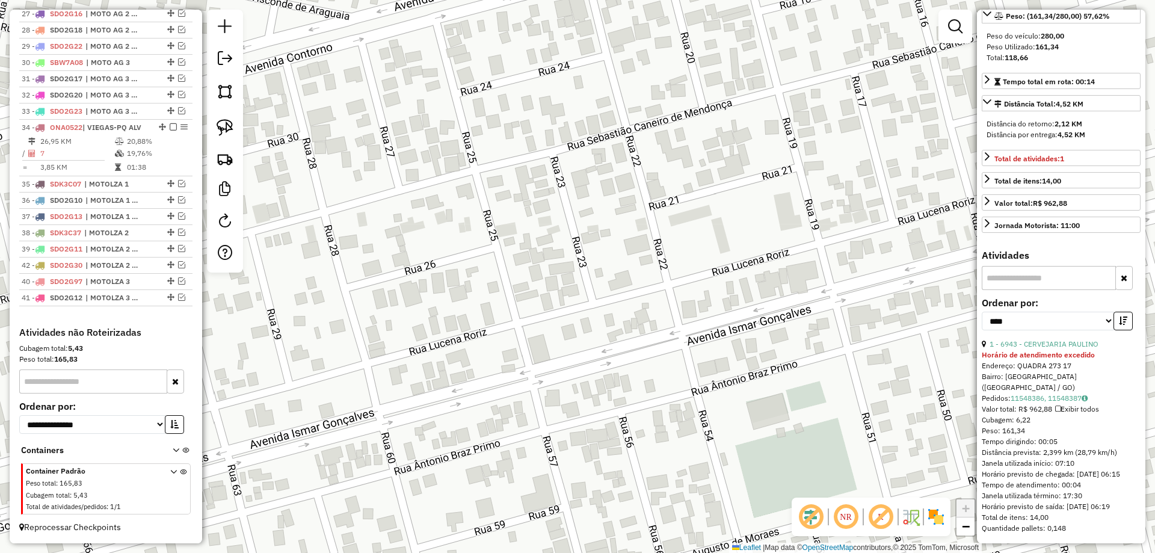
drag, startPoint x: 167, startPoint y: 295, endPoint x: 159, endPoint y: 263, distance: 32.8
click at [179, 264] on em at bounding box center [181, 264] width 7 height 7
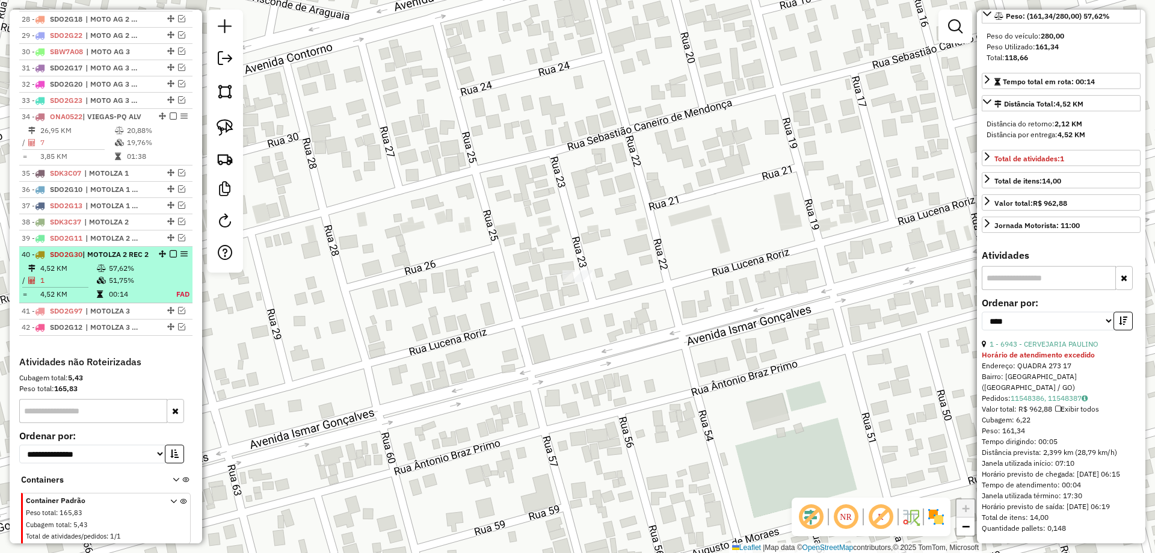
click at [170, 257] on em at bounding box center [173, 253] width 7 height 7
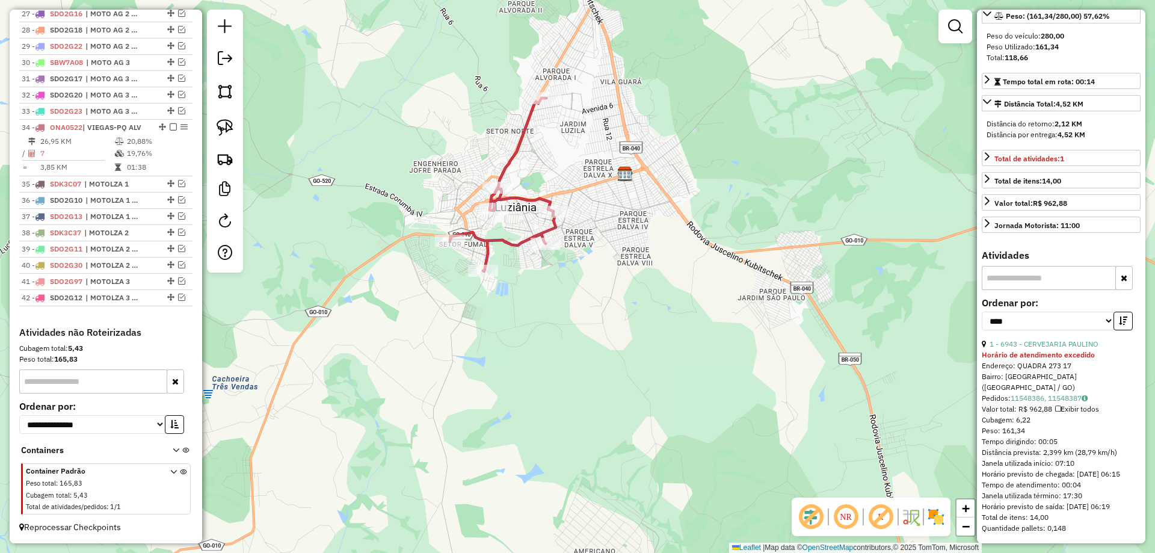
click at [547, 228] on icon at bounding box center [503, 184] width 106 height 173
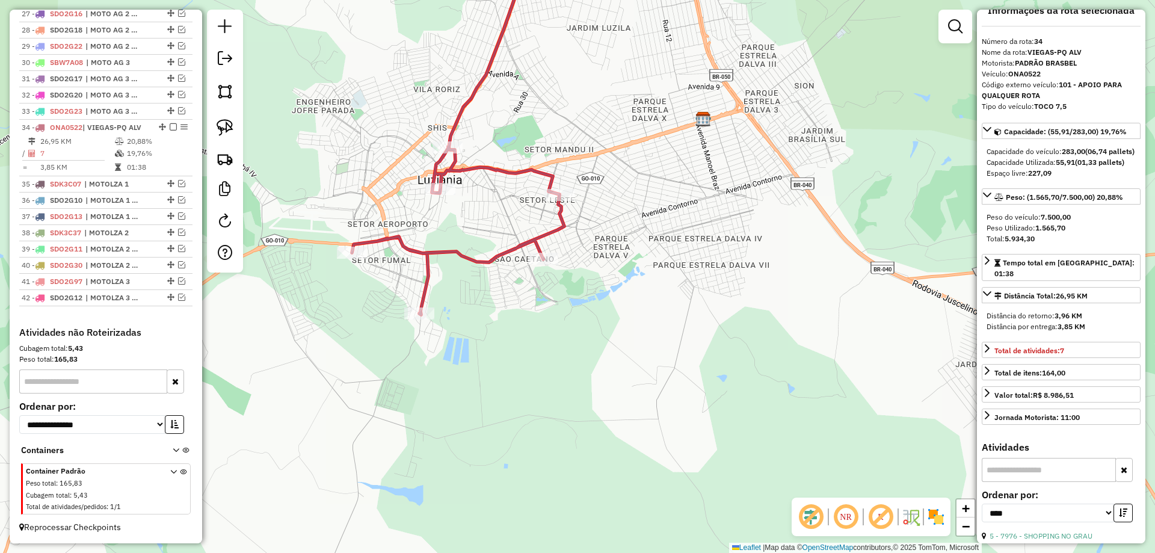
scroll to position [0, 0]
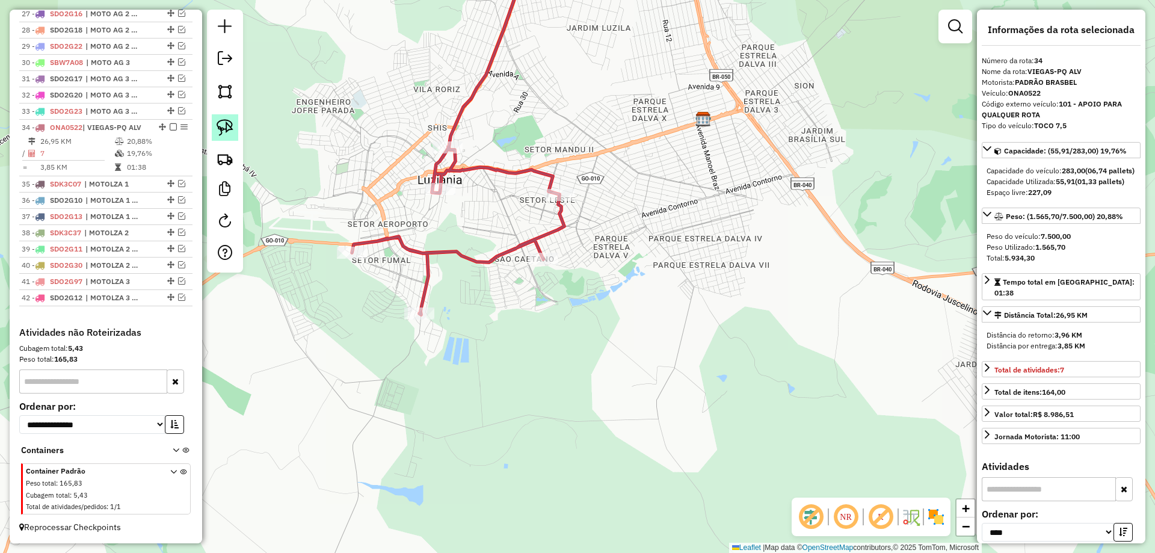
click at [226, 119] on img at bounding box center [224, 127] width 17 height 17
drag, startPoint x: 591, startPoint y: 257, endPoint x: 578, endPoint y: 278, distance: 24.5
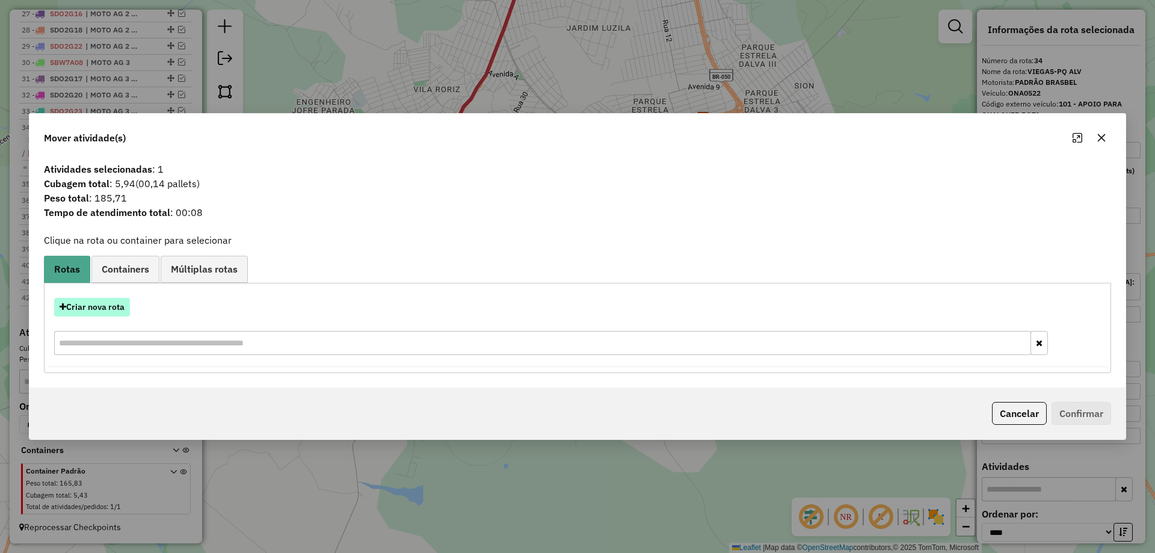
click at [94, 308] on button "Criar nova rota" at bounding box center [92, 307] width 76 height 19
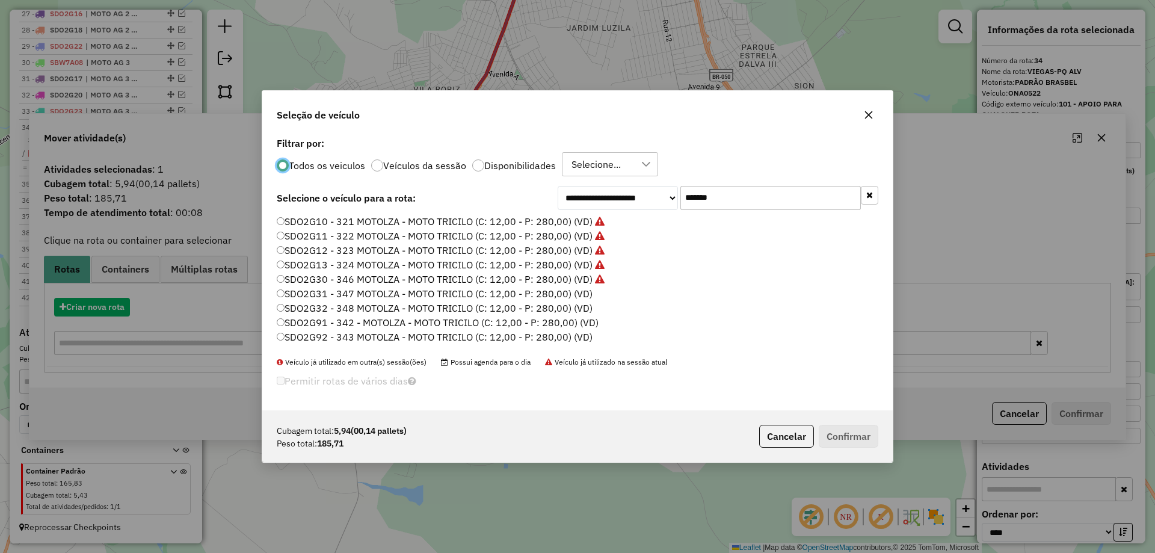
scroll to position [7, 4]
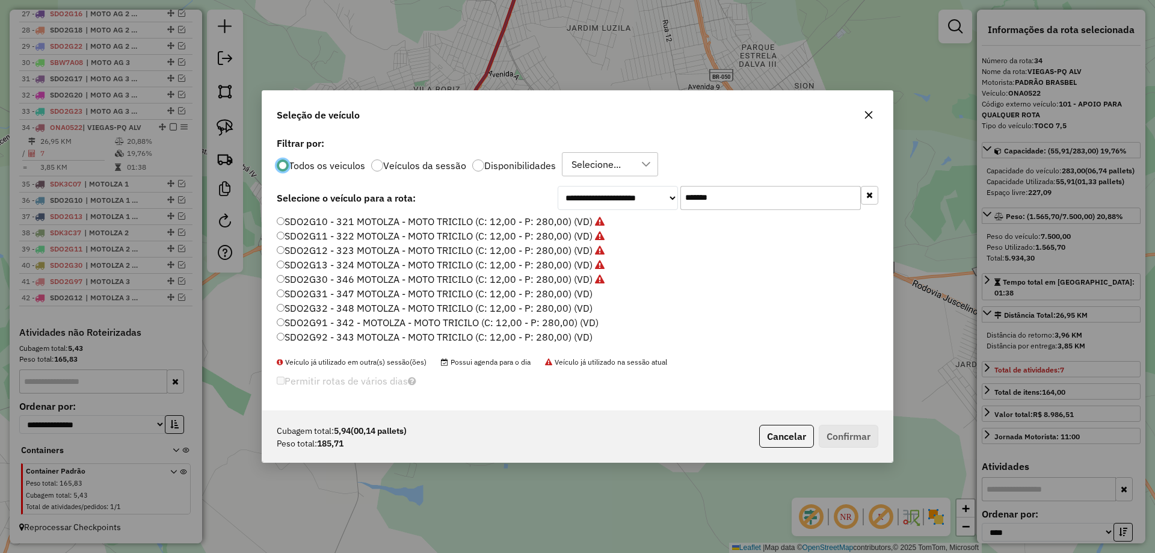
click at [570, 291] on label "SDO2G31 - 347 MOTOLZA - MOTO TRICILO (C: 12,00 - P: 280,00) (VD)" at bounding box center [435, 293] width 316 height 14
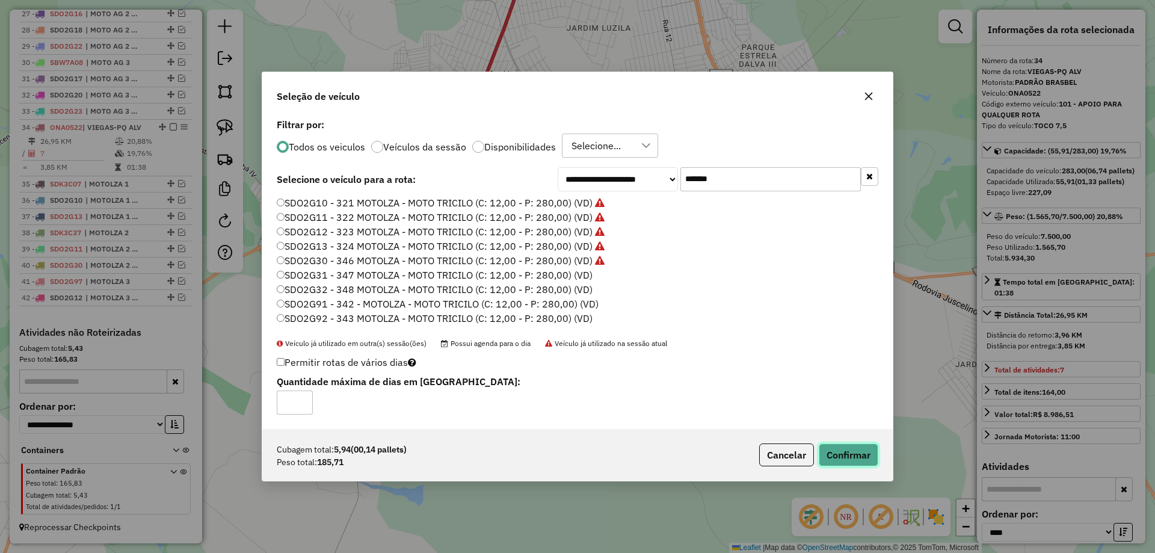
click at [848, 460] on button "Confirmar" at bounding box center [848, 454] width 60 height 23
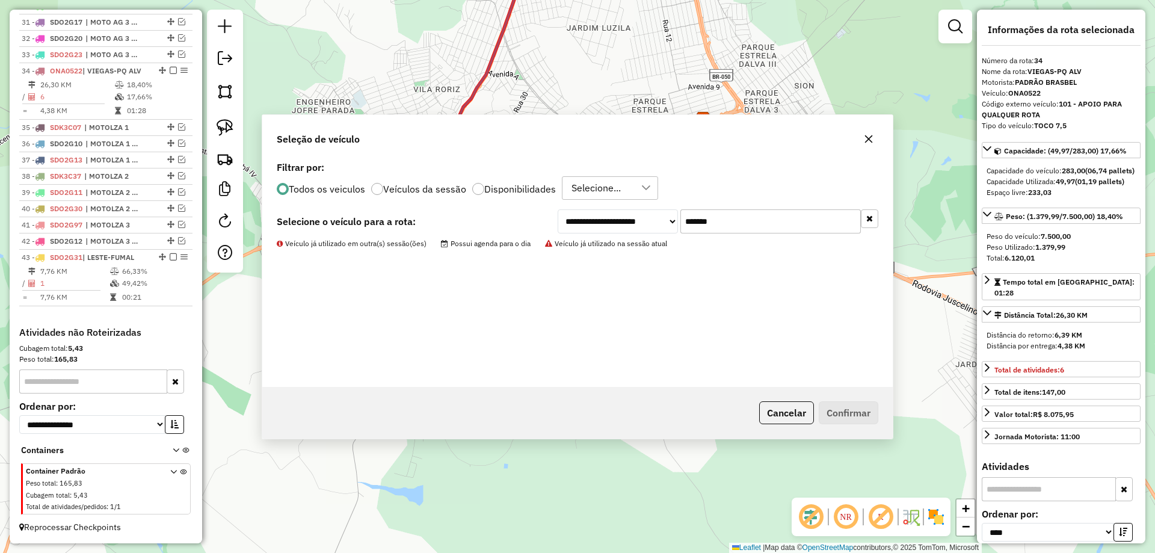
scroll to position [963, 0]
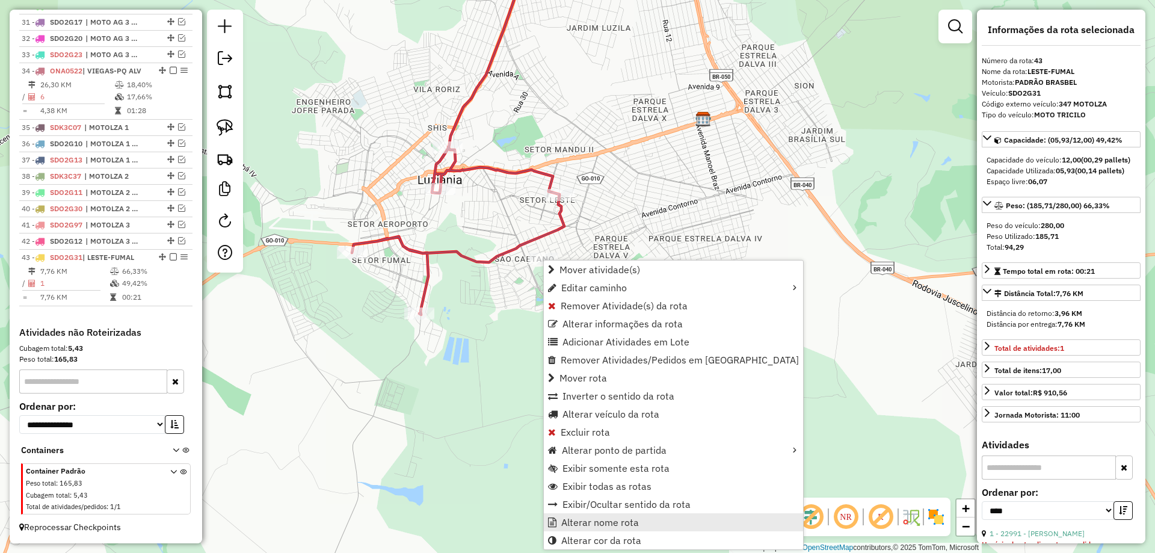
click at [584, 519] on span "Alterar nome rota" at bounding box center [600, 522] width 78 height 10
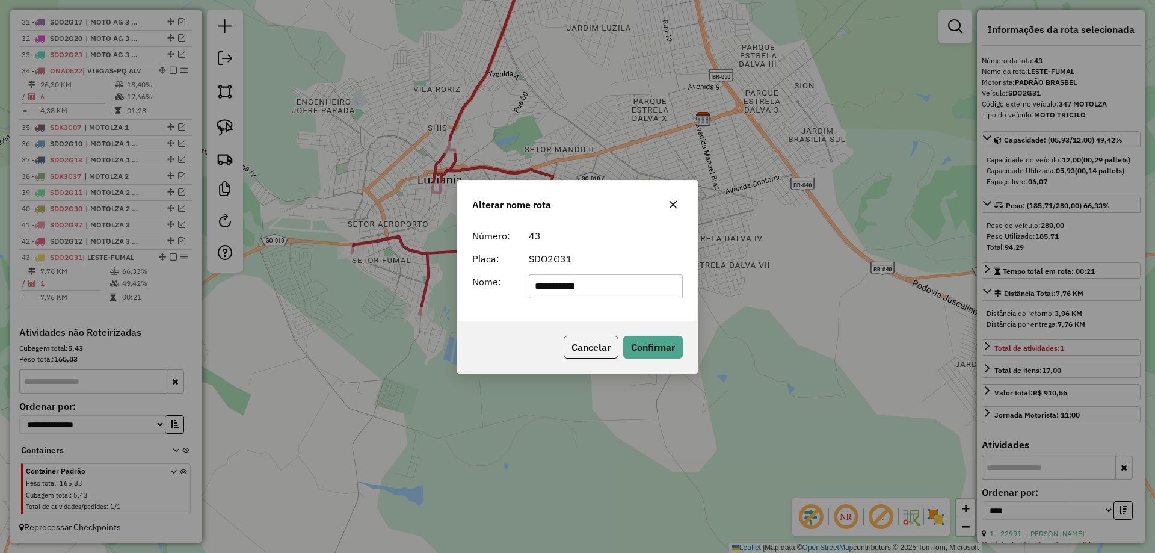
drag, startPoint x: 621, startPoint y: 274, endPoint x: 498, endPoint y: 286, distance: 123.3
click at [498, 286] on div "**********" at bounding box center [577, 286] width 225 height 24
type input "**********"
click at [649, 334] on div "Cancelar Confirmar" at bounding box center [577, 347] width 239 height 52
drag, startPoint x: 650, startPoint y: 344, endPoint x: 634, endPoint y: 344, distance: 15.6
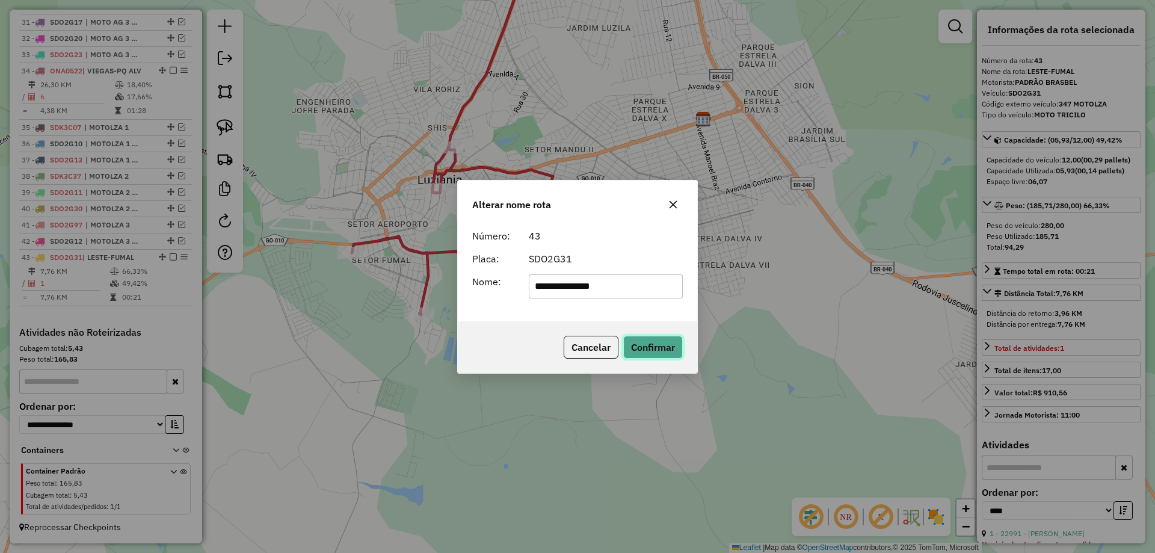
click at [648, 344] on button "Confirmar" at bounding box center [653, 347] width 60 height 23
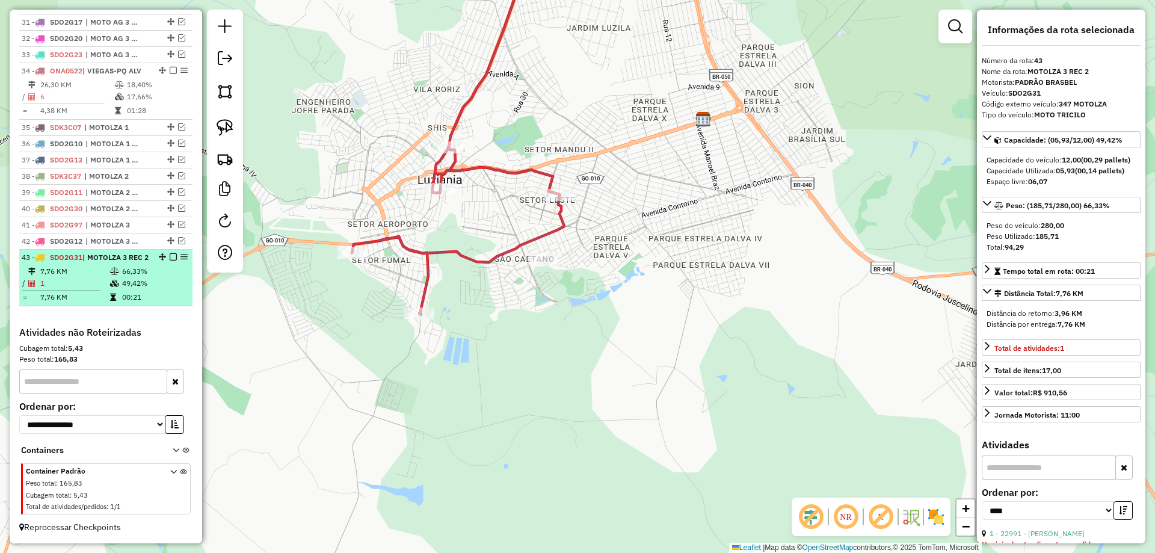
click at [170, 258] on em at bounding box center [173, 256] width 7 height 7
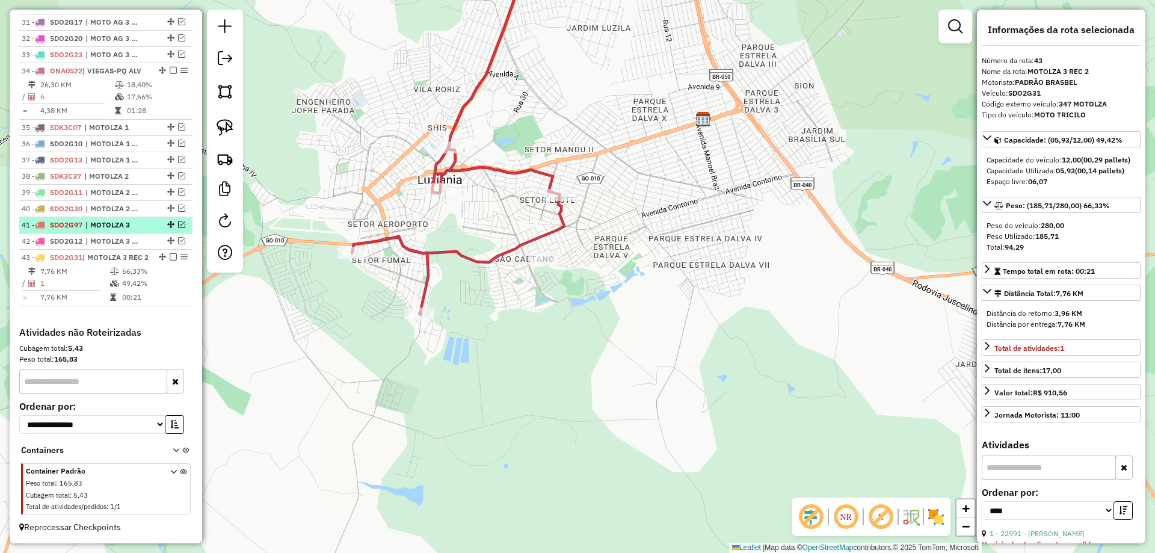
scroll to position [922, 0]
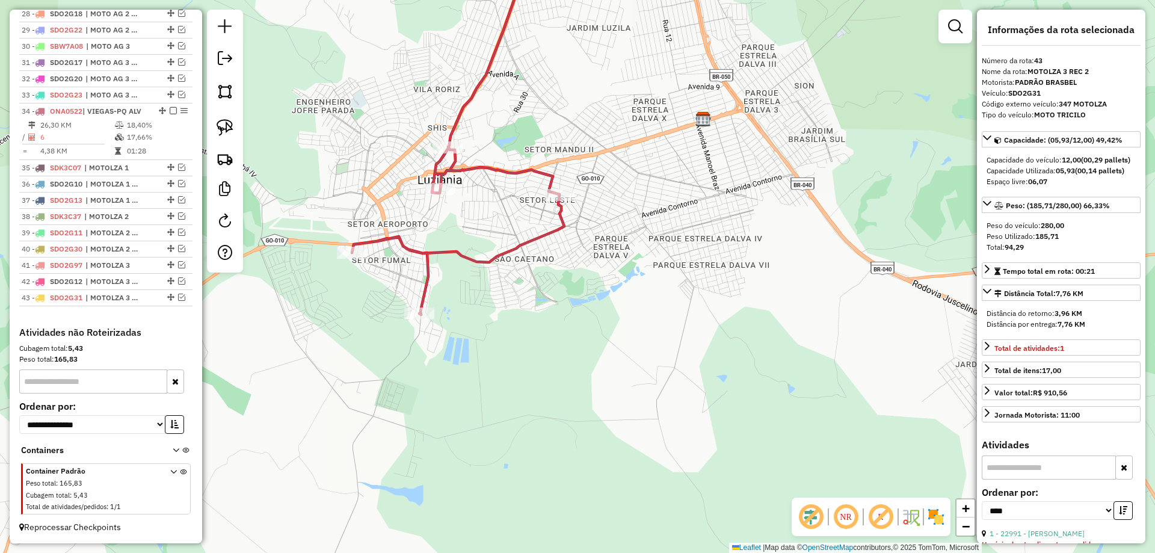
drag, startPoint x: 229, startPoint y: 132, endPoint x: 288, endPoint y: 147, distance: 61.0
click at [230, 132] on img at bounding box center [224, 127] width 17 height 17
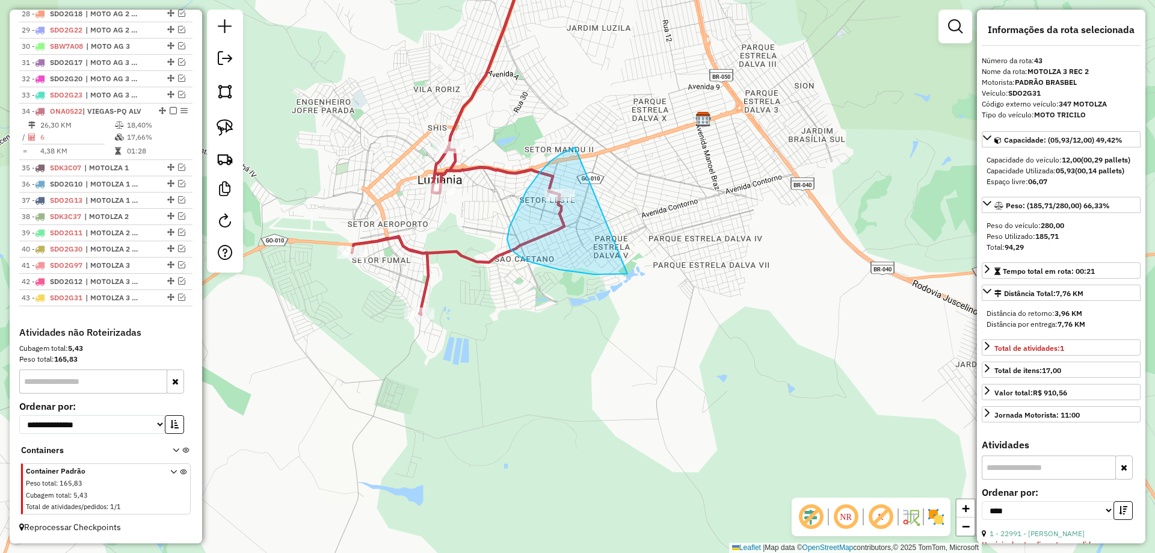
drag, startPoint x: 526, startPoint y: 191, endPoint x: 684, endPoint y: 223, distance: 160.9
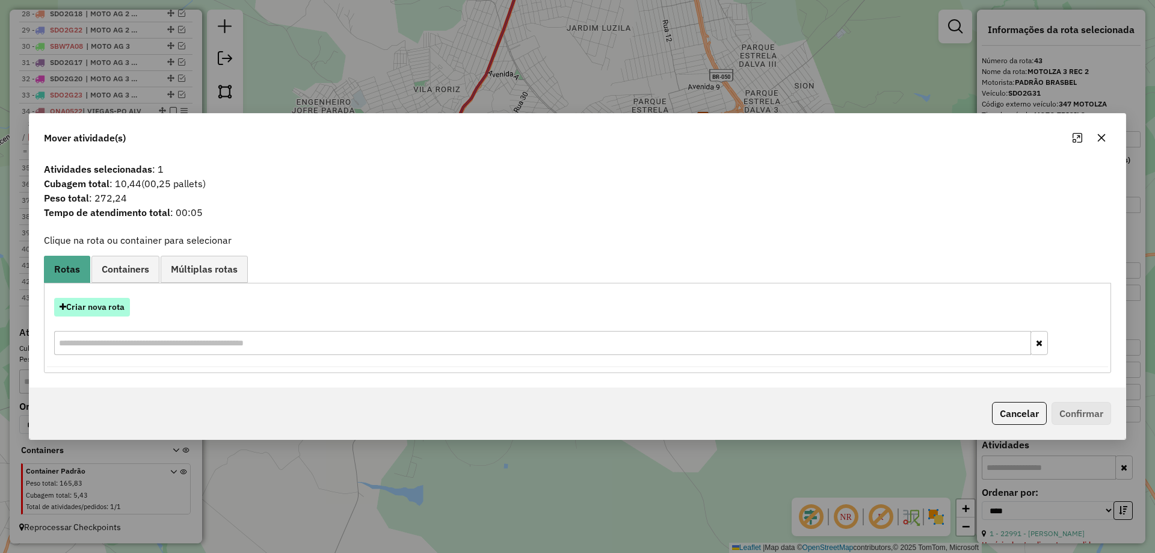
click at [109, 303] on button "Criar nova rota" at bounding box center [92, 307] width 76 height 19
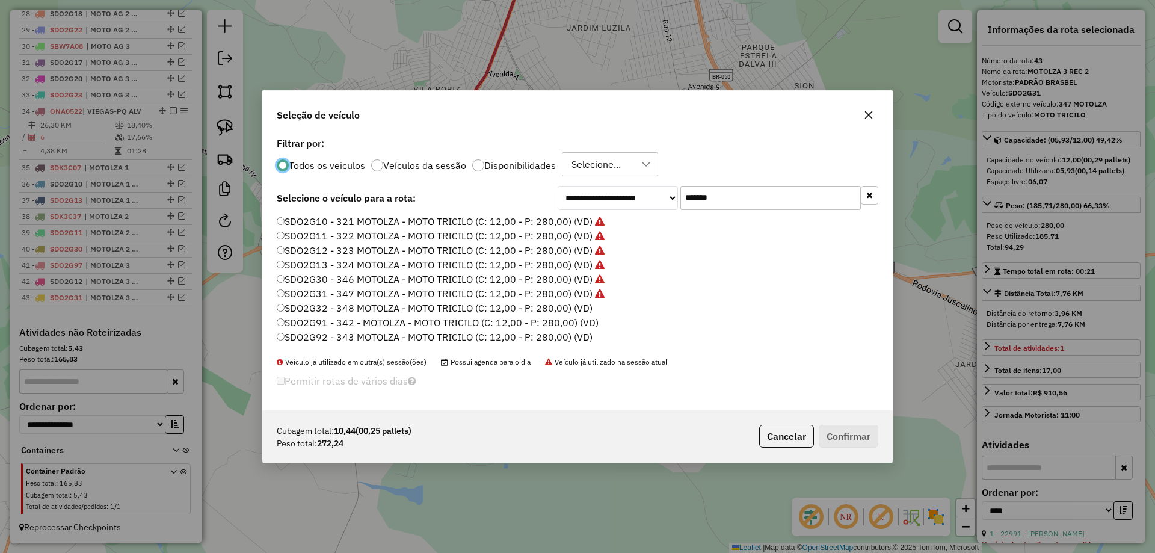
scroll to position [7, 4]
click at [584, 306] on label "SDO2G32 - 348 MOTOLZA - MOTO TRICILO (C: 12,00 - P: 280,00) (VD)" at bounding box center [435, 308] width 316 height 14
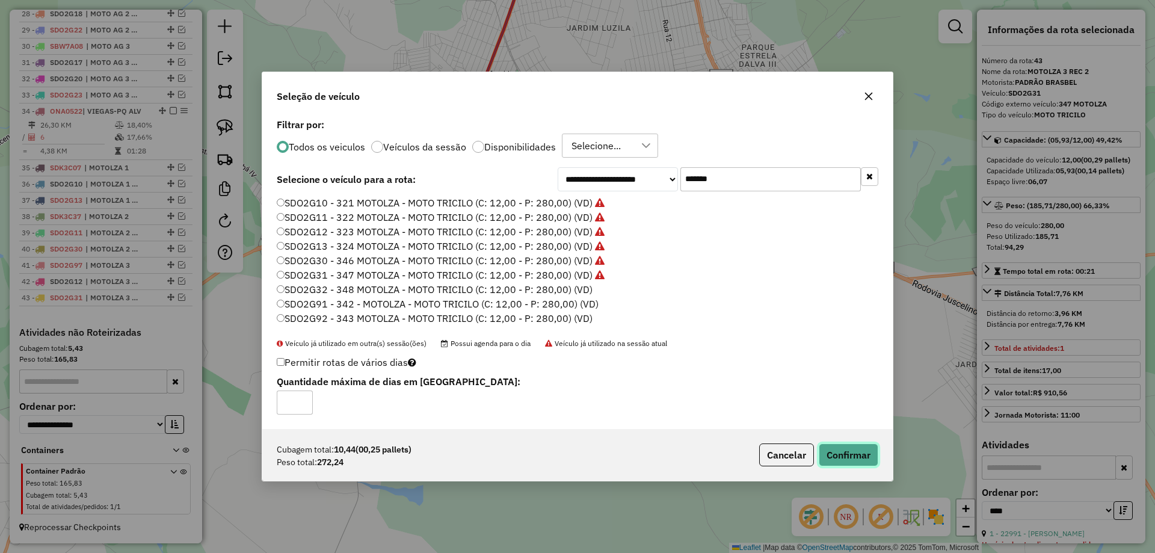
click at [853, 462] on button "Confirmar" at bounding box center [848, 454] width 60 height 23
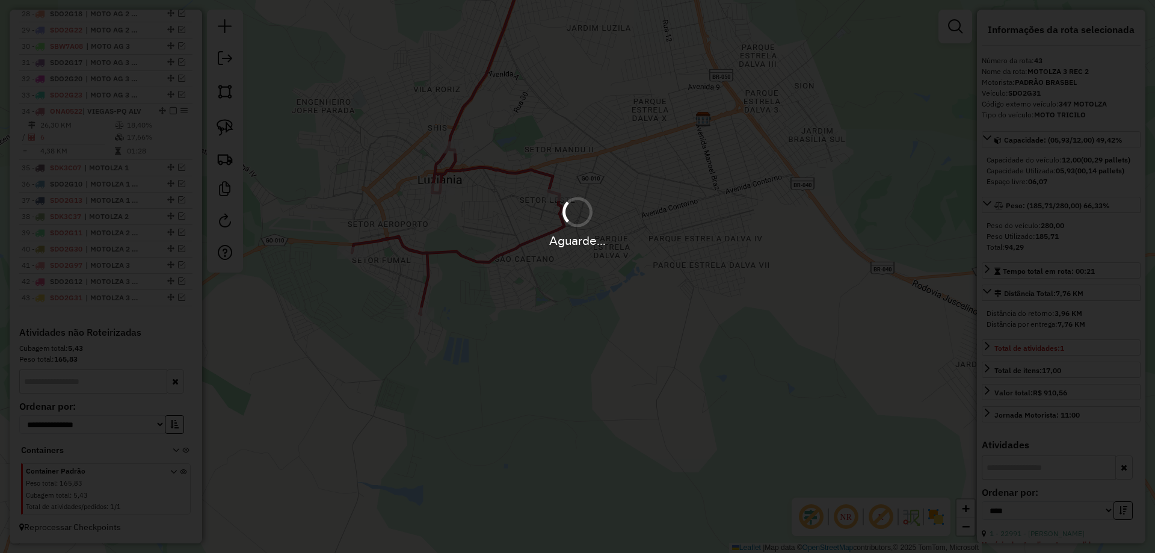
scroll to position [979, 0]
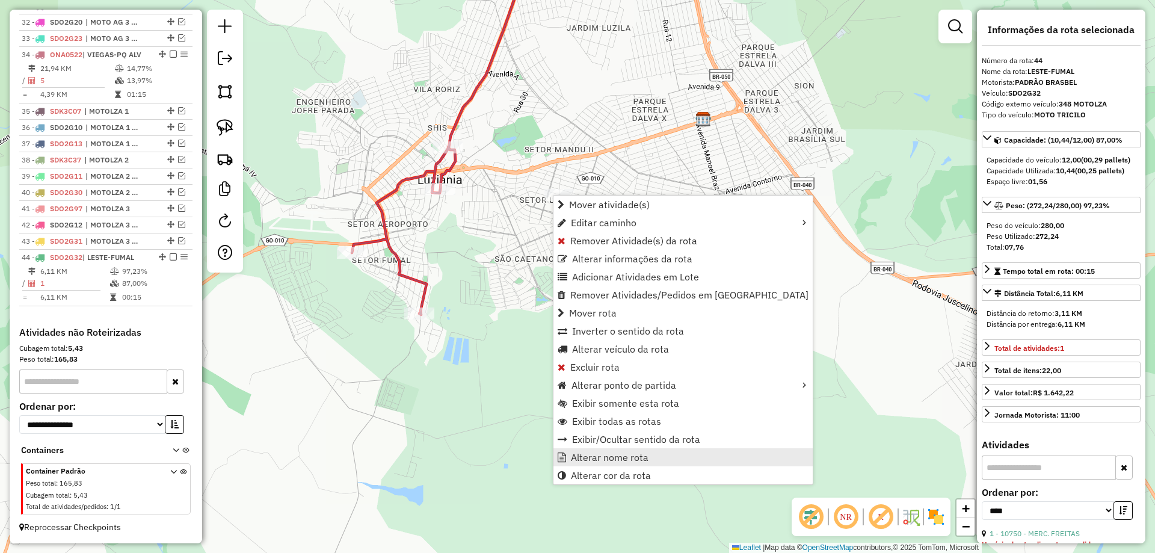
click at [621, 455] on span "Alterar nome rota" at bounding box center [610, 457] width 78 height 10
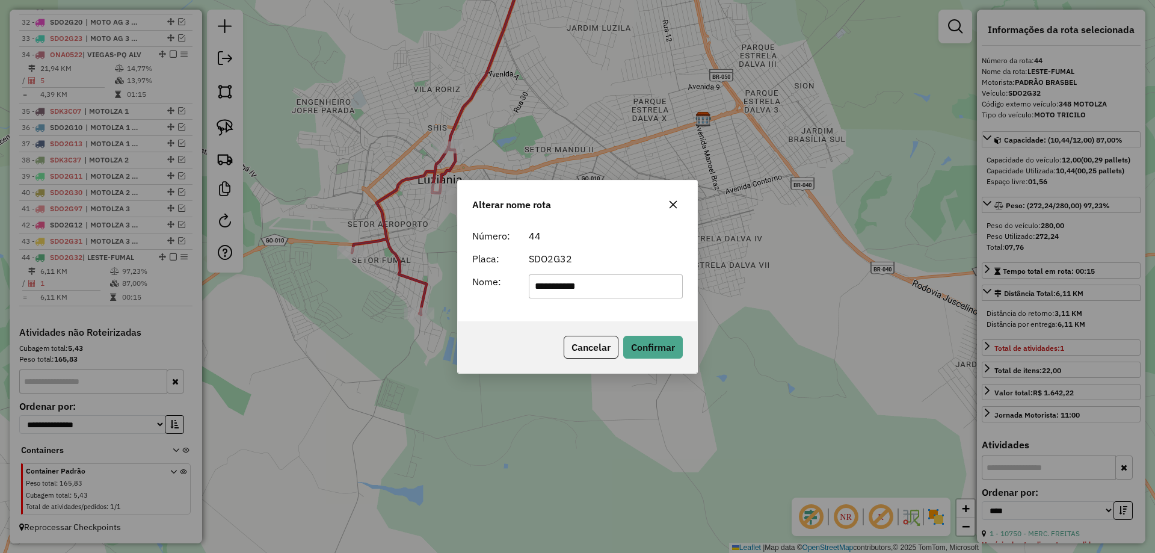
drag, startPoint x: 615, startPoint y: 287, endPoint x: 273, endPoint y: 271, distance: 342.5
click at [274, 271] on div "**********" at bounding box center [577, 276] width 1155 height 553
type input "**********"
drag, startPoint x: 637, startPoint y: 351, endPoint x: 604, endPoint y: 349, distance: 33.2
click at [638, 350] on button "Confirmar" at bounding box center [653, 347] width 60 height 23
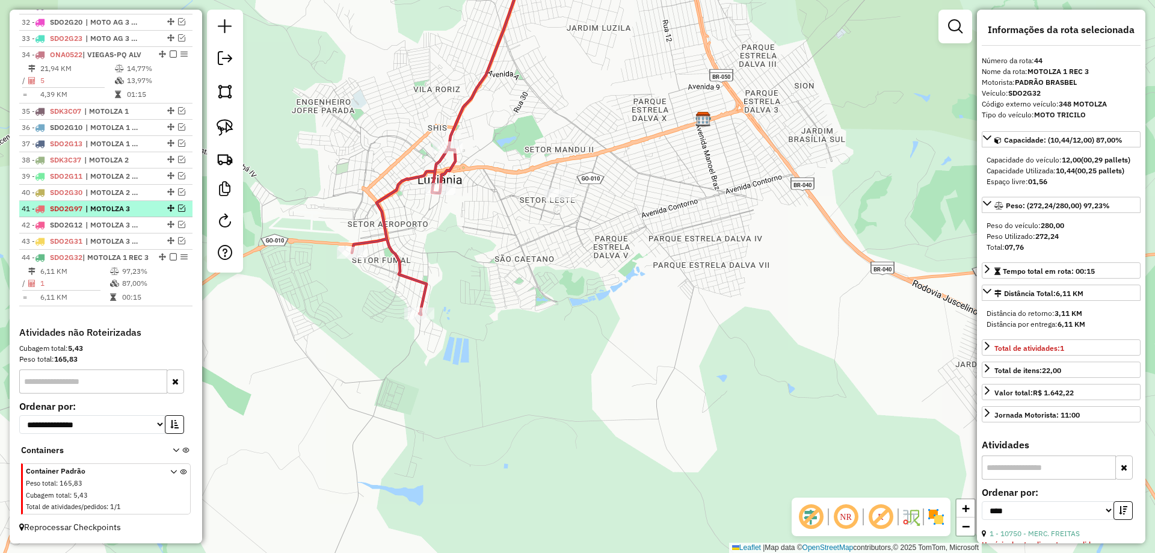
click at [171, 257] on em at bounding box center [173, 256] width 7 height 7
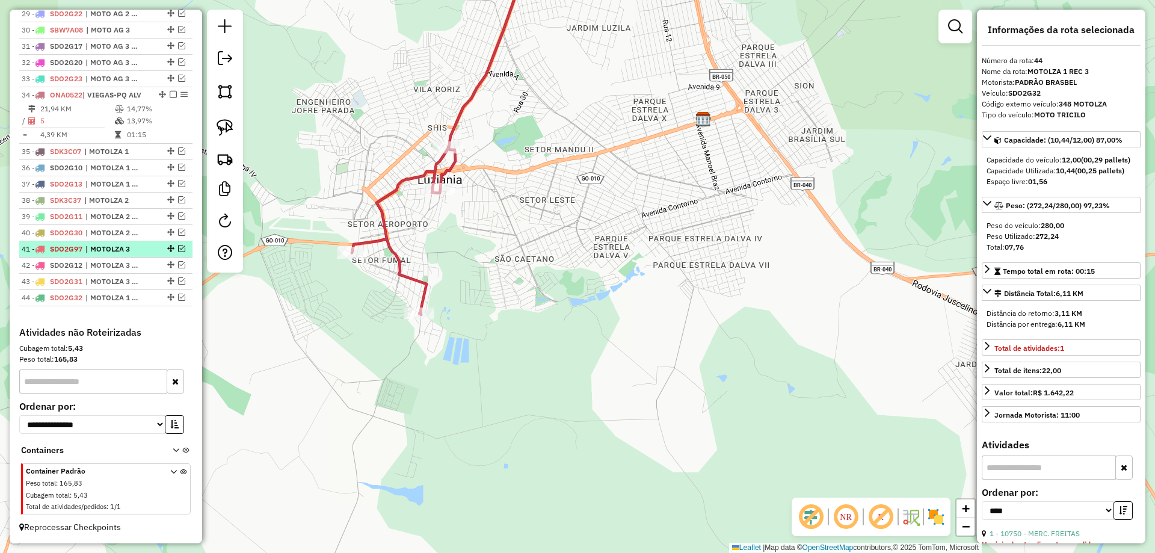
scroll to position [939, 0]
drag, startPoint x: 167, startPoint y: 297, endPoint x: 149, endPoint y: 199, distance: 99.6
click at [227, 123] on img at bounding box center [224, 127] width 17 height 17
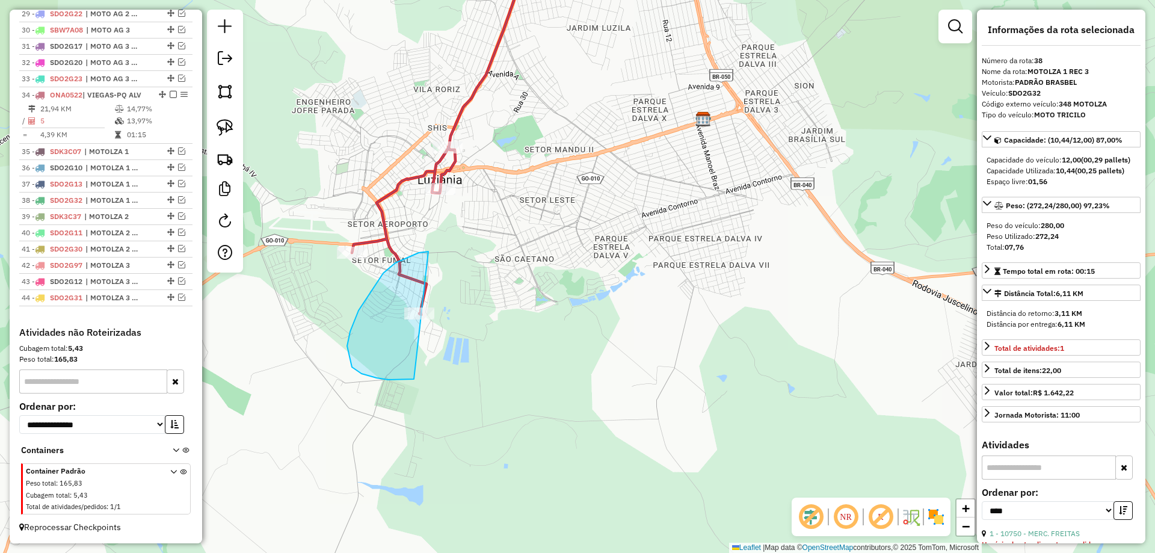
drag, startPoint x: 428, startPoint y: 251, endPoint x: 541, endPoint y: 285, distance: 117.4
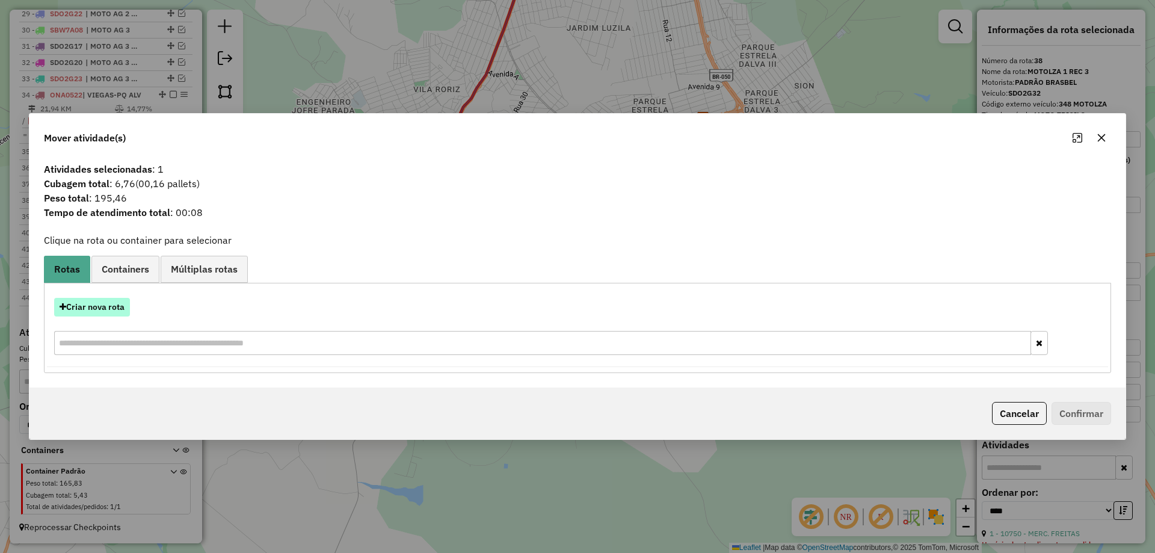
click at [105, 307] on button "Criar nova rota" at bounding box center [92, 307] width 76 height 19
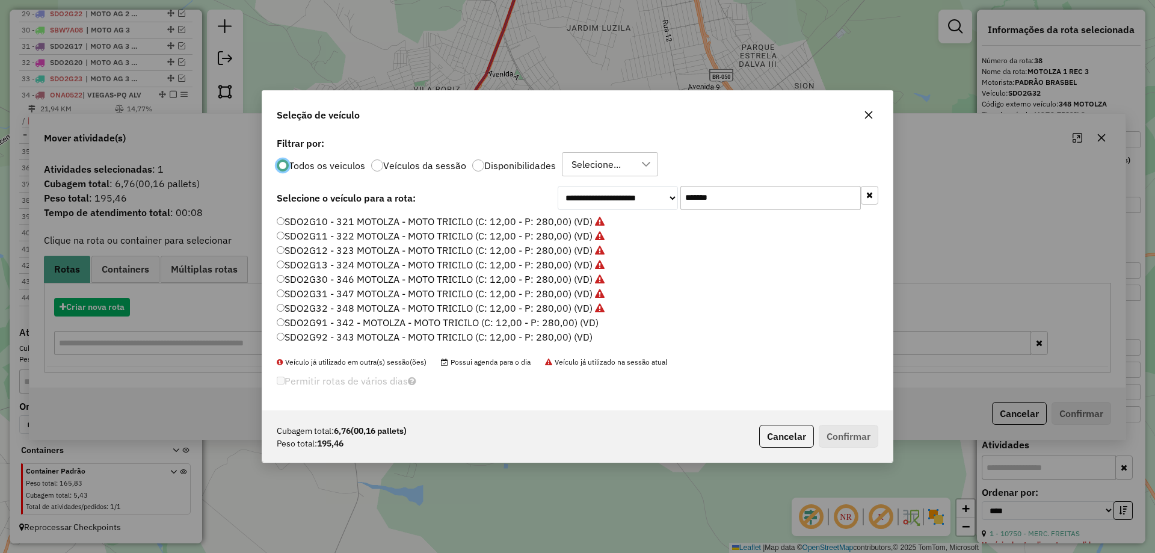
scroll to position [7, 4]
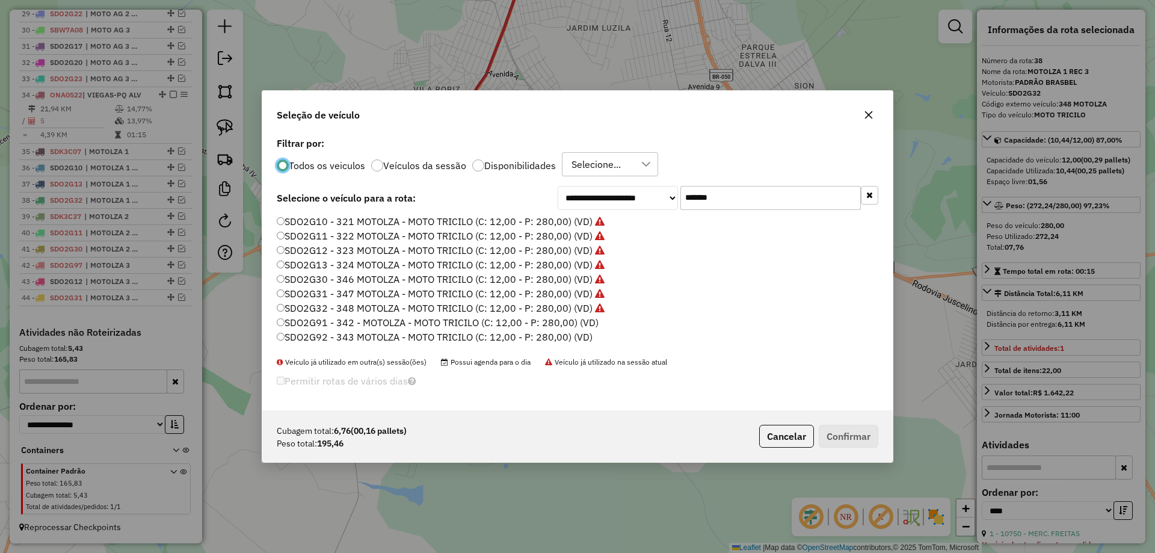
click at [585, 323] on label "SDO2G91 - 342 - MOTOLZA - MOTO TRICILO (C: 12,00 - P: 280,00) (VD)" at bounding box center [438, 322] width 322 height 14
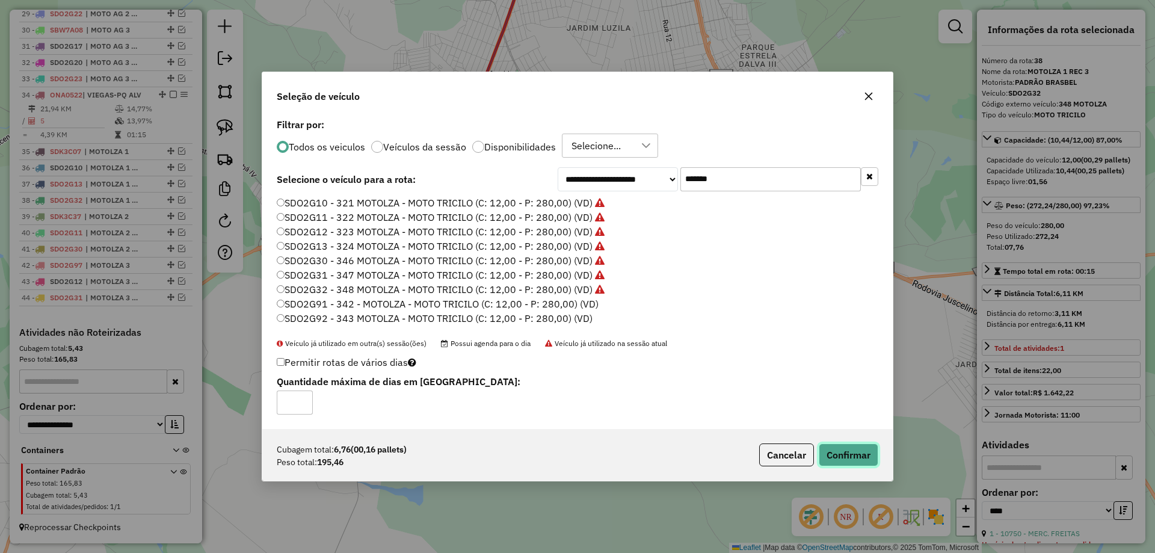
drag, startPoint x: 842, startPoint y: 450, endPoint x: 809, endPoint y: 446, distance: 33.9
click at [839, 450] on button "Confirmar" at bounding box center [848, 454] width 60 height 23
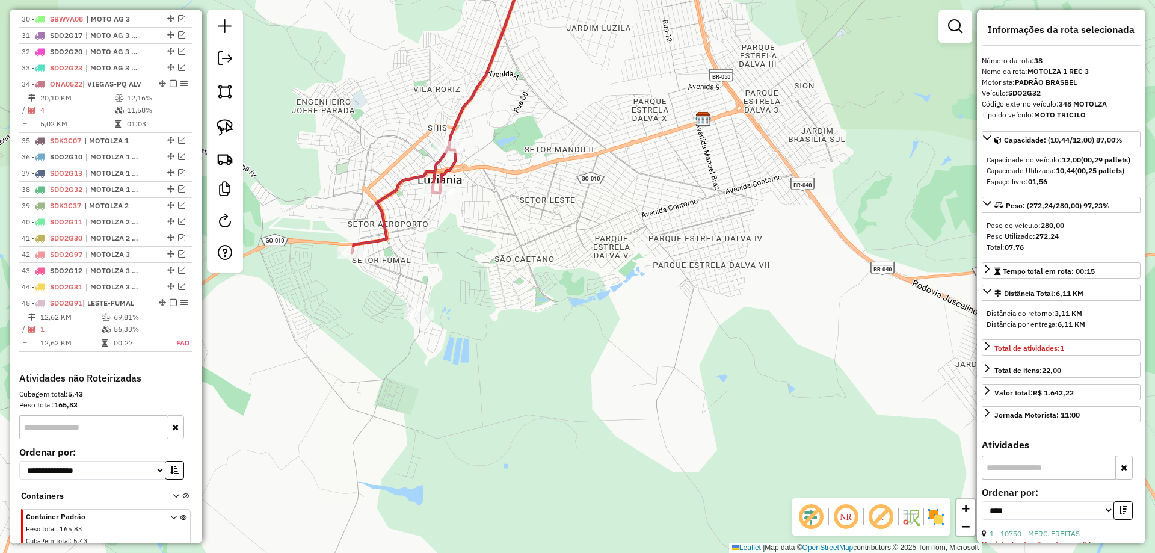
scroll to position [995, 0]
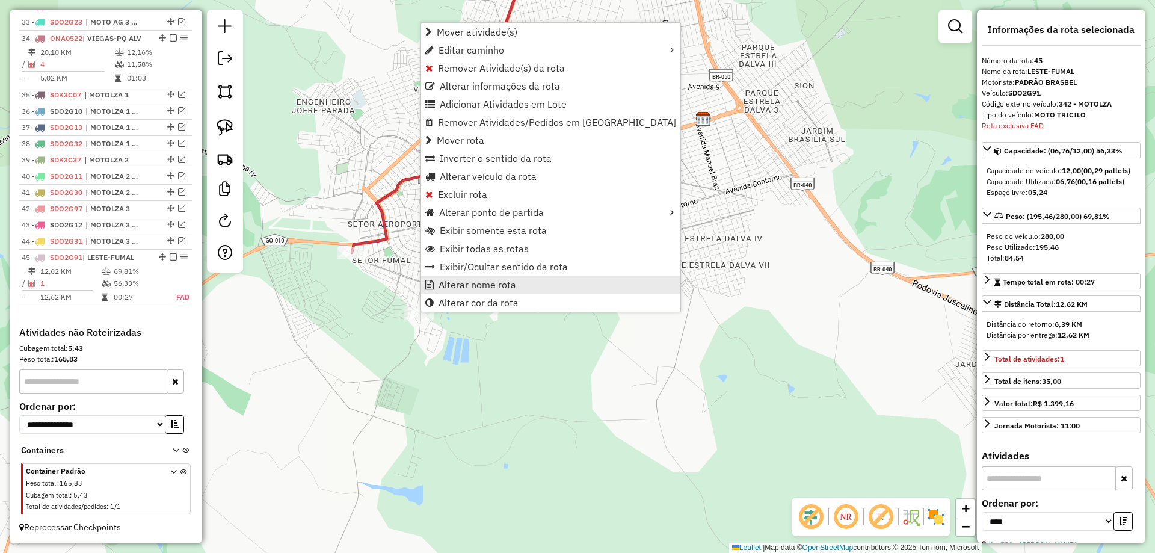
click at [467, 280] on span "Alterar nome rota" at bounding box center [477, 285] width 78 height 10
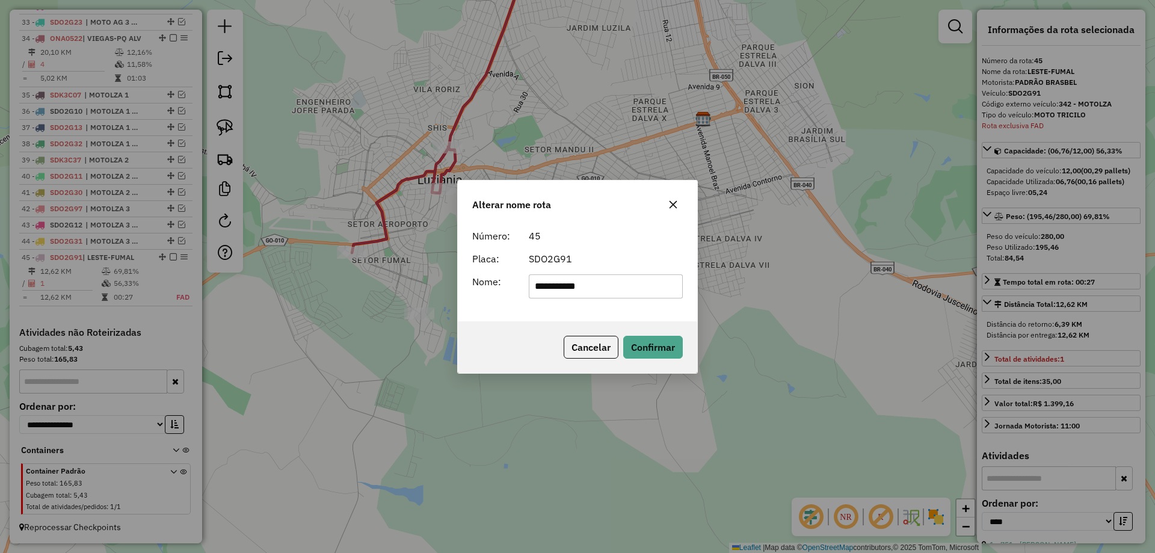
click at [631, 286] on input "**********" at bounding box center [606, 286] width 155 height 24
drag, startPoint x: 633, startPoint y: 286, endPoint x: 268, endPoint y: 286, distance: 365.0
click at [268, 286] on div "**********" at bounding box center [577, 276] width 1155 height 553
type input "**********"
drag, startPoint x: 642, startPoint y: 342, endPoint x: 544, endPoint y: 344, distance: 98.6
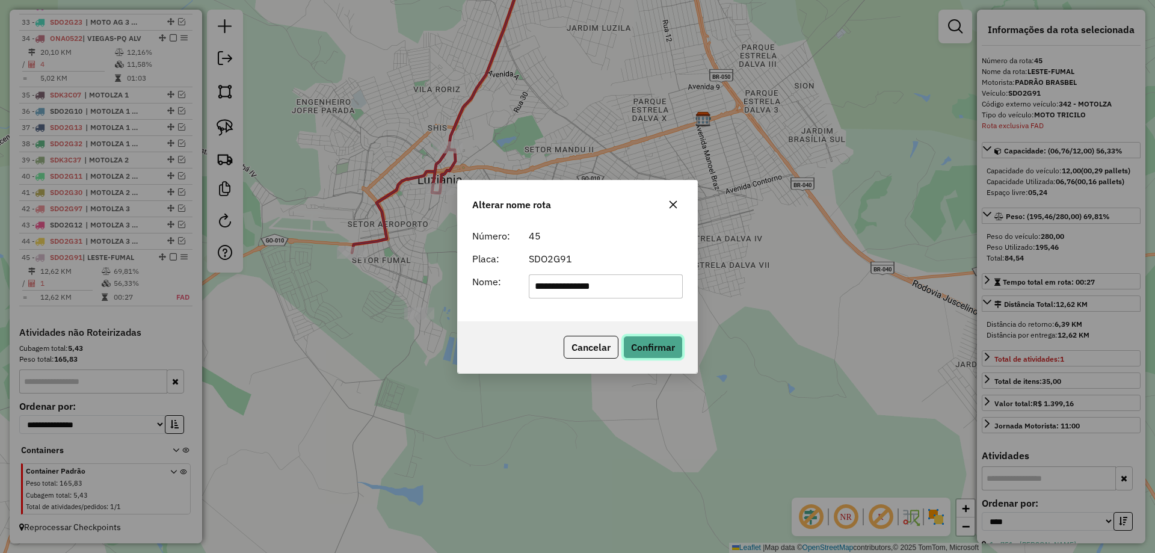
click at [633, 344] on button "Confirmar" at bounding box center [653, 347] width 60 height 23
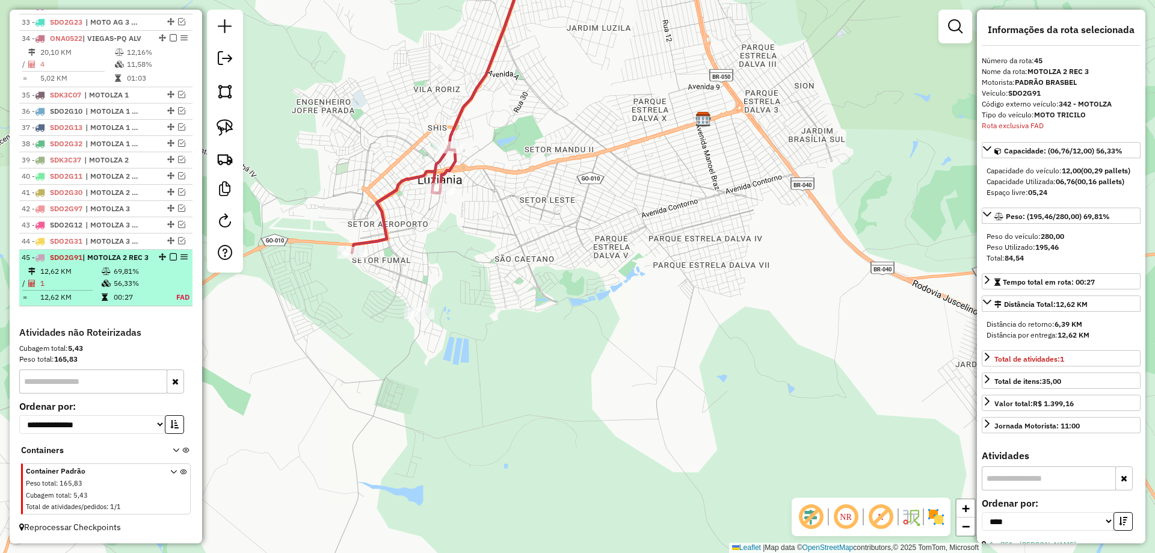
click at [170, 255] on em at bounding box center [173, 256] width 7 height 7
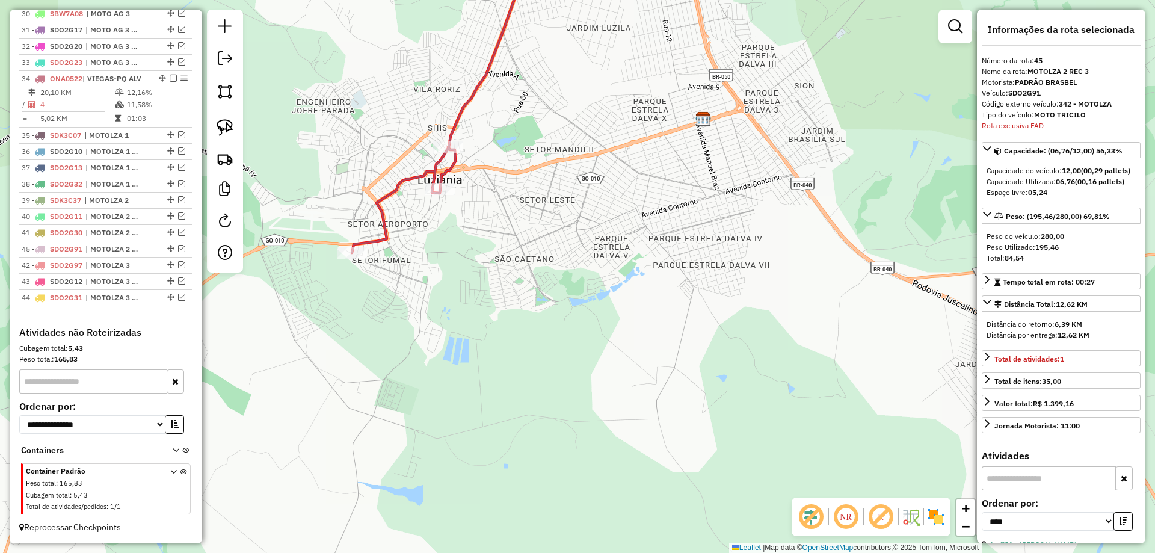
drag, startPoint x: 167, startPoint y: 295, endPoint x: 158, endPoint y: 245, distance: 50.7
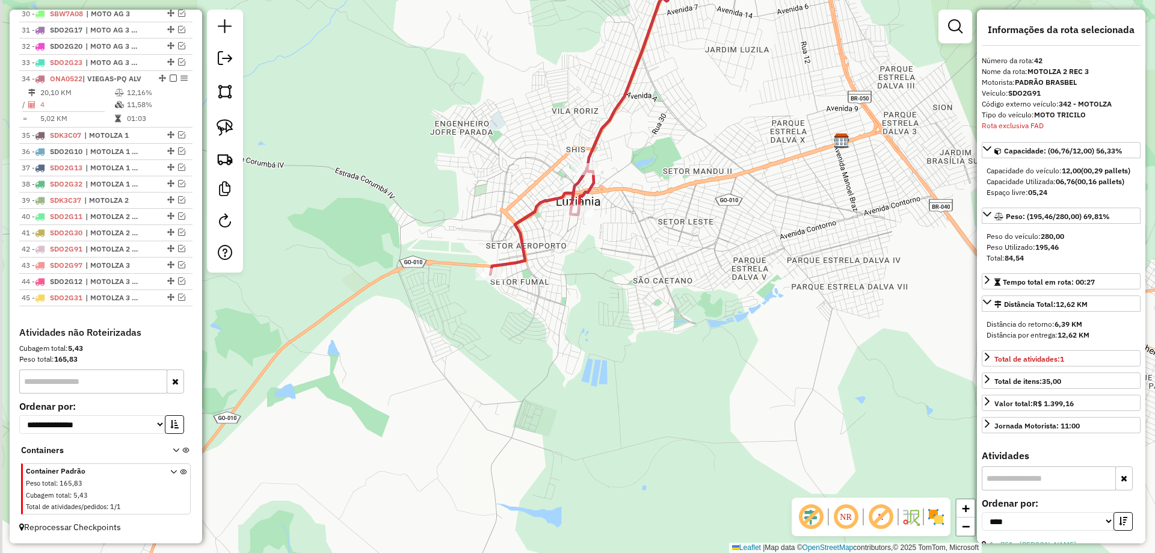
drag, startPoint x: 446, startPoint y: 241, endPoint x: 563, endPoint y: 257, distance: 118.3
click at [579, 260] on div "Janela de atendimento Grade de atendimento Capacidade Transportadoras Veículos …" at bounding box center [577, 276] width 1155 height 553
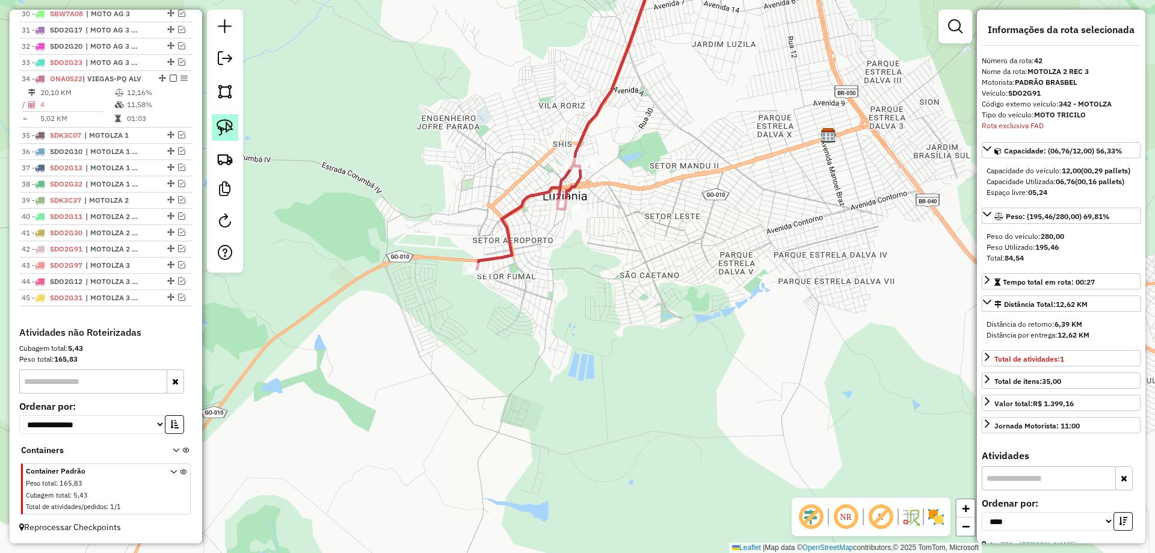
click at [213, 132] on link at bounding box center [225, 127] width 26 height 26
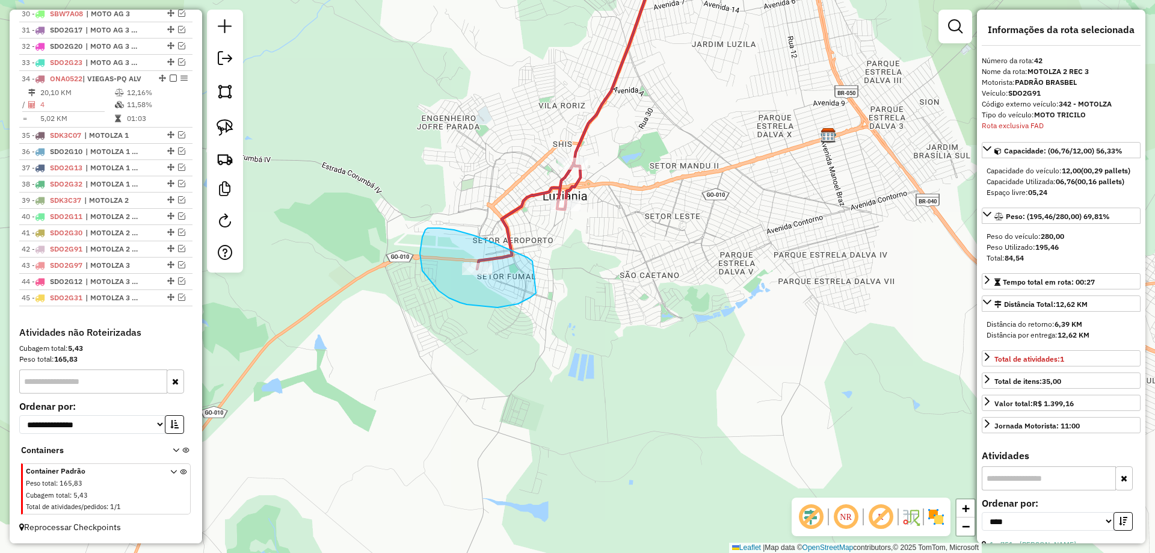
drag, startPoint x: 429, startPoint y: 228, endPoint x: 536, endPoint y: 293, distance: 125.2
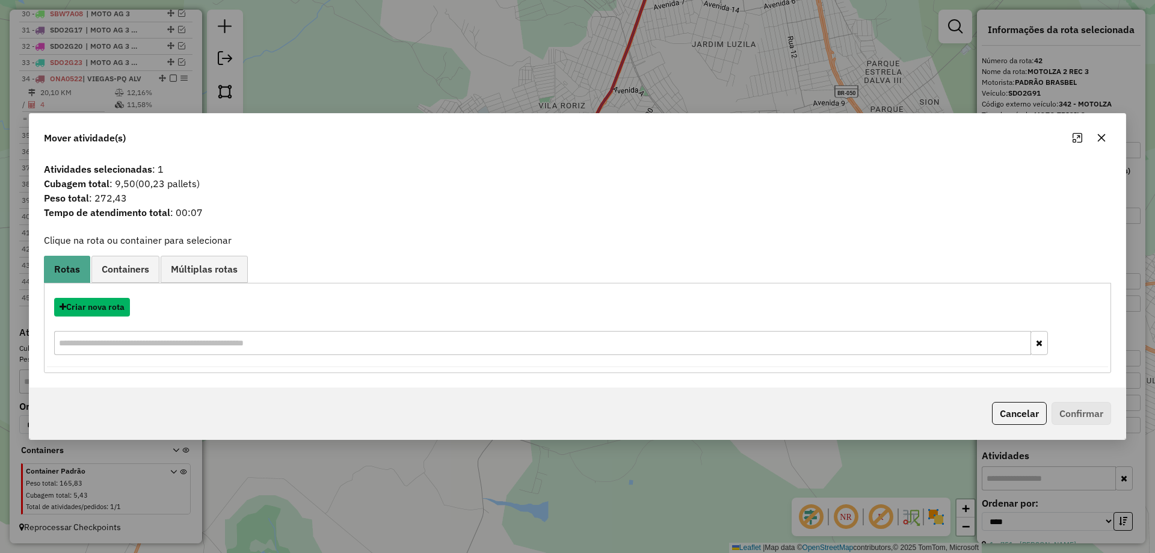
click at [116, 310] on button "Criar nova rota" at bounding box center [92, 307] width 76 height 19
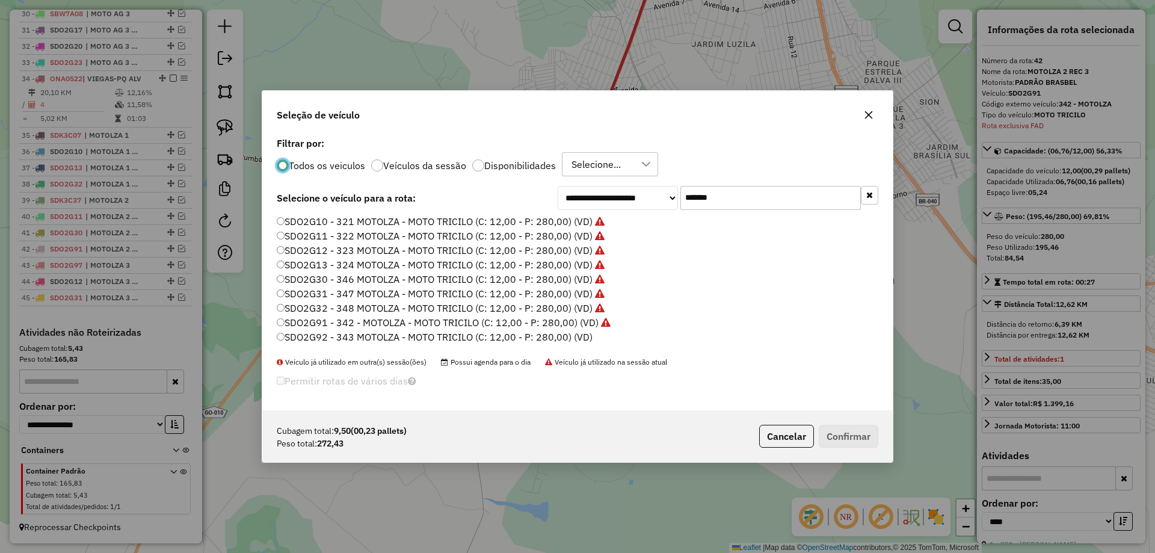
scroll to position [7, 4]
click at [582, 339] on label "SDO2G92 - 343 MOTOLZA - MOTO TRICILO (C: 12,00 - P: 280,00) (VD)" at bounding box center [435, 337] width 316 height 14
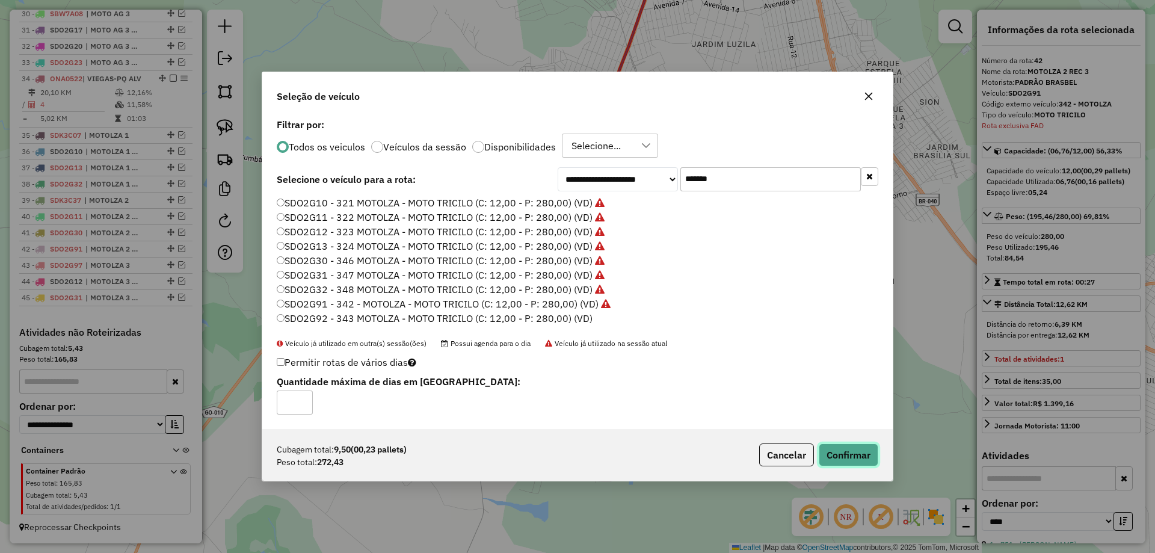
click at [850, 446] on button "Confirmar" at bounding box center [848, 454] width 60 height 23
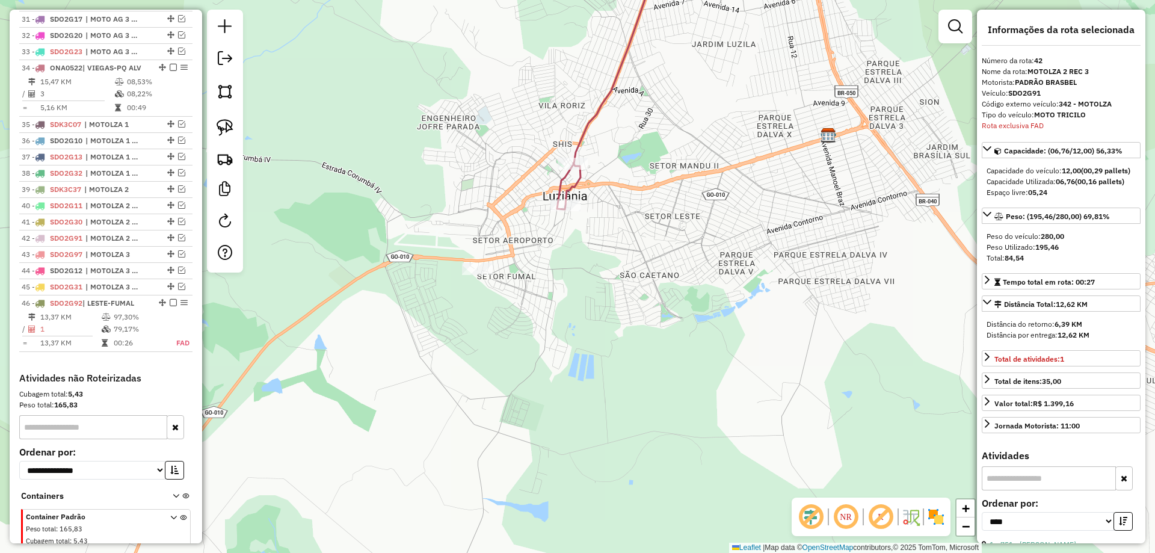
scroll to position [1011, 0]
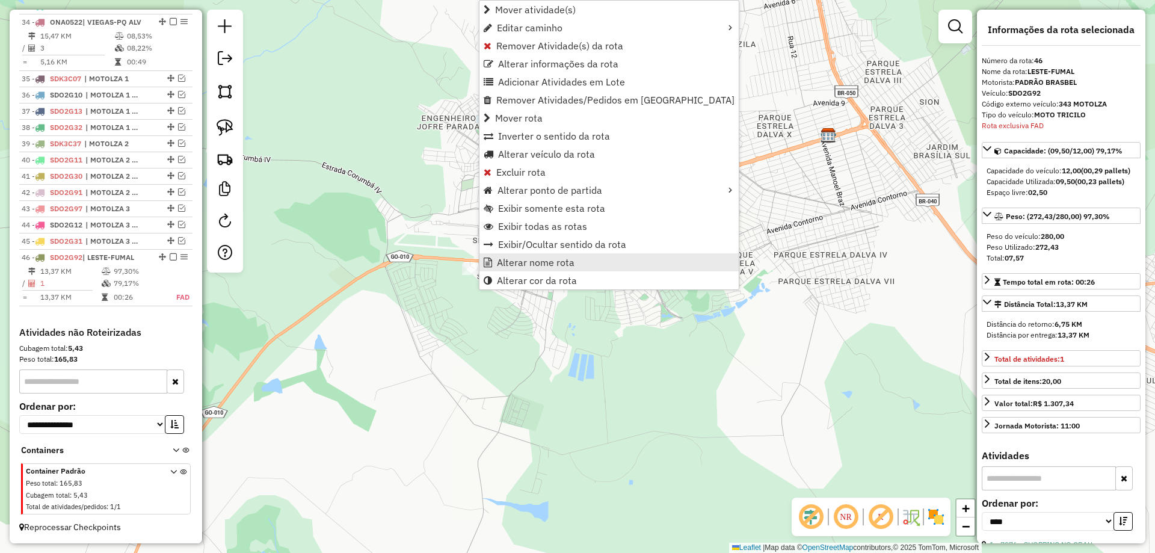
click at [551, 265] on span "Alterar nome rota" at bounding box center [536, 262] width 78 height 10
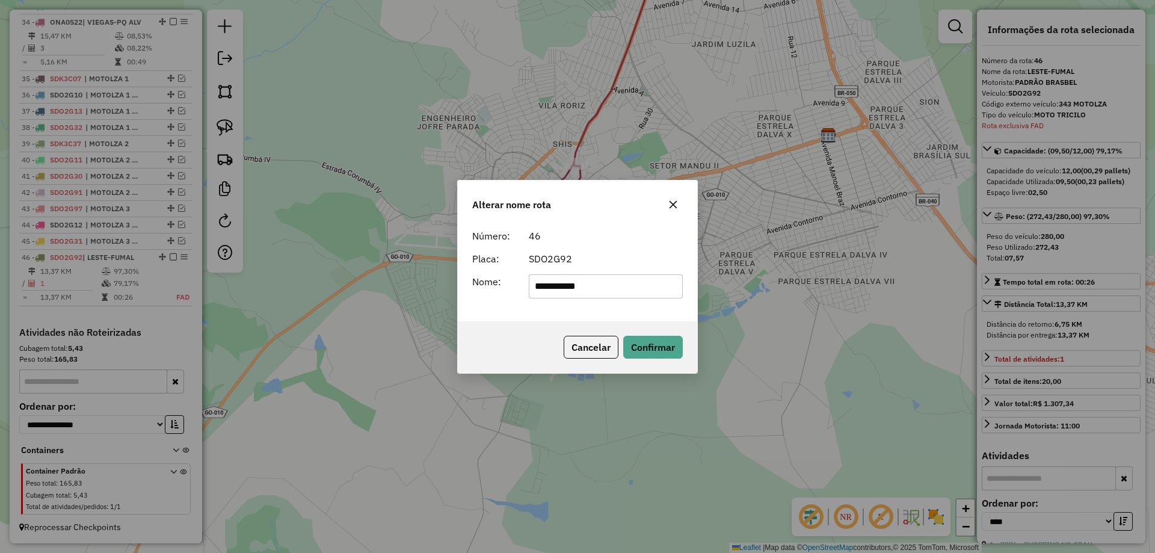
drag, startPoint x: 468, startPoint y: 286, endPoint x: 366, endPoint y: 281, distance: 102.4
click at [366, 281] on div "**********" at bounding box center [577, 276] width 1155 height 553
type input "**********"
drag, startPoint x: 657, startPoint y: 342, endPoint x: 444, endPoint y: 342, distance: 212.9
click at [655, 341] on button "Confirmar" at bounding box center [653, 347] width 60 height 23
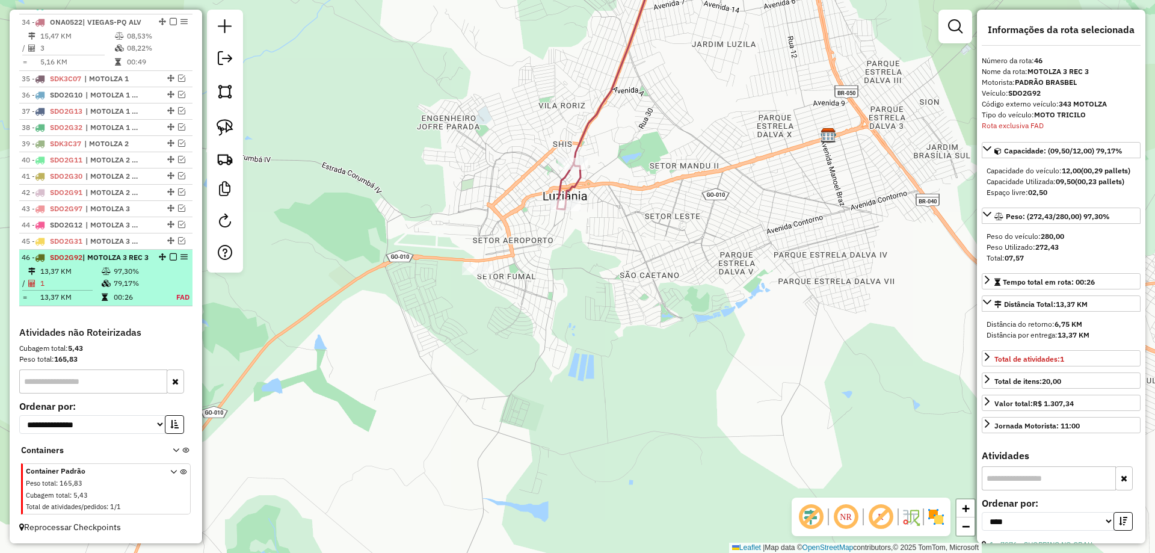
click at [170, 257] on em at bounding box center [173, 256] width 7 height 7
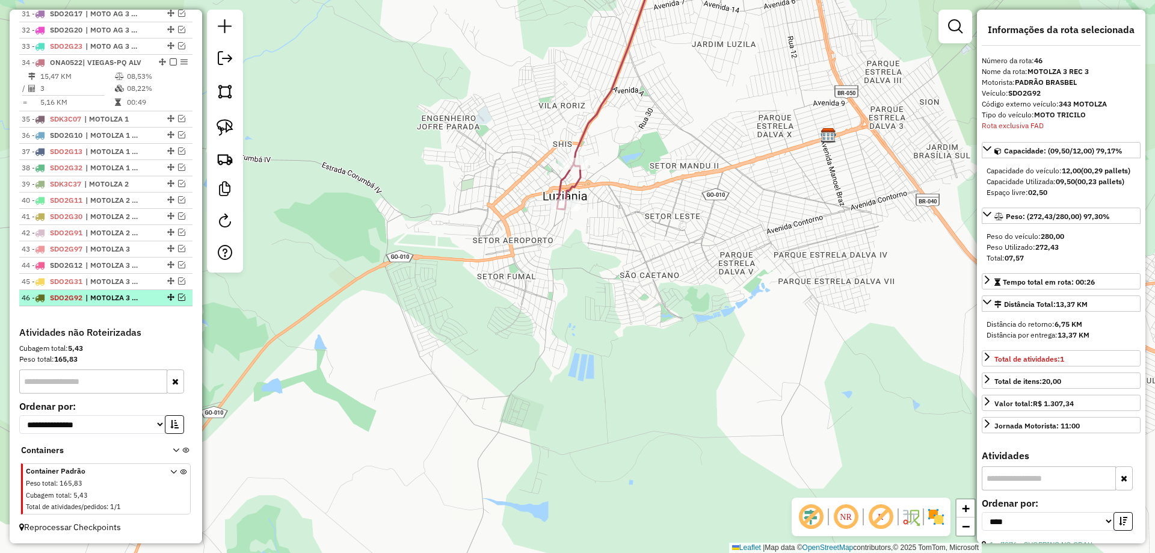
scroll to position [971, 0]
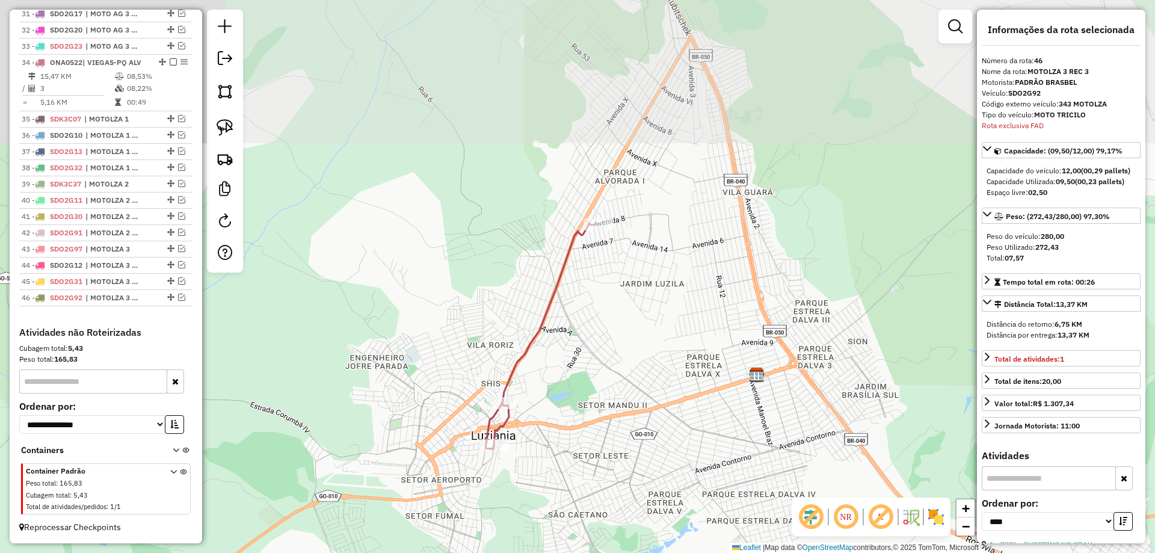
drag, startPoint x: 601, startPoint y: 319, endPoint x: 581, endPoint y: 414, distance: 97.7
click at [581, 414] on div "Janela de atendimento Grade de atendimento Capacidade Transportadoras Veículos …" at bounding box center [577, 276] width 1155 height 553
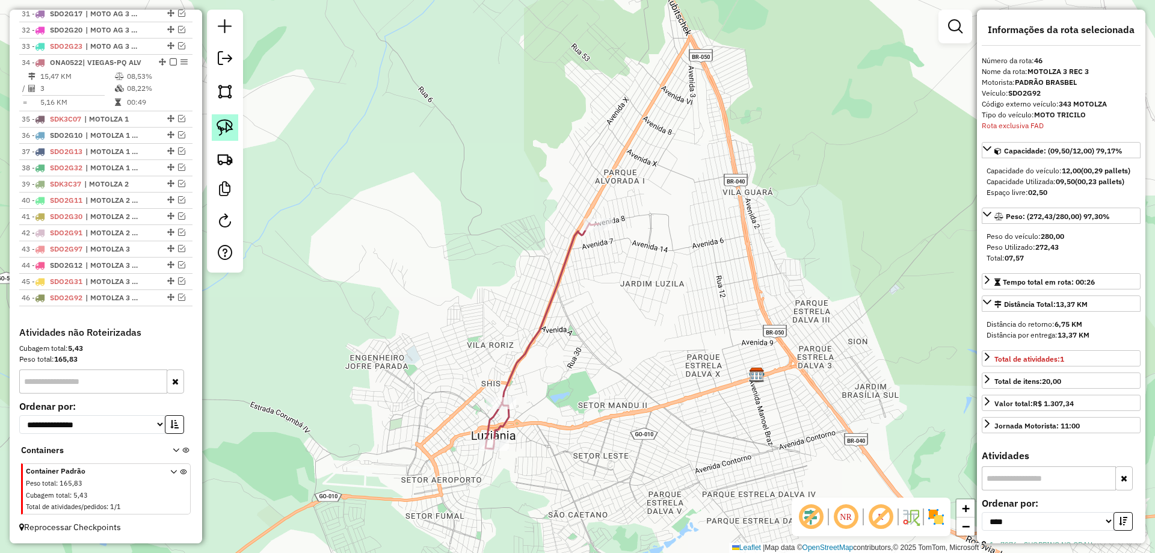
click at [225, 130] on img at bounding box center [224, 127] width 17 height 17
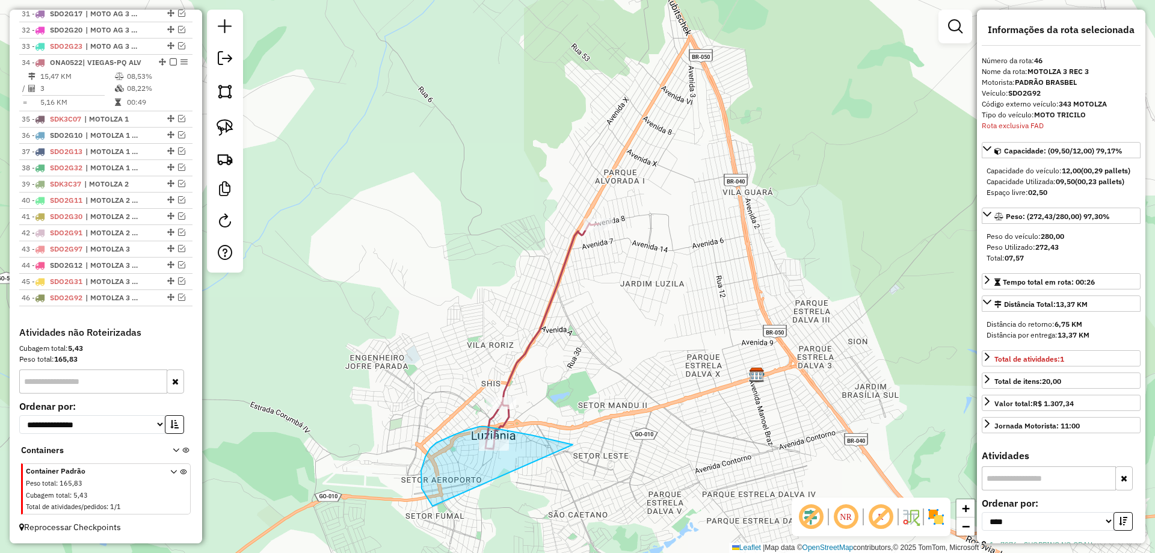
drag, startPoint x: 485, startPoint y: 426, endPoint x: 589, endPoint y: 528, distance: 145.4
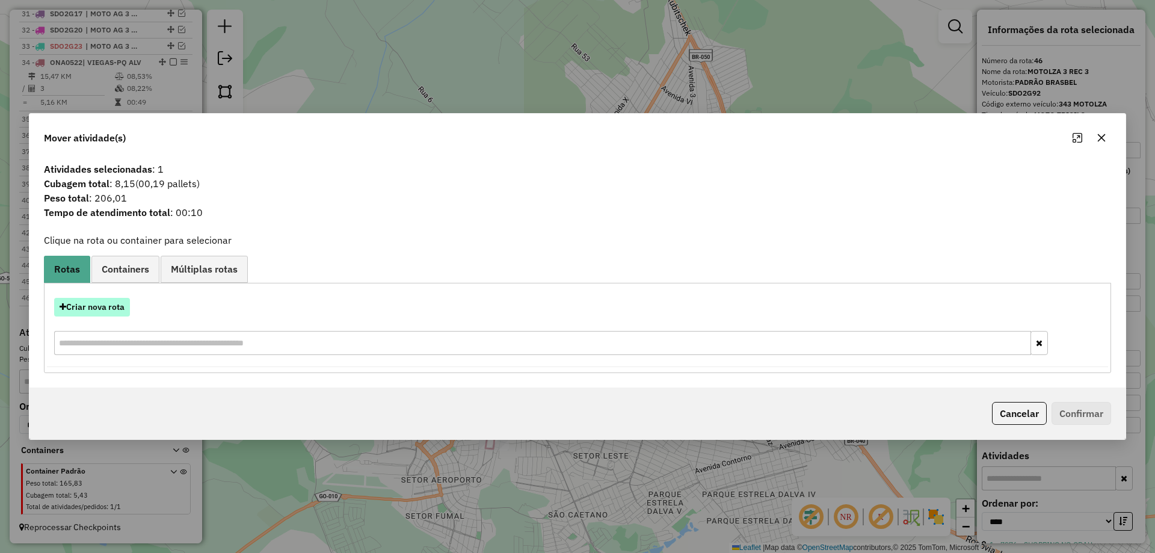
click at [103, 307] on button "Criar nova rota" at bounding box center [92, 307] width 76 height 19
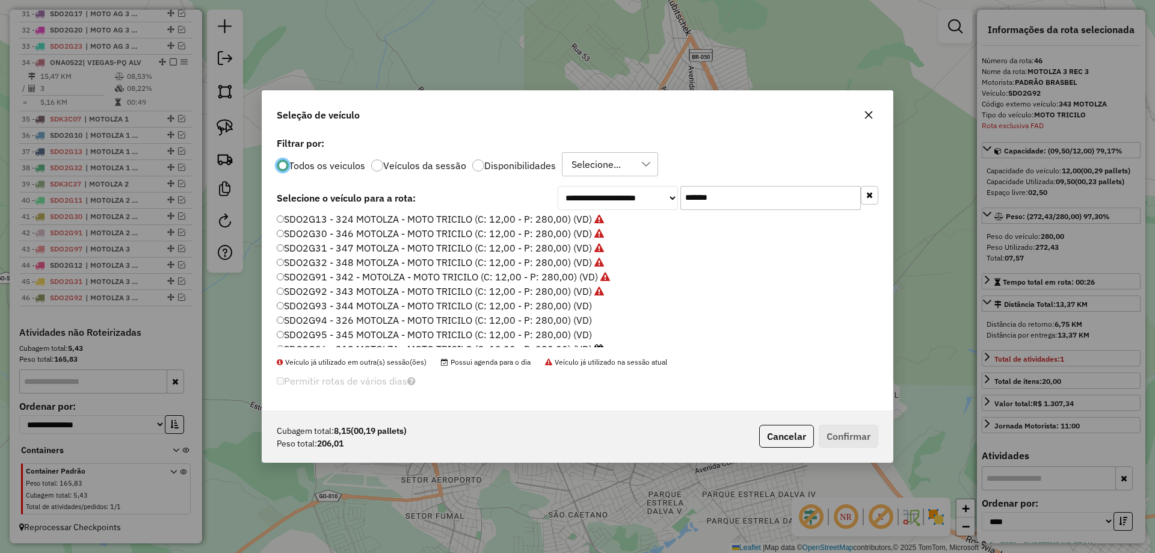
scroll to position [84, 0]
click at [579, 270] on label "SDO2G93 - 344 MOTOLZA - MOTO TRICILO (C: 12,00 - P: 280,00) (VD)" at bounding box center [434, 267] width 315 height 14
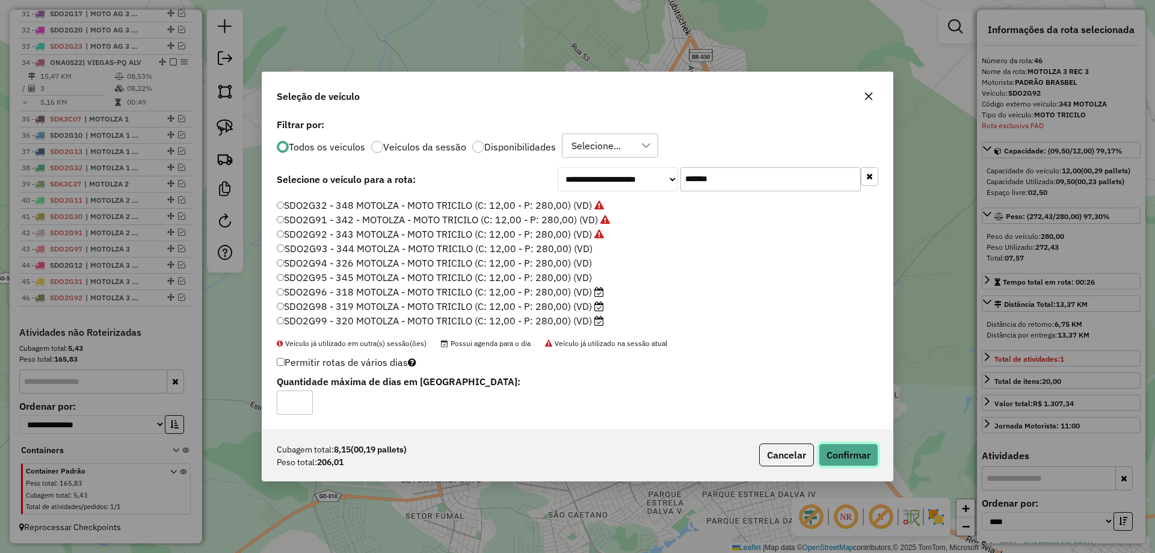
click at [844, 448] on button "Confirmar" at bounding box center [848, 454] width 60 height 23
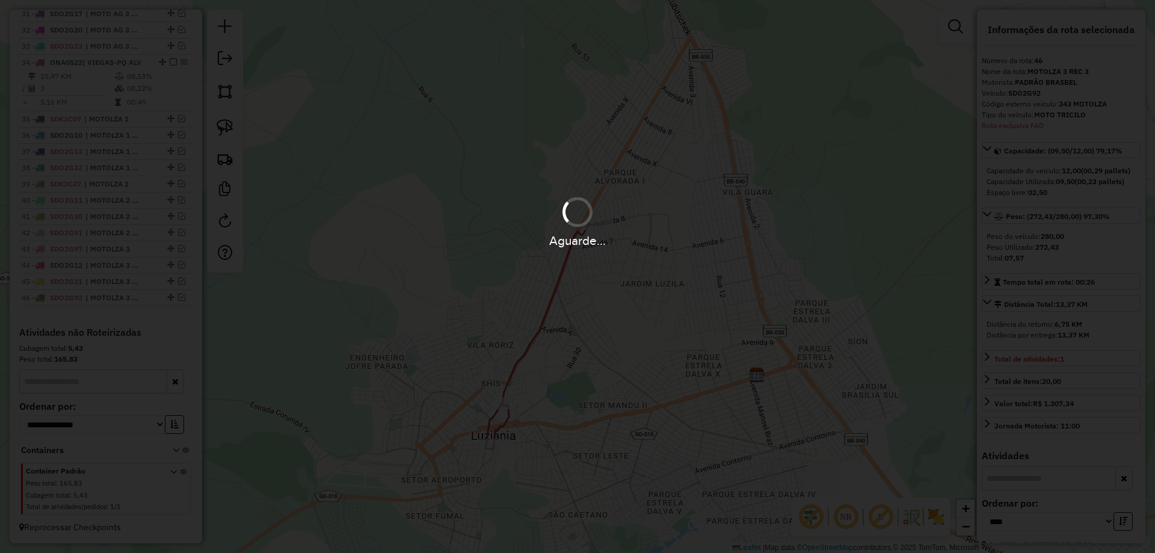
scroll to position [1028, 0]
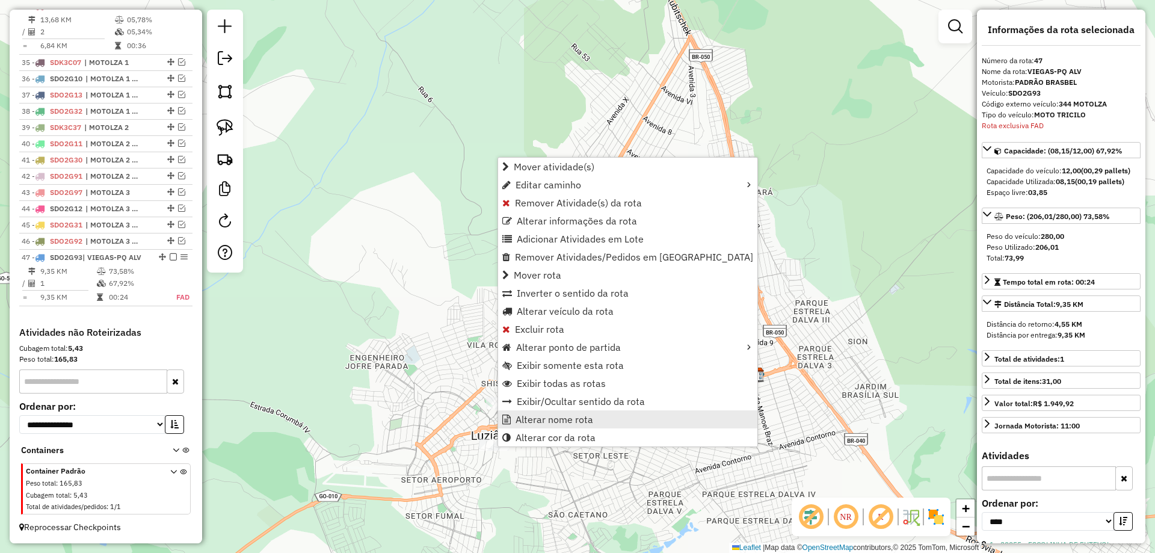
click at [537, 413] on link "Alterar nome rota" at bounding box center [627, 419] width 259 height 18
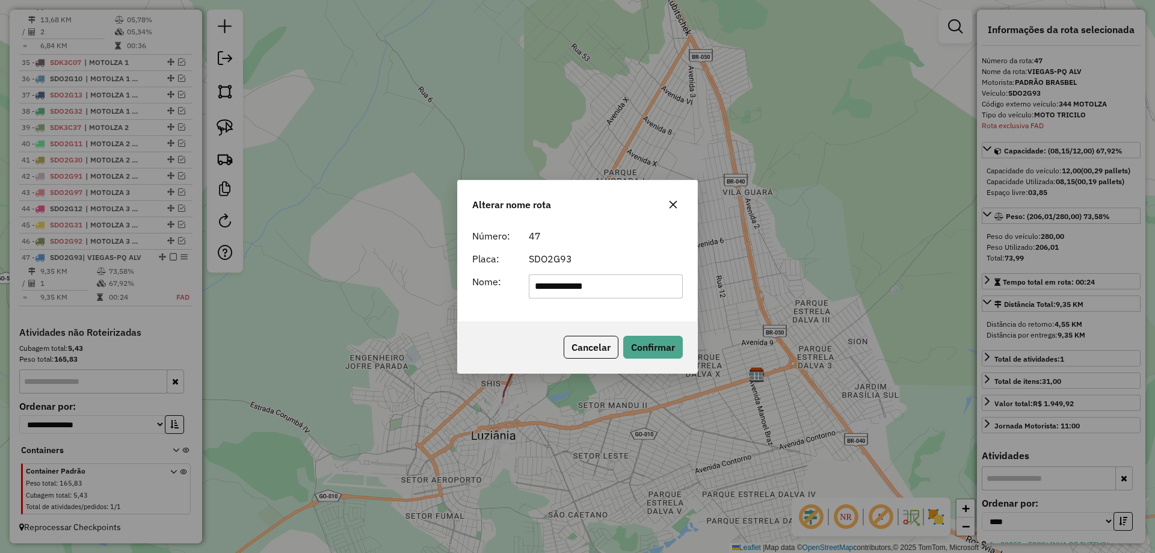
drag, startPoint x: 636, startPoint y: 280, endPoint x: 173, endPoint y: 277, distance: 463.0
click at [173, 277] on div "**********" at bounding box center [577, 276] width 1155 height 553
type input "**********"
click at [644, 343] on button "Confirmar" at bounding box center [653, 347] width 60 height 23
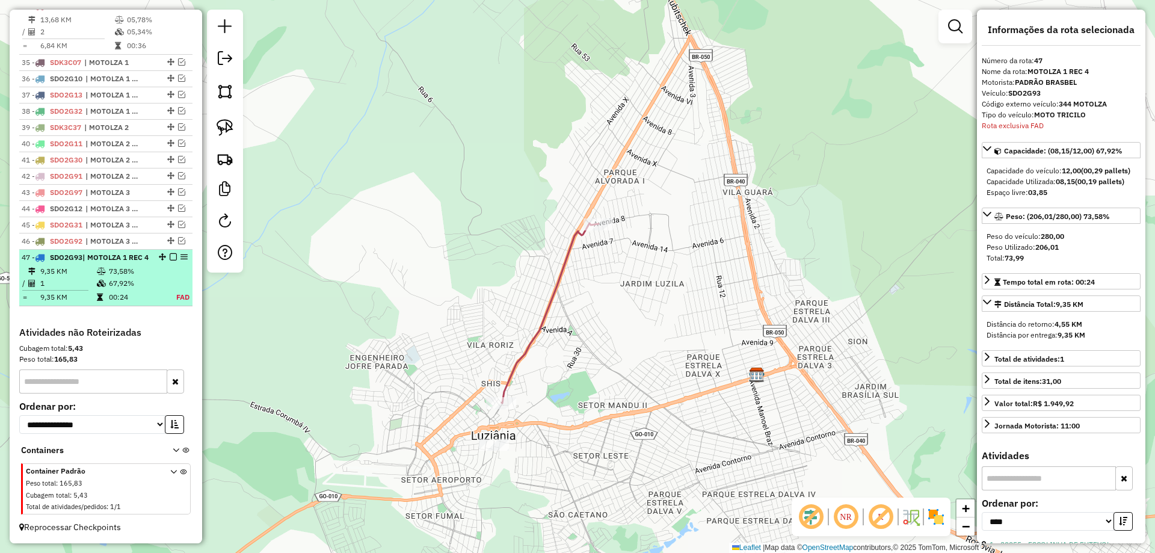
click at [170, 256] on em at bounding box center [173, 256] width 7 height 7
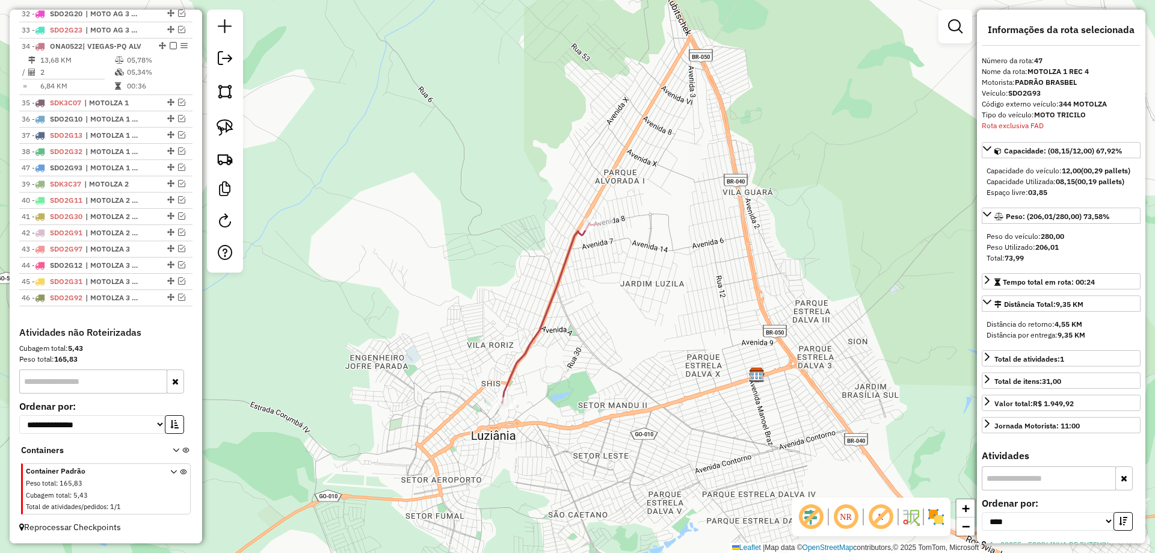
drag, startPoint x: 168, startPoint y: 298, endPoint x: 142, endPoint y: 166, distance: 134.8
drag, startPoint x: 218, startPoint y: 127, endPoint x: 322, endPoint y: 175, distance: 113.8
click at [219, 127] on img at bounding box center [224, 127] width 17 height 17
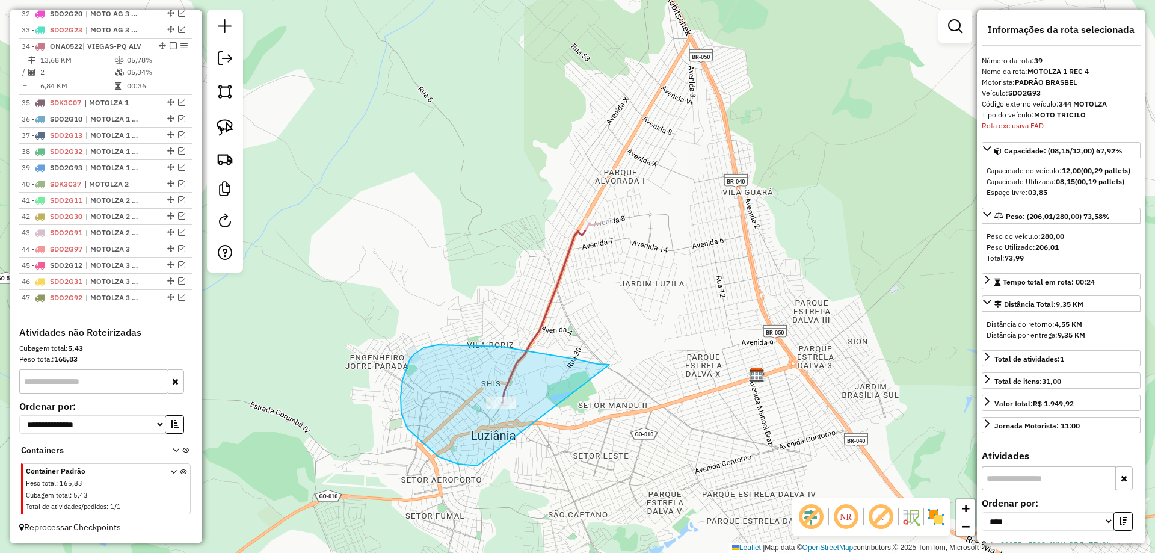
drag, startPoint x: 541, startPoint y: 353, endPoint x: 547, endPoint y: 436, distance: 83.2
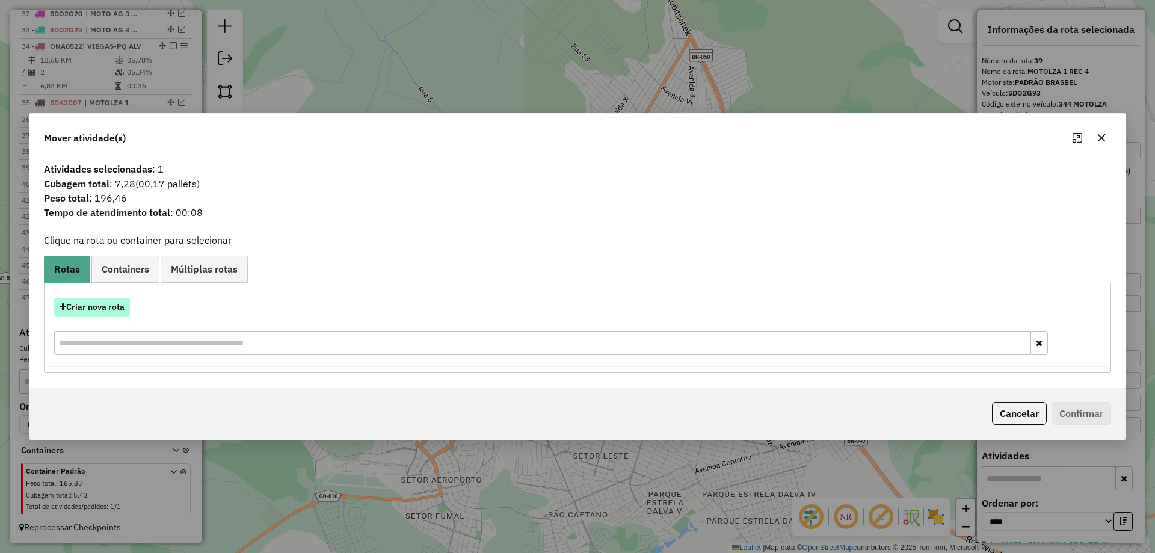
click at [112, 310] on button "Criar nova rota" at bounding box center [92, 307] width 76 height 19
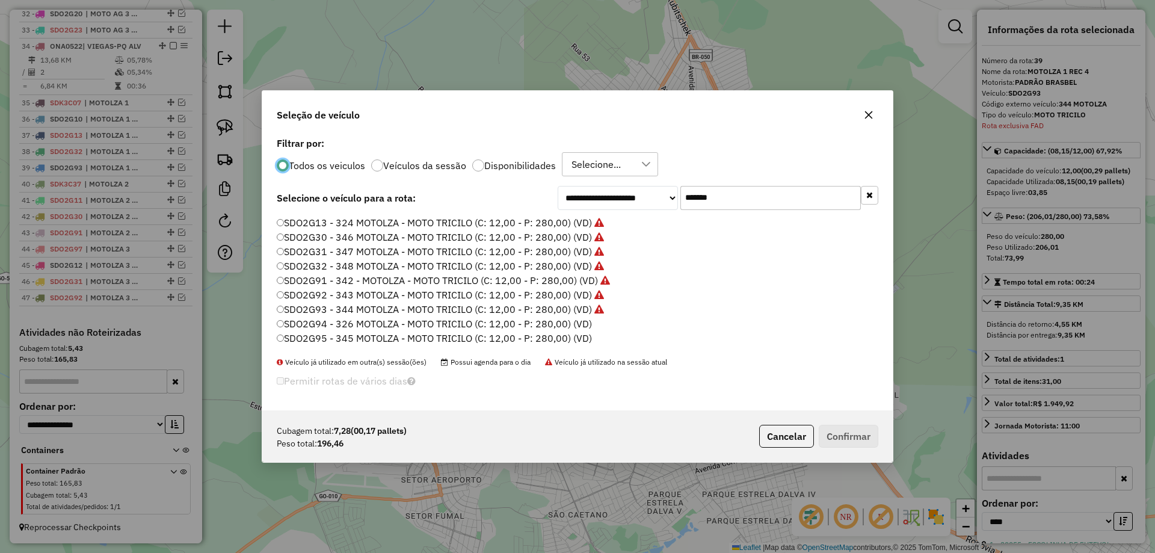
scroll to position [84, 0]
click at [583, 280] on label "SDO2G94 - 326 MOTOLZA - MOTO TRICILO (C: 12,00 - P: 280,00) (VD)" at bounding box center [434, 281] width 315 height 14
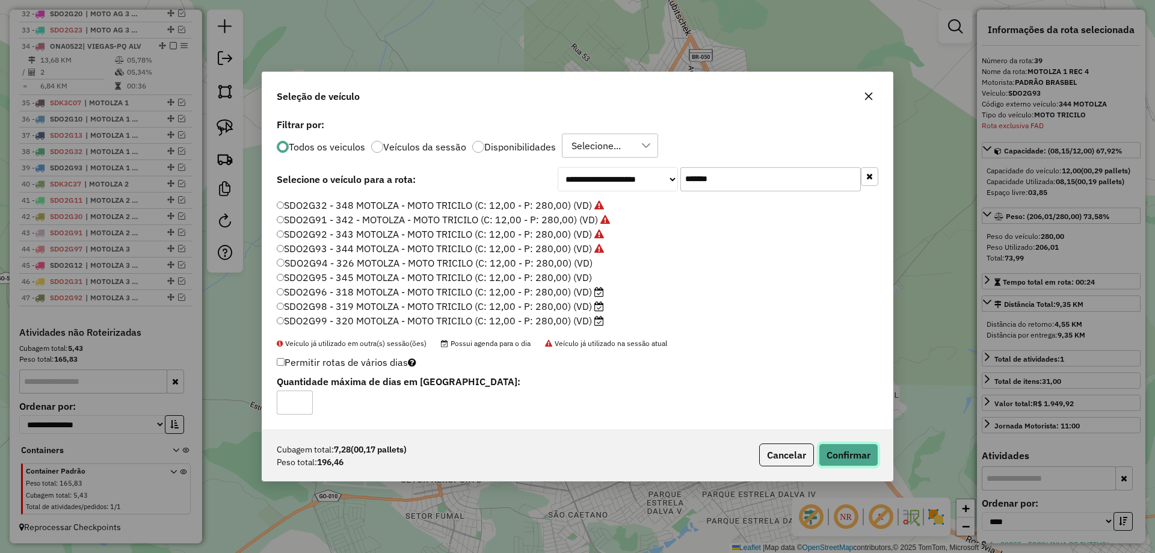
drag, startPoint x: 848, startPoint y: 448, endPoint x: 818, endPoint y: 446, distance: 30.1
click at [848, 447] on button "Confirmar" at bounding box center [848, 454] width 60 height 23
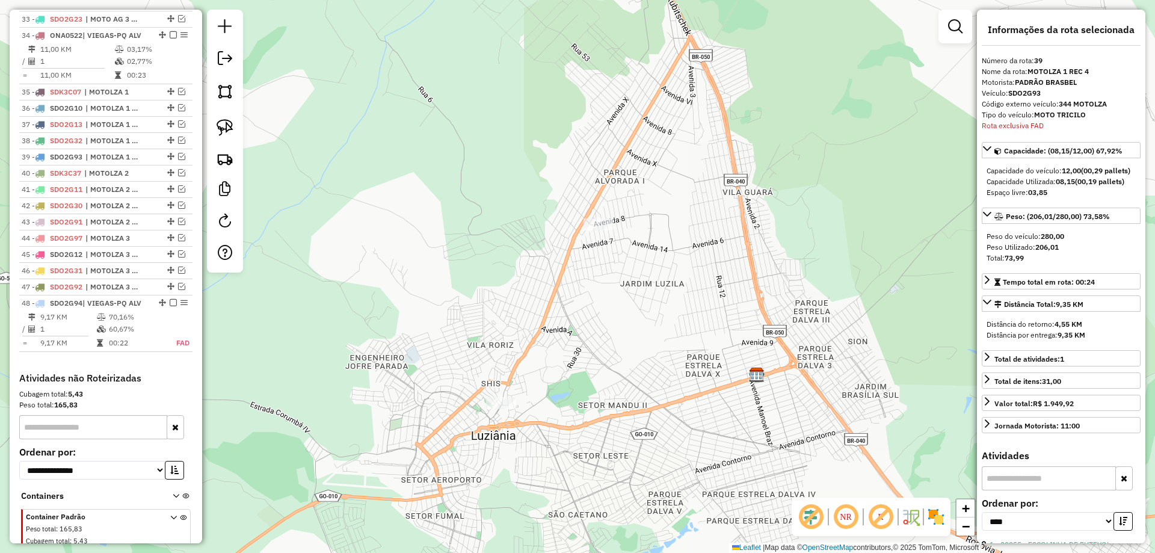
scroll to position [1044, 0]
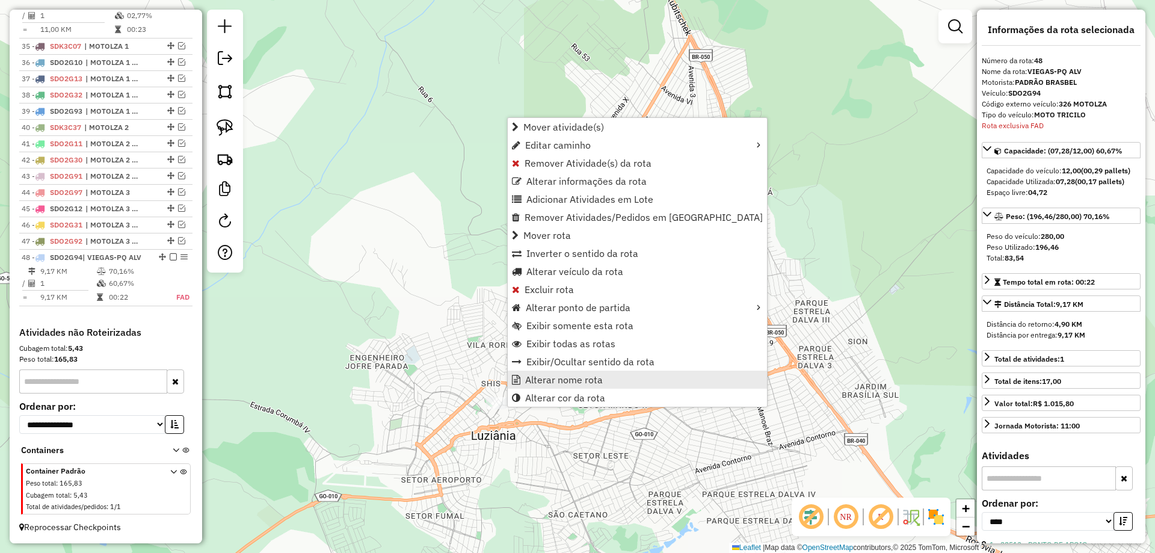
click at [548, 373] on link "Alterar nome rota" at bounding box center [637, 379] width 259 height 18
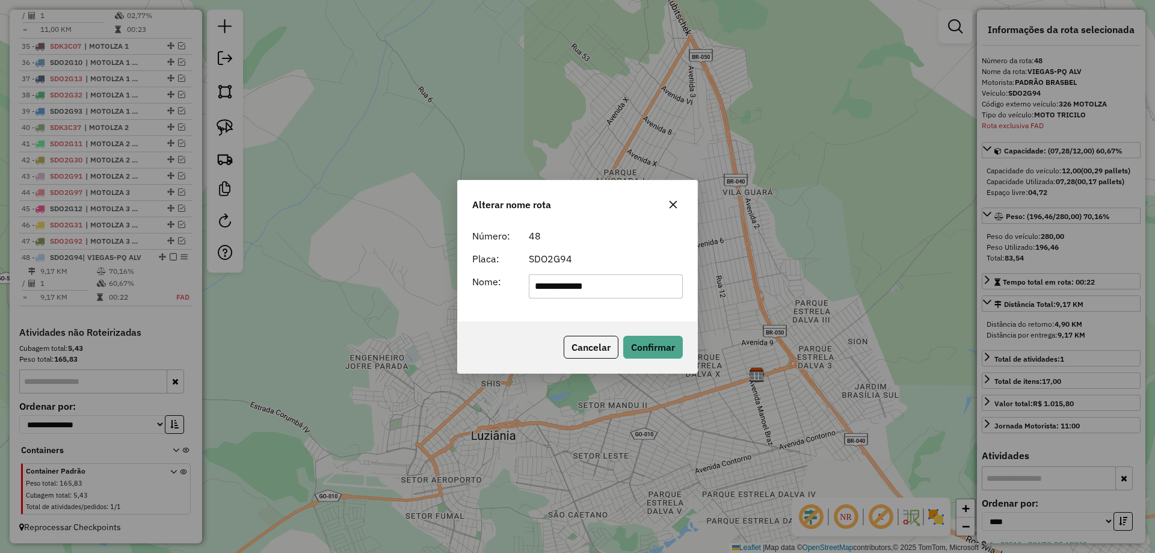
drag, startPoint x: 628, startPoint y: 293, endPoint x: 194, endPoint y: 292, distance: 433.6
click at [194, 292] on div "**********" at bounding box center [577, 276] width 1155 height 553
type input "**********"
drag, startPoint x: 658, startPoint y: 352, endPoint x: 543, endPoint y: 344, distance: 115.1
click at [644, 348] on button "Confirmar" at bounding box center [653, 347] width 60 height 23
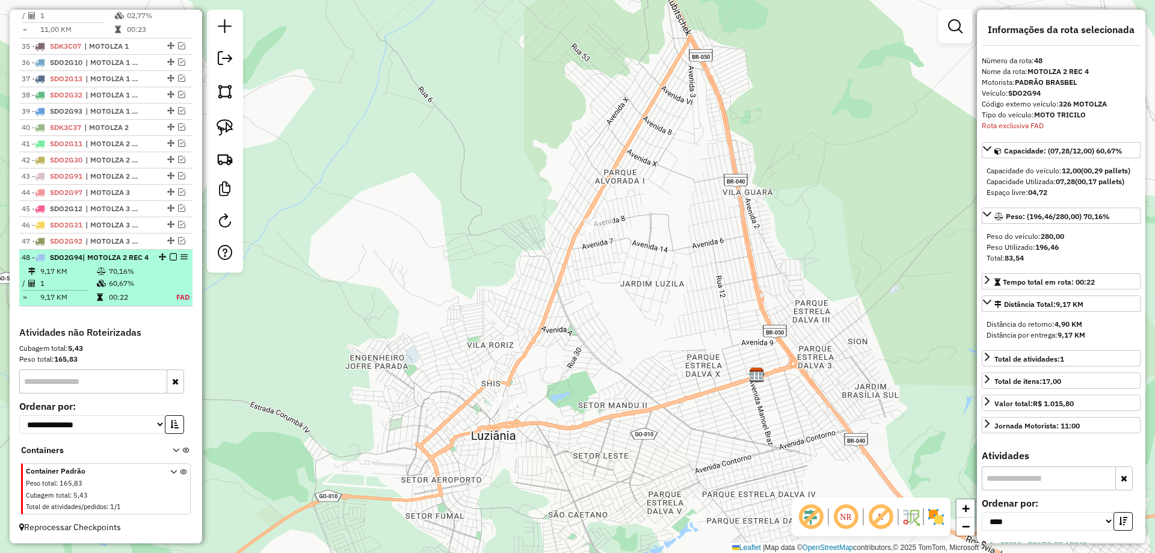
click at [170, 258] on em at bounding box center [173, 256] width 7 height 7
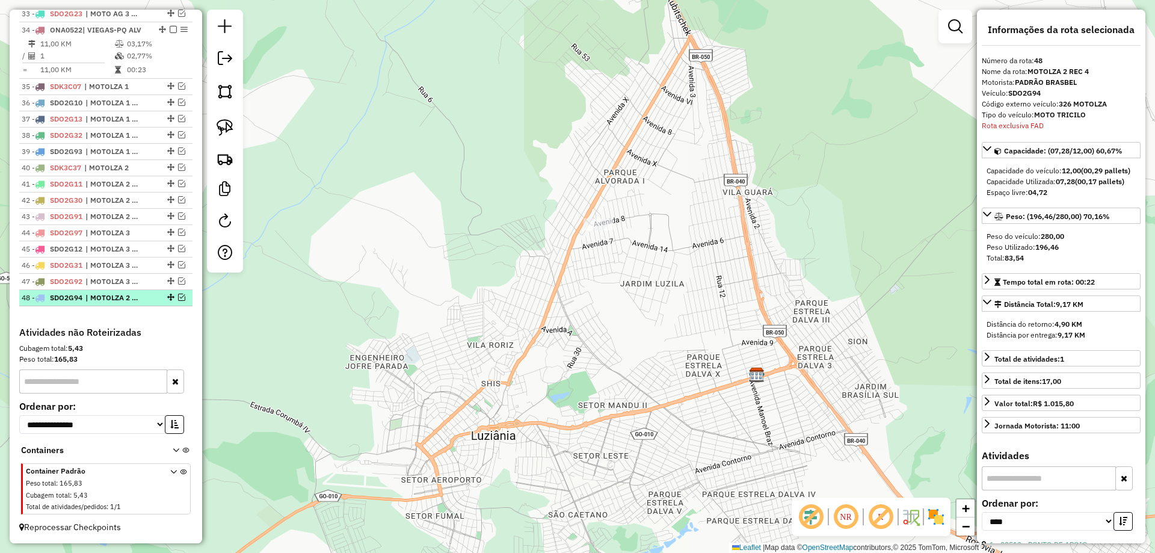
scroll to position [1004, 0]
drag, startPoint x: 167, startPoint y: 296, endPoint x: 155, endPoint y: 227, distance: 70.3
click at [232, 130] on img at bounding box center [224, 127] width 17 height 17
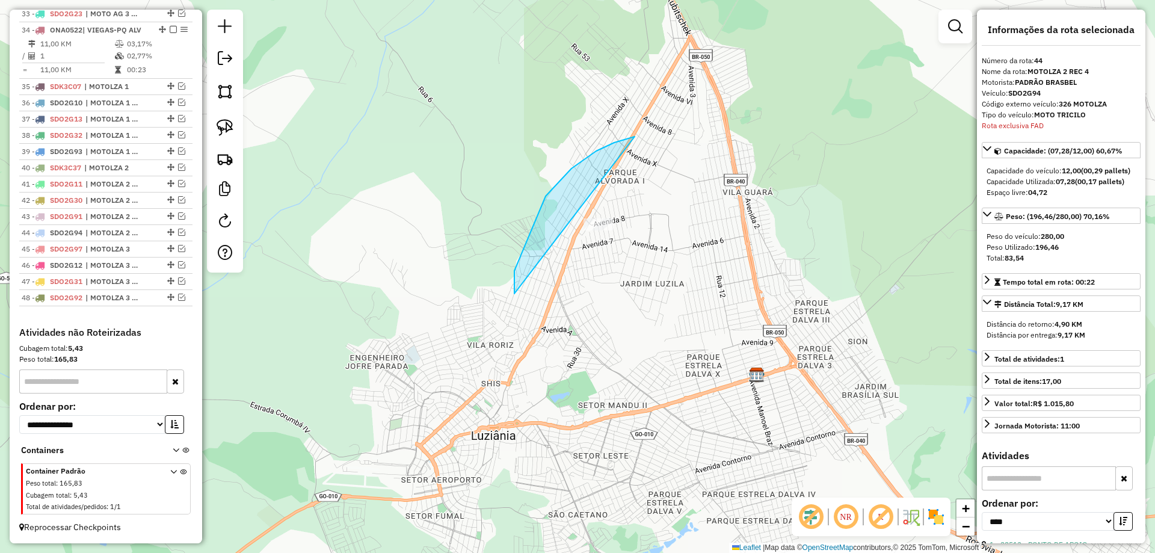
drag, startPoint x: 596, startPoint y: 151, endPoint x: 686, endPoint y: 235, distance: 122.9
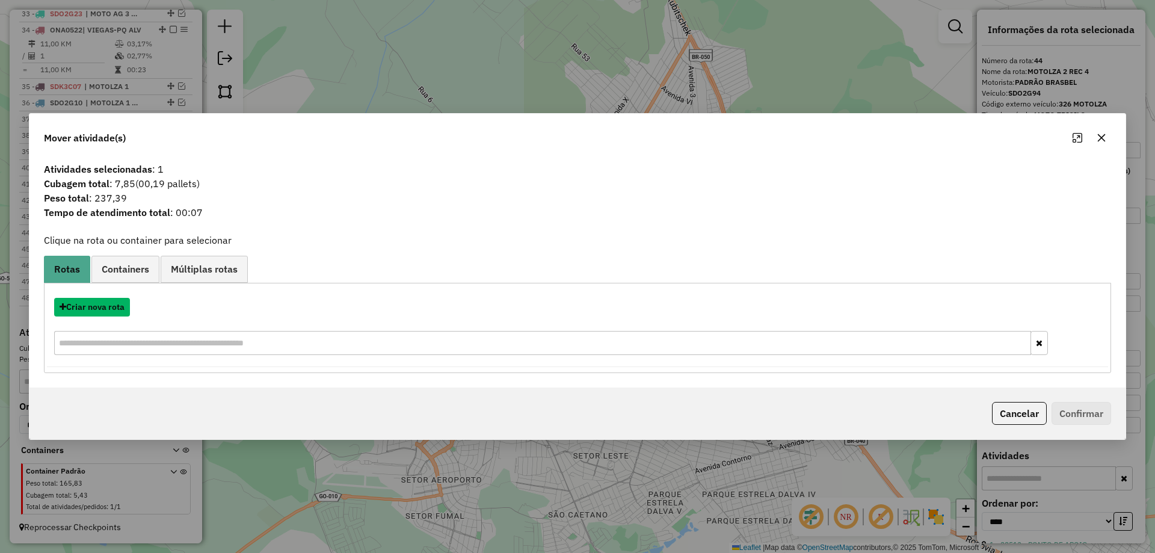
click at [82, 306] on button "Criar nova rota" at bounding box center [92, 307] width 76 height 19
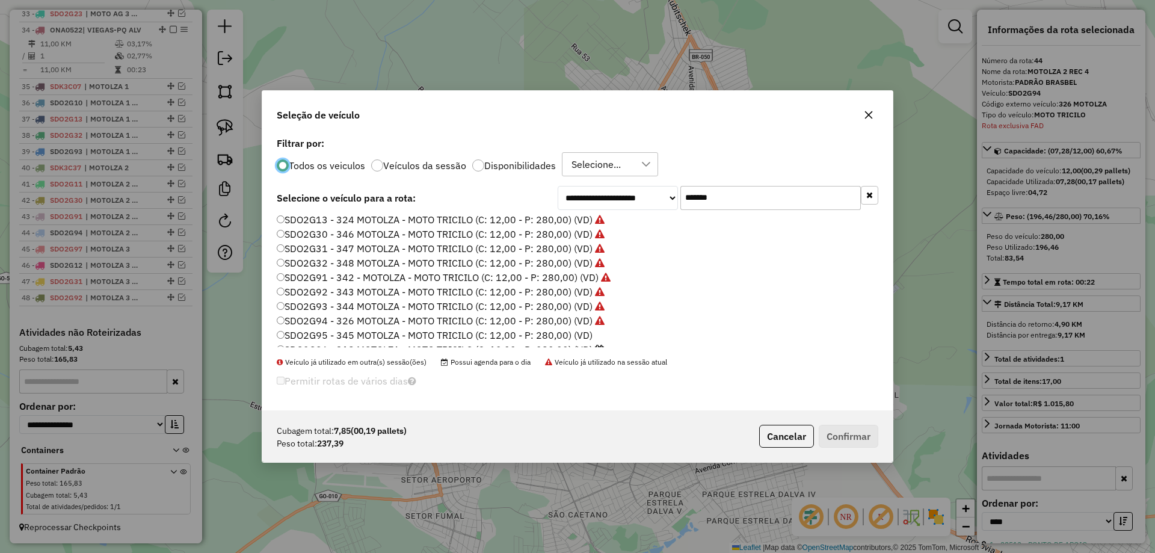
scroll to position [84, 0]
click at [575, 296] on label "SDO2G95 - 345 MOTOLZA - MOTO TRICILO (C: 12,00 - P: 280,00) (VD)" at bounding box center [435, 296] width 316 height 14
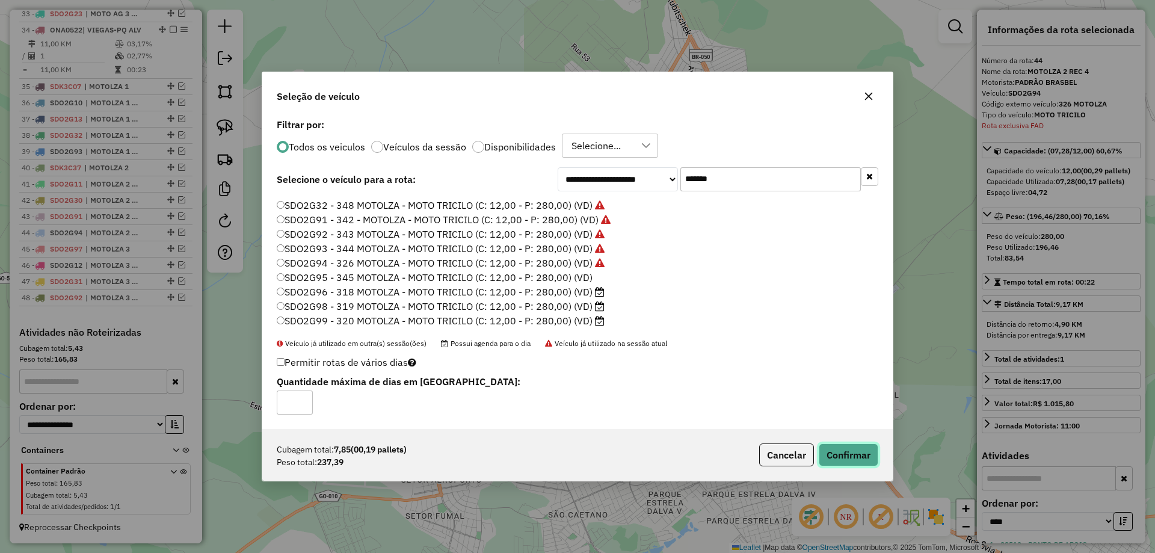
drag, startPoint x: 845, startPoint y: 450, endPoint x: 744, endPoint y: 441, distance: 100.8
click at [836, 450] on button "Confirmar" at bounding box center [848, 454] width 60 height 23
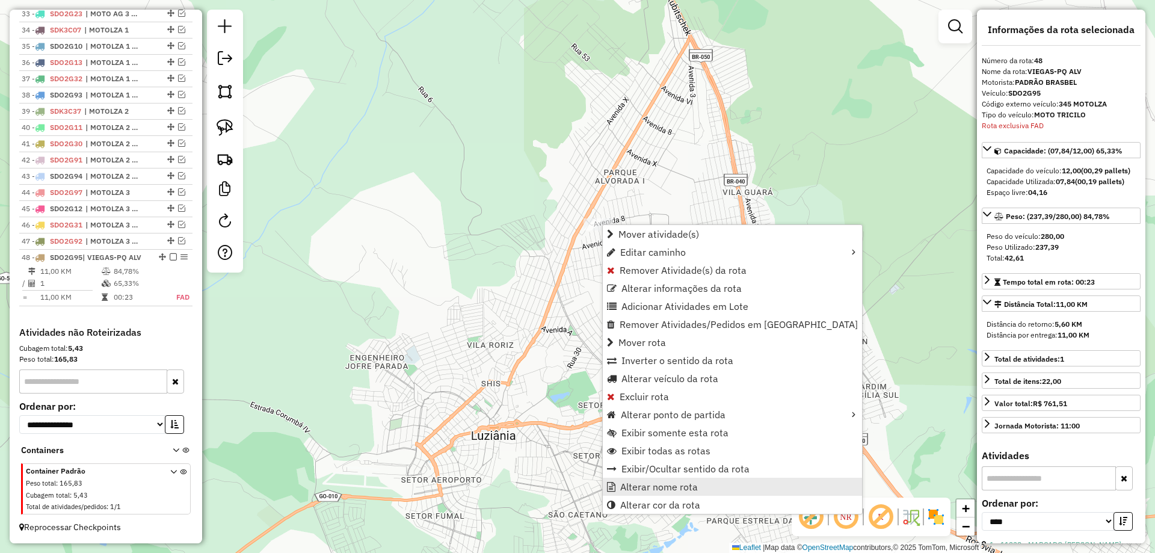
click at [669, 487] on span "Alterar nome rota" at bounding box center [659, 487] width 78 height 10
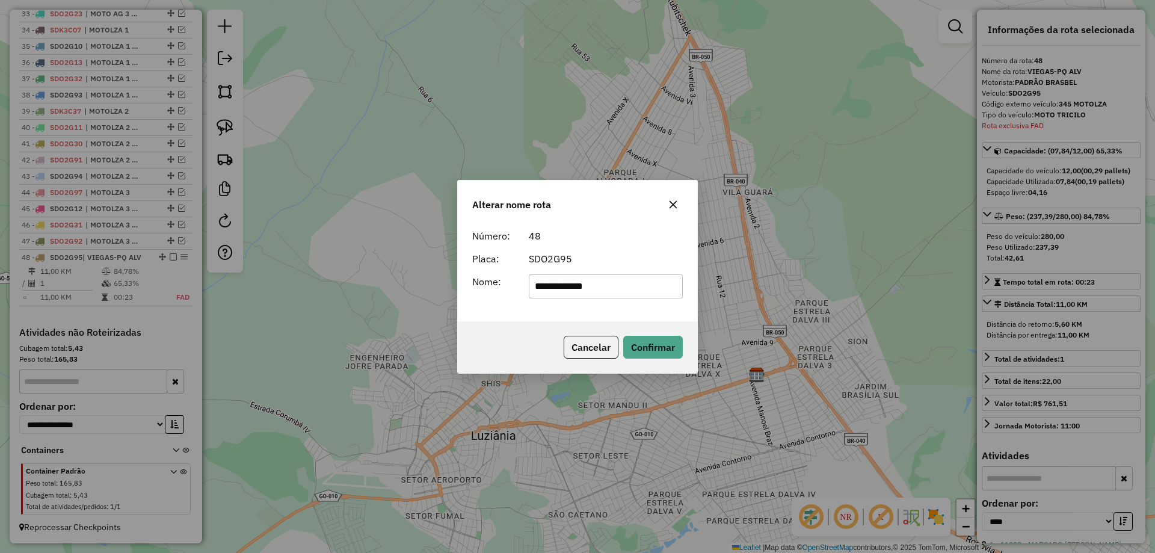
drag, startPoint x: 416, startPoint y: 290, endPoint x: 179, endPoint y: 290, distance: 236.9
click at [182, 290] on div "**********" at bounding box center [577, 276] width 1155 height 553
type input "**********"
drag, startPoint x: 655, startPoint y: 346, endPoint x: 459, endPoint y: 324, distance: 197.3
click at [617, 339] on p-footer "Cancelar Confirmar" at bounding box center [621, 347] width 124 height 23
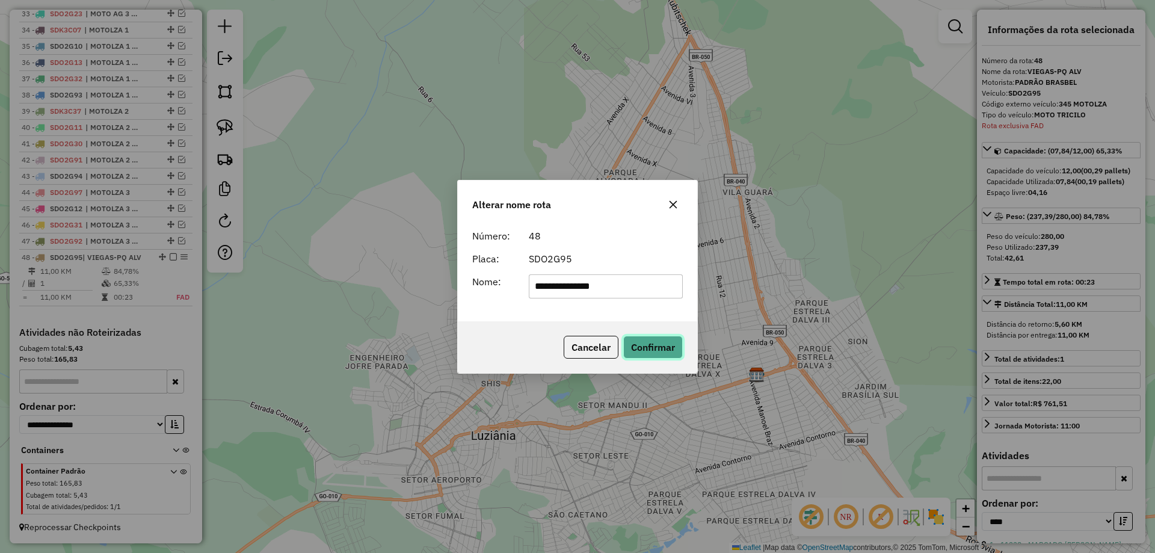
drag, startPoint x: 665, startPoint y: 351, endPoint x: 553, endPoint y: 335, distance: 113.5
click at [652, 347] on button "Confirmar" at bounding box center [653, 347] width 60 height 23
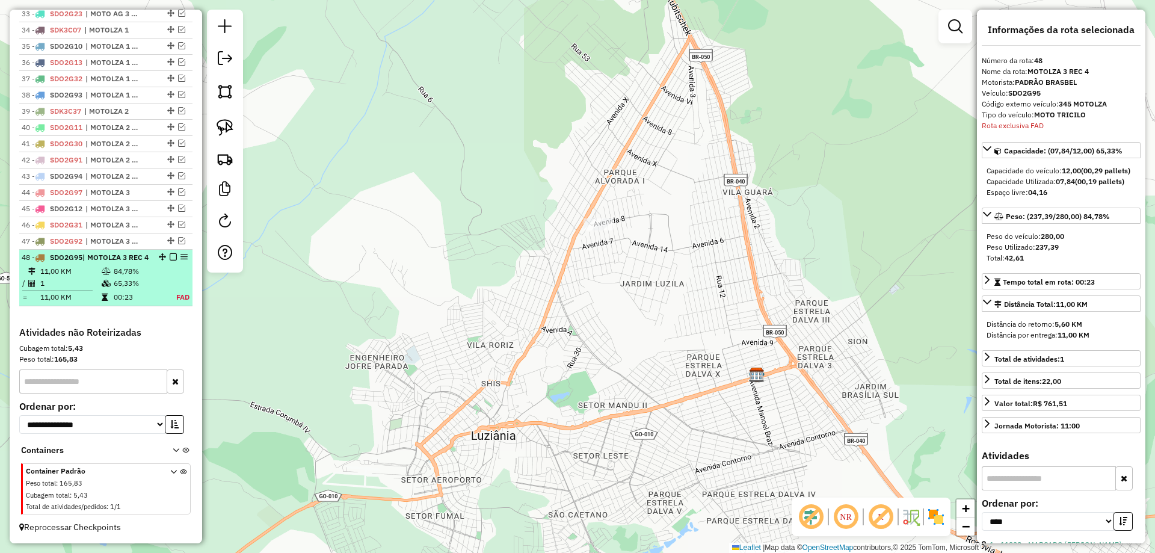
click at [170, 258] on em at bounding box center [173, 256] width 7 height 7
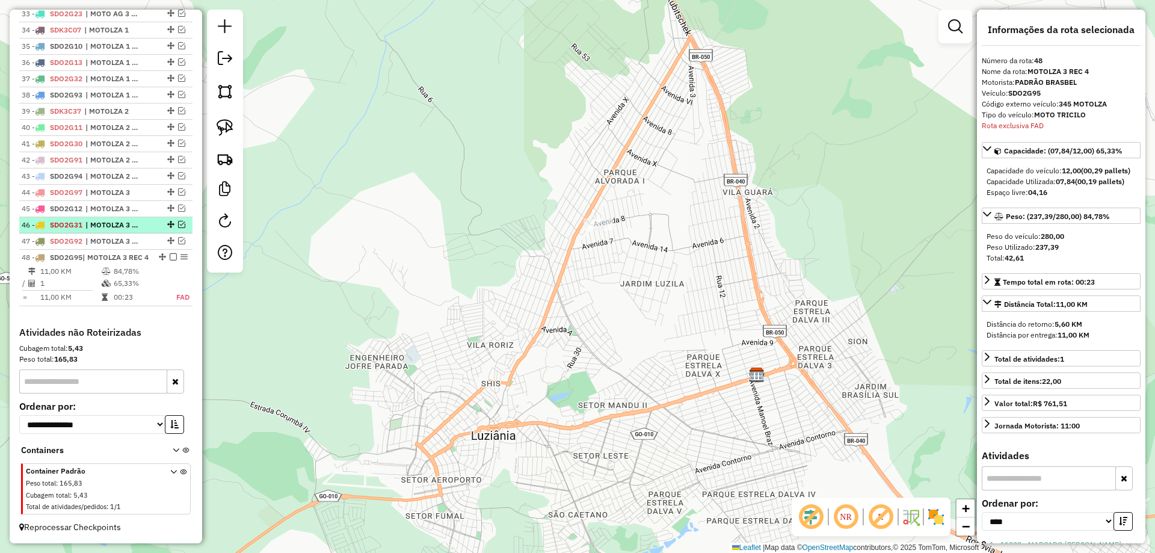
scroll to position [963, 0]
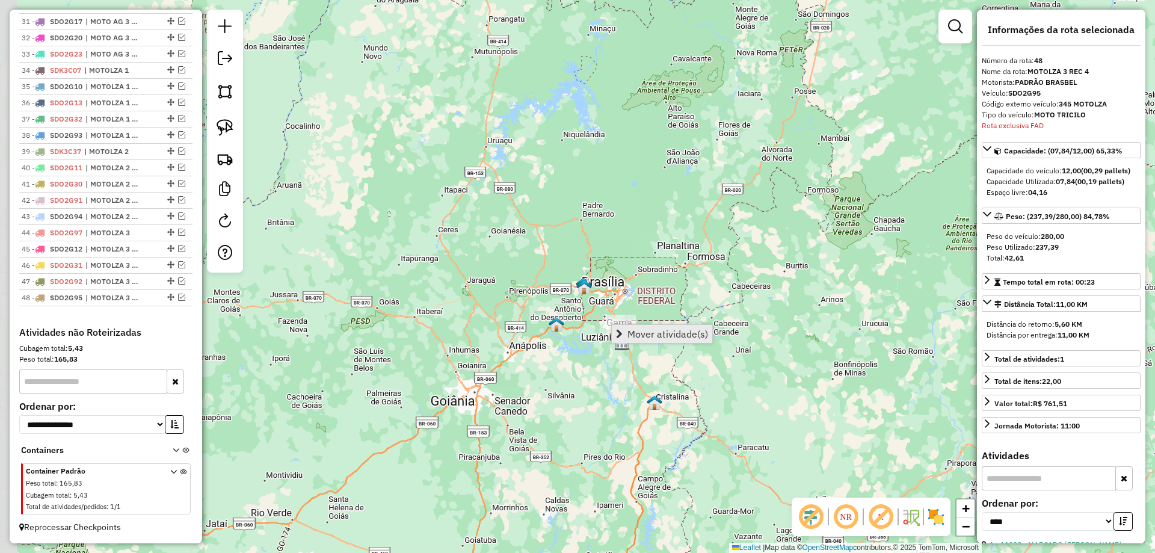
click at [670, 337] on span "Mover atividade(s)" at bounding box center [667, 334] width 81 height 10
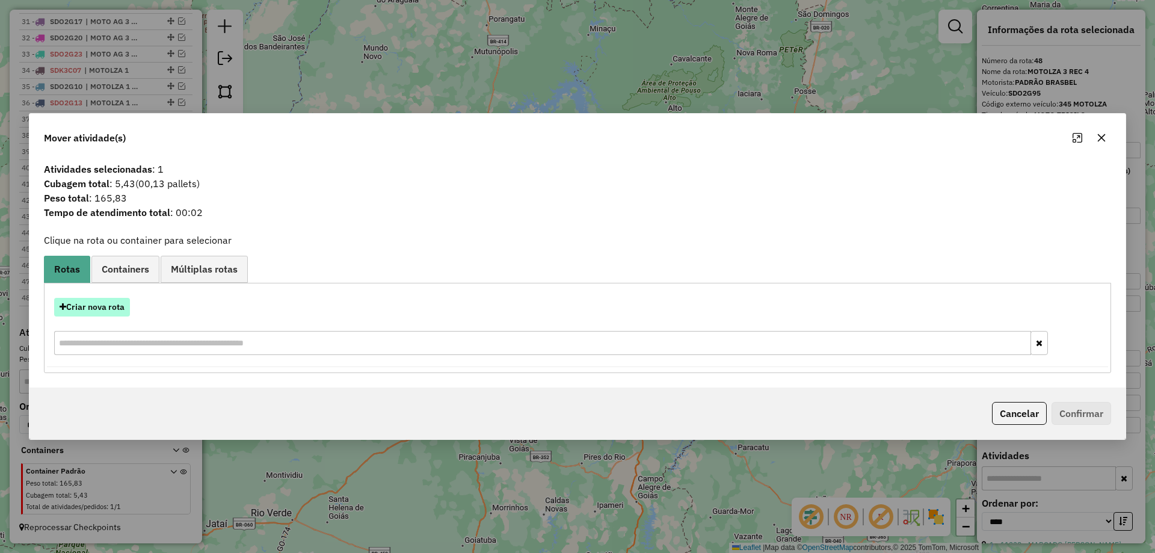
click at [100, 311] on button "Criar nova rota" at bounding box center [92, 307] width 76 height 19
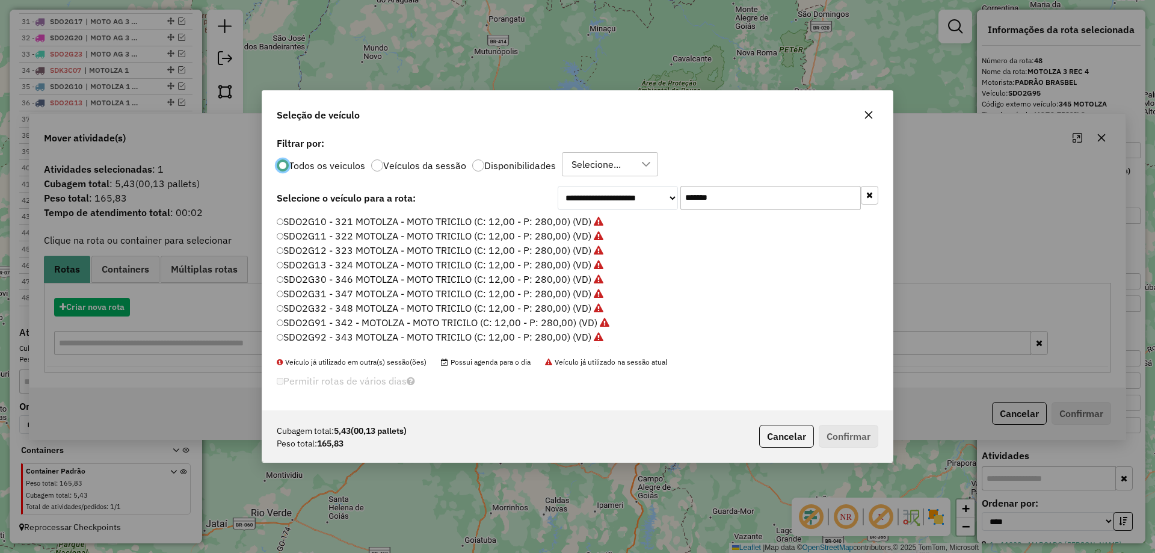
scroll to position [7, 4]
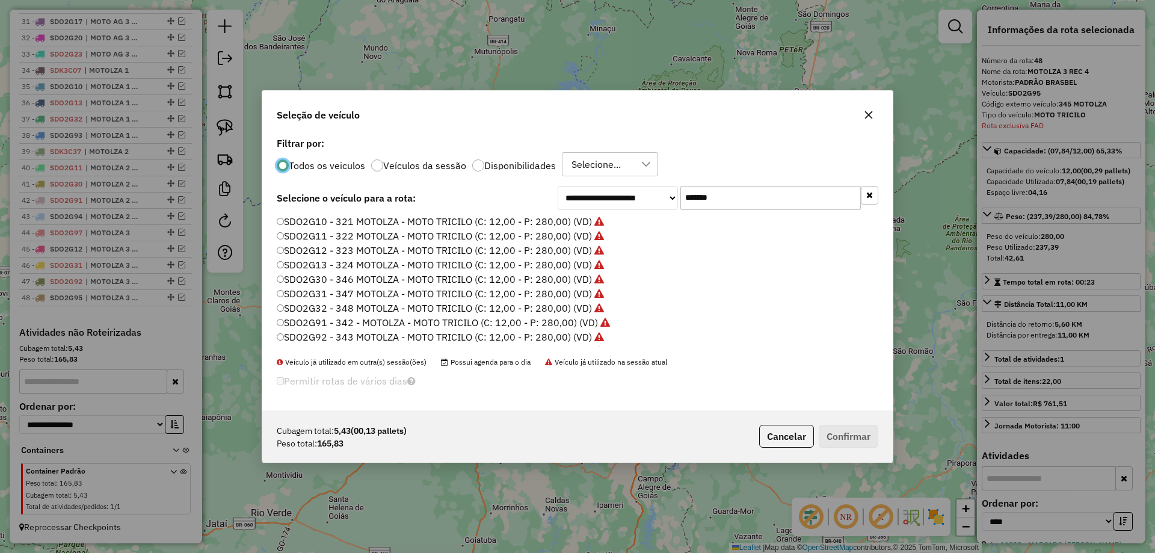
drag, startPoint x: 793, startPoint y: 436, endPoint x: 655, endPoint y: 416, distance: 138.5
click at [783, 434] on button "Cancelar" at bounding box center [786, 436] width 55 height 23
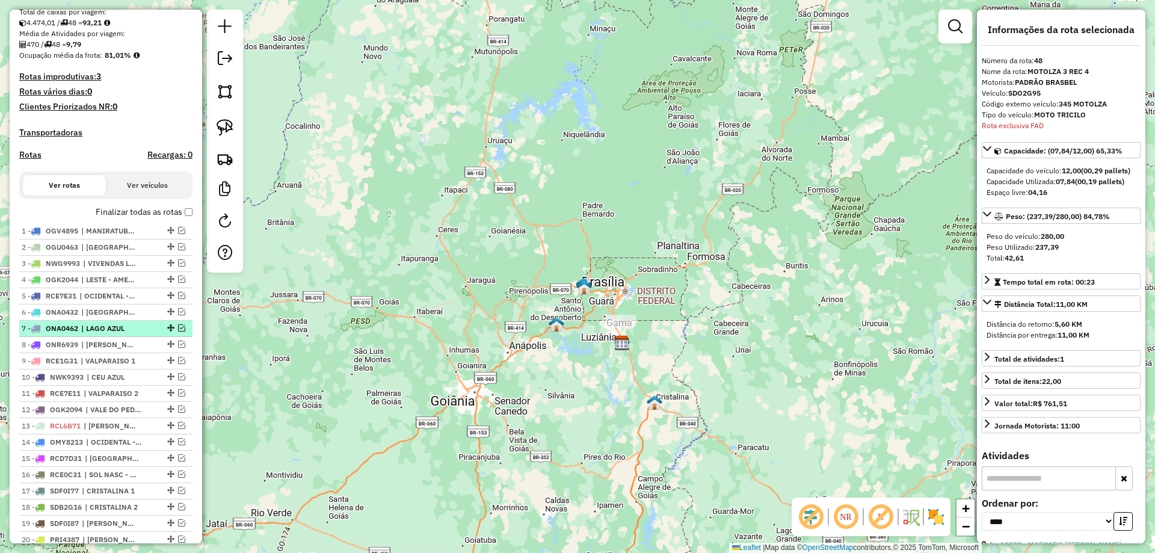
scroll to position [61, 0]
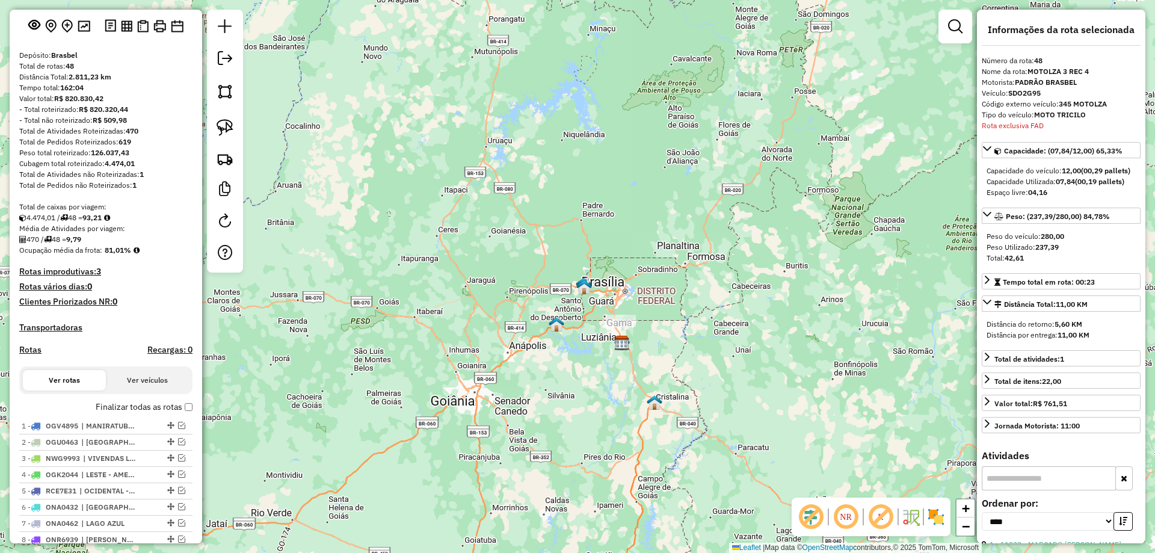
click at [32, 355] on h4 "Rotas" at bounding box center [30, 350] width 22 height 10
select select "*"
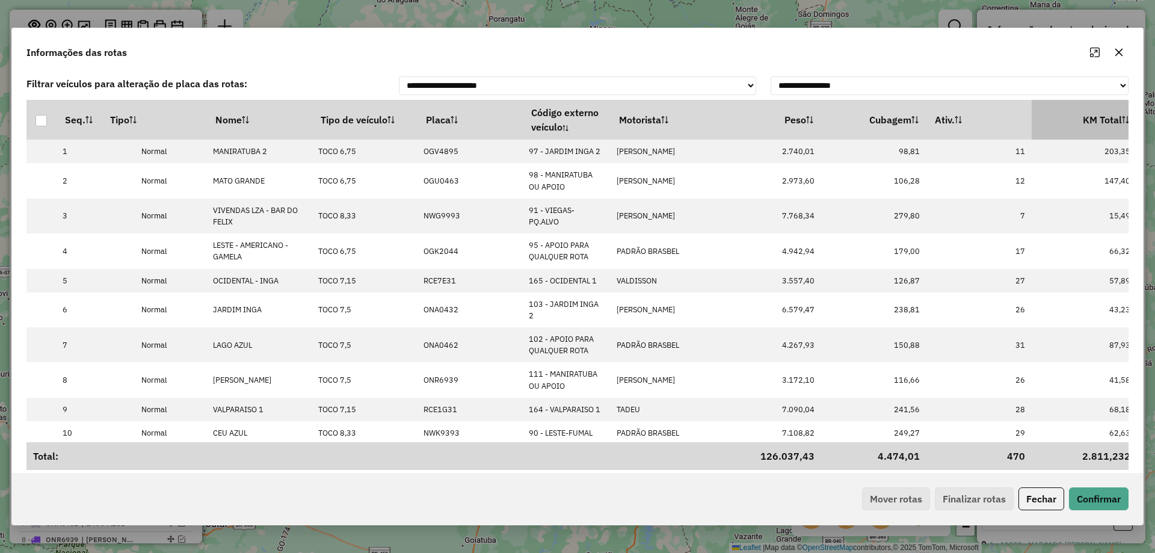
click at [1101, 135] on th "KM Total" at bounding box center [1083, 120] width 105 height 40
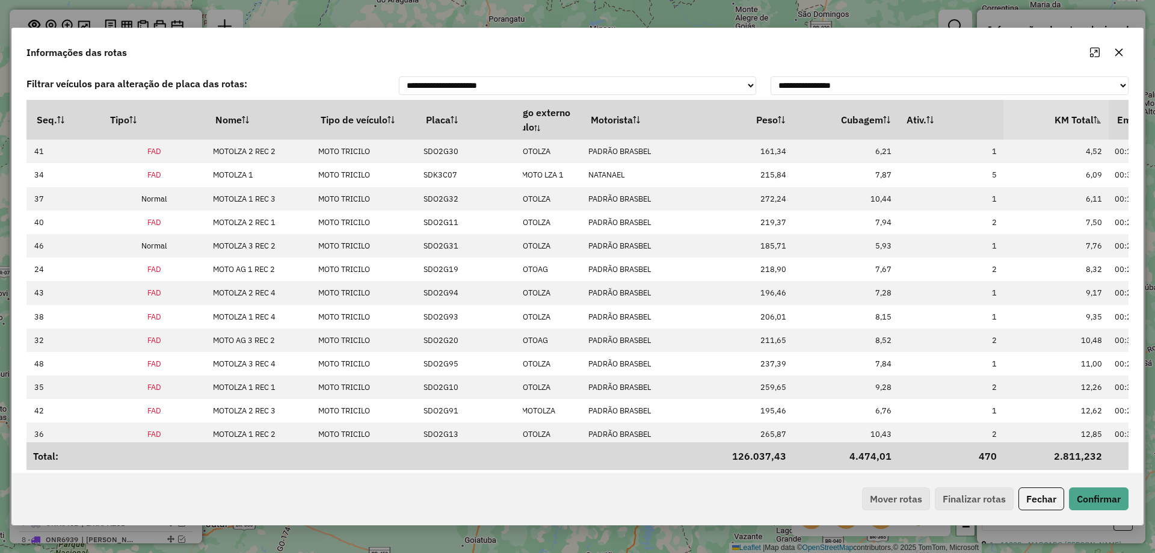
scroll to position [0, 48]
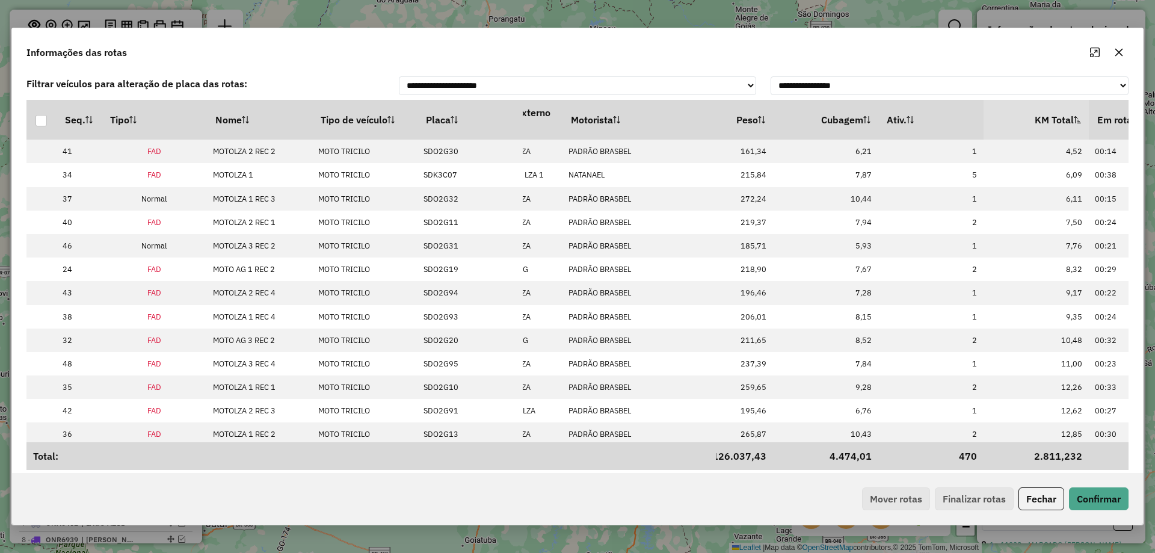
click at [1101, 135] on th "Em rota" at bounding box center [1140, 120] width 105 height 40
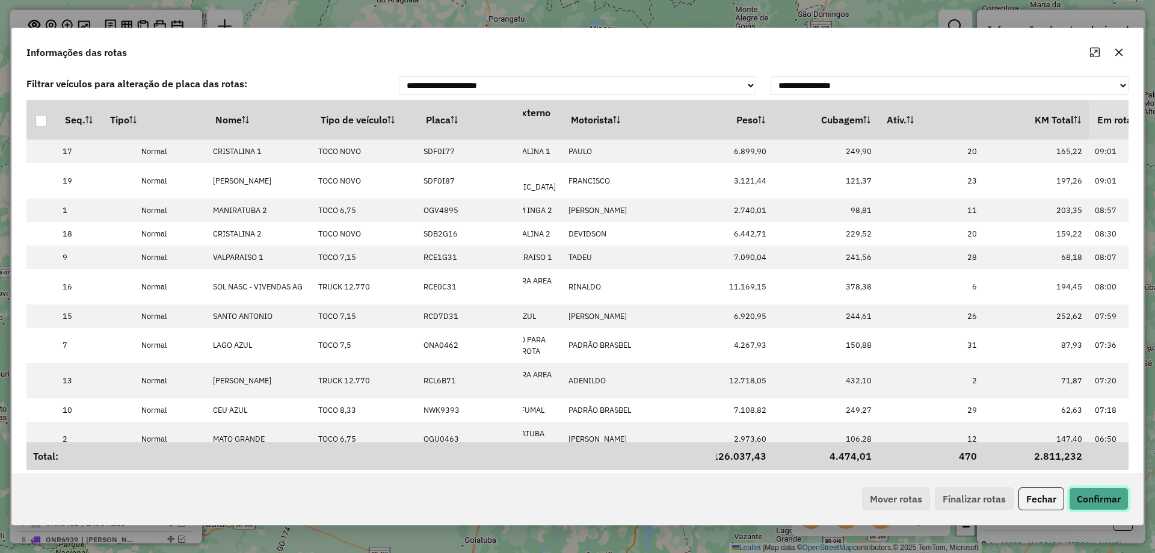
click at [1105, 505] on button "Confirmar" at bounding box center [1099, 498] width 60 height 23
click at [1044, 496] on button "Fechar" at bounding box center [1041, 498] width 46 height 23
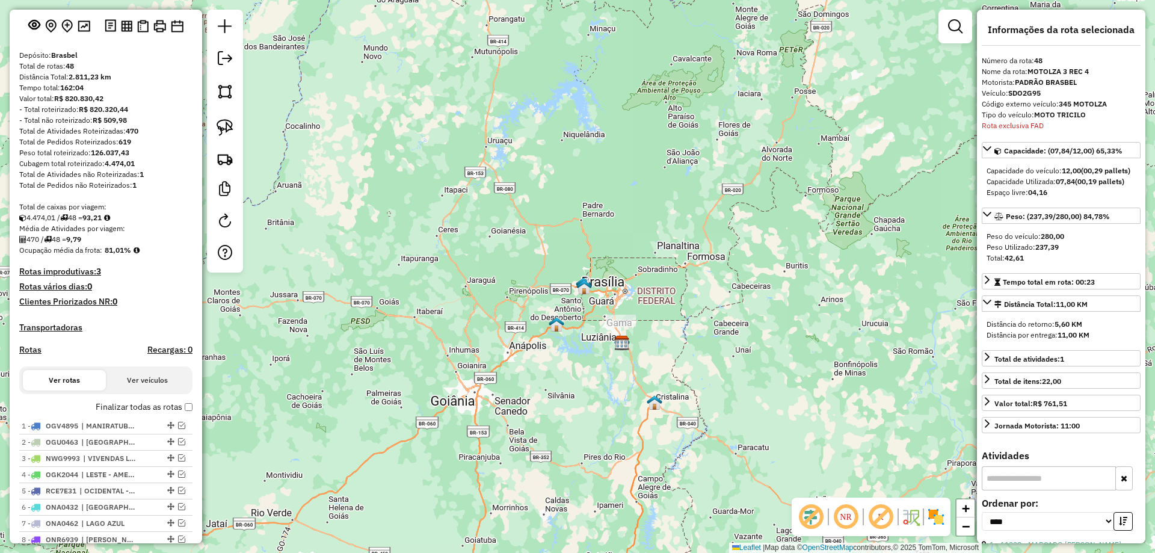
scroll to position [0, 0]
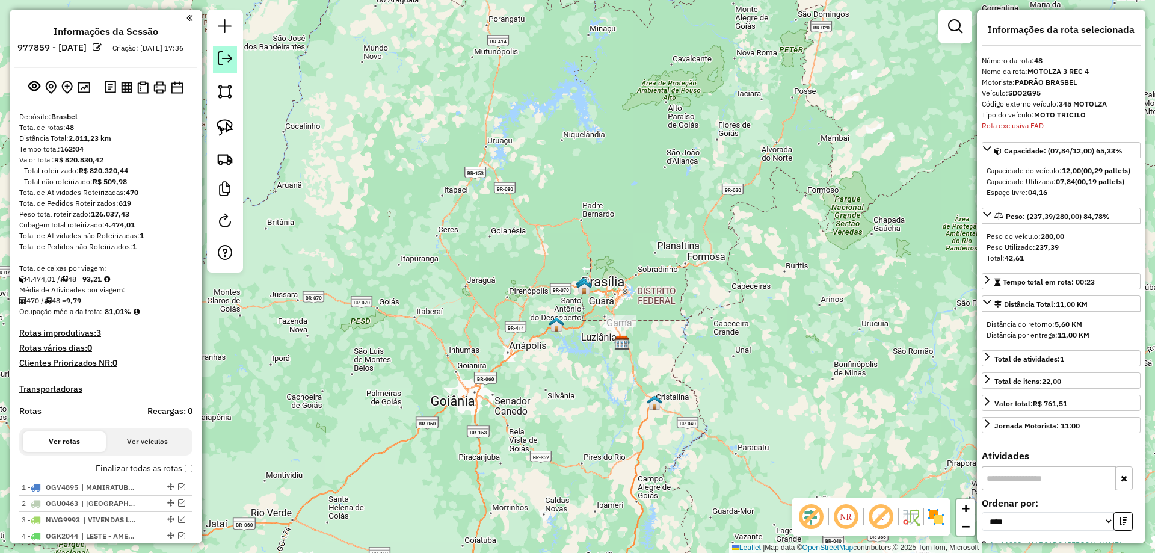
click at [228, 68] on link at bounding box center [225, 59] width 24 height 27
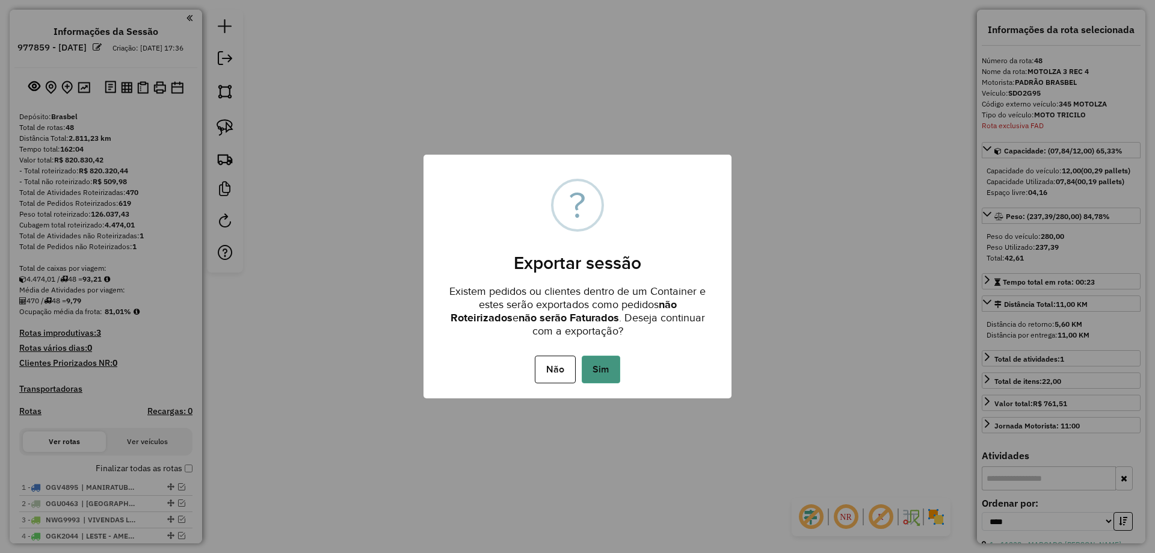
click at [589, 357] on button "Sim" at bounding box center [600, 369] width 38 height 28
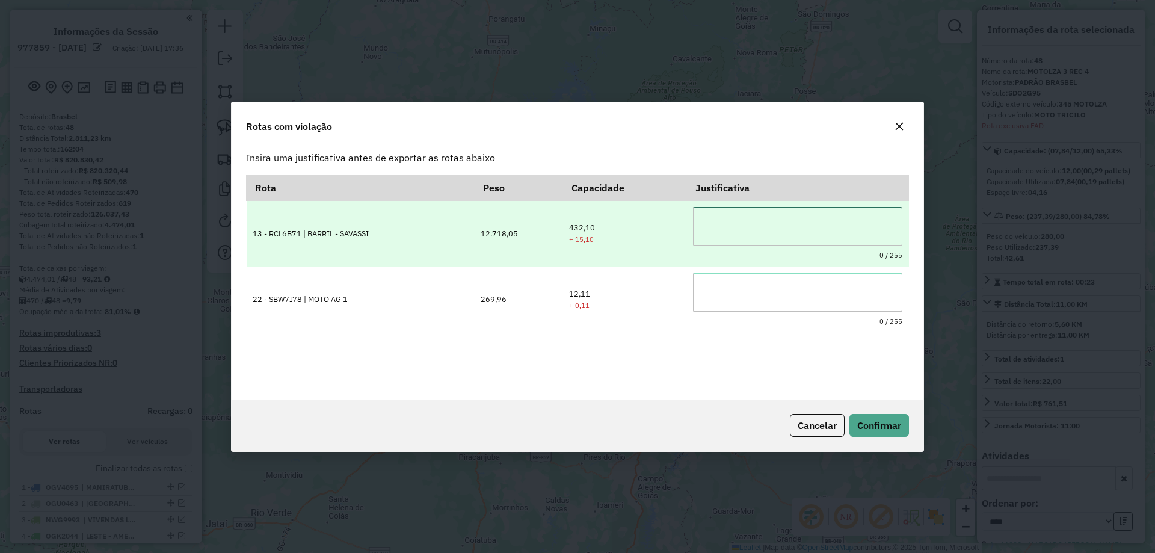
click at [723, 218] on textarea at bounding box center [797, 226] width 209 height 38
drag, startPoint x: 800, startPoint y: 224, endPoint x: 547, endPoint y: 219, distance: 253.8
click at [547, 219] on tr "**********" at bounding box center [578, 233] width 662 height 66
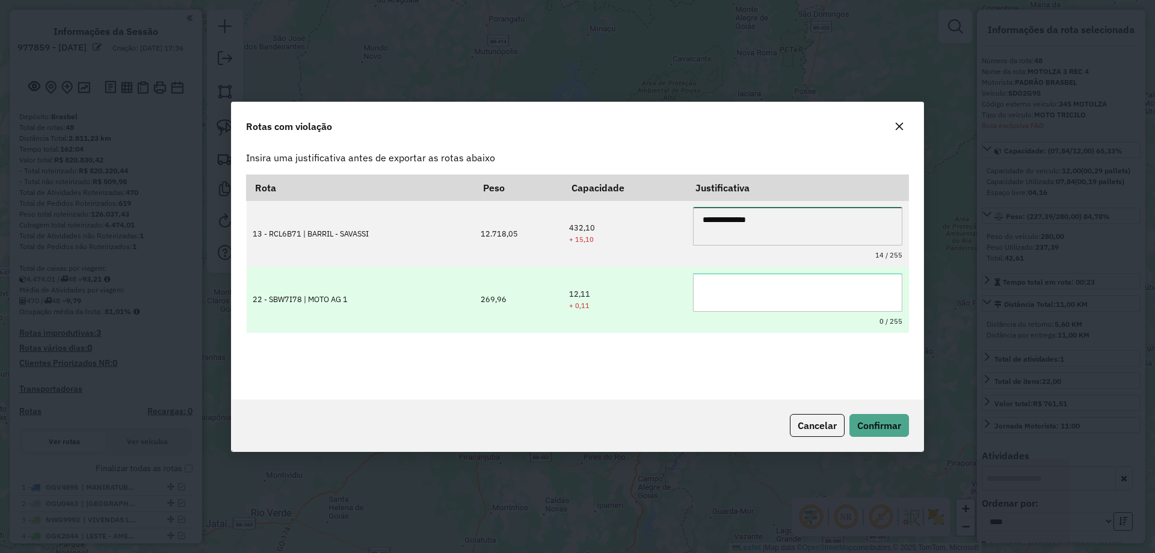
type textarea "**********"
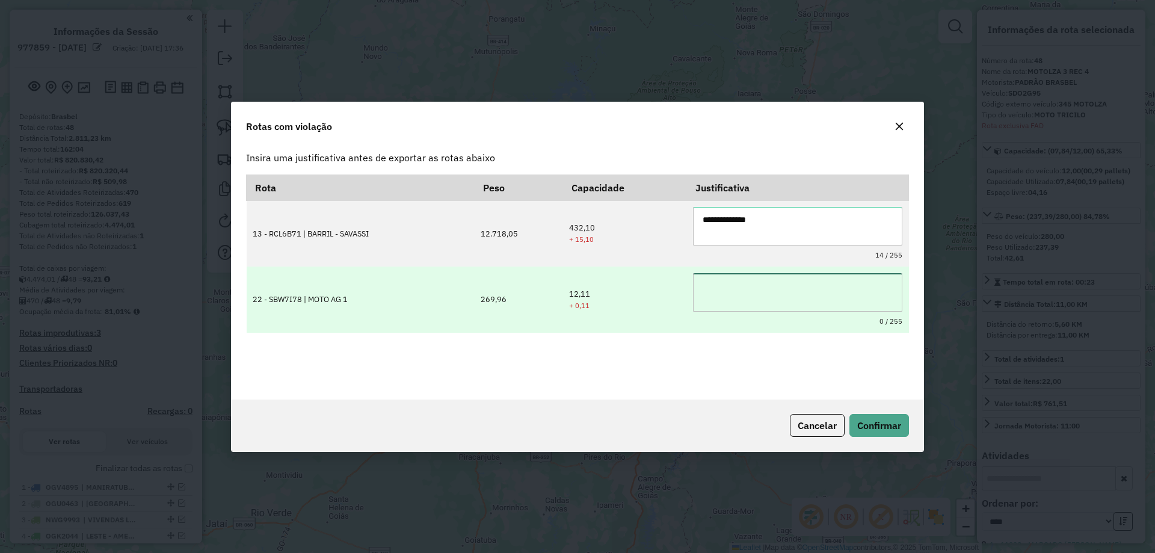
drag, startPoint x: 727, startPoint y: 299, endPoint x: 736, endPoint y: 305, distance: 10.5
click at [726, 299] on textarea at bounding box center [797, 292] width 209 height 38
paste textarea "**********"
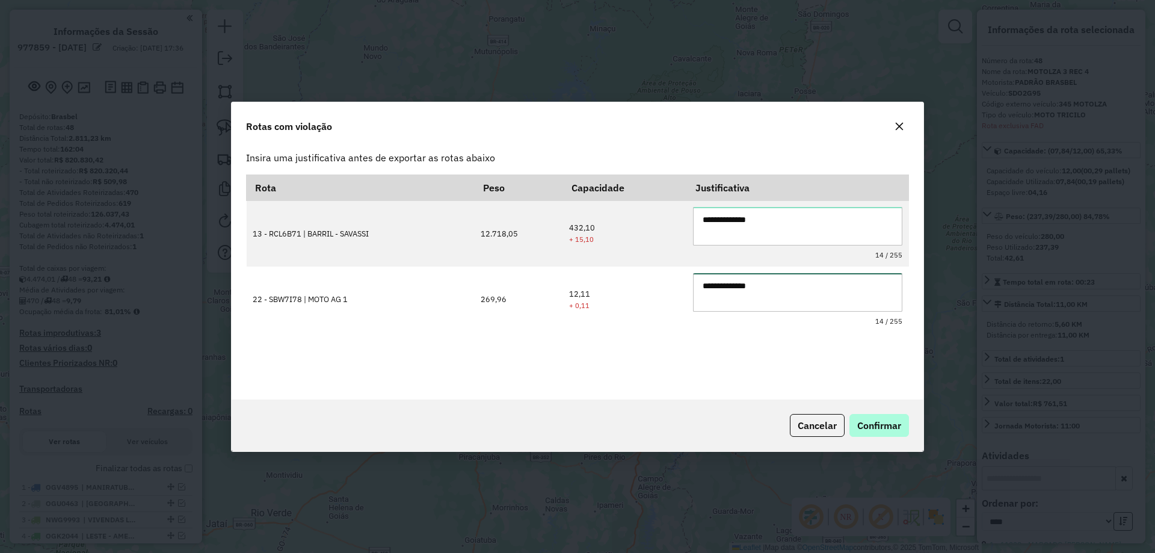
type textarea "**********"
click at [879, 422] on span "Confirmar" at bounding box center [879, 425] width 44 height 12
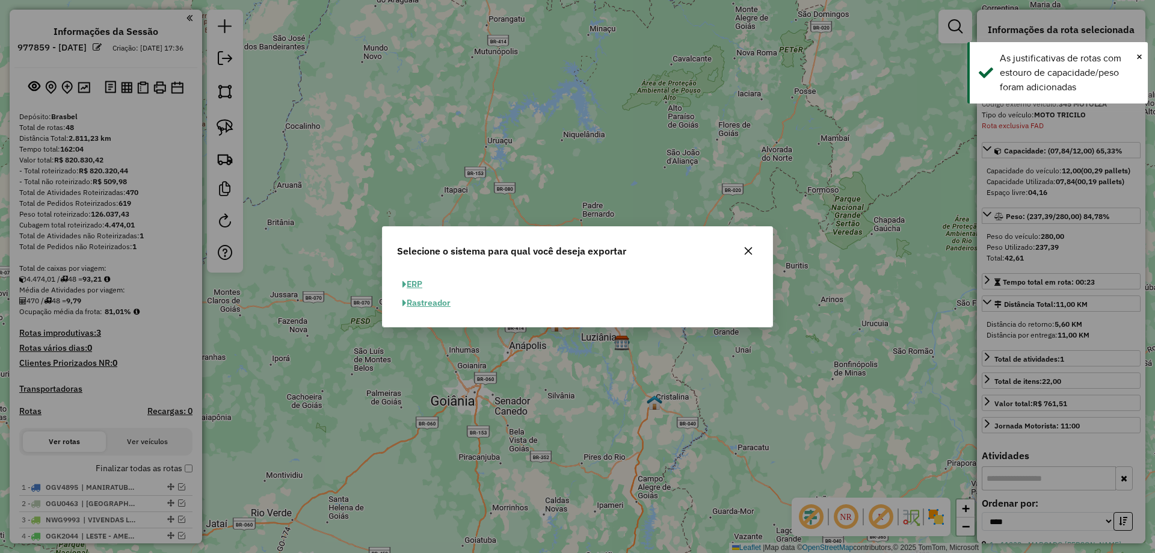
click at [415, 284] on button "ERP" at bounding box center [412, 284] width 31 height 19
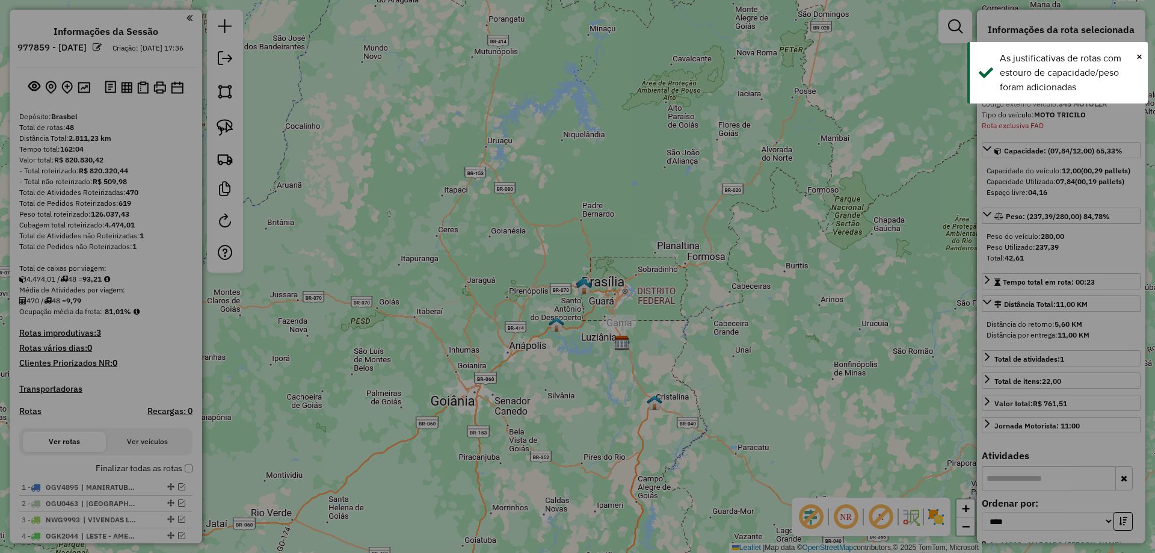
select select "**"
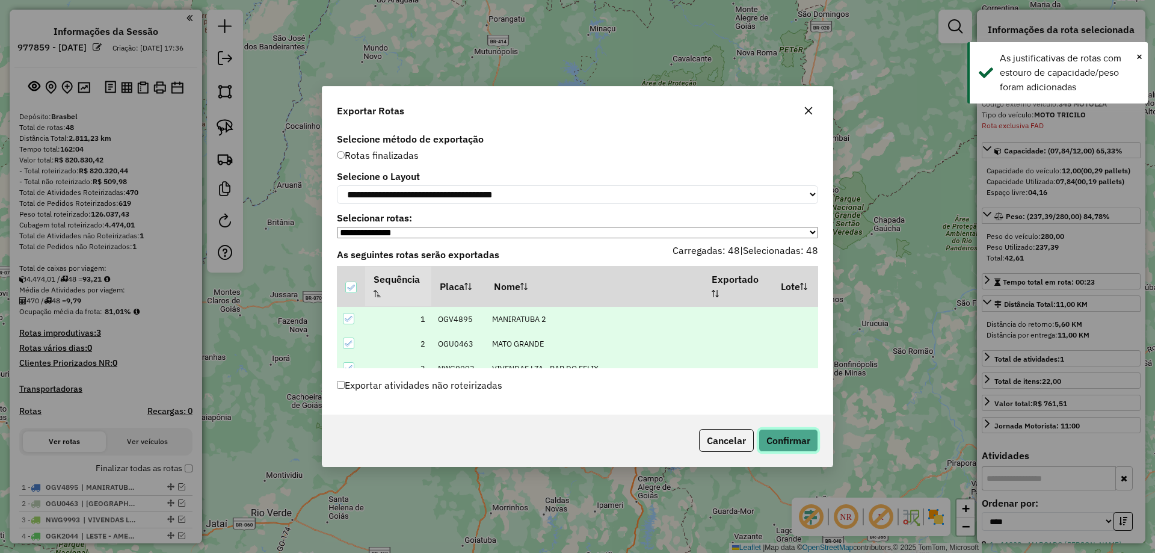
click at [787, 438] on button "Confirmar" at bounding box center [788, 440] width 60 height 23
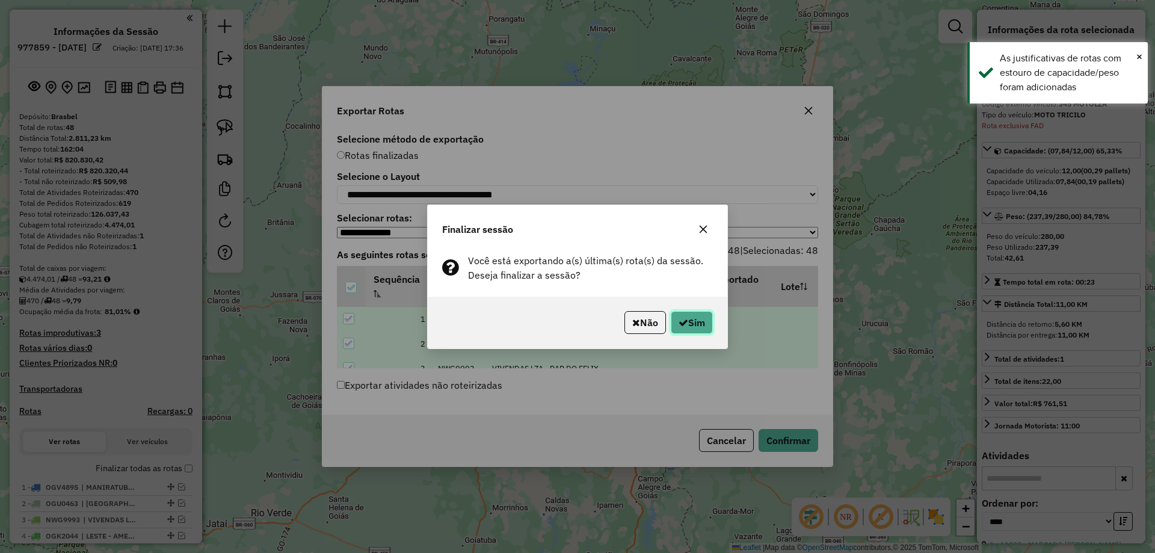
click at [696, 312] on button "Sim" at bounding box center [691, 322] width 42 height 23
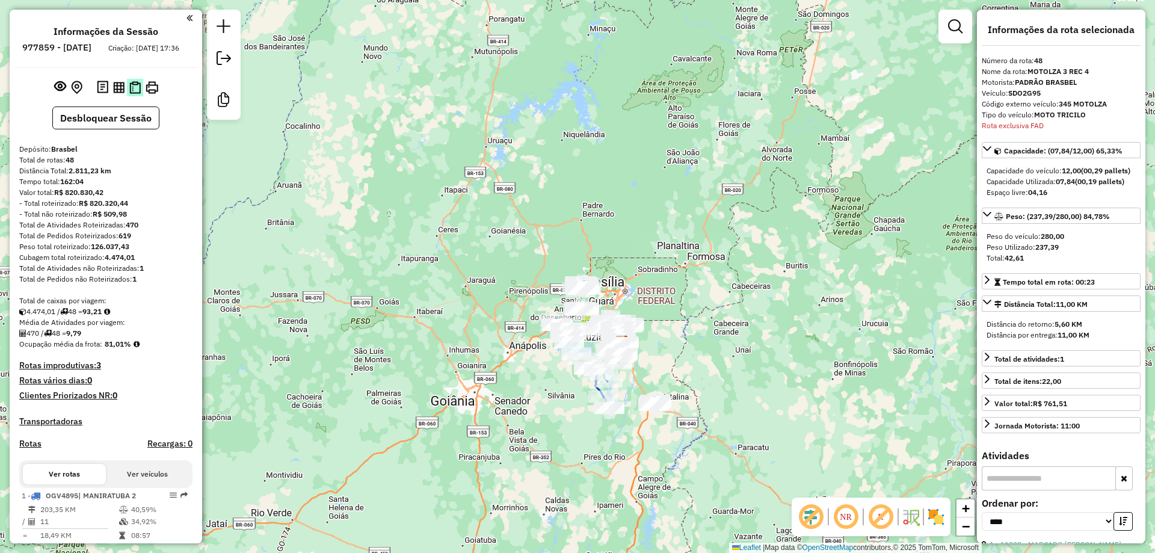
click at [124, 97] on div at bounding box center [127, 87] width 66 height 19
click at [115, 93] on img at bounding box center [118, 87] width 11 height 11
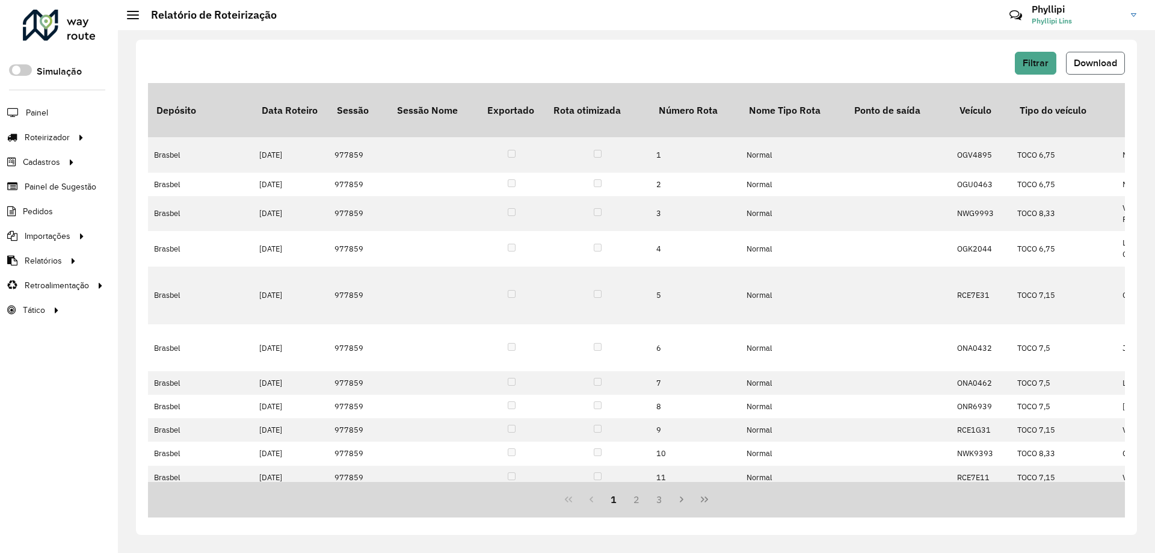
click at [1095, 64] on span "Download" at bounding box center [1094, 63] width 43 height 10
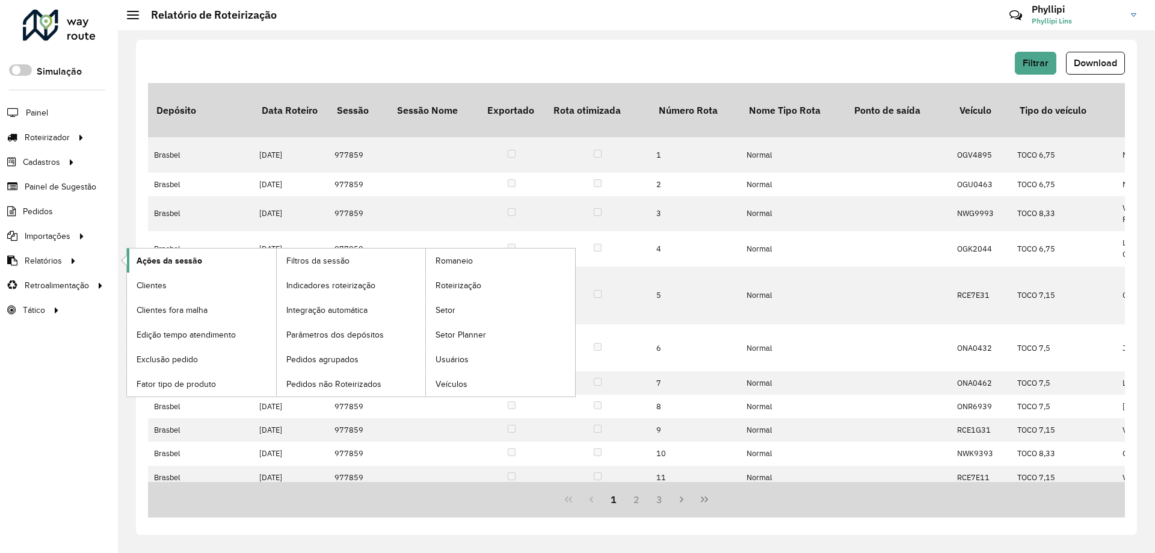
click at [203, 256] on link "Ações da sessão" at bounding box center [201, 260] width 149 height 24
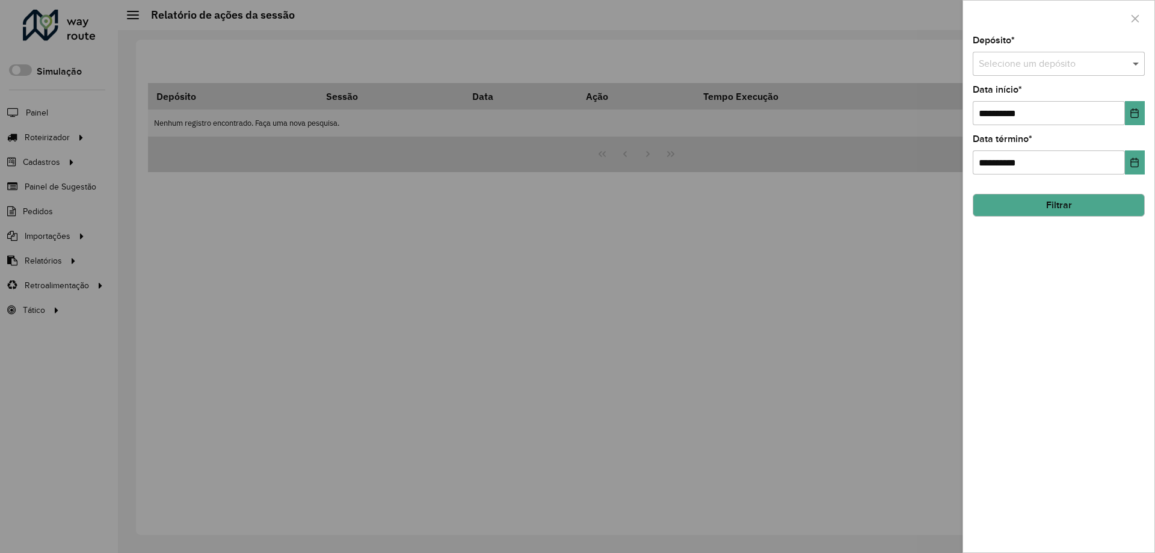
click at [1136, 66] on span at bounding box center [1136, 64] width 15 height 14
click at [1005, 89] on div "Brasbel" at bounding box center [1058, 98] width 171 height 20
click at [1026, 207] on button "Filtrar" at bounding box center [1058, 205] width 172 height 23
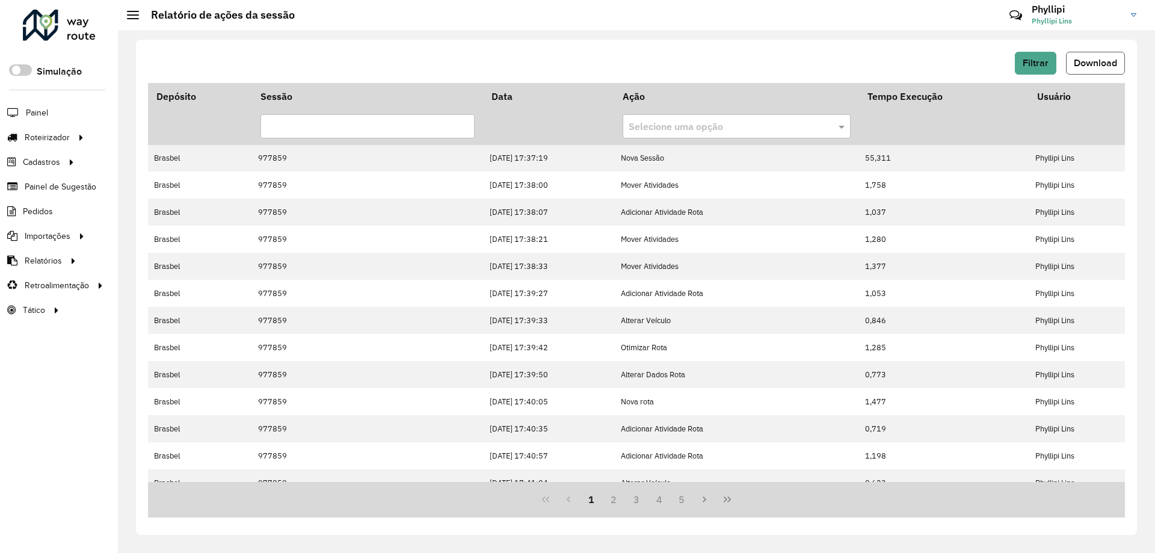
click at [1107, 64] on span "Download" at bounding box center [1094, 63] width 43 height 10
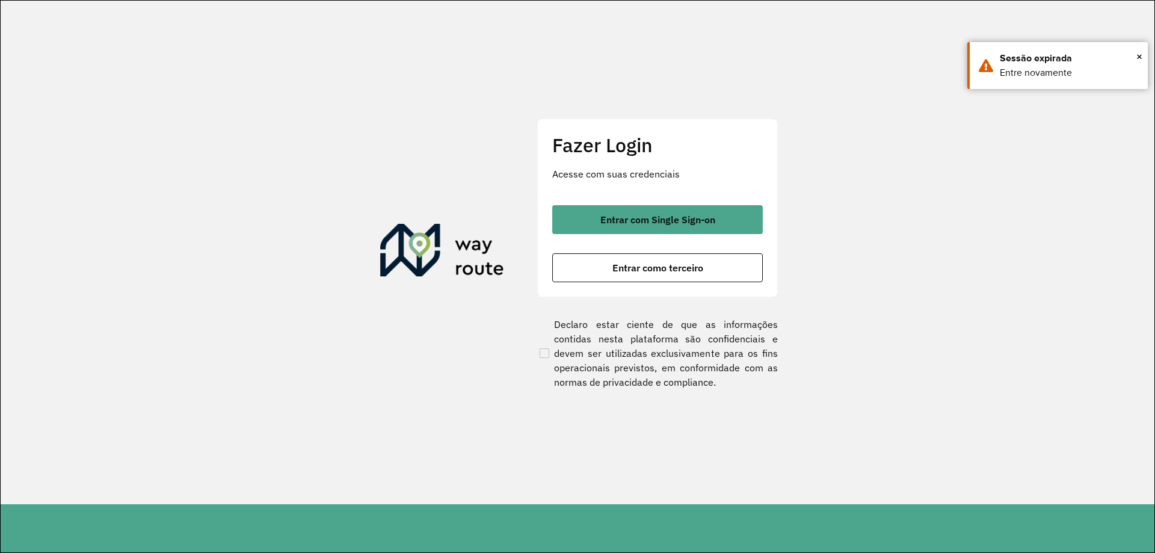
click at [606, 275] on button "Entrar como terceiro" at bounding box center [657, 267] width 210 height 29
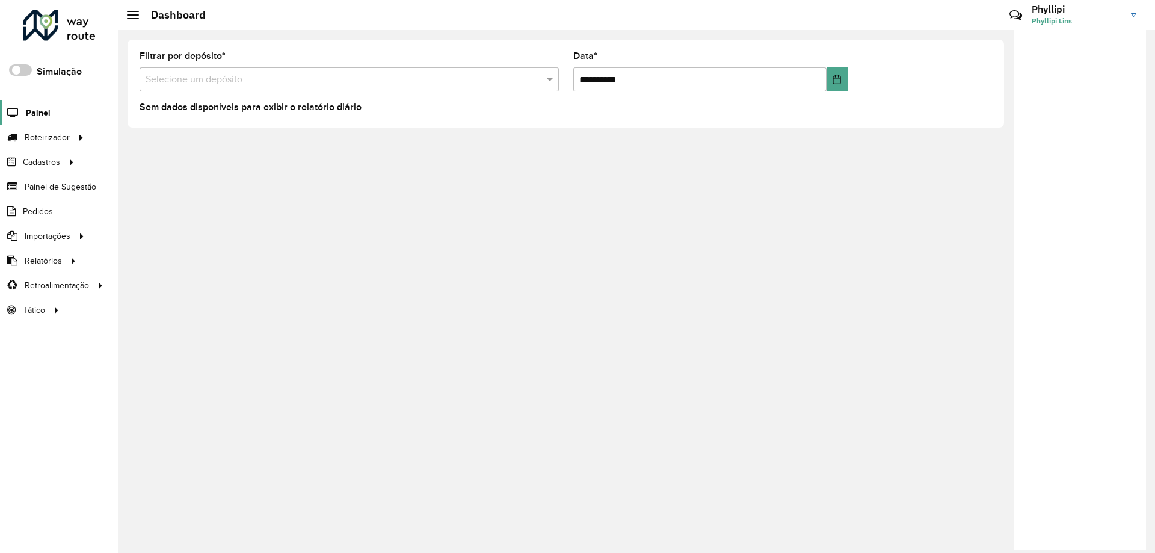
click at [39, 111] on span "Painel" at bounding box center [38, 112] width 25 height 13
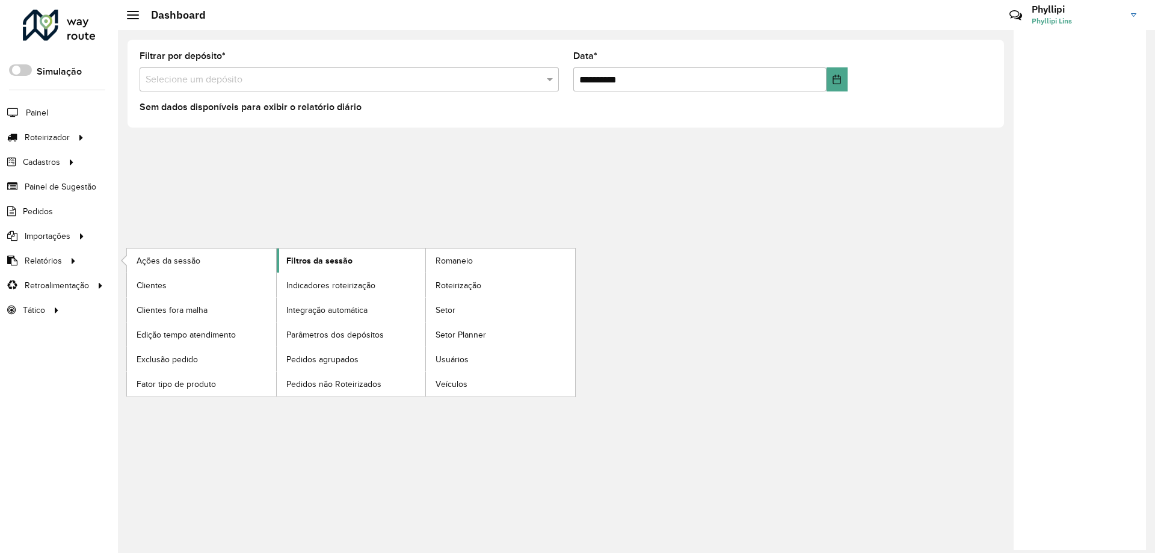
click at [326, 256] on span "Filtros da sessão" at bounding box center [319, 260] width 66 height 13
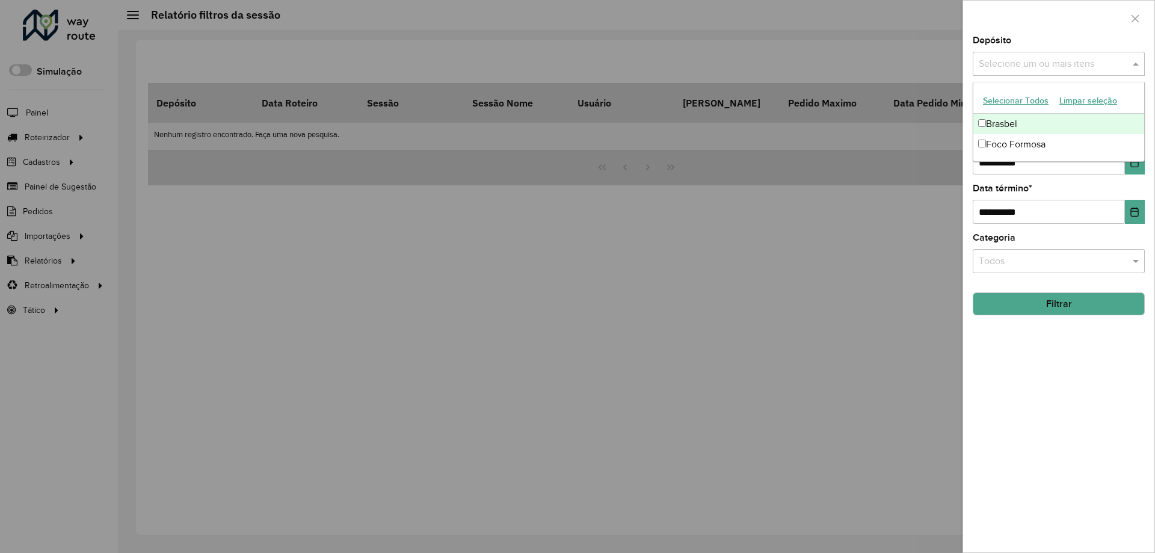
click at [1138, 67] on span at bounding box center [1136, 64] width 15 height 14
click at [1026, 119] on div "Brasbel" at bounding box center [1058, 124] width 171 height 20
drag, startPoint x: 1083, startPoint y: 410, endPoint x: 1126, endPoint y: 240, distance: 175.0
click at [1082, 408] on div "**********" at bounding box center [1058, 294] width 191 height 516
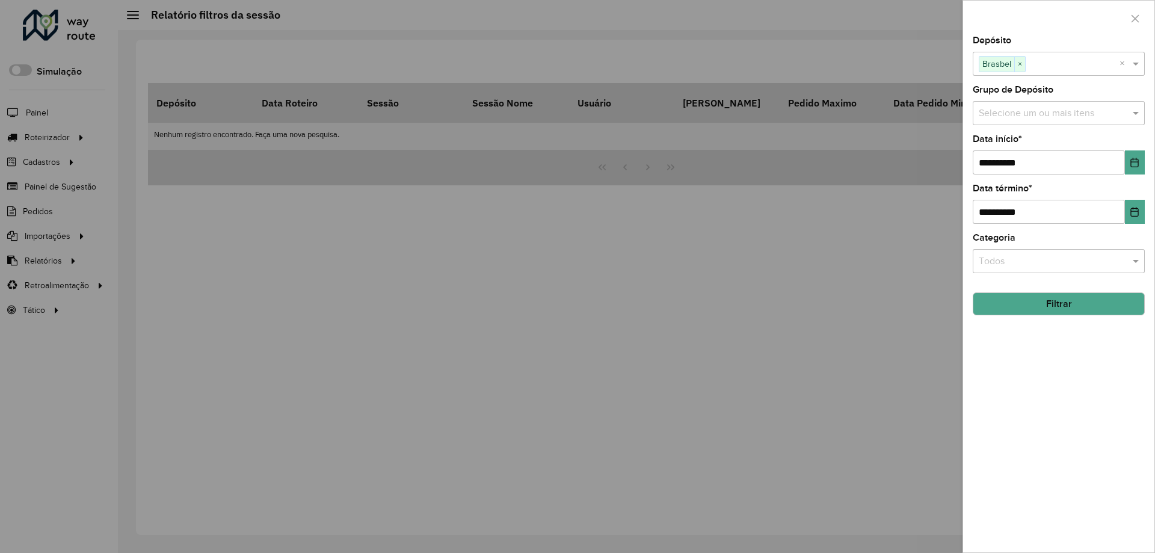
click at [1125, 109] on input "text" at bounding box center [1052, 113] width 154 height 14
click at [1026, 422] on div "**********" at bounding box center [1058, 294] width 191 height 516
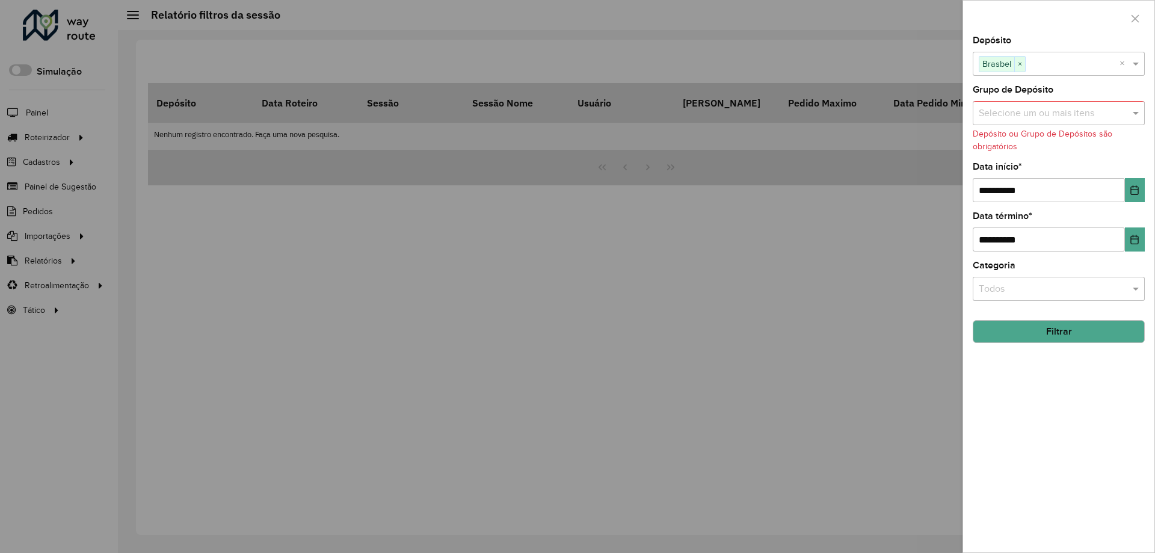
click at [1093, 282] on input "text" at bounding box center [1046, 289] width 136 height 14
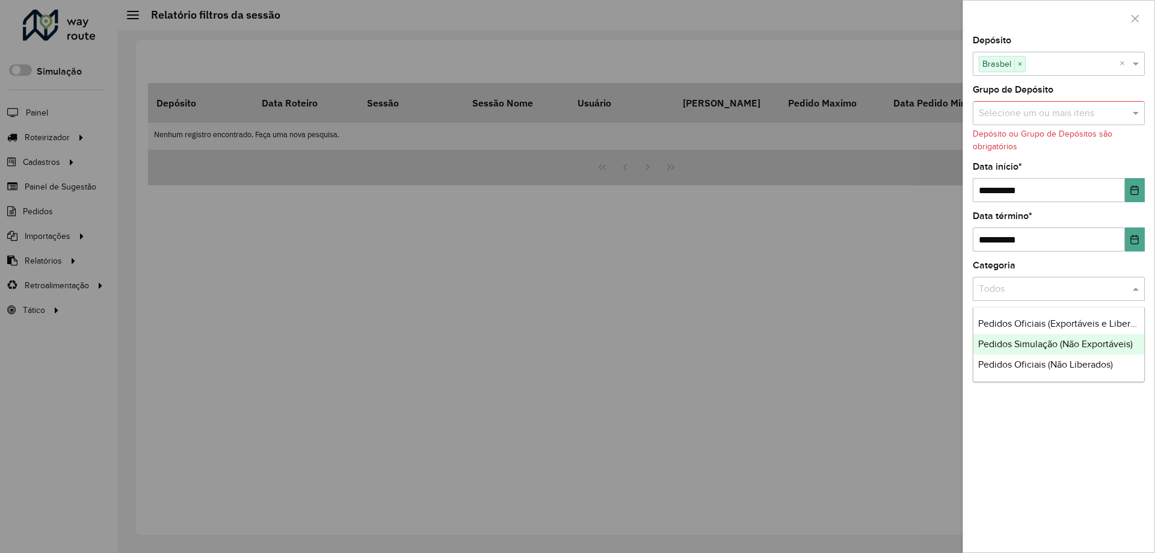
click at [1056, 448] on div "**********" at bounding box center [1058, 294] width 191 height 516
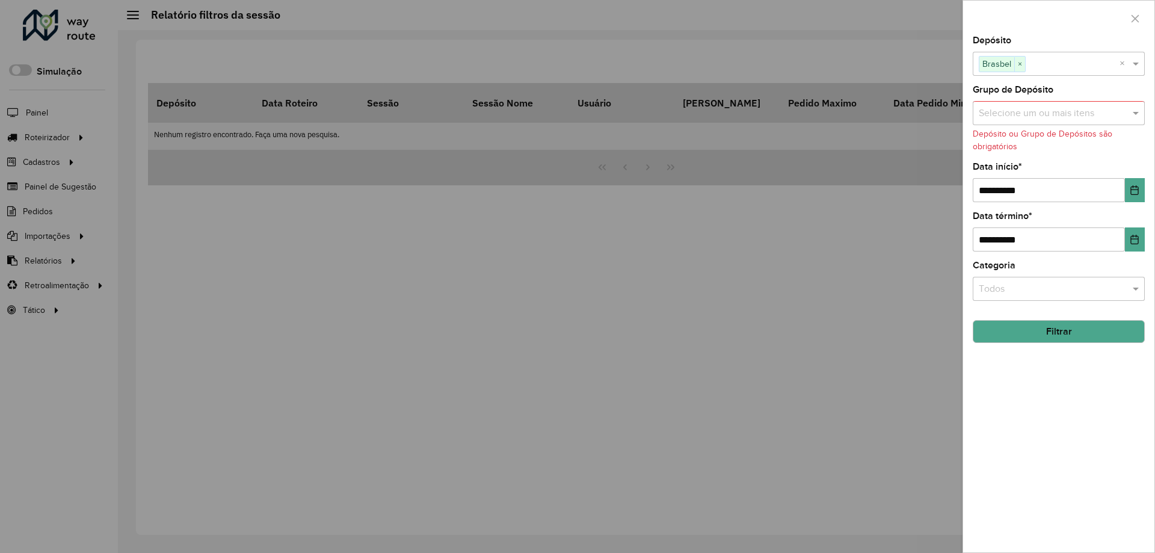
click at [1026, 331] on button "Filtrar" at bounding box center [1058, 331] width 172 height 23
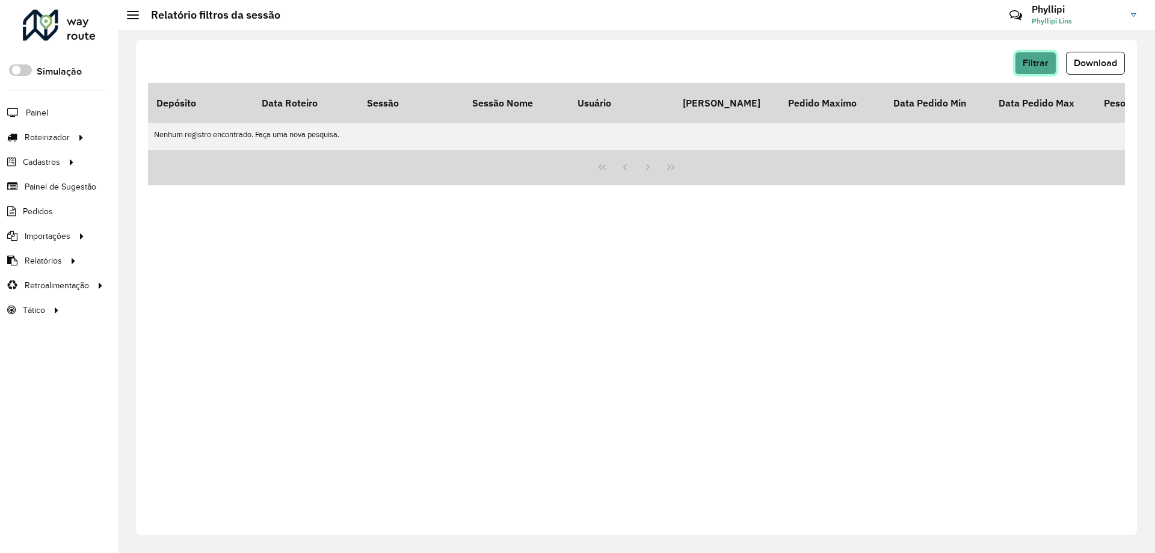
click at [1048, 57] on button "Filtrar" at bounding box center [1034, 63] width 41 height 23
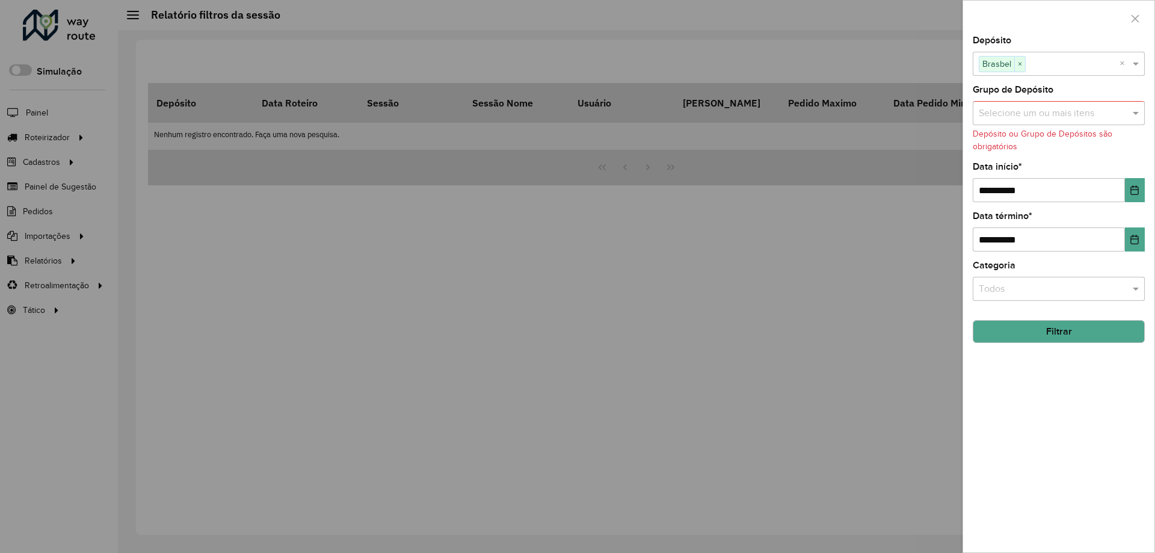
click at [1128, 105] on div "Selecione um ou mais itens" at bounding box center [1058, 113] width 172 height 24
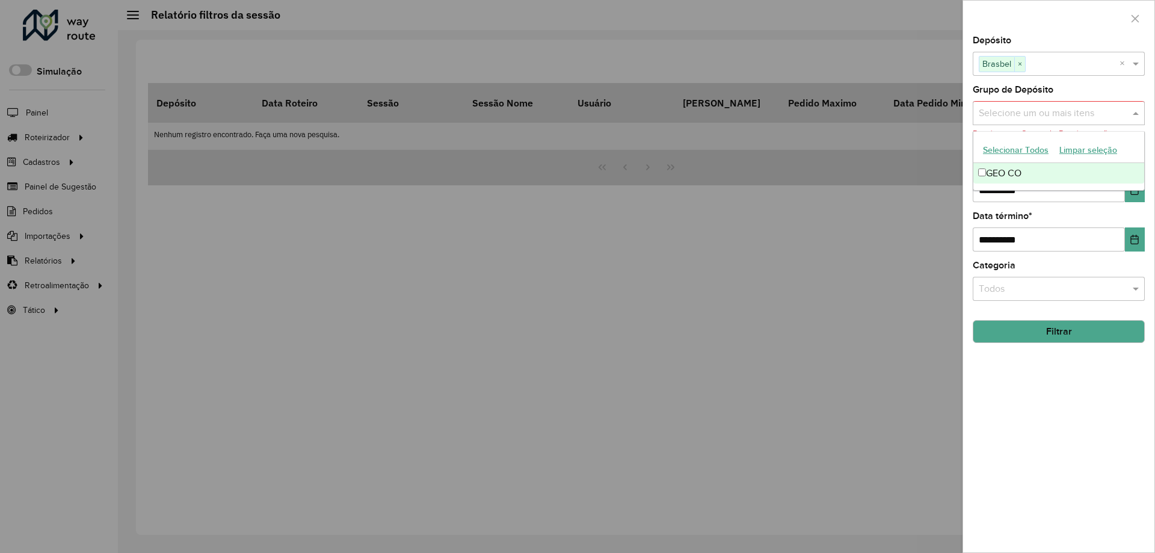
click at [1016, 168] on div "GEO CO" at bounding box center [1058, 173] width 171 height 20
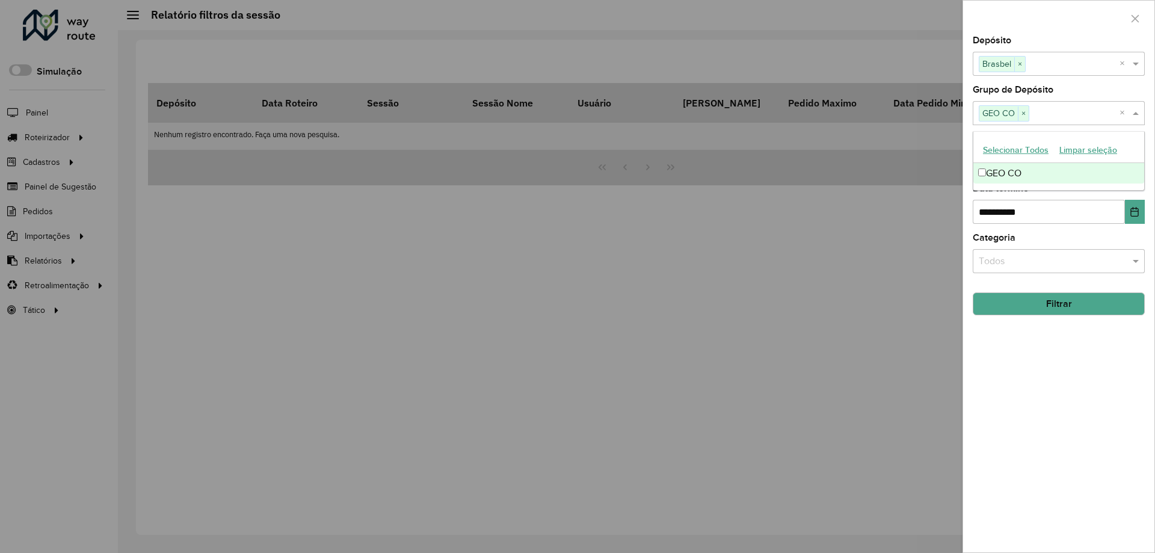
click at [1020, 302] on button "Filtrar" at bounding box center [1058, 303] width 172 height 23
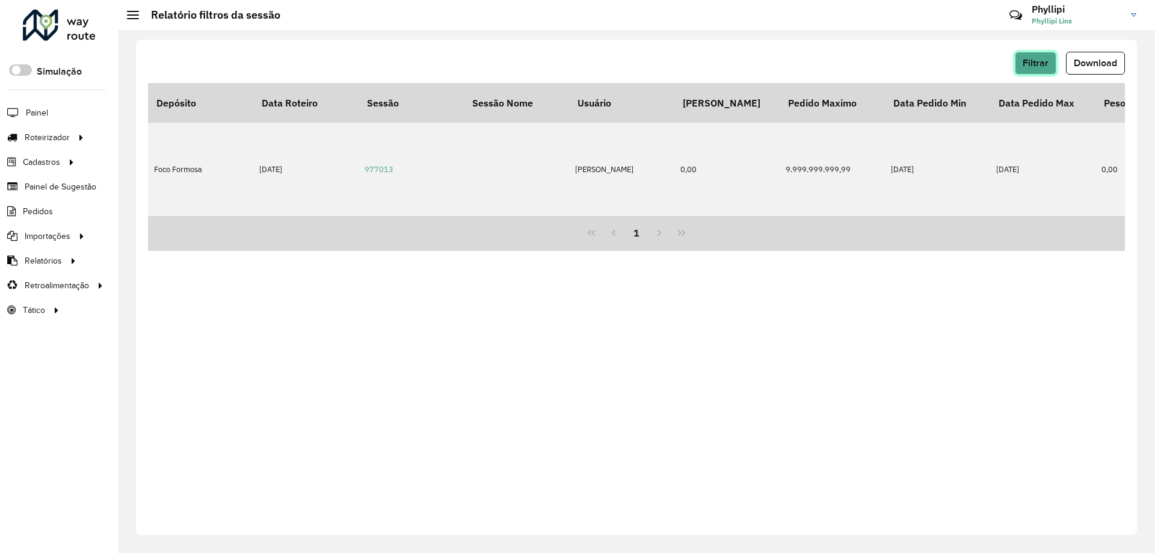
click at [1039, 60] on span "Filtrar" at bounding box center [1035, 63] width 26 height 10
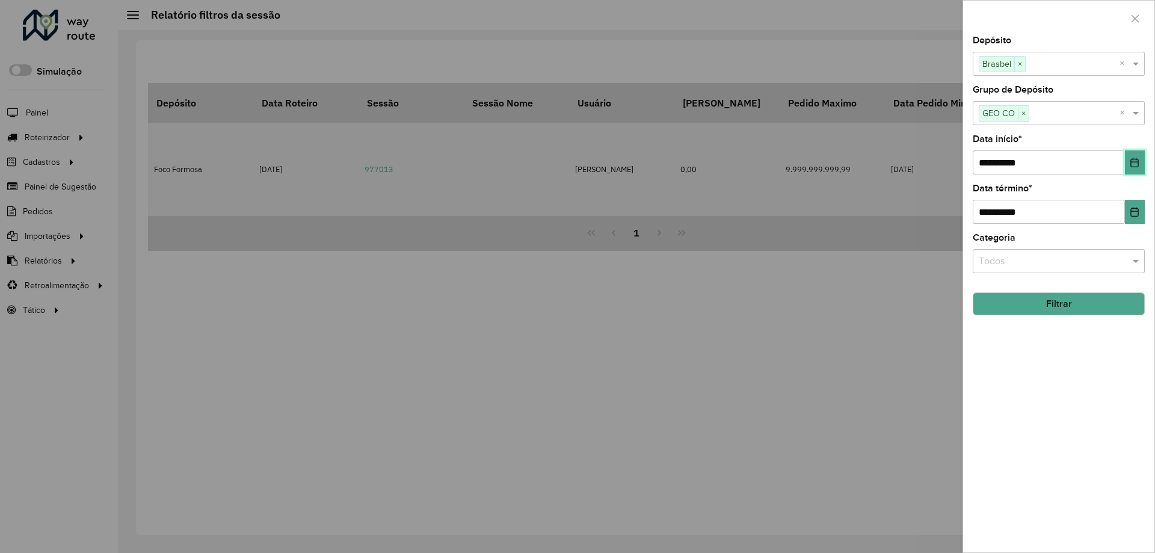
click at [1141, 159] on button "Choose Date" at bounding box center [1135, 162] width 20 height 24
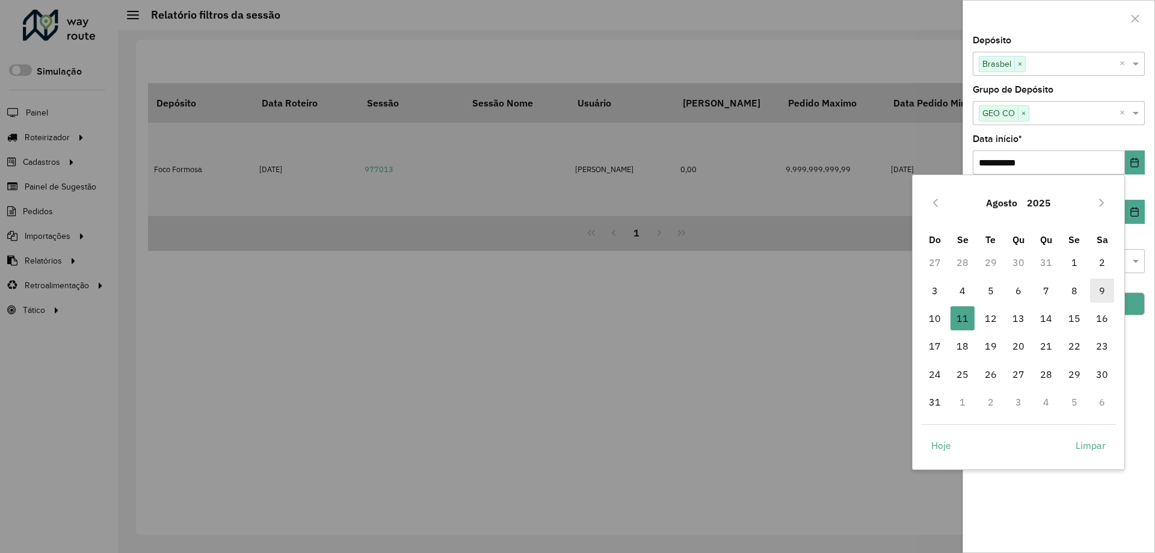
click at [1100, 291] on span "9" at bounding box center [1102, 290] width 24 height 24
type input "**********"
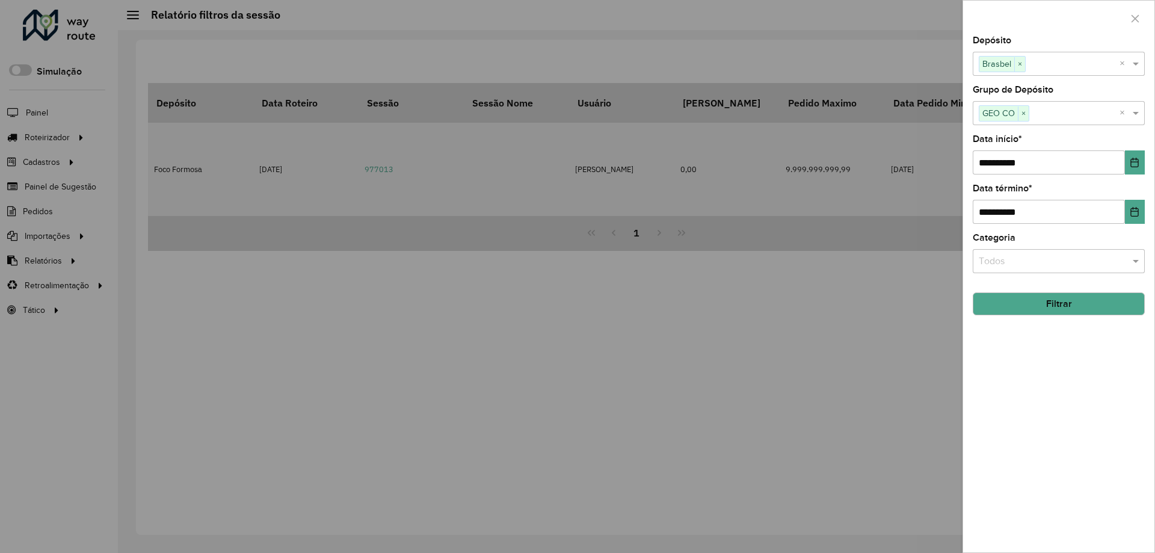
click at [1087, 312] on button "Filtrar" at bounding box center [1058, 303] width 172 height 23
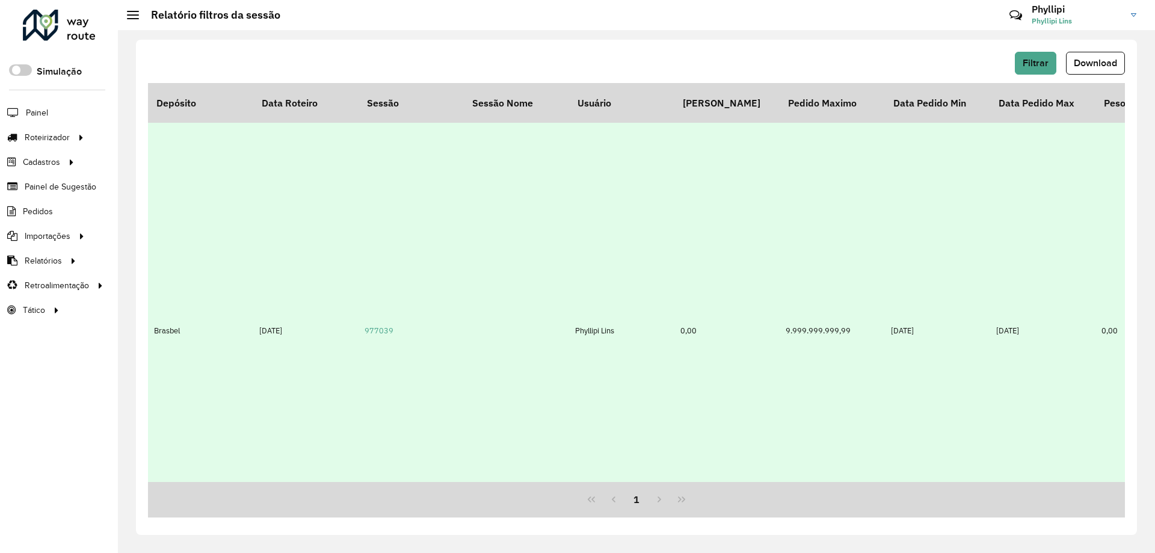
click at [657, 286] on td "Phyllipi Lins" at bounding box center [621, 331] width 105 height 416
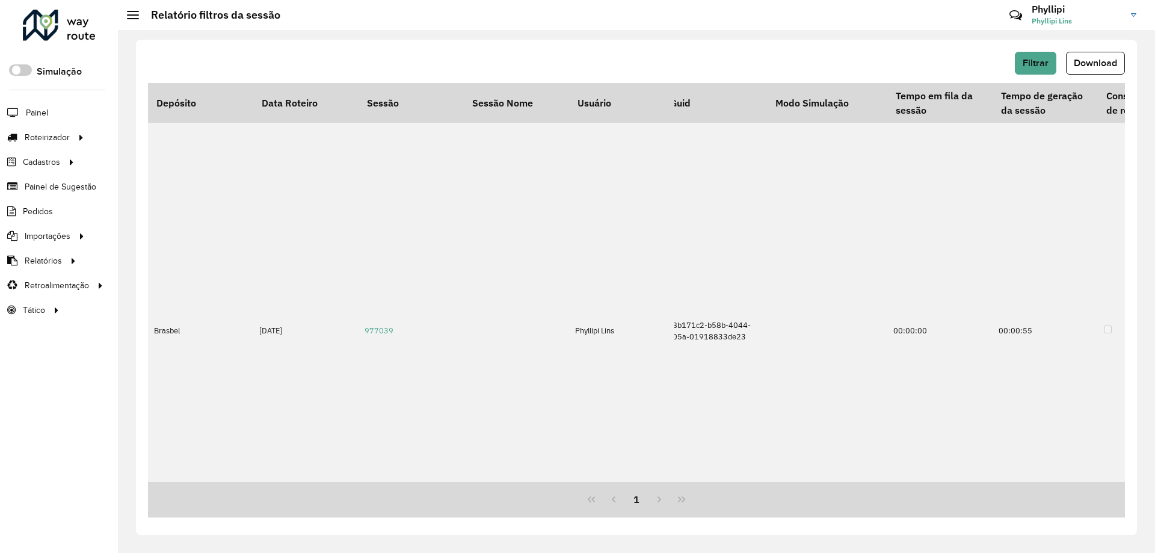
scroll to position [0, 2515]
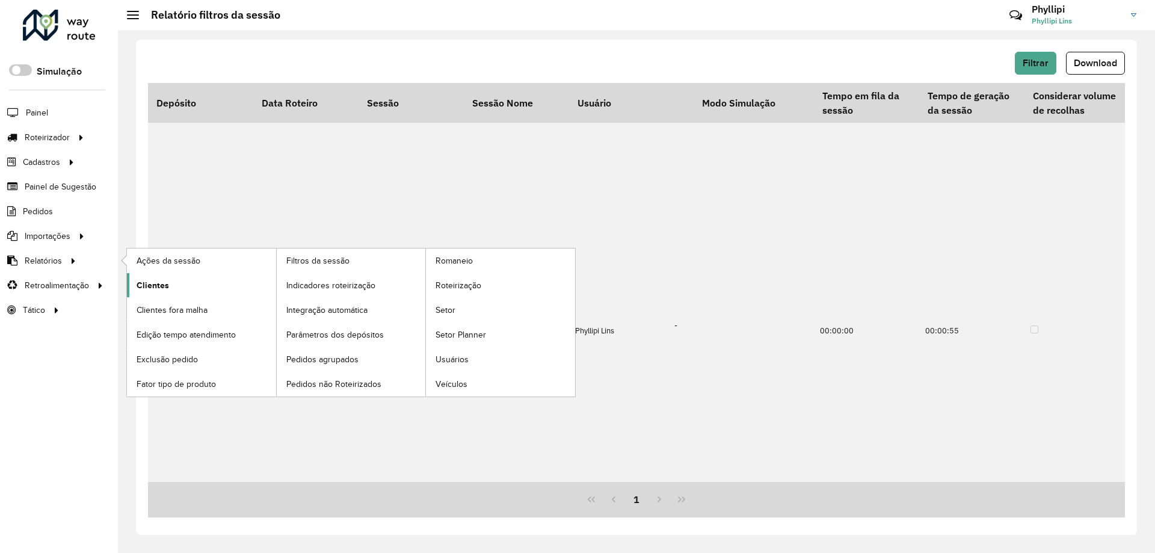
click at [159, 278] on link "Clientes" at bounding box center [201, 285] width 149 height 24
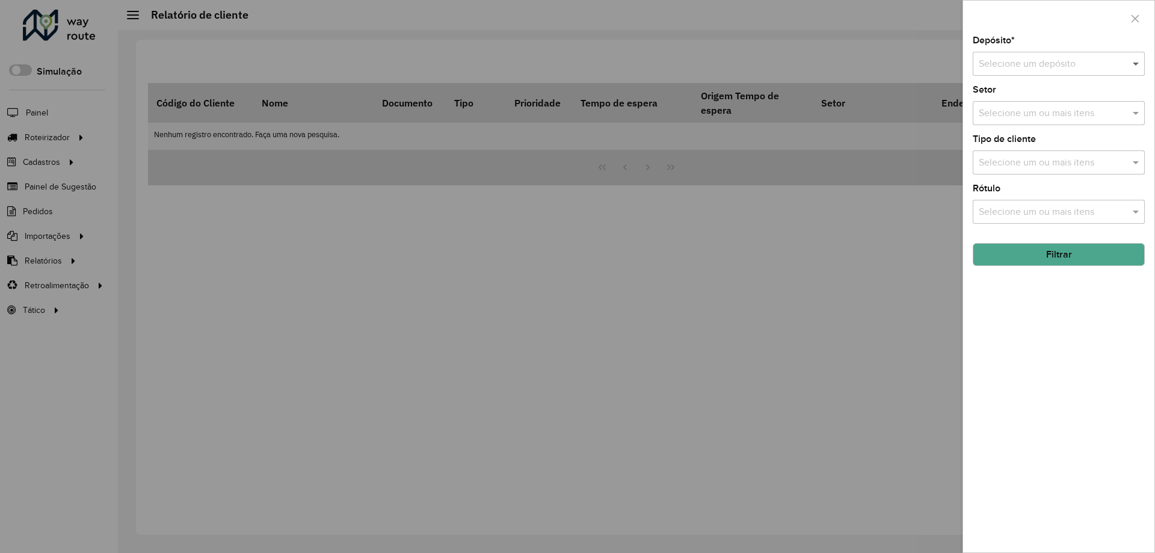
click at [1132, 58] on div "Selecione um depósito" at bounding box center [1058, 64] width 172 height 24
click at [1034, 94] on div "Brasbel" at bounding box center [1058, 98] width 171 height 20
click at [1105, 118] on input "text" at bounding box center [1052, 113] width 154 height 14
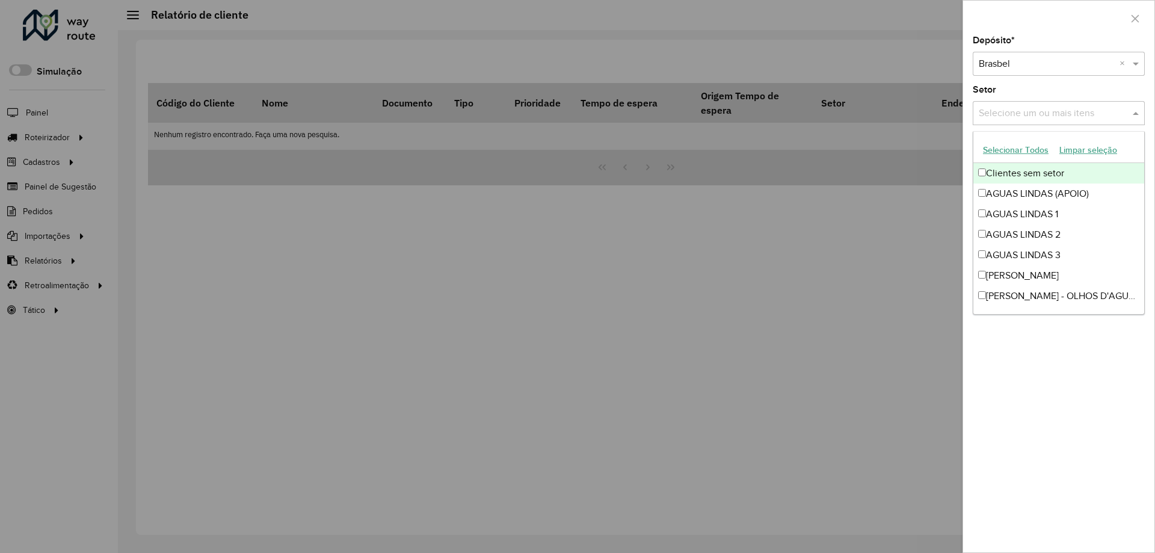
click at [1004, 149] on button "Selecionar Todos" at bounding box center [1015, 150] width 76 height 19
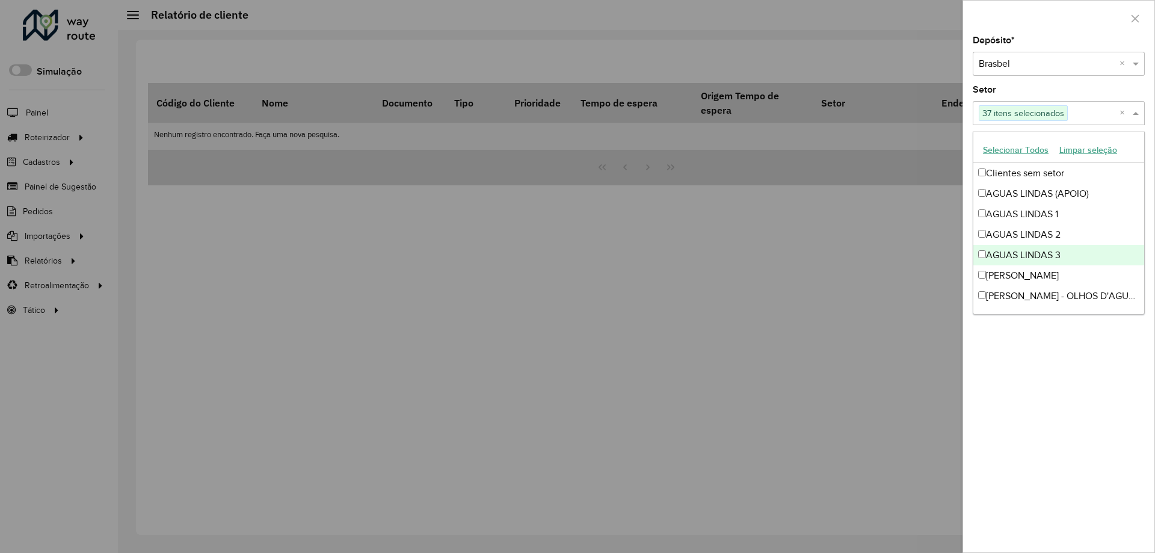
click at [1033, 387] on div "Depósito * Selecione um depósito × Brasbel × Setor Selecione um ou mais itens 3…" at bounding box center [1058, 294] width 191 height 516
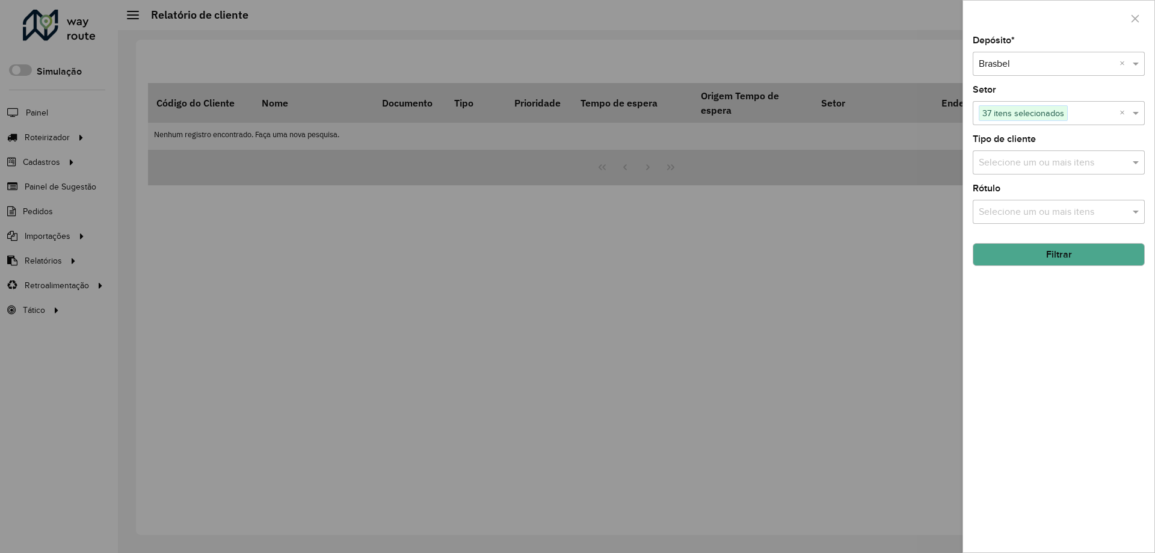
click at [1073, 153] on div "Selecione um ou mais itens" at bounding box center [1058, 162] width 172 height 24
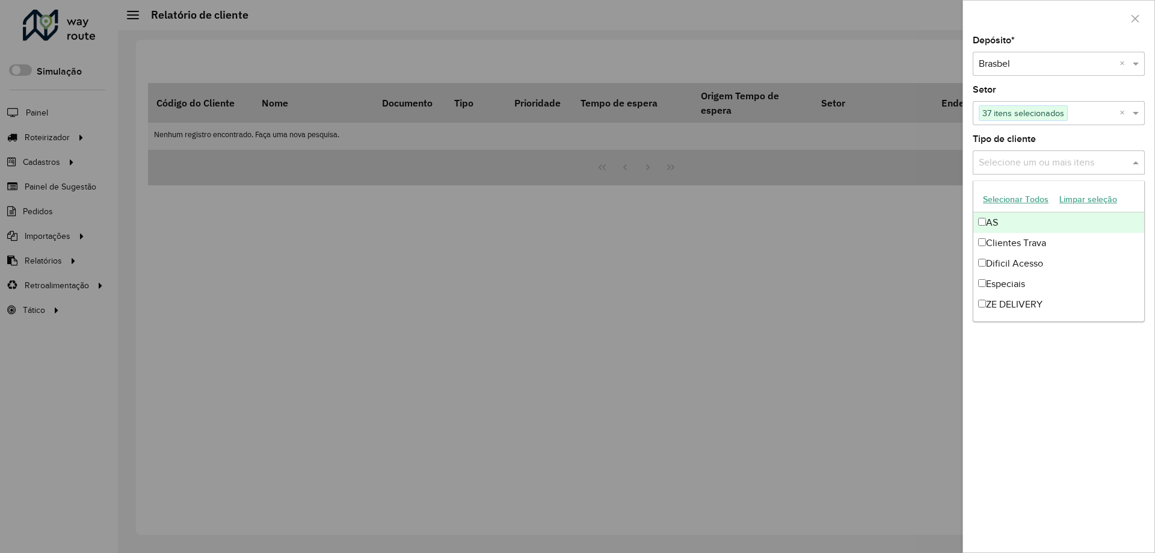
click at [998, 194] on button "Selecionar Todos" at bounding box center [1015, 199] width 76 height 19
click at [1080, 387] on div "Depósito * Selecione um depósito × Brasbel × Setor Selecione um ou mais itens 3…" at bounding box center [1058, 294] width 191 height 516
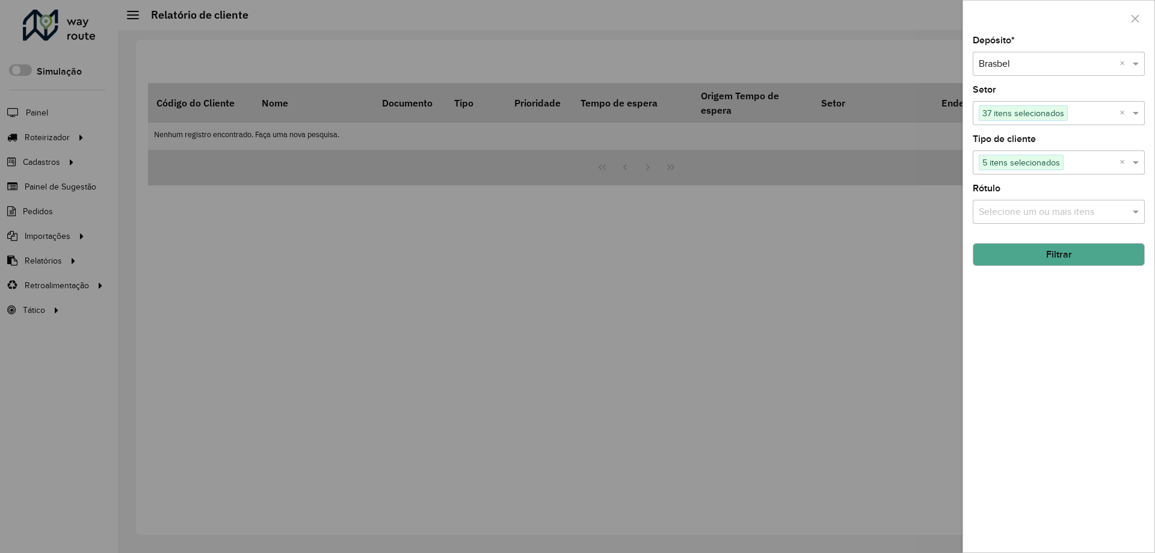
click at [1106, 210] on input "text" at bounding box center [1052, 212] width 154 height 14
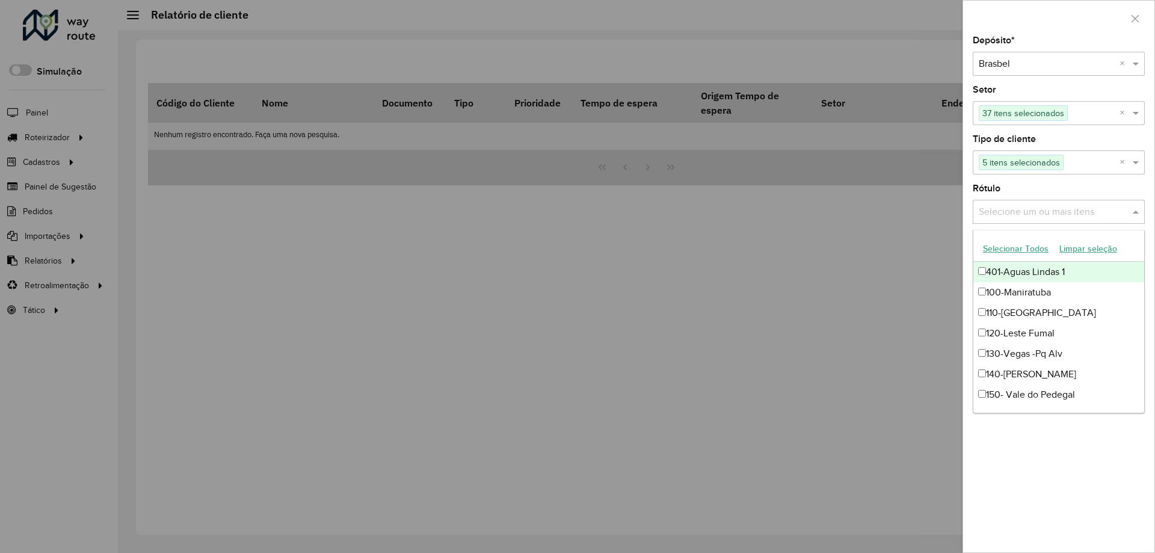
click at [990, 245] on button "Selecionar Todos" at bounding box center [1015, 248] width 76 height 19
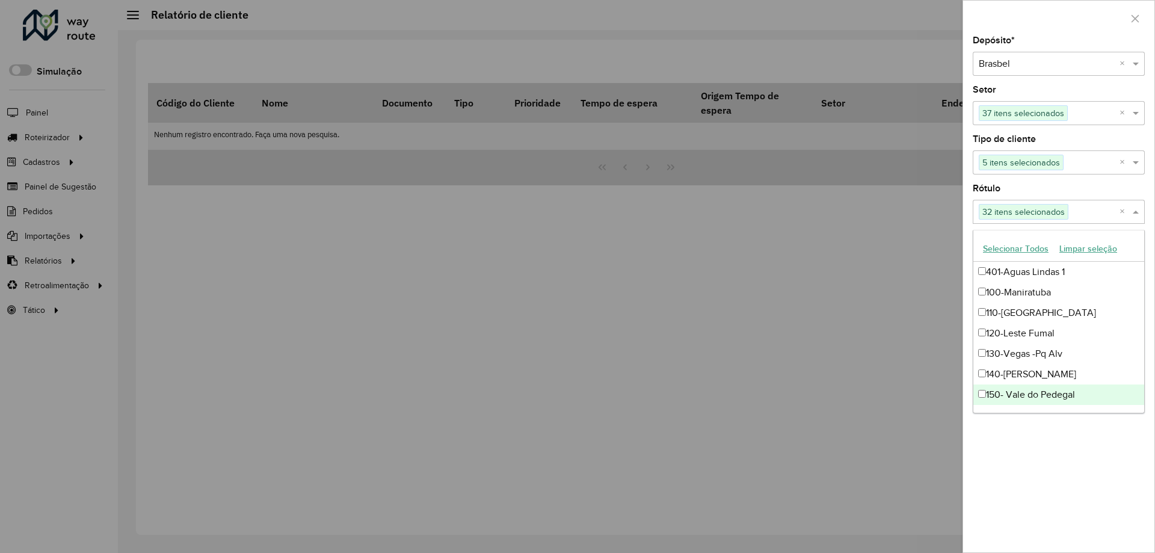
click at [1052, 479] on div "Depósito * Selecione um depósito × Brasbel × Setor Selecione um ou mais itens 3…" at bounding box center [1058, 294] width 191 height 516
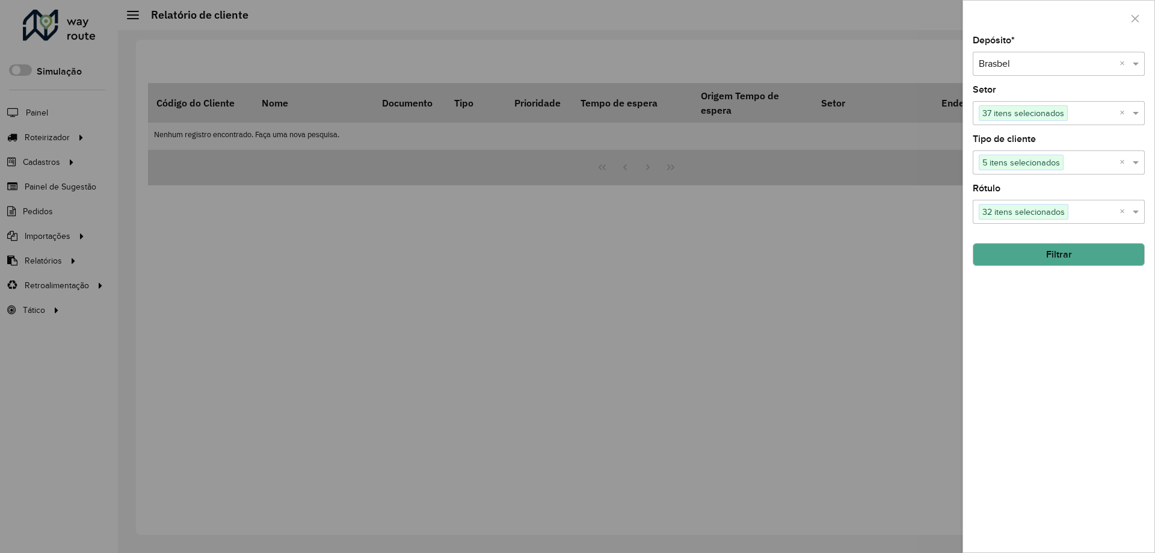
click at [1053, 248] on button "Filtrar" at bounding box center [1058, 254] width 172 height 23
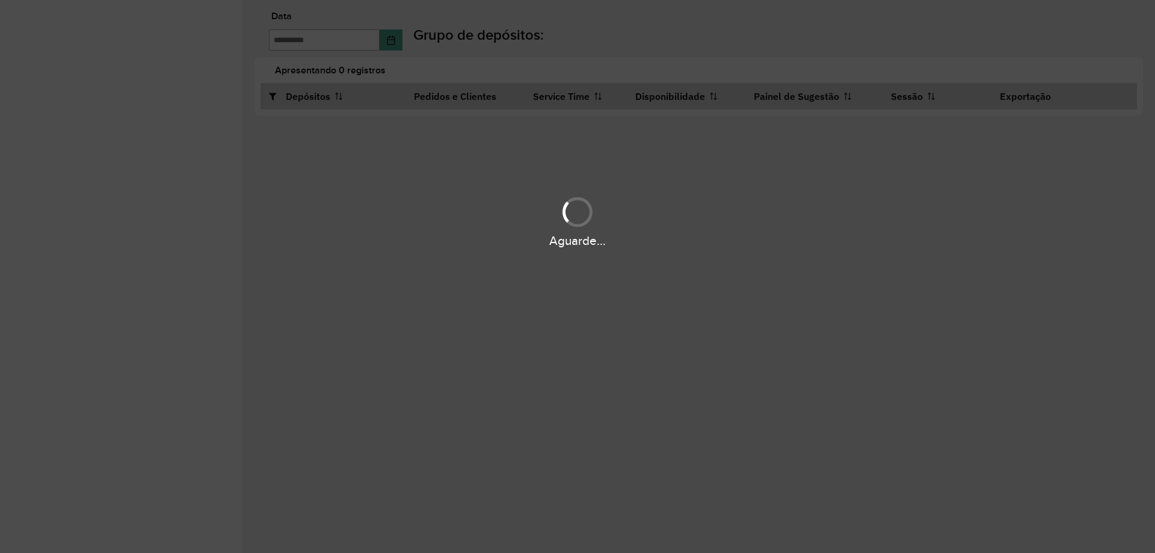
type input "**********"
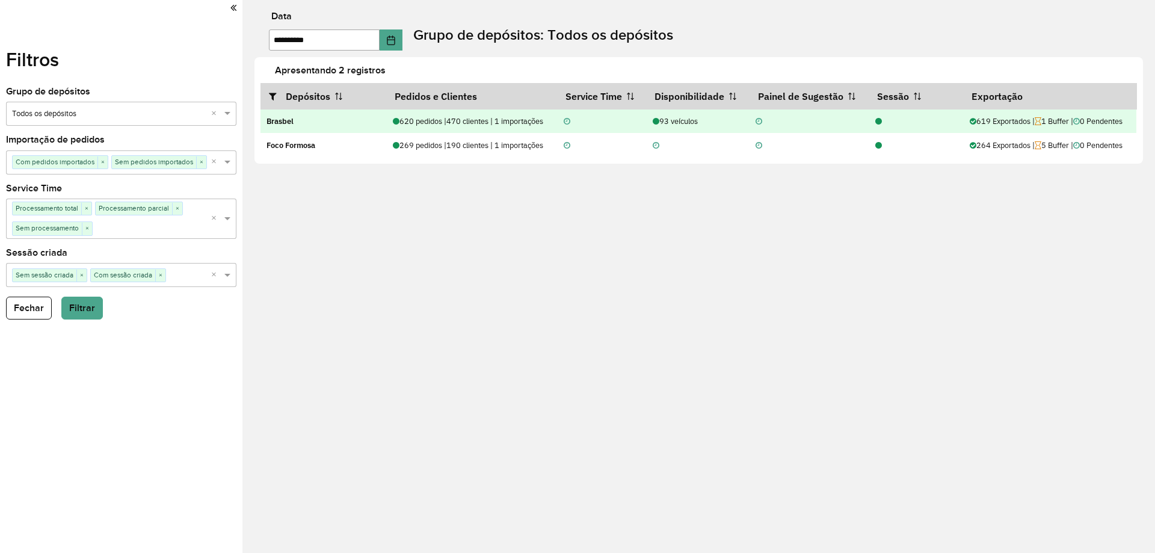
click at [875, 122] on icon at bounding box center [878, 122] width 7 height 8
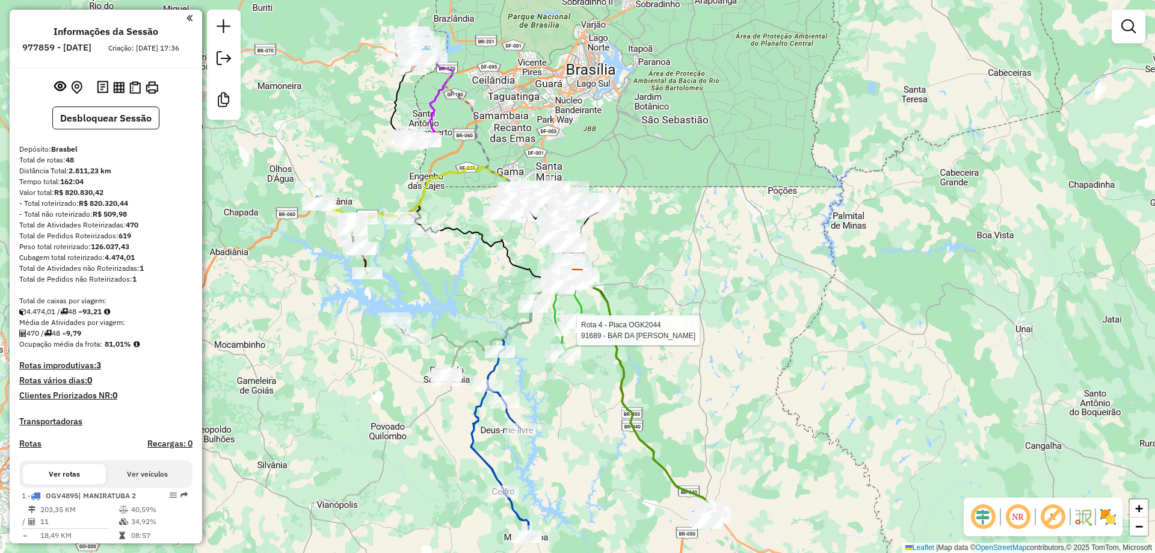
select select "**********"
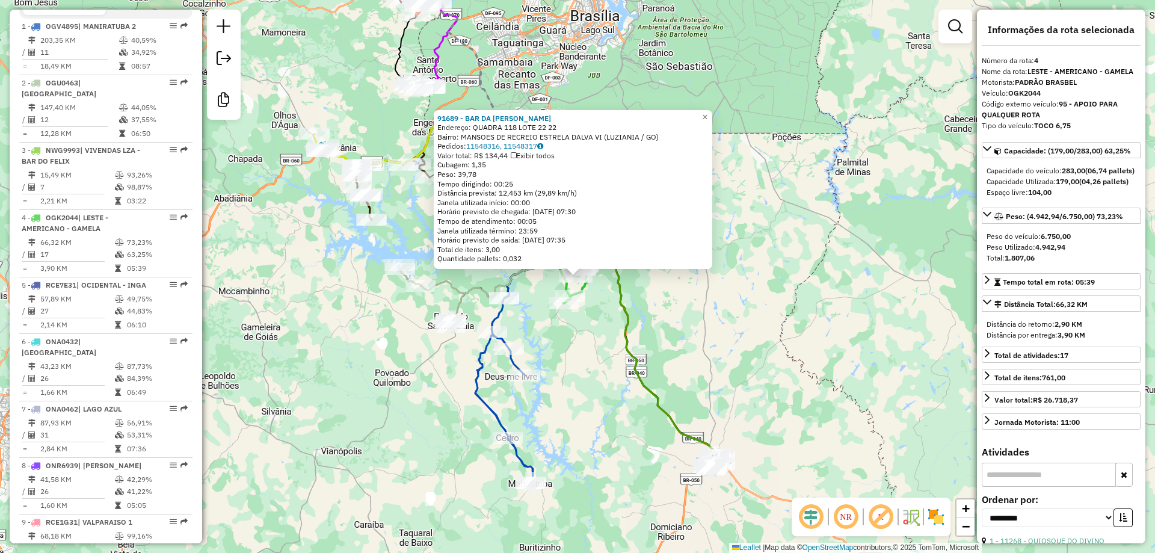
scroll to position [669, 0]
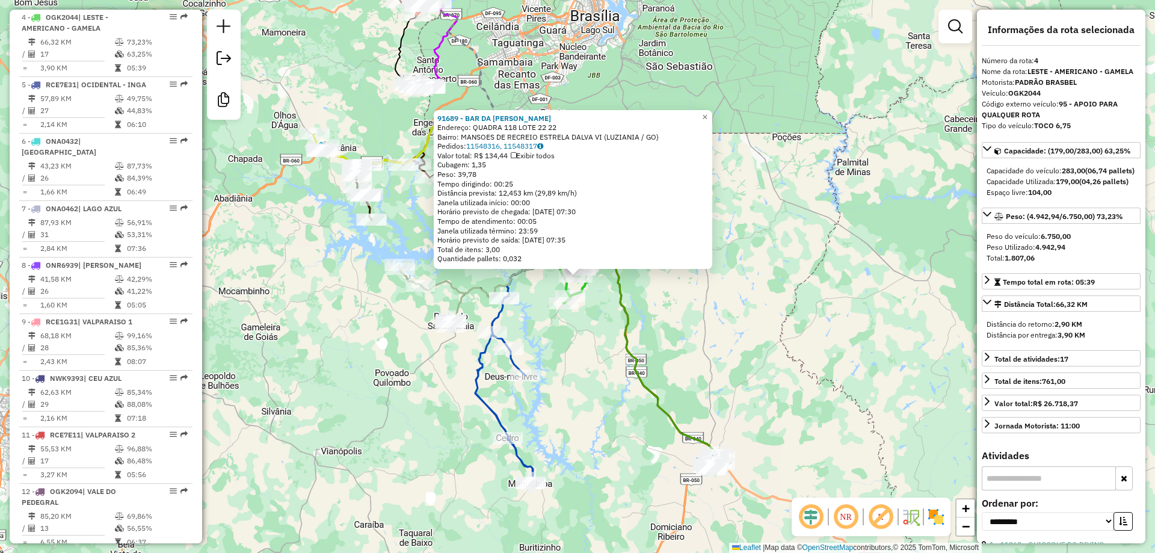
click at [516, 153] on icon at bounding box center [513, 155] width 5 height 7
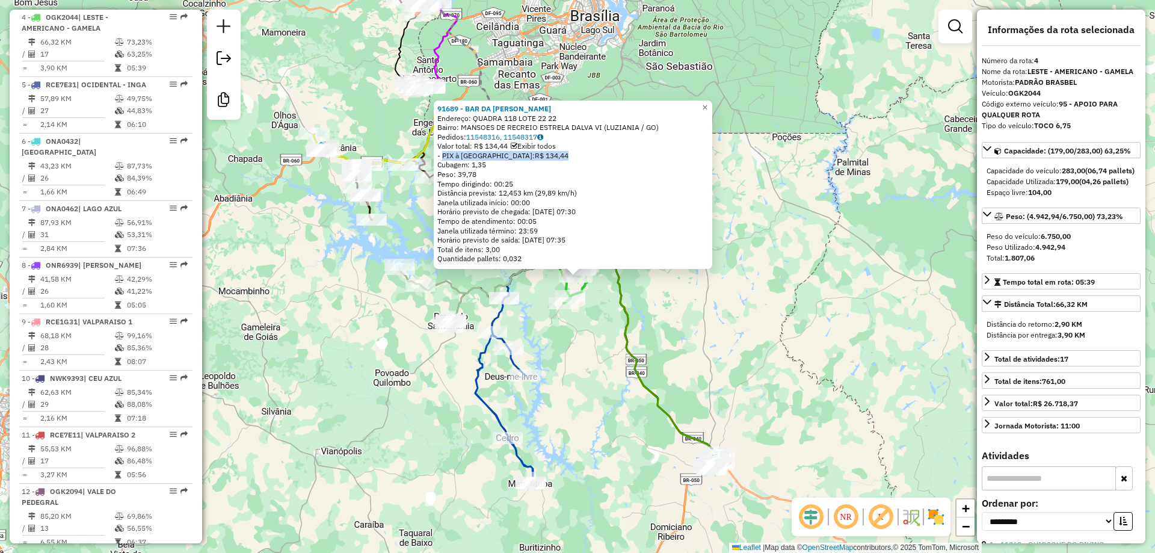
drag, startPoint x: 445, startPoint y: 157, endPoint x: 527, endPoint y: 155, distance: 82.4
click at [527, 155] on div "- PIX à Vista: R$ 134,44" at bounding box center [572, 156] width 271 height 10
